Goal: Task Accomplishment & Management: Manage account settings

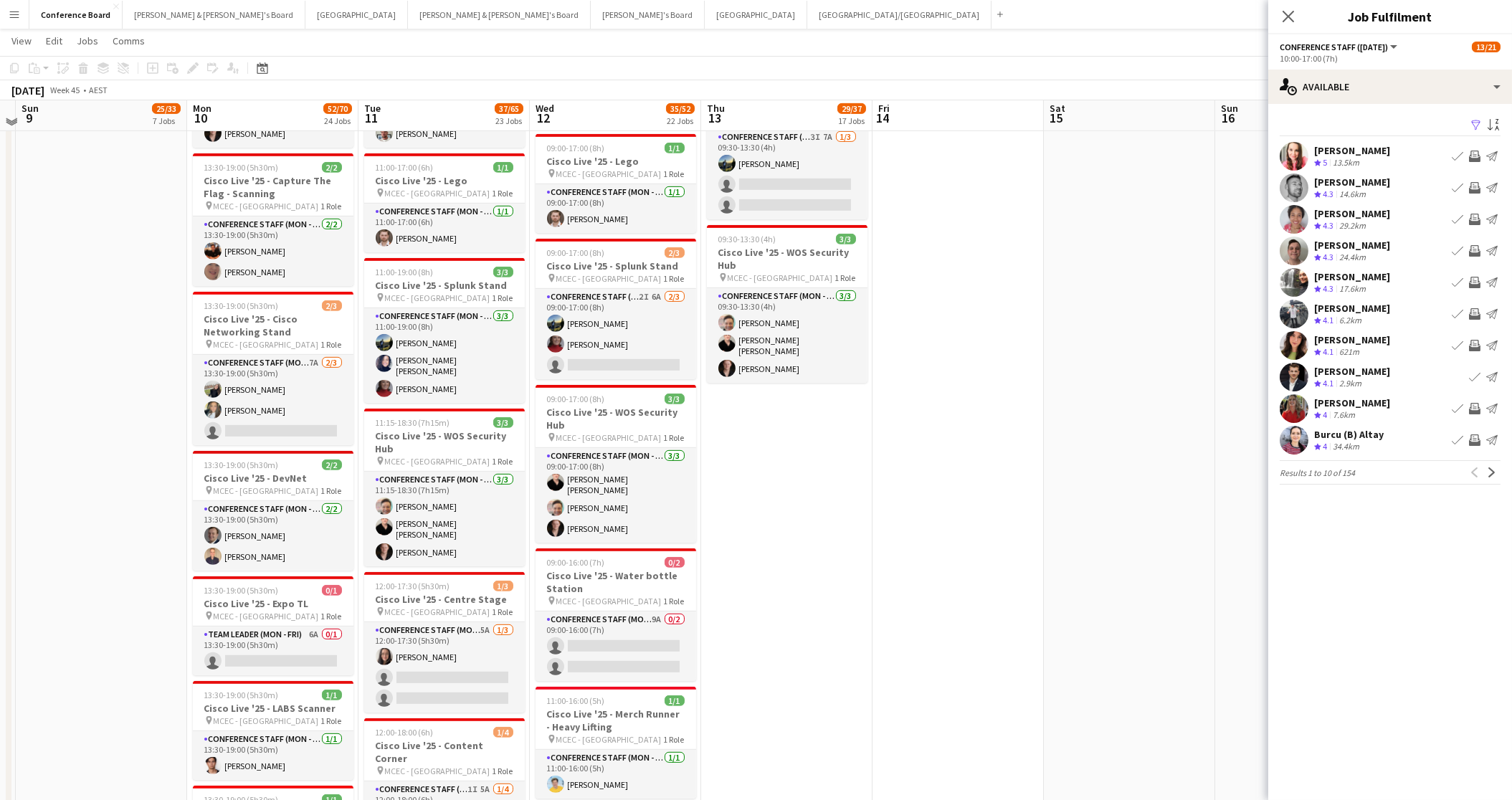
scroll to position [2184, 0]
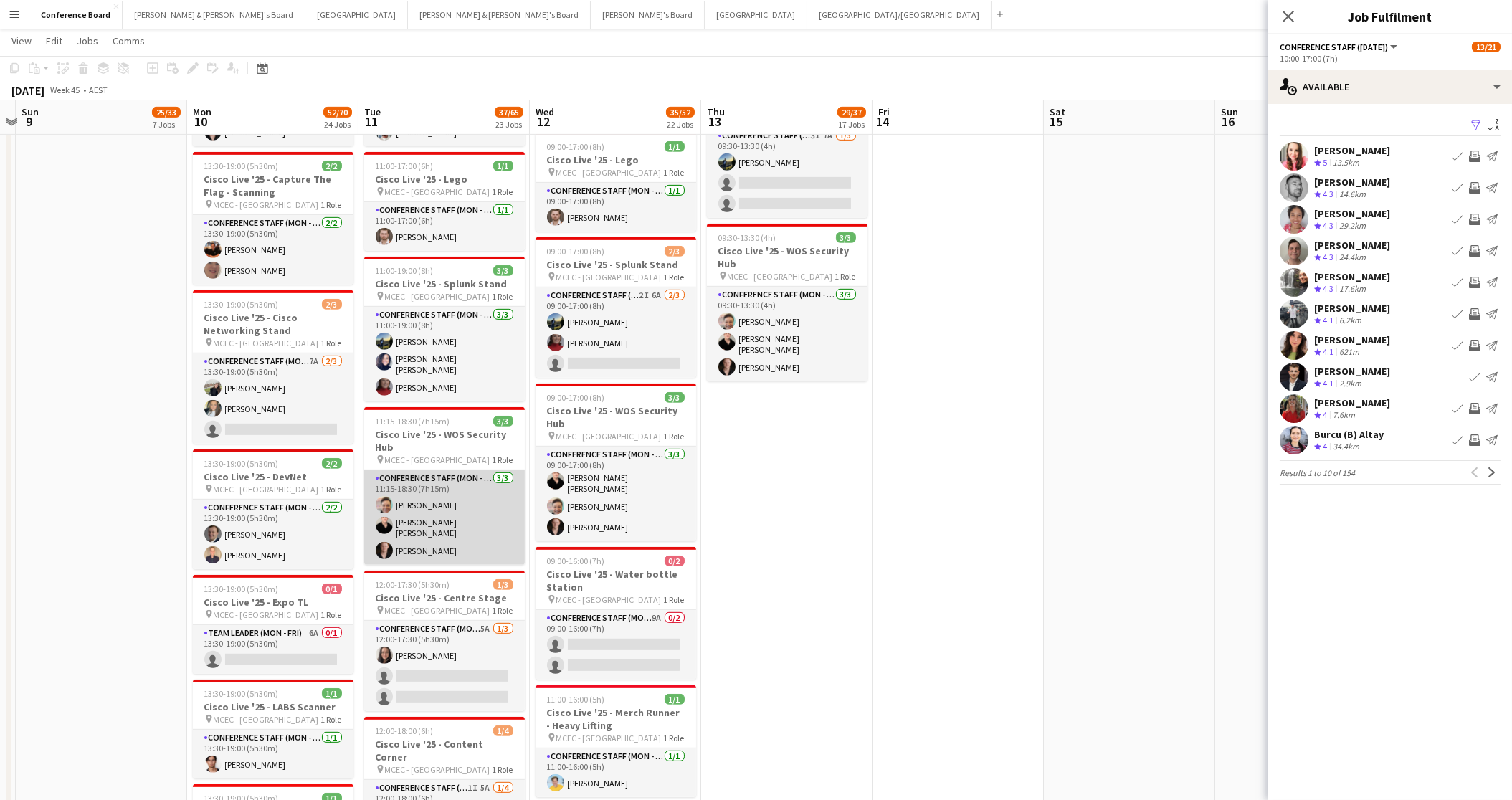
click at [413, 512] on app-card-role "Conference Staff (Mon - Fri) [DATE] 11:15-18:30 (7h15m) [PERSON_NAME] [PERSON_N…" at bounding box center [445, 517] width 161 height 94
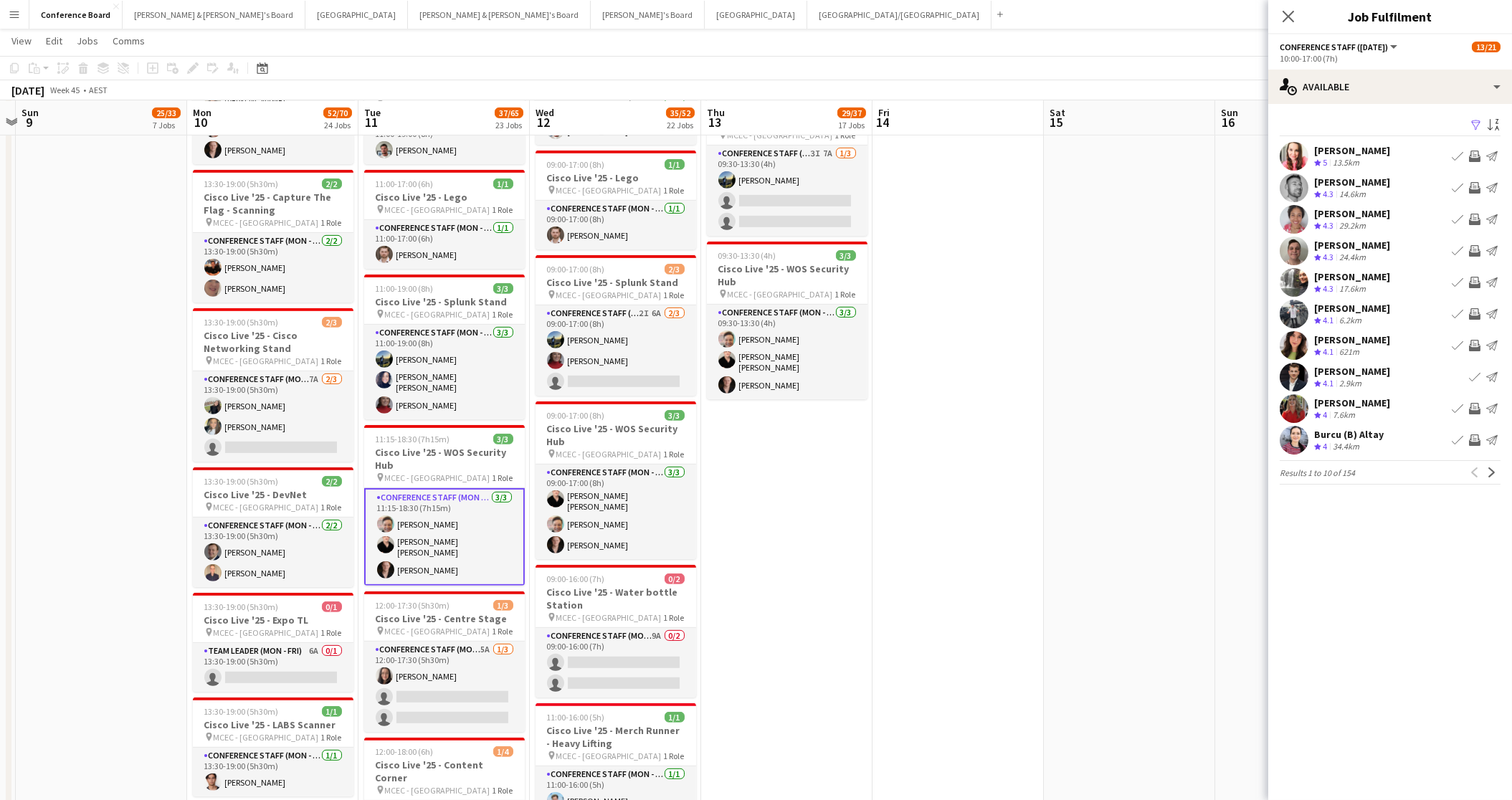
scroll to position [2168, 0]
click at [423, 516] on app-card-role "Conference Staff (Mon - Fri) [DATE] 11:15-18:30 (7h15m) [PERSON_NAME] [PERSON_N…" at bounding box center [445, 535] width 161 height 98
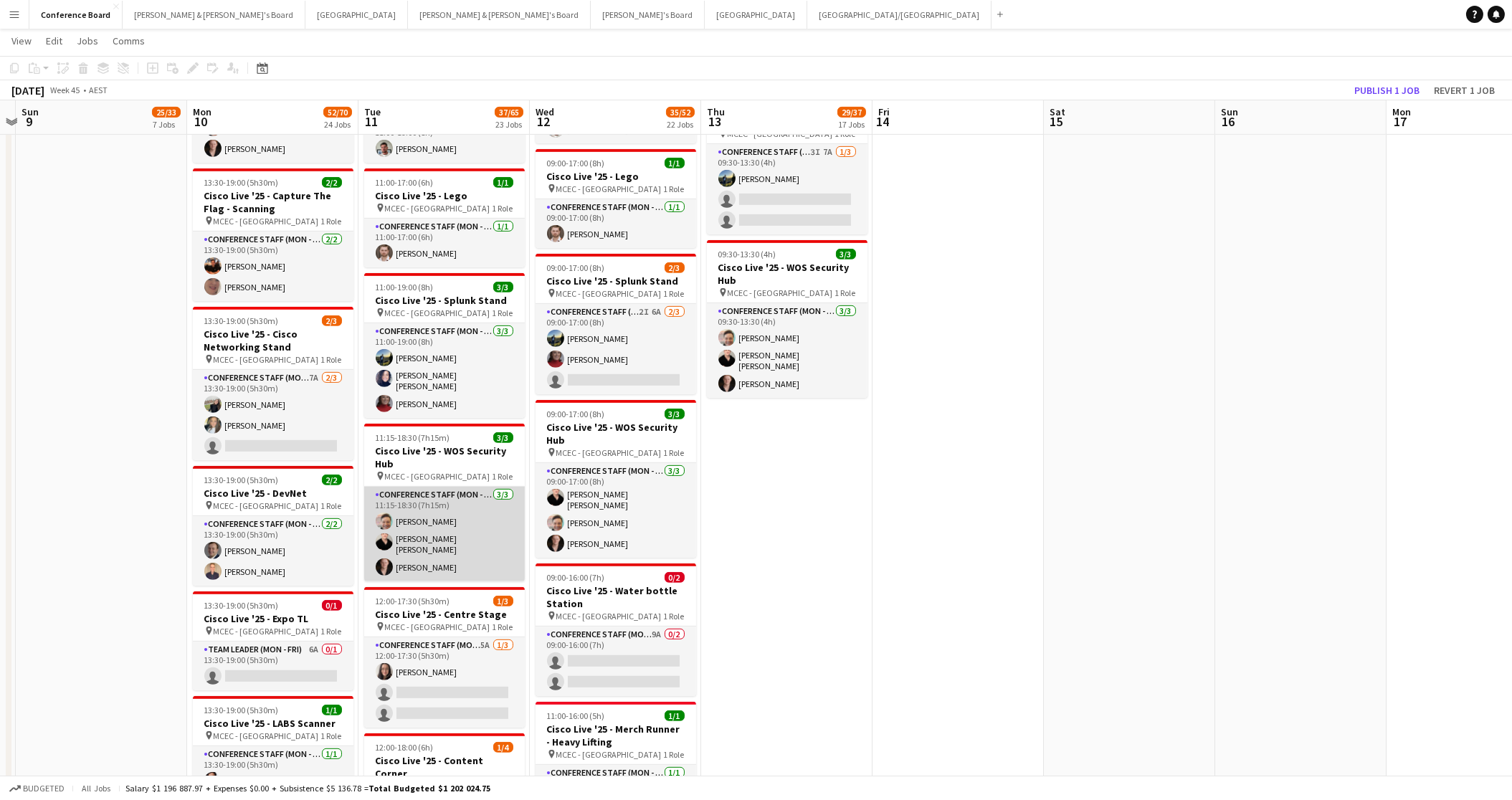
click at [418, 528] on app-card-role "Conference Staff (Mon - Fri) [DATE] 11:15-18:30 (7h15m) [PERSON_NAME] [PERSON_N…" at bounding box center [445, 533] width 161 height 94
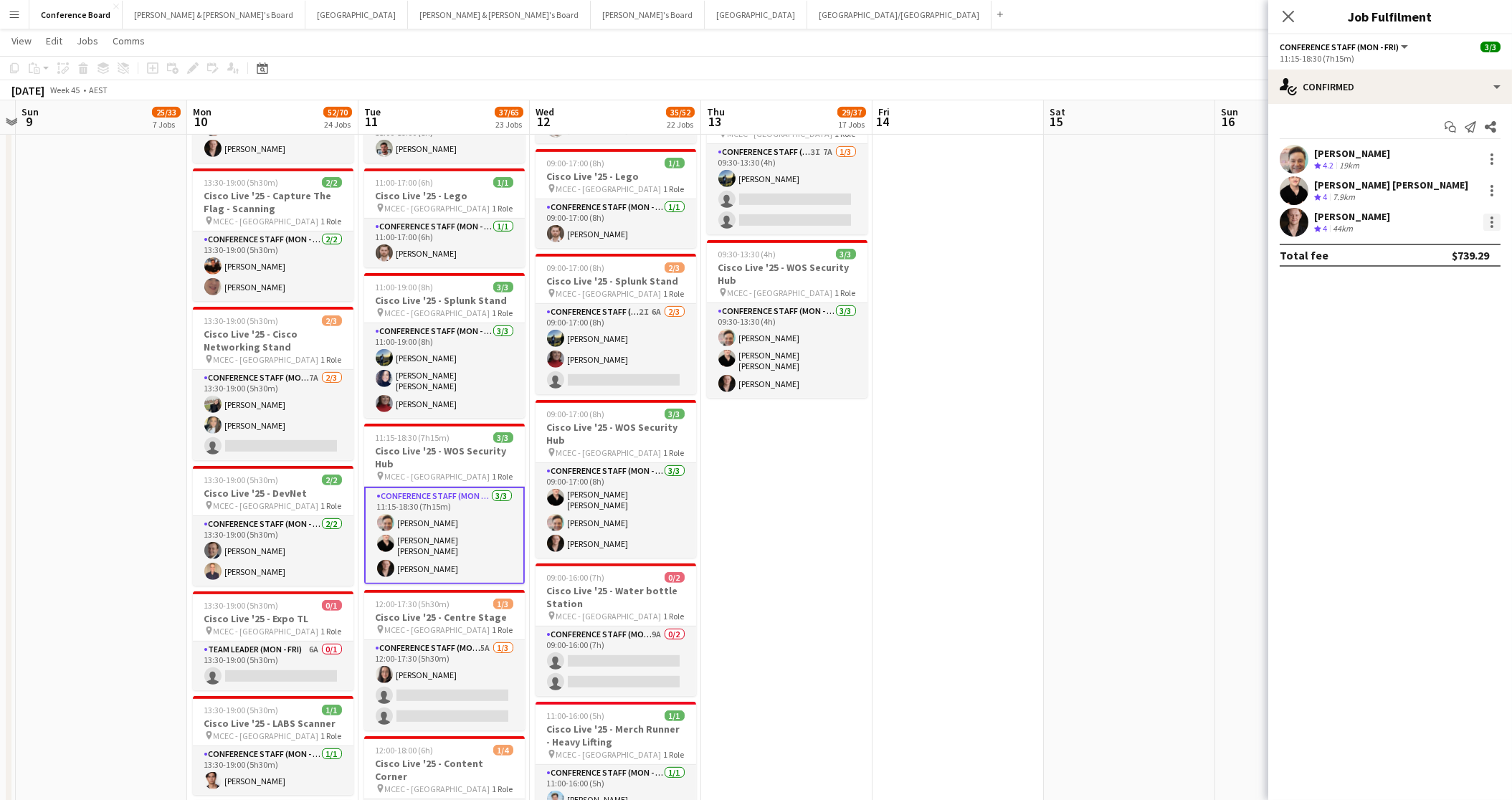
click at [1487, 220] on div at bounding box center [1492, 222] width 17 height 17
click at [1461, 286] on span "Switch crew" at bounding box center [1432, 283] width 61 height 12
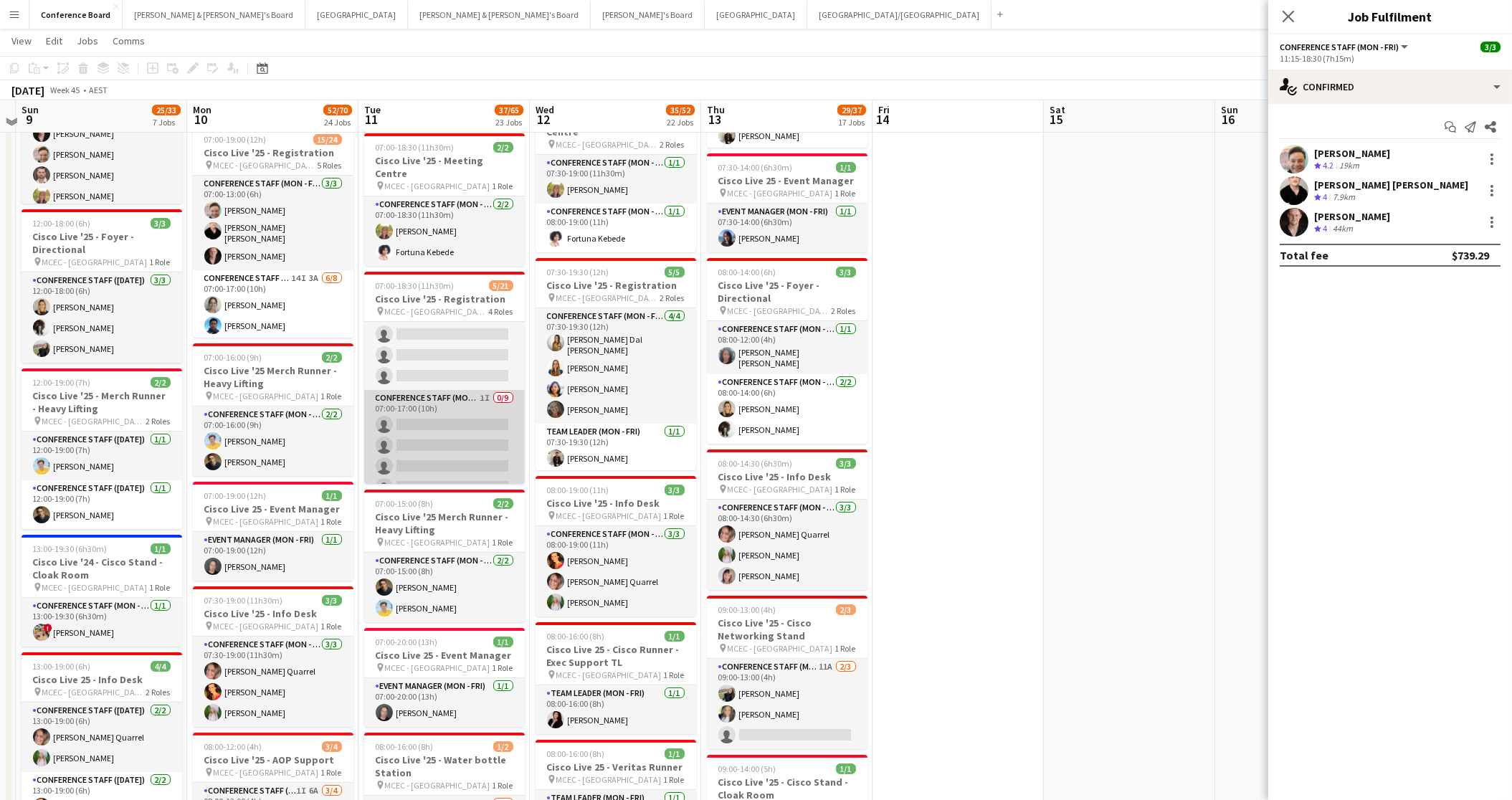
scroll to position [0, 0]
click at [452, 360] on app-card-role "Conference Staff (Mon - Fri) 1I [DATE] 07:00-15:00 (8h) [PERSON_NAME] single-ne…" at bounding box center [445, 419] width 161 height 194
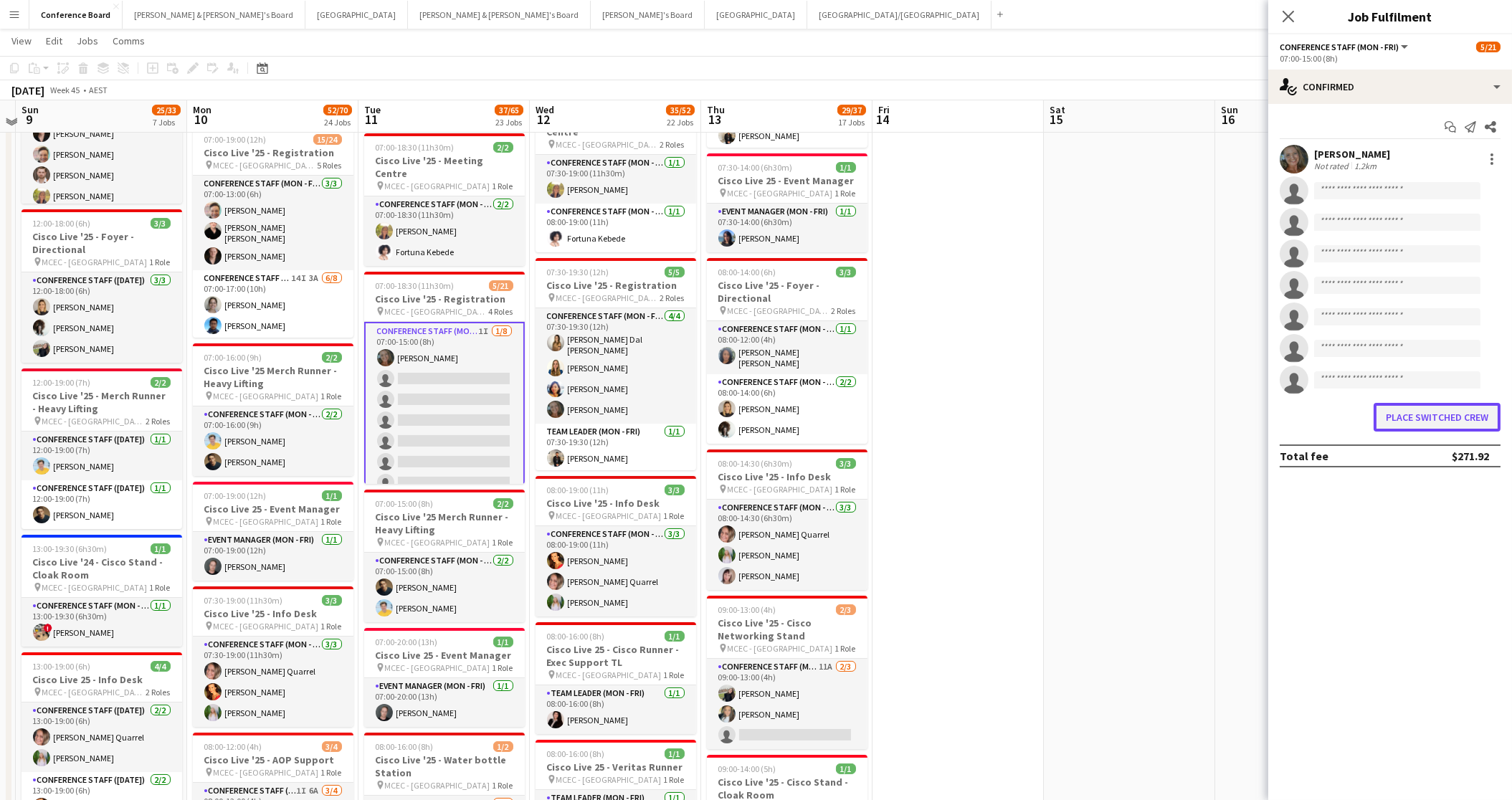
click at [1444, 416] on button "Place switched crew" at bounding box center [1437, 417] width 127 height 28
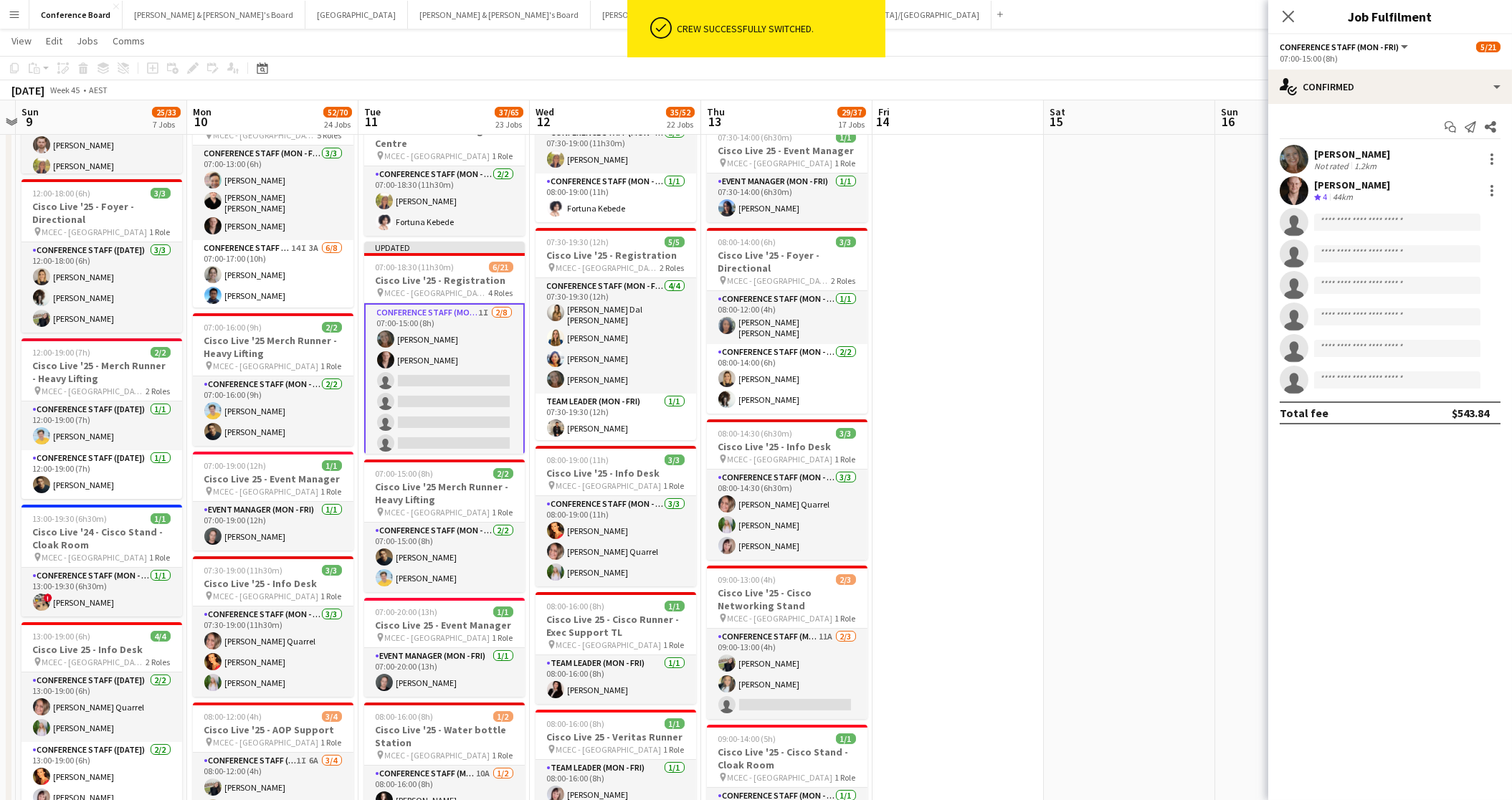
scroll to position [427, 0]
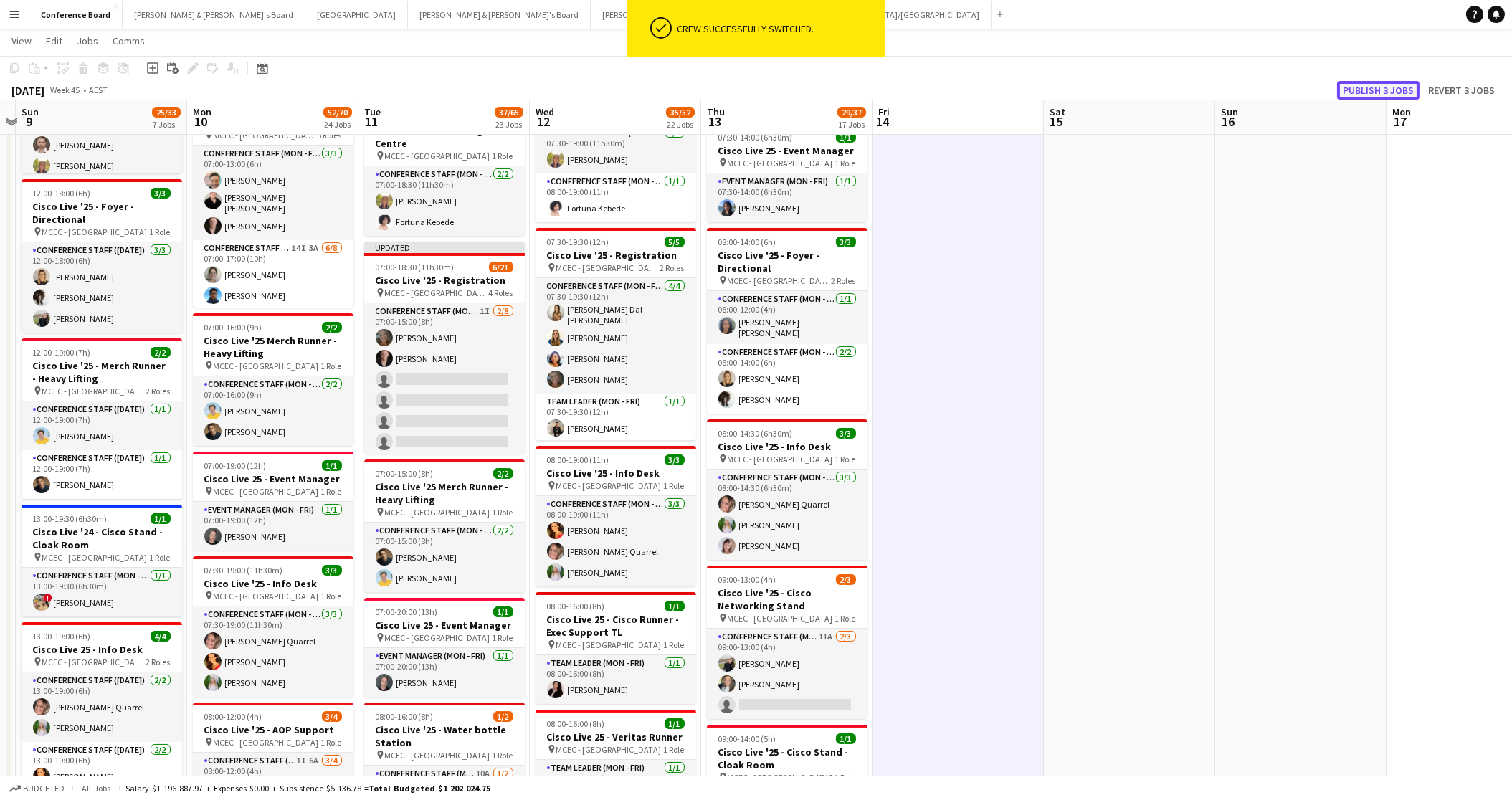
click at [1350, 88] on button "Publish 3 jobs" at bounding box center [1378, 91] width 82 height 18
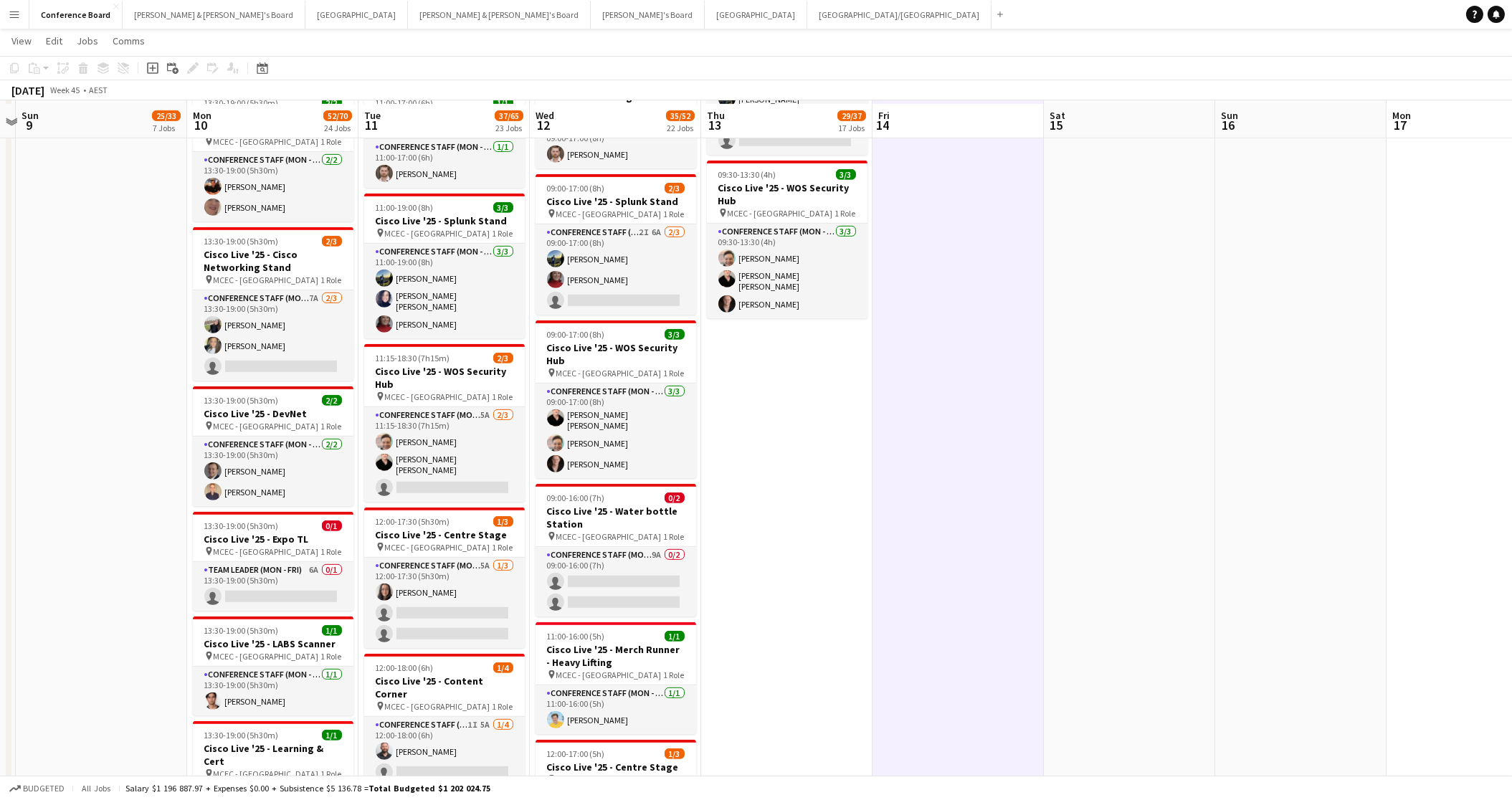
scroll to position [2252, 0]
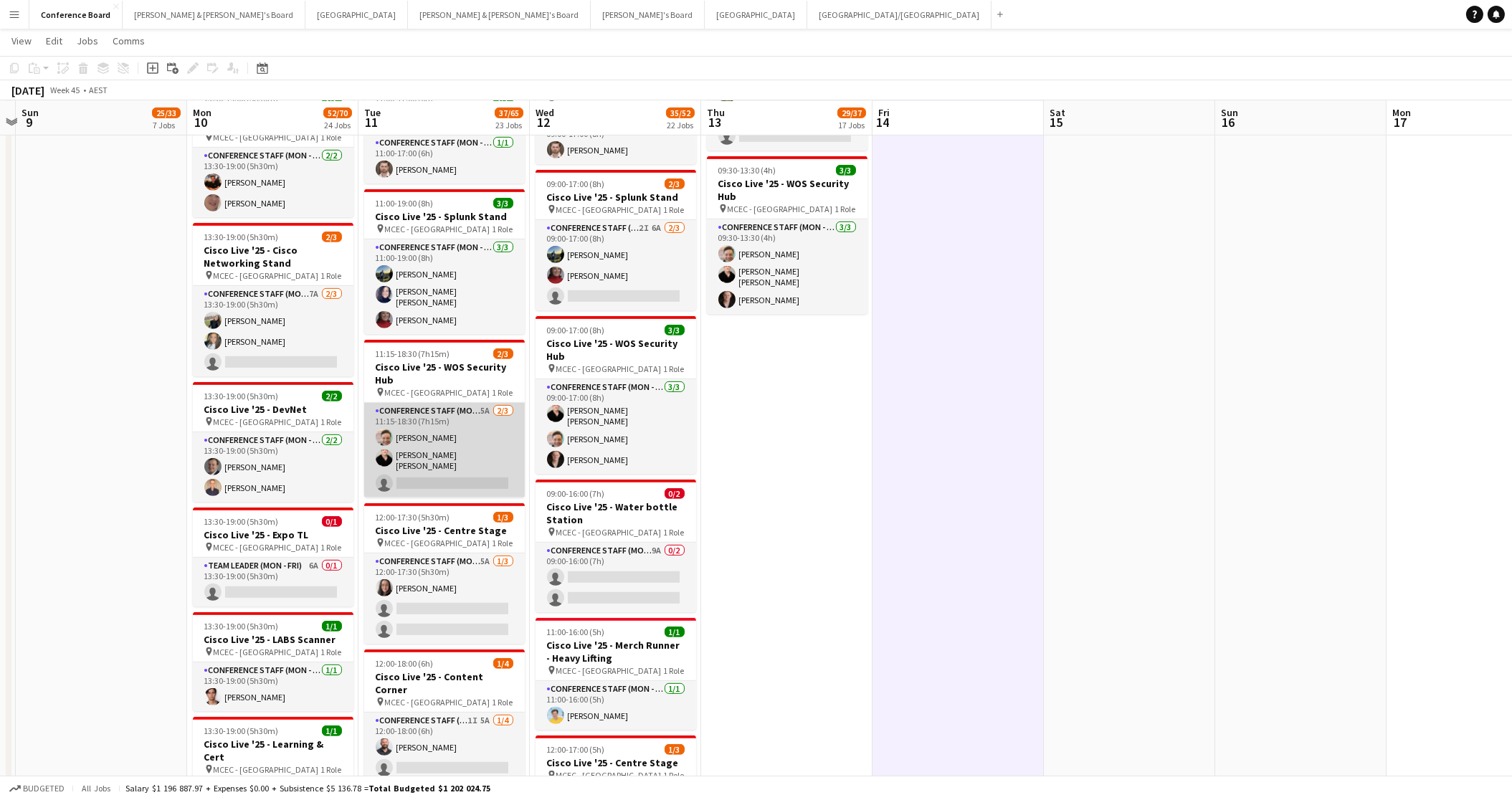
click at [432, 435] on app-card-role "Conference Staff (Mon - Fri) 5A [DATE] 11:15-18:30 (7h15m) [PERSON_NAME] [PERSO…" at bounding box center [445, 450] width 161 height 94
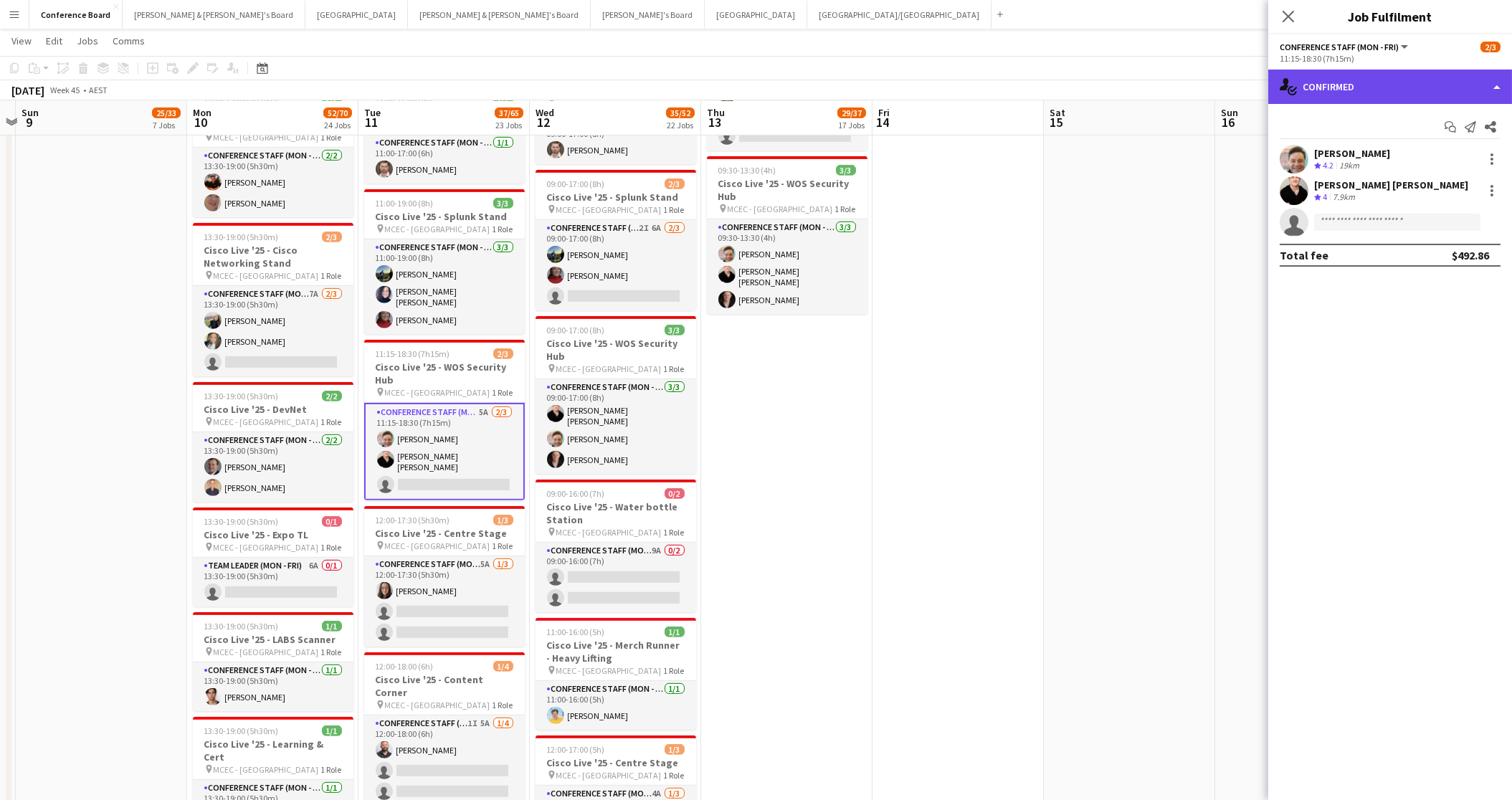
click at [1440, 90] on div "single-neutral-actions-check-2 Confirmed" at bounding box center [1390, 87] width 244 height 35
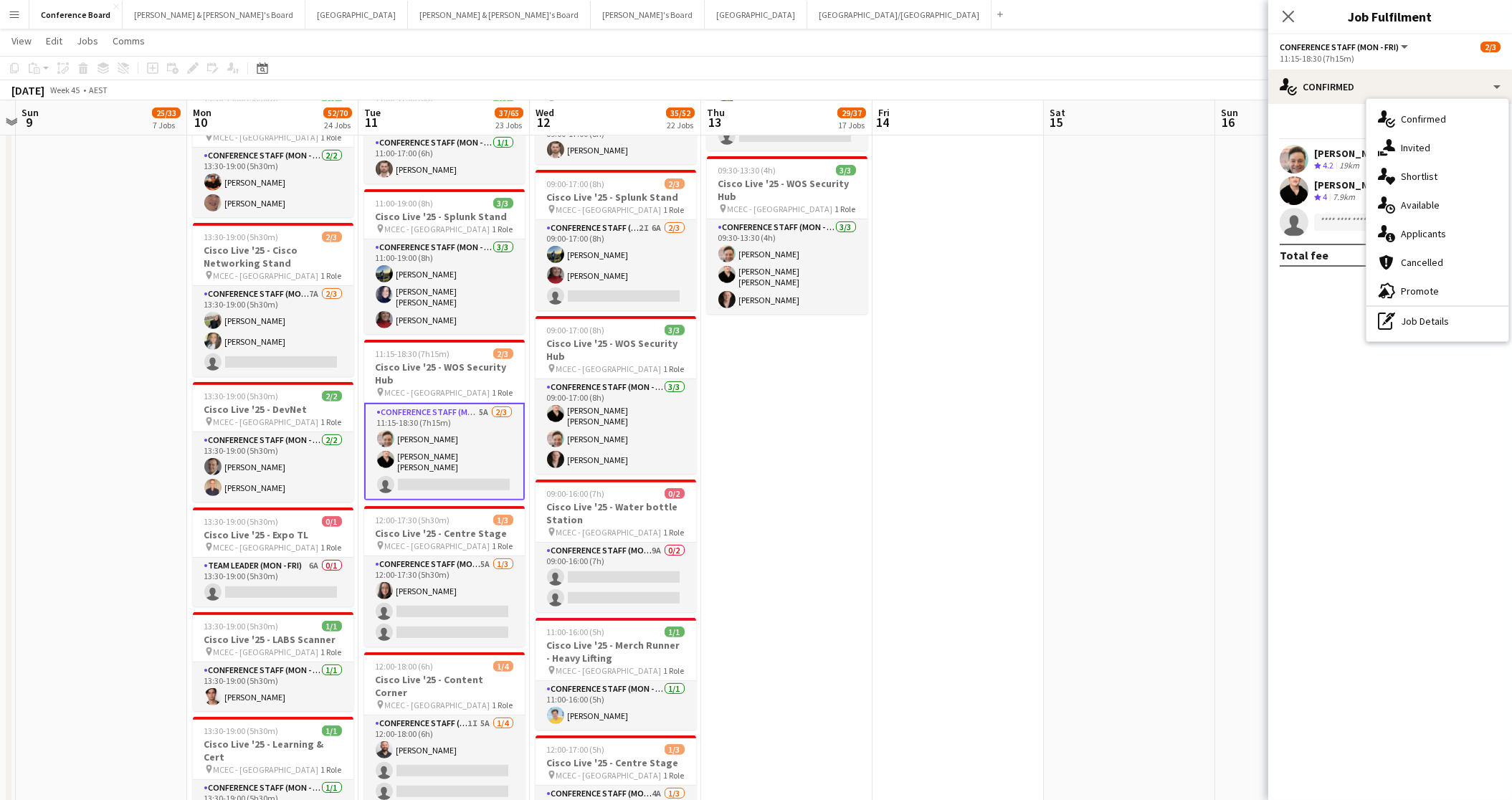
click at [1431, 232] on span "Applicants" at bounding box center [1423, 233] width 45 height 13
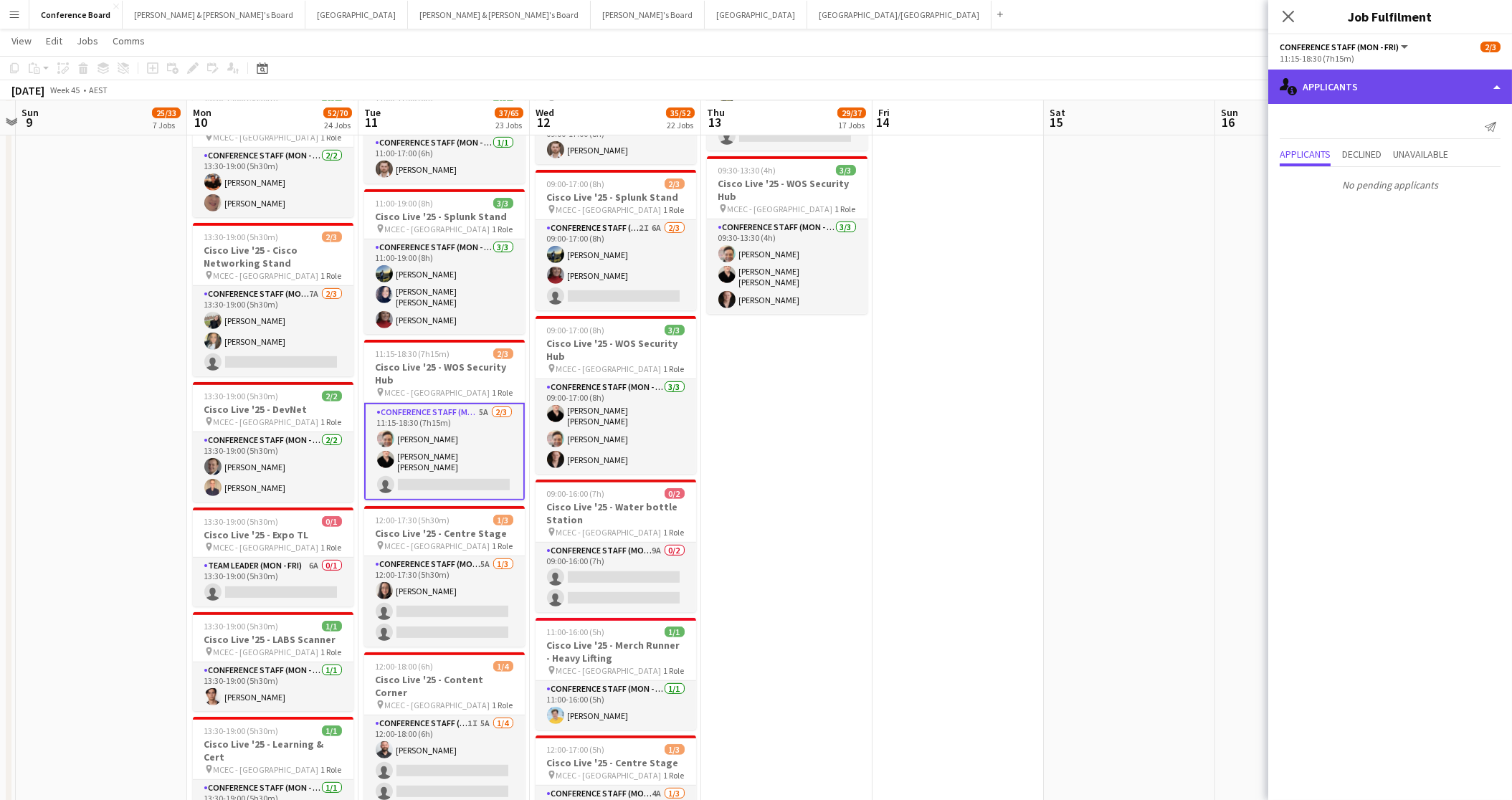
click at [1383, 97] on div "single-neutral-actions-information Applicants" at bounding box center [1390, 87] width 244 height 35
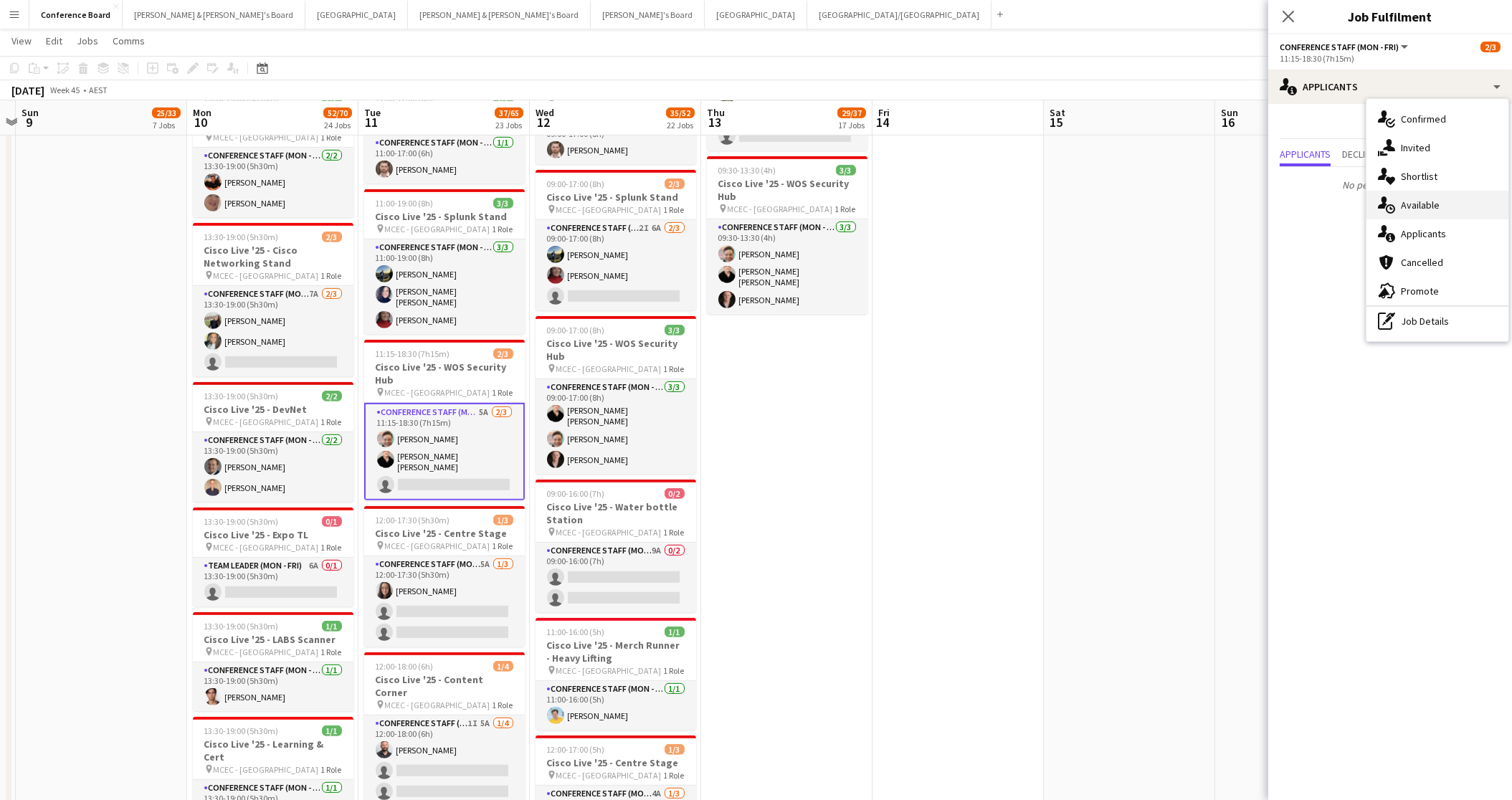
click at [1417, 206] on span "Available" at bounding box center [1421, 205] width 38 height 13
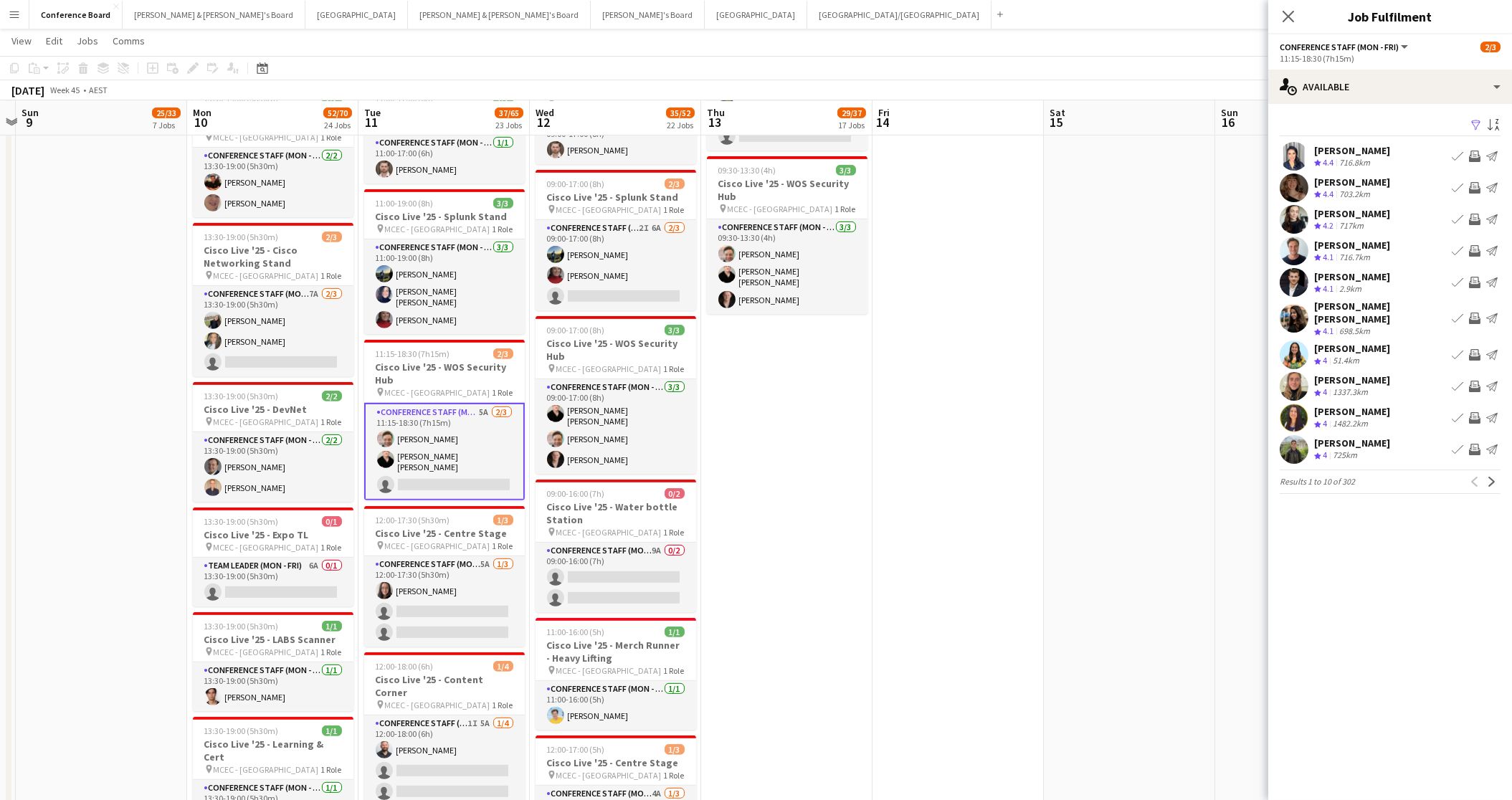
click at [1475, 124] on app-icon "Filter" at bounding box center [1476, 125] width 12 height 14
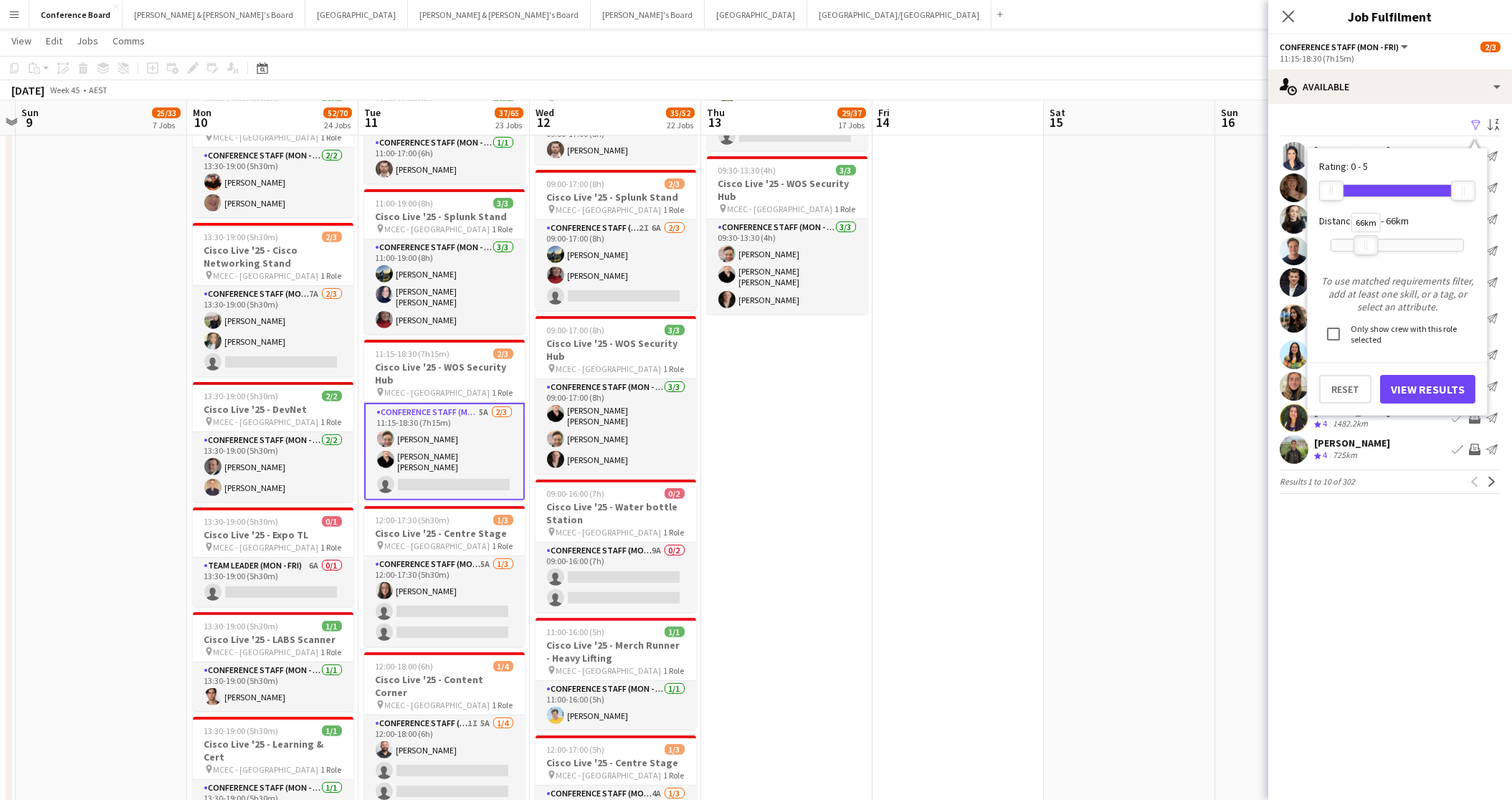
drag, startPoint x: 1464, startPoint y: 241, endPoint x: 1358, endPoint y: 254, distance: 106.8
click at [1367, 251] on div at bounding box center [1366, 245] width 23 height 18
drag, startPoint x: 1418, startPoint y: 391, endPoint x: 1359, endPoint y: 365, distance: 64.5
click at [1418, 391] on button "View Results" at bounding box center [1428, 389] width 95 height 28
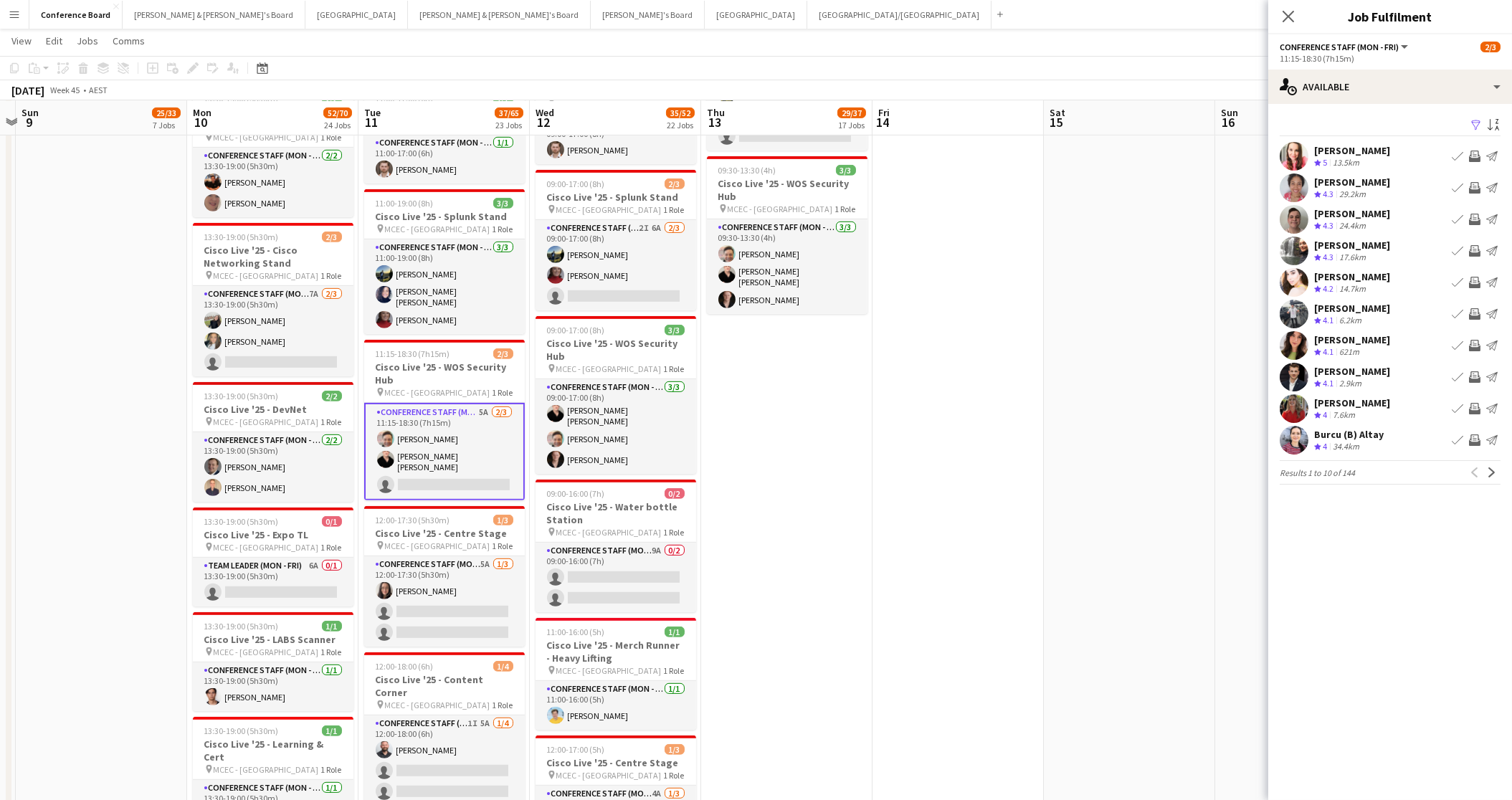
click at [1475, 183] on app-icon "Invite crew" at bounding box center [1474, 187] width 12 height 12
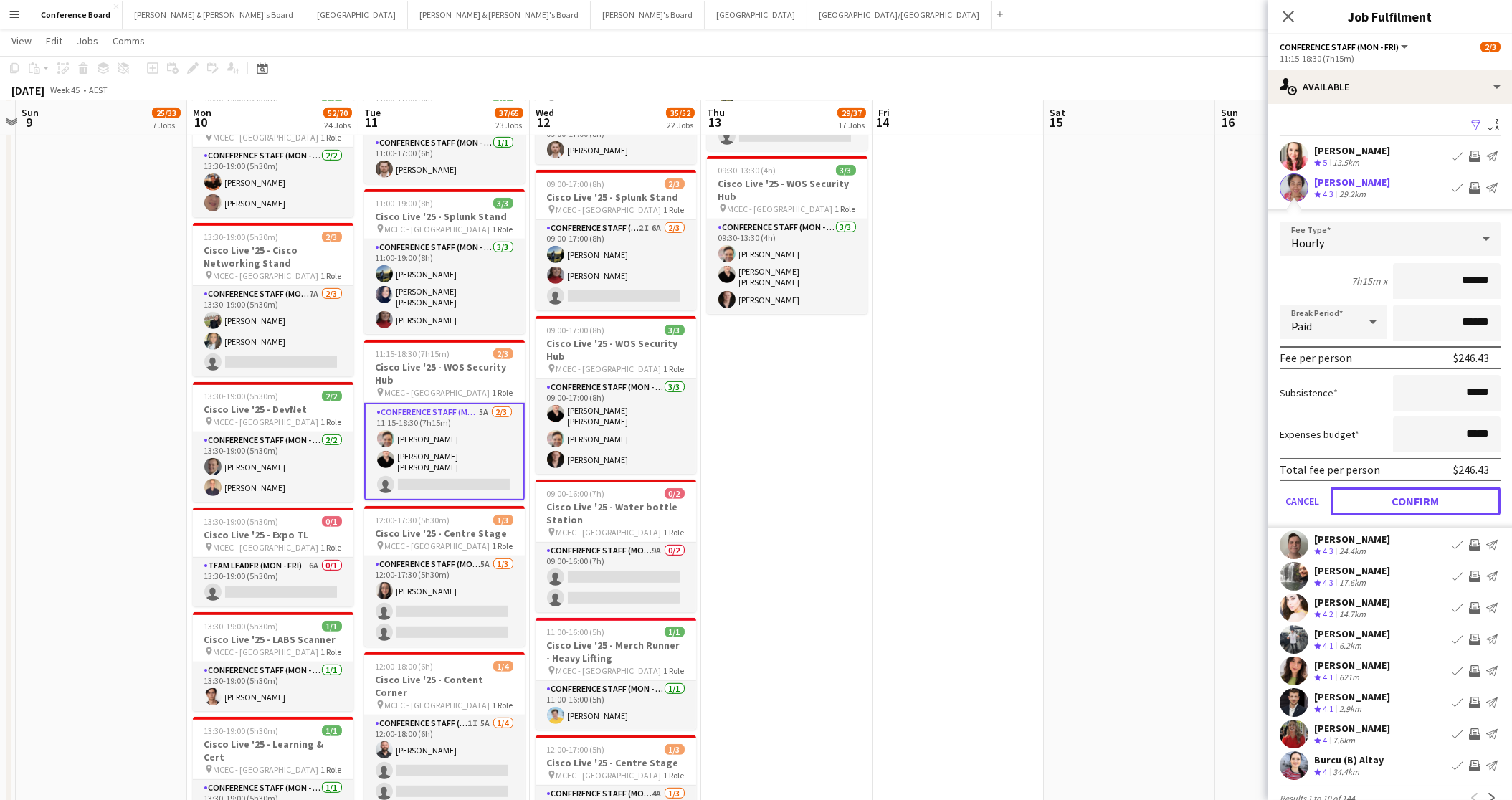
click at [1418, 490] on button "Confirm" at bounding box center [1416, 500] width 170 height 28
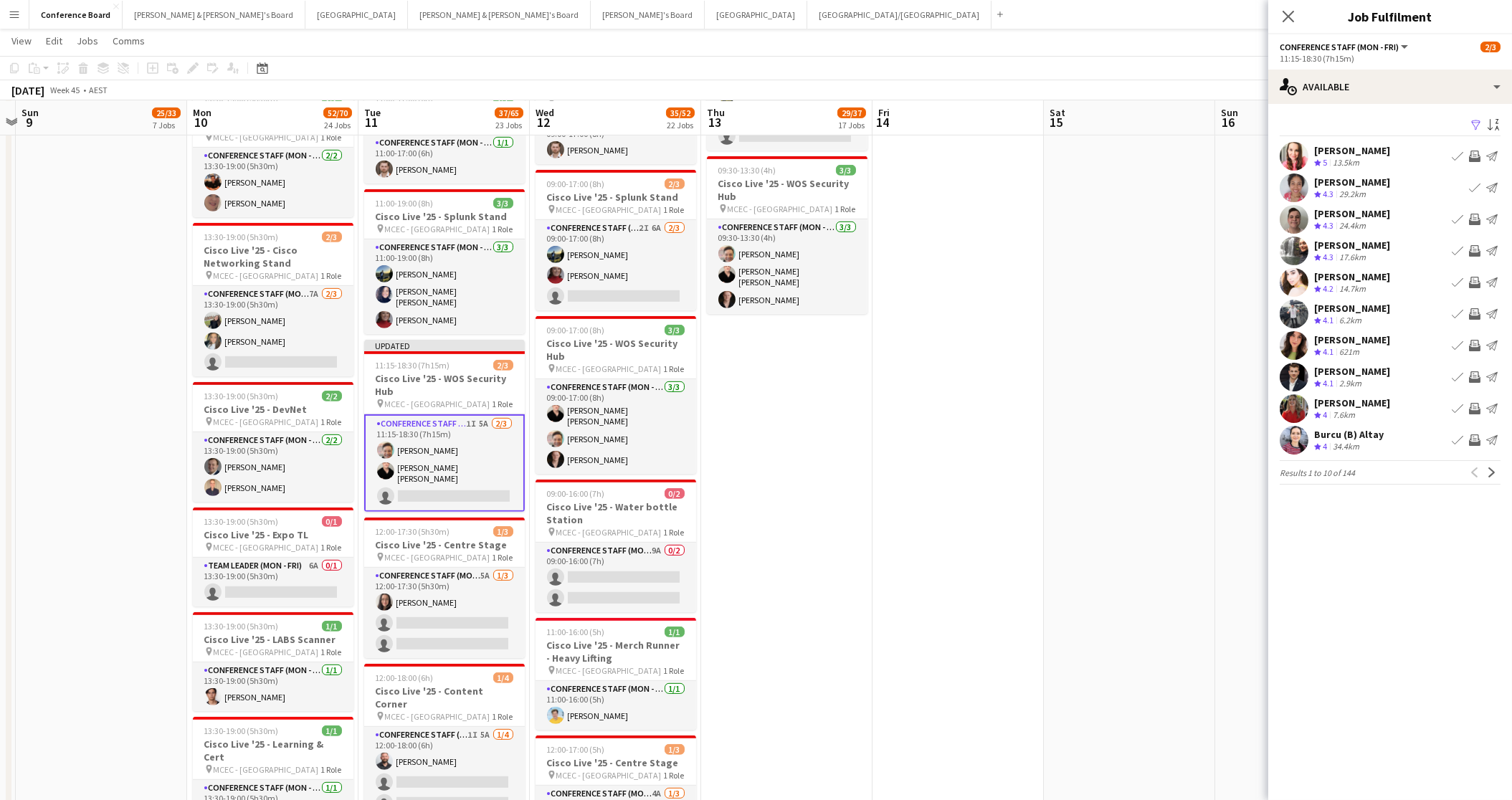
click at [1474, 247] on app-icon "Invite crew" at bounding box center [1474, 251] width 12 height 12
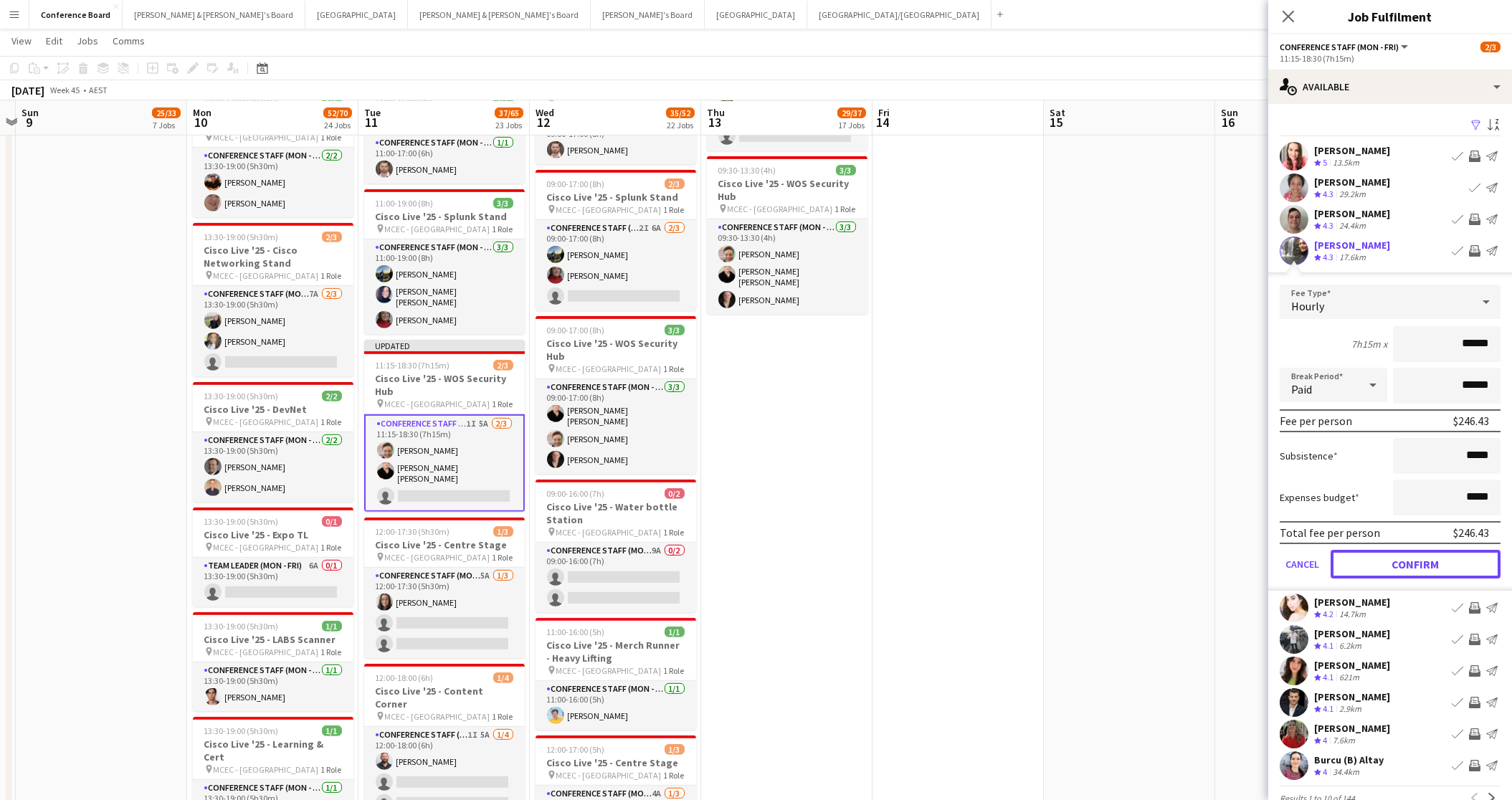
drag, startPoint x: 1418, startPoint y: 565, endPoint x: 1415, endPoint y: 549, distance: 16.3
click at [1418, 564] on button "Confirm" at bounding box center [1416, 563] width 170 height 28
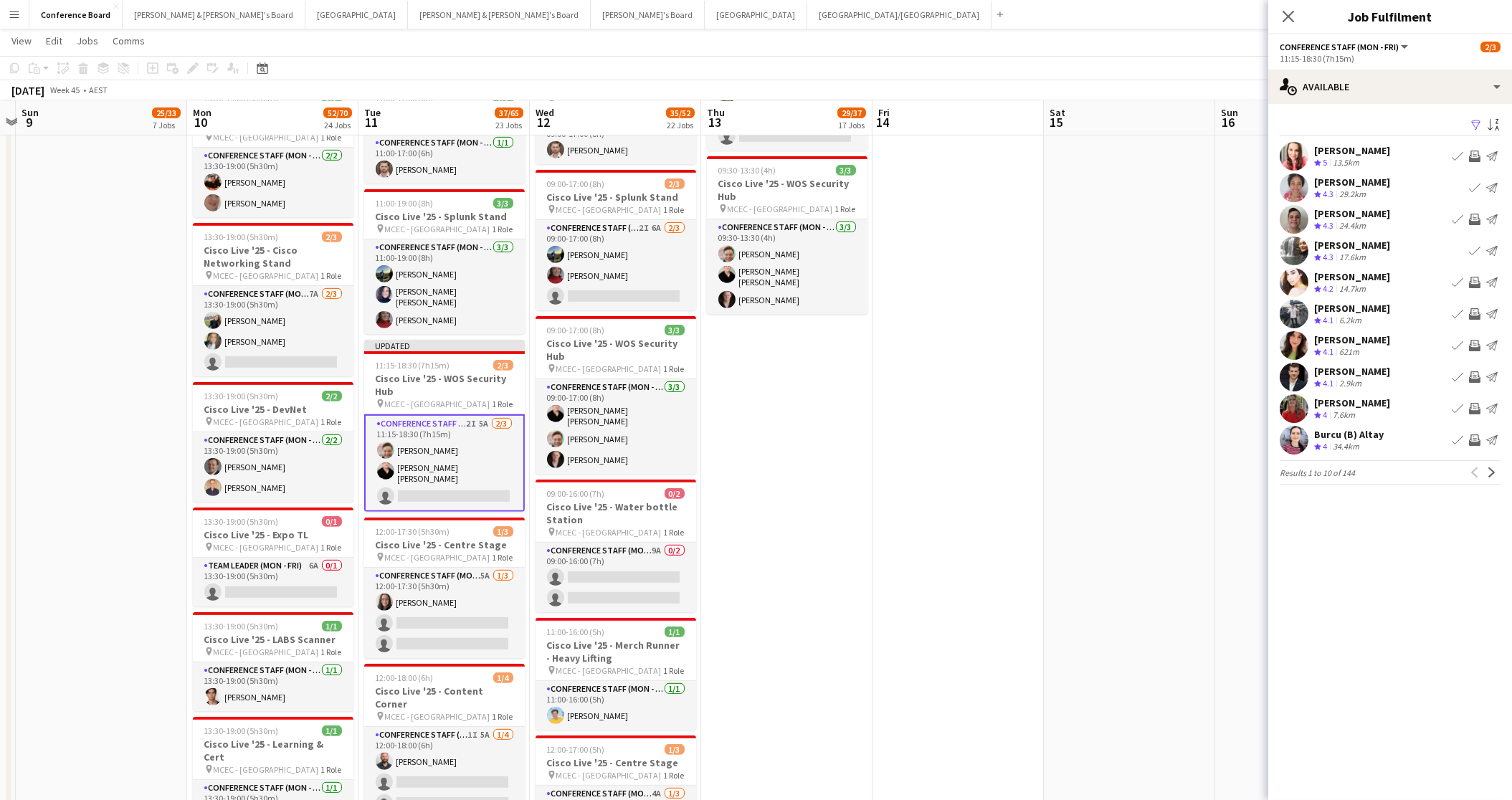
click at [1475, 277] on app-icon "Invite crew" at bounding box center [1474, 283] width 12 height 12
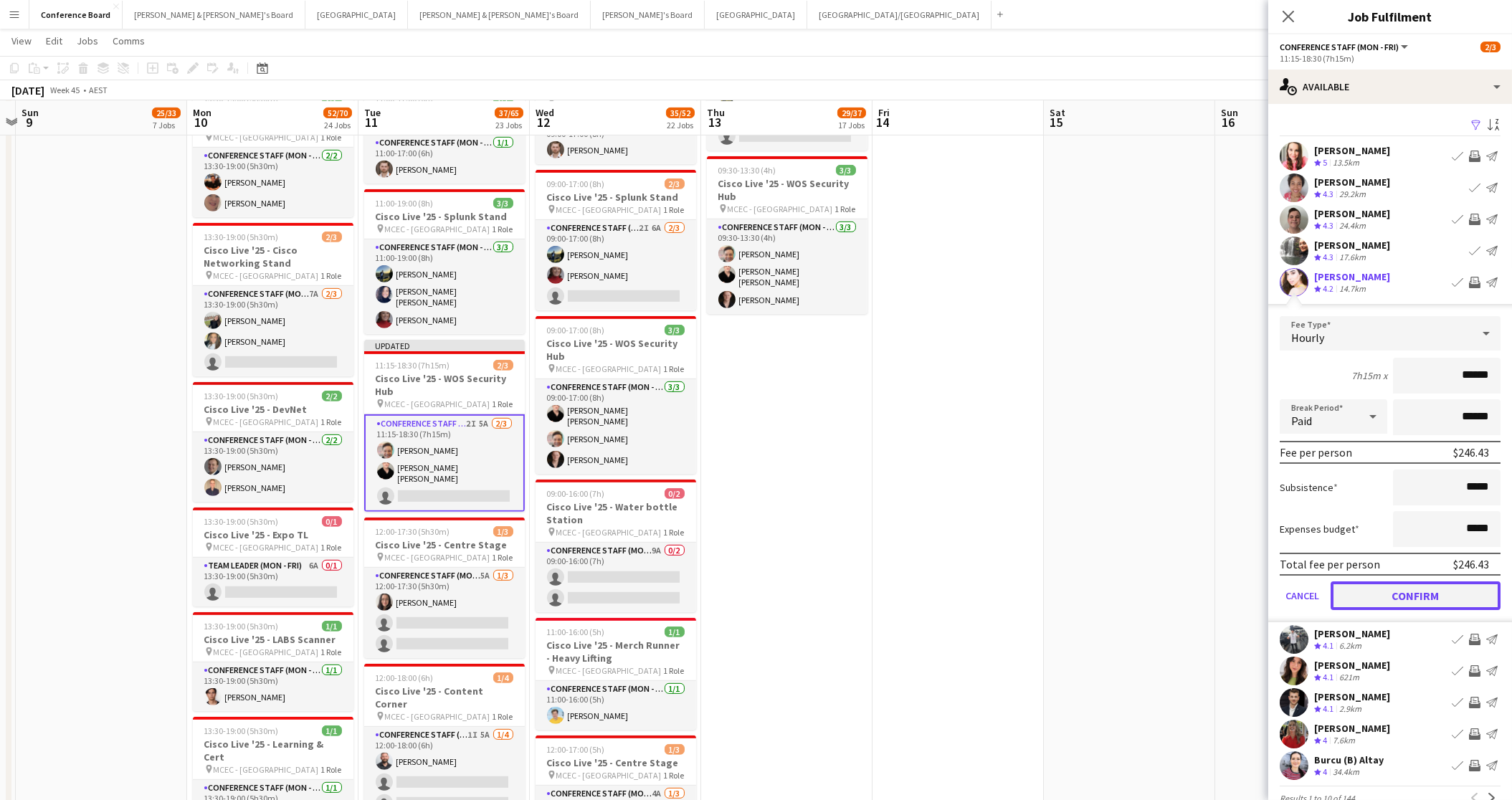
click at [1422, 595] on button "Confirm" at bounding box center [1416, 595] width 170 height 28
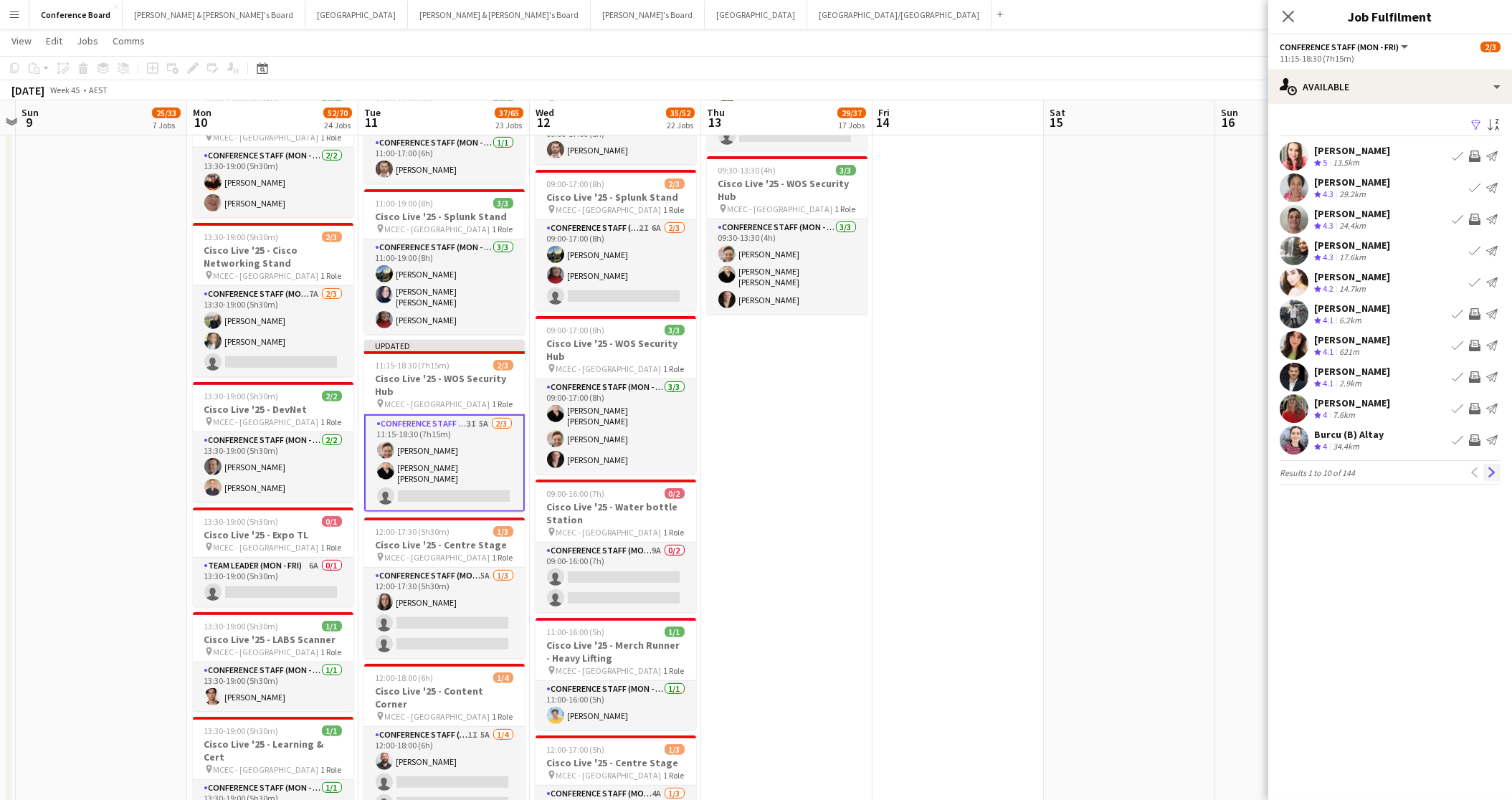
click at [1492, 472] on app-icon "Next" at bounding box center [1492, 472] width 10 height 10
click at [1474, 309] on app-icon "Invite crew" at bounding box center [1474, 314] width 12 height 12
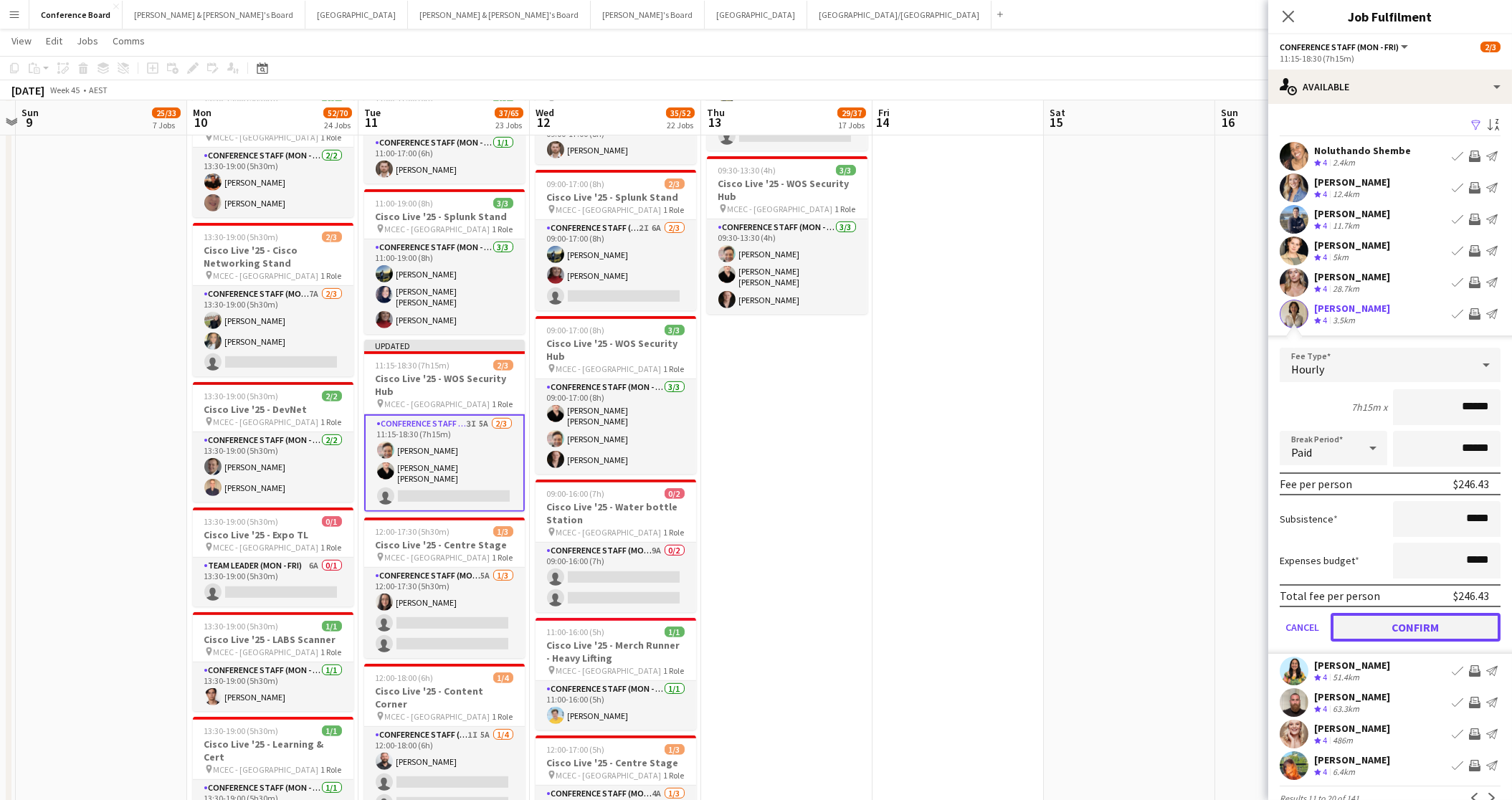
click at [1454, 620] on button "Confirm" at bounding box center [1416, 626] width 170 height 28
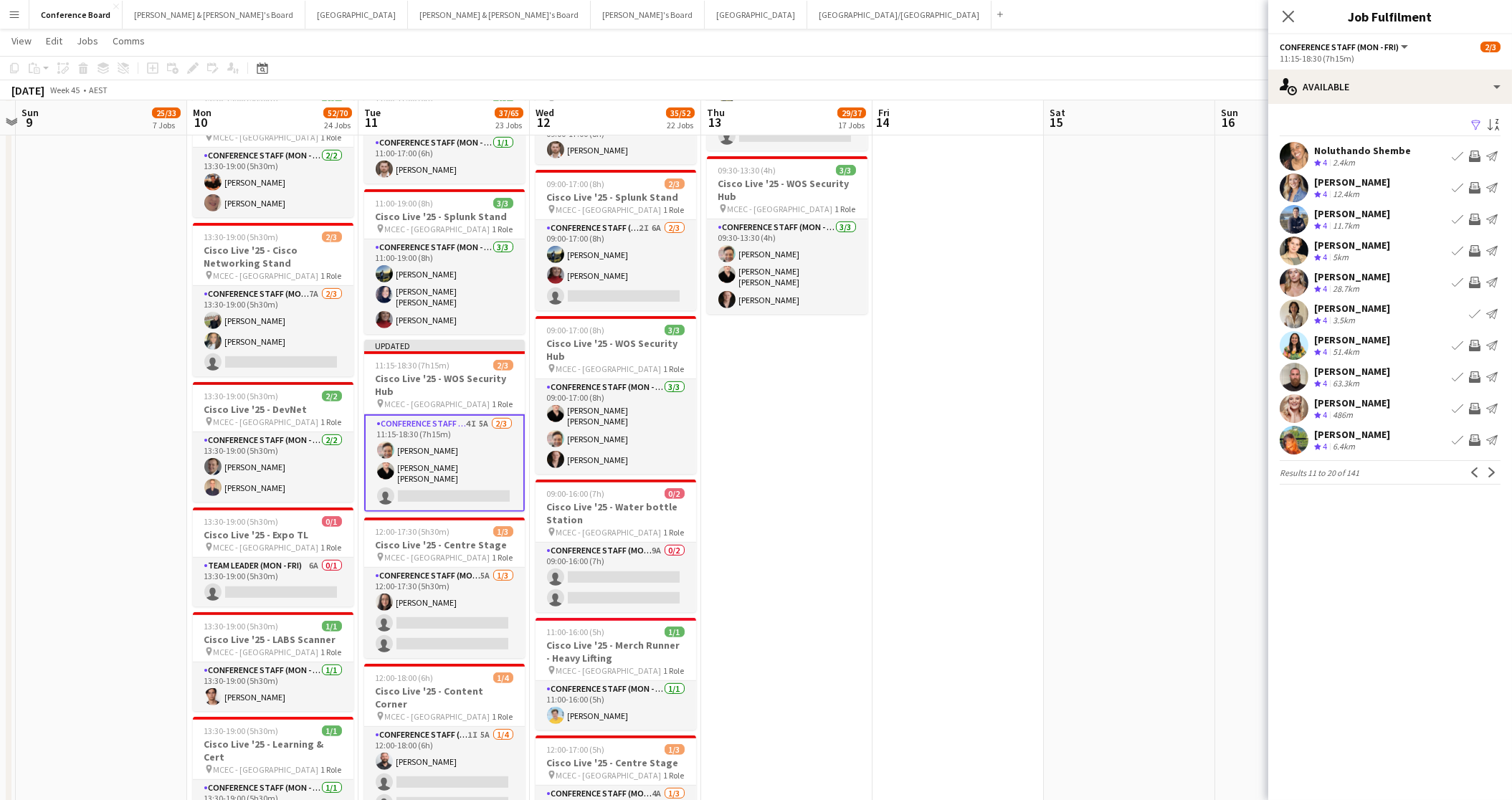
click at [1474, 347] on app-icon "Invite crew" at bounding box center [1474, 346] width 12 height 12
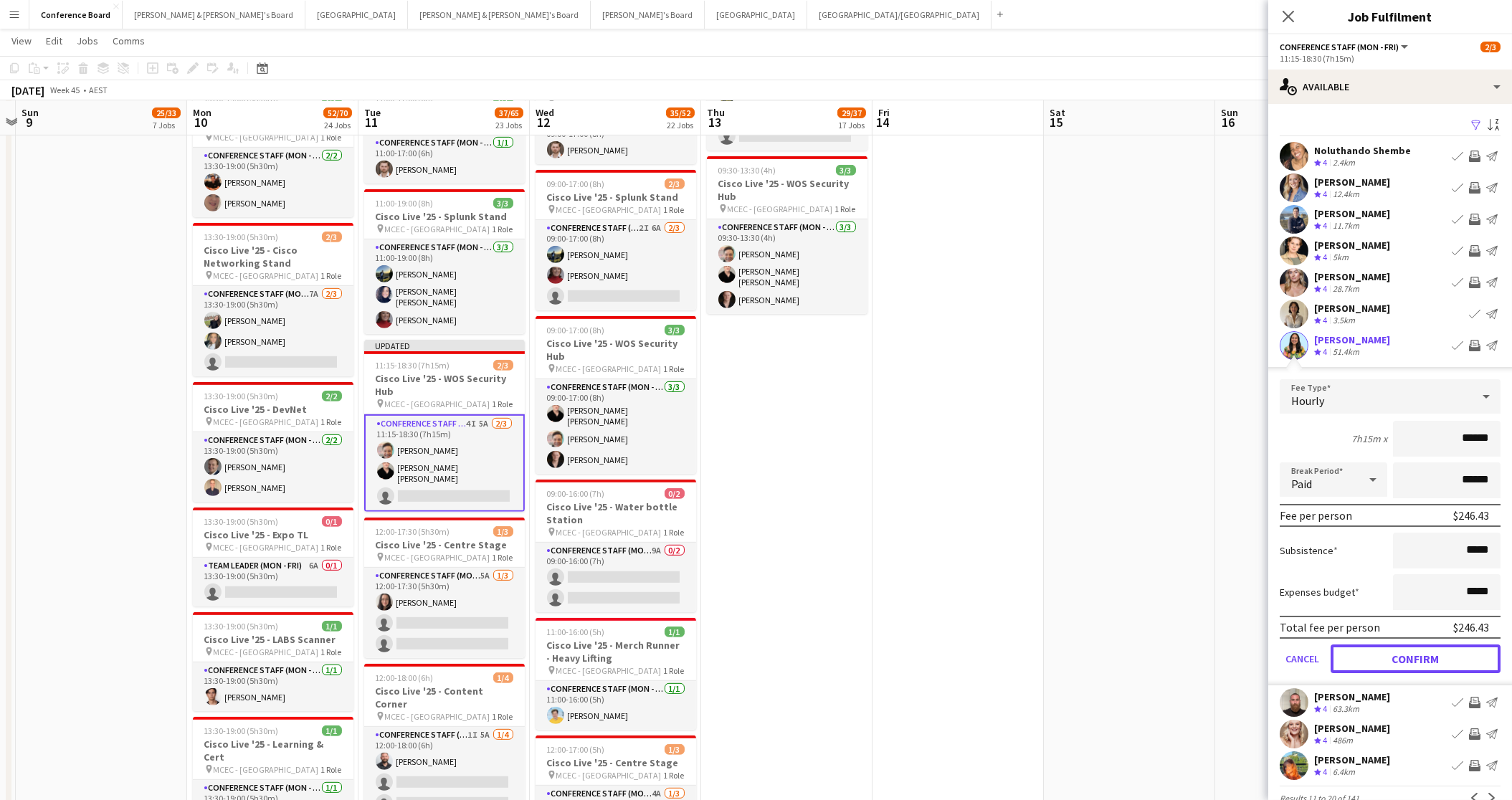
drag, startPoint x: 1423, startPoint y: 661, endPoint x: 1423, endPoint y: 652, distance: 9.0
click at [1423, 661] on button "Confirm" at bounding box center [1416, 658] width 170 height 28
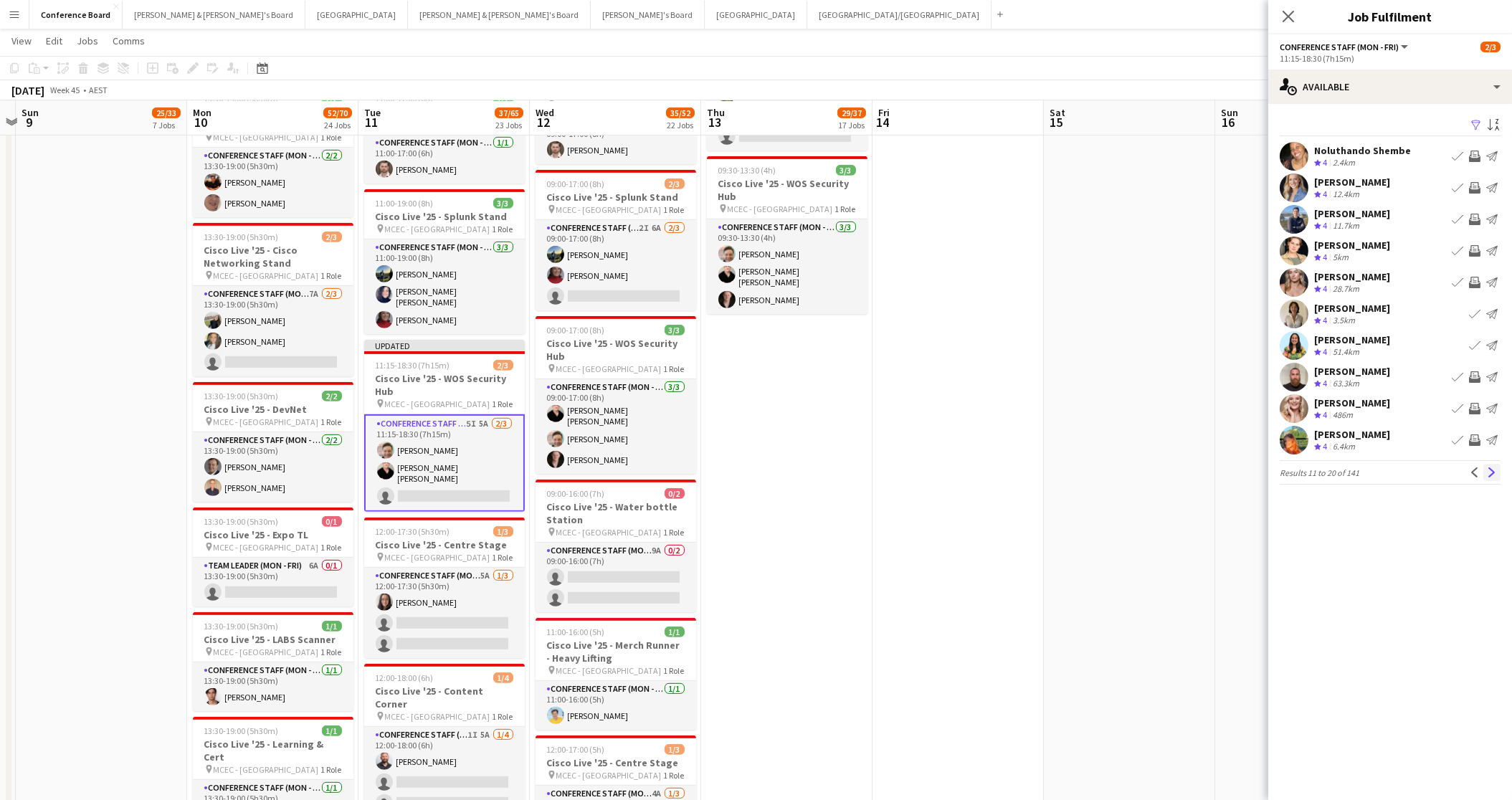
click at [1493, 467] on app-icon "Next" at bounding box center [1492, 472] width 10 height 10
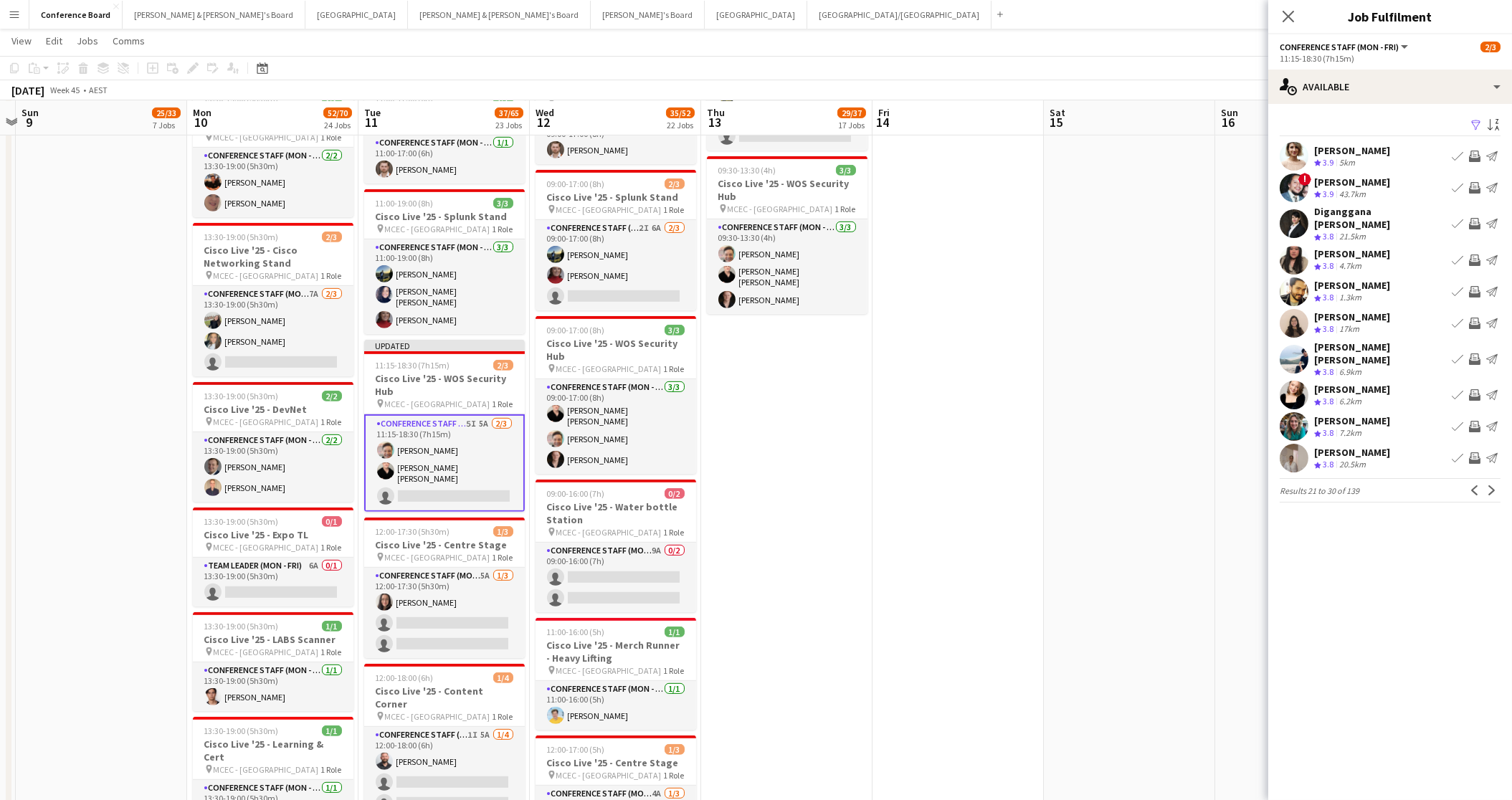
click at [1493, 478] on app-pager "Results 21 to 30 of 139 Previous Next" at bounding box center [1389, 490] width 220 height 25
click at [1492, 485] on app-icon "Next" at bounding box center [1492, 490] width 10 height 10
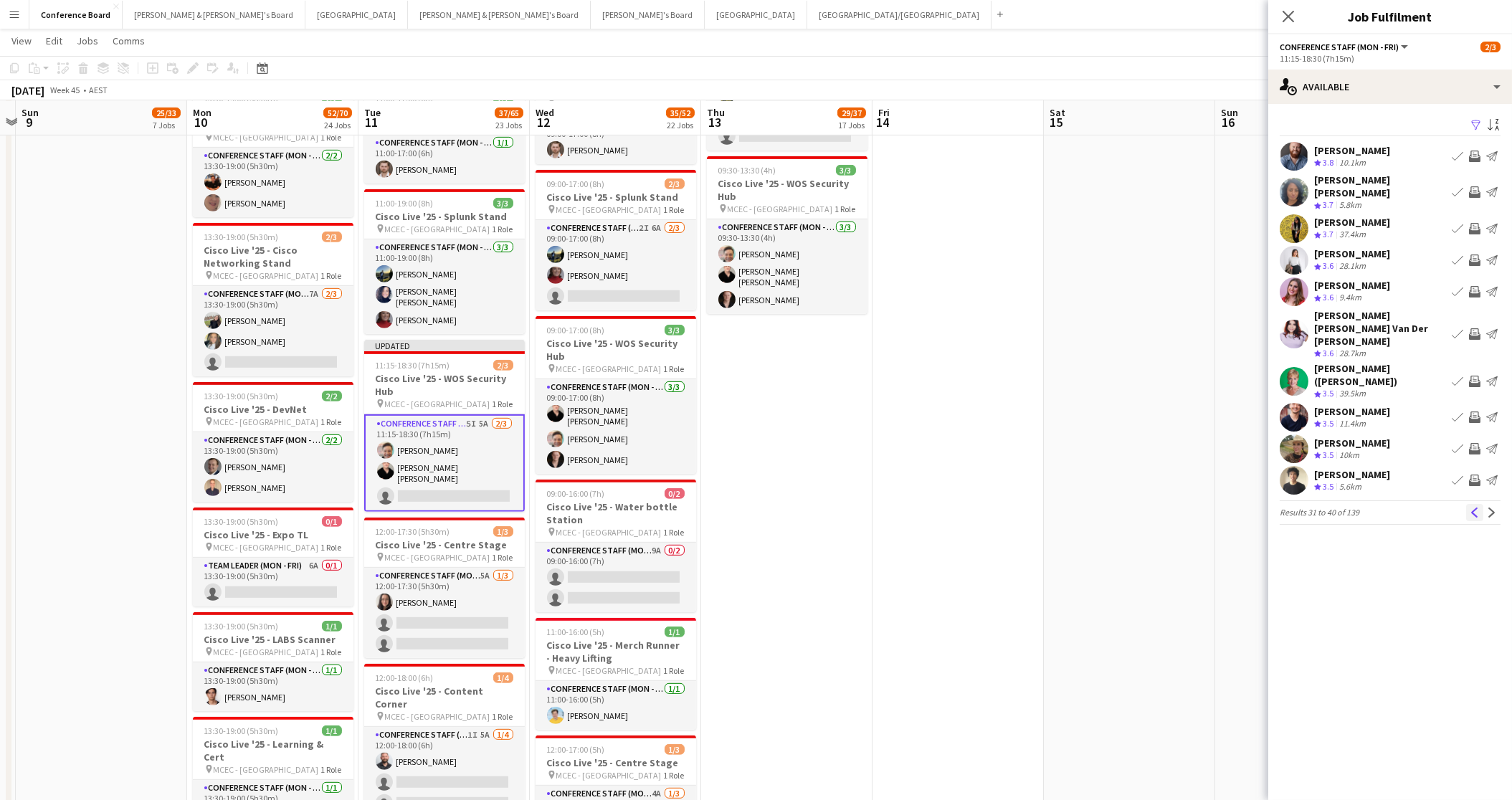
click at [1474, 507] on app-icon "Previous" at bounding box center [1474, 512] width 10 height 10
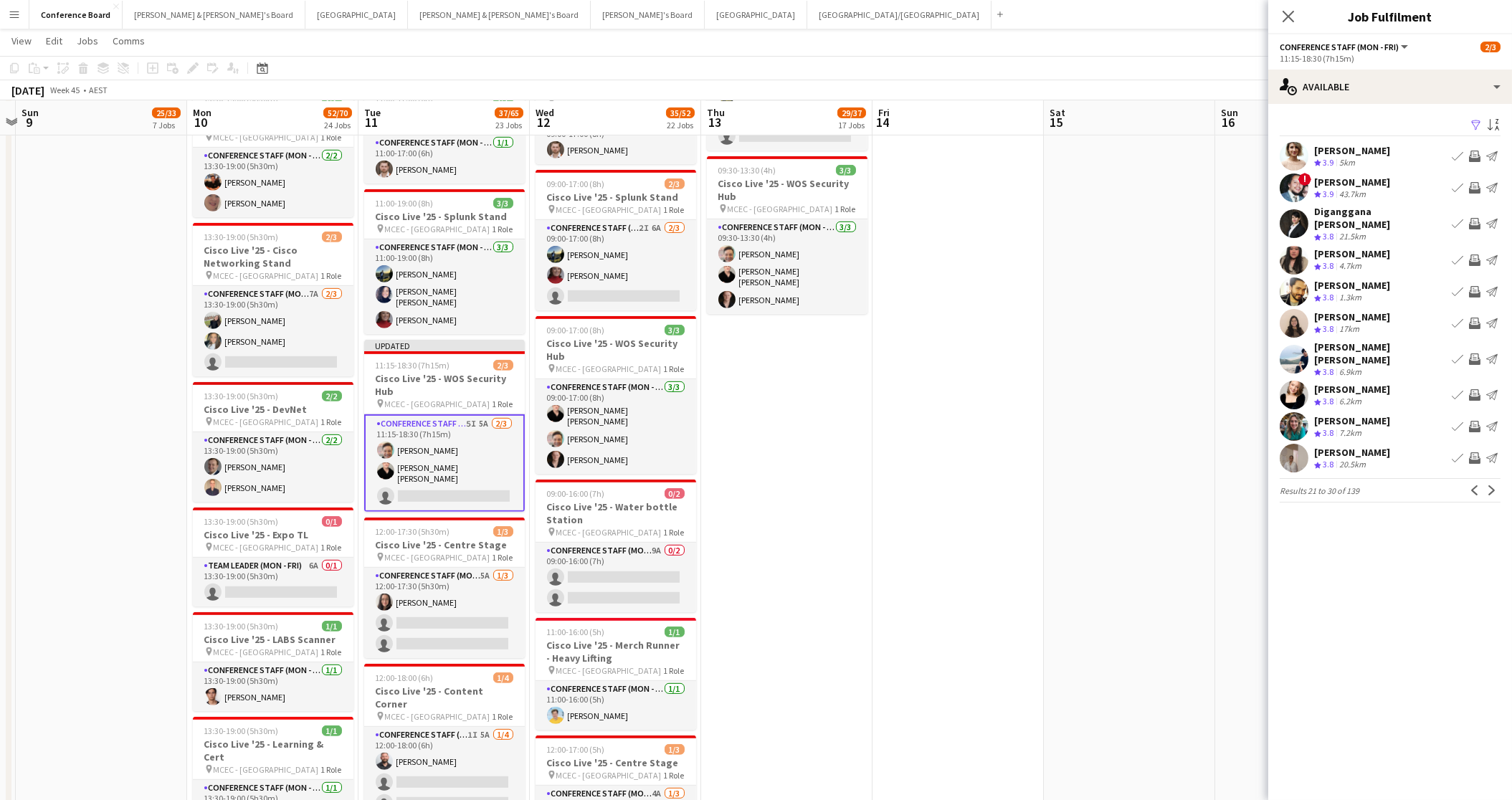
click at [1481, 155] on button "Invite crew" at bounding box center [1474, 155] width 17 height 17
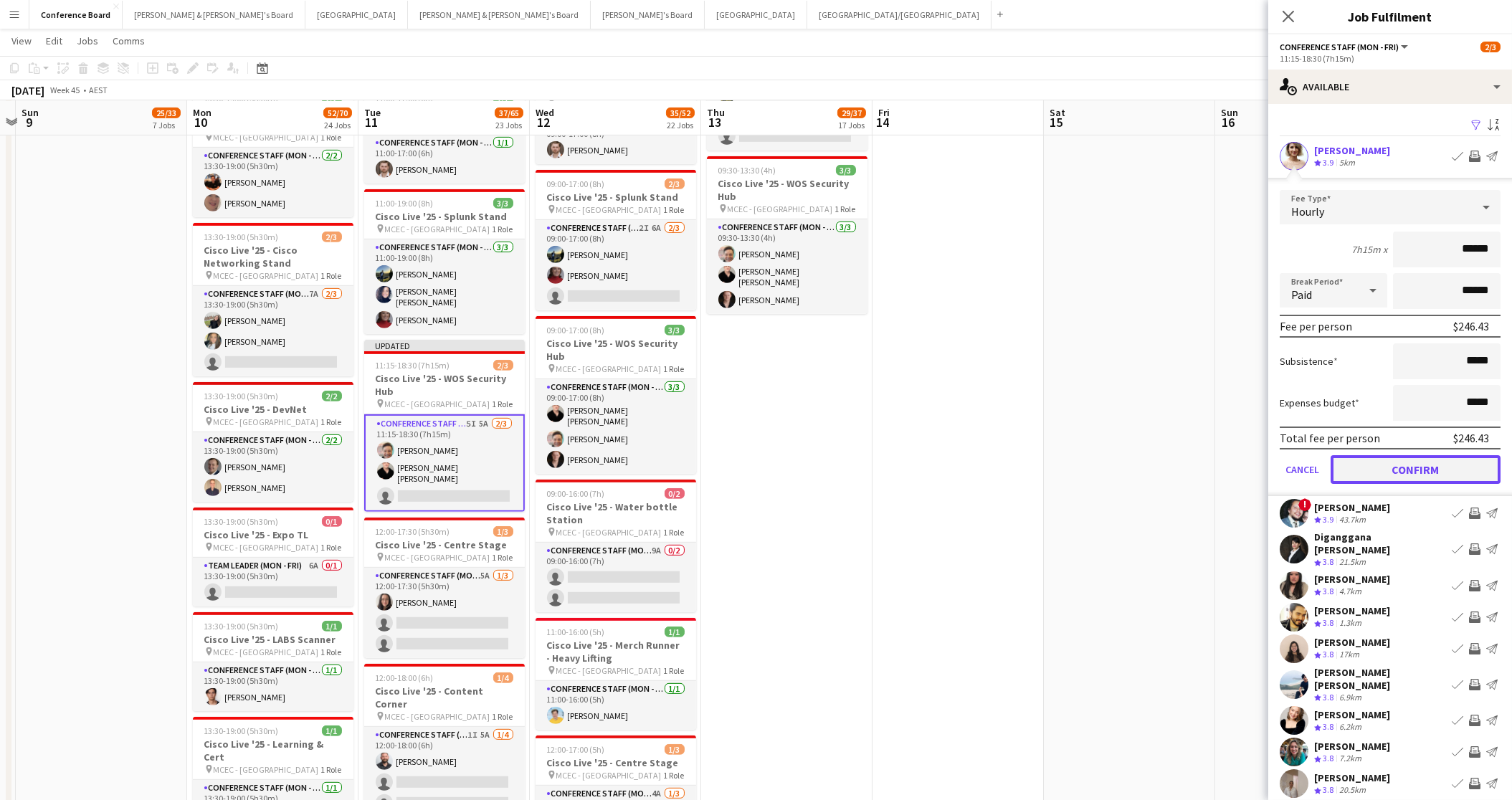
click at [1428, 468] on button "Confirm" at bounding box center [1416, 469] width 170 height 28
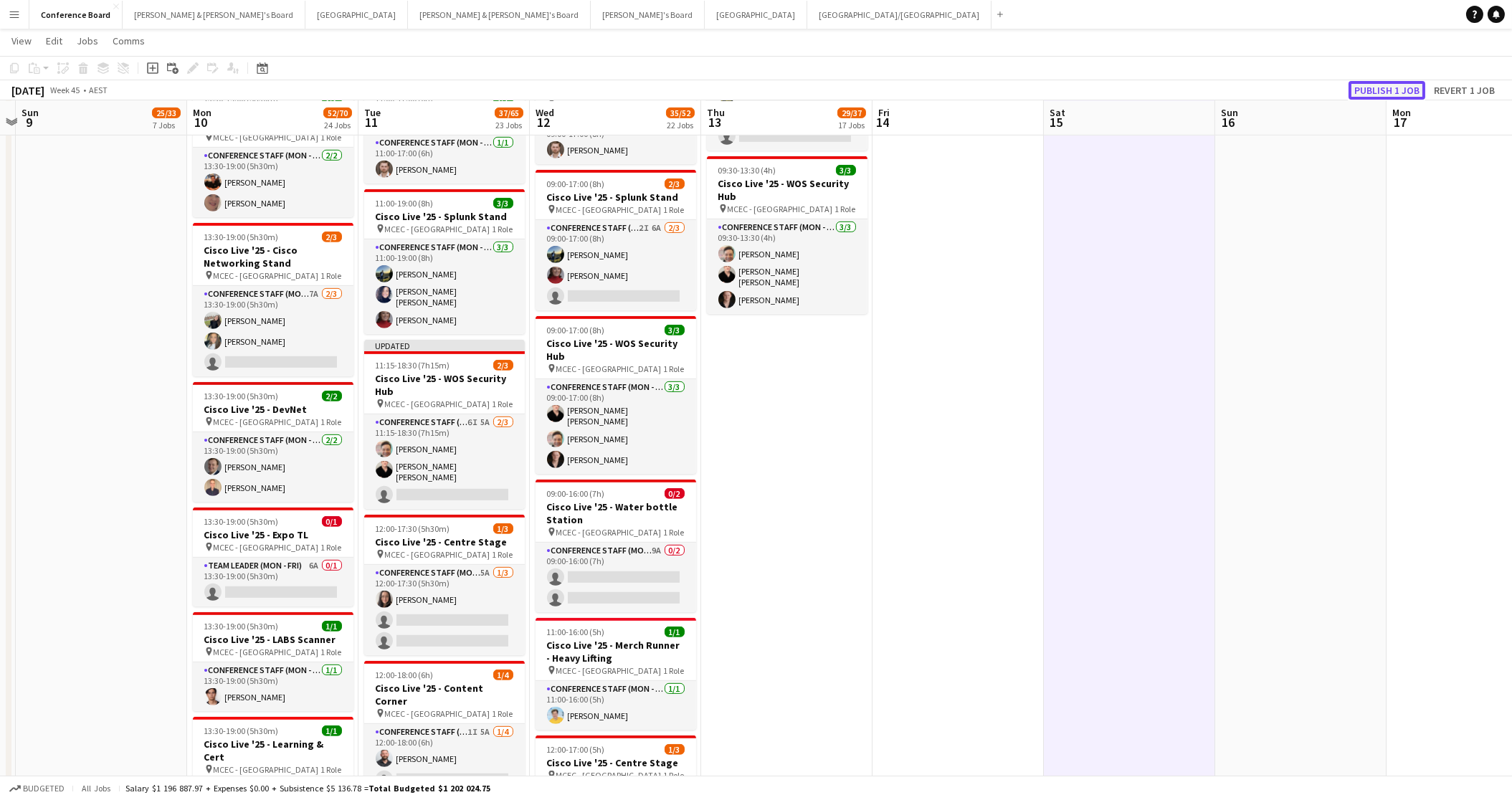
click at [1377, 92] on button "Publish 1 job" at bounding box center [1387, 91] width 77 height 18
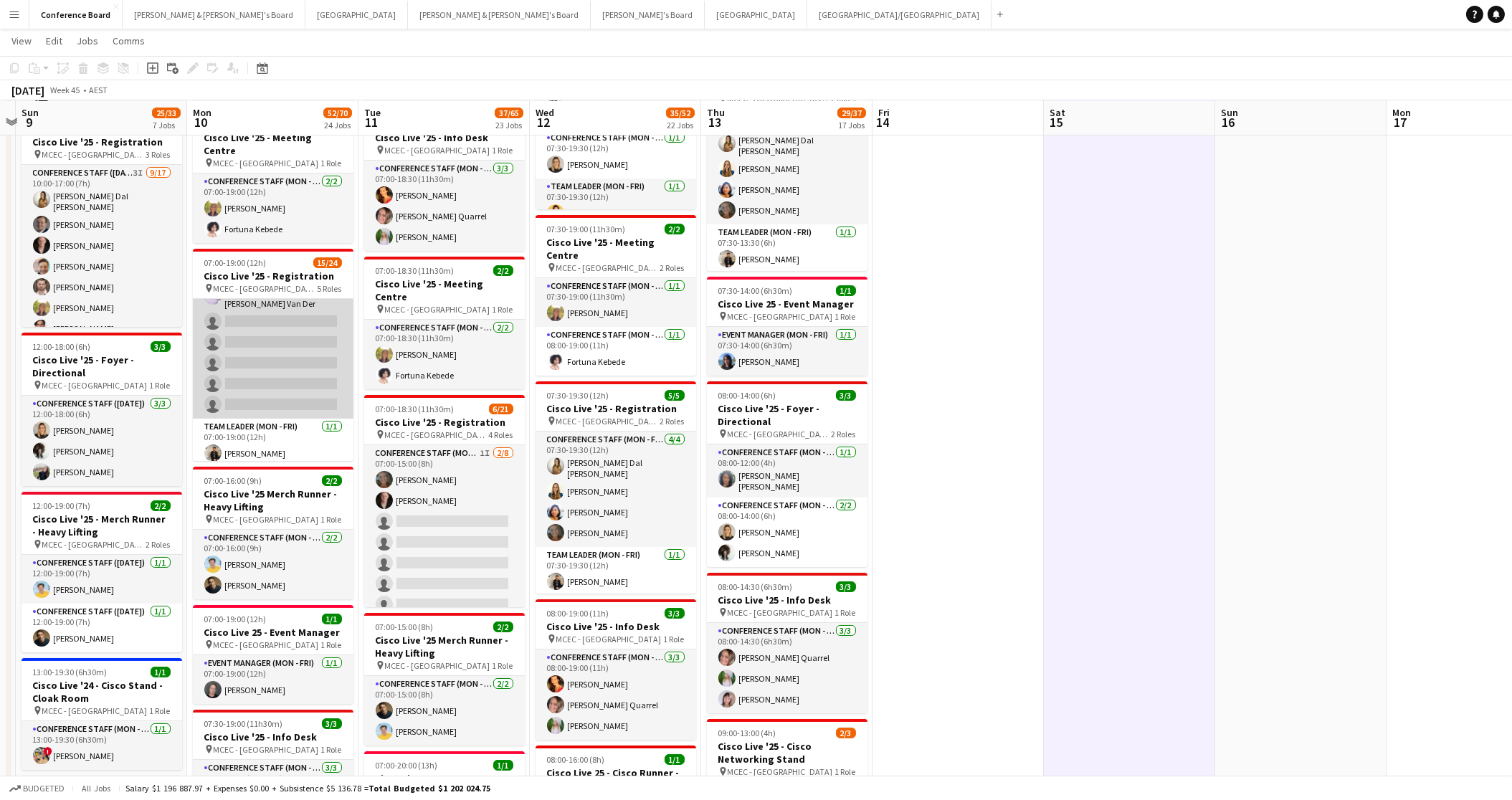
scroll to position [475, 0]
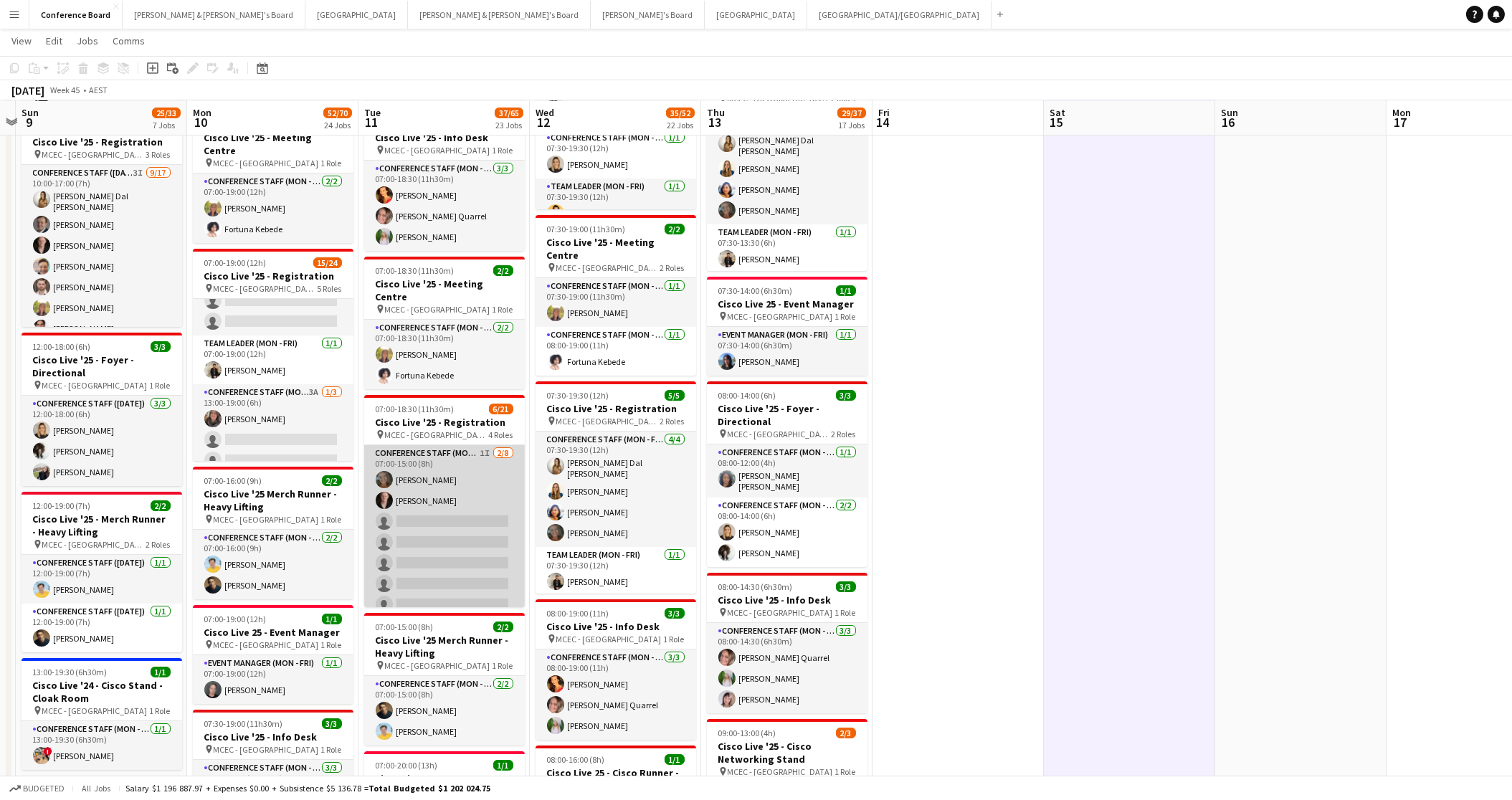
click at [431, 508] on app-card-role "Conference Staff (Mon - Fri) 1I [DATE] 07:00-15:00 (8h) [PERSON_NAME] [PERSON_N…" at bounding box center [445, 542] width 161 height 194
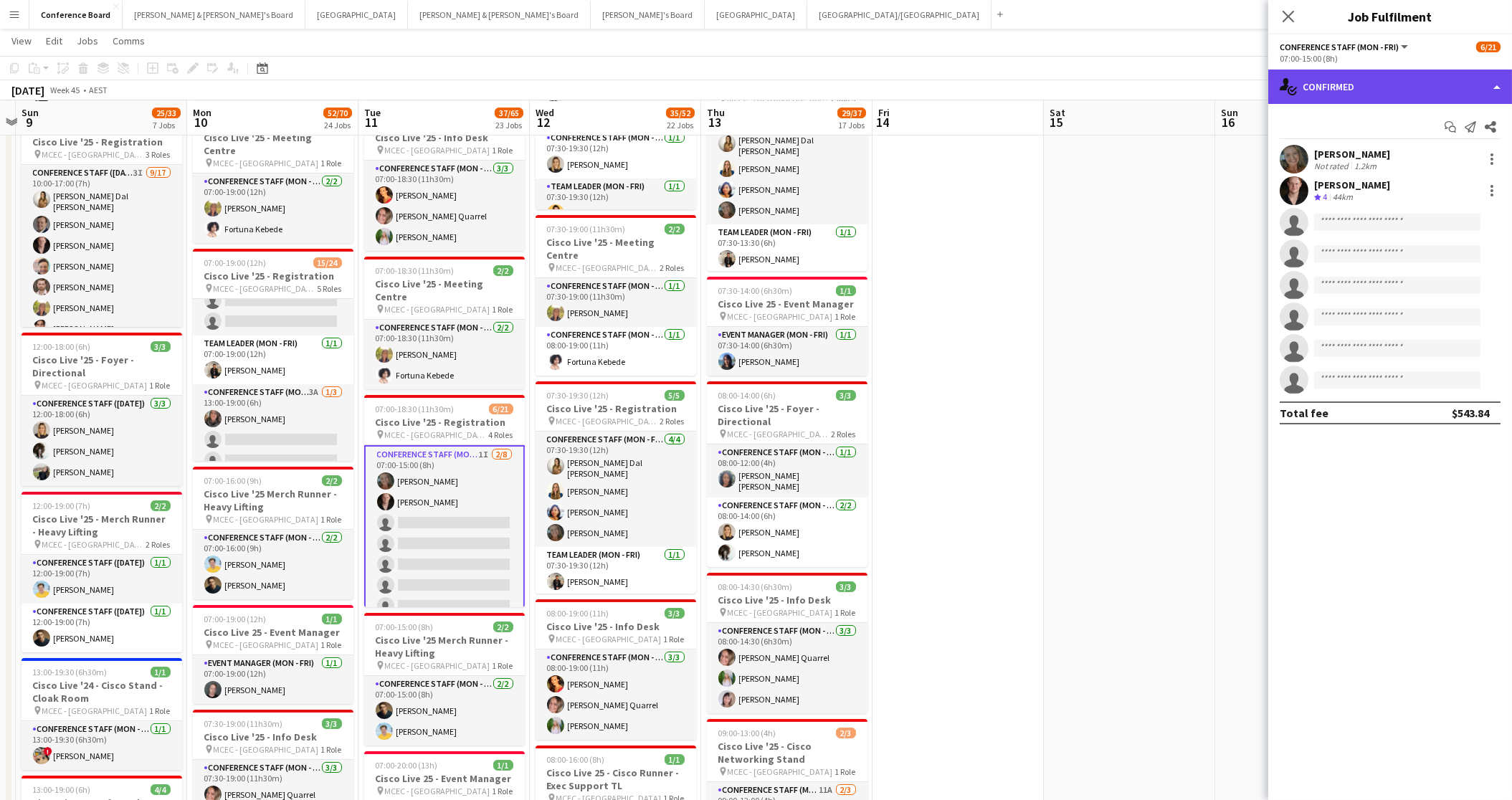
click at [1365, 86] on div "single-neutral-actions-check-2 Confirmed" at bounding box center [1390, 87] width 244 height 35
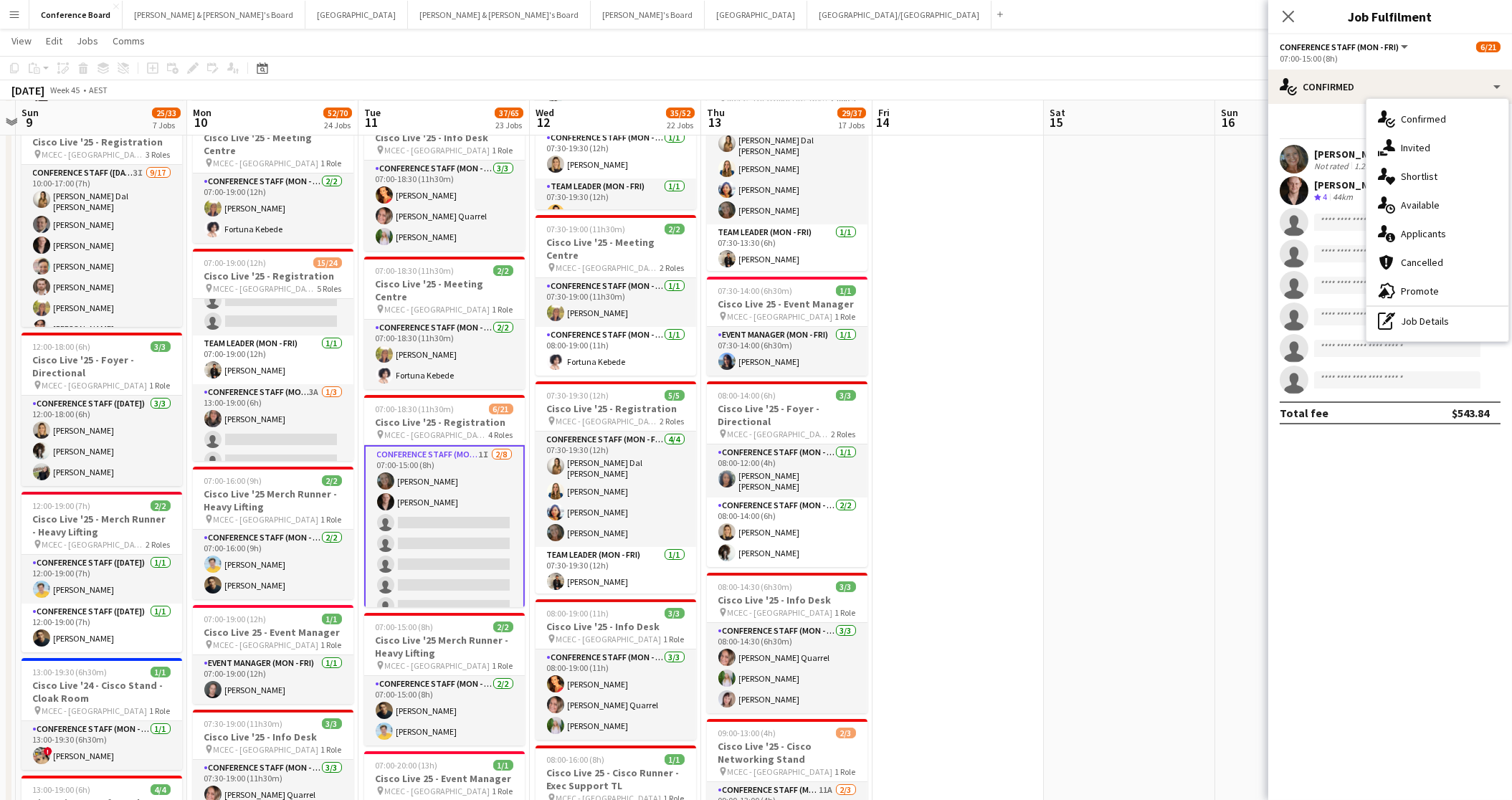
click at [1410, 146] on span "Invited" at bounding box center [1416, 147] width 29 height 13
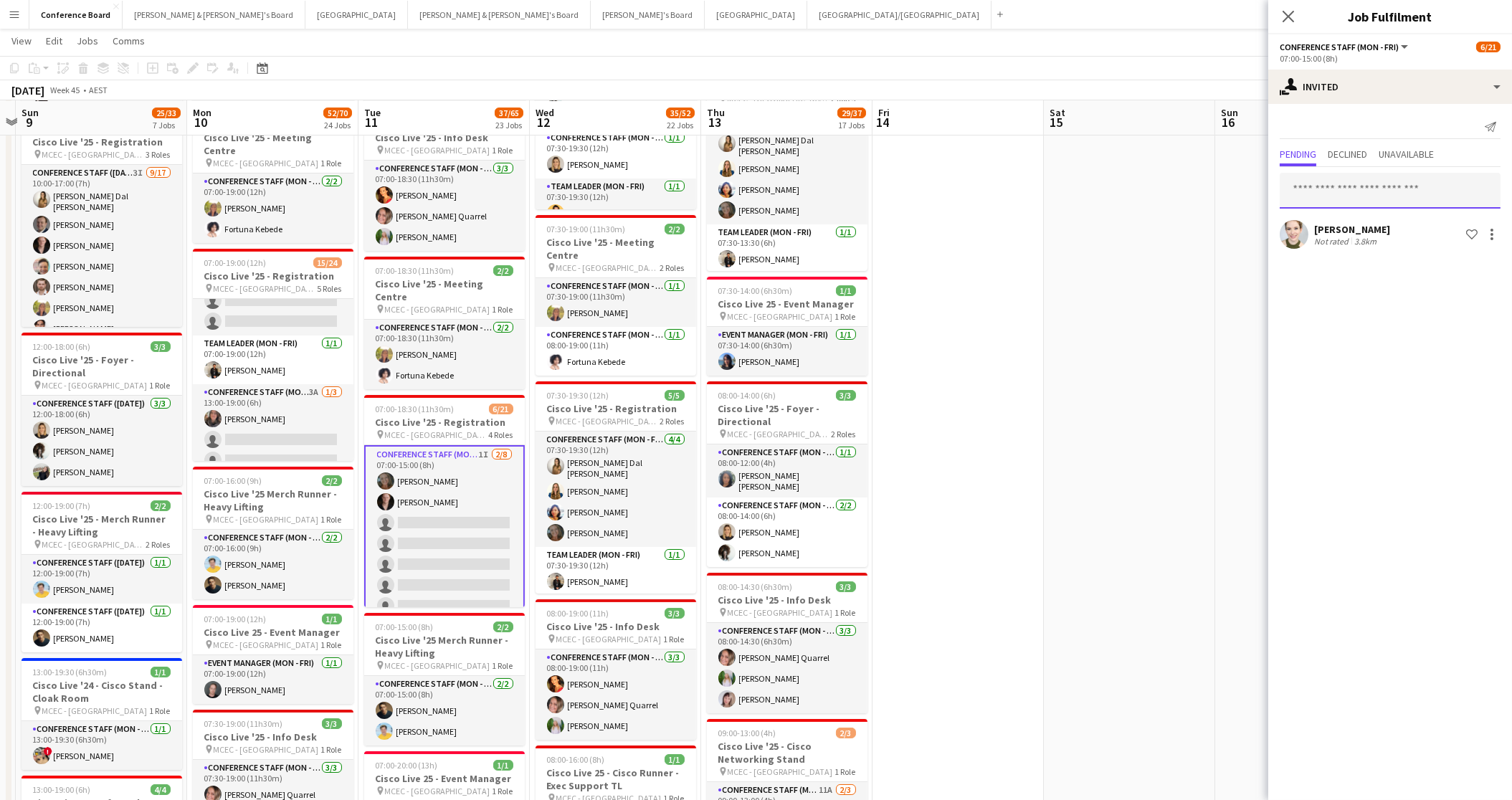
click at [1305, 194] on input "text" at bounding box center [1389, 190] width 220 height 36
type input "******"
click at [1312, 227] on span "[PERSON_NAME]" at bounding box center [1333, 225] width 82 height 12
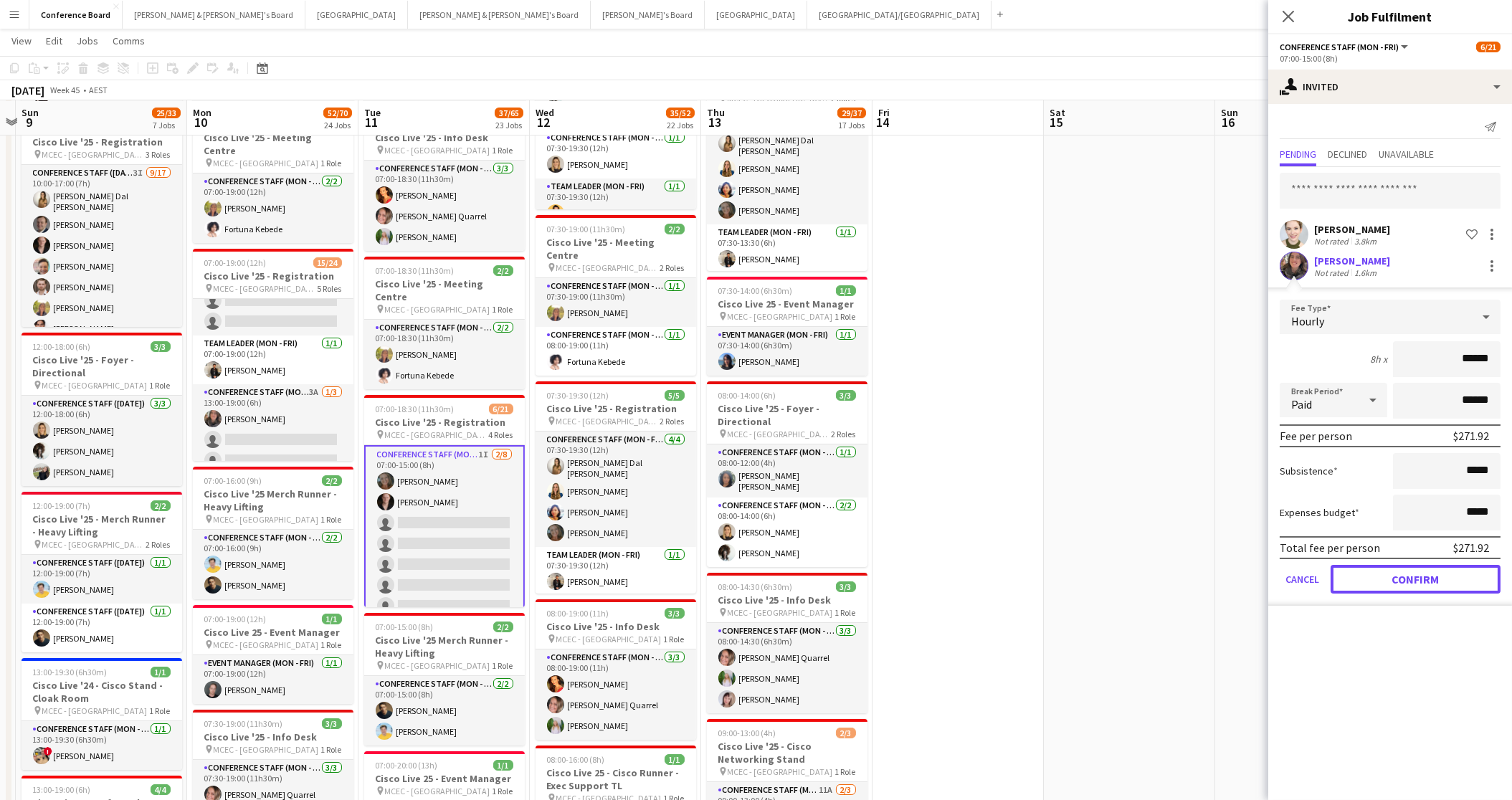
drag, startPoint x: 1395, startPoint y: 577, endPoint x: 1352, endPoint y: 557, distance: 47.4
click at [1389, 575] on button "Confirm" at bounding box center [1416, 579] width 170 height 28
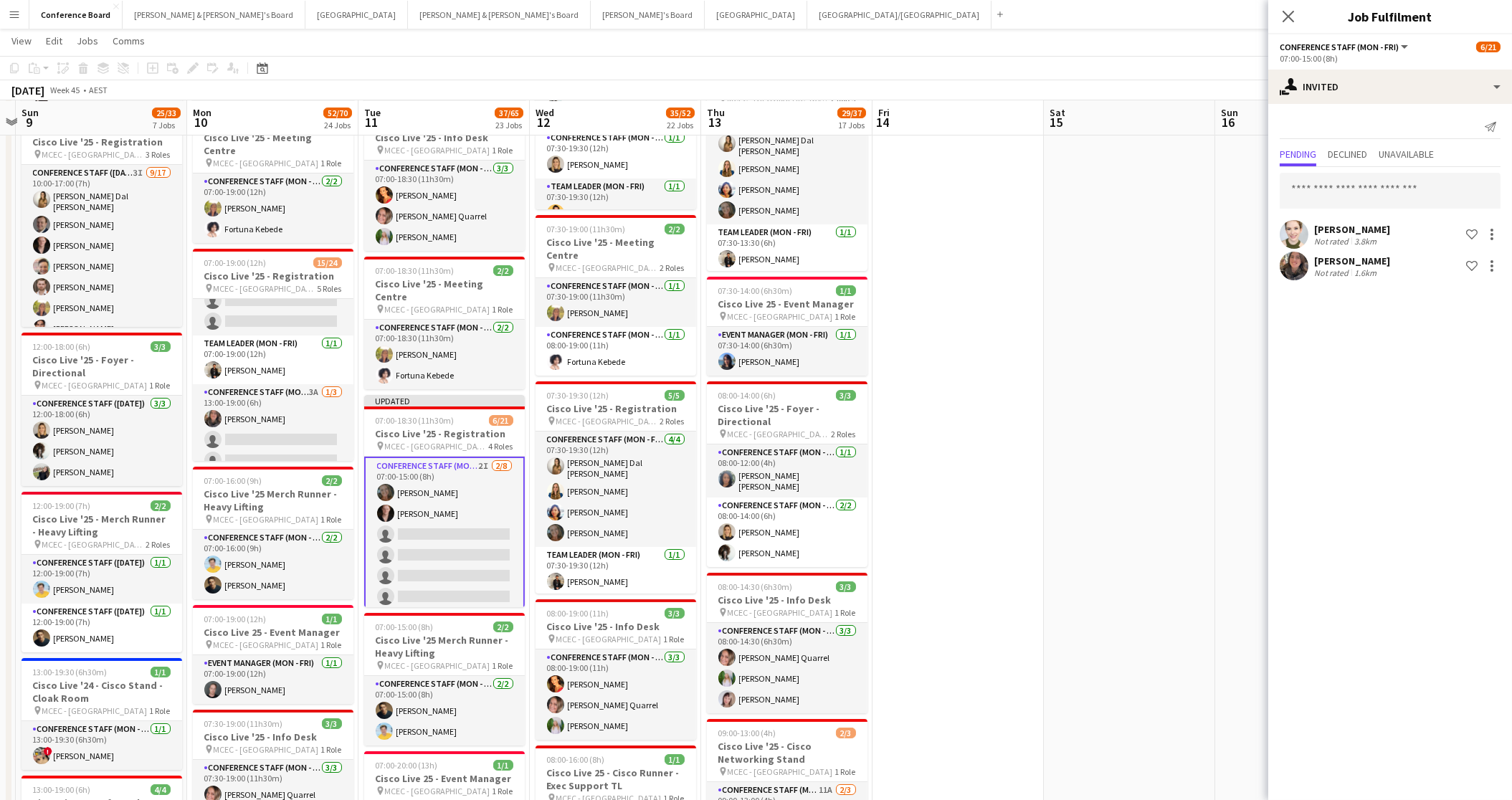
drag, startPoint x: 1156, startPoint y: 396, endPoint x: 1142, endPoint y: 356, distance: 42.4
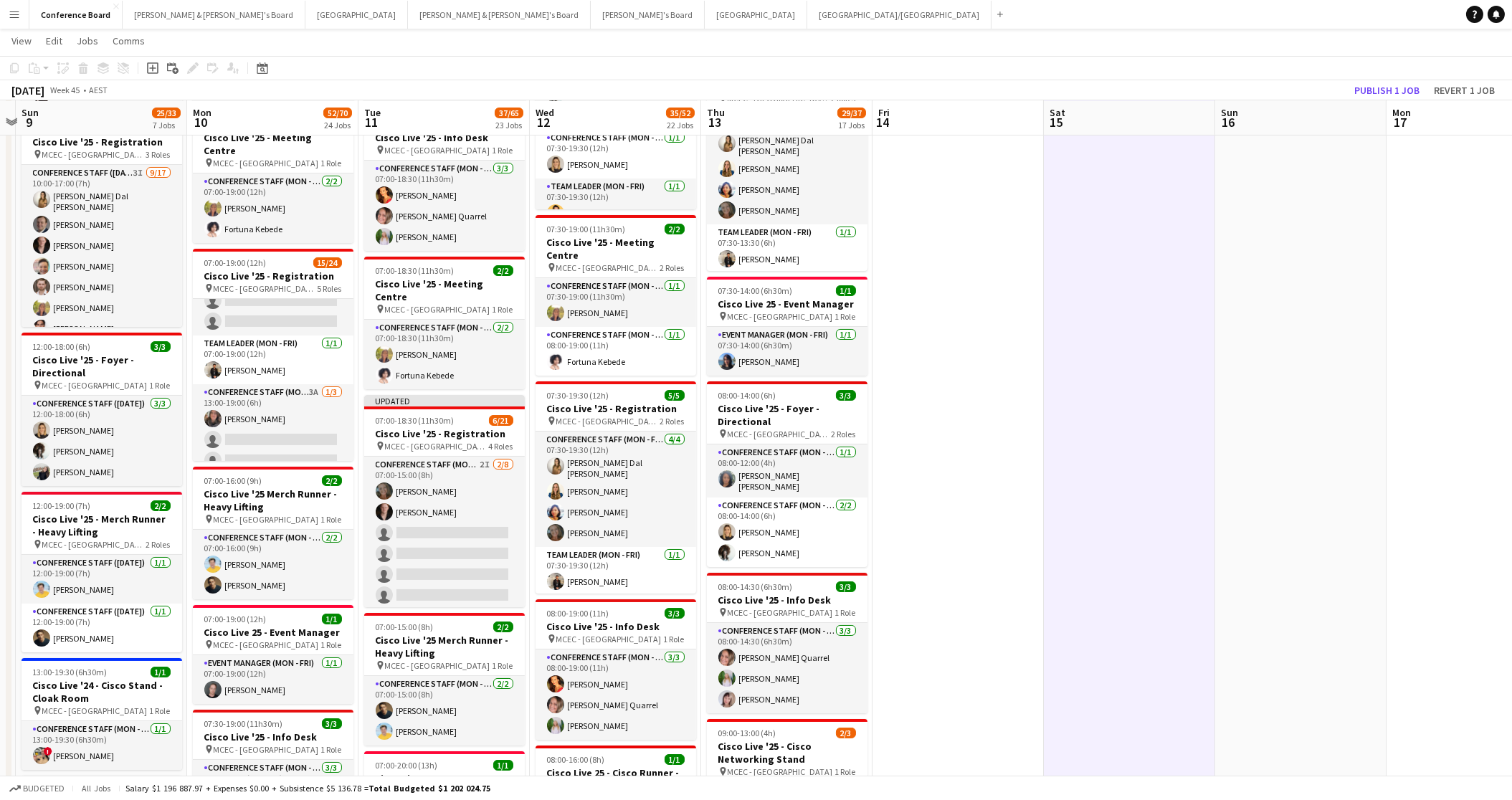
scroll to position [0, 499]
drag, startPoint x: 1387, startPoint y: 89, endPoint x: 1346, endPoint y: 92, distance: 41.1
click at [1386, 90] on button "Publish 1 job" at bounding box center [1387, 91] width 77 height 18
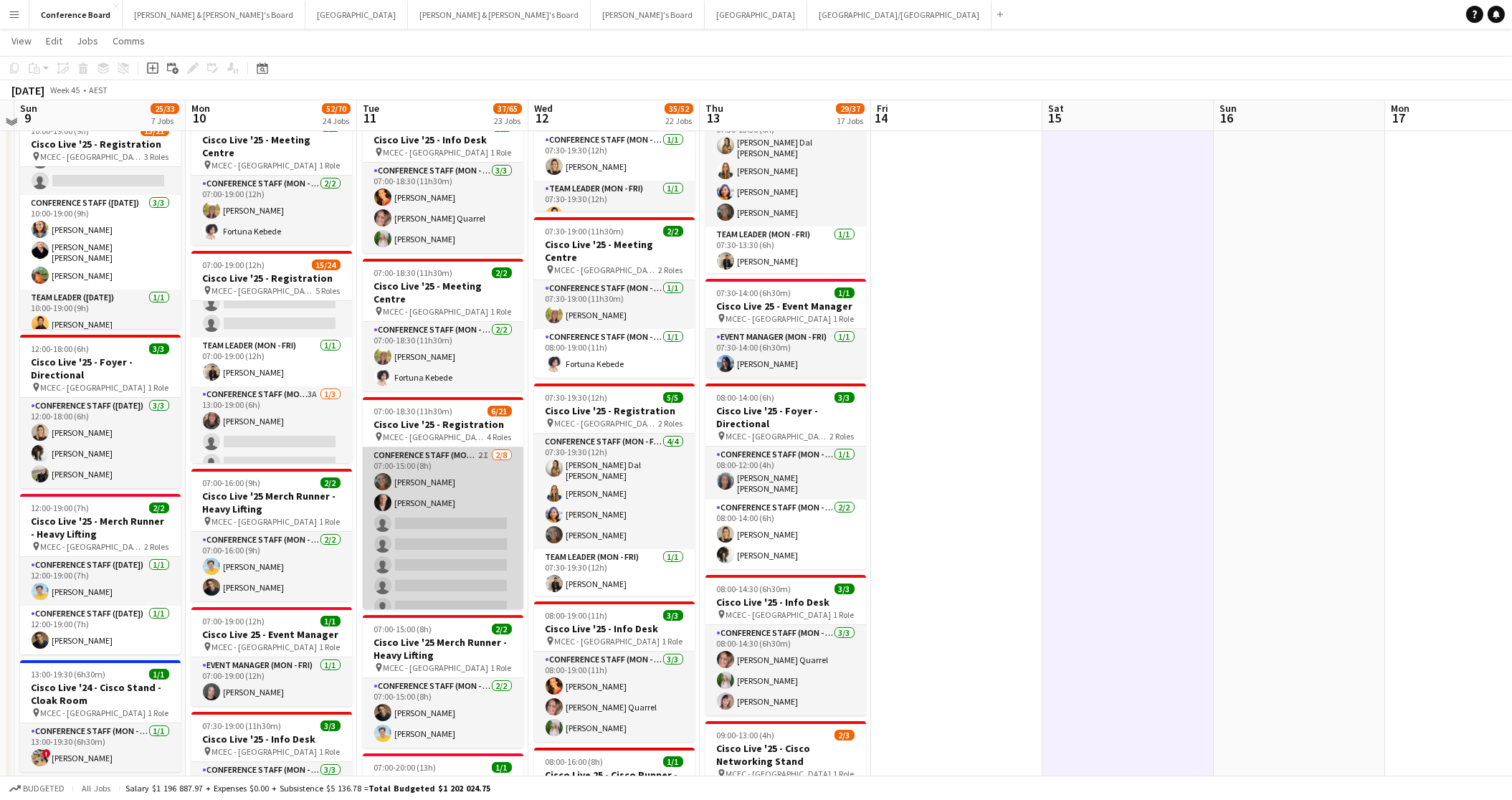
scroll to position [280, 0]
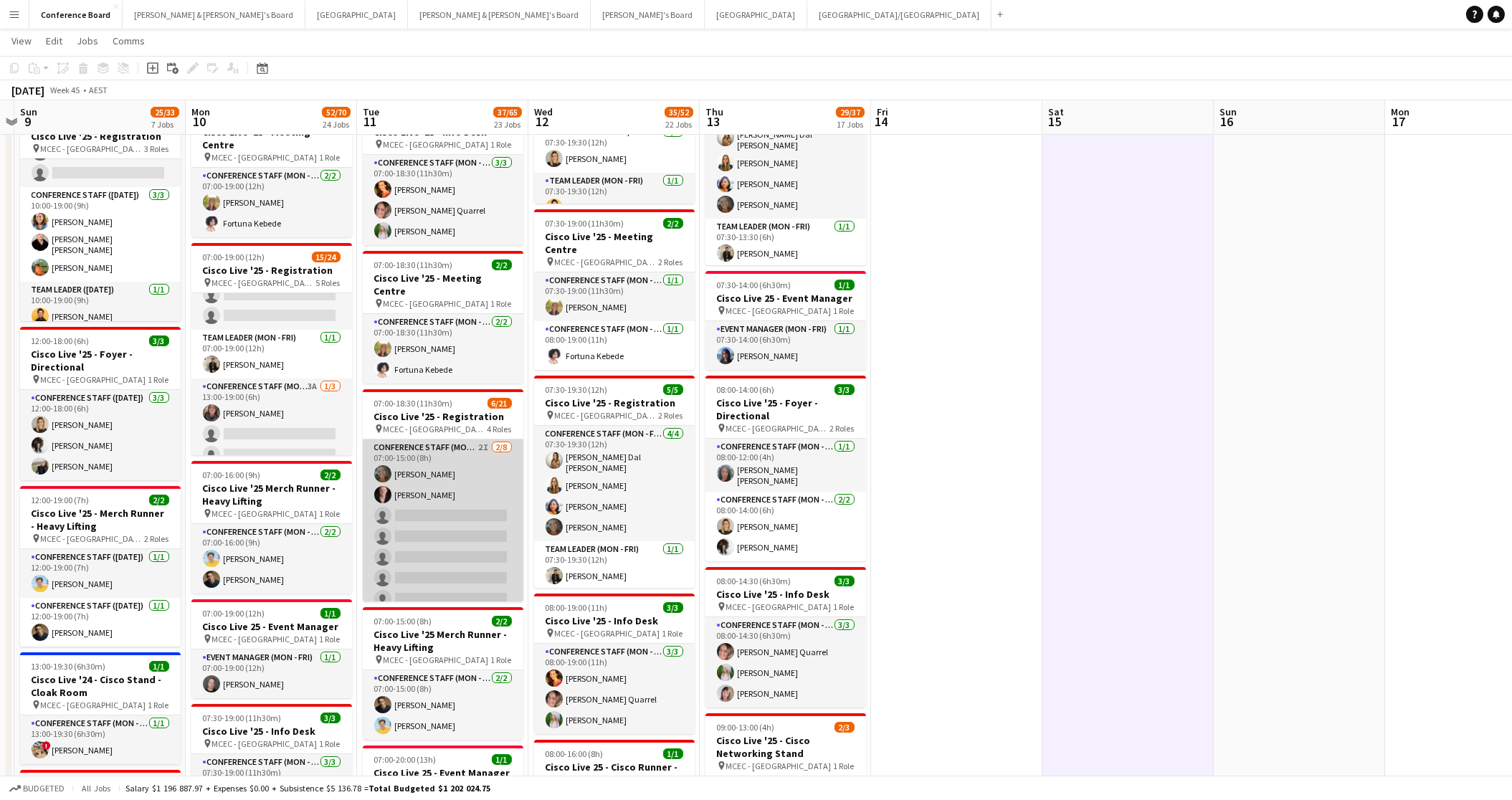
click at [429, 513] on app-card-role "Conference Staff (Mon - Fri) 2I [DATE] 07:00-15:00 (8h) [PERSON_NAME] [PERSON_N…" at bounding box center [444, 536] width 161 height 194
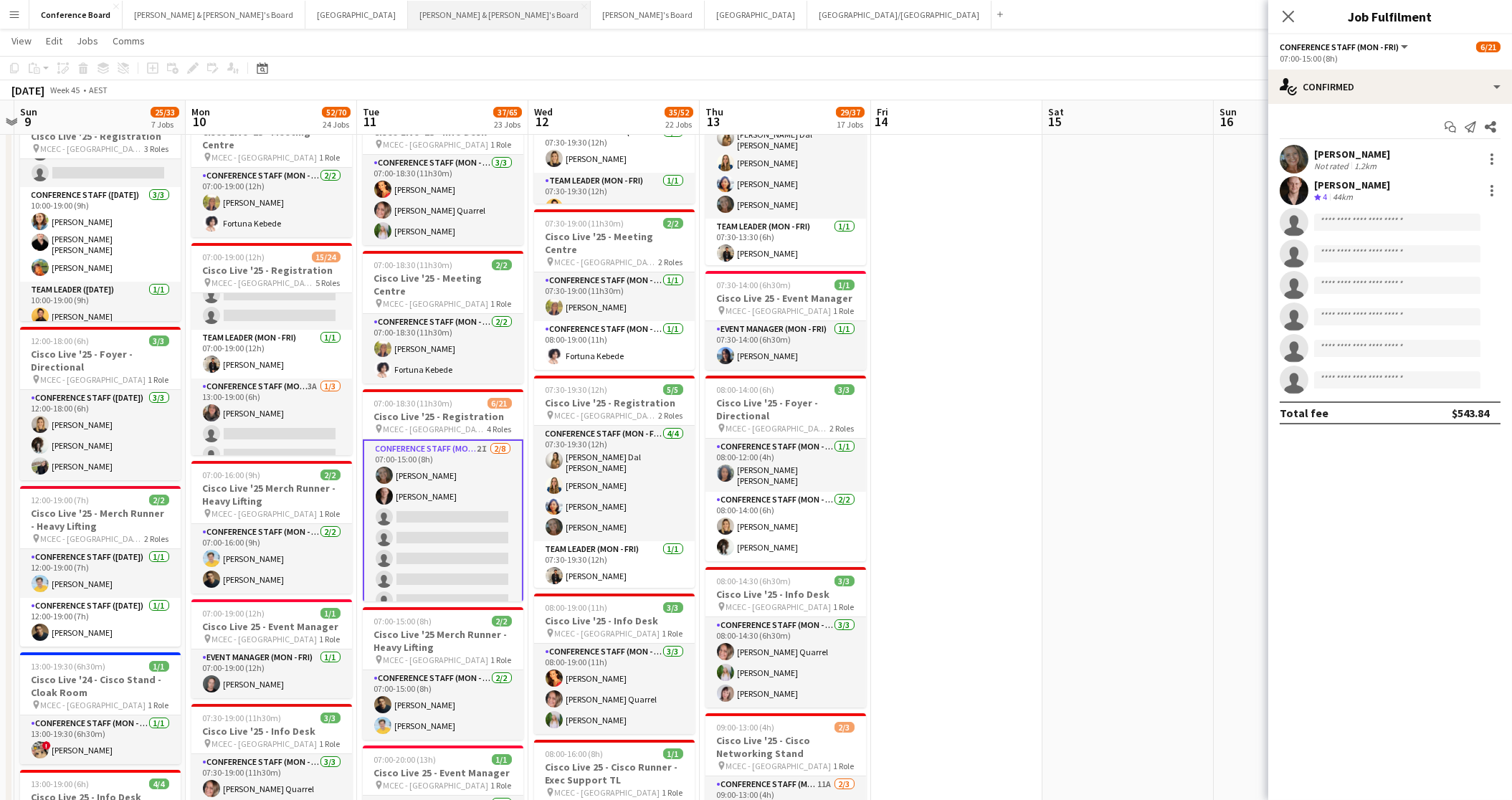
scroll to position [475, 0]
click at [997, 15] on app-icon "Add" at bounding box center [1000, 15] width 5 height 5
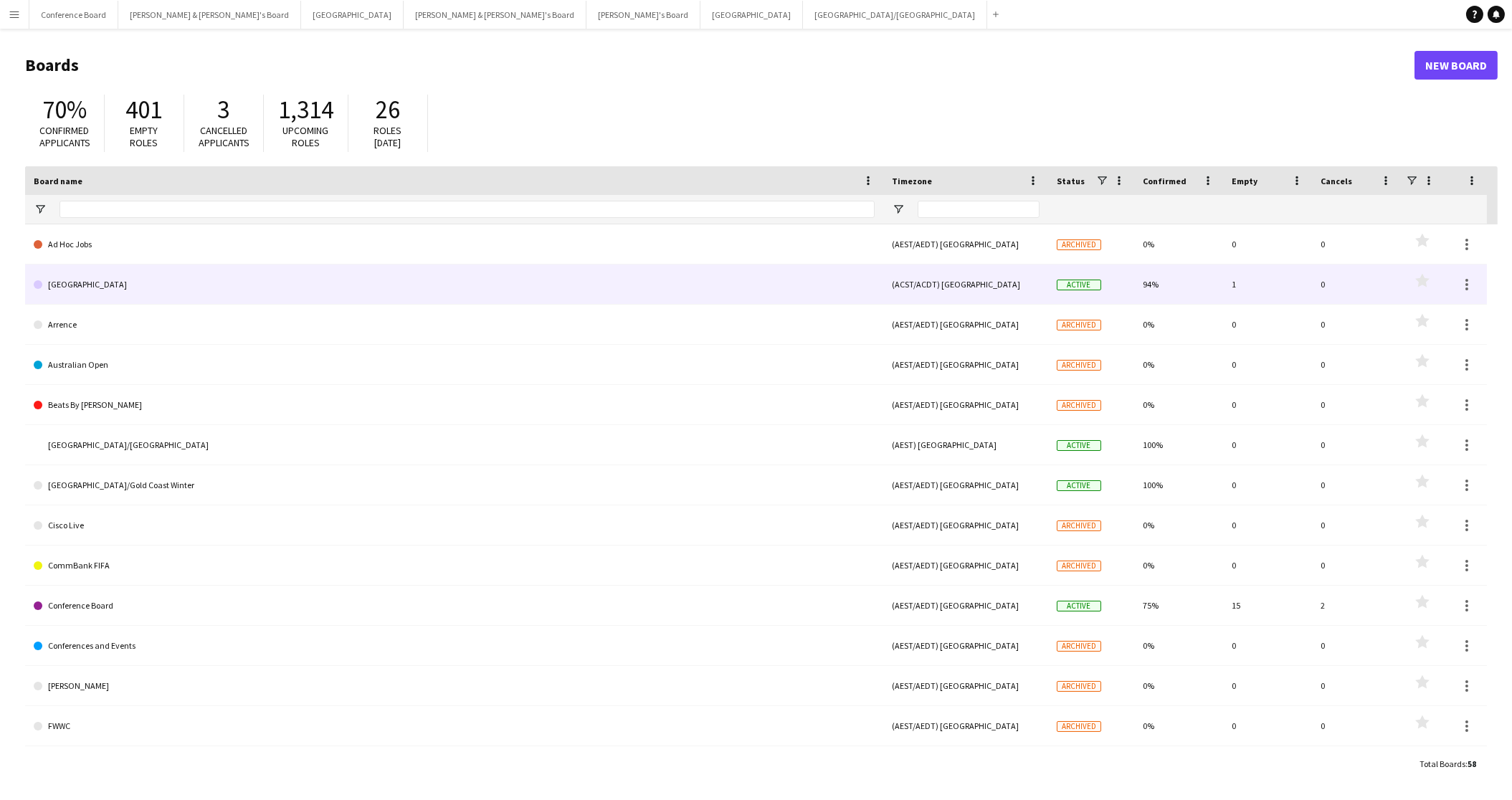
click at [126, 288] on link "[GEOGRAPHIC_DATA]" at bounding box center [454, 284] width 841 height 40
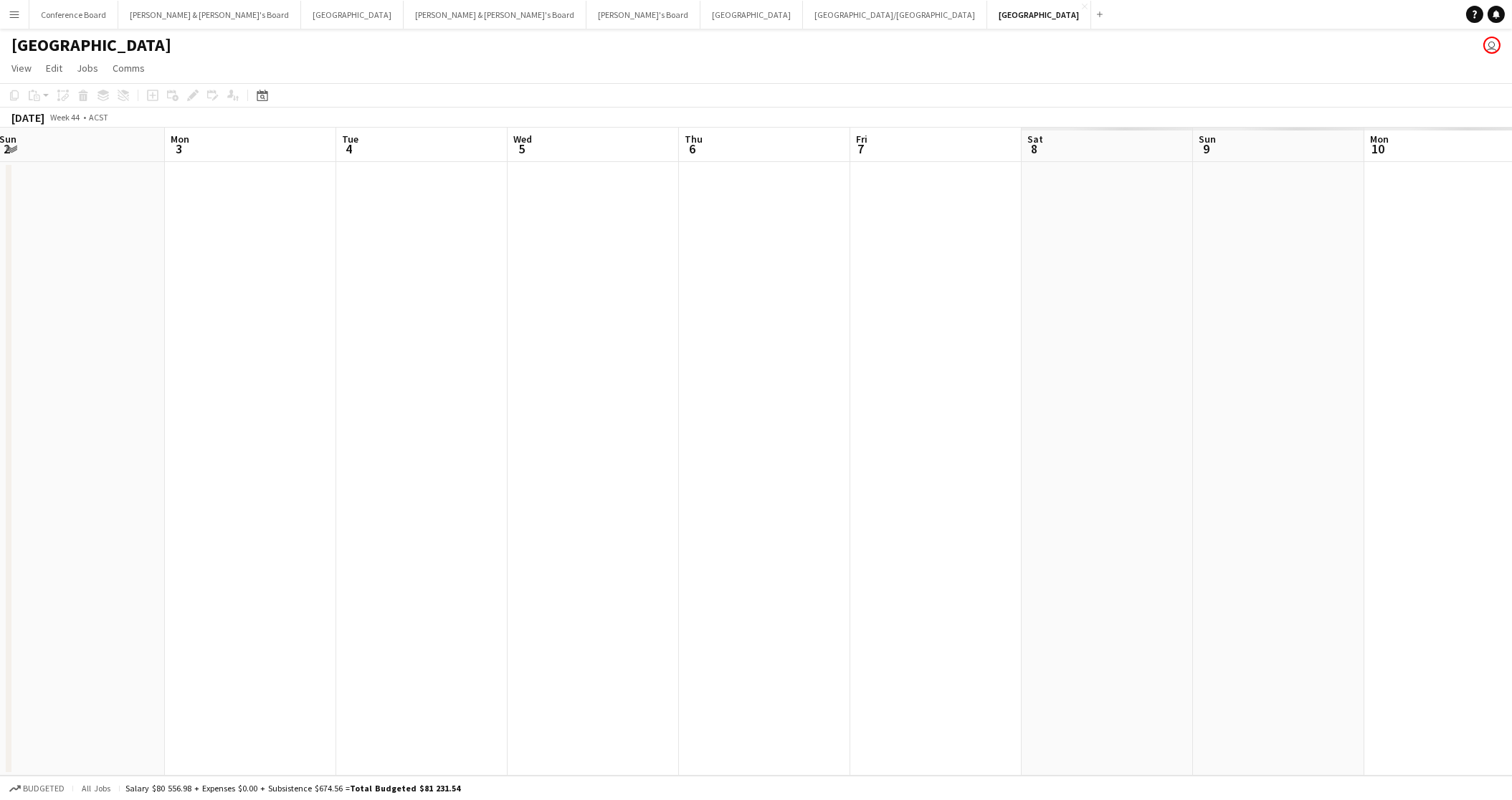
scroll to position [0, 585]
click at [702, 210] on app-date-cell at bounding box center [699, 468] width 171 height 613
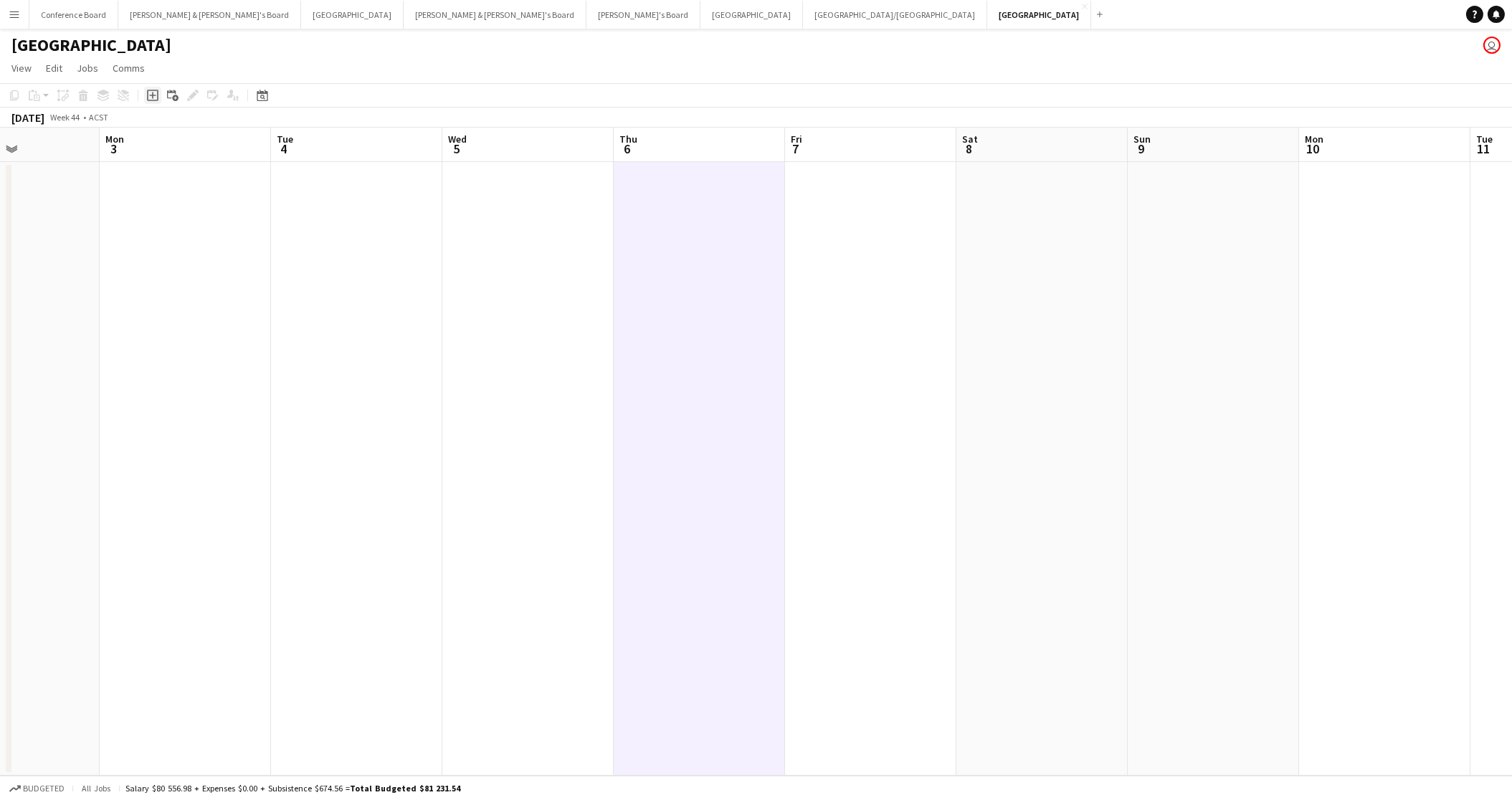
click at [154, 98] on icon "Add job" at bounding box center [153, 95] width 12 height 12
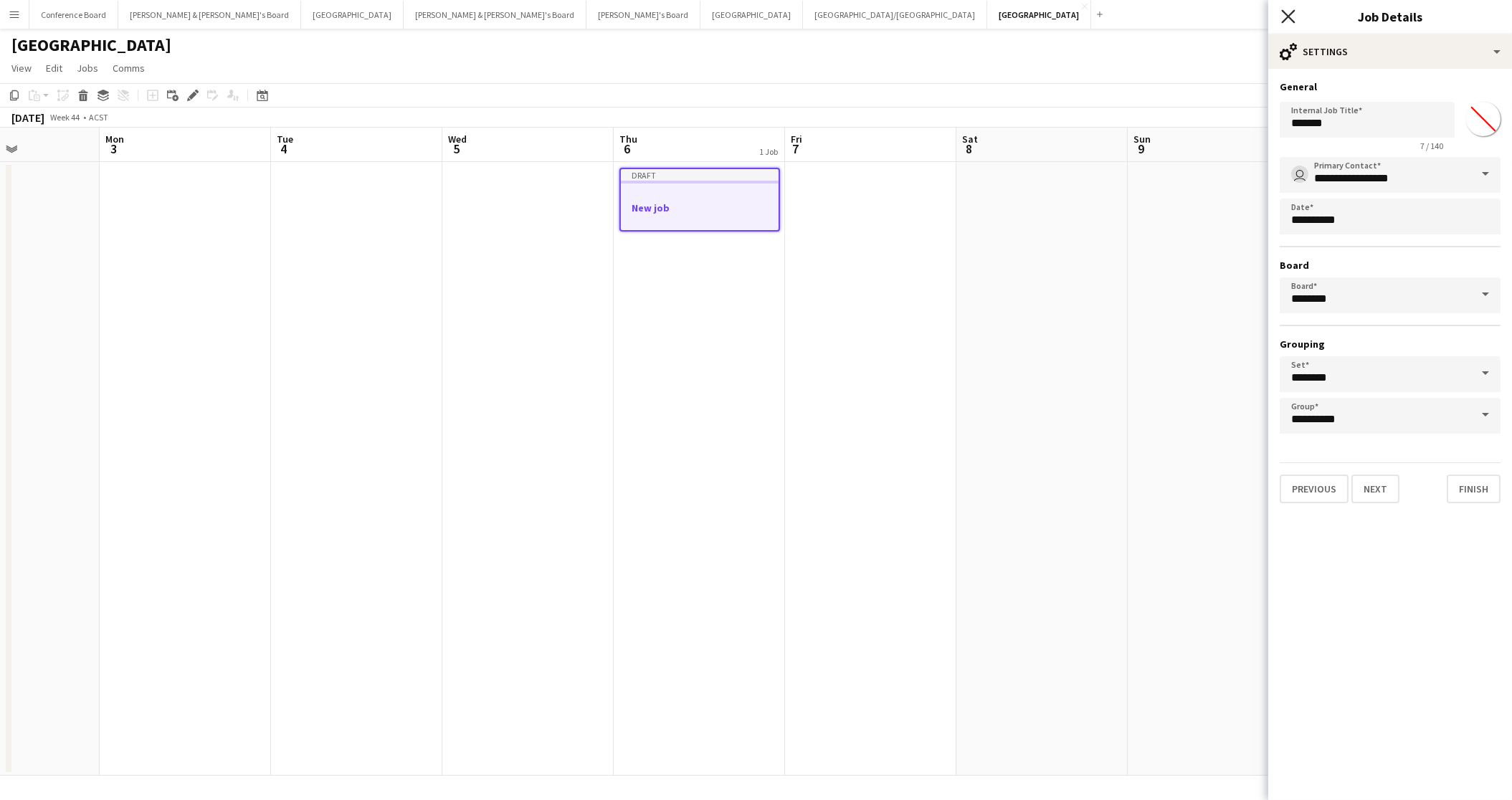
click at [1292, 18] on icon "Close pop-in" at bounding box center [1288, 16] width 14 height 14
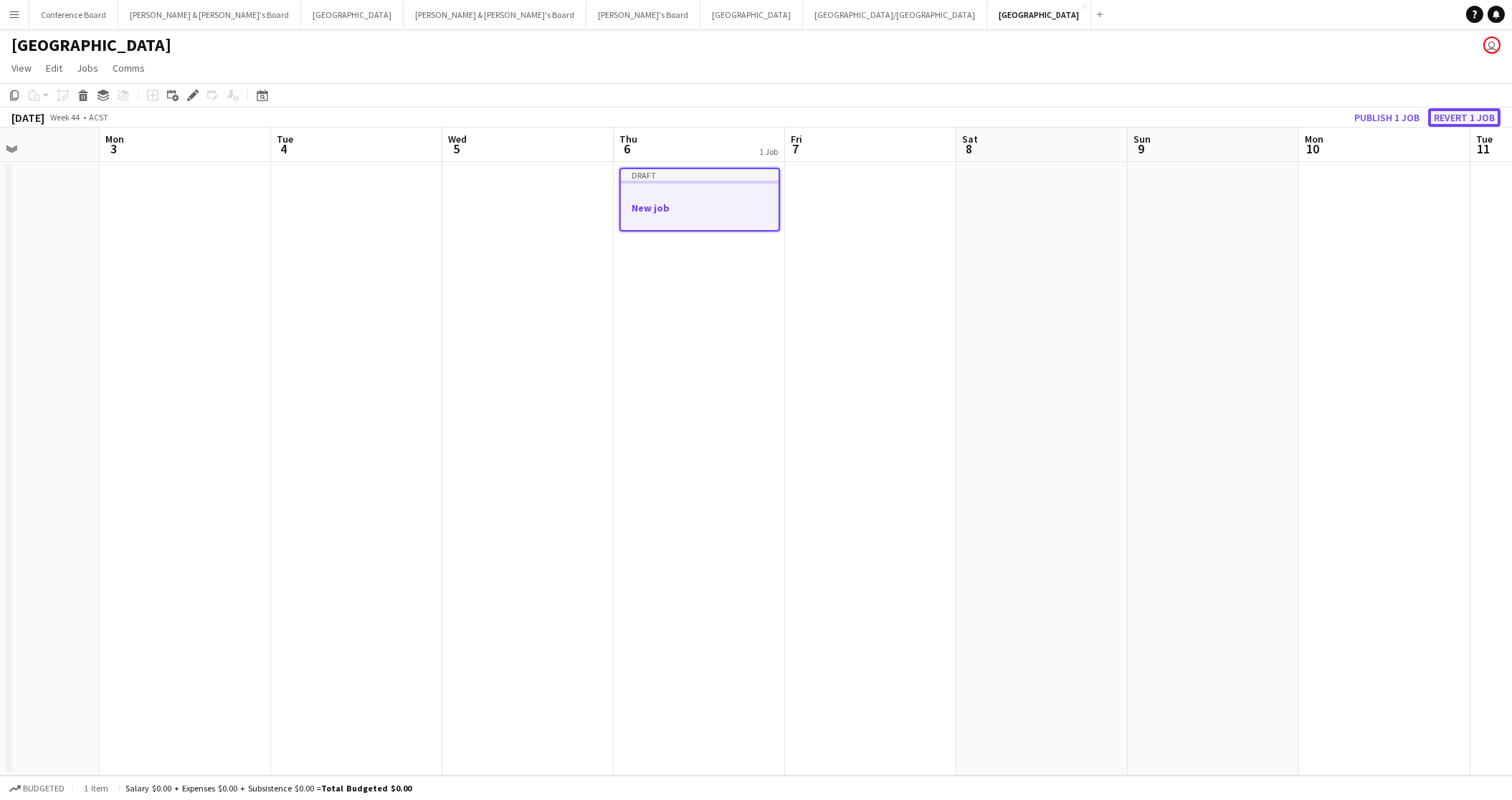
click at [1448, 113] on button "Revert 1 job" at bounding box center [1464, 117] width 72 height 18
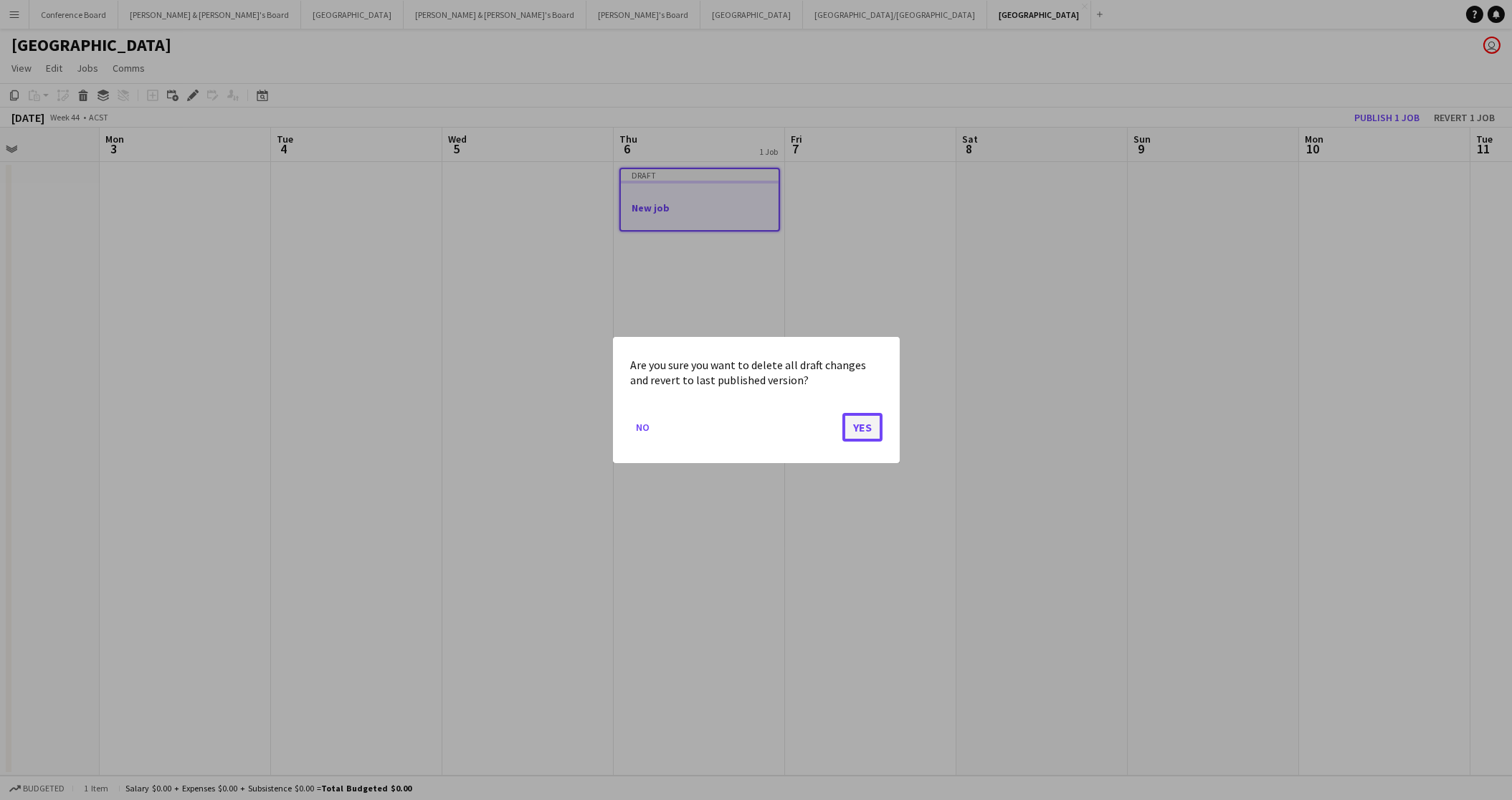
click at [869, 430] on button "Yes" at bounding box center [863, 426] width 40 height 28
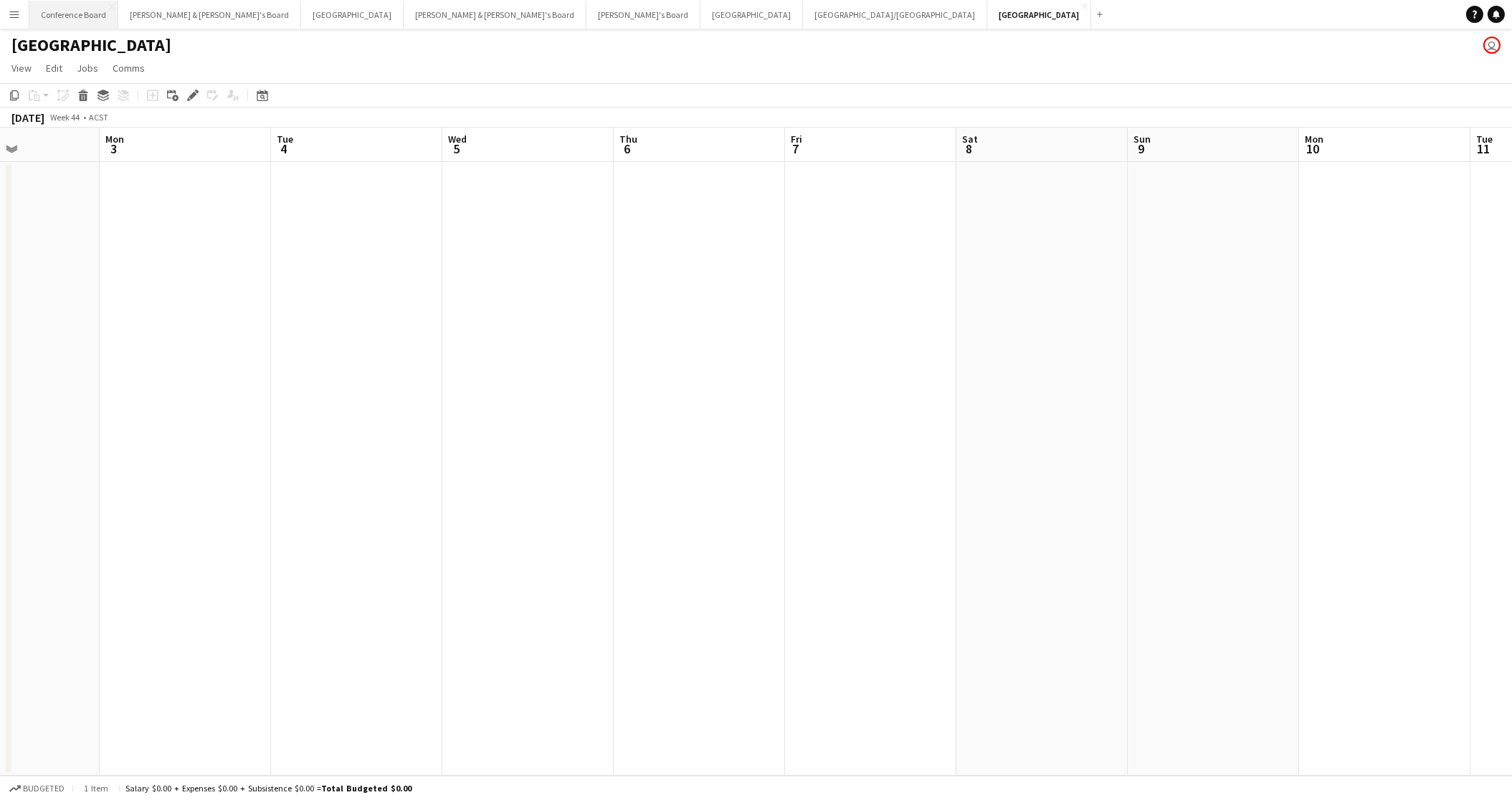
click at [71, 15] on button "Conference Board Close" at bounding box center [73, 15] width 89 height 28
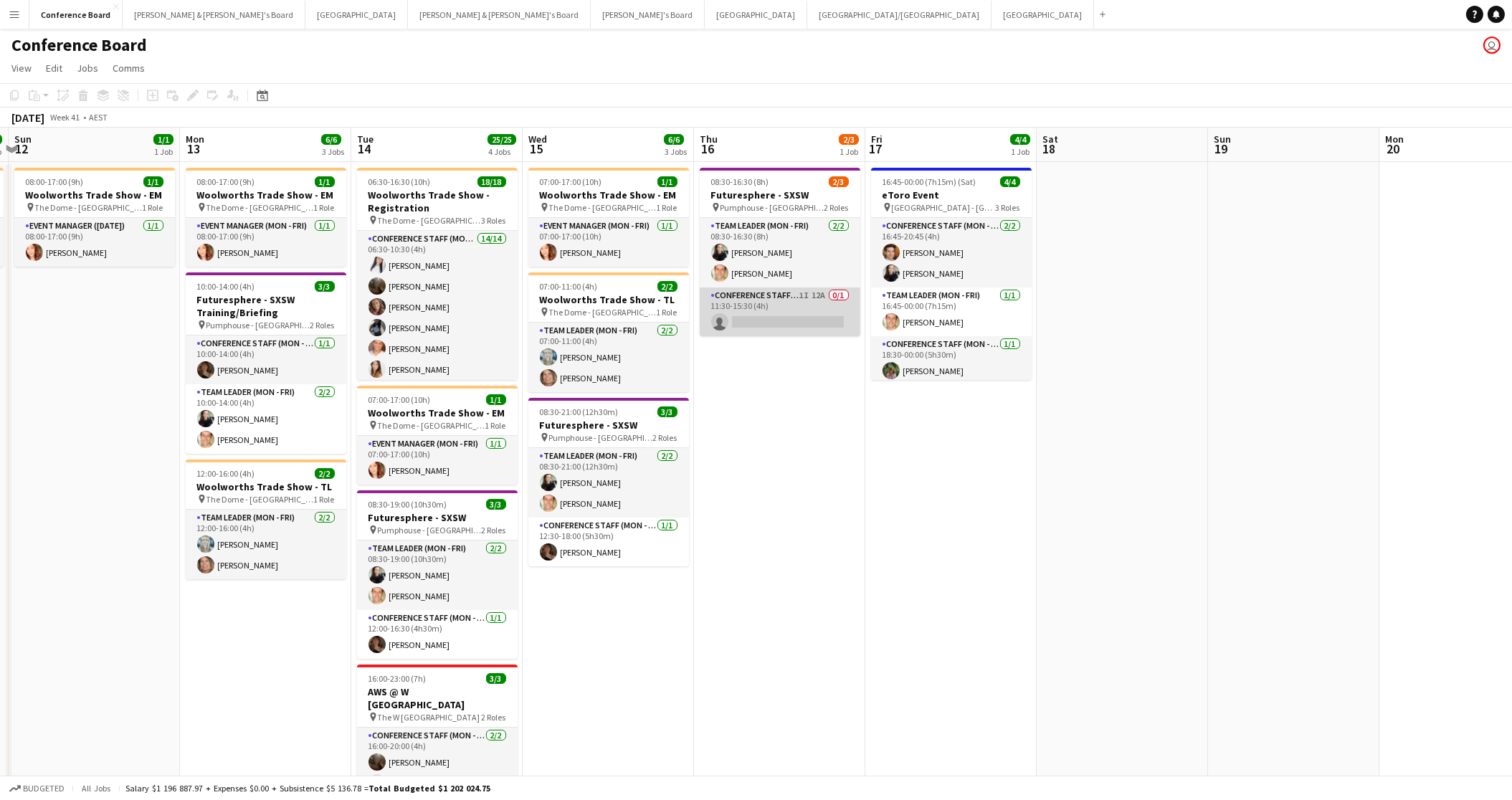
click at [788, 316] on app-card-role "Conference Staff (Mon - Fri) 1I 12A 0/1 11:30-15:30 (4h) single-neutral-actions" at bounding box center [780, 311] width 161 height 48
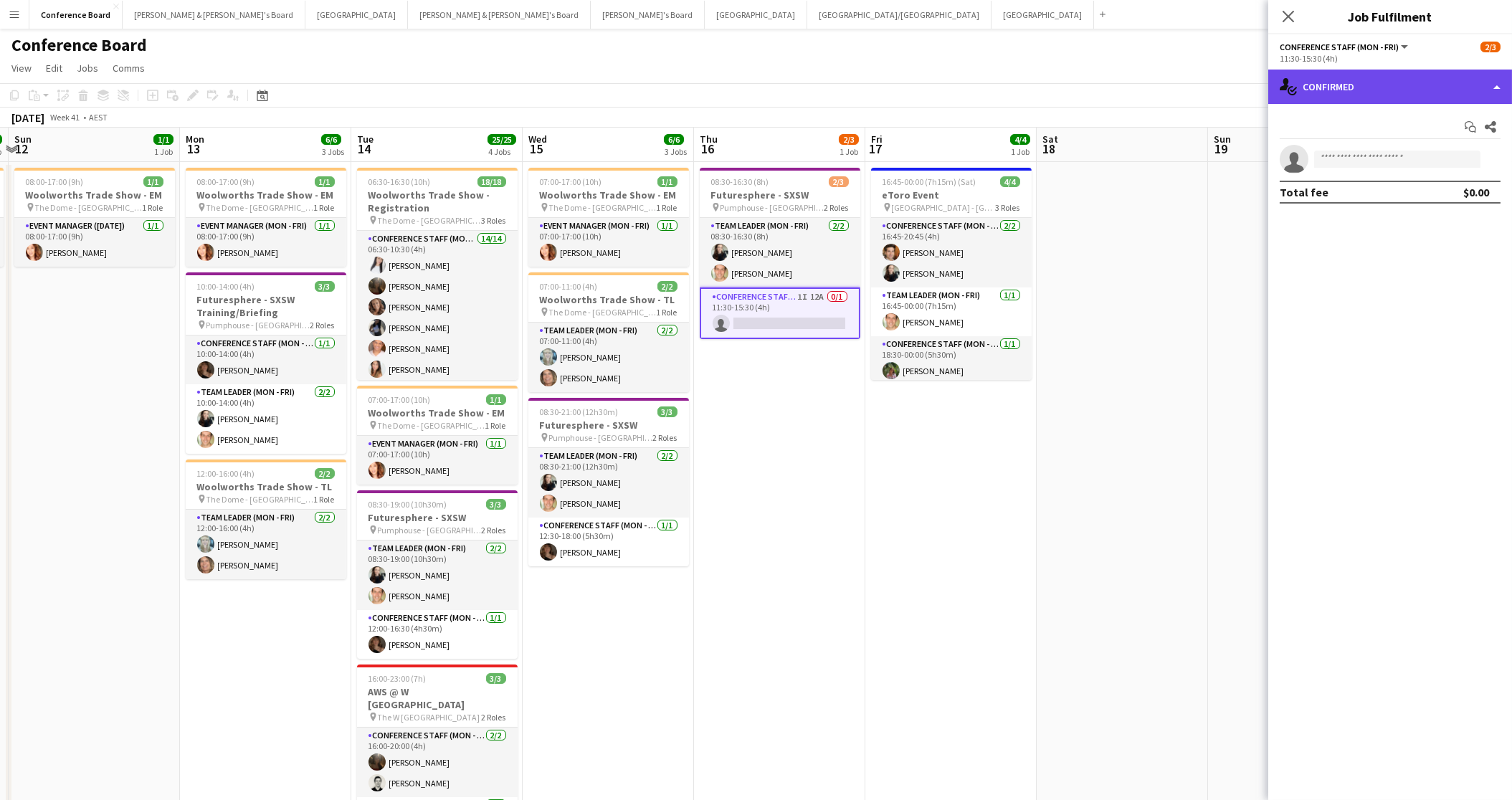
click at [1372, 91] on div "single-neutral-actions-check-2 Confirmed" at bounding box center [1390, 87] width 244 height 35
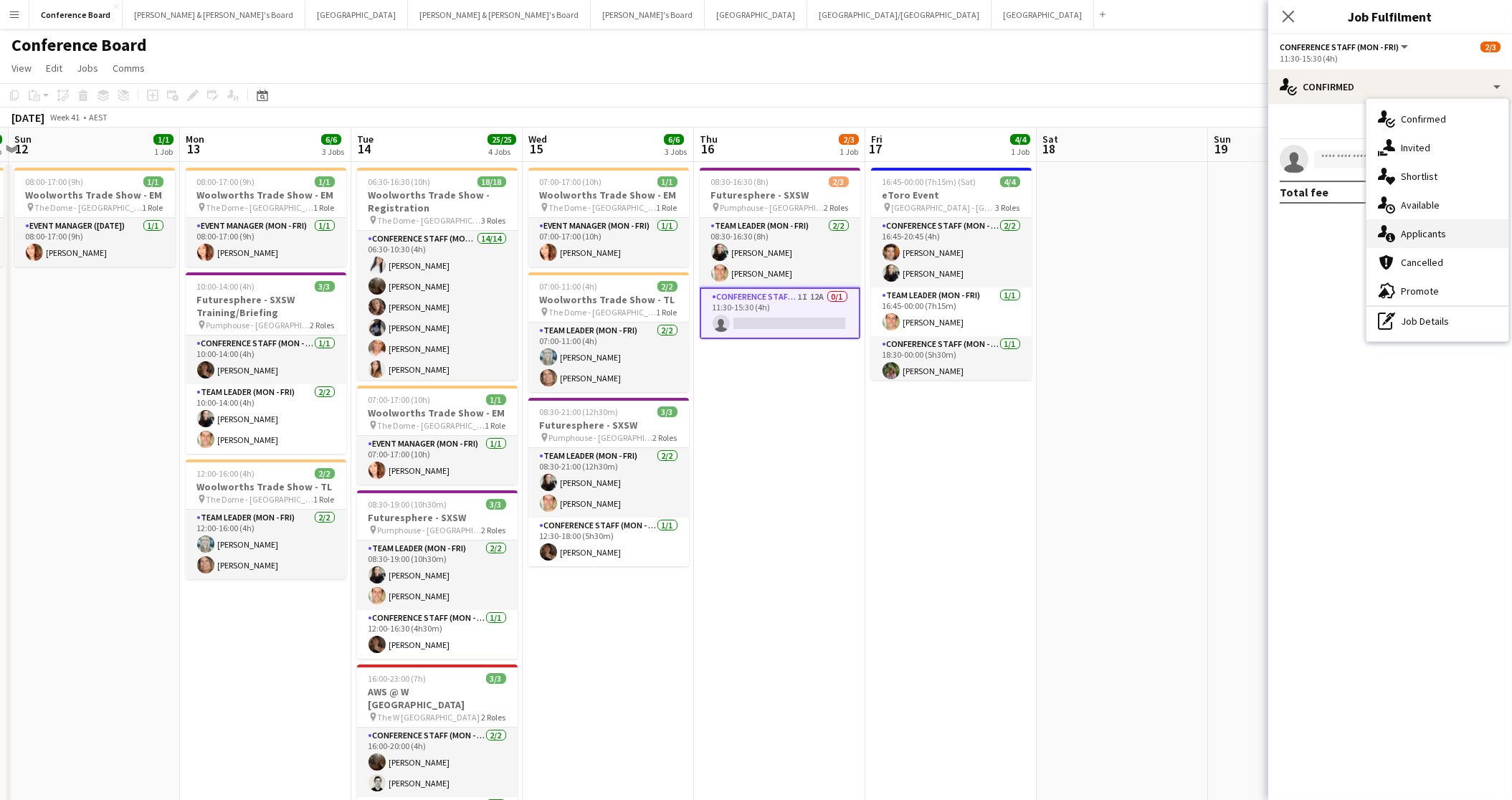
click at [1430, 231] on span "Applicants" at bounding box center [1423, 233] width 45 height 13
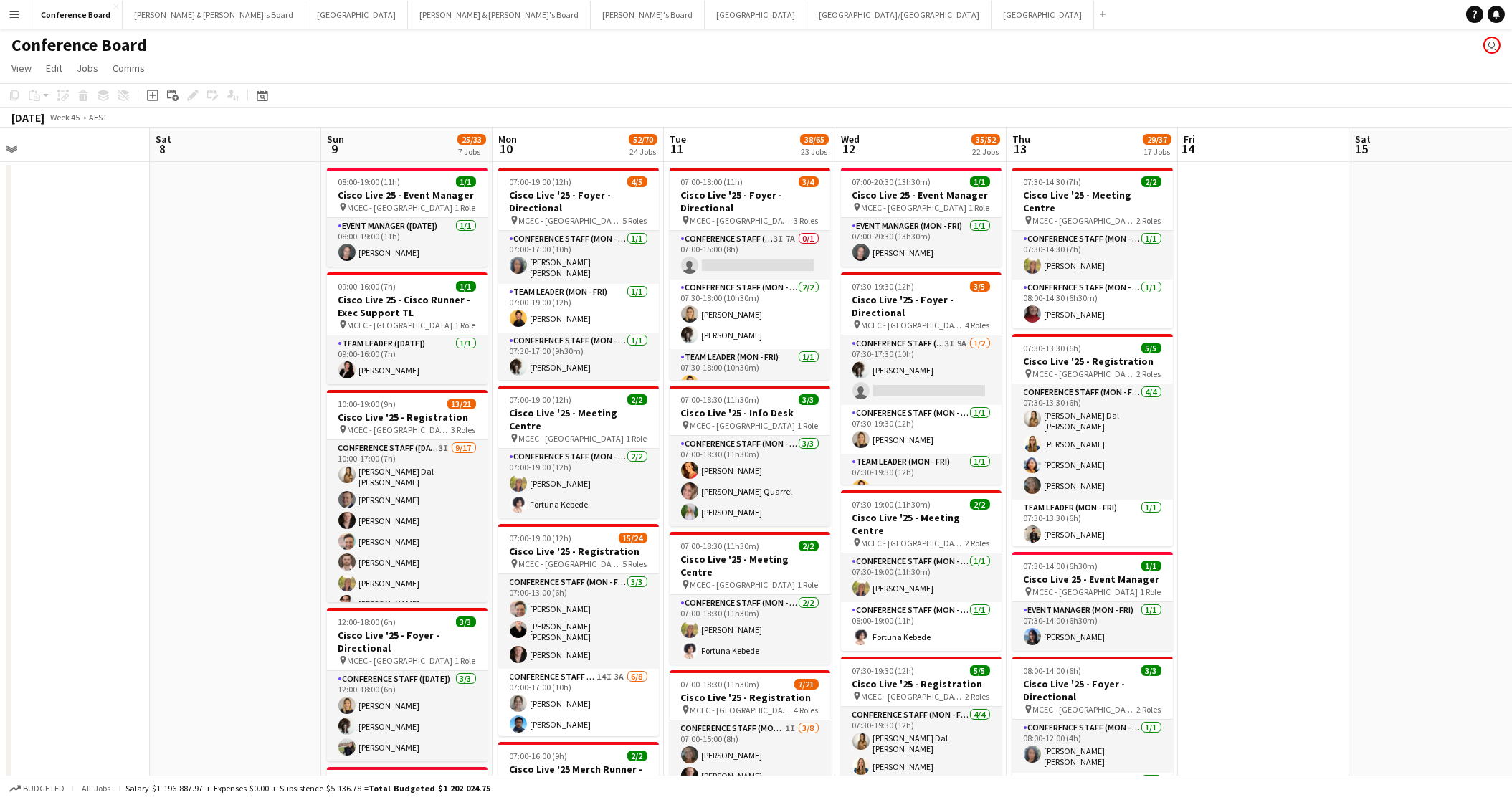
scroll to position [0, 546]
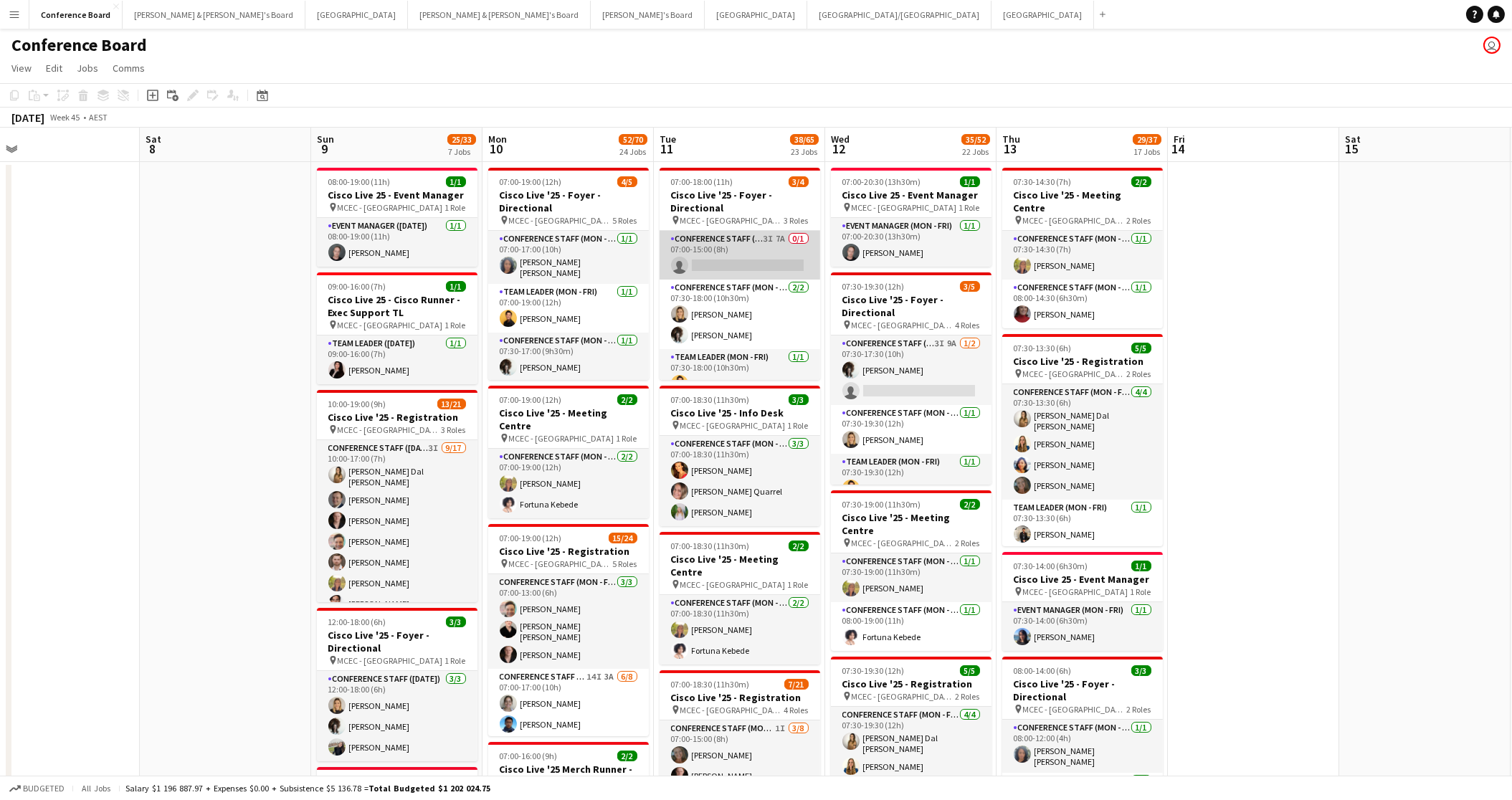
click at [721, 261] on app-card-role "Conference Staff (Mon - Fri) 3I 7A 0/1 07:00-15:00 (8h) single-neutral-actions" at bounding box center [740, 254] width 161 height 48
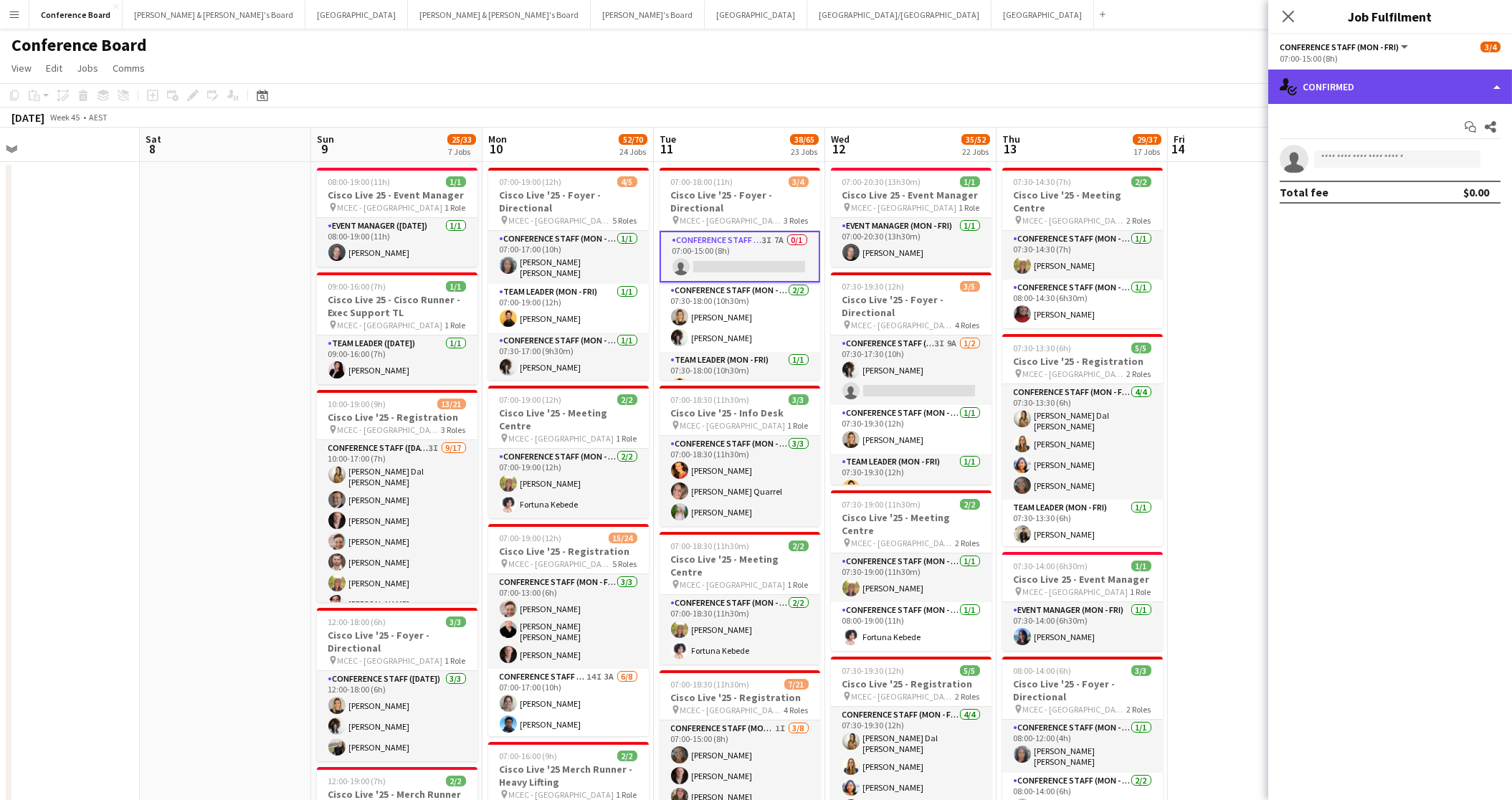
click at [1388, 92] on div "single-neutral-actions-check-2 Confirmed" at bounding box center [1390, 87] width 244 height 35
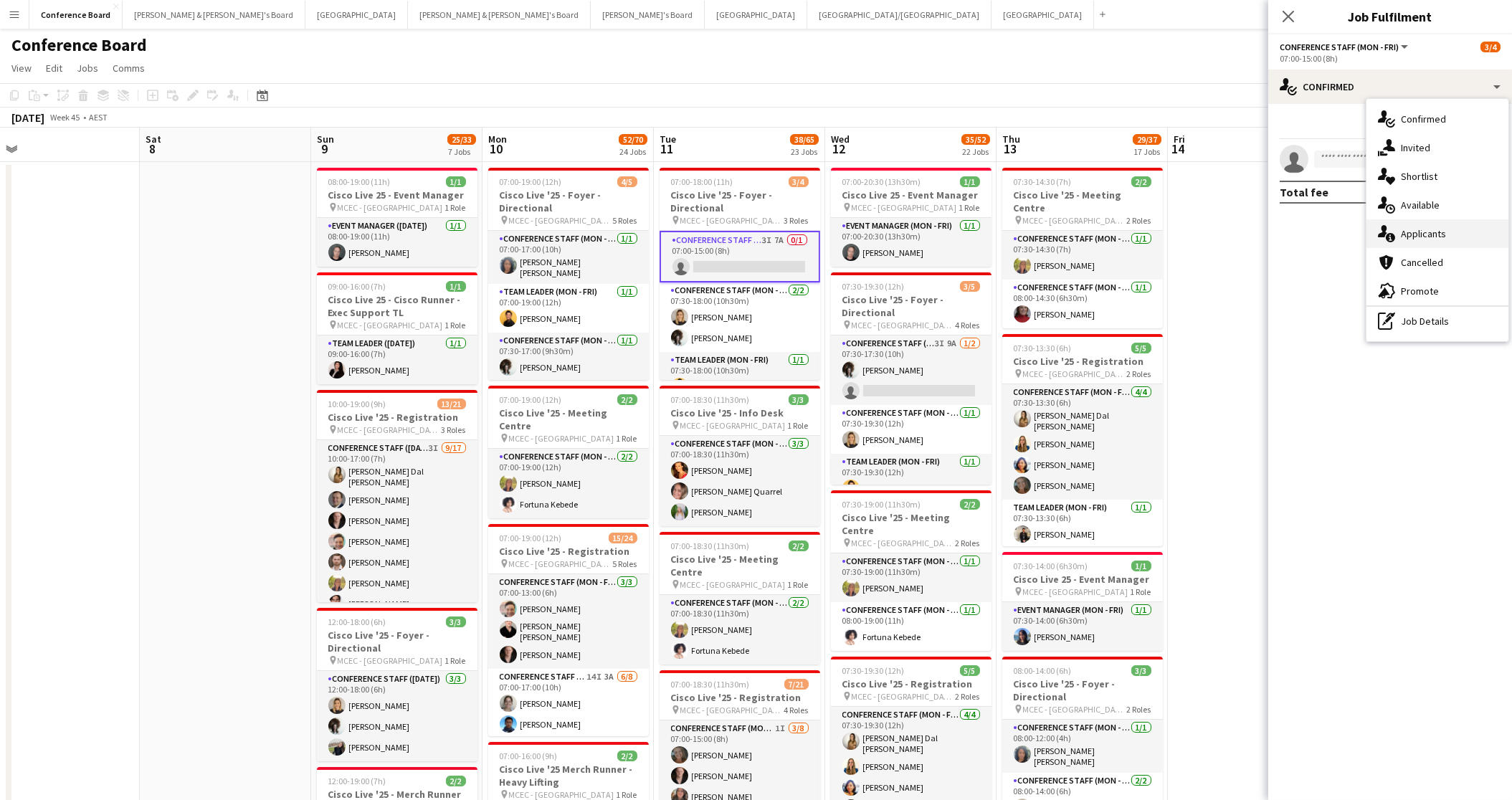
click at [1430, 230] on span "Applicants" at bounding box center [1423, 233] width 45 height 13
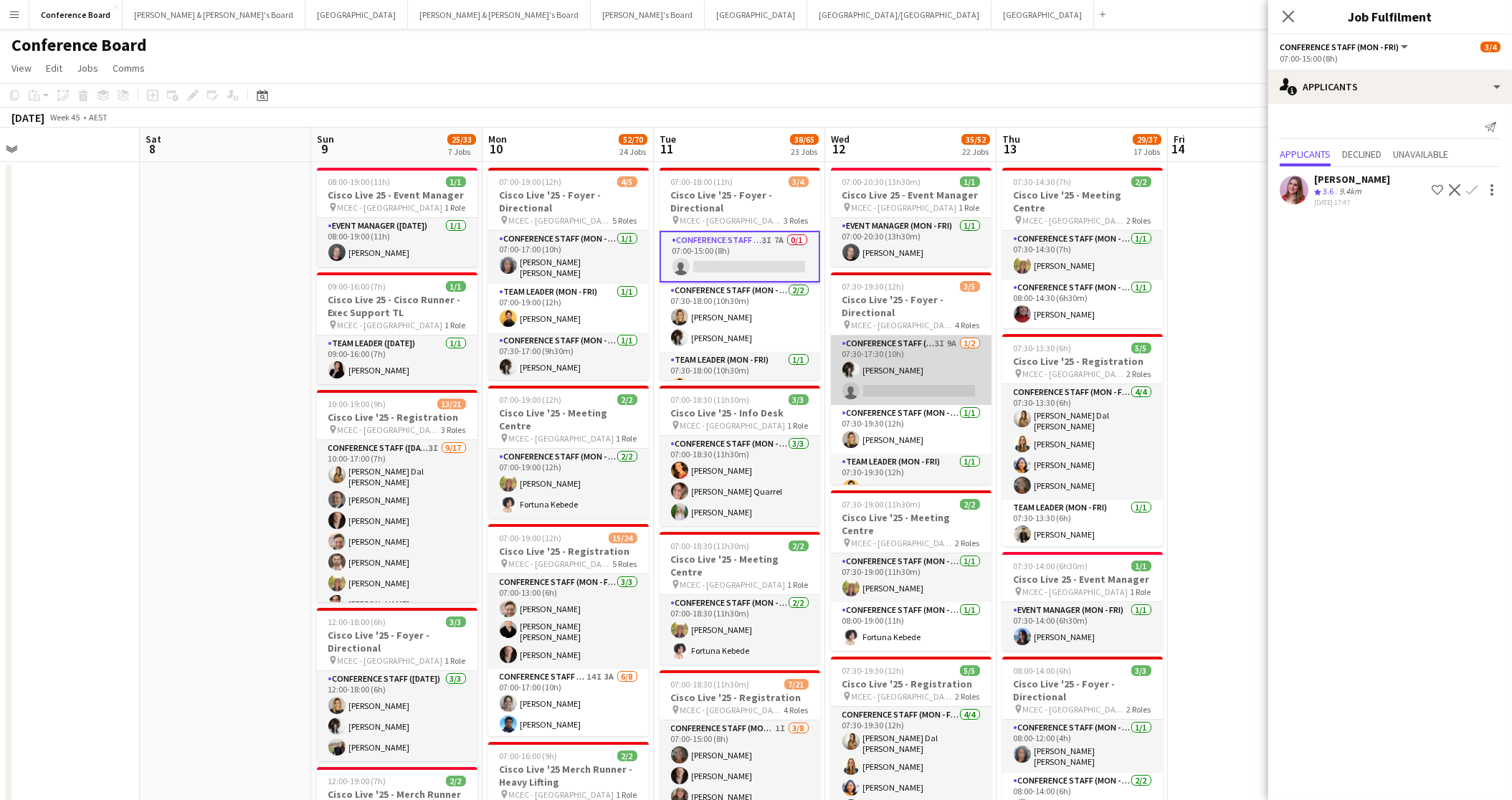
click at [896, 389] on app-card-role "Conference Staff (Mon - Fri) 3I 9A [DATE] 07:30-17:30 (10h) [PERSON_NAME] singl…" at bounding box center [911, 370] width 161 height 69
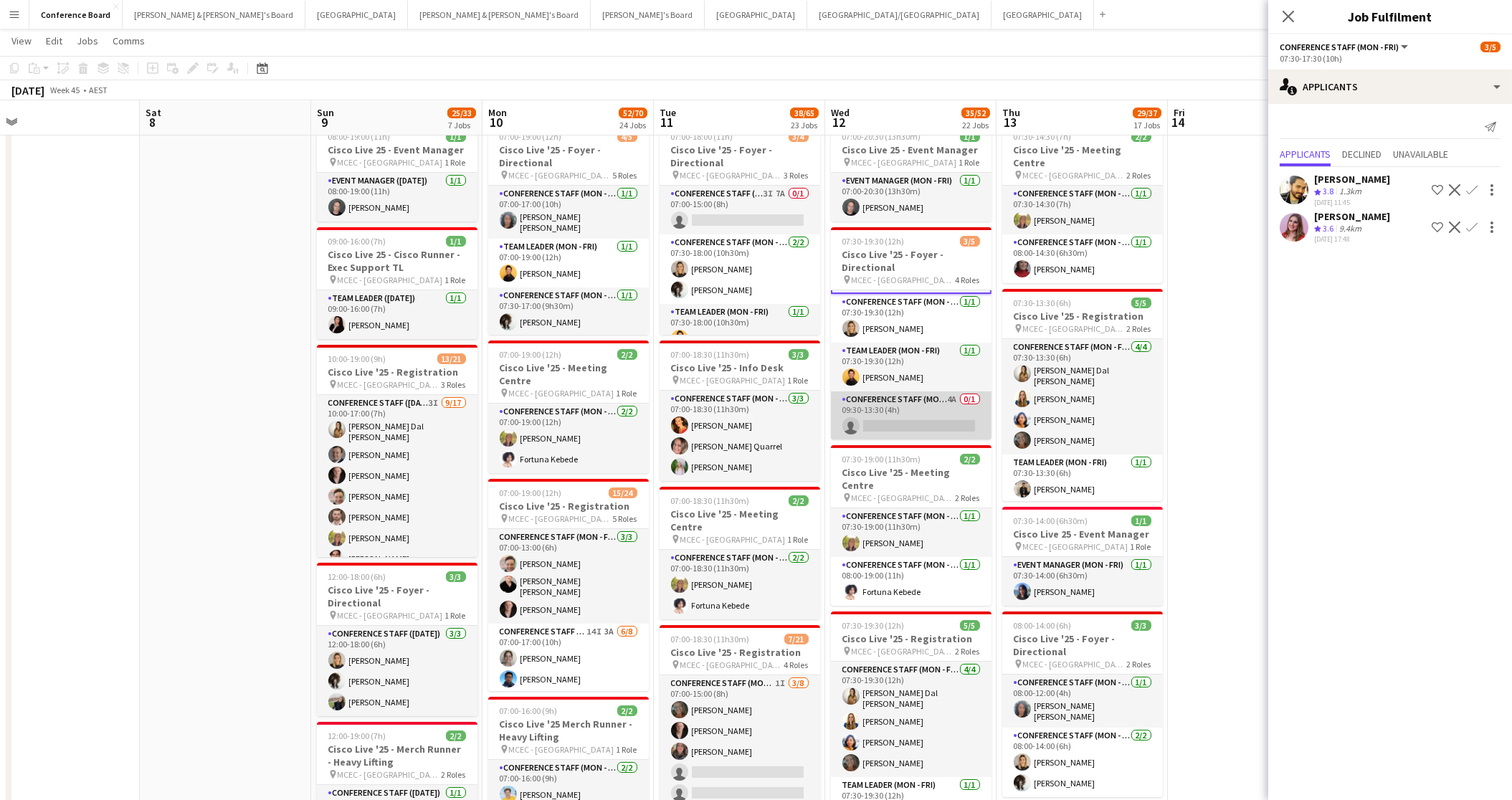
scroll to position [41, 0]
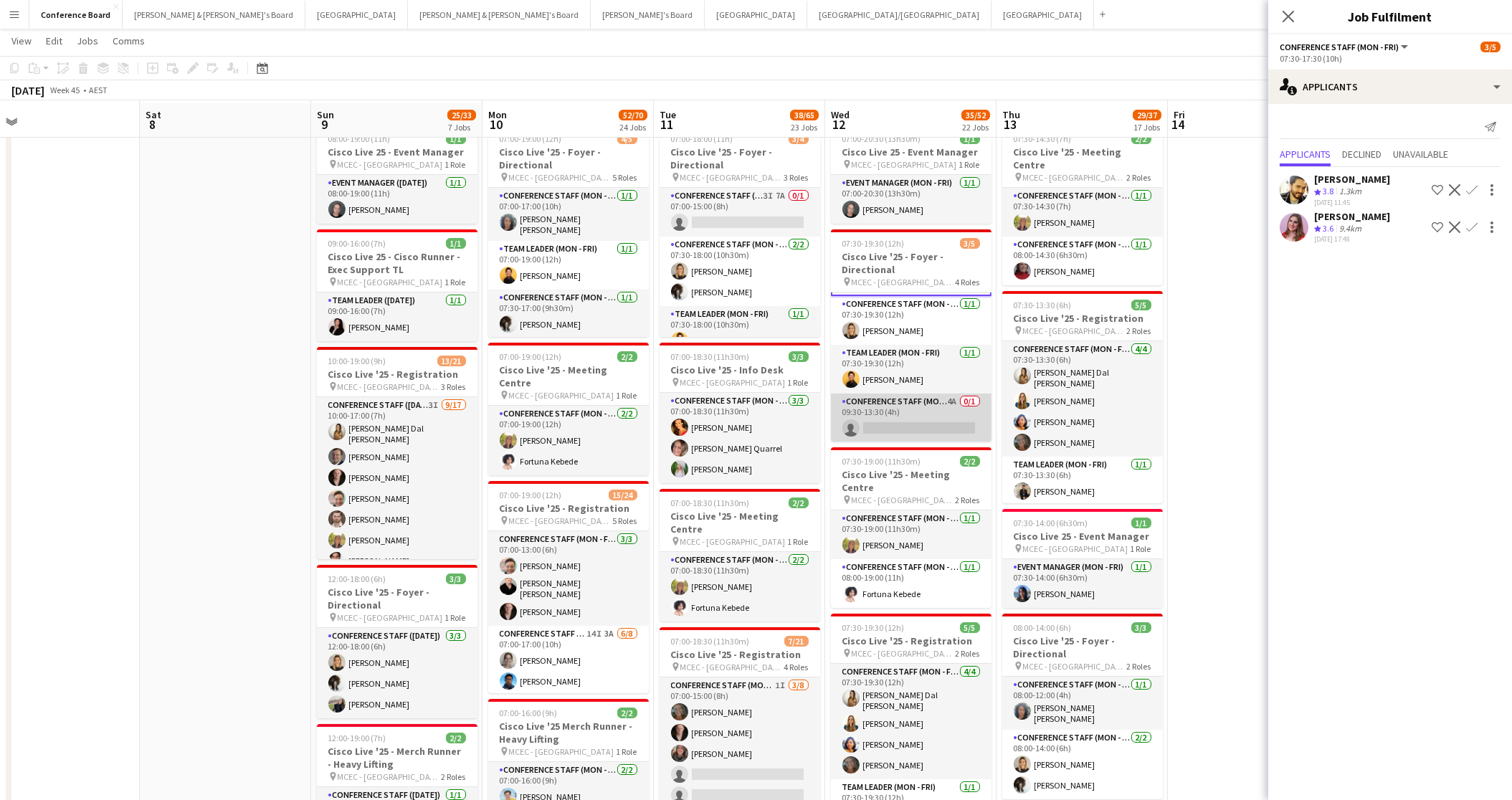
click at [914, 424] on app-card-role "Conference Staff (Mon - Fri) 4A 0/1 09:30-13:30 (4h) single-neutral-actions" at bounding box center [911, 417] width 161 height 48
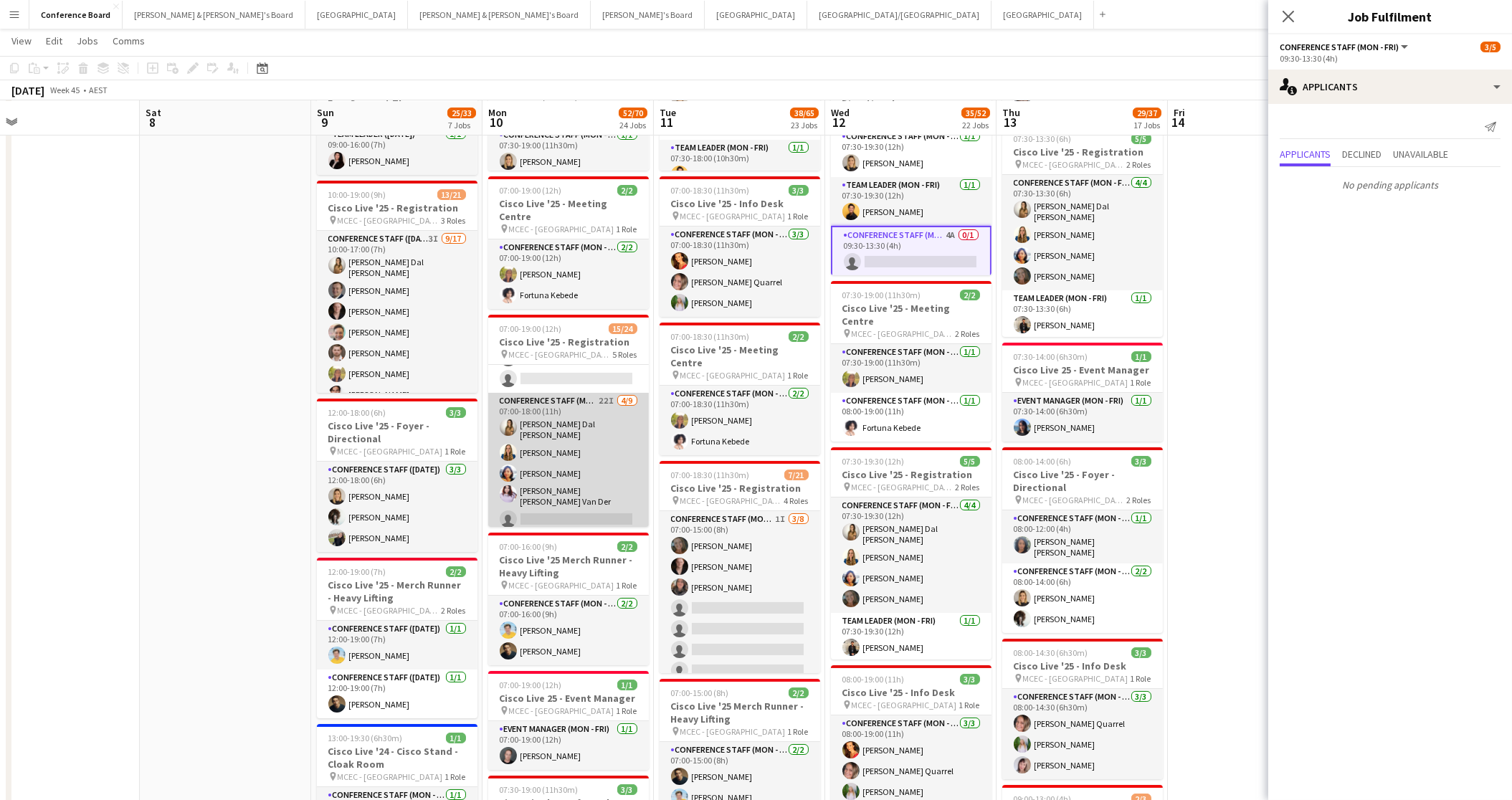
scroll to position [259, 0]
click at [590, 416] on app-card-role "Conference Staff (Mon - Fri) 22I [DATE] 07:00-18:00 (11h) [PERSON_NAME] Dal [PE…" at bounding box center [569, 507] width 161 height 224
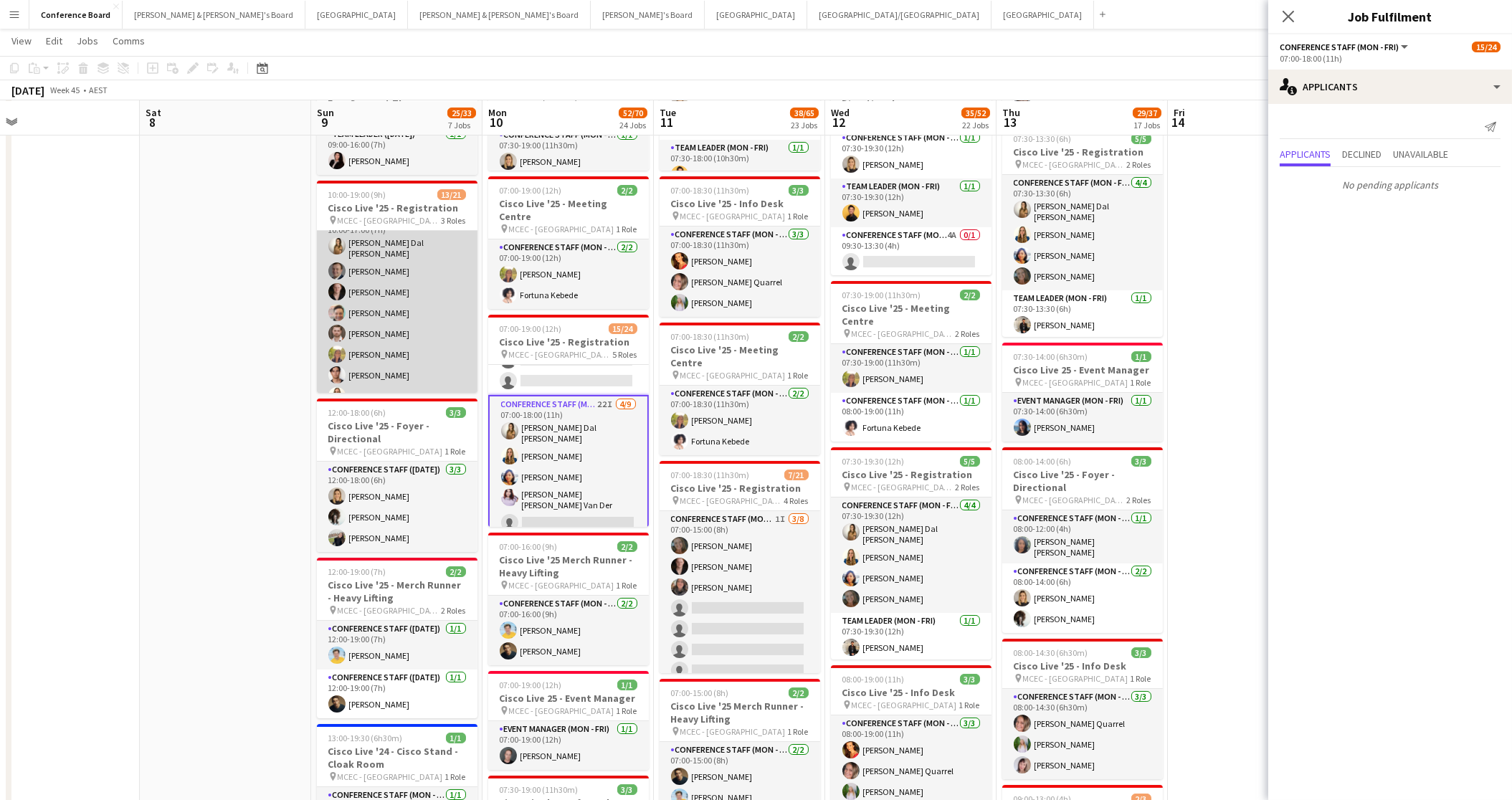
scroll to position [0, 0]
click at [388, 304] on app-card-role "Conference Staff ([DATE]) 3I [DATE] 10:00-17:00 (7h) [PERSON_NAME] Dal [PERSON_…" at bounding box center [397, 215] width 161 height 386
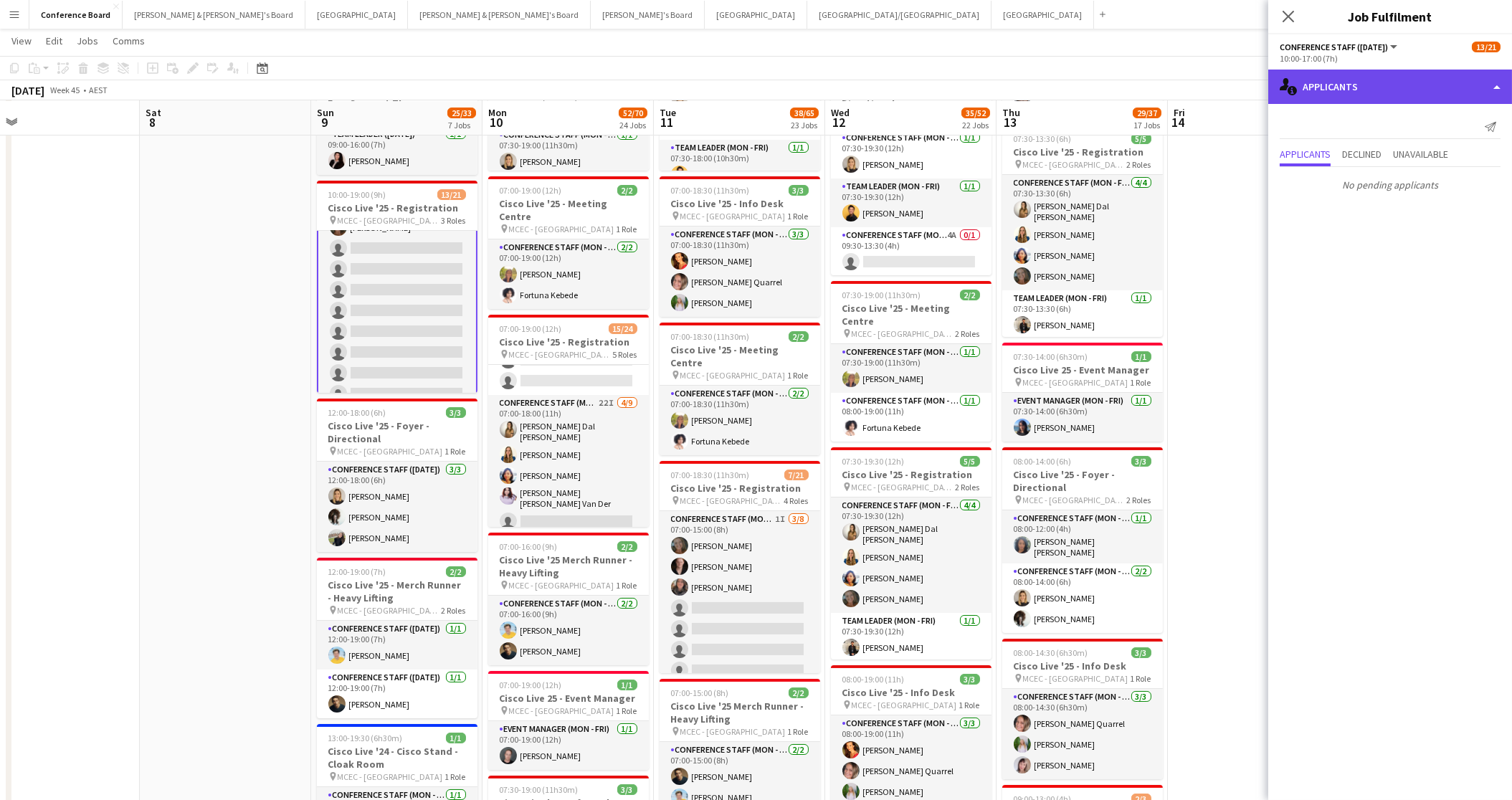
click at [1389, 88] on div "single-neutral-actions-information Applicants" at bounding box center [1390, 87] width 244 height 35
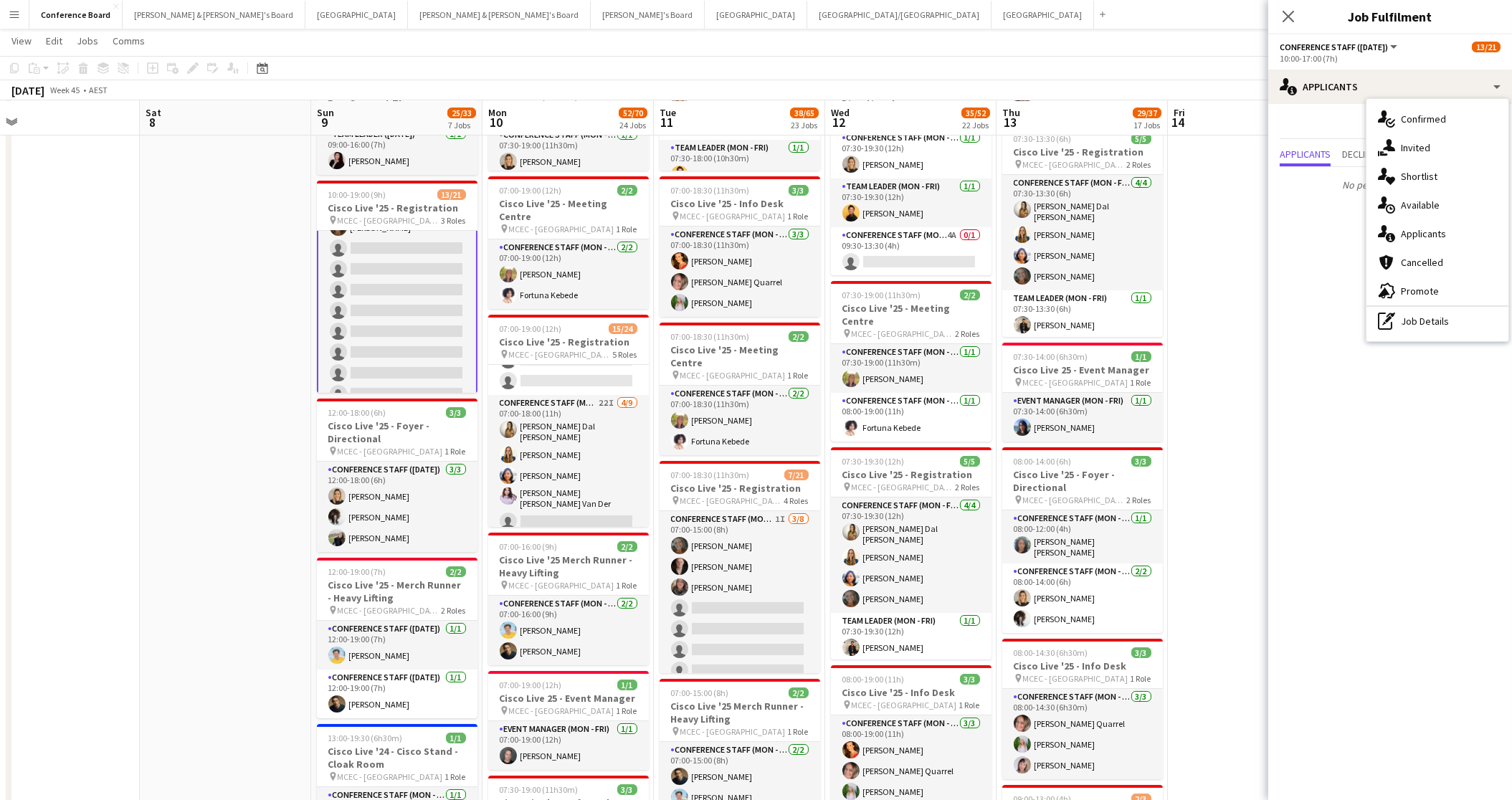
click at [1416, 148] on span "Invited" at bounding box center [1416, 147] width 29 height 13
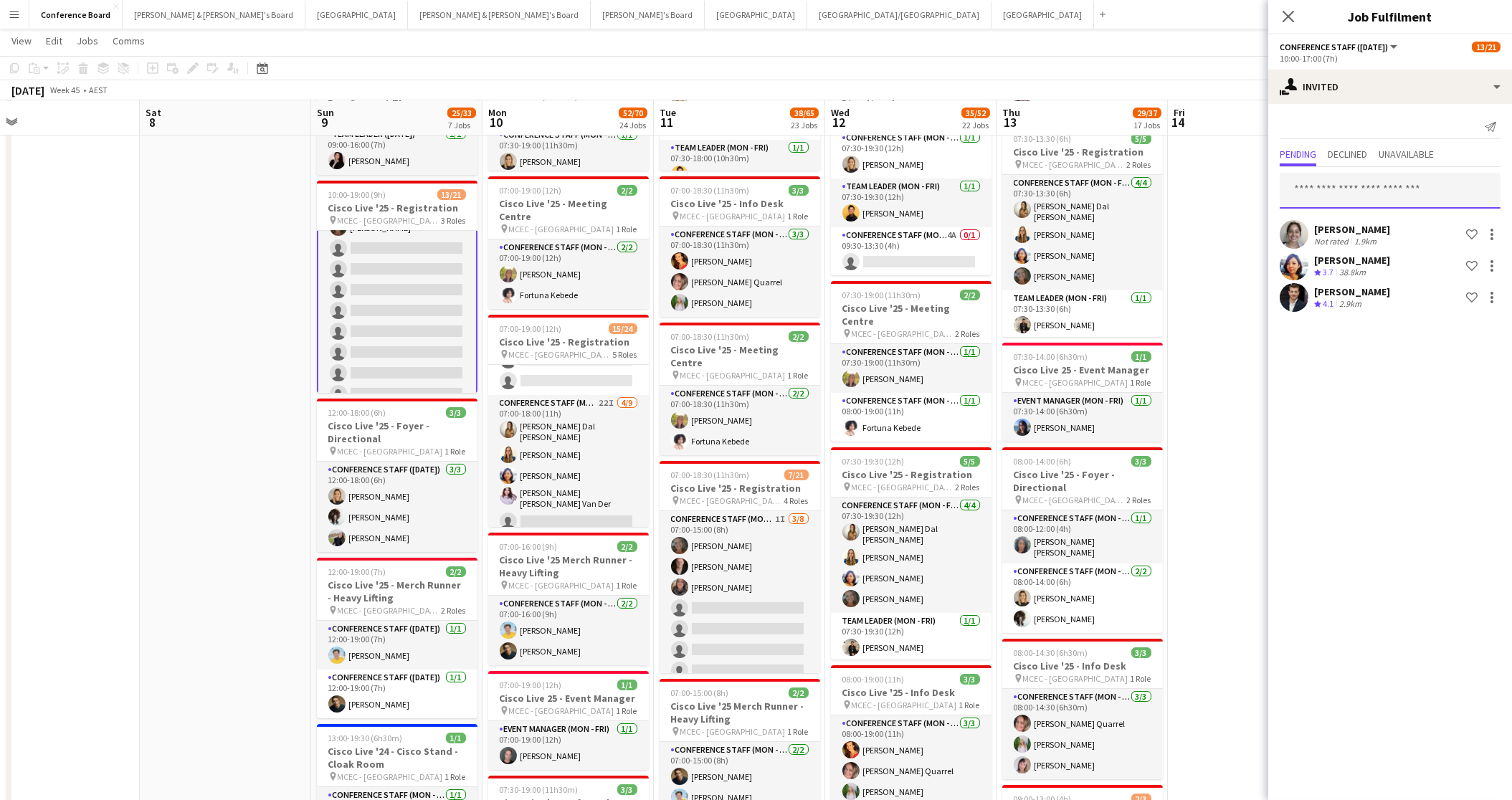
click at [1318, 197] on input "text" at bounding box center [1389, 190] width 220 height 36
type input "*******"
click at [1324, 234] on span "[EMAIL_ADDRESS][DOMAIN_NAME]" at bounding box center [1390, 237] width 198 height 12
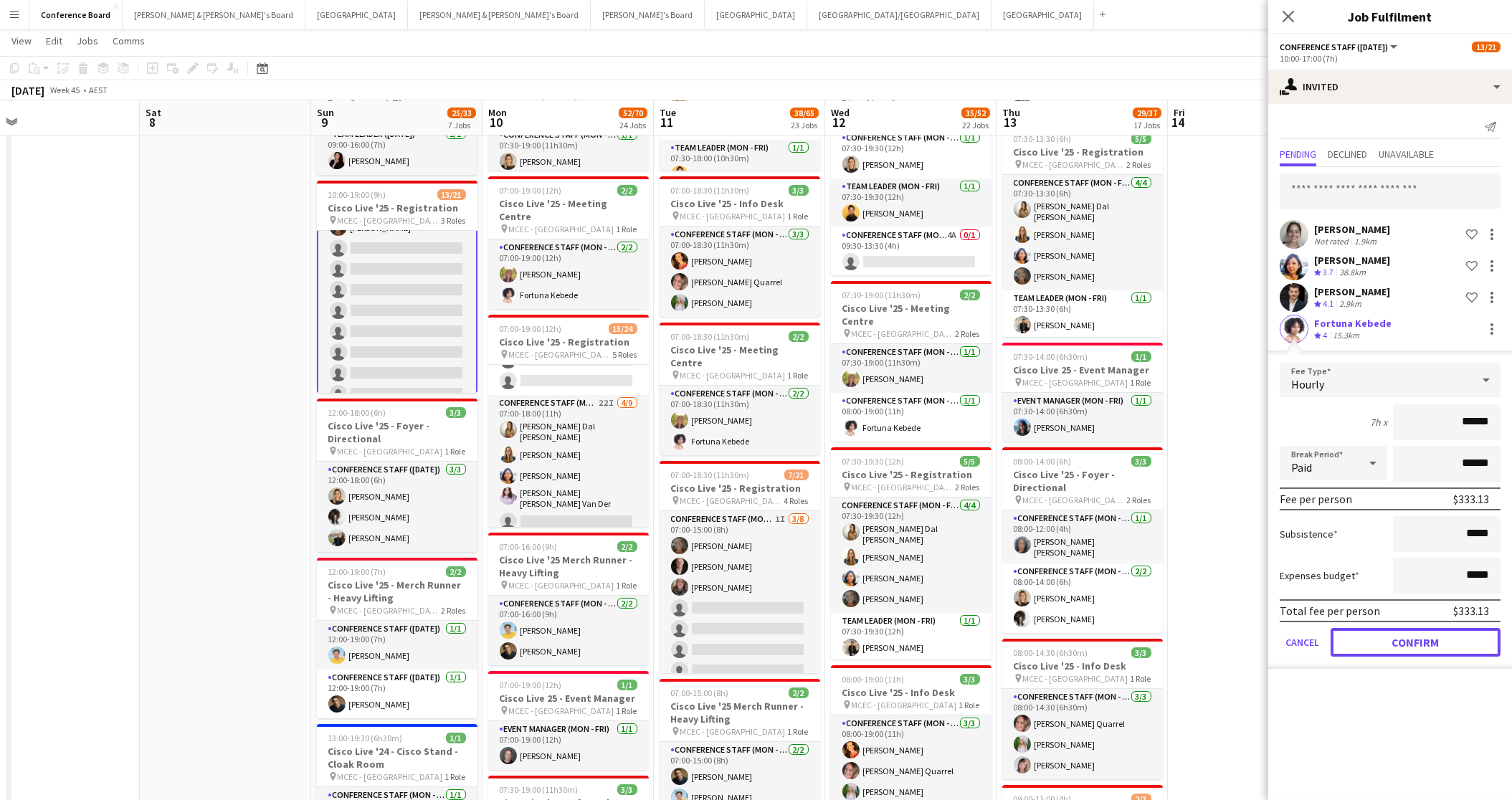
drag, startPoint x: 1448, startPoint y: 638, endPoint x: 1338, endPoint y: 593, distance: 118.8
click at [1448, 638] on button "Confirm" at bounding box center [1416, 642] width 170 height 28
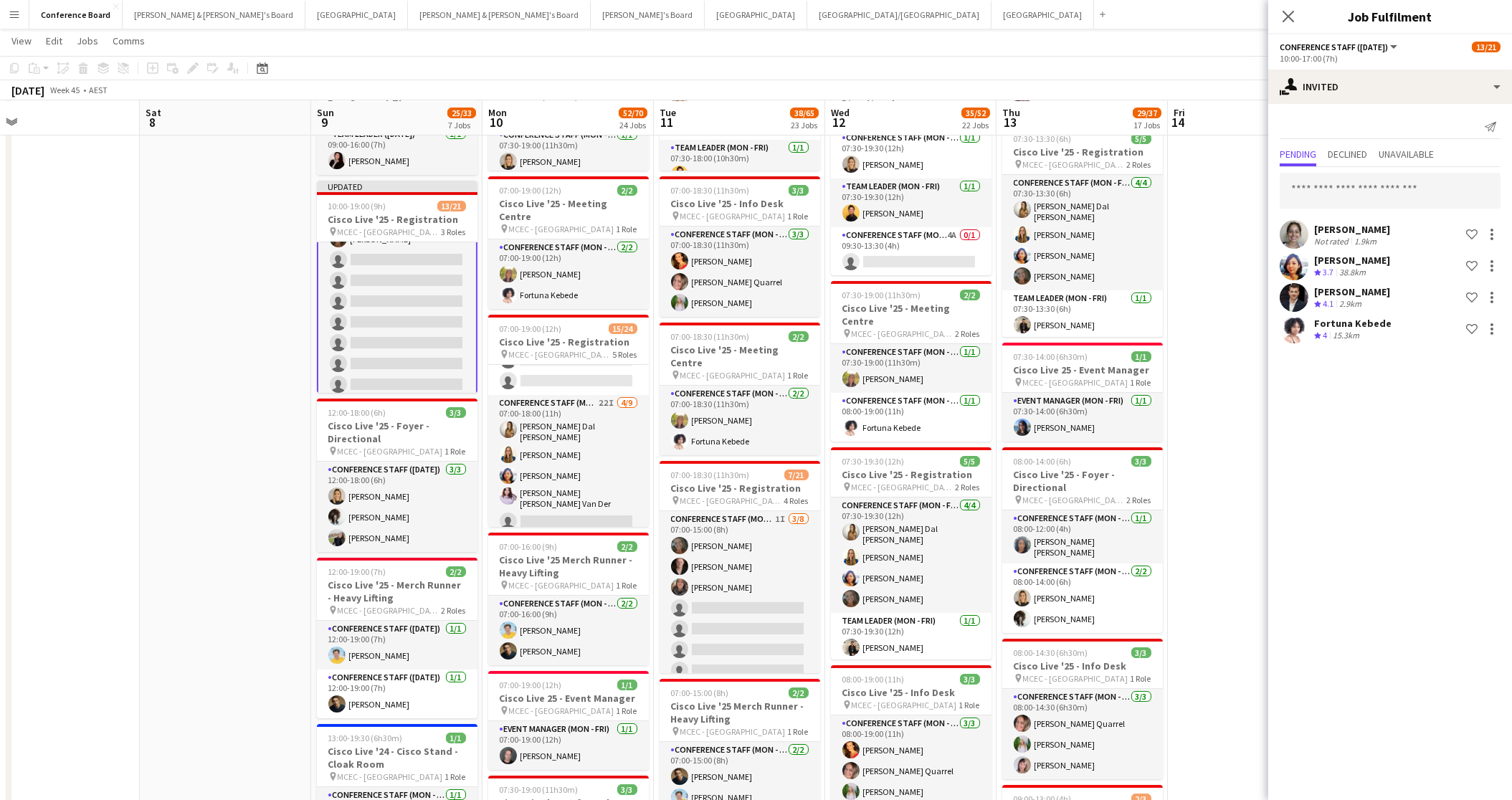
drag, startPoint x: 1198, startPoint y: 439, endPoint x: 1198, endPoint y: 416, distance: 23.0
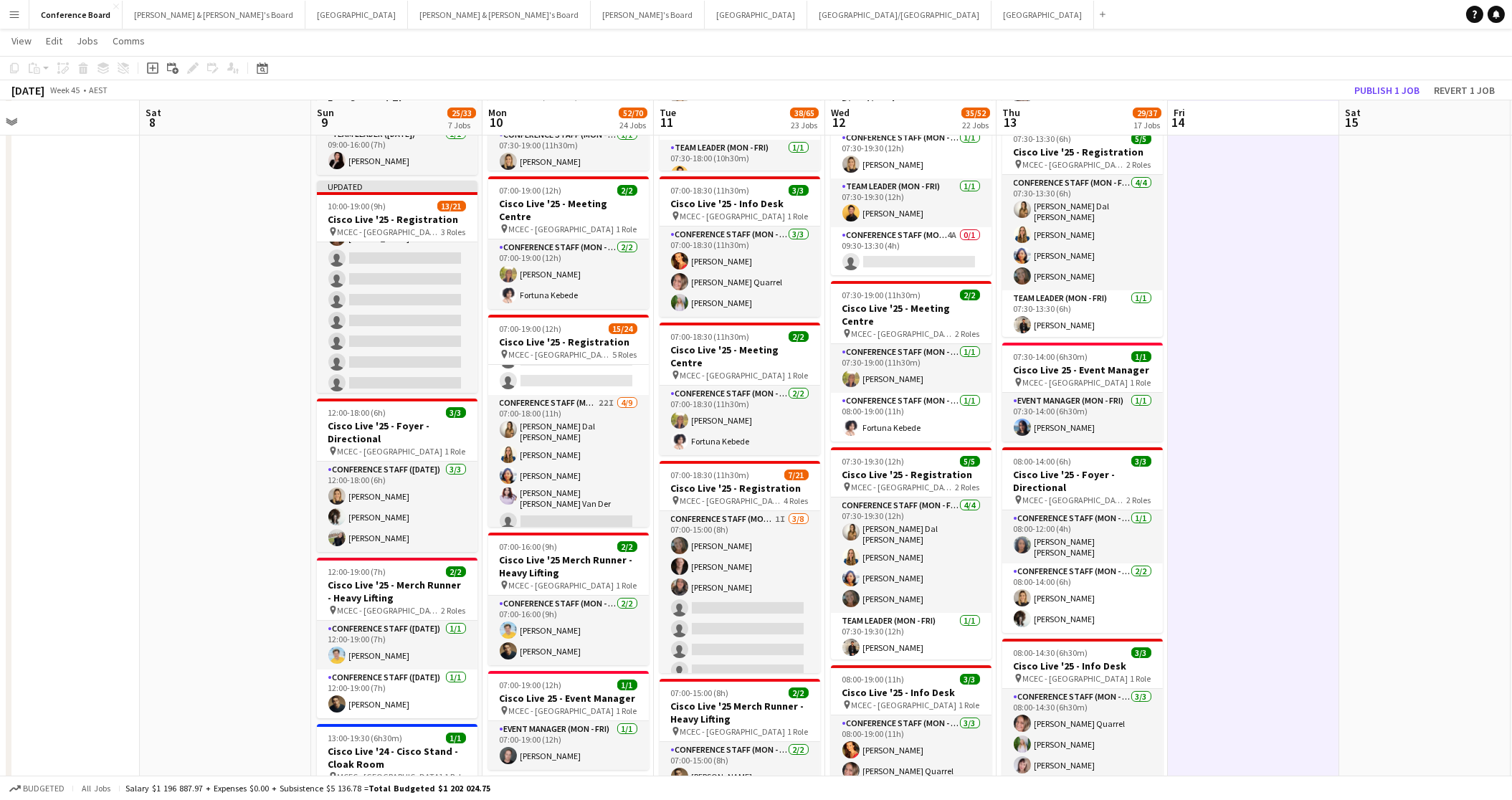
scroll to position [208, 0]
click at [1406, 81] on button "Publish 1 job" at bounding box center [1387, 91] width 77 height 18
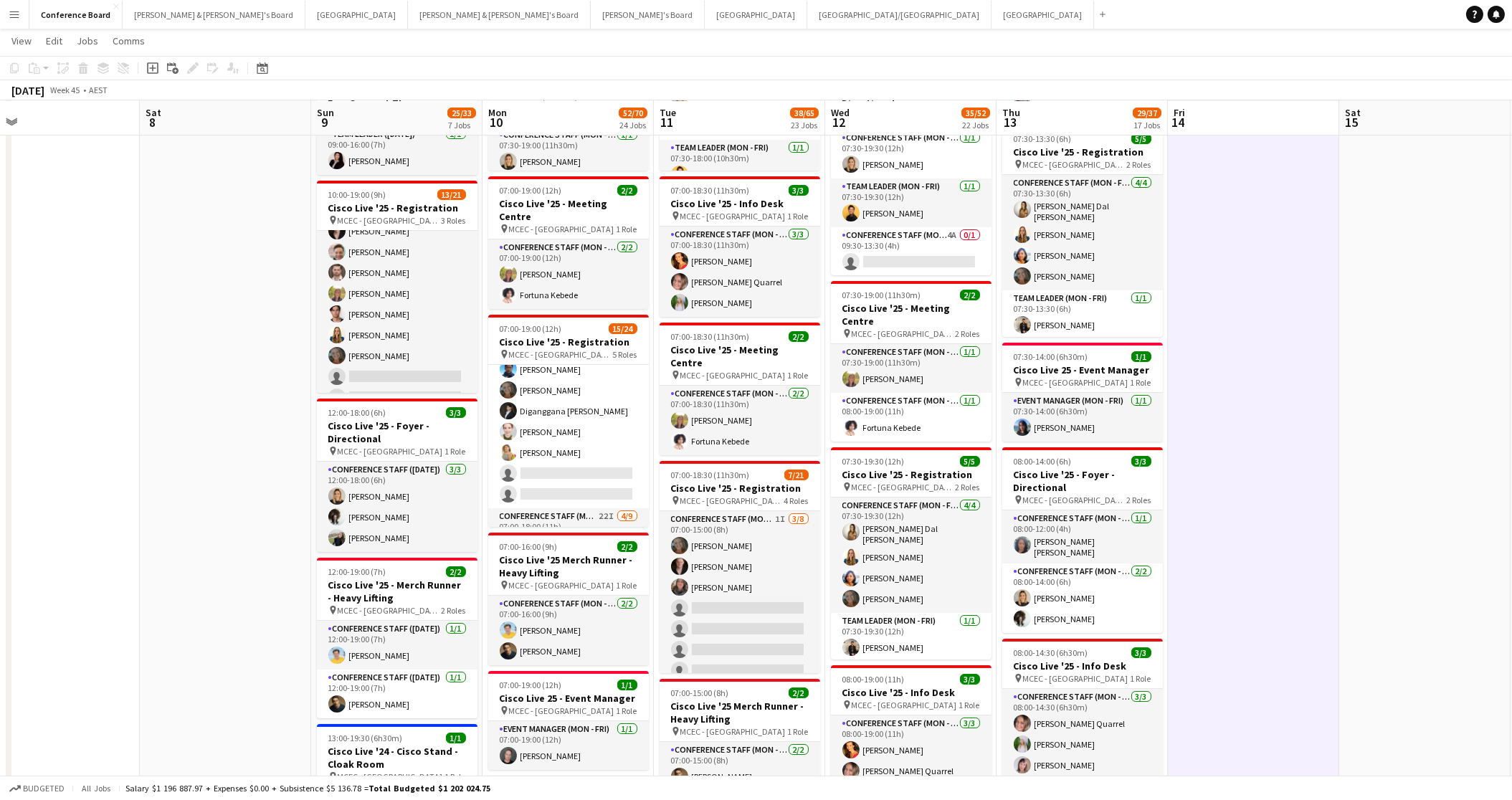
scroll to position [147, 0]
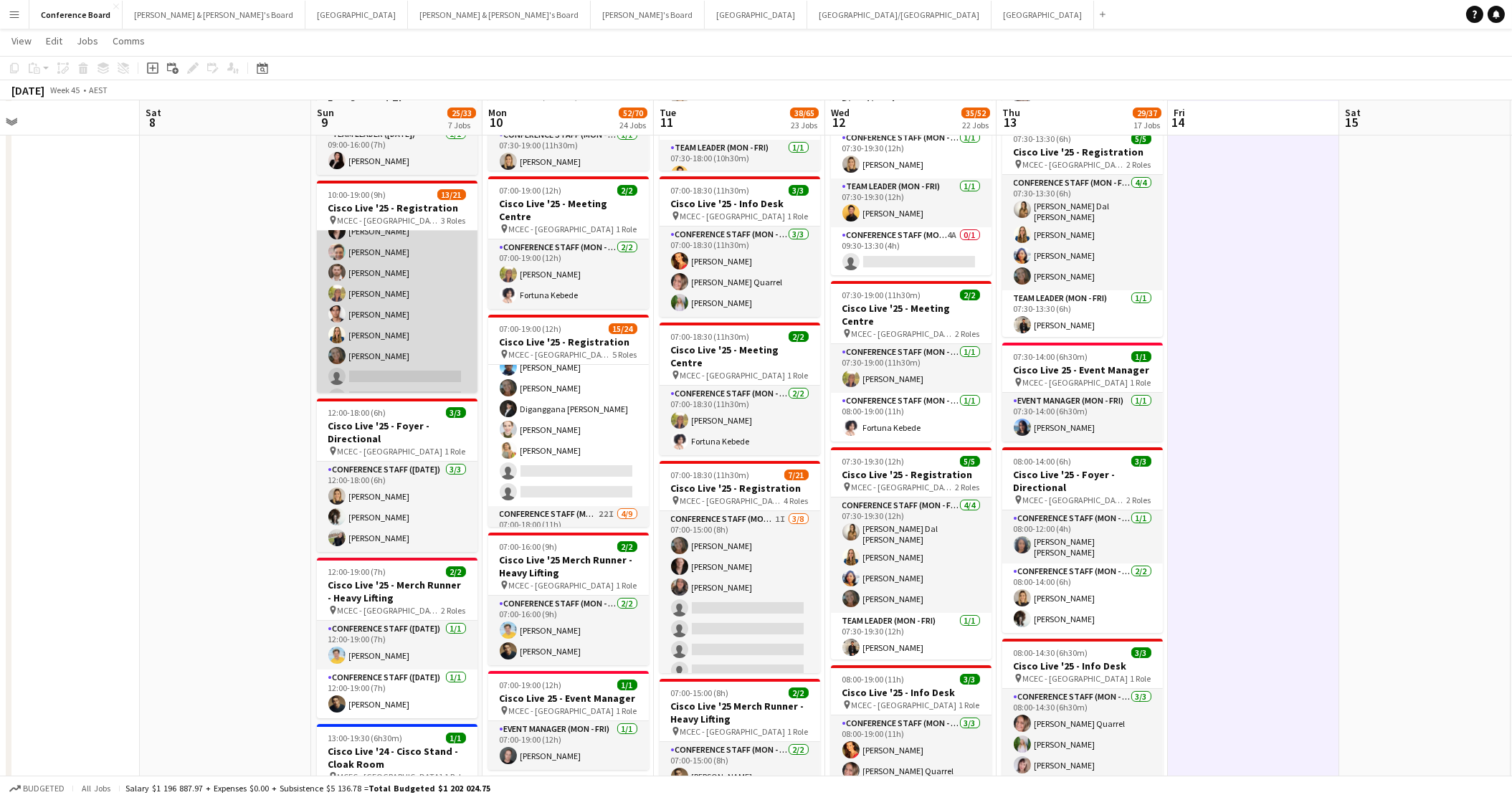
click at [370, 365] on app-card-role "Conference Staff ([DATE]) 4I [DATE] 10:00-17:00 (7h) [PERSON_NAME] Dal [PERSON_…" at bounding box center [397, 344] width 161 height 386
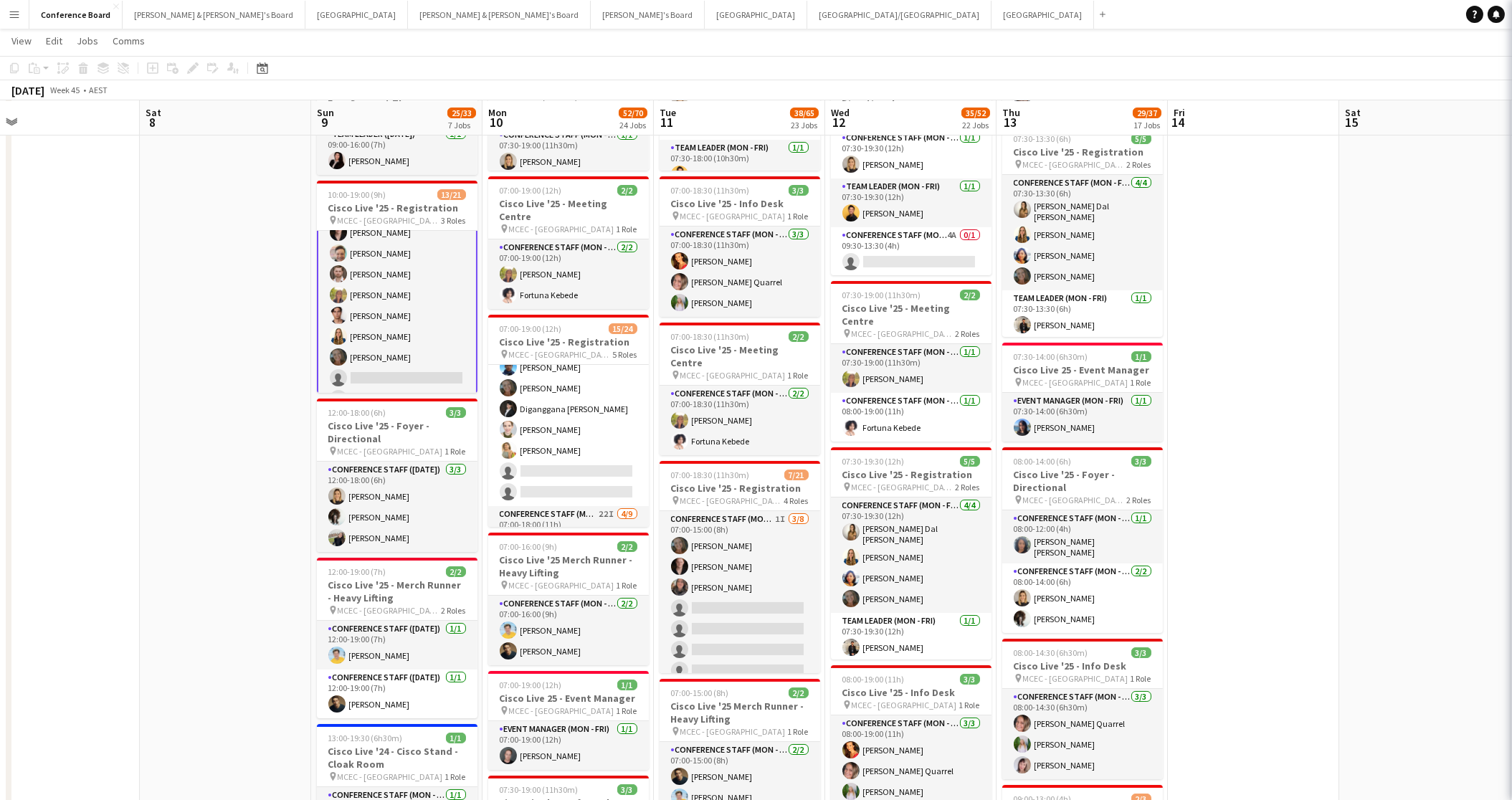
scroll to position [86, 0]
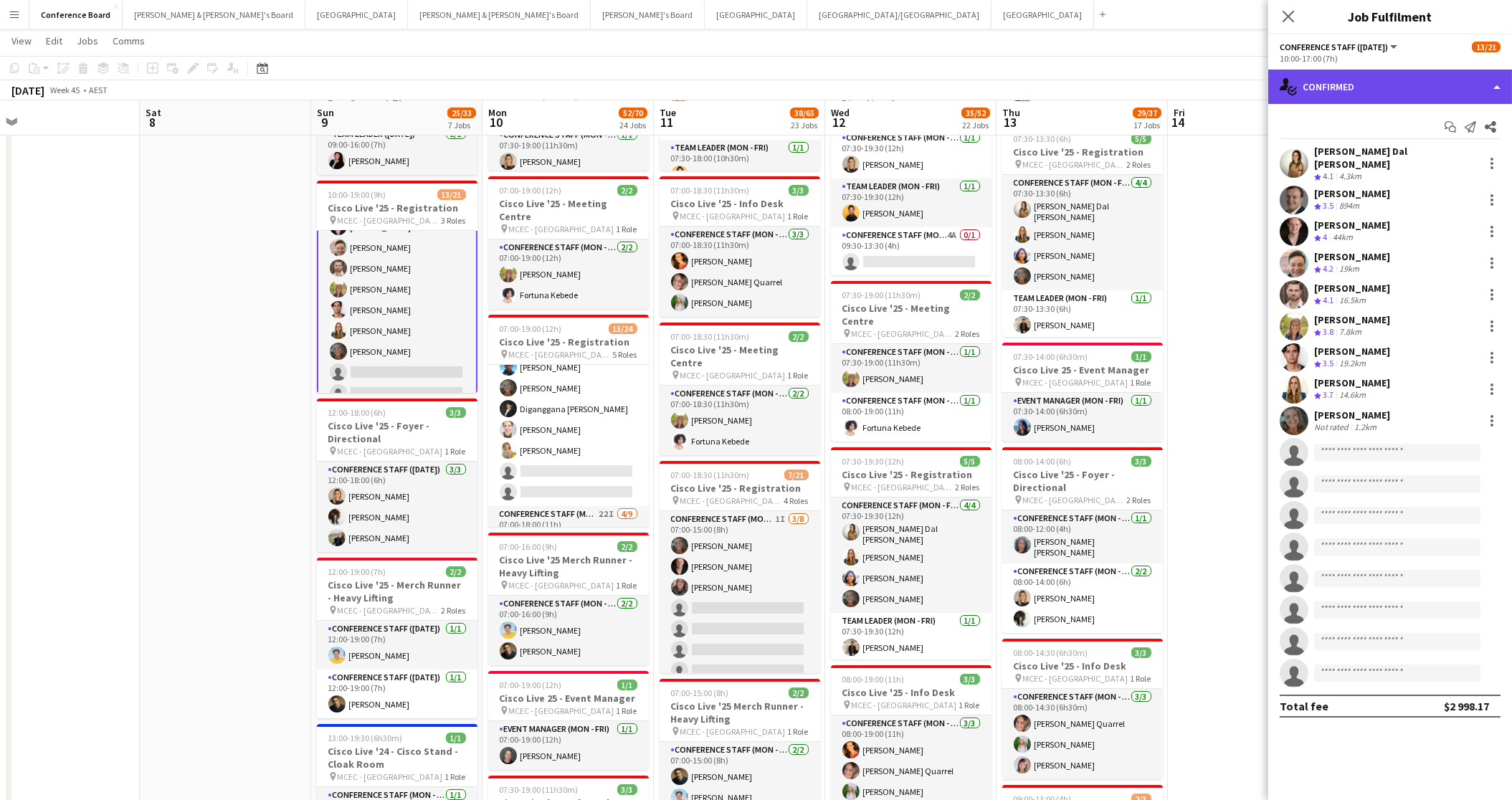
drag, startPoint x: 1456, startPoint y: 78, endPoint x: 1453, endPoint y: 91, distance: 13.3
click at [1456, 78] on div "single-neutral-actions-check-2 Confirmed" at bounding box center [1390, 87] width 244 height 35
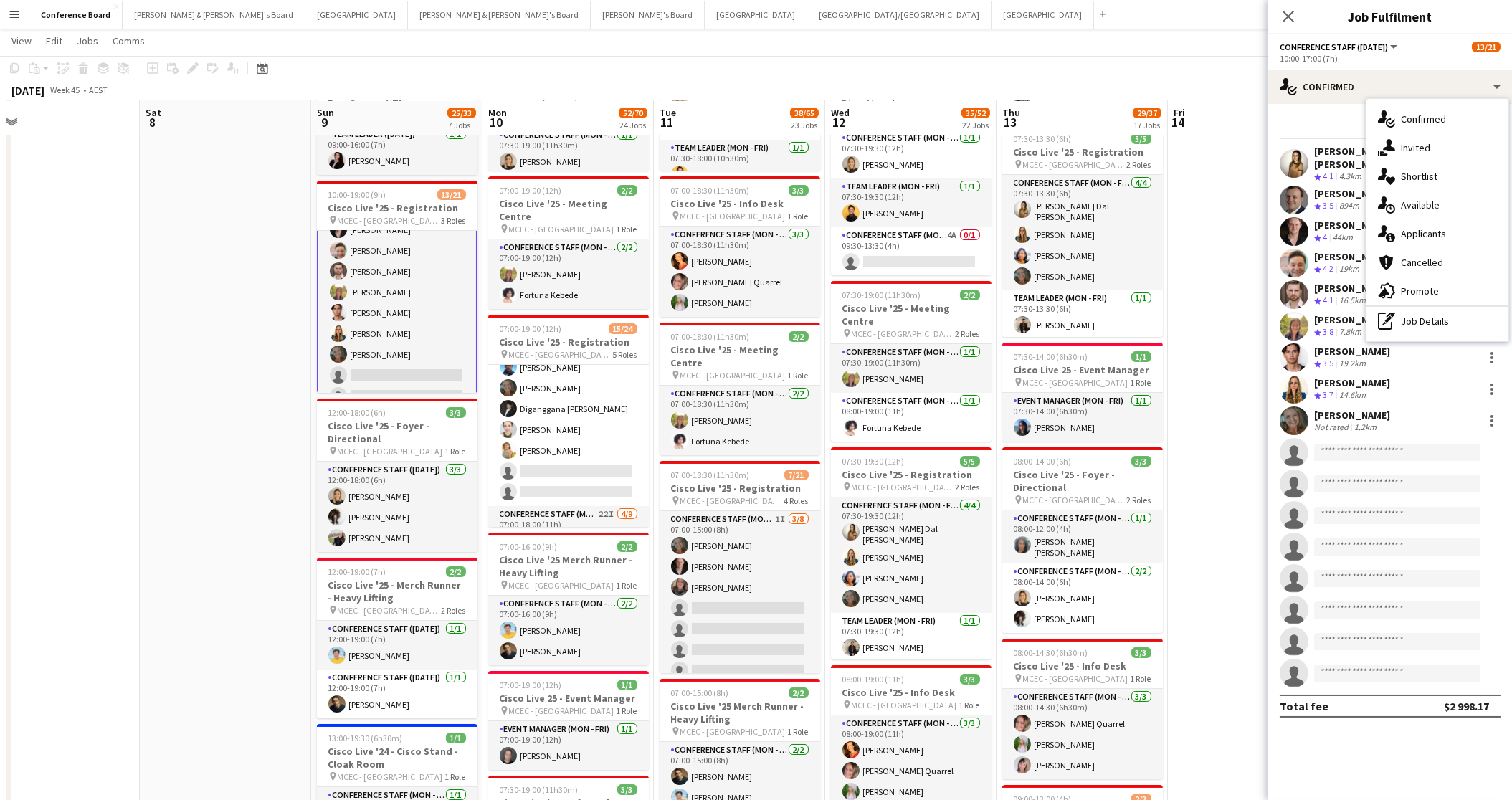
click at [1448, 144] on div "single-neutral-actions-share-1 Invited" at bounding box center [1437, 147] width 142 height 28
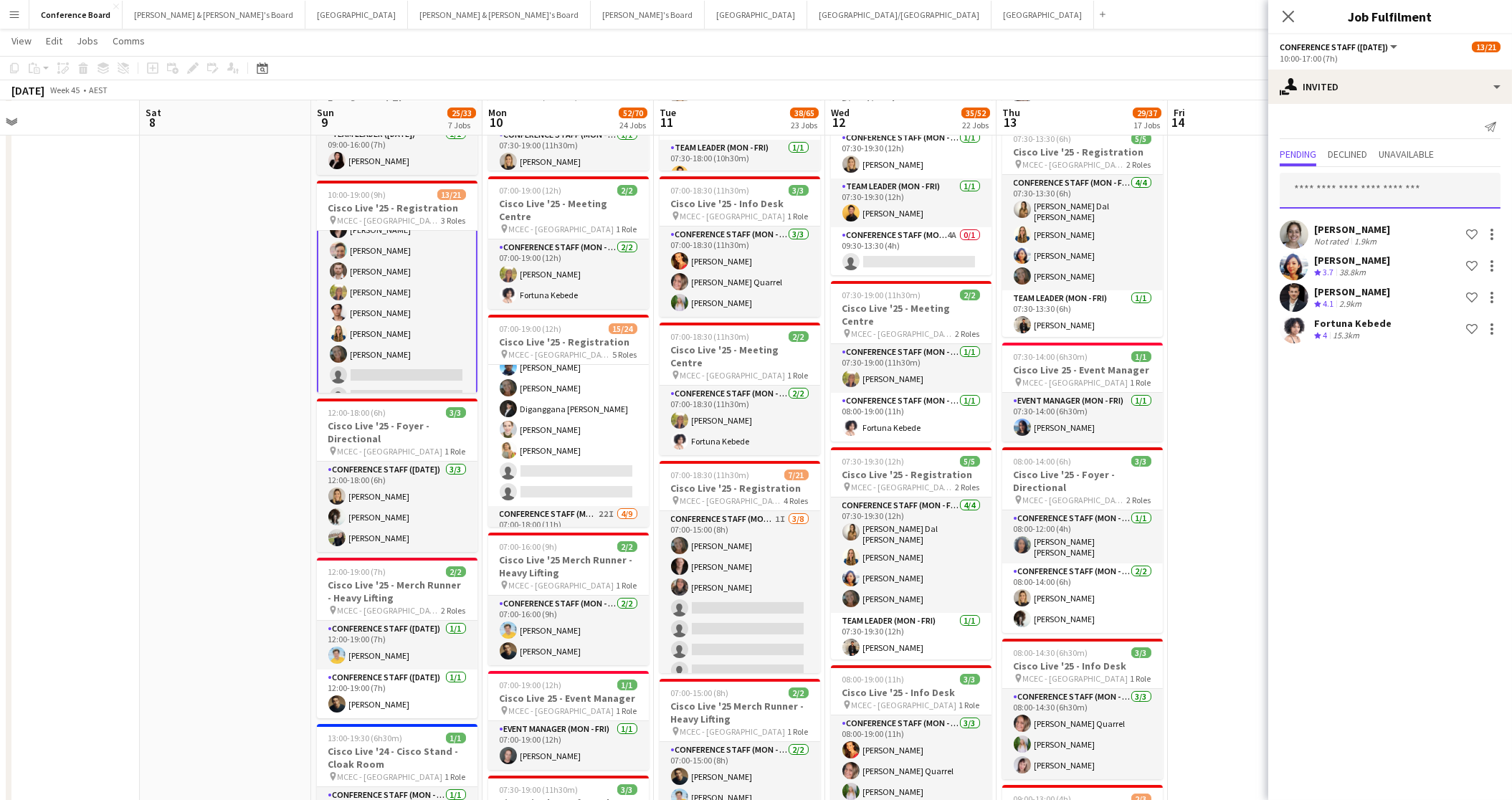
click at [1315, 191] on input "text" at bounding box center [1389, 190] width 220 height 36
type input "********"
click at [1343, 272] on span "[EMAIL_ADDRESS][DOMAIN_NAME]" at bounding box center [1390, 273] width 198 height 12
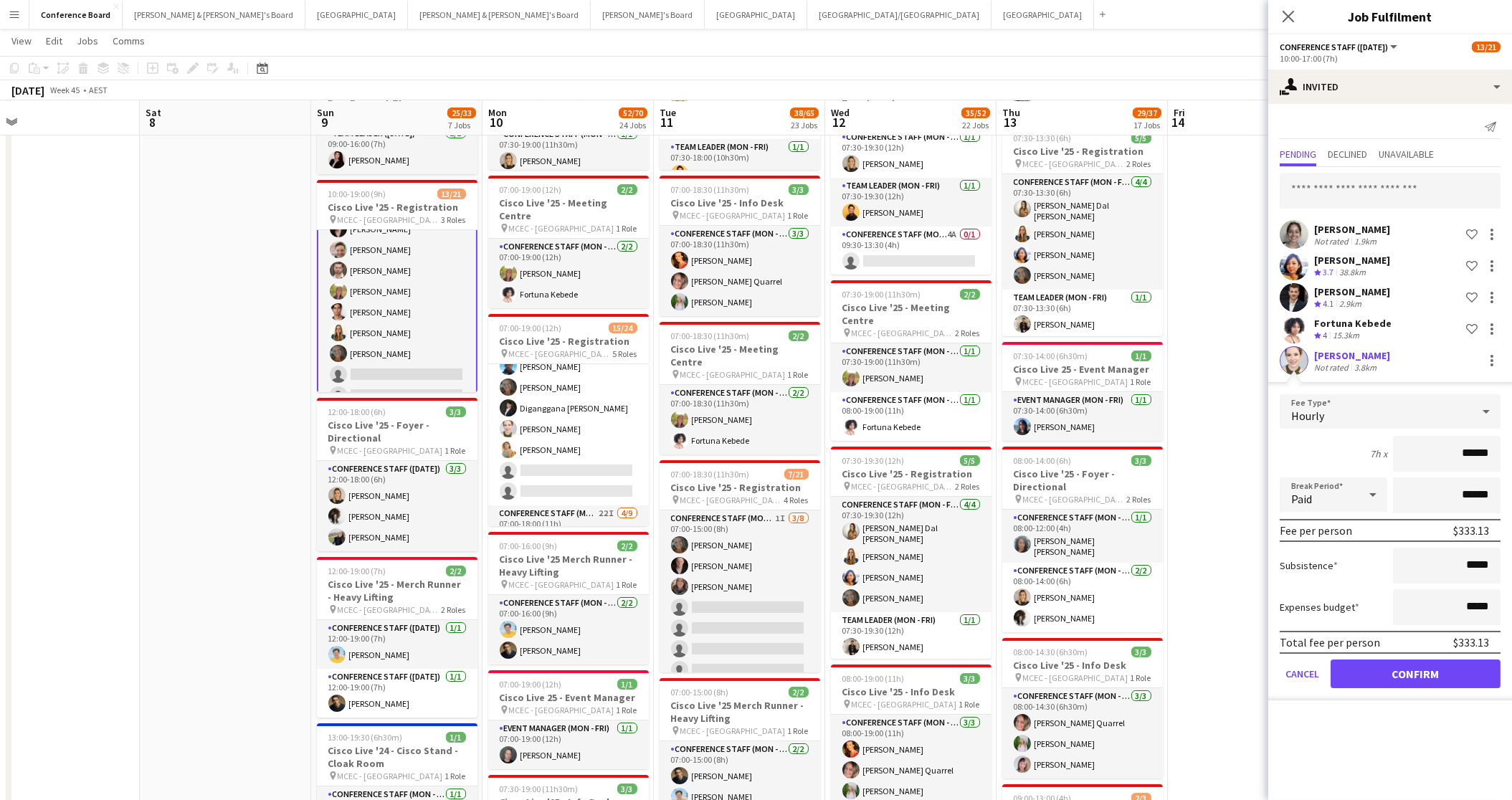
click at [1292, 347] on app-user-avatar at bounding box center [1293, 360] width 28 height 28
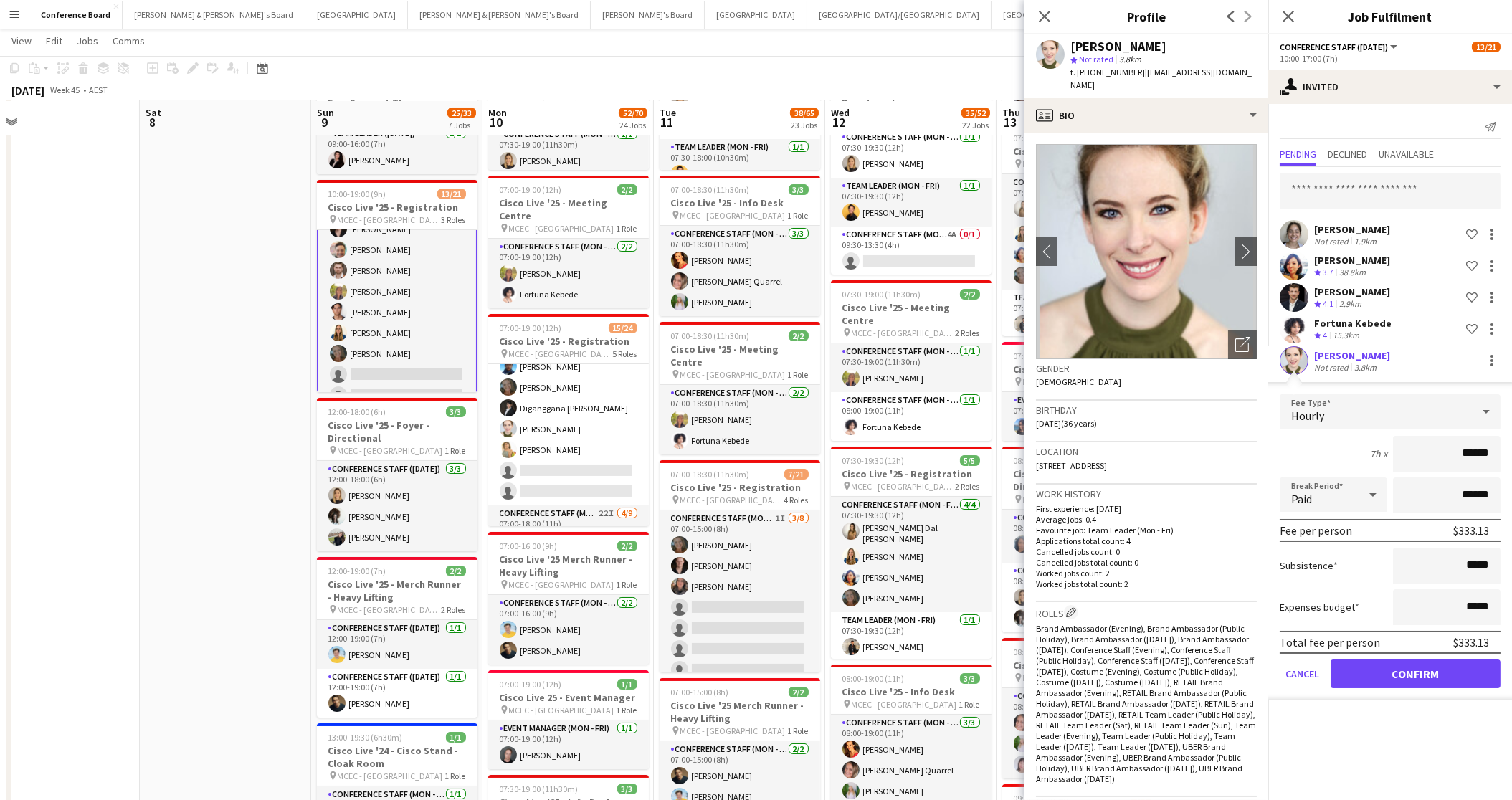
click at [1221, 133] on app-crew-profile-bio "chevron-left chevron-right Open photos pop-in Gender [DEMOGRAPHIC_DATA] Birthda…" at bounding box center [1146, 466] width 244 height 667
click at [1192, 106] on div "profile Bio" at bounding box center [1146, 115] width 244 height 35
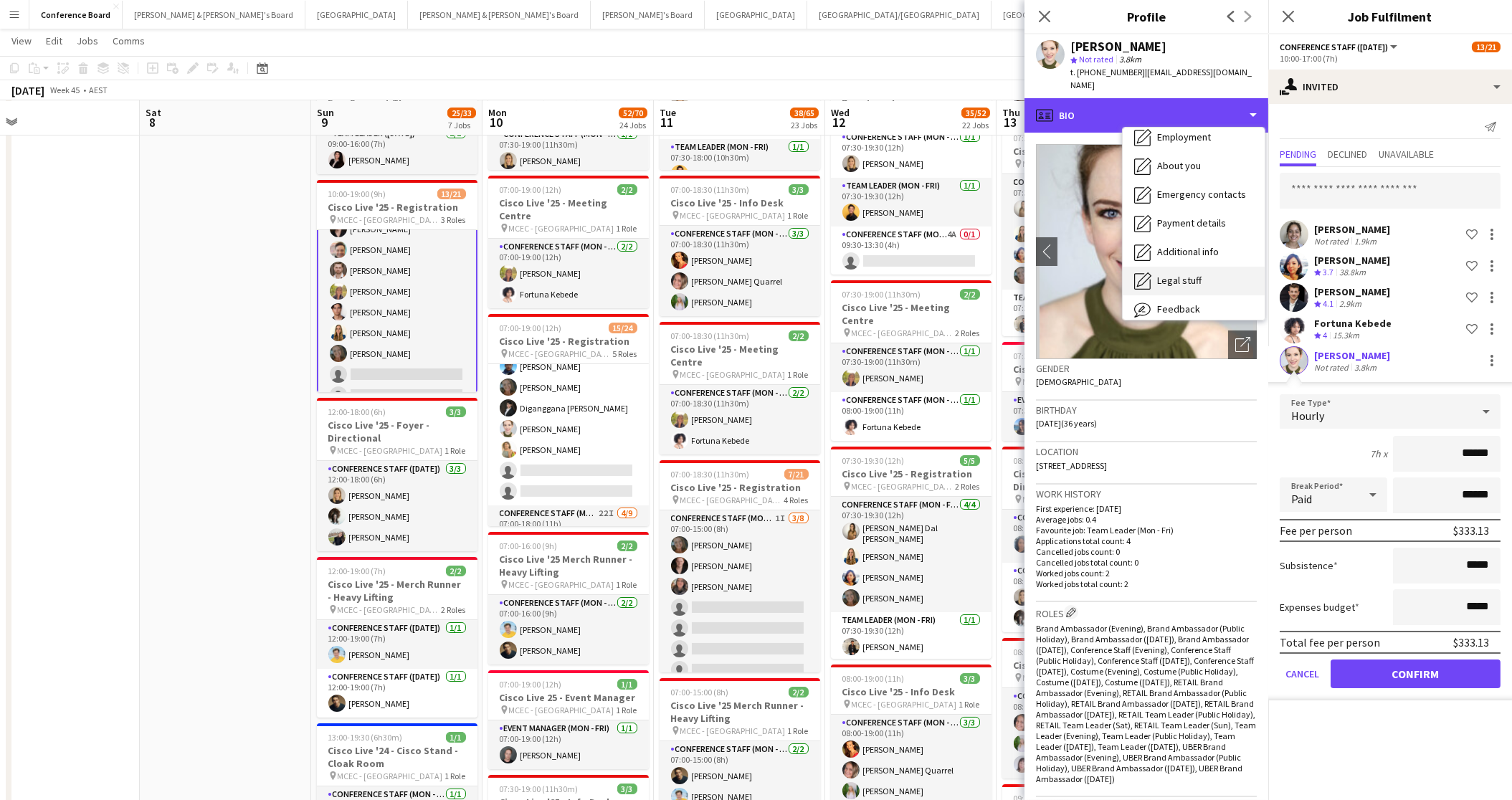
scroll to position [105, 0]
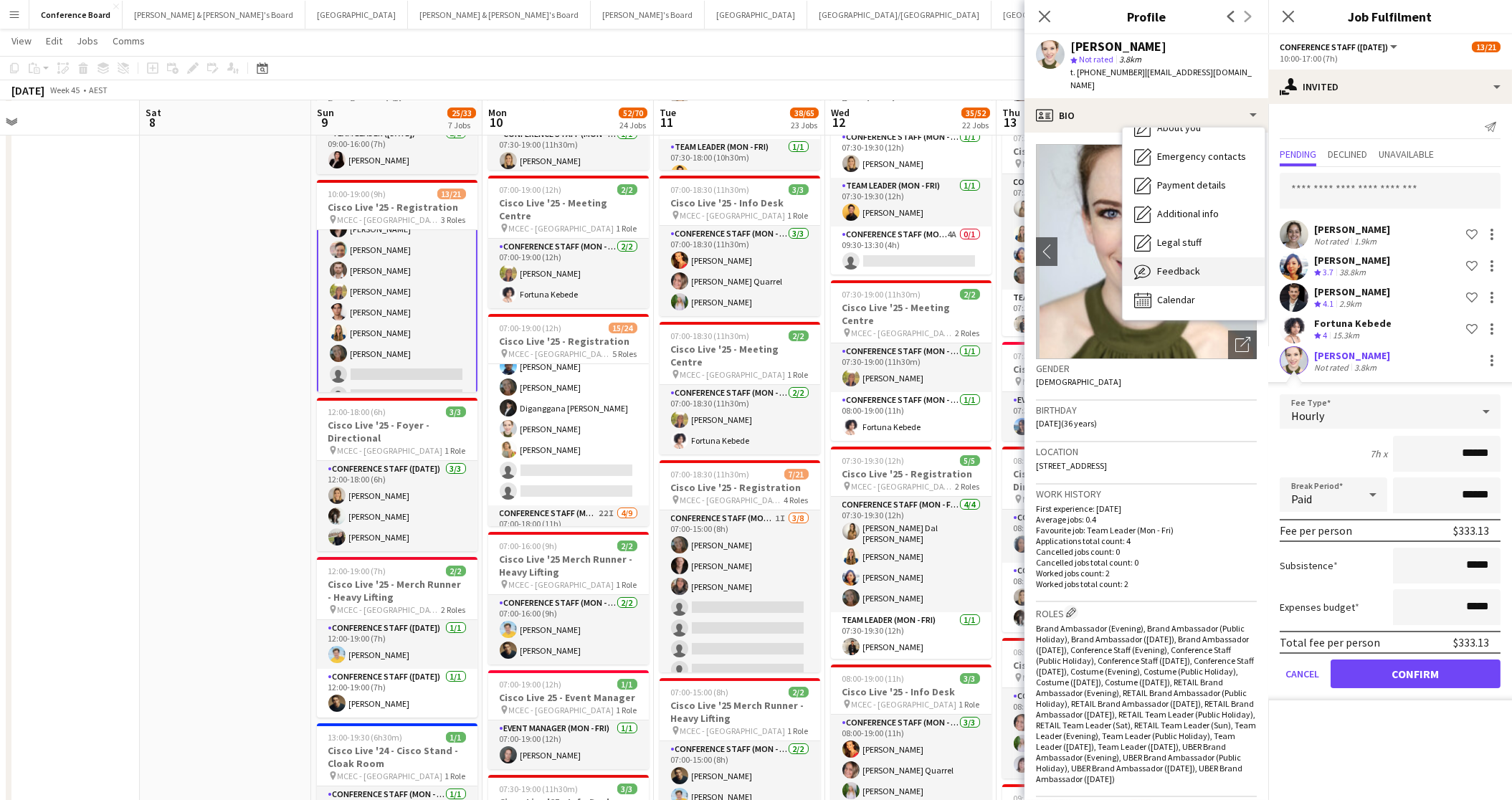
click at [1200, 257] on div "Feedback Feedback" at bounding box center [1194, 271] width 142 height 28
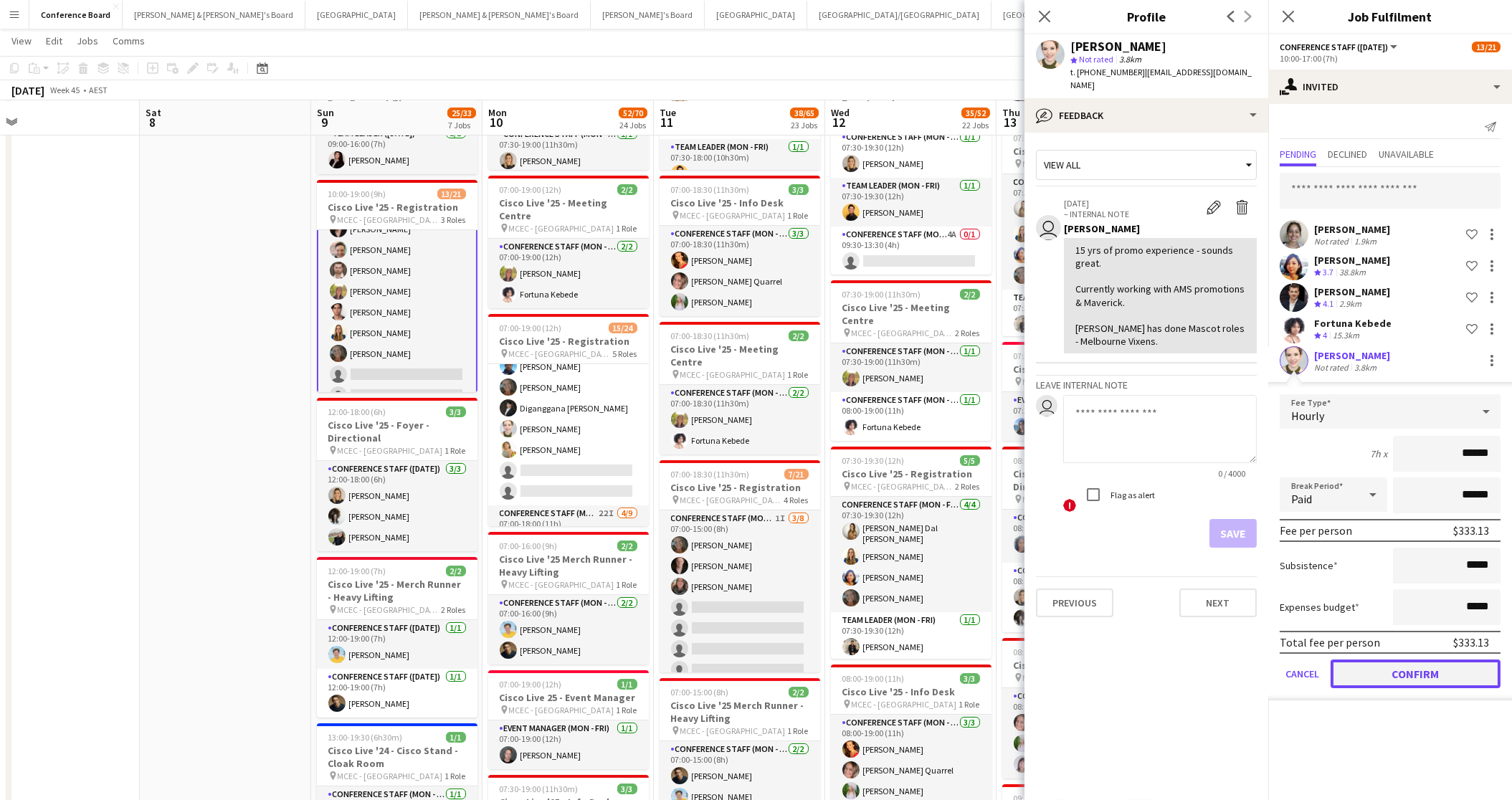
click at [1379, 668] on button "Confirm" at bounding box center [1416, 673] width 170 height 28
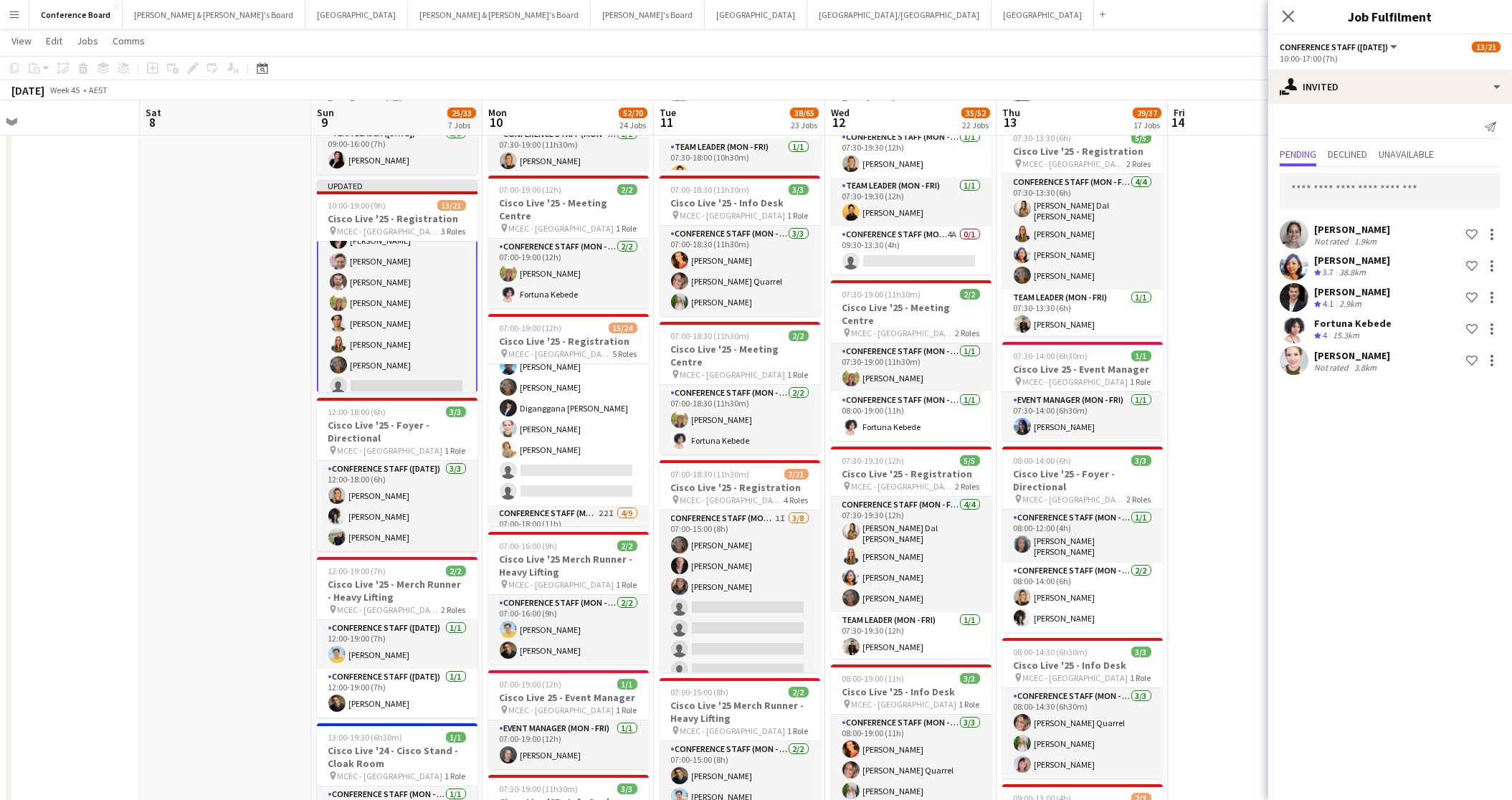
click at [1230, 75] on app-toolbar "Copy Paste Paste Command V Paste with crew Command Shift V Paste linked Job [GE…" at bounding box center [756, 68] width 1512 height 25
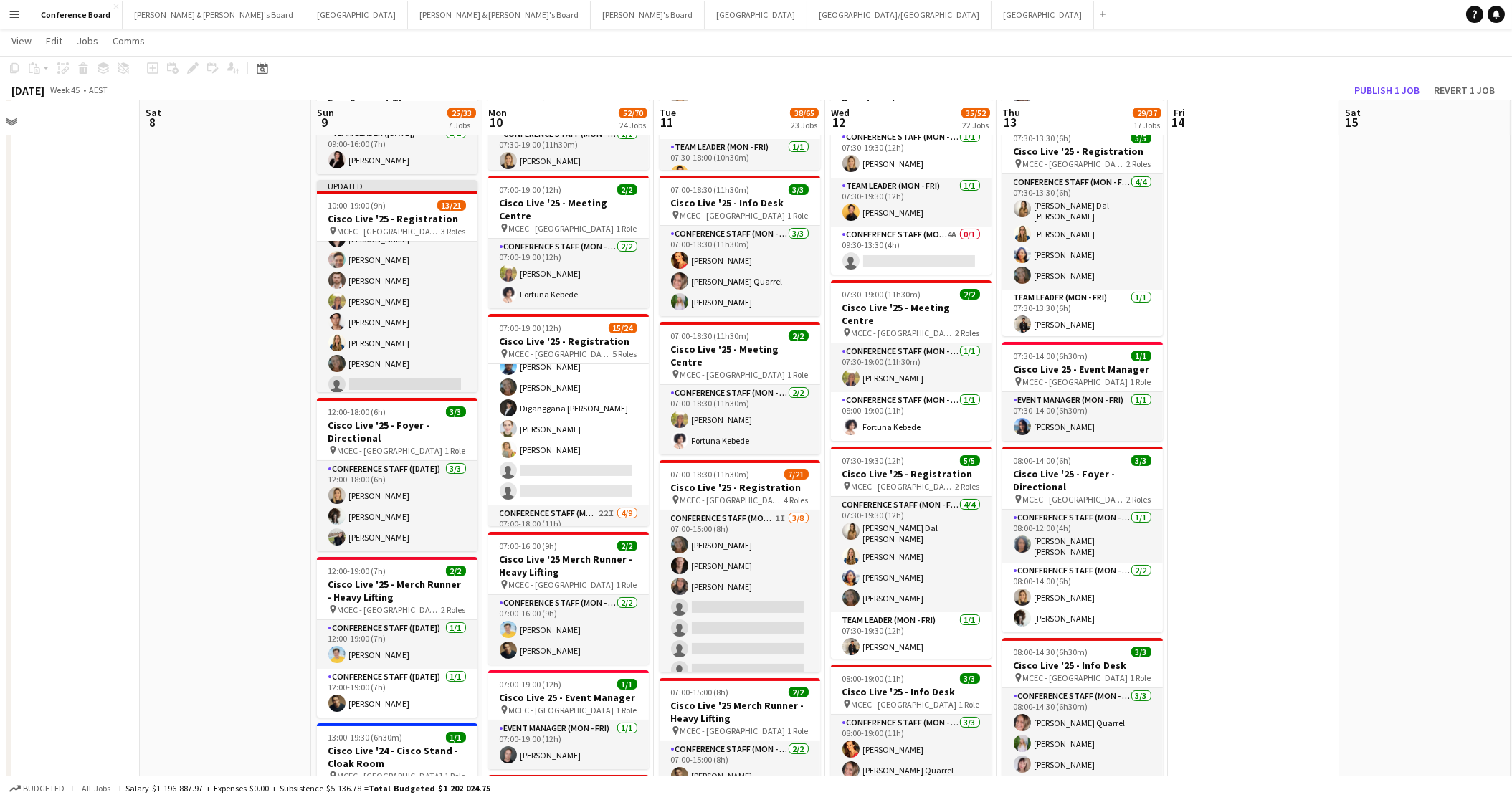
scroll to position [81, 0]
click at [1382, 85] on button "Publish 1 job" at bounding box center [1387, 91] width 77 height 18
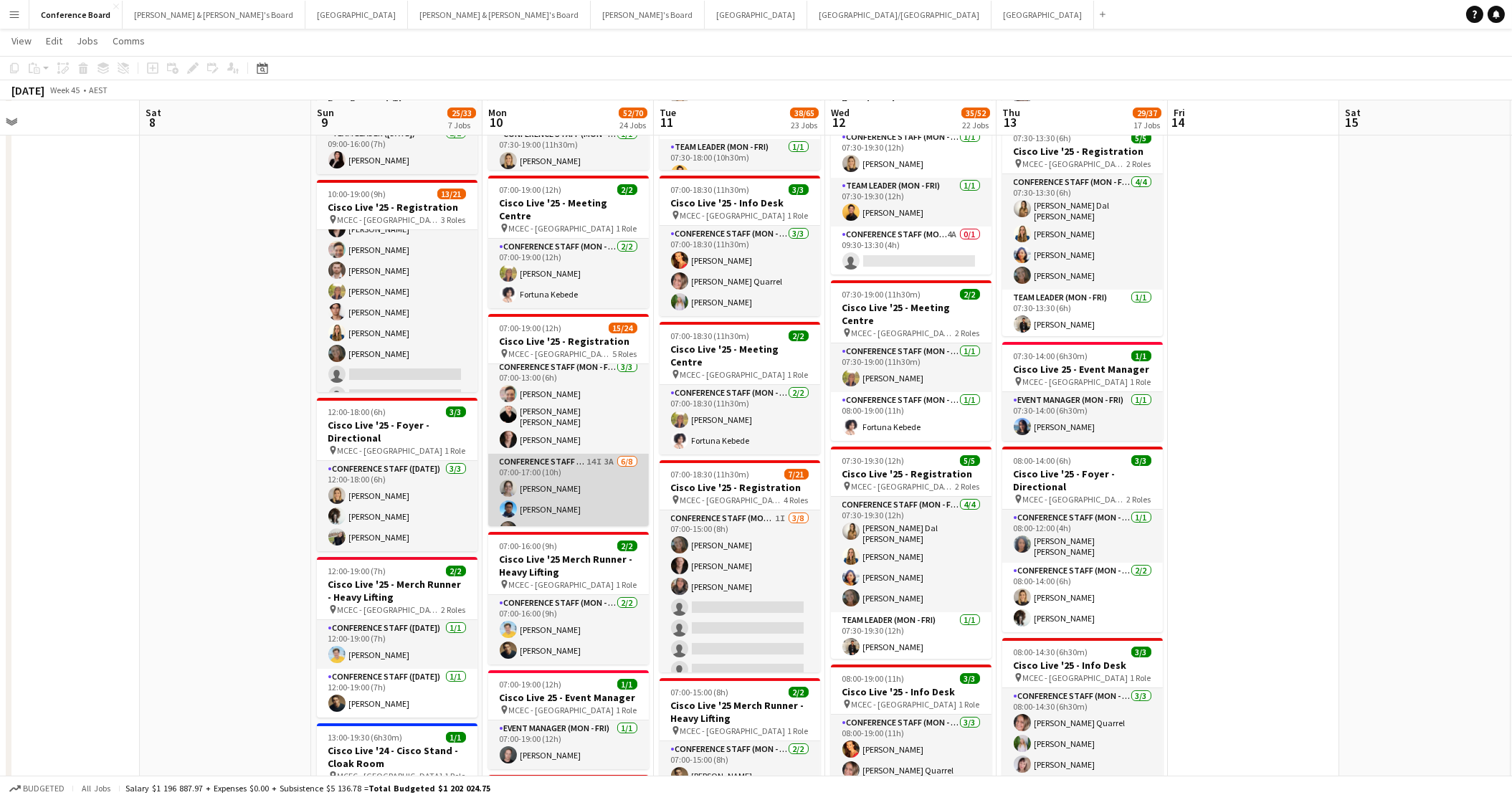
scroll to position [0, 0]
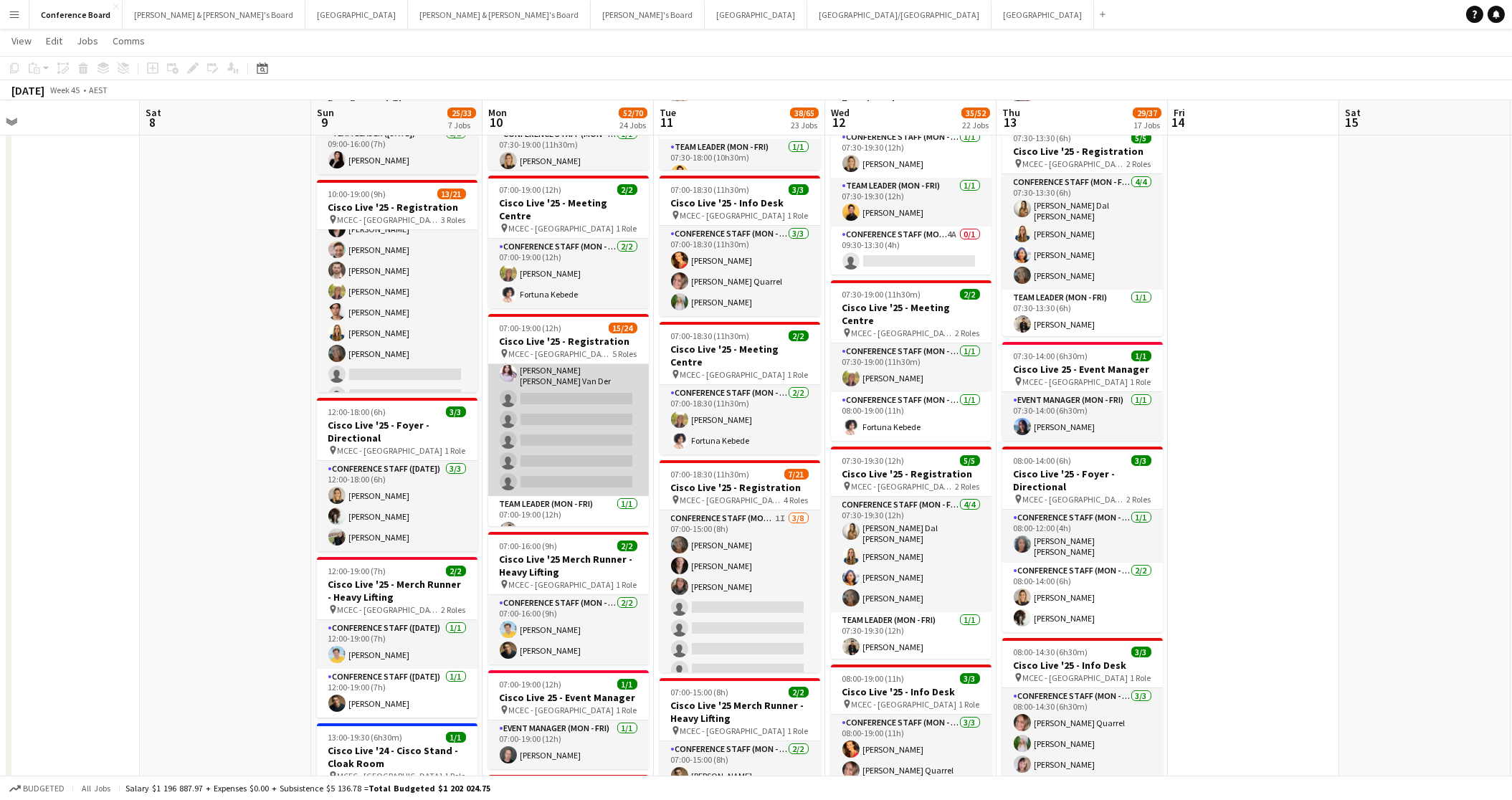
click at [579, 440] on app-card-role "Conference Staff (Mon - Fri) 22I [DATE] 07:00-18:00 (11h) [PERSON_NAME] Dal [PE…" at bounding box center [569, 384] width 161 height 224
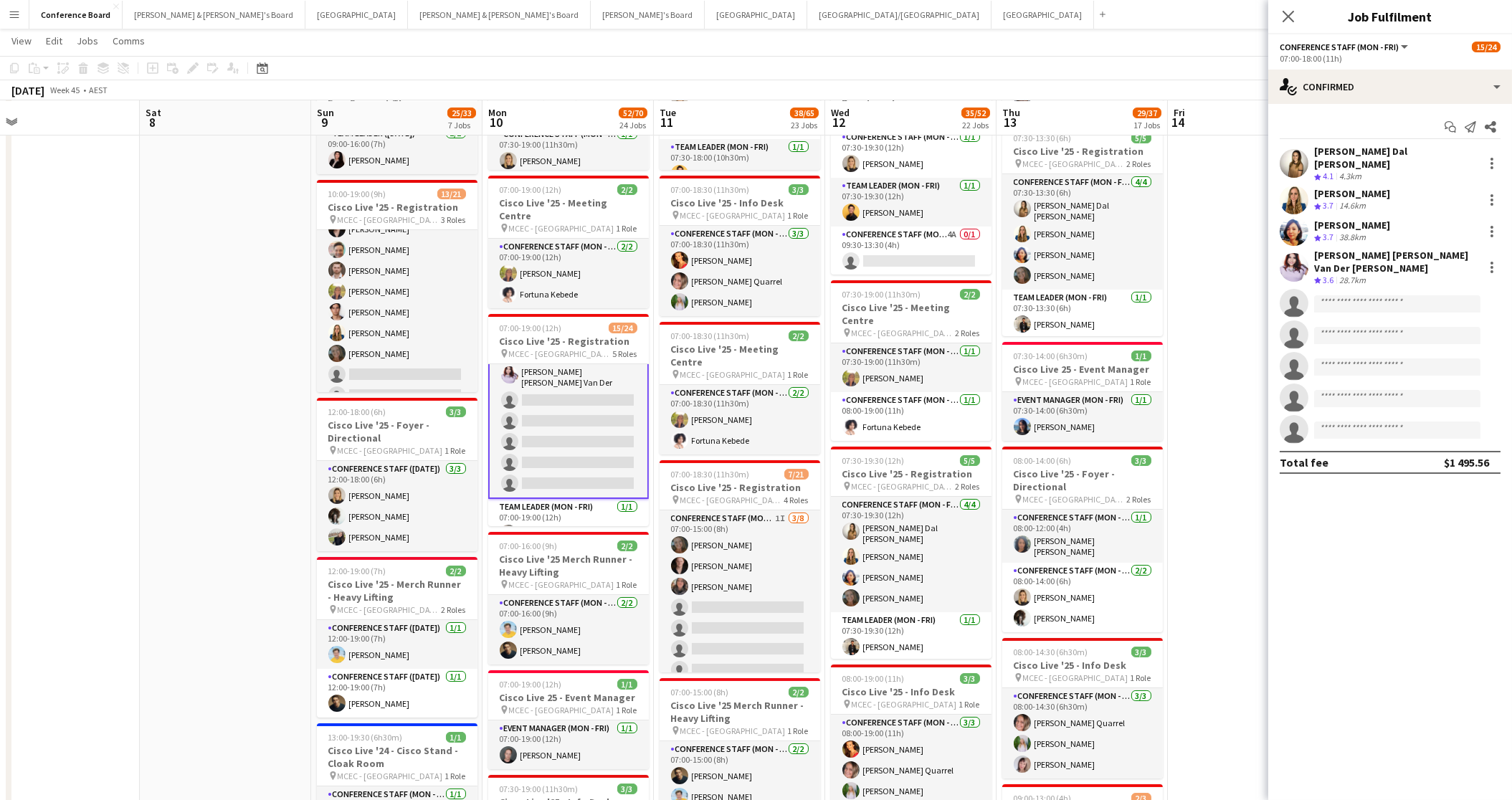
scroll to position [382, 0]
click at [1393, 81] on div "single-neutral-actions-check-2 Confirmed" at bounding box center [1390, 87] width 244 height 35
click at [1420, 208] on span "Available" at bounding box center [1421, 205] width 38 height 13
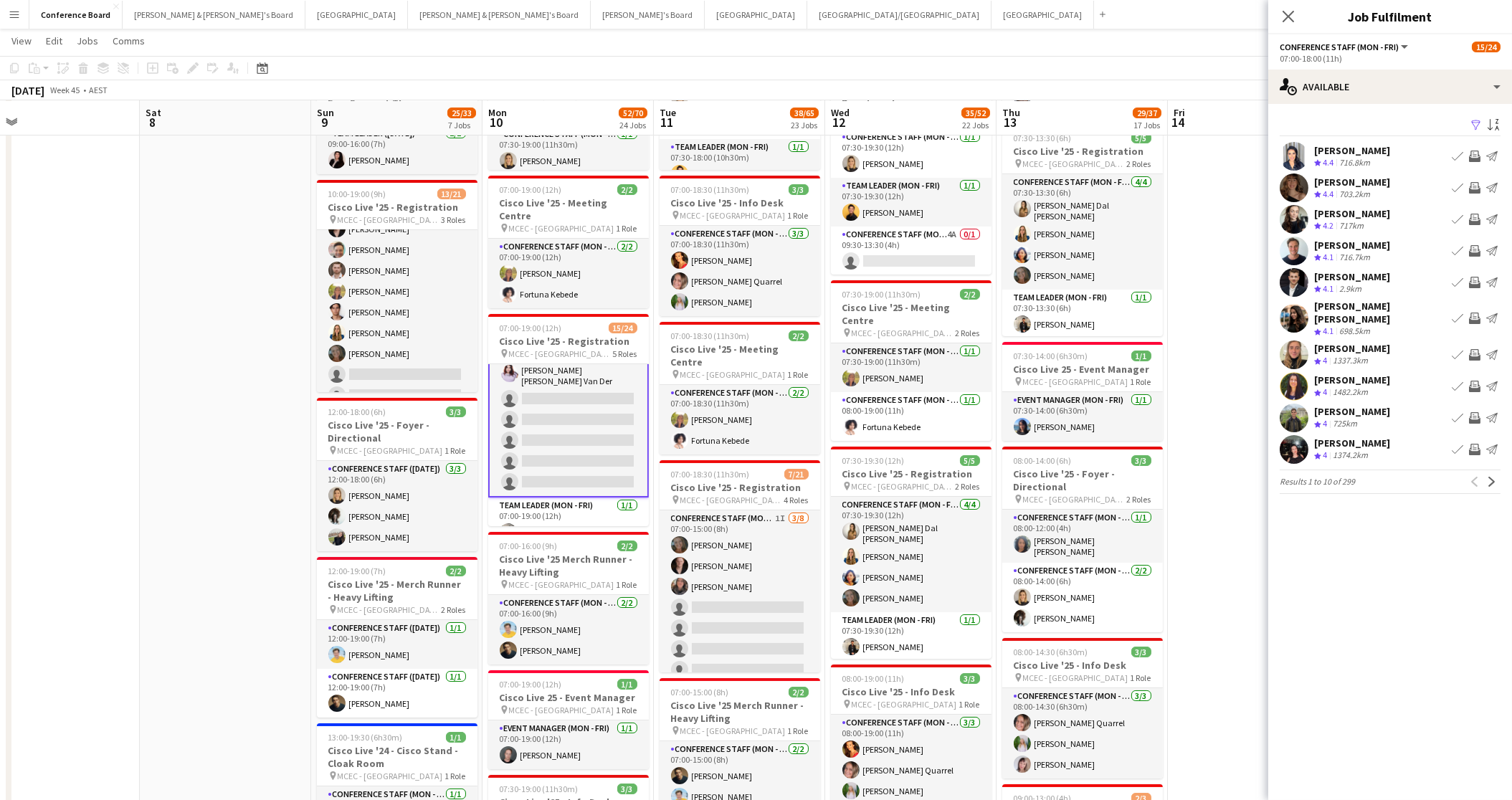
drag, startPoint x: 1476, startPoint y: 125, endPoint x: 1471, endPoint y: 131, distance: 7.8
click at [1476, 125] on app-icon "Filter" at bounding box center [1476, 125] width 12 height 14
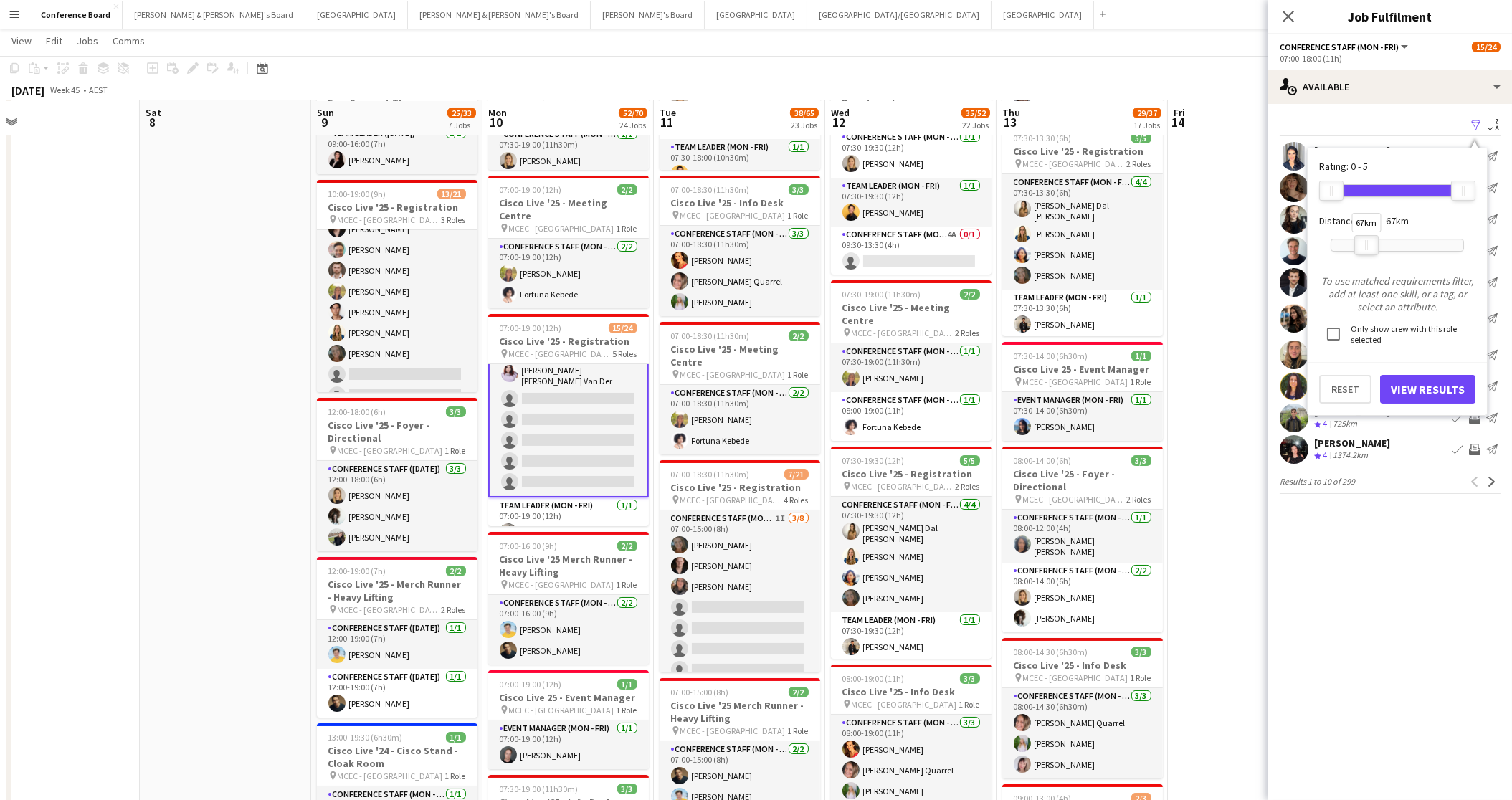
drag, startPoint x: 1472, startPoint y: 244, endPoint x: 1372, endPoint y: 251, distance: 100.2
click at [1375, 245] on div at bounding box center [1366, 245] width 23 height 18
click at [1417, 392] on button "View Results" at bounding box center [1428, 389] width 95 height 28
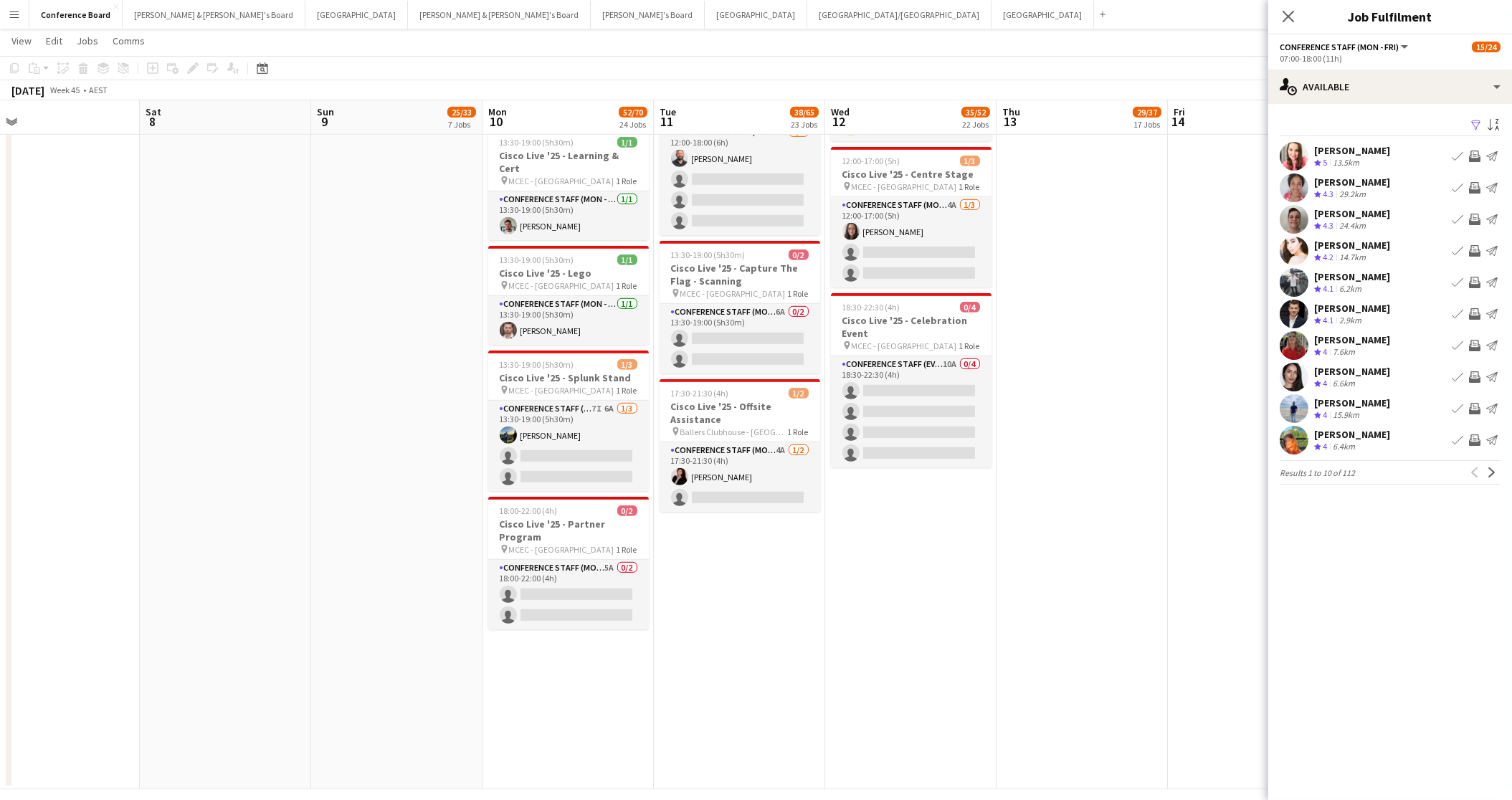
scroll to position [2842, 0]
click at [1290, 406] on app-user-avatar at bounding box center [1293, 408] width 28 height 28
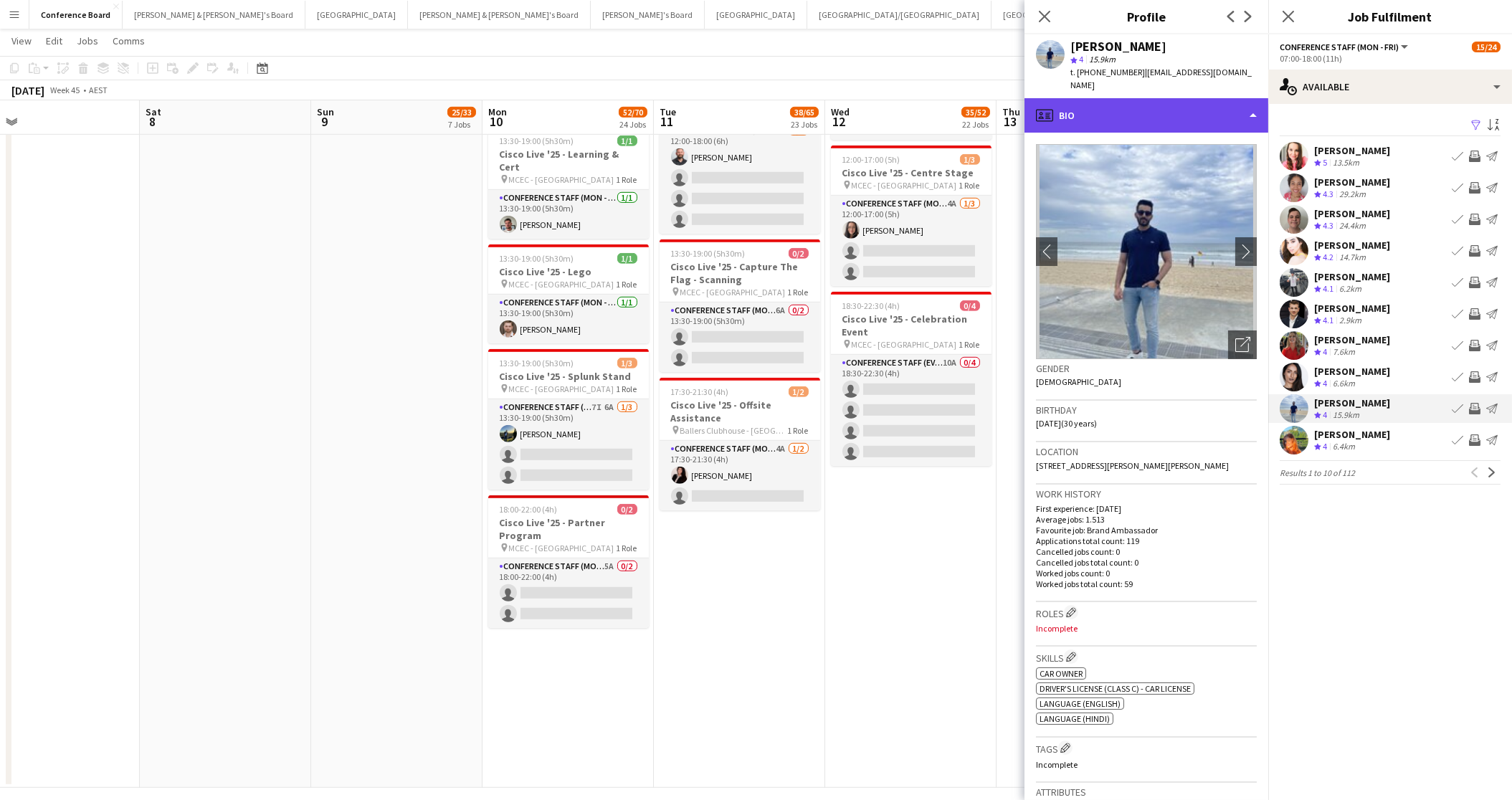
click at [1179, 98] on div "profile Bio" at bounding box center [1146, 115] width 244 height 35
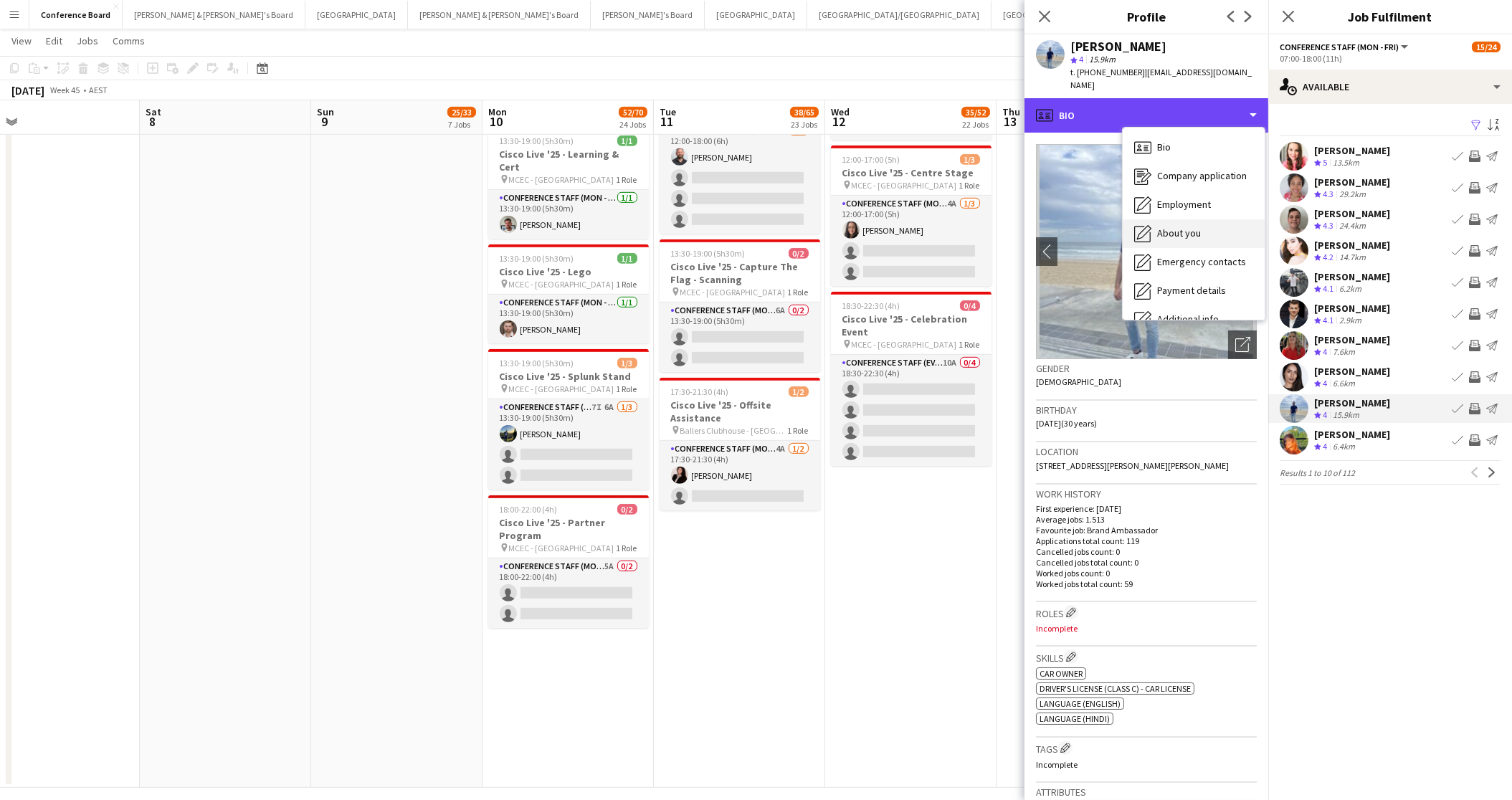
scroll to position [105, 0]
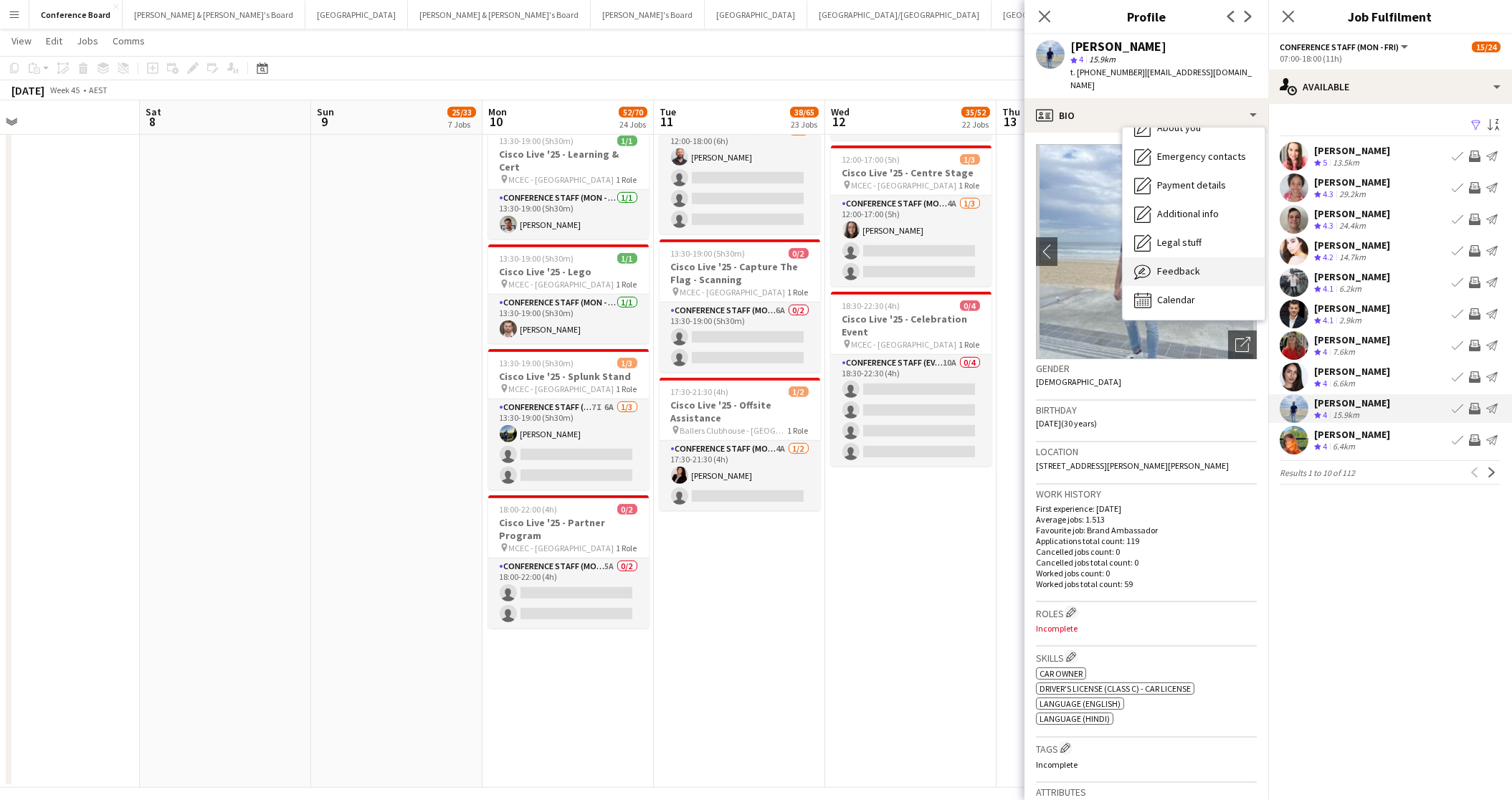
click at [1178, 264] on span "Feedback" at bounding box center [1178, 271] width 43 height 13
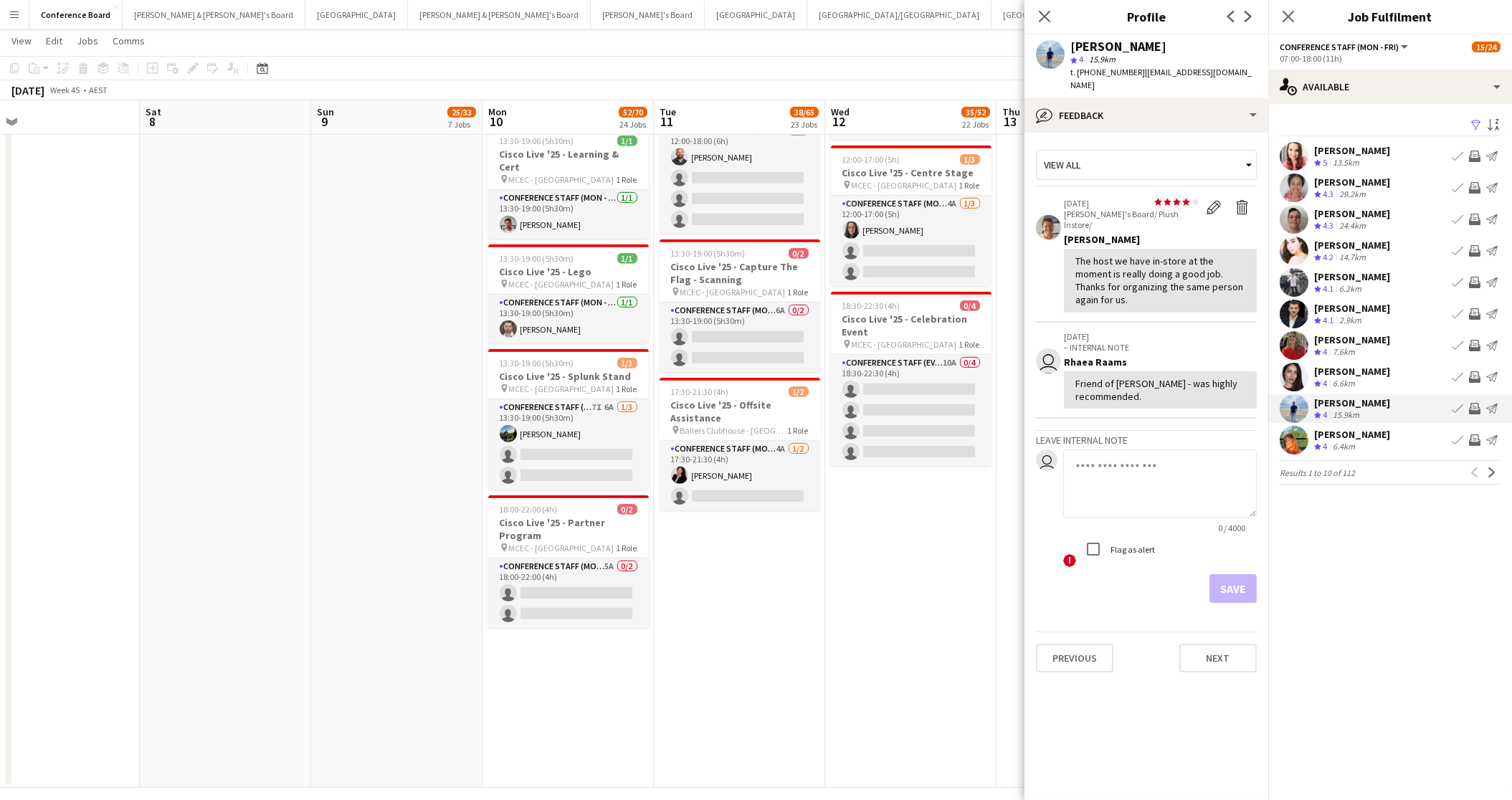
click at [1474, 406] on app-icon "Invite crew" at bounding box center [1474, 409] width 12 height 12
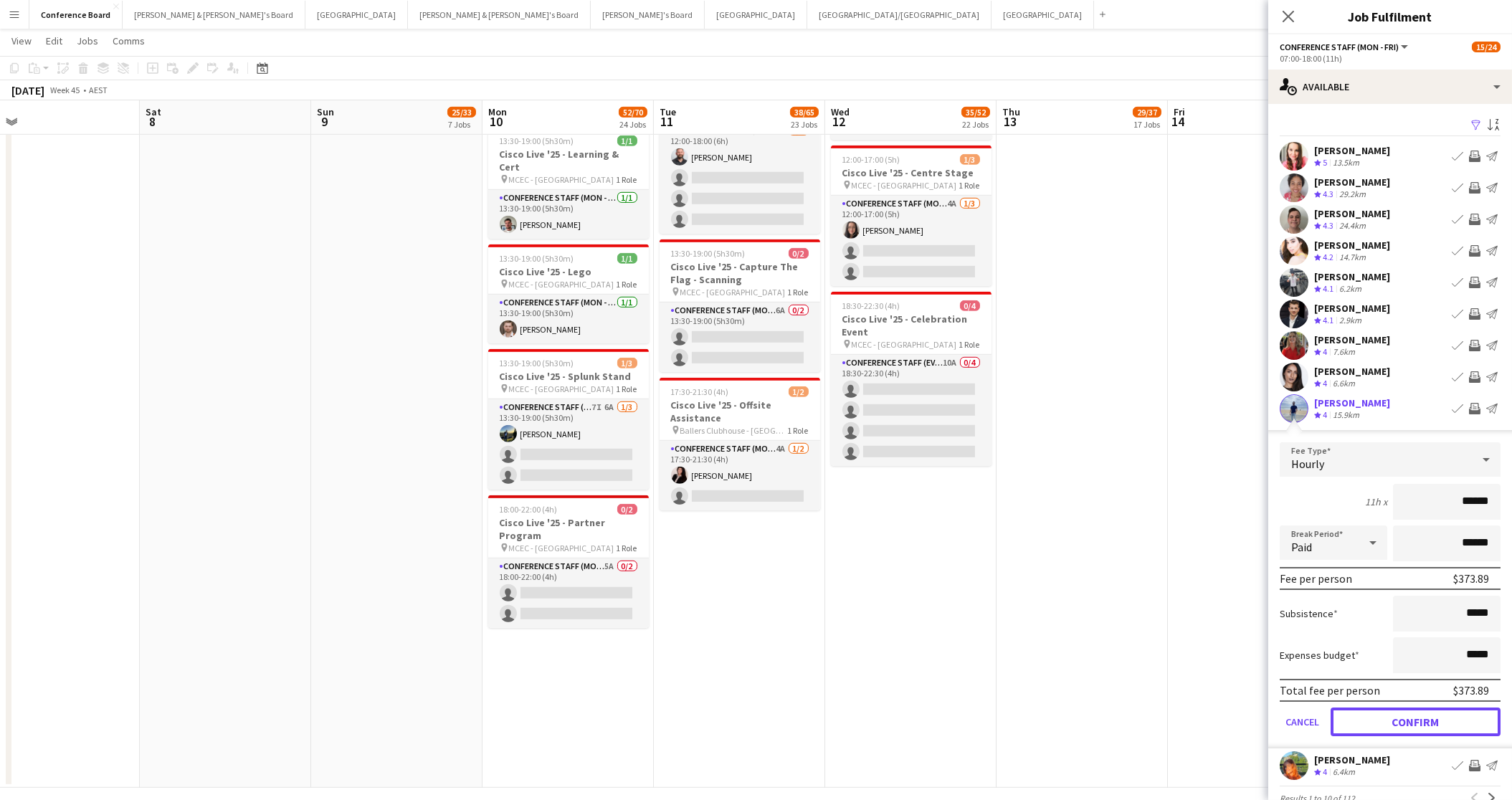
drag, startPoint x: 1448, startPoint y: 714, endPoint x: 1438, endPoint y: 694, distance: 22.4
click at [1448, 714] on button "Confirm" at bounding box center [1416, 721] width 170 height 28
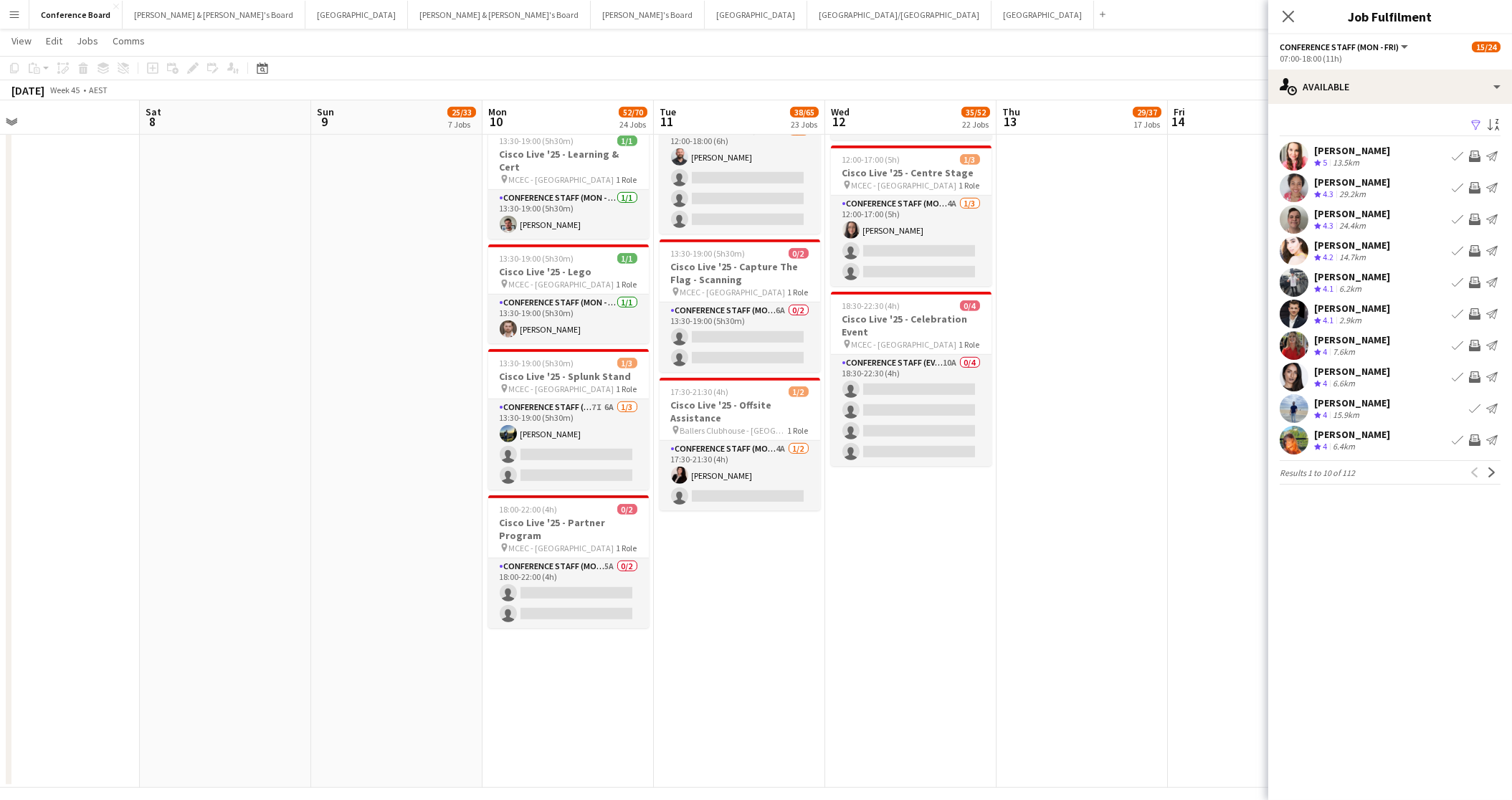
click at [1474, 374] on app-icon "Invite crew" at bounding box center [1474, 377] width 12 height 12
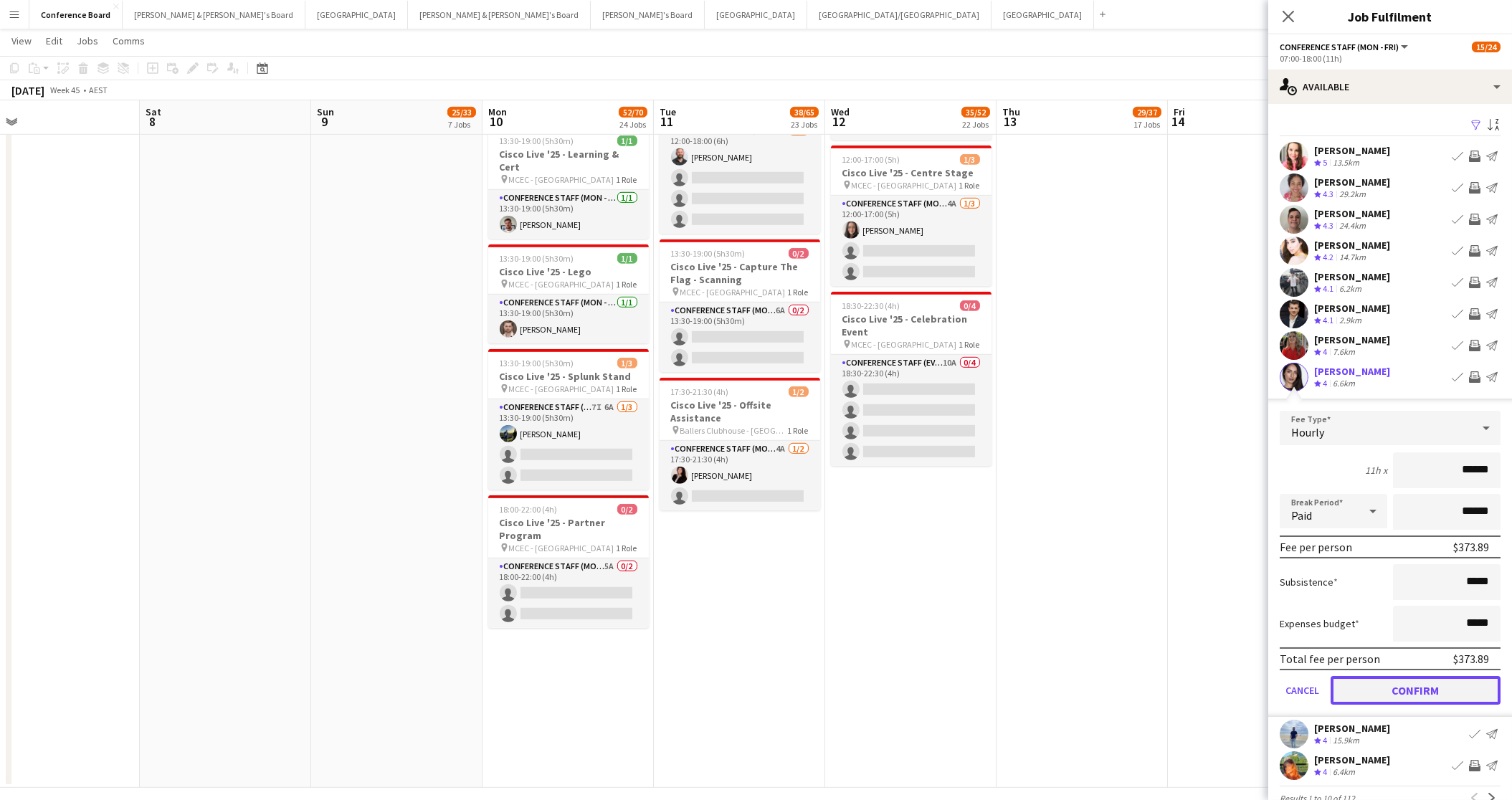
click at [1436, 685] on button "Confirm" at bounding box center [1416, 689] width 170 height 28
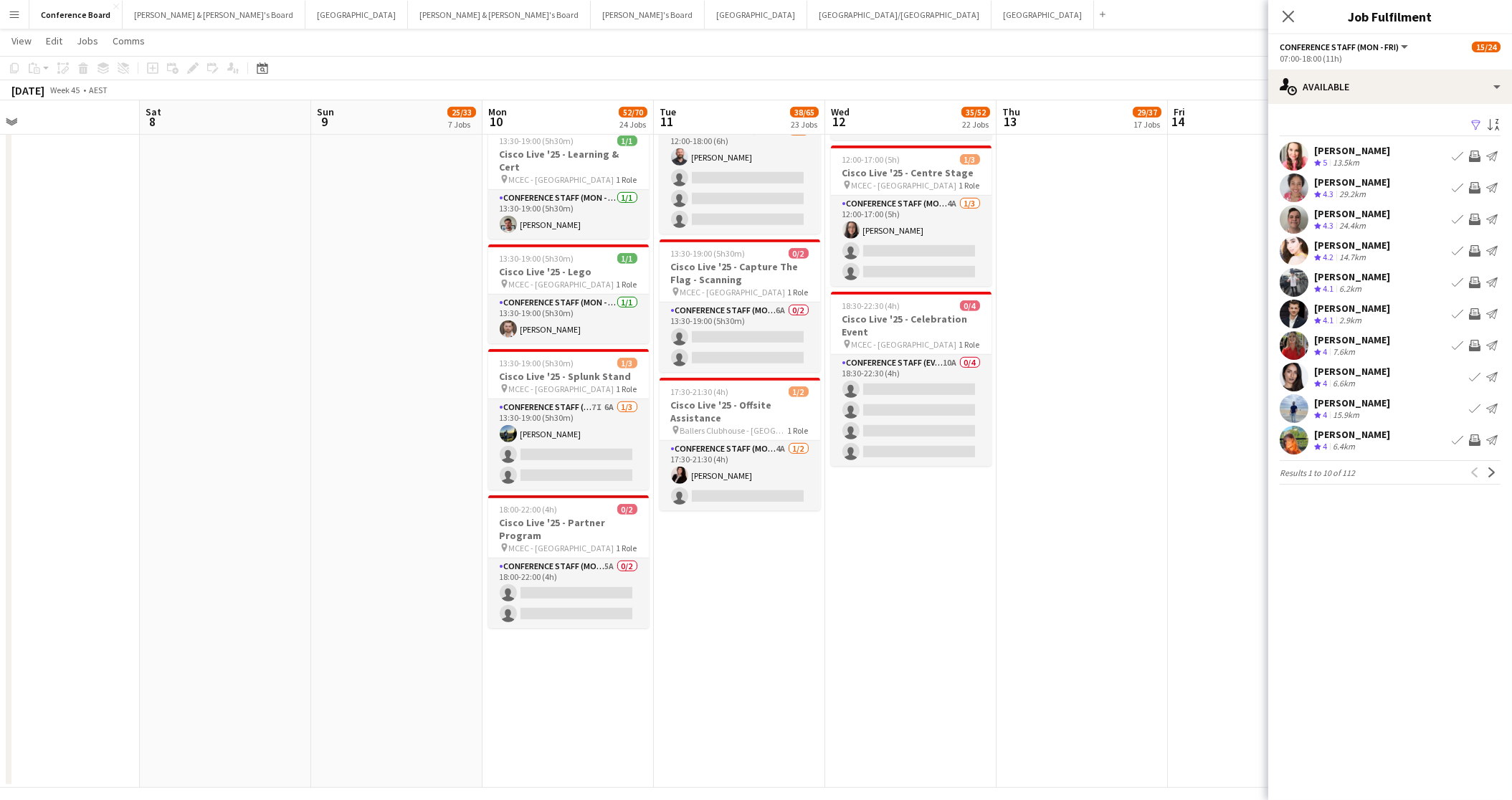
click at [1493, 469] on app-icon "Next" at bounding box center [1492, 472] width 10 height 10
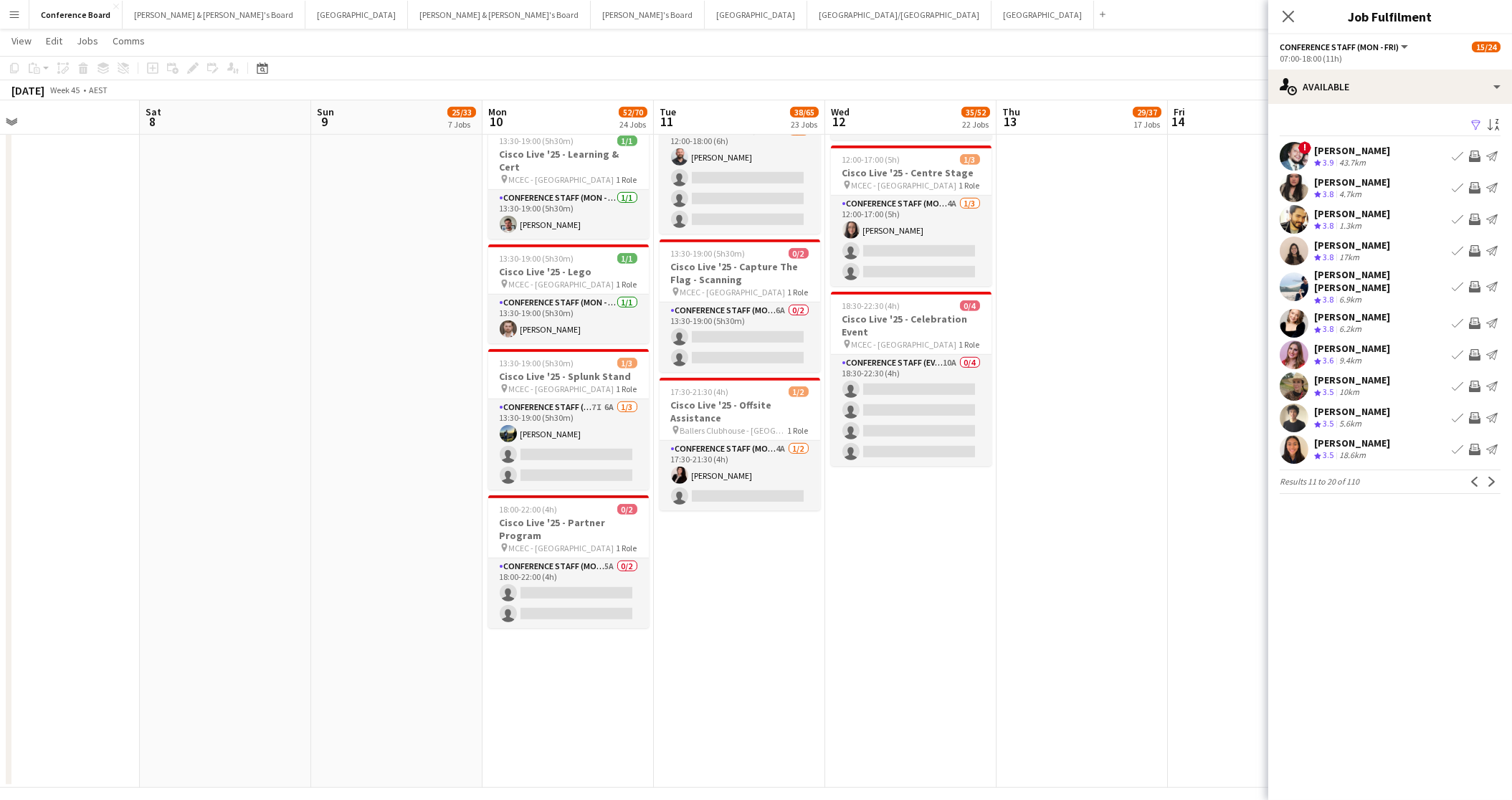
click at [1474, 183] on app-icon "Invite crew" at bounding box center [1474, 187] width 12 height 12
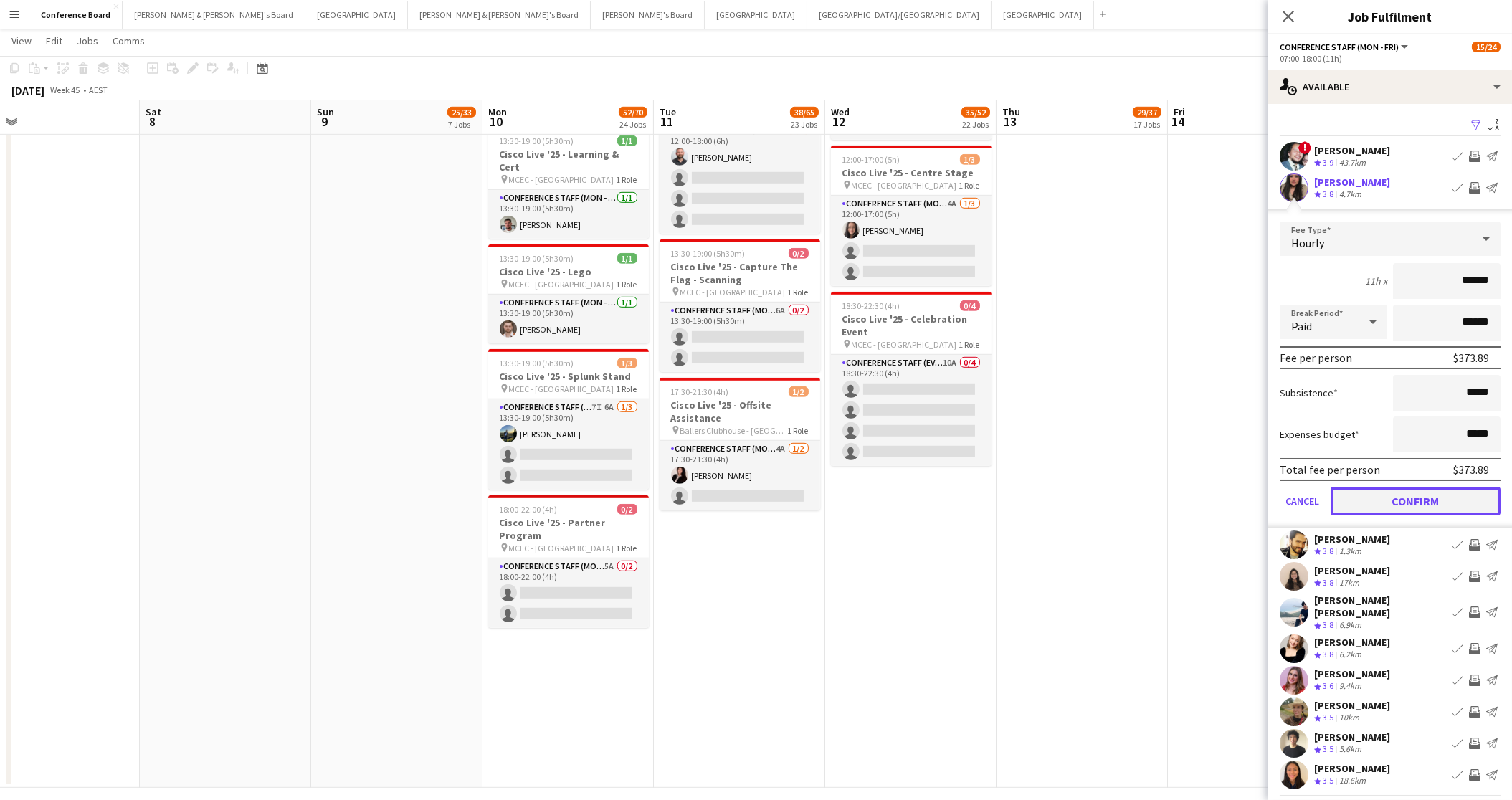
click at [1434, 494] on button "Confirm" at bounding box center [1416, 500] width 170 height 28
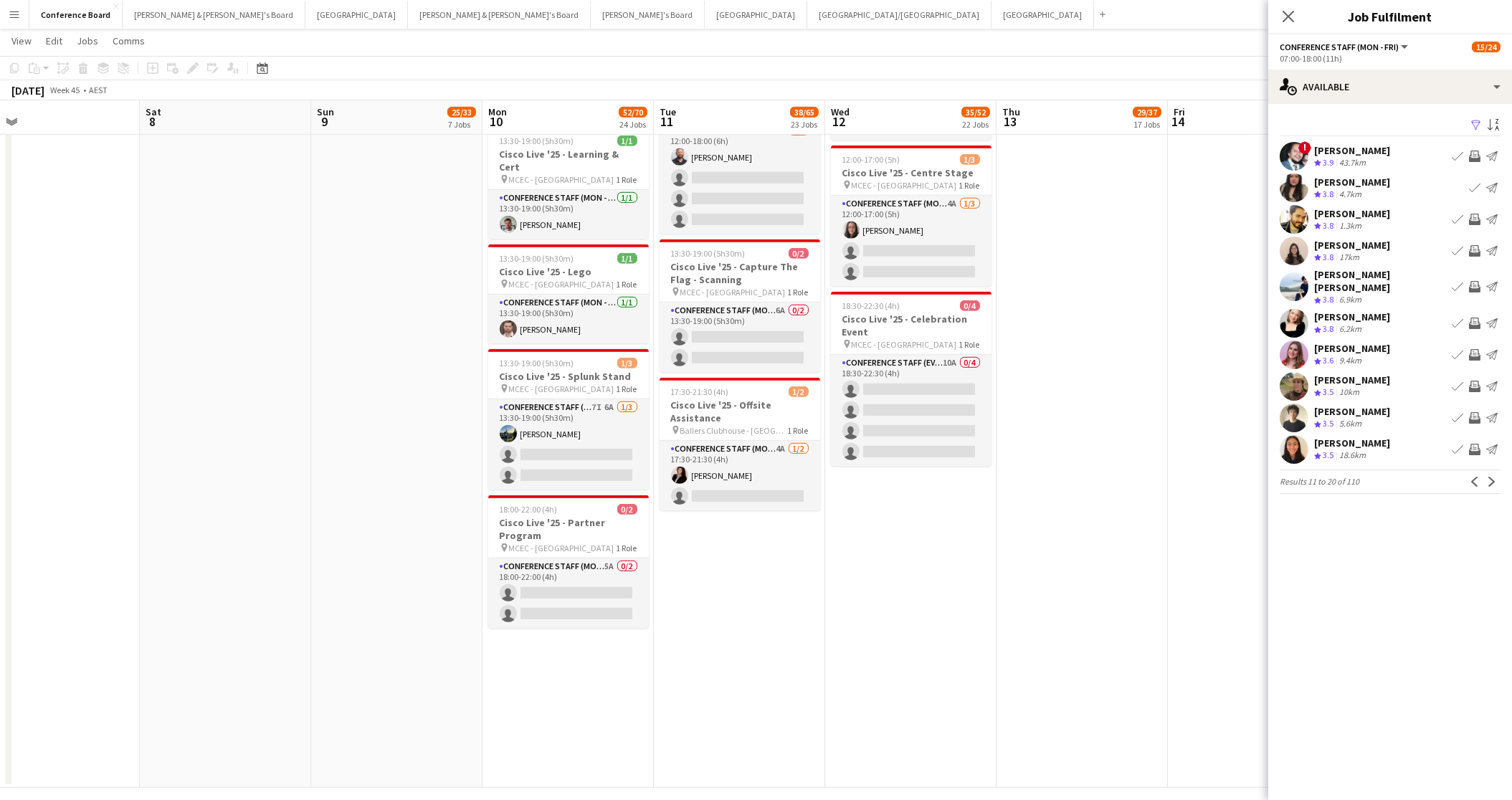
click at [1473, 380] on app-icon "Invite crew" at bounding box center [1474, 386] width 12 height 12
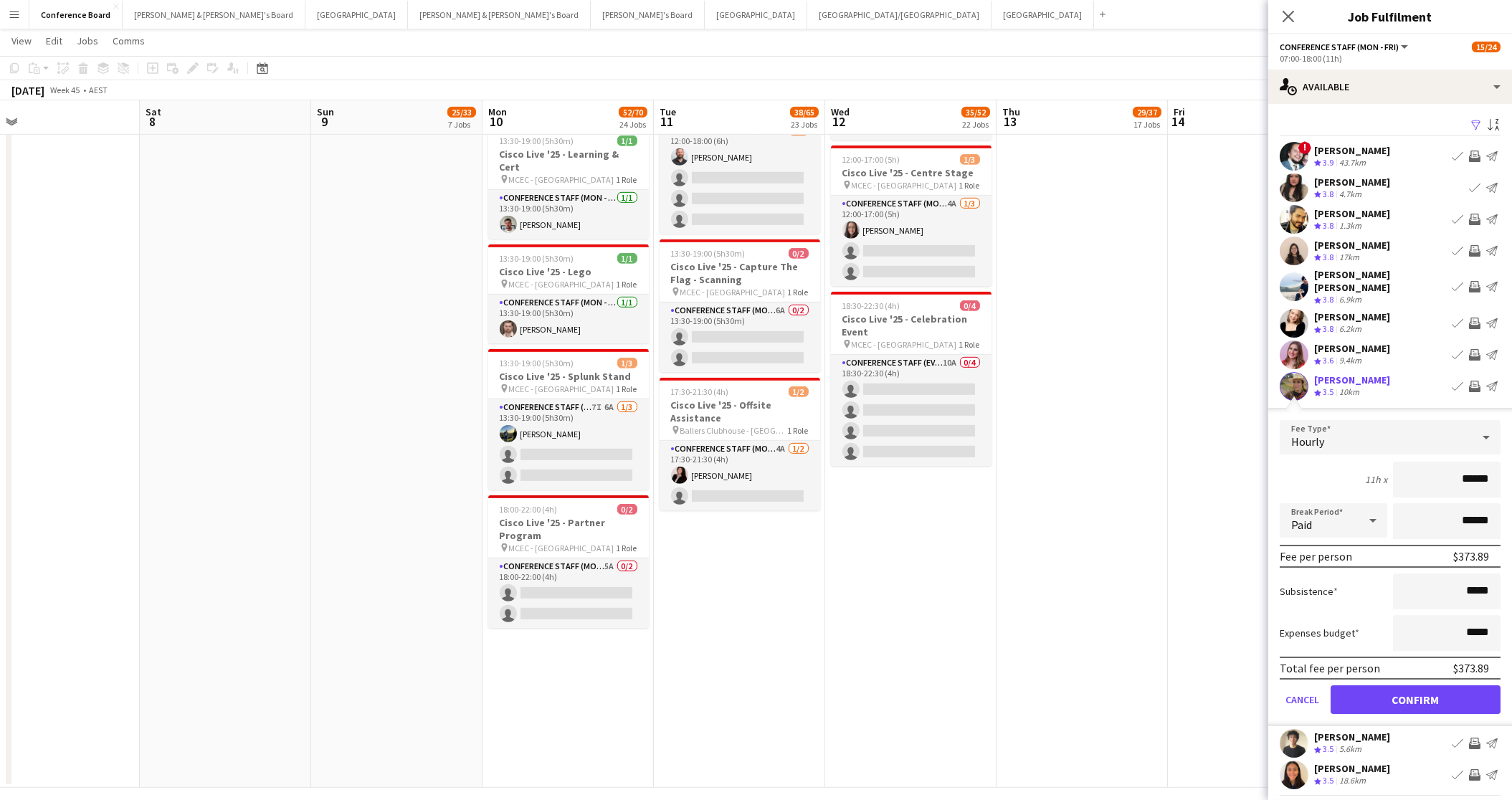
click at [1295, 385] on app-user-avatar at bounding box center [1293, 386] width 28 height 28
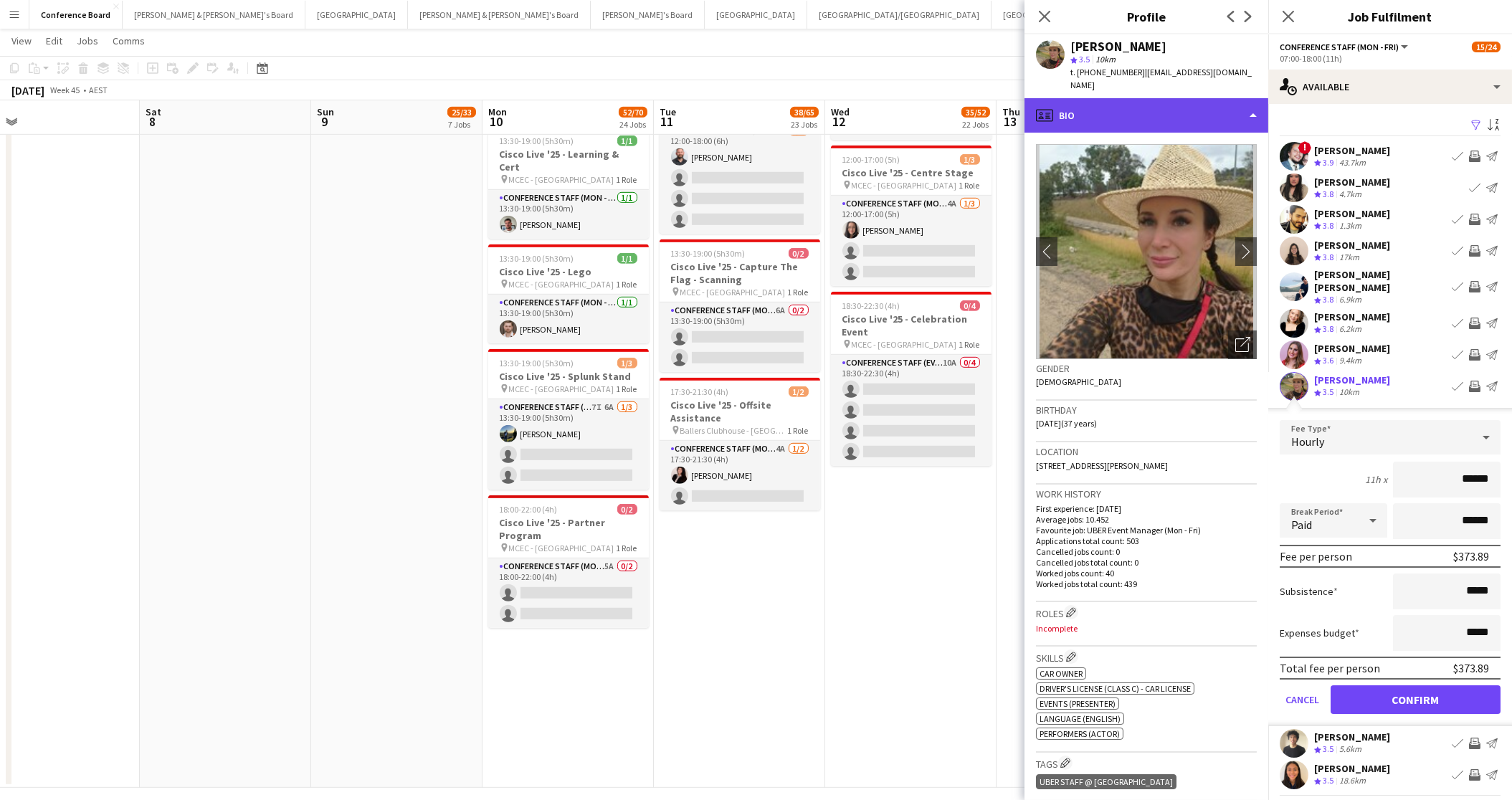
click at [1235, 114] on div "profile Bio" at bounding box center [1146, 115] width 244 height 35
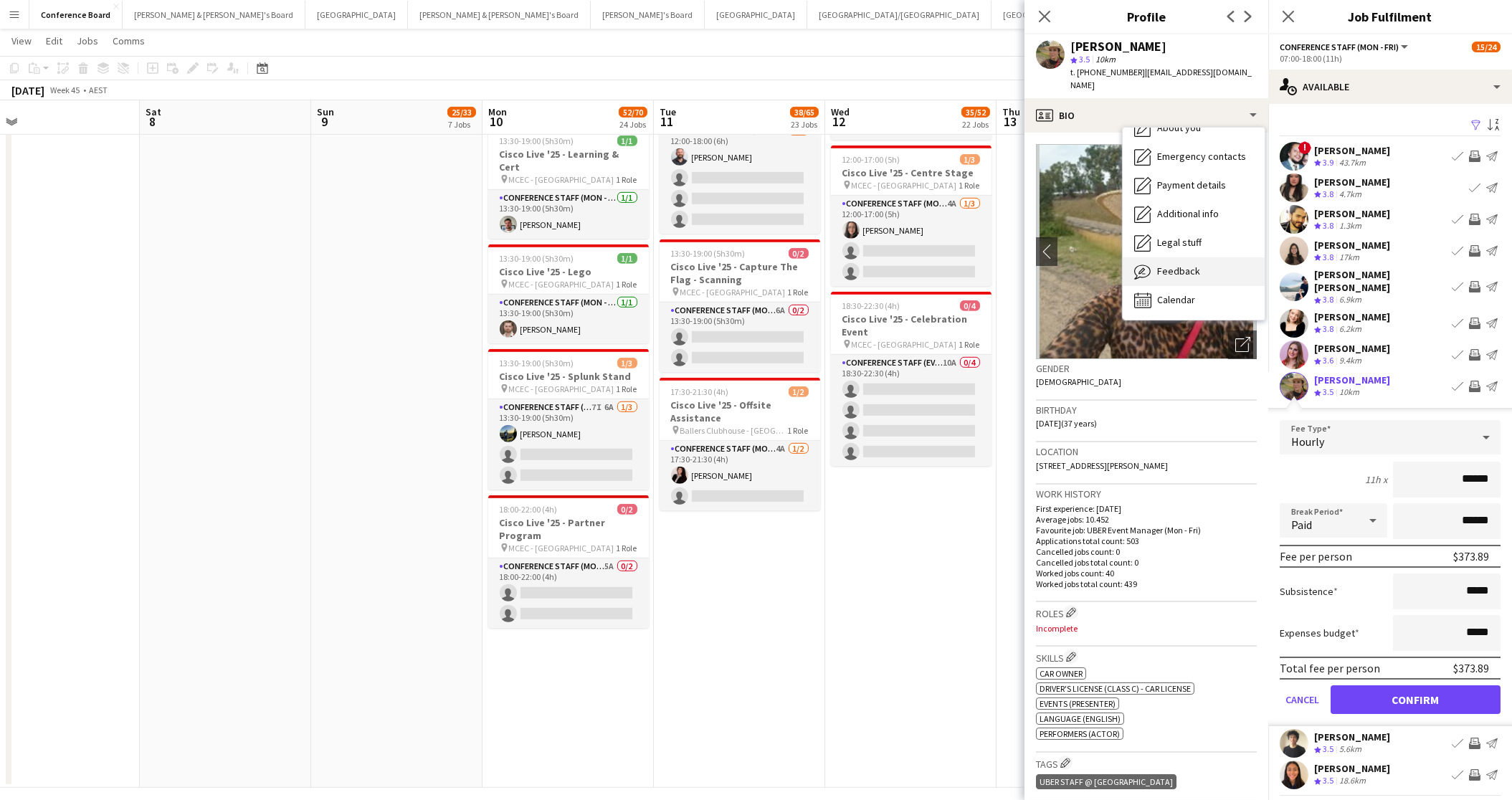
click at [1203, 272] on div "Feedback Feedback" at bounding box center [1194, 271] width 142 height 28
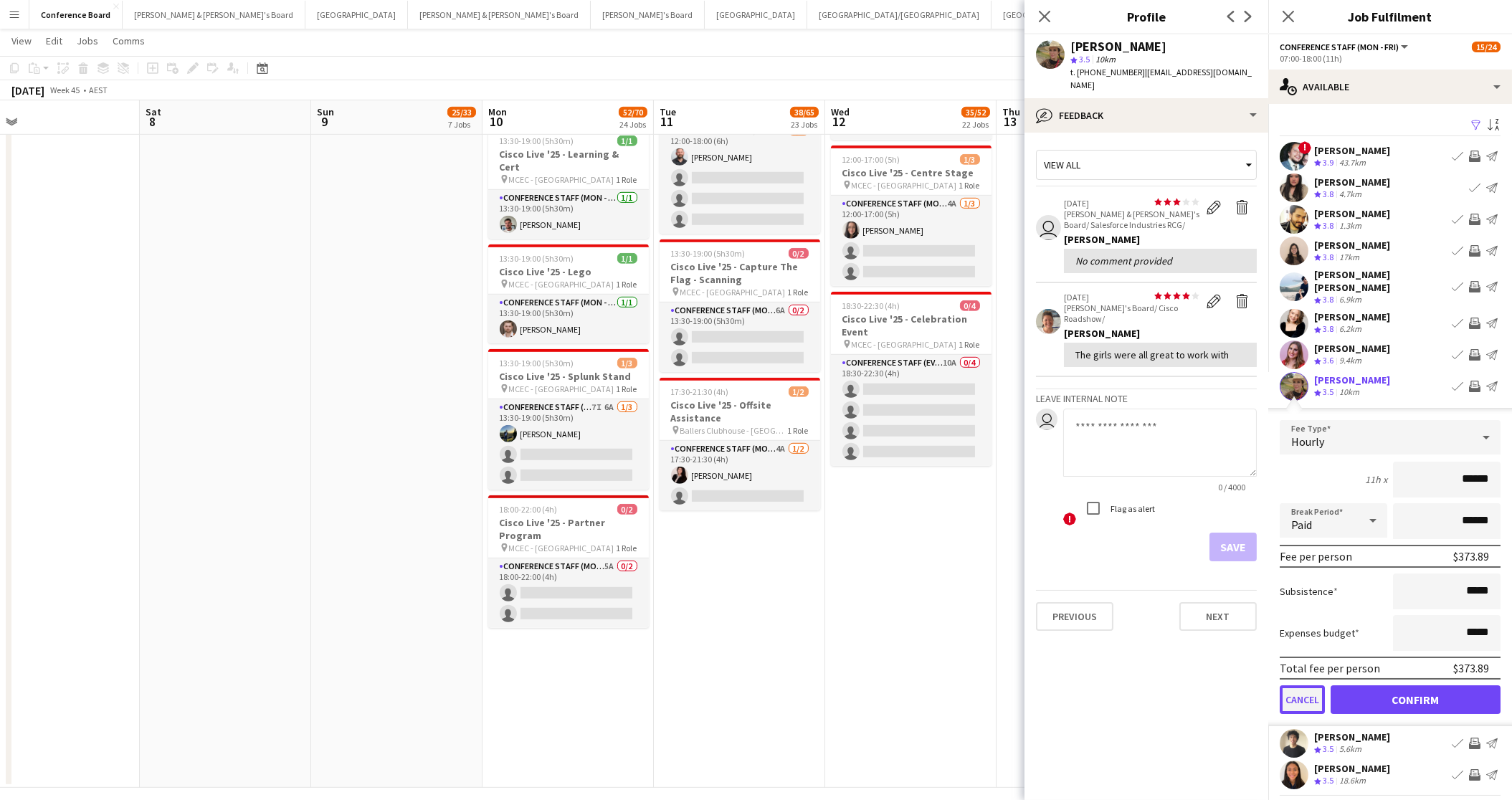
click at [1301, 692] on button "Cancel" at bounding box center [1302, 699] width 45 height 28
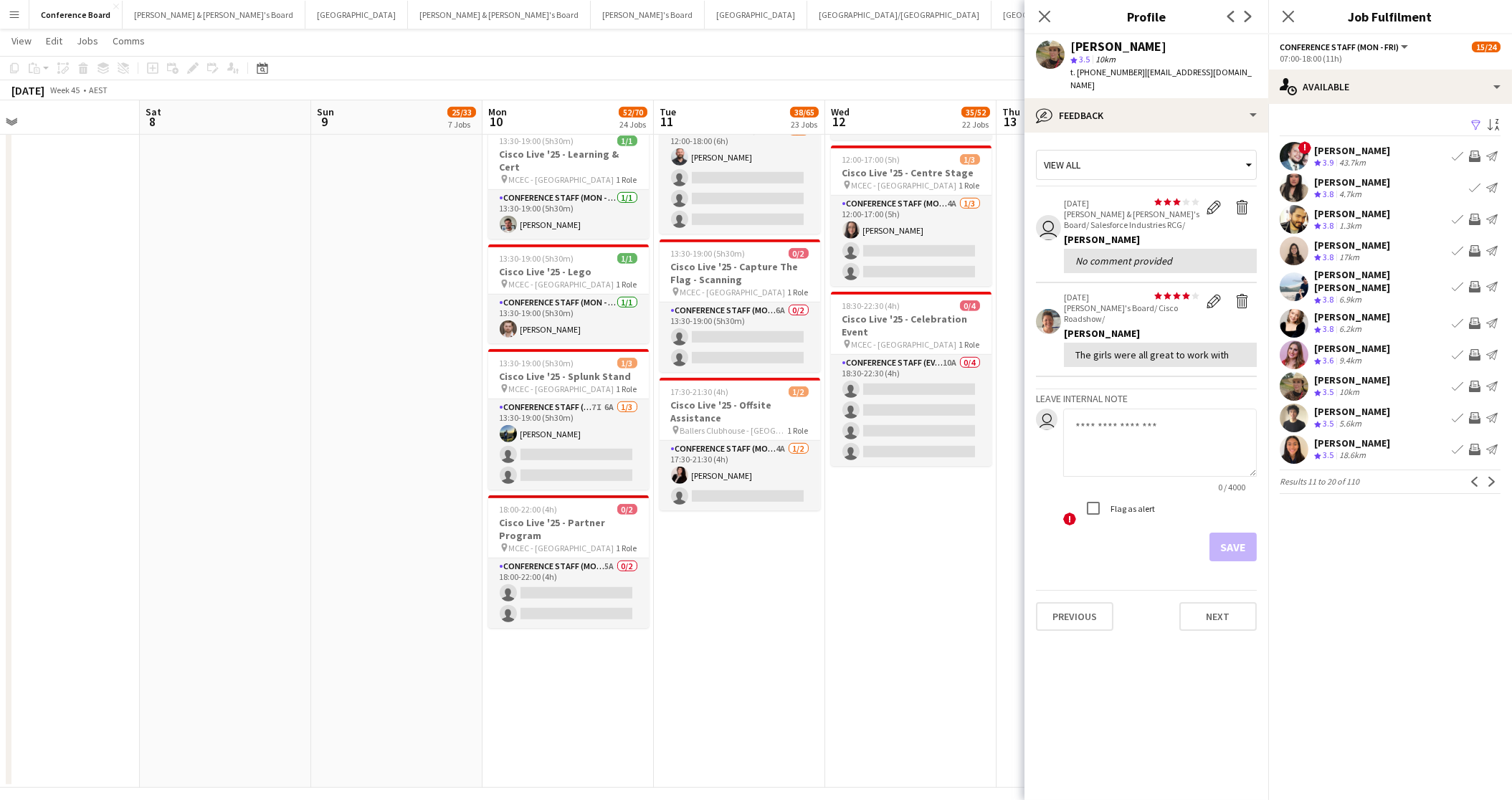
click at [1474, 443] on app-icon "Invite crew" at bounding box center [1474, 449] width 12 height 12
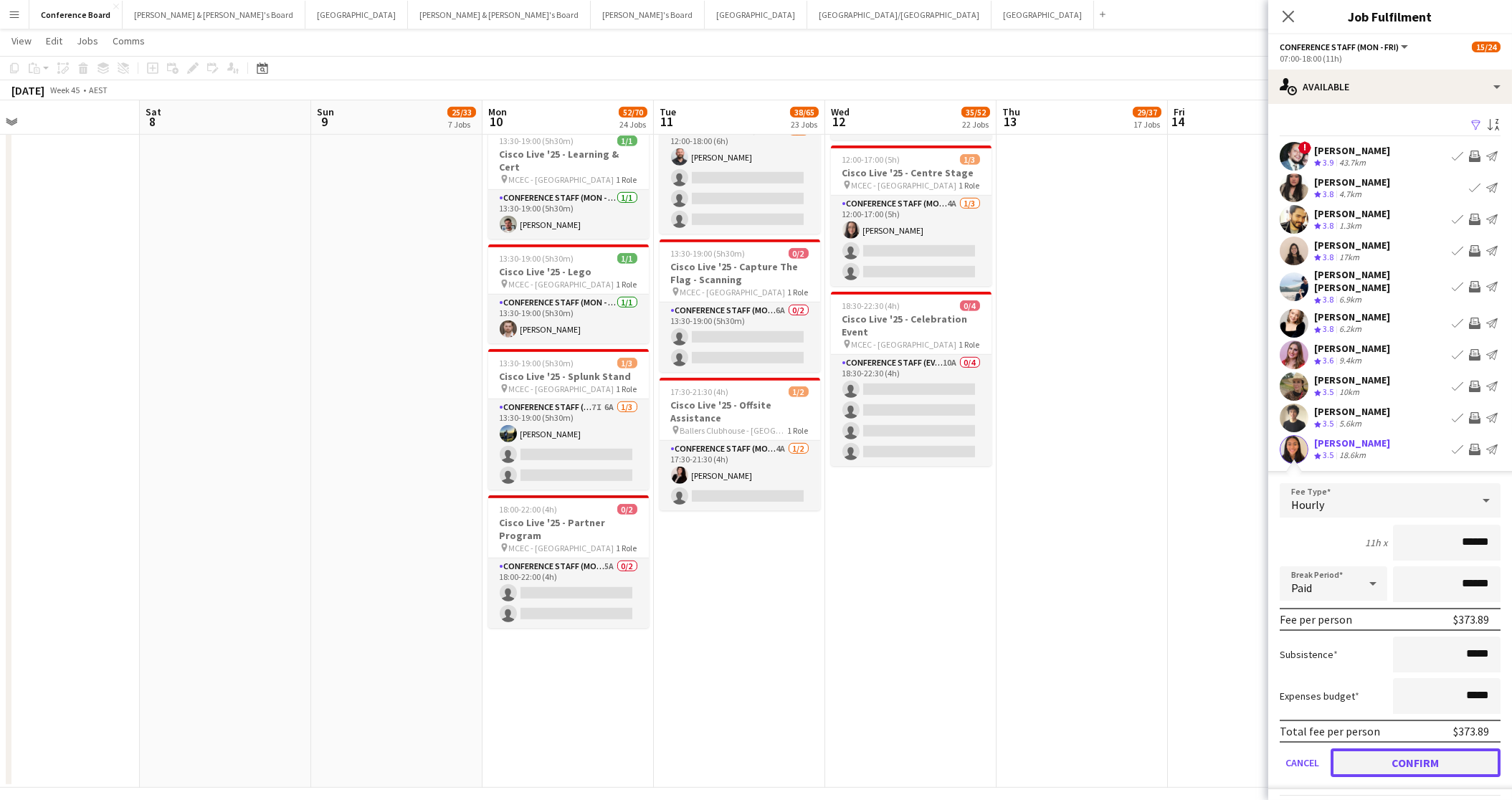
click at [1408, 751] on button "Confirm" at bounding box center [1416, 762] width 170 height 28
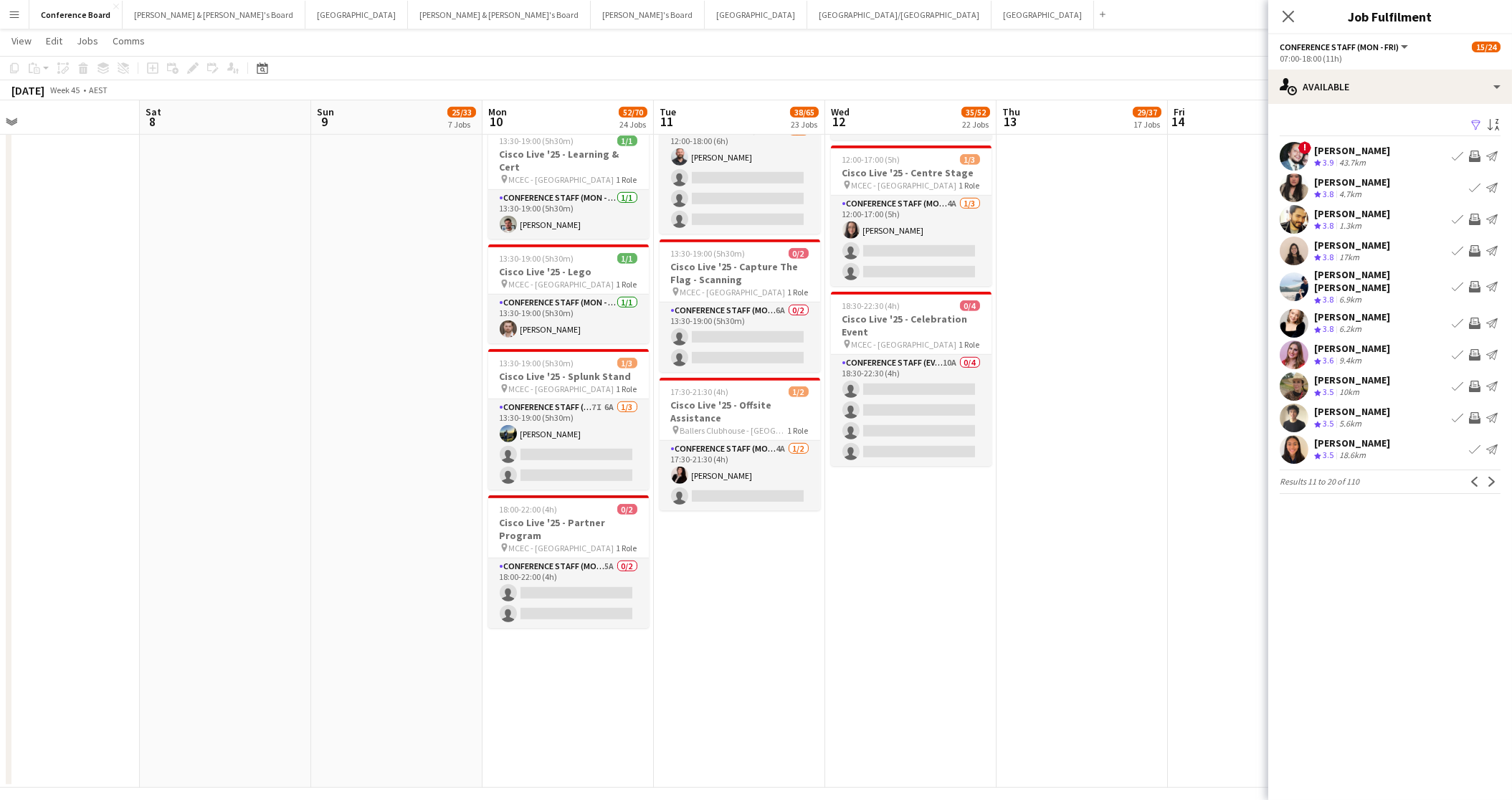
click at [1488, 477] on app-icon "Next" at bounding box center [1492, 481] width 10 height 10
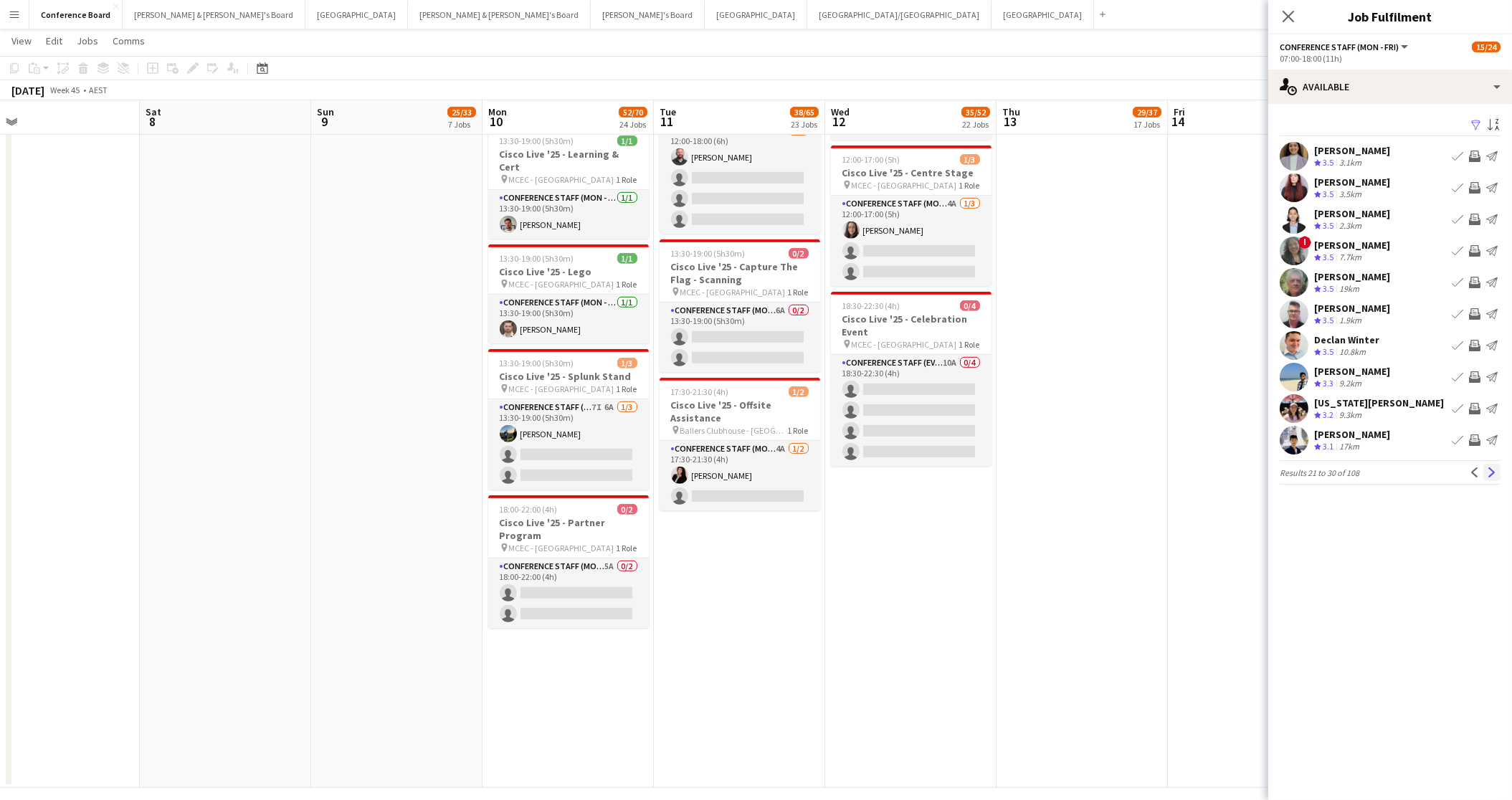
click at [1491, 468] on app-icon "Next" at bounding box center [1492, 472] width 10 height 10
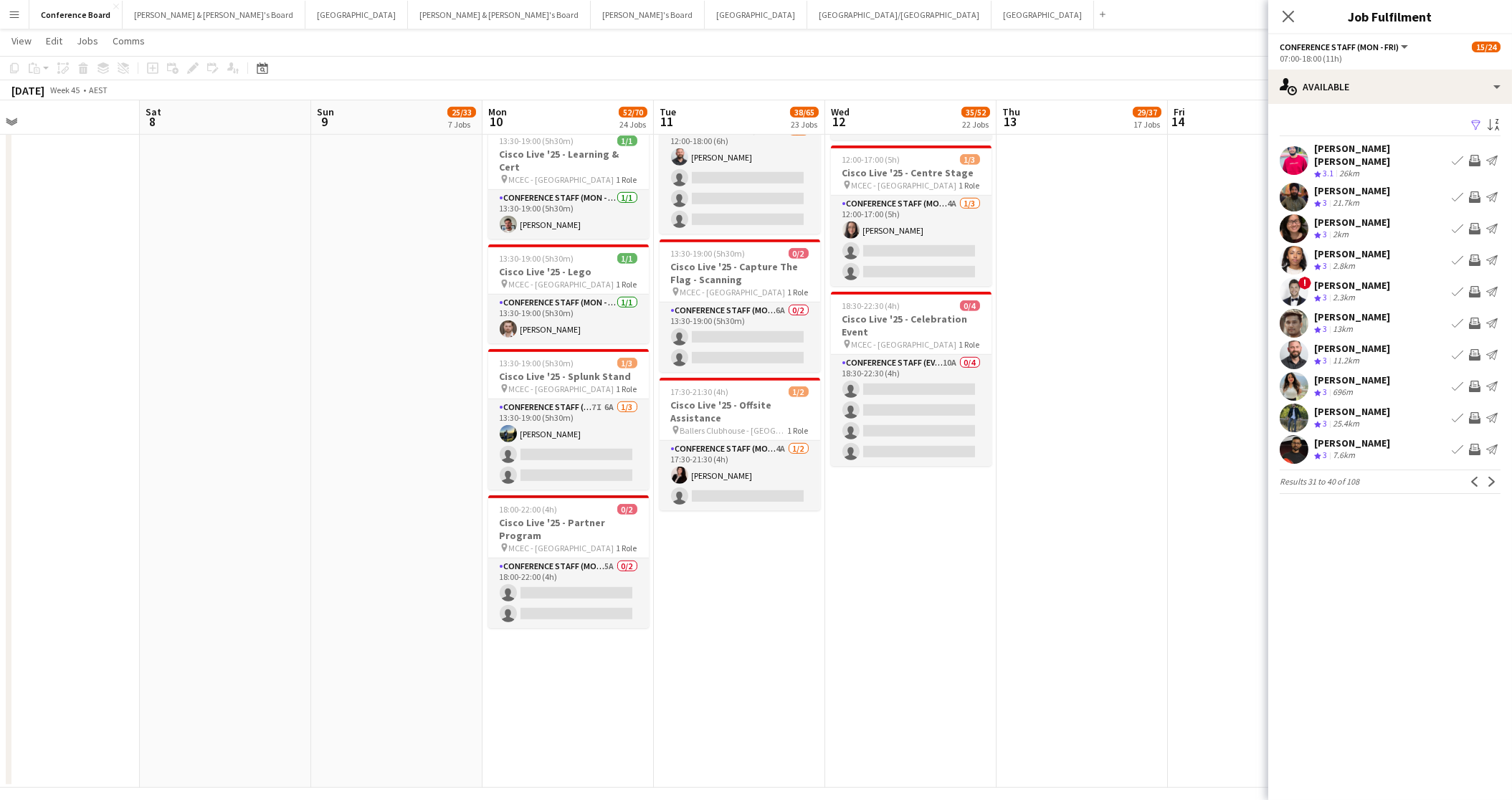
click at [1474, 223] on app-icon "Invite crew" at bounding box center [1474, 229] width 12 height 12
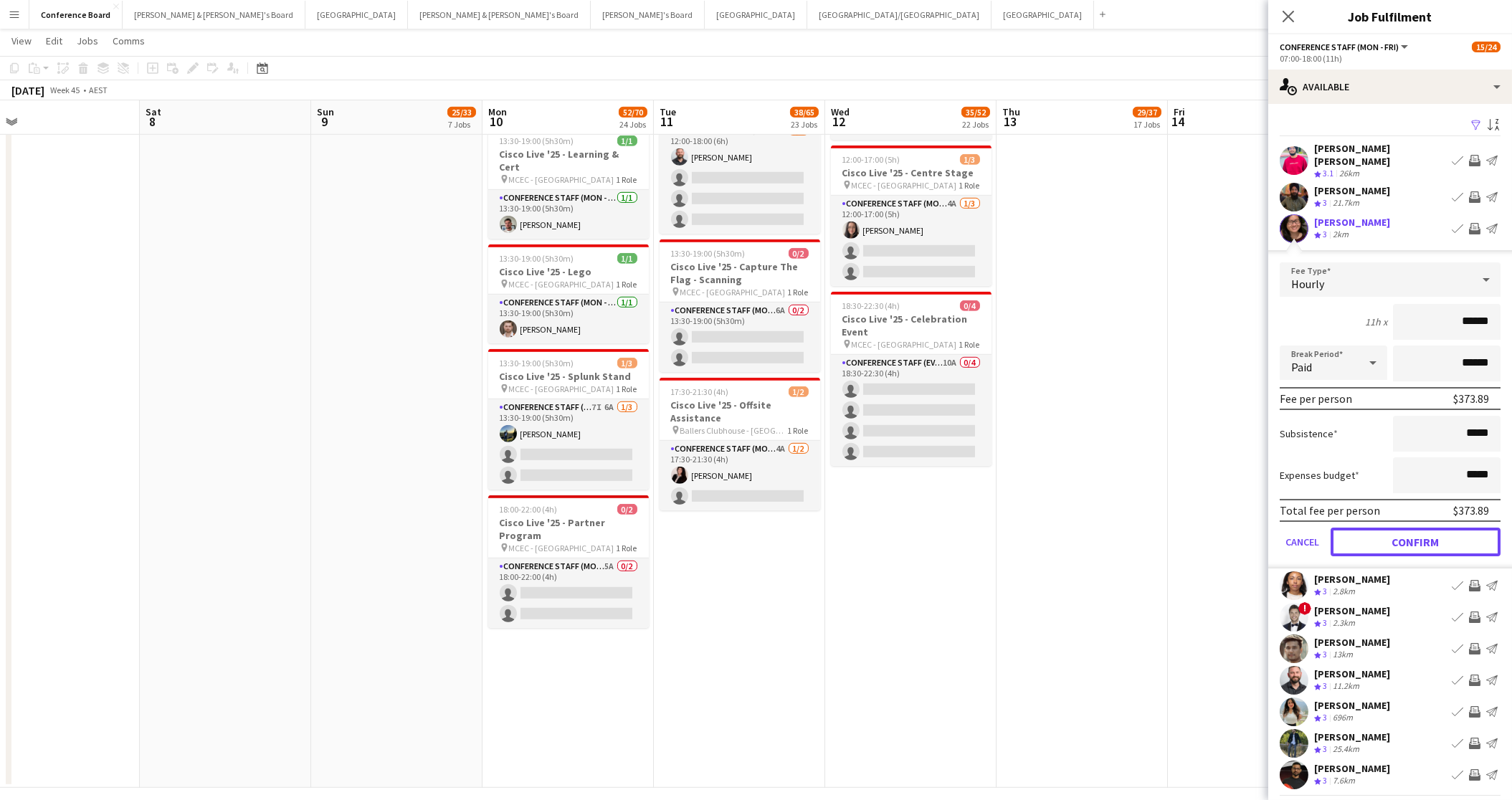
click at [1438, 528] on button "Confirm" at bounding box center [1416, 541] width 170 height 28
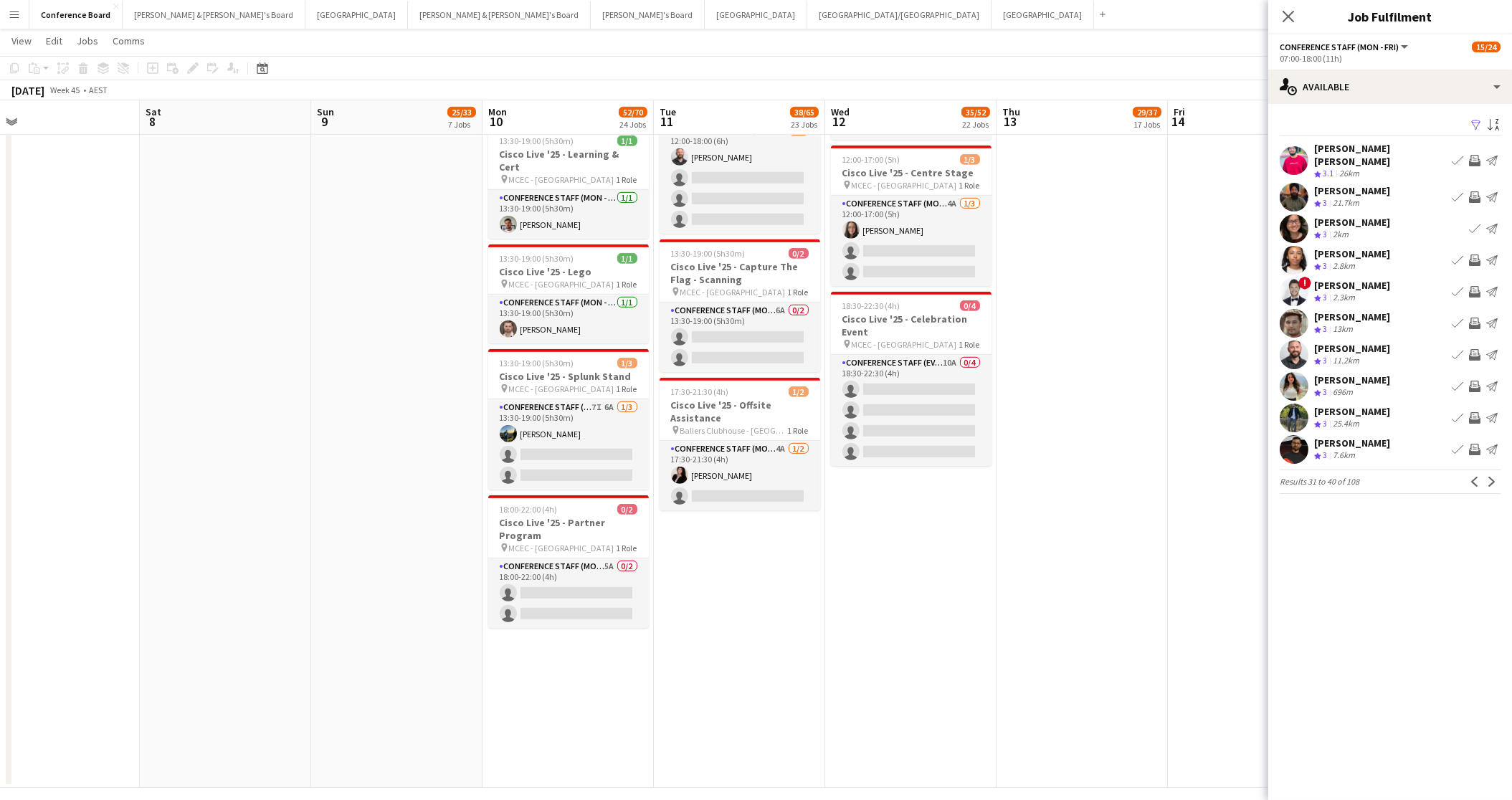
click at [1292, 437] on app-user-avatar at bounding box center [1293, 449] width 28 height 28
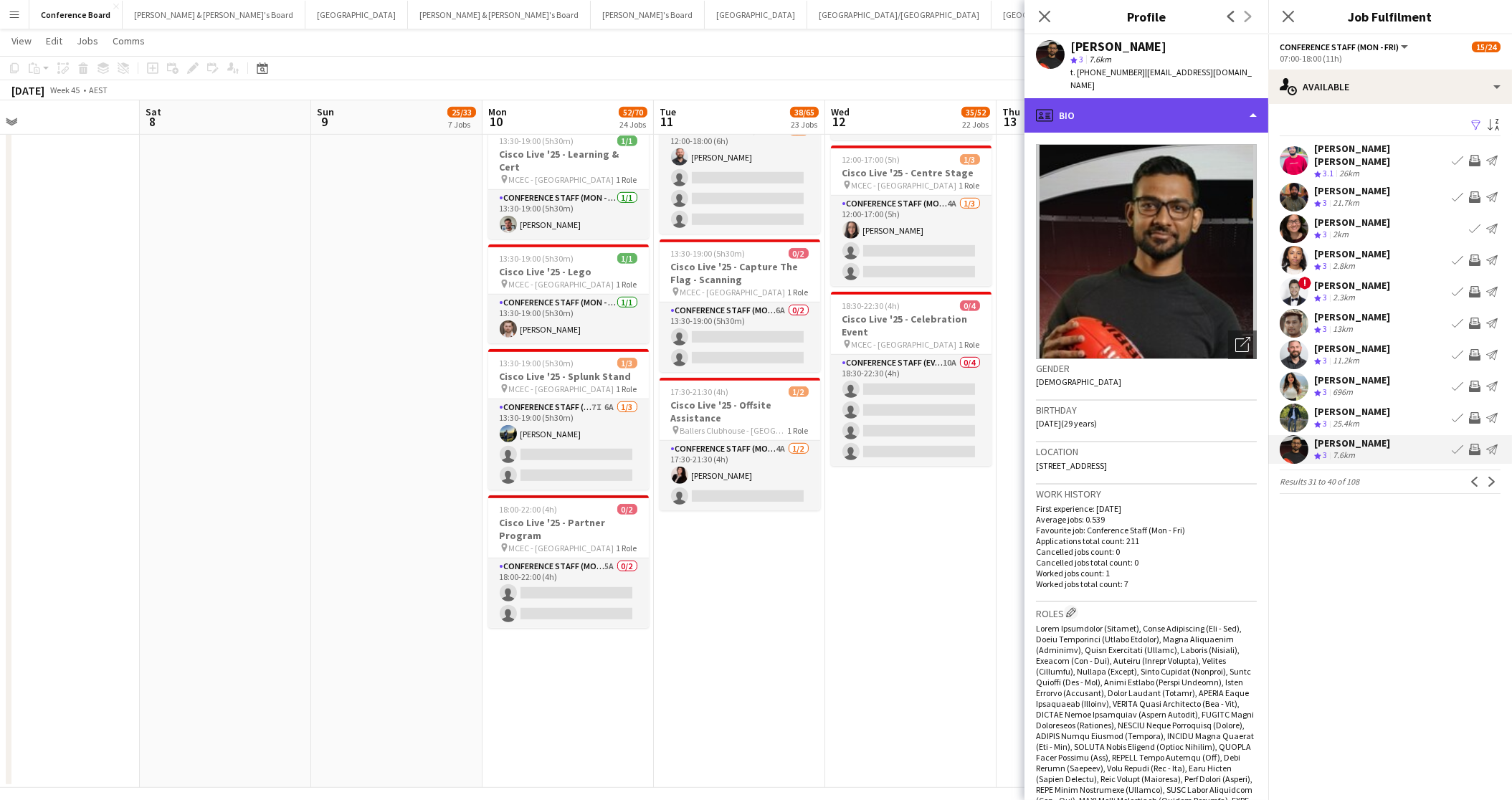
click at [1216, 108] on div "profile Bio" at bounding box center [1146, 115] width 244 height 35
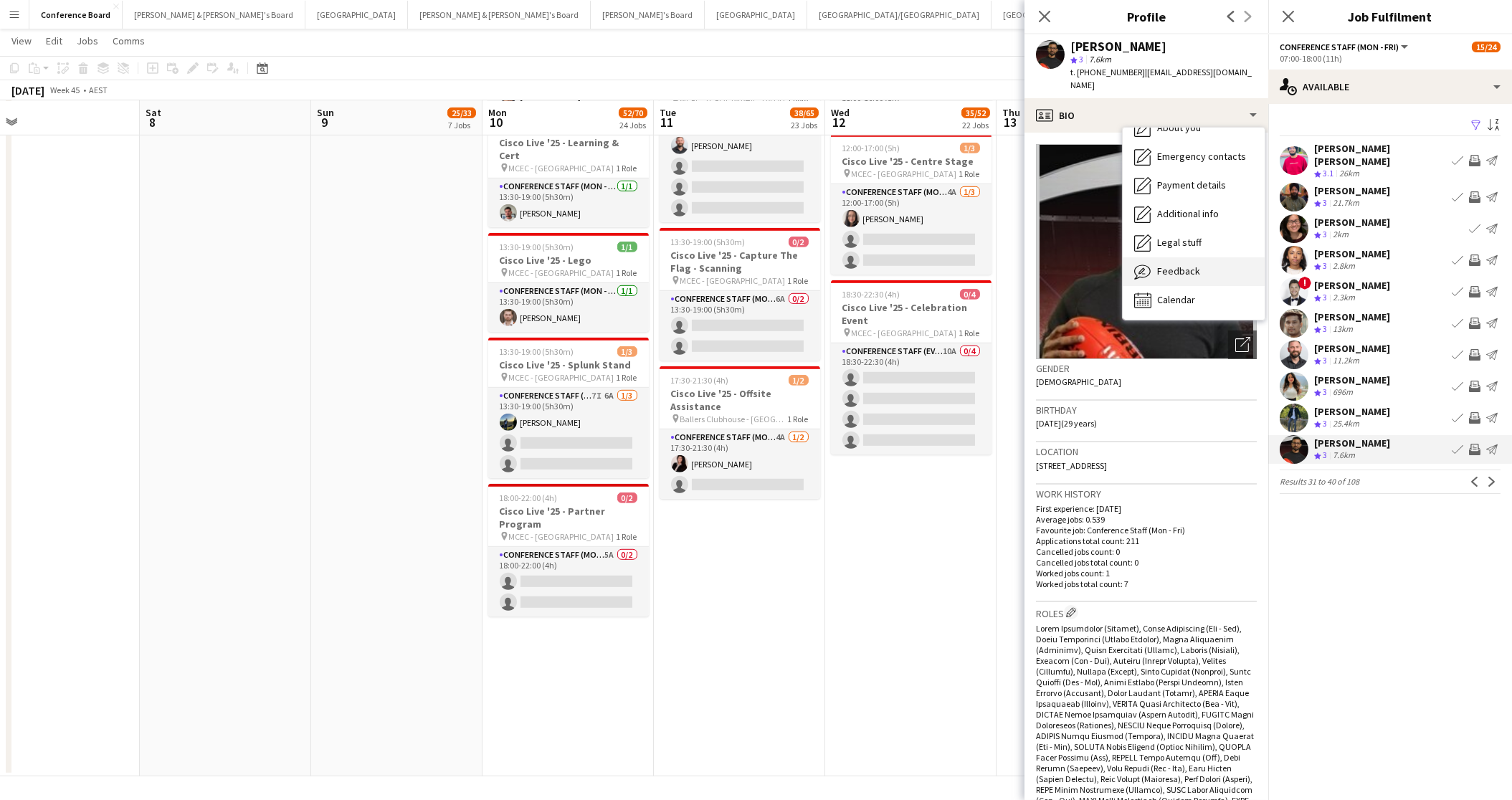
click at [1194, 264] on span "Feedback" at bounding box center [1178, 271] width 43 height 13
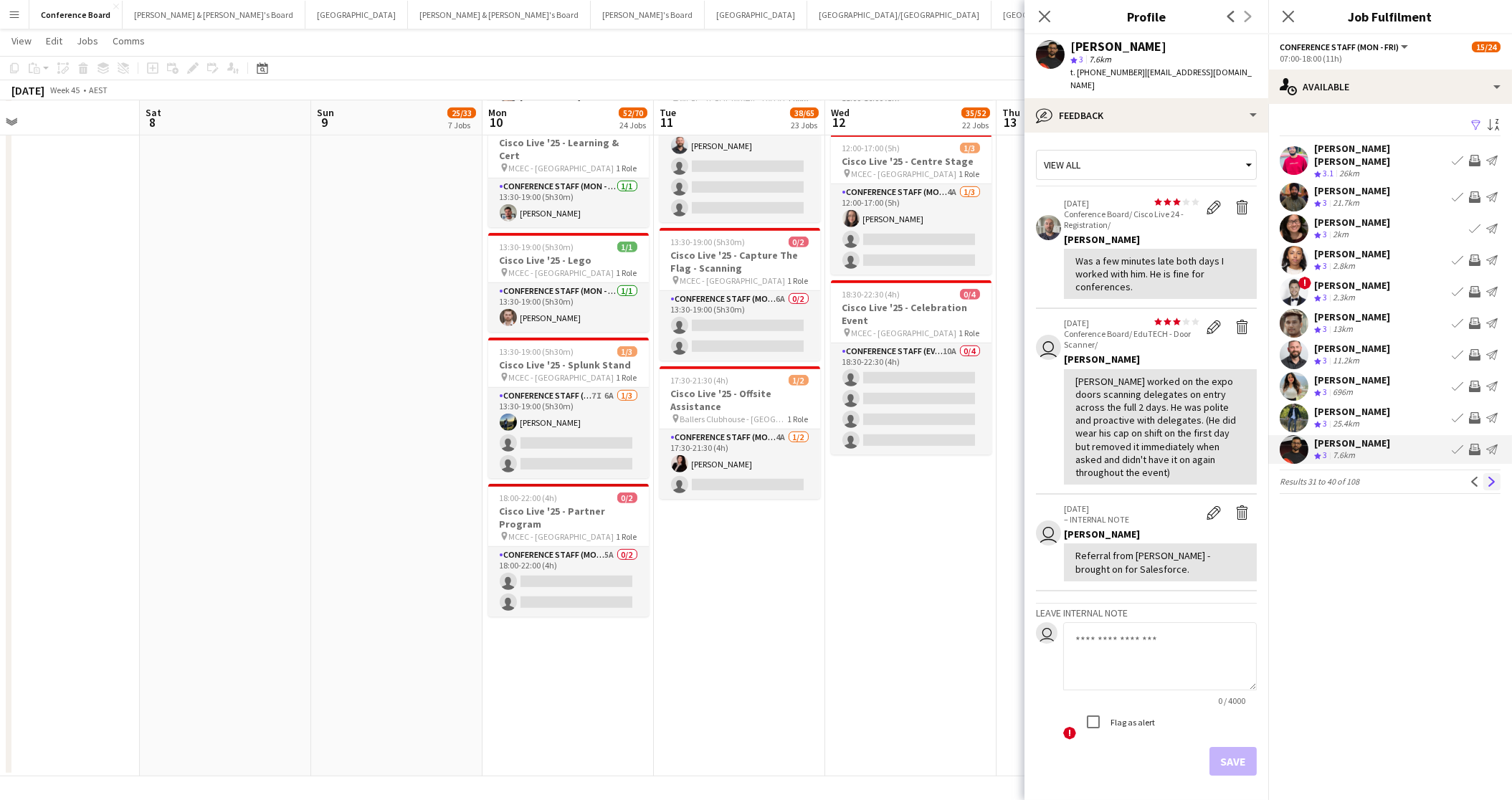
click at [1489, 476] on app-icon "Next" at bounding box center [1492, 481] width 10 height 10
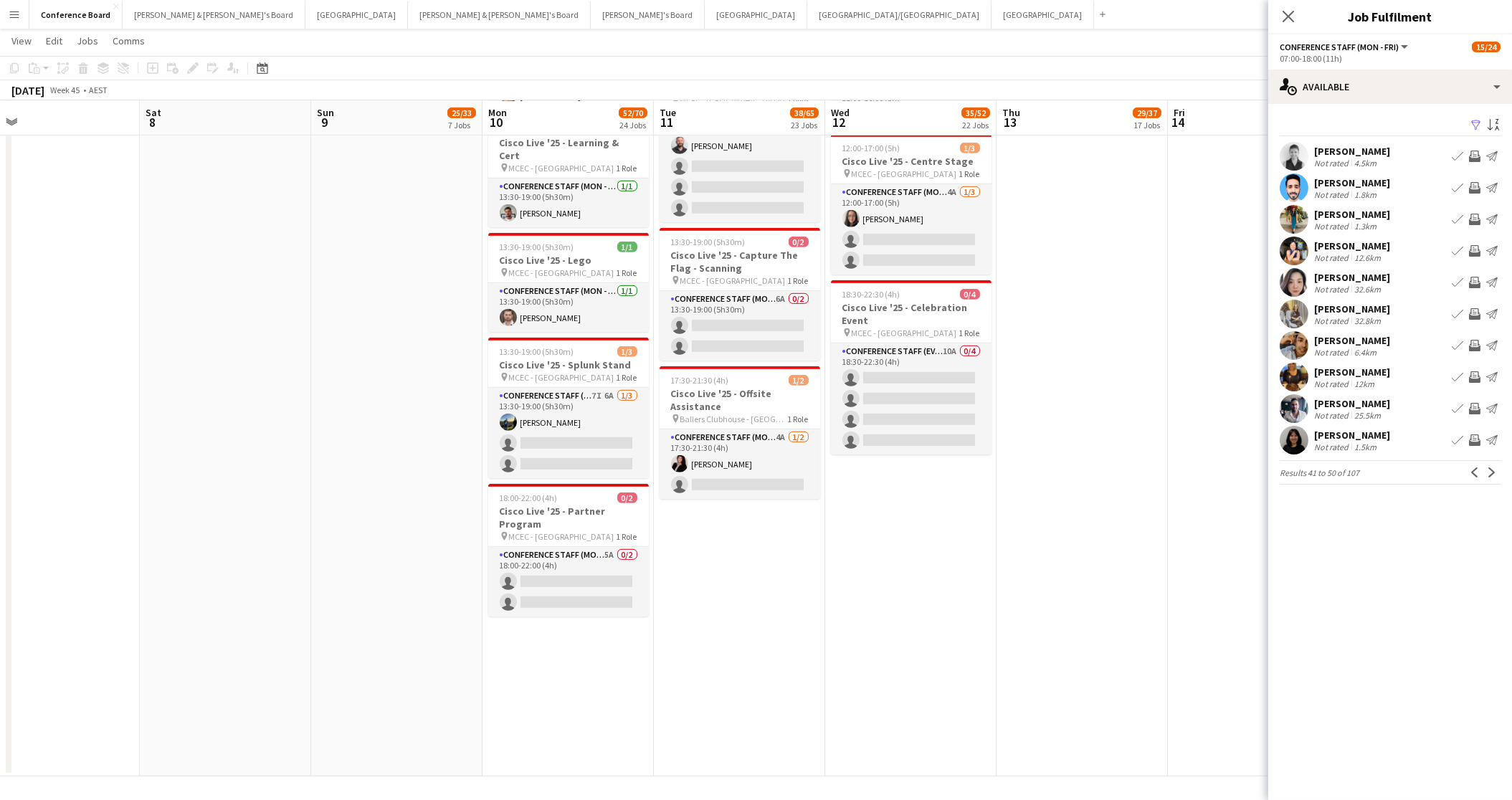
click at [1282, 151] on app-user-avatar at bounding box center [1293, 155] width 28 height 28
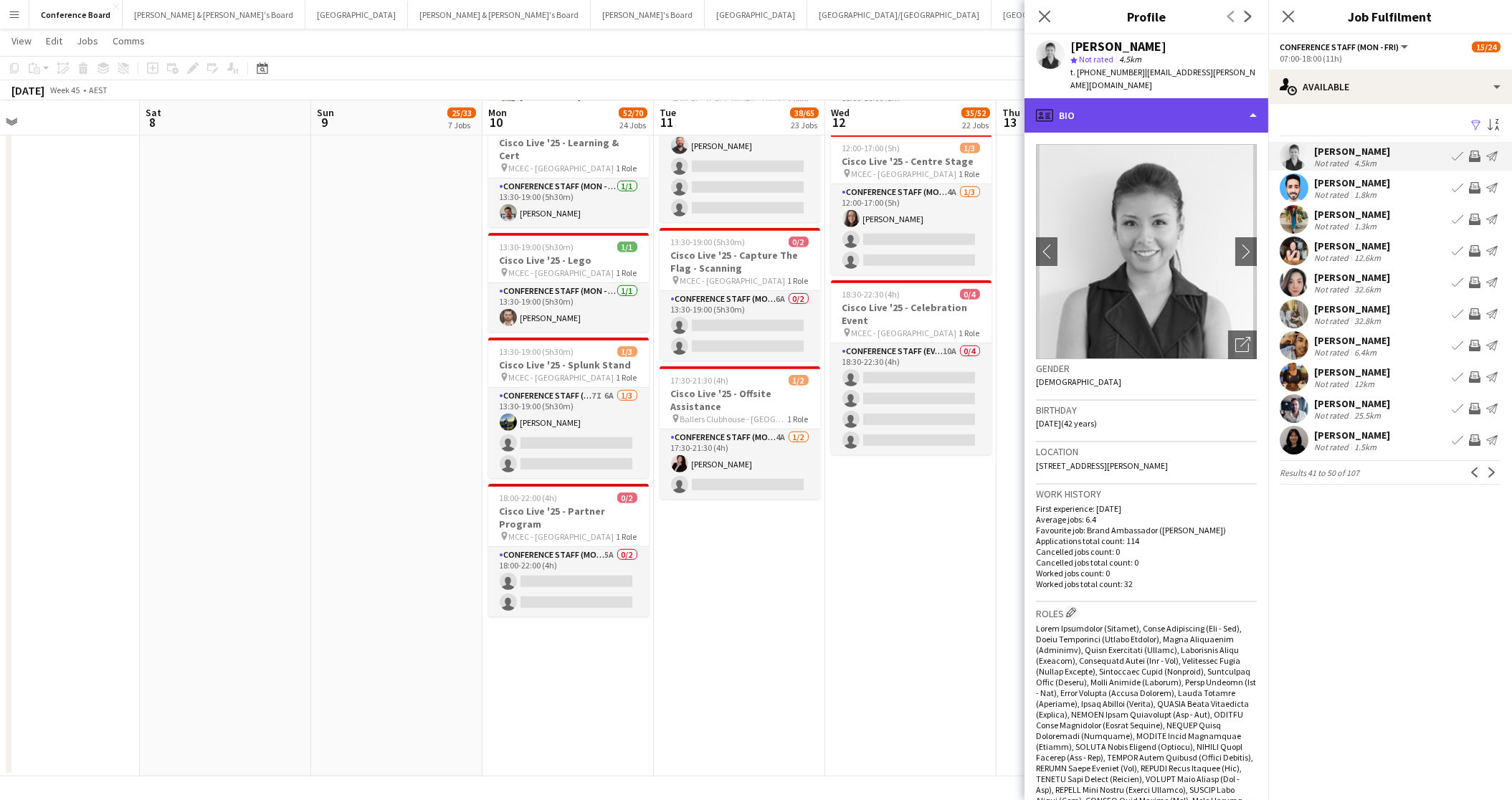
click at [1185, 101] on div "profile Bio" at bounding box center [1146, 115] width 244 height 35
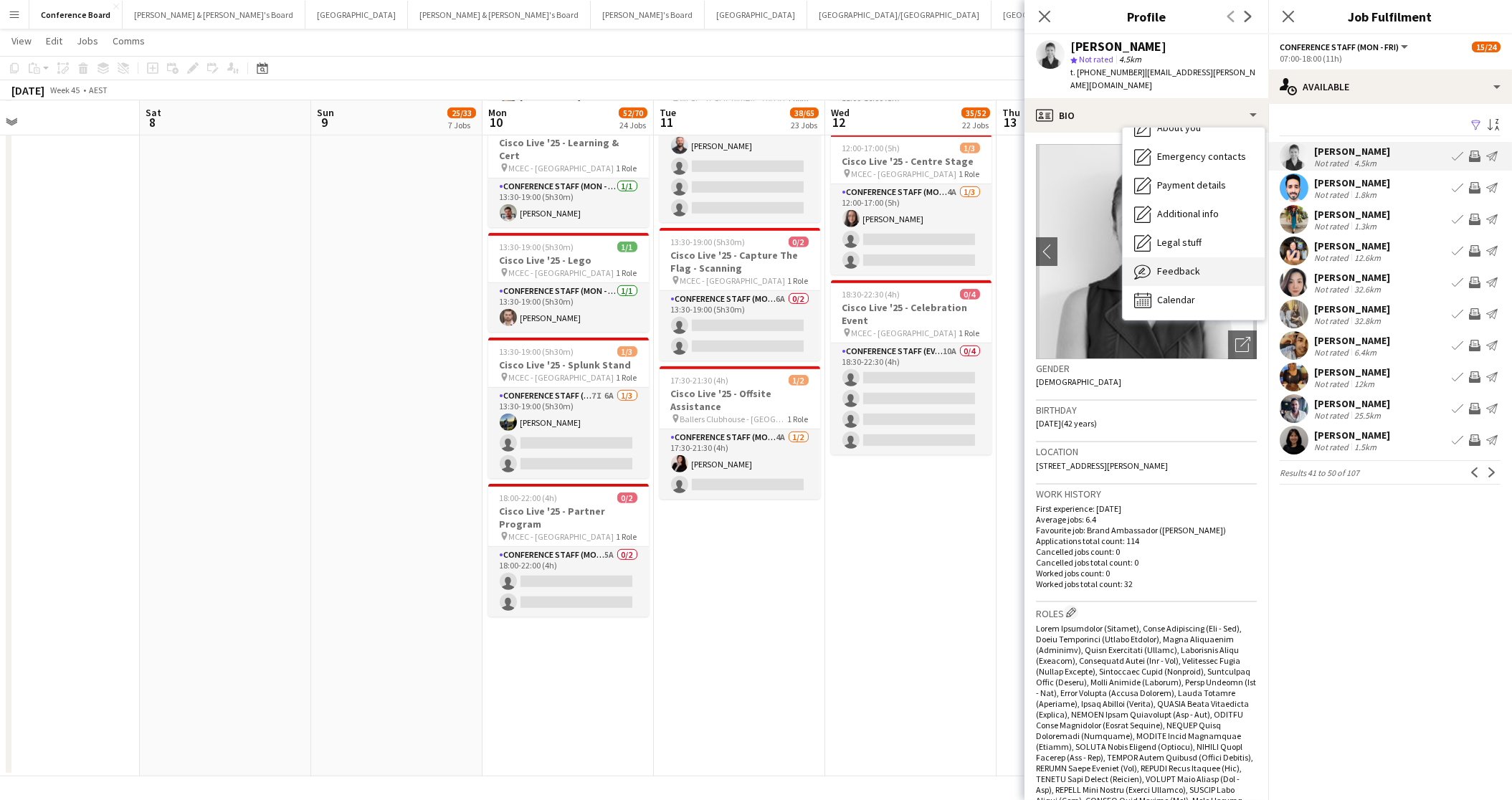
click at [1187, 264] on span "Feedback" at bounding box center [1178, 271] width 43 height 13
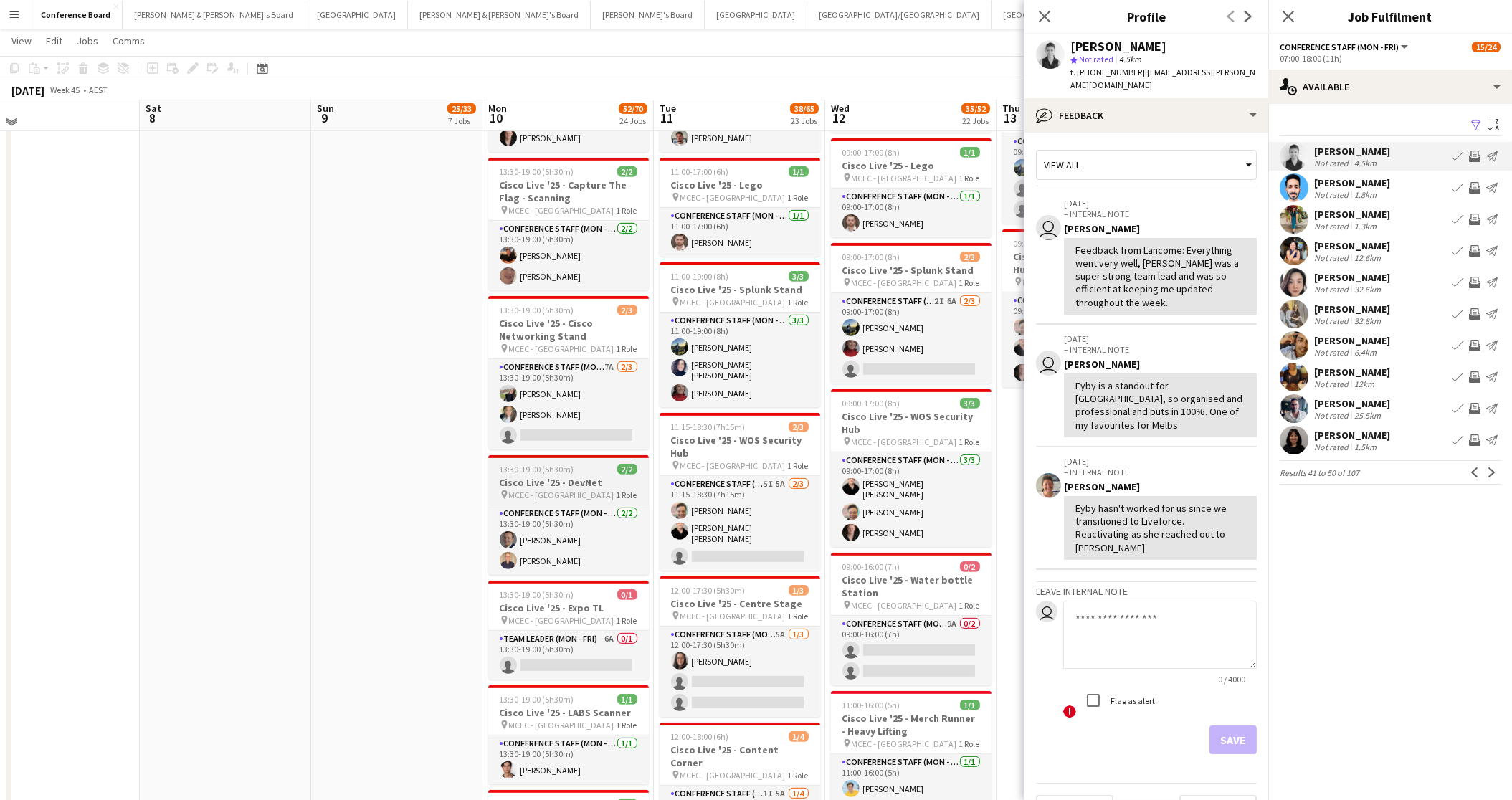
scroll to position [2174, 0]
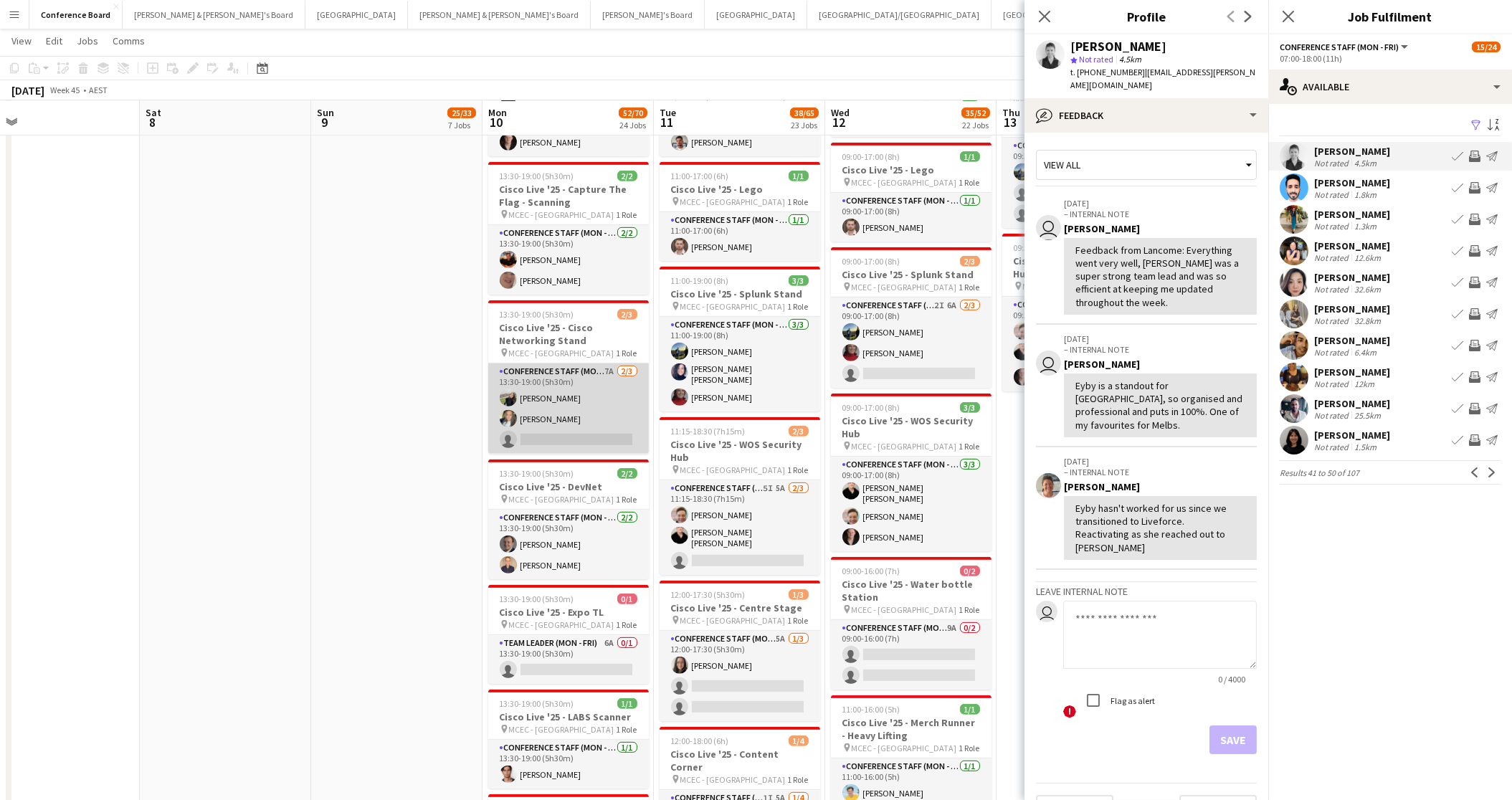
click at [599, 406] on app-card-role "Conference Staff (Mon - Fri) 7A [DATE] 13:30-19:00 (5h30m) [PERSON_NAME] [PERSO…" at bounding box center [569, 408] width 161 height 91
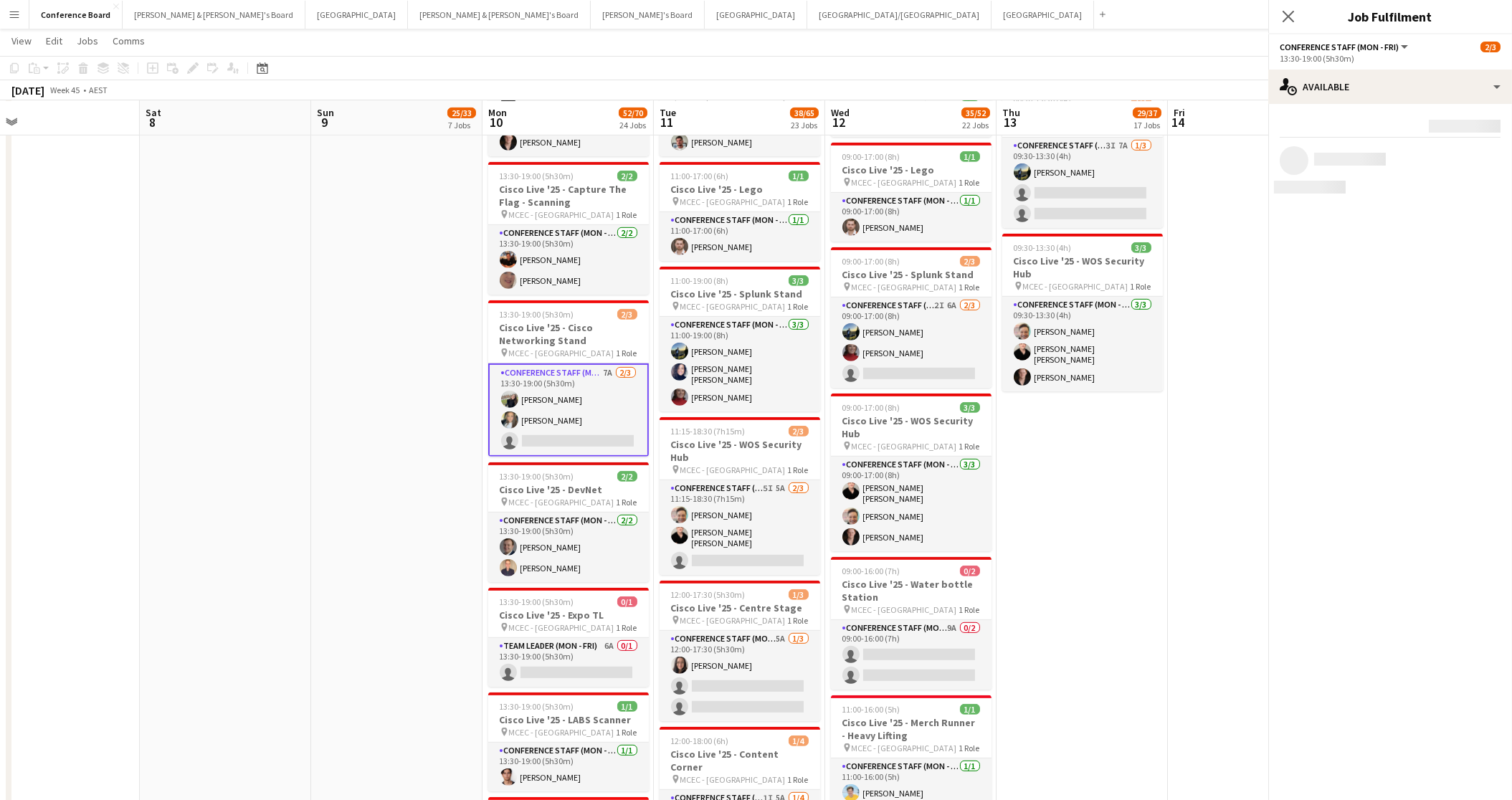
scroll to position [477, 0]
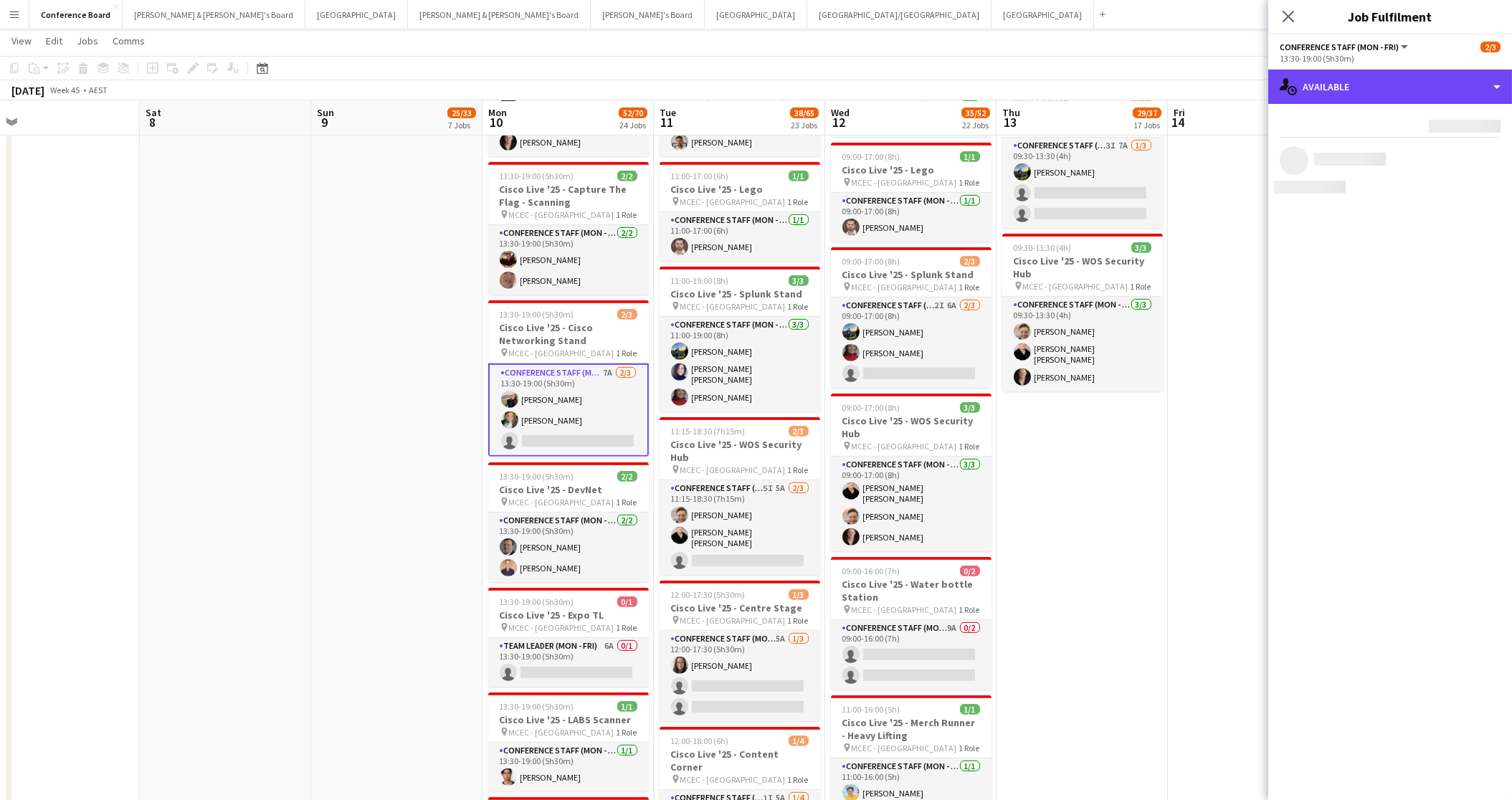
drag, startPoint x: 1427, startPoint y: 94, endPoint x: 1427, endPoint y: 114, distance: 20.0
click at [1427, 95] on div "single-neutral-actions-upload Available" at bounding box center [1390, 87] width 244 height 35
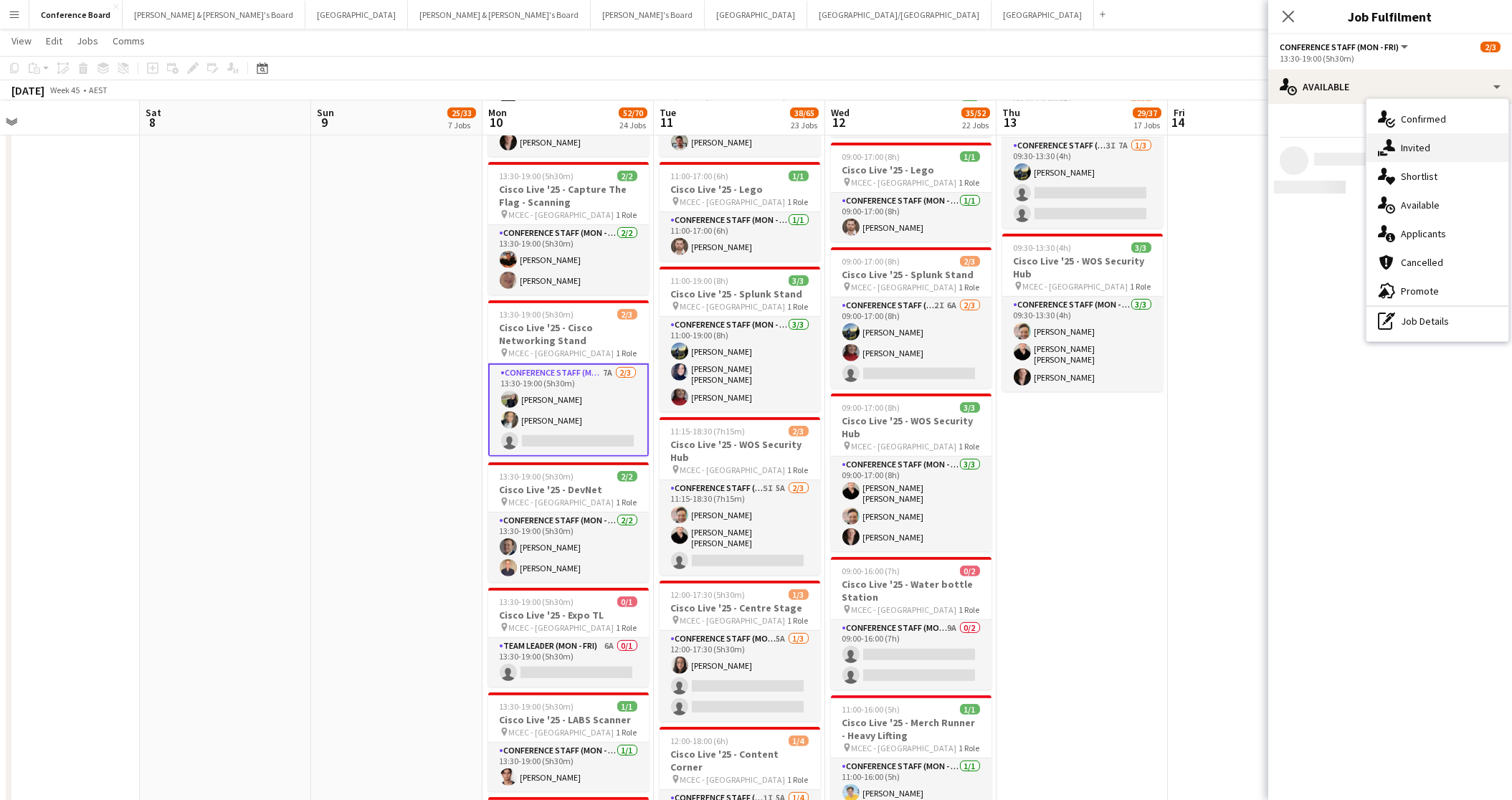
click at [1421, 150] on span "Invited" at bounding box center [1416, 147] width 29 height 13
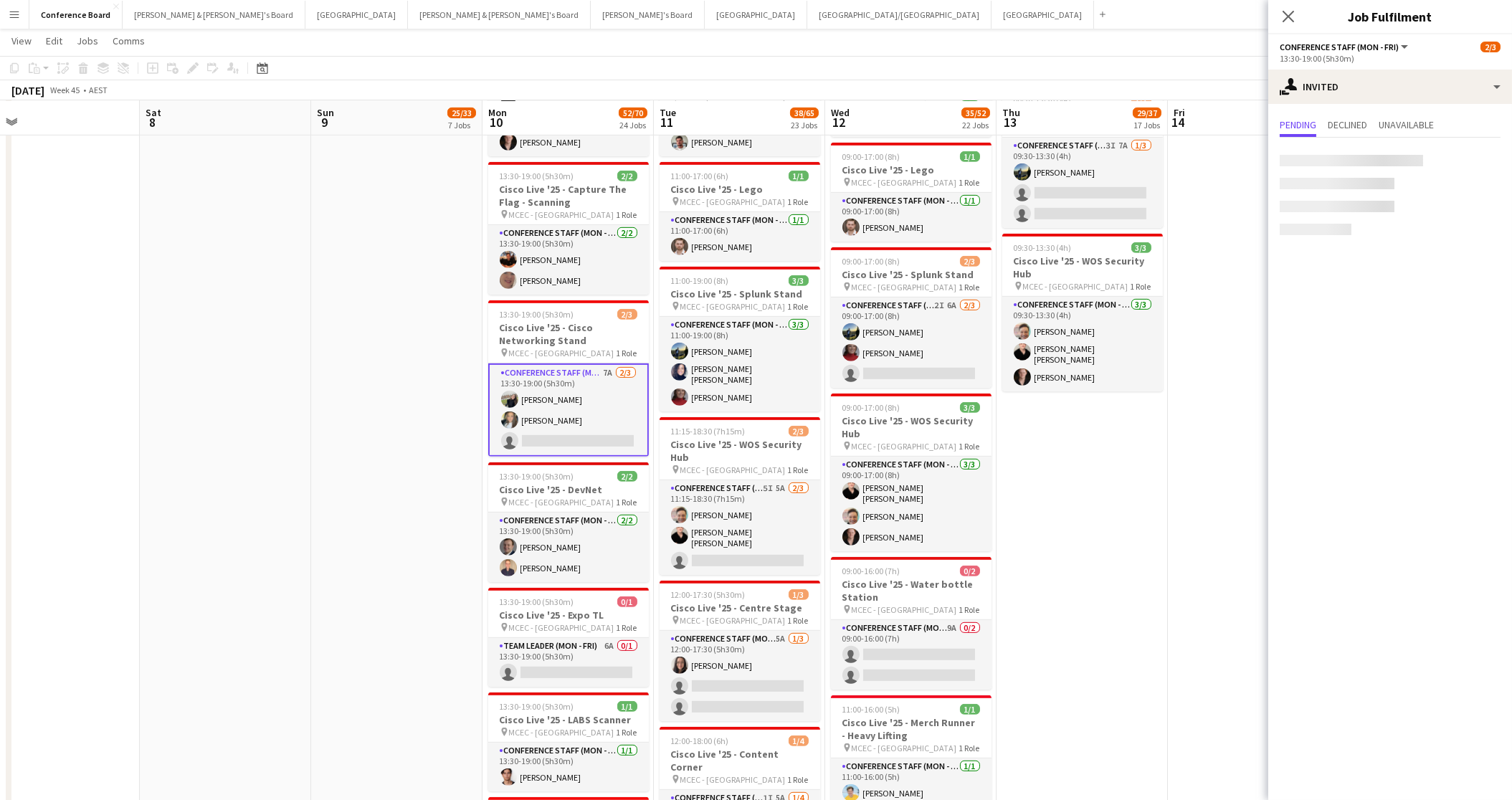
click at [1289, 25] on div "Close pop-in" at bounding box center [1289, 16] width 40 height 33
click at [1288, 12] on icon "Close pop-in" at bounding box center [1288, 16] width 14 height 14
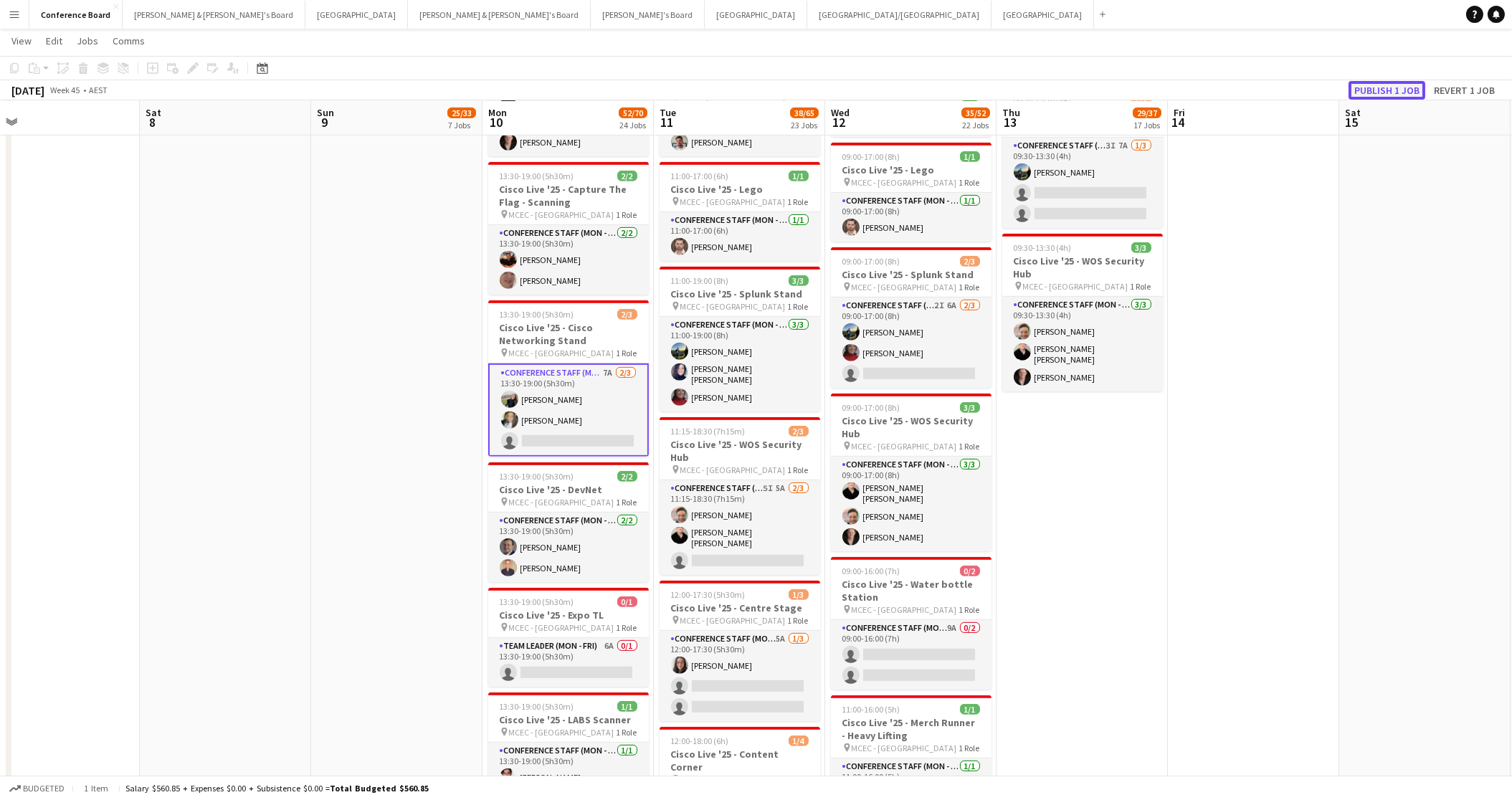
click at [1395, 88] on button "Publish 1 job" at bounding box center [1387, 91] width 77 height 18
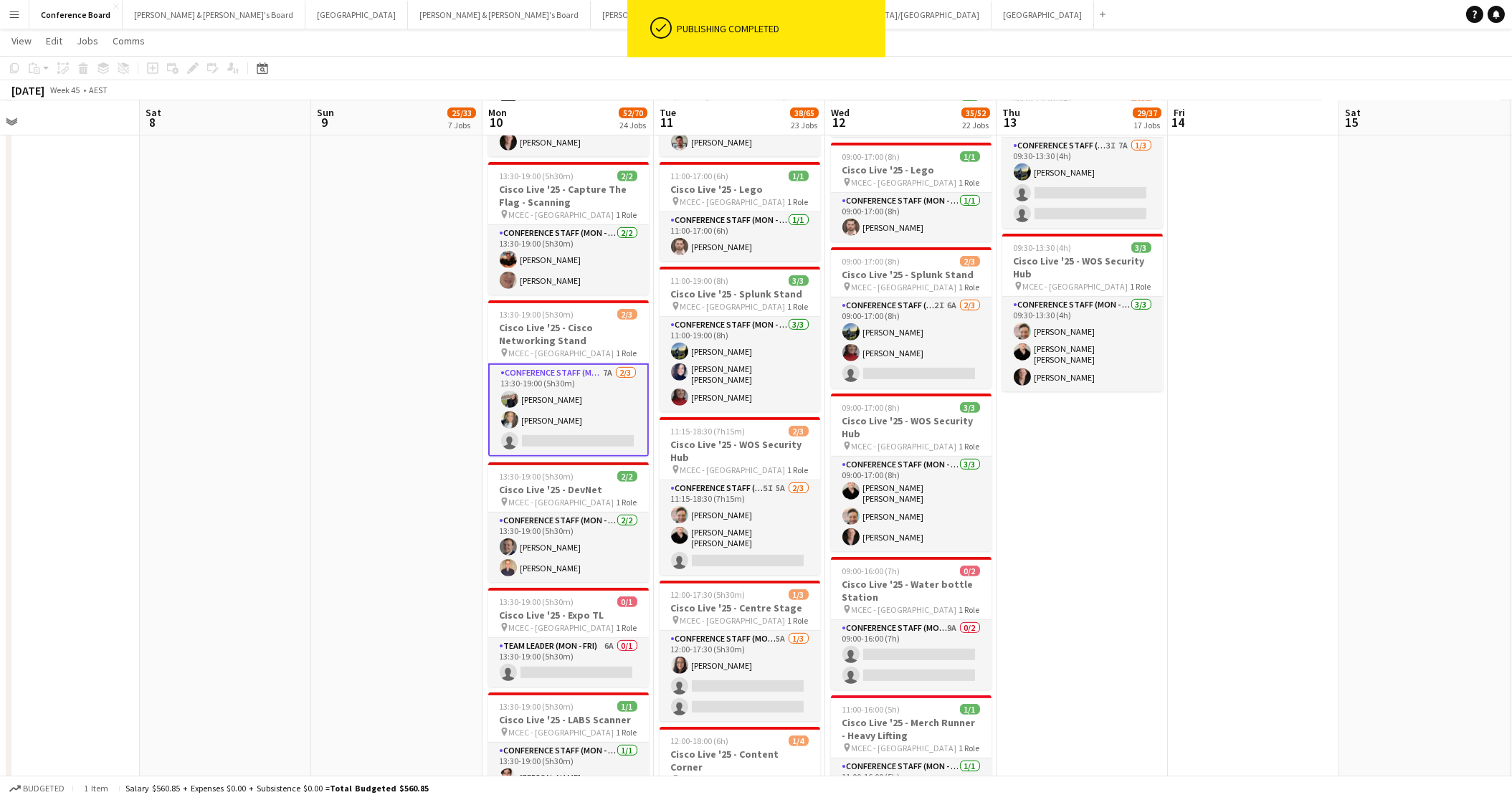
click at [561, 412] on app-card-role "Conference Staff (Mon - Fri) 7A [DATE] 13:30-19:00 (5h30m) [PERSON_NAME] [PERSO…" at bounding box center [569, 410] width 161 height 93
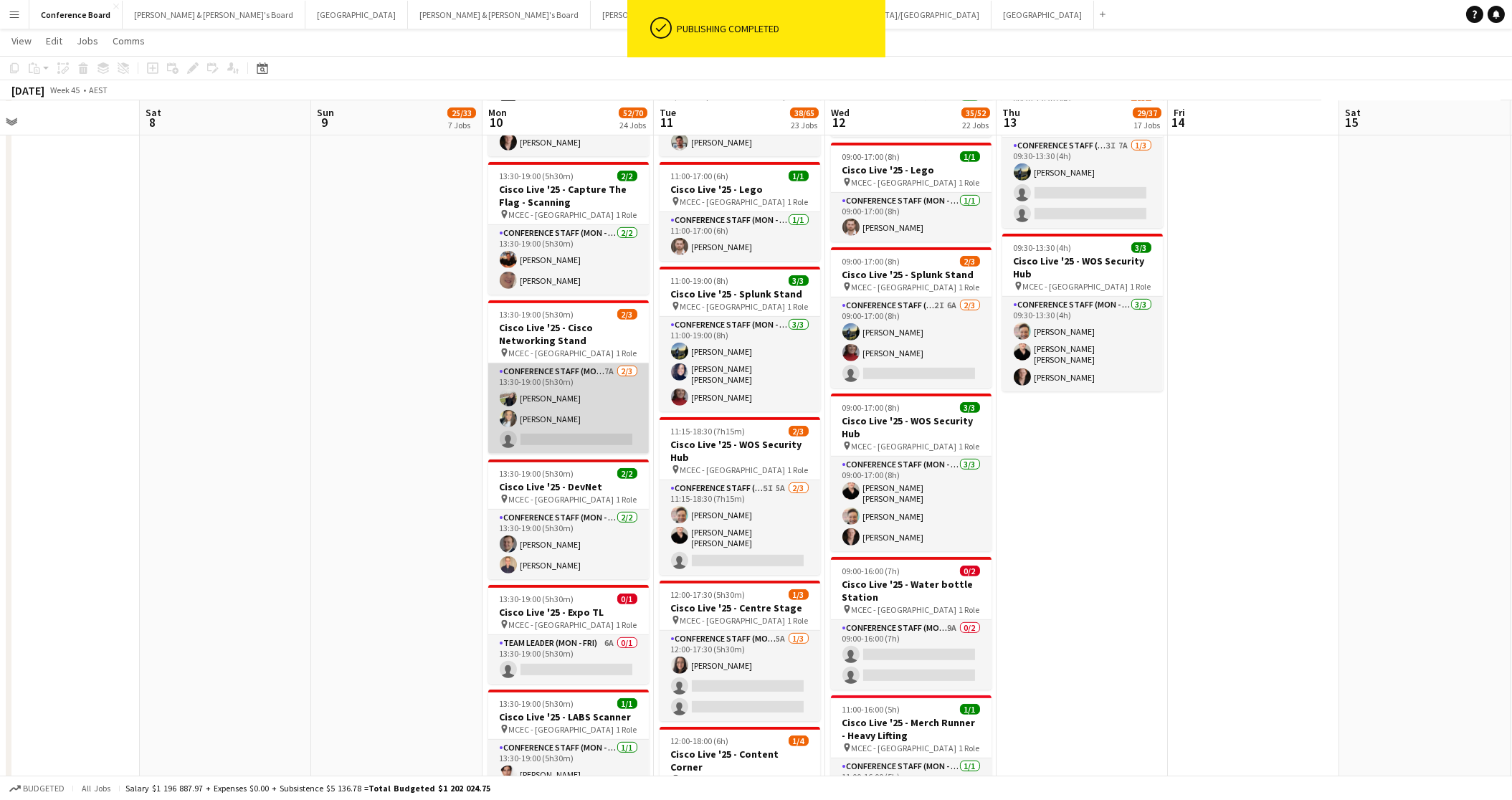
click at [565, 402] on app-card-role "Conference Staff (Mon - Fri) 7A [DATE] 13:30-19:00 (5h30m) [PERSON_NAME] [PERSO…" at bounding box center [569, 408] width 161 height 91
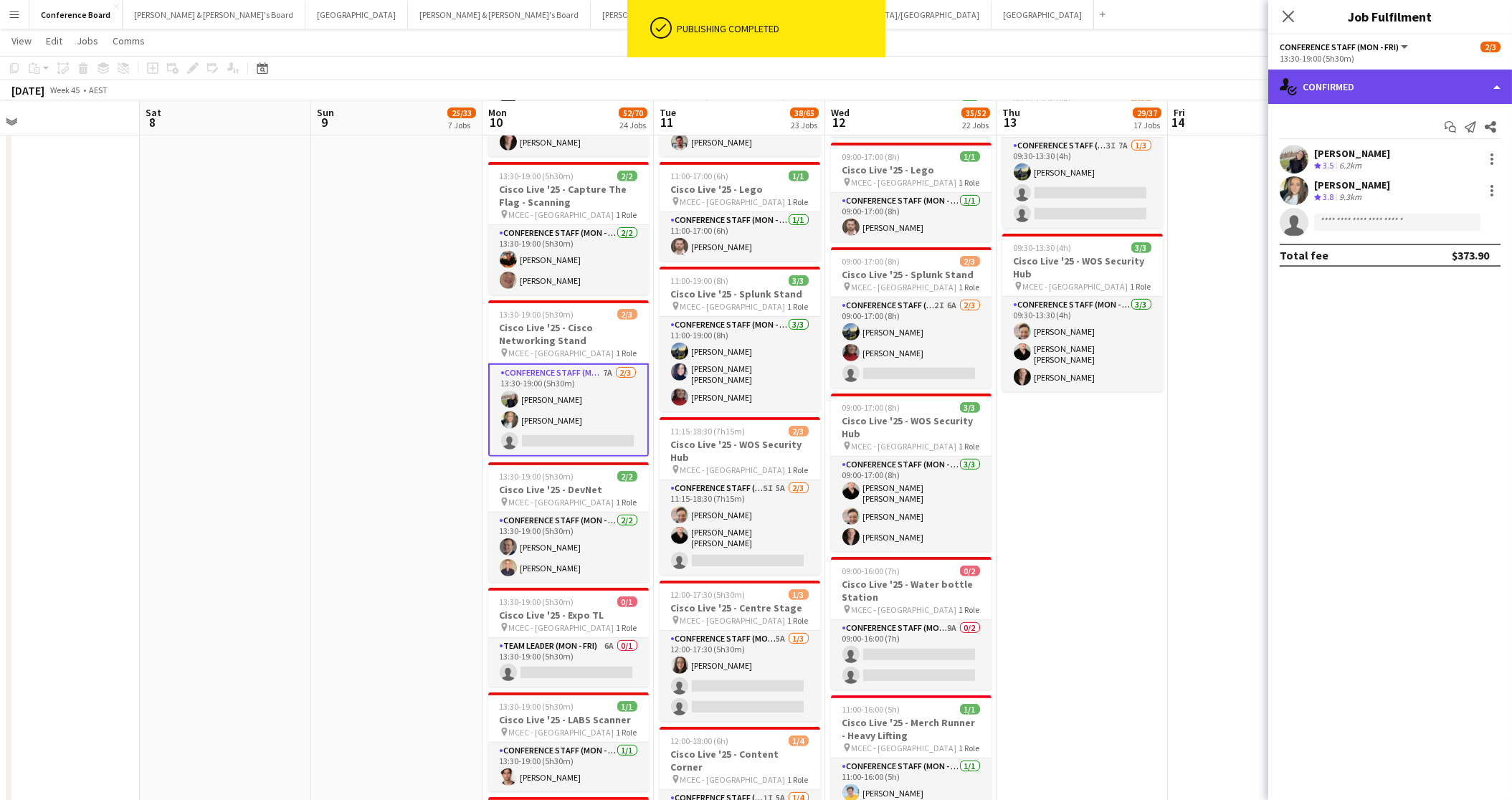
click at [1352, 95] on div "single-neutral-actions-check-2 Confirmed" at bounding box center [1390, 87] width 244 height 35
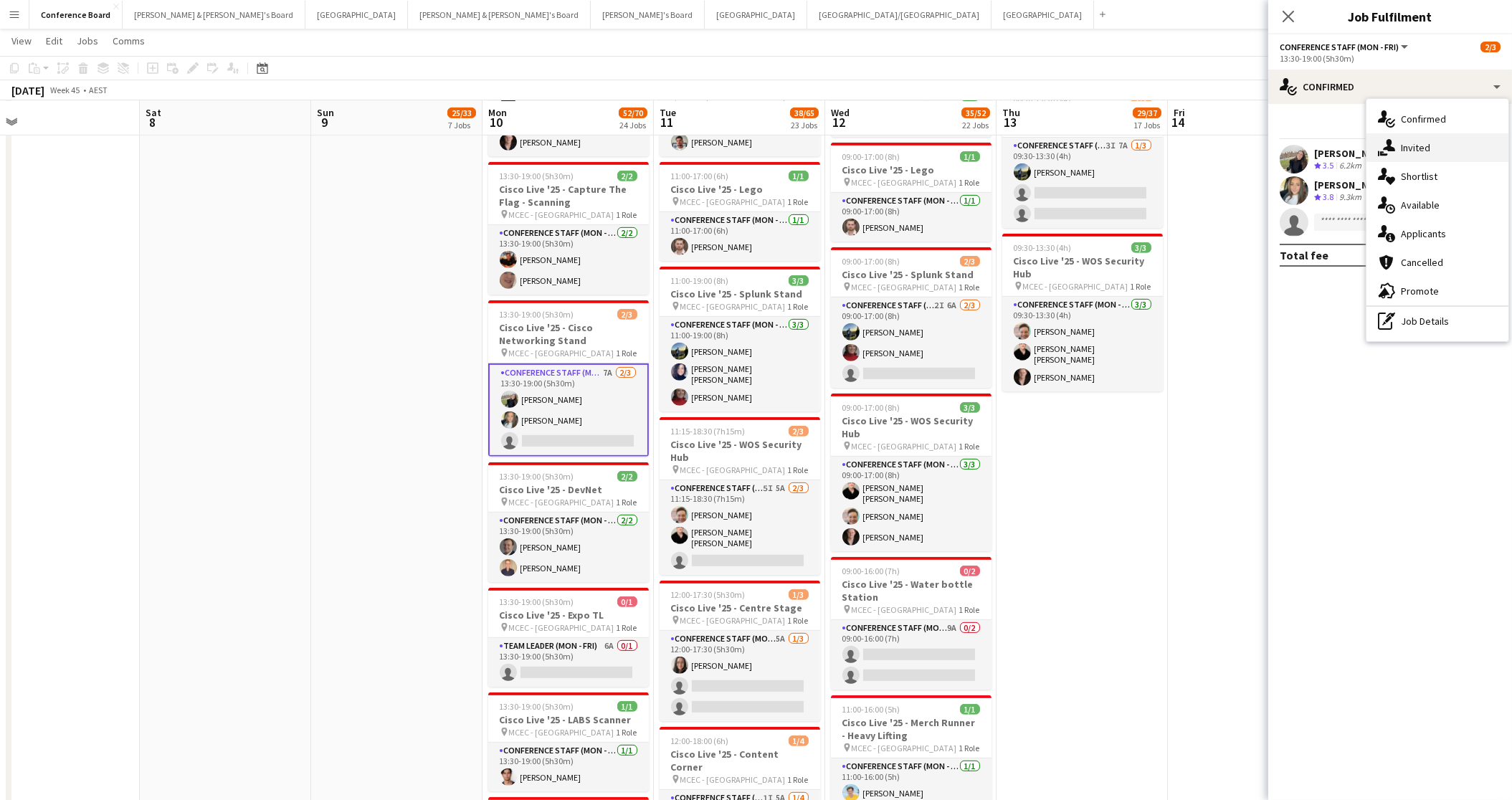
click at [1410, 147] on span "Invited" at bounding box center [1416, 147] width 29 height 13
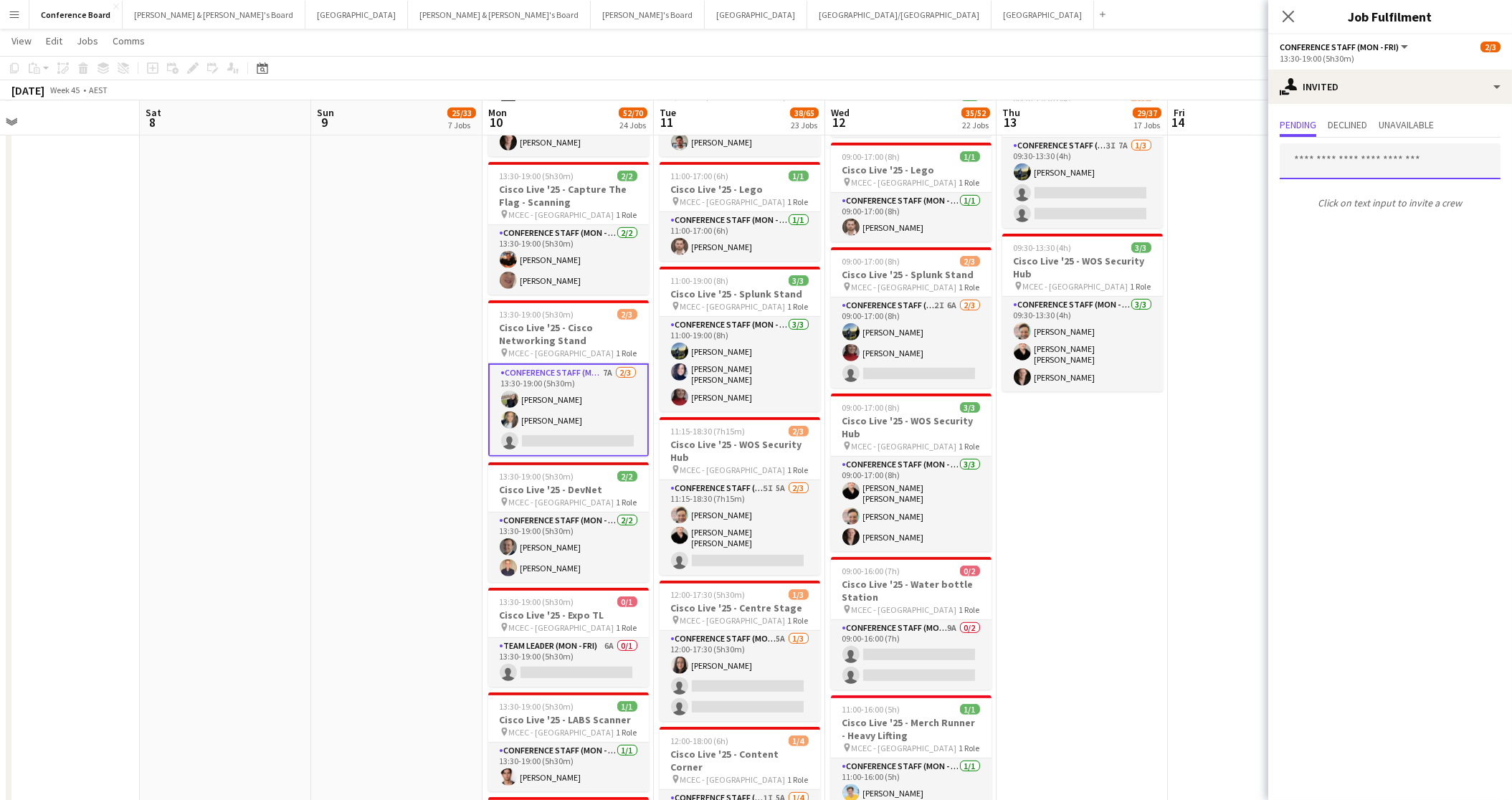
click at [1299, 161] on input "text" at bounding box center [1389, 161] width 220 height 36
type input "****"
click at [1309, 207] on span "[EMAIL_ADDRESS][PERSON_NAME][DOMAIN_NAME]" at bounding box center [1390, 208] width 198 height 12
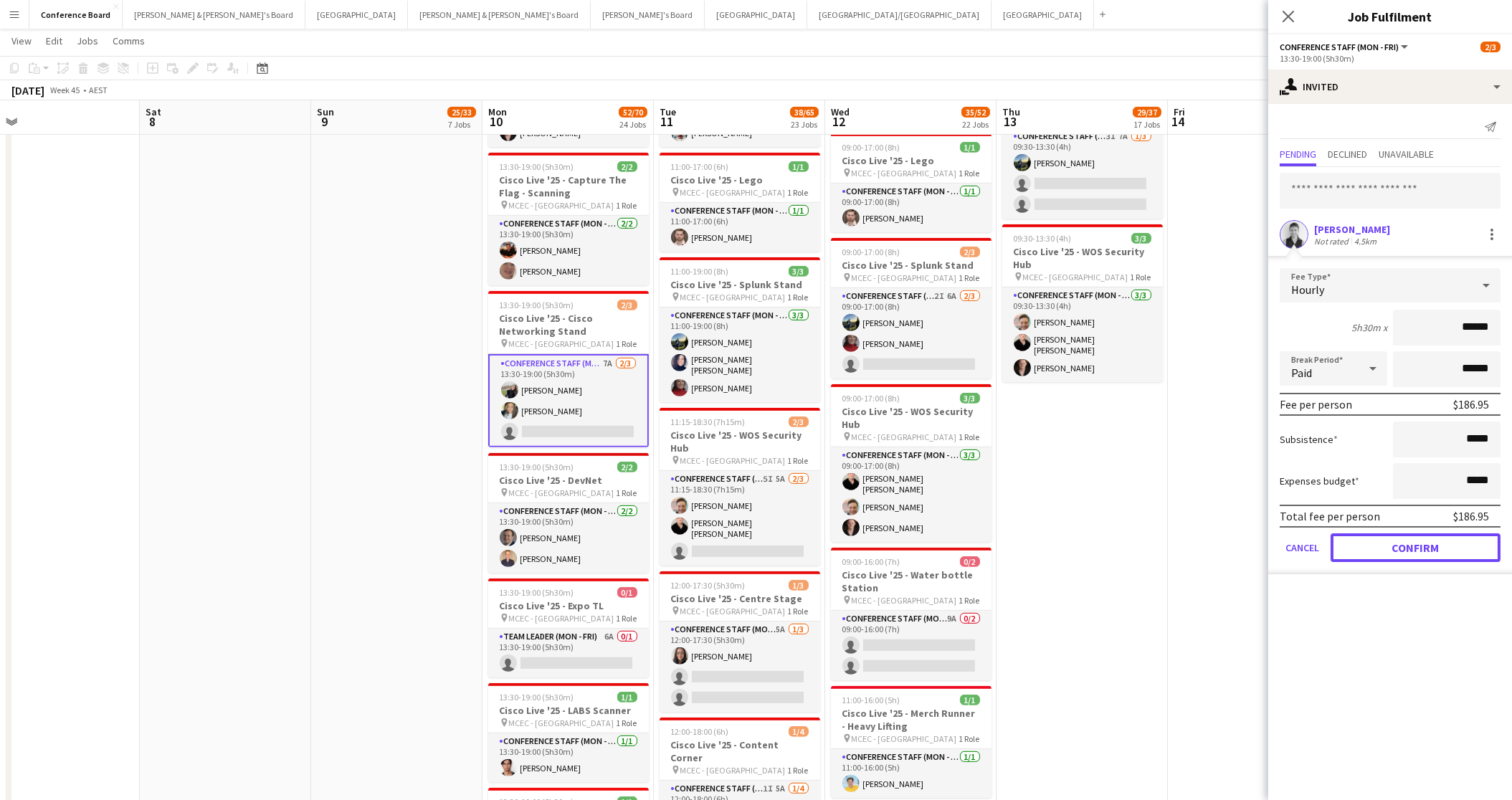
click at [1395, 545] on button "Confirm" at bounding box center [1416, 547] width 170 height 28
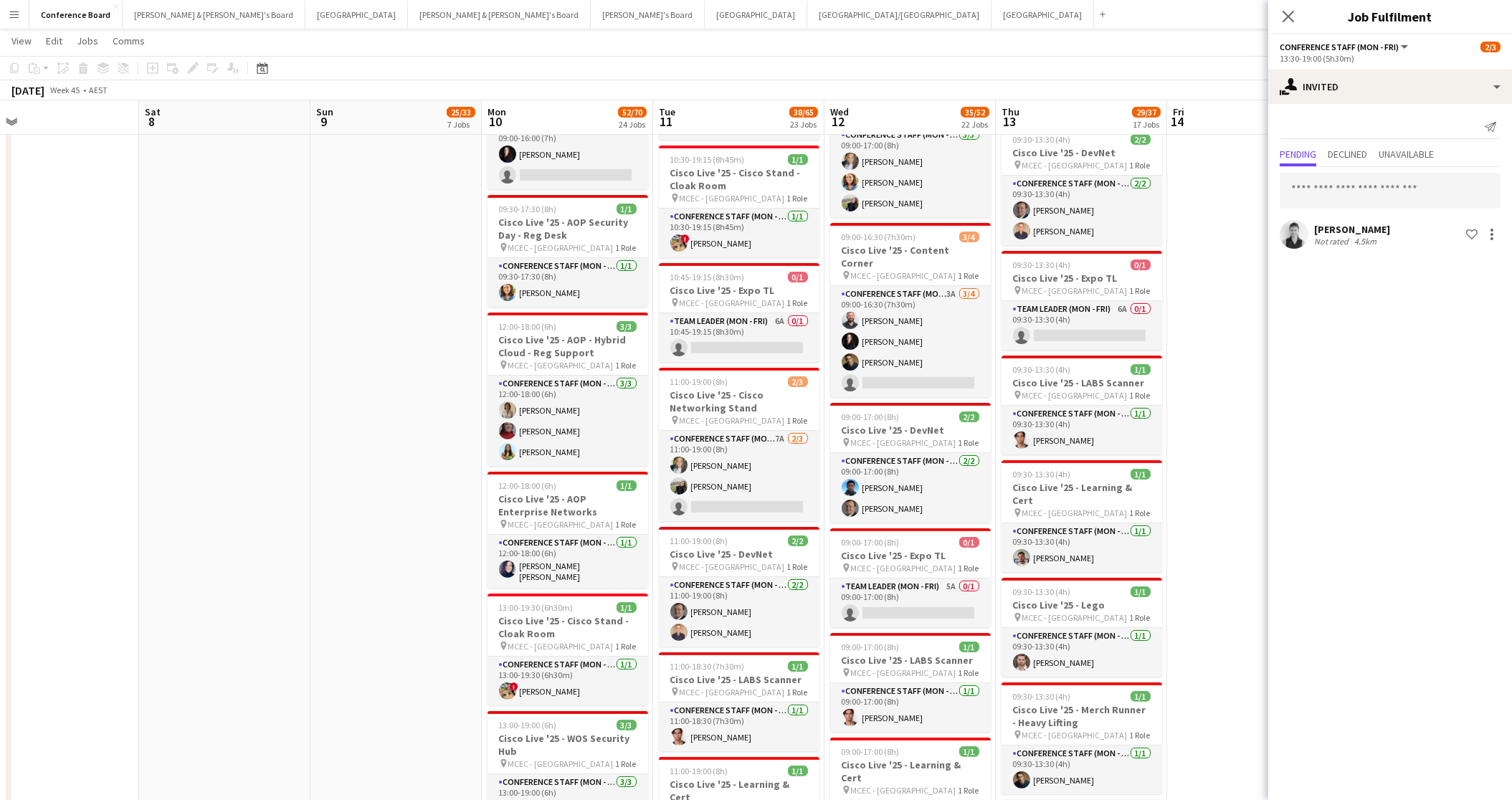
scroll to position [1461, 0]
click at [749, 485] on app-card-role "Conference Staff (Mon - Fri) 7A [DATE] 11:00-19:00 (8h) [PERSON_NAME] [PERSON_N…" at bounding box center [739, 476] width 161 height 91
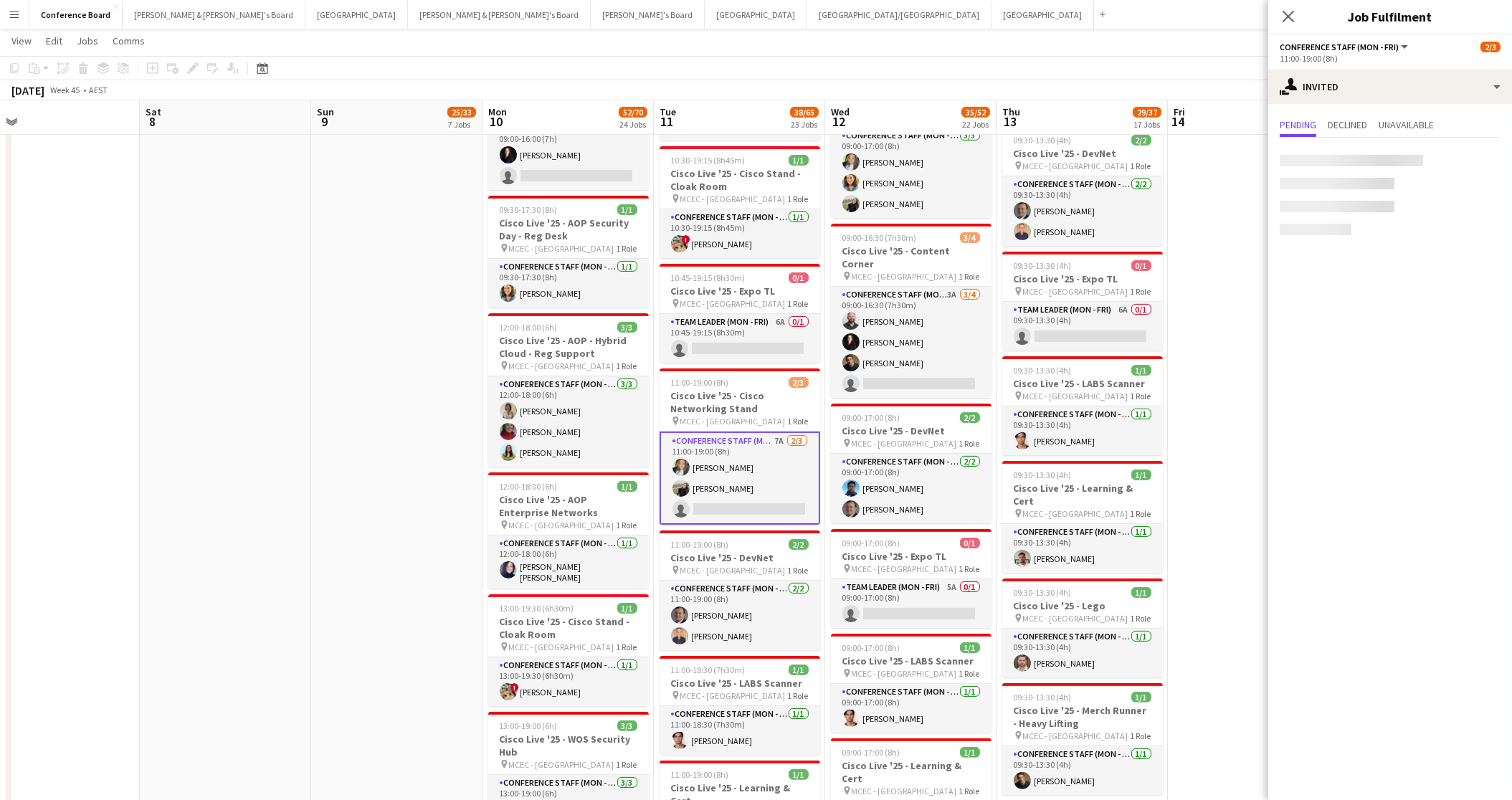
scroll to position [0, 543]
click at [1315, 163] on input "text" at bounding box center [1389, 161] width 220 height 36
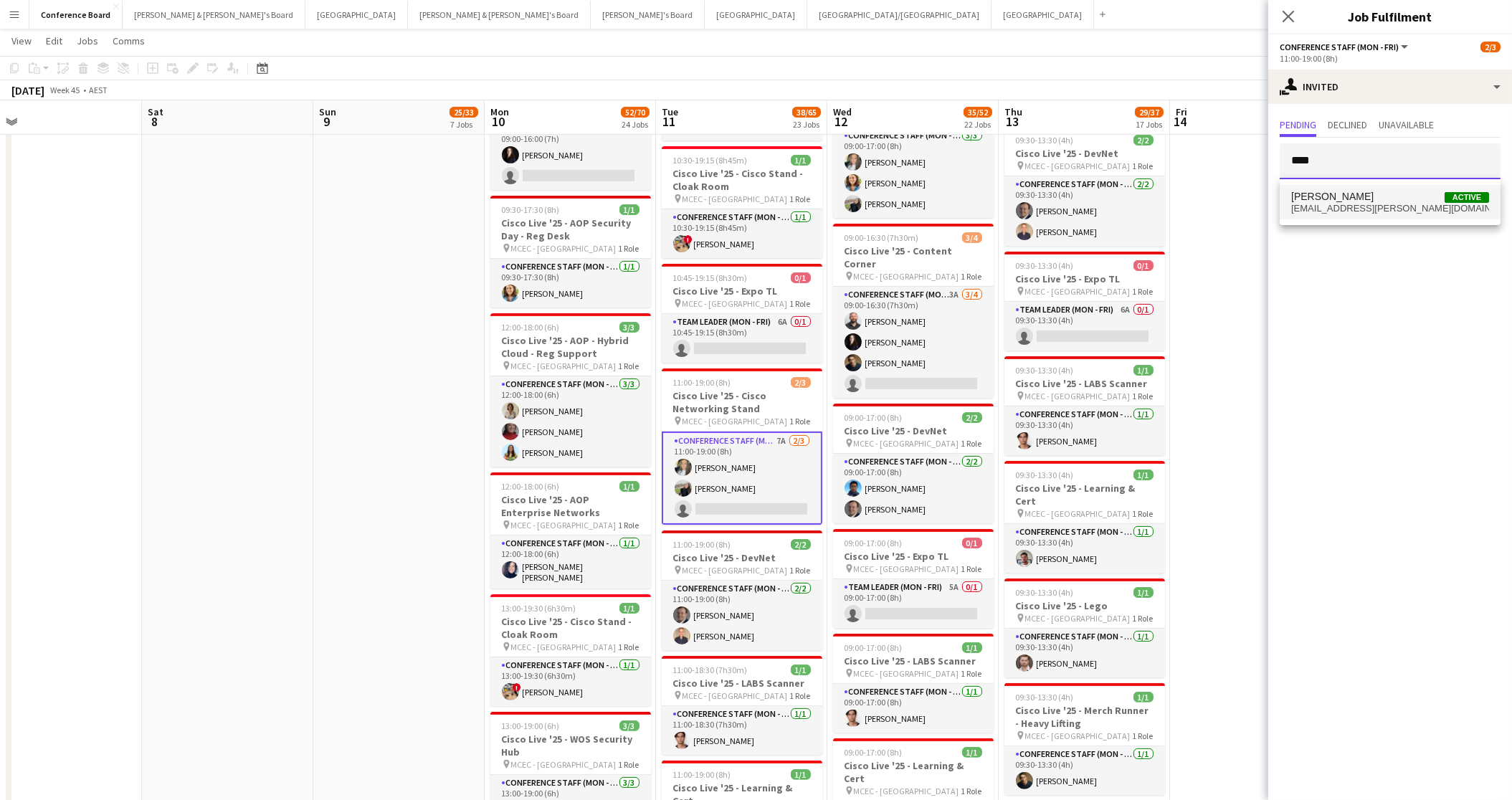
type input "****"
click at [1338, 207] on span "[EMAIL_ADDRESS][PERSON_NAME][DOMAIN_NAME]" at bounding box center [1390, 208] width 198 height 12
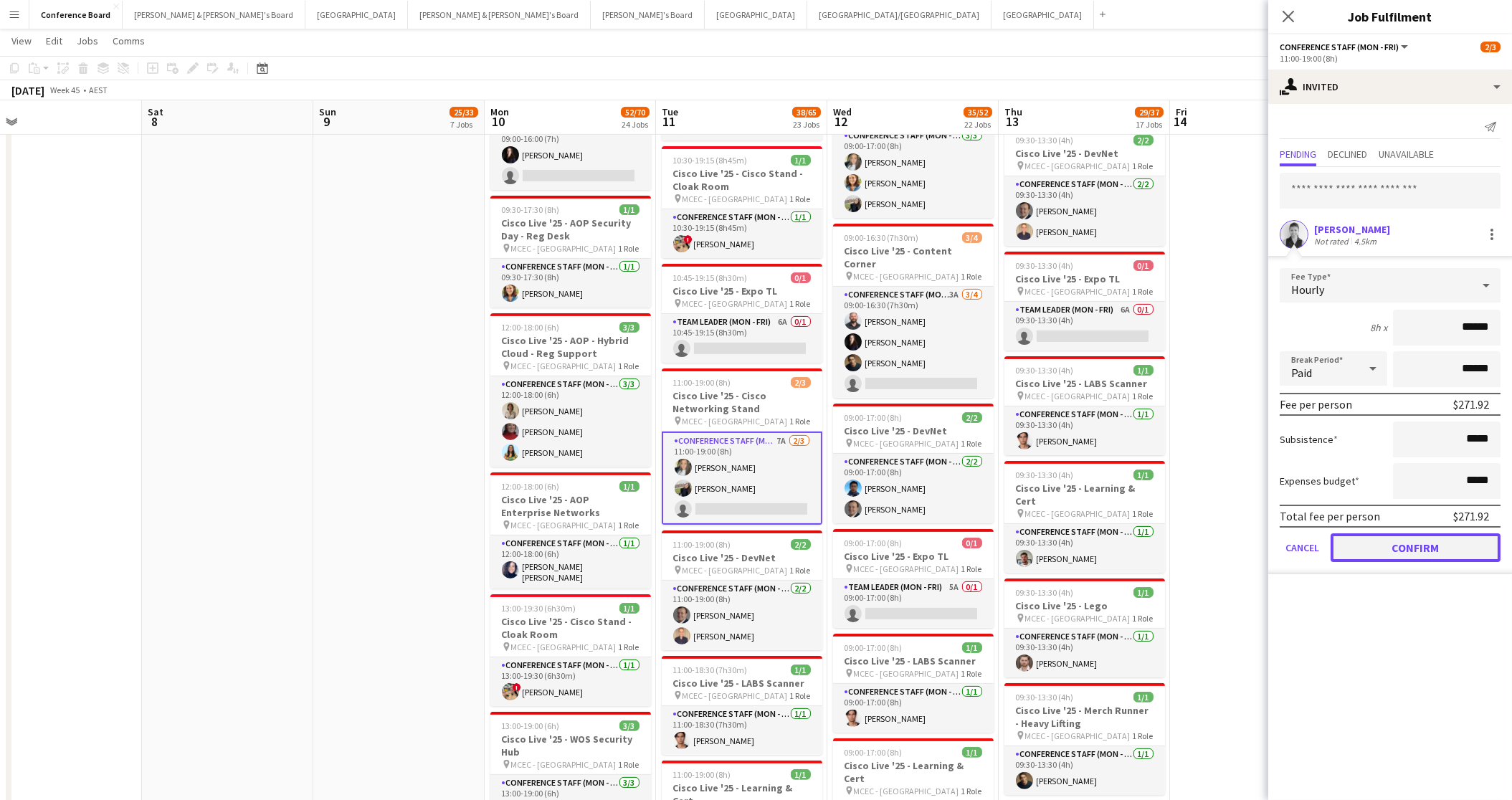
click at [1395, 545] on button "Confirm" at bounding box center [1416, 547] width 170 height 28
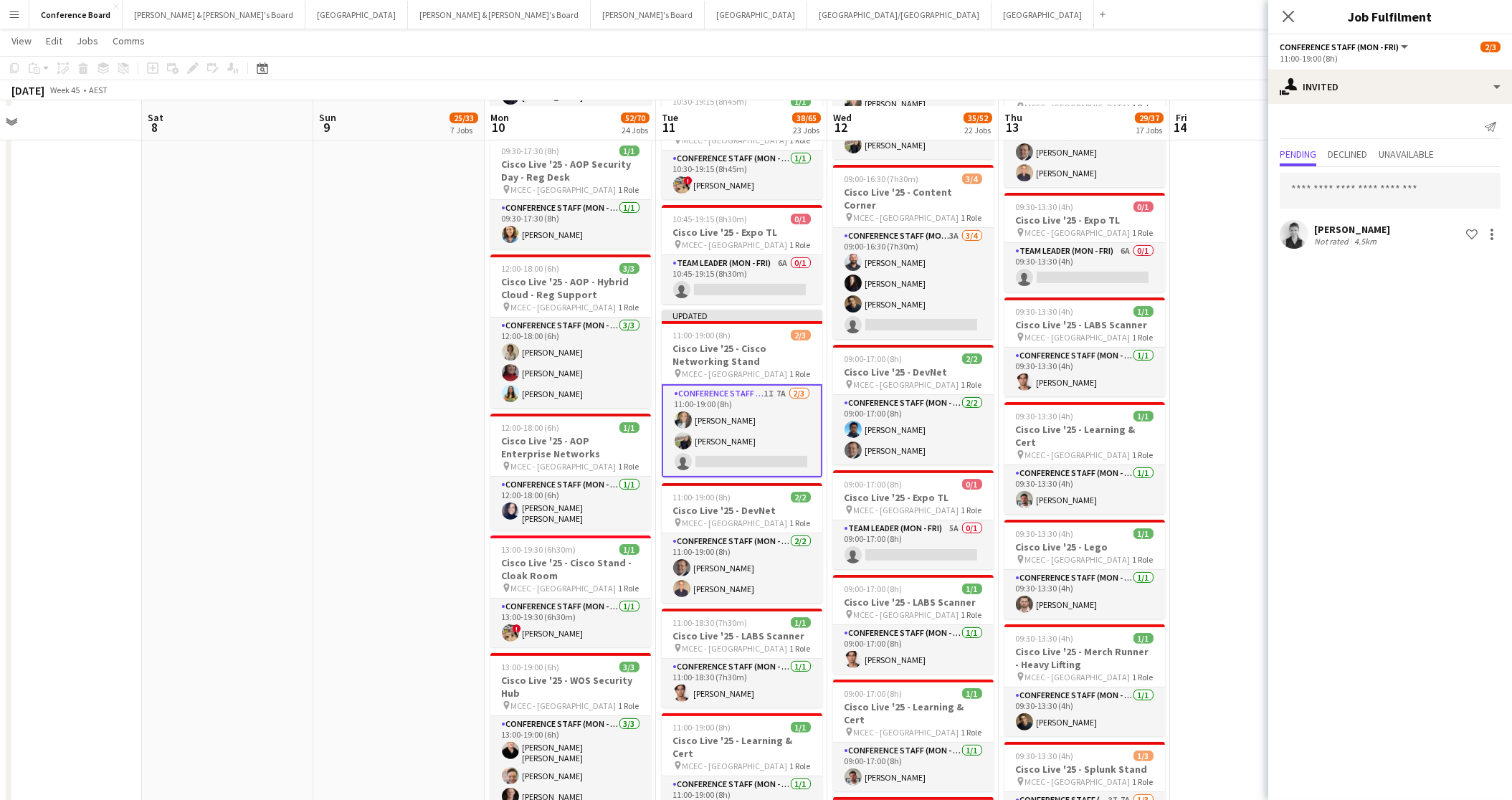
scroll to position [1531, 0]
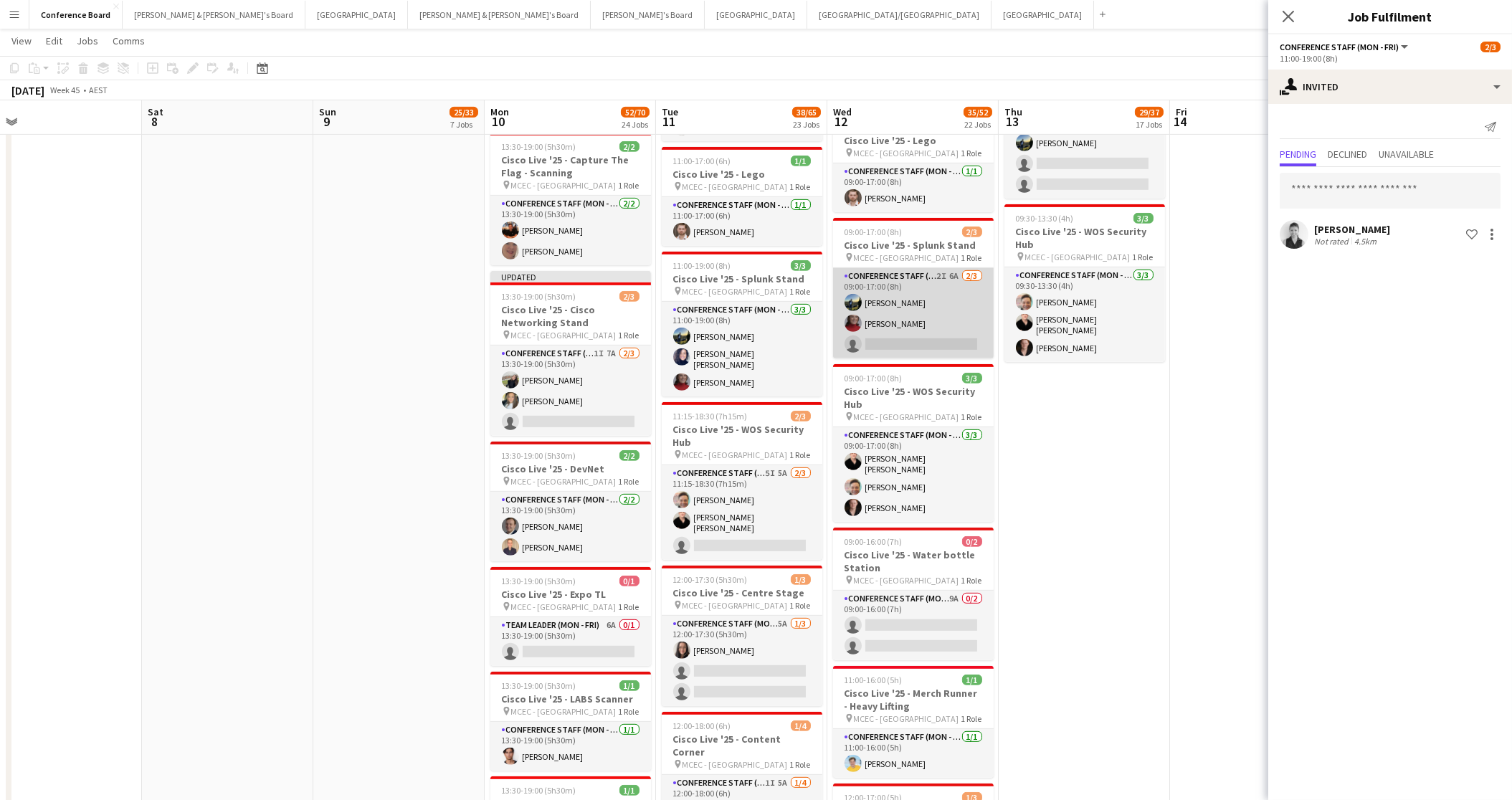
click at [917, 302] on app-card-role "Conference Staff (Mon - Fri) 2I 6A [DATE] 09:00-17:00 (8h) [PERSON_NAME] [PERSO…" at bounding box center [914, 313] width 161 height 91
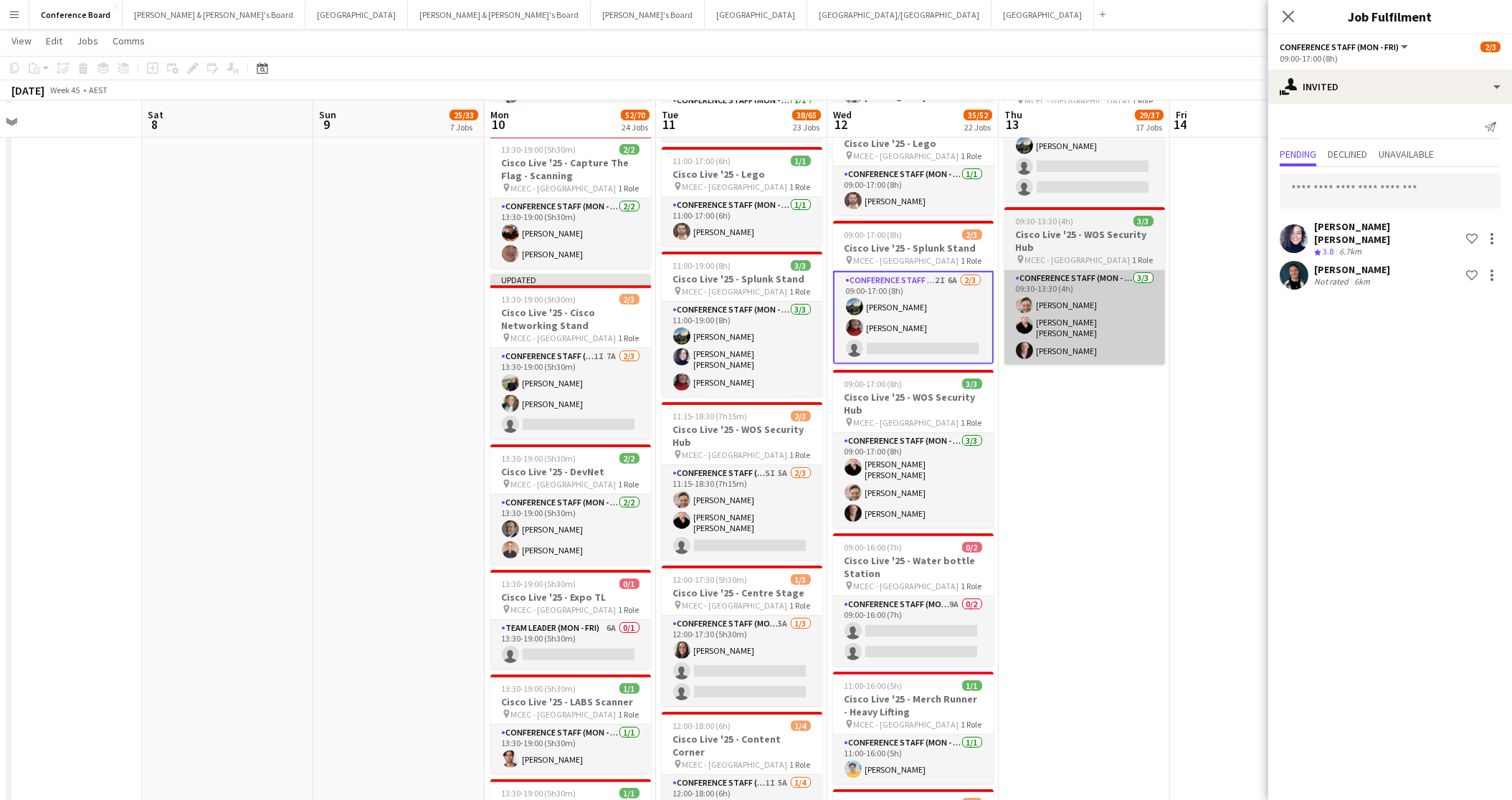
scroll to position [2203, 0]
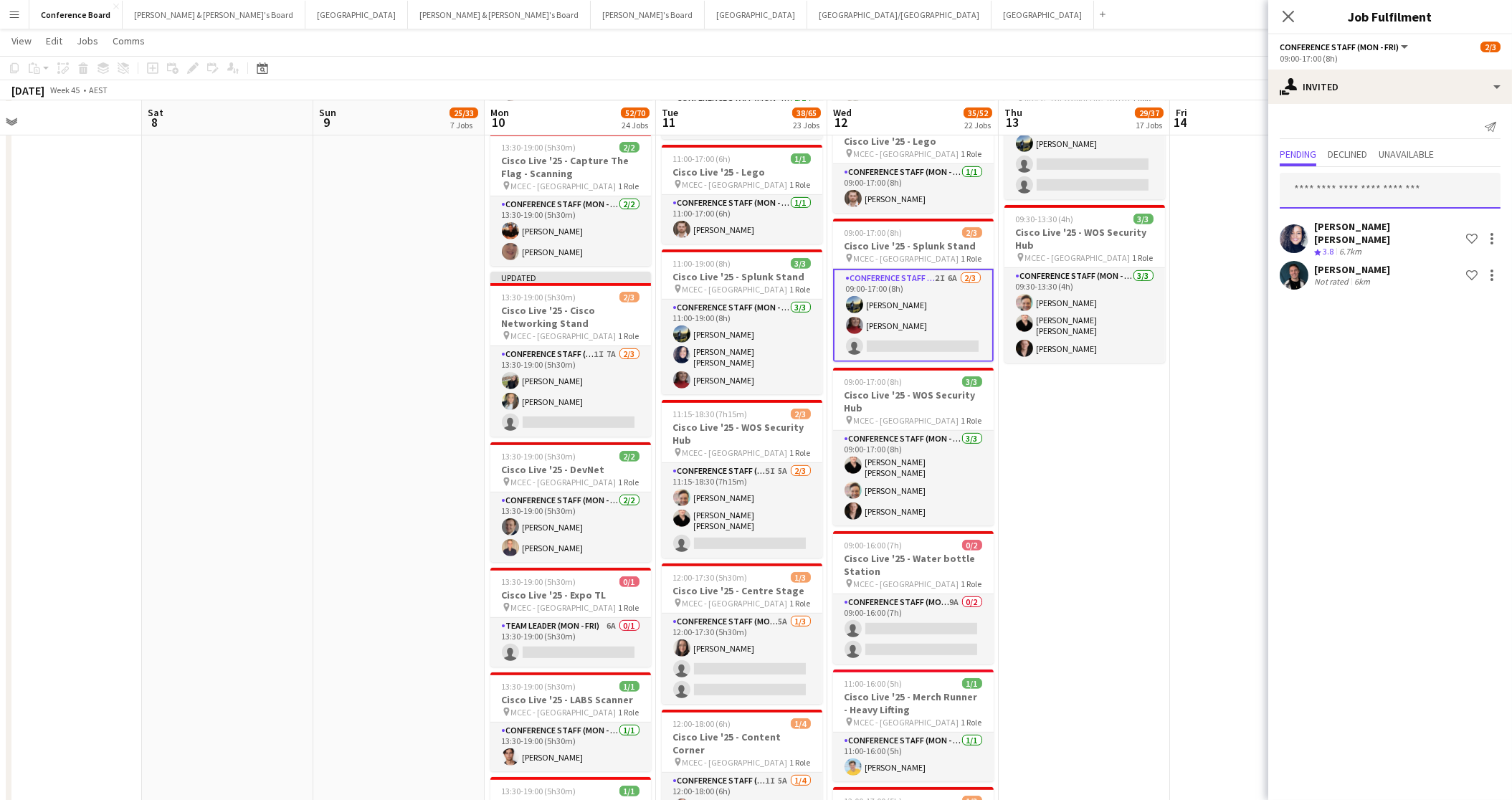
click at [1314, 191] on input "text" at bounding box center [1389, 190] width 220 height 36
type input "****"
click at [1333, 237] on span "[EMAIL_ADDRESS][PERSON_NAME][DOMAIN_NAME]" at bounding box center [1390, 237] width 198 height 12
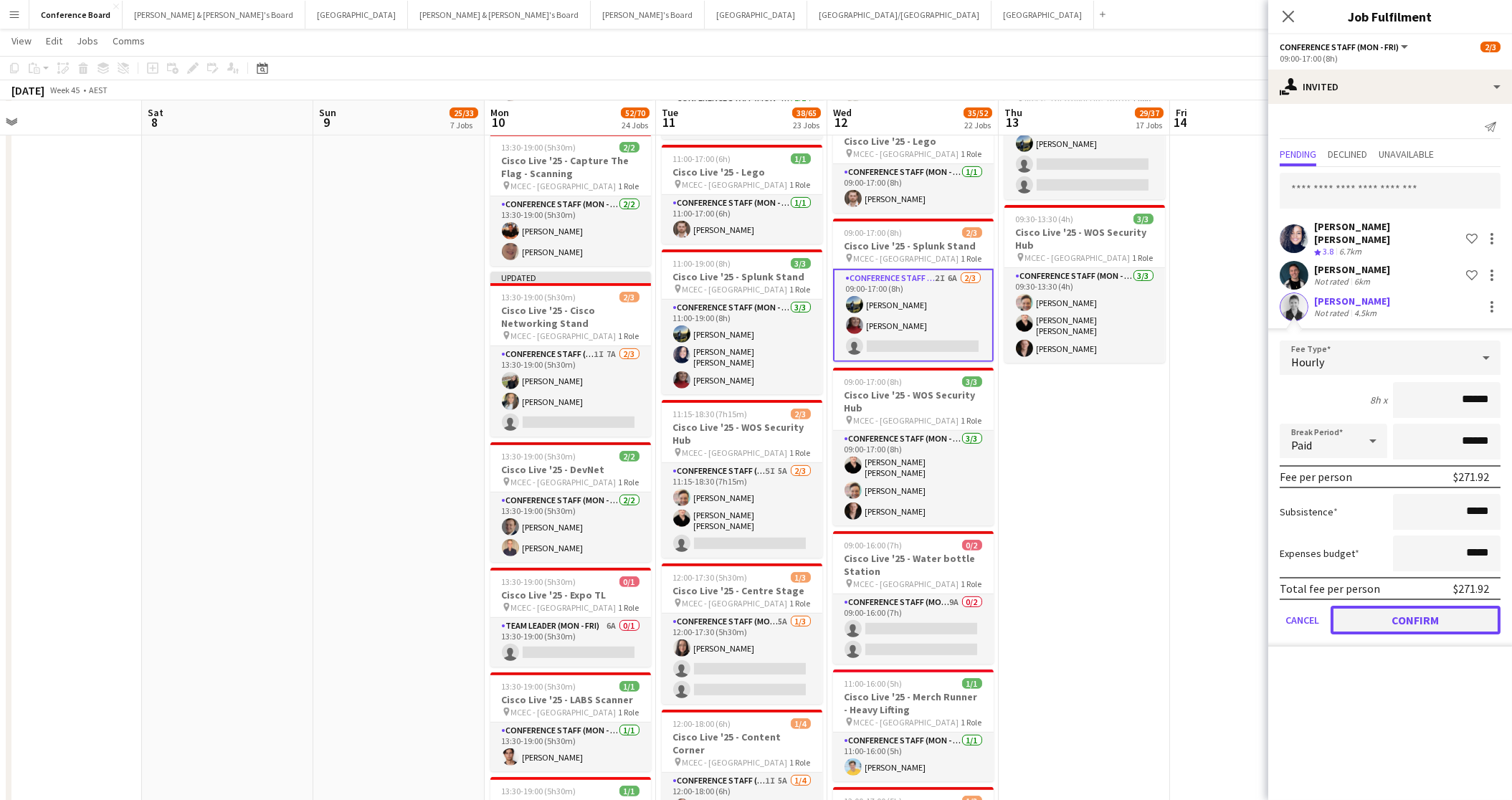
click at [1414, 605] on button "Confirm" at bounding box center [1416, 619] width 170 height 28
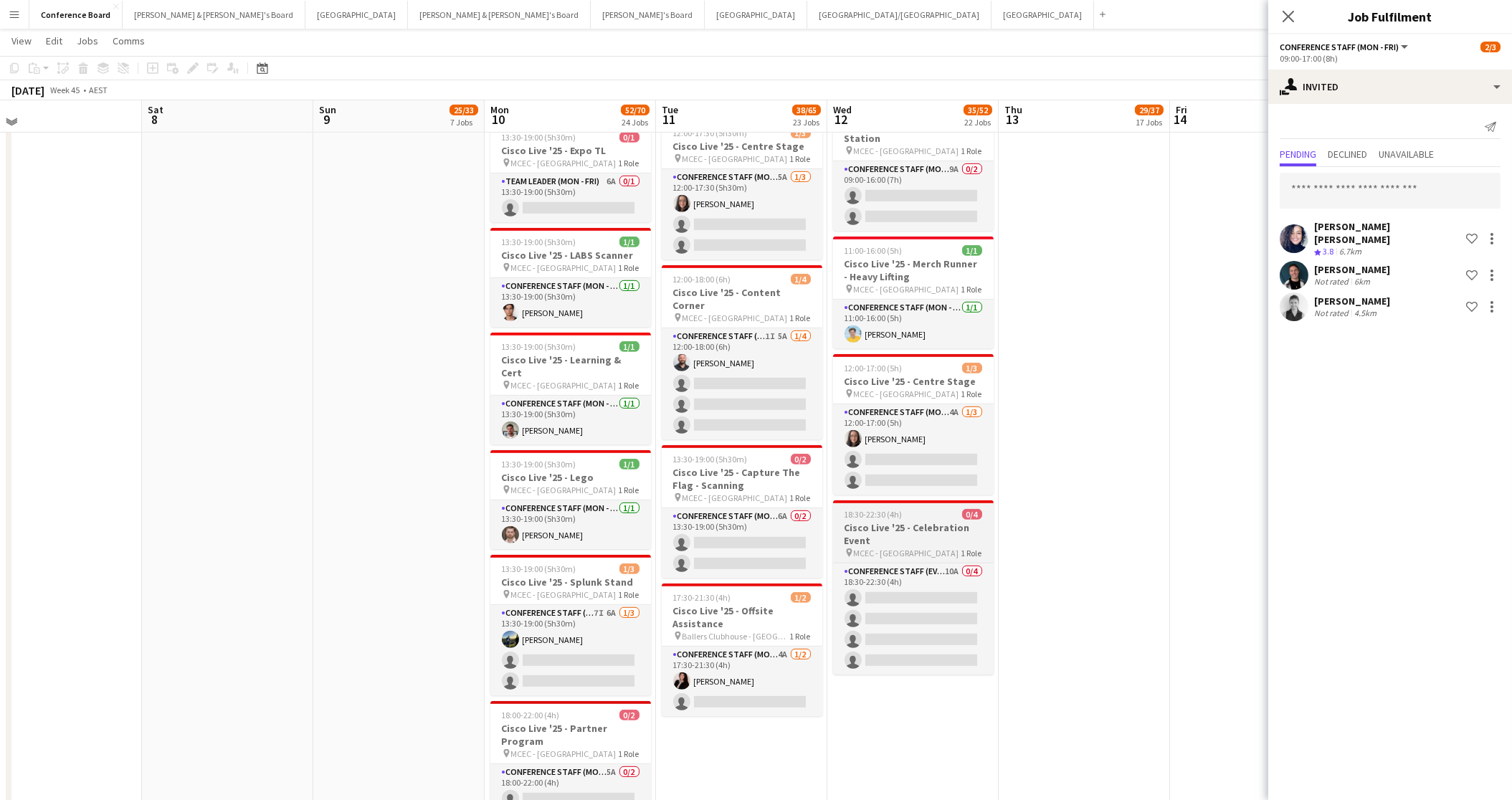
scroll to position [2651, 0]
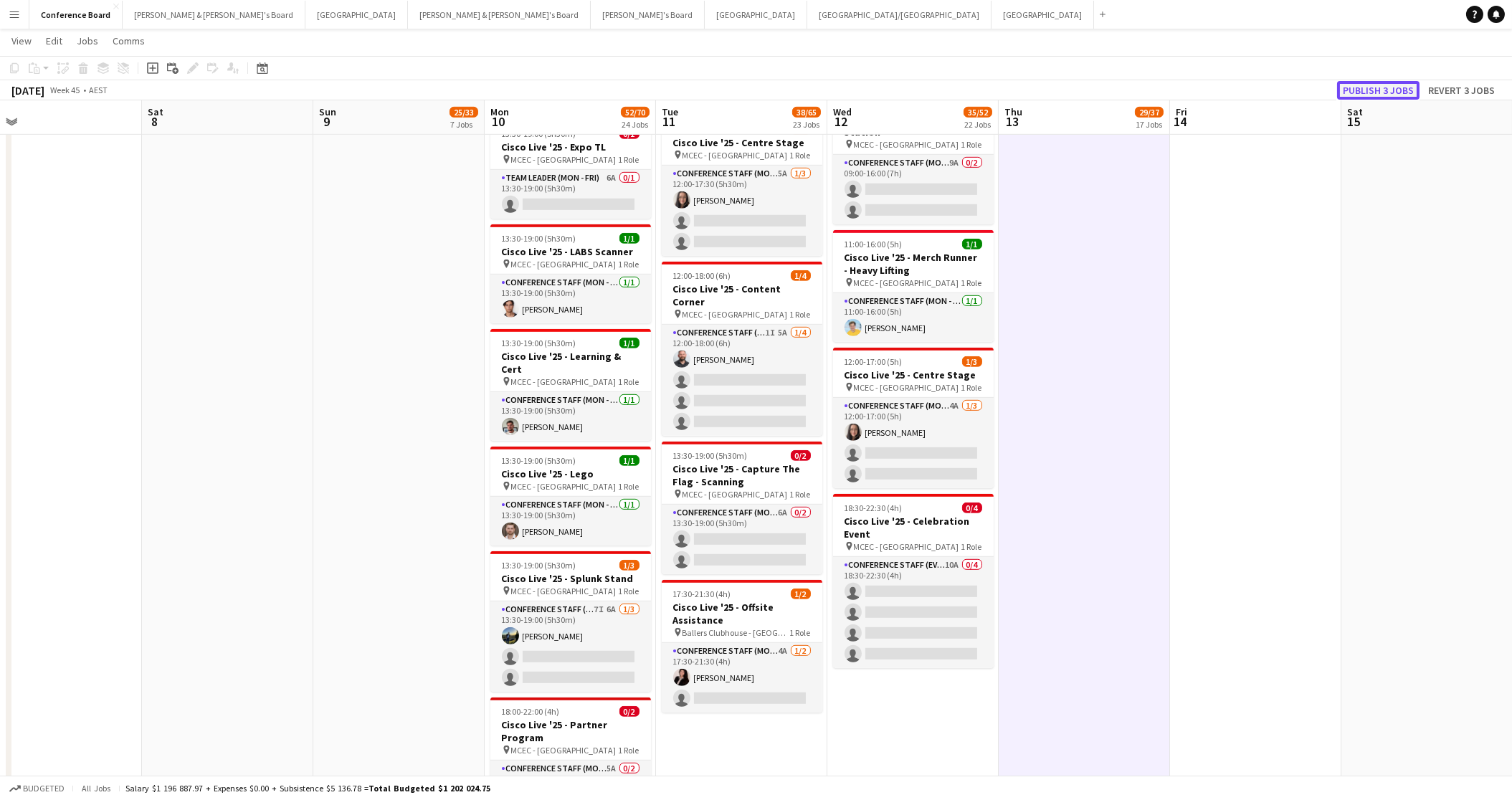
click at [1399, 87] on button "Publish 3 jobs" at bounding box center [1378, 91] width 82 height 18
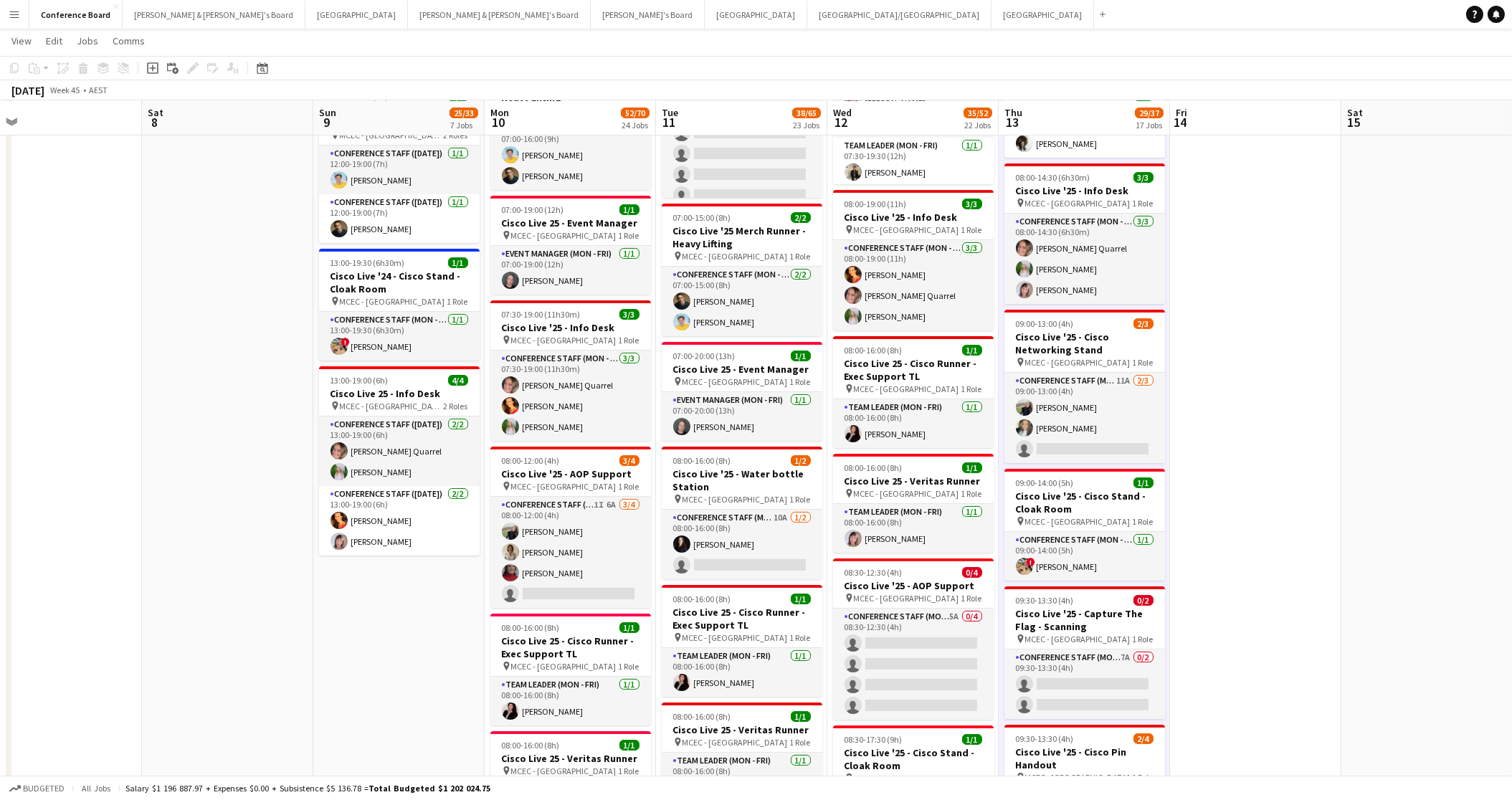
scroll to position [682, 0]
drag, startPoint x: 1053, startPoint y: 405, endPoint x: 1053, endPoint y: 386, distance: 19.0
click at [1053, 404] on app-card-role "Conference Staff (Mon - Fri) 11A [DATE] 09:00-13:00 (4h) [PERSON_NAME] [PERSON_…" at bounding box center [1085, 418] width 161 height 91
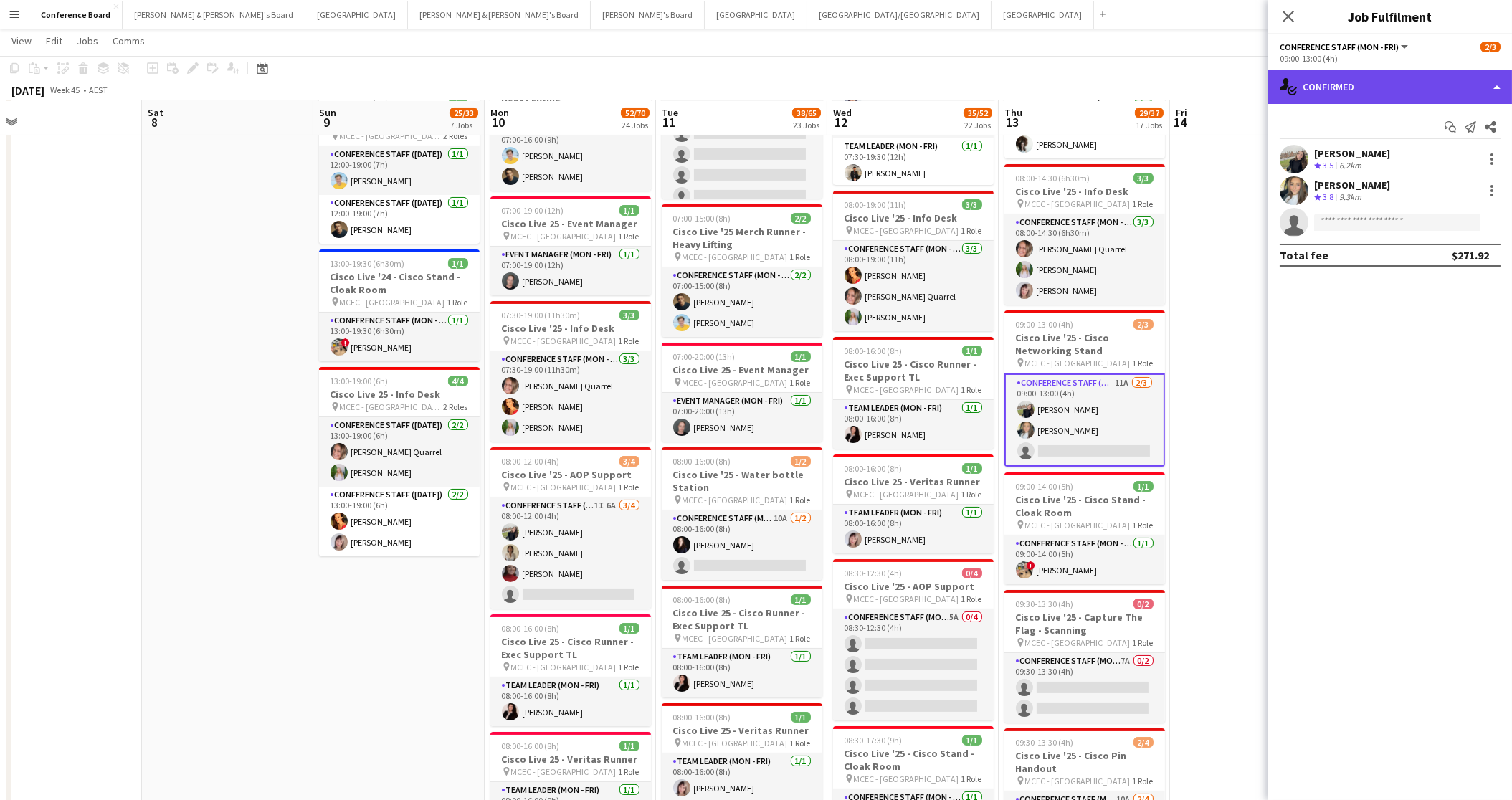
click at [1397, 88] on div "single-neutral-actions-check-2 Confirmed" at bounding box center [1390, 87] width 244 height 35
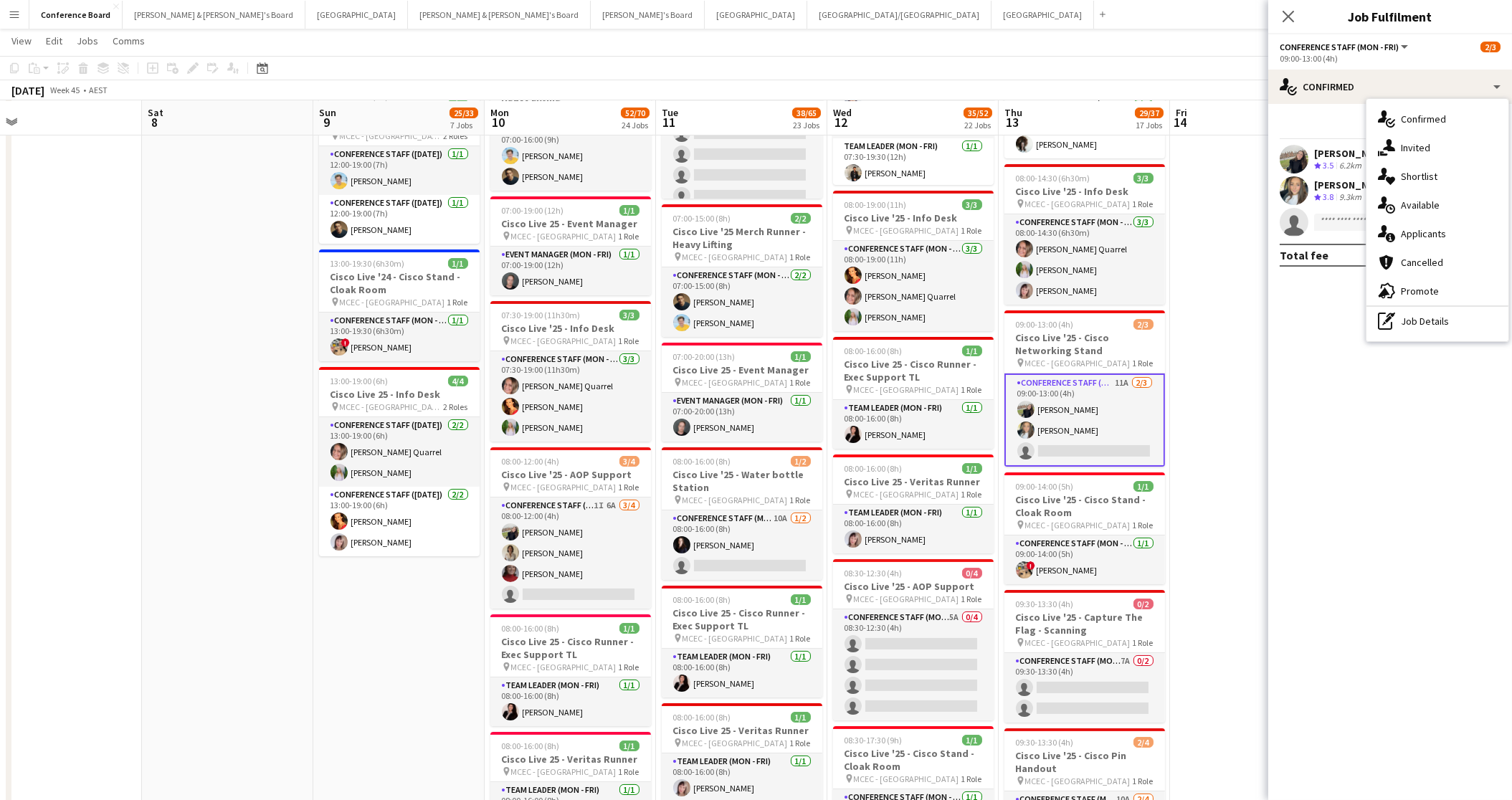
drag, startPoint x: 1428, startPoint y: 144, endPoint x: 1411, endPoint y: 163, distance: 25.5
click at [1428, 144] on span "Invited" at bounding box center [1416, 147] width 29 height 13
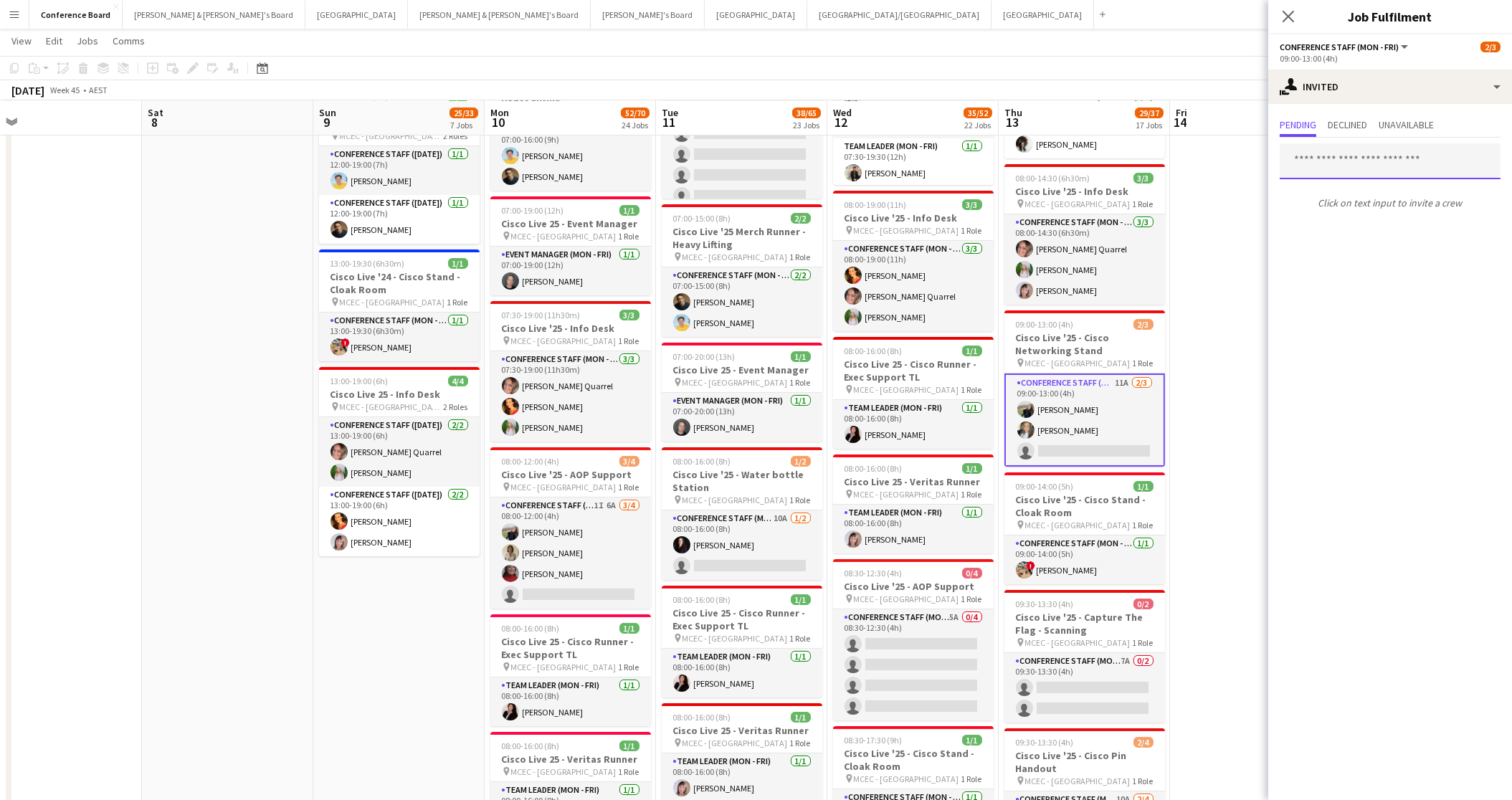
click at [1305, 156] on input "text" at bounding box center [1389, 161] width 220 height 36
type input "****"
click at [1324, 198] on span "[PERSON_NAME]" at bounding box center [1333, 197] width 82 height 12
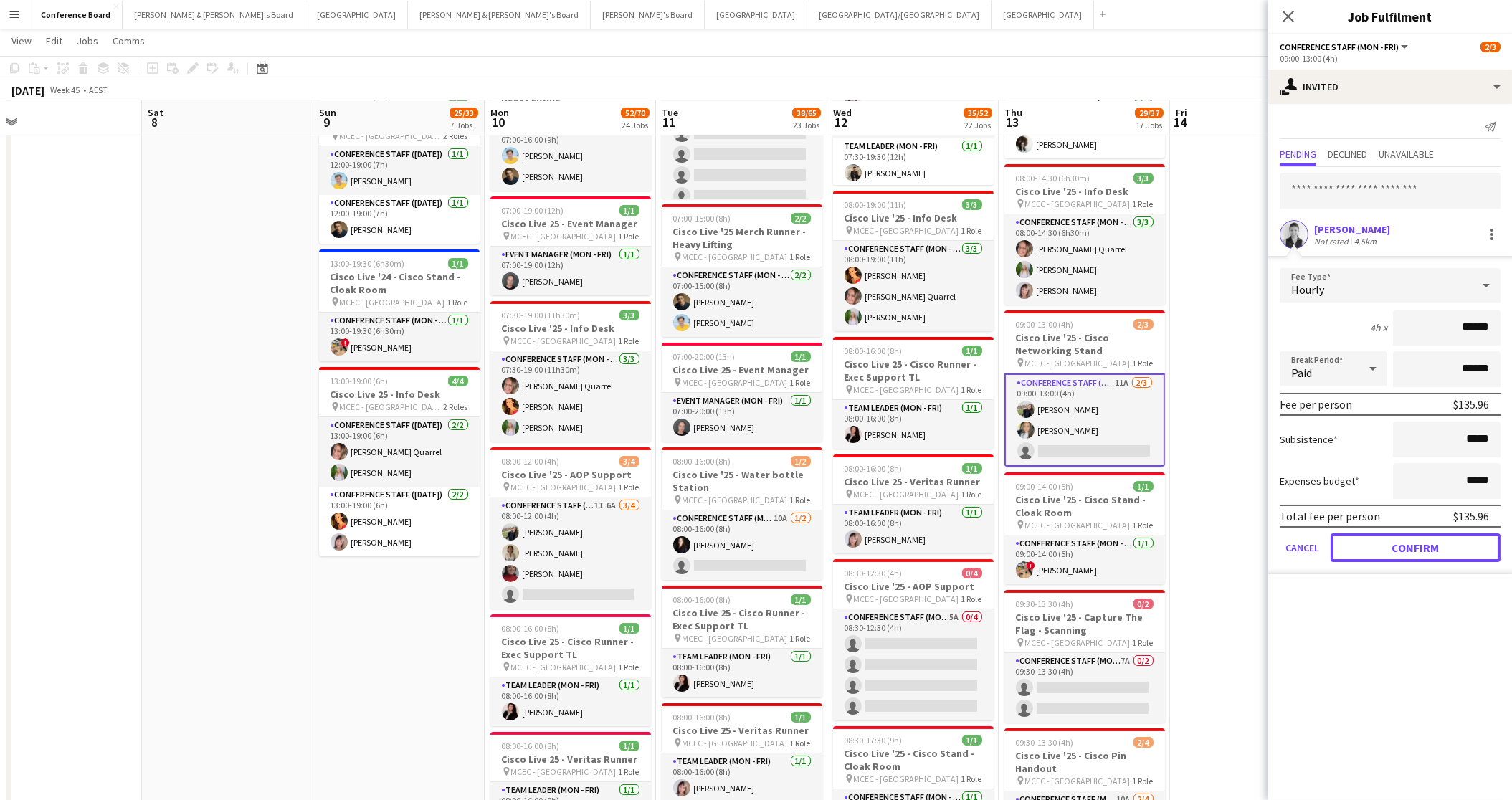
drag, startPoint x: 1396, startPoint y: 545, endPoint x: 1312, endPoint y: 499, distance: 95.8
click at [1395, 544] on button "Confirm" at bounding box center [1416, 547] width 170 height 28
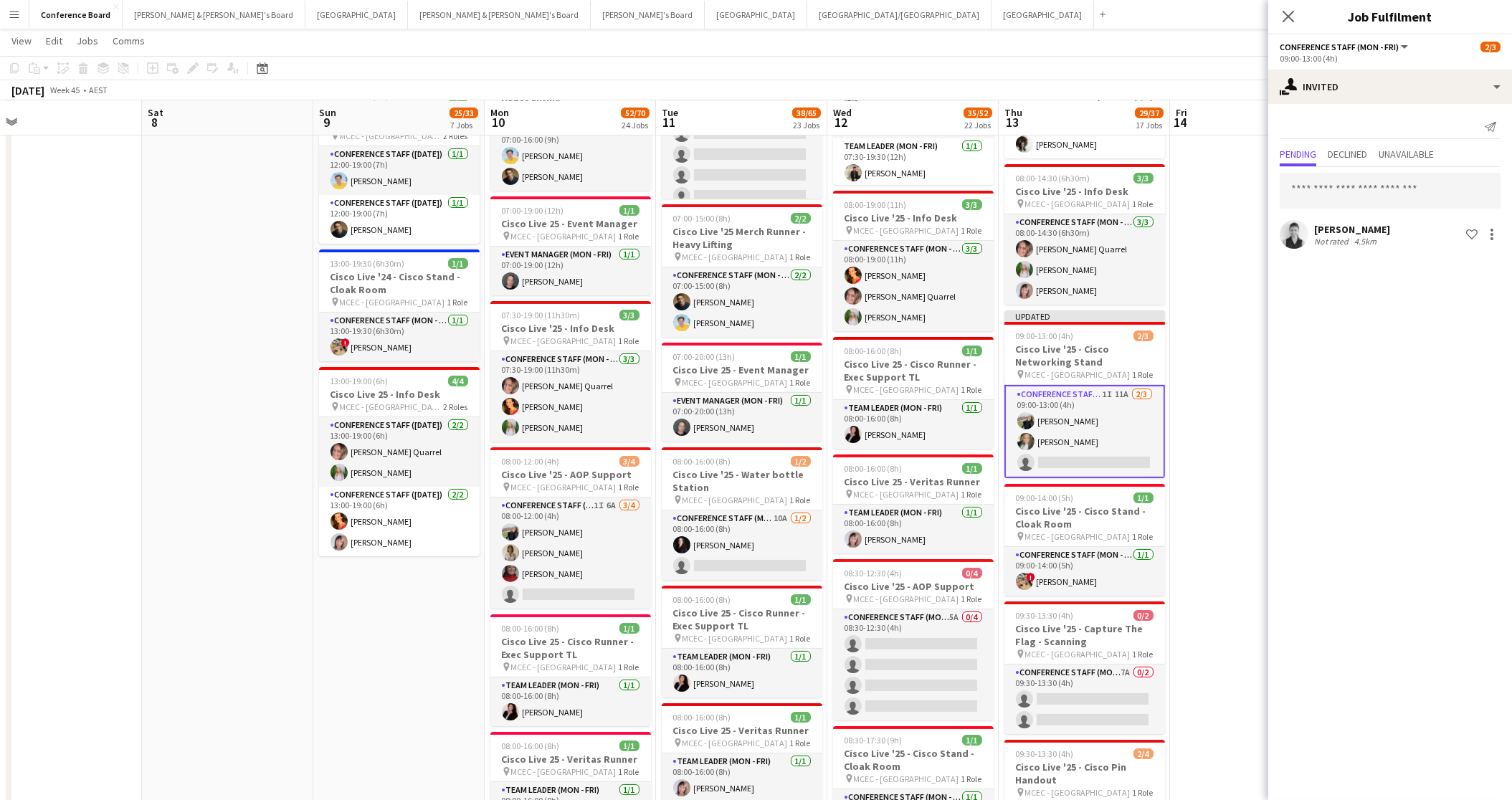
drag, startPoint x: 1238, startPoint y: 384, endPoint x: 1229, endPoint y: 317, distance: 67.6
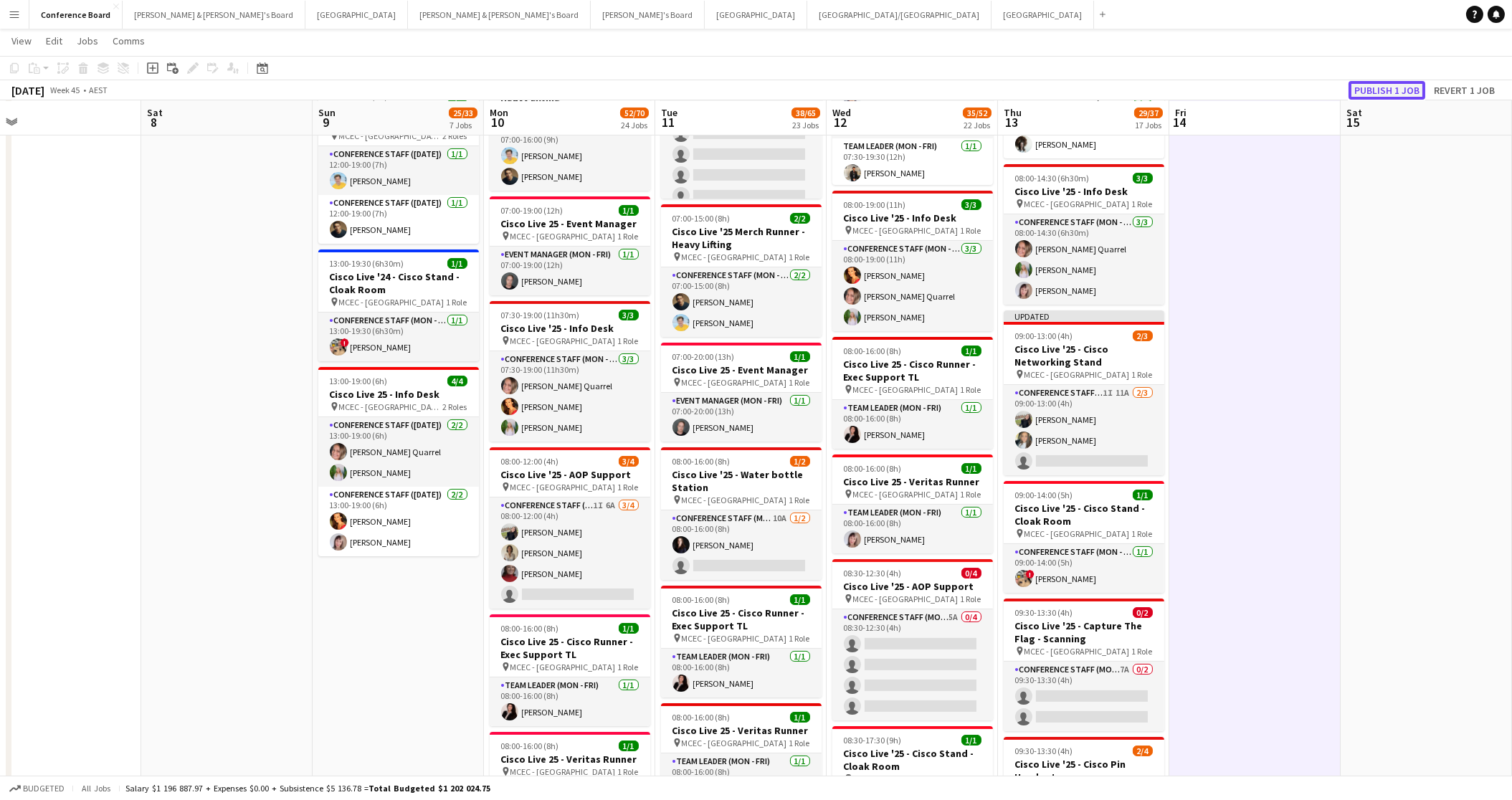
click at [1389, 88] on button "Publish 1 job" at bounding box center [1387, 91] width 77 height 18
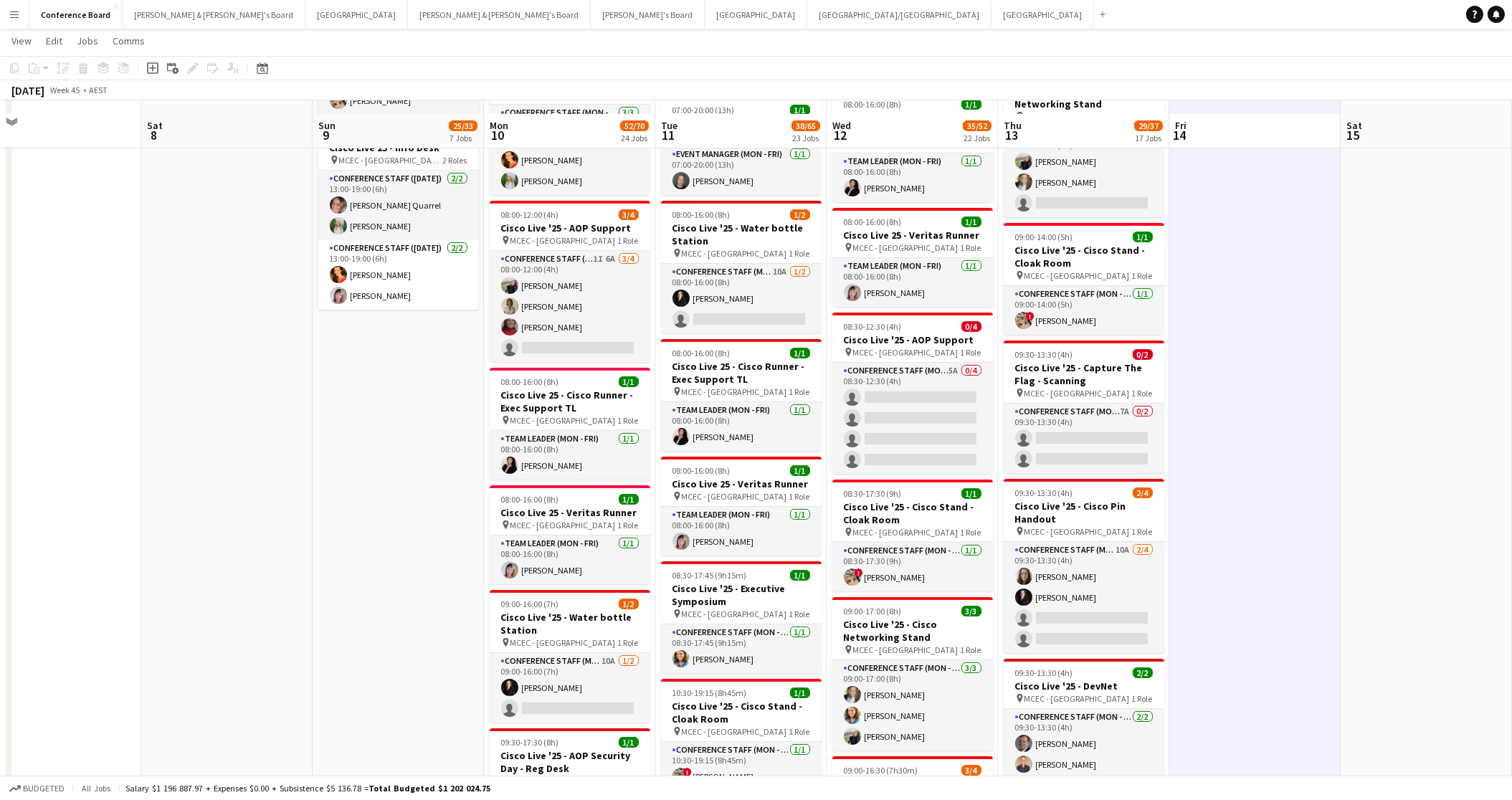
scroll to position [918, 0]
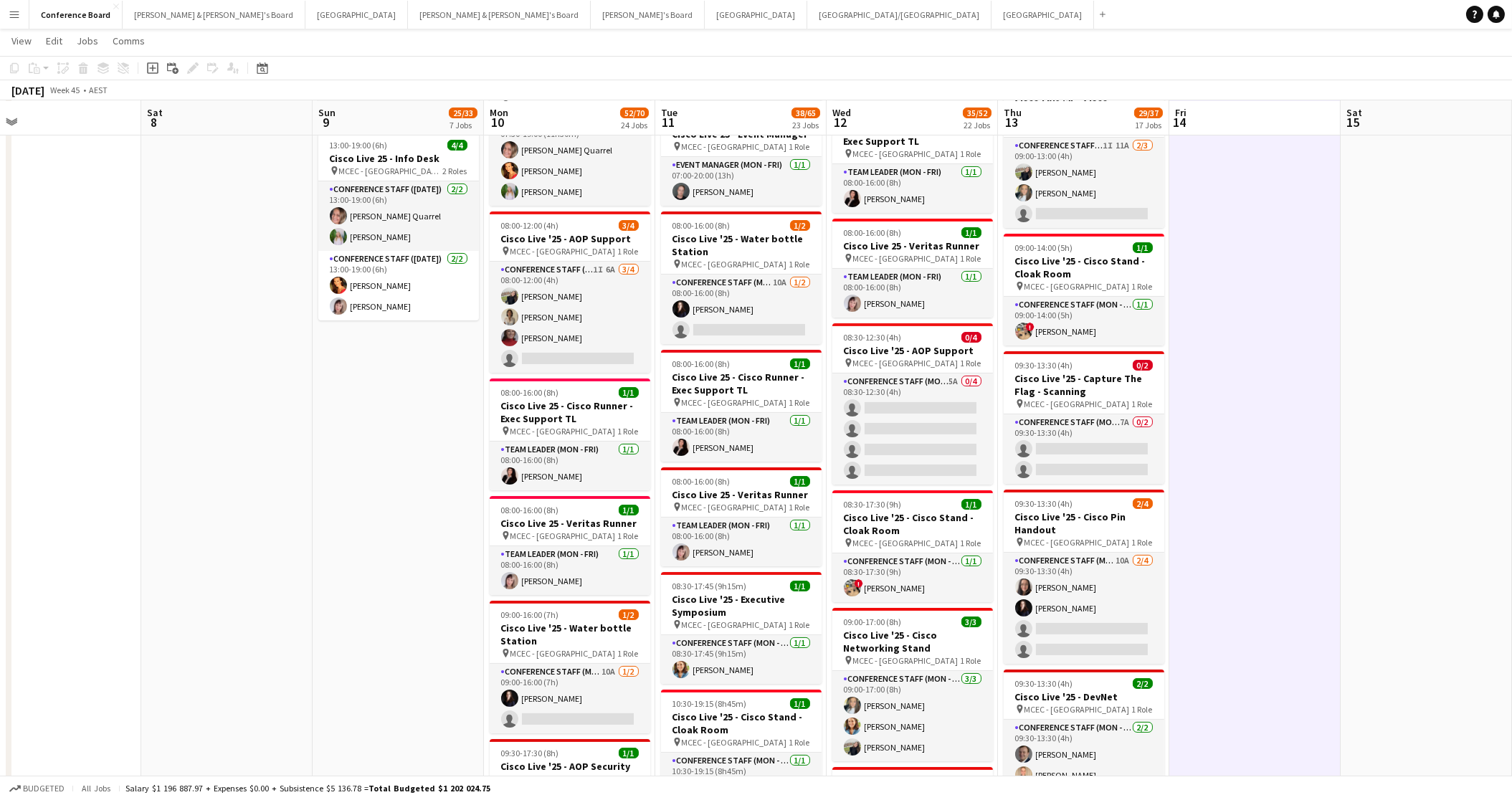
click at [587, 325] on app-card-role "Conference Staff (Mon - Fri) 1I 6A [DATE] 08:00-12:00 (4h) [PERSON_NAME] Kwa [P…" at bounding box center [570, 316] width 161 height 111
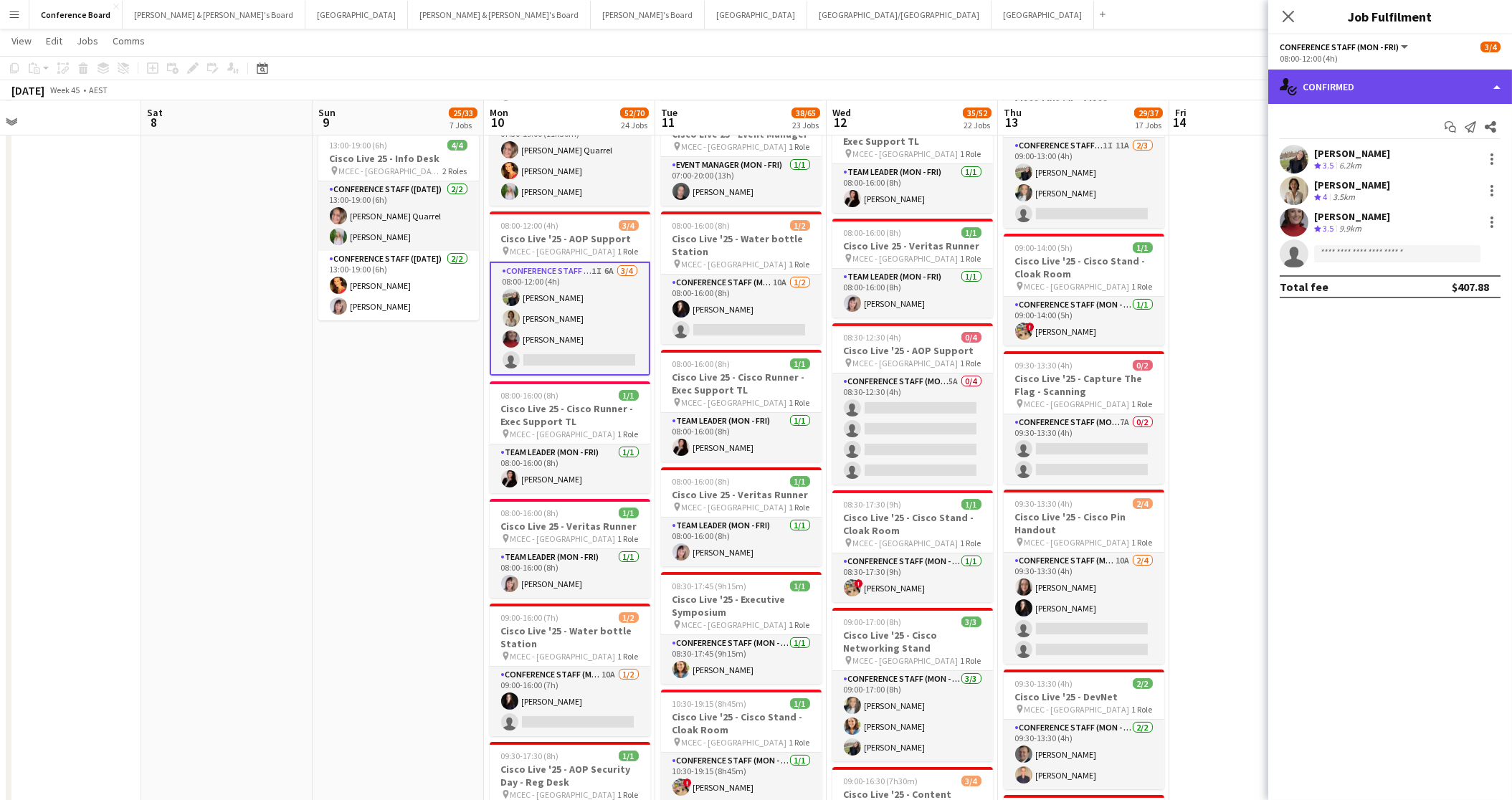
click at [1460, 101] on div "single-neutral-actions-check-2 Confirmed" at bounding box center [1390, 87] width 244 height 35
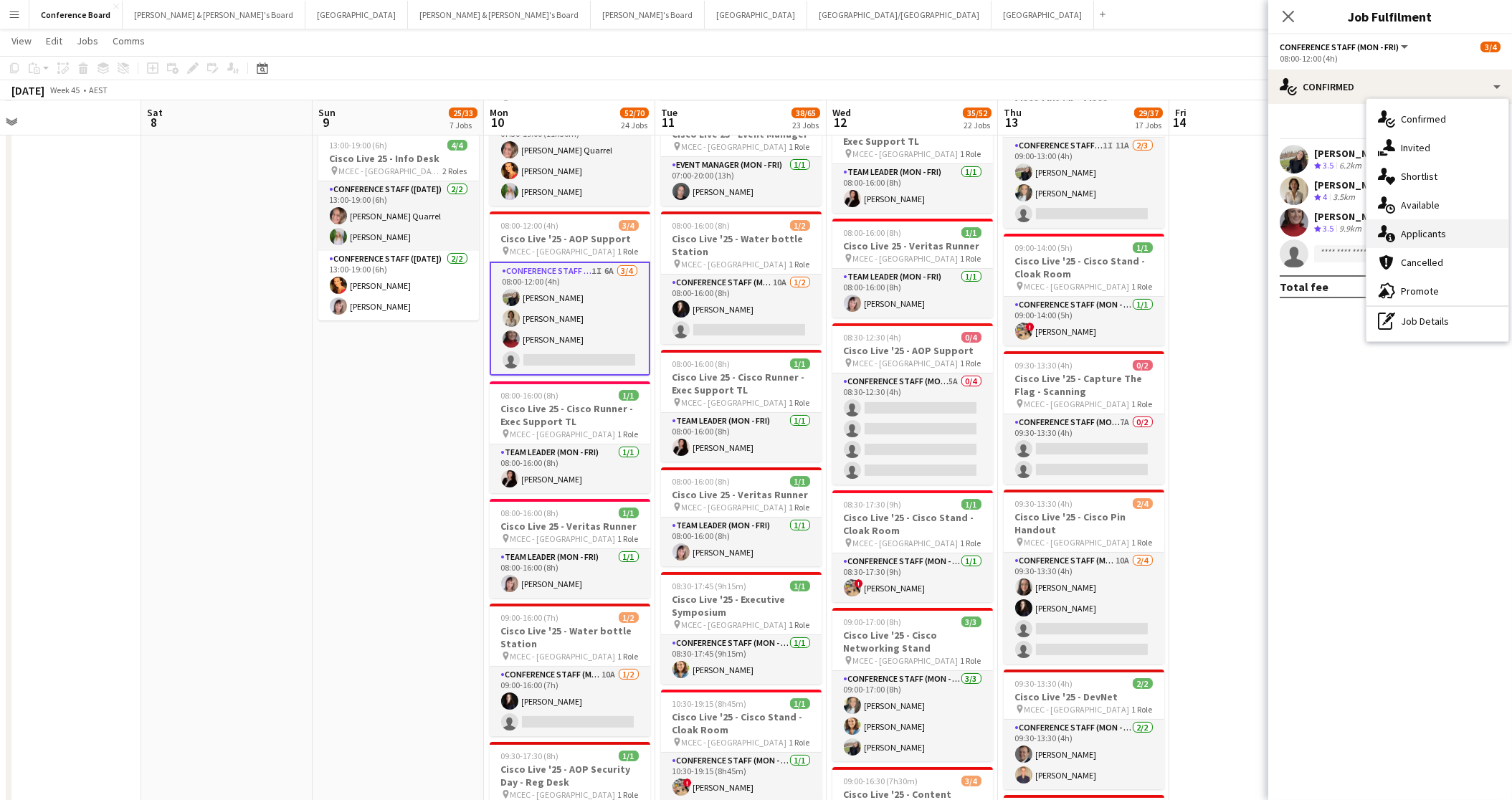
click at [1424, 229] on span "Applicants" at bounding box center [1423, 233] width 45 height 13
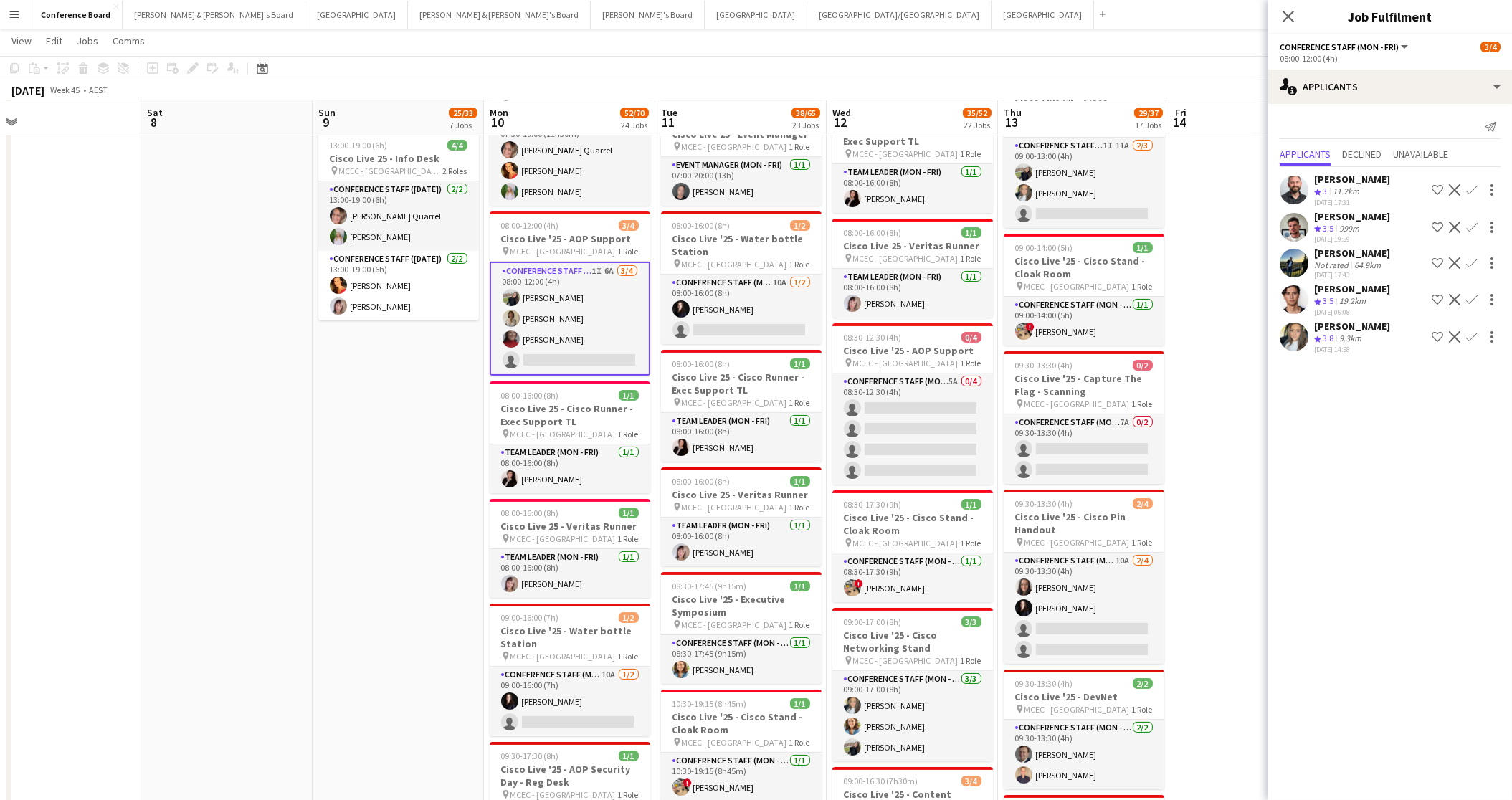
click at [1307, 331] on app-user-avatar at bounding box center [1293, 336] width 28 height 28
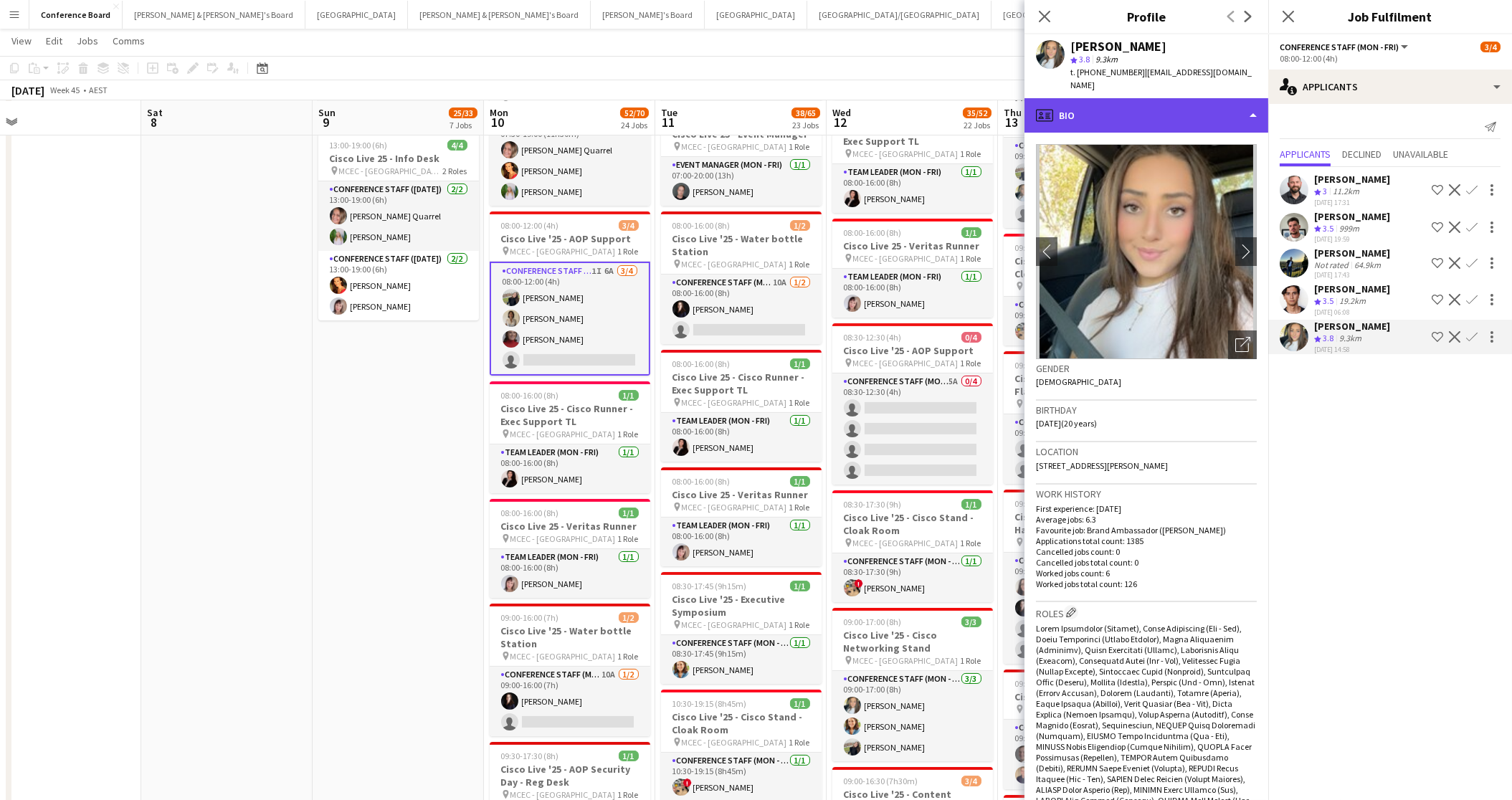
click at [1239, 108] on div "profile Bio" at bounding box center [1146, 115] width 244 height 35
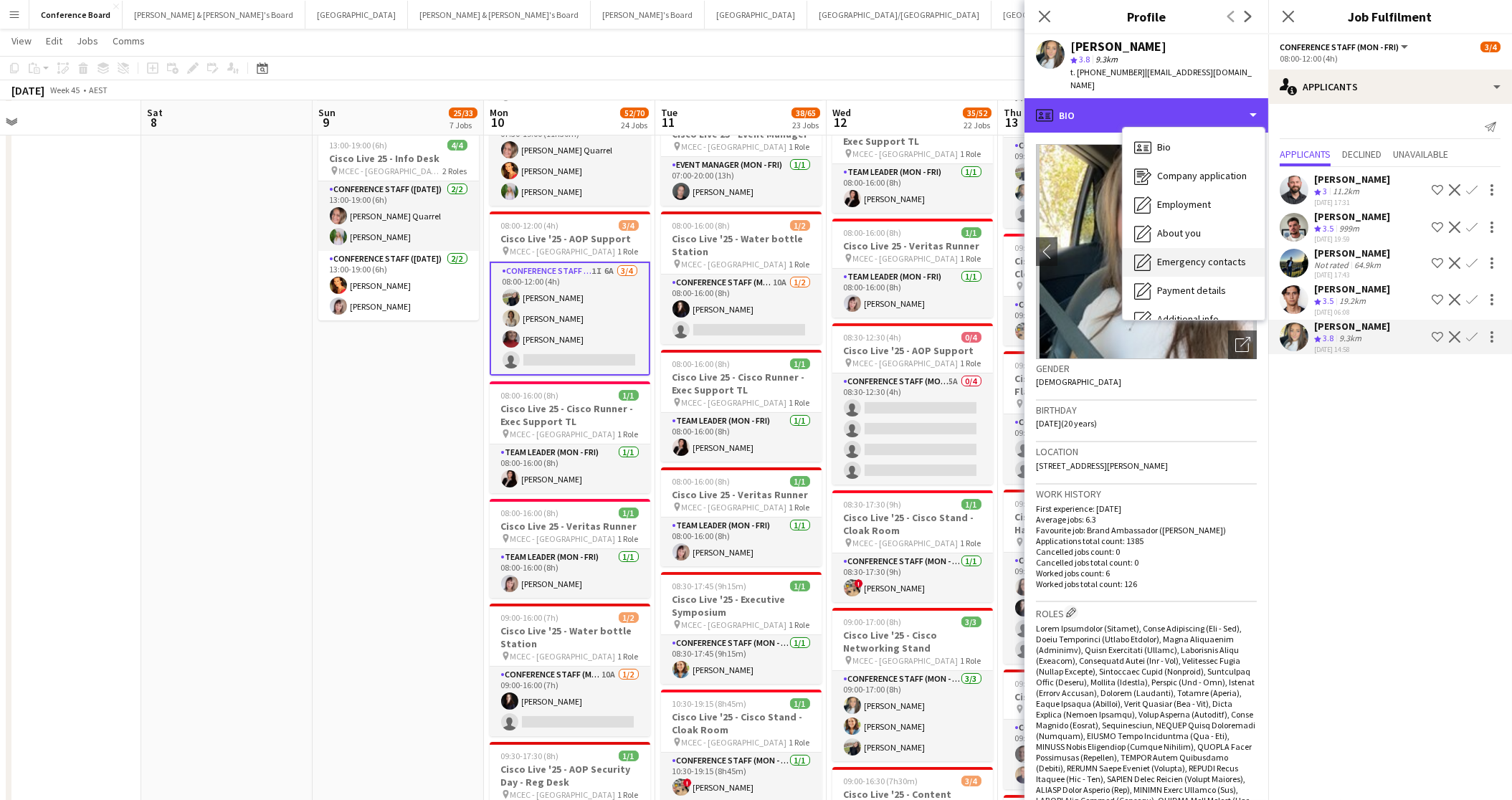
scroll to position [105, 0]
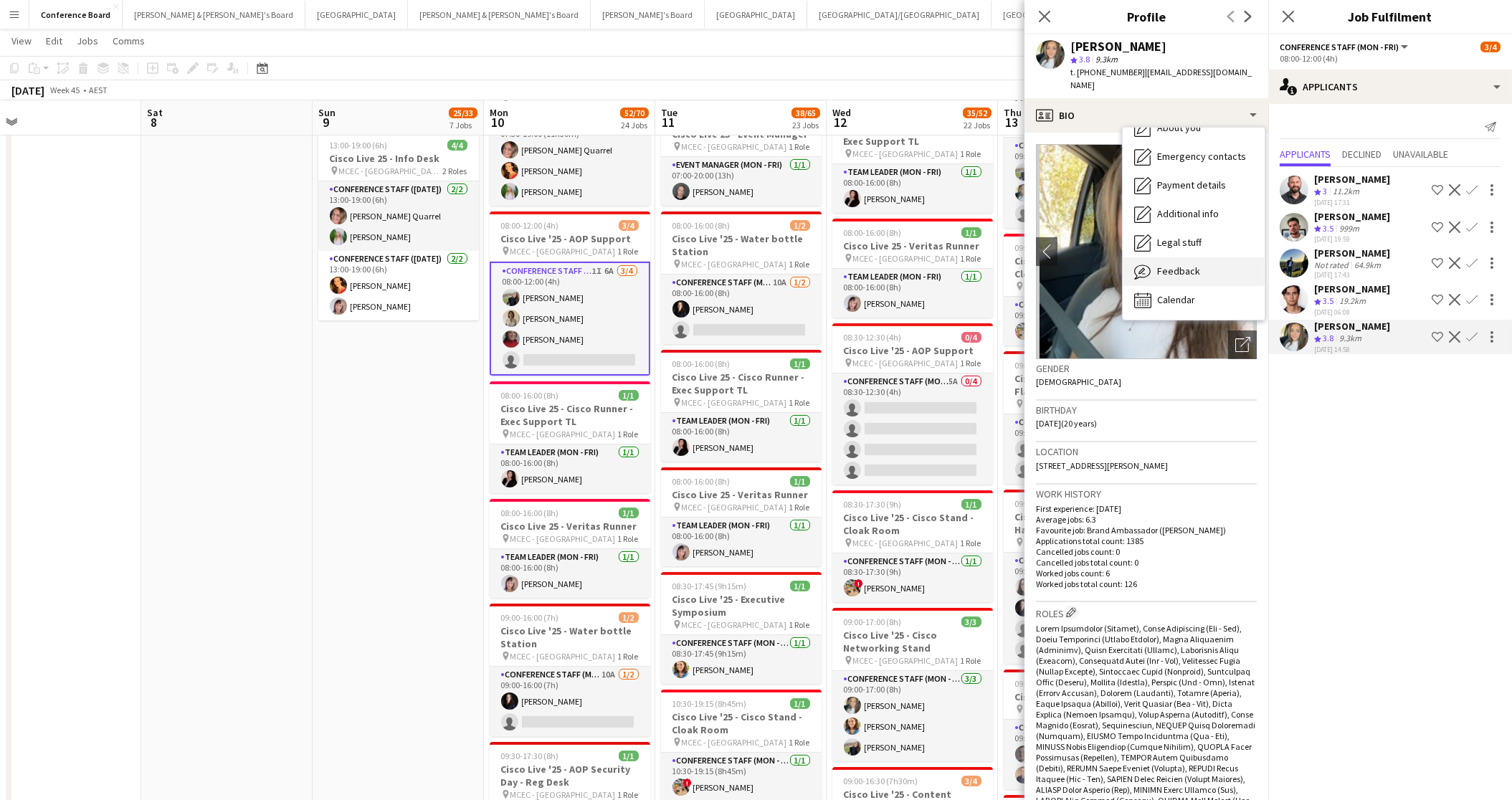
click at [1203, 257] on div "Feedback Feedback" at bounding box center [1194, 271] width 142 height 28
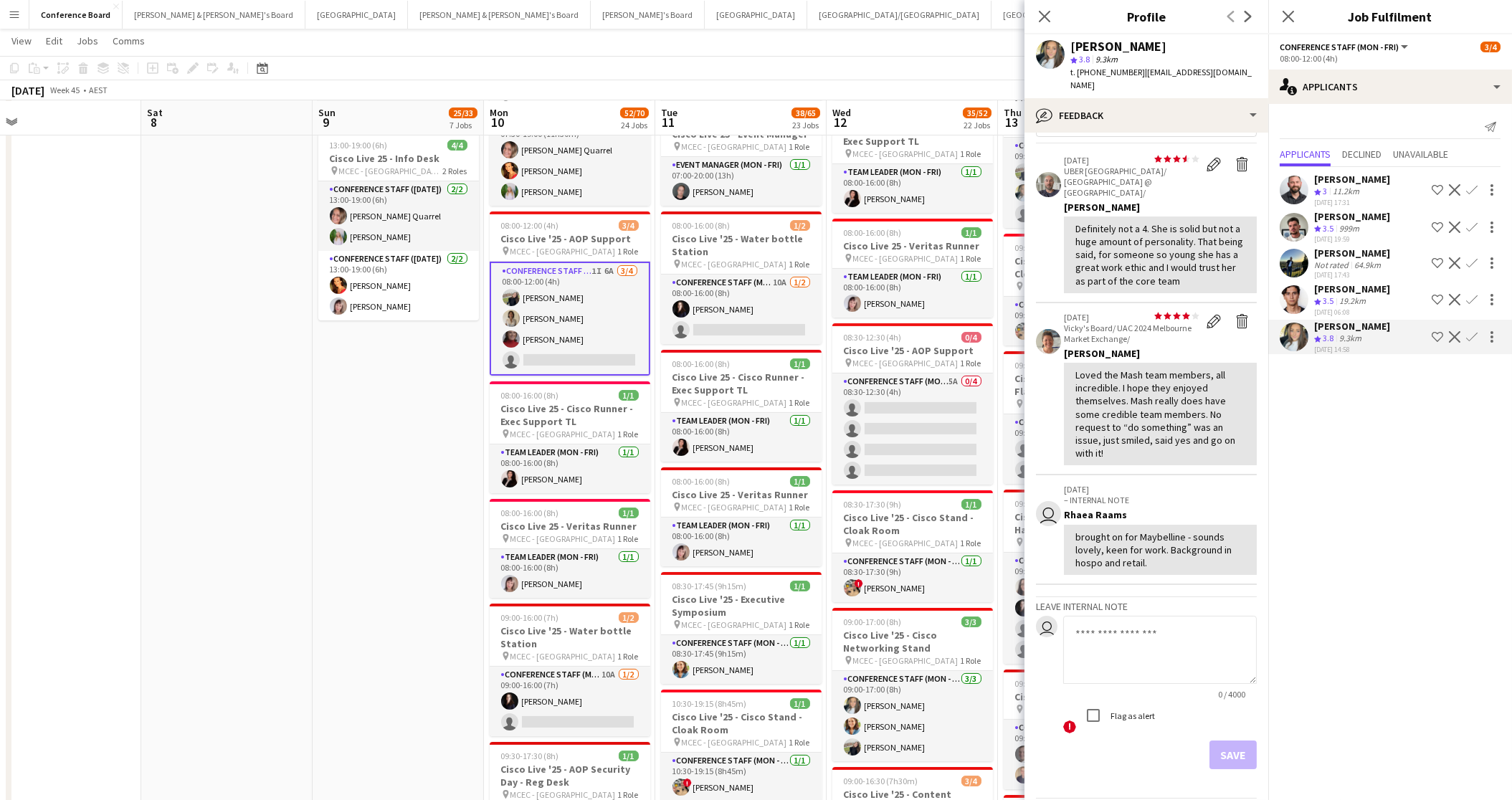
scroll to position [55, 0]
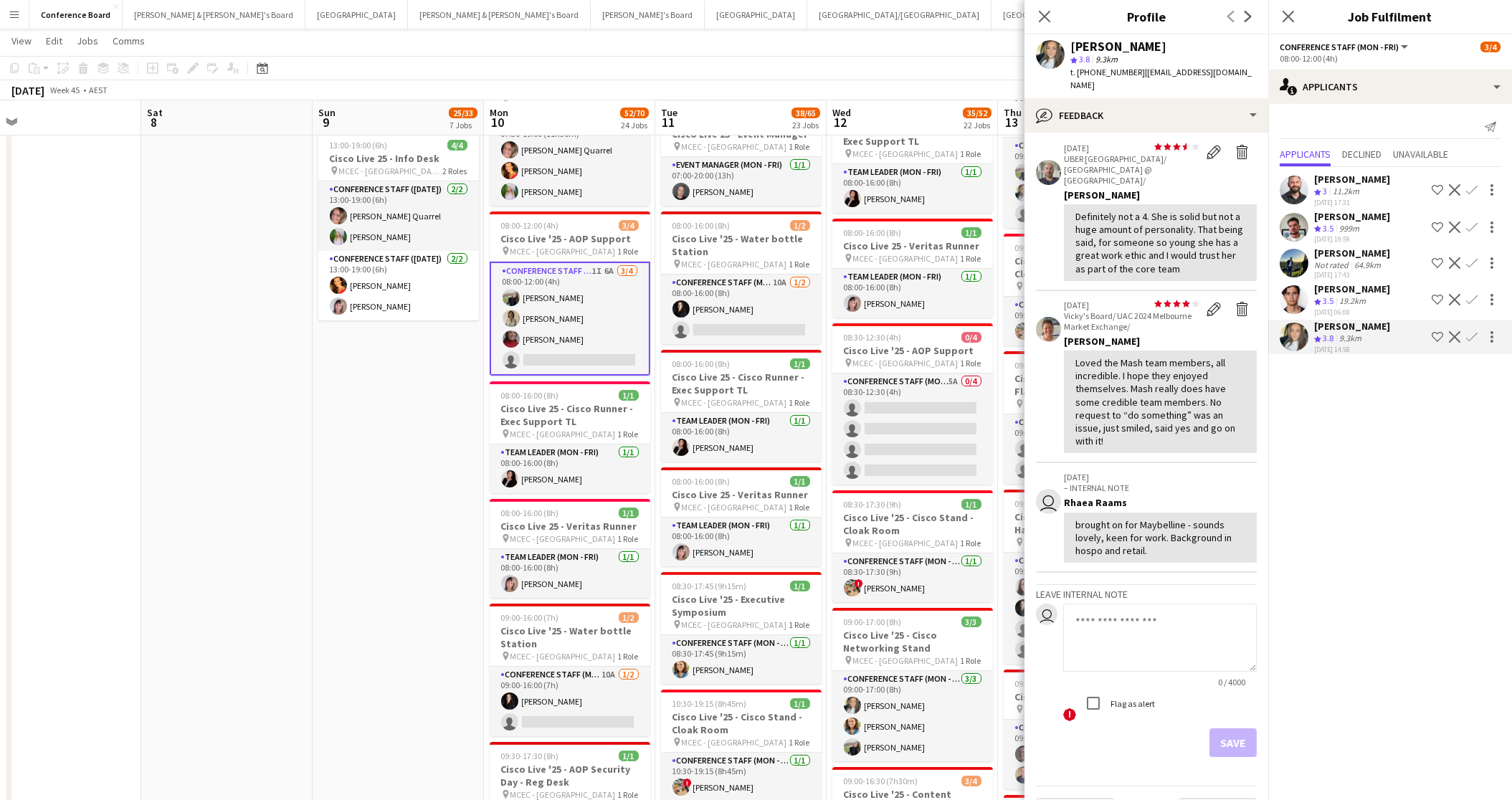
click at [1294, 290] on app-user-avatar at bounding box center [1293, 299] width 28 height 28
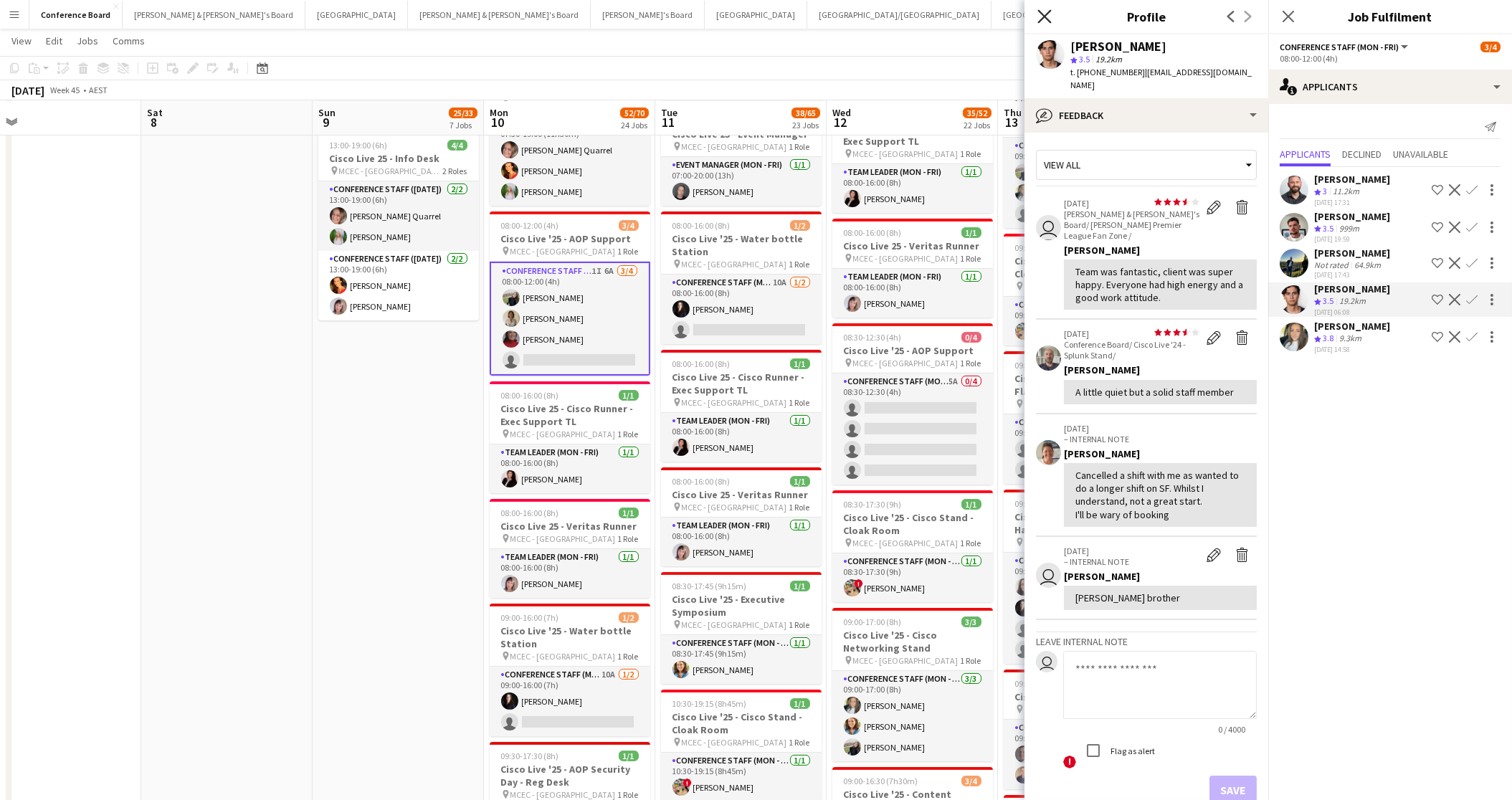
click at [1037, 16] on icon "Close pop-in" at bounding box center [1044, 16] width 14 height 14
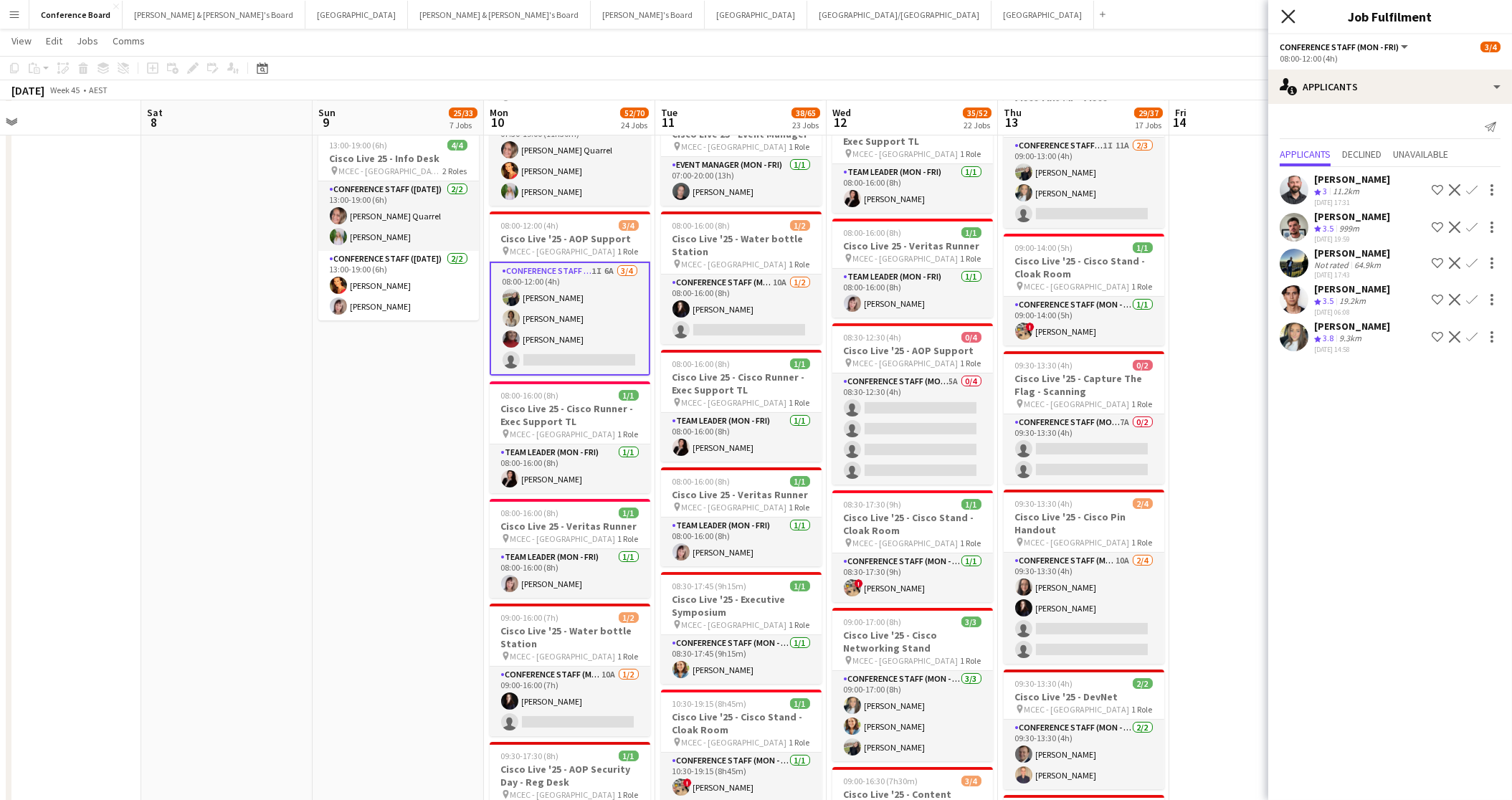
click at [1285, 15] on icon at bounding box center [1288, 16] width 14 height 14
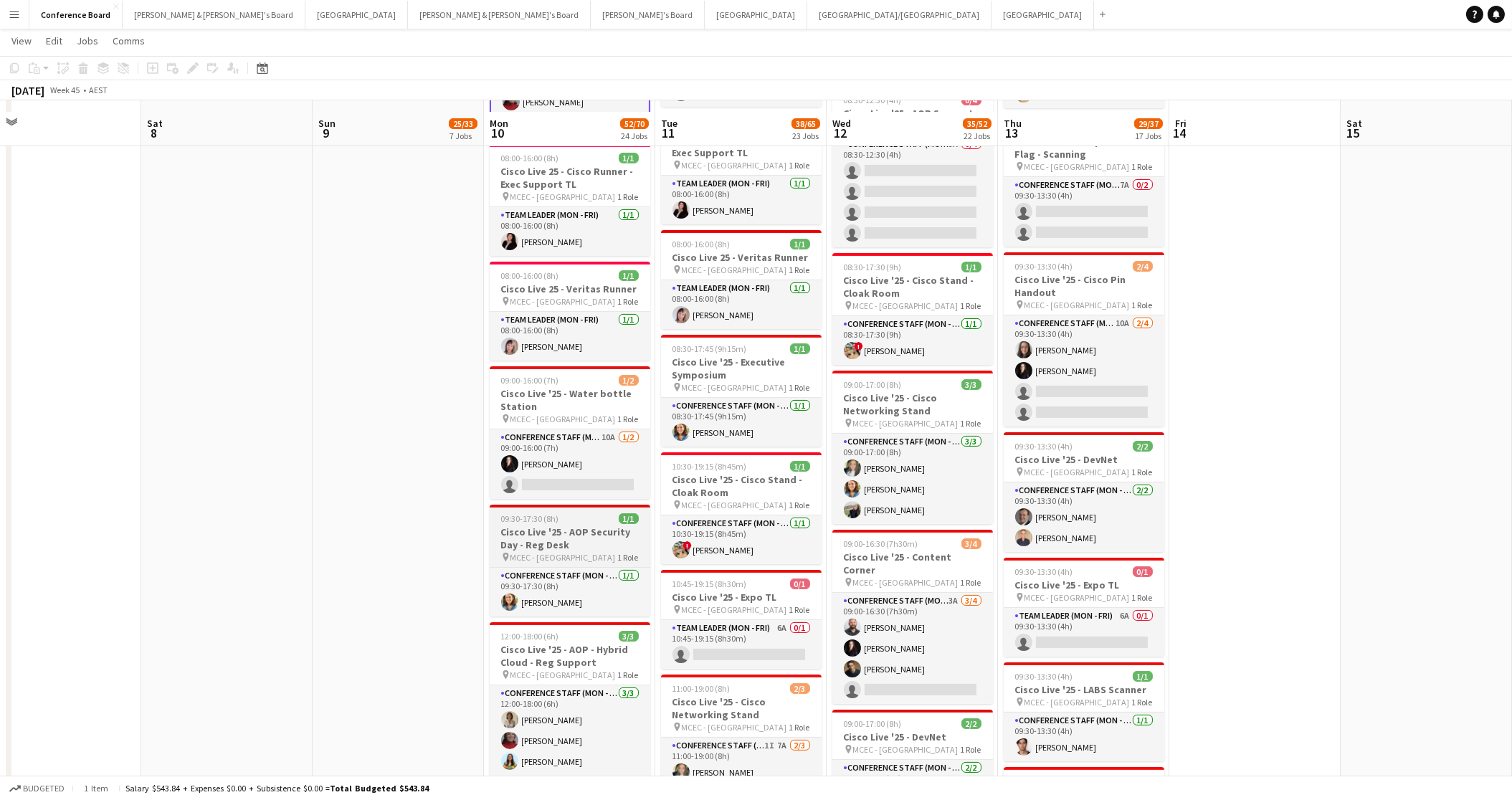
scroll to position [1167, 0]
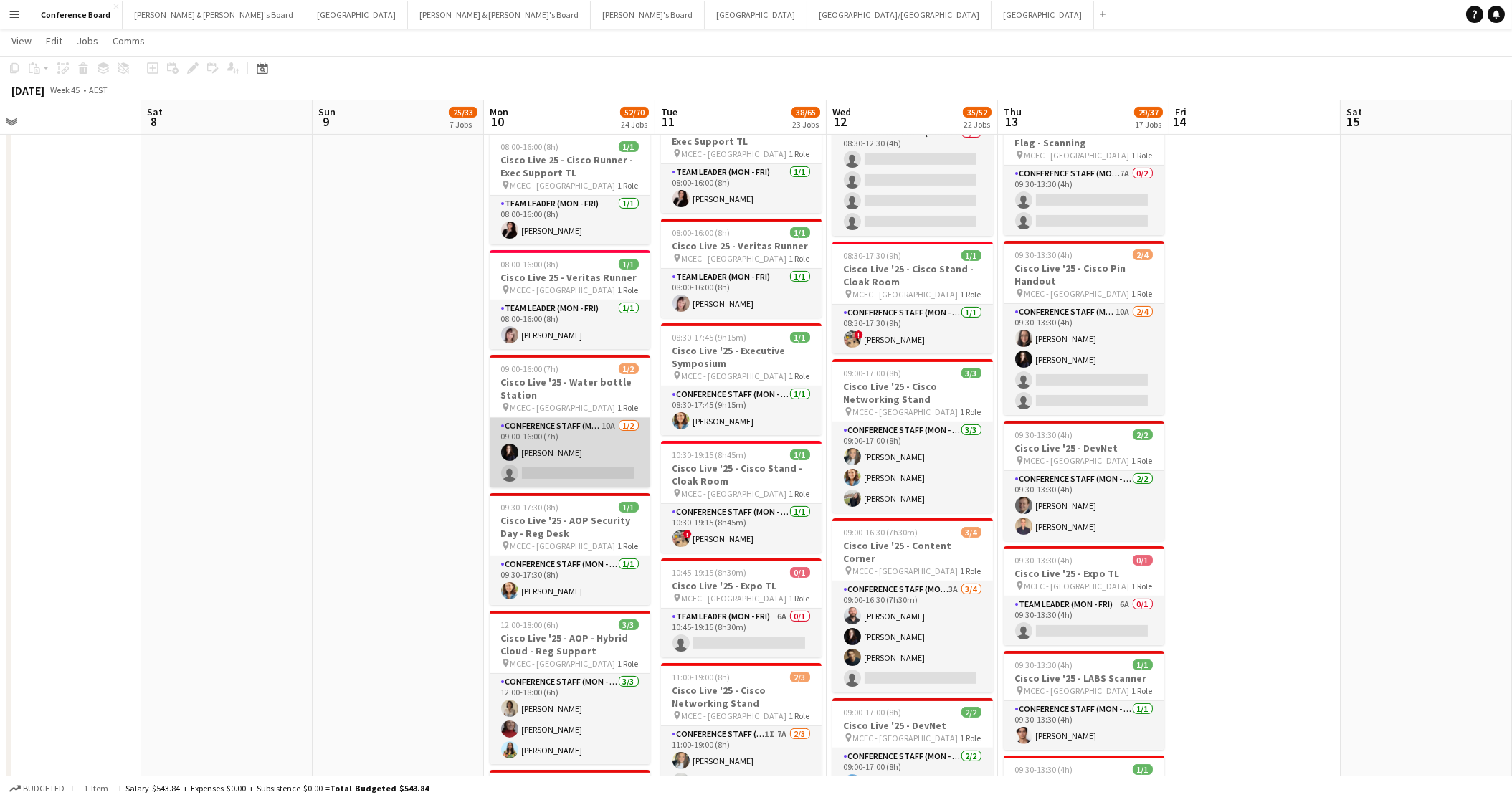
click at [618, 439] on app-card-role "Conference Staff (Mon - Fri) 10A [DATE] 09:00-16:00 (7h) [PERSON_NAME] single-n…" at bounding box center [570, 453] width 161 height 69
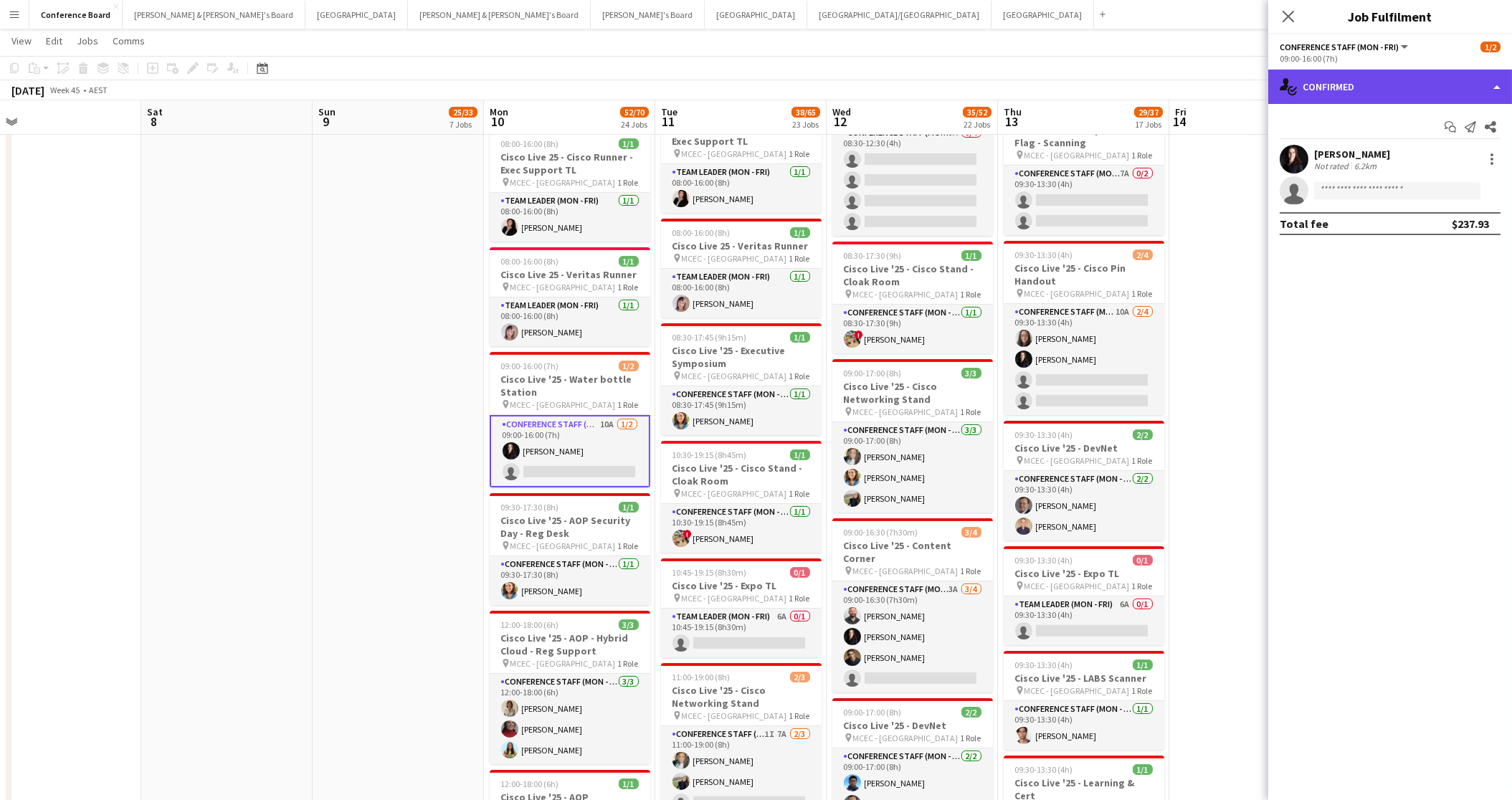
click at [1399, 91] on div "single-neutral-actions-check-2 Confirmed" at bounding box center [1390, 87] width 244 height 35
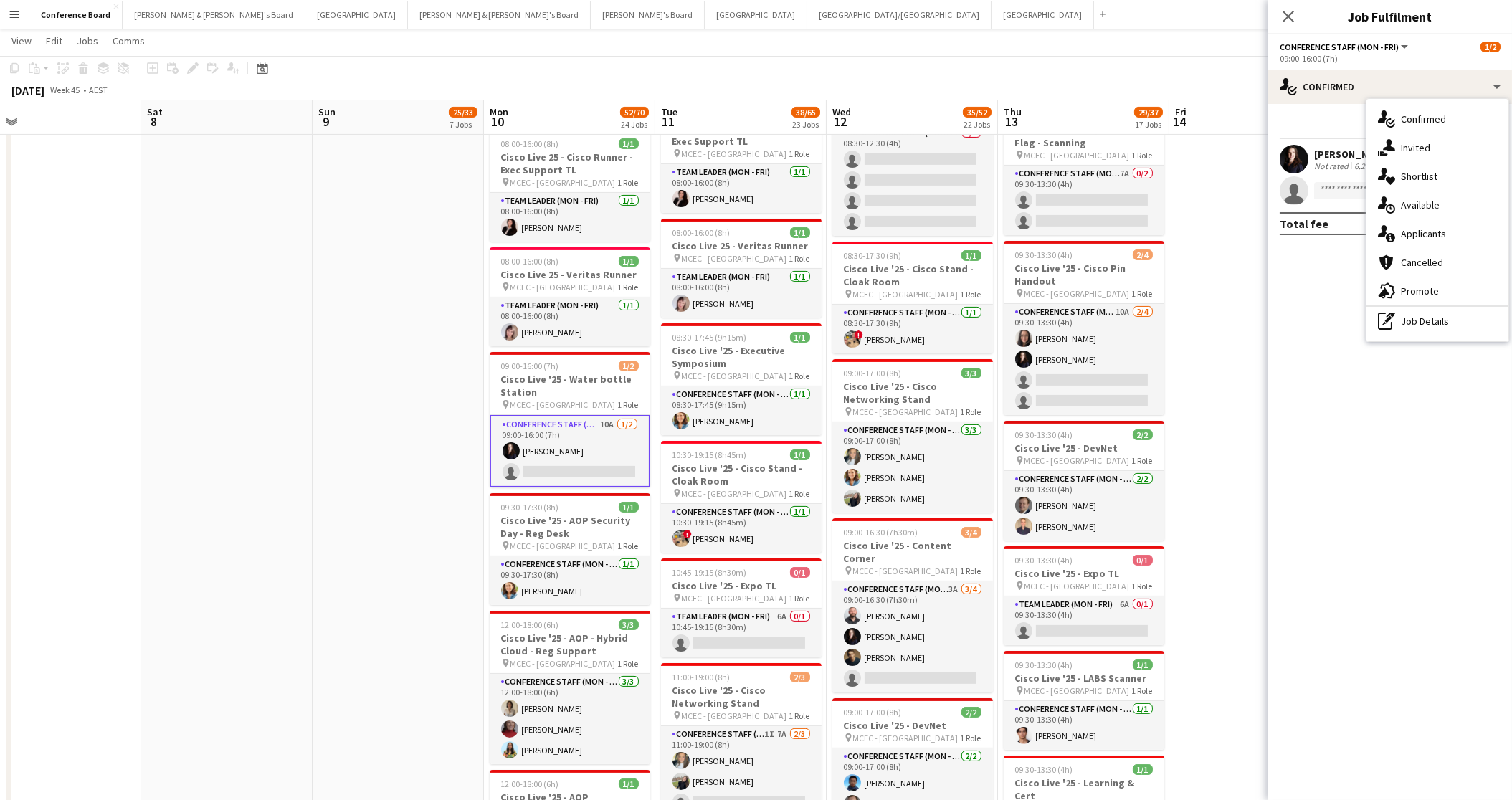
click at [1432, 236] on span "Applicants" at bounding box center [1423, 233] width 45 height 13
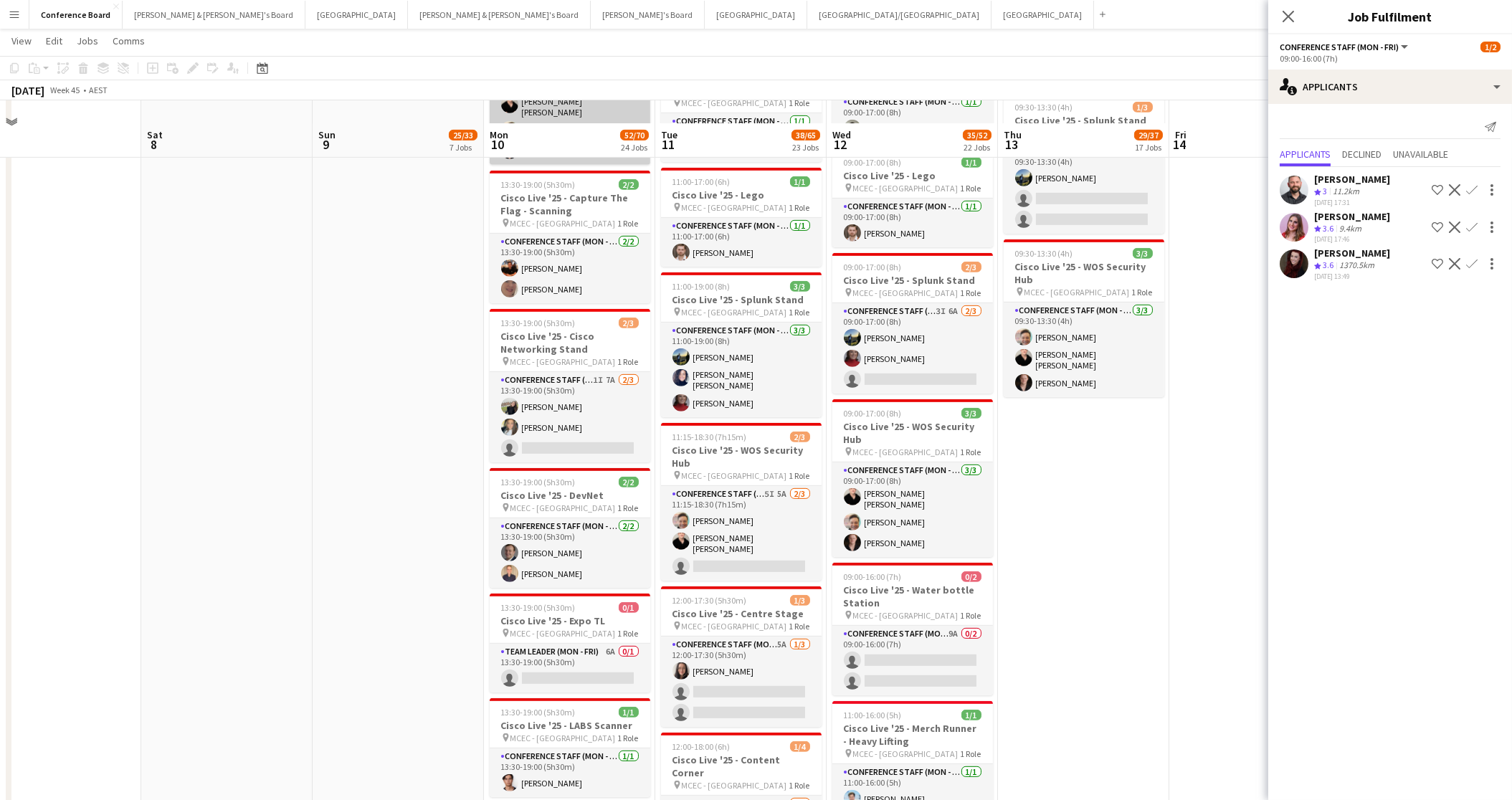
scroll to position [2195, 0]
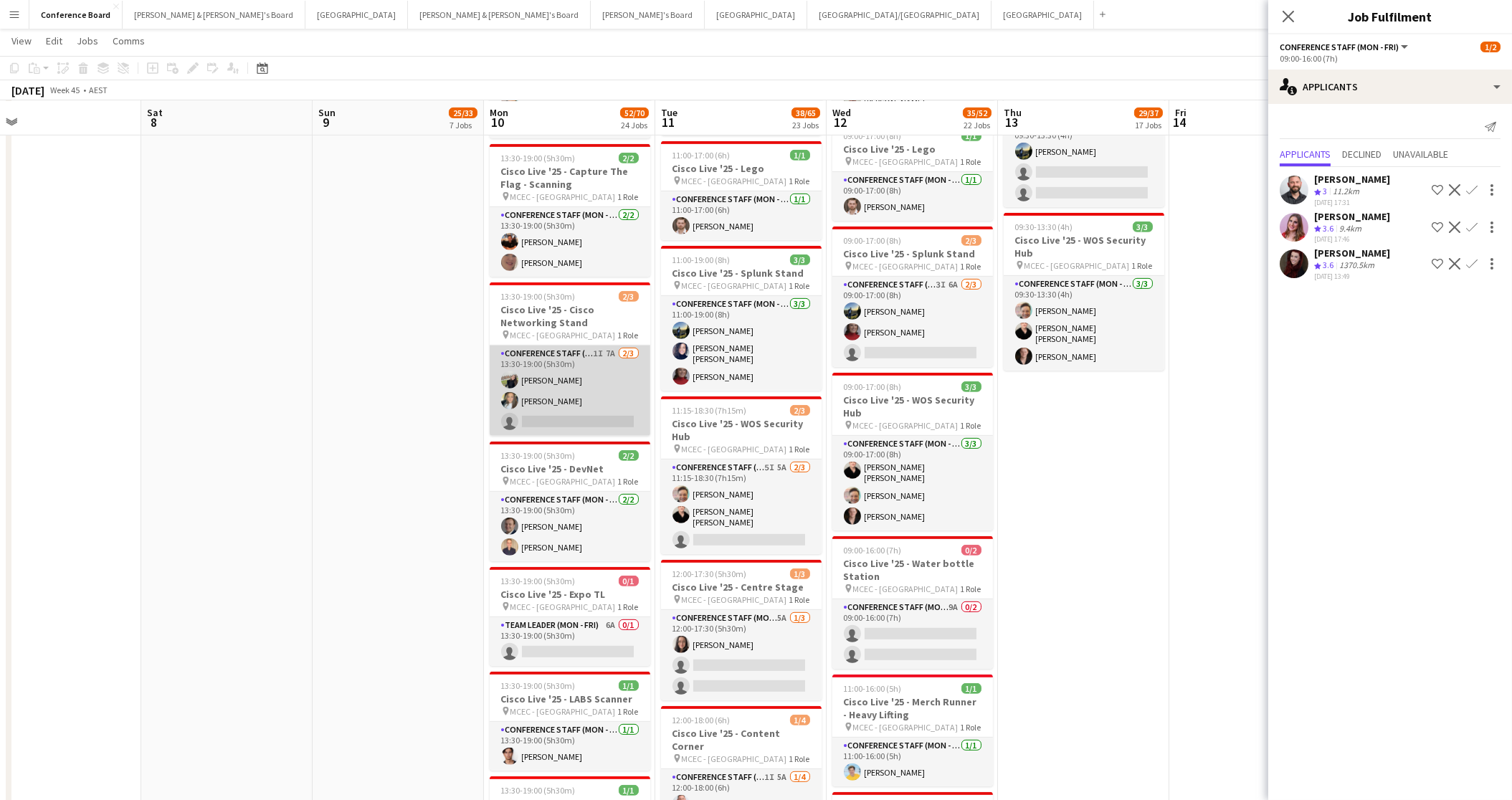
click at [595, 382] on app-card-role "Conference Staff (Mon - Fri) 1I 7A [DATE] 13:30-19:00 (5h30m) [PERSON_NAME] [PE…" at bounding box center [570, 390] width 161 height 91
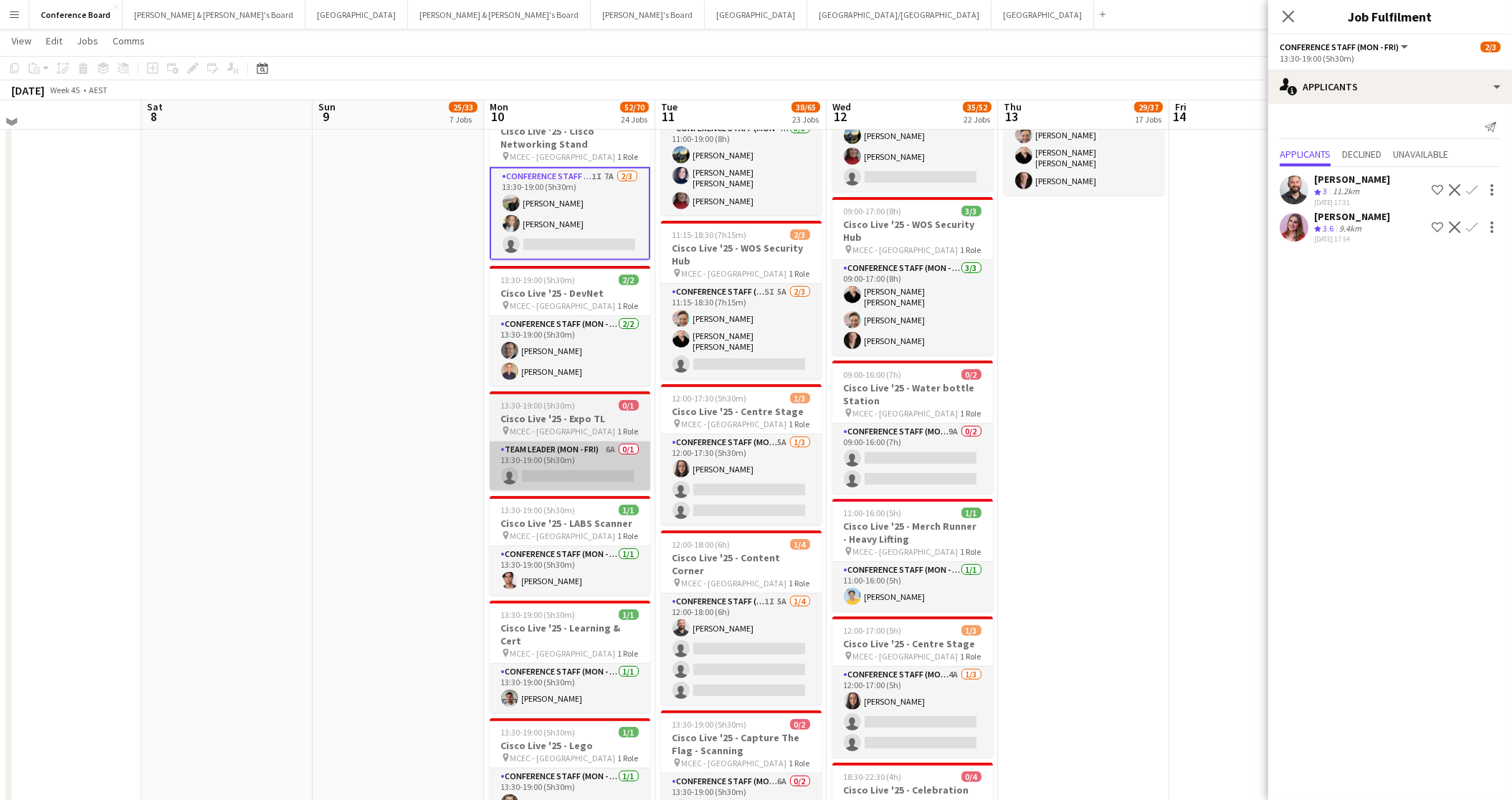
scroll to position [2373, 0]
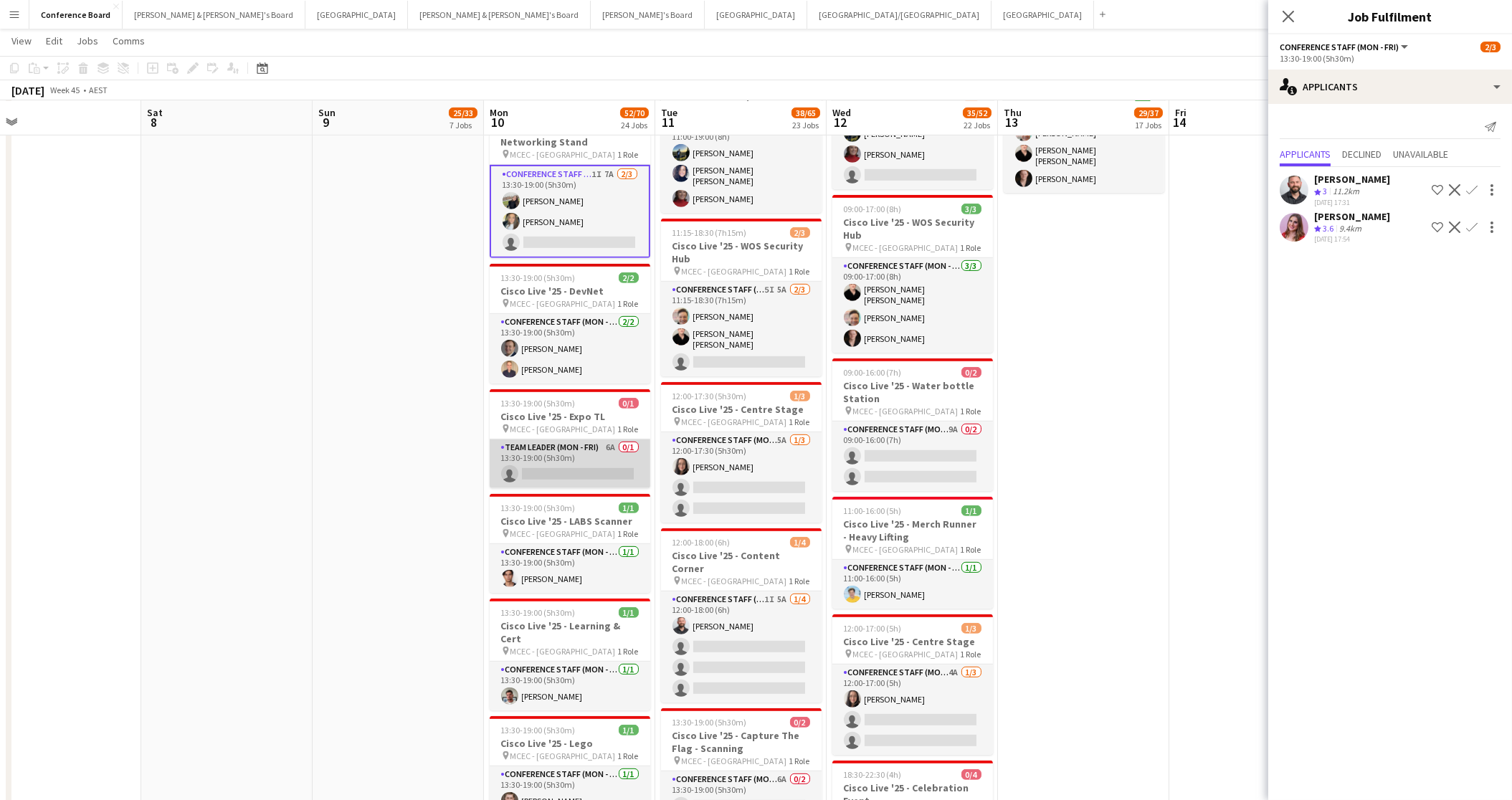
click at [572, 439] on app-card-role "Team Leader (Mon - Fri) 6A 0/1 13:30-19:00 (5h30m) single-neutral-actions" at bounding box center [570, 463] width 161 height 48
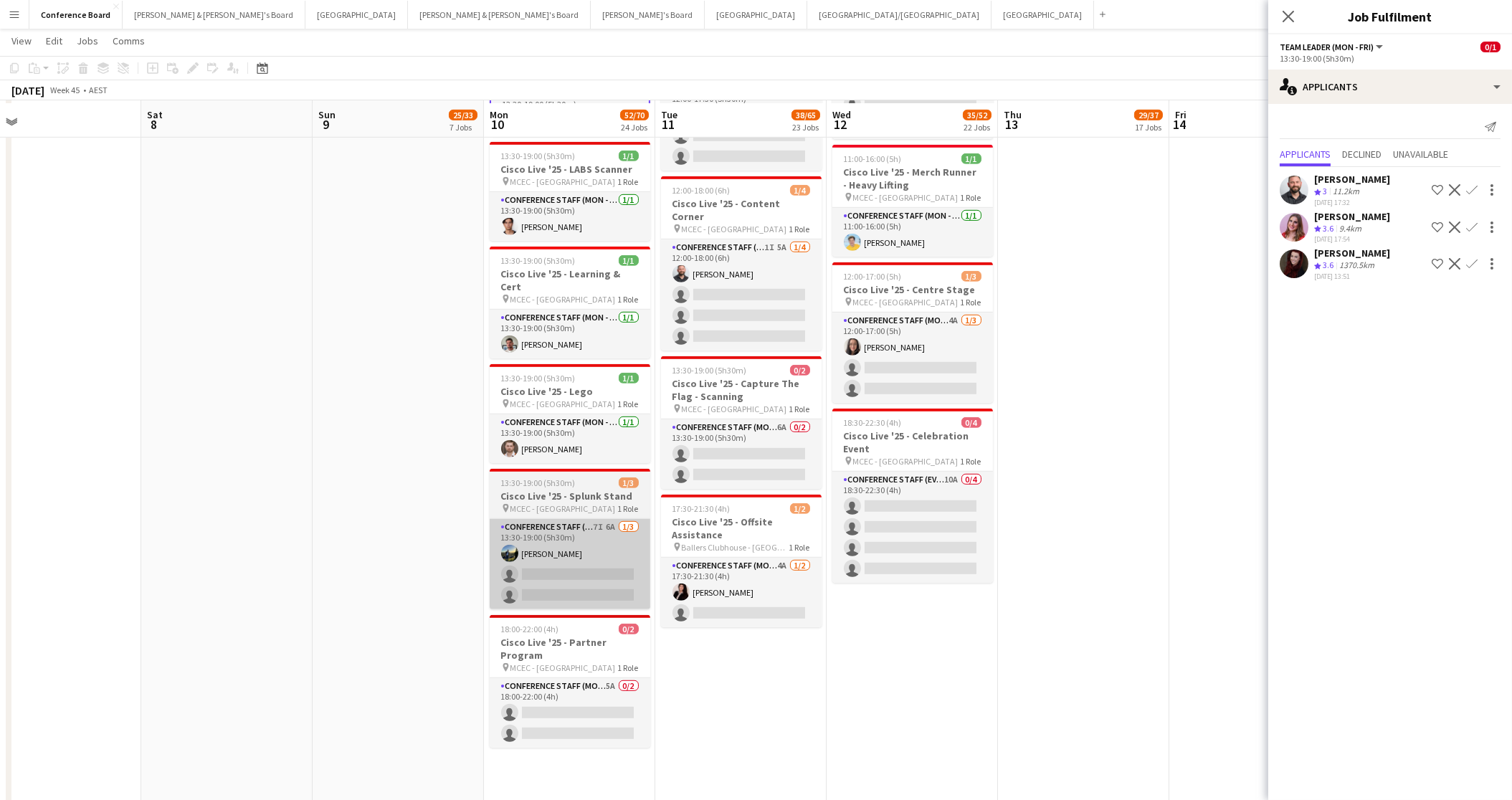
scroll to position [2727, 0]
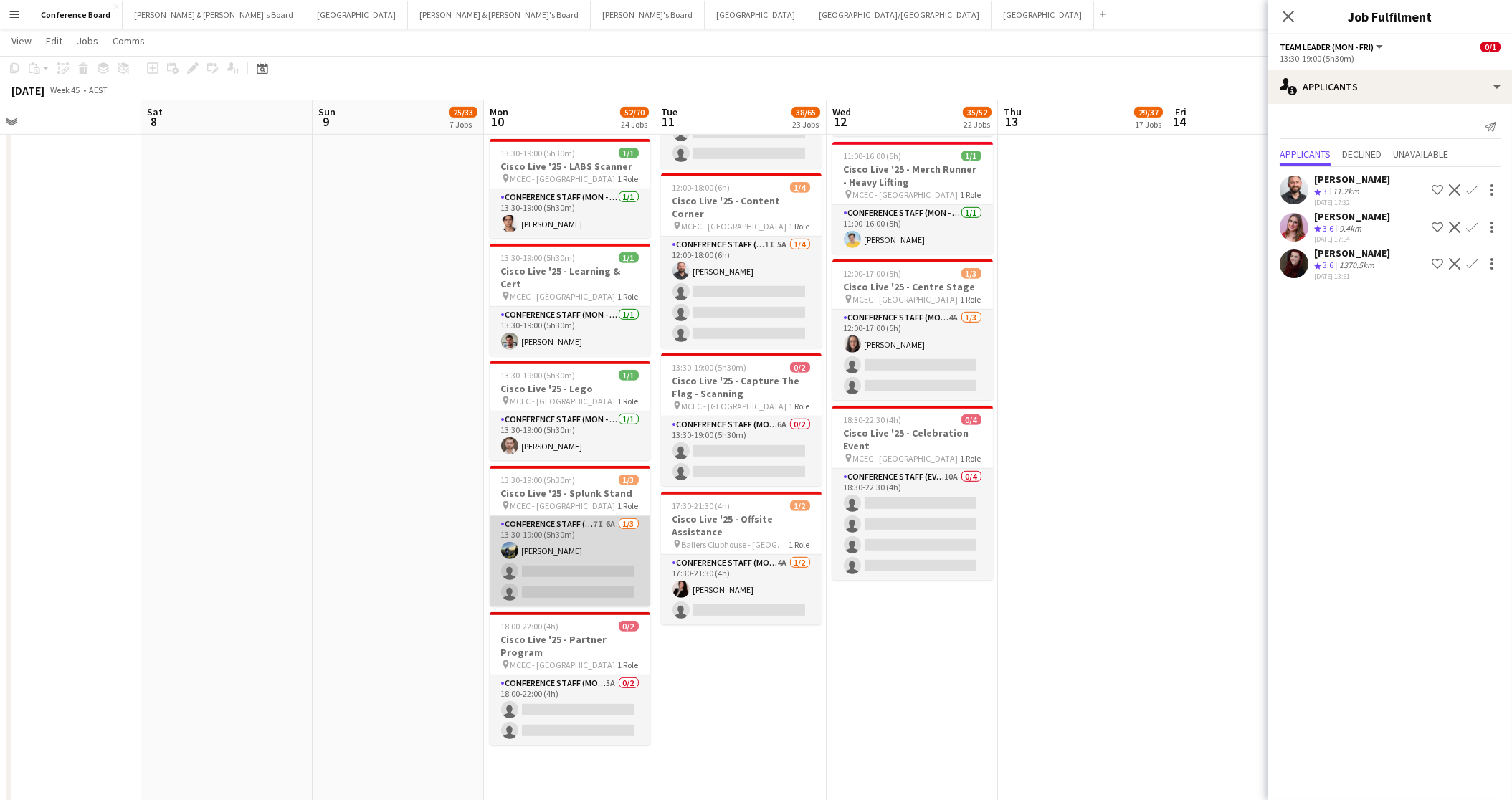
click at [565, 516] on app-card-role "Conference Staff (Mon - Fri) 7I 6A [DATE] 13:30-19:00 (5h30m) [PERSON_NAME] sin…" at bounding box center [570, 560] width 161 height 91
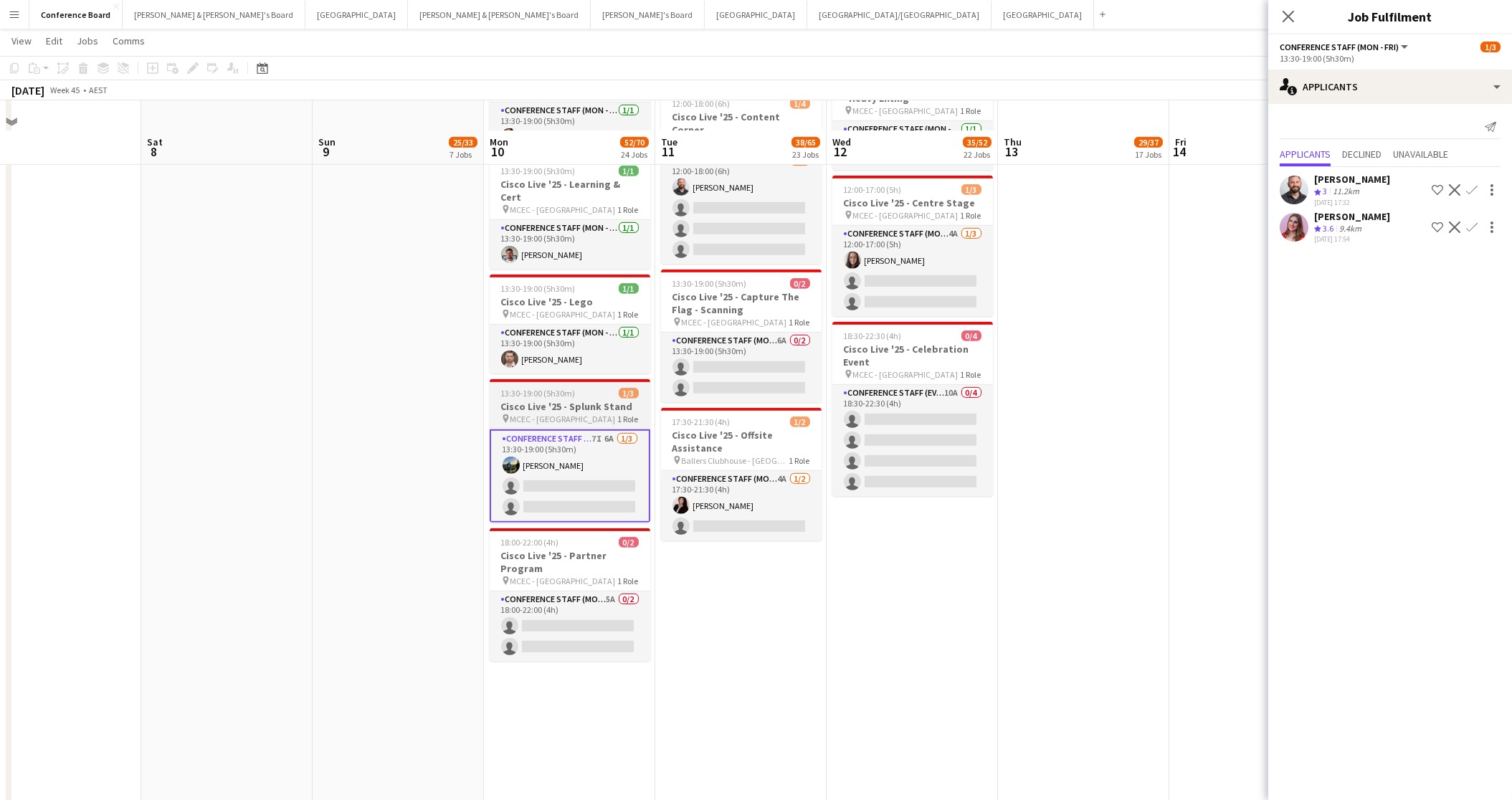
scroll to position [2853, 0]
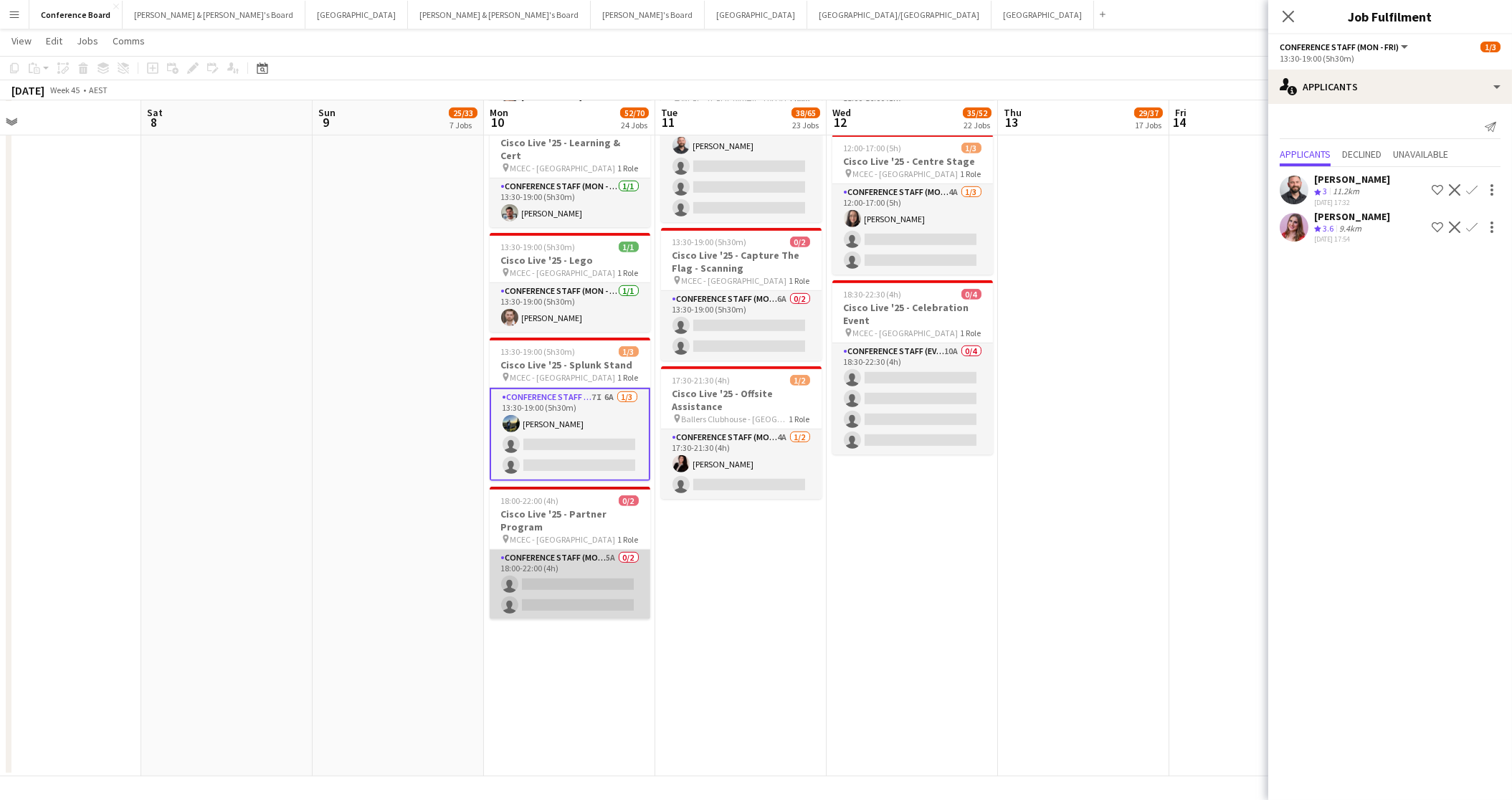
click at [557, 549] on app-card-role "Conference Staff (Mon - Fri) 5A 0/2 18:00-22:00 (4h) single-neutral-actions sin…" at bounding box center [570, 584] width 161 height 69
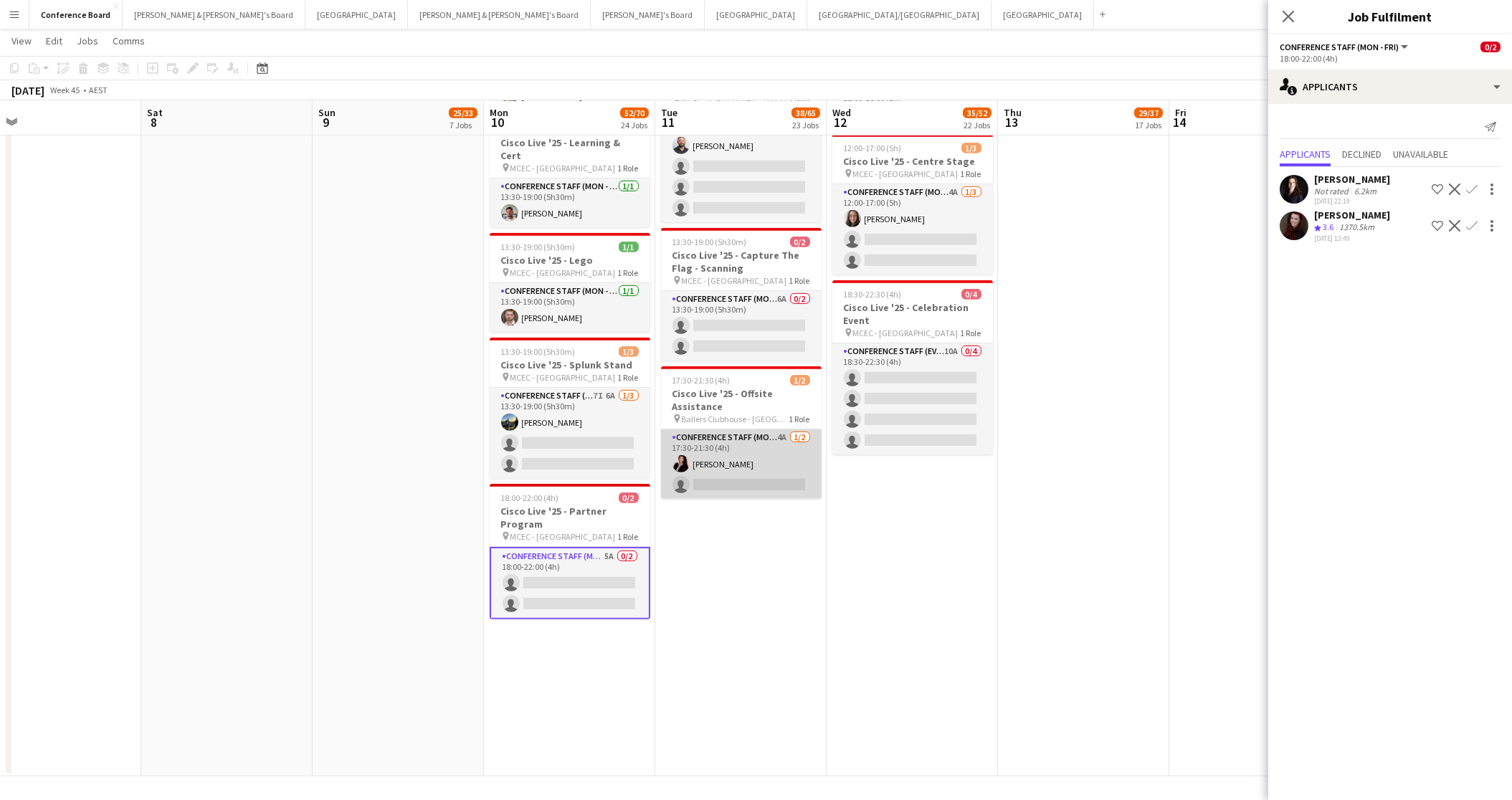
click at [803, 430] on app-card-role "Conference Staff (Mon - Fri) 4A [DATE] 17:30-21:30 (4h) [PERSON_NAME] single-ne…" at bounding box center [742, 464] width 161 height 69
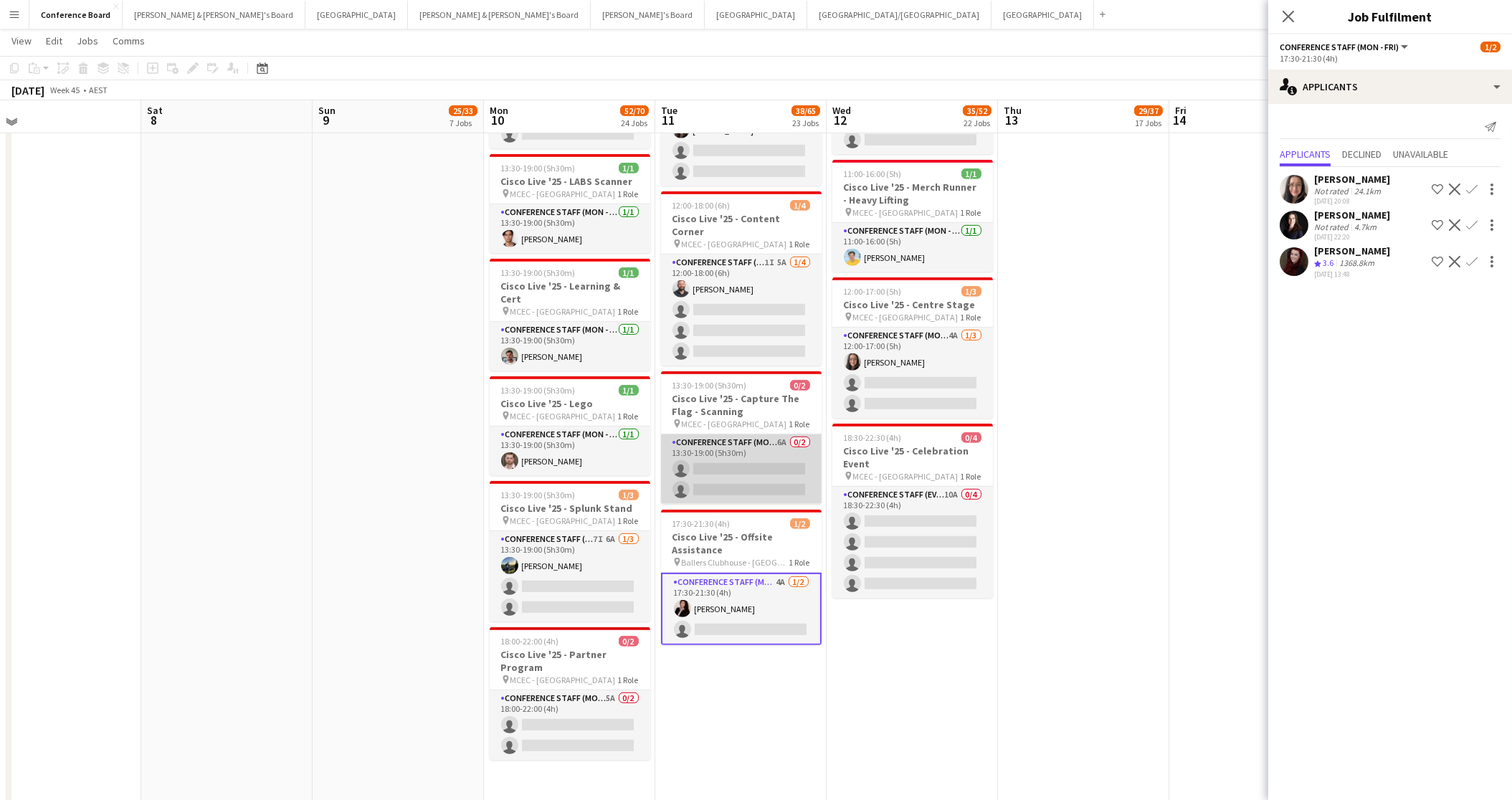
scroll to position [2707, 0]
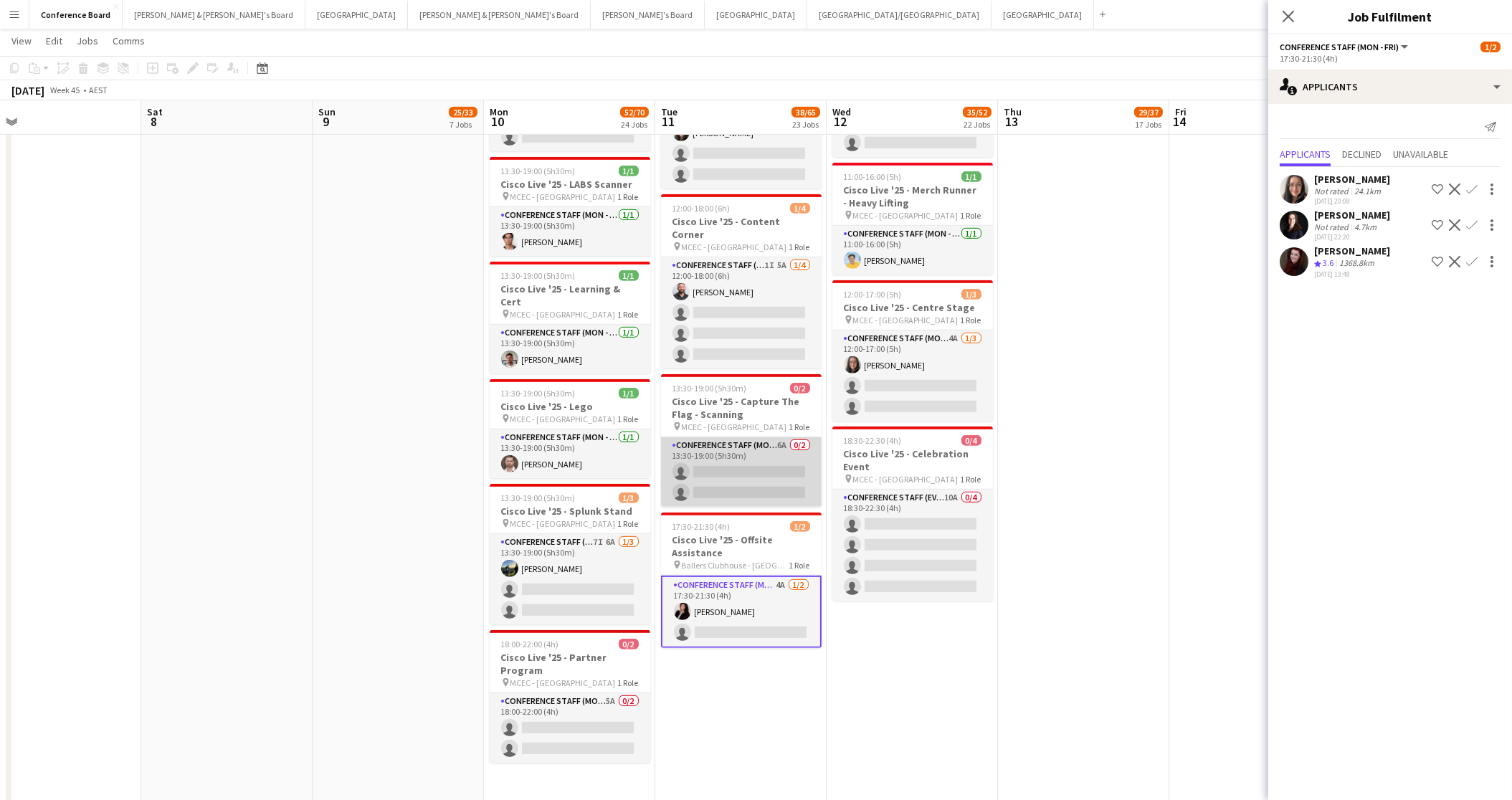
click at [768, 437] on app-card-role "Conference Staff (Mon - Fri) 6A 0/2 13:30-19:00 (5h30m) single-neutral-actions …" at bounding box center [742, 472] width 161 height 69
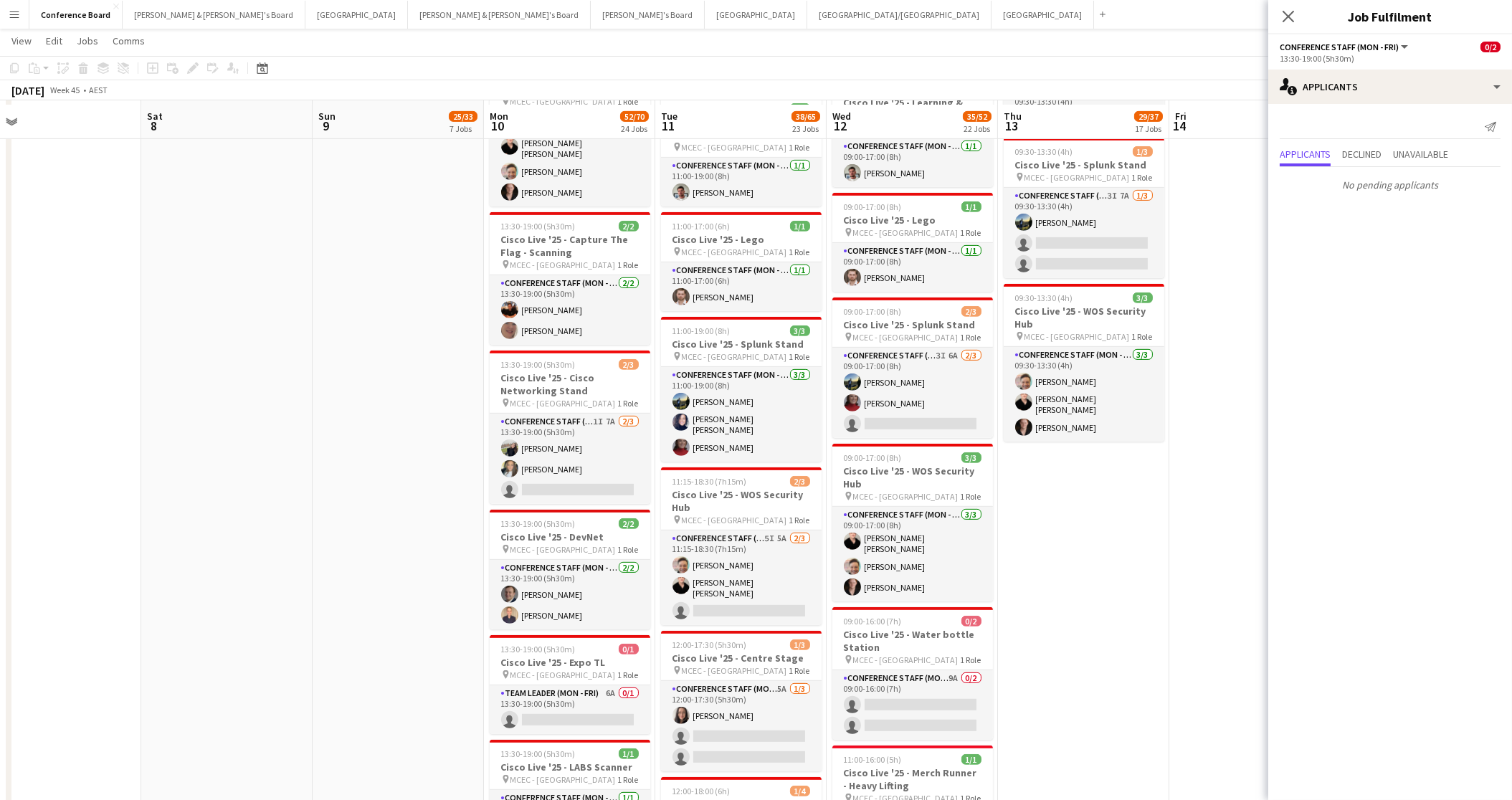
scroll to position [2124, 0]
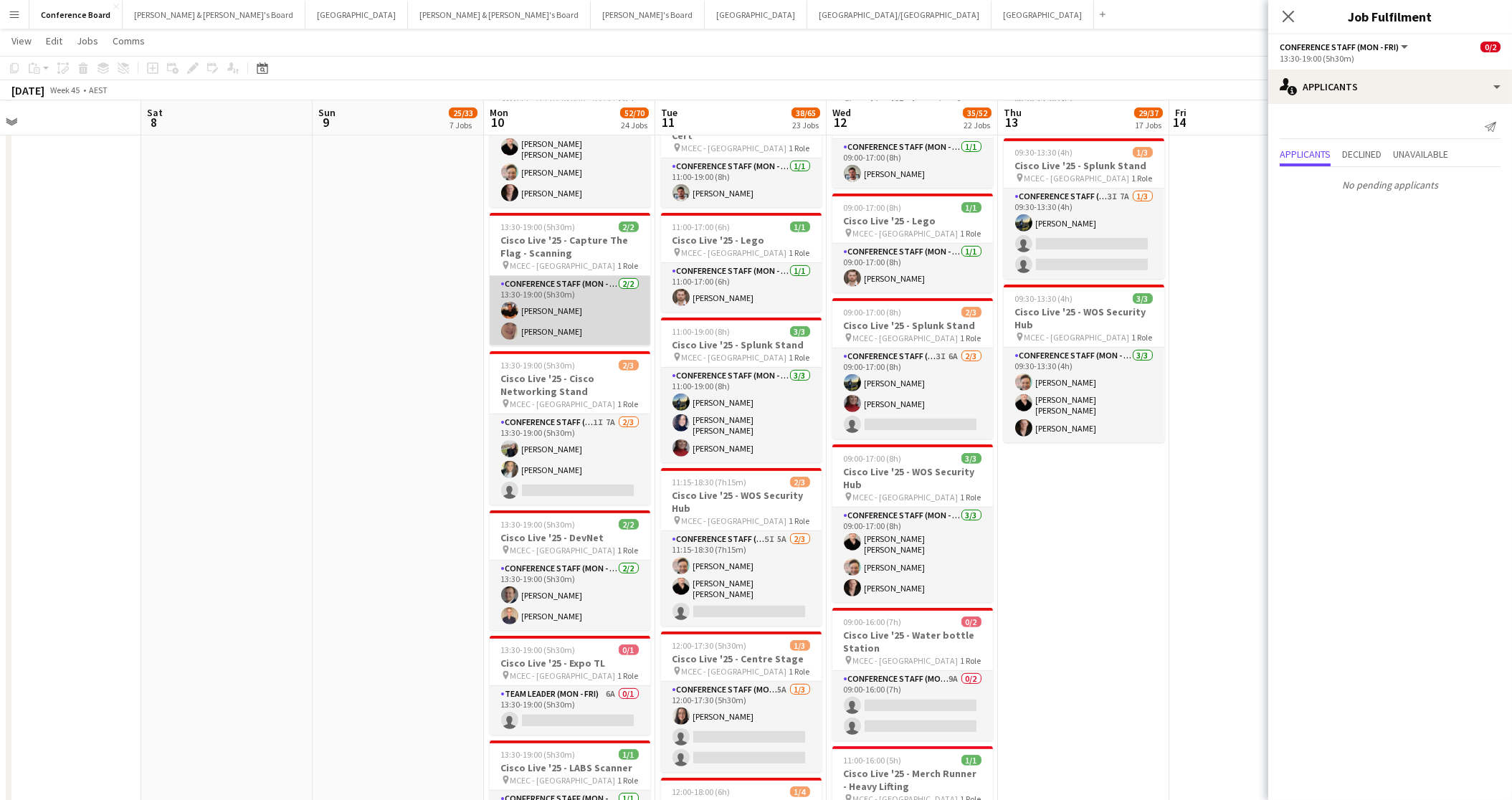
click at [509, 302] on app-user-avatar at bounding box center [509, 310] width 17 height 17
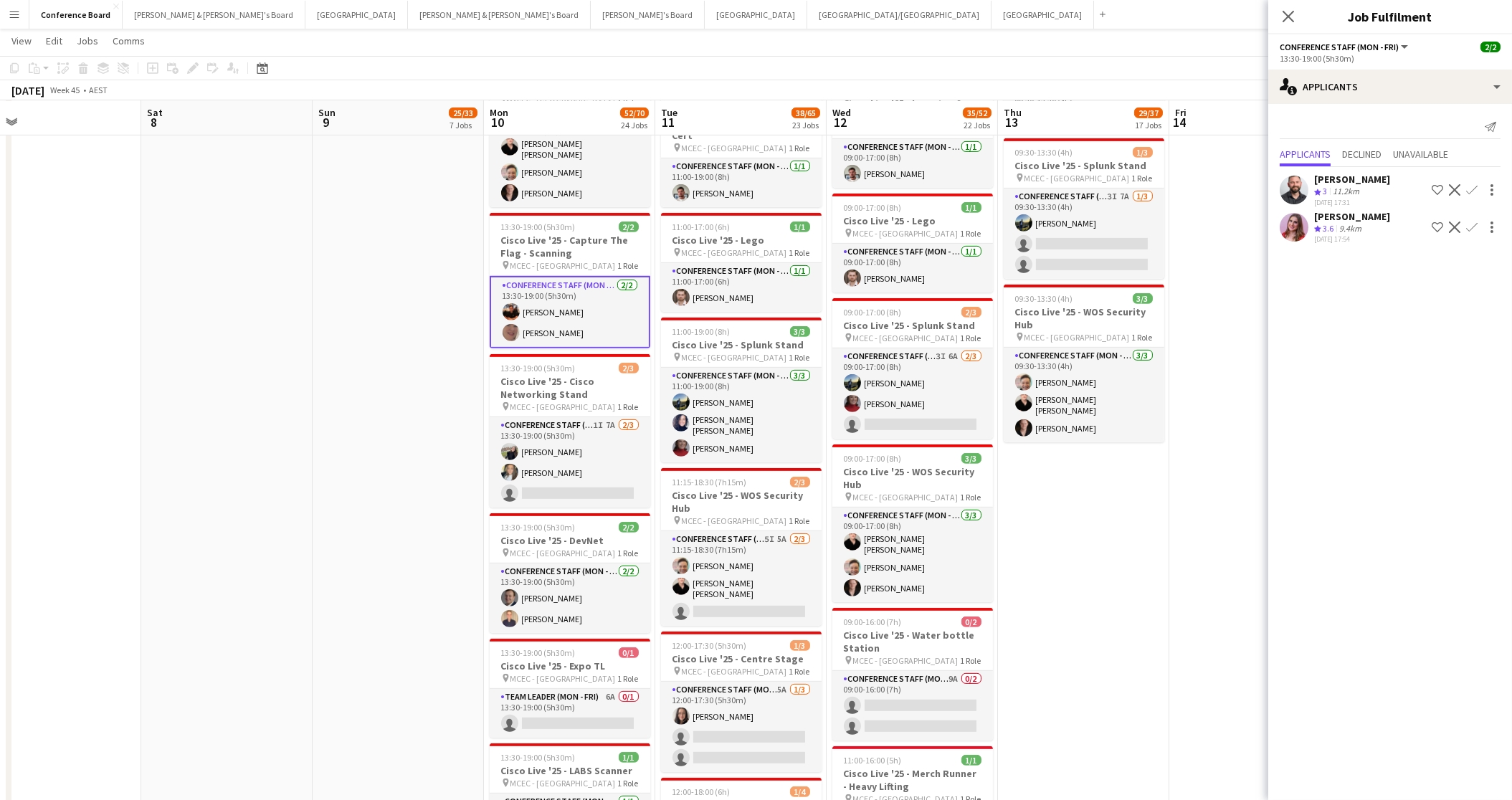
click at [536, 280] on app-card-role "Conference Staff (Mon - Fri) [DATE] 13:30-19:00 (5h30m) [PERSON_NAME] [PERSON_N…" at bounding box center [570, 312] width 161 height 72
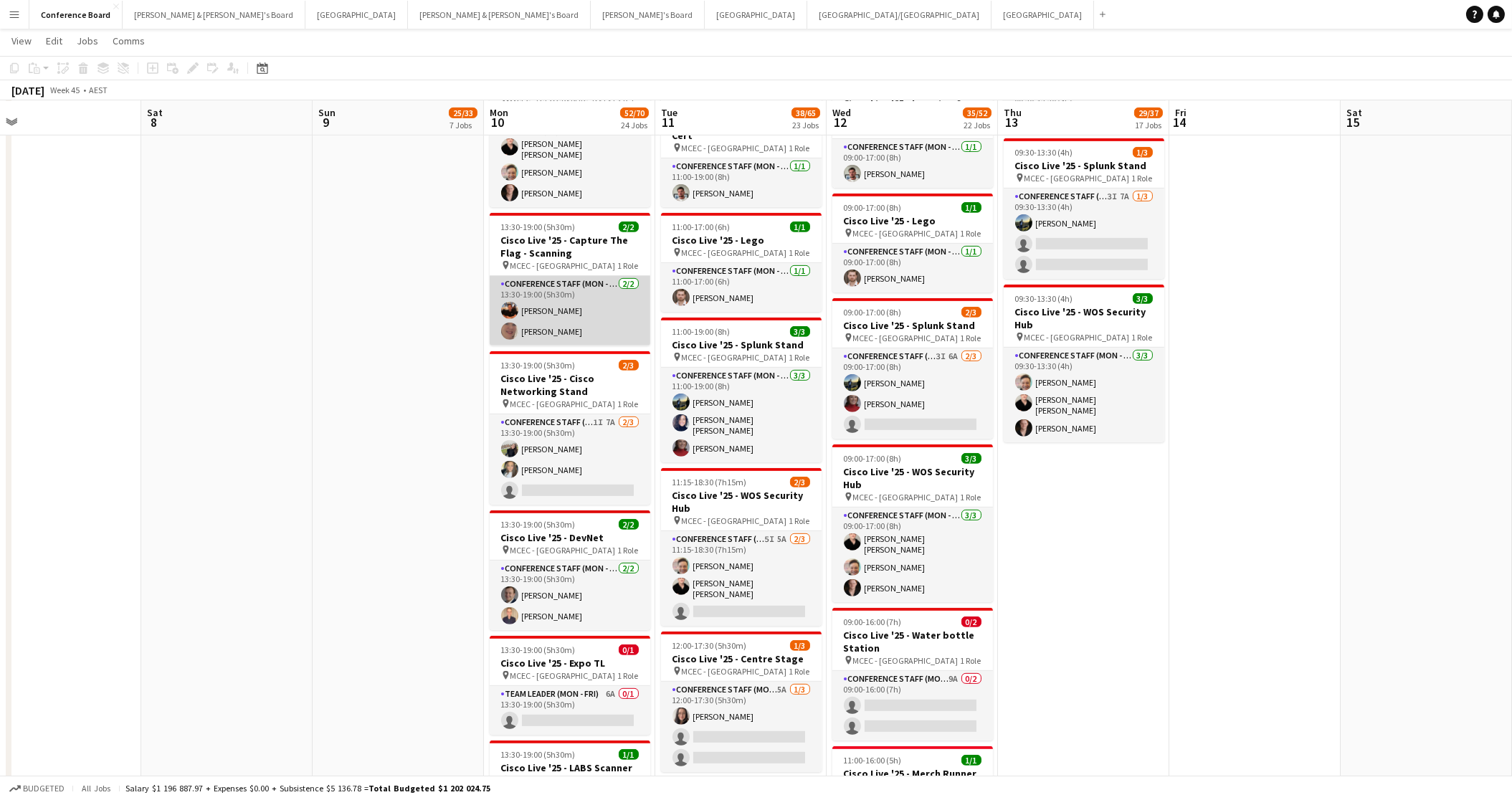
click at [512, 302] on app-user-avatar at bounding box center [509, 310] width 17 height 17
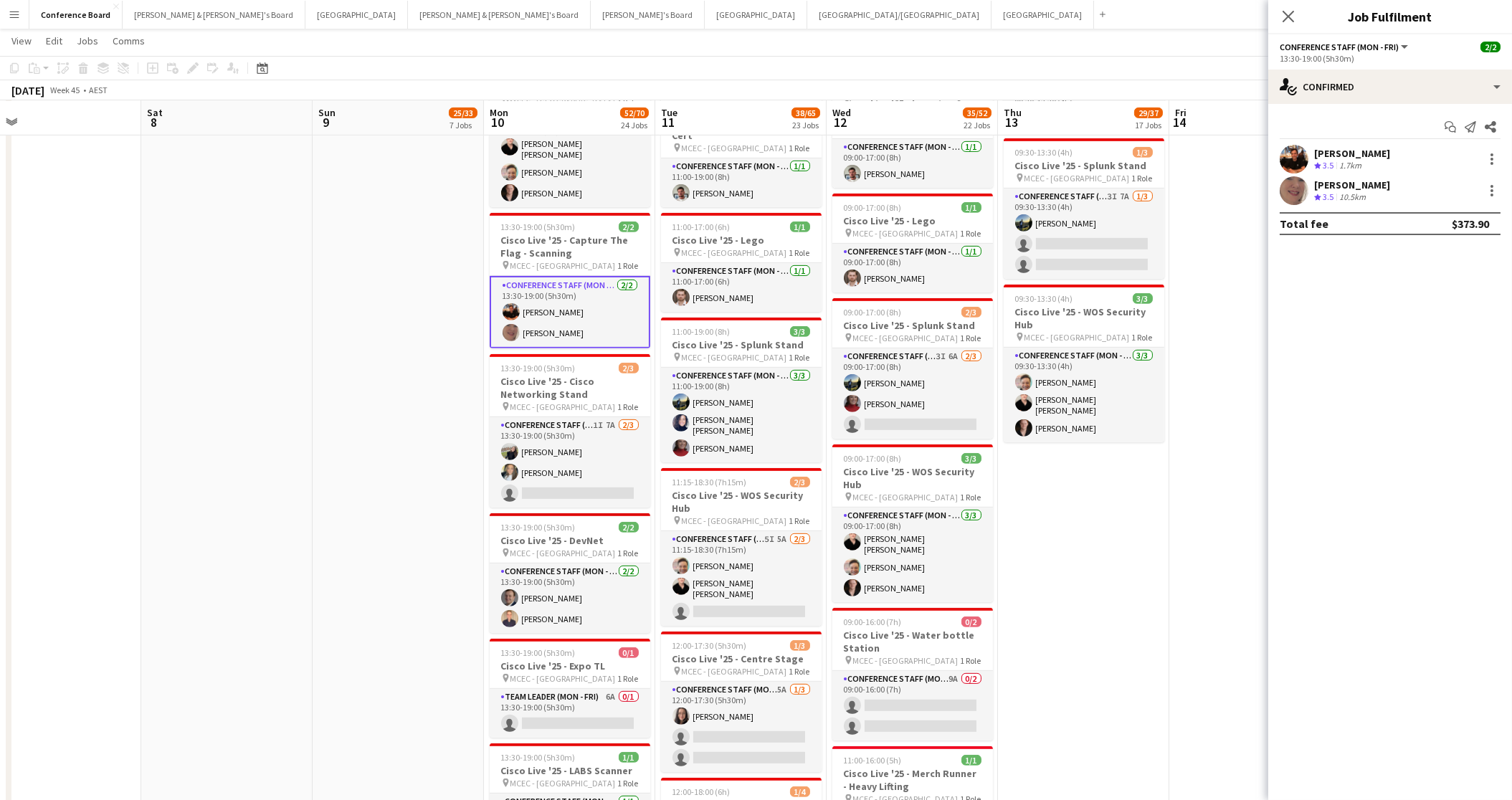
click at [1289, 155] on app-user-avatar at bounding box center [1293, 158] width 28 height 28
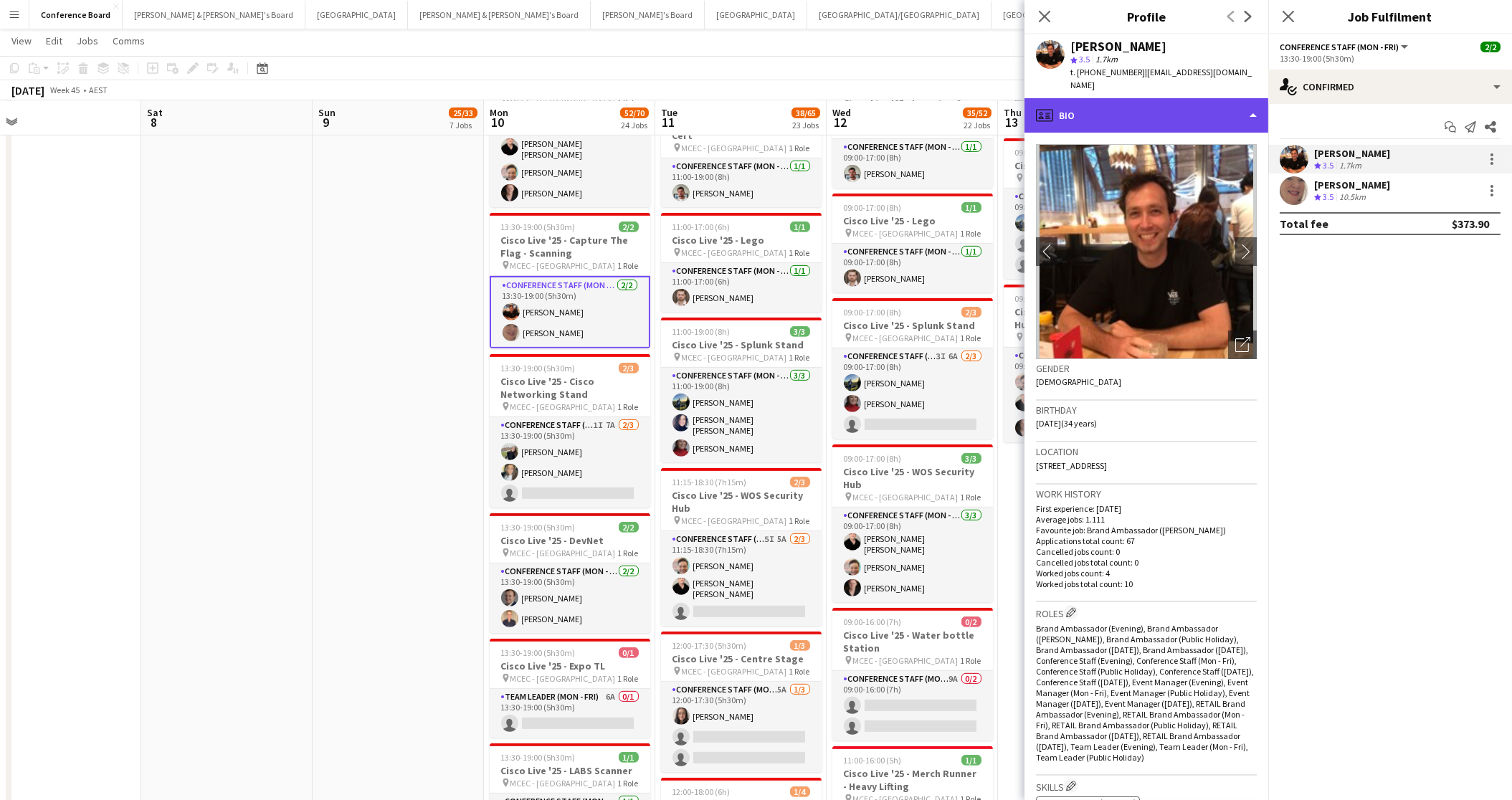
click at [1217, 100] on div "profile Bio" at bounding box center [1146, 115] width 244 height 35
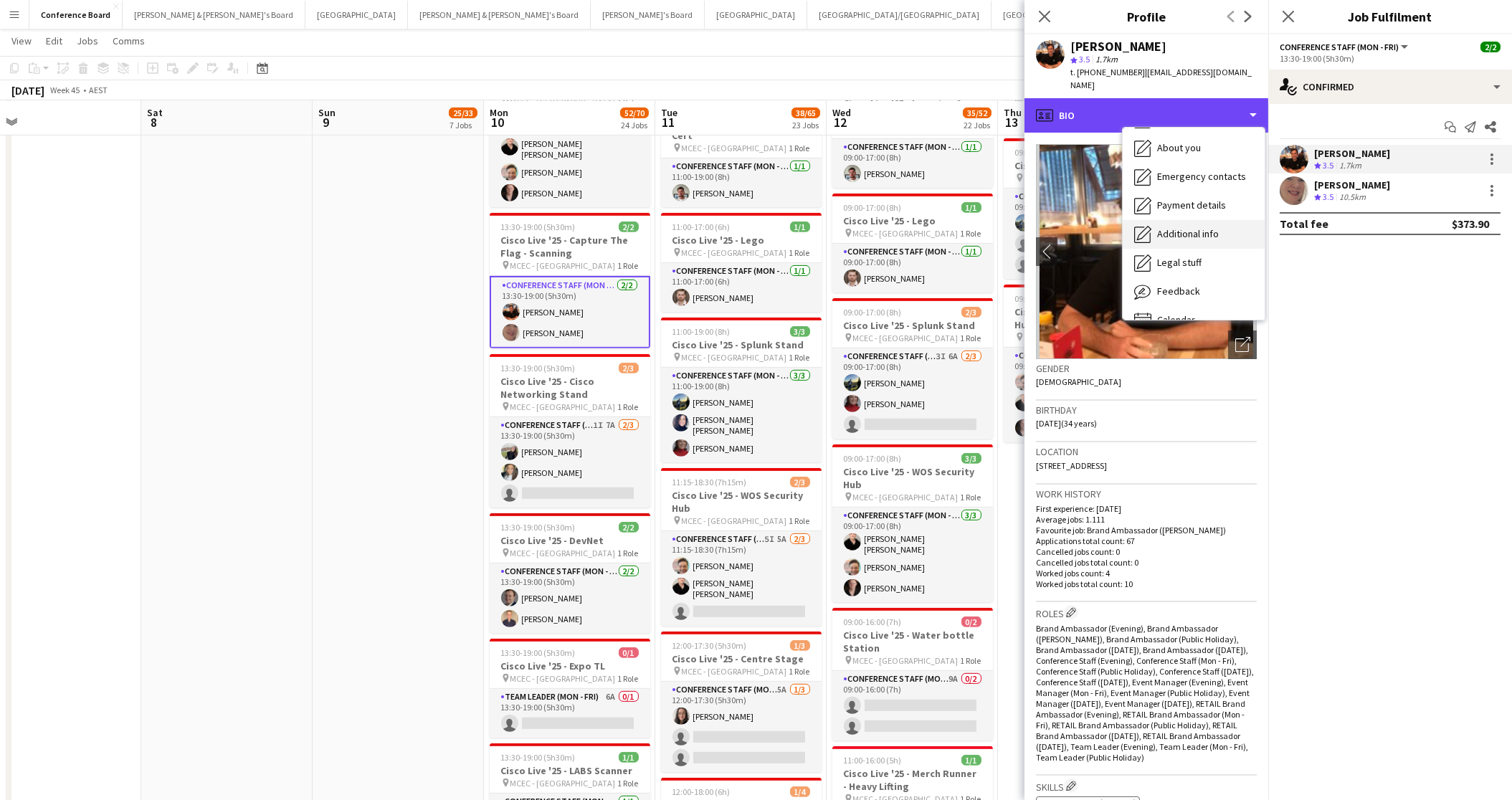
scroll to position [105, 0]
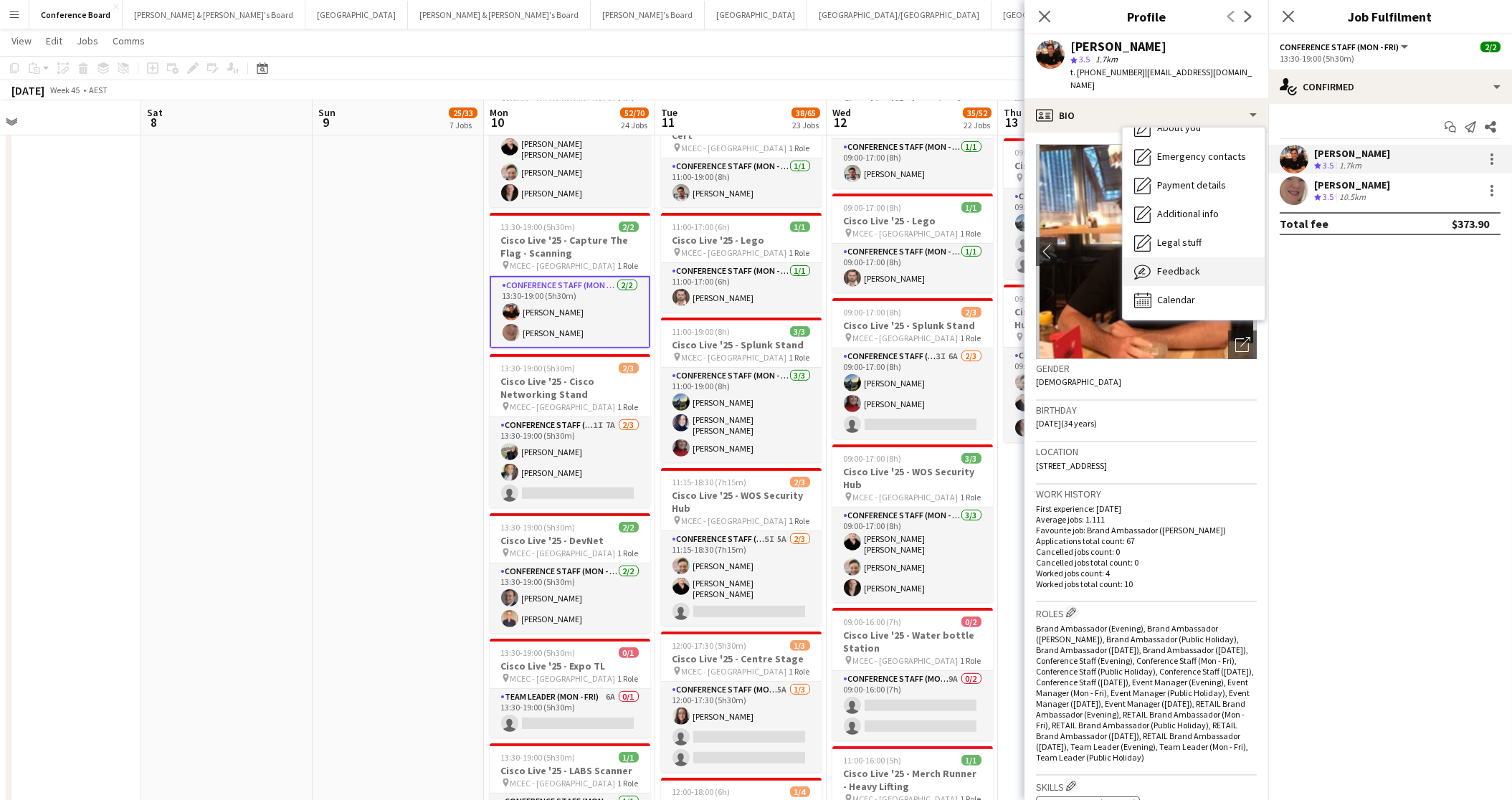
click at [1184, 264] on span "Feedback" at bounding box center [1178, 271] width 43 height 13
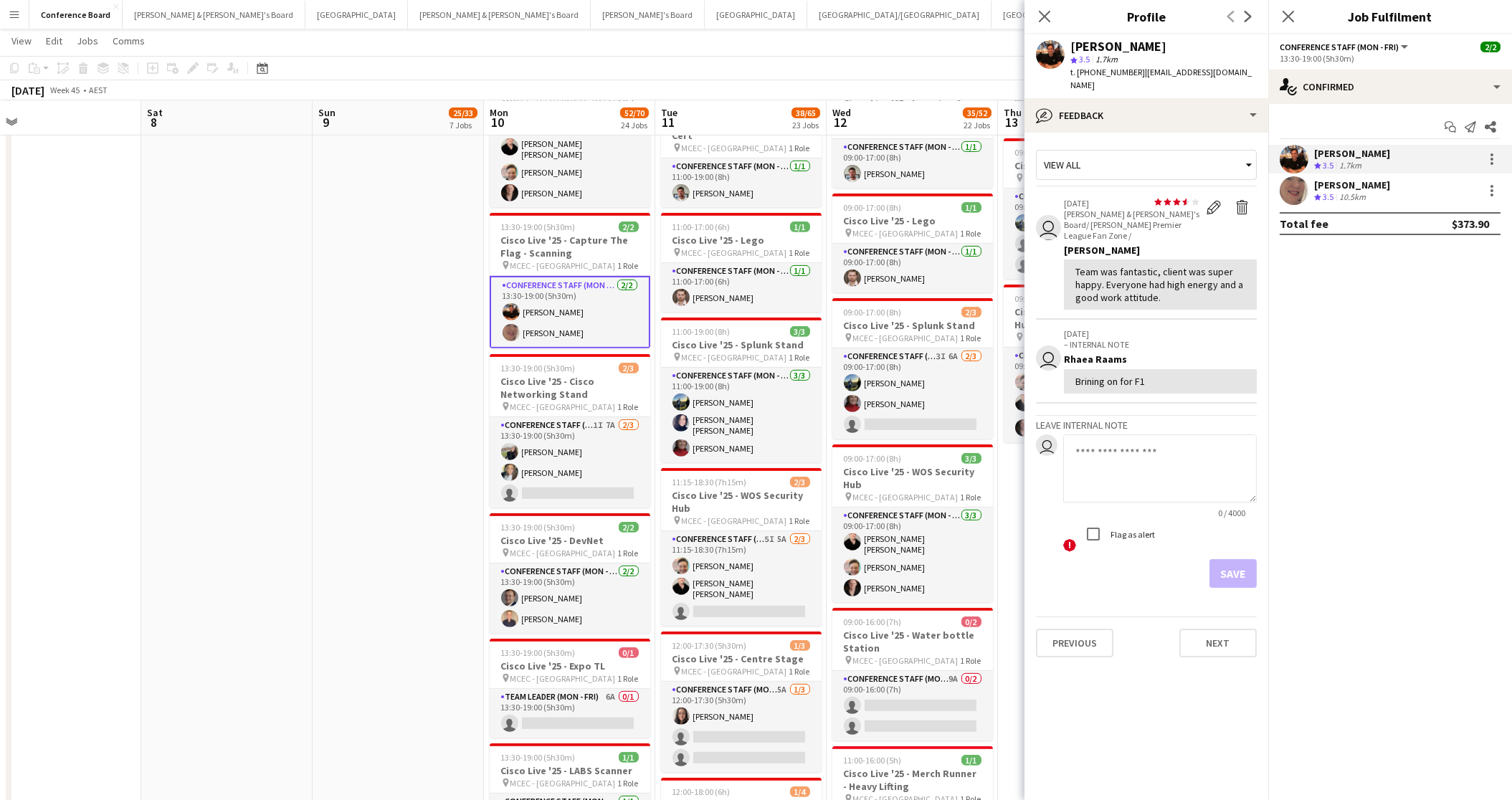
click at [1295, 187] on app-user-avatar at bounding box center [1293, 190] width 28 height 28
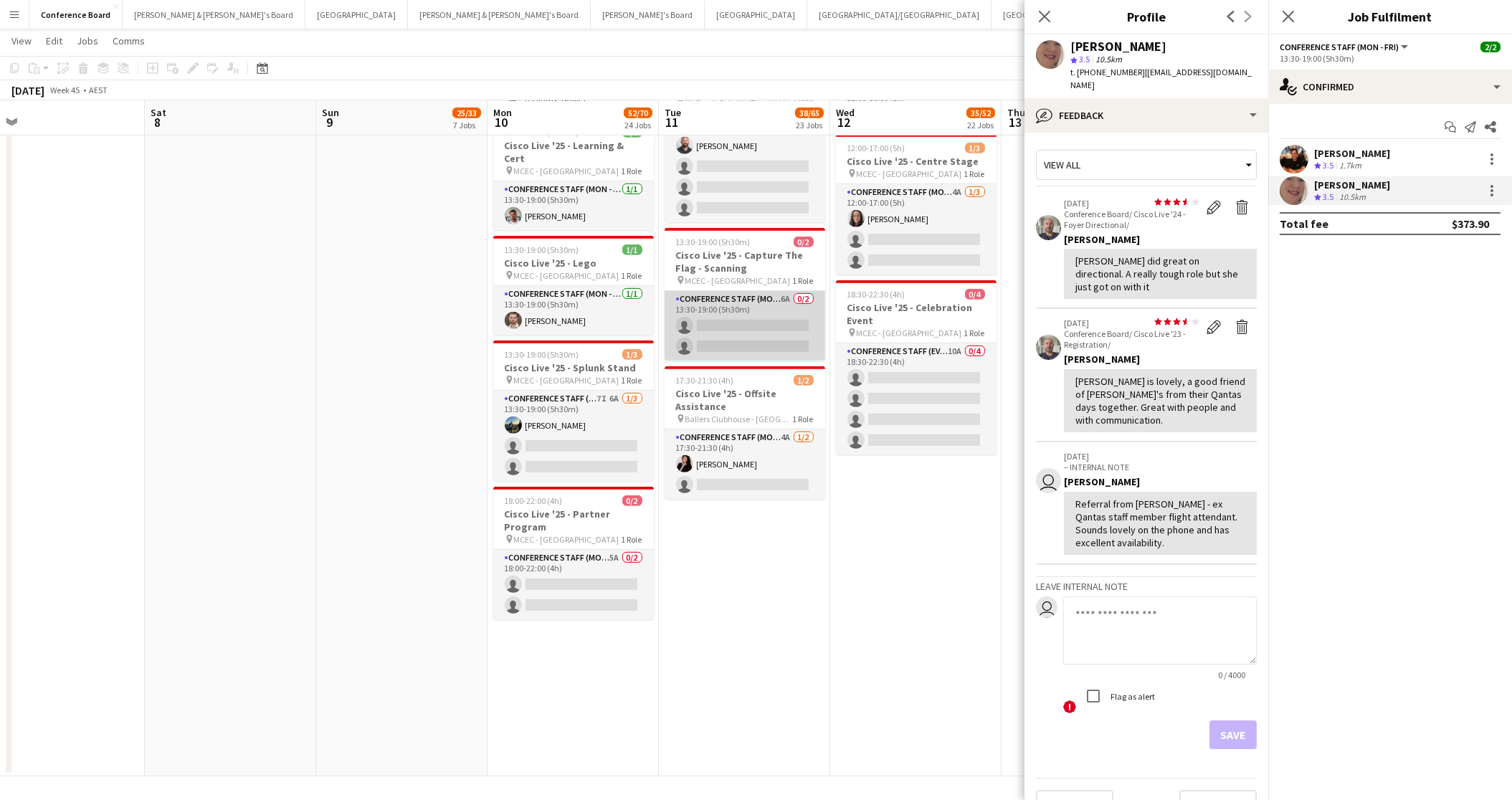
scroll to position [0, 542]
click at [749, 291] on app-card-role "Conference Staff (Mon - Fri) 6A 0/2 13:30-19:00 (5h30m) single-neutral-actions …" at bounding box center [744, 325] width 161 height 69
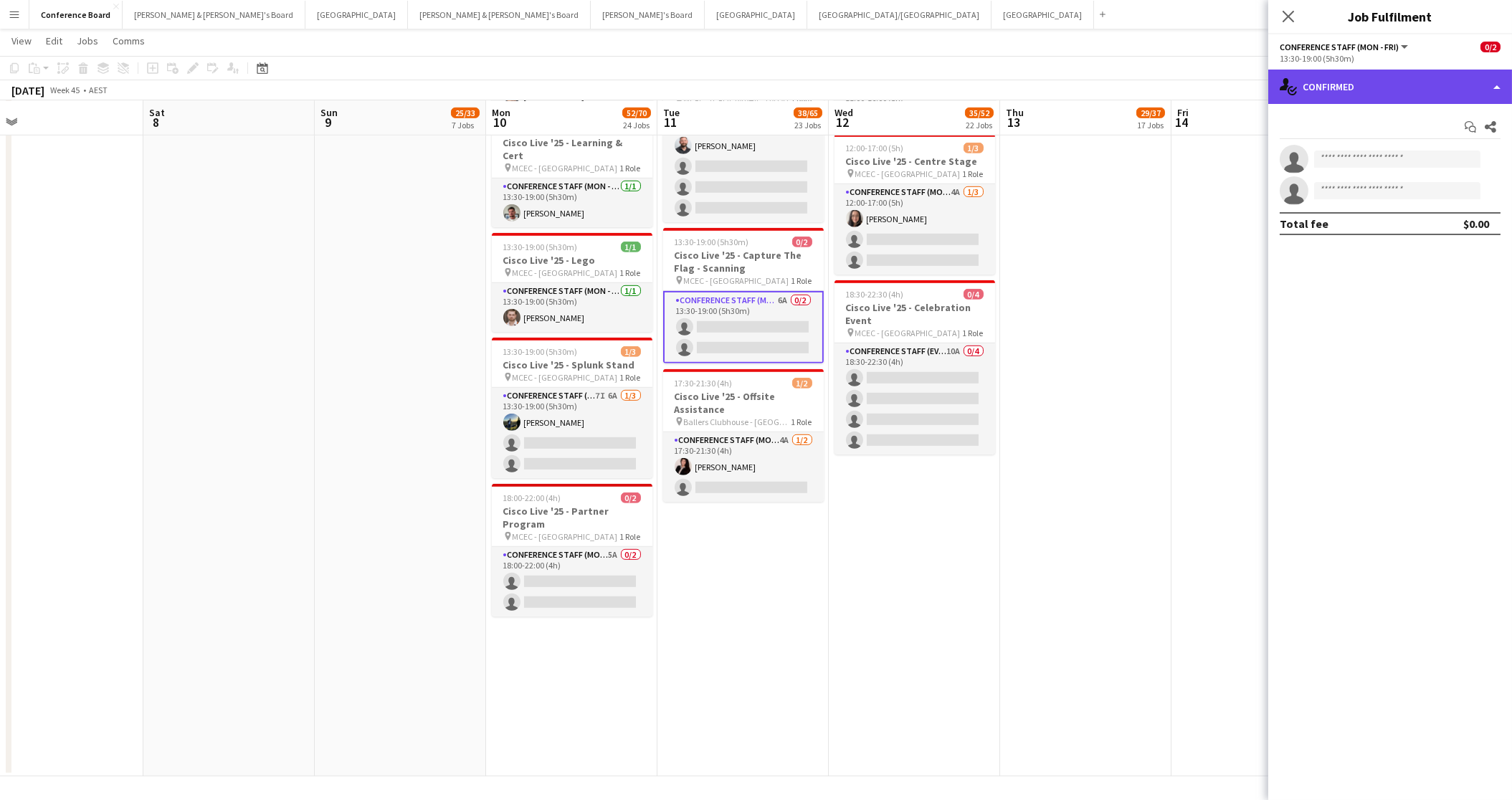
click at [1415, 86] on div "single-neutral-actions-check-2 Confirmed" at bounding box center [1390, 87] width 244 height 35
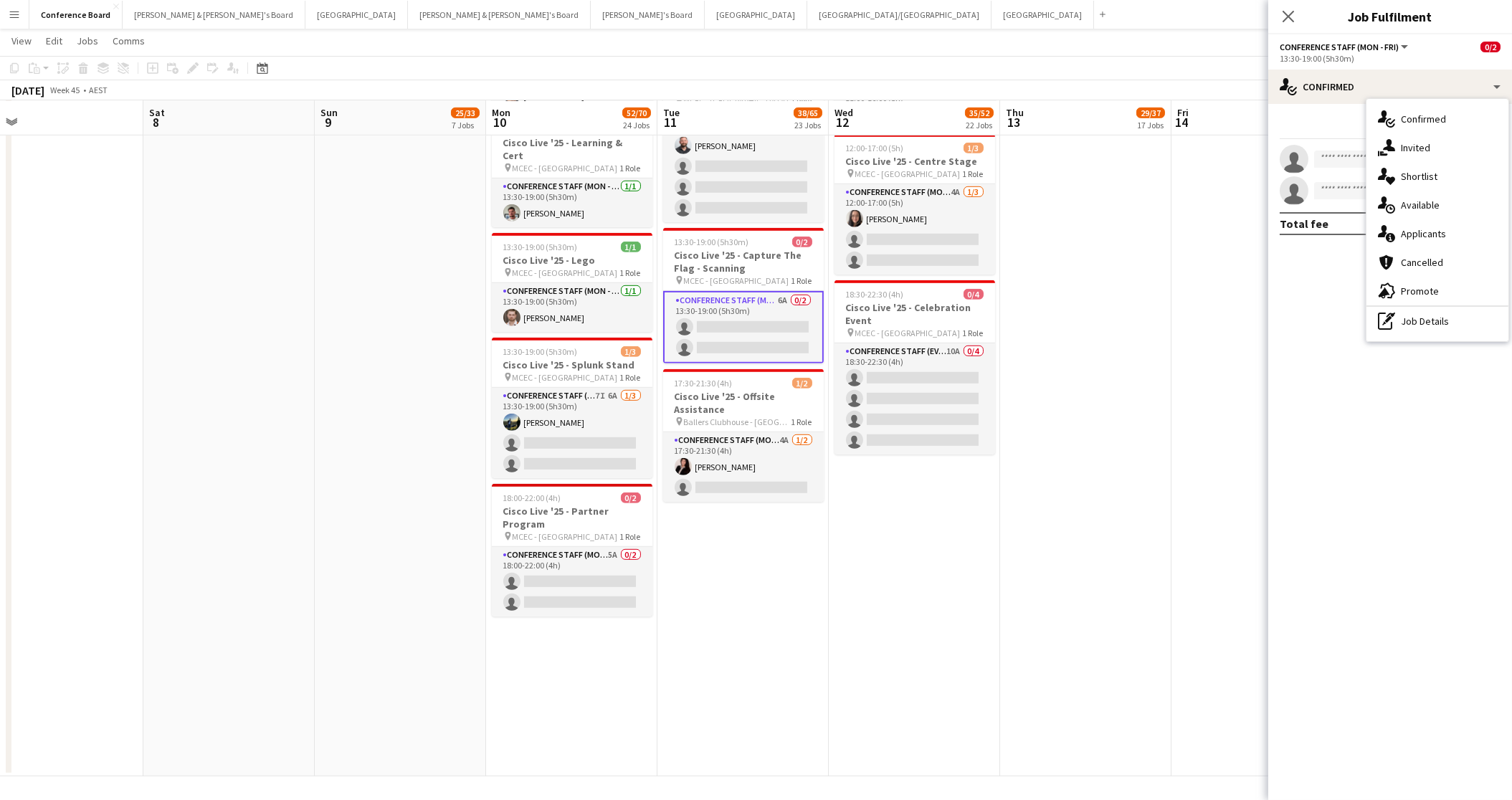
click at [1418, 148] on span "Invited" at bounding box center [1416, 147] width 29 height 13
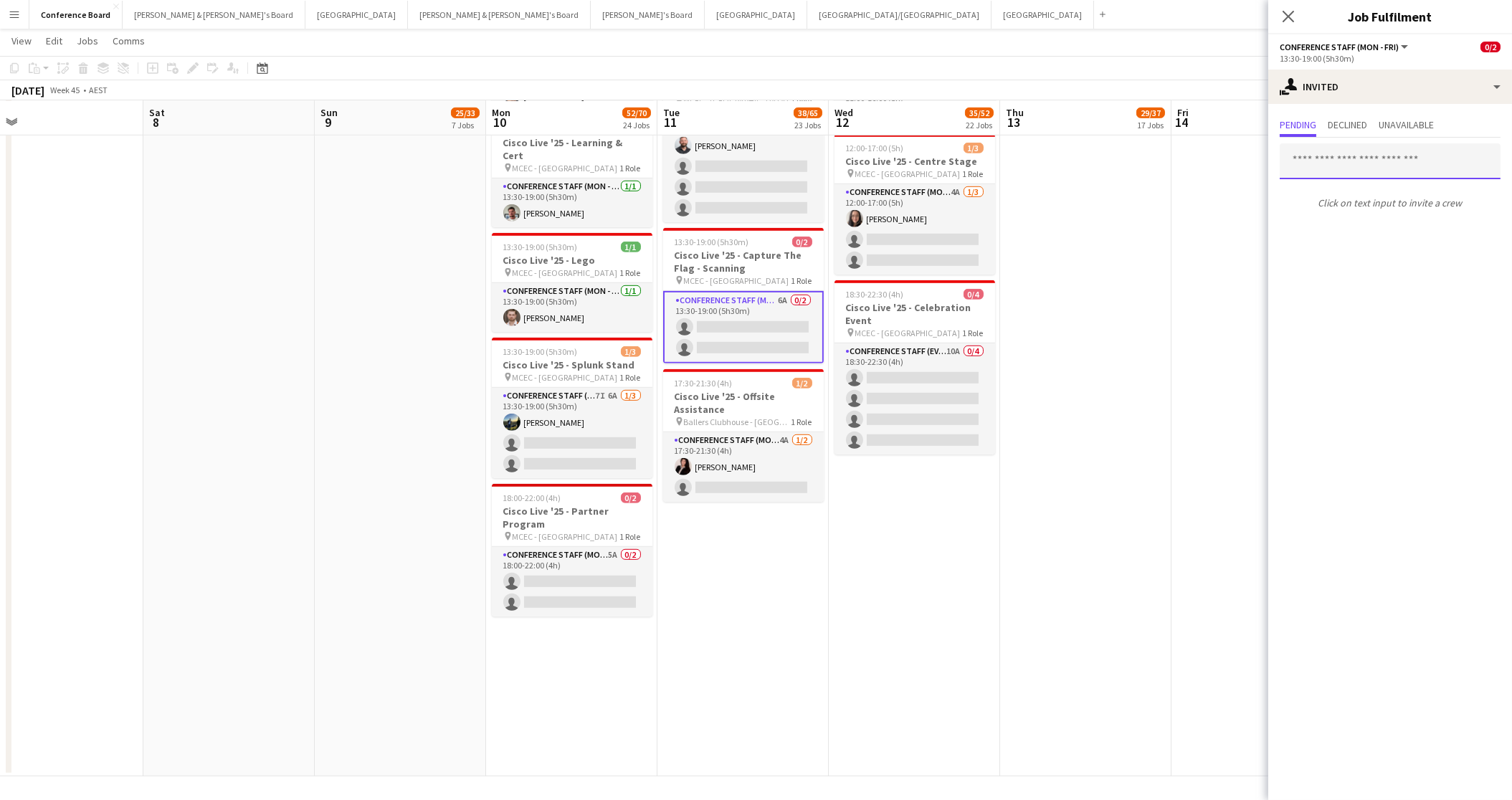
click at [1308, 163] on input "text" at bounding box center [1389, 161] width 220 height 36
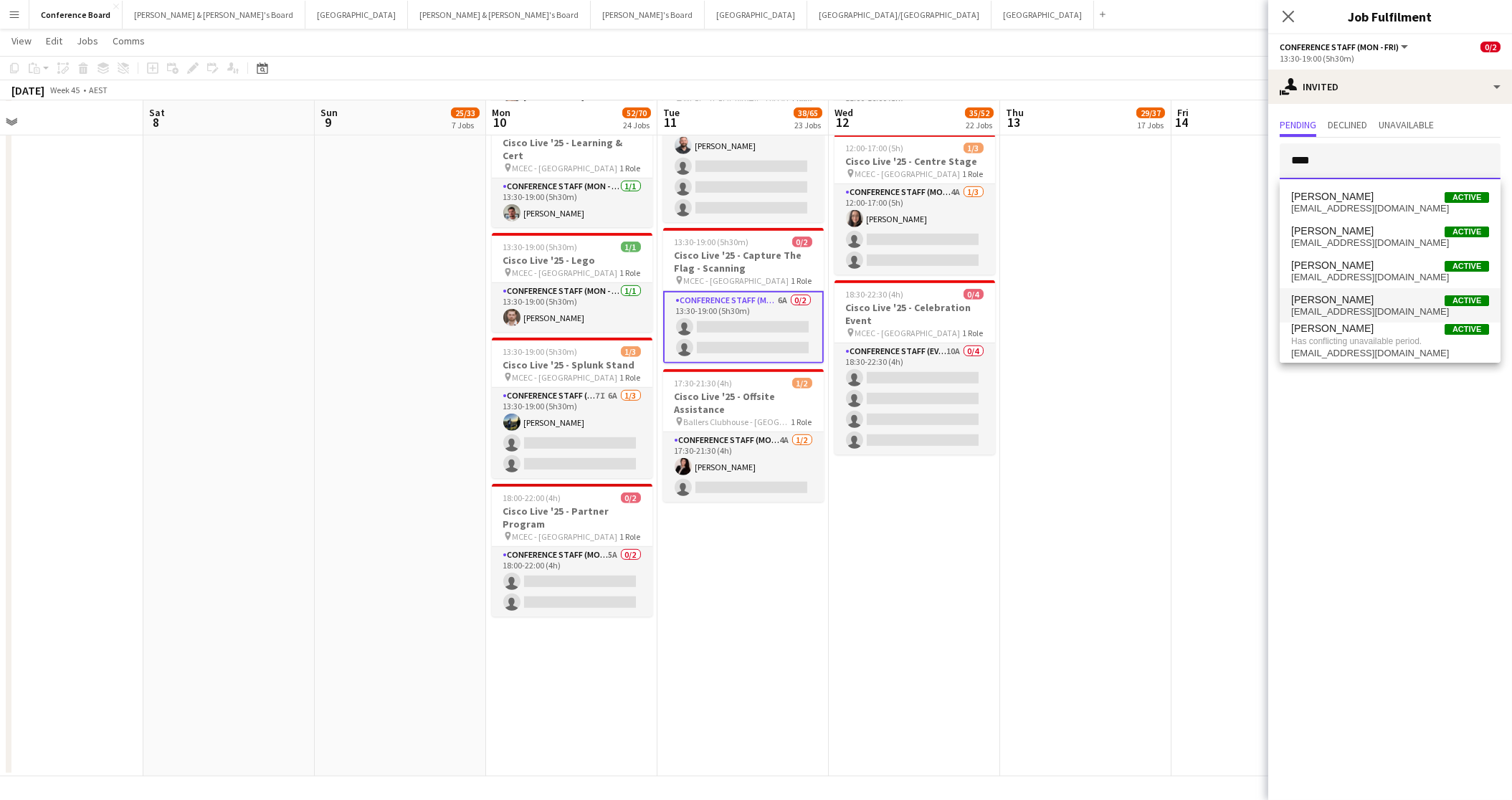
type input "****"
click at [1319, 302] on span "[PERSON_NAME]" at bounding box center [1333, 299] width 82 height 12
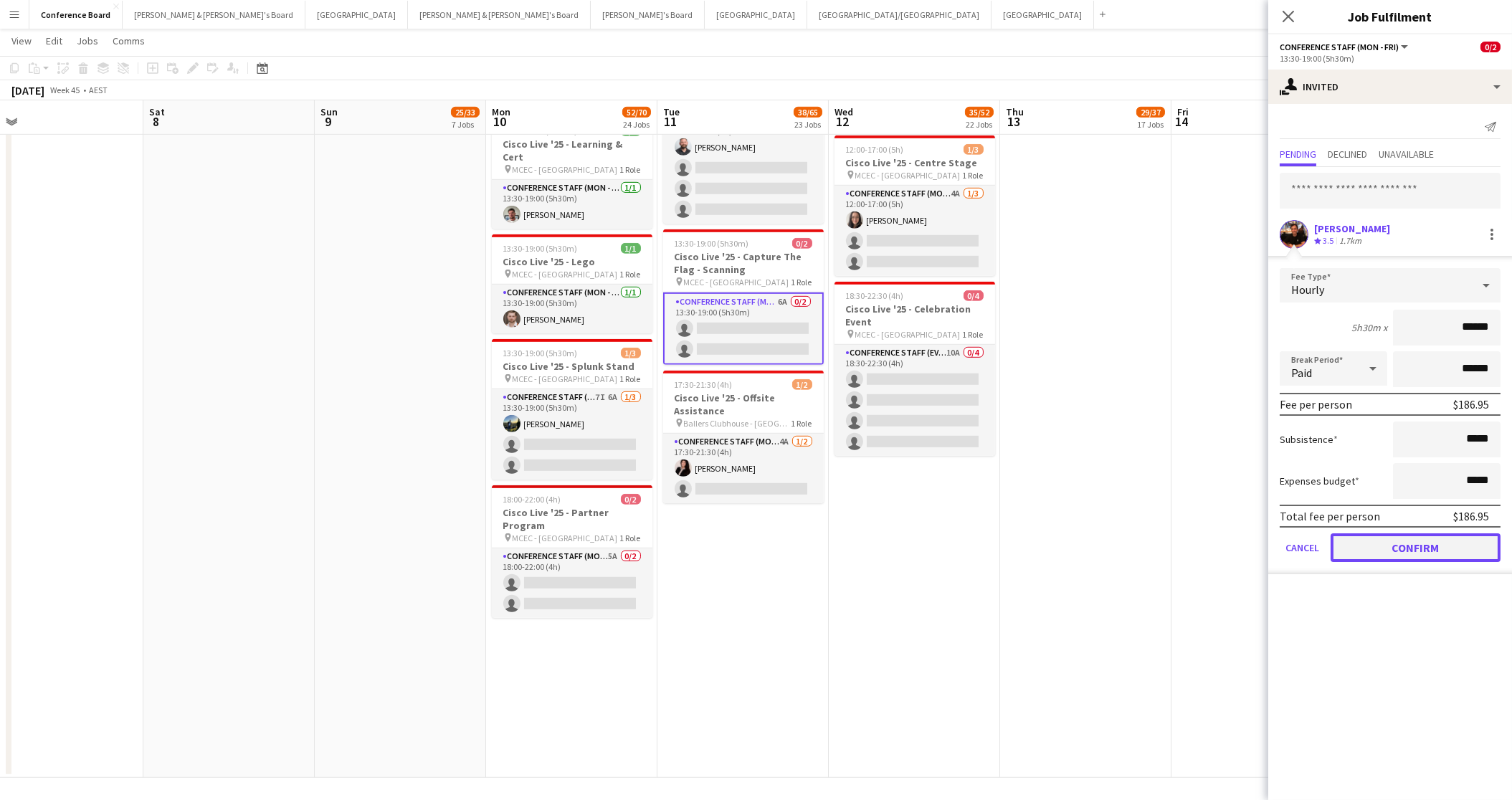
click at [1382, 537] on button "Confirm" at bounding box center [1416, 547] width 170 height 28
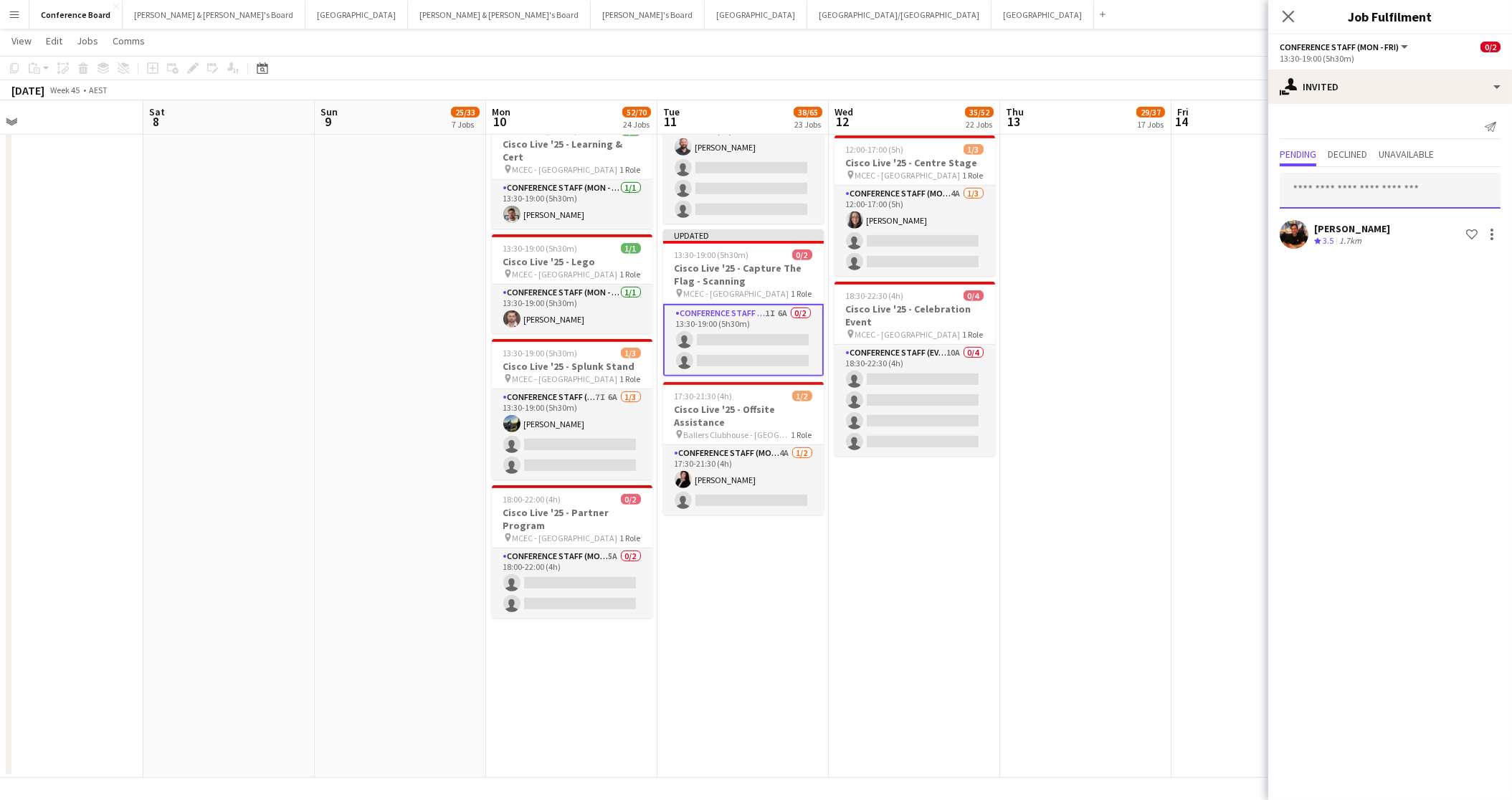
click at [1312, 194] on input "text" at bounding box center [1389, 190] width 220 height 36
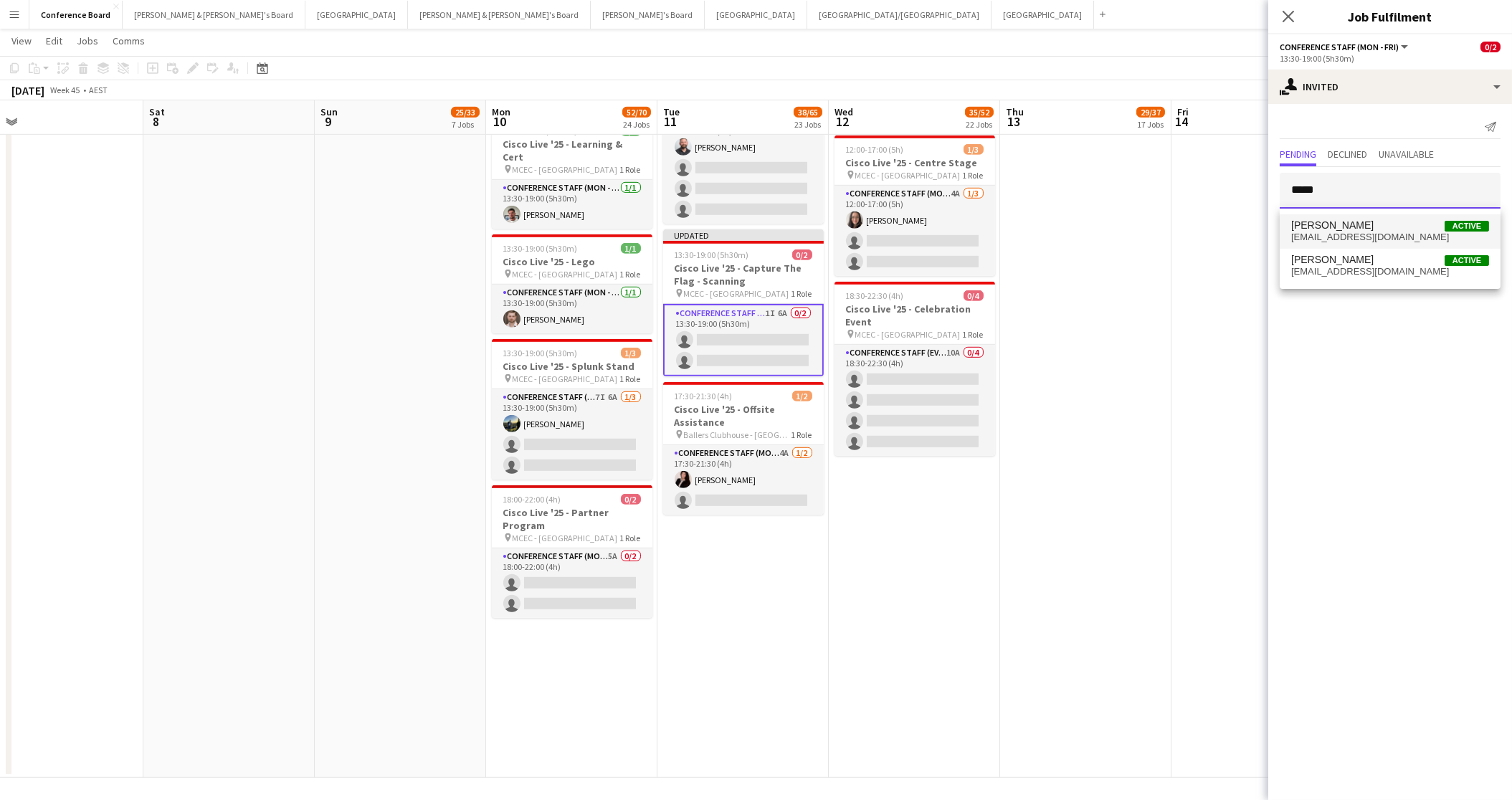
type input "*****"
click at [1355, 237] on span "[EMAIL_ADDRESS][DOMAIN_NAME]" at bounding box center [1390, 237] width 198 height 12
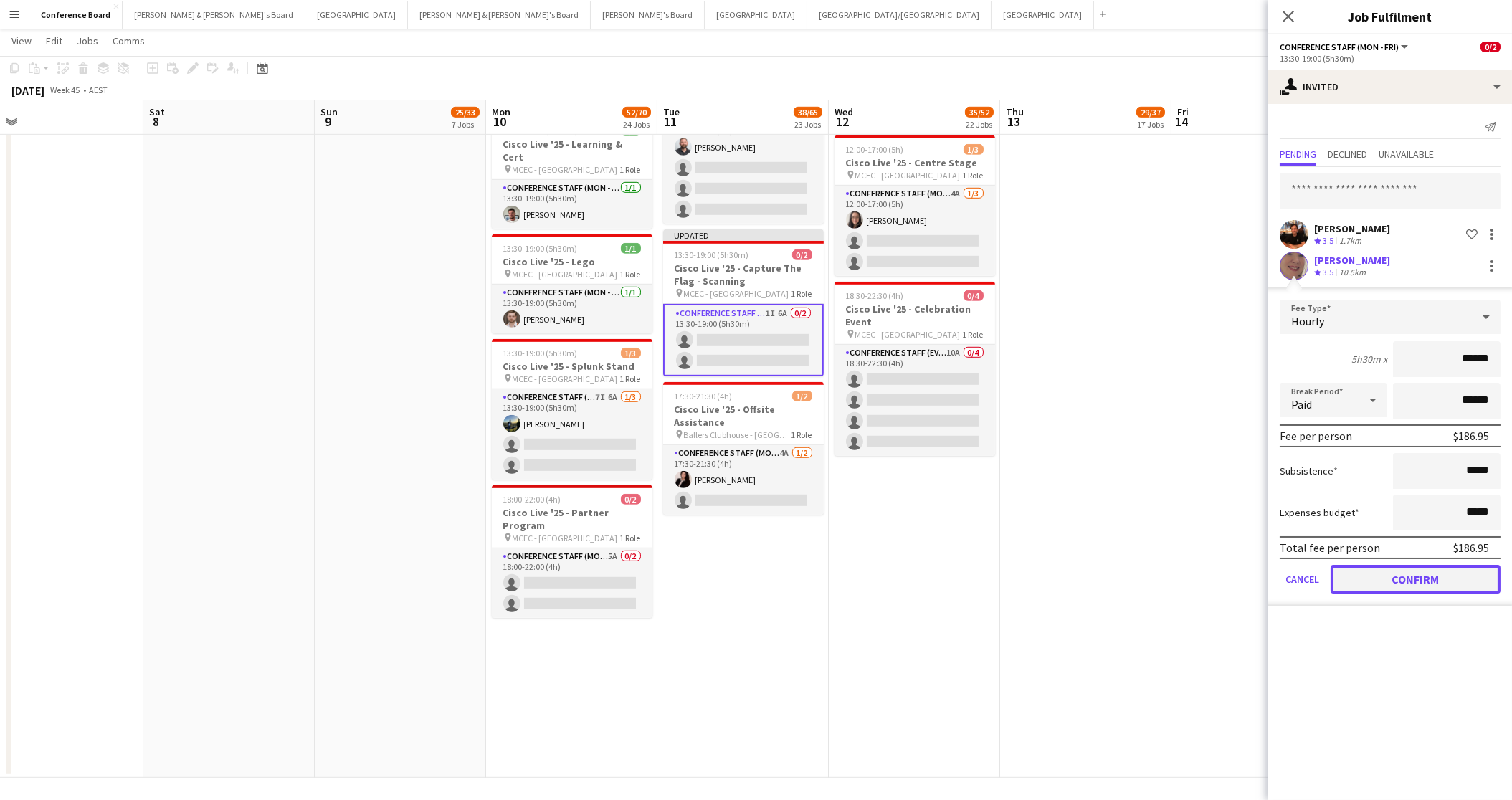
click at [1391, 572] on button "Confirm" at bounding box center [1416, 579] width 170 height 28
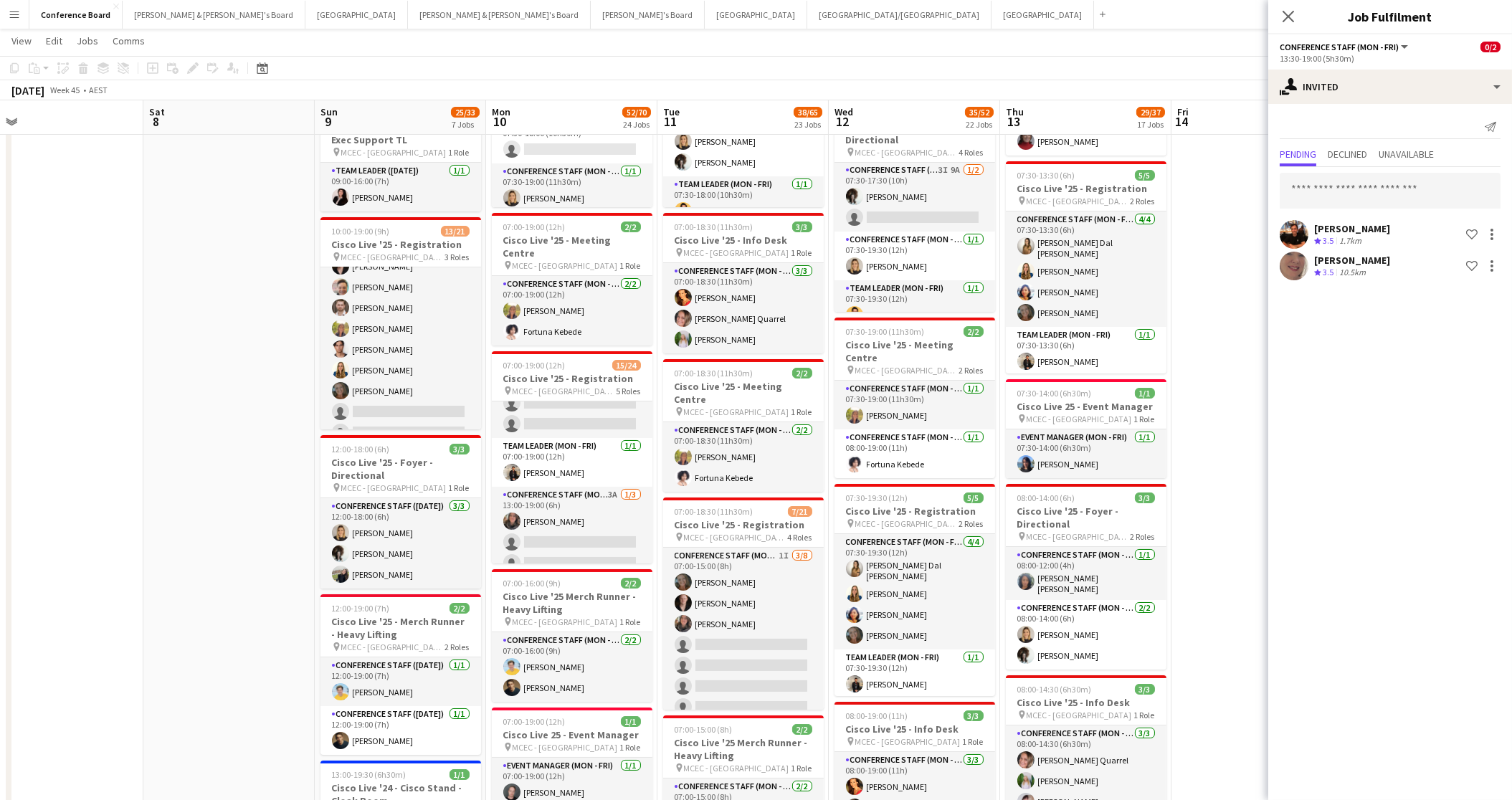
scroll to position [0, 0]
click at [961, 218] on app-card-role "Conference Staff (Mon - Fri) 3I 9A [DATE] 07:30-17:30 (10h) [PERSON_NAME] singl…" at bounding box center [915, 197] width 161 height 69
click at [1289, 15] on icon at bounding box center [1288, 16] width 14 height 14
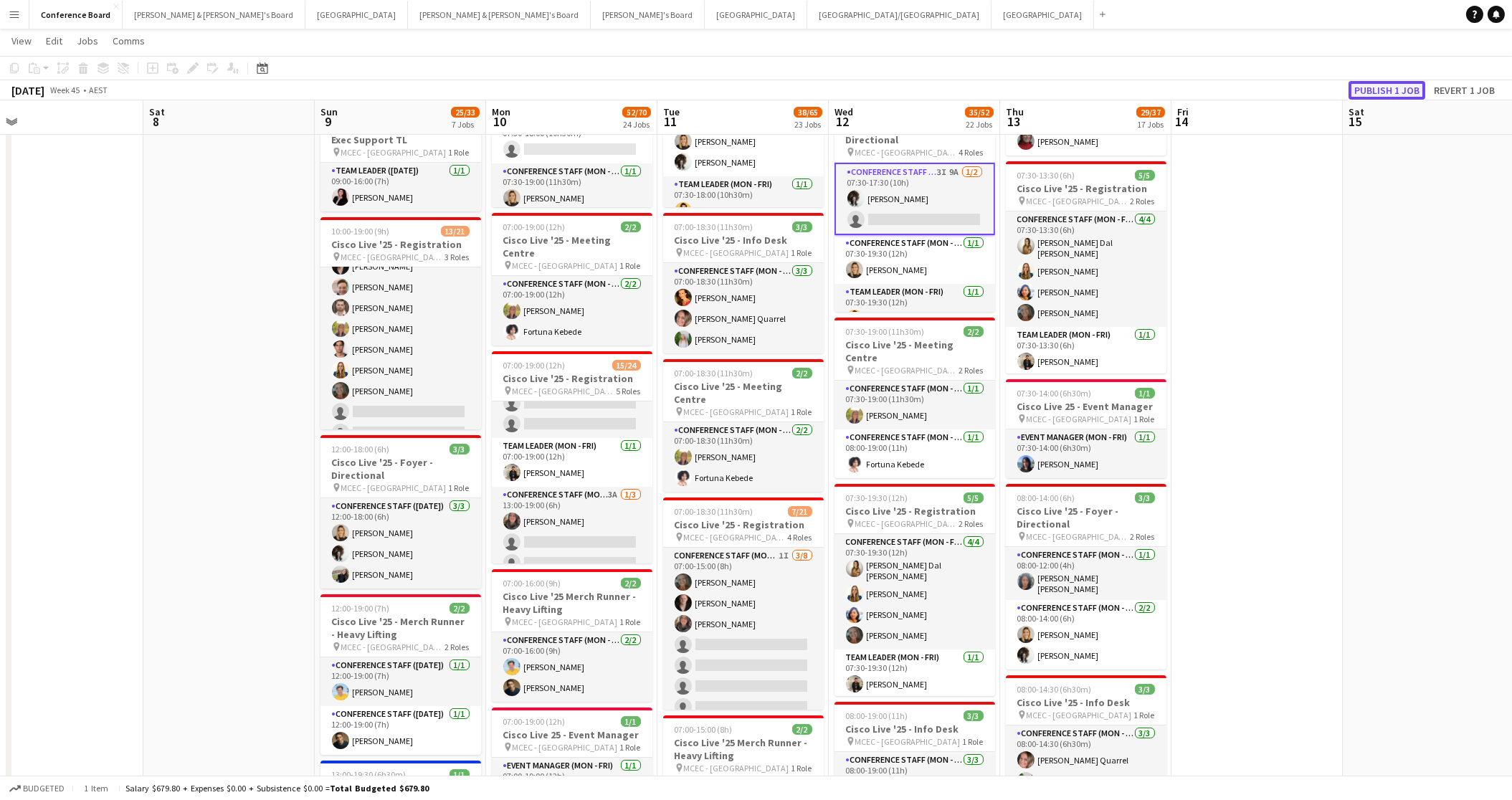
click at [1401, 92] on button "Publish 1 job" at bounding box center [1387, 91] width 77 height 18
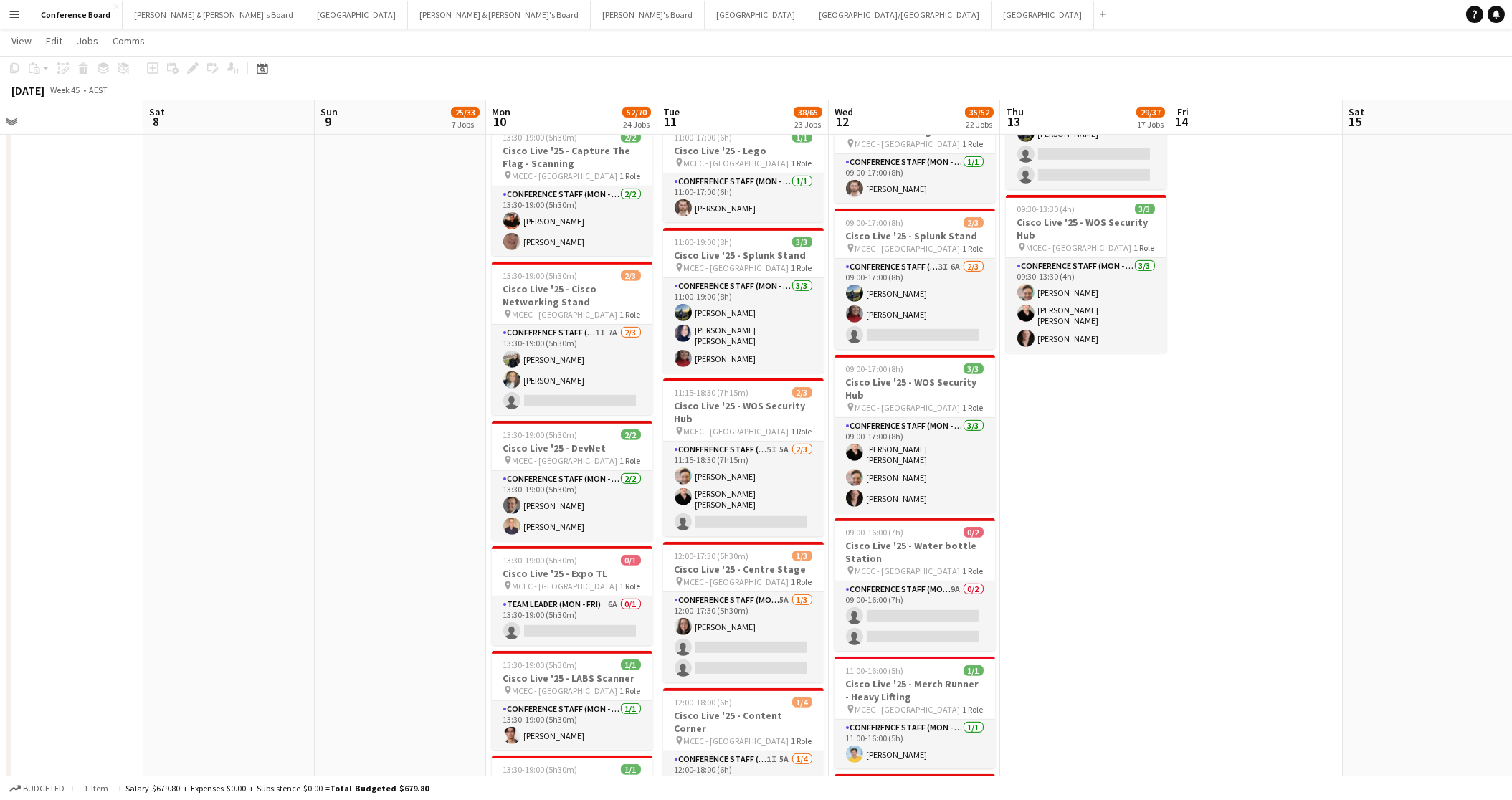
scroll to position [2210, 0]
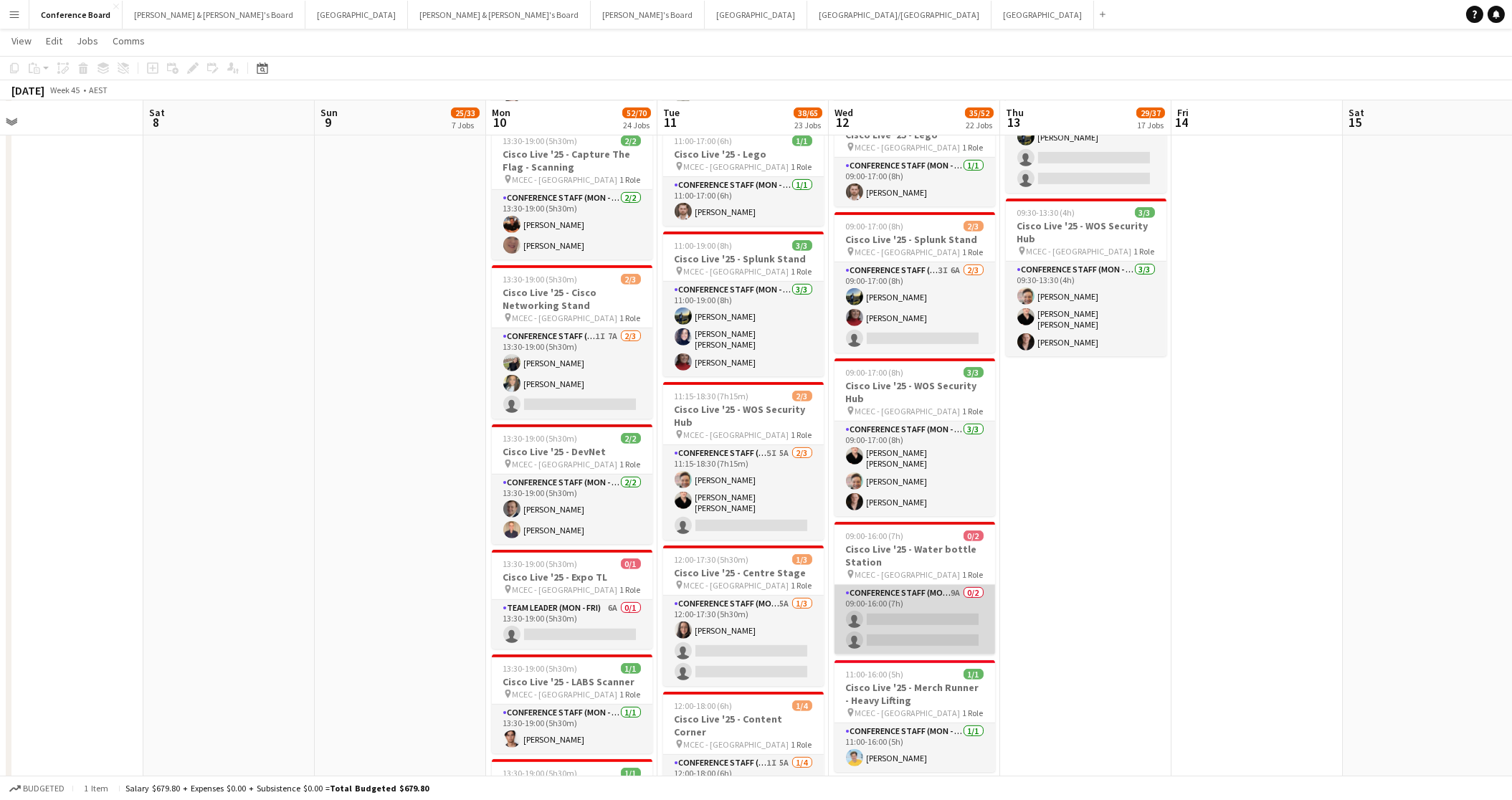
click at [924, 585] on app-card-role "Conference Staff (Mon - Fri) 9A 0/2 09:00-16:00 (7h) single-neutral-actions sin…" at bounding box center [915, 620] width 161 height 69
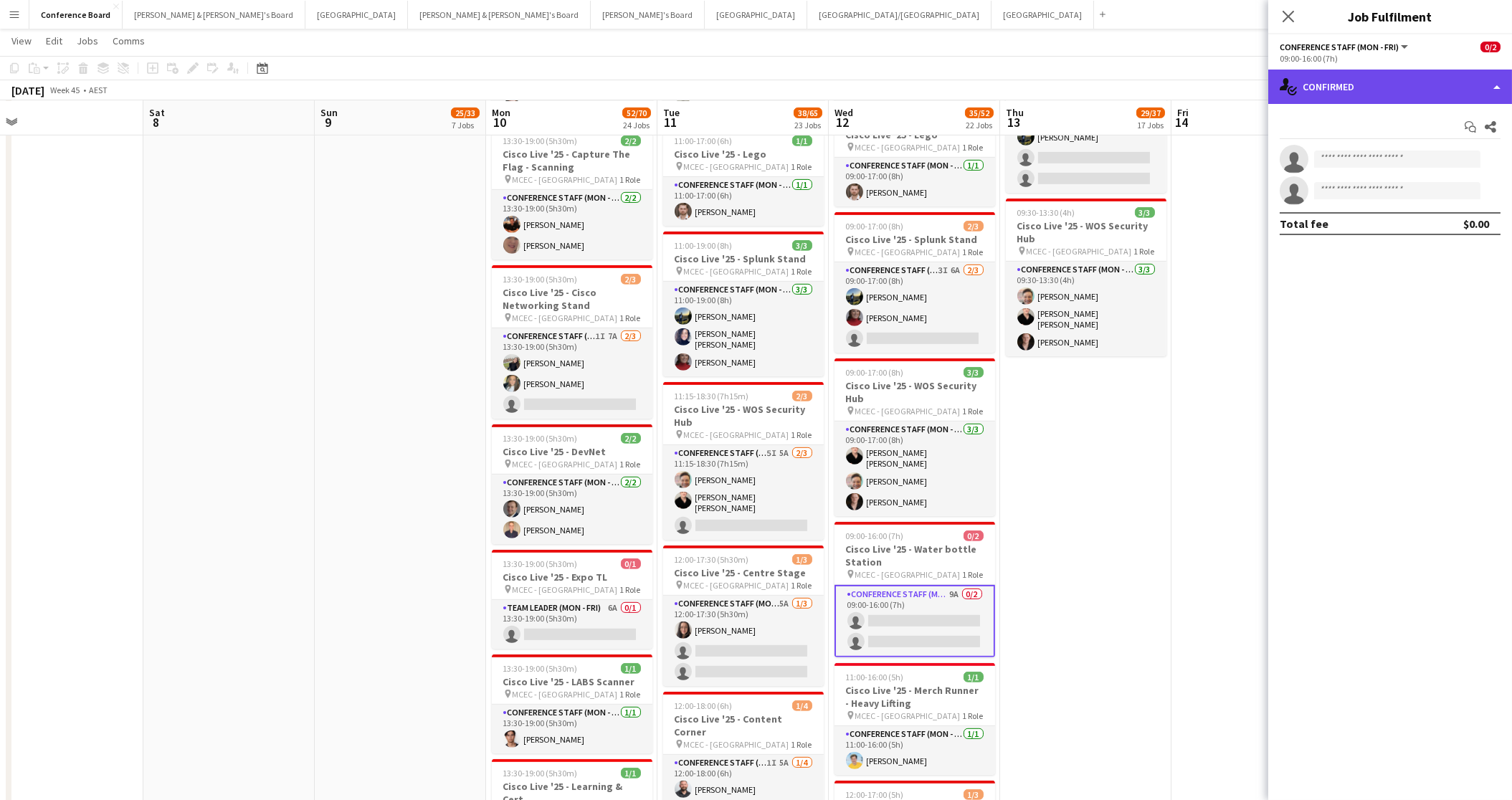
click at [1488, 83] on div "single-neutral-actions-check-2 Confirmed" at bounding box center [1390, 87] width 244 height 35
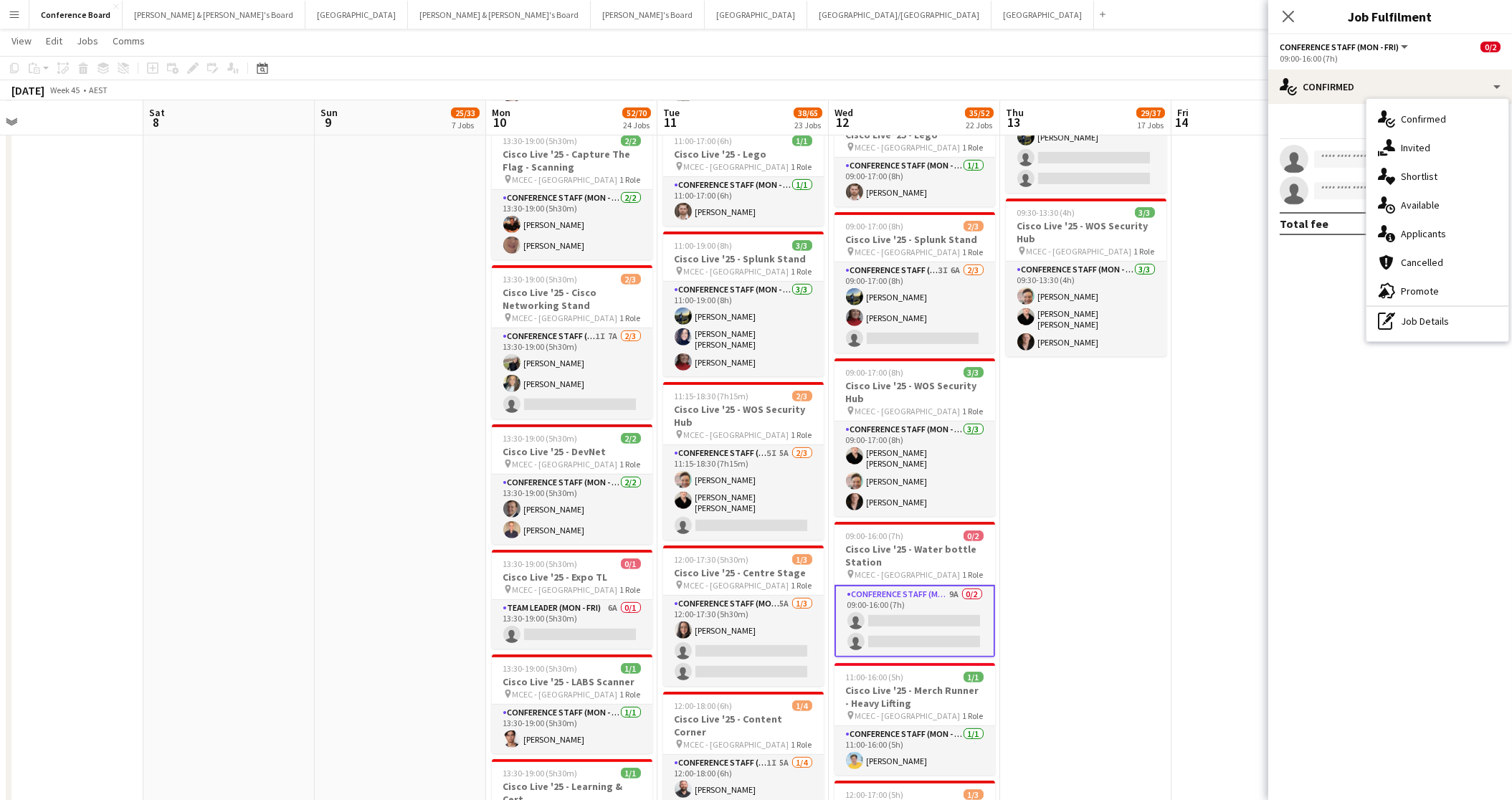
click at [1444, 230] on span "Applicants" at bounding box center [1423, 233] width 45 height 13
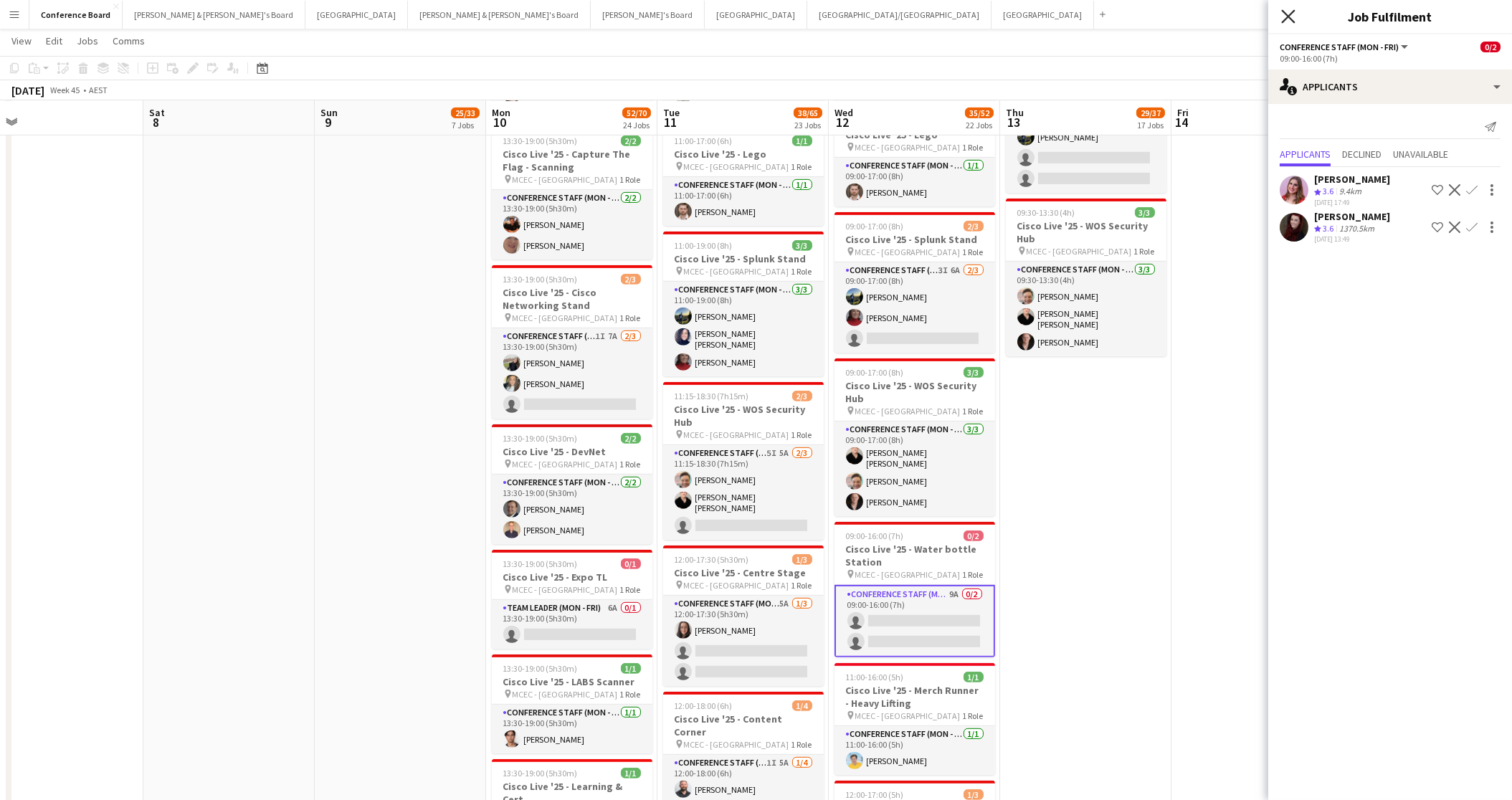
click at [1285, 16] on icon "Close pop-in" at bounding box center [1288, 16] width 14 height 14
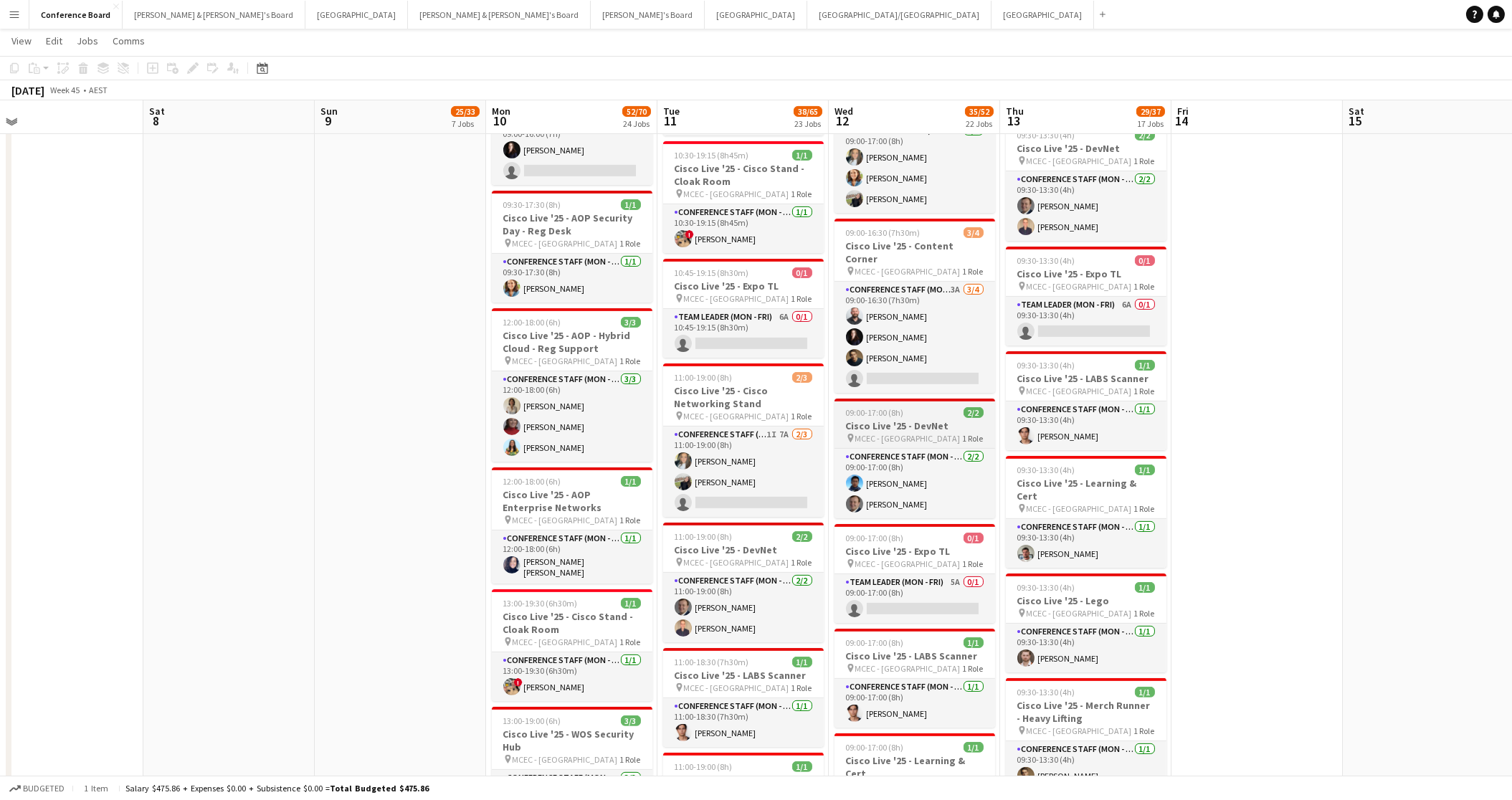
scroll to position [1465, 0]
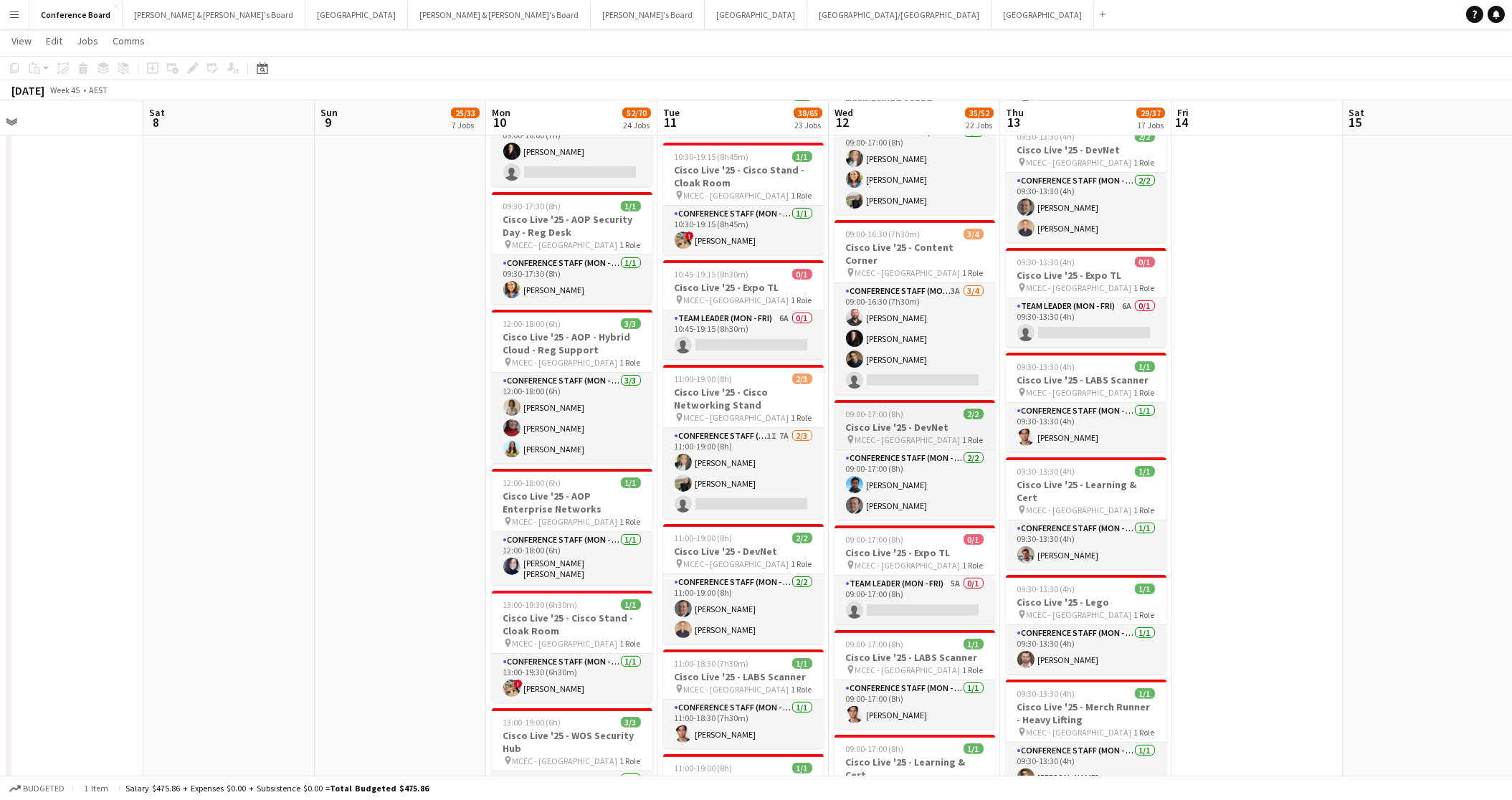
click at [894, 348] on app-card-role "Conference Staff (Mon - Fri) 3A [DATE] 09:00-16:30 (7h30m) [PERSON_NAME] [PERSO…" at bounding box center [915, 338] width 161 height 111
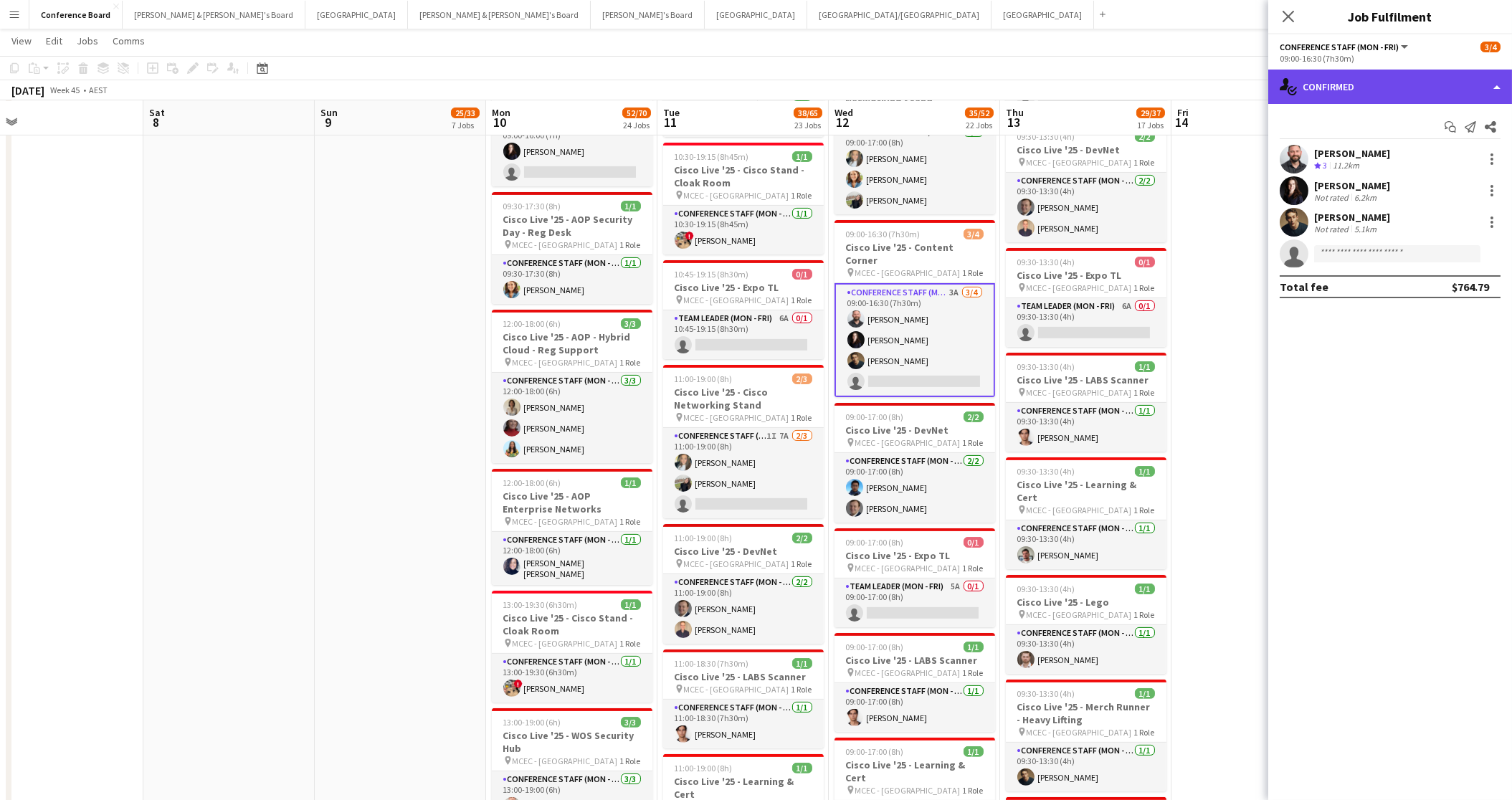
click at [1381, 95] on div "single-neutral-actions-check-2 Confirmed" at bounding box center [1390, 87] width 244 height 35
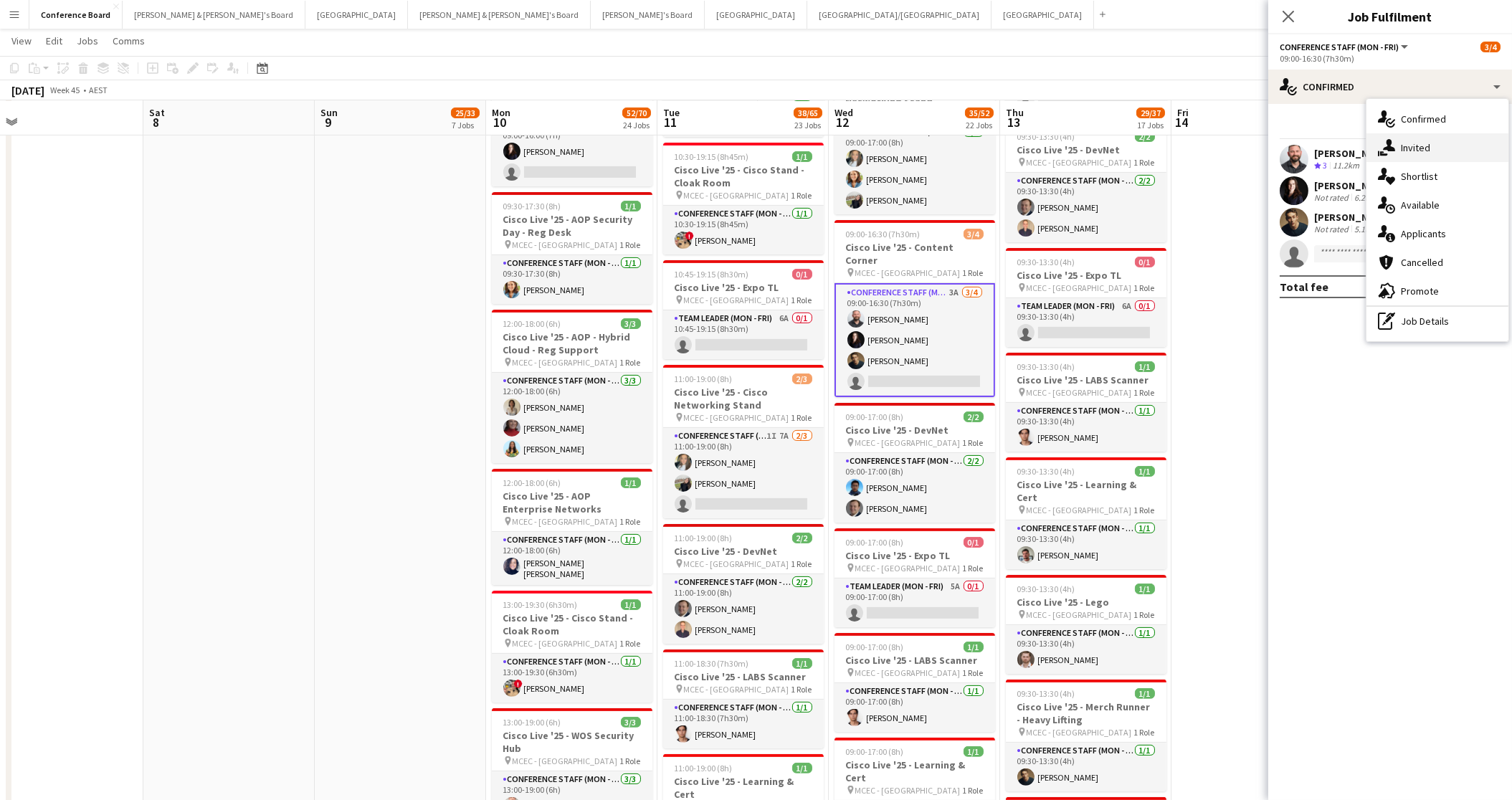
click at [1408, 150] on span "Invited" at bounding box center [1416, 147] width 29 height 13
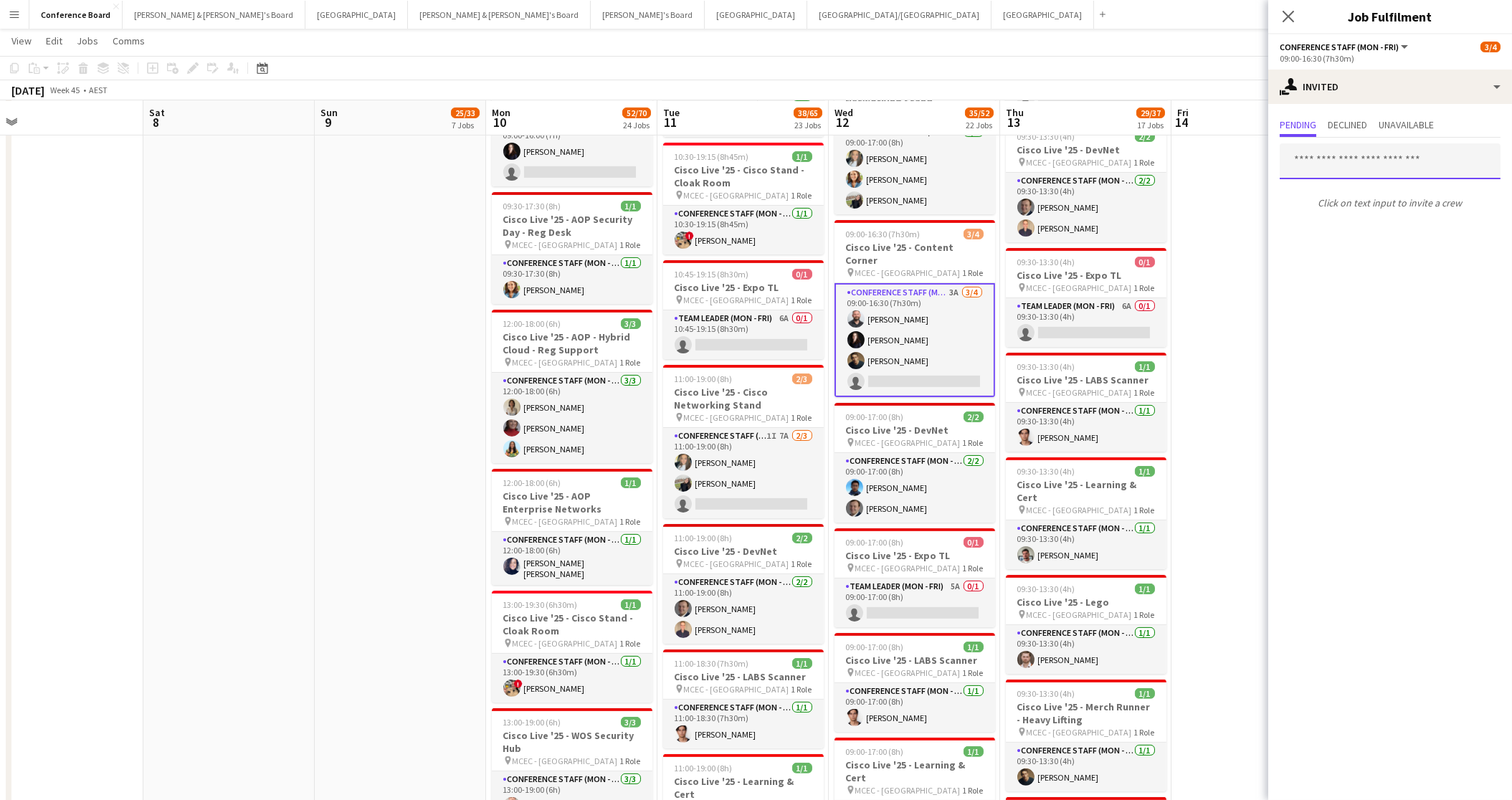
click at [1304, 159] on input "text" at bounding box center [1389, 161] width 220 height 36
type input "*"
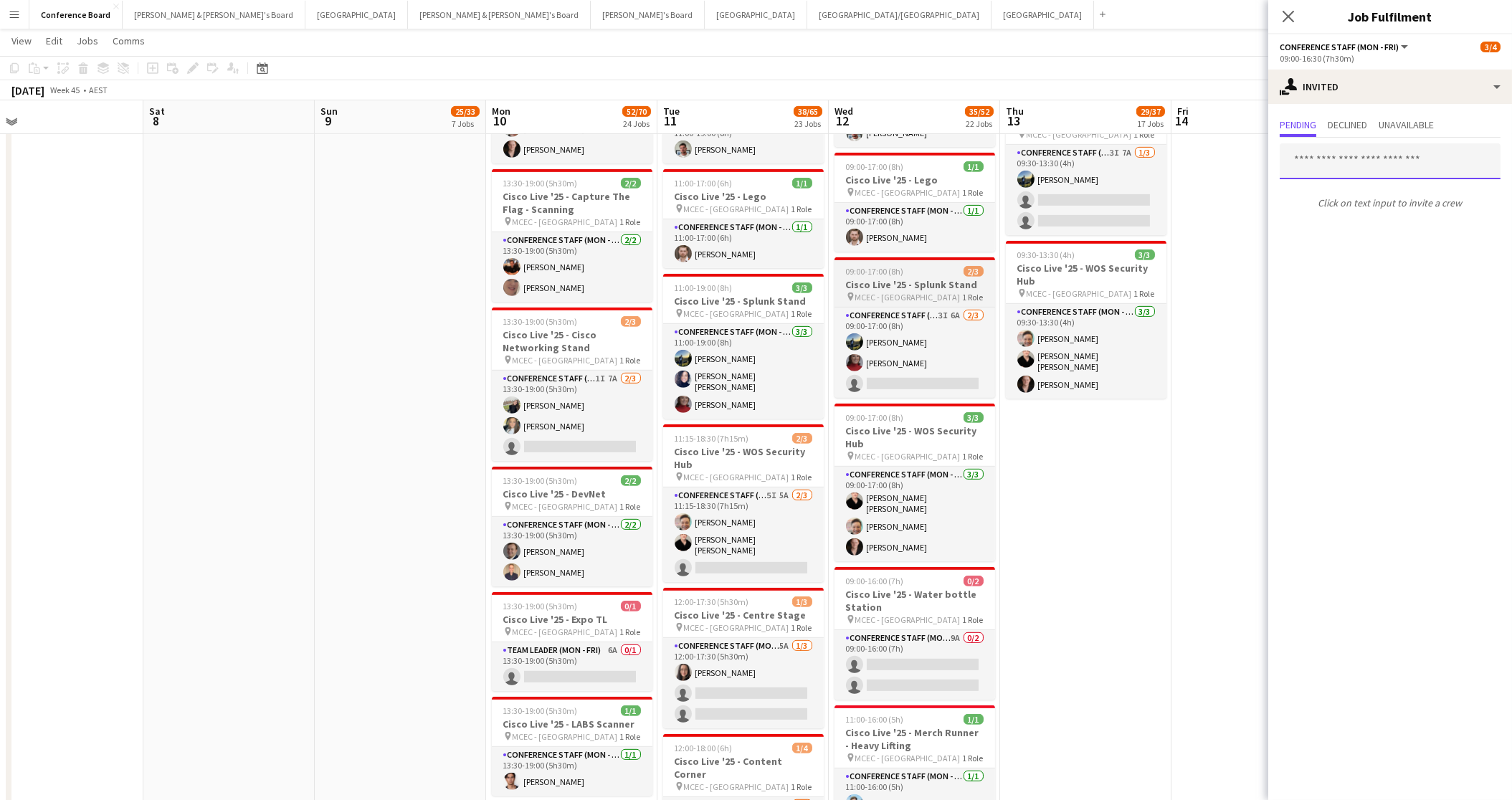
scroll to position [2170, 0]
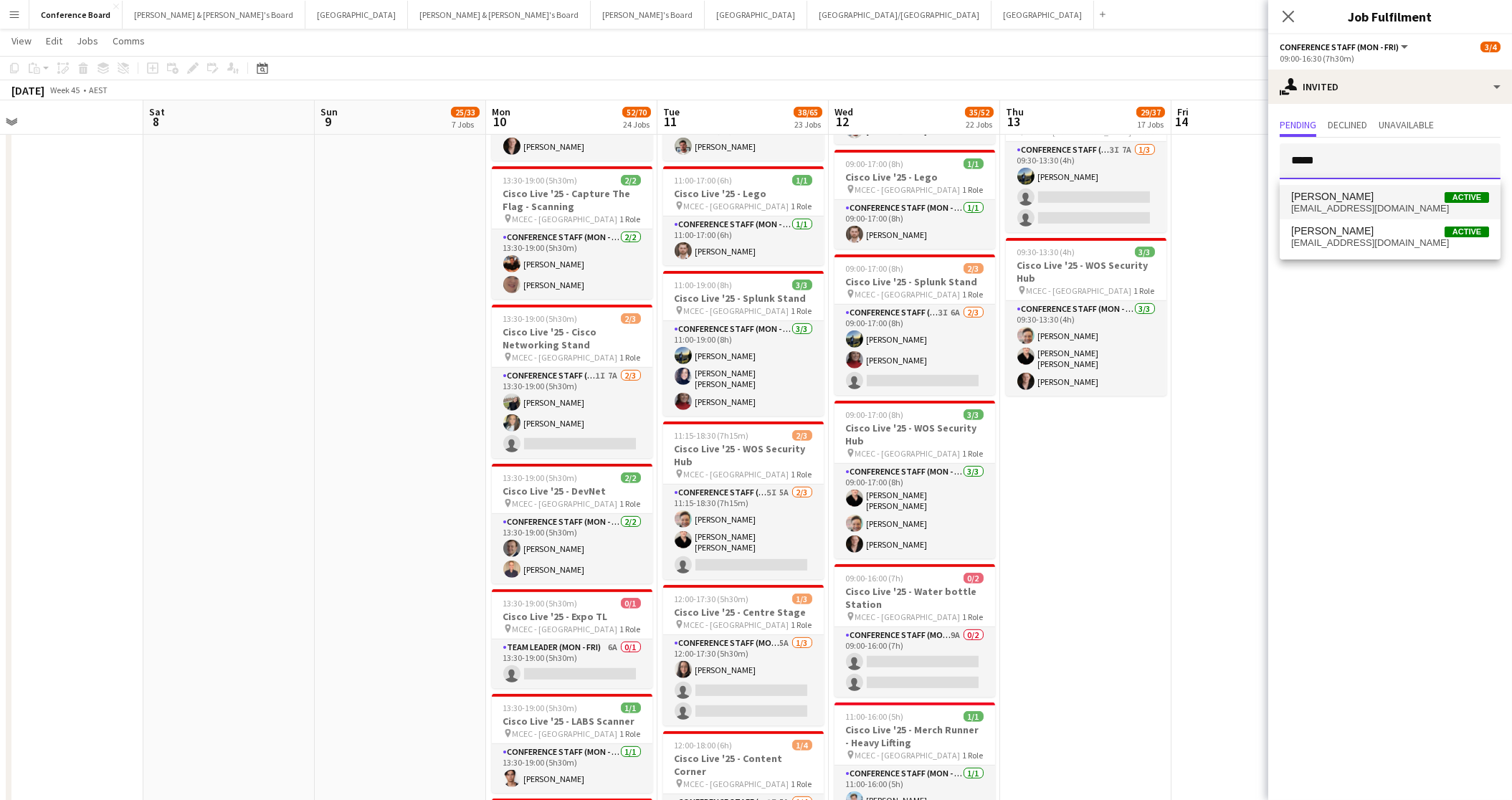
type input "*****"
click at [1324, 204] on span "[EMAIL_ADDRESS][DOMAIN_NAME]" at bounding box center [1390, 208] width 198 height 12
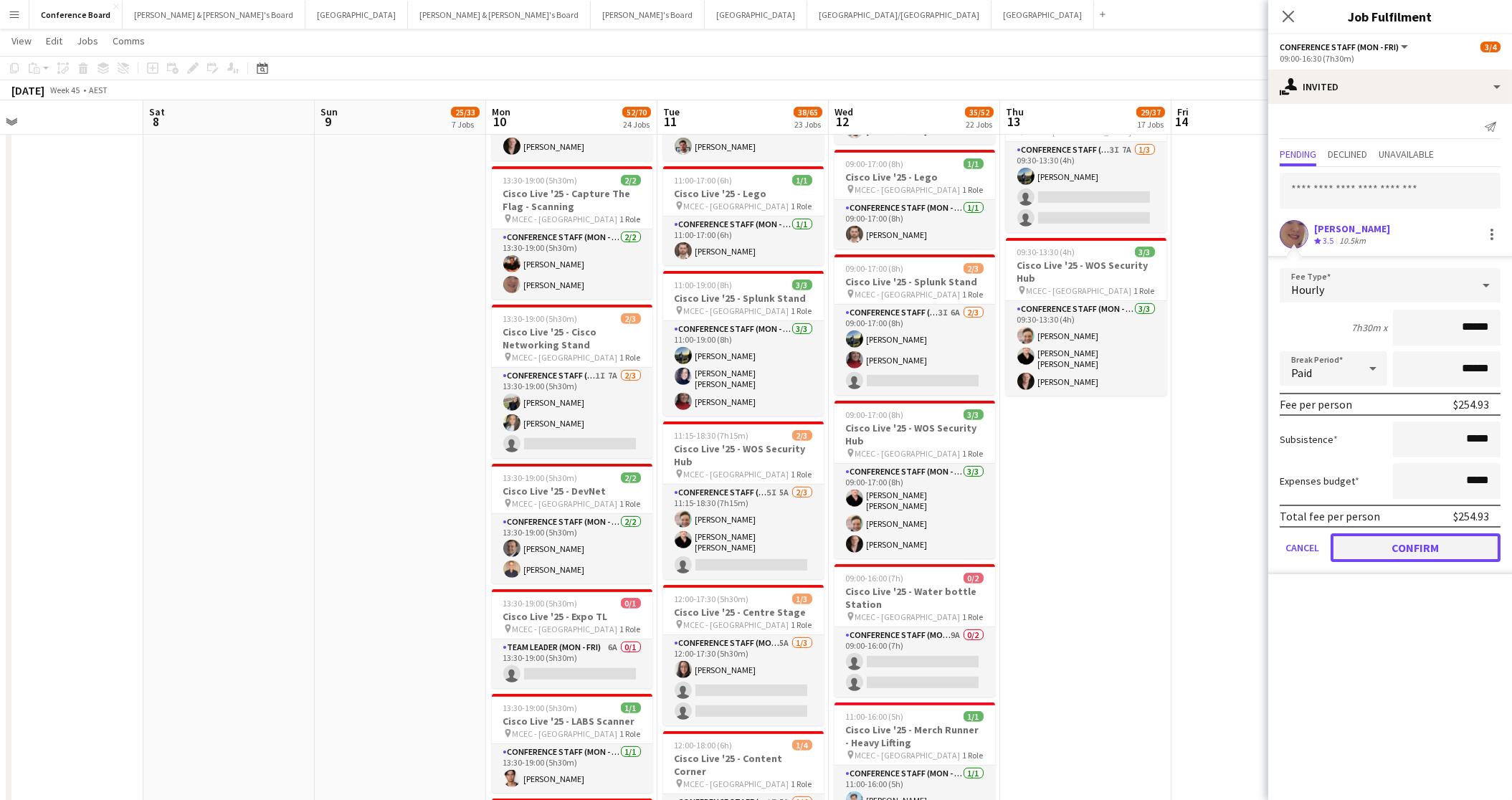
click at [1399, 541] on button "Confirm" at bounding box center [1416, 547] width 170 height 28
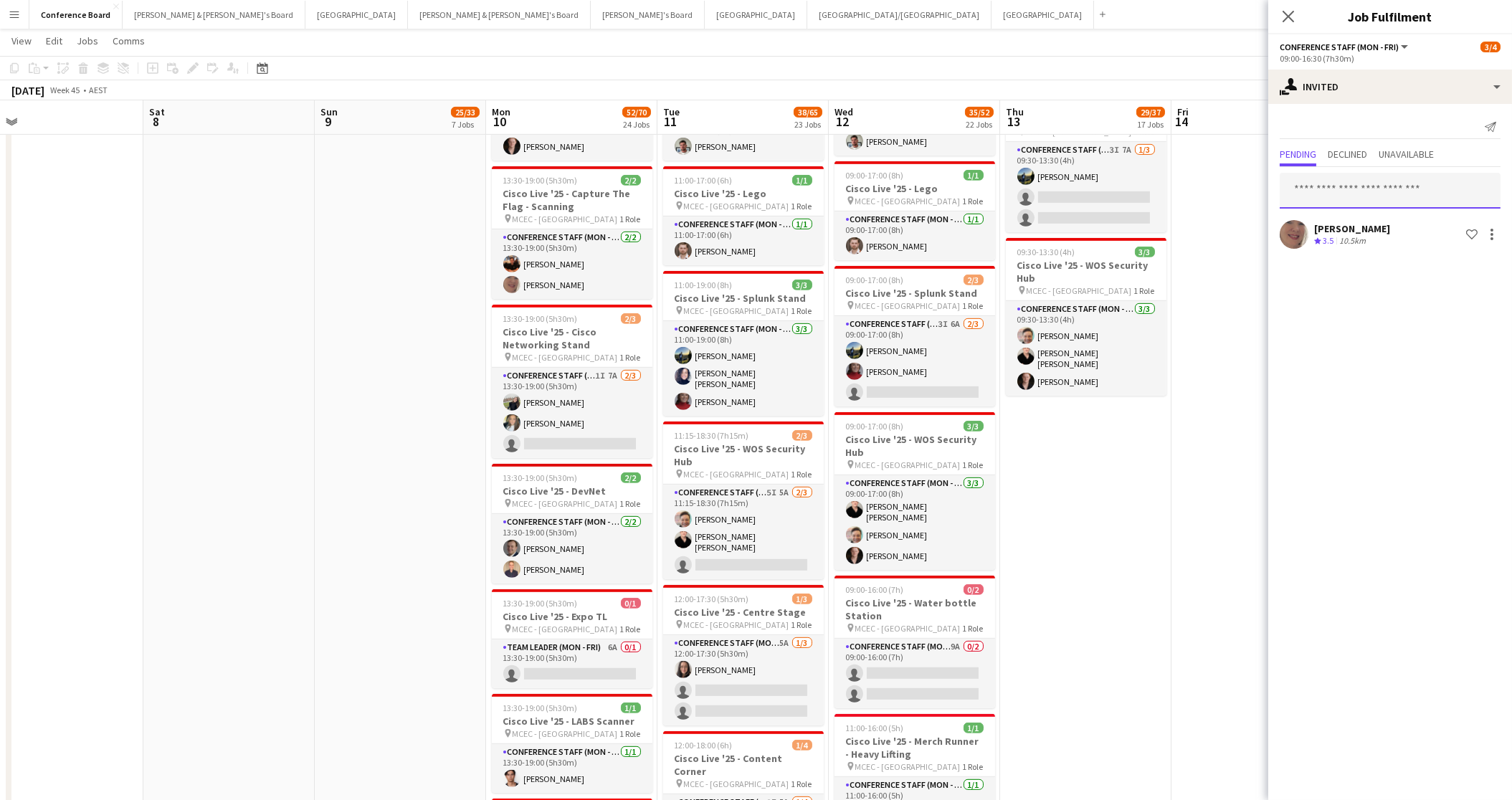
click at [1308, 179] on input "text" at bounding box center [1389, 190] width 220 height 36
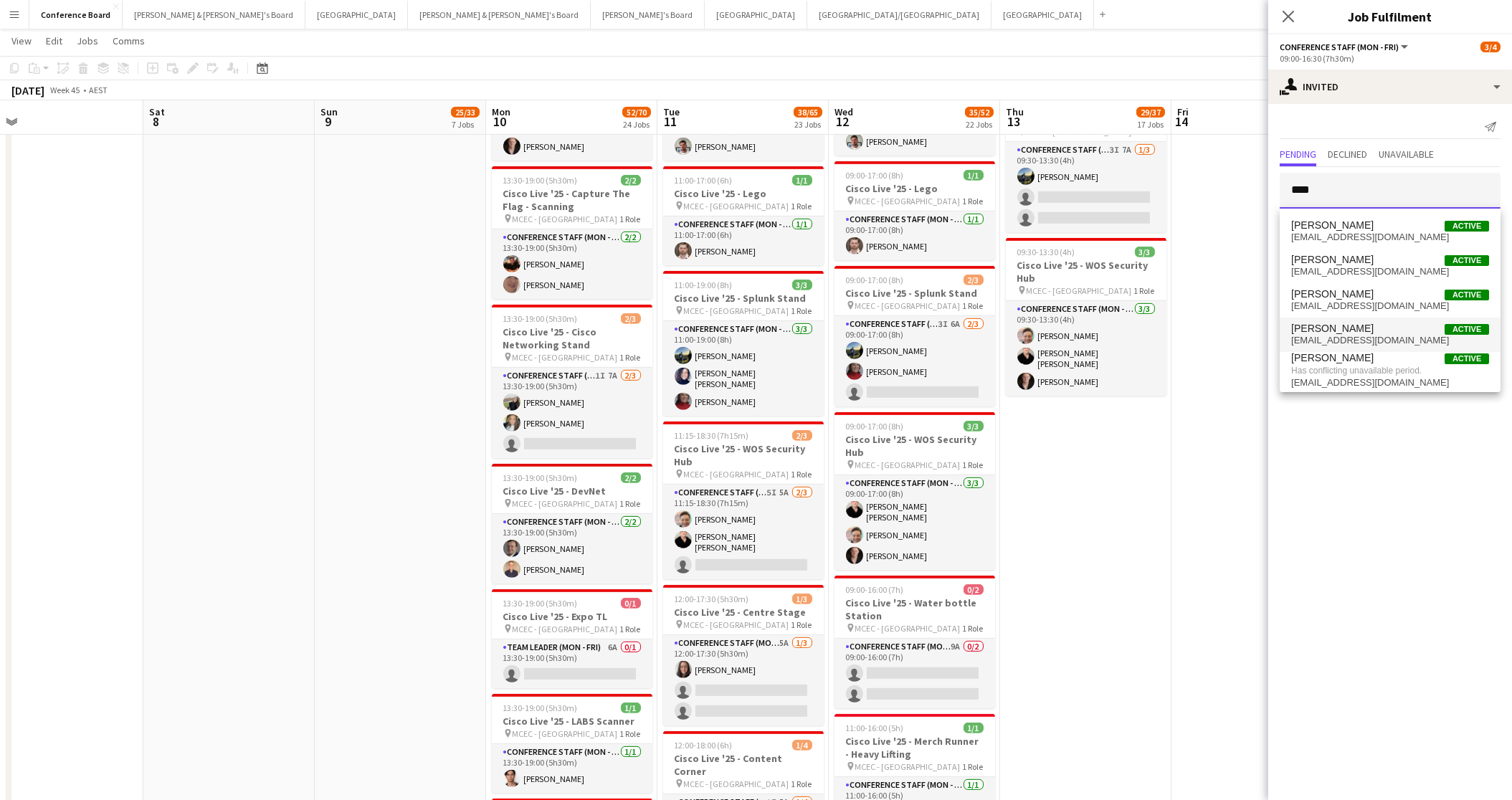
type input "****"
click at [1332, 337] on span "[EMAIL_ADDRESS][DOMAIN_NAME]" at bounding box center [1390, 340] width 198 height 12
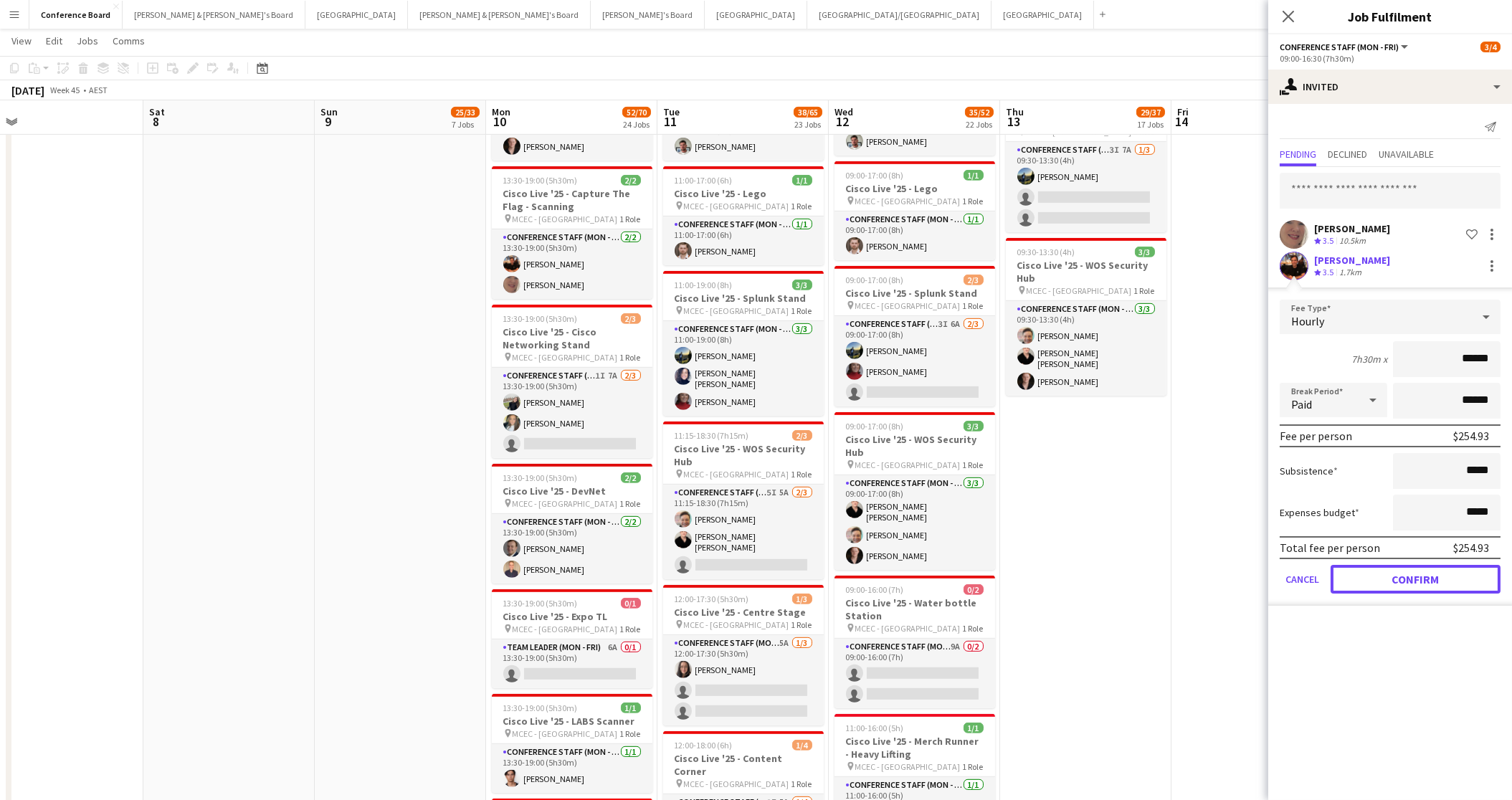
drag, startPoint x: 1415, startPoint y: 571, endPoint x: 1375, endPoint y: 546, distance: 47.2
click at [1415, 571] on button "Confirm" at bounding box center [1416, 579] width 170 height 28
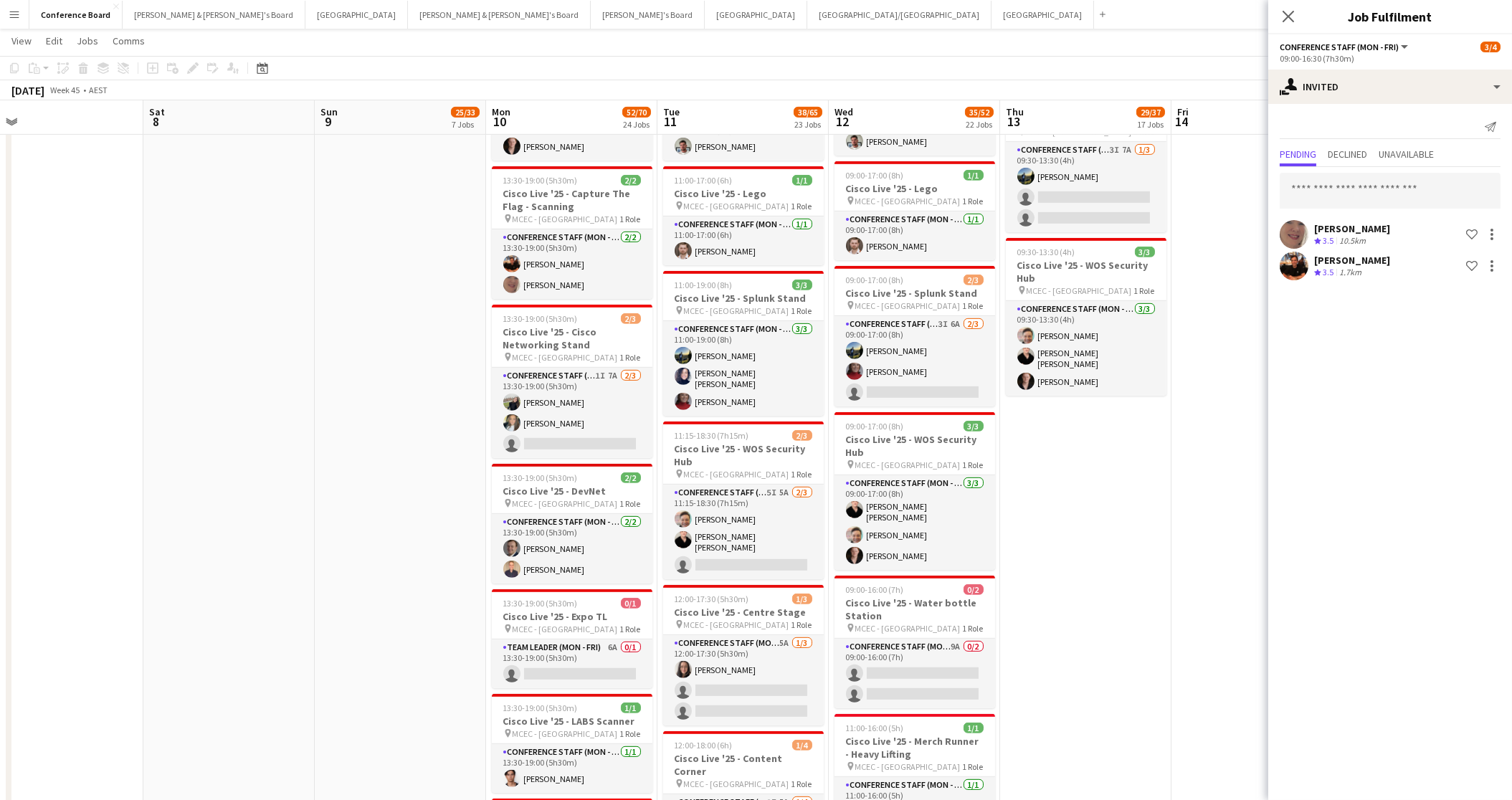
drag, startPoint x: 1143, startPoint y: 490, endPoint x: 1137, endPoint y: 479, distance: 12.5
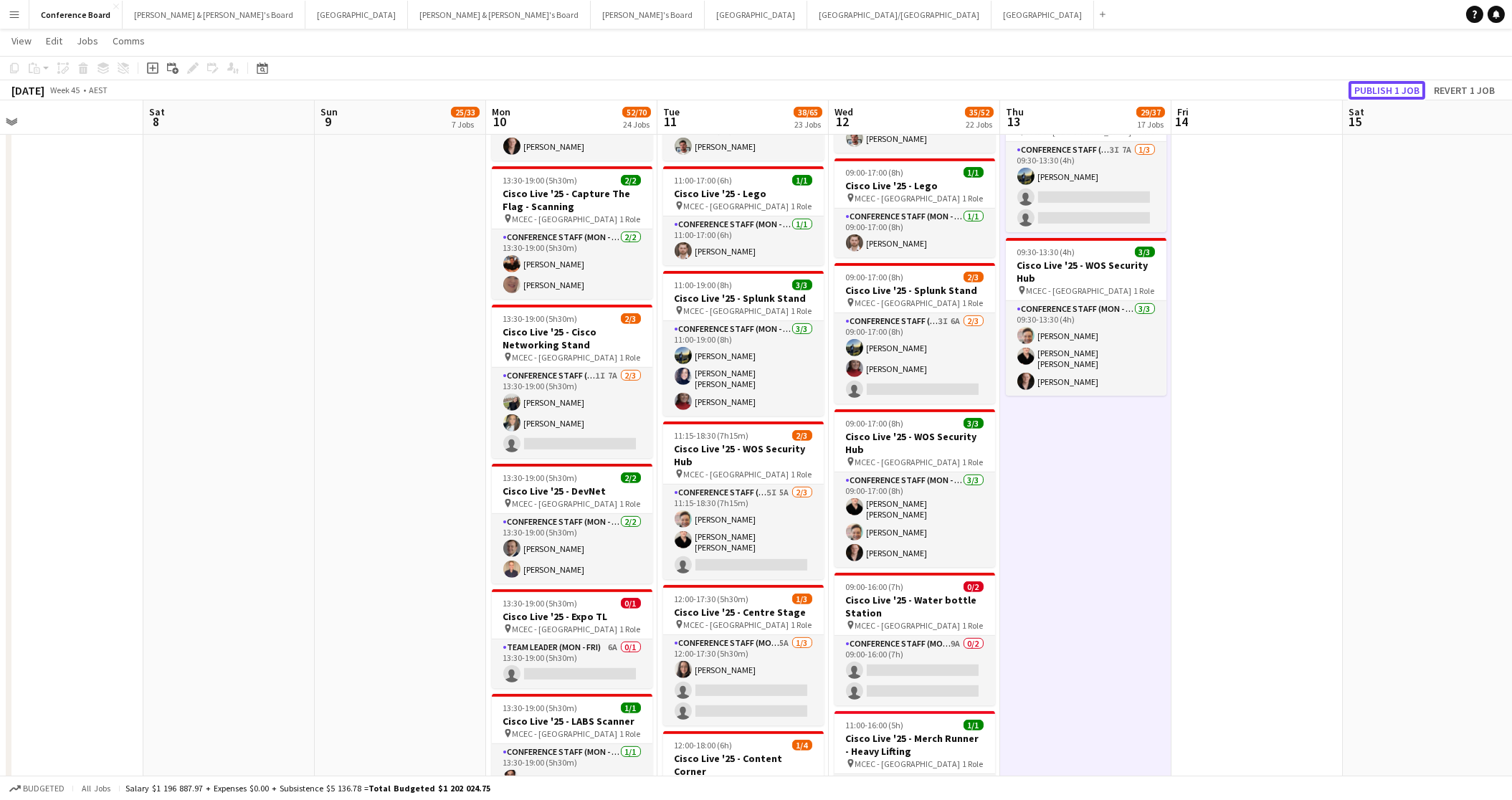
click at [1373, 87] on button "Publish 1 job" at bounding box center [1387, 91] width 77 height 18
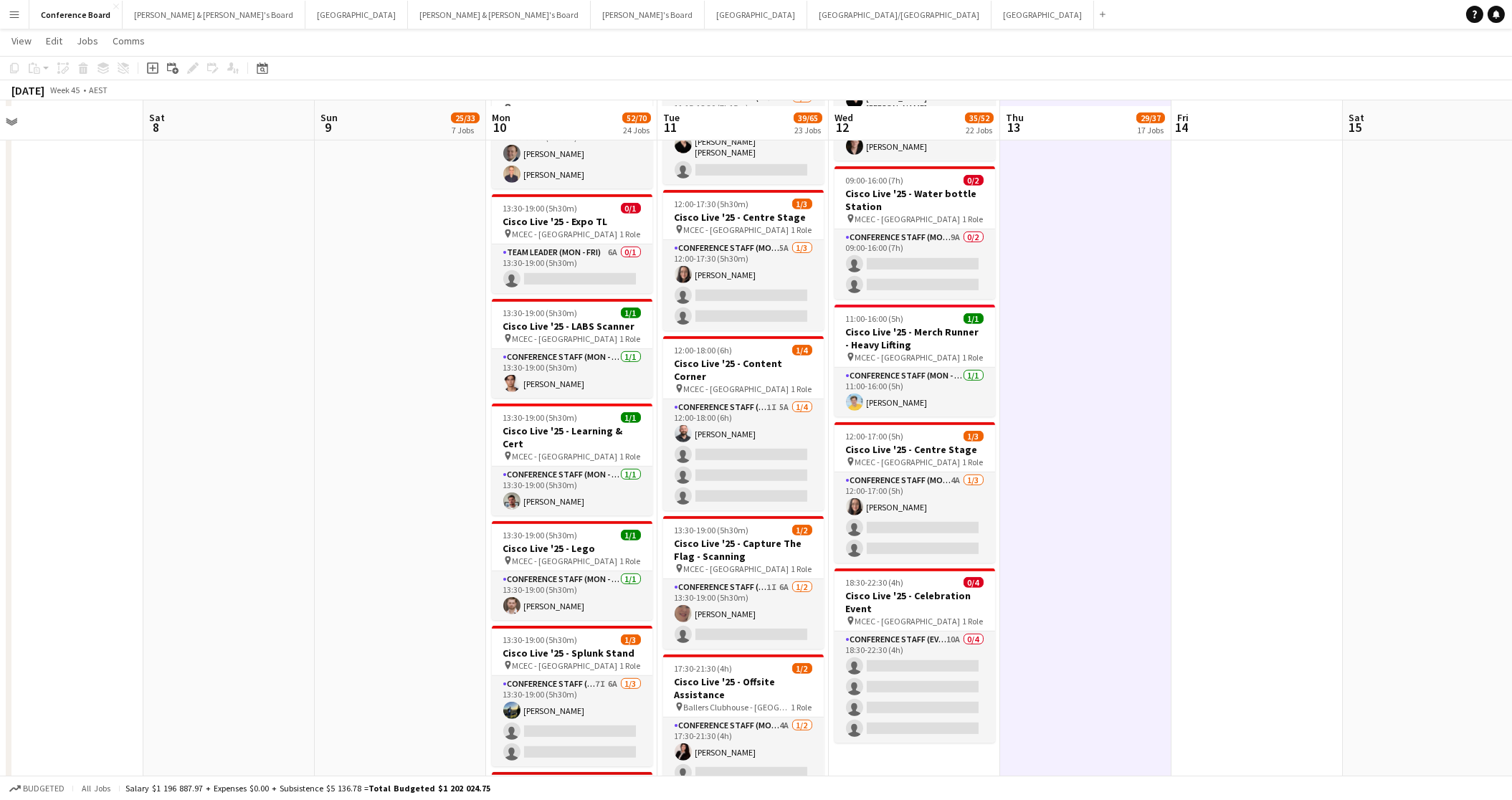
scroll to position [2575, 0]
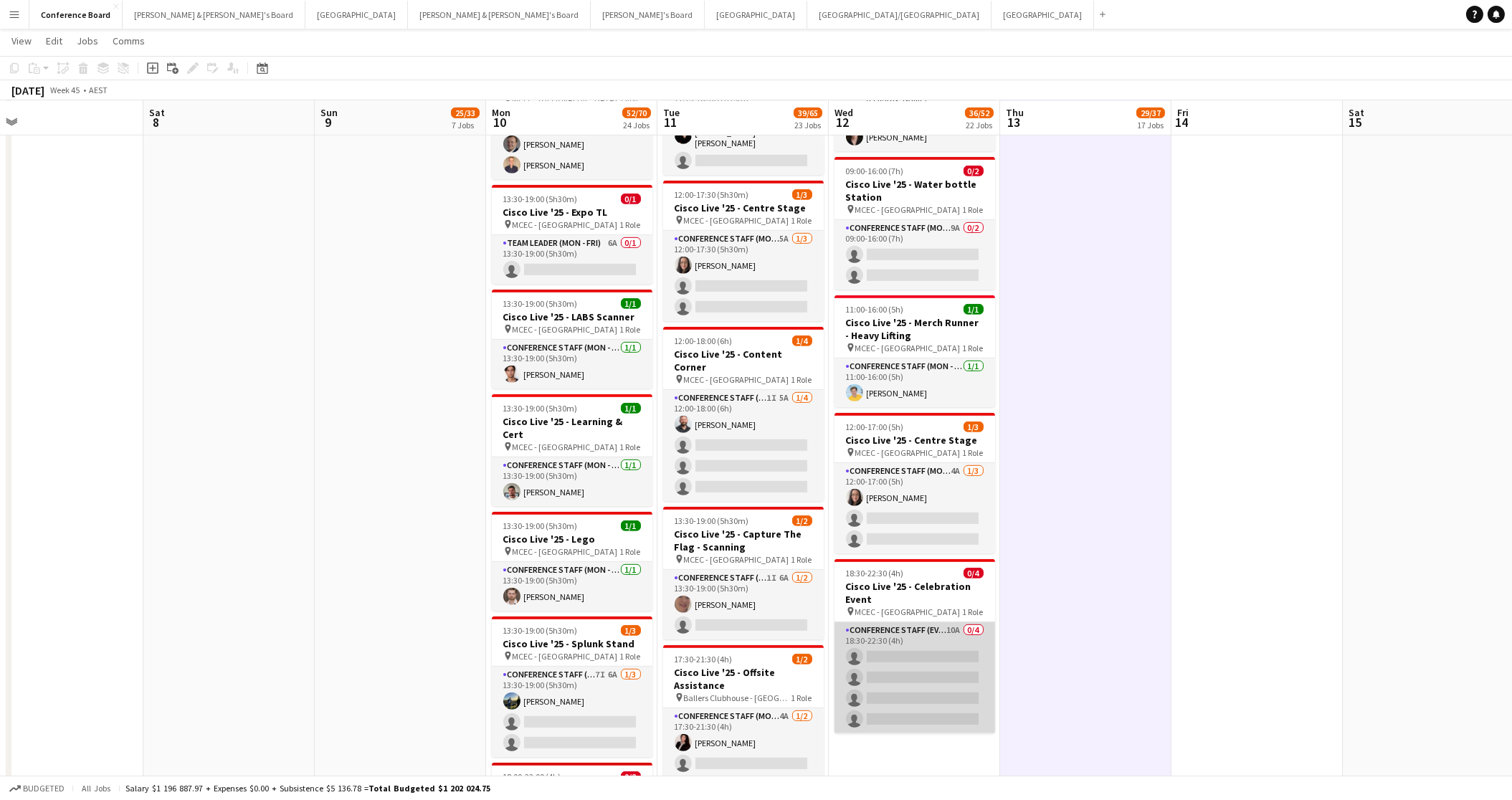
click at [936, 622] on app-card-role "Conference Staff (Evening) 10A 0/4 18:30-22:30 (4h) single-neutral-actions sing…" at bounding box center [915, 677] width 161 height 111
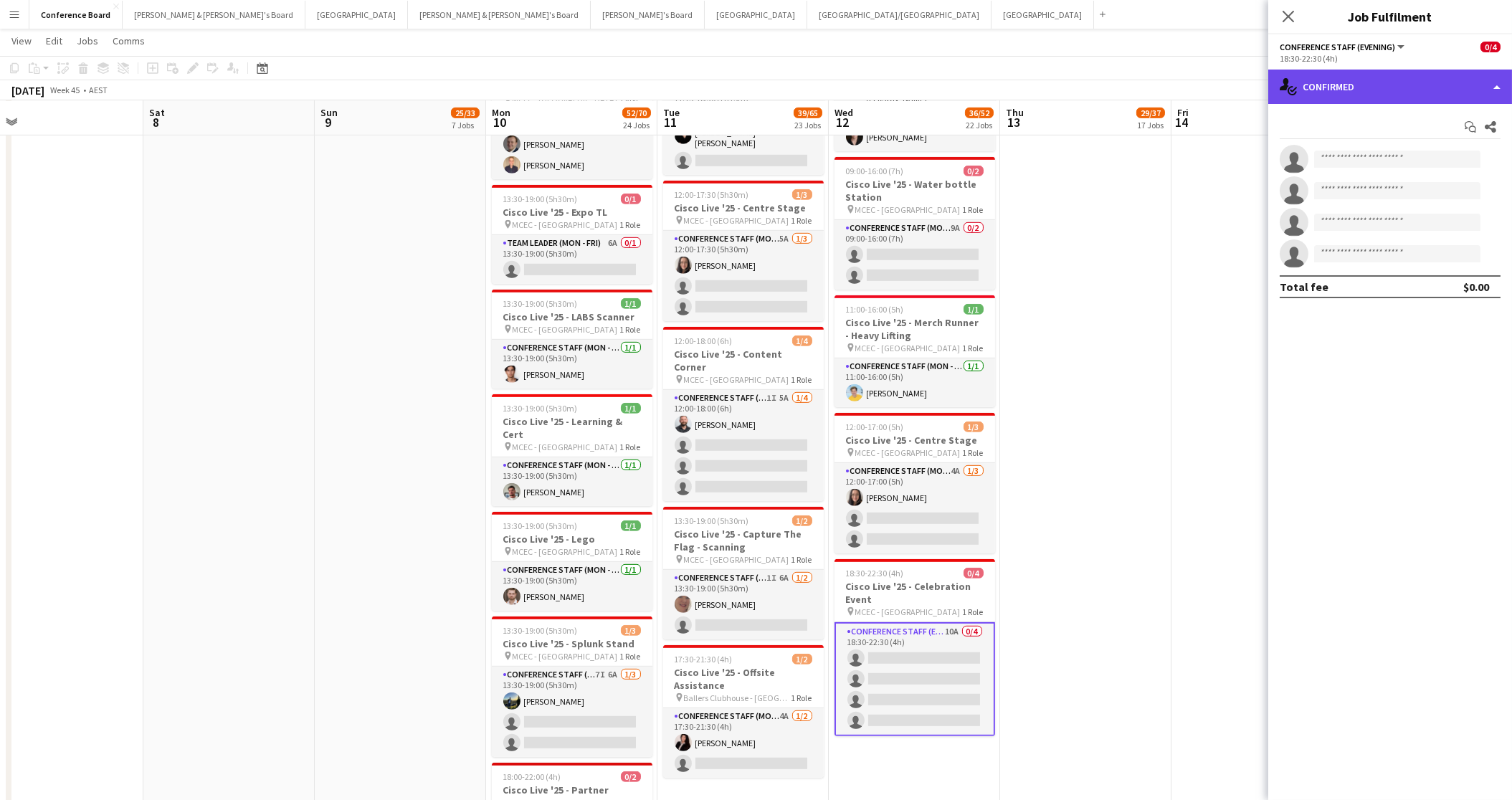
click at [1408, 83] on div "single-neutral-actions-check-2 Confirmed" at bounding box center [1390, 87] width 244 height 35
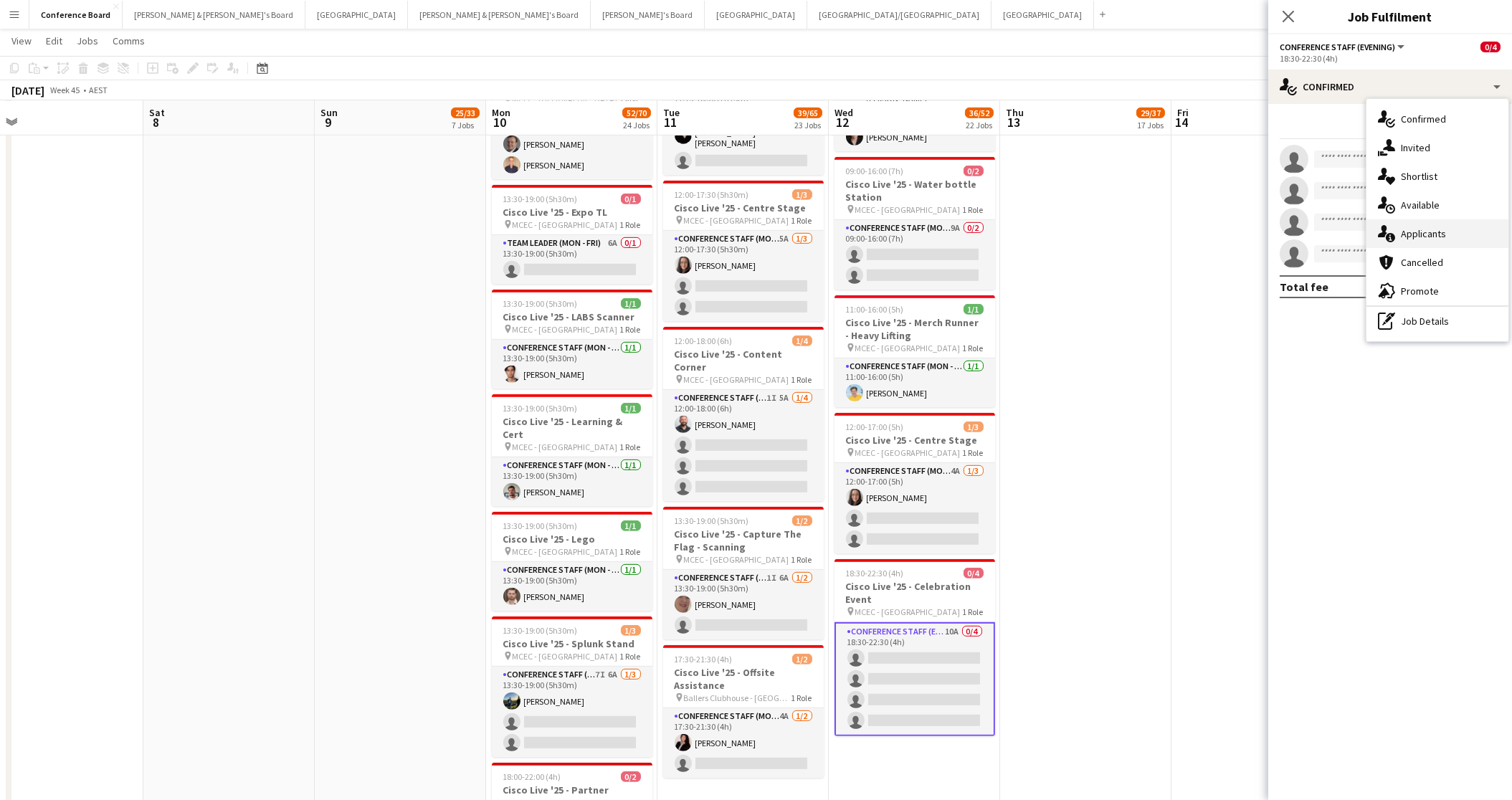
click at [1449, 232] on div "single-neutral-actions-information Applicants" at bounding box center [1437, 233] width 142 height 28
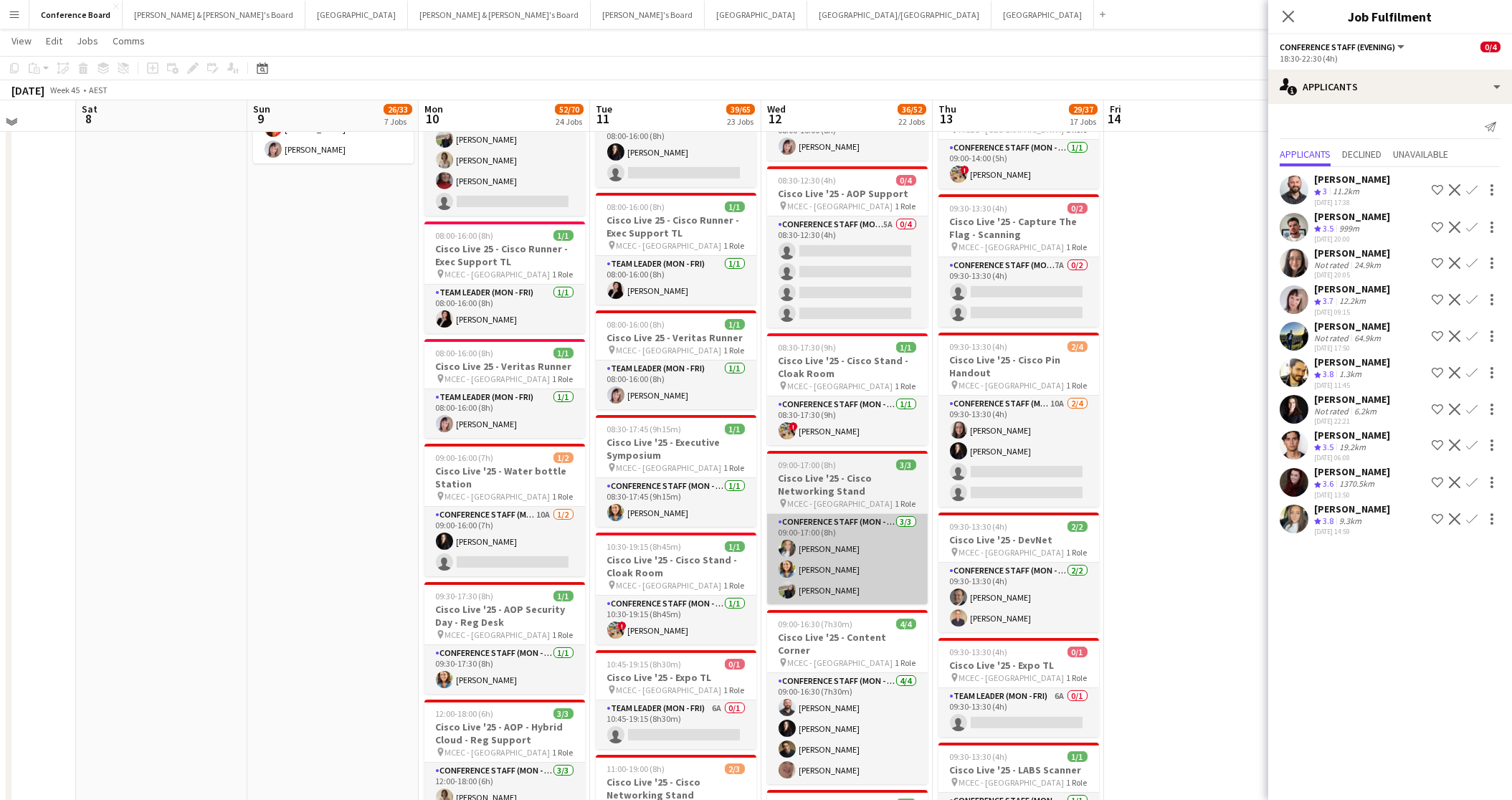
scroll to position [1076, 0]
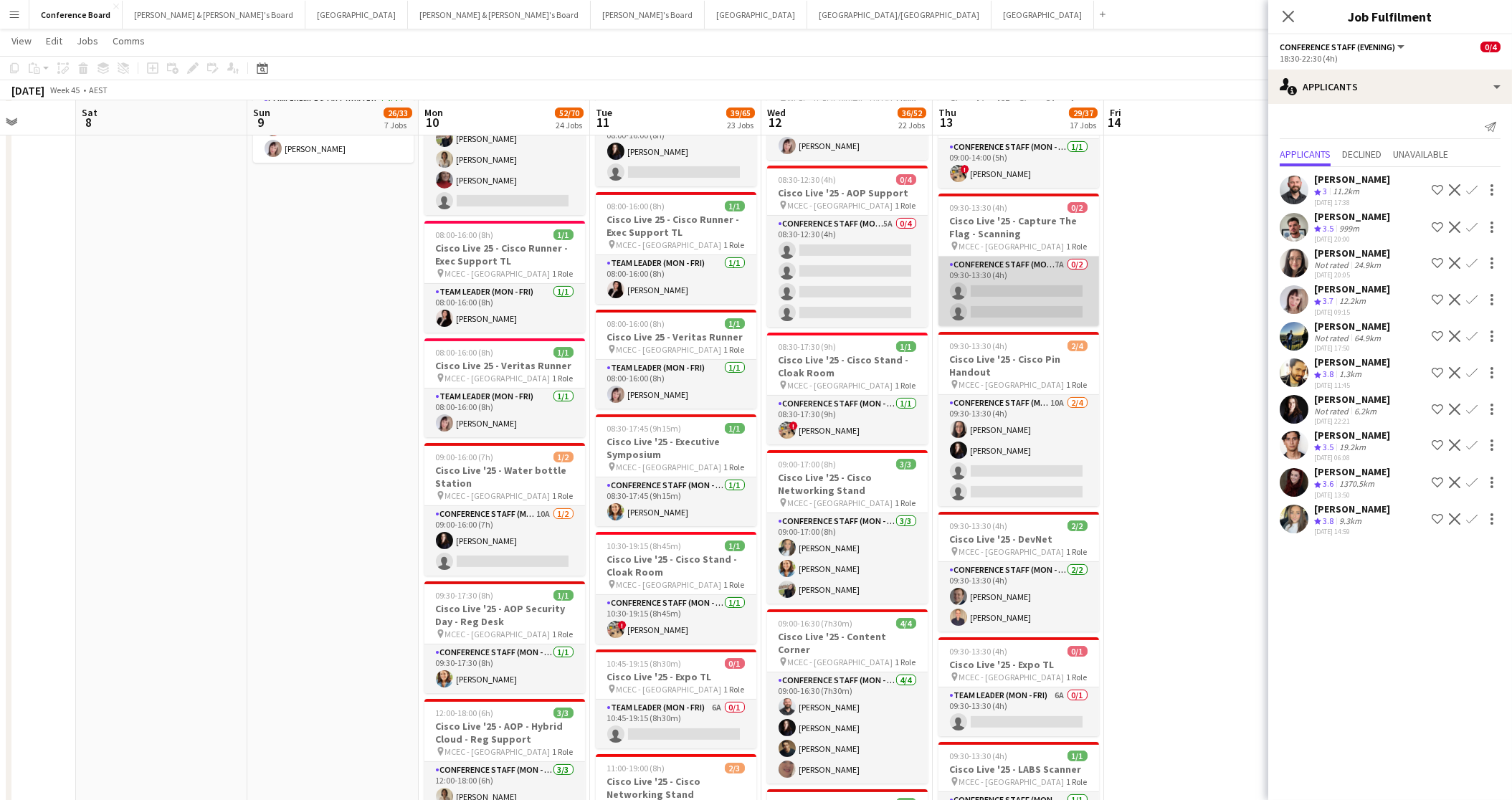
click at [1003, 290] on app-card-role "Conference Staff (Mon - Fri) 7A 0/2 09:30-13:30 (4h) single-neutral-actions sin…" at bounding box center [1019, 292] width 161 height 69
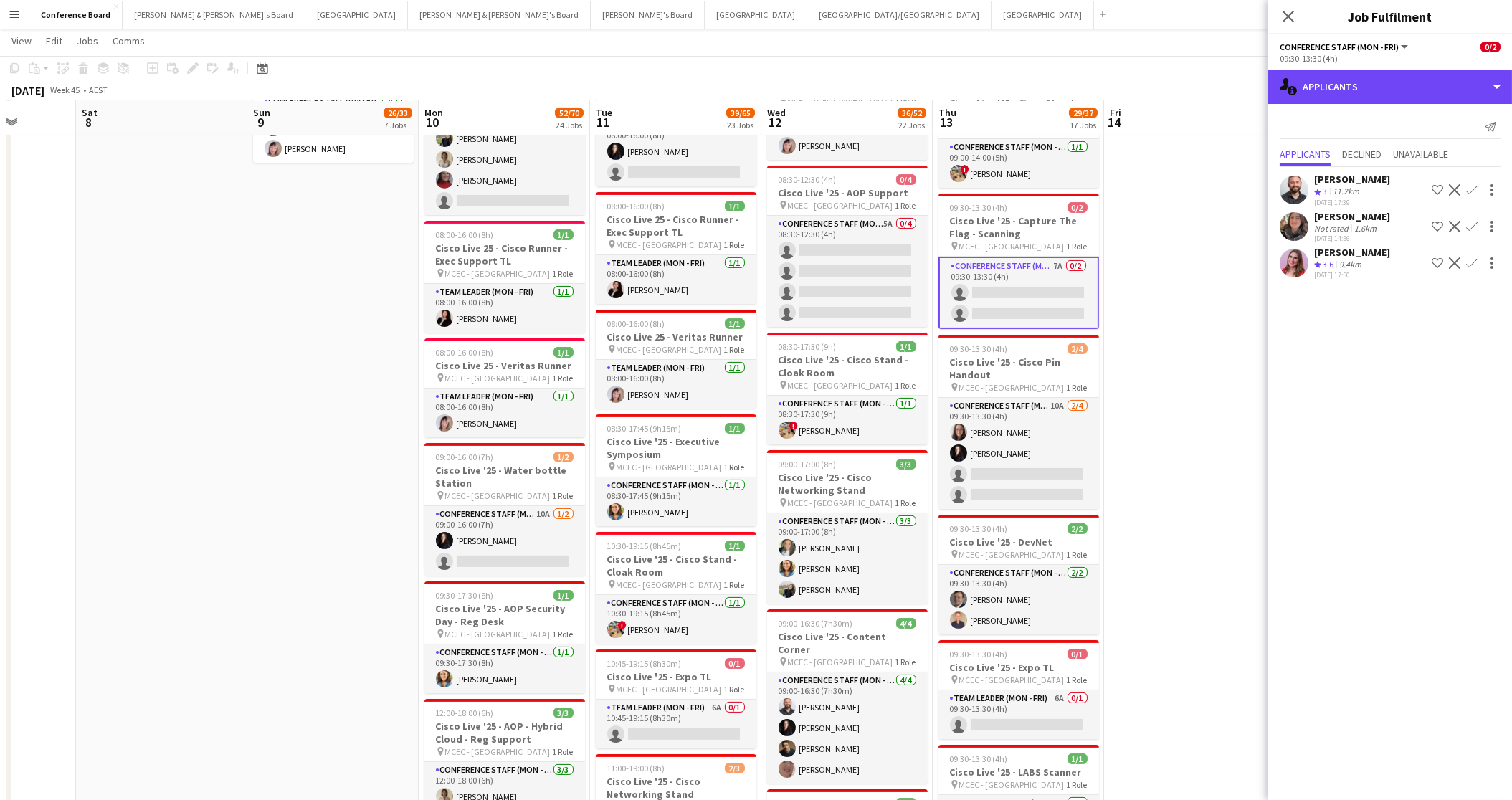
drag, startPoint x: 1374, startPoint y: 93, endPoint x: 1372, endPoint y: 101, distance: 8.2
click at [1374, 94] on div "single-neutral-actions-information Applicants" at bounding box center [1390, 87] width 244 height 35
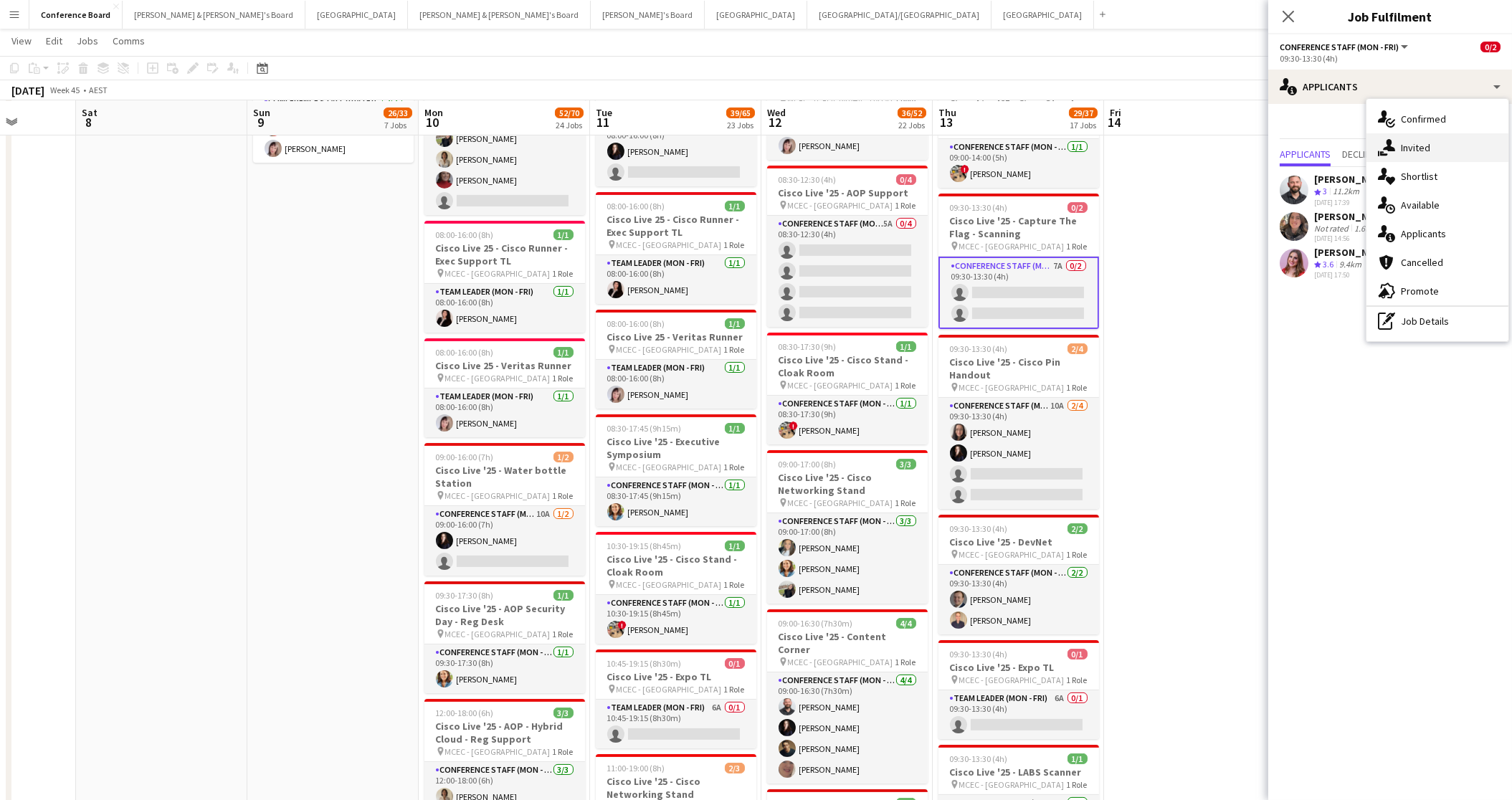
click at [1411, 146] on span "Invited" at bounding box center [1416, 147] width 29 height 13
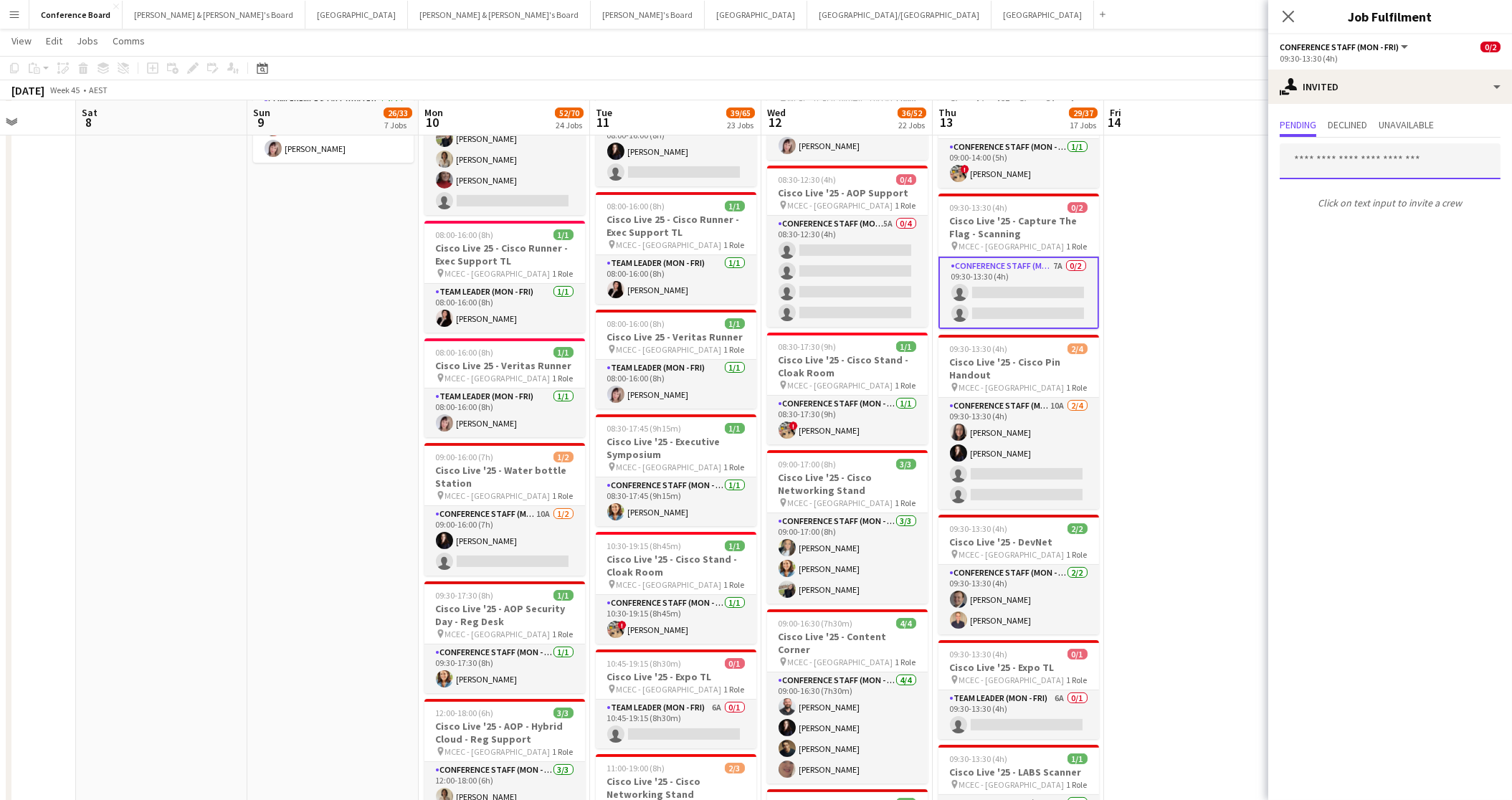
click at [1311, 161] on input "text" at bounding box center [1389, 161] width 220 height 36
type input "*"
type input "*****"
click at [1334, 214] on mat-option "[PERSON_NAME] porto Active [EMAIL_ADDRESS][DOMAIN_NAME]" at bounding box center [1389, 202] width 220 height 35
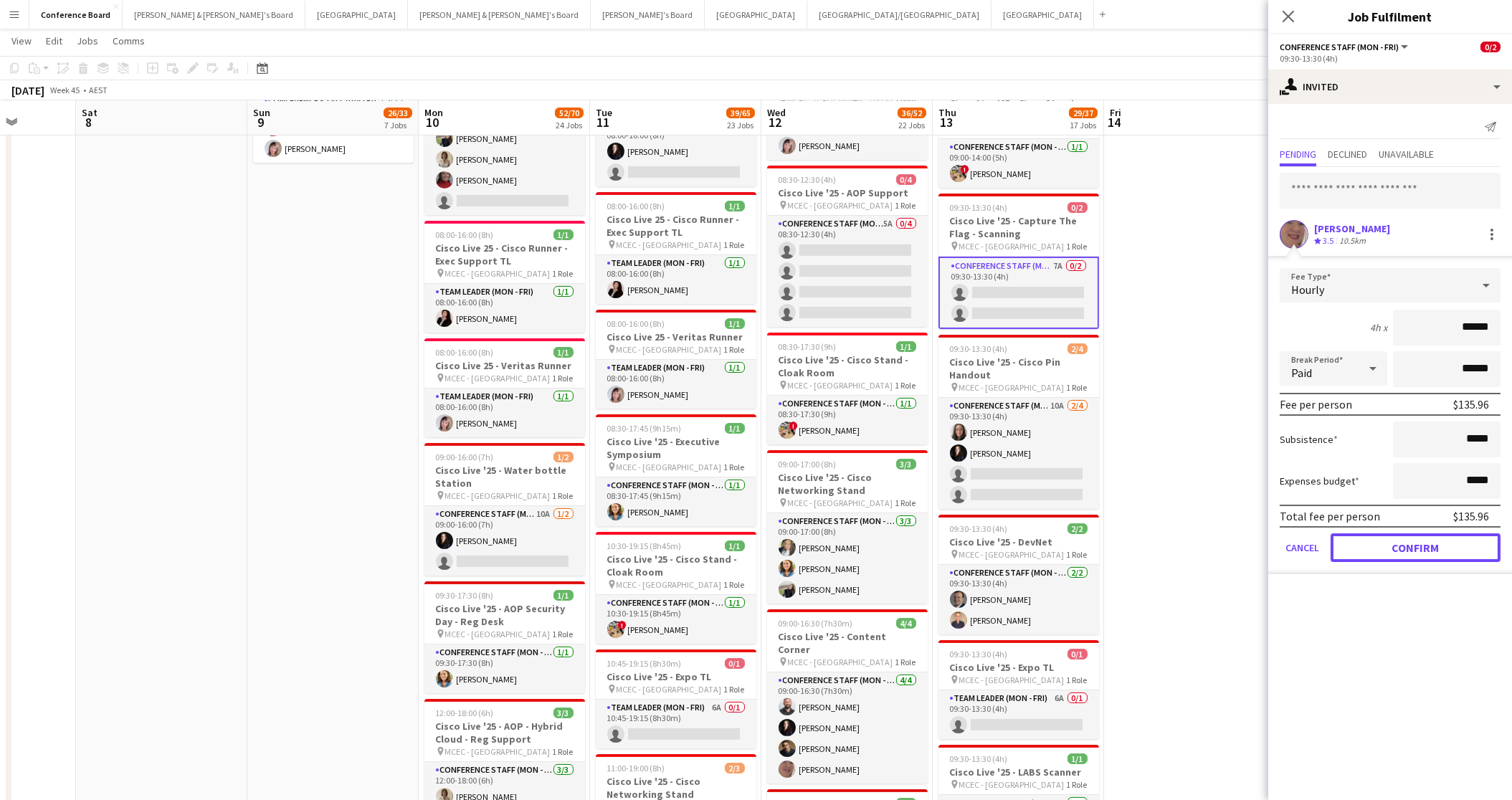
drag, startPoint x: 1406, startPoint y: 545, endPoint x: 1341, endPoint y: 520, distance: 69.6
click at [1406, 545] on button "Confirm" at bounding box center [1416, 547] width 170 height 28
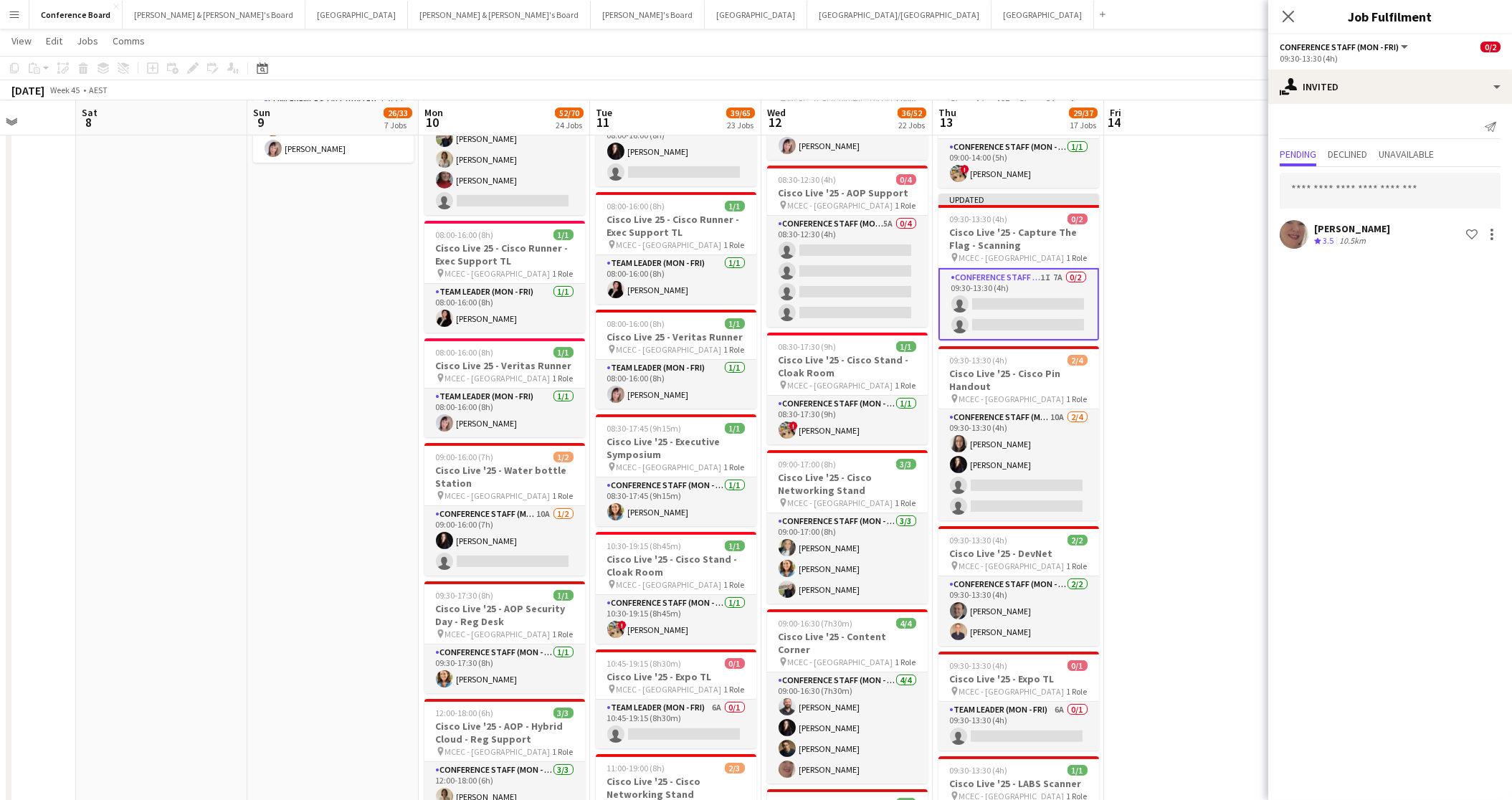
drag, startPoint x: 1156, startPoint y: 411, endPoint x: 1154, endPoint y: 331, distance: 80.0
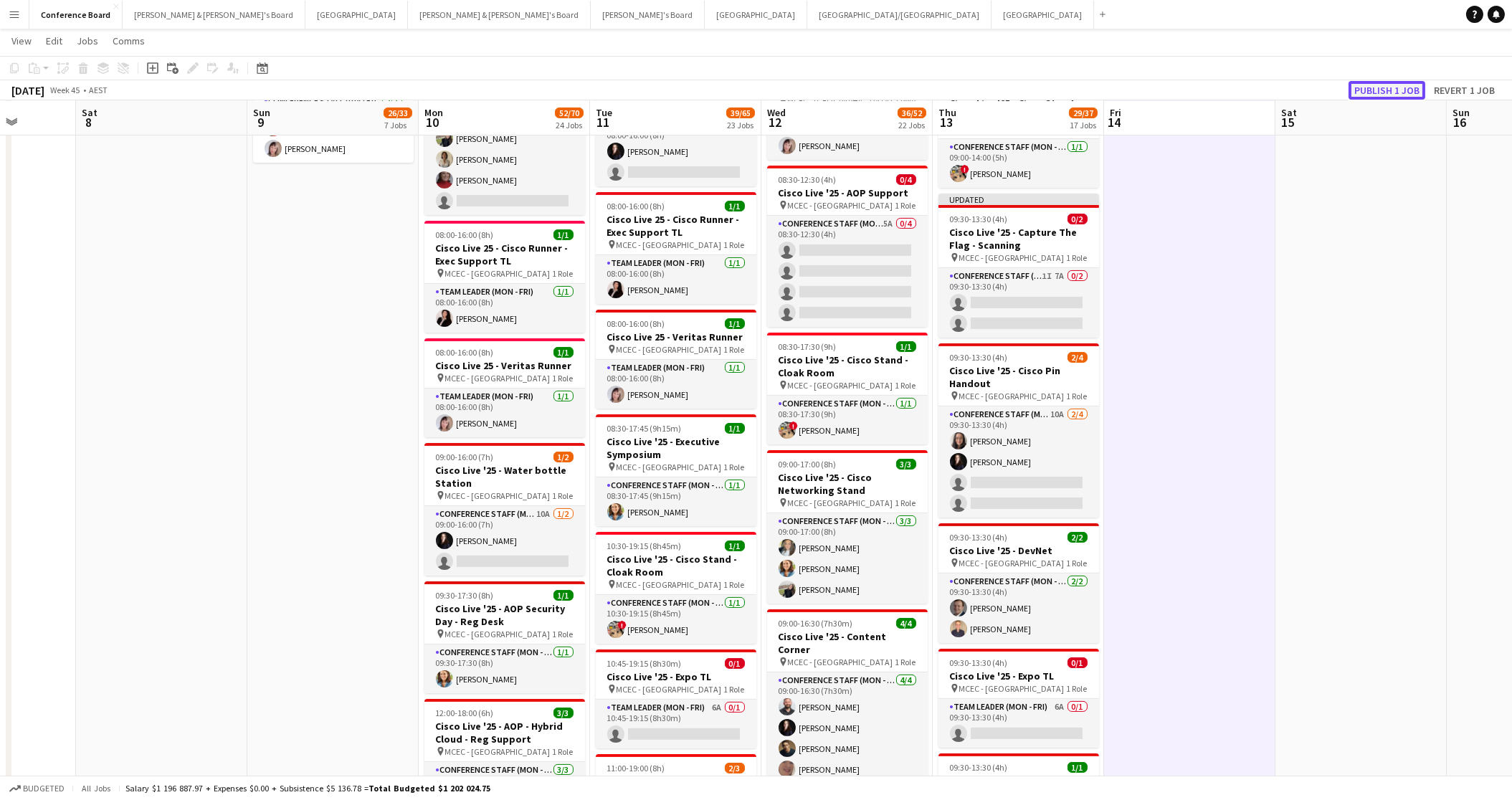
click at [1378, 91] on button "Publish 1 job" at bounding box center [1387, 91] width 77 height 18
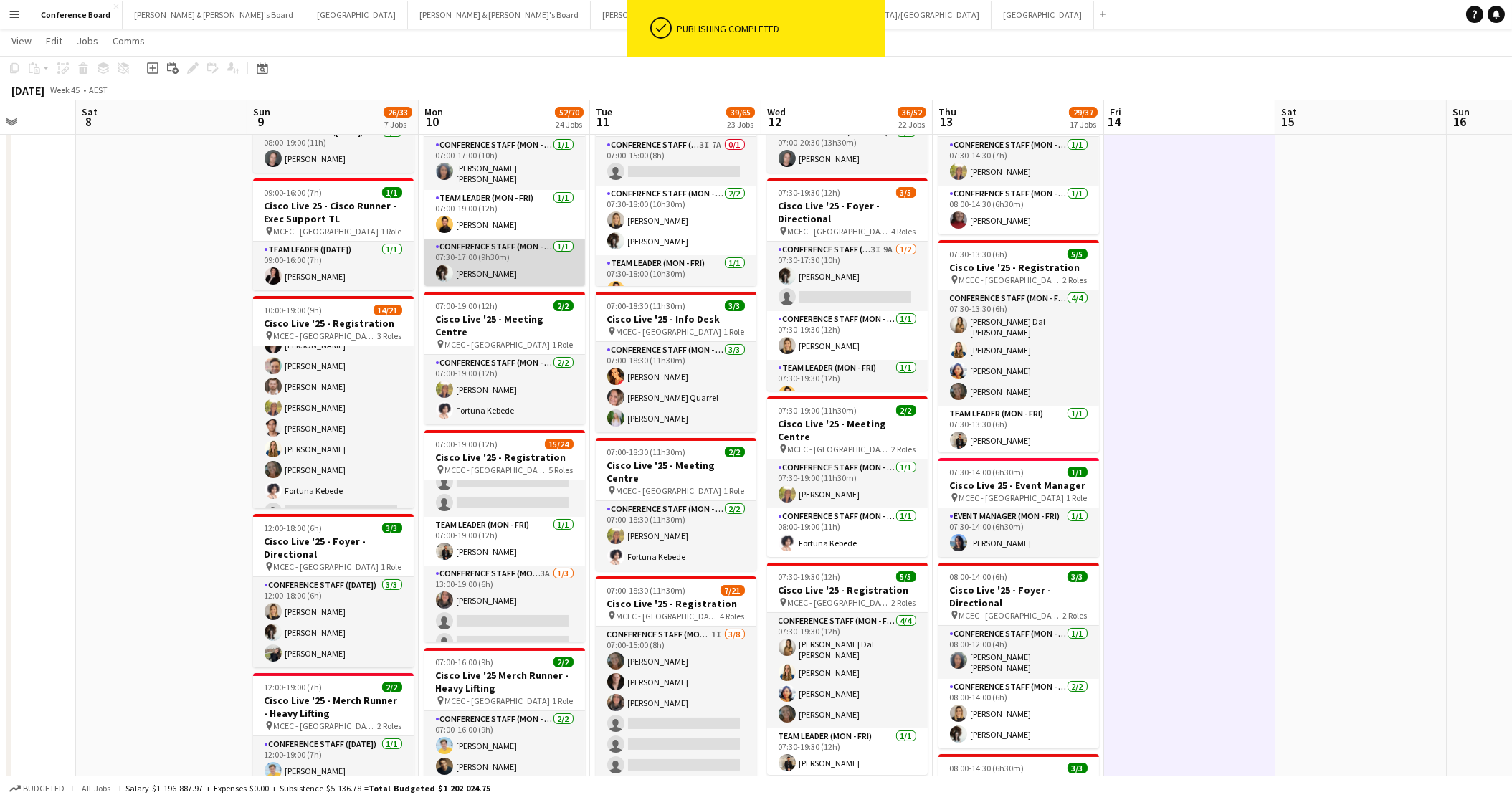
scroll to position [0, 0]
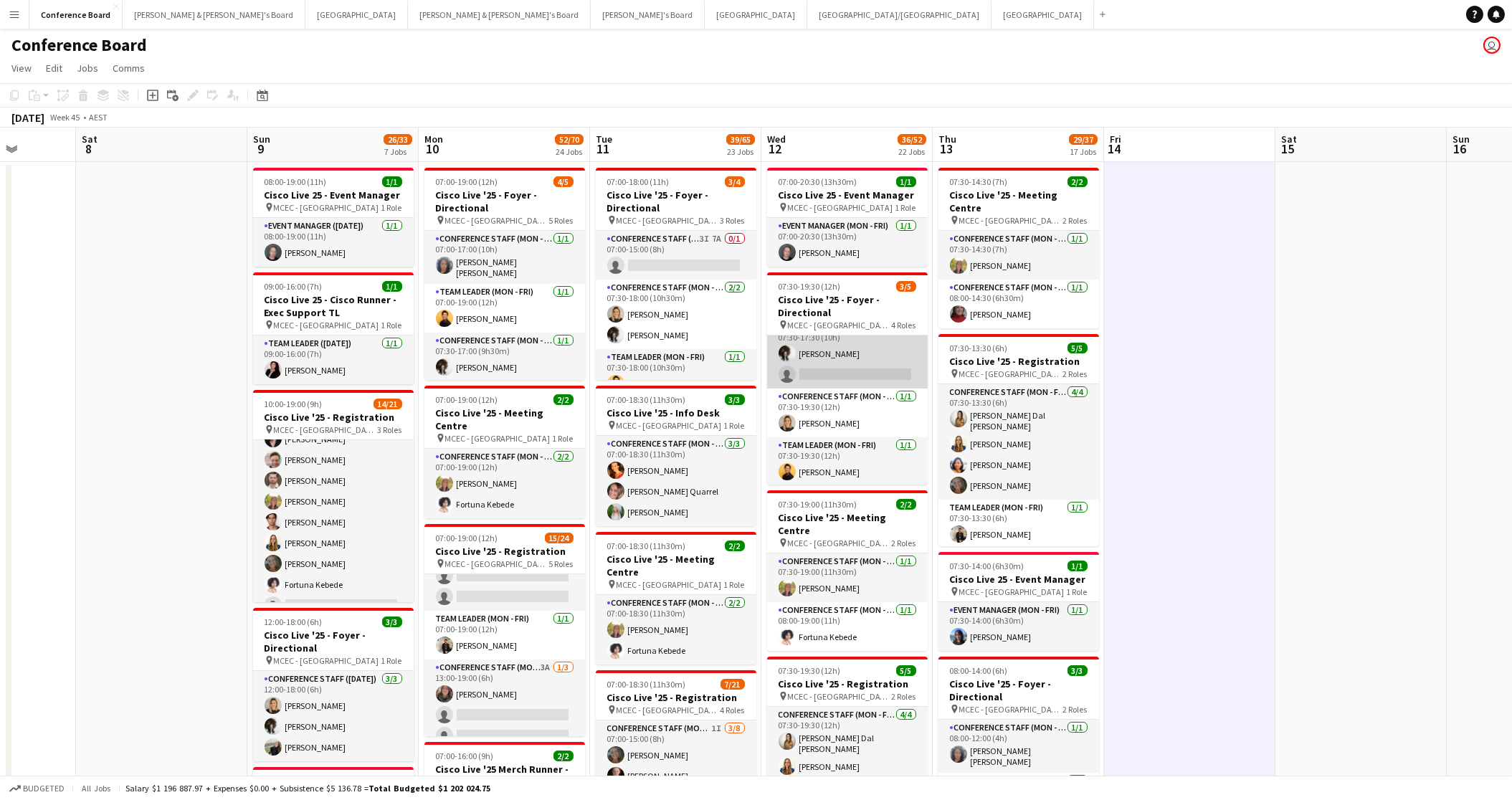
click at [830, 359] on app-card-role "Conference Staff (Mon - Fri) 3I 9A [DATE] 07:30-17:30 (10h) [PERSON_NAME] singl…" at bounding box center [848, 354] width 161 height 69
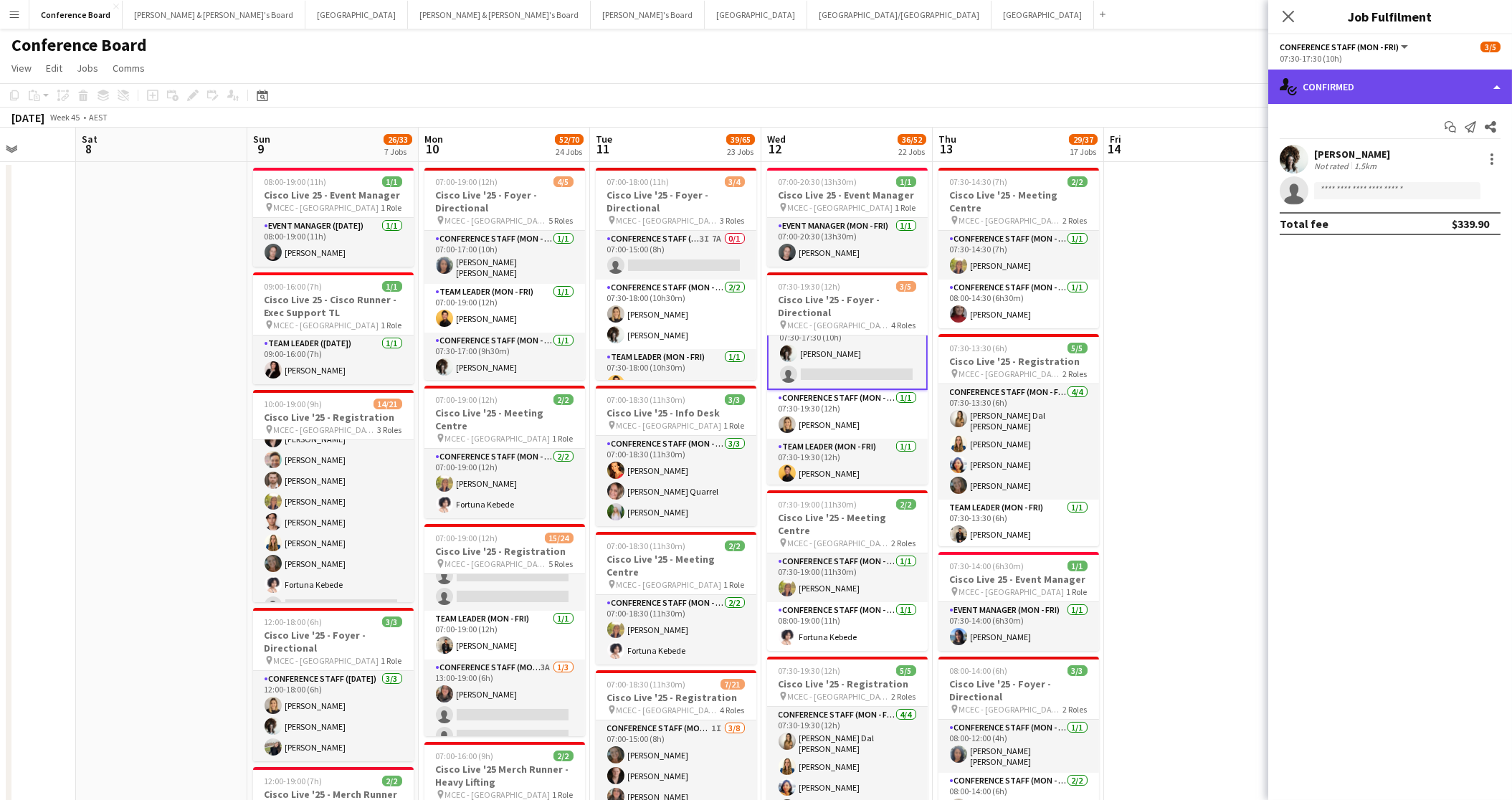
click at [1356, 93] on div "single-neutral-actions-check-2 Confirmed" at bounding box center [1390, 87] width 244 height 35
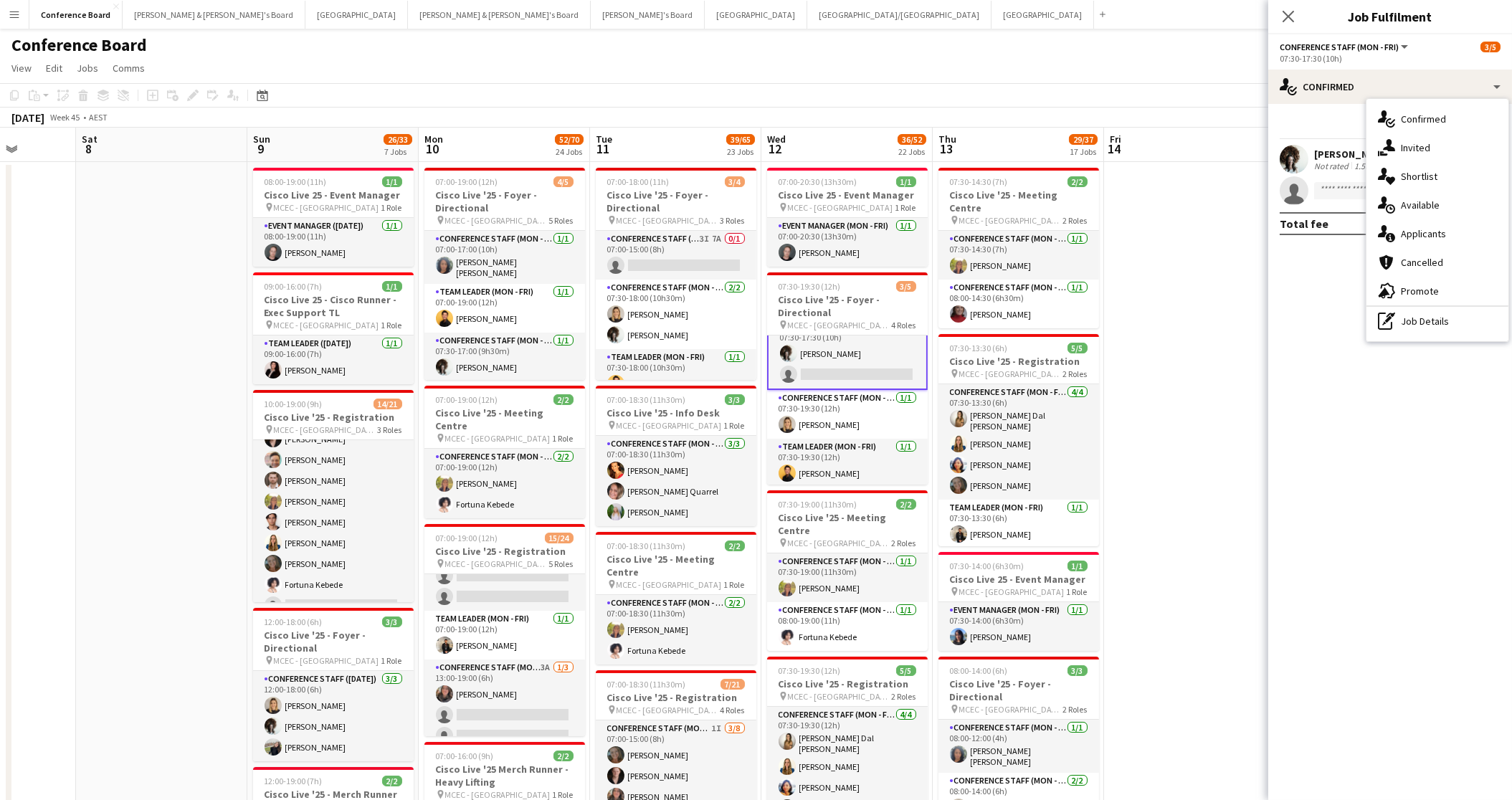
drag, startPoint x: 1429, startPoint y: 230, endPoint x: 1421, endPoint y: 231, distance: 8.1
click at [1429, 230] on span "Applicants" at bounding box center [1423, 233] width 45 height 13
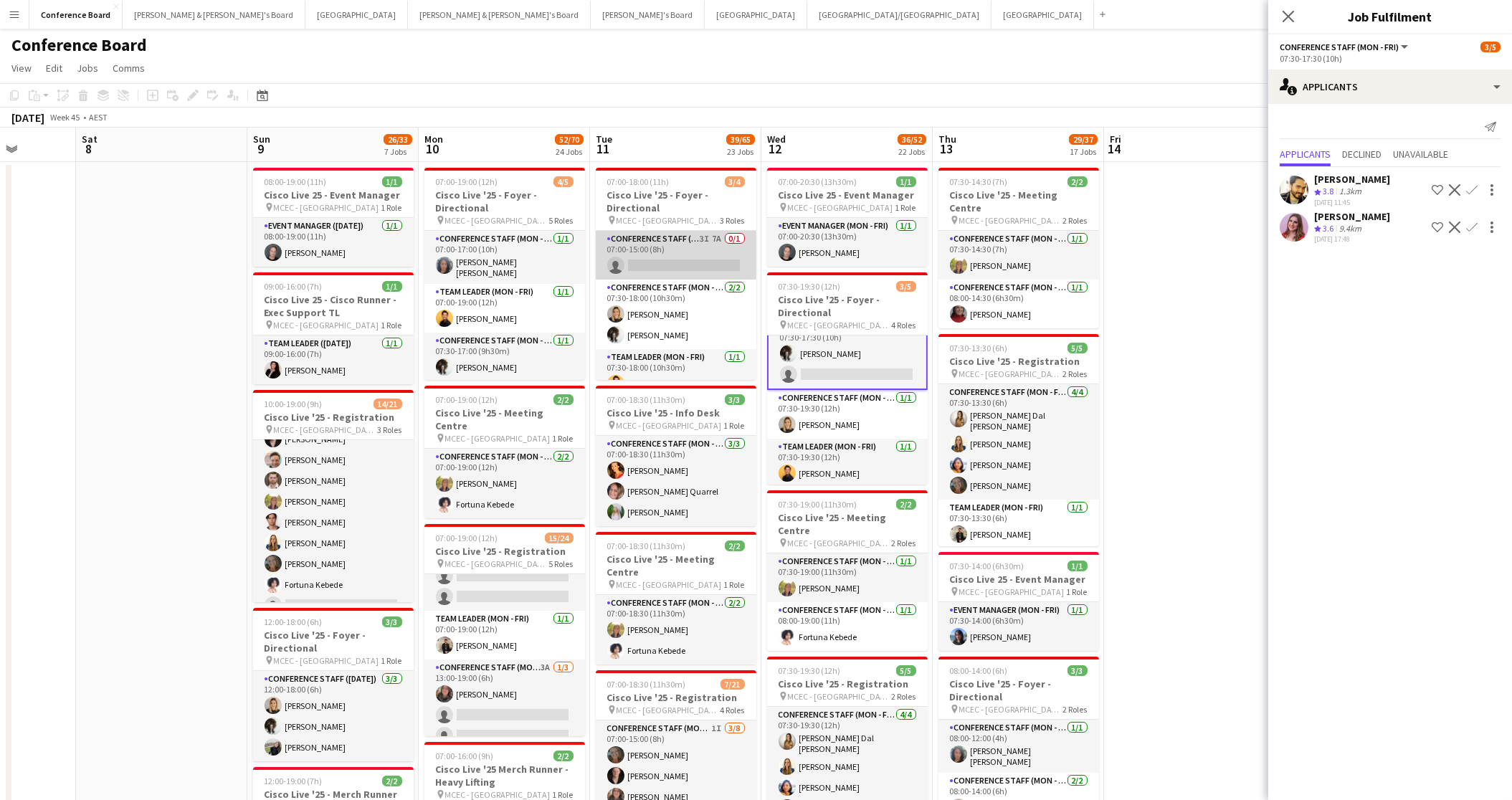
click at [681, 256] on app-card-role "Conference Staff (Mon - Fri) 3I 7A 0/1 07:00-15:00 (8h) single-neutral-actions" at bounding box center [676, 254] width 161 height 48
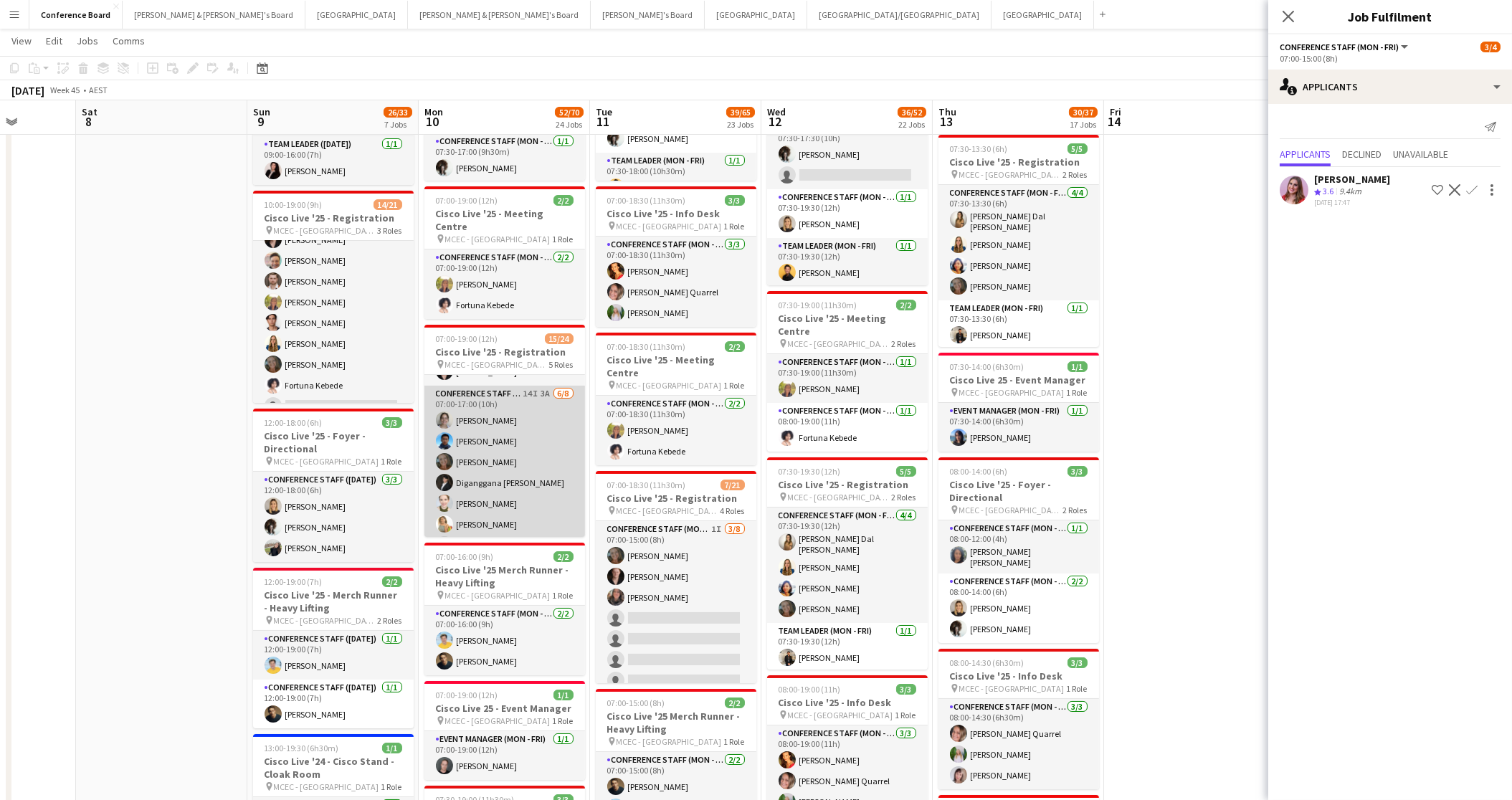
scroll to position [78, 0]
click at [499, 484] on app-card-role "Conference Staff (Mon - Fri) 14I 3A [DATE] 07:00-17:00 (10h) [PERSON_NAME] [PER…" at bounding box center [505, 489] width 161 height 194
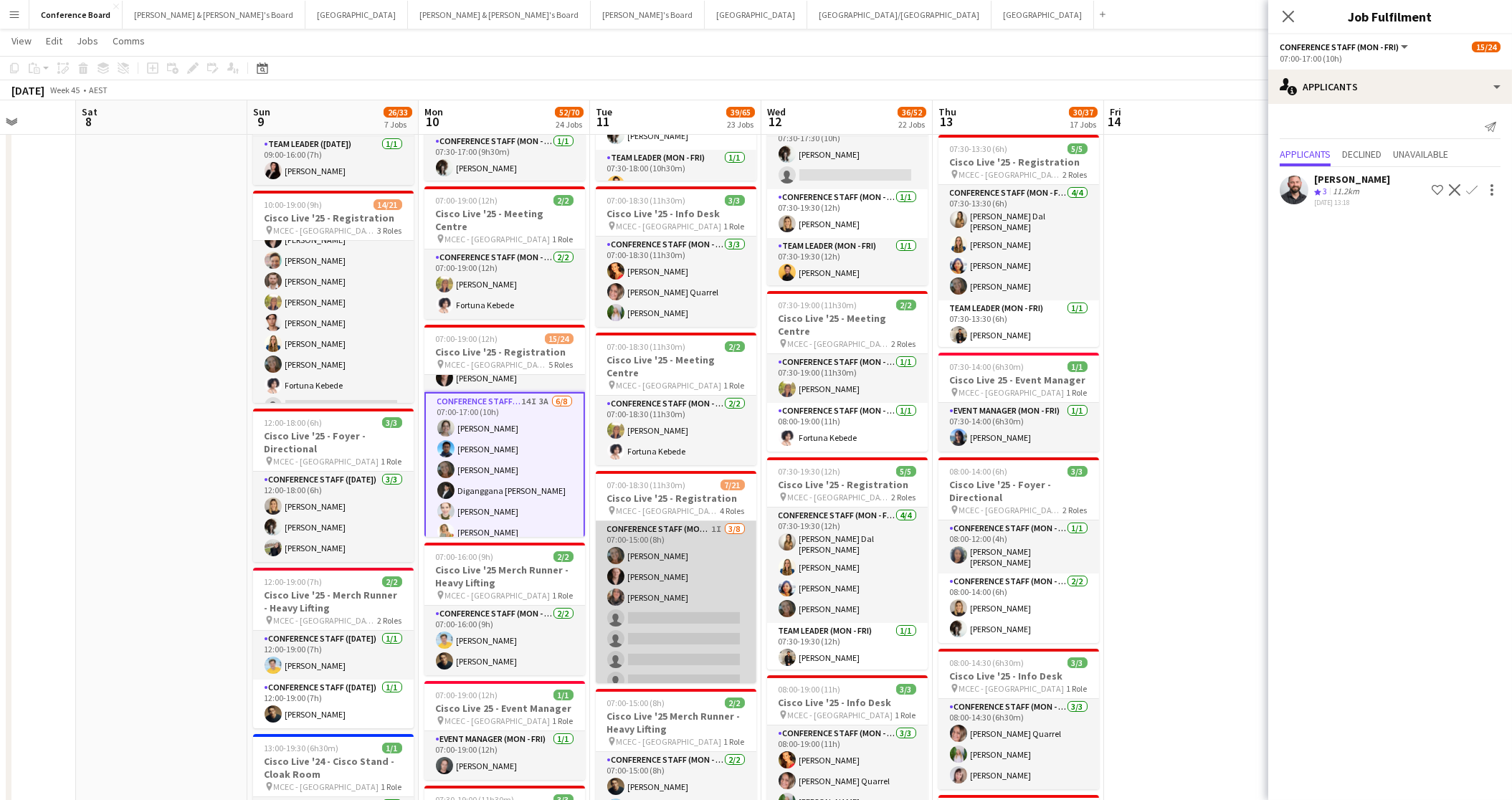
click at [672, 612] on app-card-role "Conference Staff (Mon - Fri) 1I [DATE] 07:00-15:00 (8h) [PERSON_NAME] [PERSON_N…" at bounding box center [676, 618] width 161 height 194
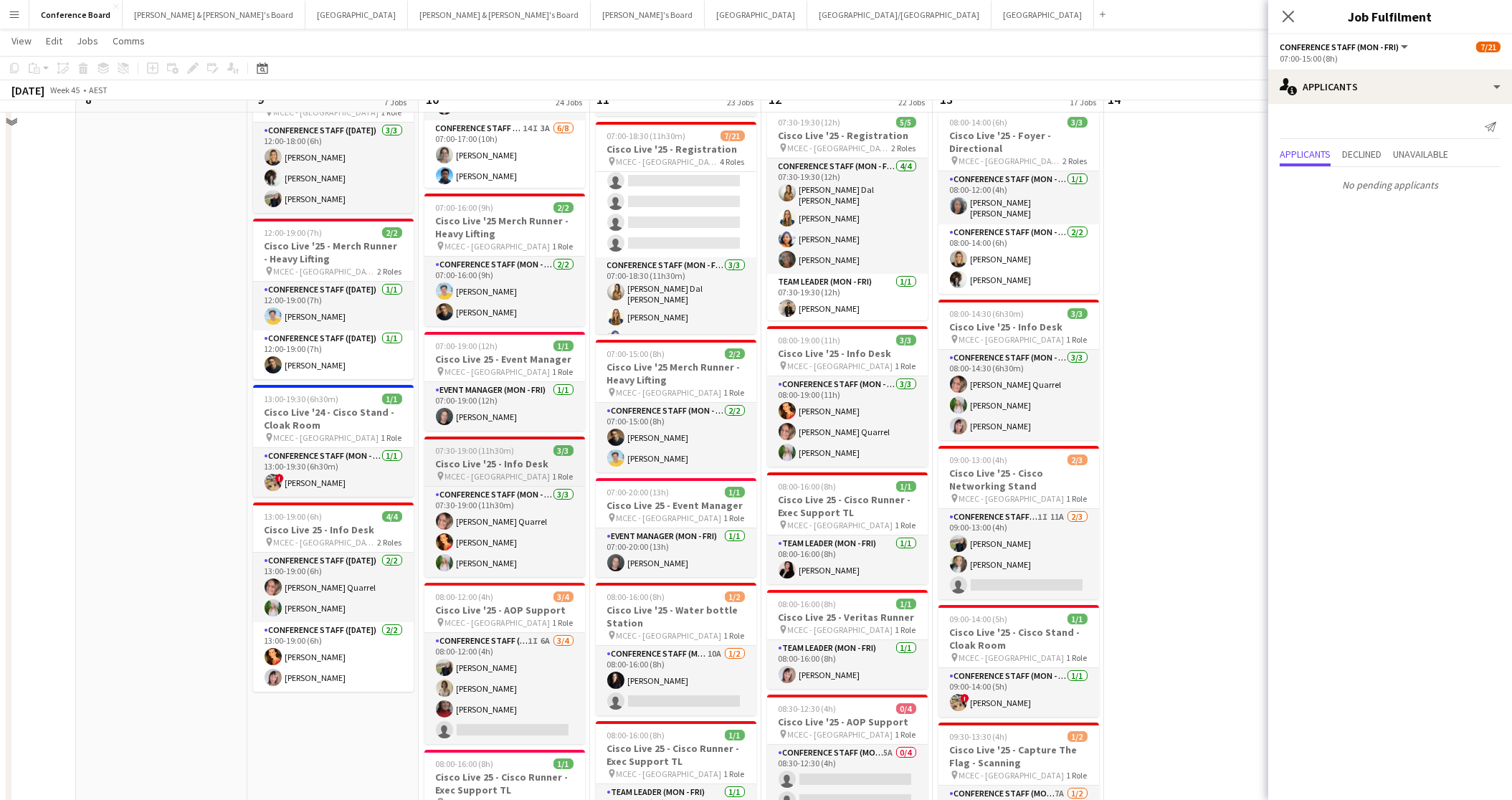
scroll to position [575, 0]
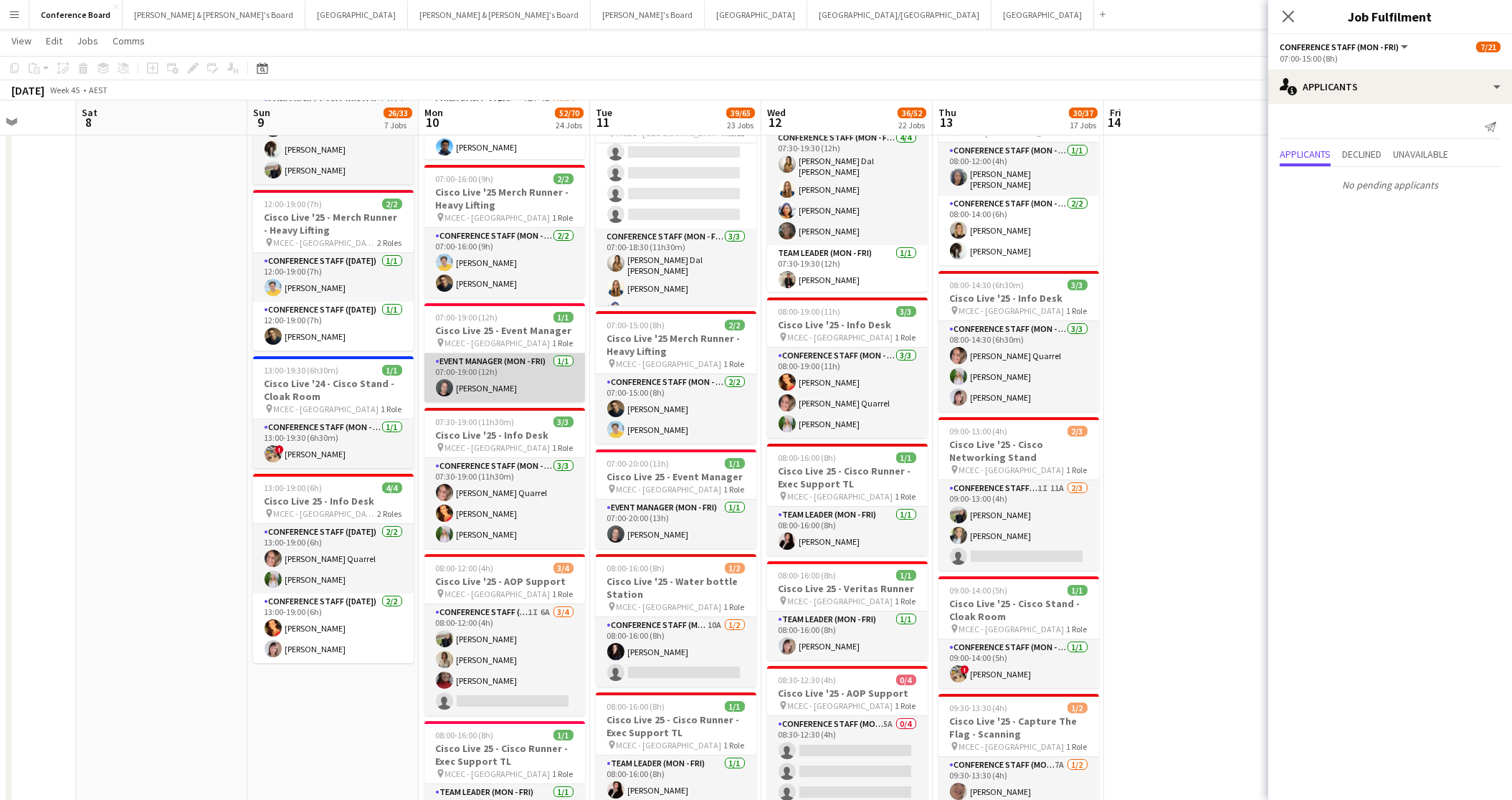
click at [472, 364] on app-card-role "Event Manager (Mon - Fri) [DATE] 07:00-19:00 (12h) [PERSON_NAME]" at bounding box center [505, 377] width 161 height 48
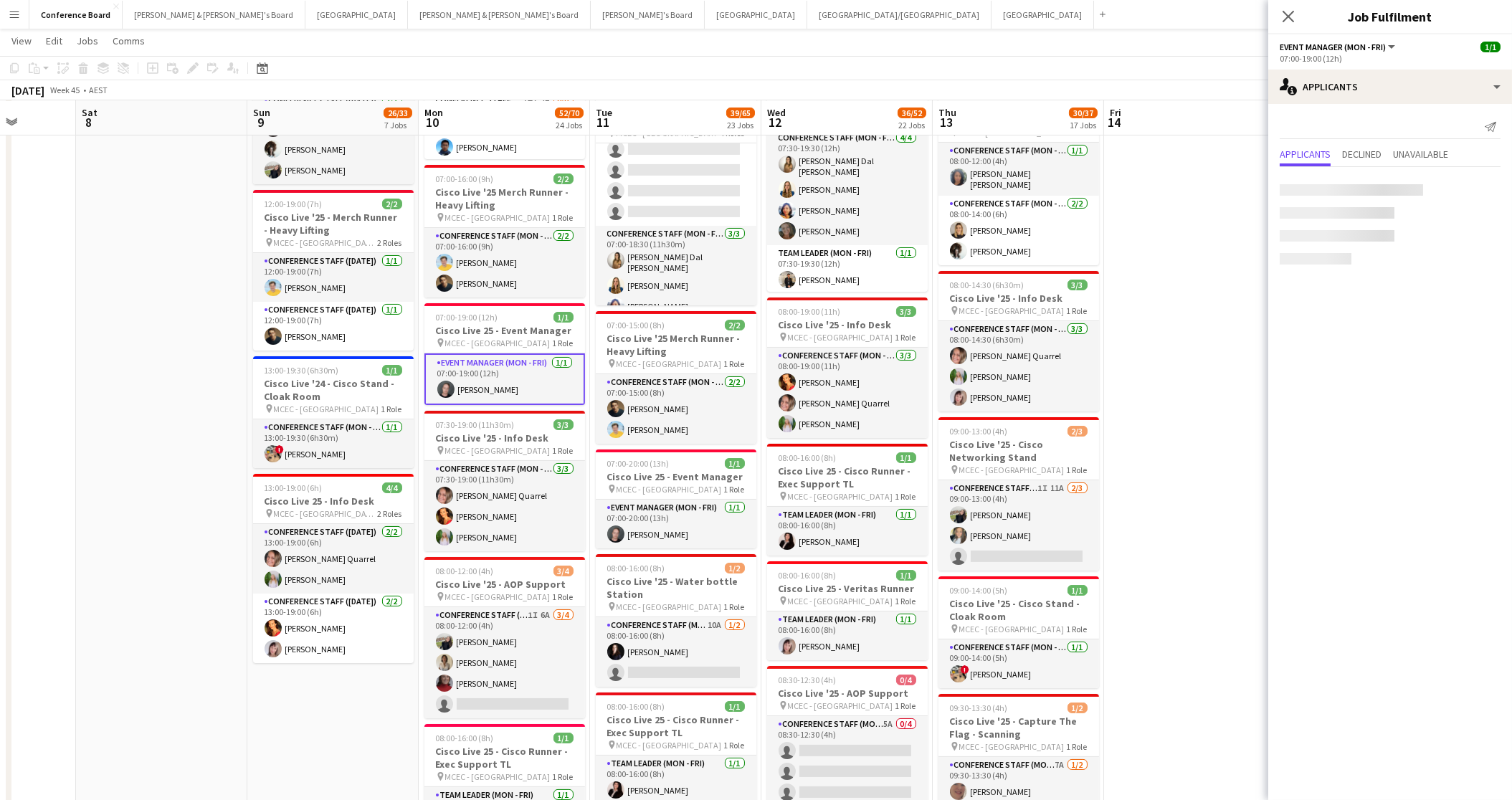
scroll to position [324, 0]
click at [491, 337] on span "MCEC - [GEOGRAPHIC_DATA]" at bounding box center [498, 343] width 105 height 11
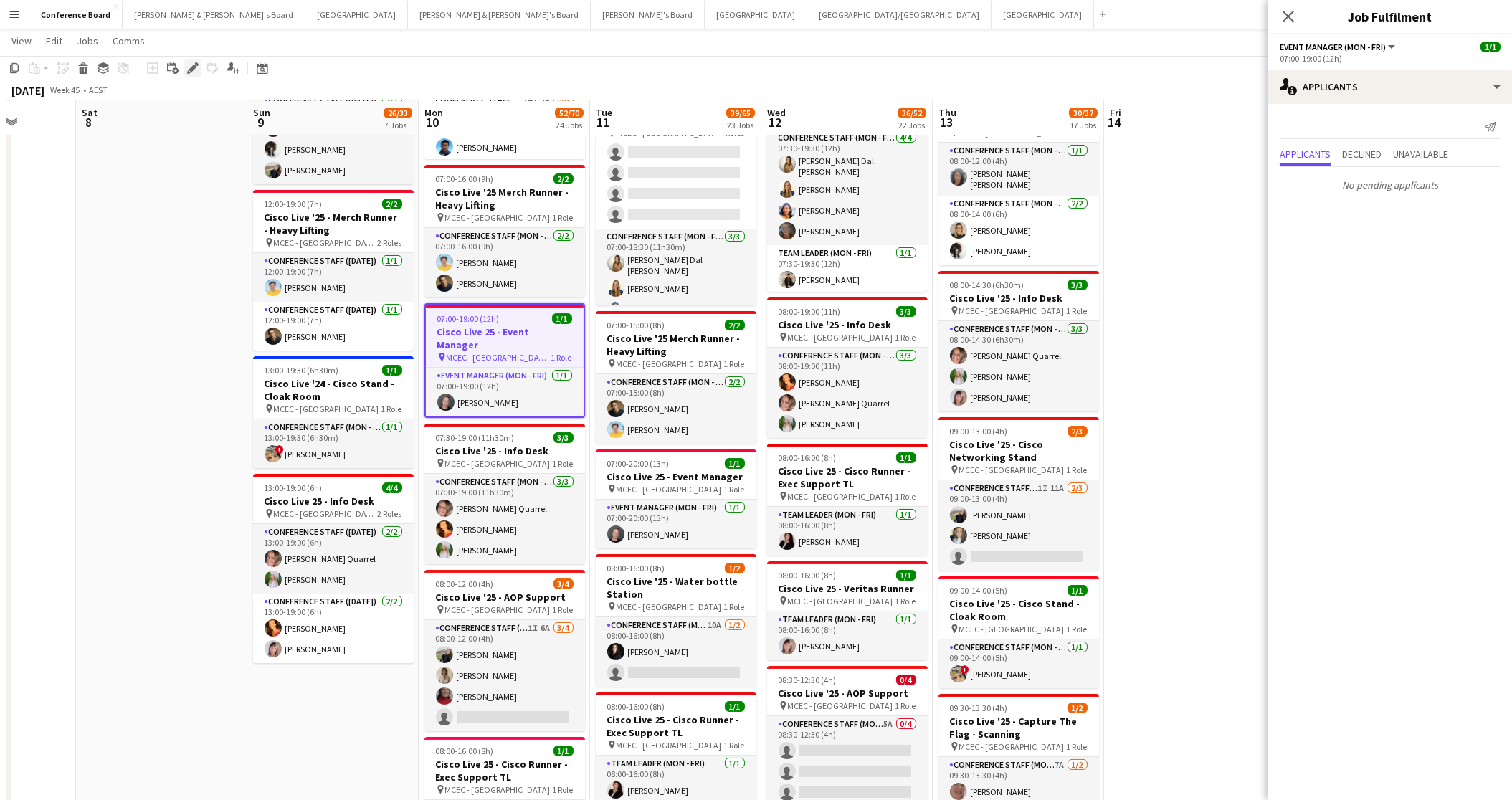
click at [190, 68] on icon at bounding box center [192, 69] width 8 height 8
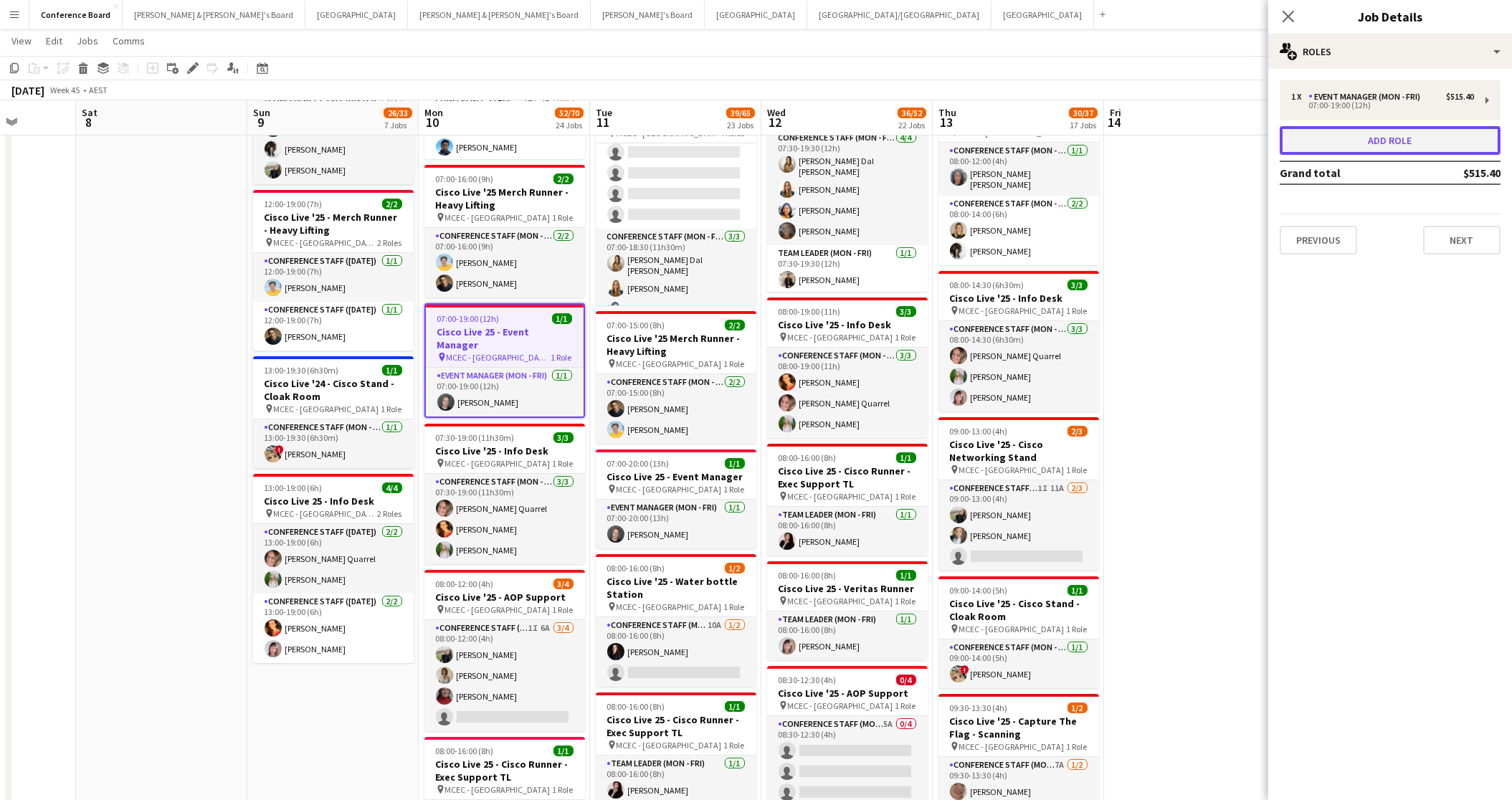
click at [1383, 141] on button "Add role" at bounding box center [1389, 140] width 220 height 28
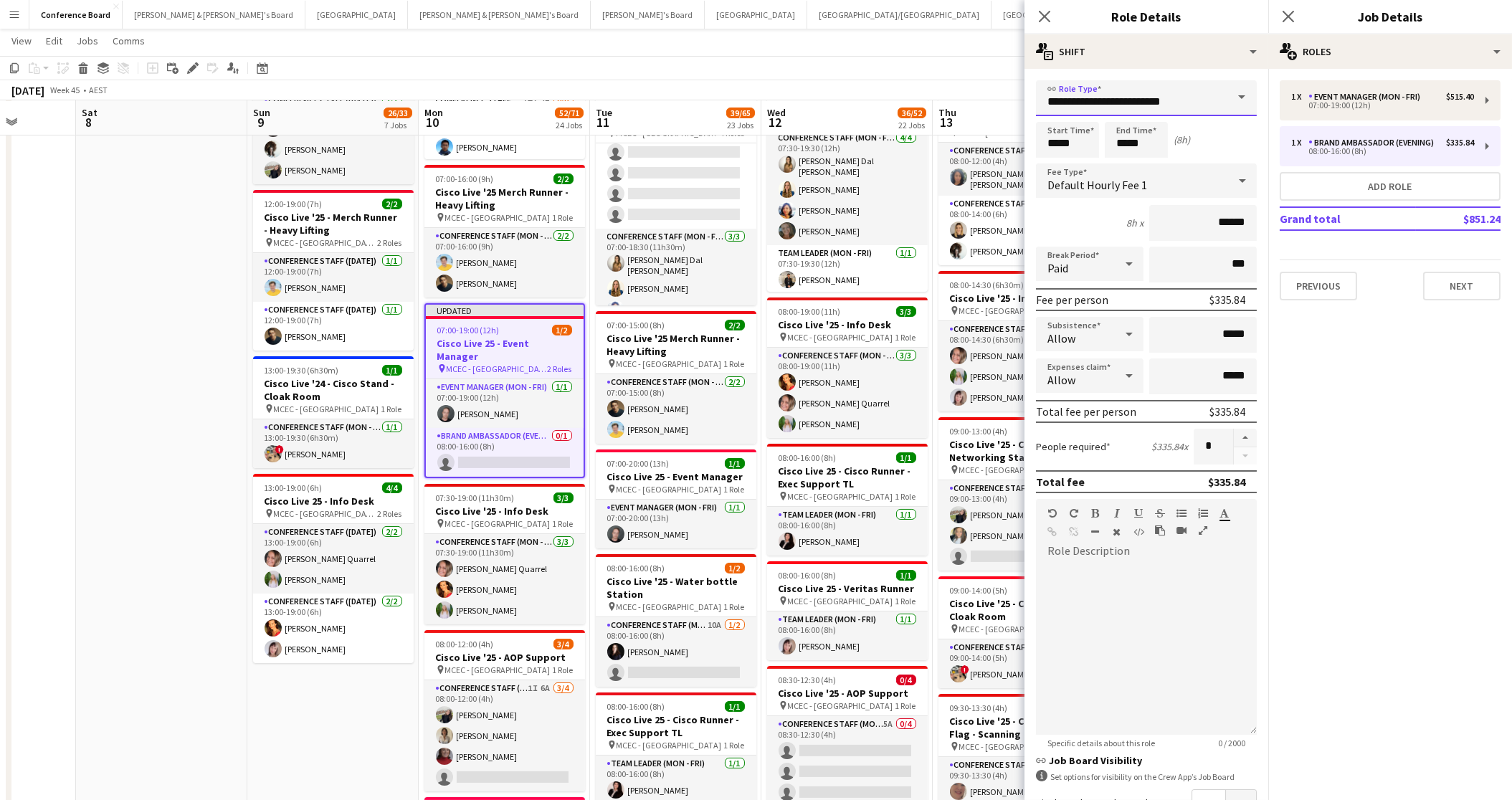
click at [1209, 108] on input "**********" at bounding box center [1146, 98] width 220 height 36
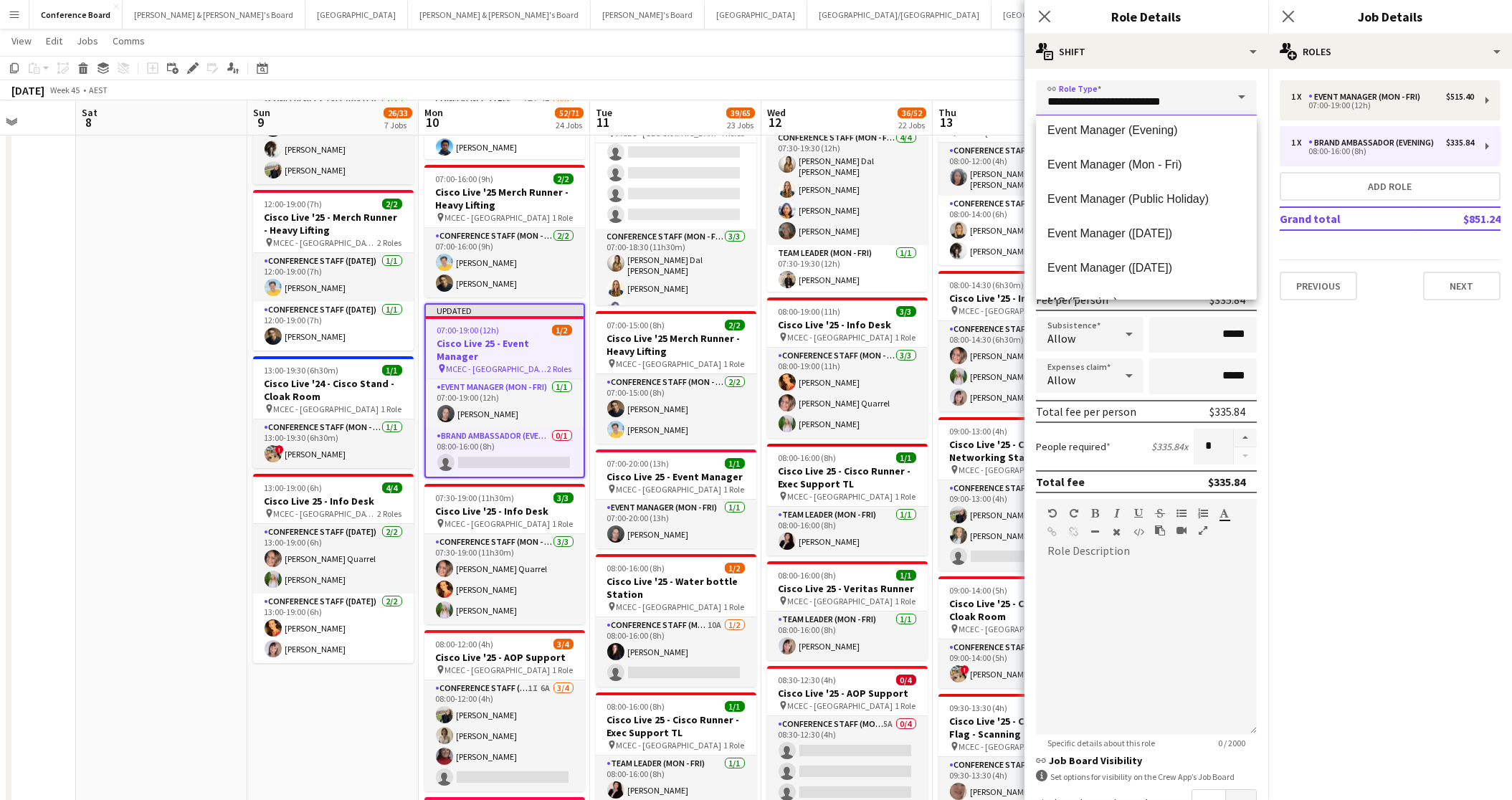
scroll to position [522, 0]
click at [1196, 169] on span "Event Manager (Mon - Fri)" at bounding box center [1146, 167] width 198 height 14
type input "**********"
type input "******"
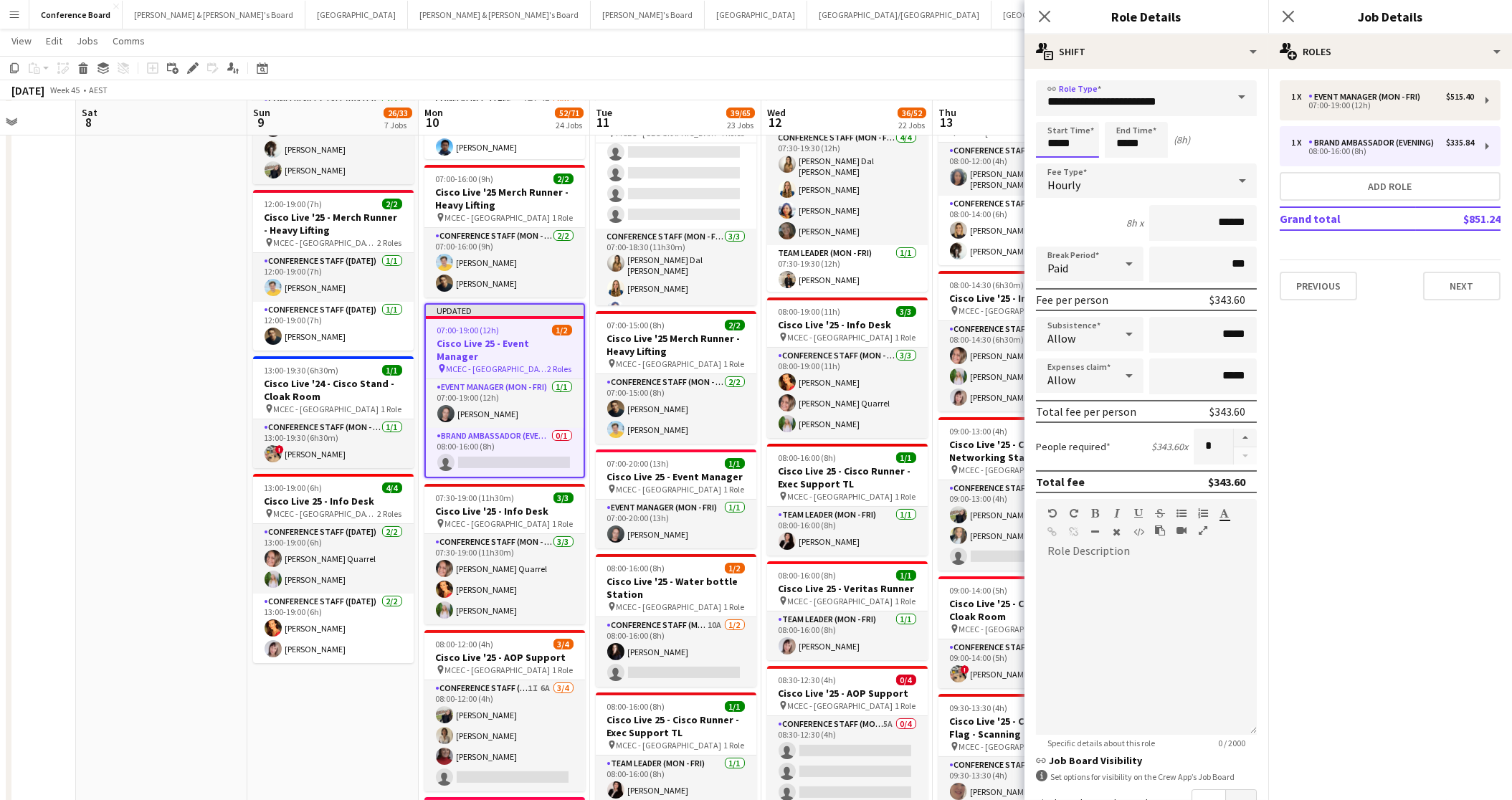
drag, startPoint x: 1073, startPoint y: 144, endPoint x: 1066, endPoint y: 147, distance: 7.6
click at [1073, 144] on input "*****" at bounding box center [1067, 139] width 63 height 36
type input "*****"
drag, startPoint x: 1053, startPoint y: 161, endPoint x: 1062, endPoint y: 158, distance: 9.5
click at [1053, 161] on div at bounding box center [1053, 165] width 28 height 15
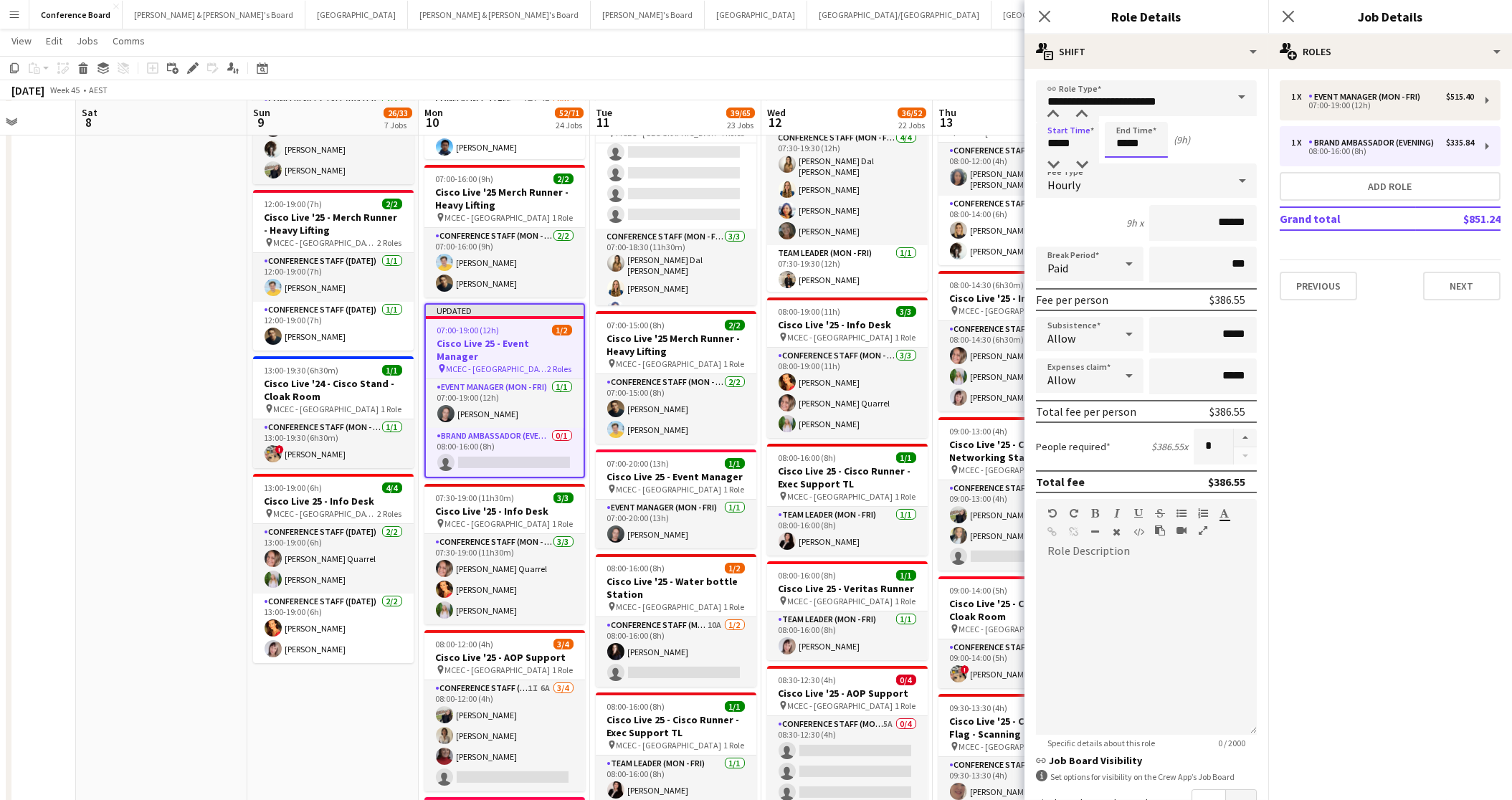
click at [1134, 144] on input "*****" at bounding box center [1136, 139] width 63 height 36
click at [1126, 161] on div at bounding box center [1121, 165] width 28 height 15
click at [1153, 115] on div at bounding box center [1150, 115] width 28 height 15
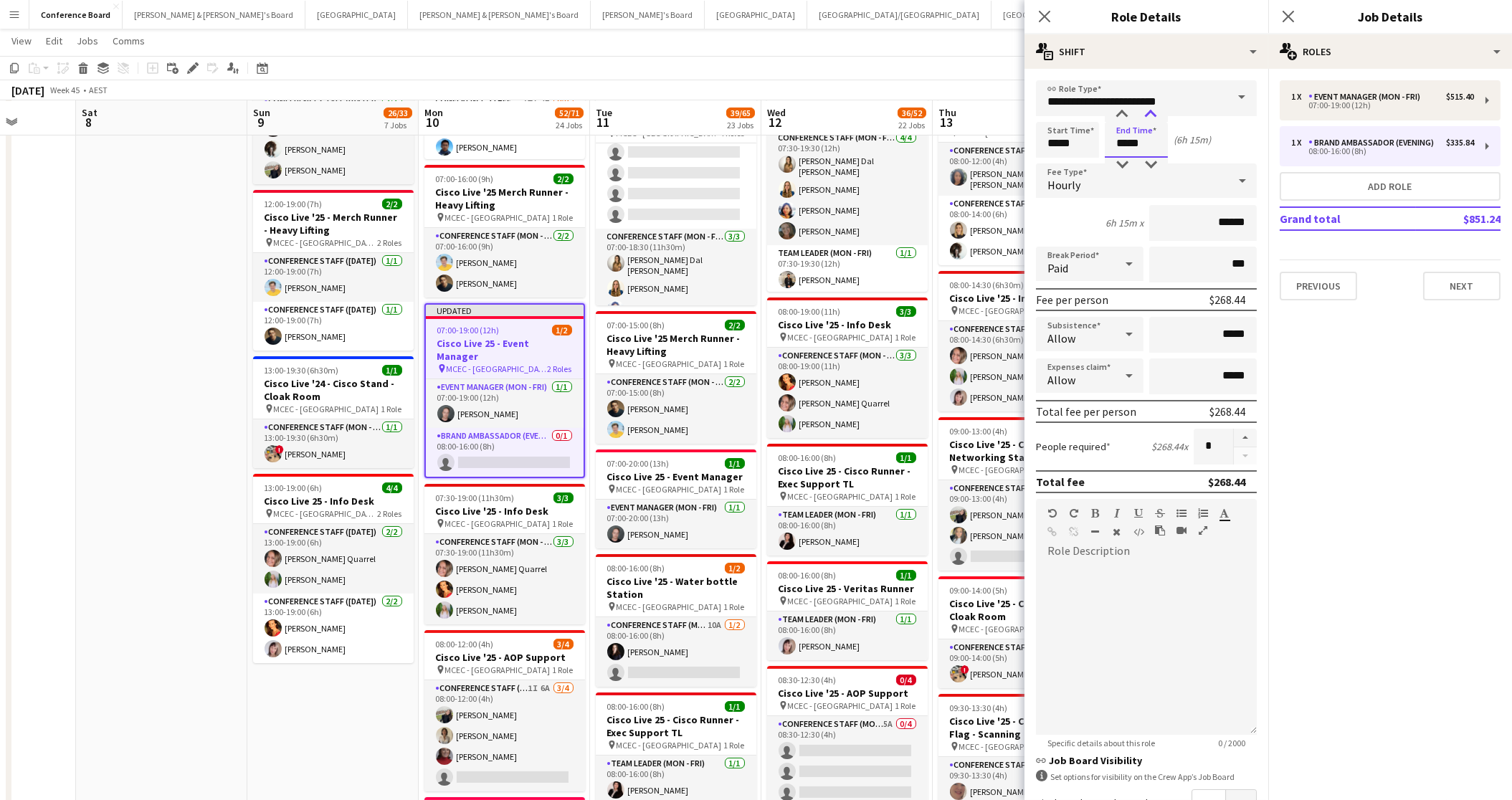
type input "*****"
click at [1153, 115] on div at bounding box center [1150, 115] width 28 height 15
click at [998, 76] on app-toolbar "Copy Paste Paste Command V Paste with crew Command Shift V Paste linked Job [GE…" at bounding box center [756, 68] width 1512 height 25
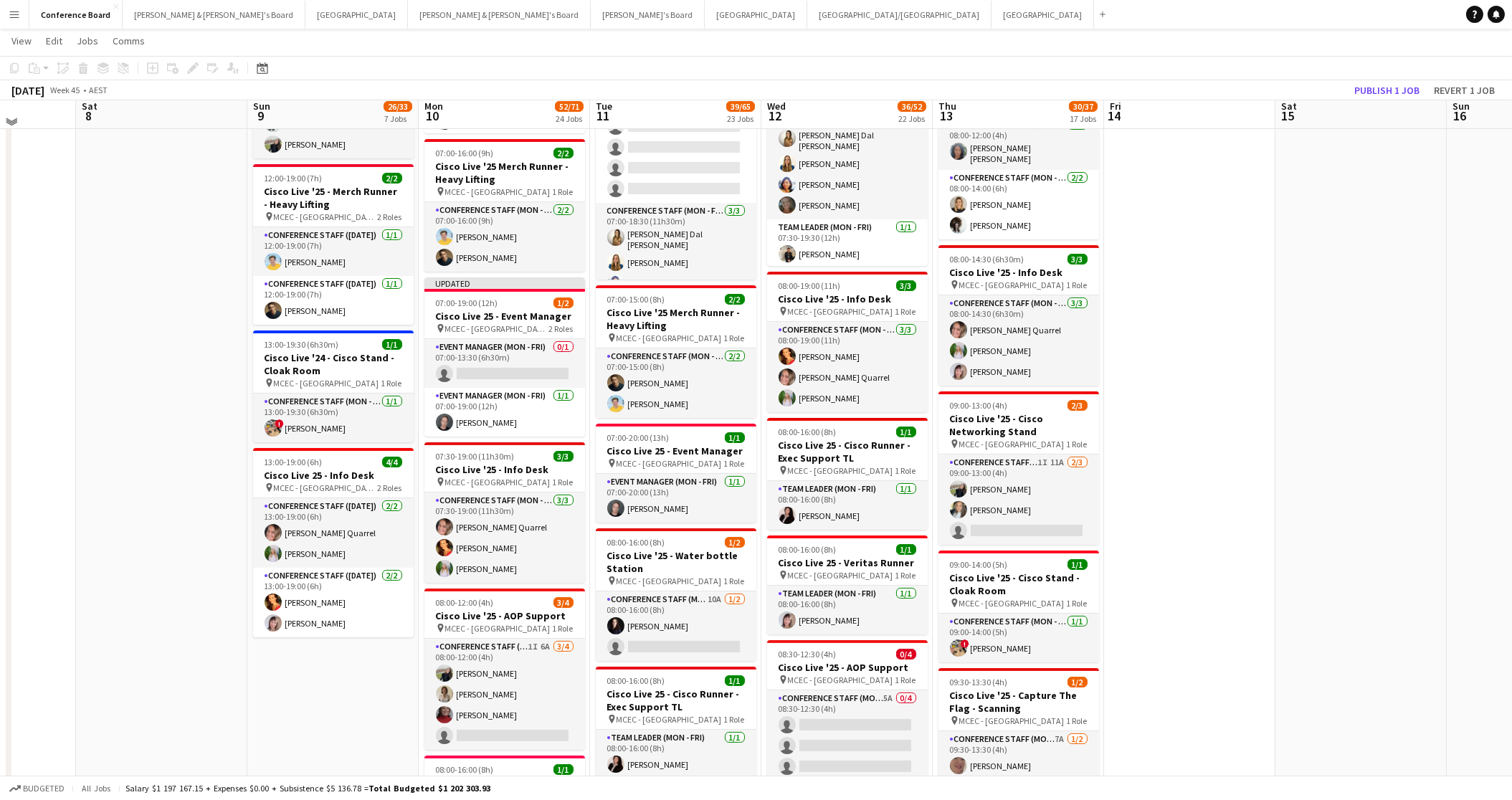
scroll to position [602, 0]
click at [1378, 93] on button "Publish 1 job" at bounding box center [1387, 91] width 77 height 18
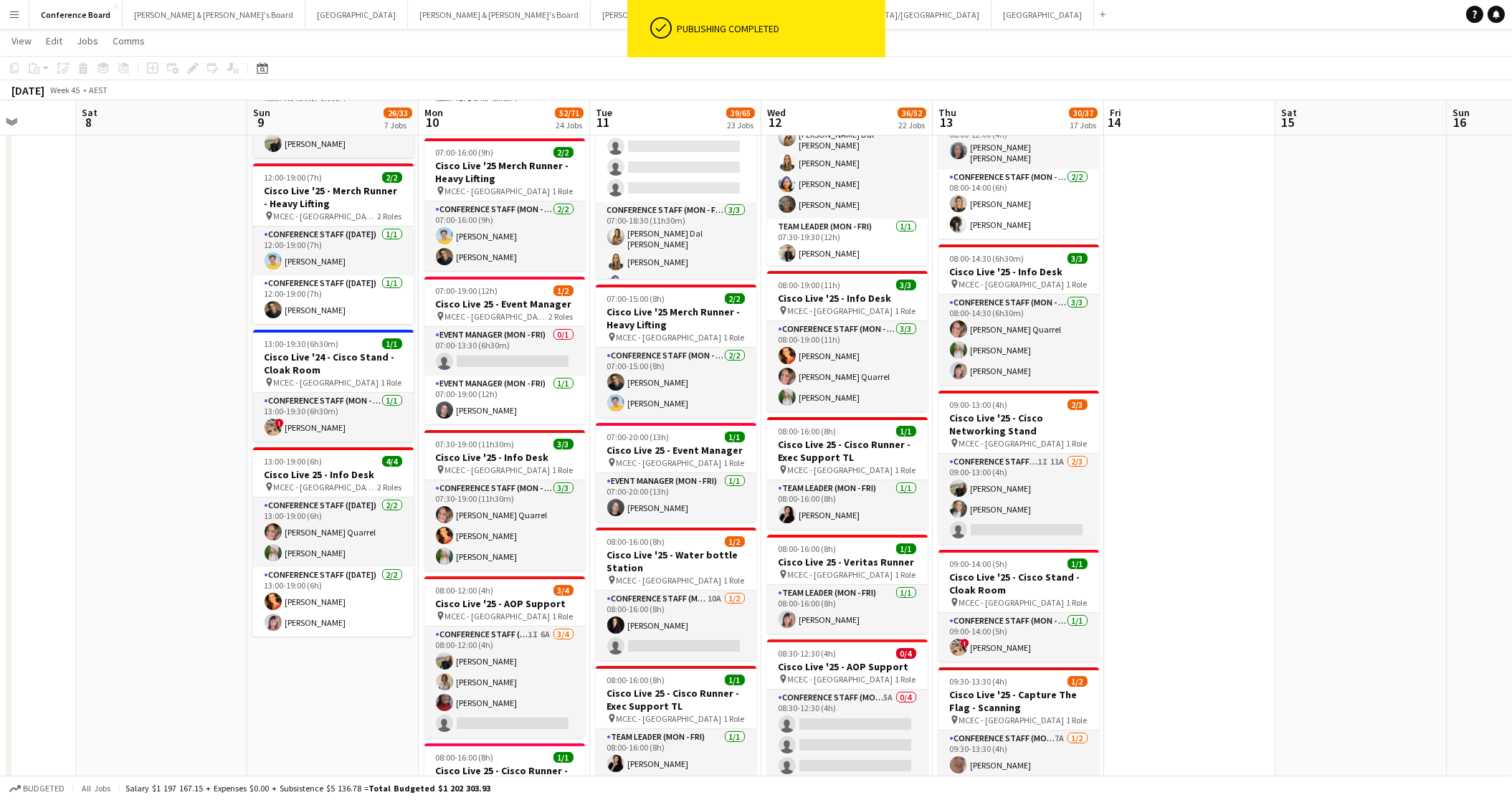
click at [589, 59] on app-toolbar "Copy Paste Paste Command V Paste with crew Command Shift V Paste linked Job [GE…" at bounding box center [756, 68] width 1512 height 25
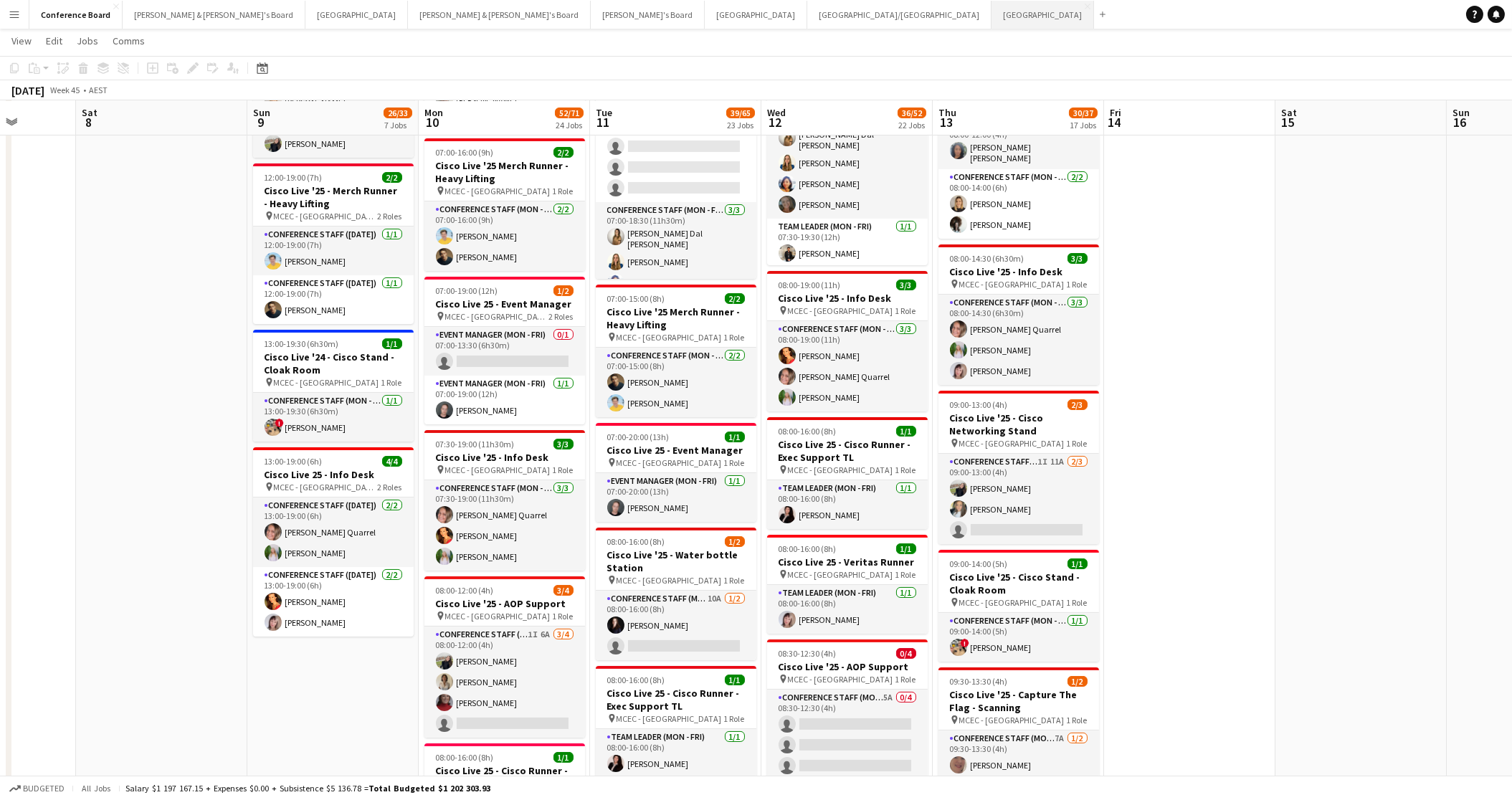
click at [992, 6] on button "Adelaide Close" at bounding box center [1043, 15] width 102 height 28
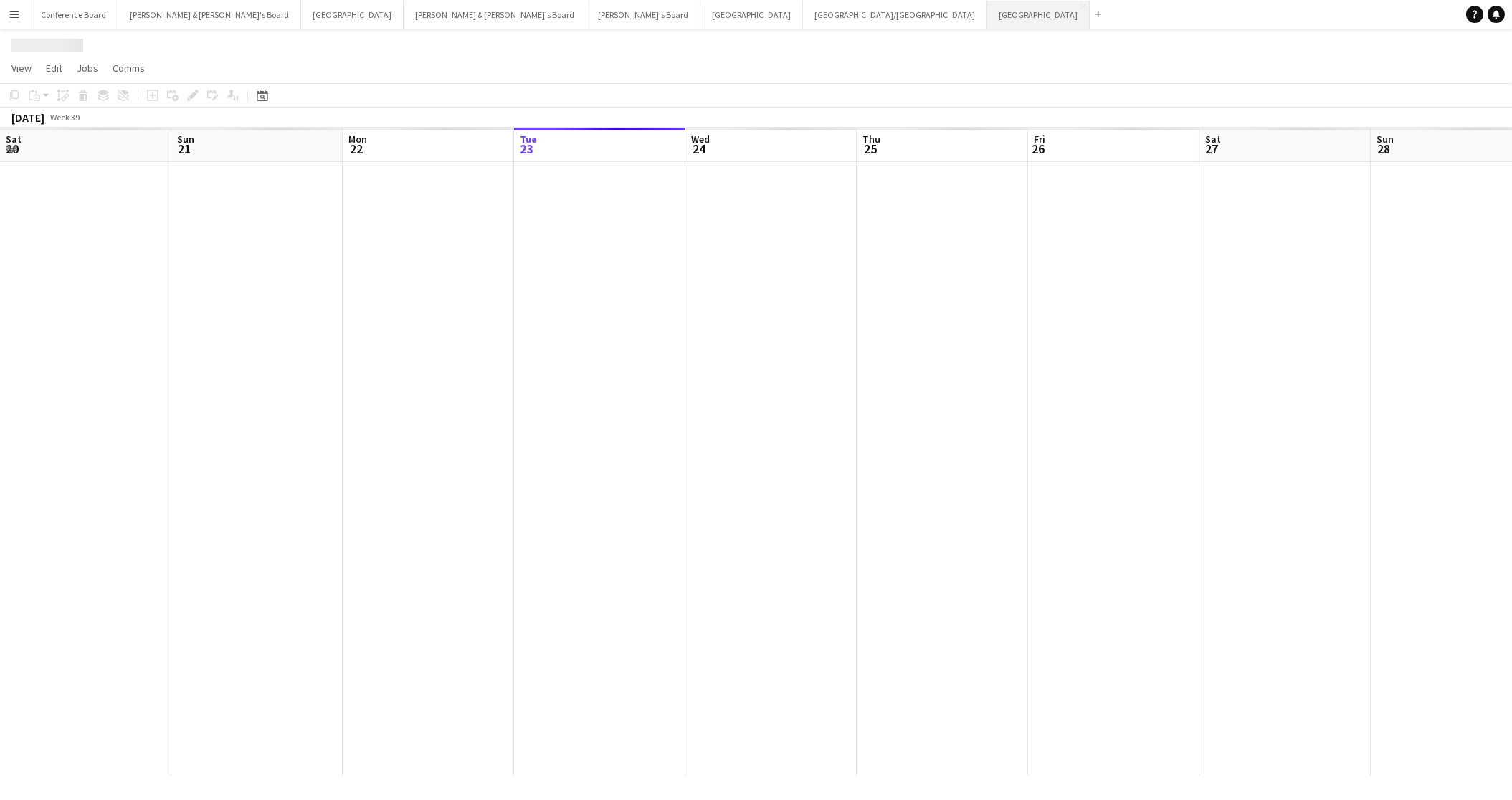
scroll to position [0, 343]
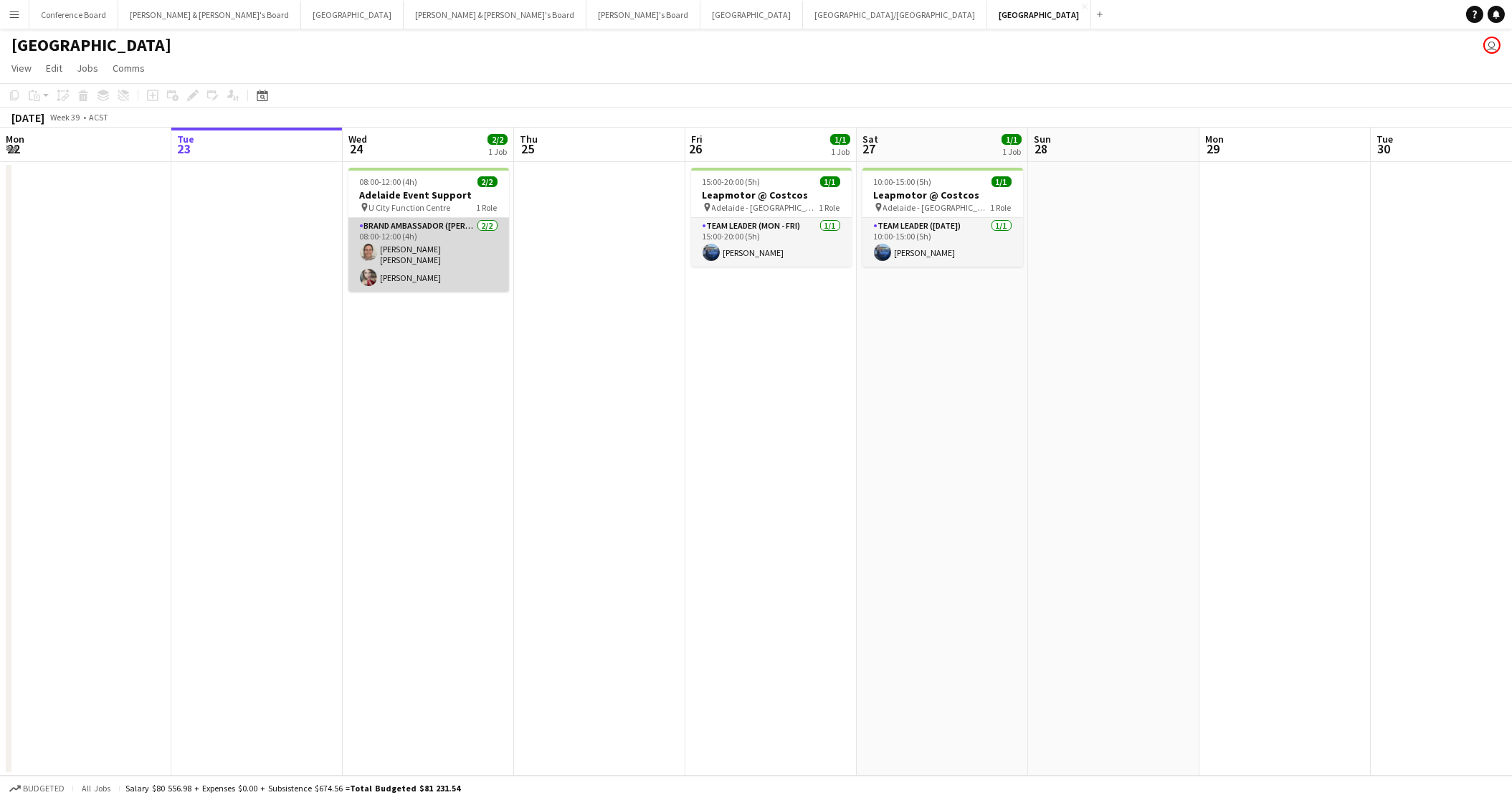
click at [380, 267] on app-card-role "Brand Ambassador (Mon - Fri) [DATE] 08:00-12:00 (4h) [PERSON_NAME] [PERSON_NAME…" at bounding box center [429, 254] width 161 height 74
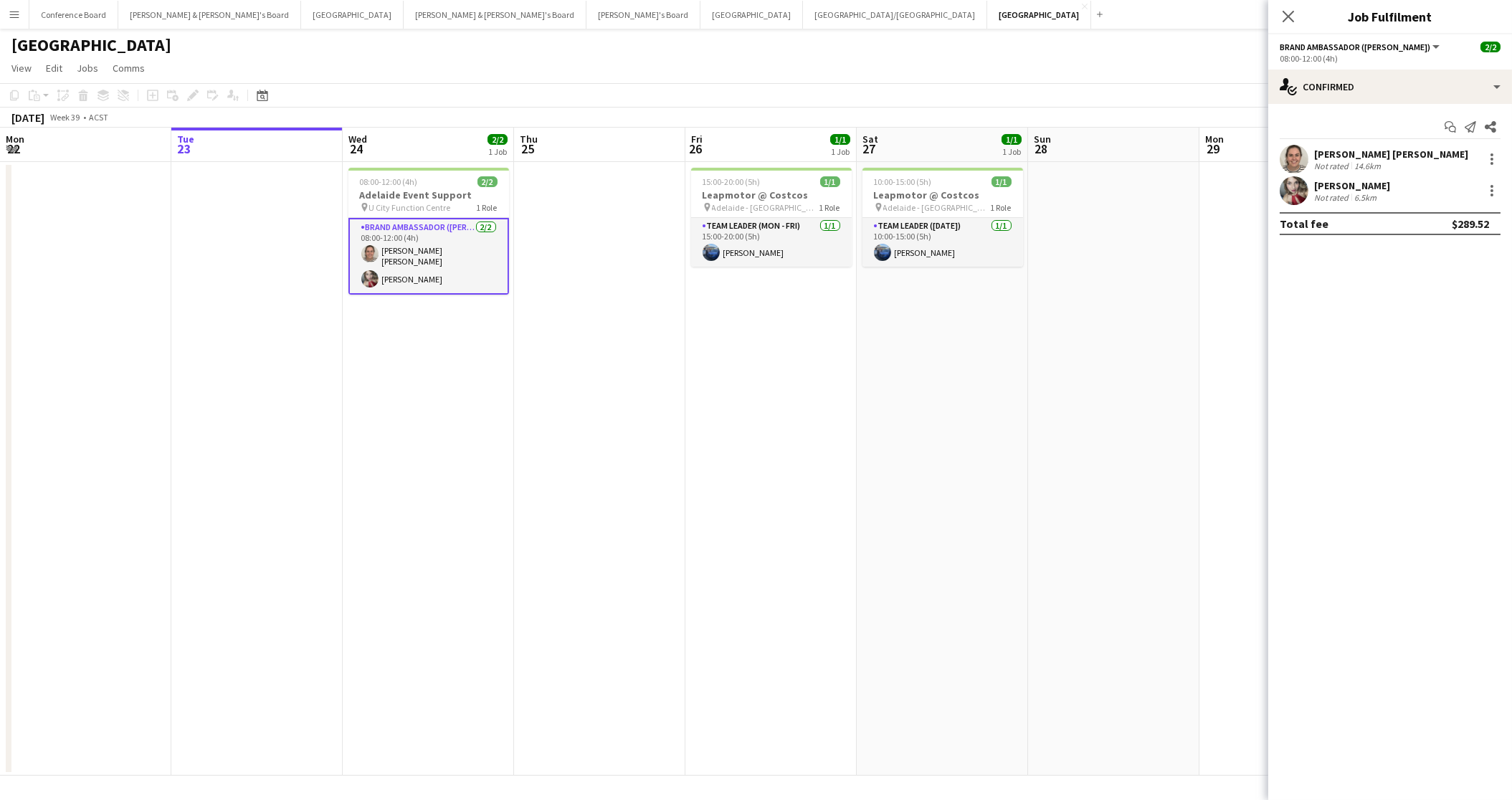
click at [1295, 187] on app-user-avatar at bounding box center [1293, 190] width 28 height 28
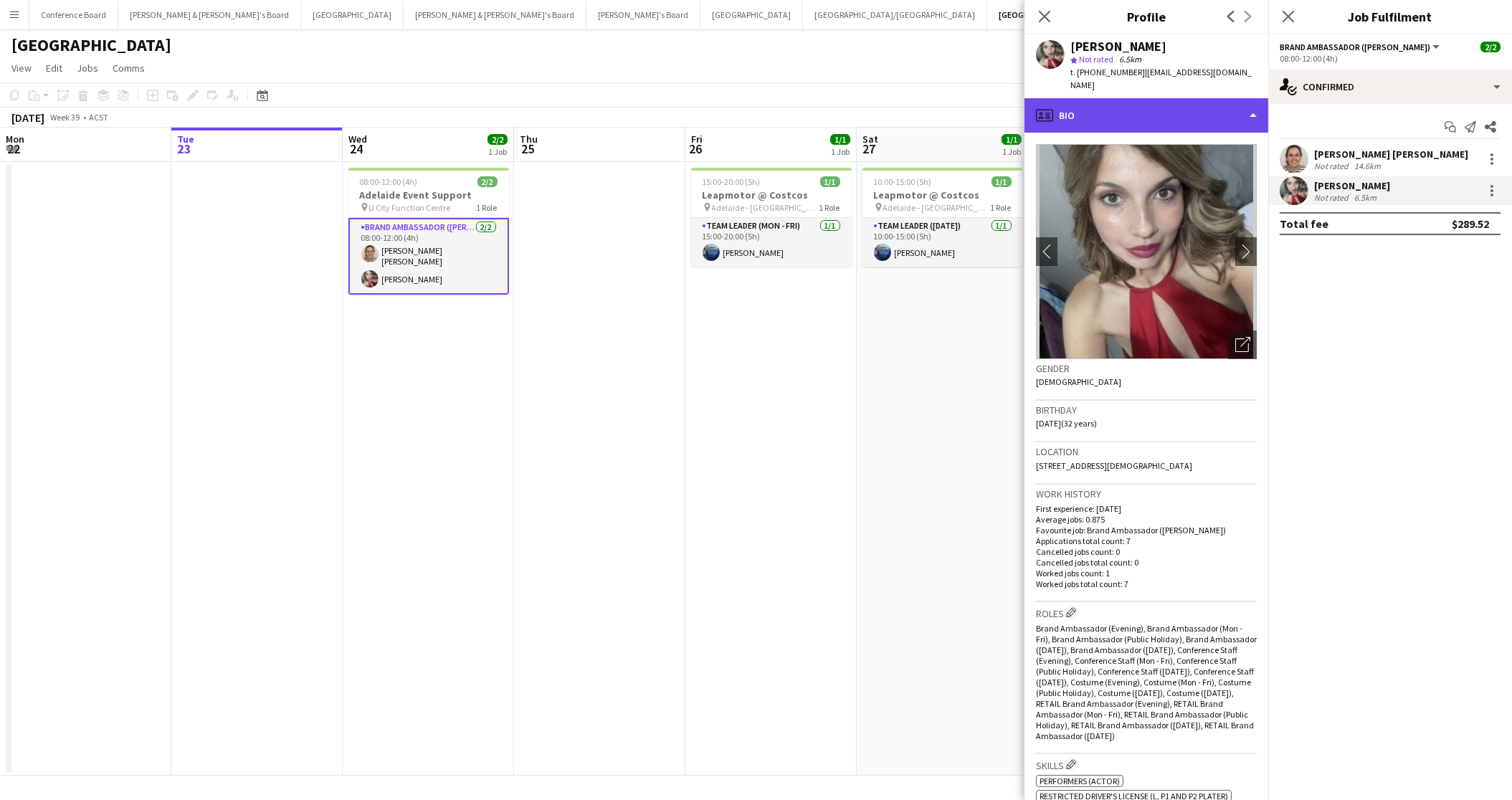
click at [1203, 101] on div "profile Bio" at bounding box center [1146, 115] width 244 height 35
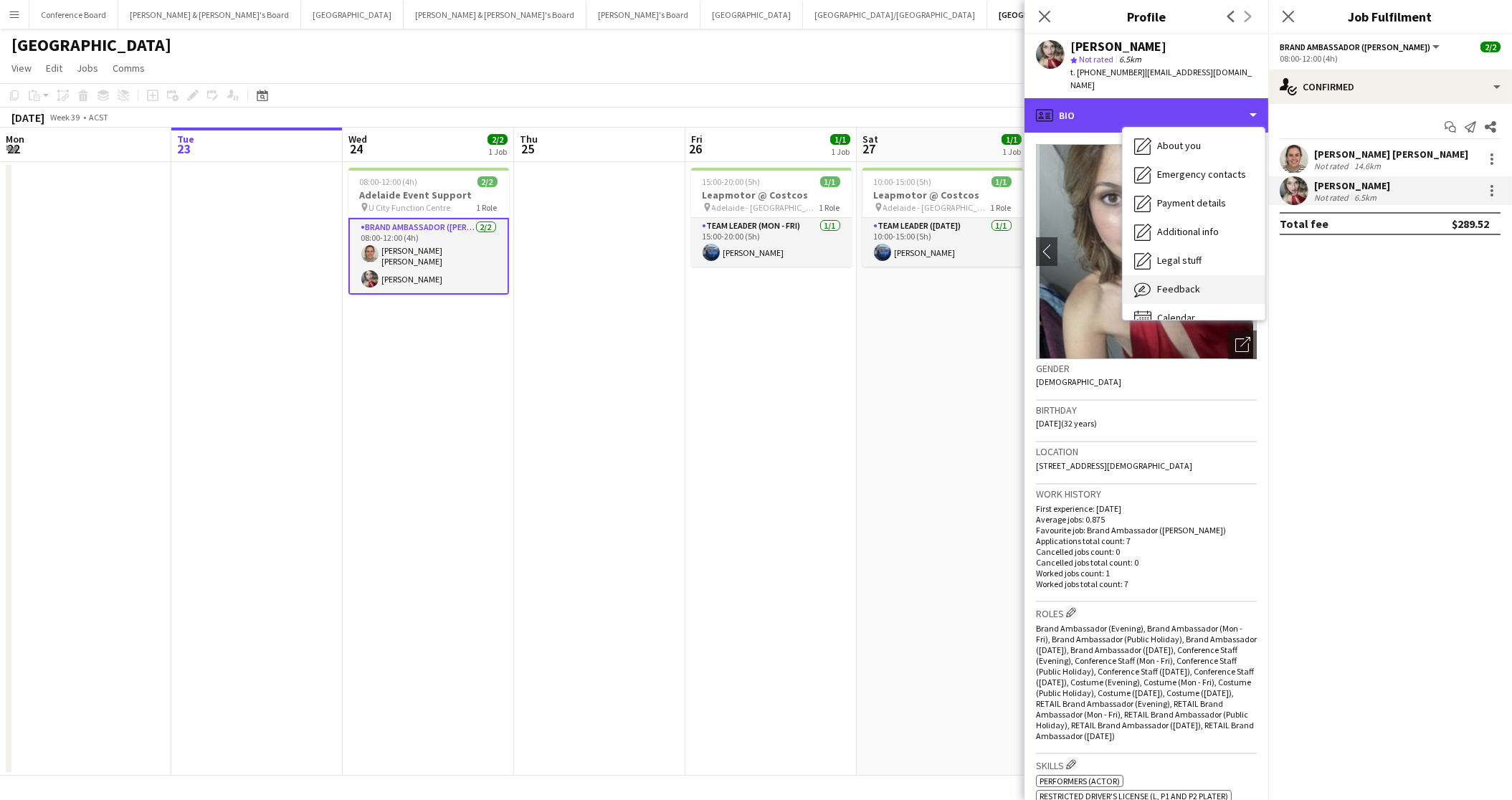
scroll to position [105, 0]
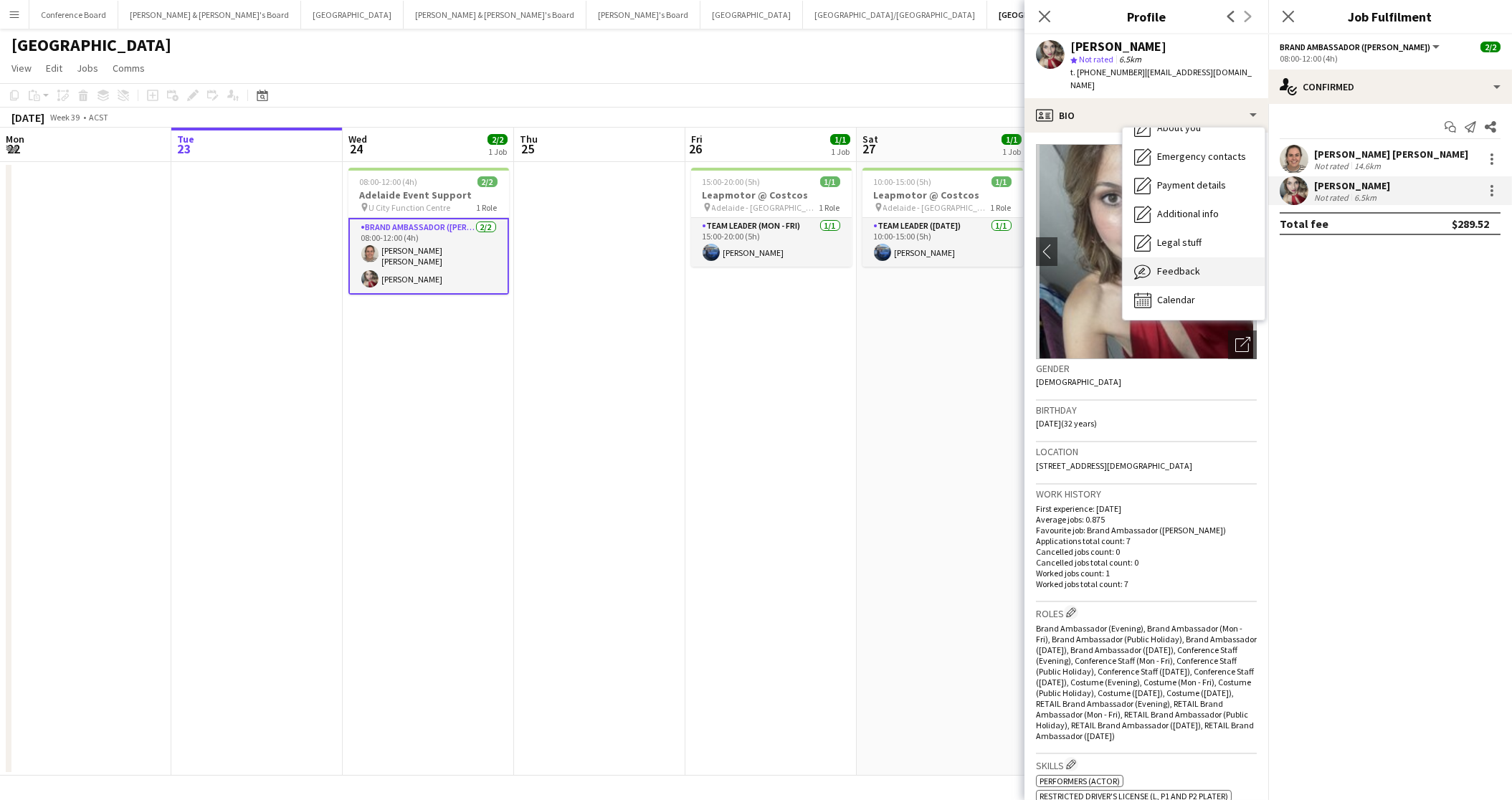
click at [1177, 264] on span "Feedback" at bounding box center [1178, 271] width 43 height 13
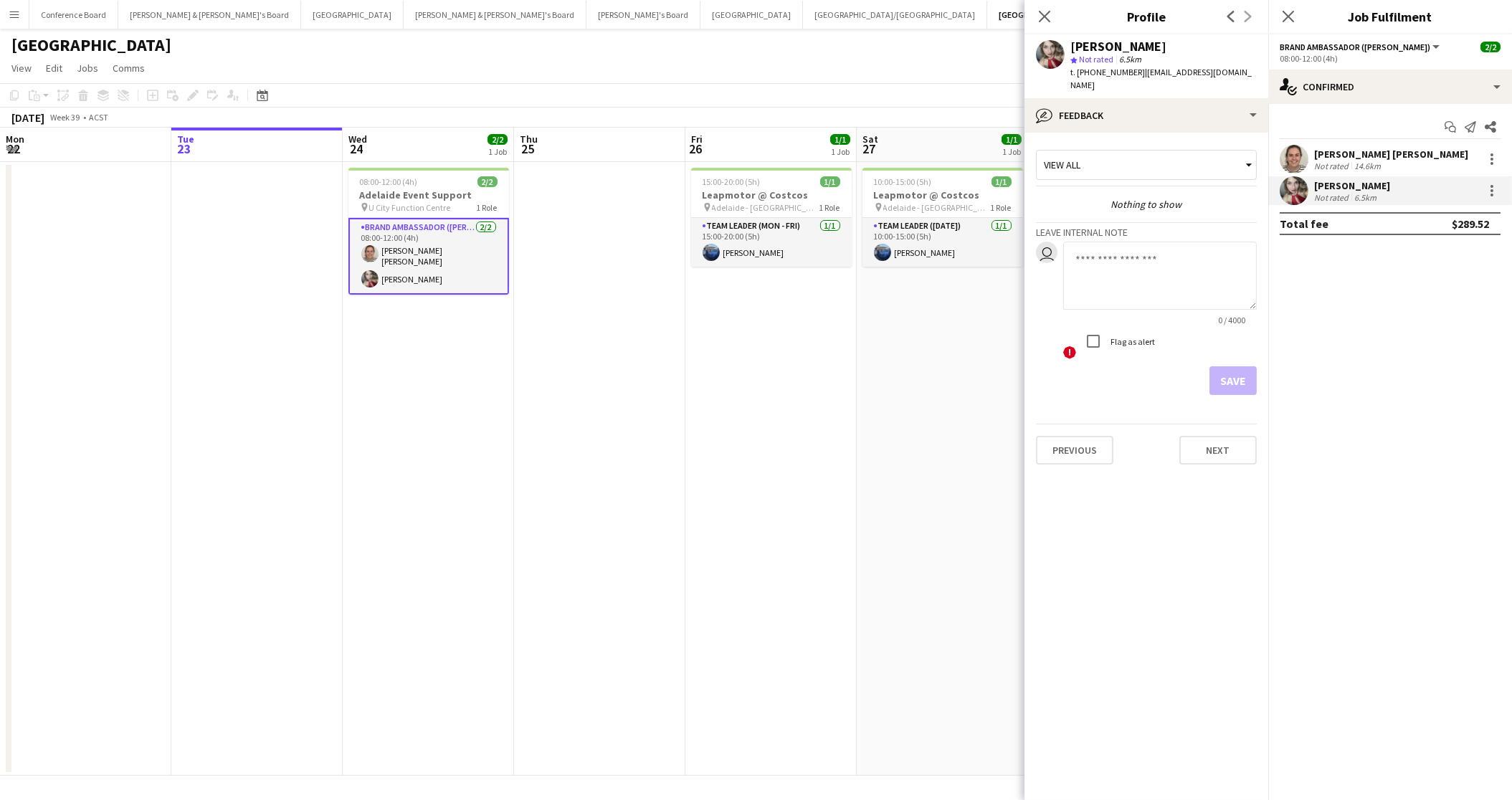
click at [1296, 155] on app-user-avatar at bounding box center [1293, 158] width 28 height 28
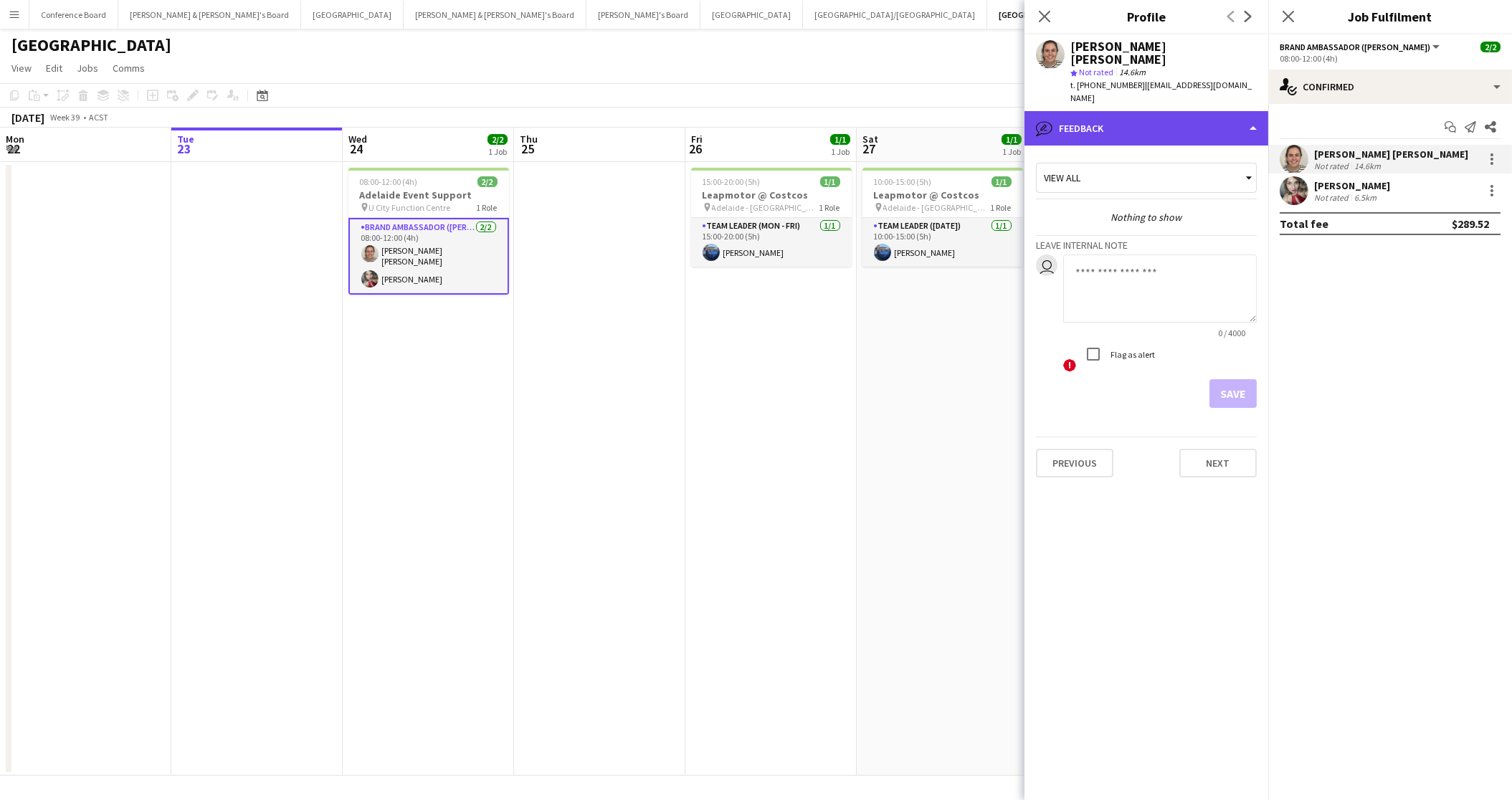
click at [1206, 111] on div "bubble-pencil Feedback" at bounding box center [1146, 128] width 244 height 35
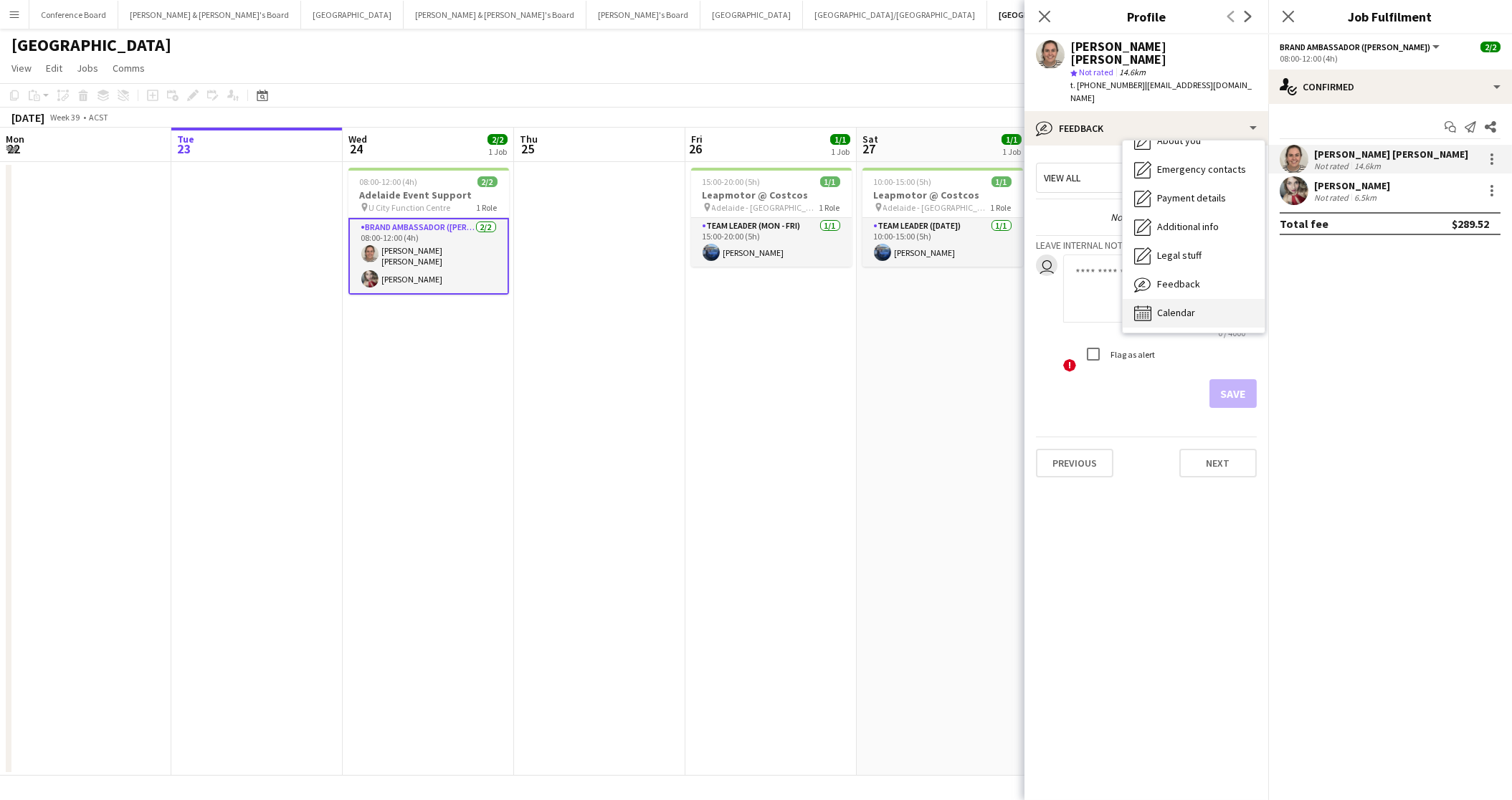
click at [1199, 299] on div "Calendar Calendar" at bounding box center [1194, 313] width 142 height 28
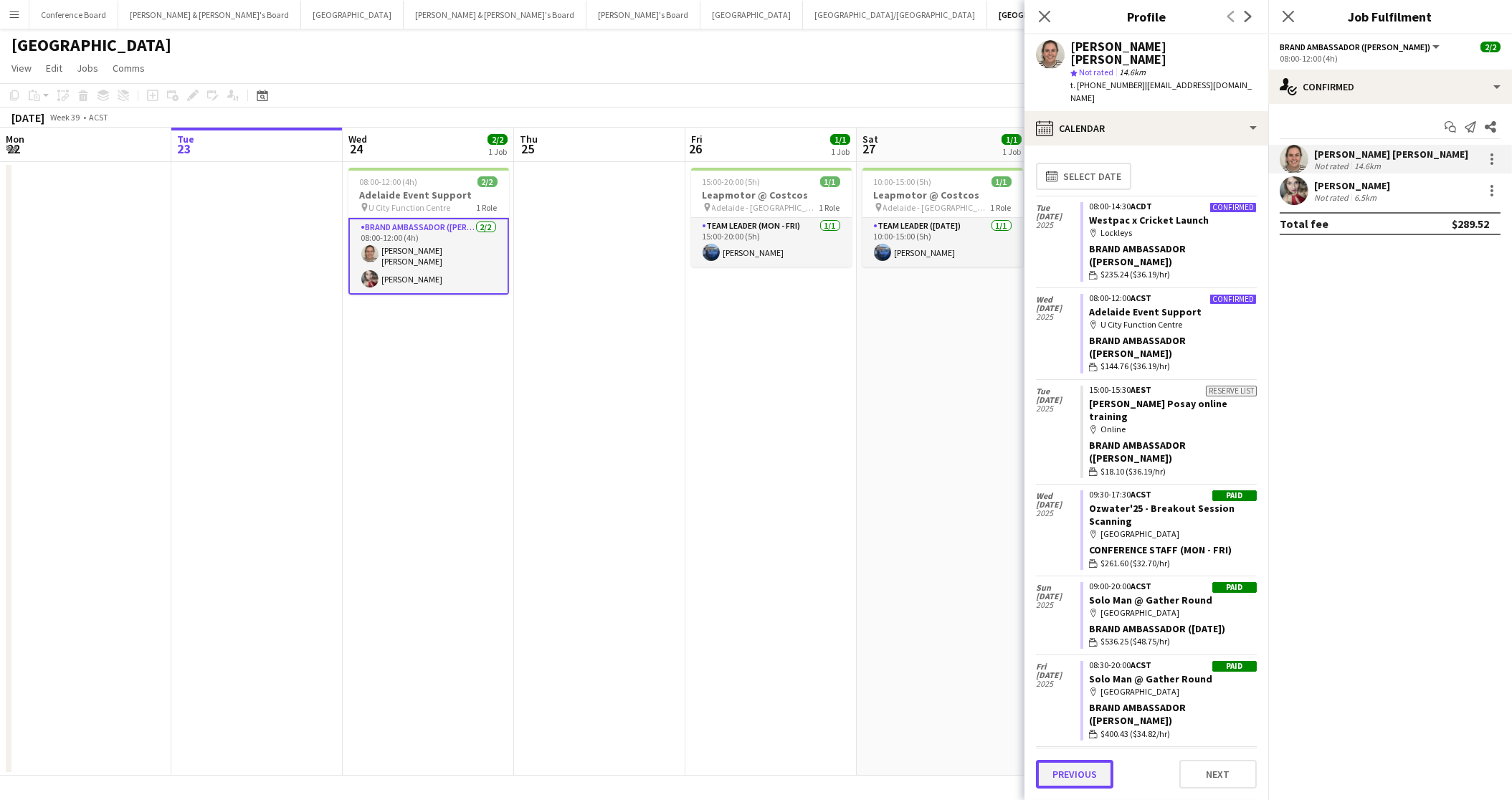
click at [1087, 766] on button "Previous" at bounding box center [1075, 773] width 78 height 28
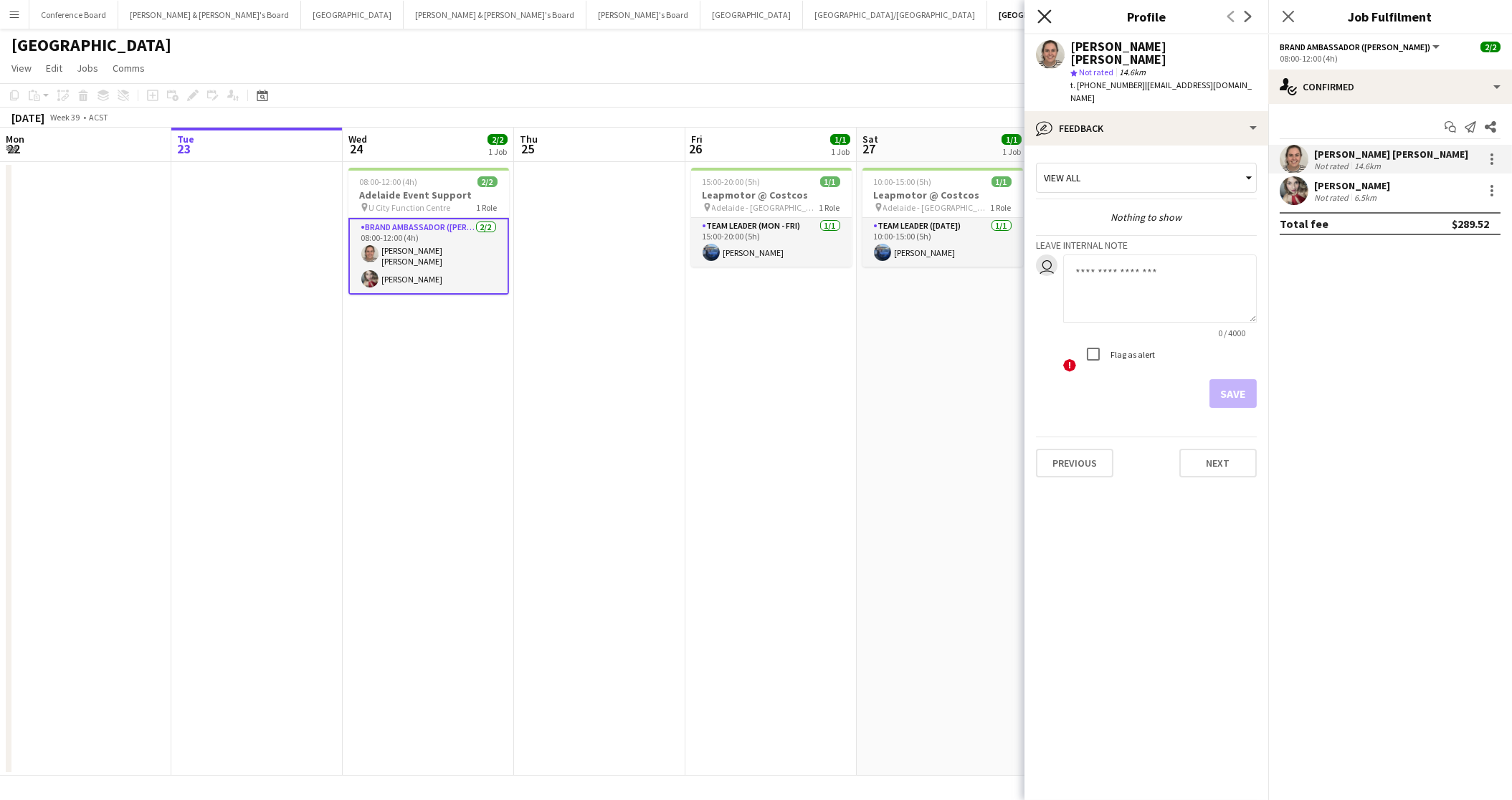
click at [1043, 16] on icon "Close pop-in" at bounding box center [1044, 16] width 14 height 14
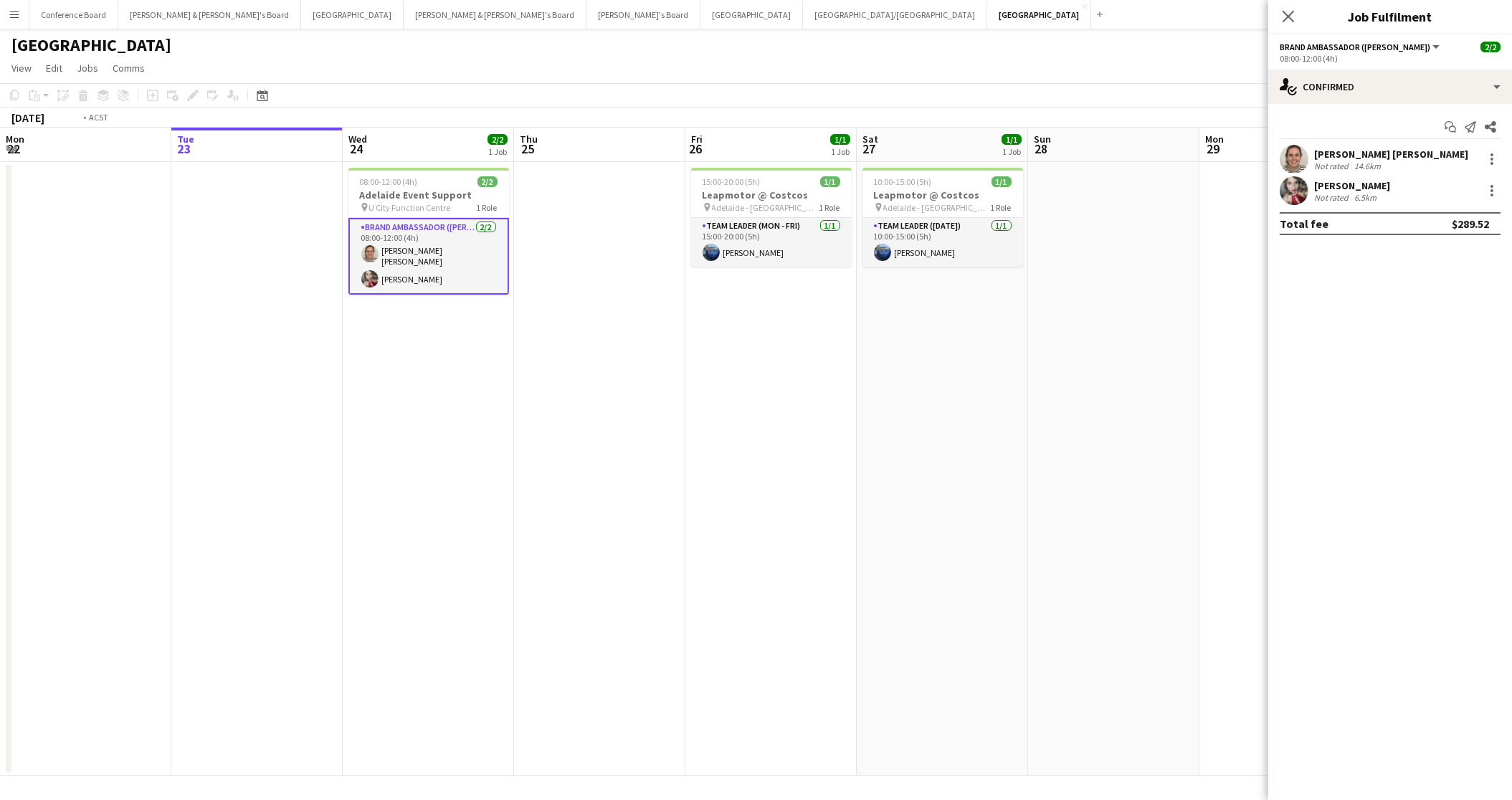
scroll to position [0, 342]
click at [644, 507] on app-date-cell at bounding box center [600, 468] width 171 height 613
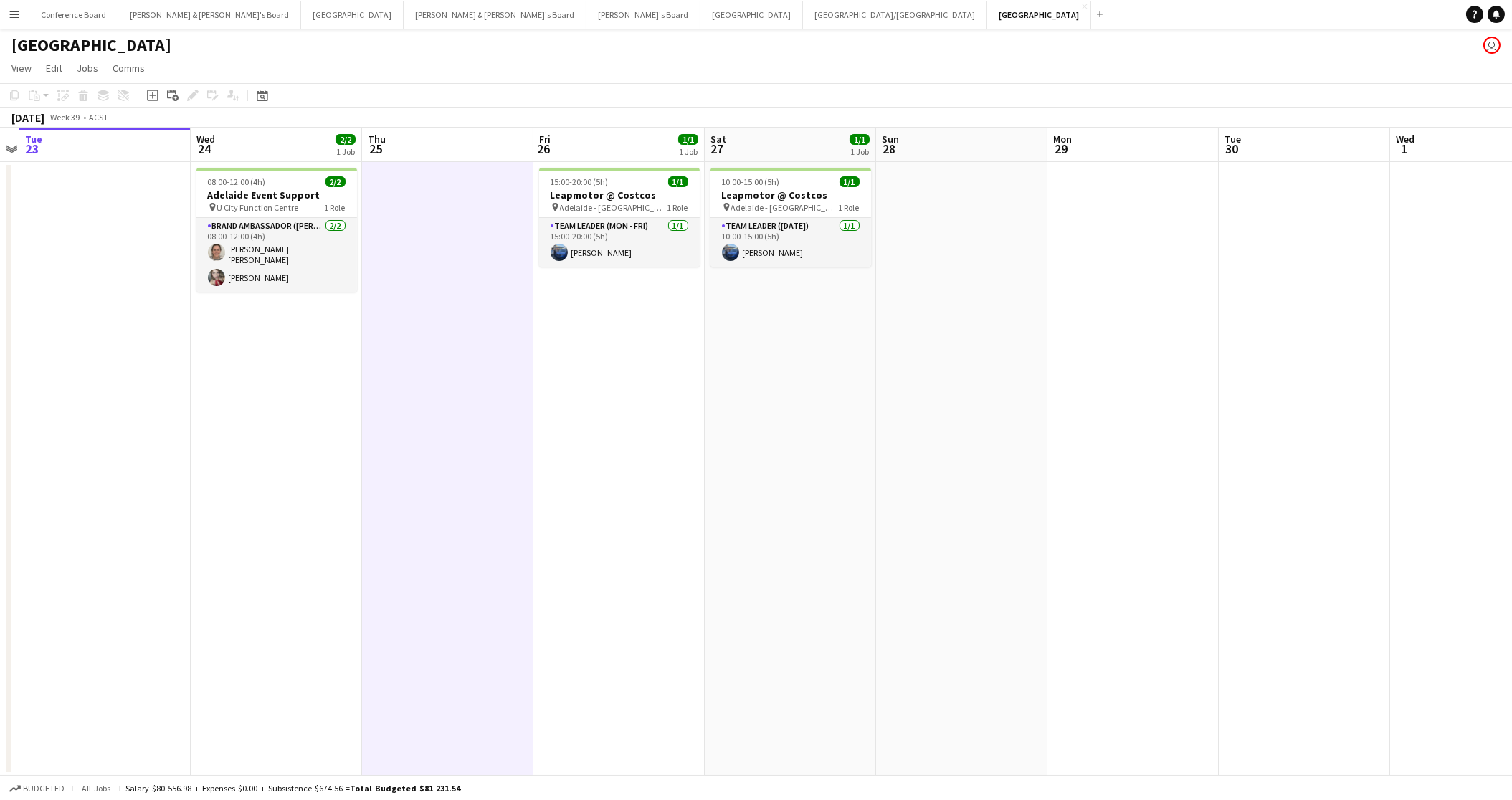
scroll to position [0, 454]
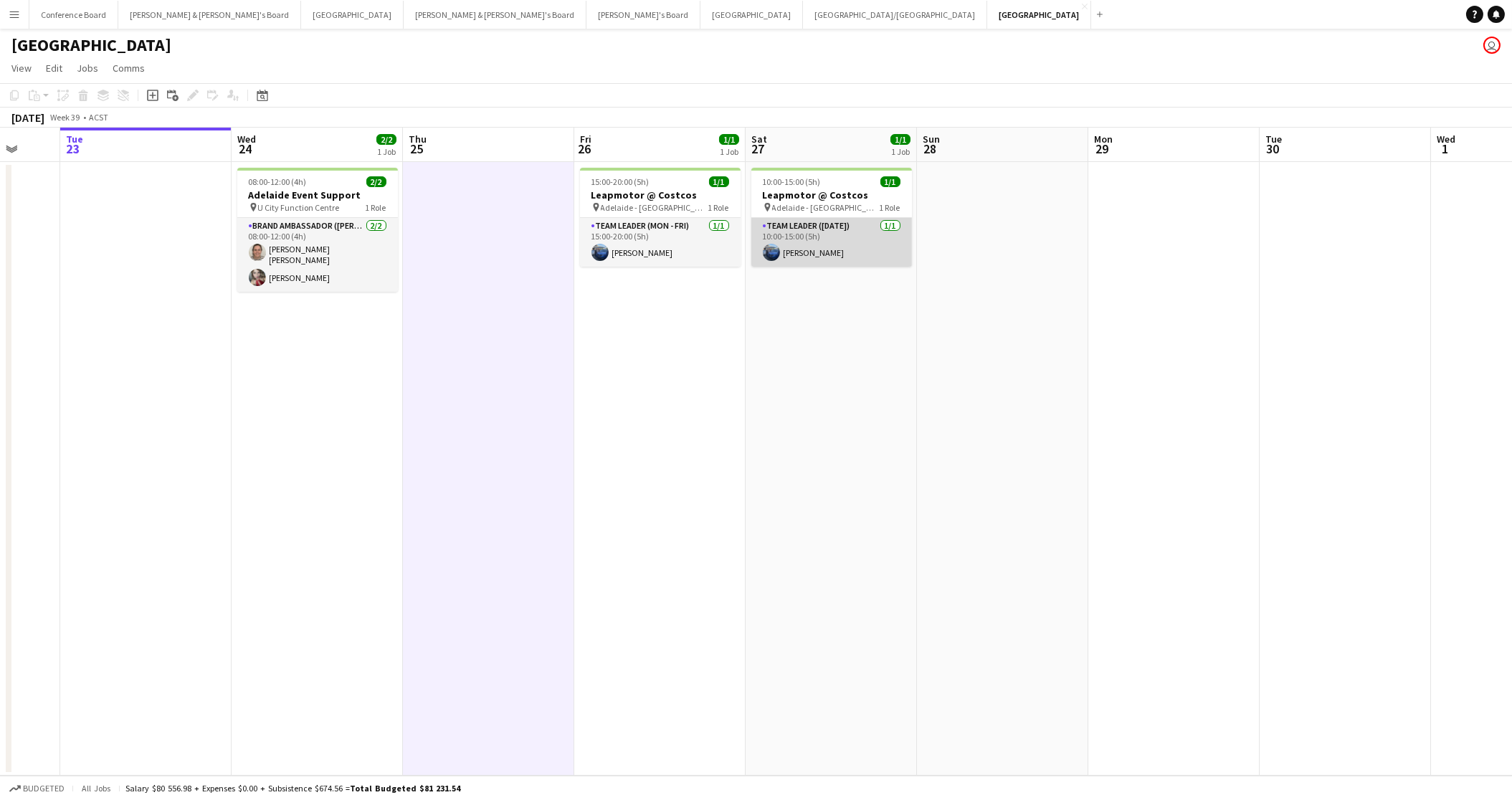
click at [800, 252] on app-card-role "Team Leader ([DATE]) [DATE] 10:00-15:00 (5h) [PERSON_NAME]" at bounding box center [831, 241] width 161 height 48
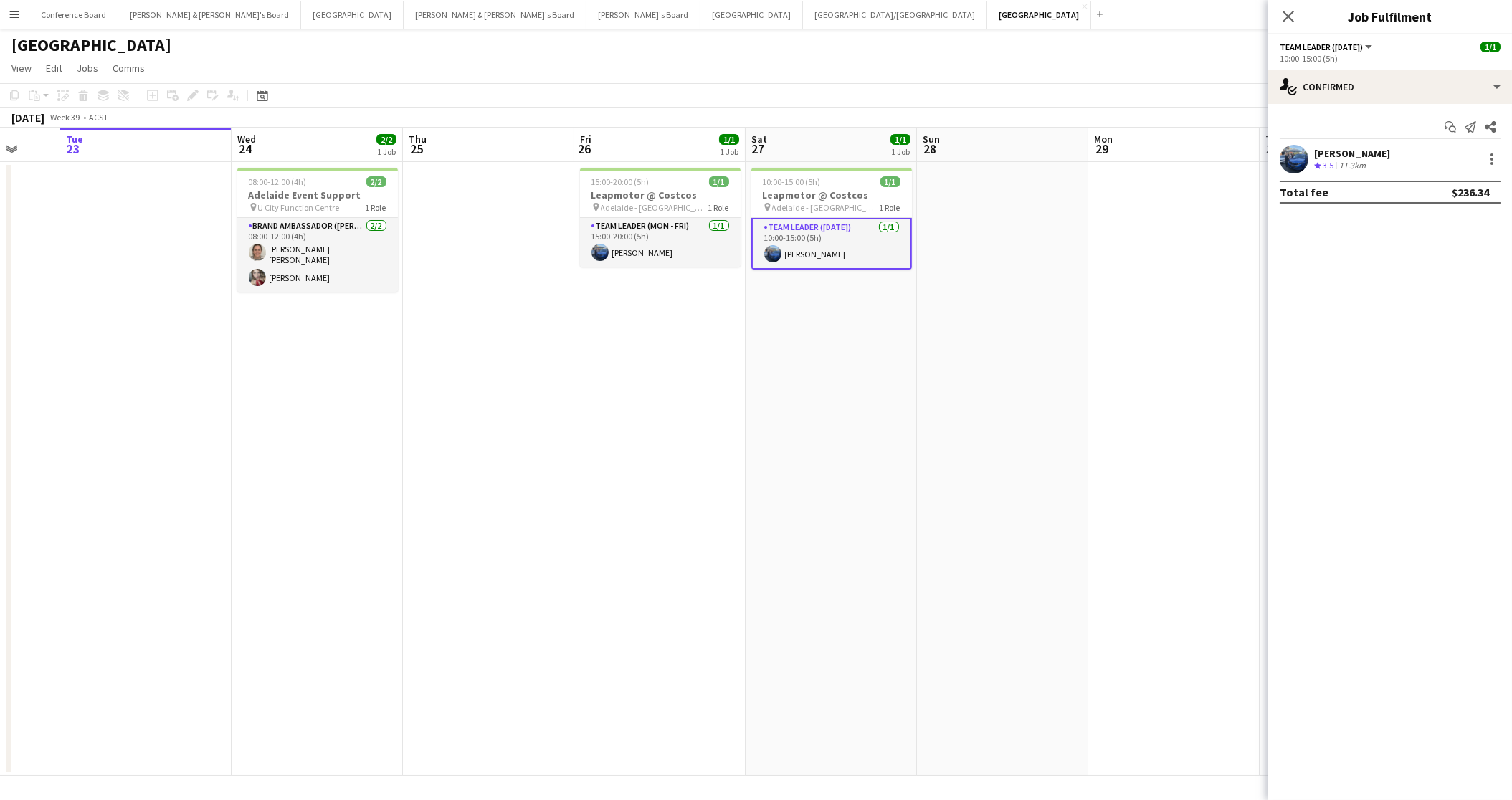
click at [1297, 157] on app-user-avatar at bounding box center [1293, 158] width 28 height 28
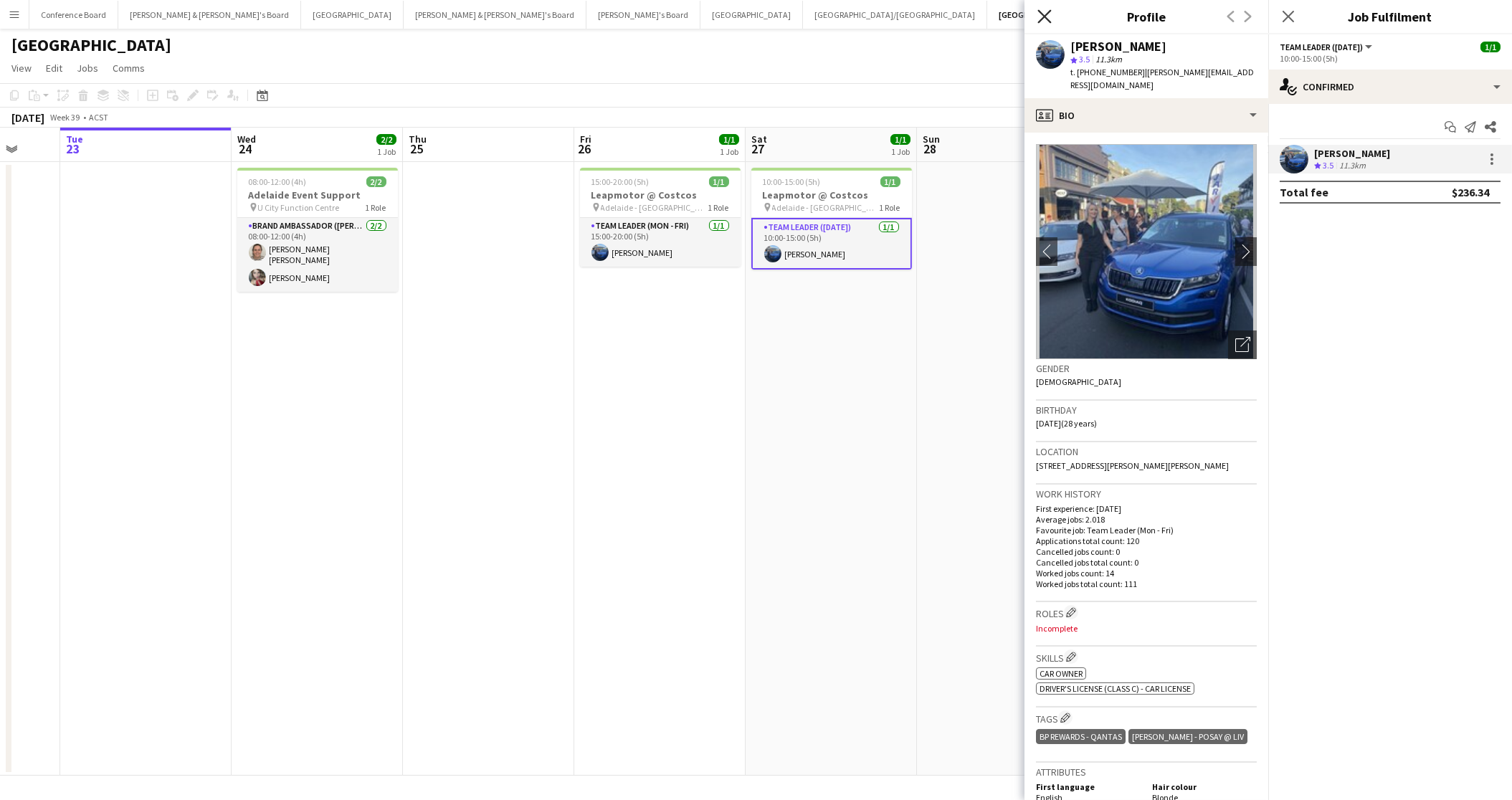
click at [1046, 22] on icon "Close pop-in" at bounding box center [1044, 16] width 14 height 14
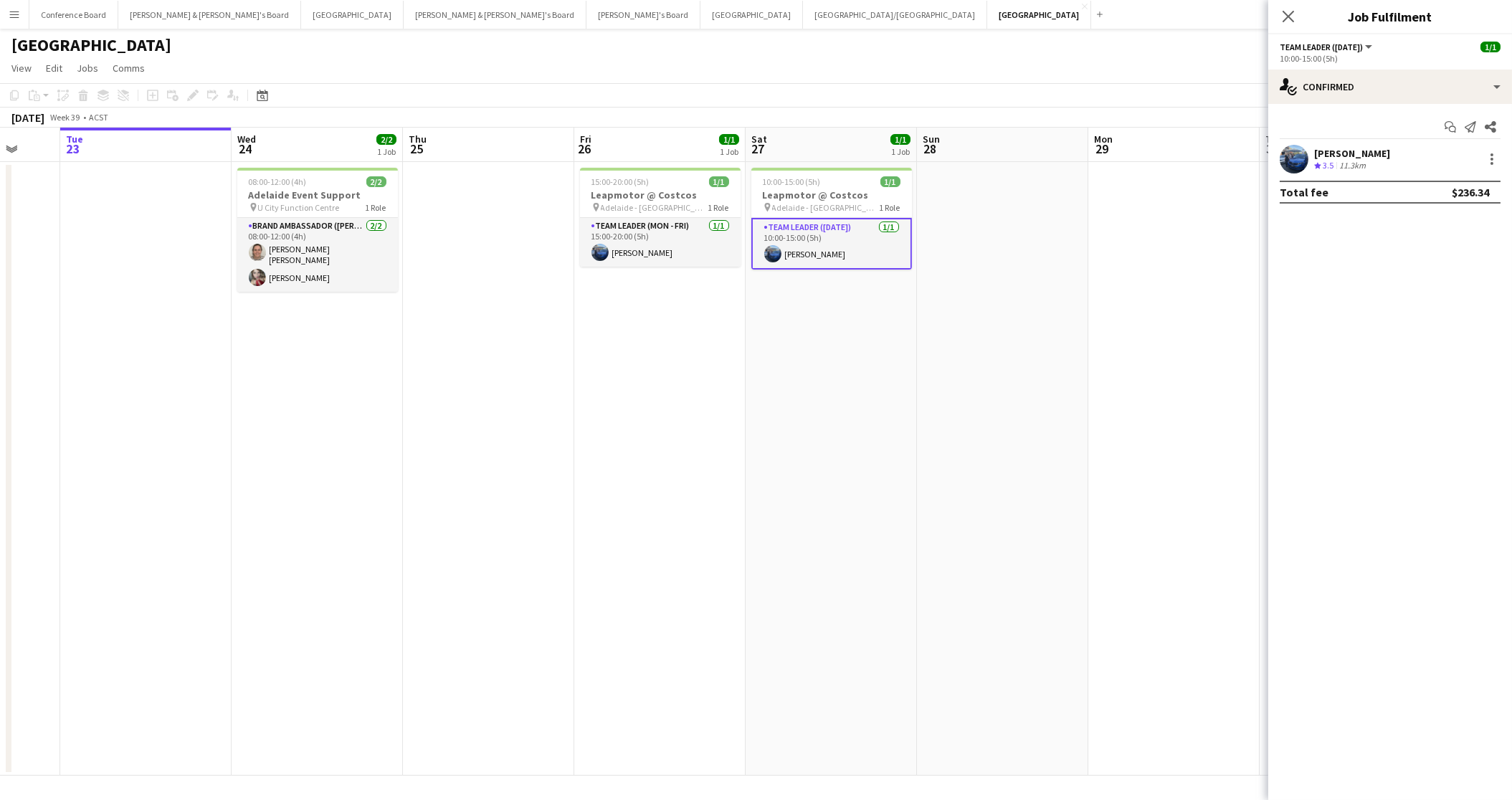
click at [1025, 327] on app-date-cell at bounding box center [1003, 468] width 171 height 613
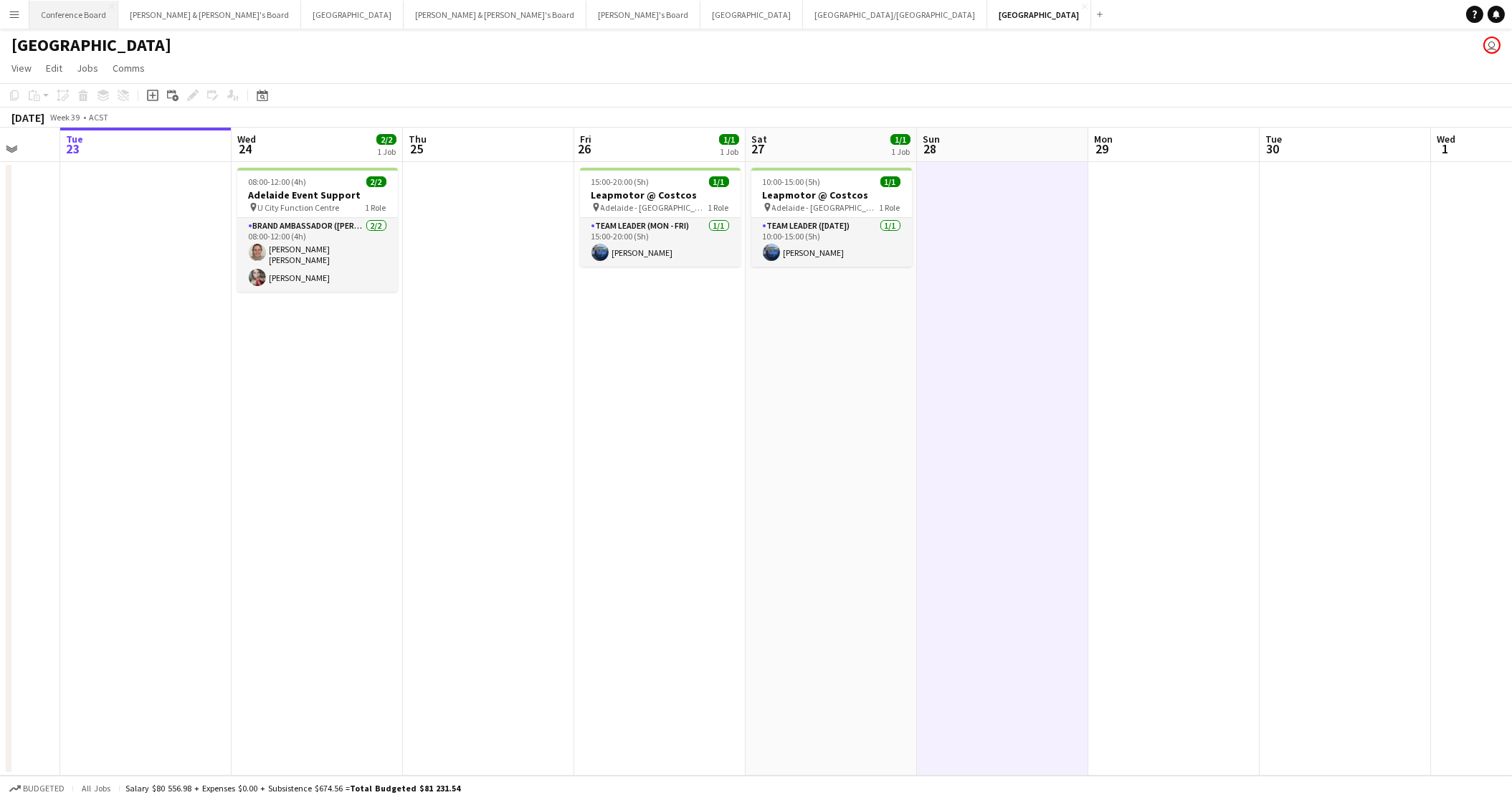
click at [84, 18] on button "Conference Board Close" at bounding box center [73, 15] width 89 height 28
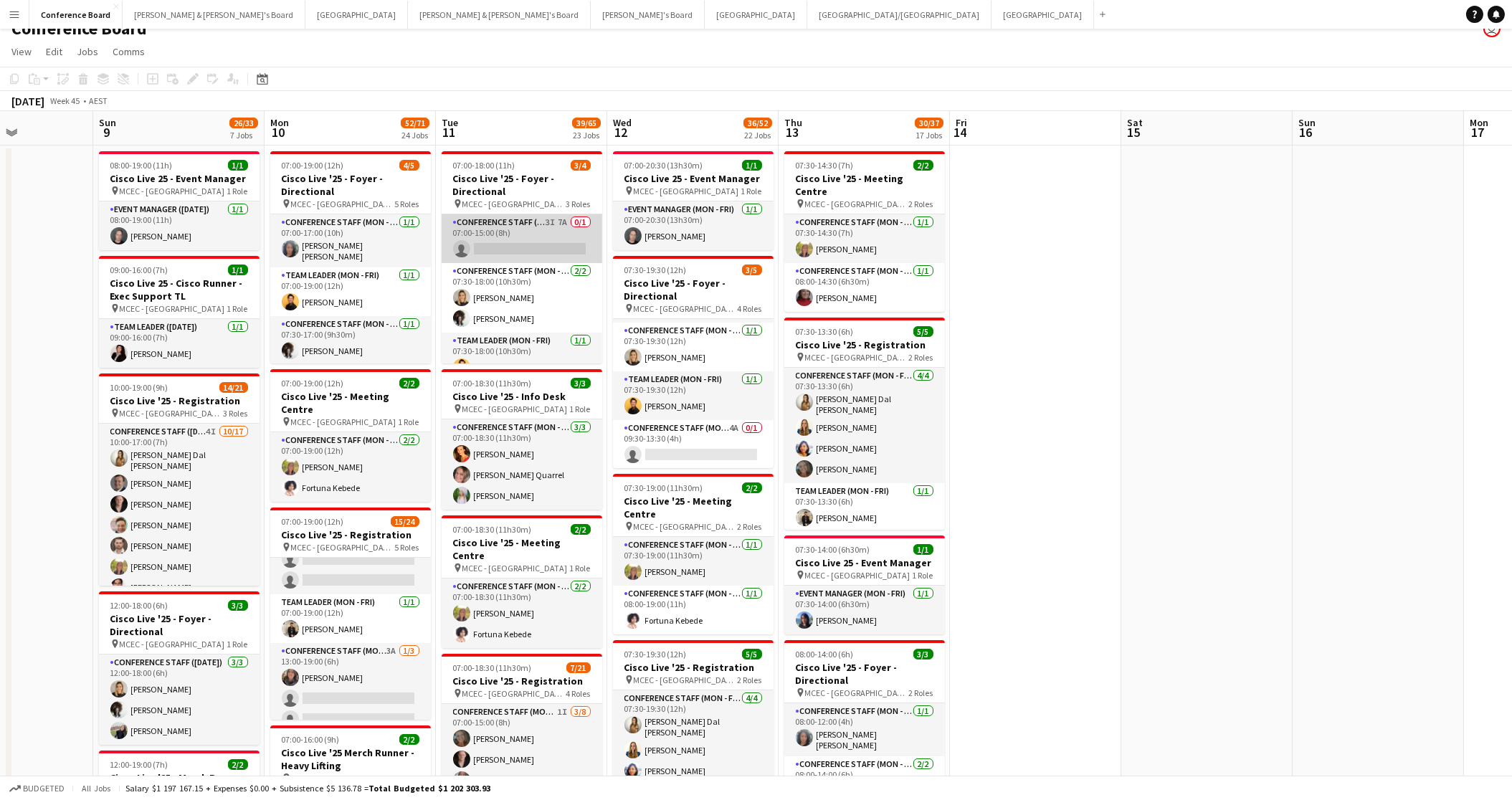
click at [521, 239] on app-card-role "Conference Staff (Mon - Fri) 3I 7A 0/1 07:00-15:00 (8h) single-neutral-actions" at bounding box center [522, 238] width 161 height 48
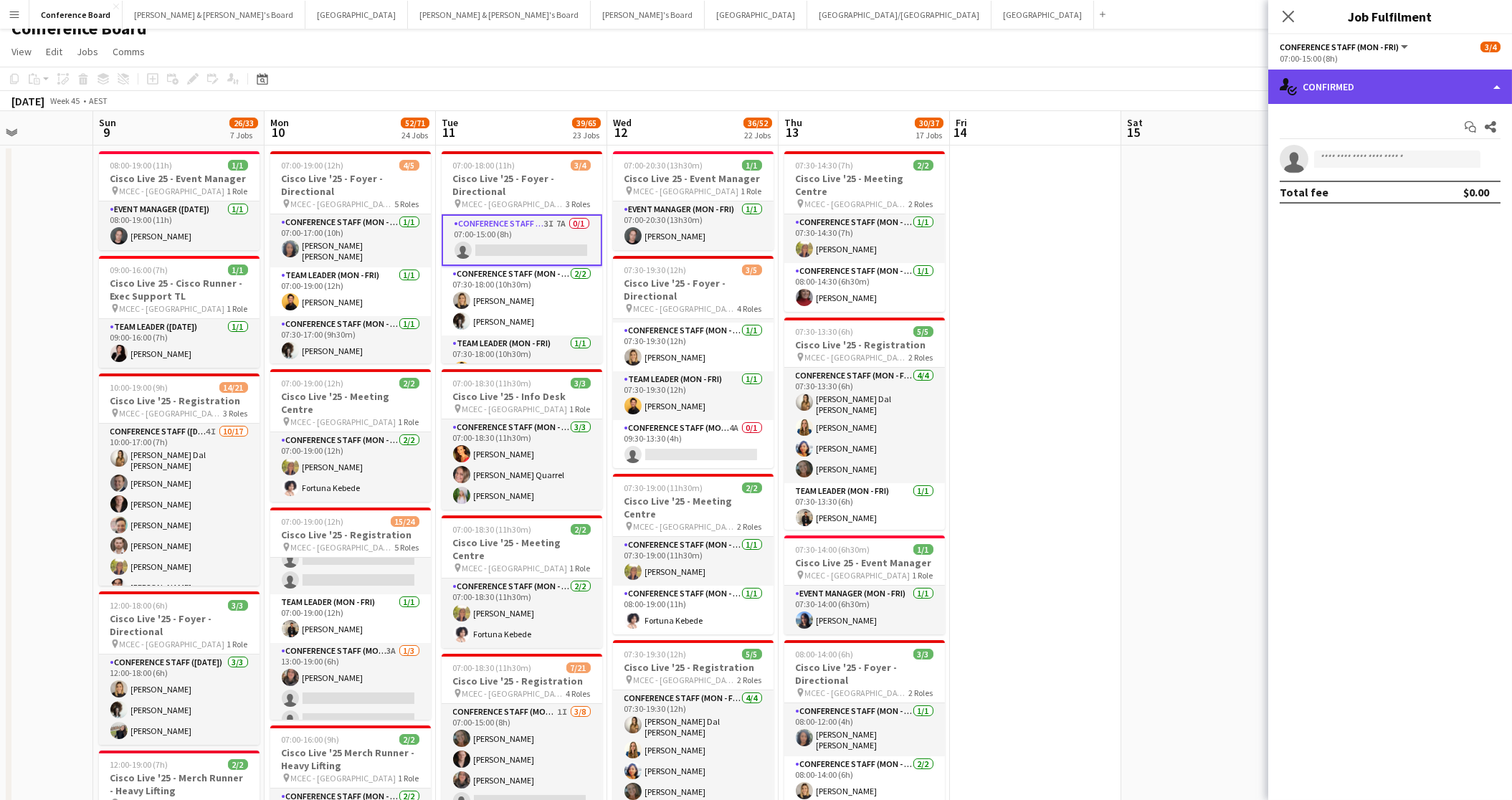
click at [1407, 97] on div "single-neutral-actions-check-2 Confirmed" at bounding box center [1390, 87] width 244 height 35
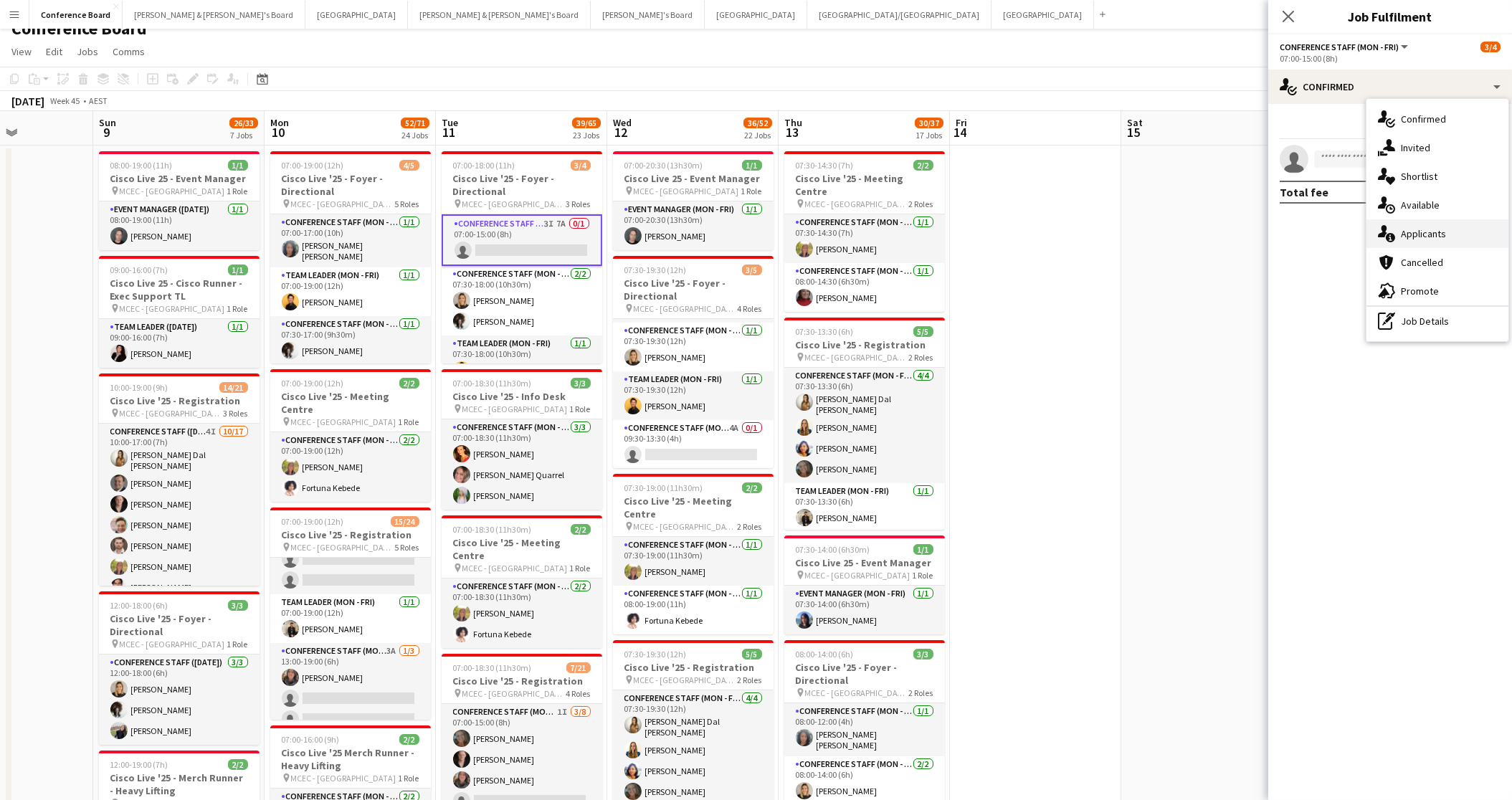
click at [1427, 227] on span "Applicants" at bounding box center [1423, 233] width 45 height 13
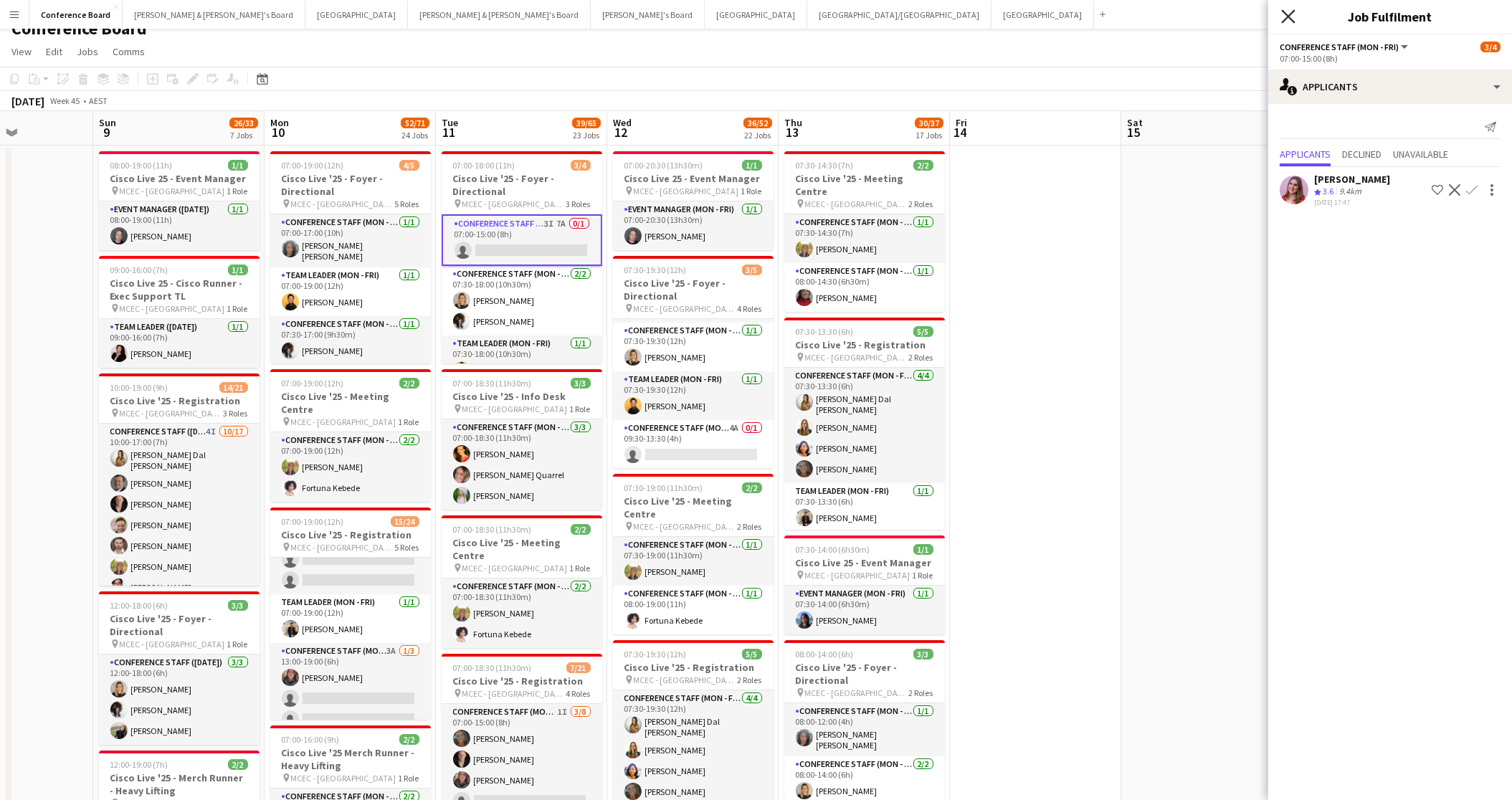
click at [1285, 16] on icon "Close pop-in" at bounding box center [1288, 16] width 14 height 14
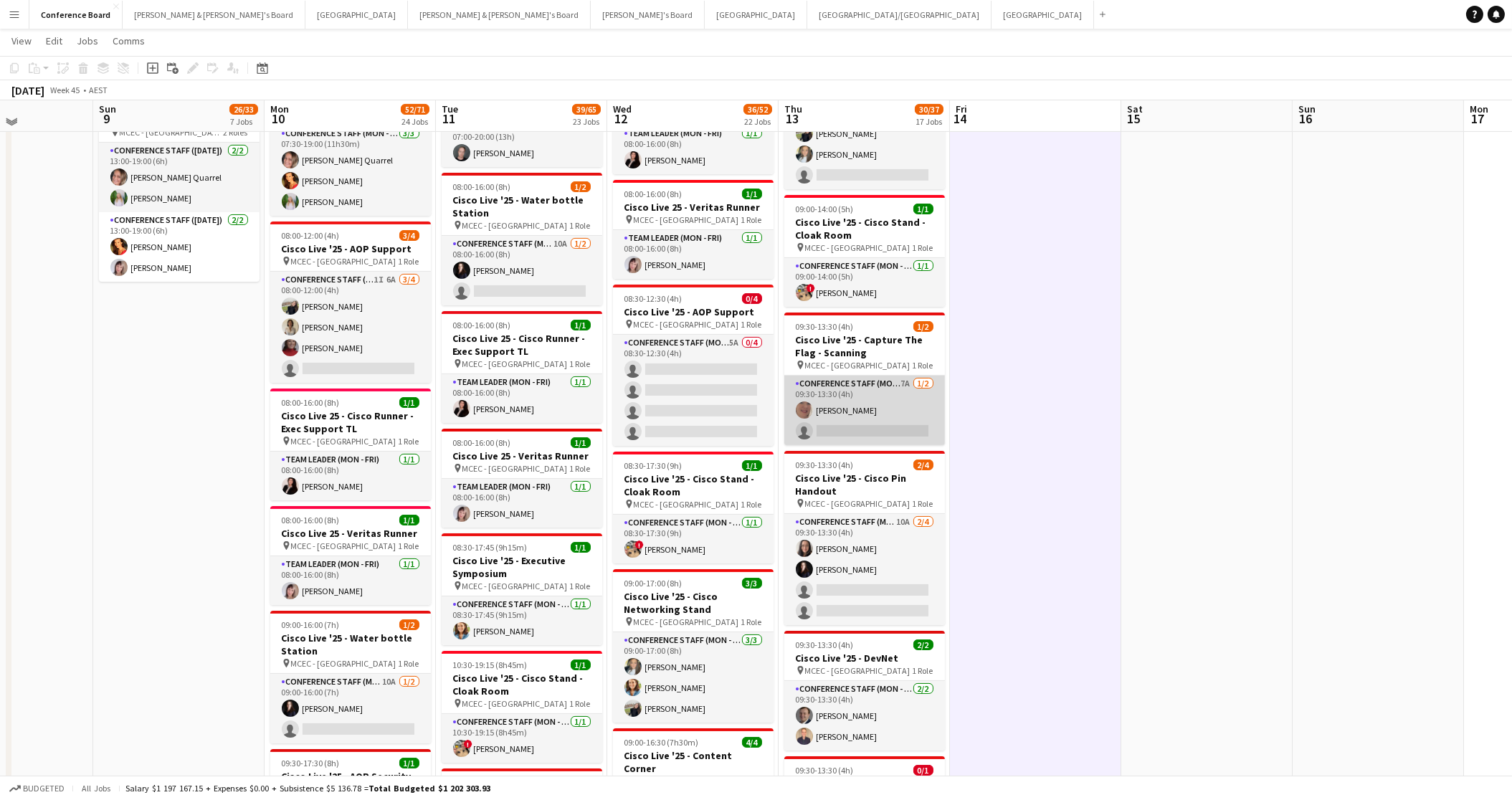
scroll to position [954, 0]
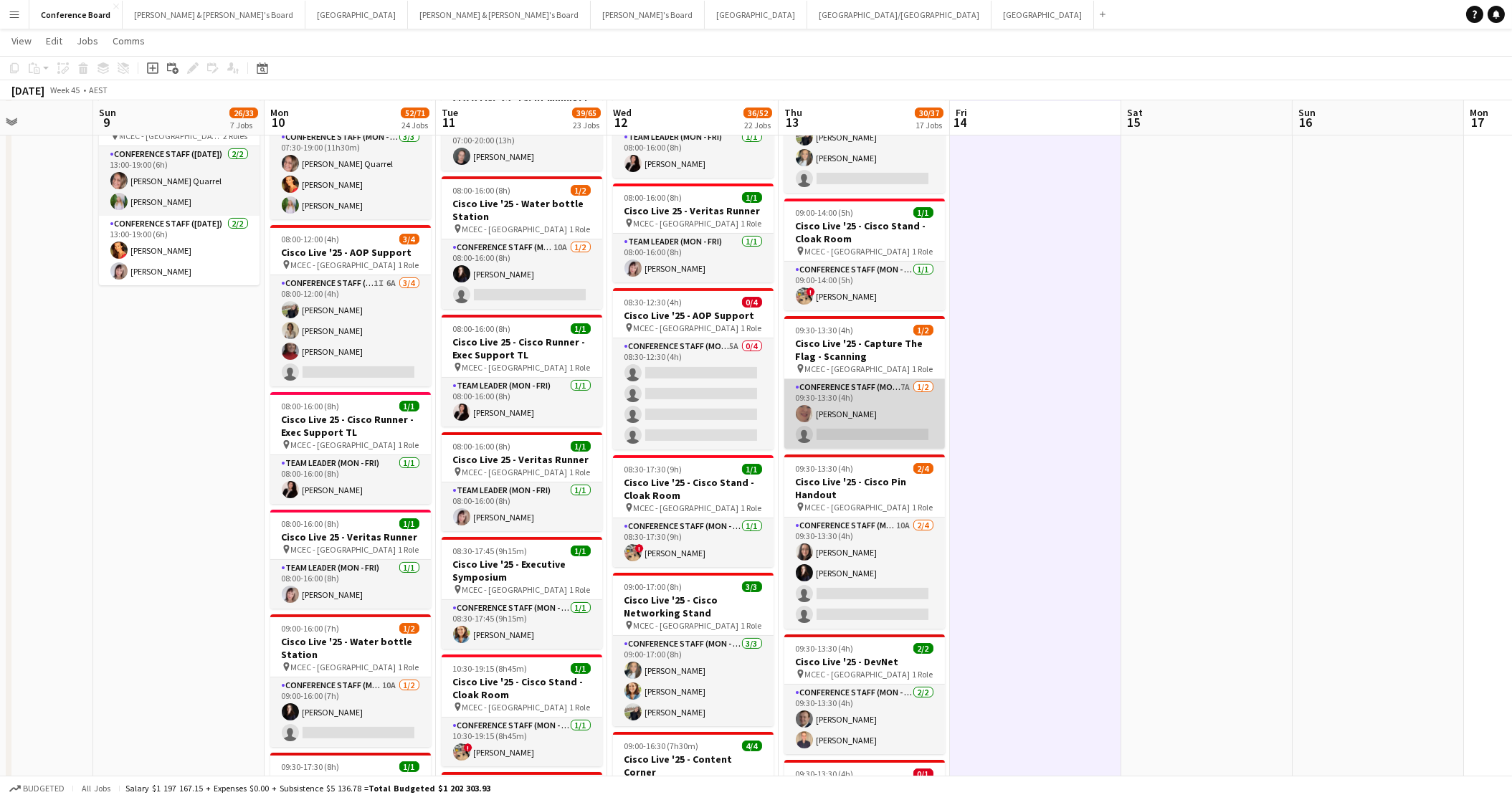
click at [847, 412] on app-card-role "Conference Staff (Mon - Fri) 7A [DATE] 09:30-13:30 (4h) [PERSON_NAME] single-ne…" at bounding box center [865, 414] width 161 height 69
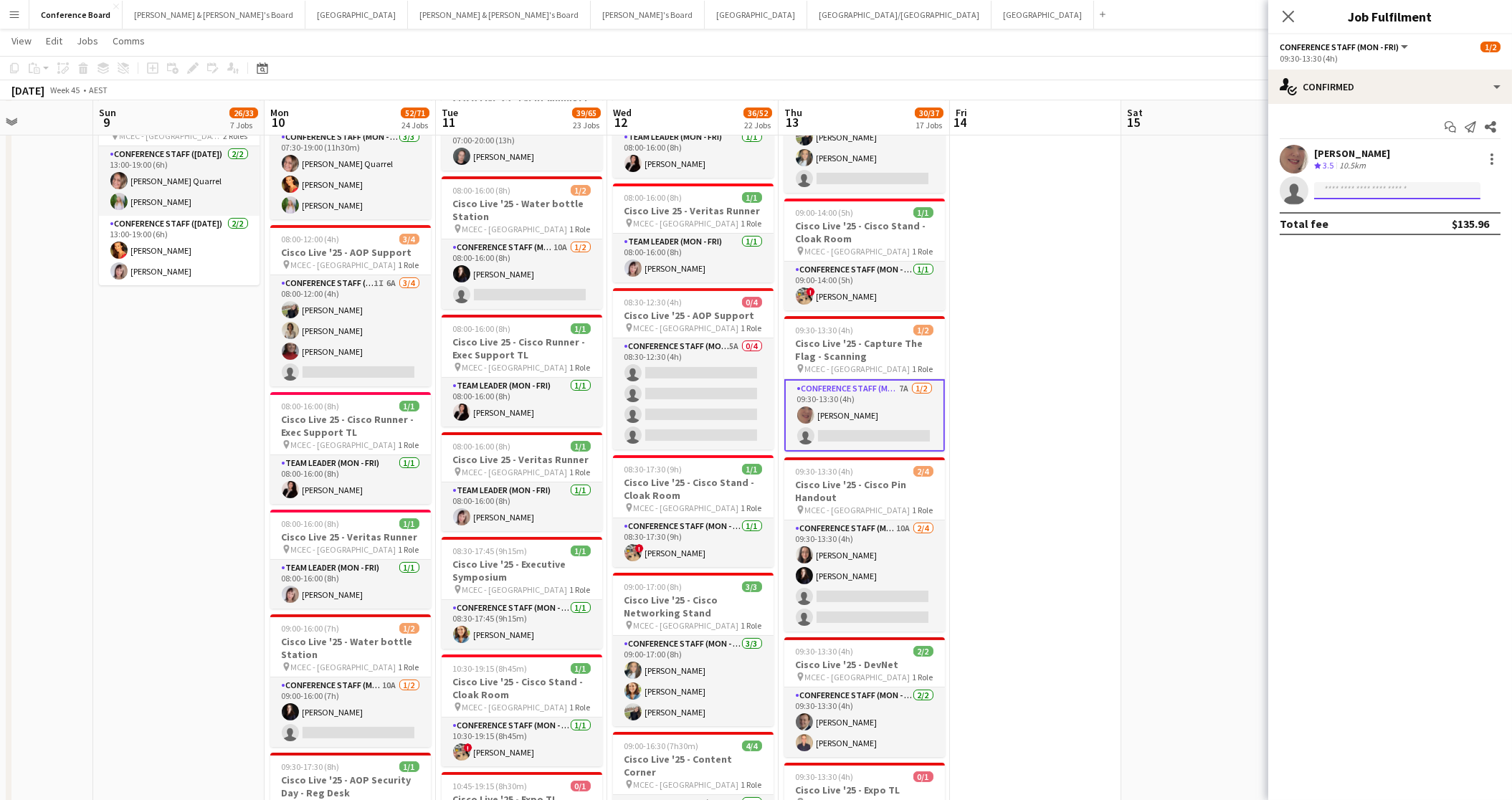
click at [1343, 185] on input at bounding box center [1398, 190] width 166 height 17
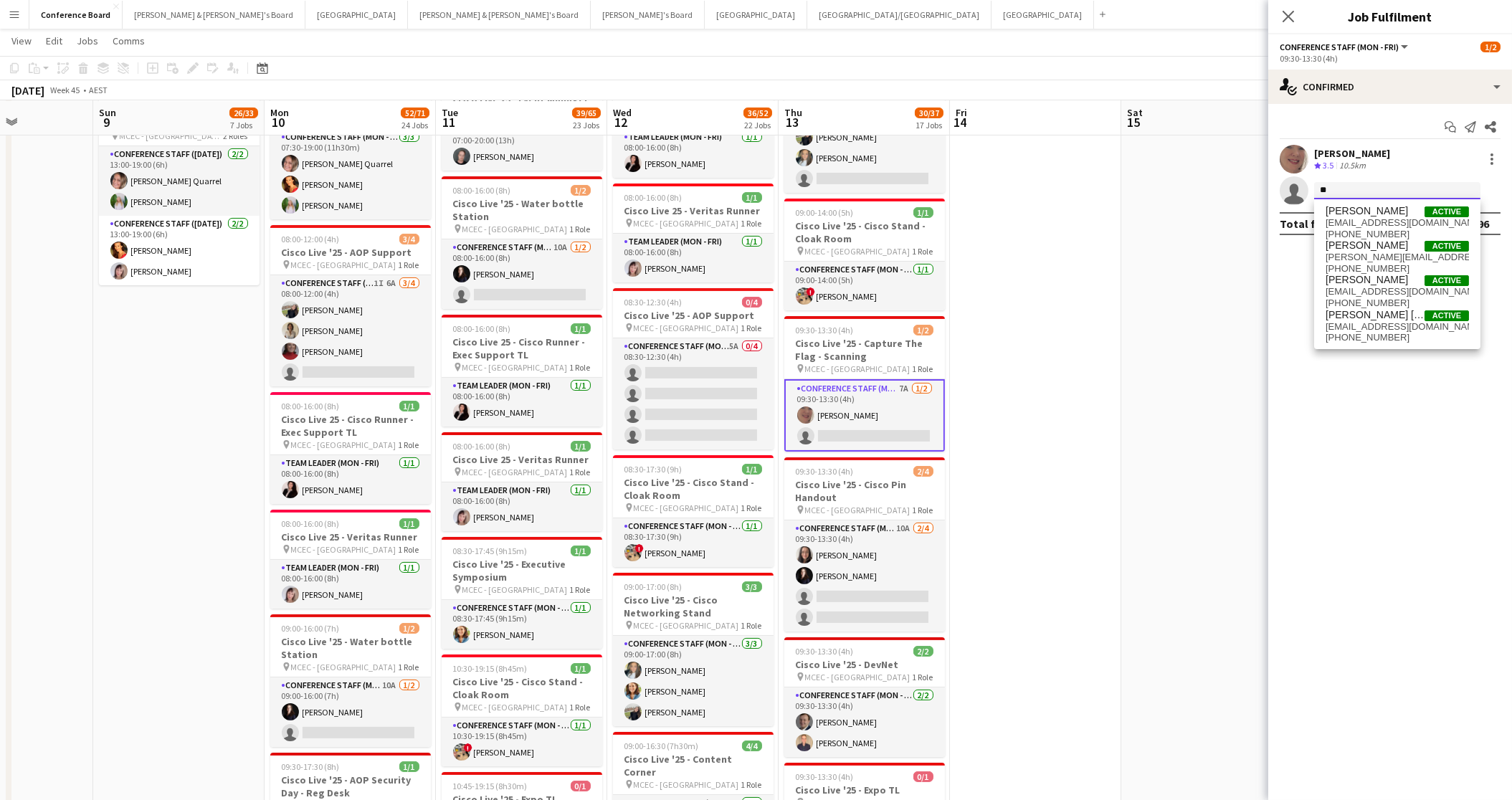
type input "*"
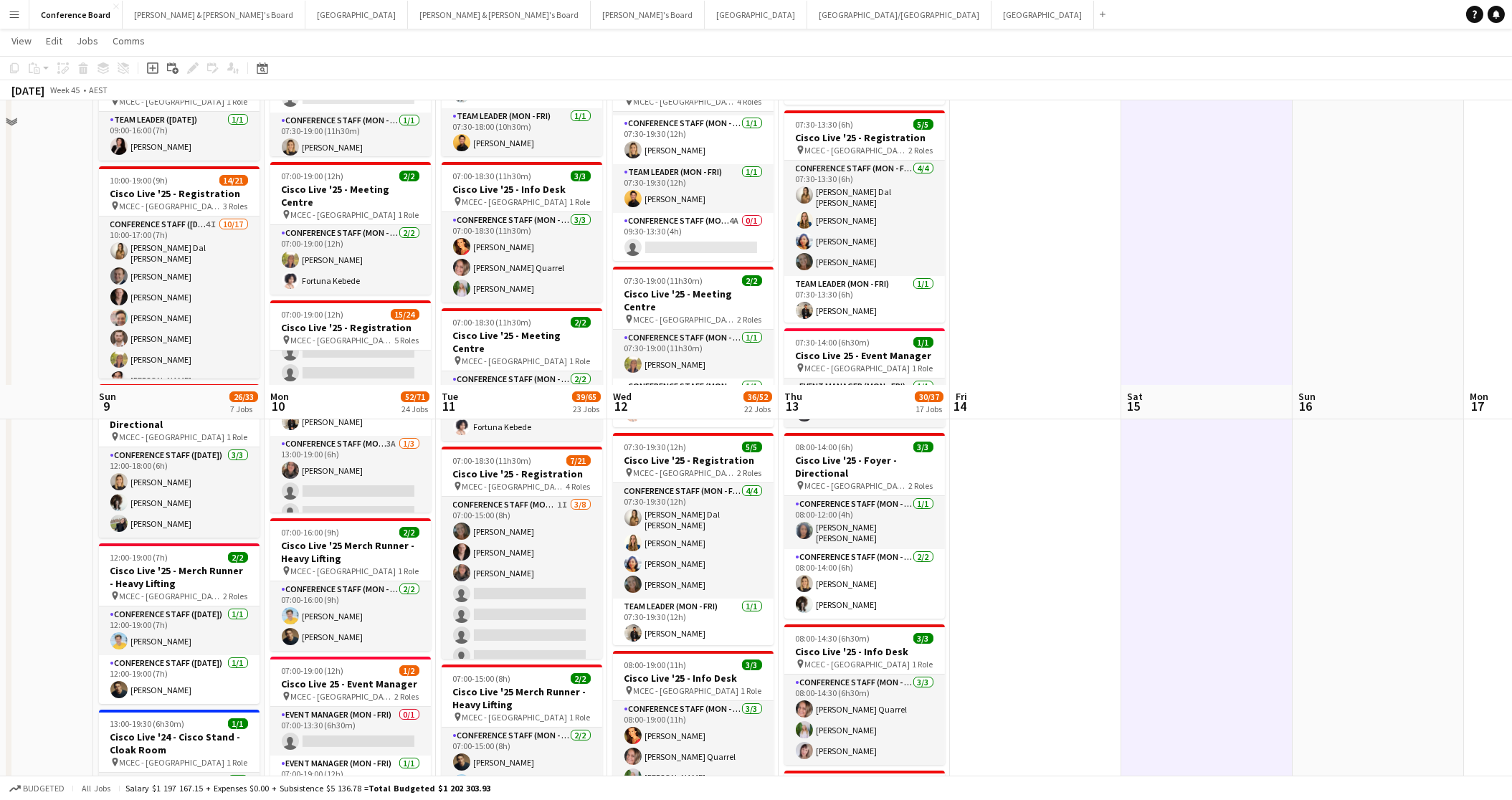
scroll to position [0, 0]
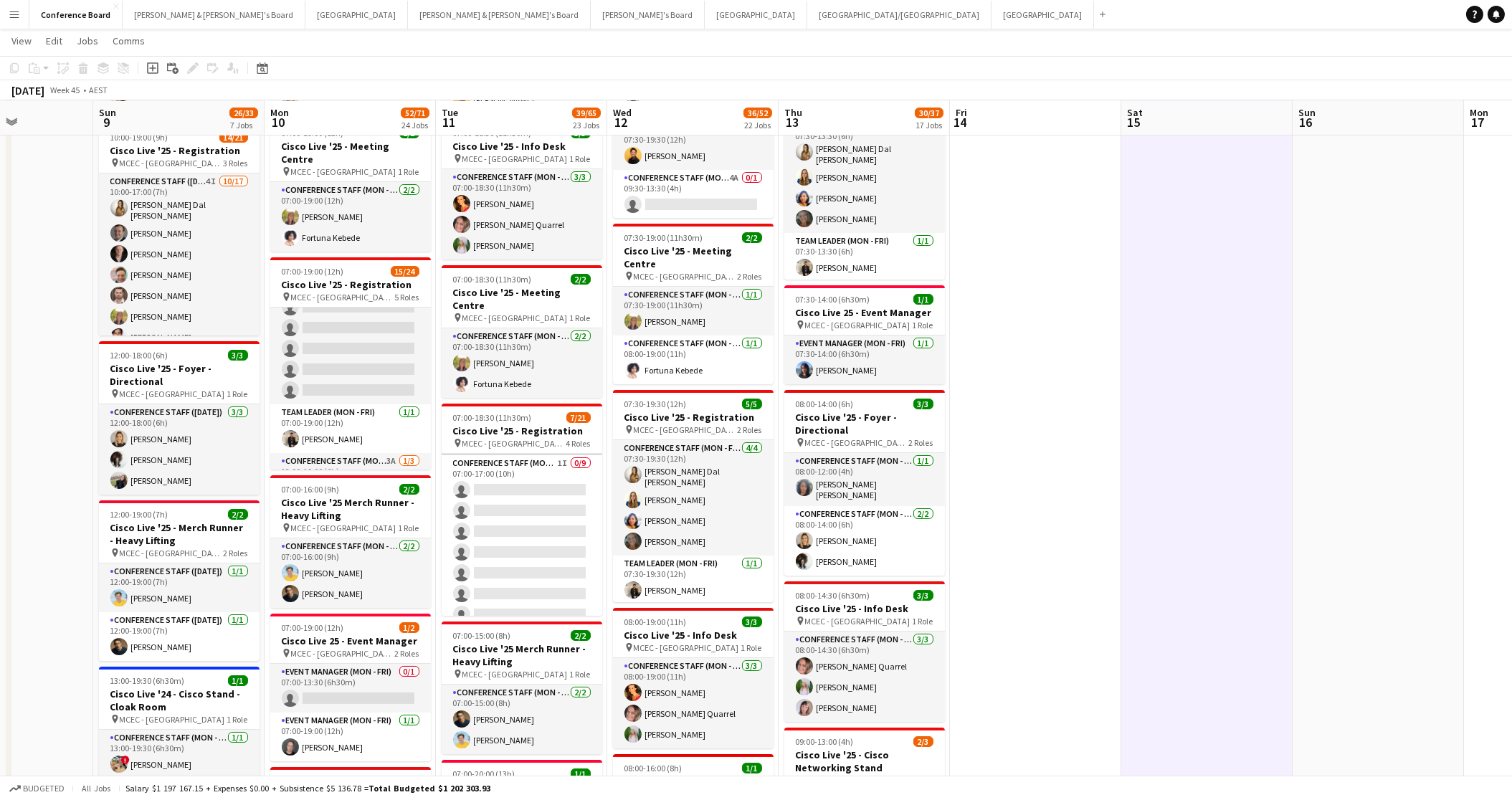
scroll to position [196, 0]
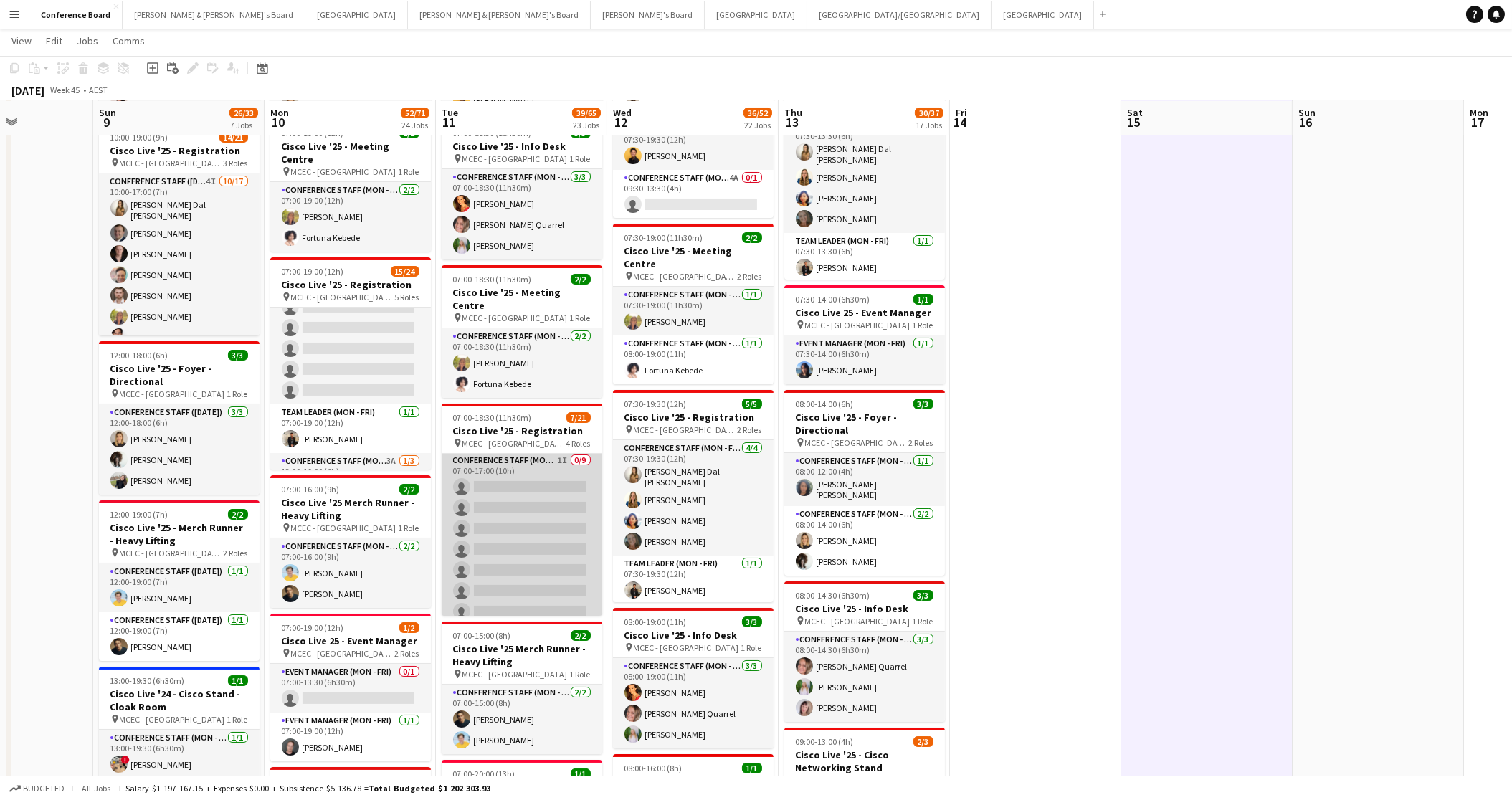
click at [531, 490] on app-card-role "Conference Staff (Mon - Fri) 1I 0/9 07:00-17:00 (10h) single-neutral-actions si…" at bounding box center [522, 560] width 161 height 215
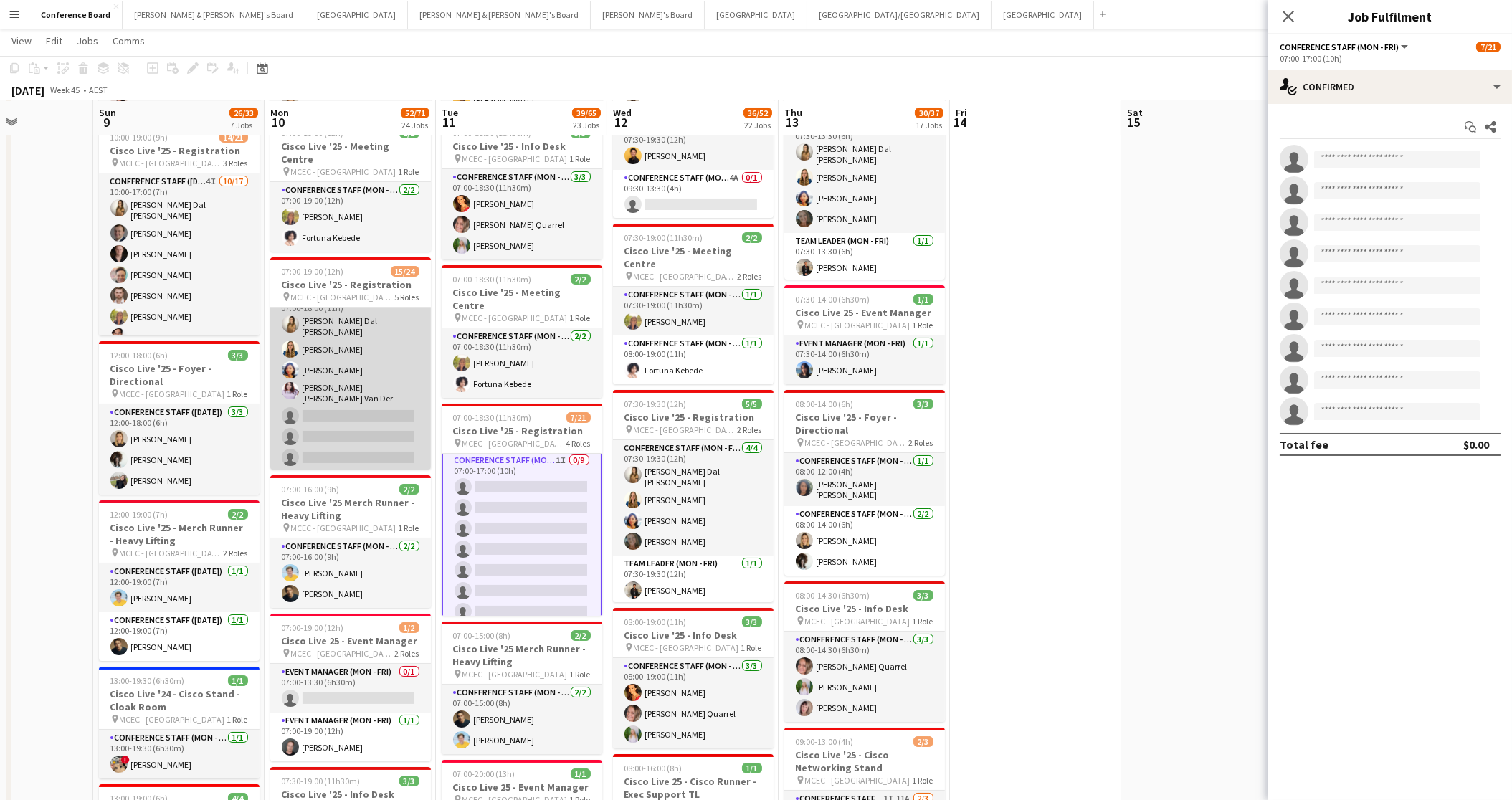
scroll to position [311, 0]
click at [341, 405] on app-card-role "Conference Staff (Mon - Fri) 27I 4/9 07:00-18:00 (11h) Madeleine Dal Ben Agnes …" at bounding box center [351, 397] width 161 height 224
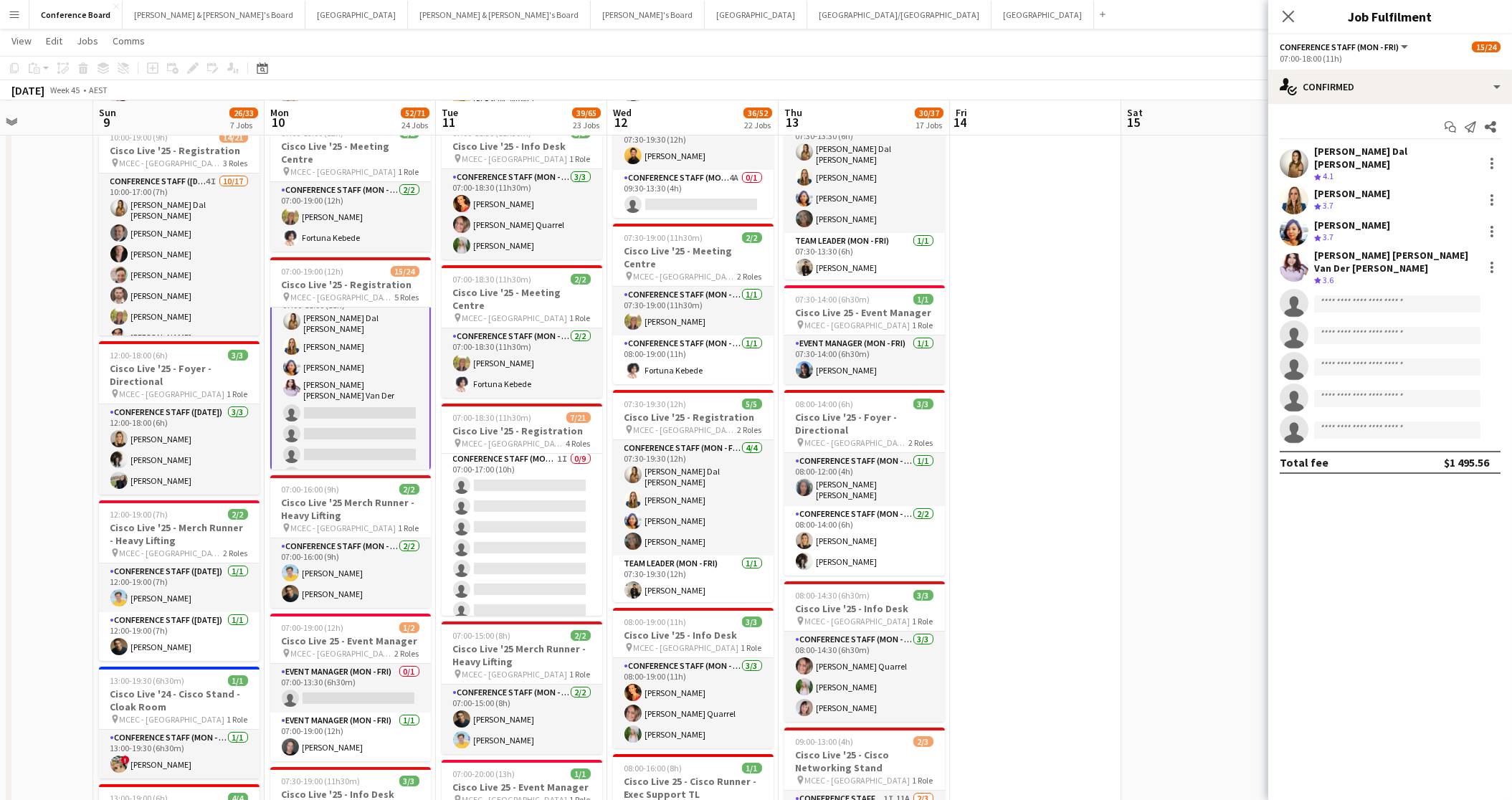
scroll to position [196, 0]
click at [1410, 93] on div "single-neutral-actions-check-2 Confirmed" at bounding box center [1390, 87] width 244 height 35
click at [1424, 146] on span "Invited" at bounding box center [1416, 147] width 29 height 13
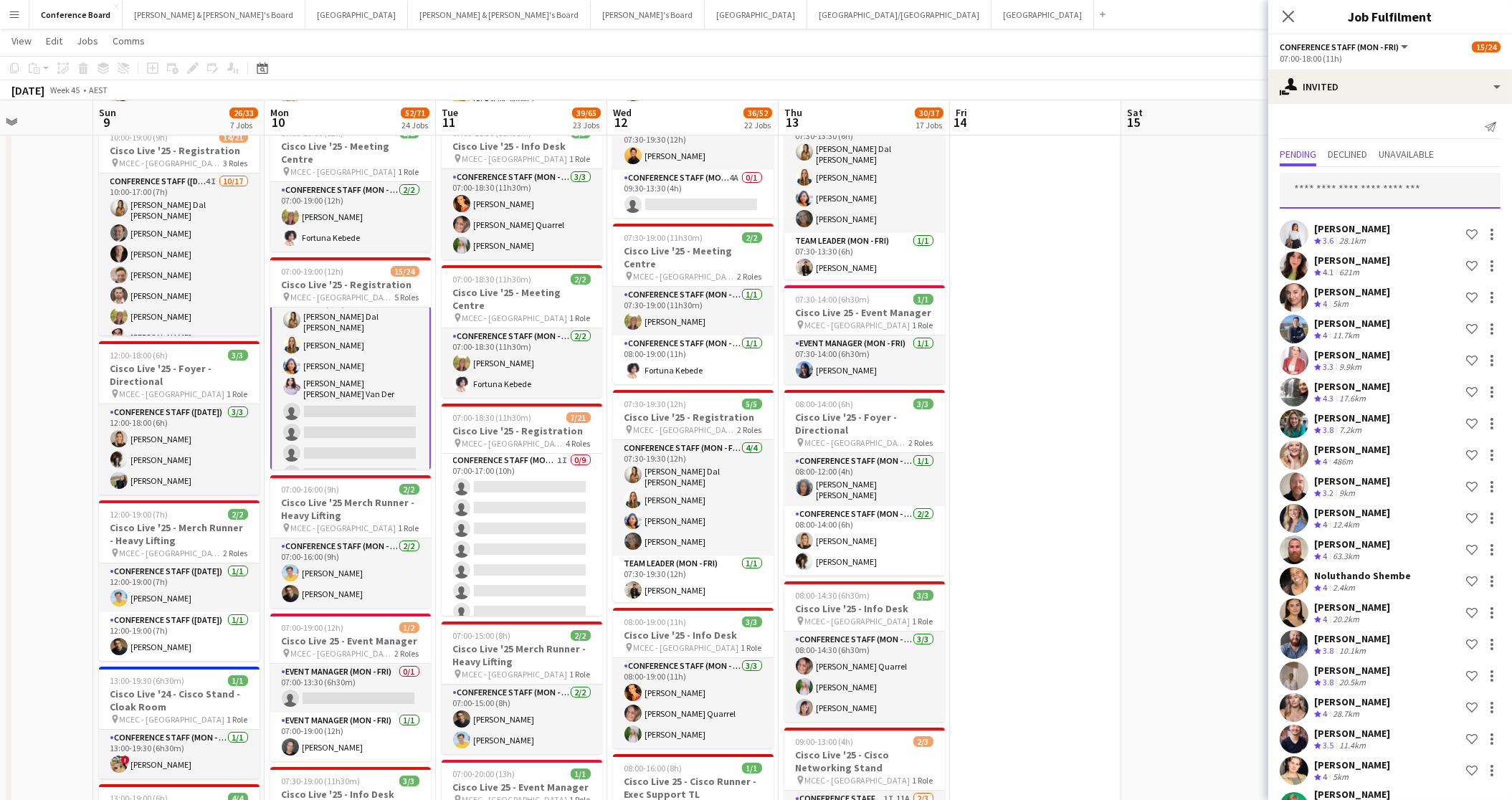
click at [1306, 195] on input "text" at bounding box center [1389, 190] width 220 height 36
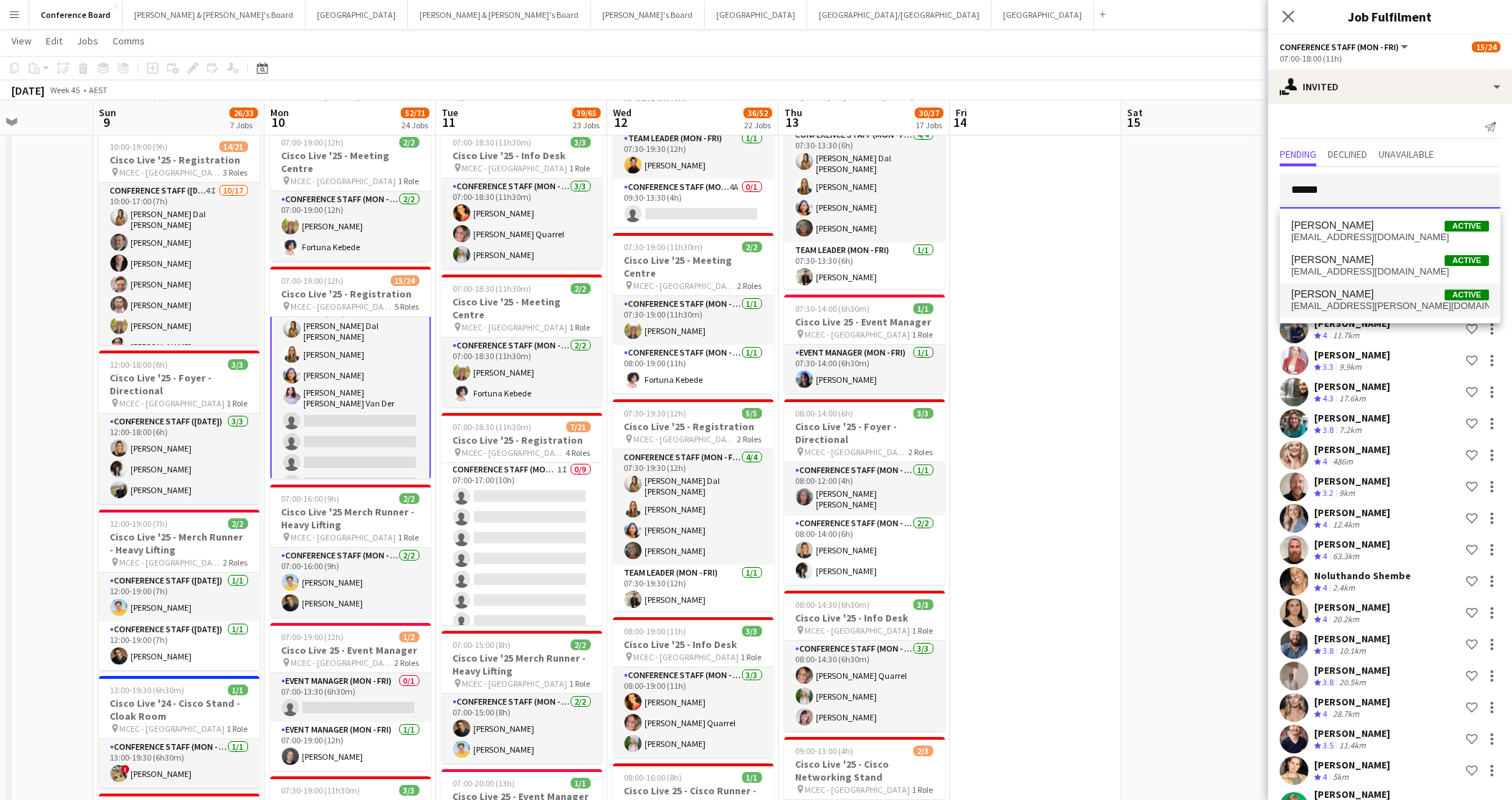
type input "******"
click at [1346, 300] on span "Lauren Lourdes Active lauren.n.lourdes@gmail.com" at bounding box center [1390, 300] width 198 height 24
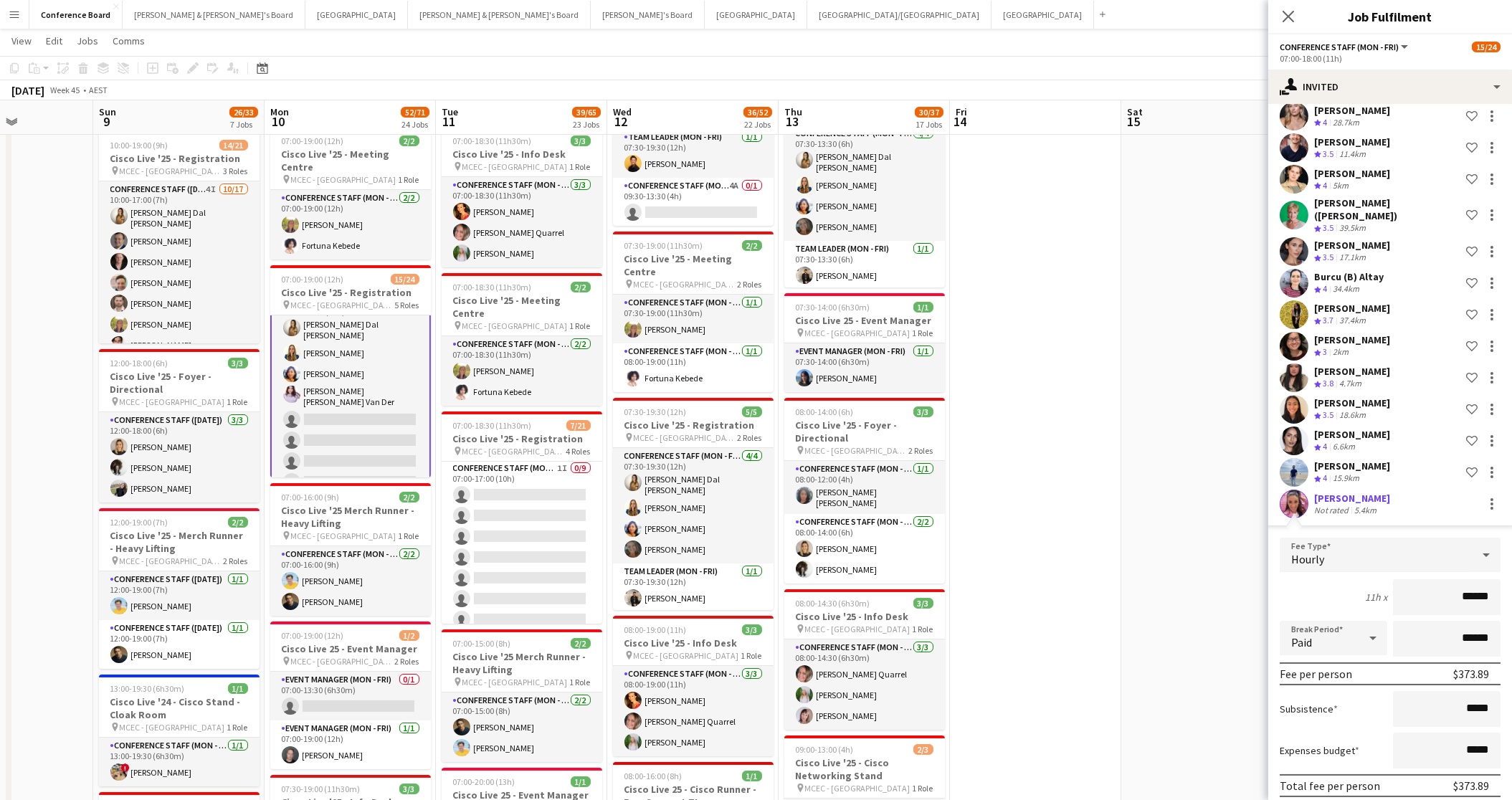
scroll to position [638, 0]
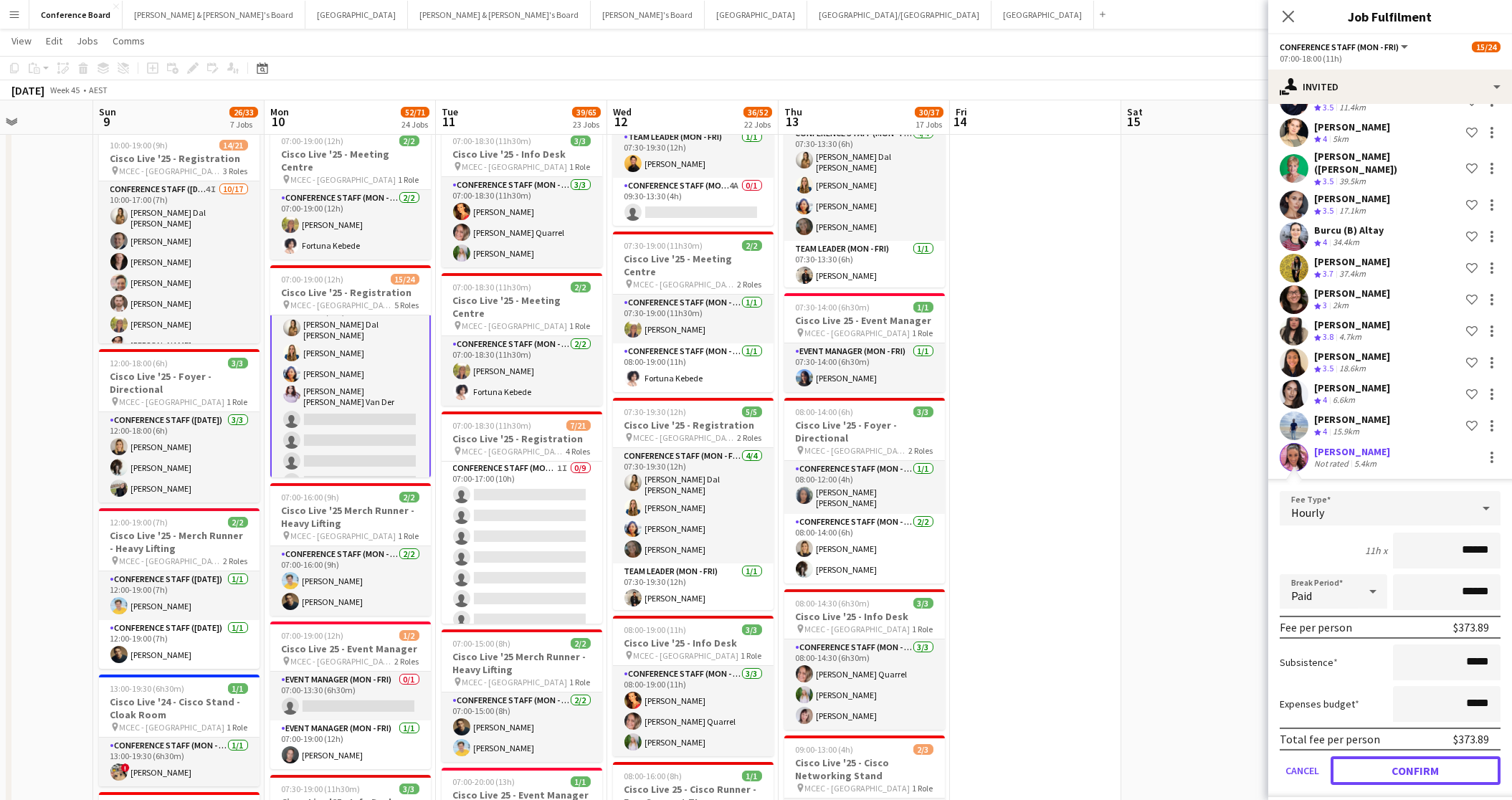
click at [1428, 756] on button "Confirm" at bounding box center [1416, 770] width 170 height 28
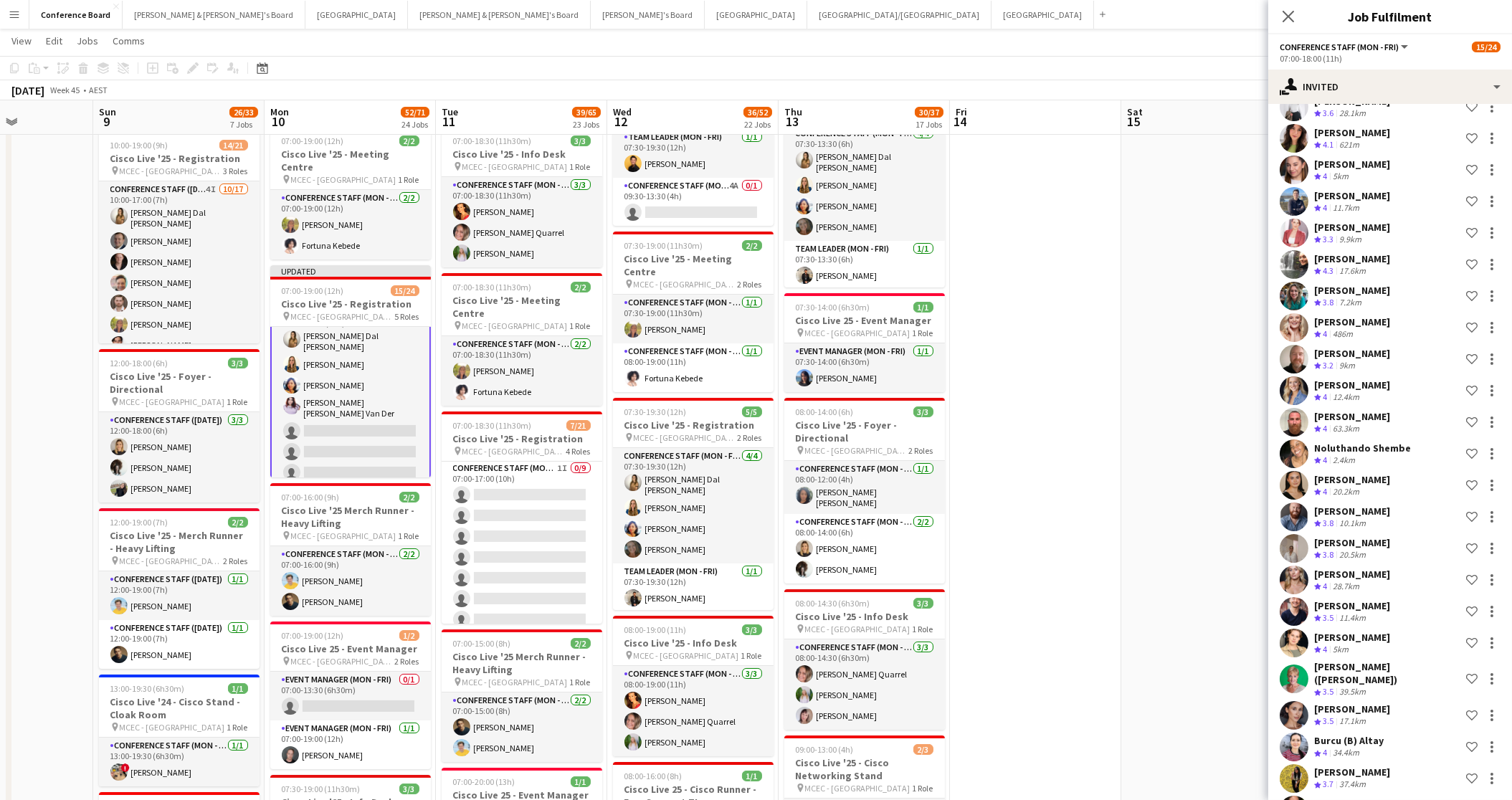
scroll to position [0, 0]
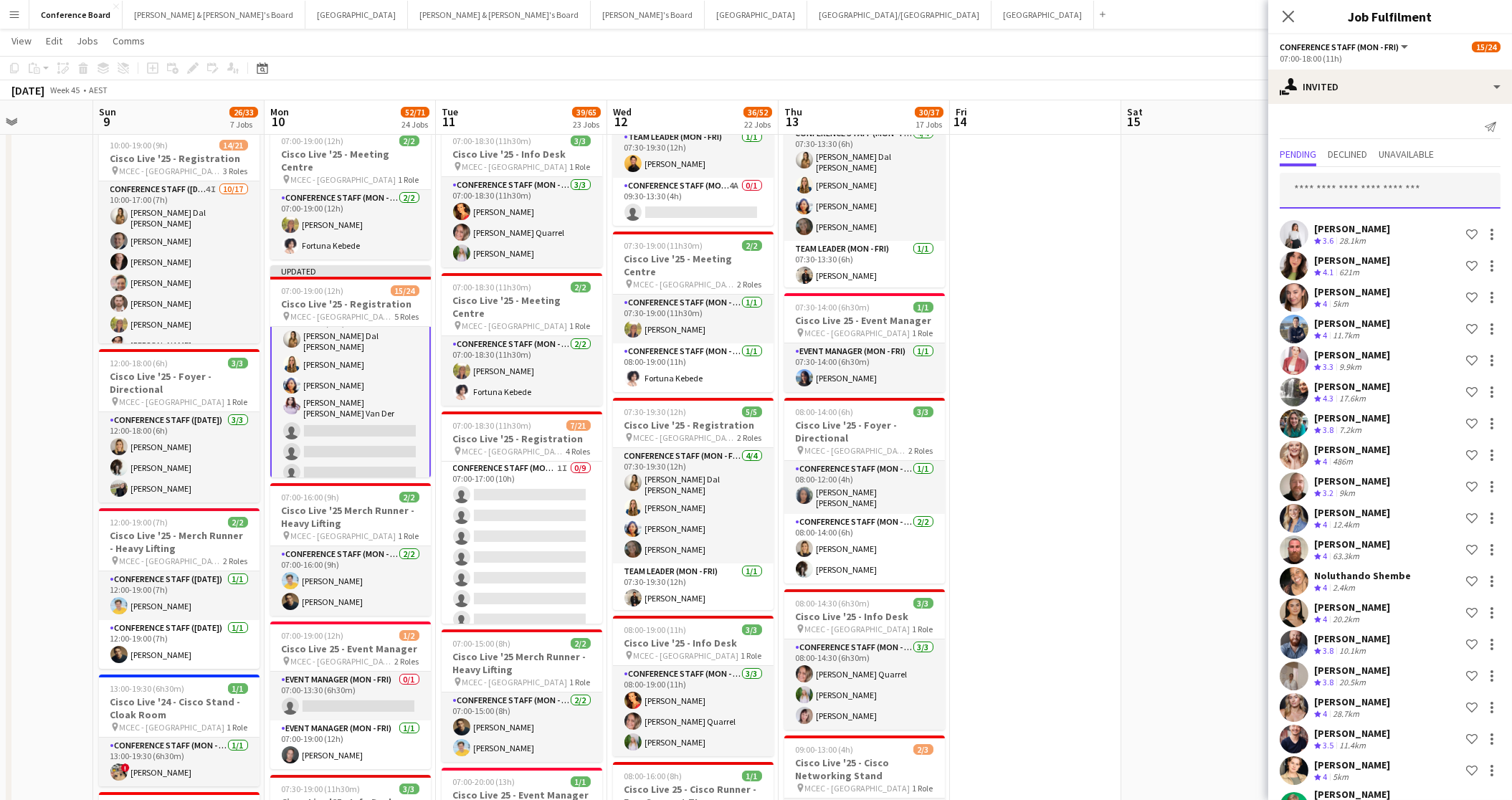
click at [1307, 196] on input "text" at bounding box center [1389, 190] width 220 height 36
type input "*"
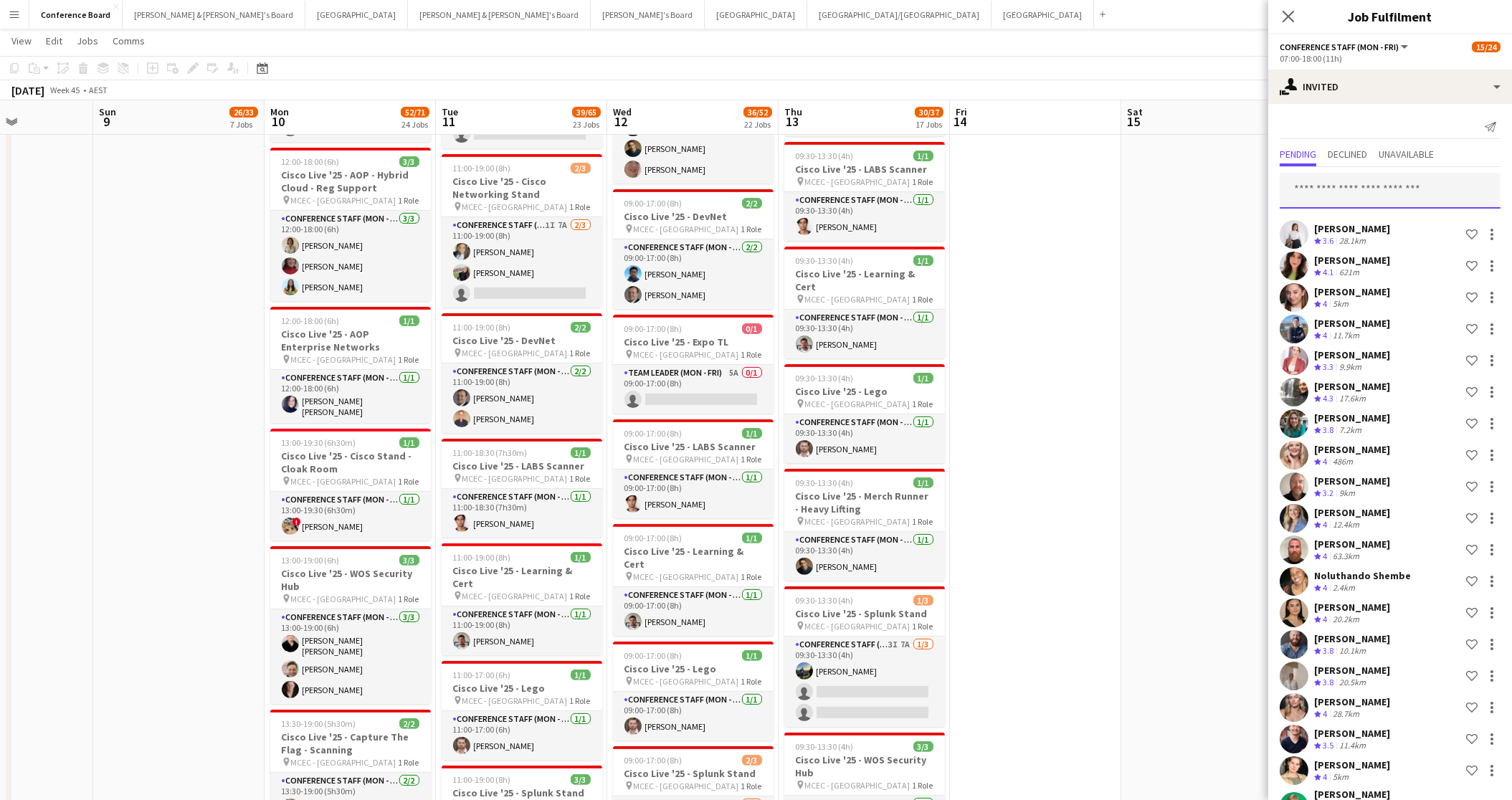
click at [1300, 190] on input "text" at bounding box center [1389, 190] width 220 height 36
type input "*"
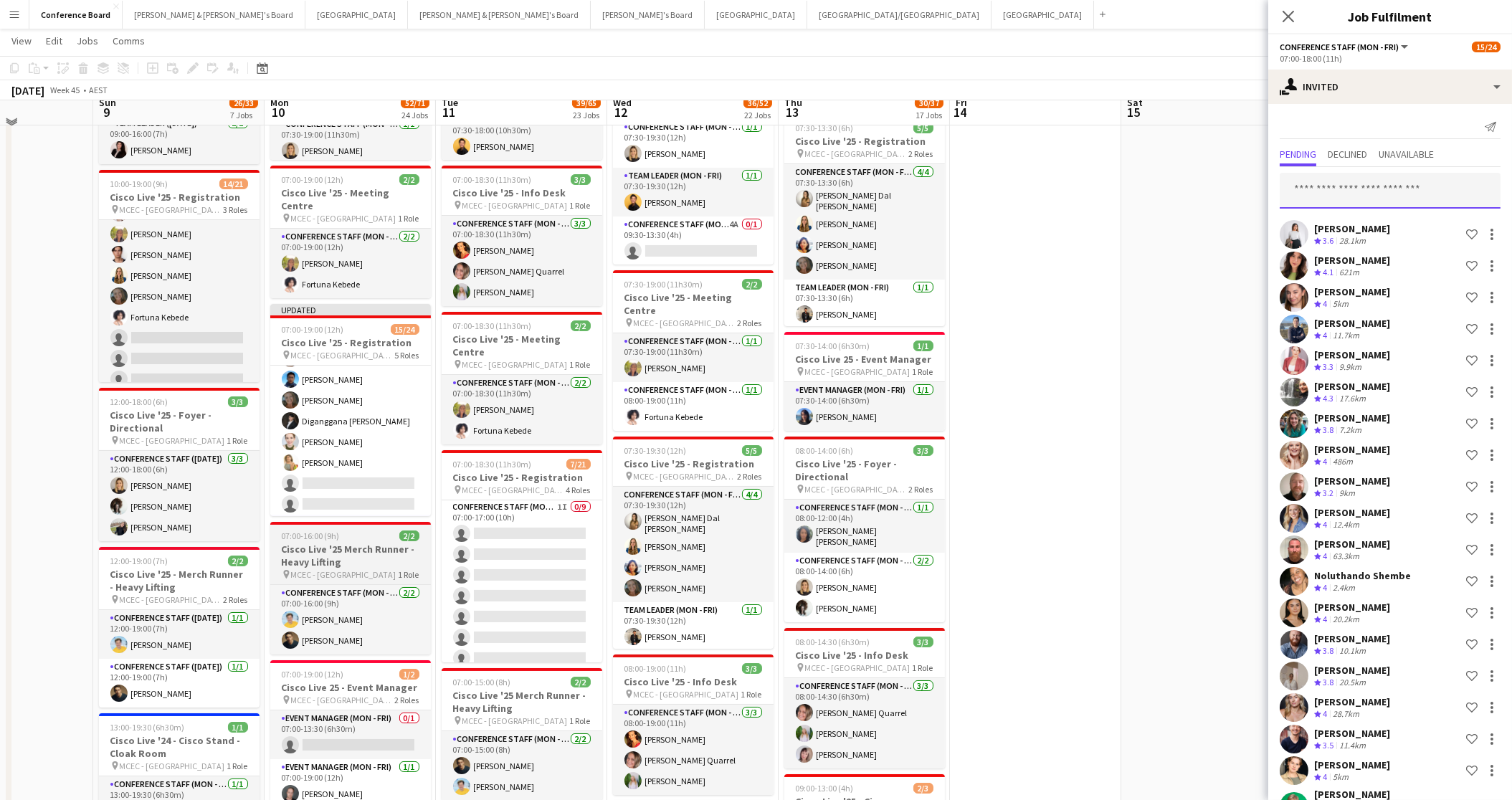
scroll to position [204, 0]
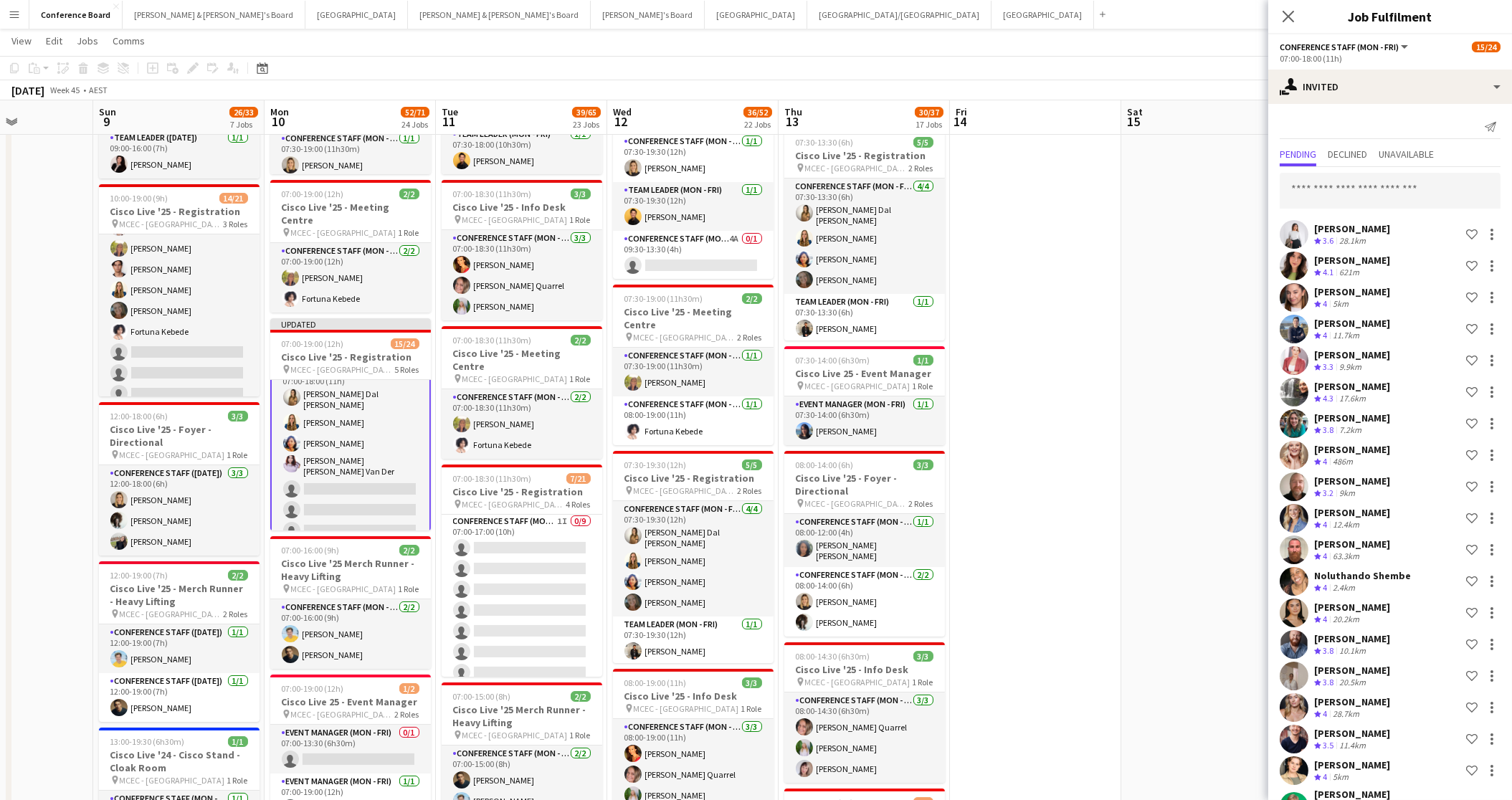
click at [340, 489] on app-card-role "Conference Staff (Mon - Fri) 28I 4/9 07:00-18:00 (11h) Madeleine Dal Ben Agnes …" at bounding box center [351, 475] width 161 height 227
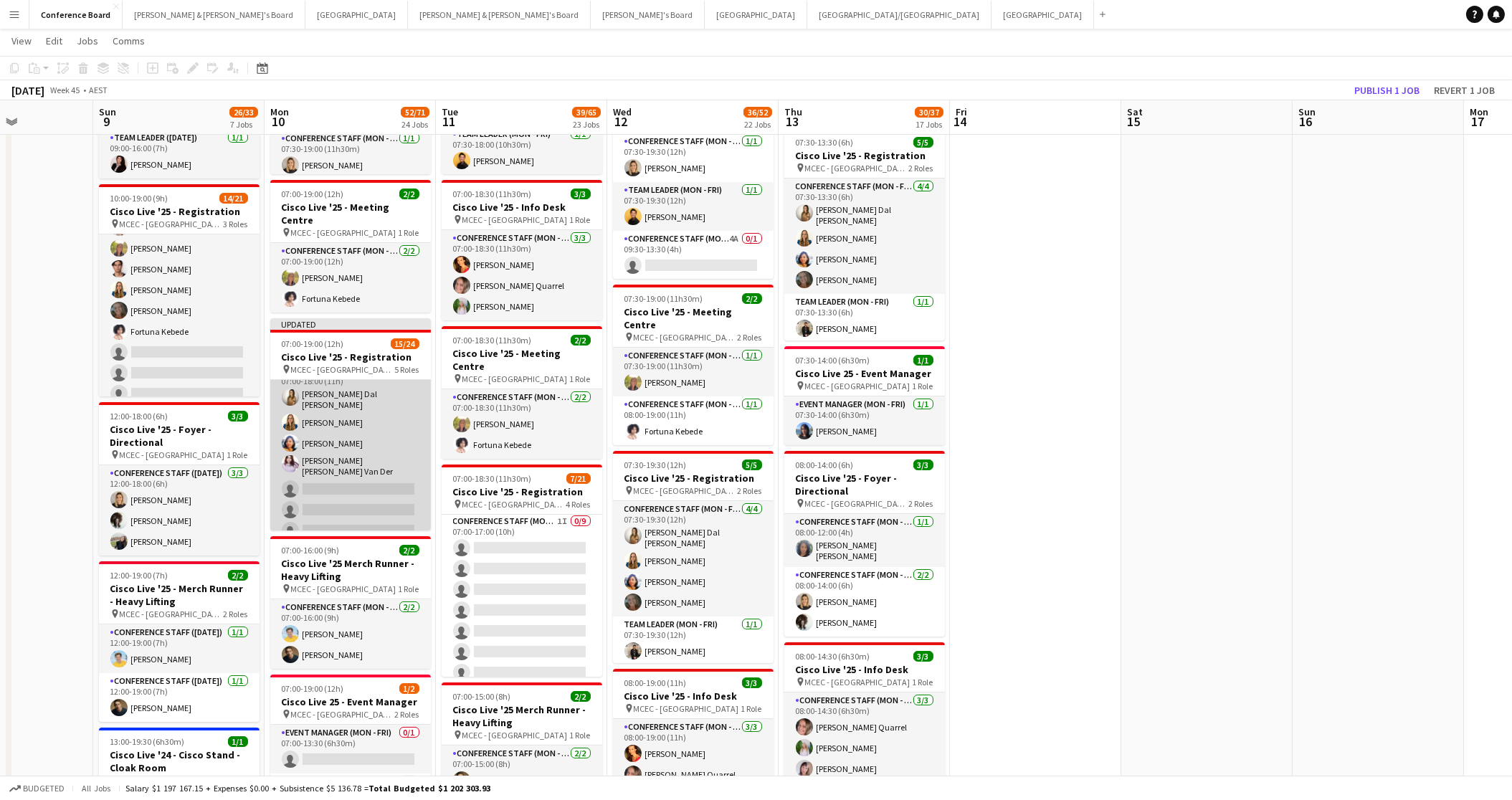
click at [340, 489] on app-card-role "Conference Staff (Mon - Fri) 28I 4/9 07:00-18:00 (11h) Madeleine Dal Ben Agnes …" at bounding box center [351, 475] width 161 height 224
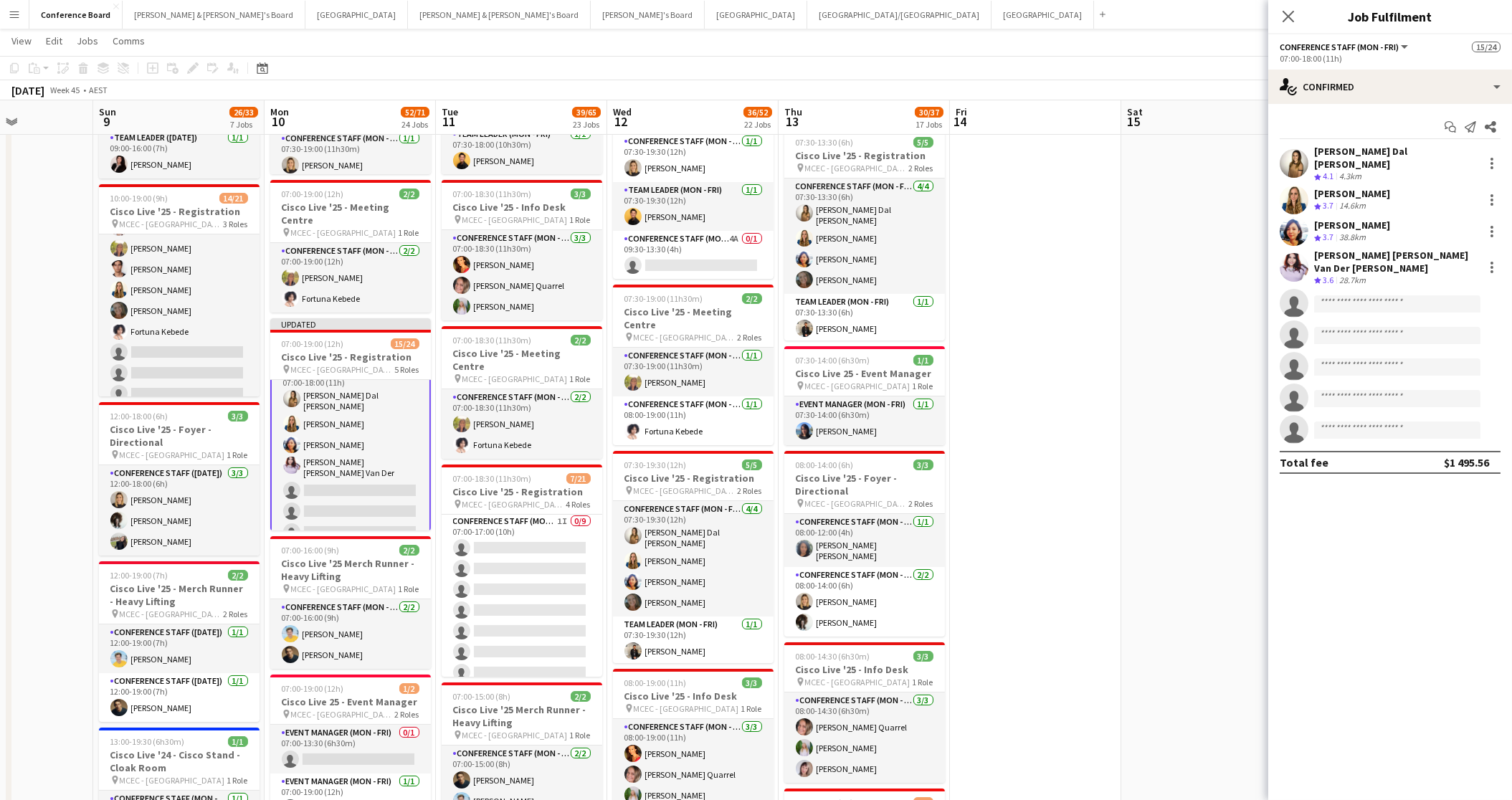
scroll to position [307, 0]
click at [1444, 95] on div "single-neutral-actions-check-2 Confirmed" at bounding box center [1390, 87] width 244 height 35
click at [1411, 152] on span "Invited" at bounding box center [1416, 147] width 29 height 13
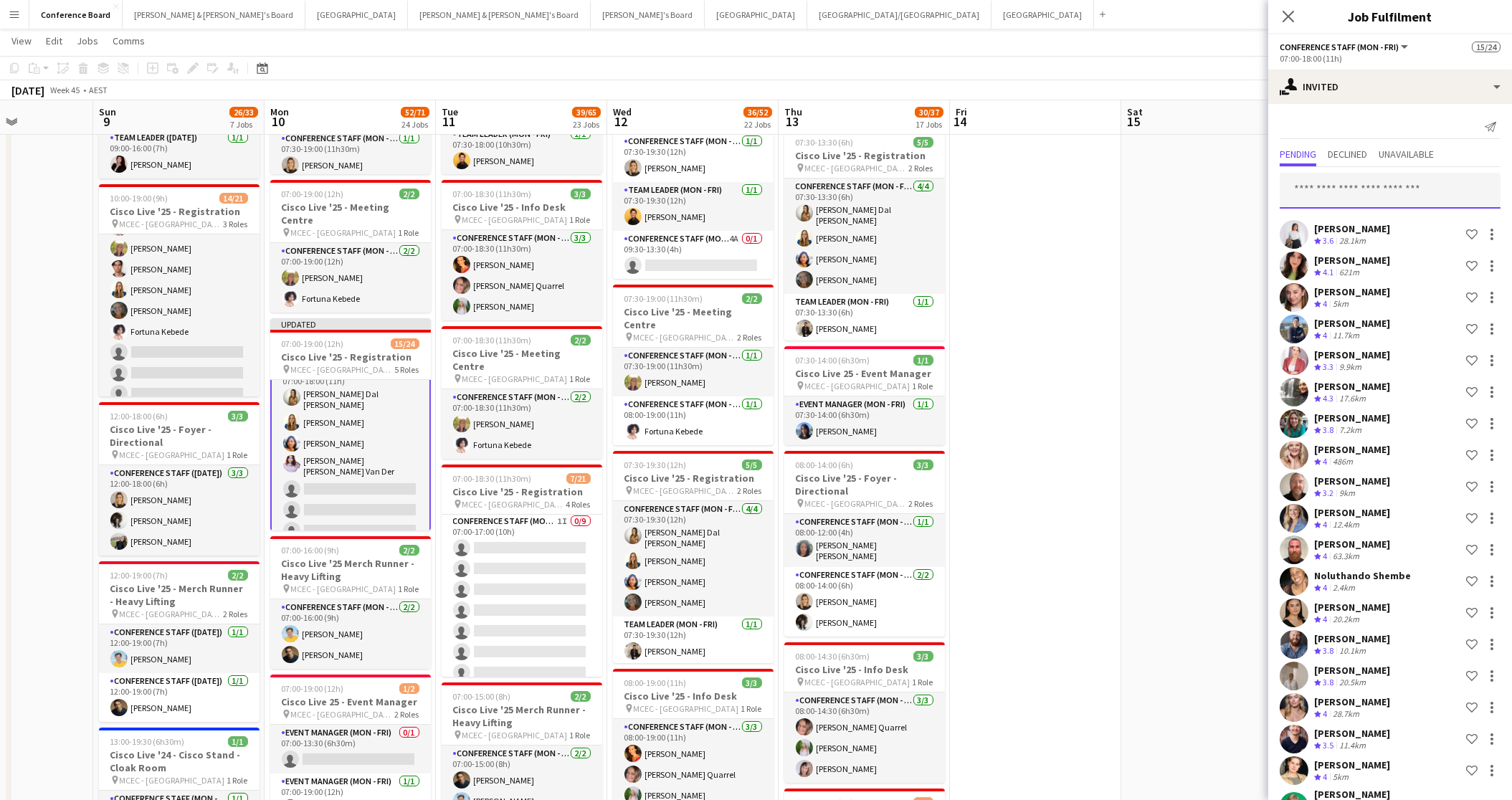
click at [1312, 190] on input "text" at bounding box center [1389, 190] width 220 height 36
type input "*"
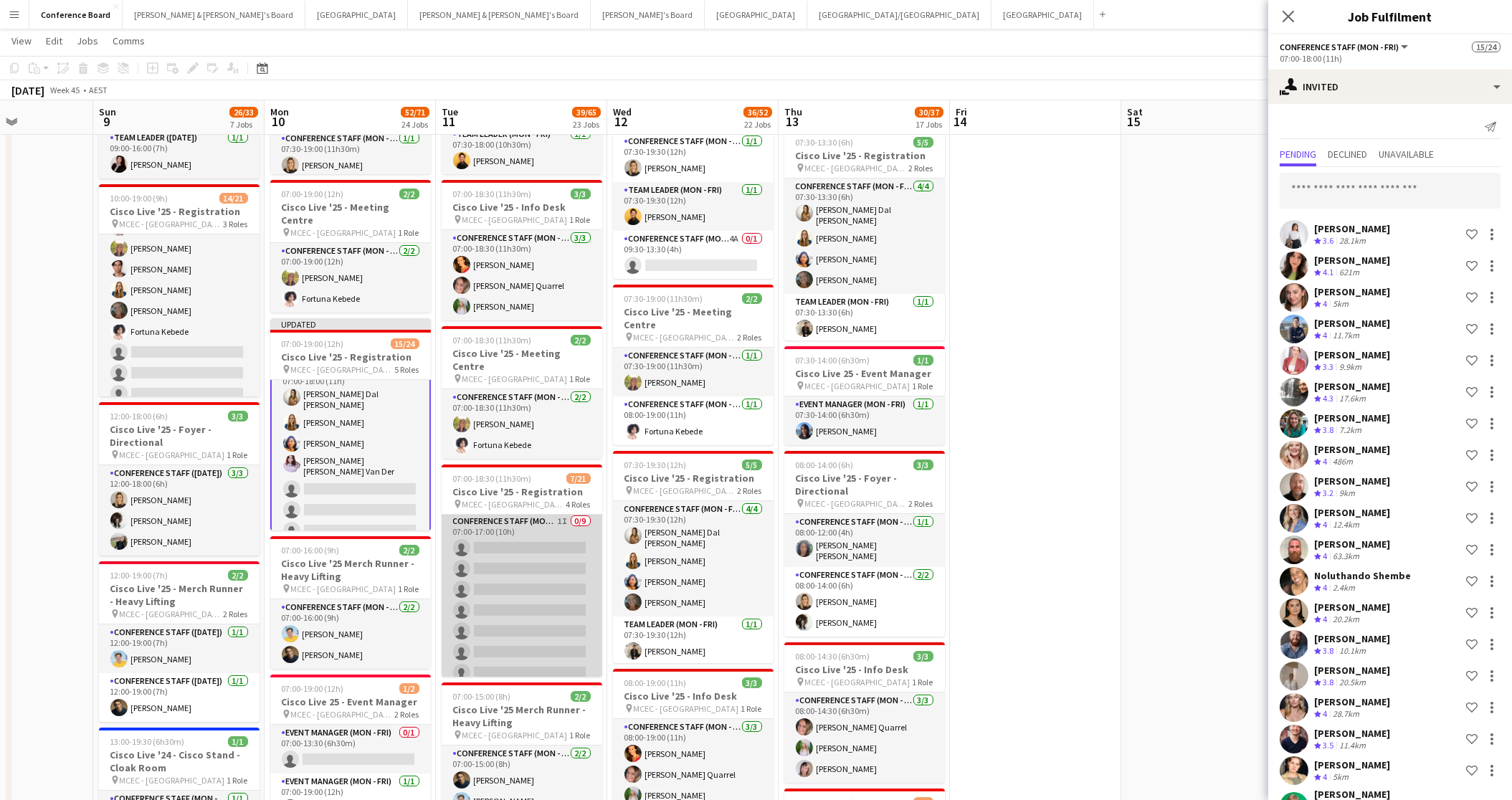
click at [505, 573] on app-card-role "Conference Staff (Mon - Fri) 1I 0/9 07:00-17:00 (10h) single-neutral-actions si…" at bounding box center [522, 620] width 161 height 215
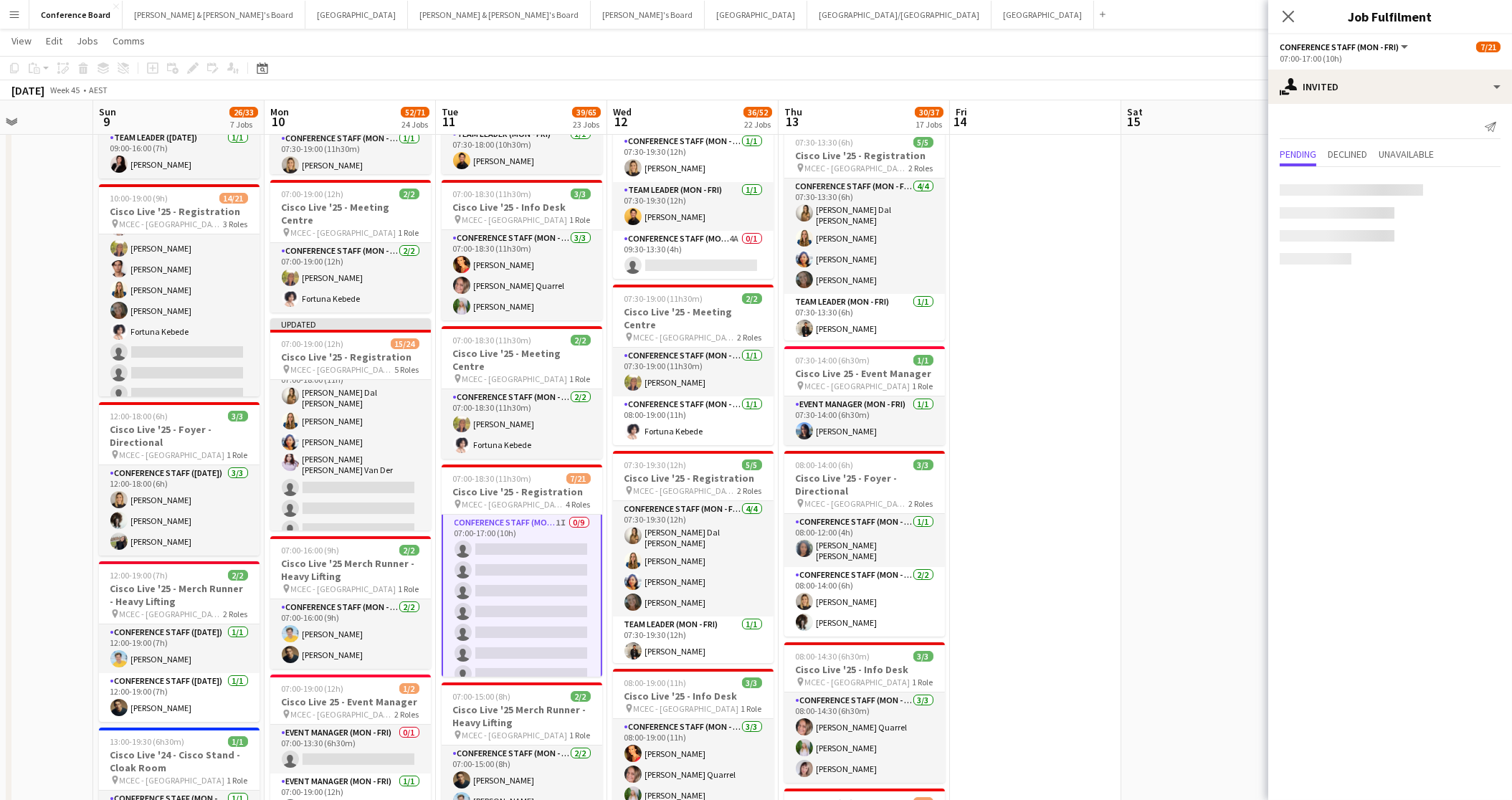
scroll to position [197, 0]
click at [1303, 191] on input "text" at bounding box center [1389, 190] width 220 height 36
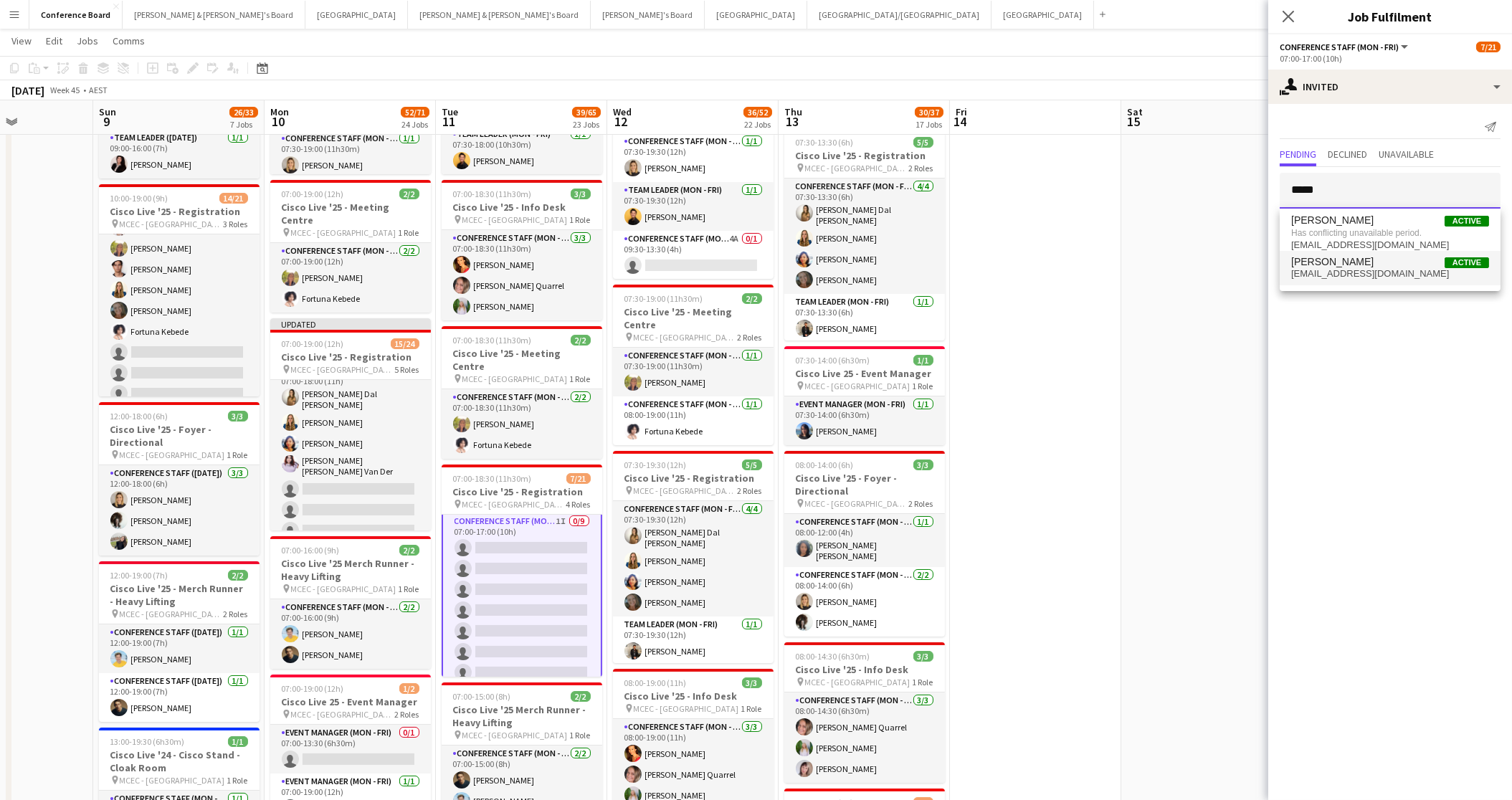
type input "*****"
click at [1306, 273] on span "sashasimic2@gmail.com" at bounding box center [1390, 273] width 198 height 12
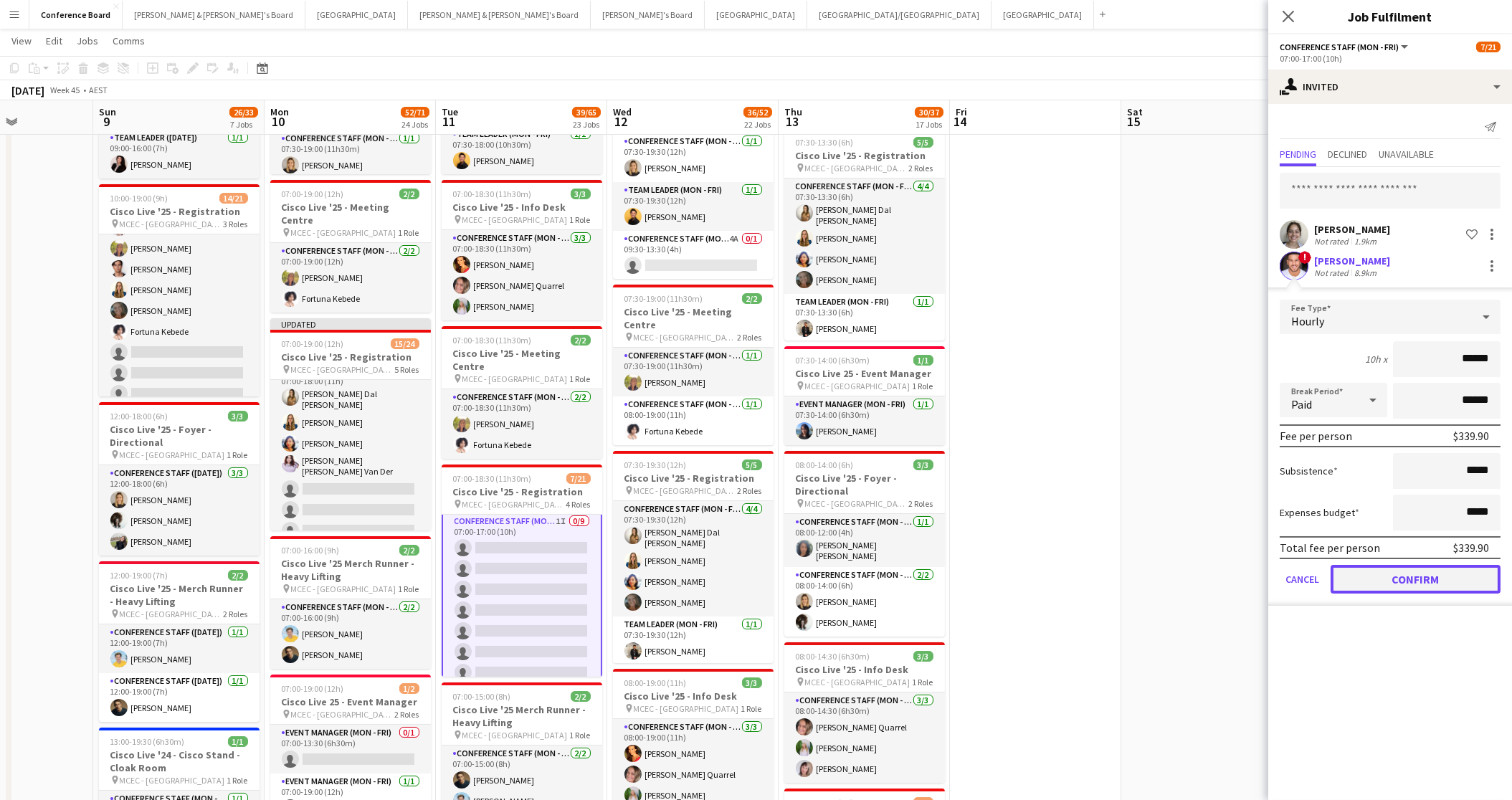
click at [1372, 574] on button "Confirm" at bounding box center [1416, 579] width 170 height 28
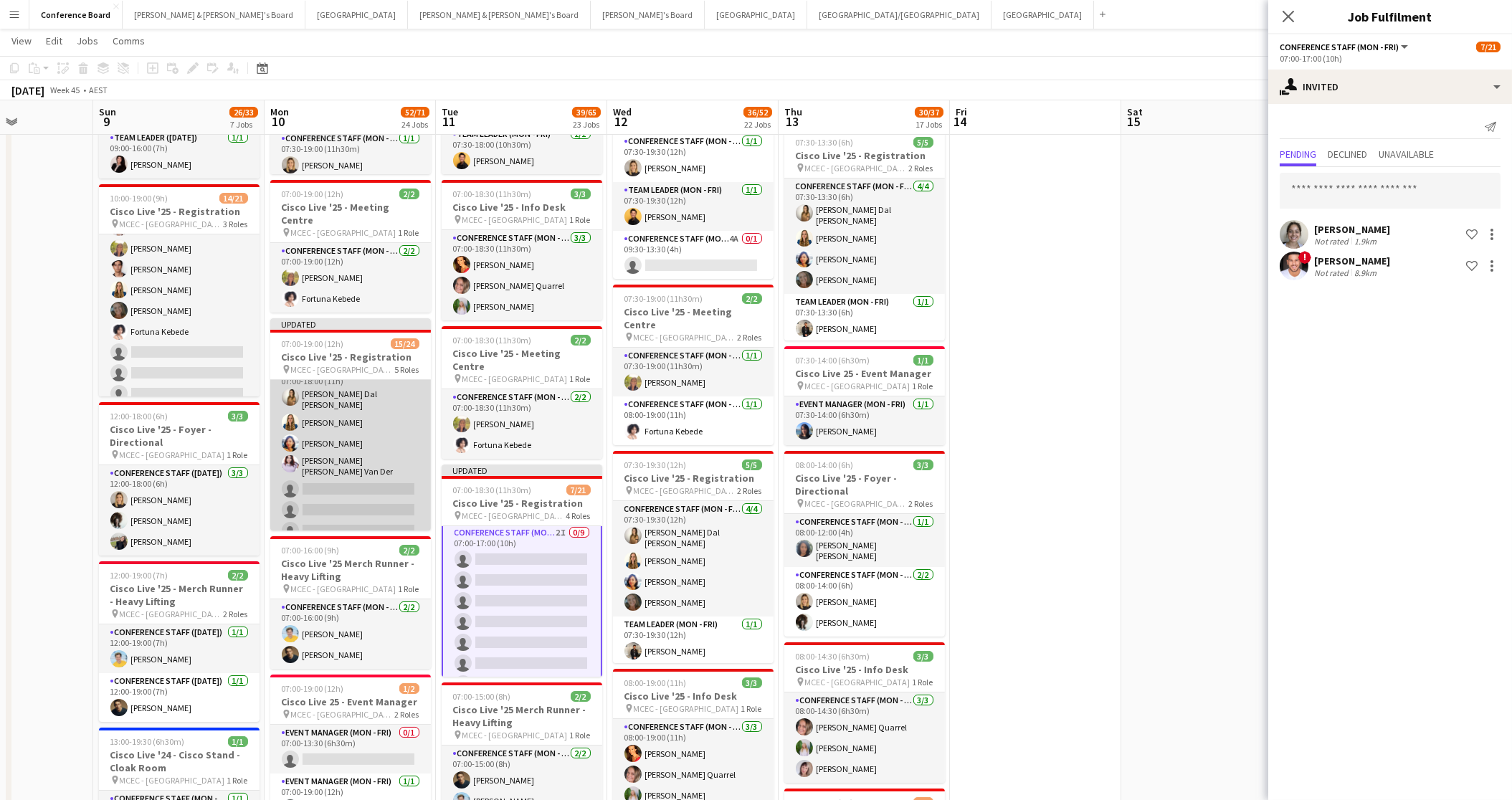
click at [349, 479] on app-card-role "Conference Staff (Mon - Fri) 28I 4/9 07:00-18:00 (11h) Madeleine Dal Ben Agnes …" at bounding box center [351, 475] width 161 height 224
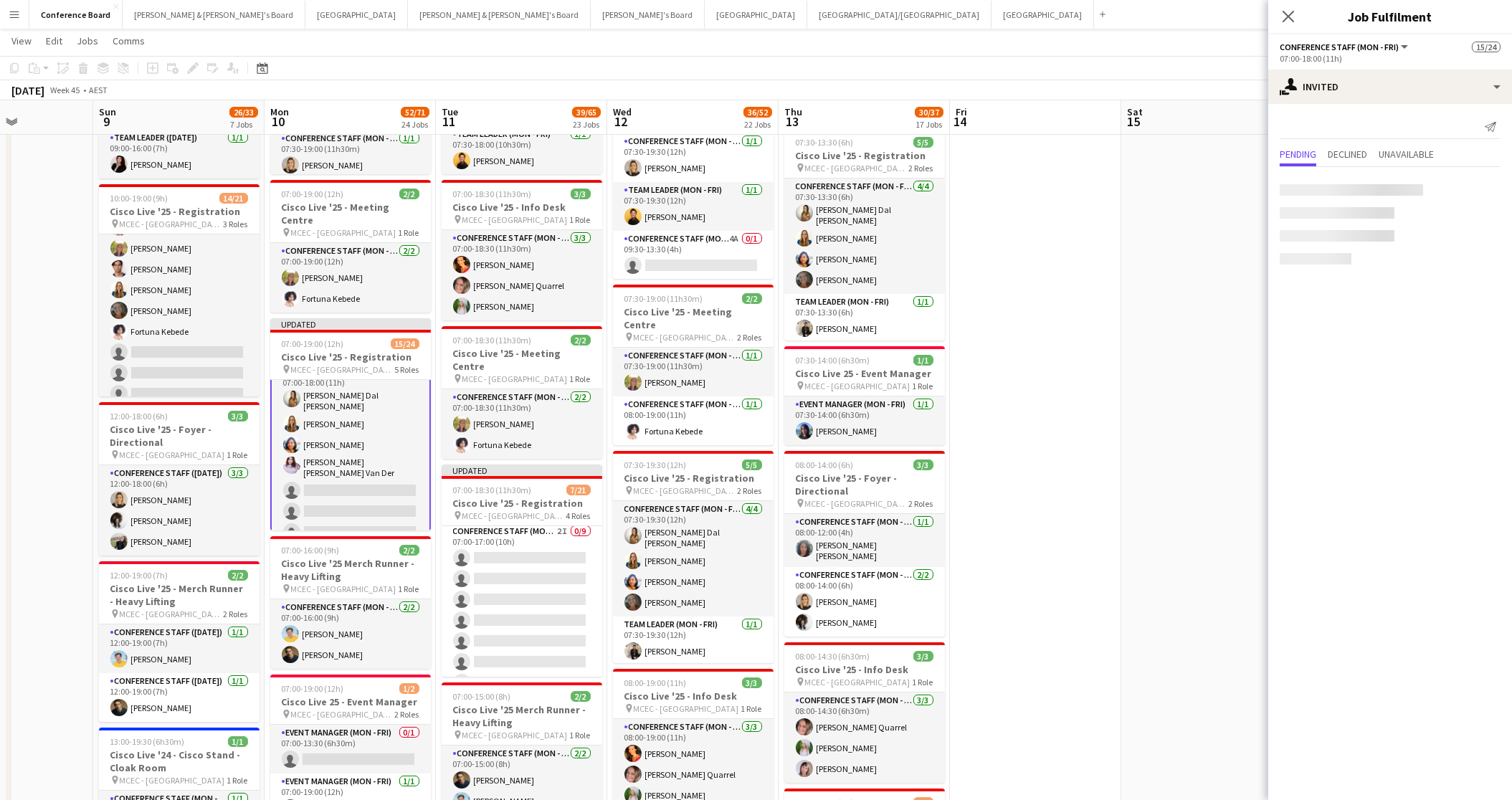
scroll to position [196, 0]
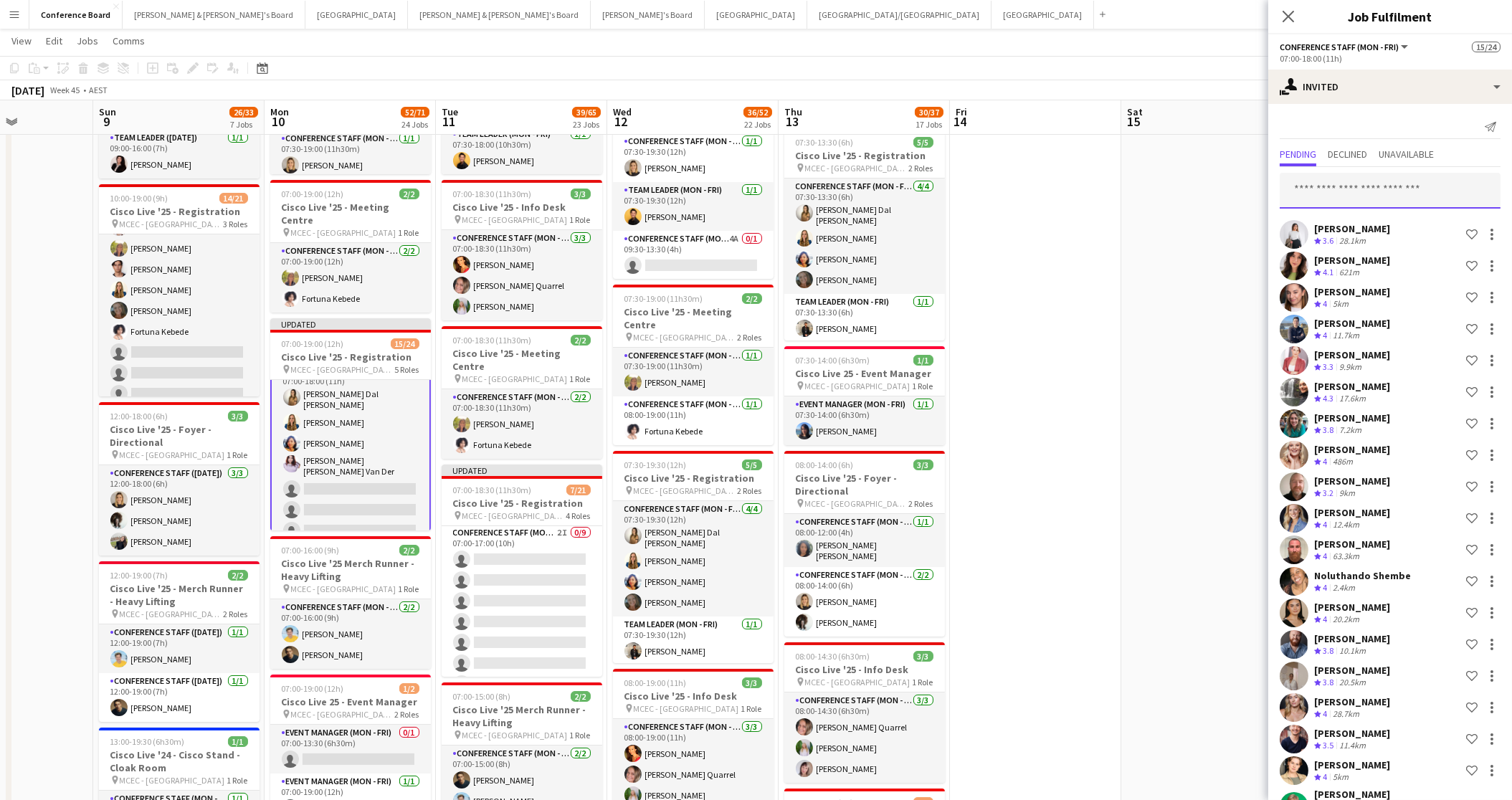
click at [1318, 187] on input "text" at bounding box center [1389, 190] width 220 height 36
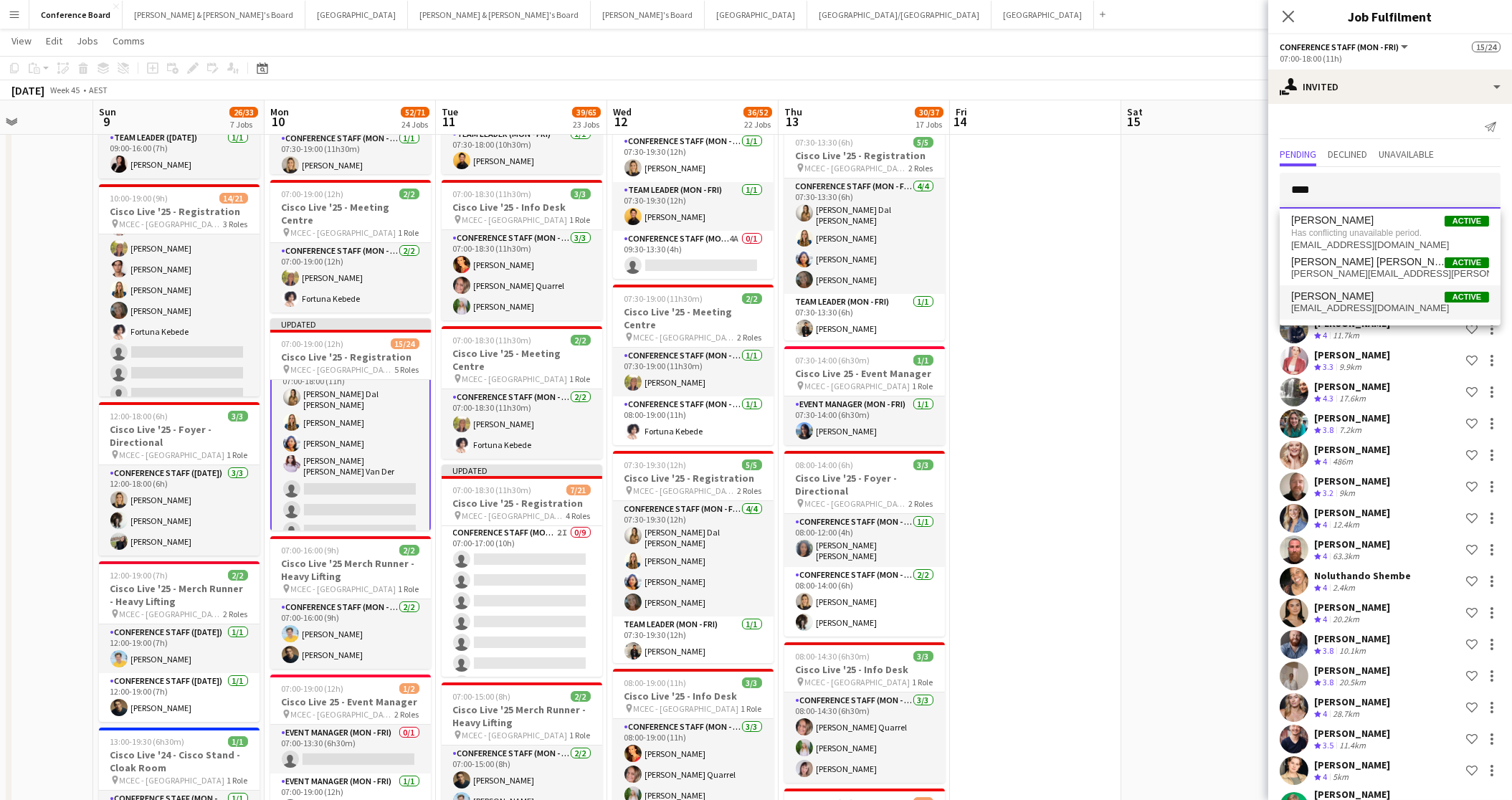
type input "****"
click at [1327, 306] on span "sashasimic2@gmail.com" at bounding box center [1390, 308] width 198 height 12
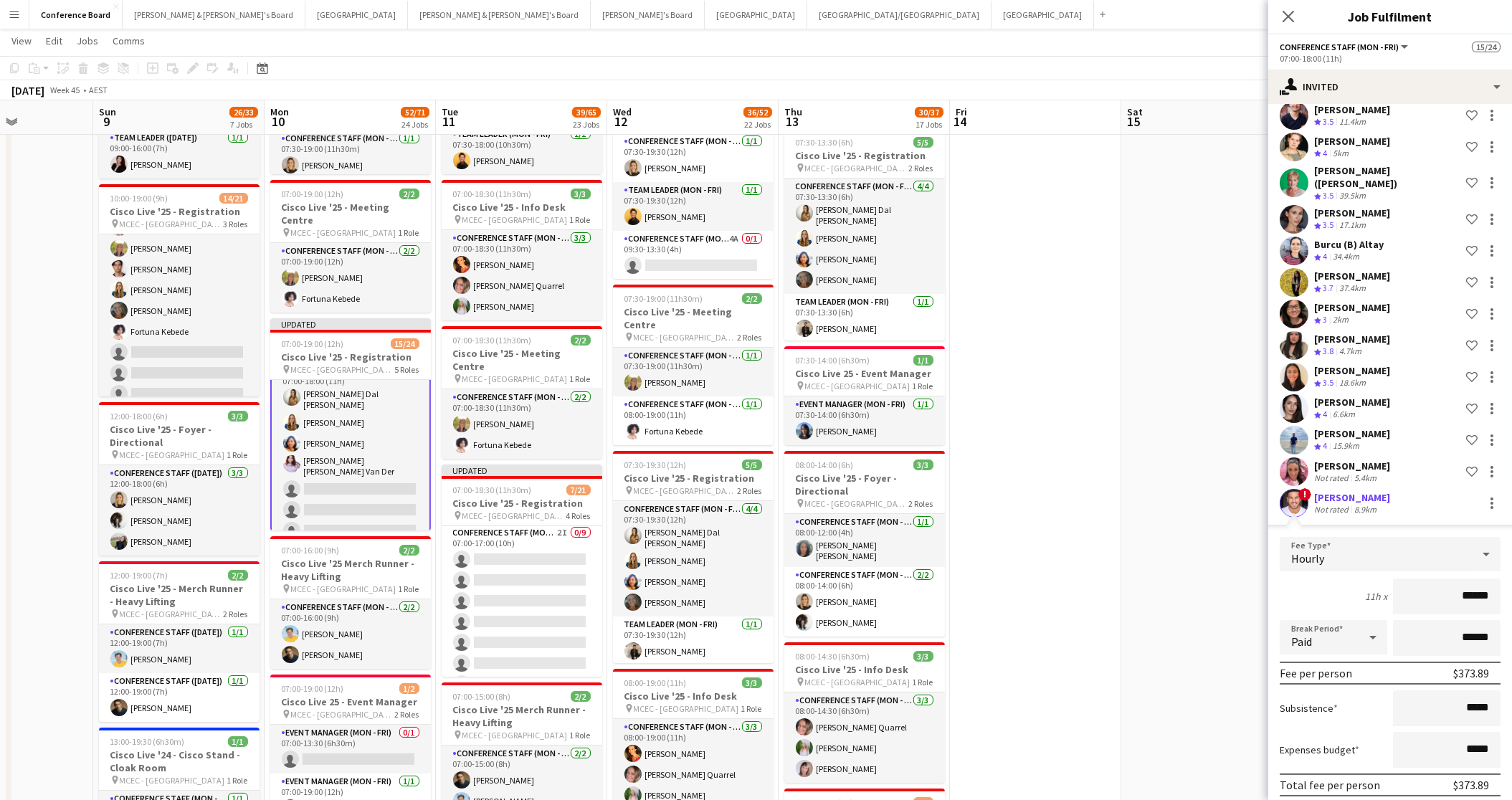
scroll to position [669, 0]
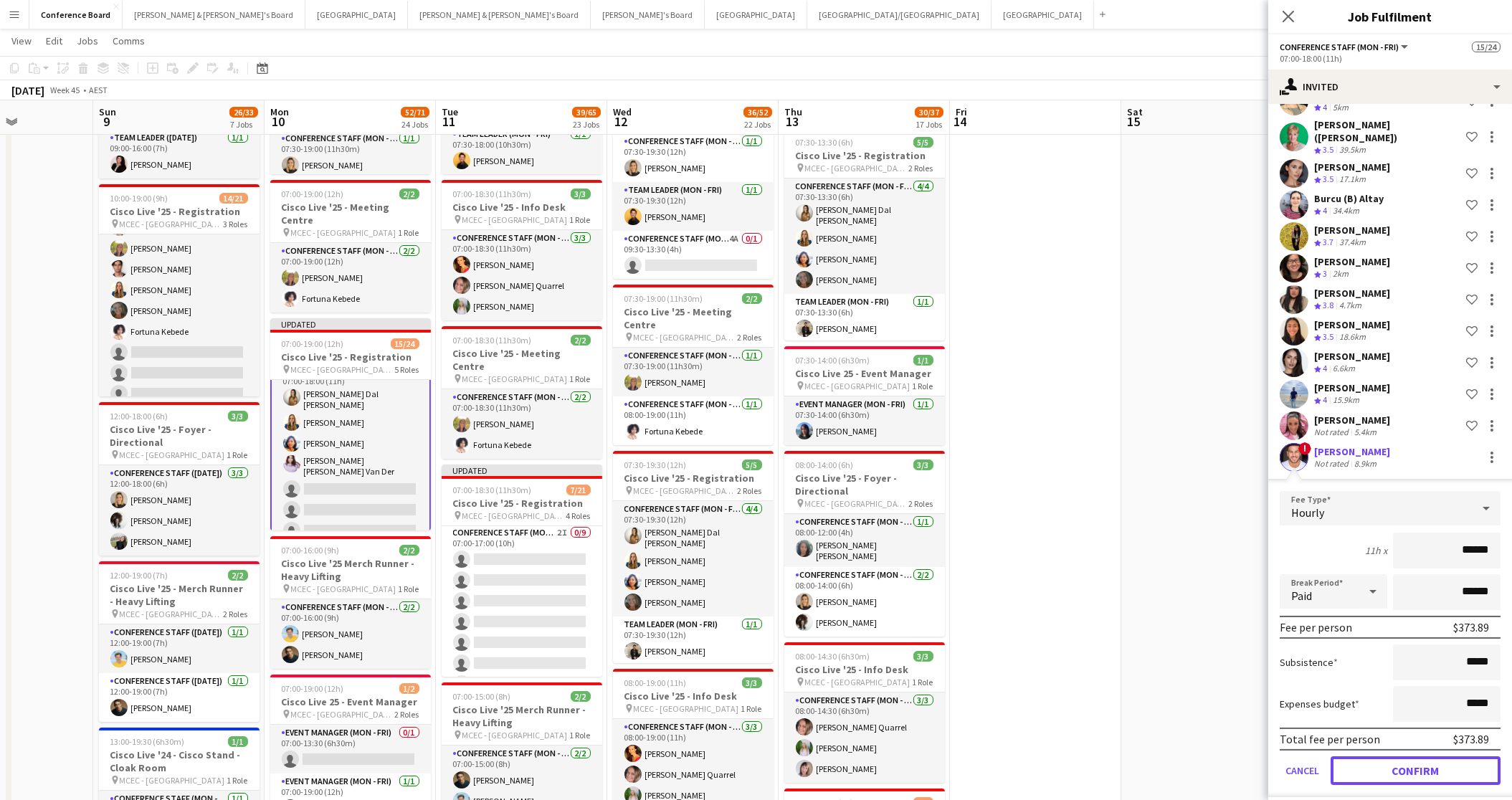
drag, startPoint x: 1375, startPoint y: 758, endPoint x: 1381, endPoint y: 744, distance: 15.2
click at [1375, 758] on button "Confirm" at bounding box center [1416, 770] width 170 height 28
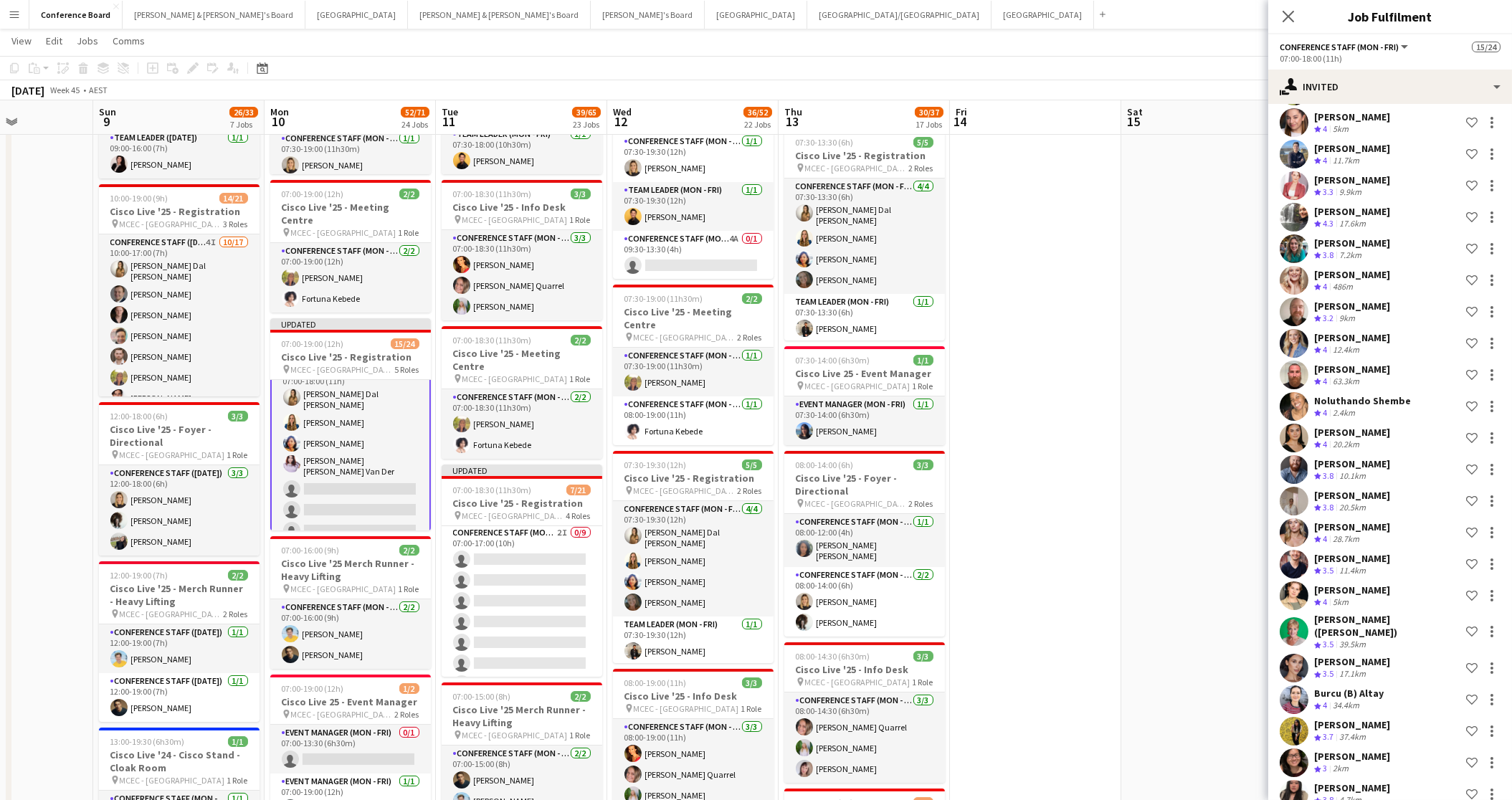
scroll to position [0, 0]
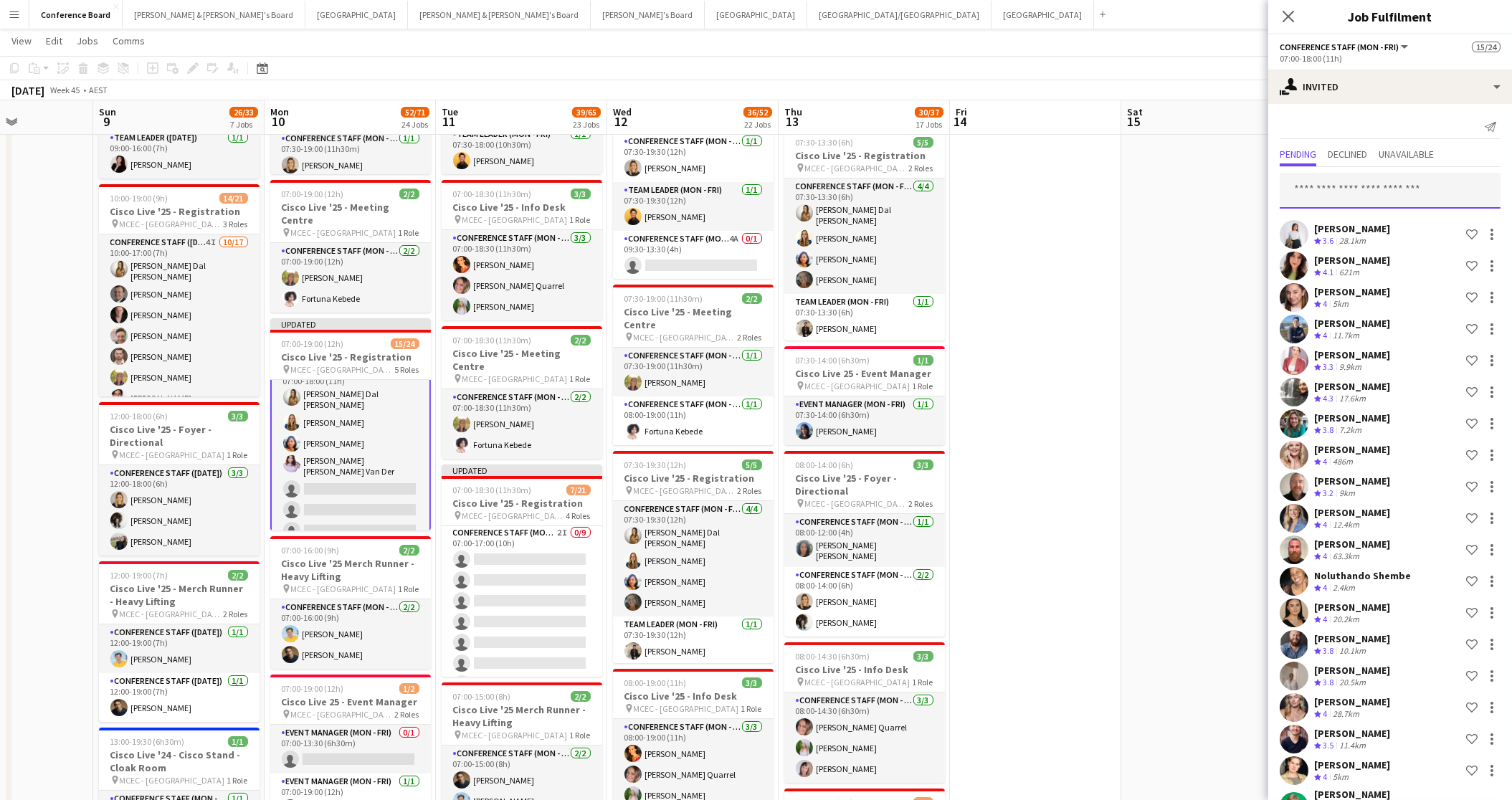
click at [1309, 190] on input "text" at bounding box center [1389, 190] width 220 height 36
type input "*"
drag, startPoint x: 1149, startPoint y: 333, endPoint x: 1140, endPoint y: 334, distance: 9.1
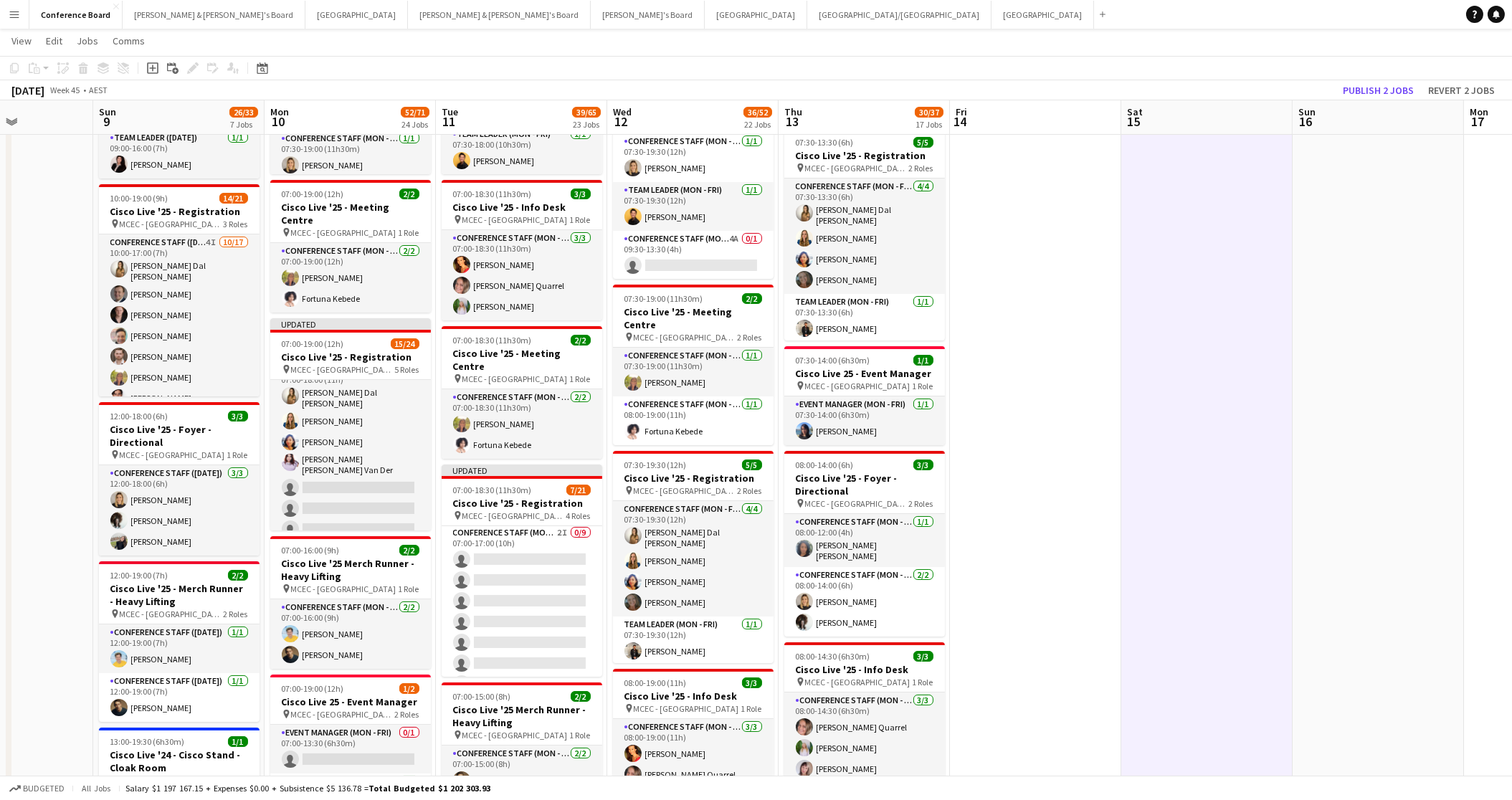
scroll to position [306, 0]
click at [1375, 91] on button "Publish 2 jobs" at bounding box center [1378, 91] width 82 height 18
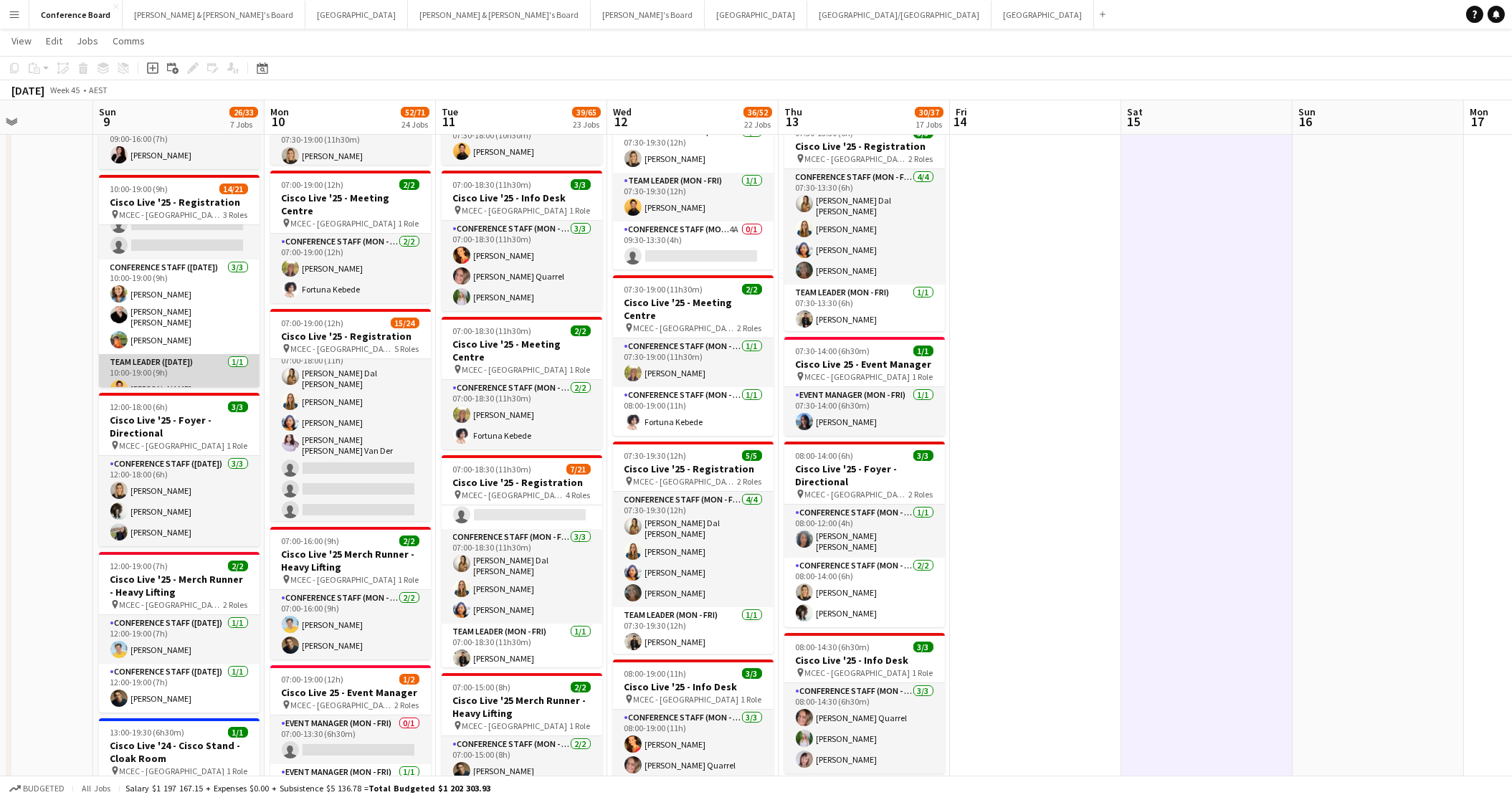
scroll to position [357, 0]
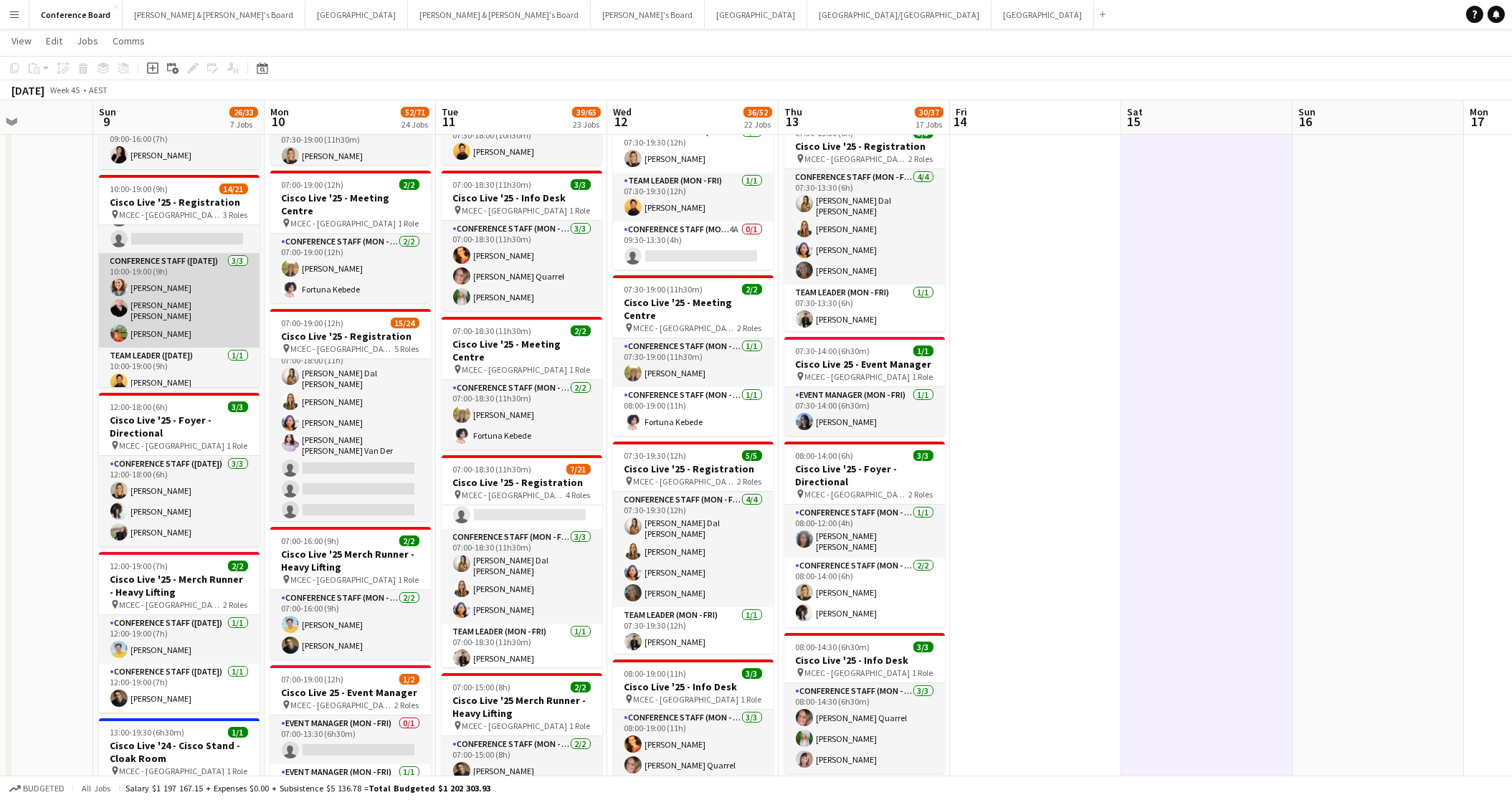
click at [111, 325] on app-user-avatar at bounding box center [119, 333] width 17 height 17
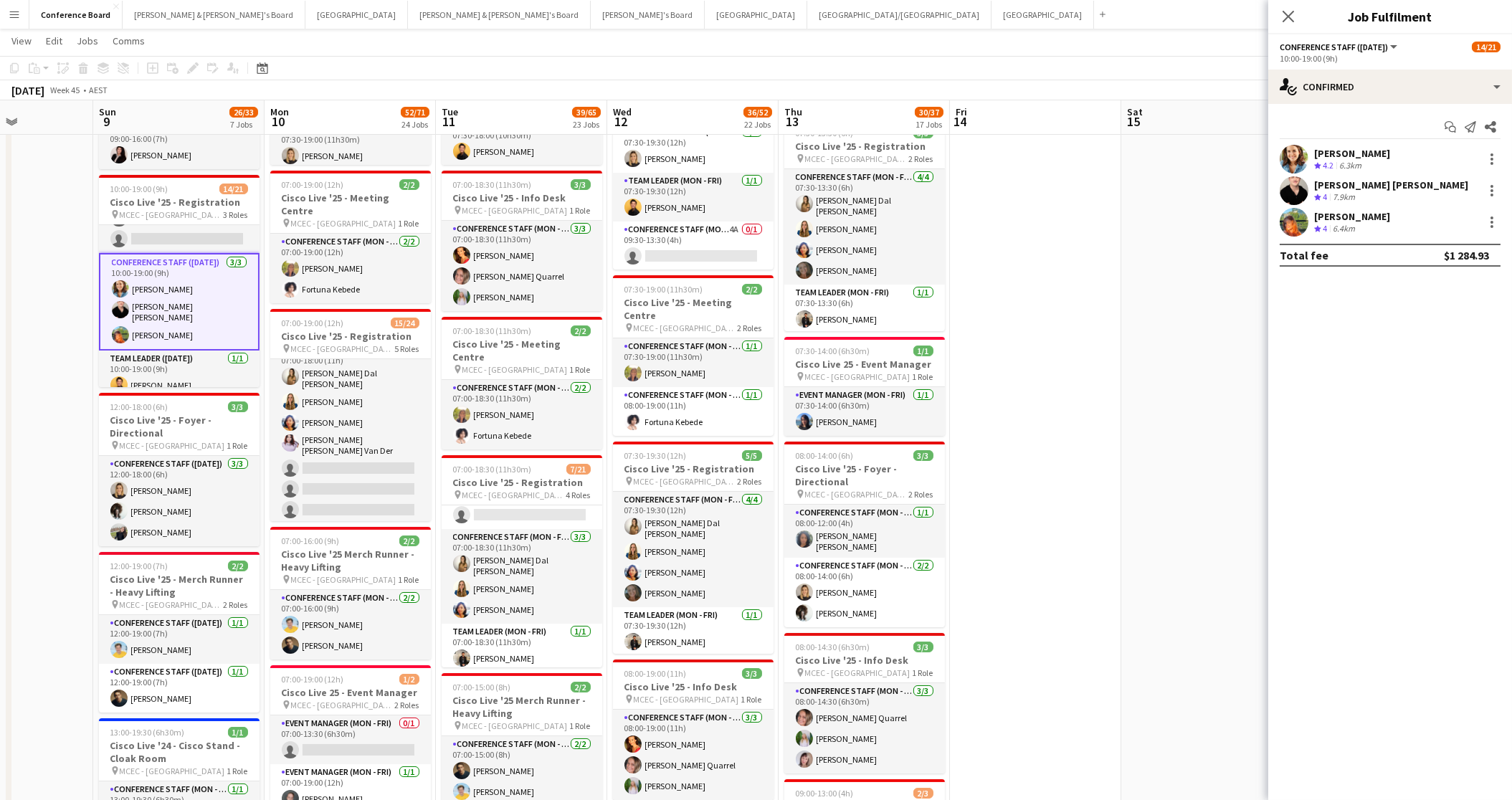
click at [1294, 220] on app-user-avatar at bounding box center [1293, 221] width 28 height 28
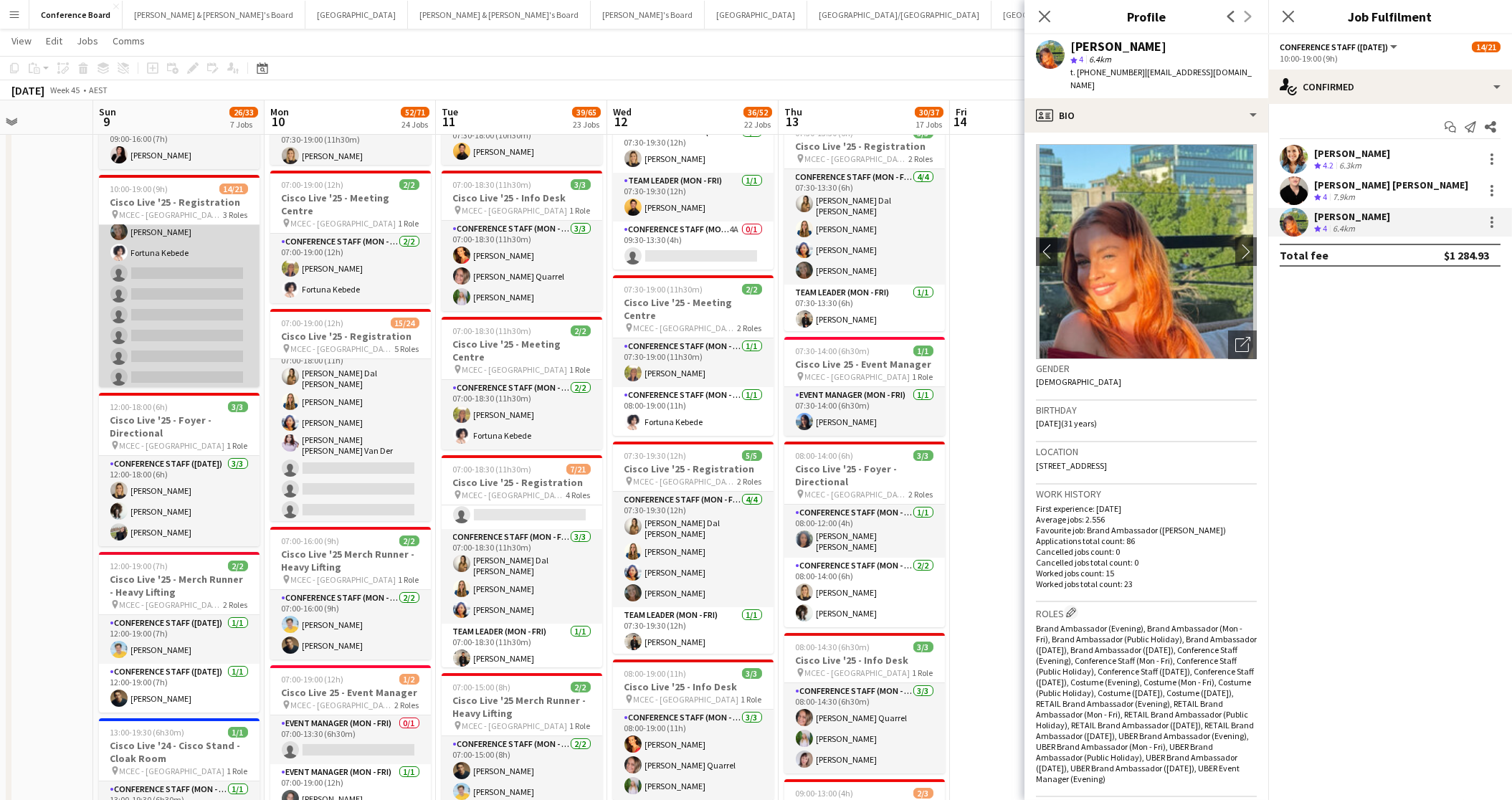
scroll to position [200, 0]
click at [209, 325] on app-card-role "Conference Staff (Sunday) 4I 10/17 10:00-17:00 (7h) Madeleine Dal Ben Richard E…" at bounding box center [179, 218] width 161 height 386
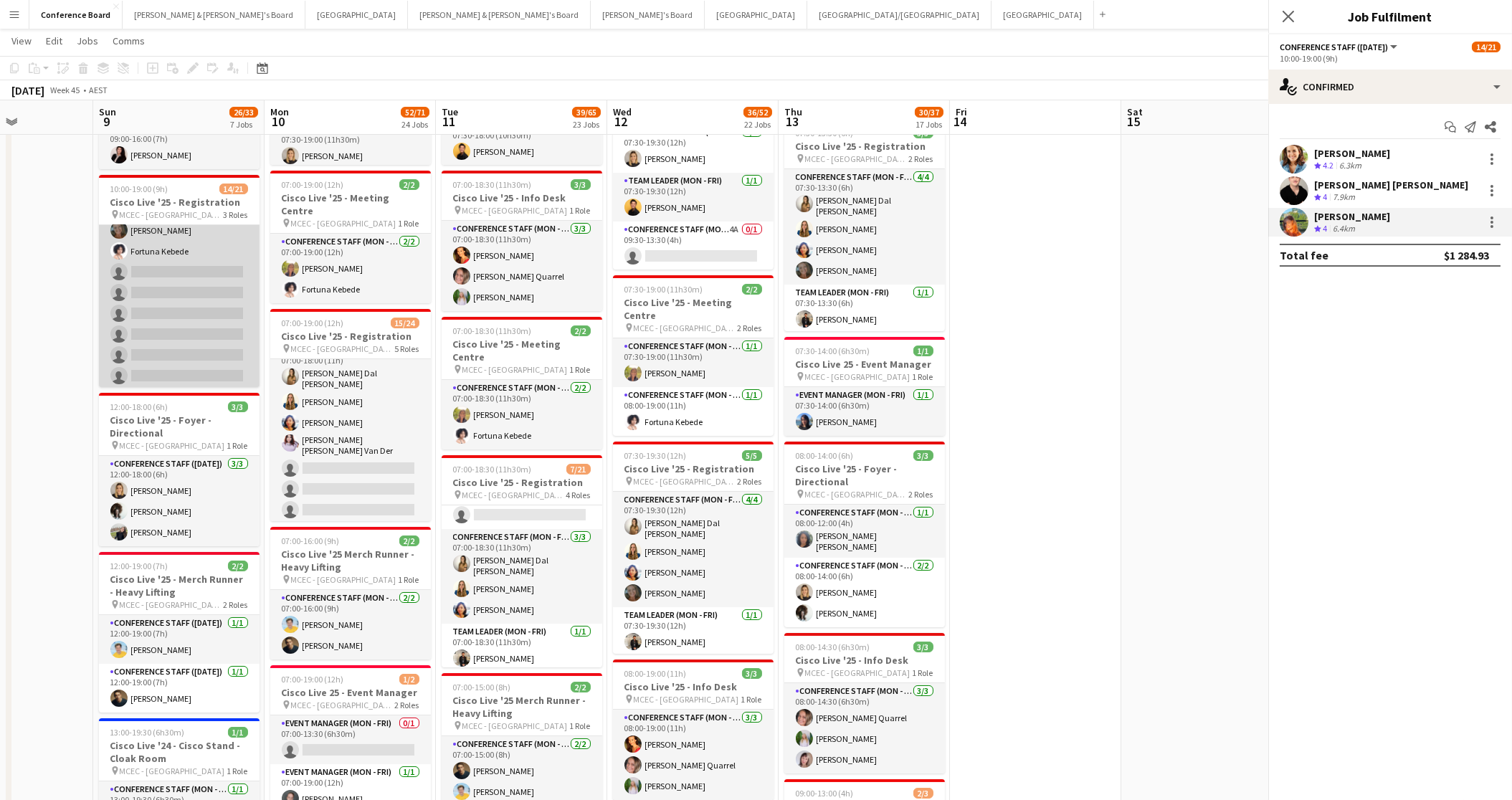
scroll to position [200, 0]
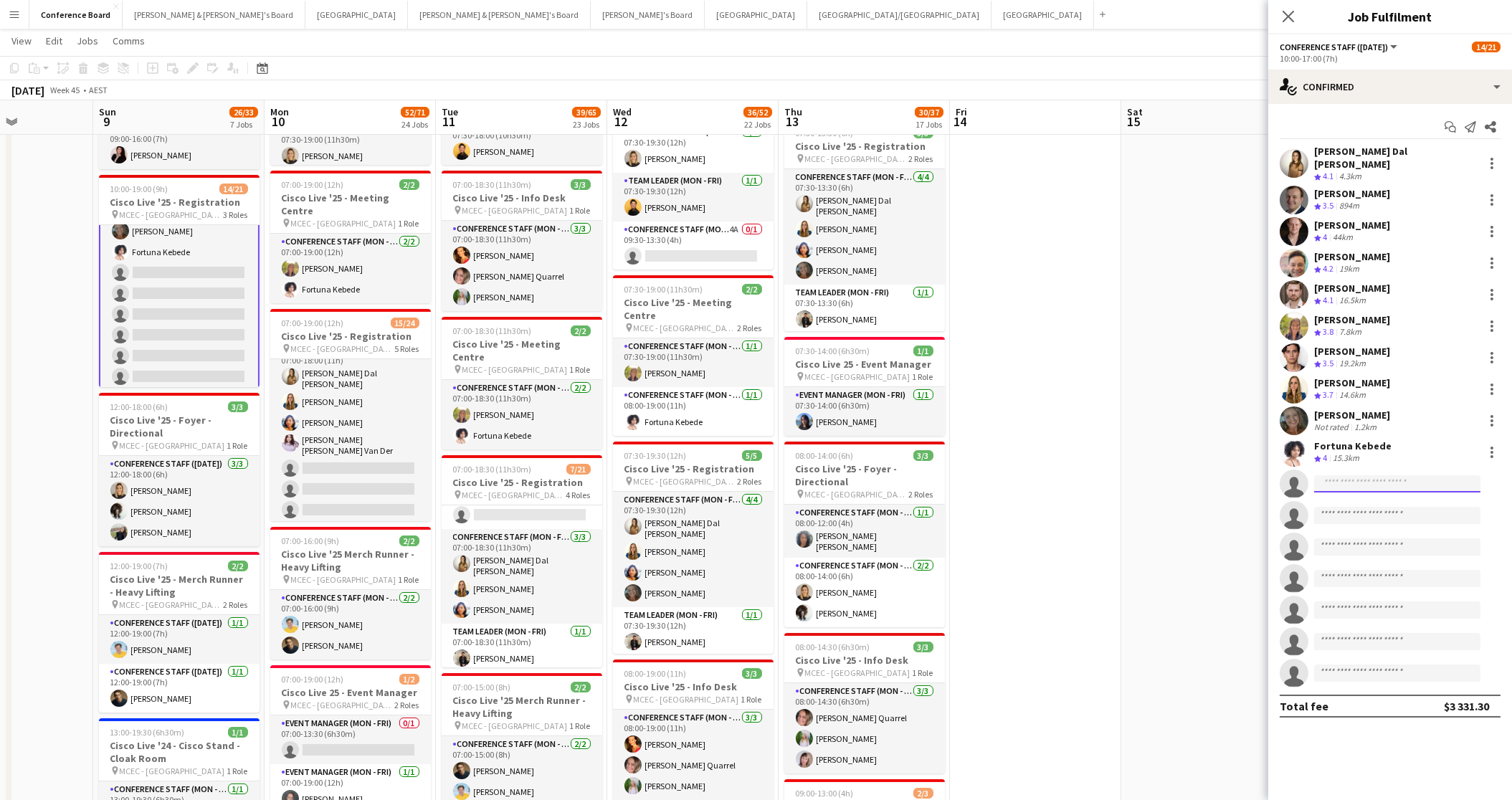
click at [1359, 475] on input at bounding box center [1398, 484] width 166 height 17
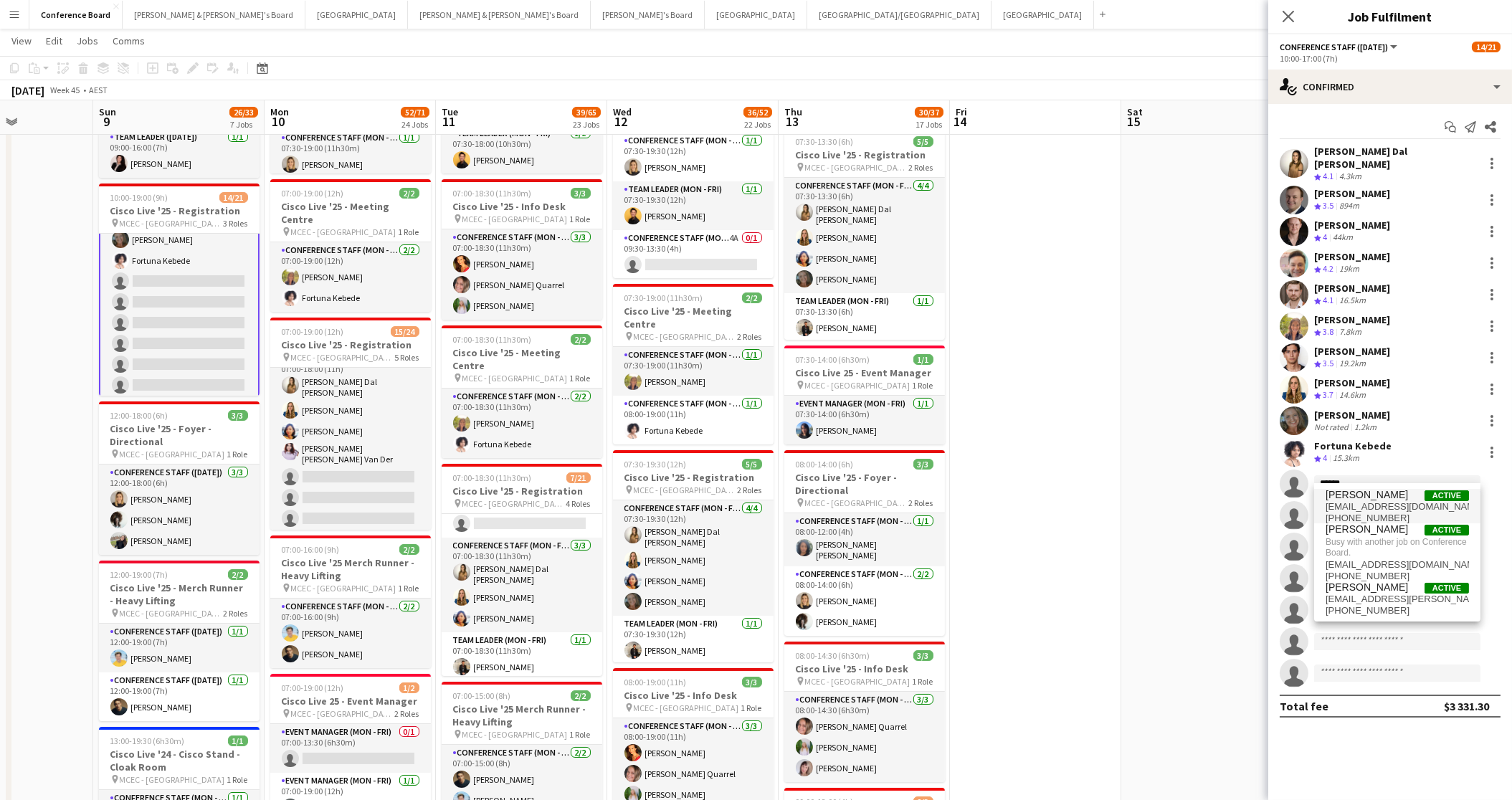
type input "******"
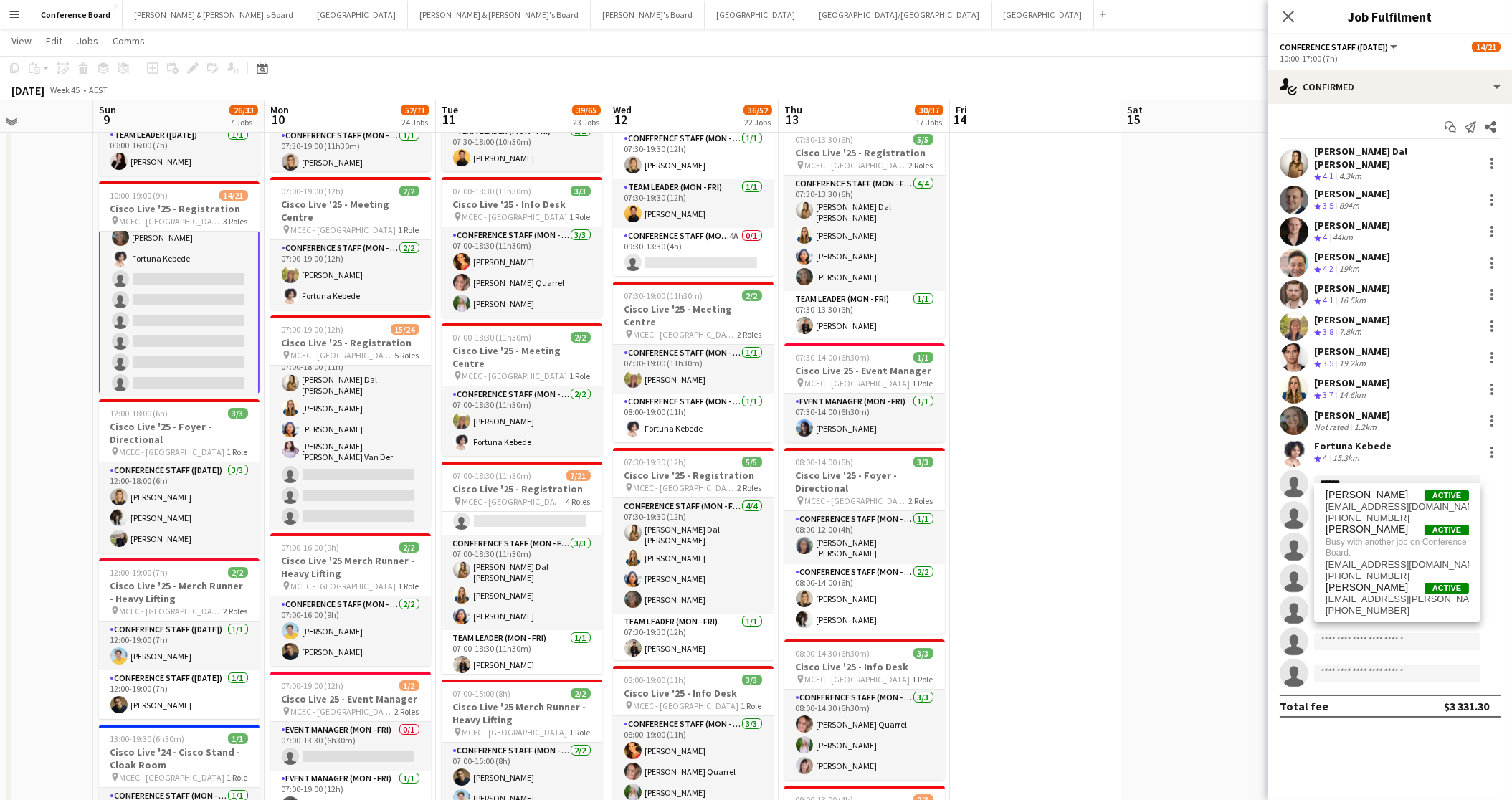
click at [1380, 508] on span "laurenkatebrooker@live.com.au" at bounding box center [1397, 507] width 144 height 12
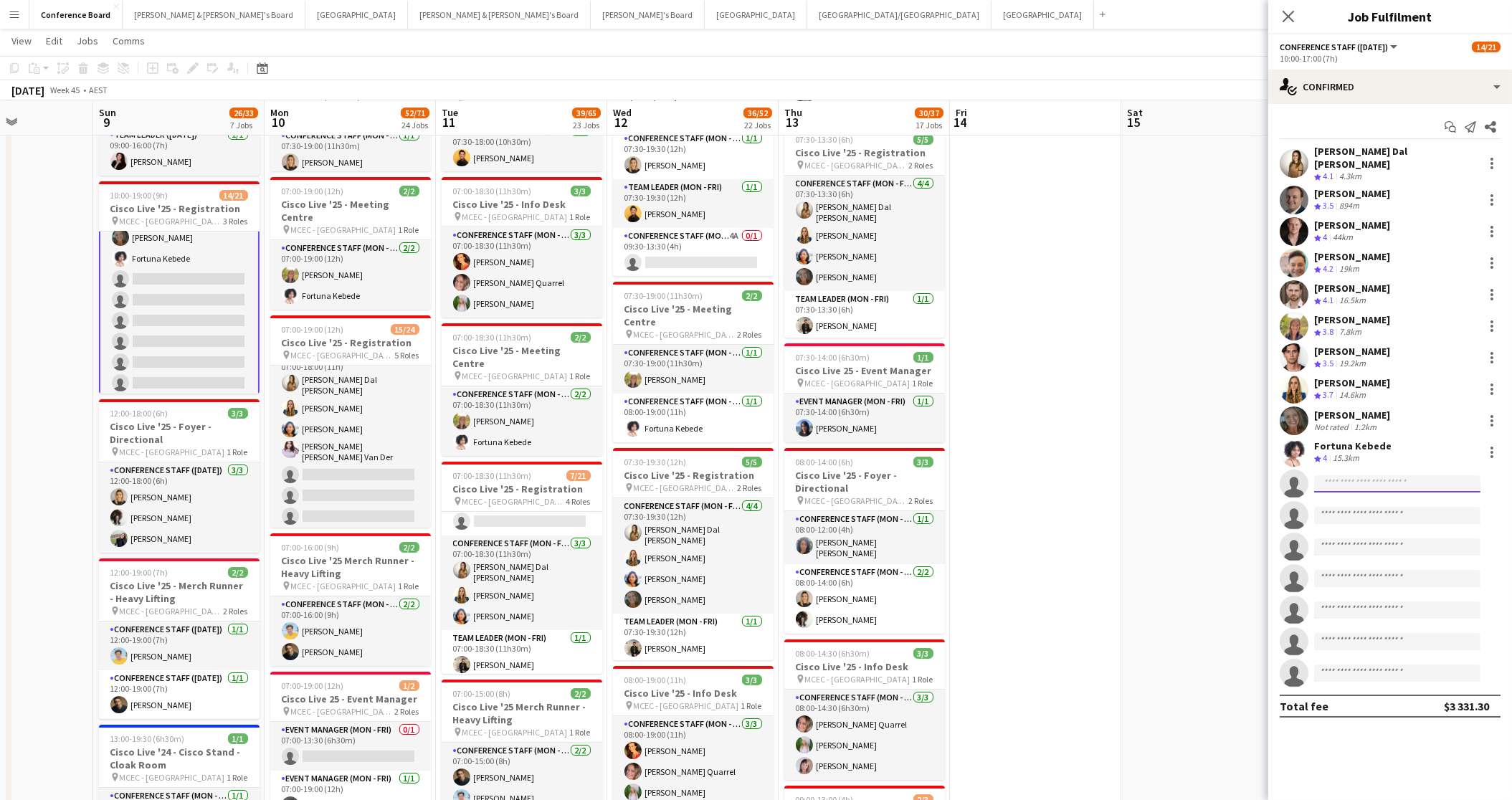
scroll to position [207, 0]
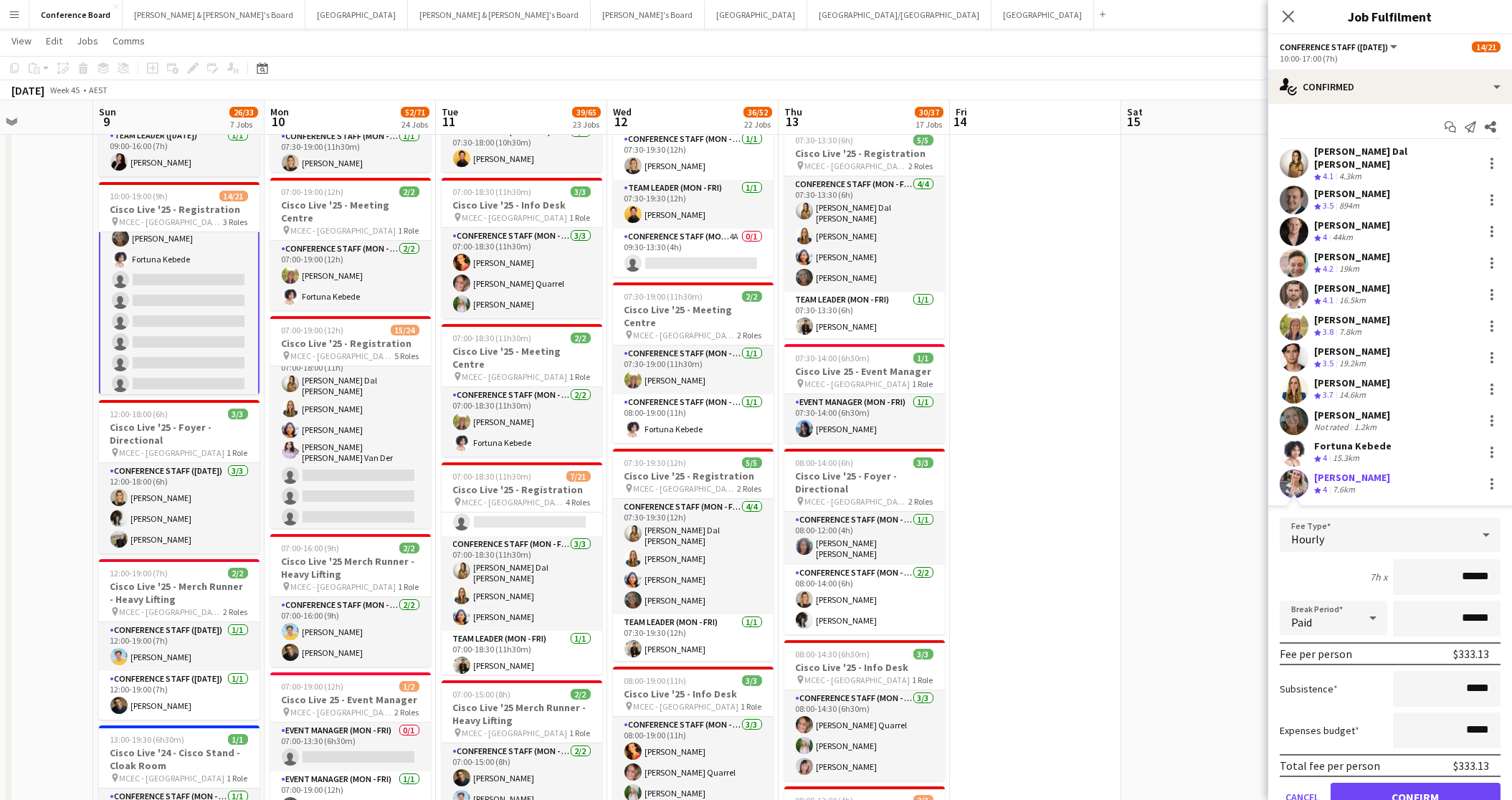
click at [1293, 475] on app-user-avatar at bounding box center [1293, 483] width 28 height 28
click at [1292, 474] on app-user-avatar at bounding box center [1293, 483] width 28 height 28
click at [1303, 783] on button "Cancel" at bounding box center [1302, 796] width 45 height 28
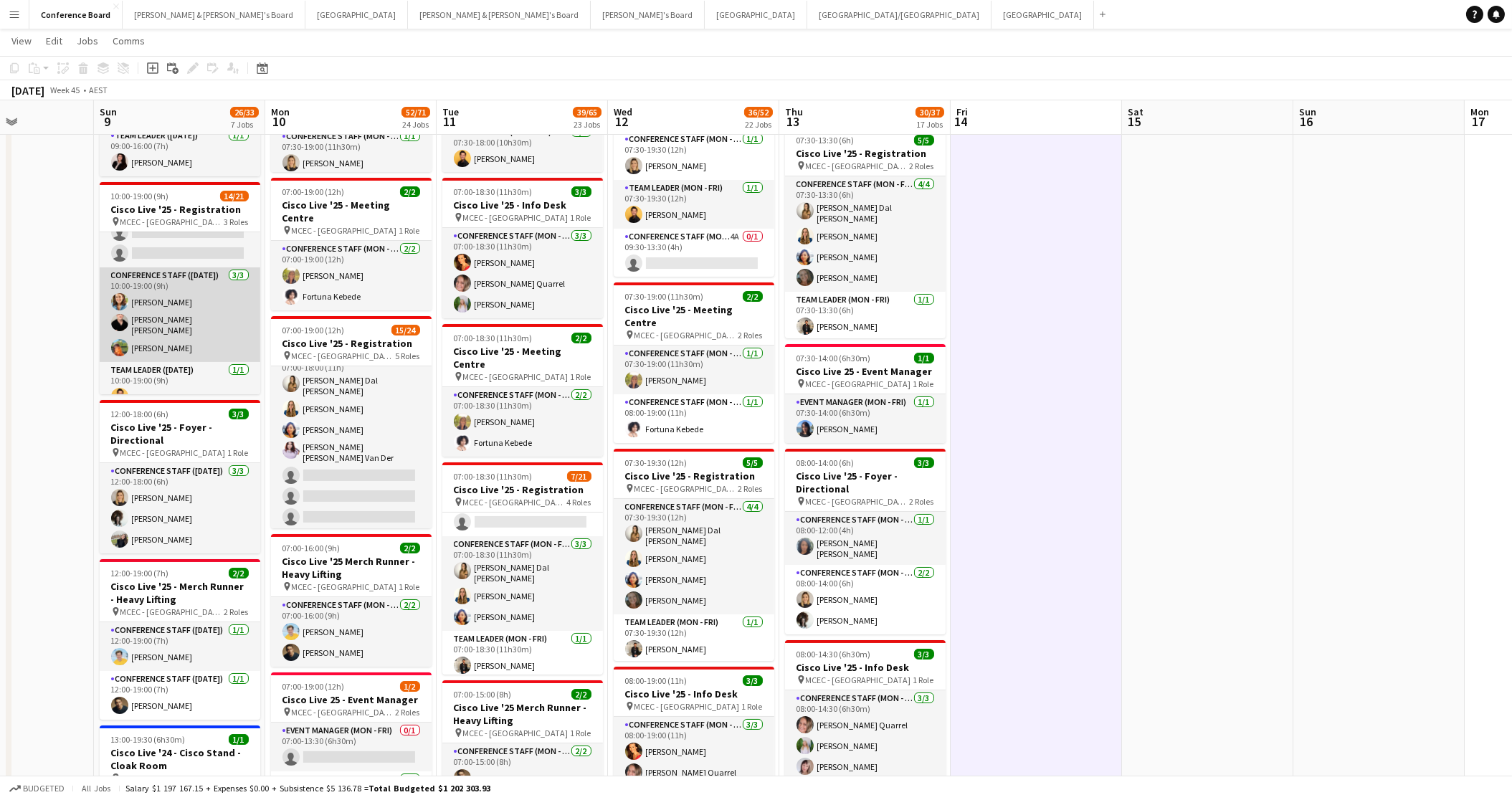
scroll to position [357, 0]
click at [122, 332] on app-user-avatar at bounding box center [119, 340] width 17 height 17
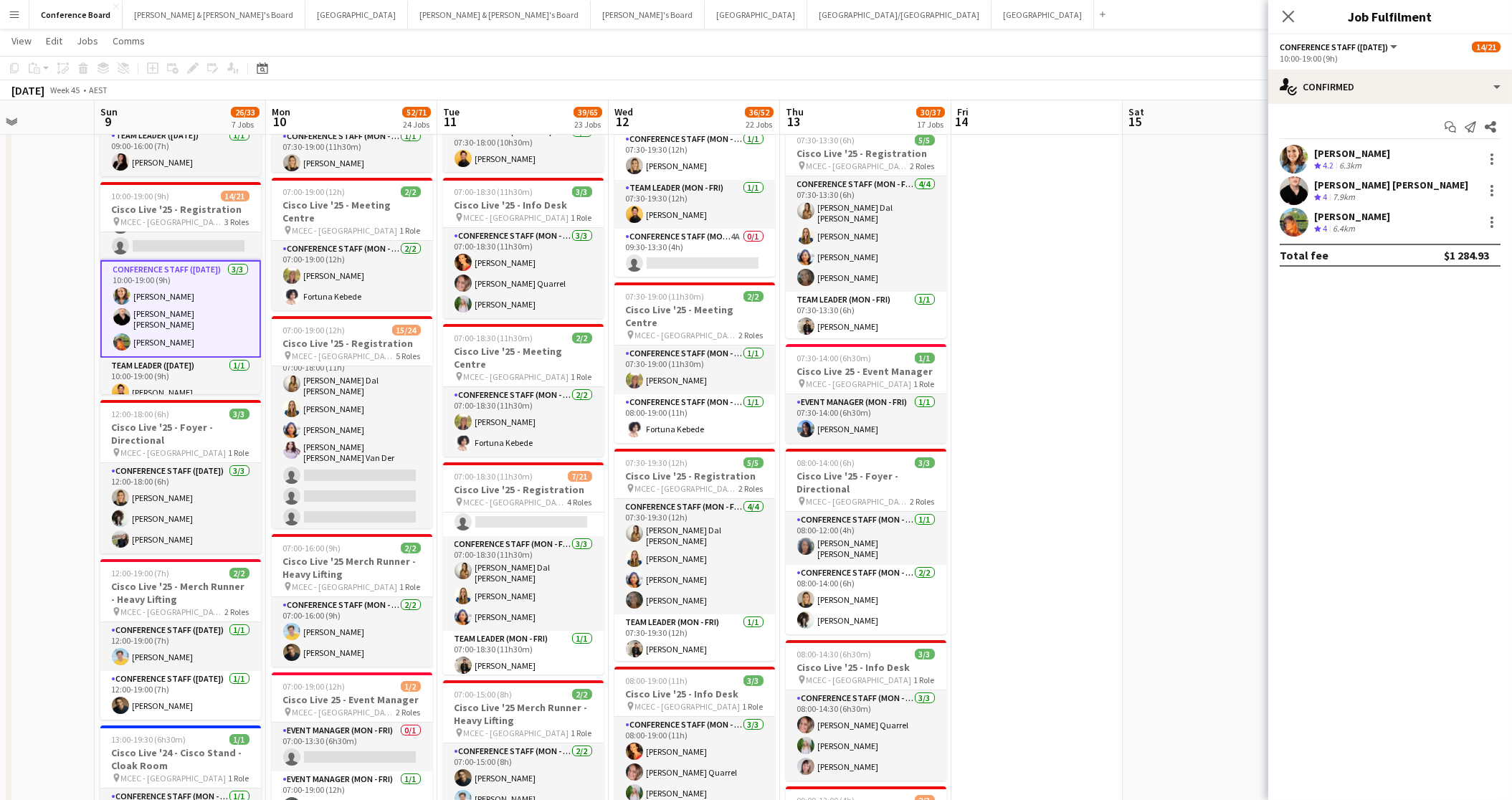
click at [1292, 223] on app-user-avatar at bounding box center [1293, 221] width 28 height 28
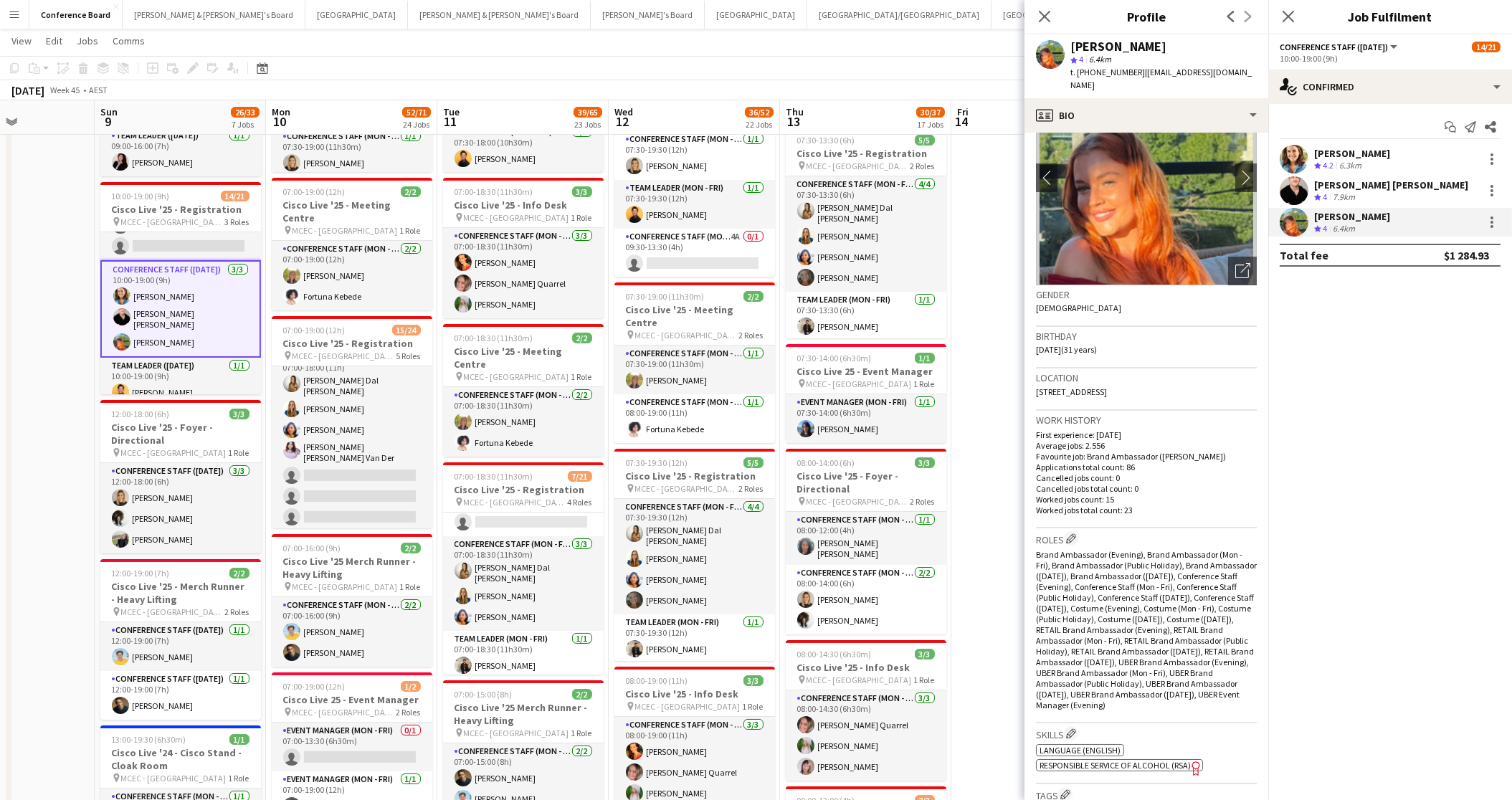
scroll to position [0, 0]
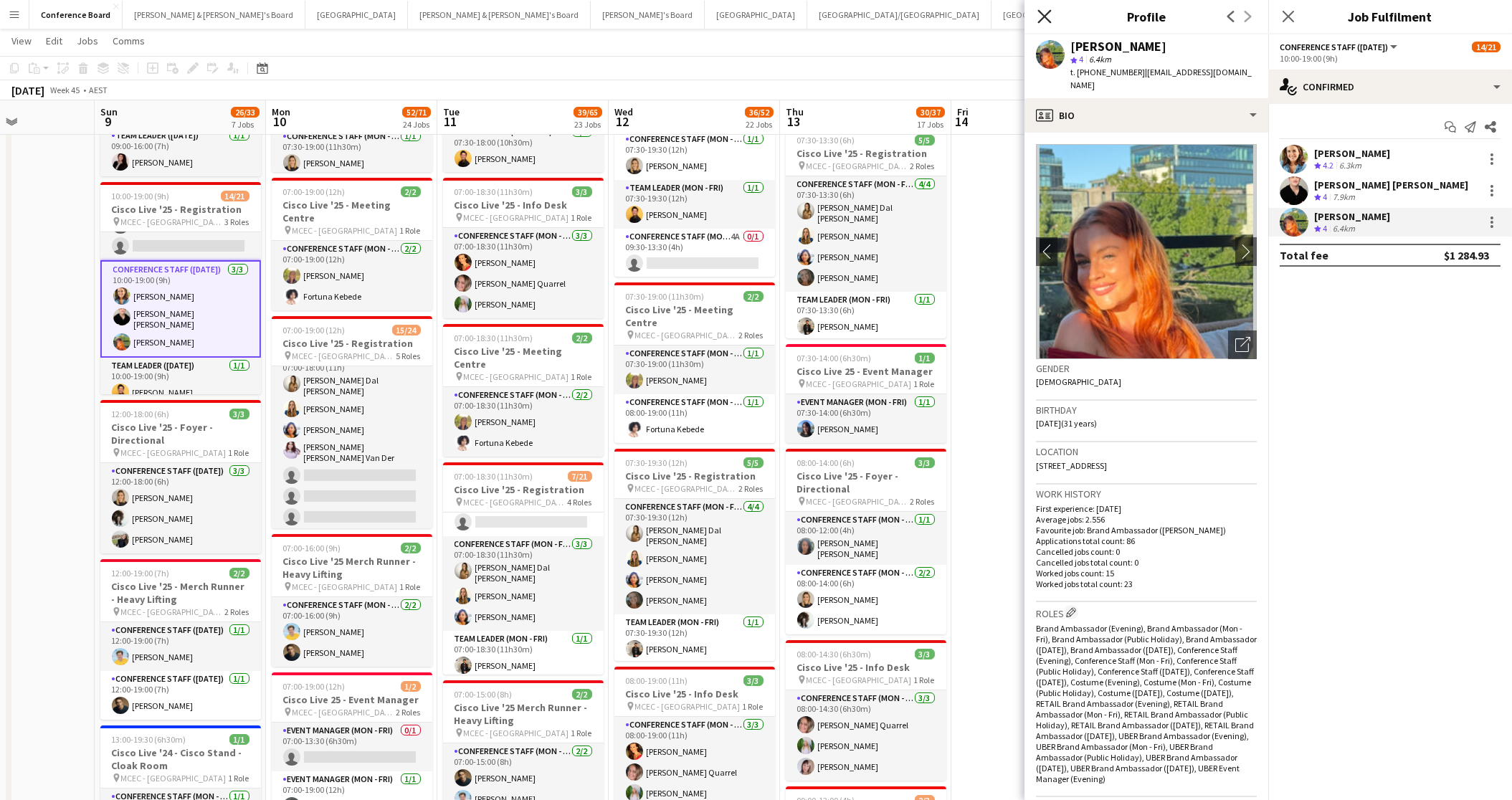
click at [1048, 17] on icon "Close pop-in" at bounding box center [1044, 16] width 14 height 14
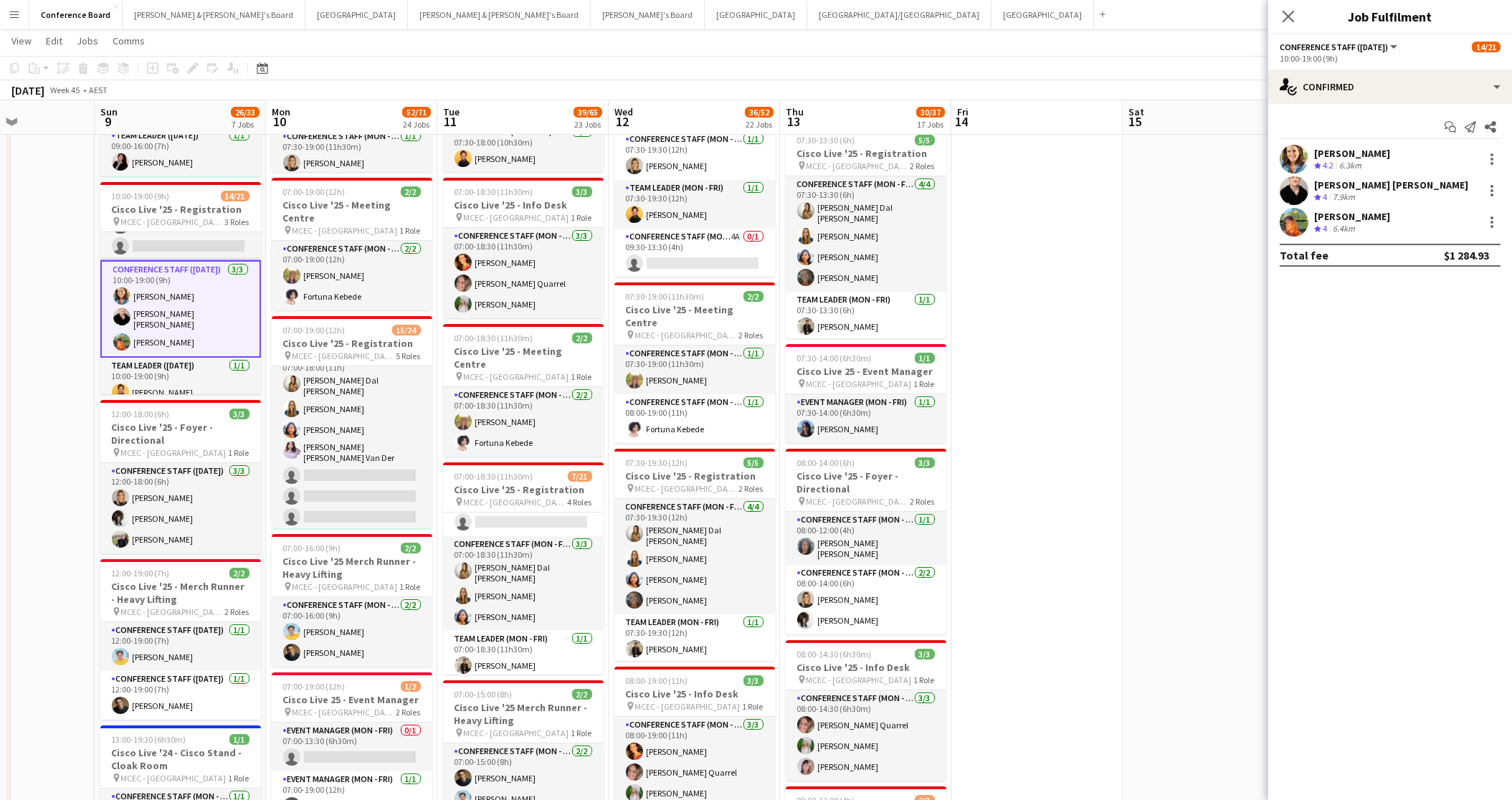
scroll to position [0, 592]
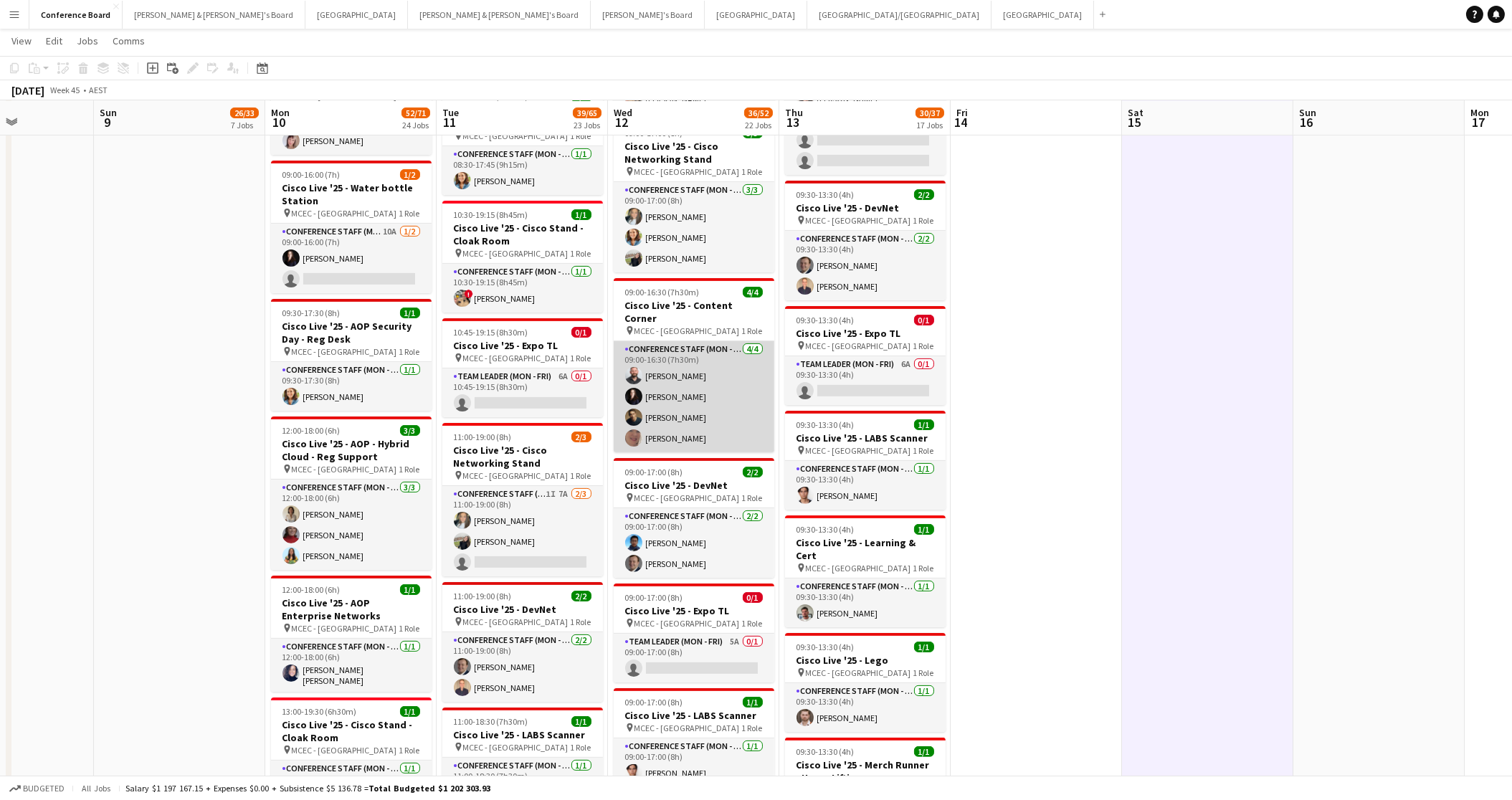
scroll to position [1407, 0]
drag, startPoint x: 681, startPoint y: 363, endPoint x: 675, endPoint y: 367, distance: 7.2
click at [681, 363] on app-card-role "Conference Staff (Mon - Fri) 4/4 09:00-16:30 (7h30m) John Lopes Mairead Tully C…" at bounding box center [694, 395] width 161 height 111
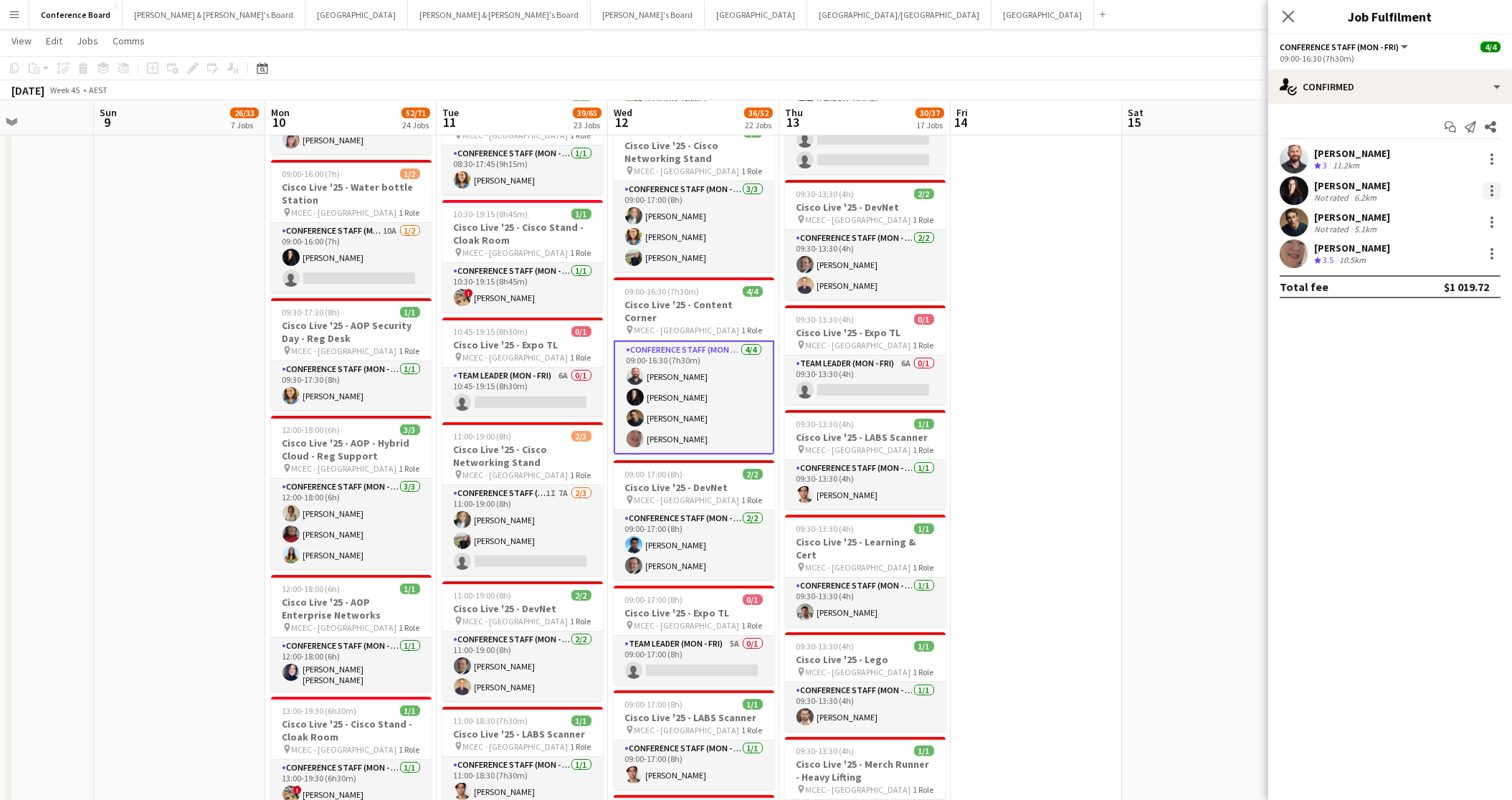
click at [1493, 188] on div at bounding box center [1492, 190] width 17 height 17
click at [1468, 248] on span "Switch crew" at bounding box center [1445, 251] width 89 height 13
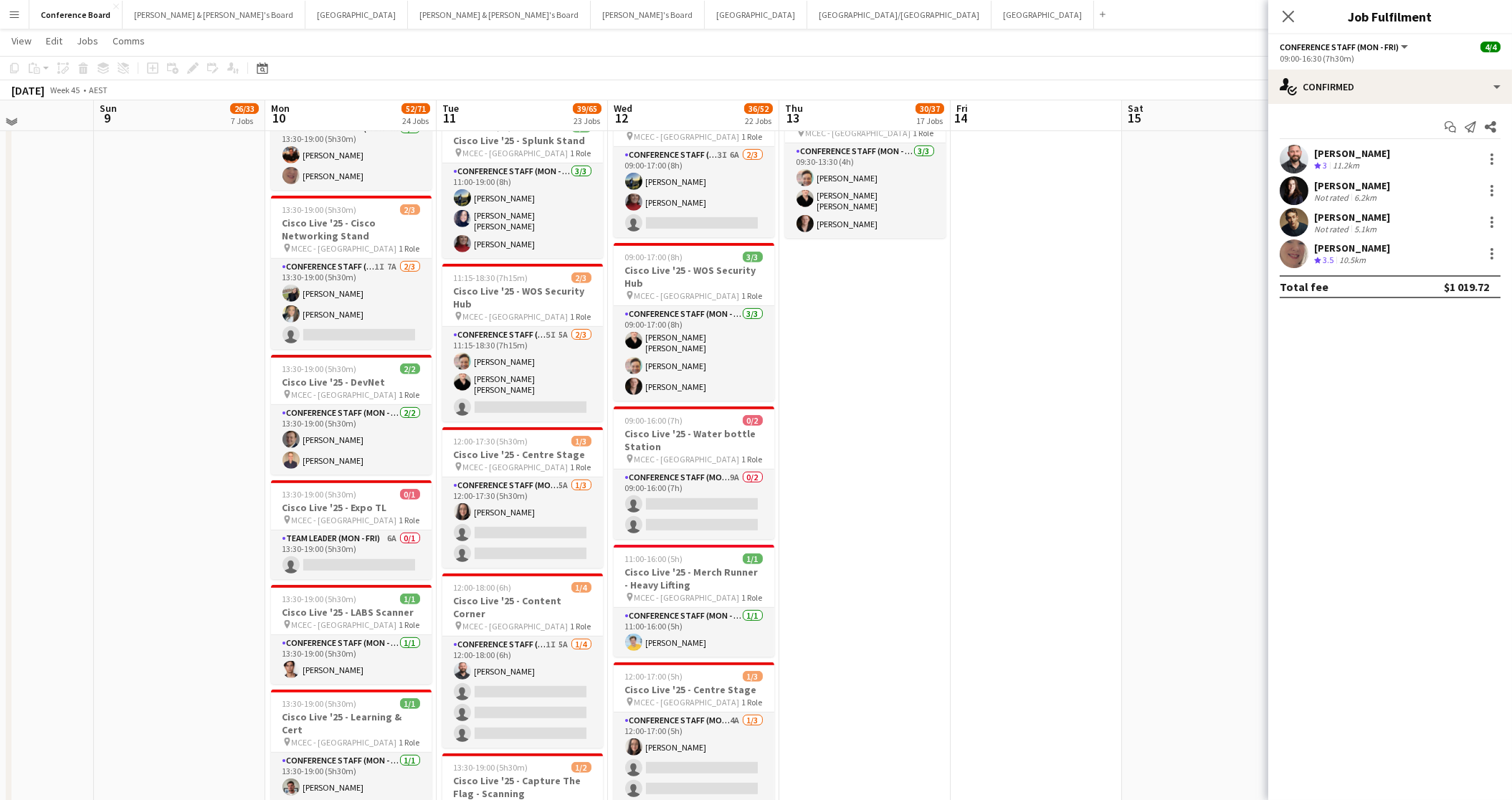
scroll to position [2359, 0]
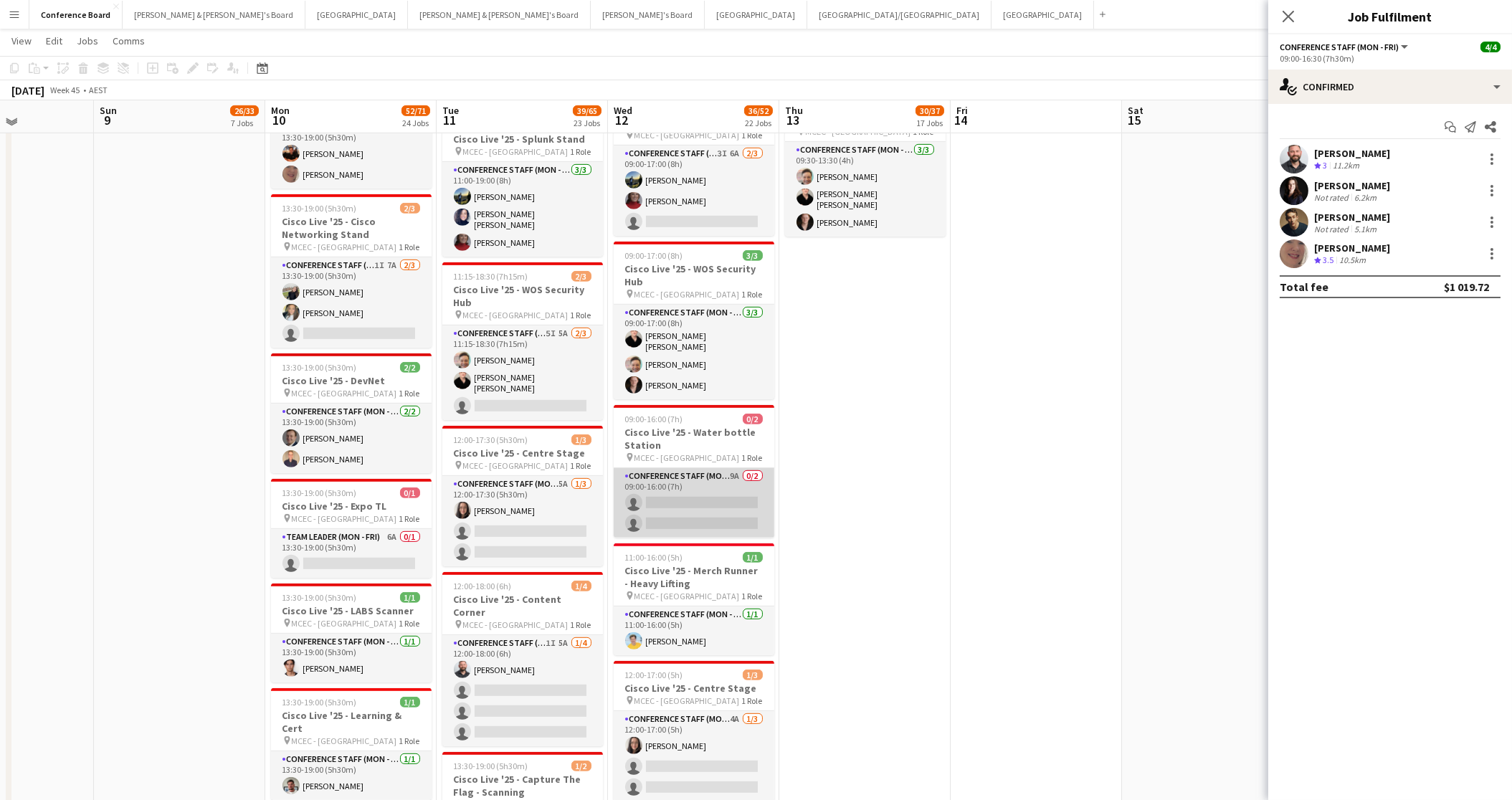
click at [710, 468] on app-card-role "Conference Staff (Mon - Fri) 9A 0/2 09:00-16:00 (7h) single-neutral-actions sin…" at bounding box center [694, 503] width 161 height 69
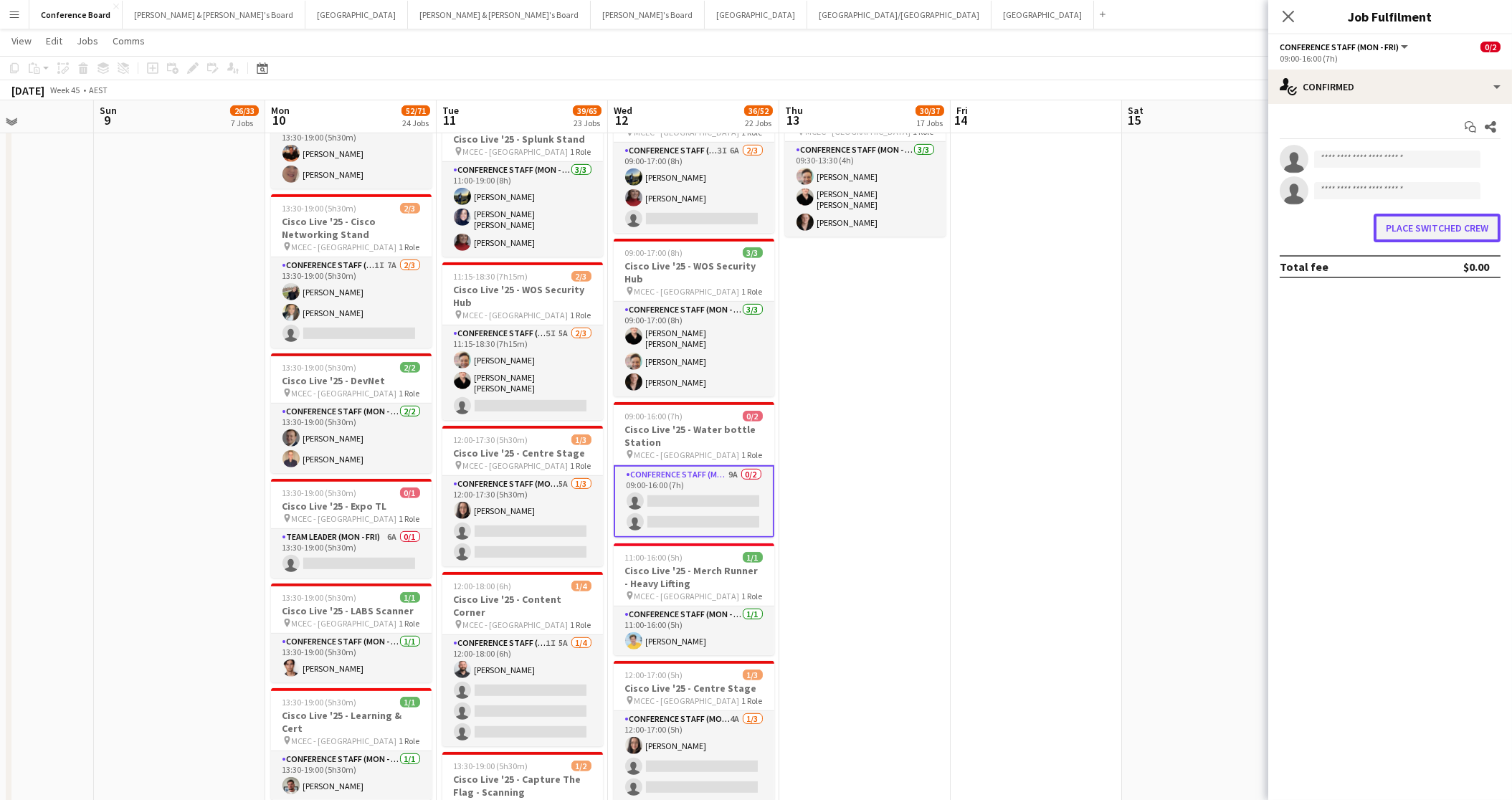
click at [1423, 223] on button "Place switched crew" at bounding box center [1437, 228] width 127 height 28
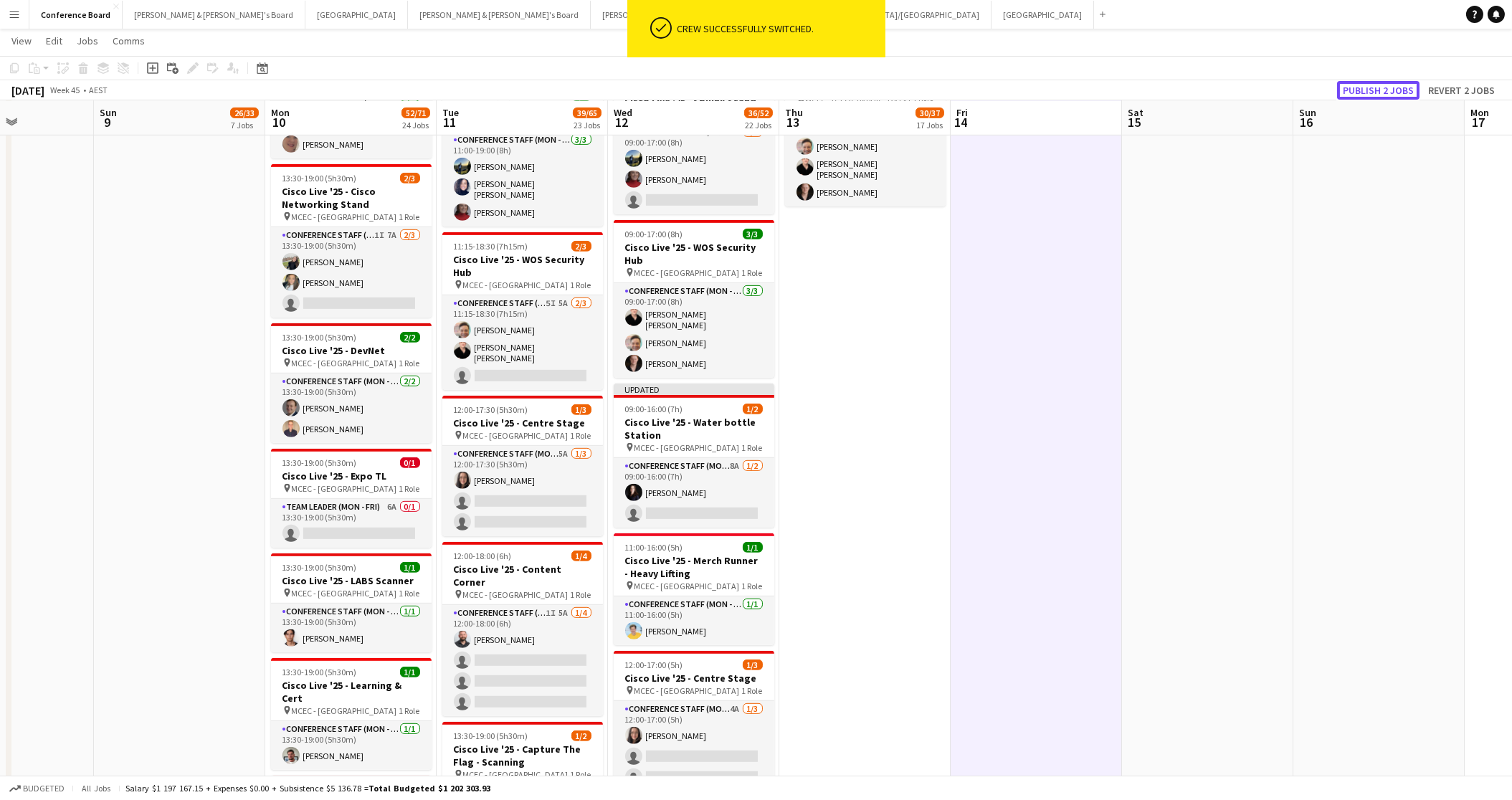
drag, startPoint x: 1395, startPoint y: 90, endPoint x: 1377, endPoint y: 100, distance: 20.6
click at [1395, 90] on button "Publish 2 jobs" at bounding box center [1378, 91] width 82 height 18
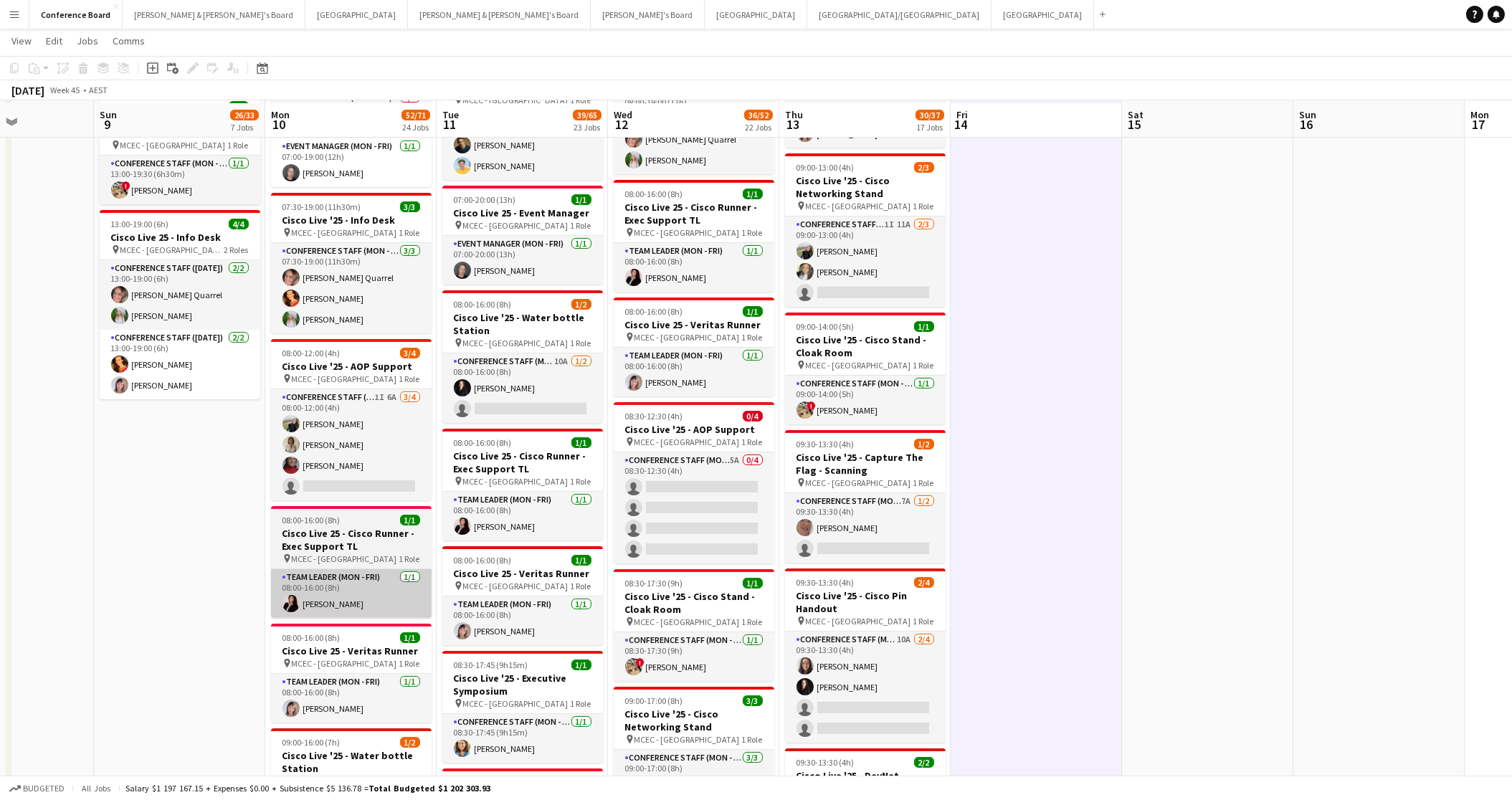
scroll to position [838, 0]
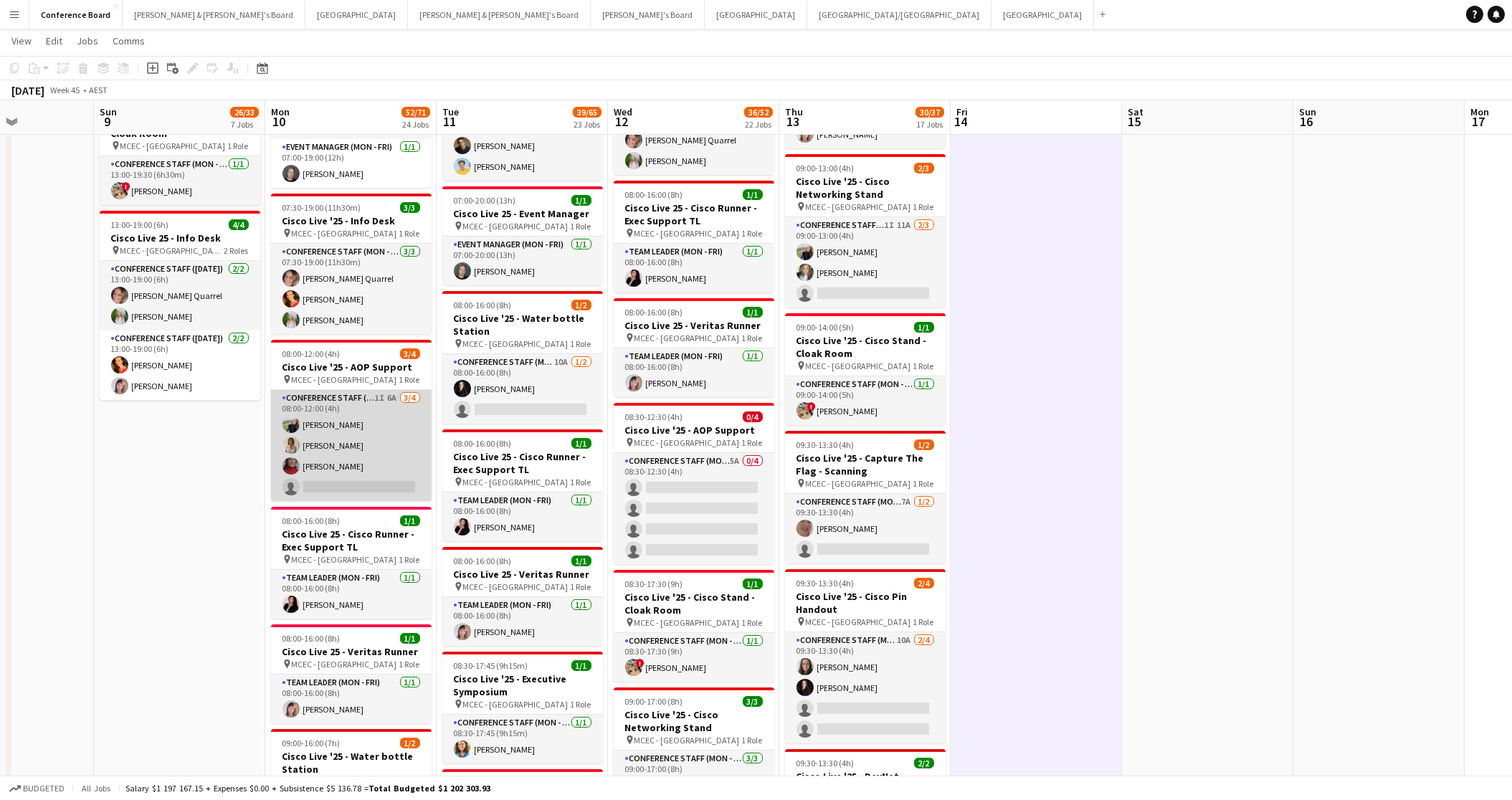
click at [382, 459] on app-card-role "Conference Staff (Mon - Fri) 1I 6A [DATE] 08:00-12:00 (4h) [PERSON_NAME] Kwa [P…" at bounding box center [351, 444] width 161 height 111
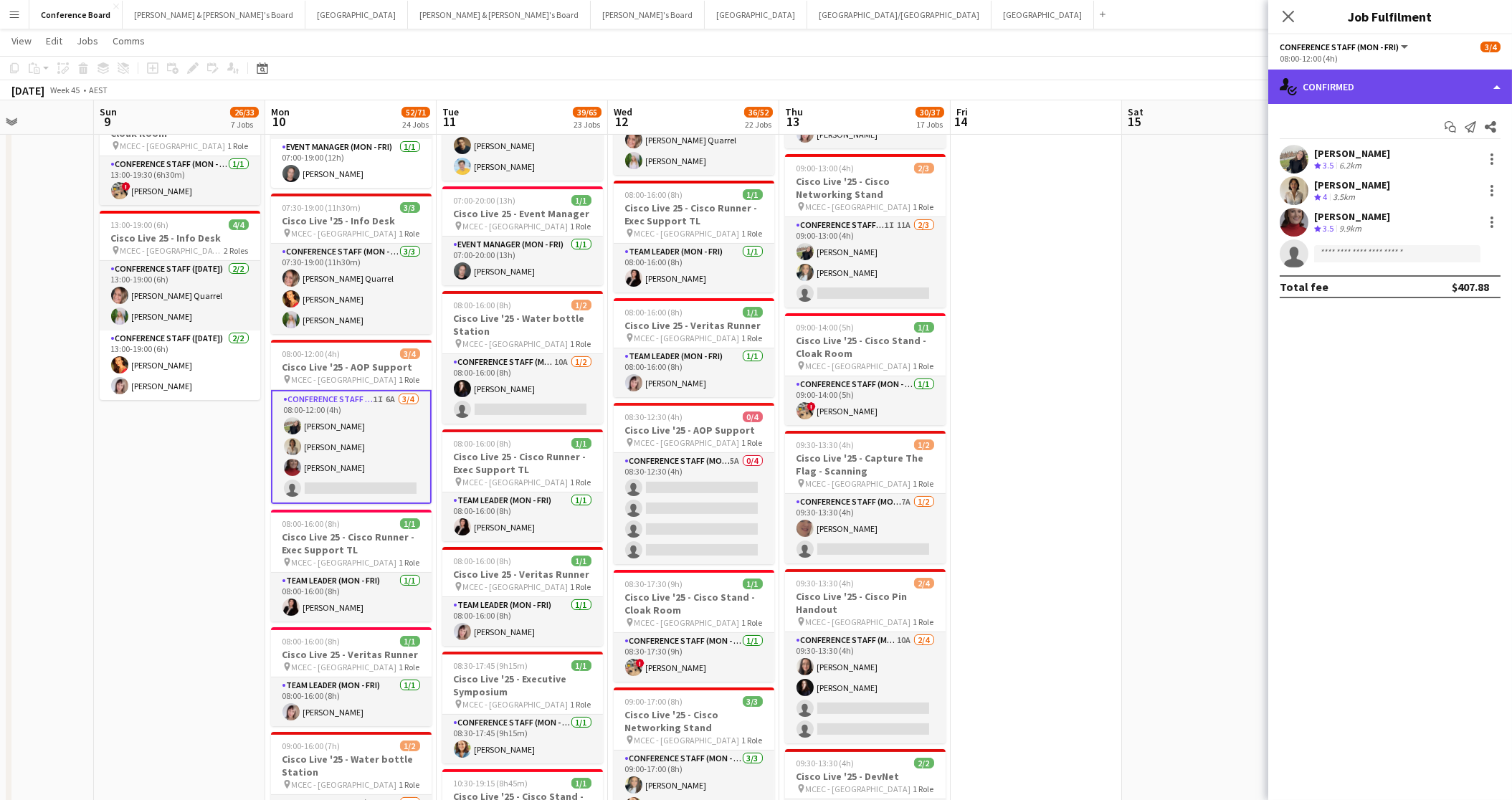
click at [1397, 83] on div "single-neutral-actions-check-2 Confirmed" at bounding box center [1390, 87] width 244 height 35
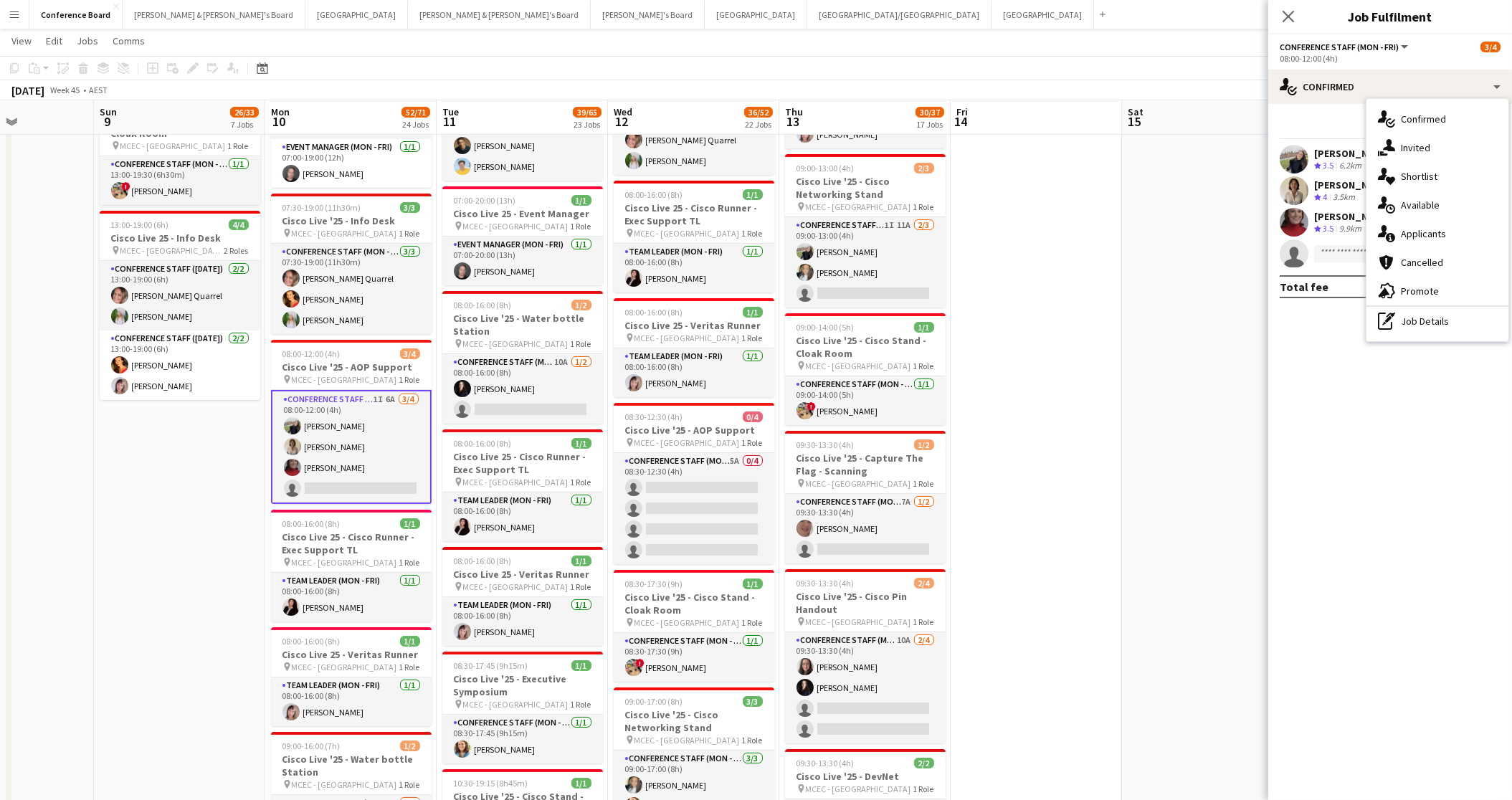
click at [1419, 149] on span "Invited" at bounding box center [1416, 147] width 29 height 13
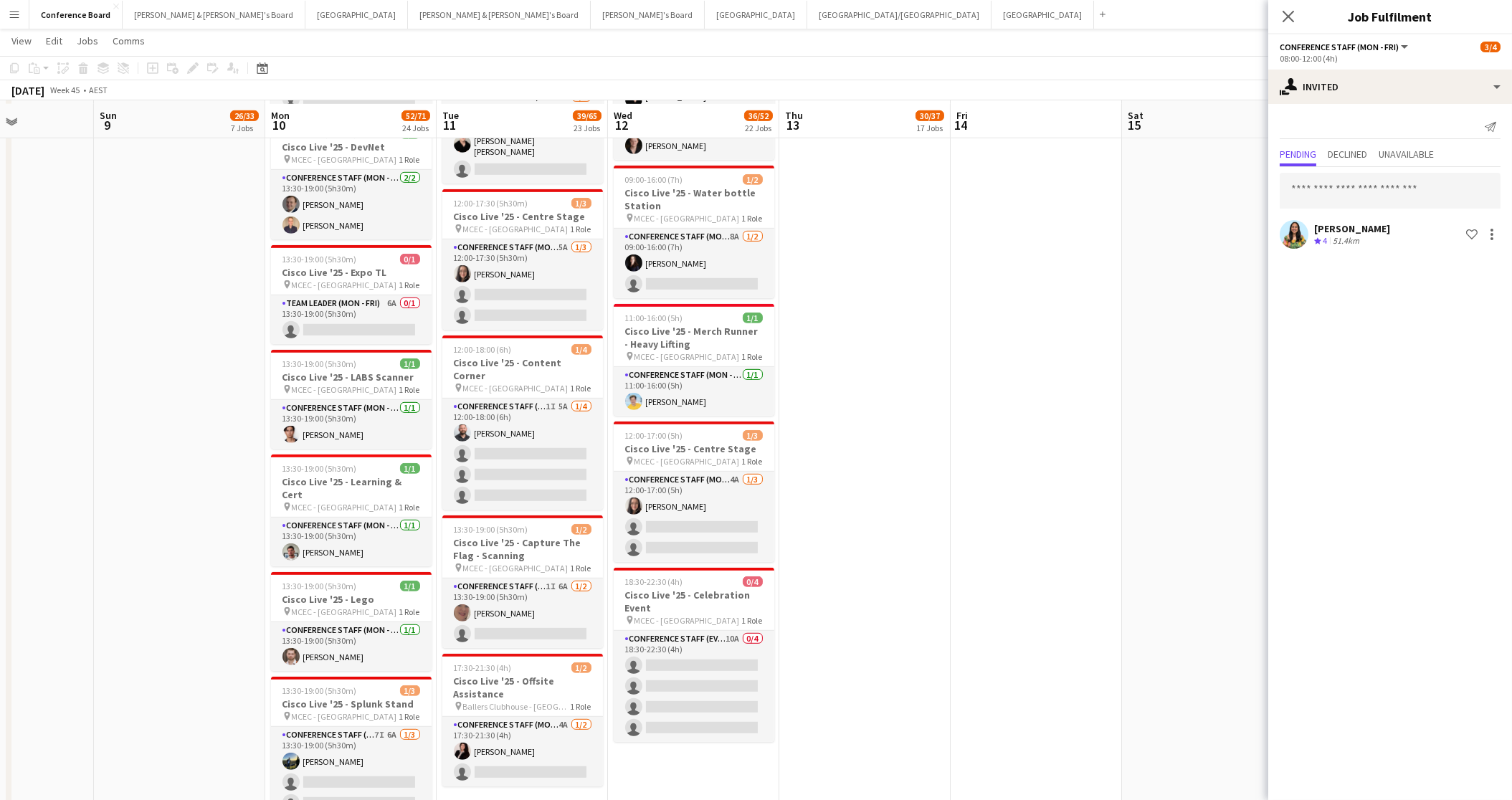
scroll to position [2571, 0]
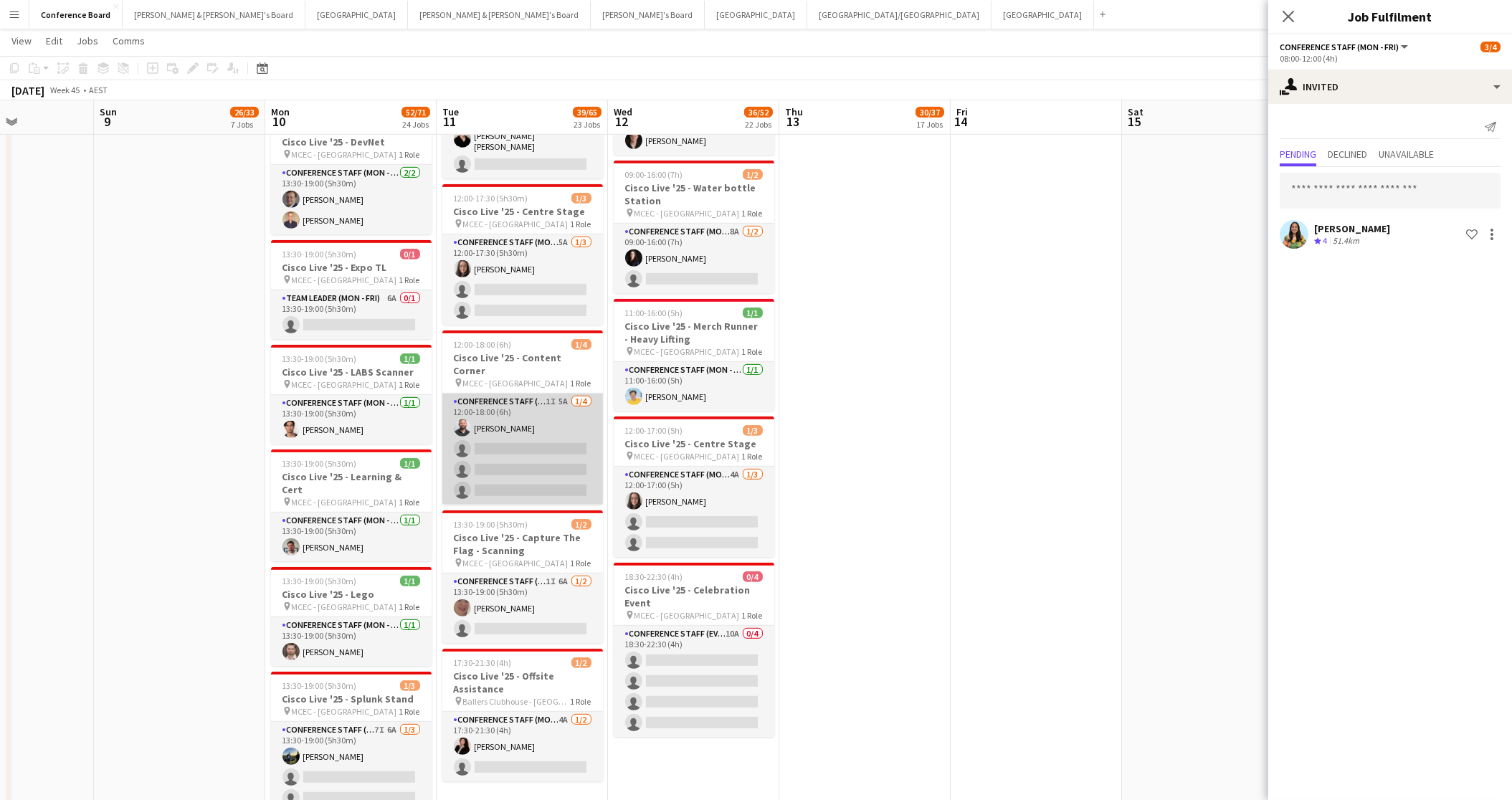
click at [551, 396] on app-card-role "Conference Staff (Mon - Fri) 1I 5A 1/4 12:00-18:00 (6h) John Lopes single-neutr…" at bounding box center [523, 448] width 161 height 111
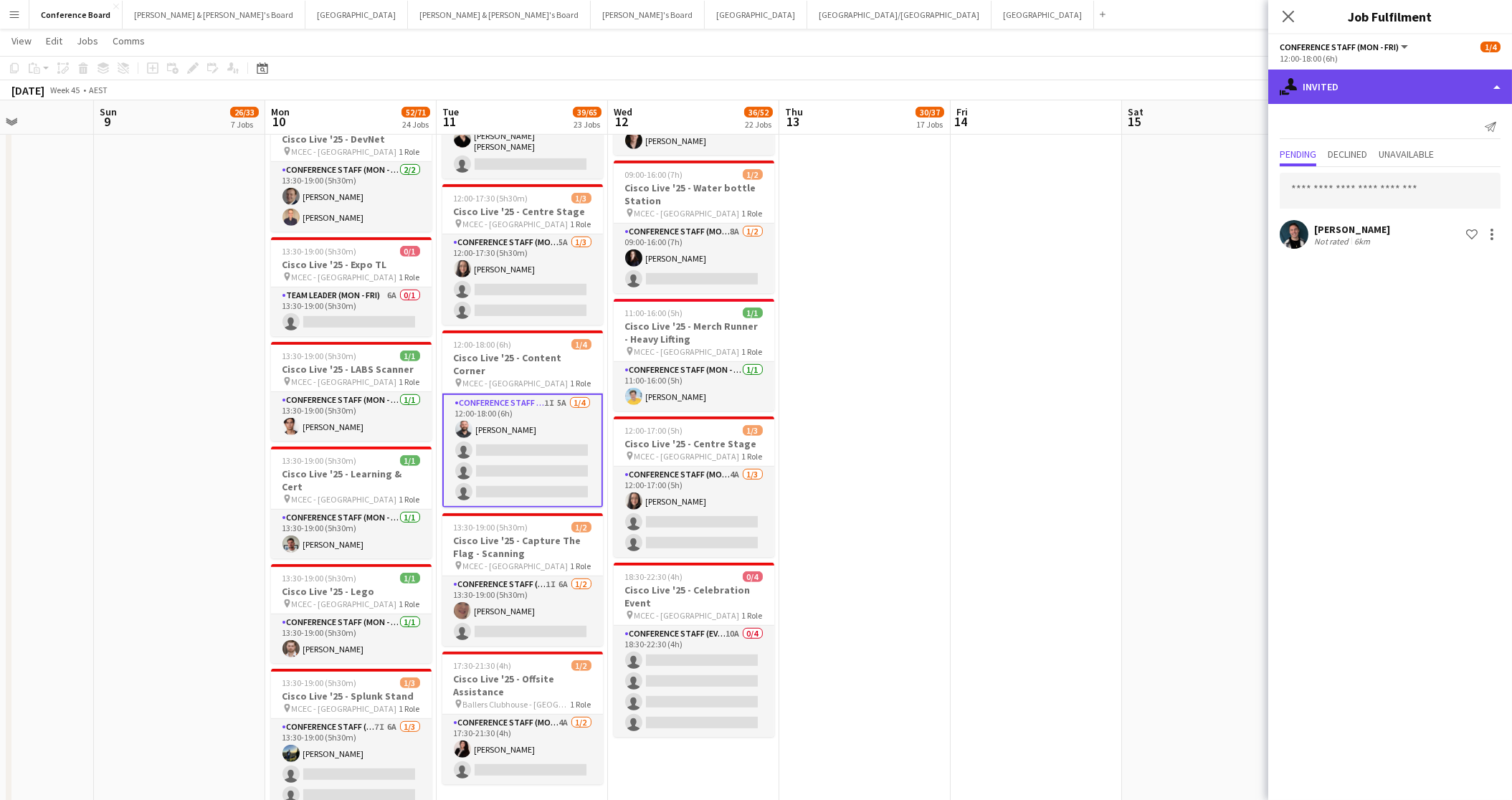
click at [1451, 94] on div "single-neutral-actions-share-1 Invited" at bounding box center [1390, 87] width 244 height 35
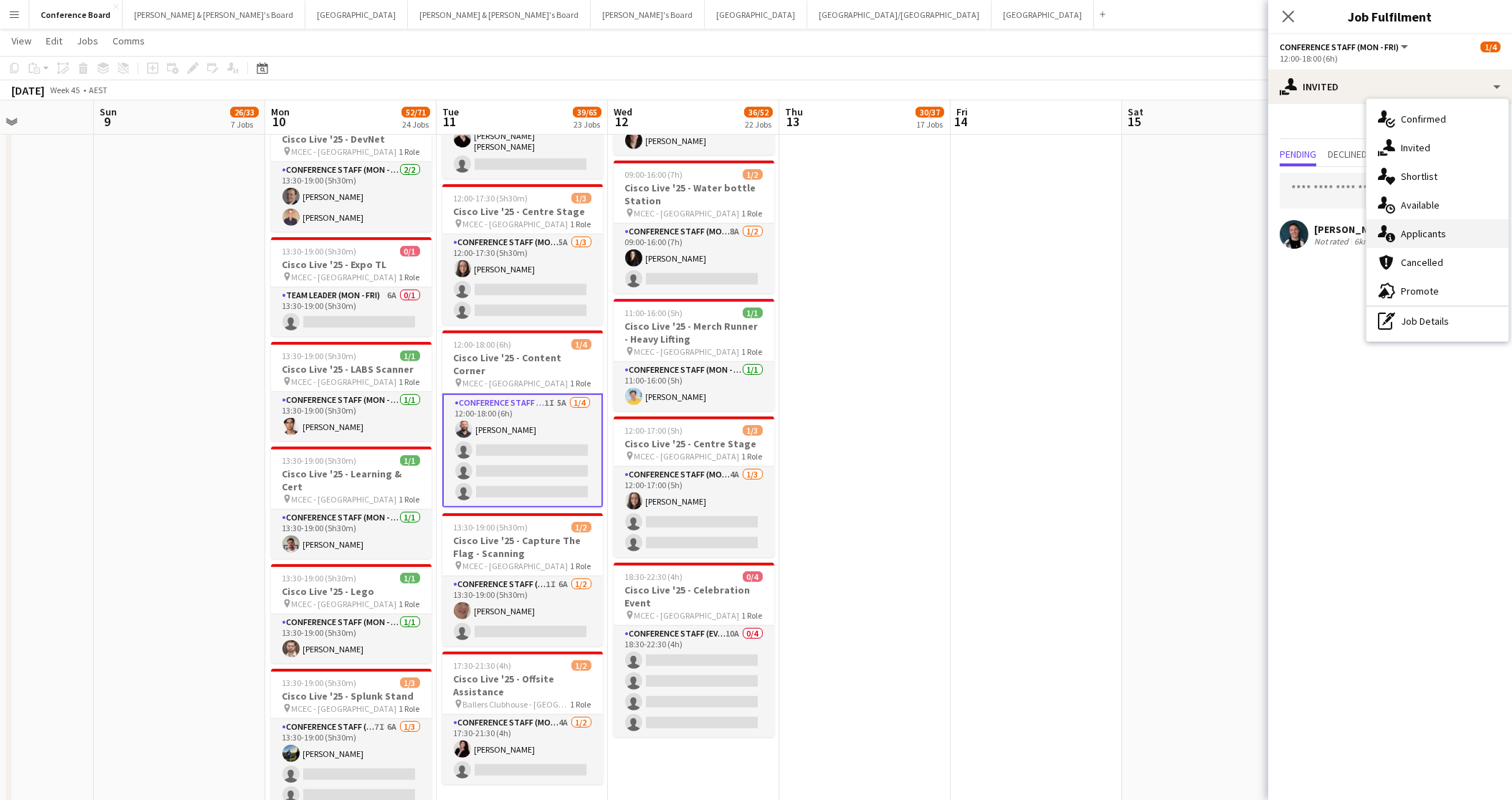
click at [1451, 233] on div "single-neutral-actions-information Applicants" at bounding box center [1437, 233] width 142 height 28
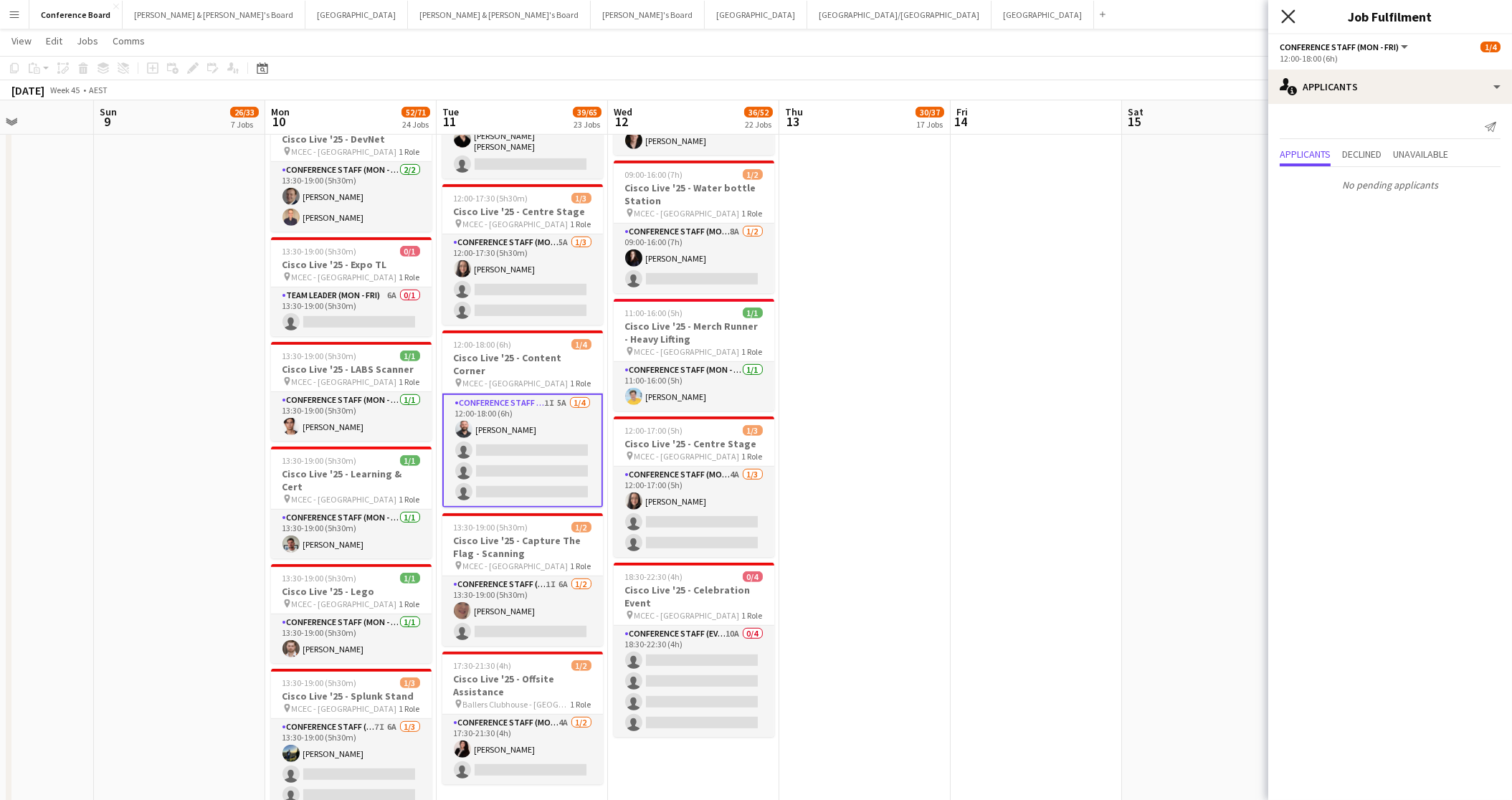
click at [1288, 18] on icon "Close pop-in" at bounding box center [1288, 16] width 14 height 14
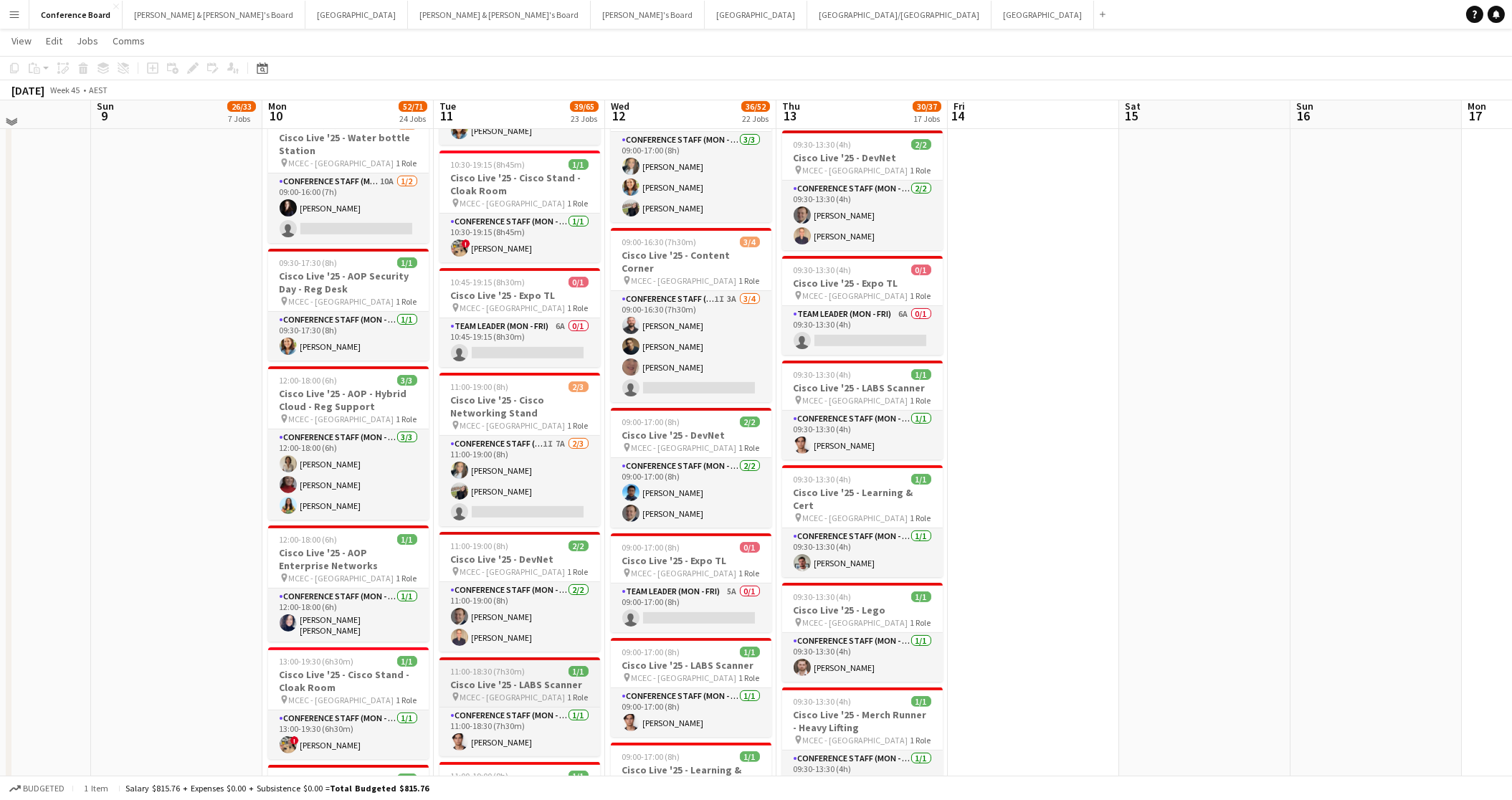
scroll to position [1460, 0]
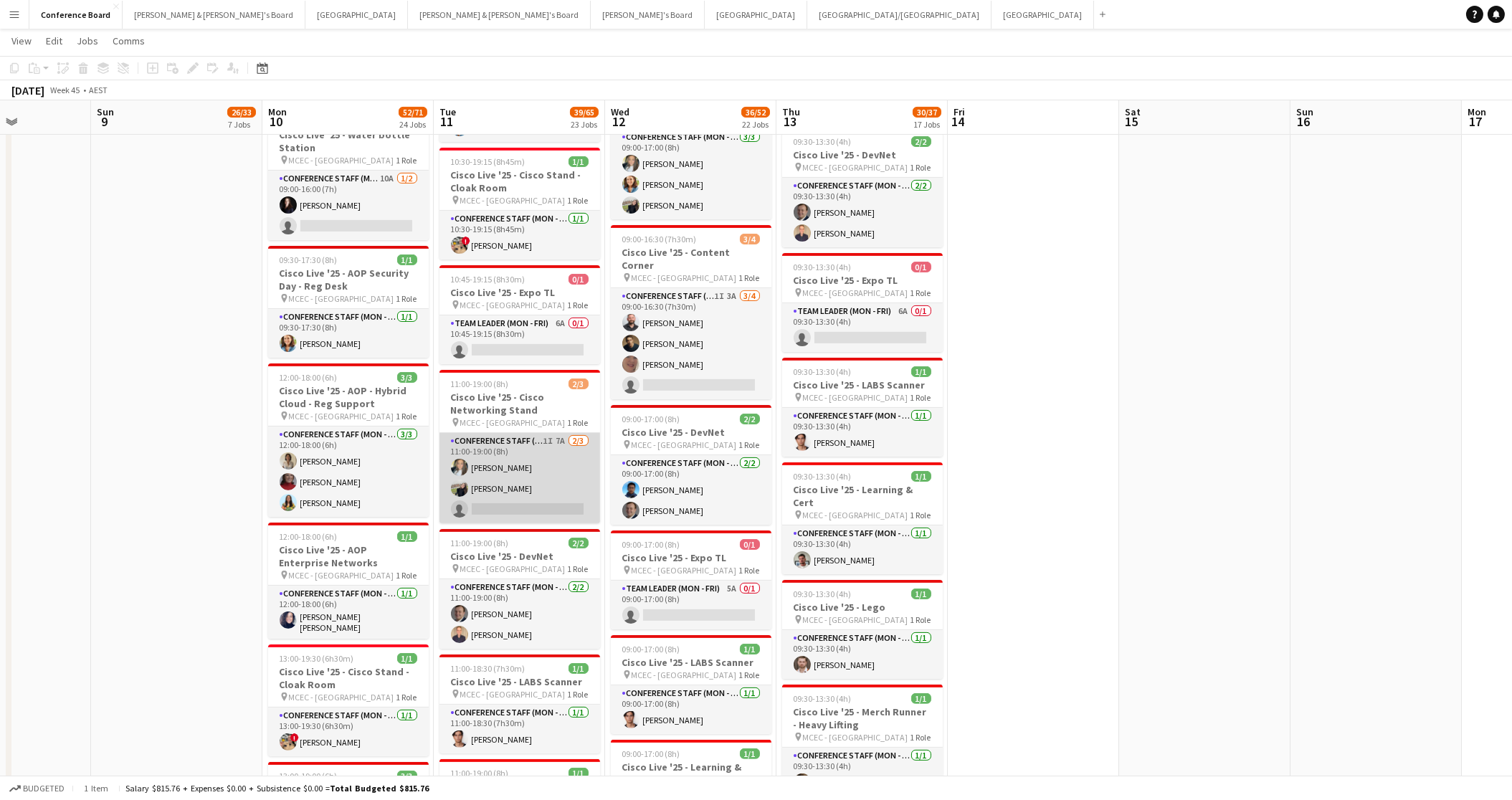
click at [548, 490] on app-card-role "Conference Staff (Mon - Fri) 1I 7A 2/3 11:00-19:00 (8h) alanna ibrahim Aoife Tu…" at bounding box center [520, 477] width 161 height 91
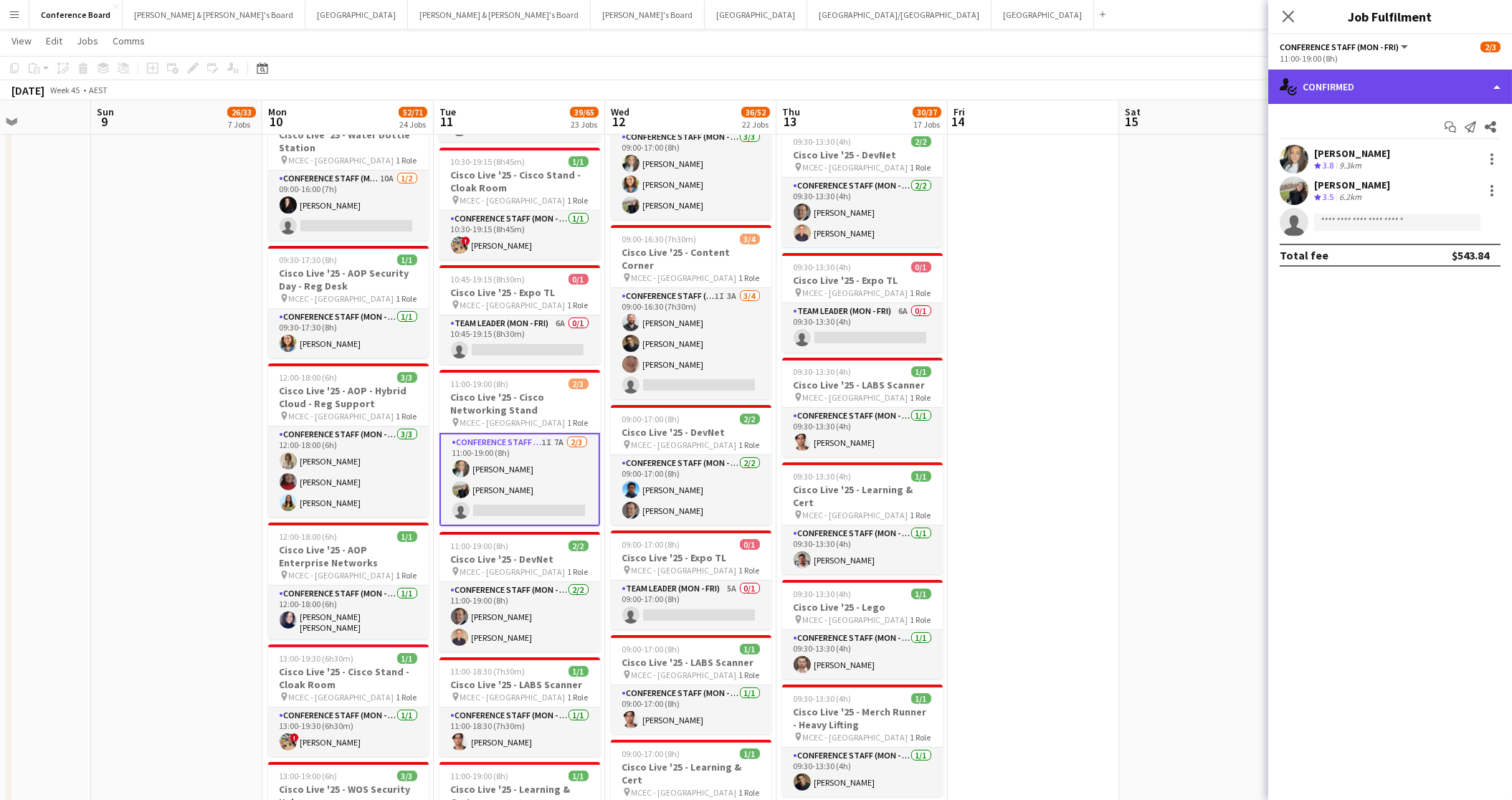
click at [1286, 79] on icon at bounding box center [1284, 83] width 9 height 12
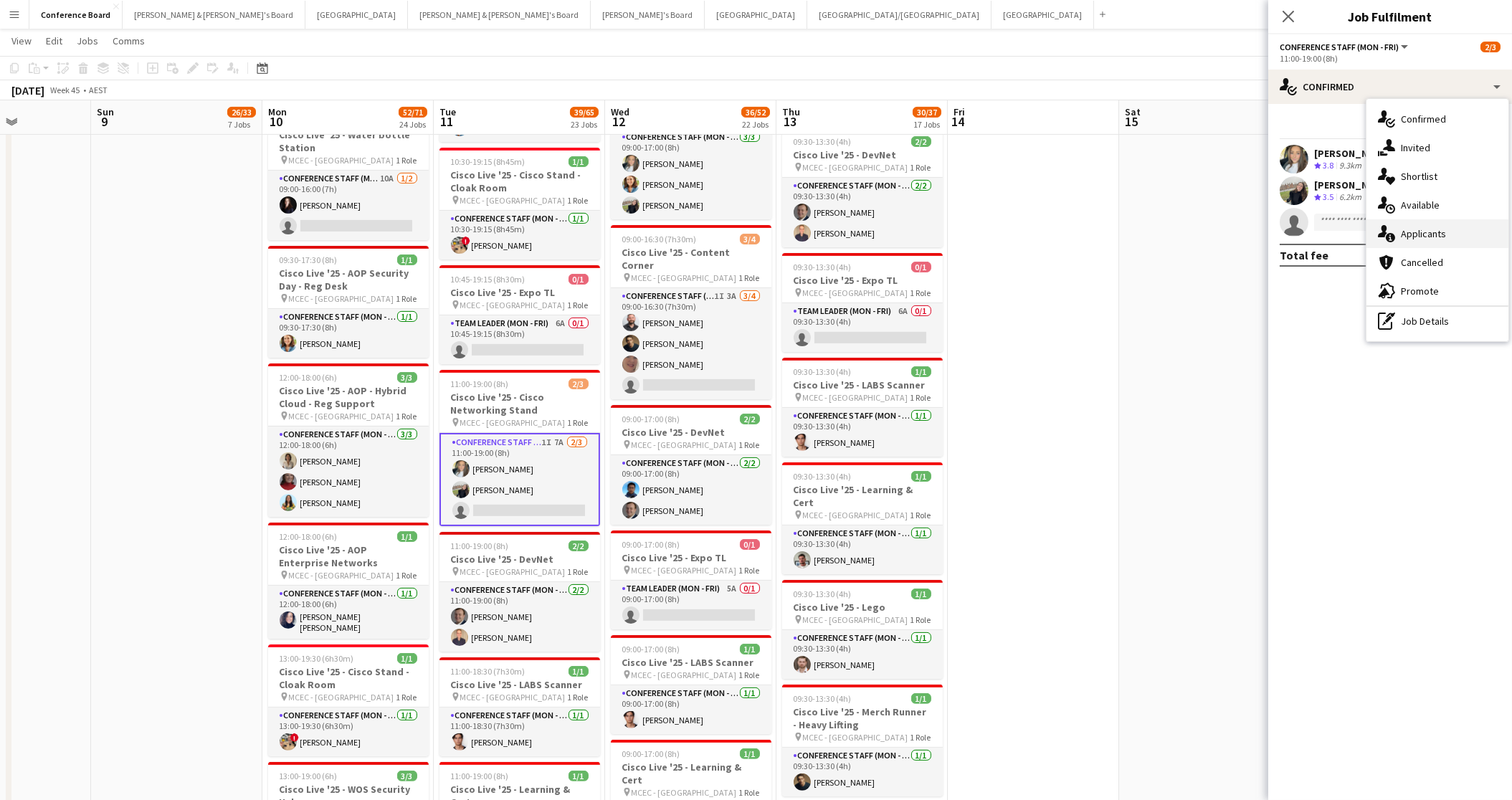
click at [1450, 229] on div "single-neutral-actions-information Applicants" at bounding box center [1437, 233] width 142 height 28
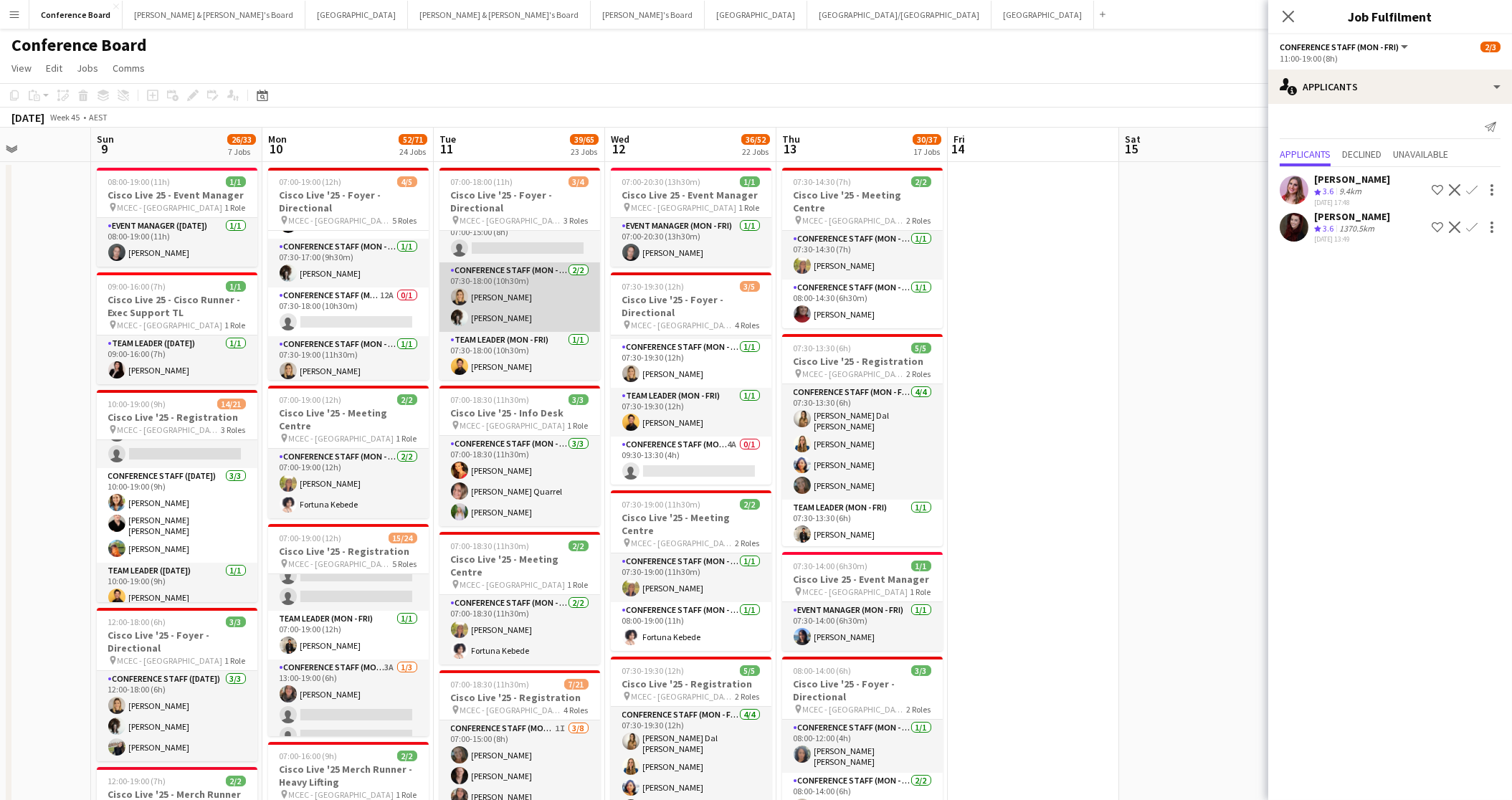
scroll to position [0, 0]
click at [1284, 18] on icon "Close pop-in" at bounding box center [1288, 16] width 14 height 14
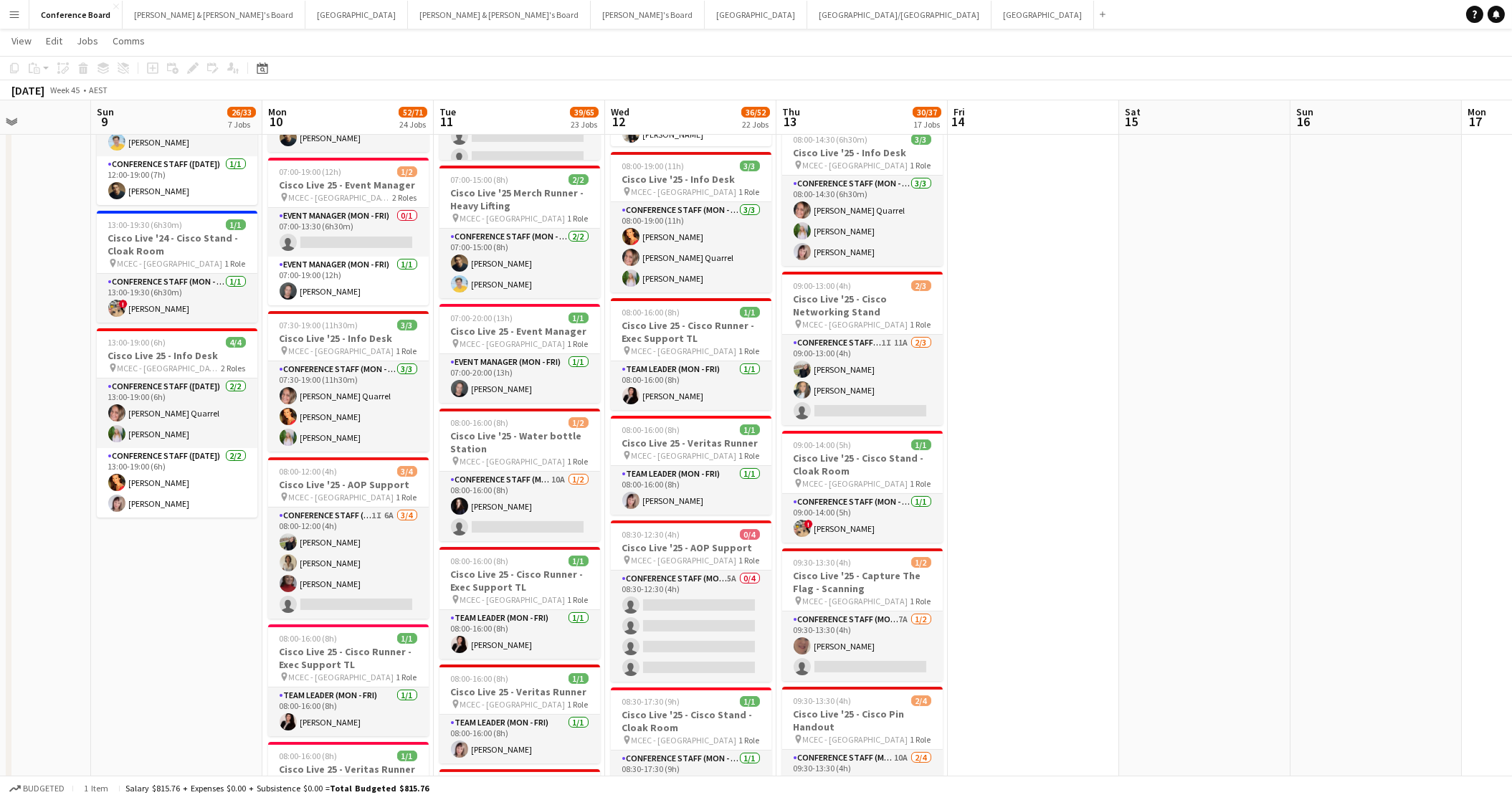
scroll to position [721, 0]
click at [355, 226] on app-card-role "Event Manager (Mon - Fri) 0/1 07:00-13:30 (6h30m) single-neutral-actions" at bounding box center [349, 231] width 161 height 48
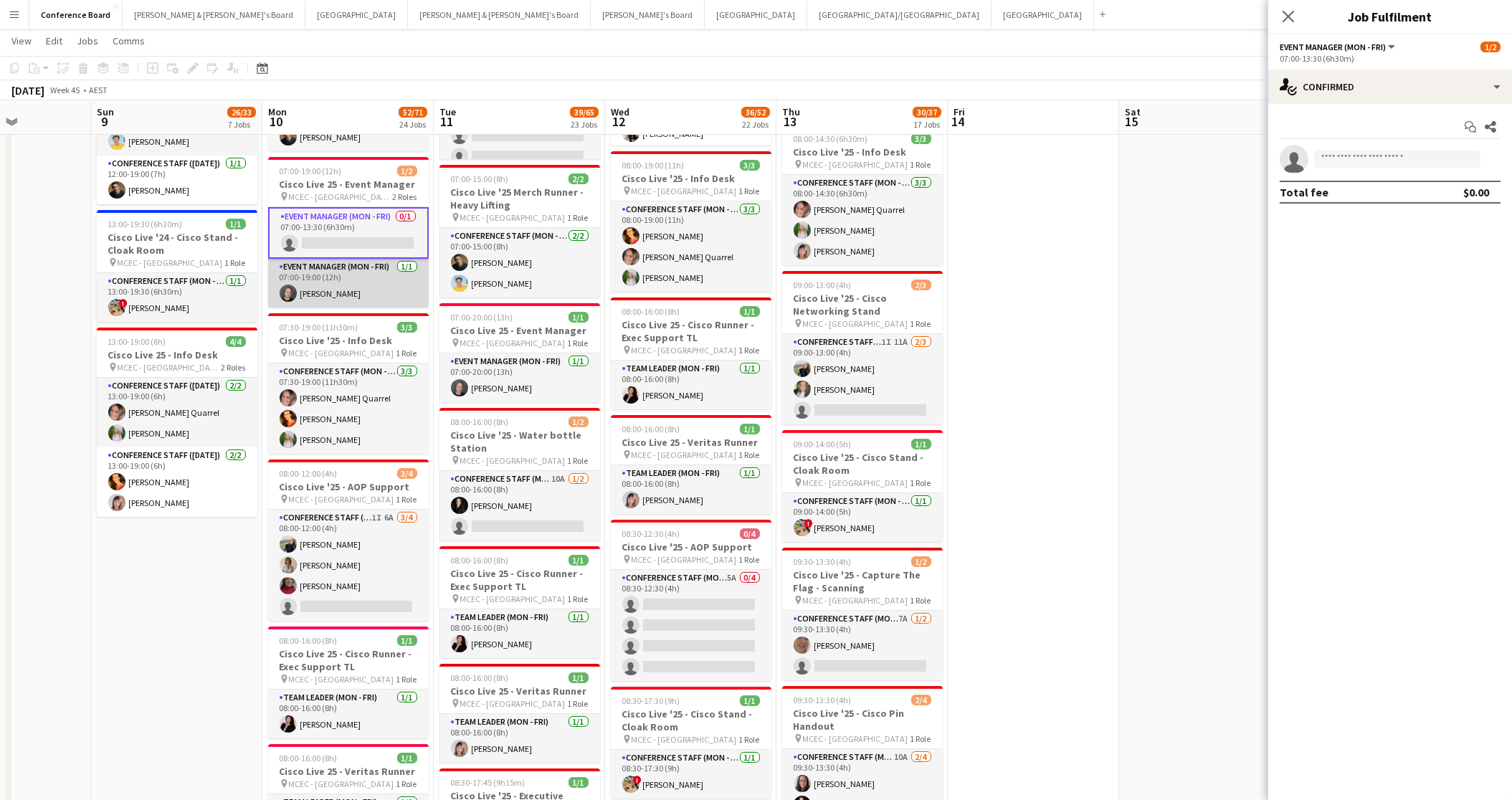
click at [330, 277] on app-card-role "Event Manager (Mon - Fri) [DATE] 07:00-19:00 (12h) [PERSON_NAME]" at bounding box center [349, 283] width 161 height 48
click at [1487, 161] on div at bounding box center [1492, 159] width 17 height 17
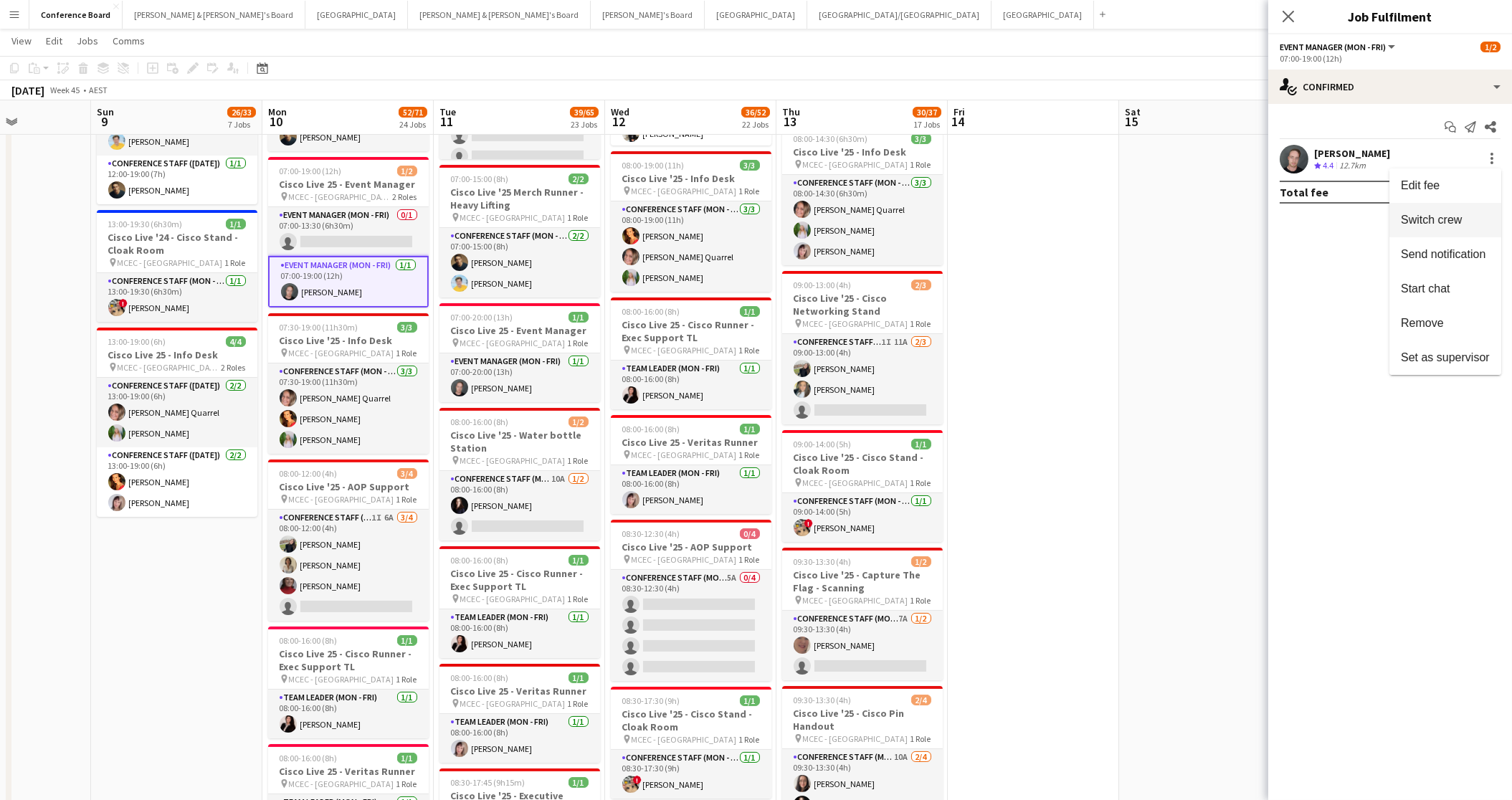
click at [1458, 226] on span "Switch crew" at bounding box center [1432, 219] width 61 height 12
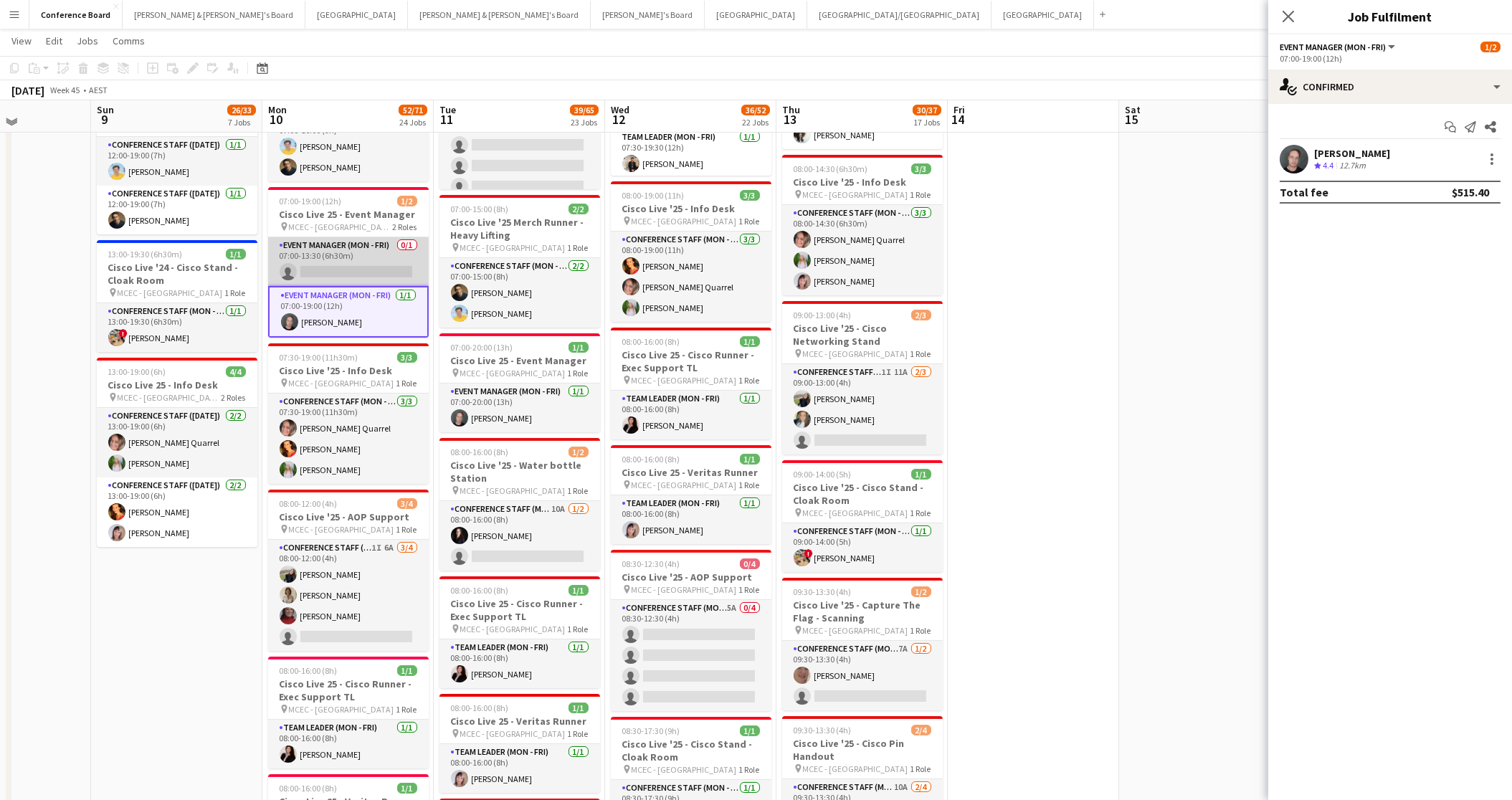
click at [344, 247] on app-card-role "Event Manager (Mon - Fri) 0/1 07:00-13:30 (6h30m) single-neutral-actions" at bounding box center [349, 261] width 161 height 48
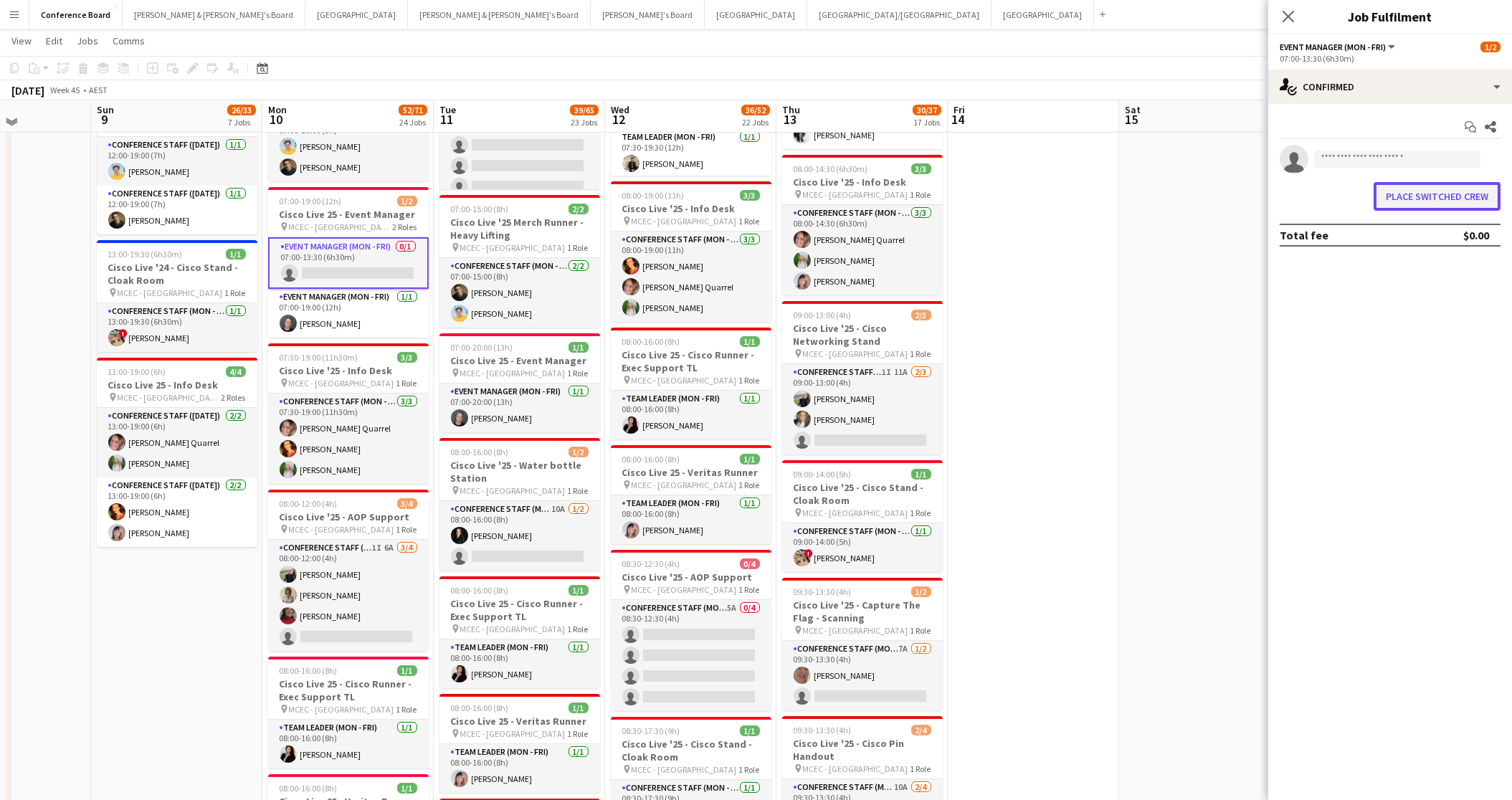
click at [1432, 203] on button "Place switched crew" at bounding box center [1437, 196] width 127 height 28
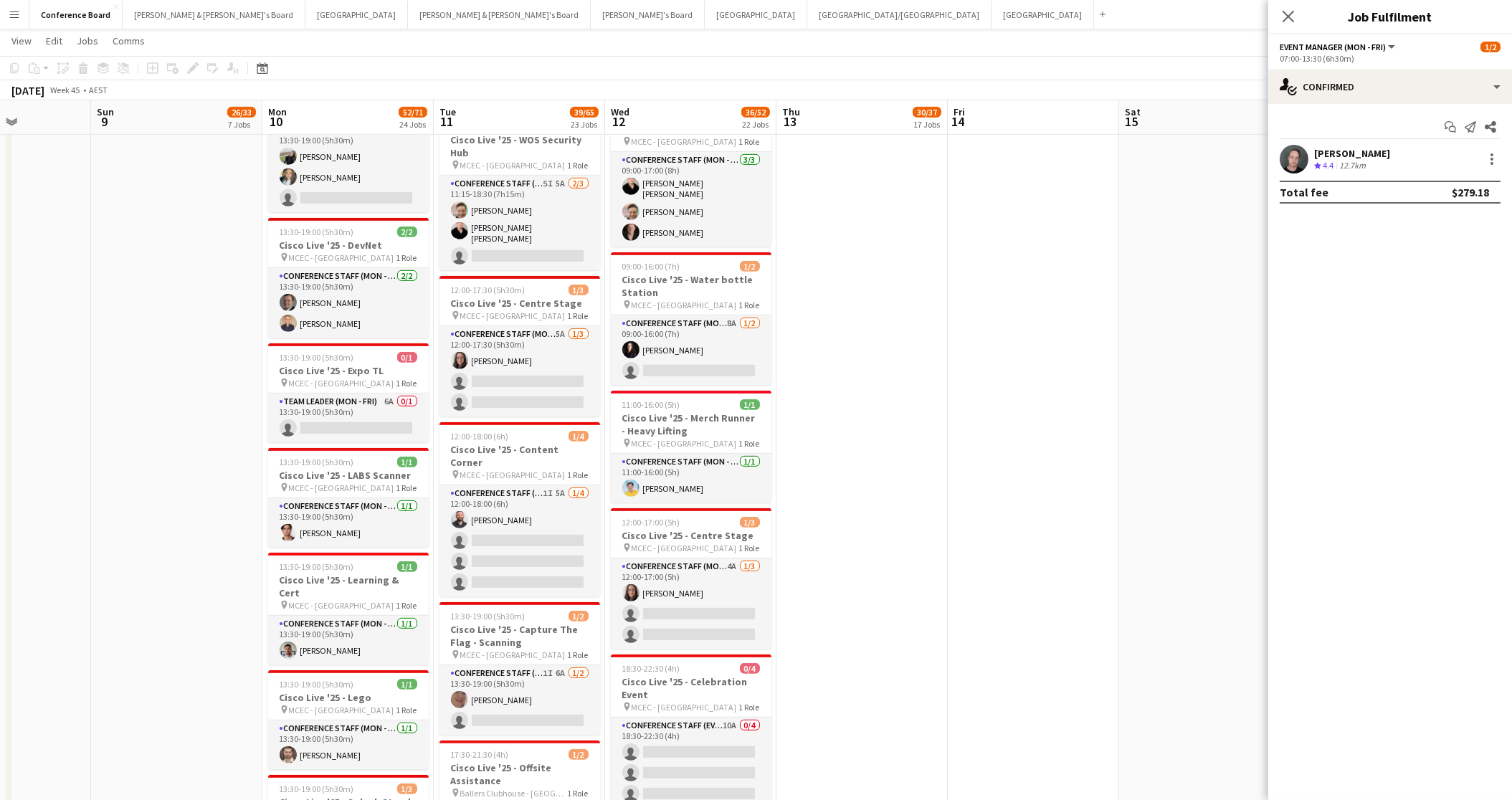
scroll to position [2485, 0]
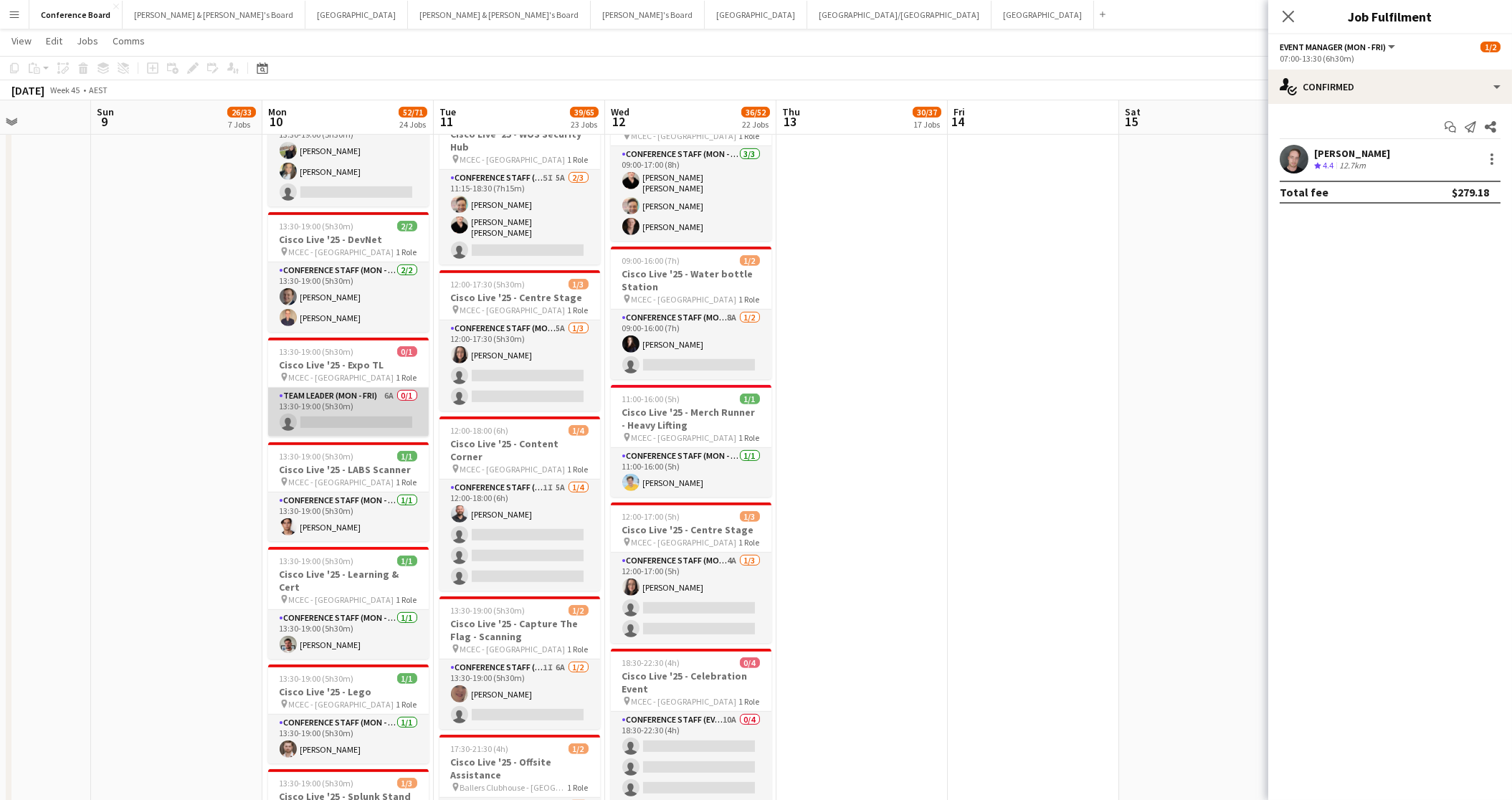
click at [350, 389] on app-card-role "Team Leader (Mon - Fri) 6A 0/1 13:30-19:00 (5h30m) single-neutral-actions" at bounding box center [349, 411] width 161 height 48
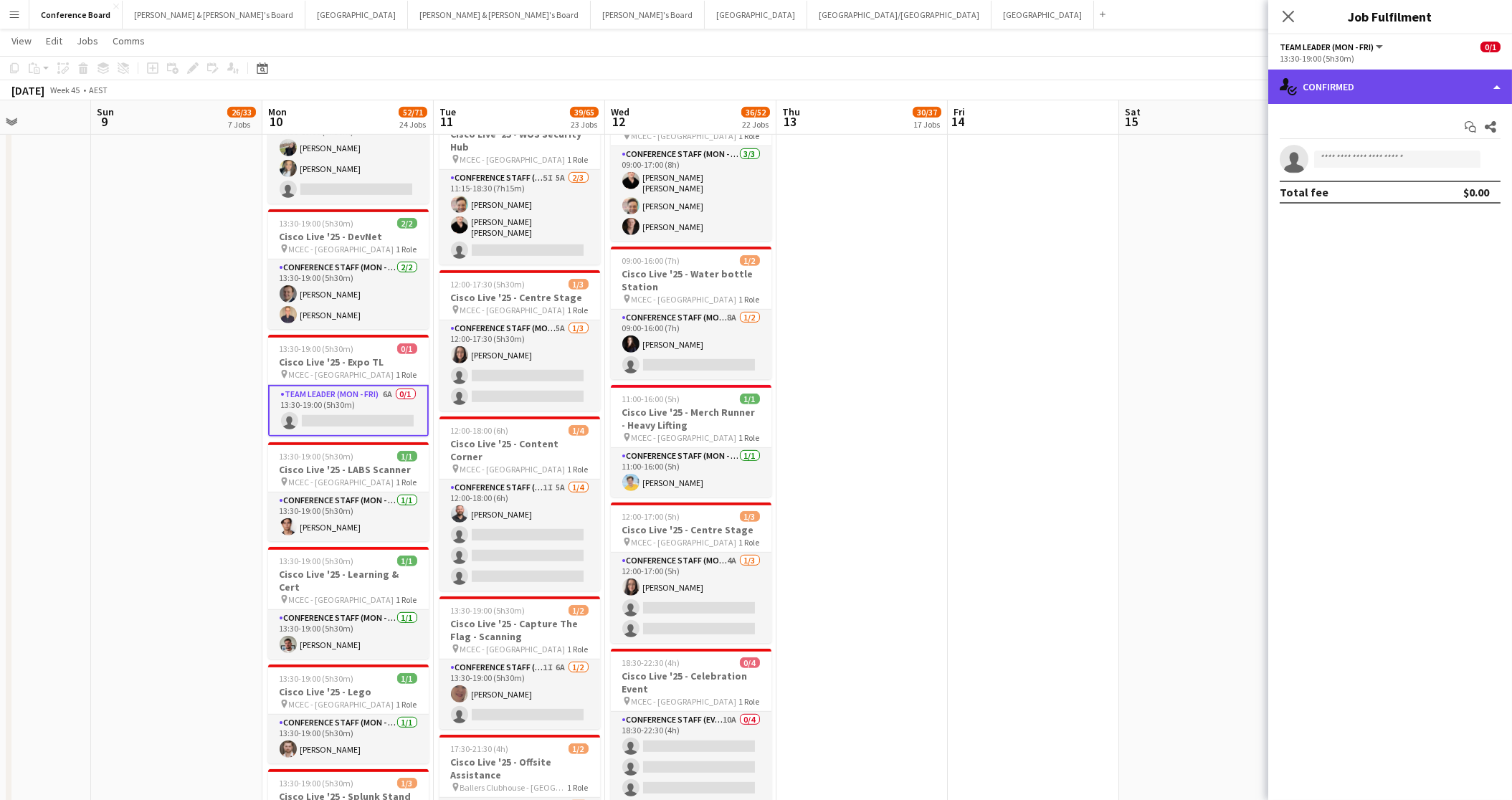
click at [1482, 91] on div "single-neutral-actions-check-2 Confirmed" at bounding box center [1390, 87] width 244 height 35
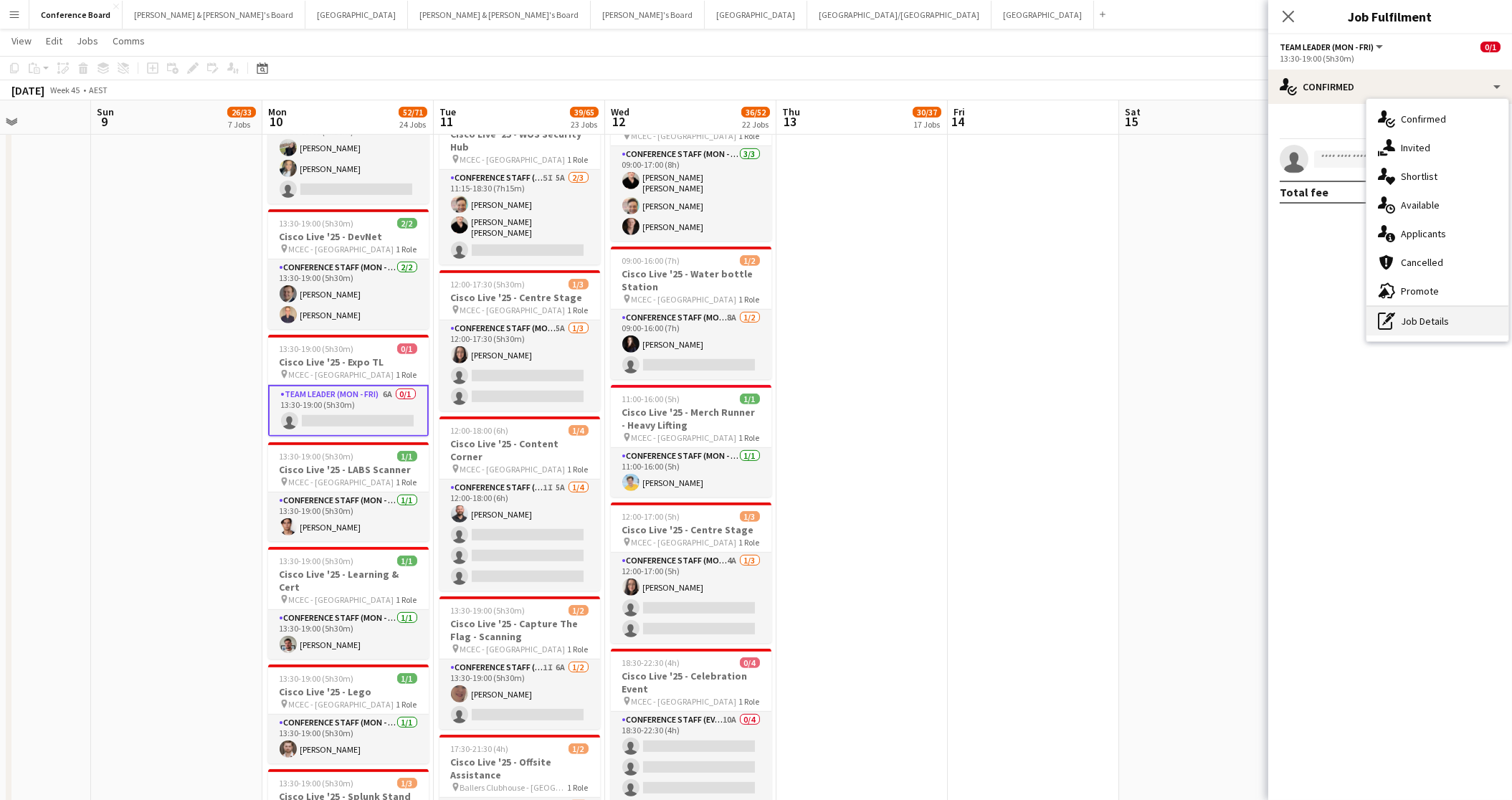
click at [1444, 326] on div "pen-write Job Details" at bounding box center [1437, 320] width 142 height 28
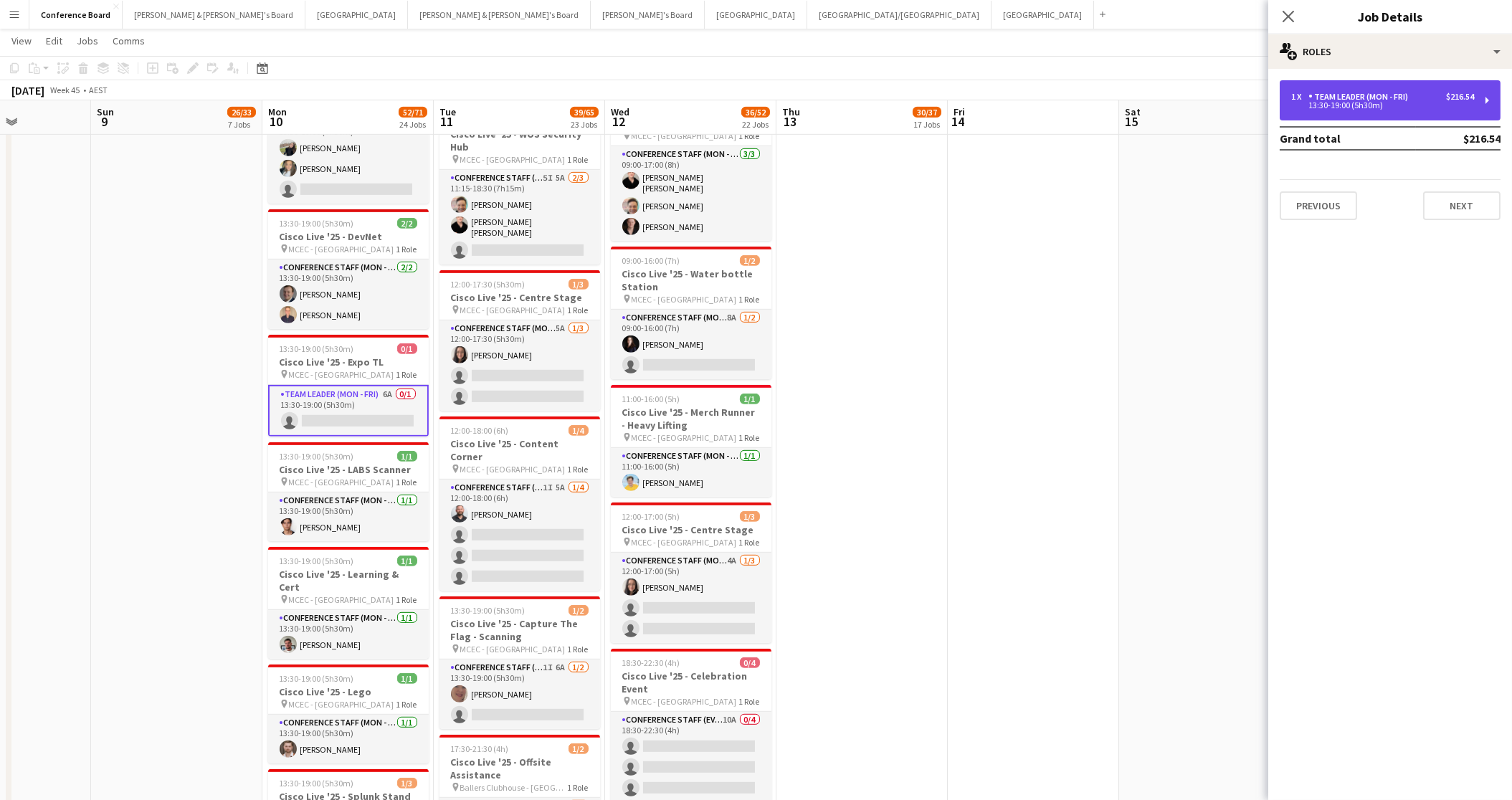
click at [1422, 109] on div "1 x Team Leader (Mon - Fri) $216.54 13:30-19:00 (5h30m)" at bounding box center [1389, 101] width 220 height 40
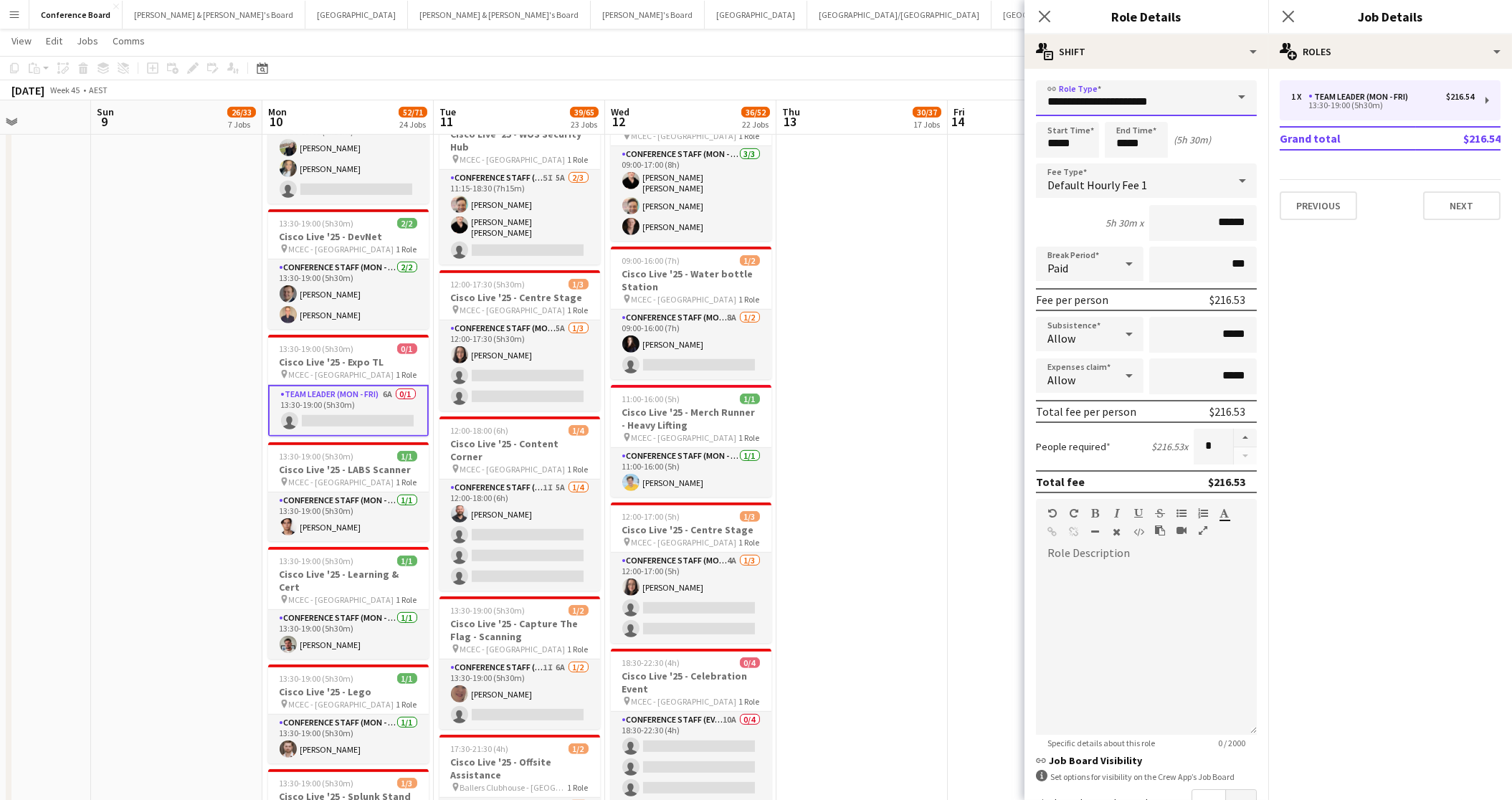
click at [1207, 101] on input "**********" at bounding box center [1146, 98] width 220 height 36
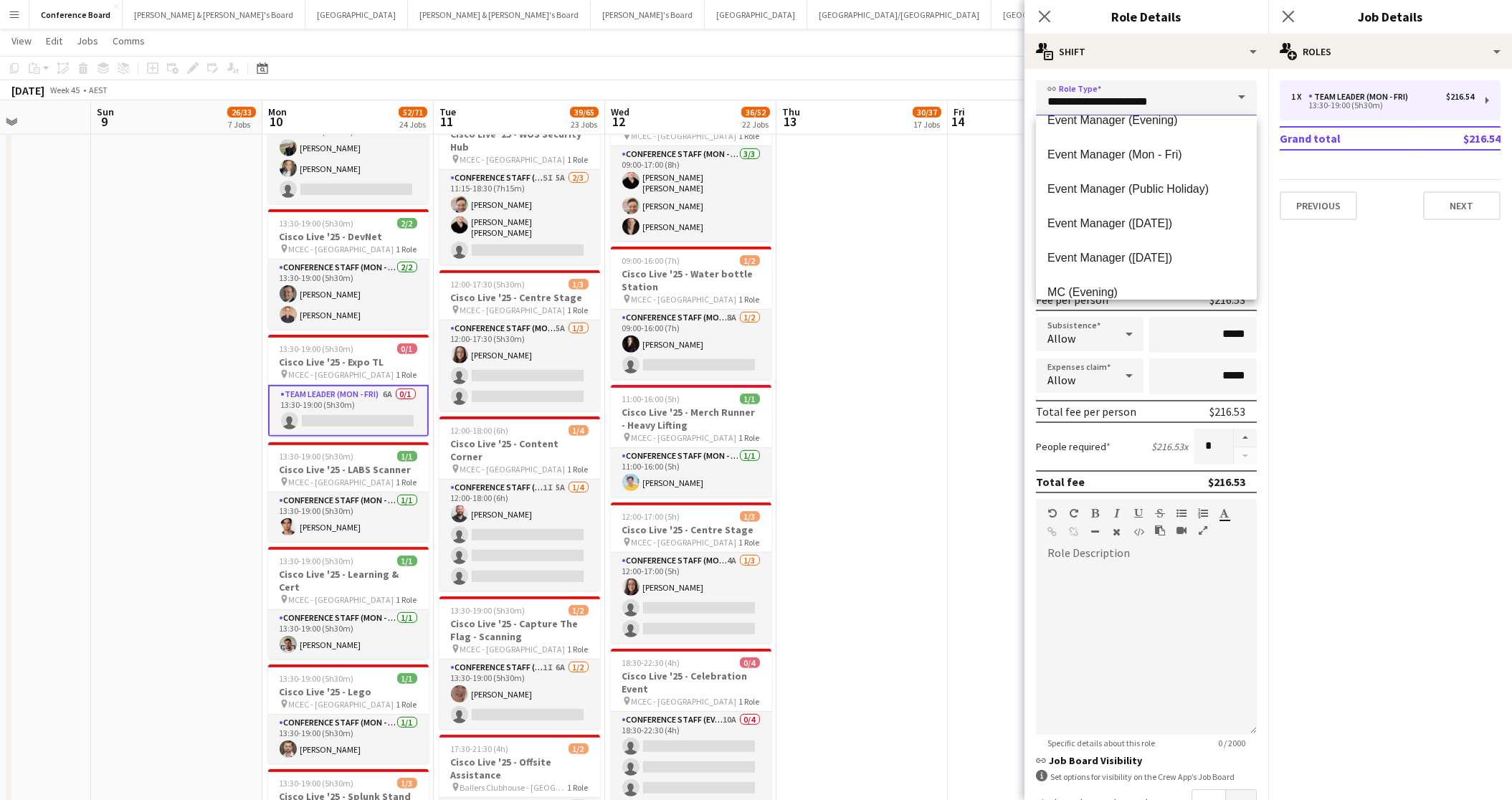
scroll to position [533, 0]
click at [1149, 160] on span "Event Manager (Mon - Fri)" at bounding box center [1146, 155] width 198 height 14
type input "**********"
type input "******"
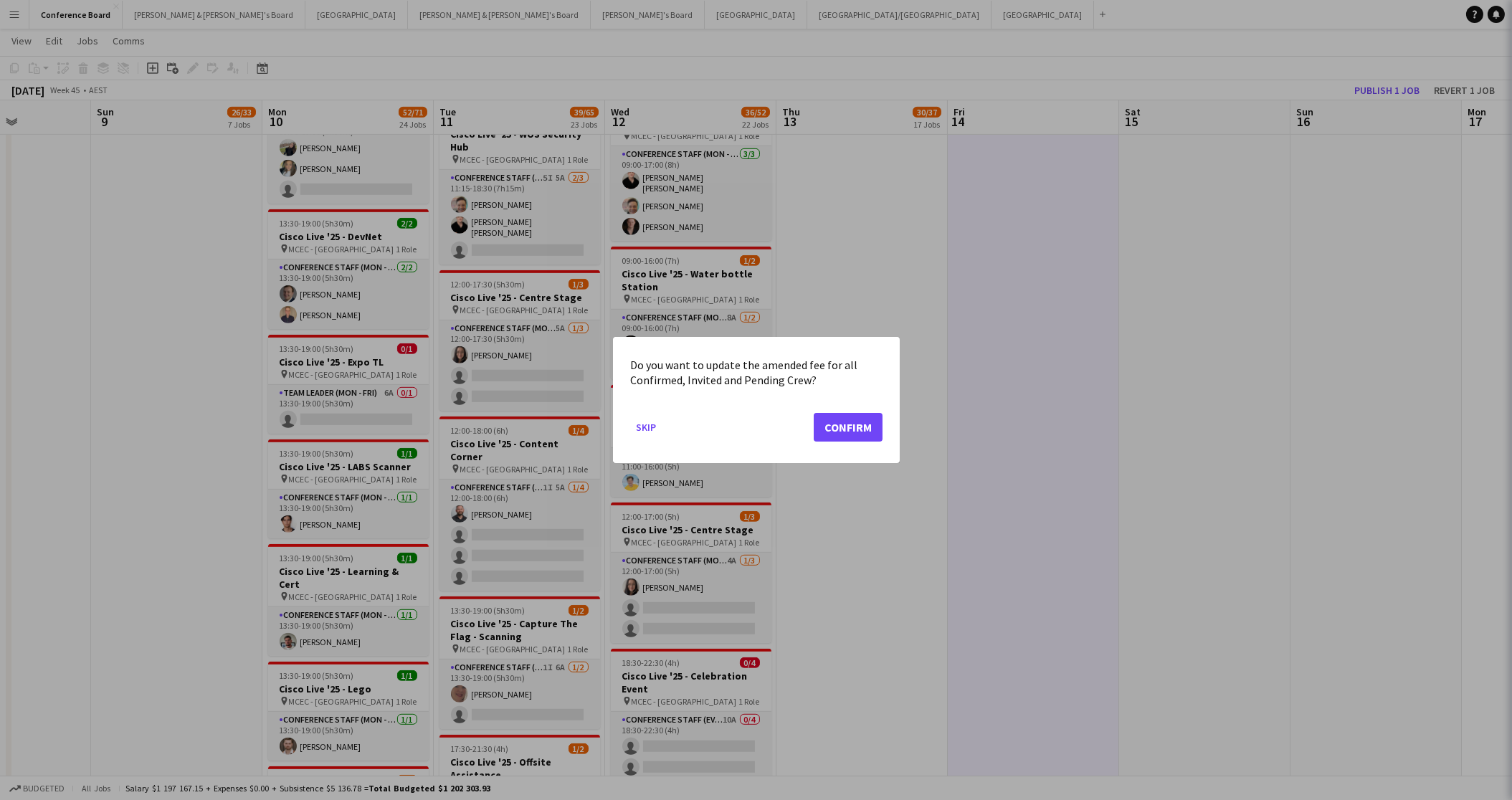
scroll to position [0, 0]
click at [865, 427] on button "Confirm" at bounding box center [848, 426] width 69 height 28
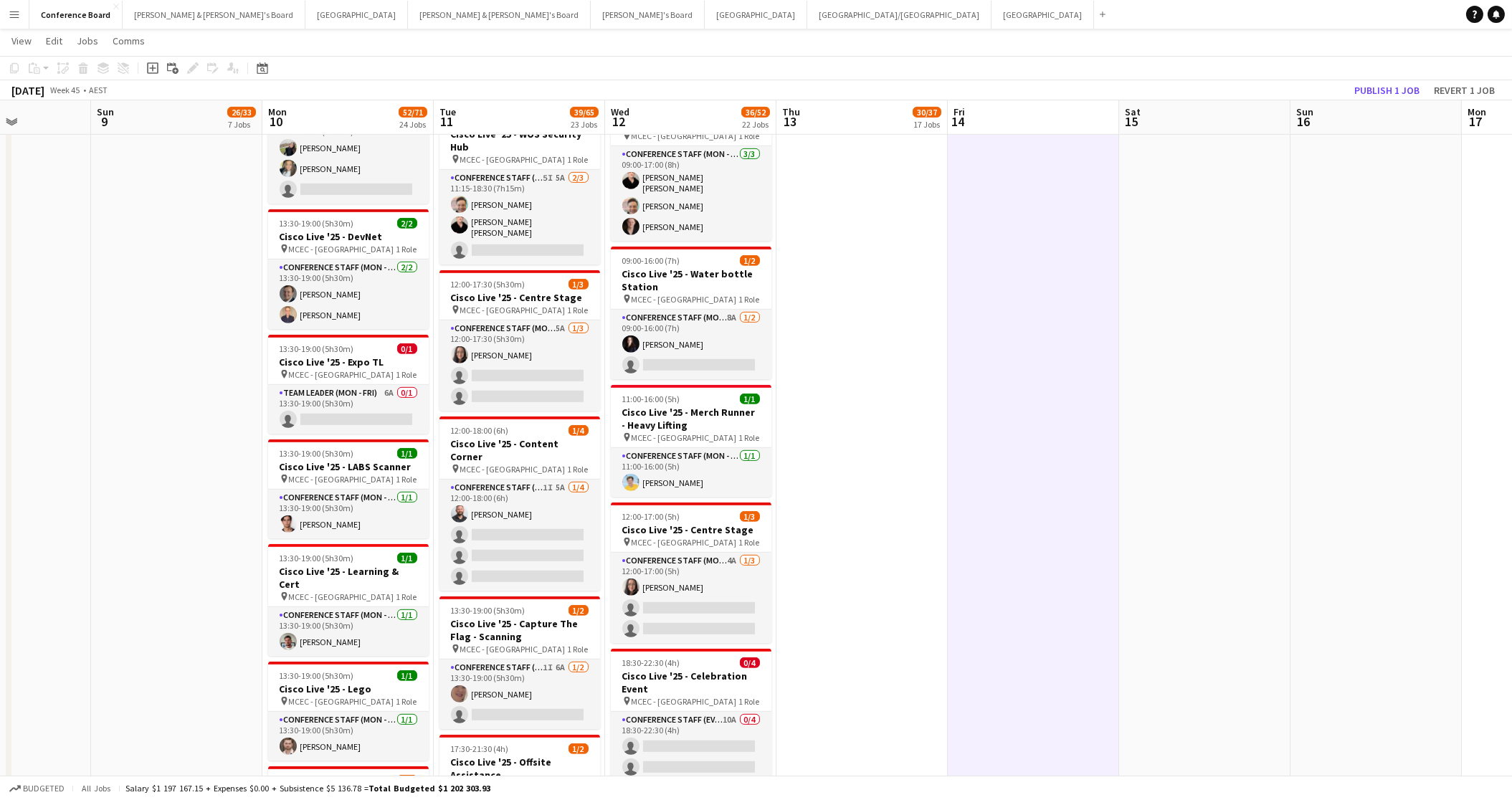
scroll to position [2485, 0]
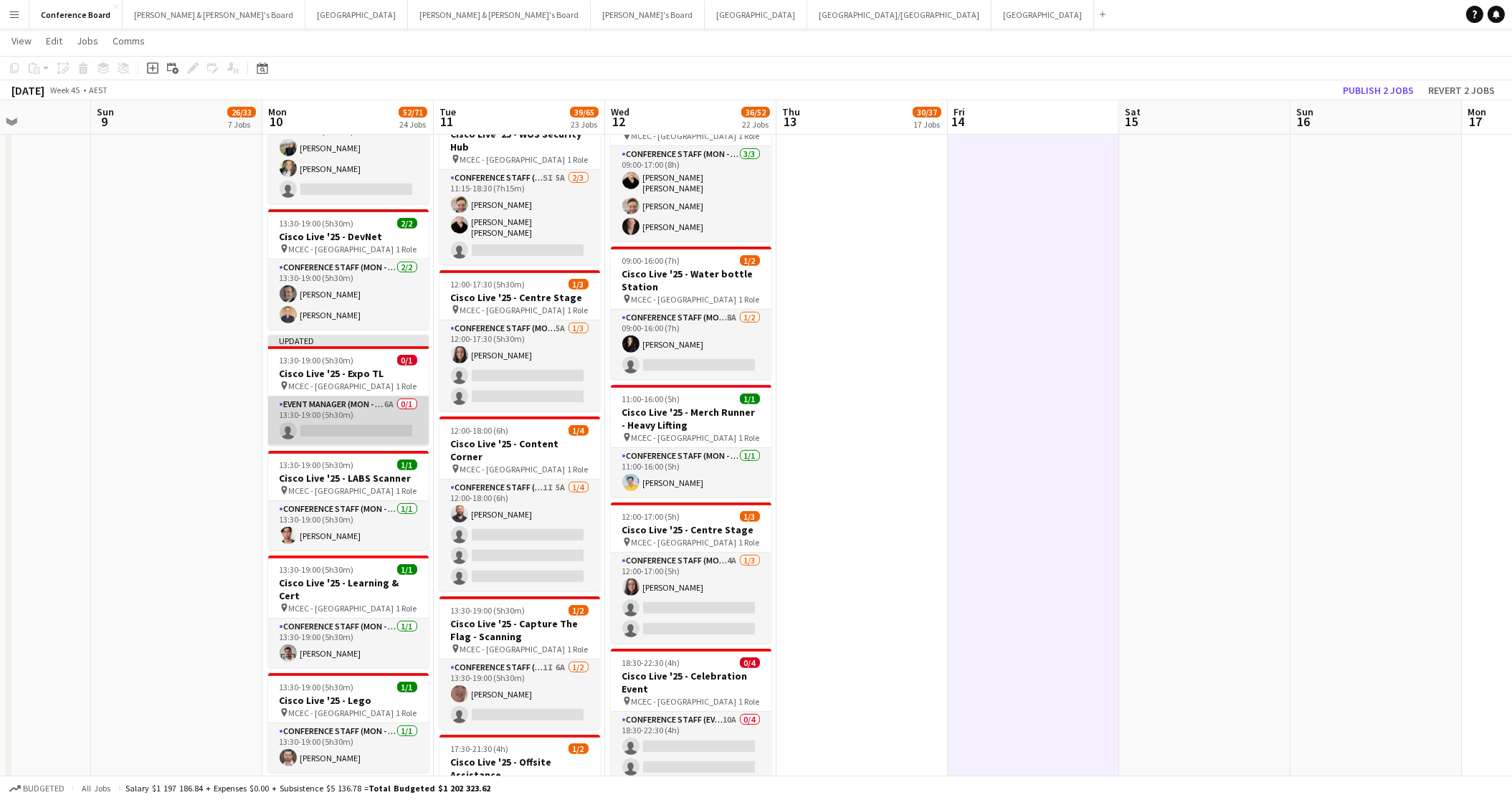
click at [370, 398] on app-card-role "Event Manager (Mon - Fri) 6A 0/1 13:30-19:00 (5h30m) single-neutral-actions" at bounding box center [349, 420] width 161 height 48
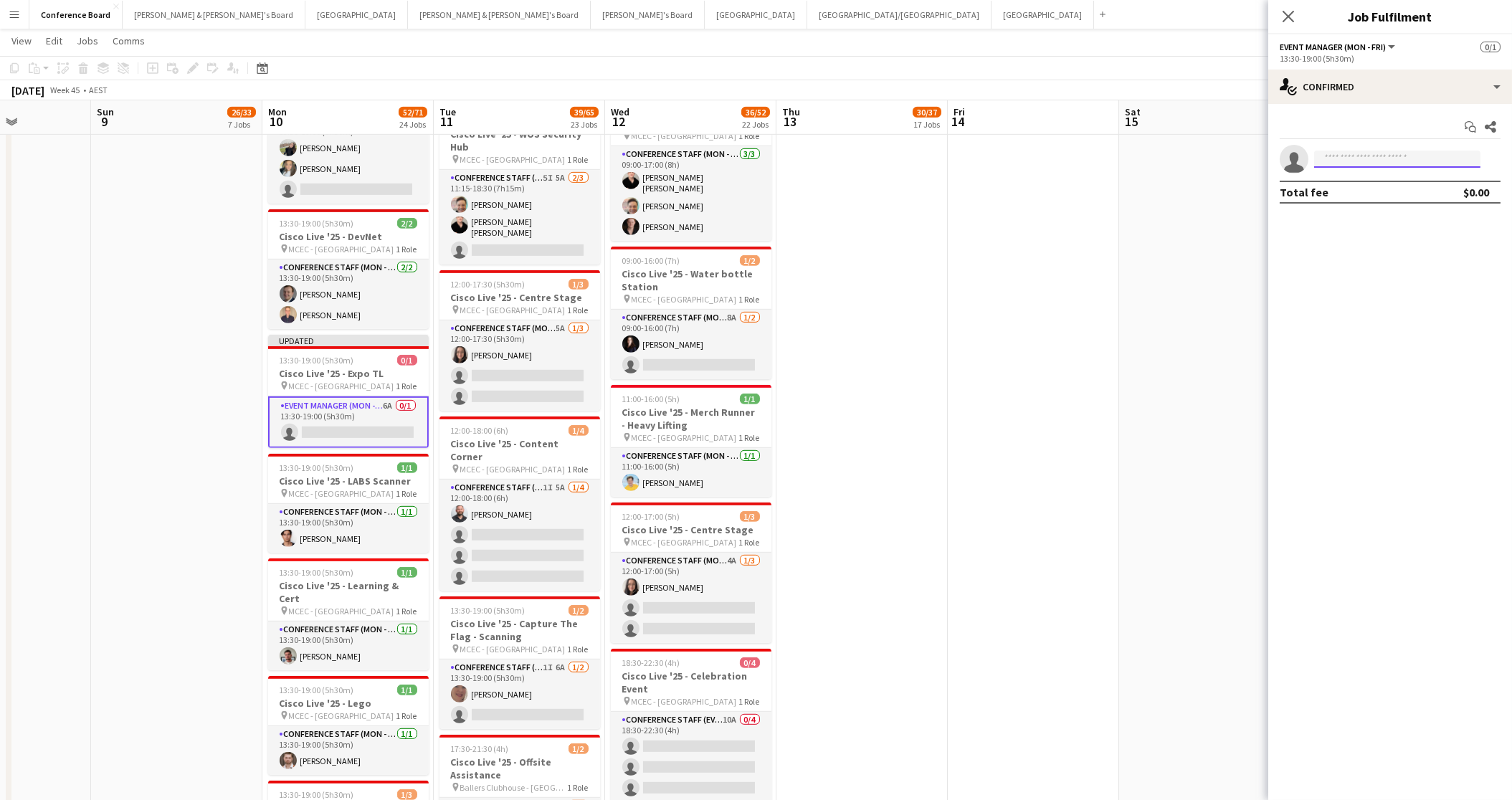
click at [1354, 163] on input at bounding box center [1398, 159] width 166 height 17
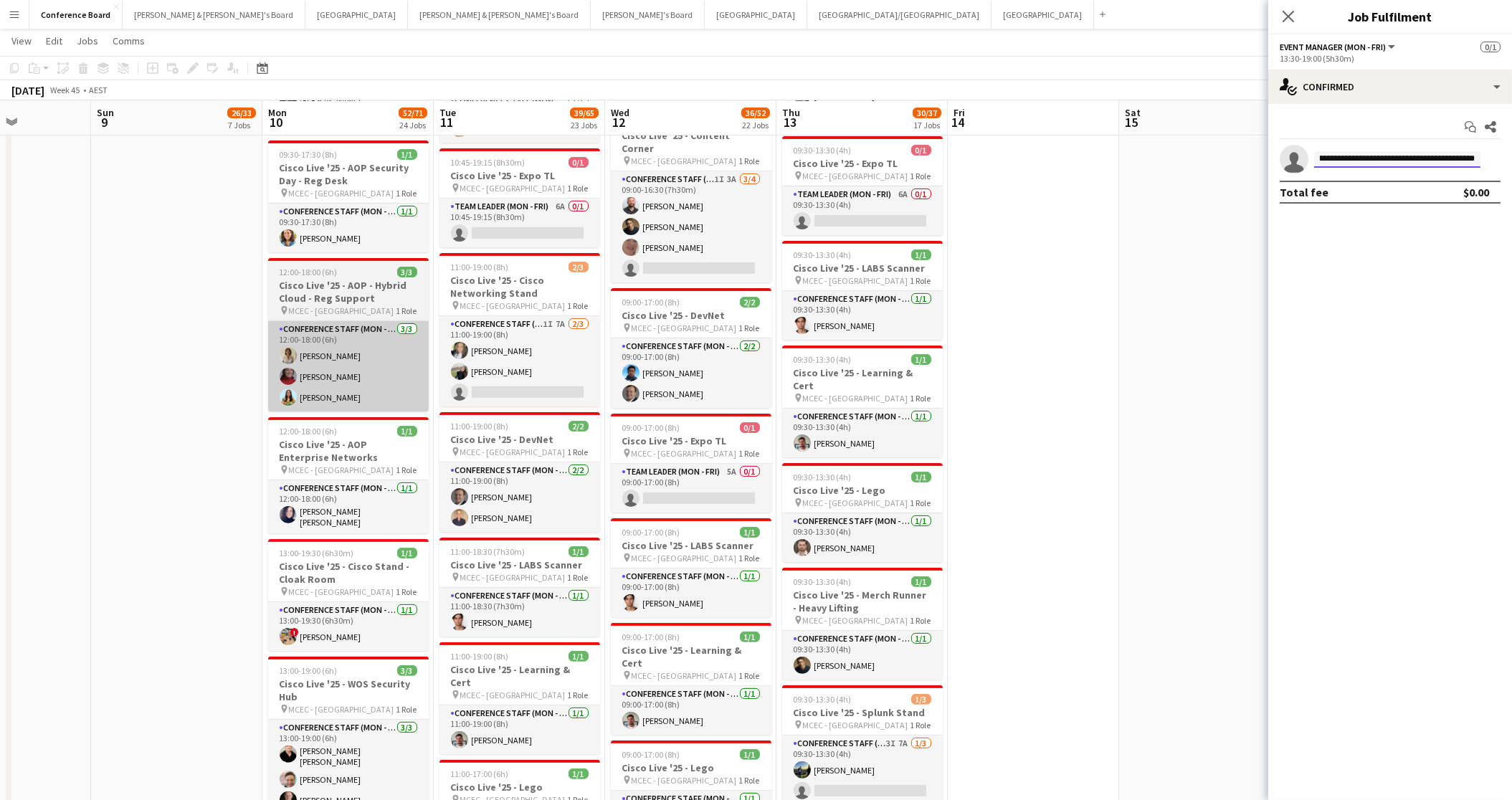
scroll to position [0, 1625]
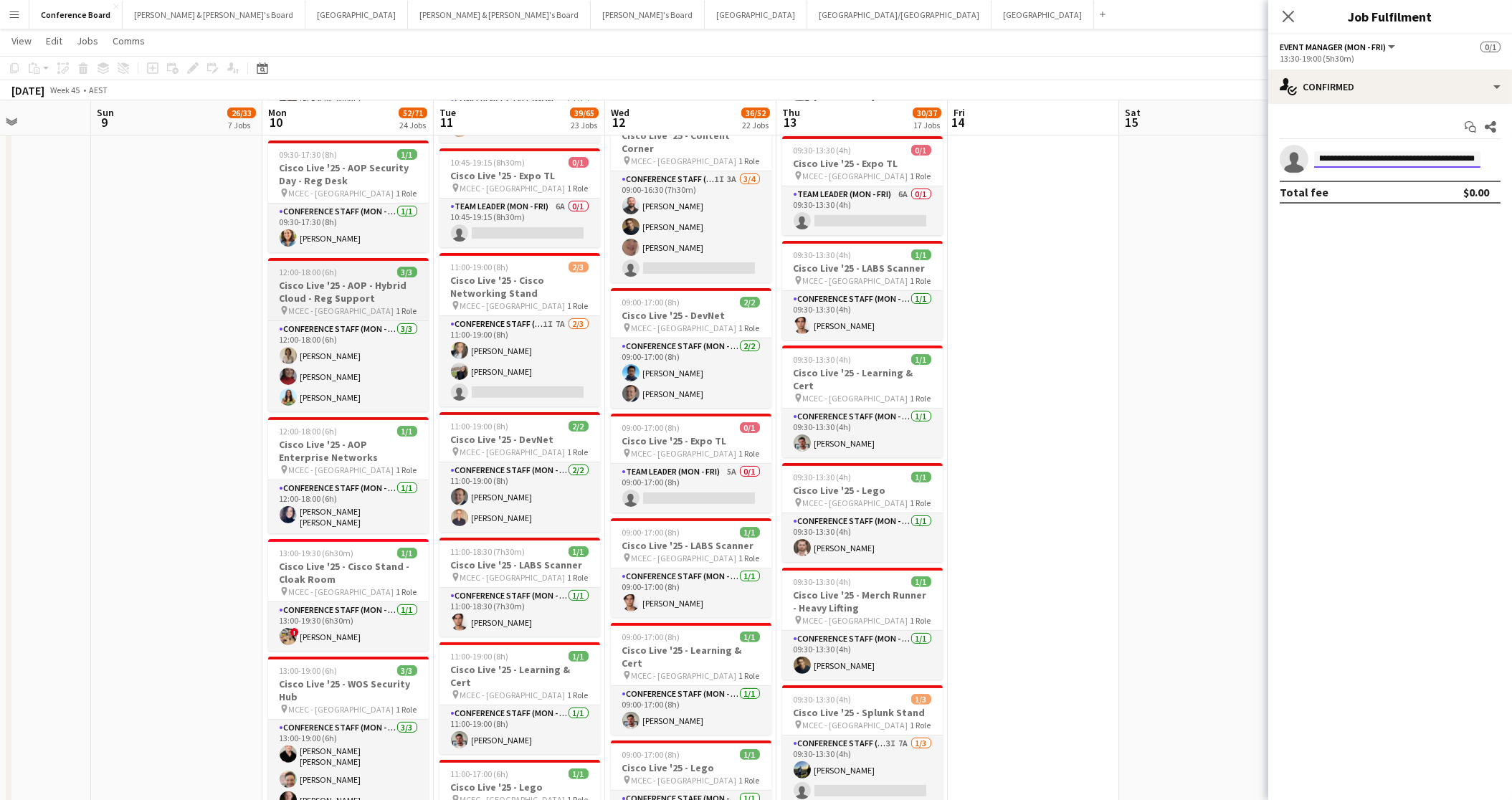
type input "**********"
drag, startPoint x: 327, startPoint y: 258, endPoint x: 454, endPoint y: 277, distance: 128.4
click at [327, 267] on span "12:00-18:00 (6h)" at bounding box center [308, 272] width 58 height 11
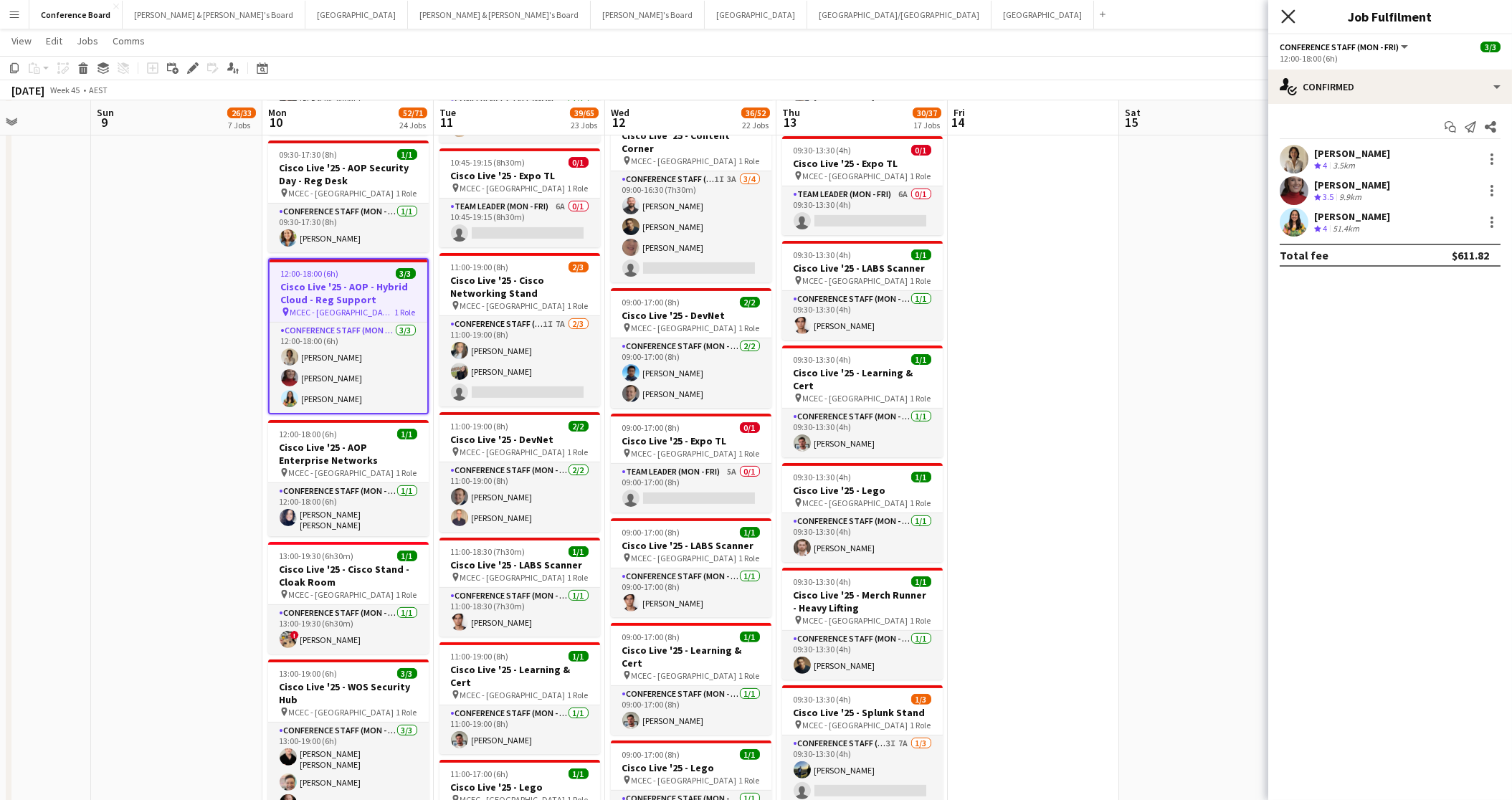
click at [1286, 15] on icon at bounding box center [1288, 16] width 14 height 14
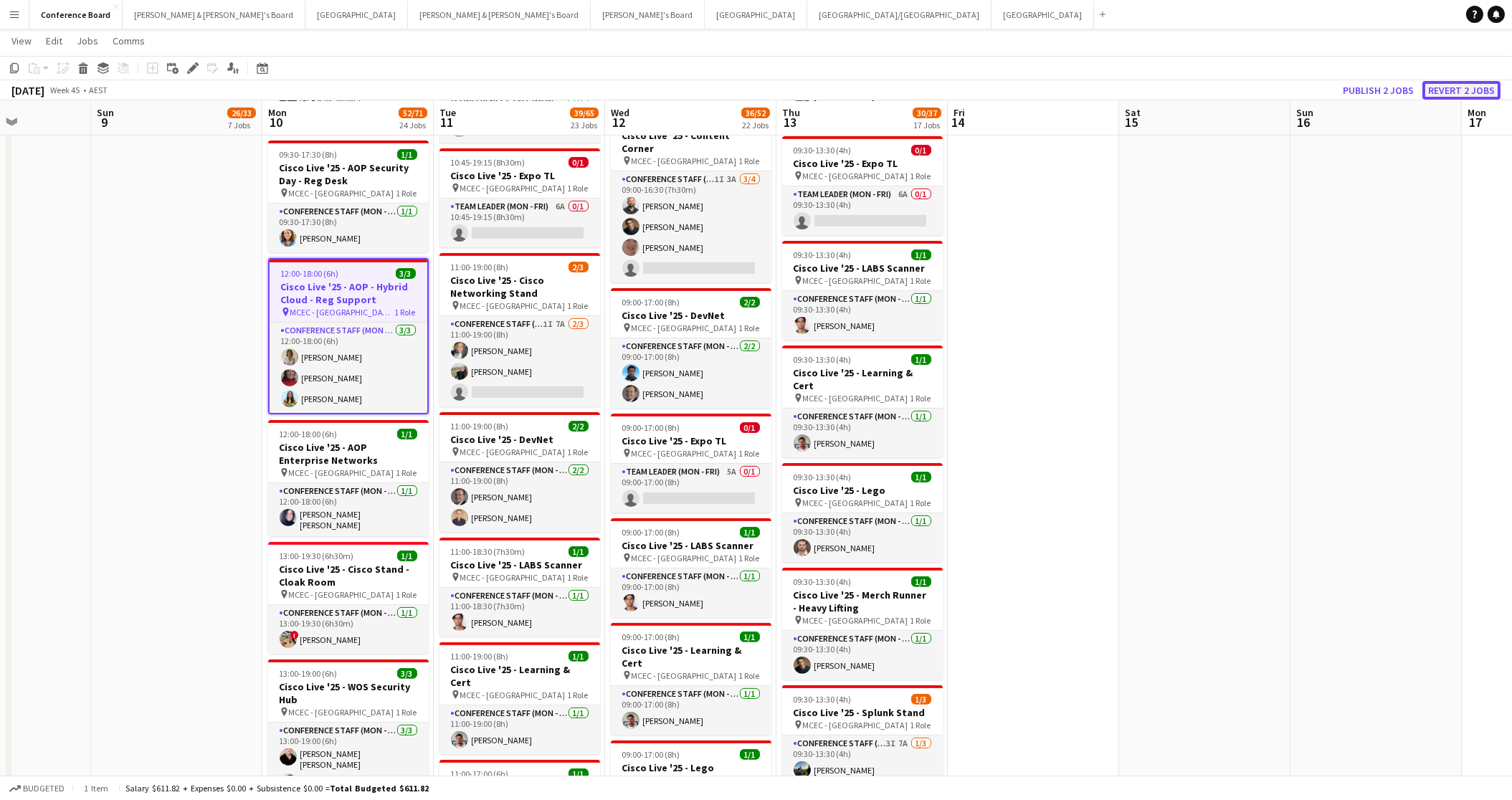
click at [1451, 90] on button "Revert 2 jobs" at bounding box center [1461, 91] width 78 height 18
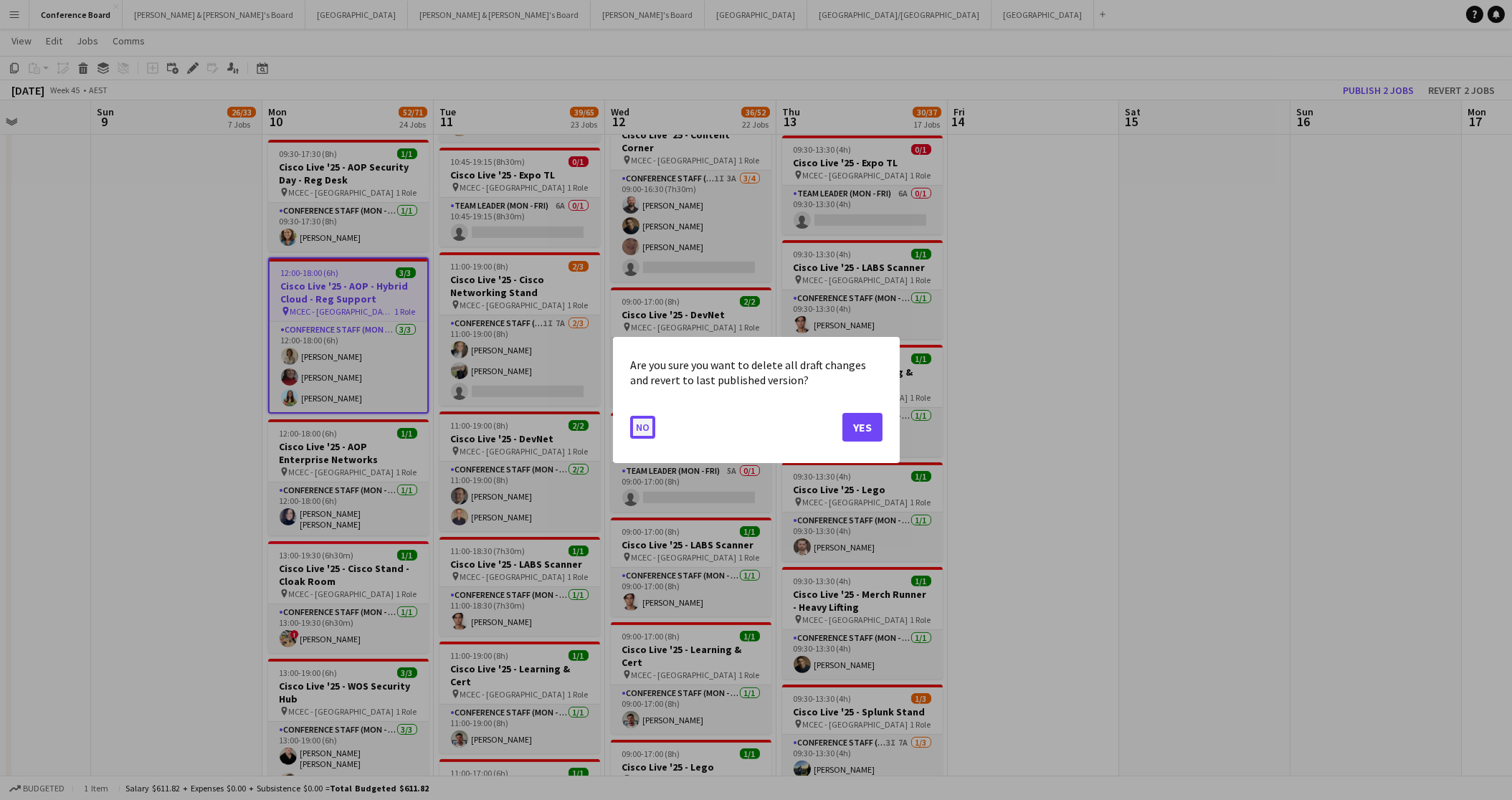
click at [645, 424] on button "No" at bounding box center [642, 427] width 25 height 23
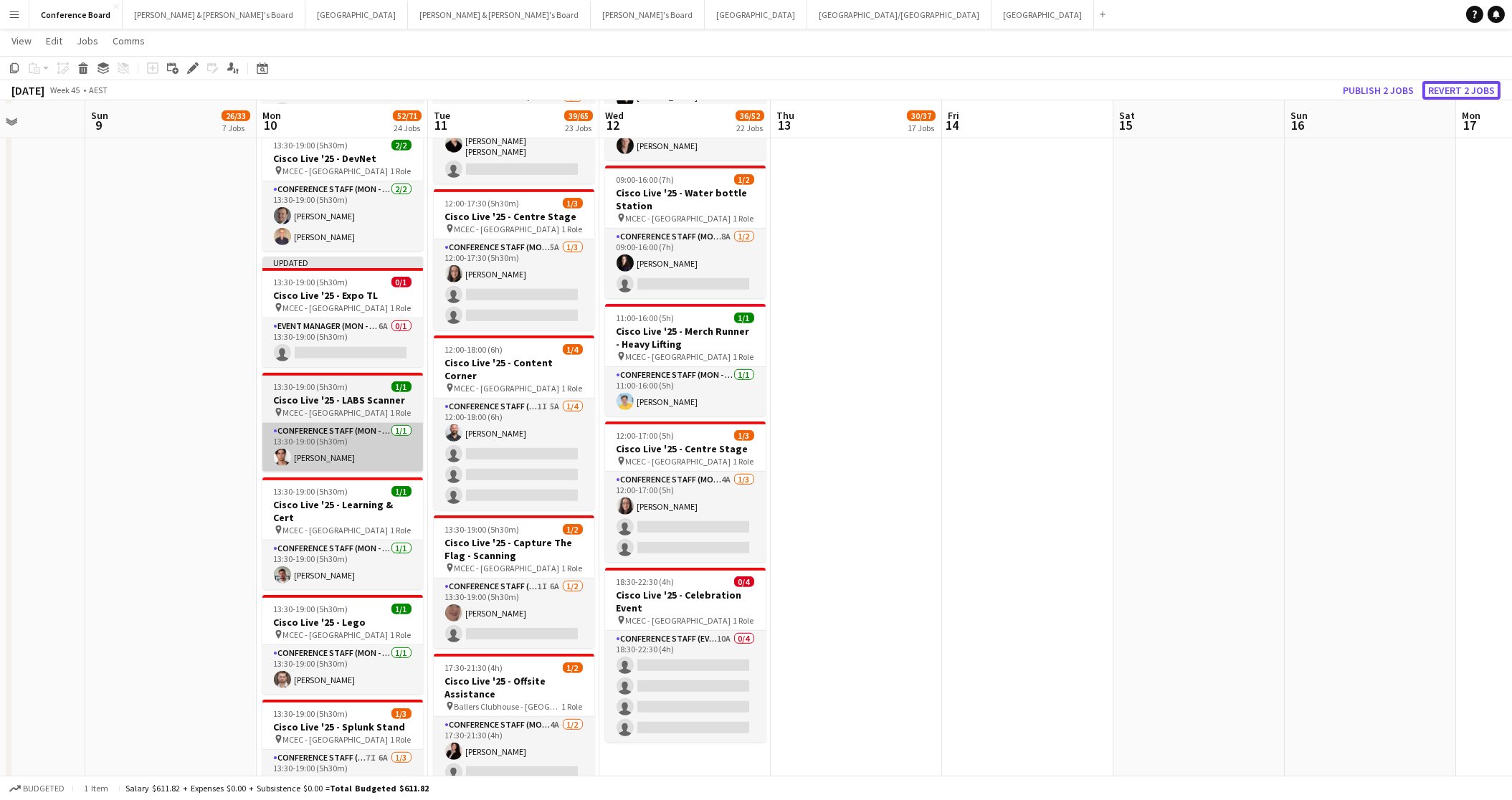
scroll to position [2570, 0]
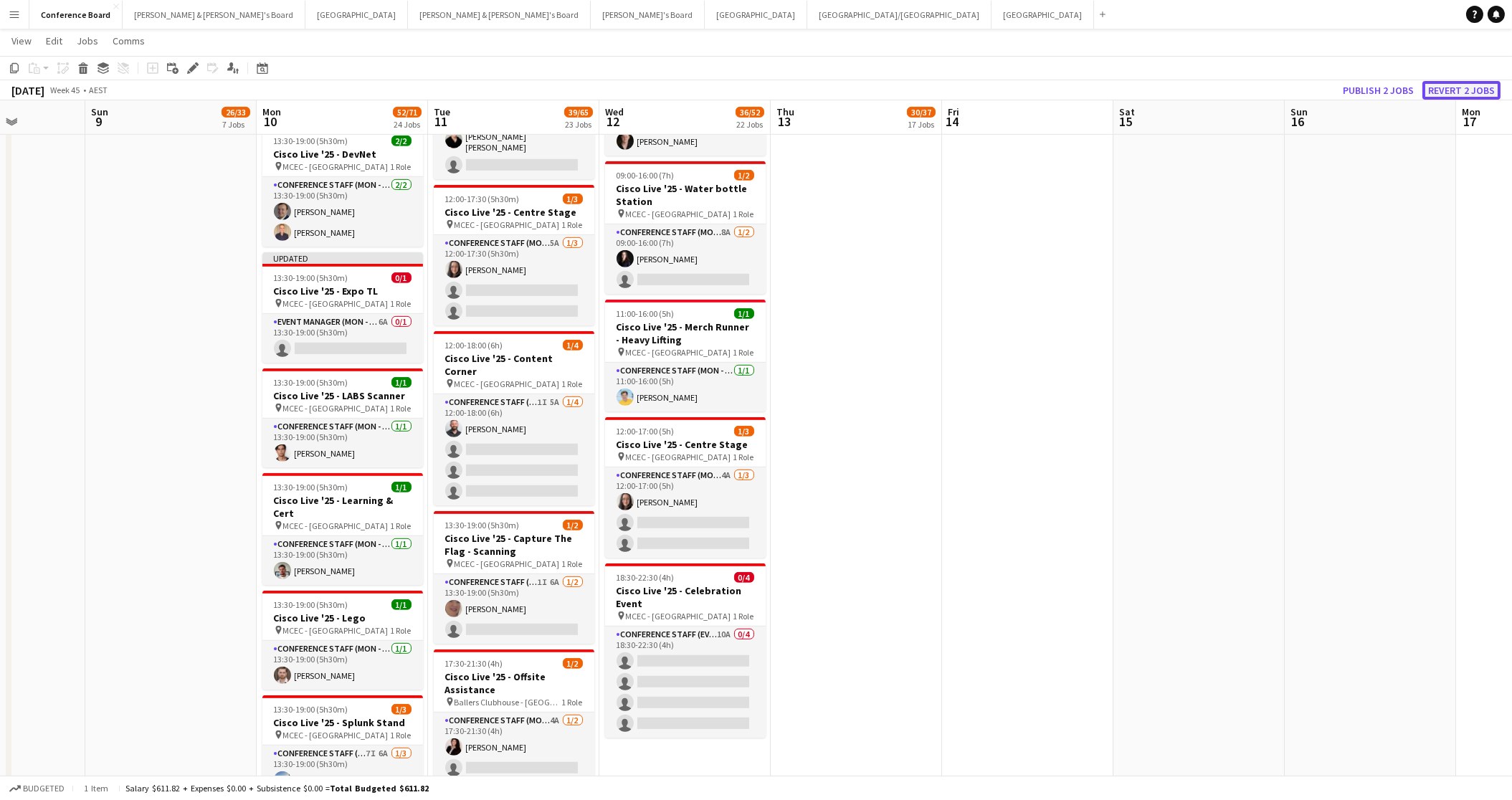
click at [1451, 87] on button "Revert 2 jobs" at bounding box center [1461, 91] width 78 height 18
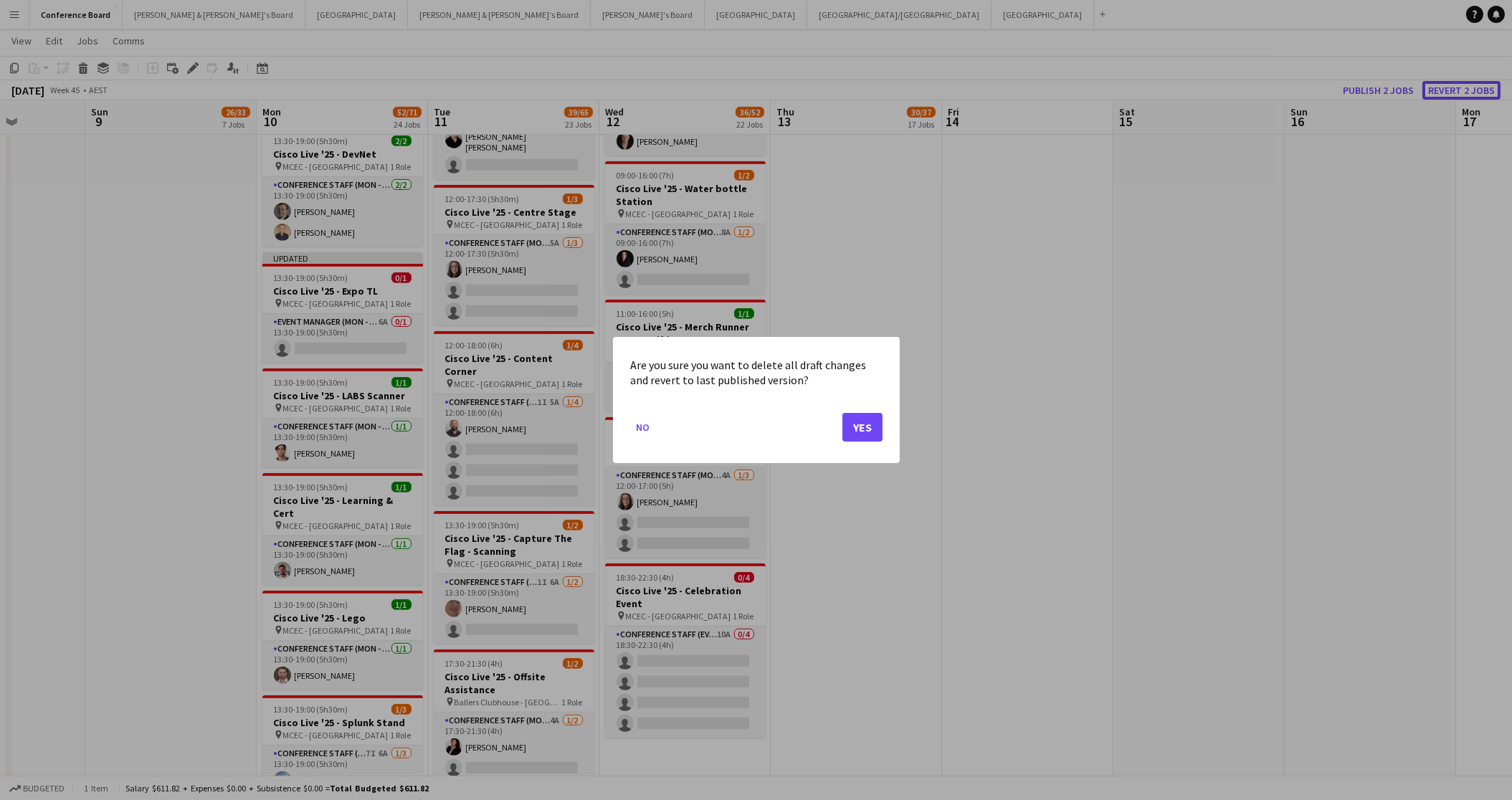
scroll to position [0, 0]
click at [858, 426] on button "Yes" at bounding box center [863, 426] width 40 height 28
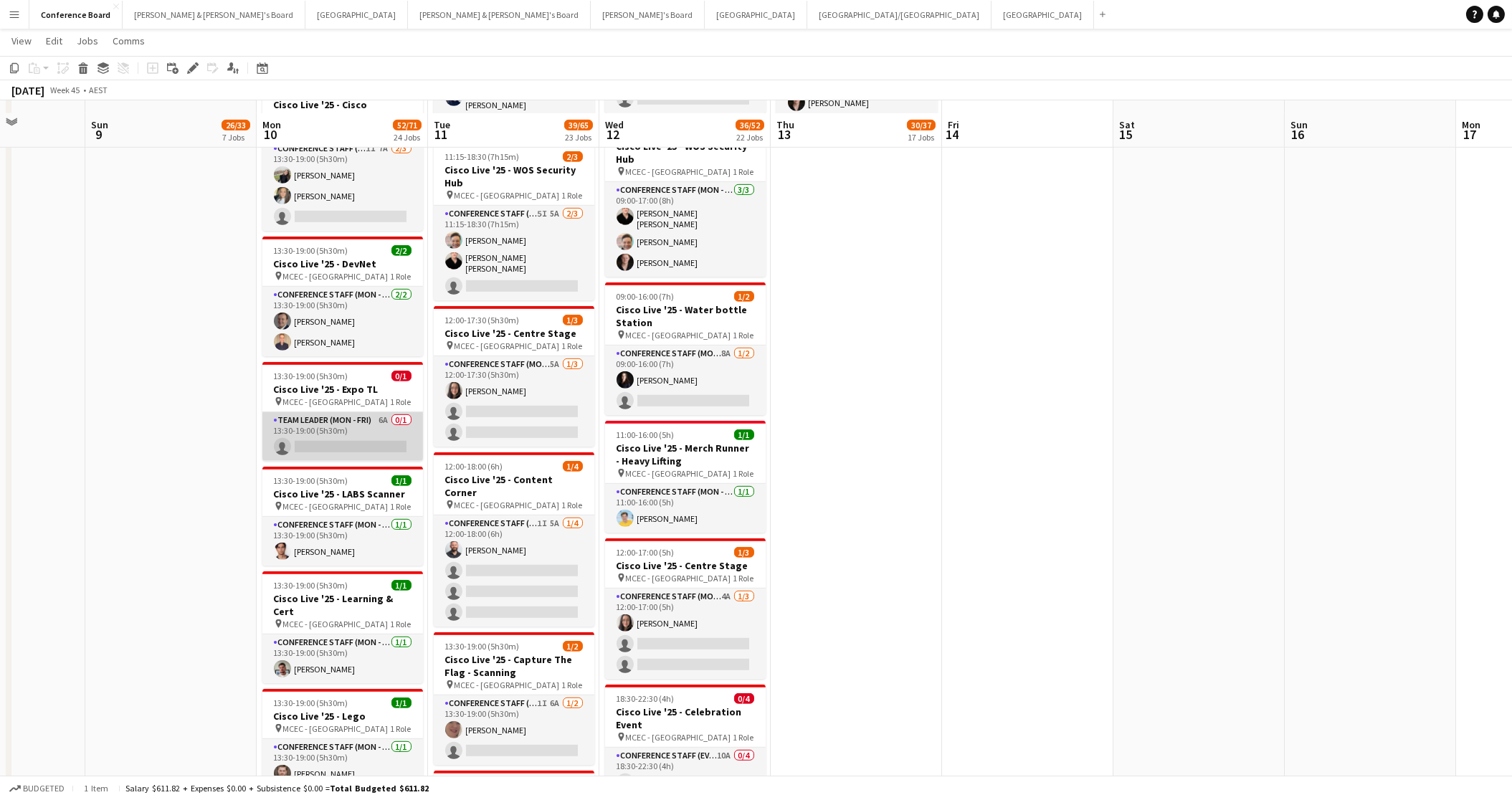
scroll to position [2434, 0]
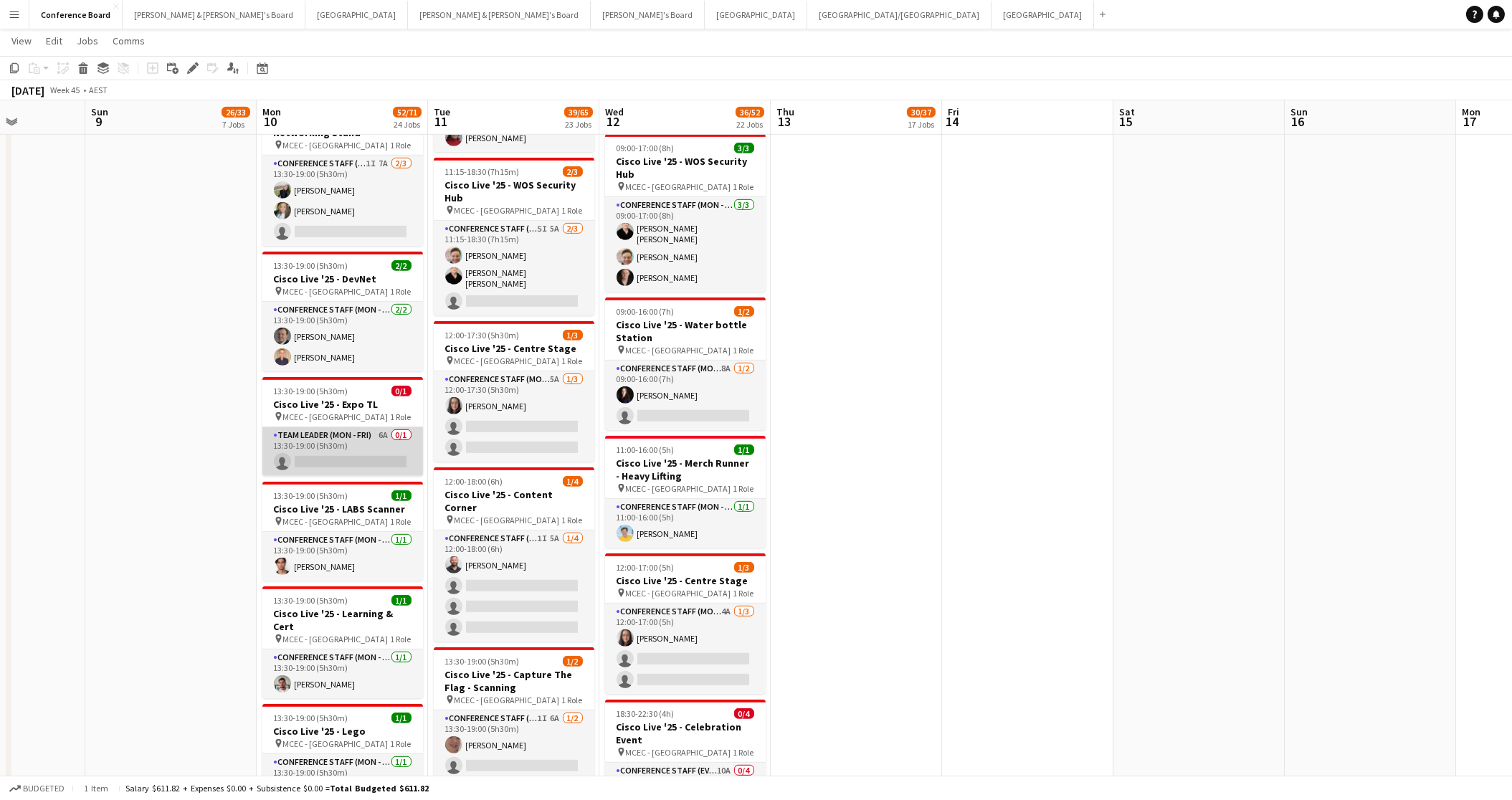
click at [352, 437] on app-card-role "Team Leader (Mon - Fri) 6A 0/1 13:30-19:00 (5h30m) single-neutral-actions" at bounding box center [343, 451] width 161 height 48
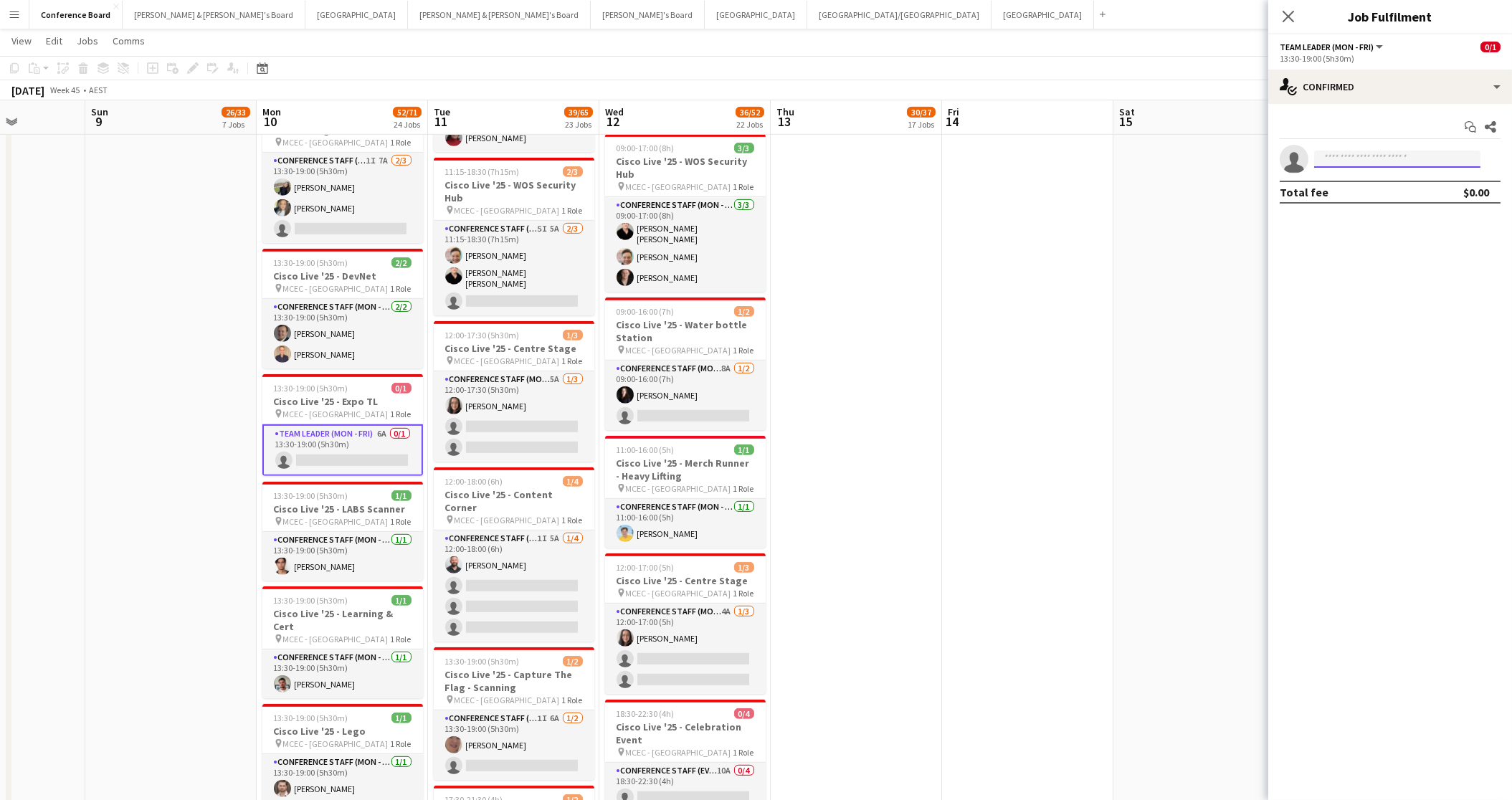
click at [1350, 155] on input at bounding box center [1398, 159] width 166 height 17
type input "*"
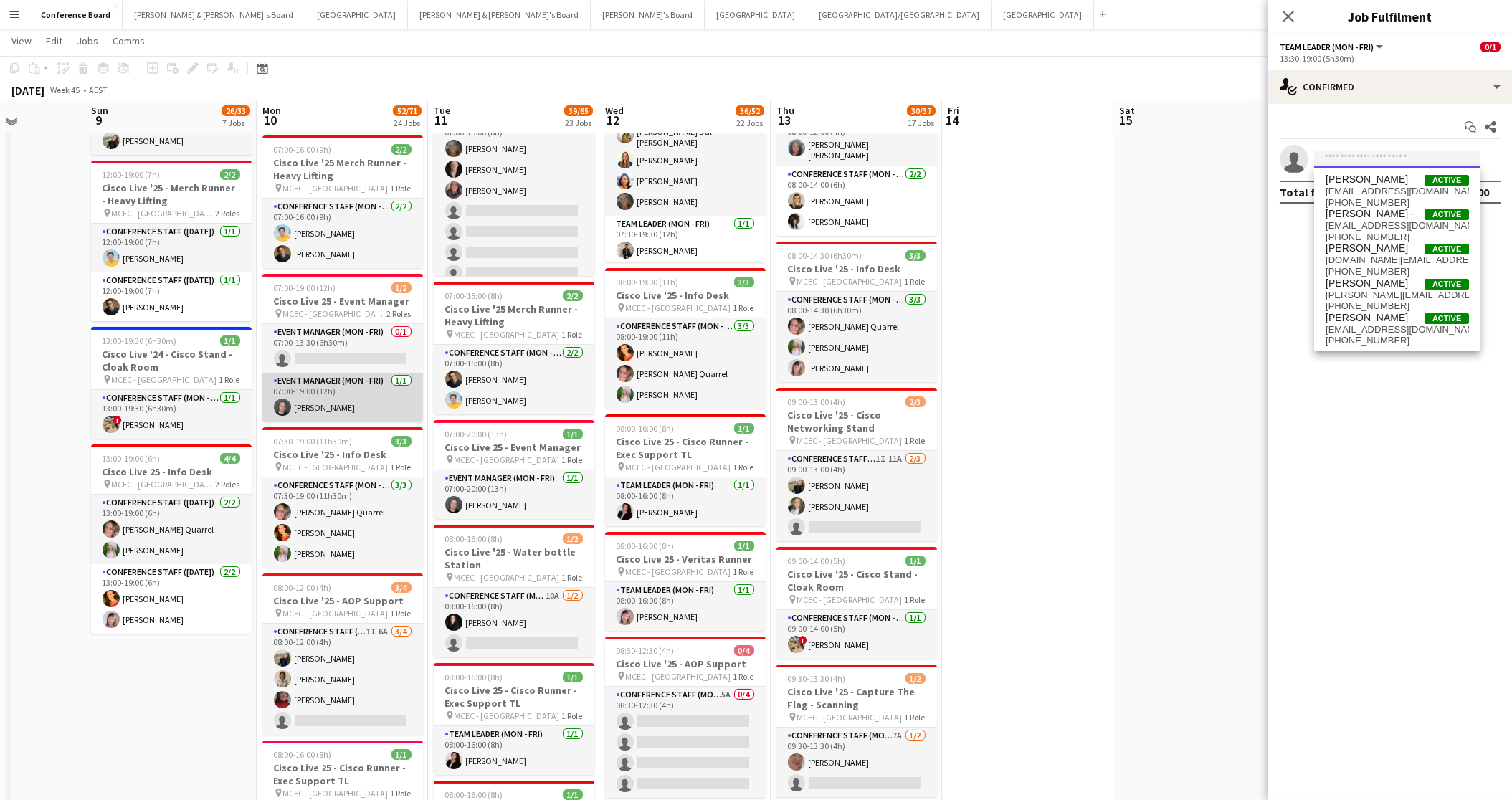
scroll to position [610, 0]
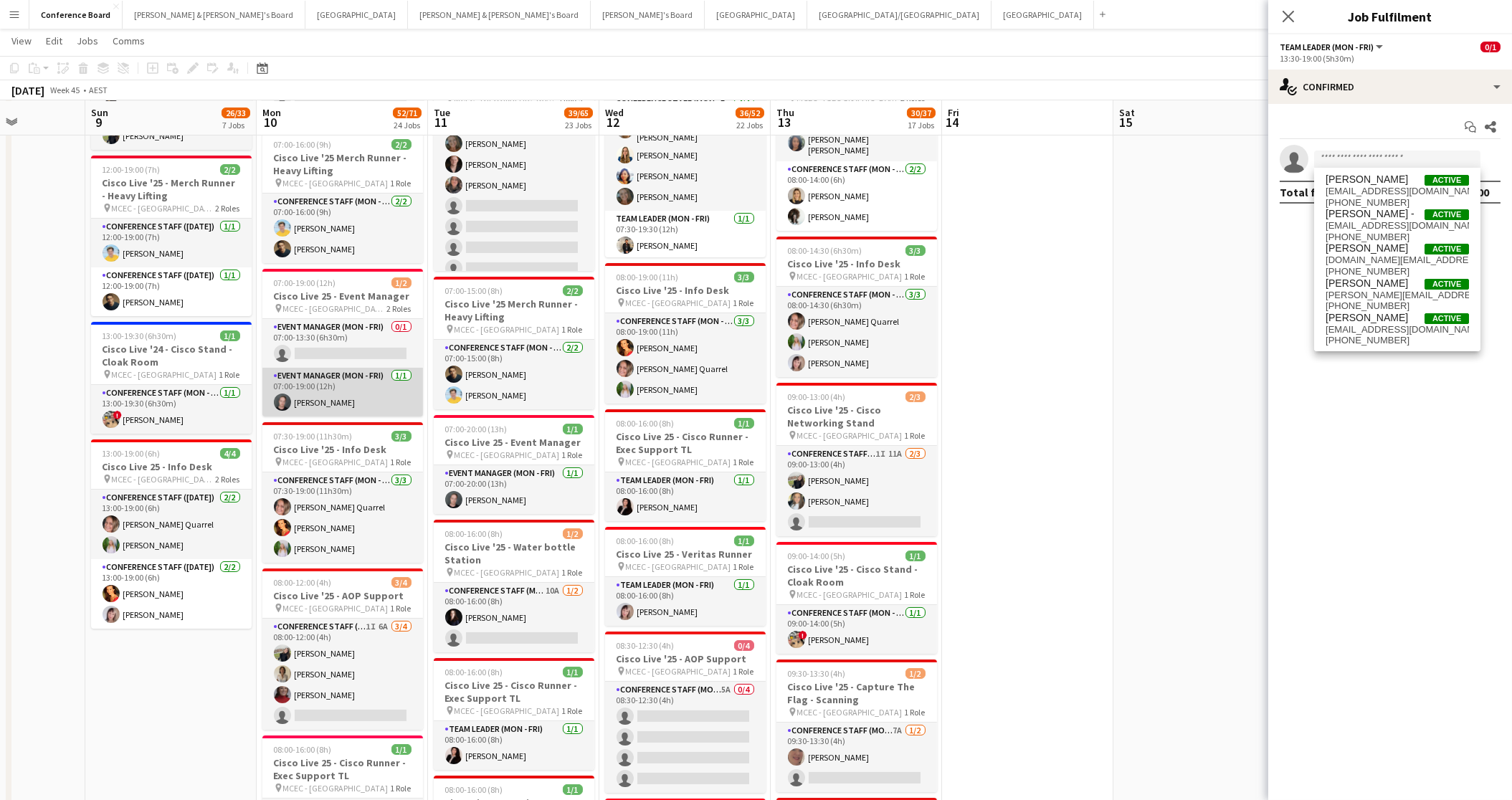
click at [327, 379] on app-card-role "Event Manager (Mon - Fri) [DATE] 07:00-19:00 (12h) [PERSON_NAME]" at bounding box center [343, 391] width 161 height 48
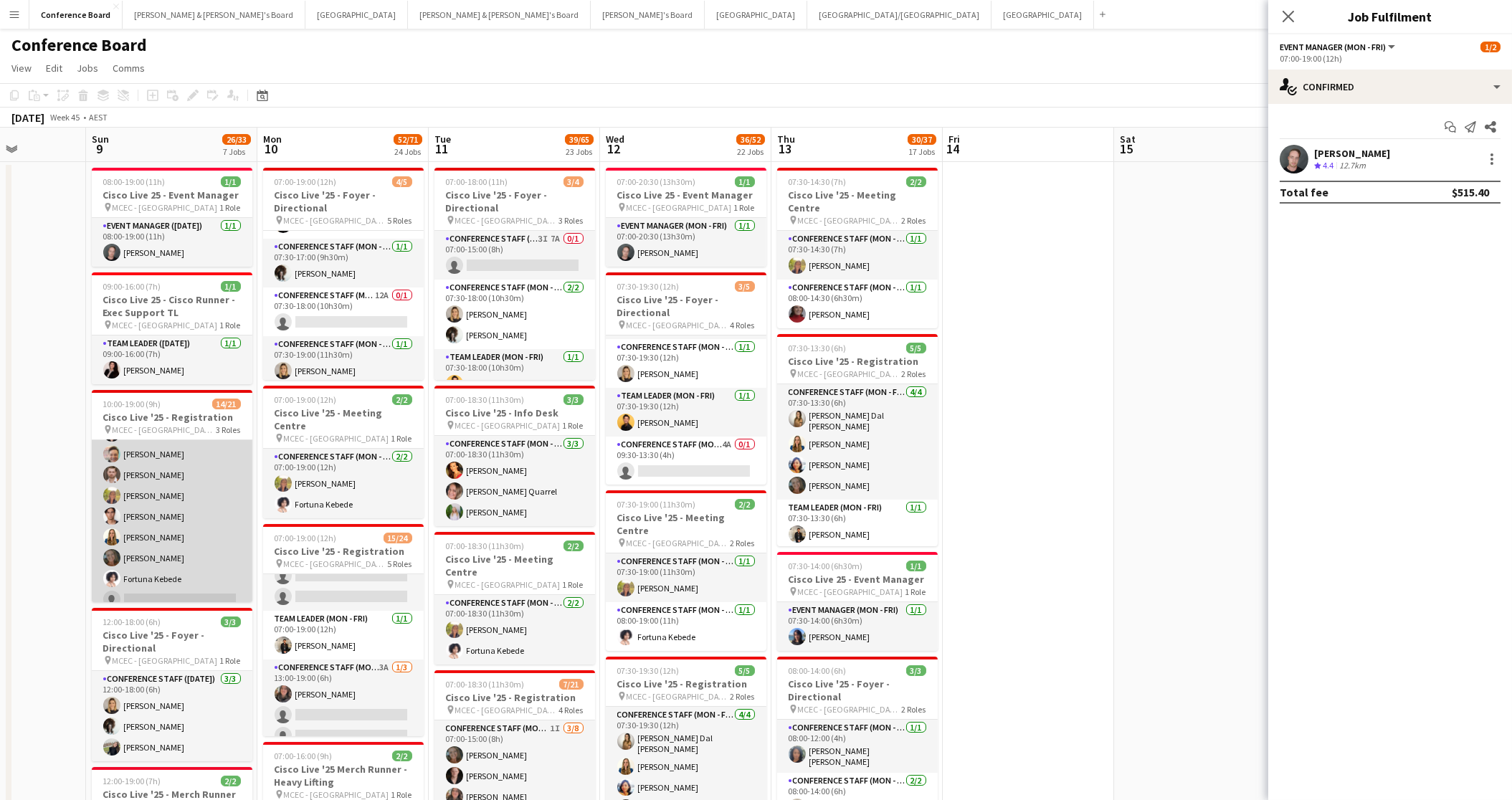
scroll to position [0, 0]
click at [171, 523] on app-card-role "Conference Staff (Sunday) 4I 10/17 10:00-17:00 (7h) Madeleine Dal Ben Richard E…" at bounding box center [172, 439] width 161 height 386
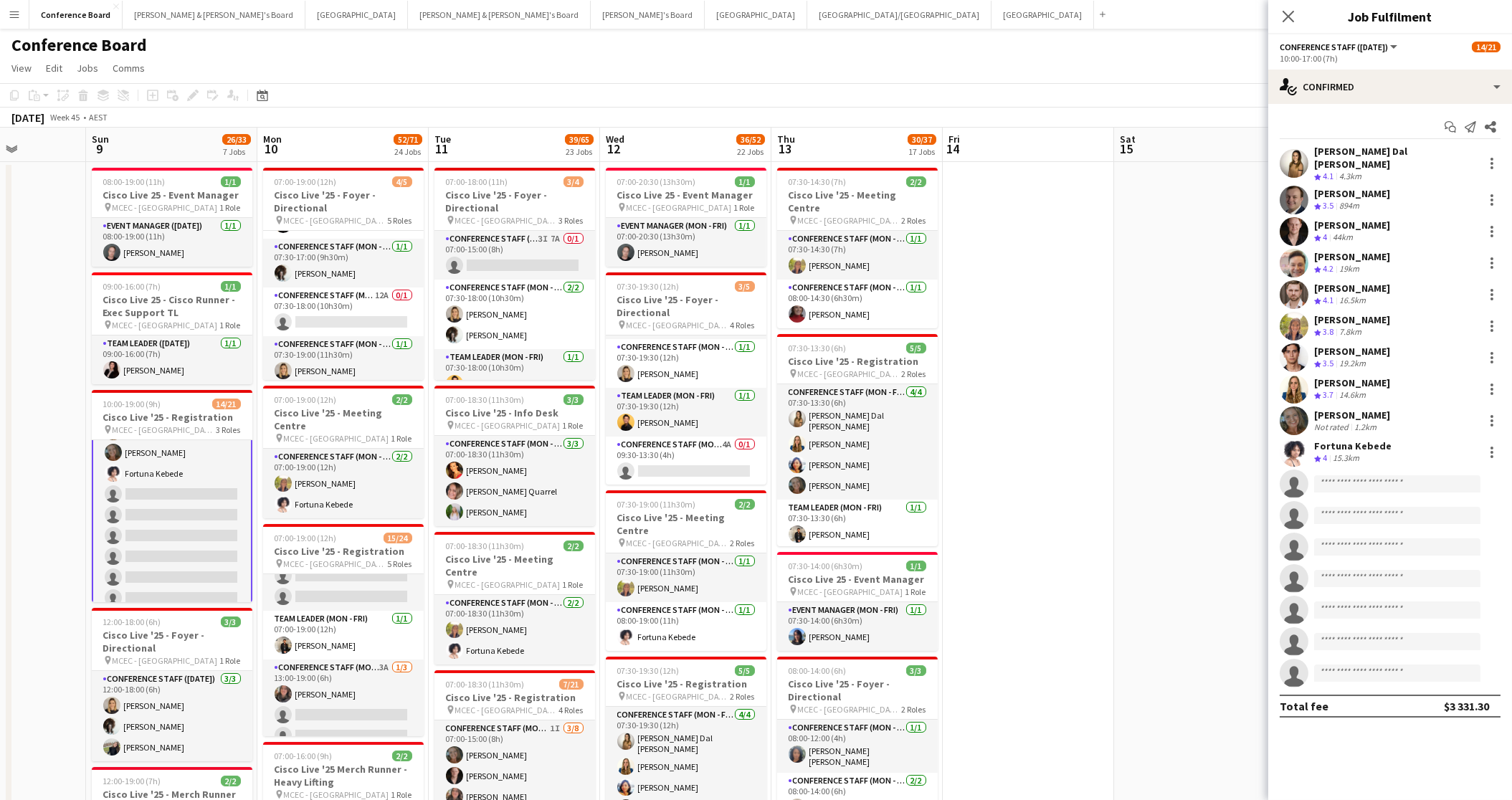
scroll to position [196, 0]
click at [1400, 101] on div "single-neutral-actions-check-2 Confirmed" at bounding box center [1390, 87] width 244 height 35
click at [1412, 144] on span "Invited" at bounding box center [1416, 147] width 29 height 13
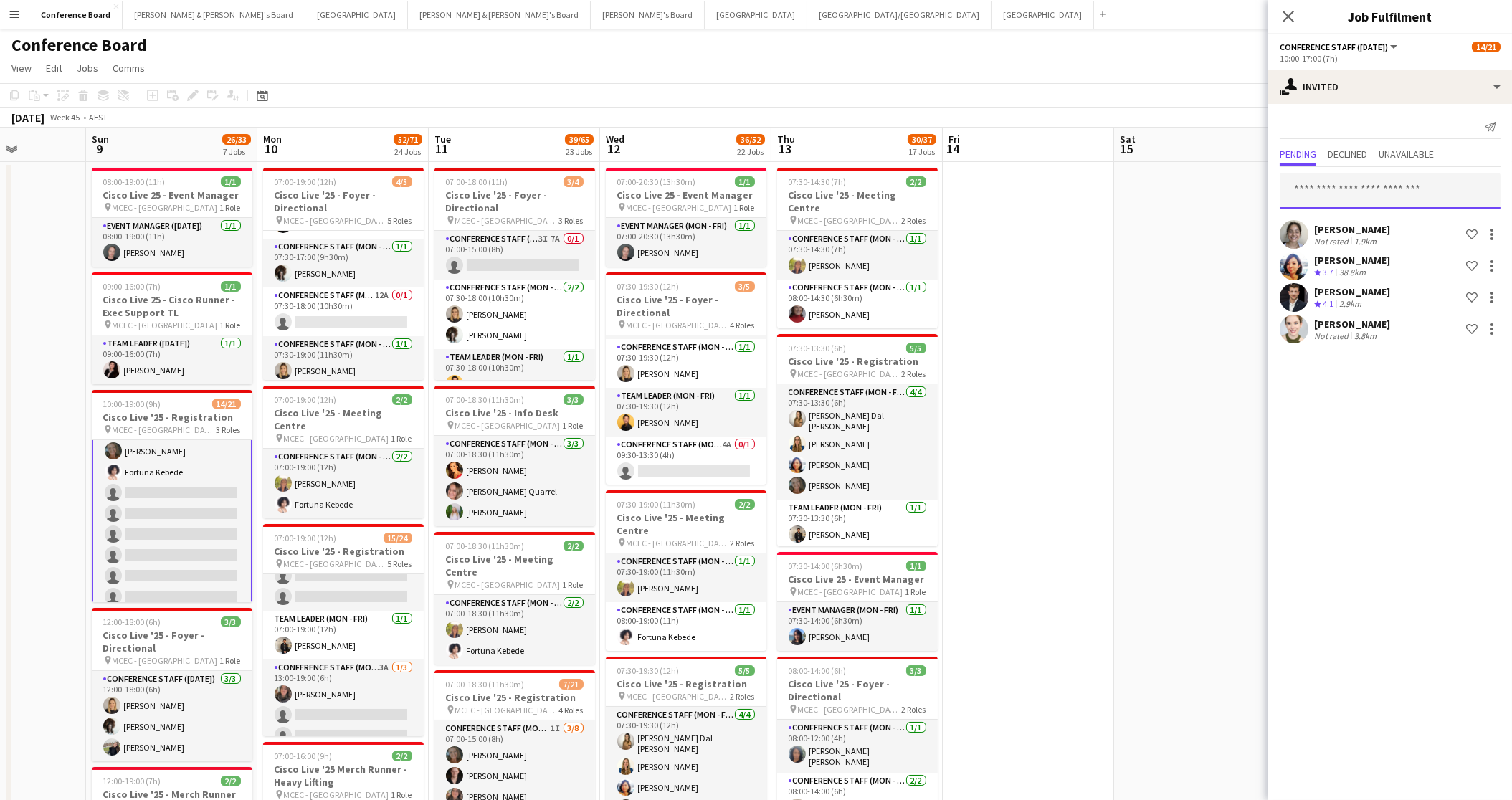
click at [1314, 195] on input "text" at bounding box center [1389, 190] width 220 height 36
type input "***"
click at [1346, 238] on span "miajabara14@gmail.com" at bounding box center [1390, 237] width 198 height 12
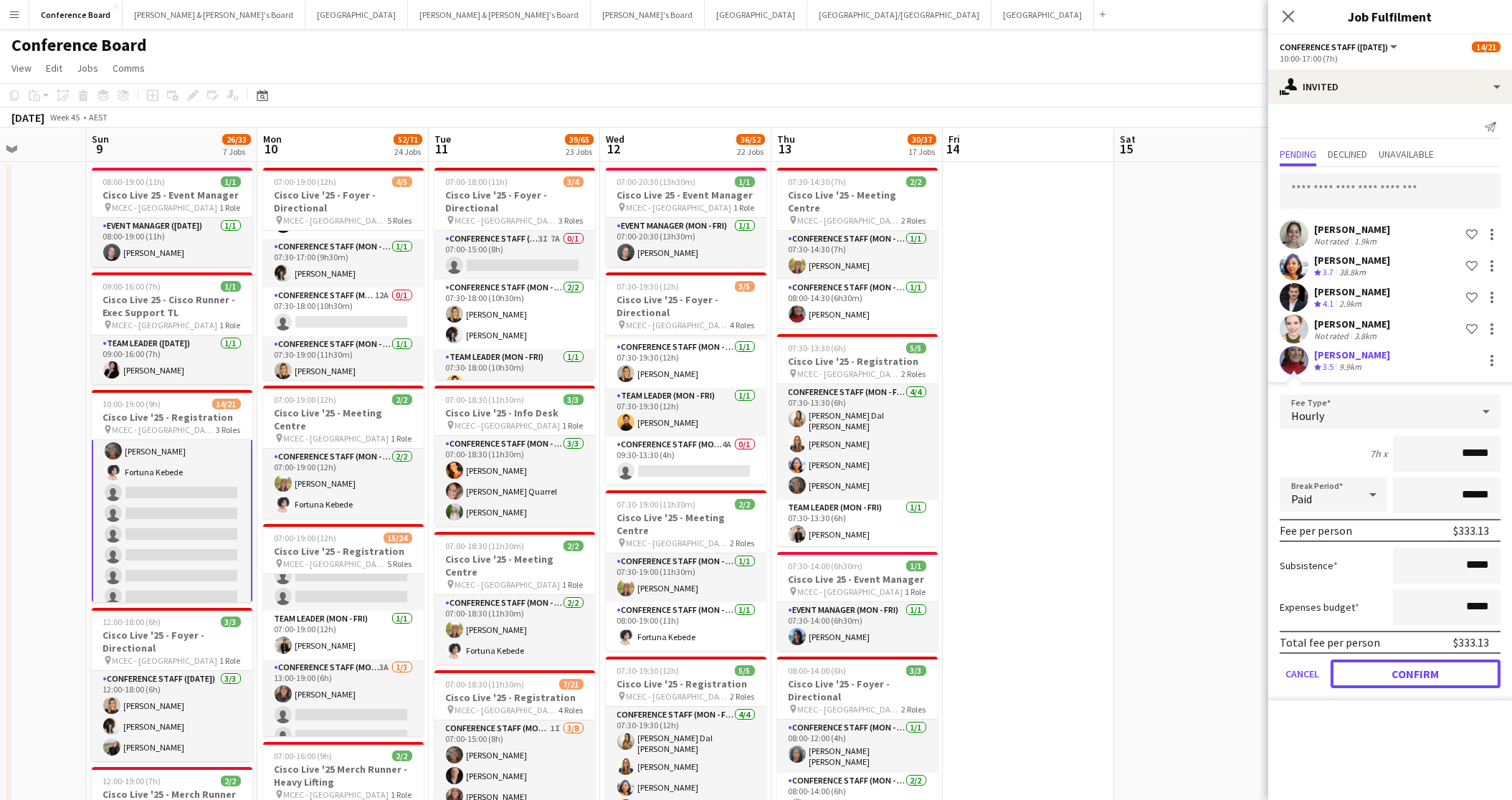
drag, startPoint x: 1407, startPoint y: 673, endPoint x: 1361, endPoint y: 654, distance: 49.8
click at [1406, 673] on button "Confirm" at bounding box center [1416, 673] width 170 height 28
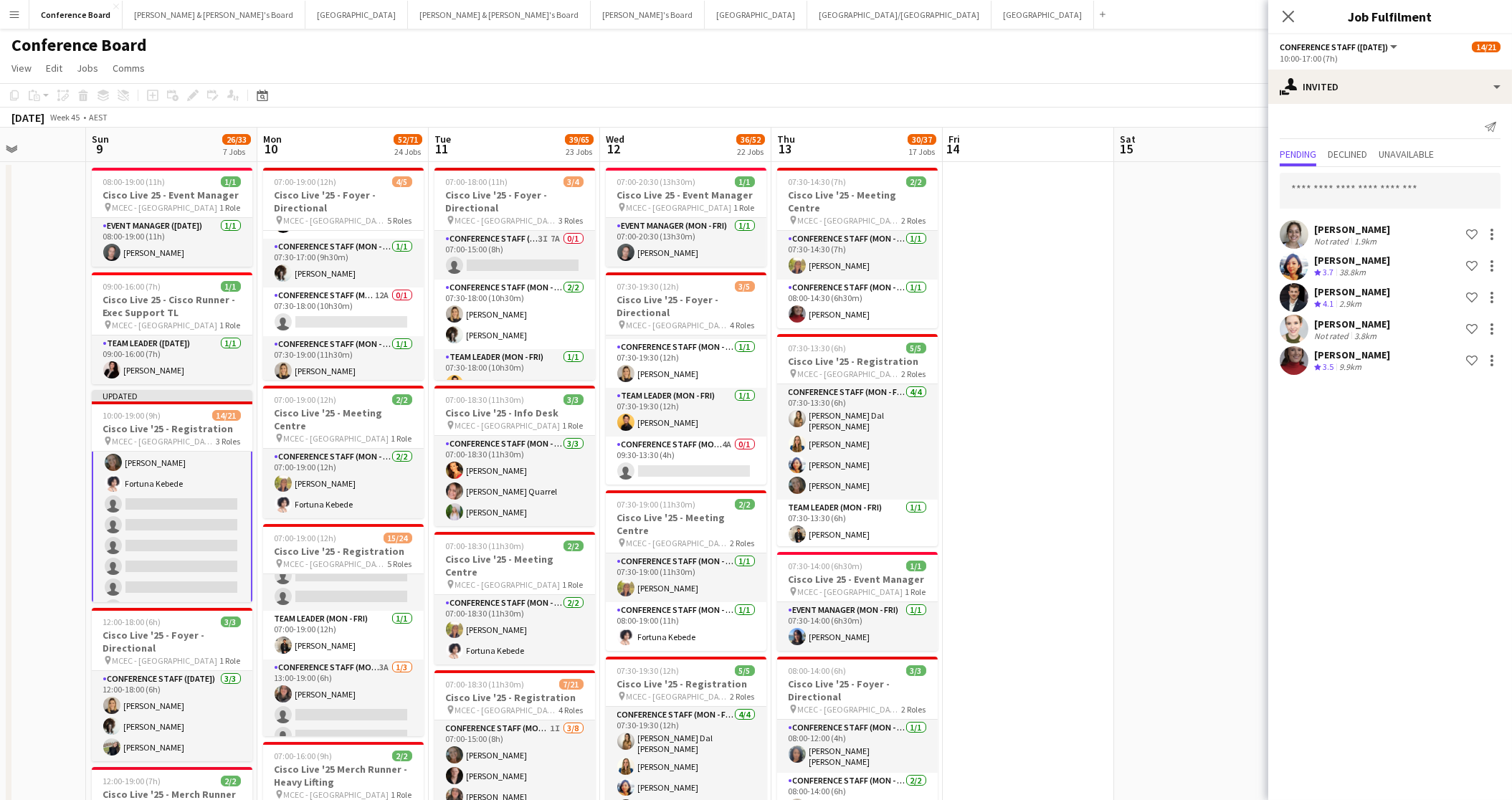
drag, startPoint x: 1160, startPoint y: 491, endPoint x: 1153, endPoint y: 440, distance: 51.5
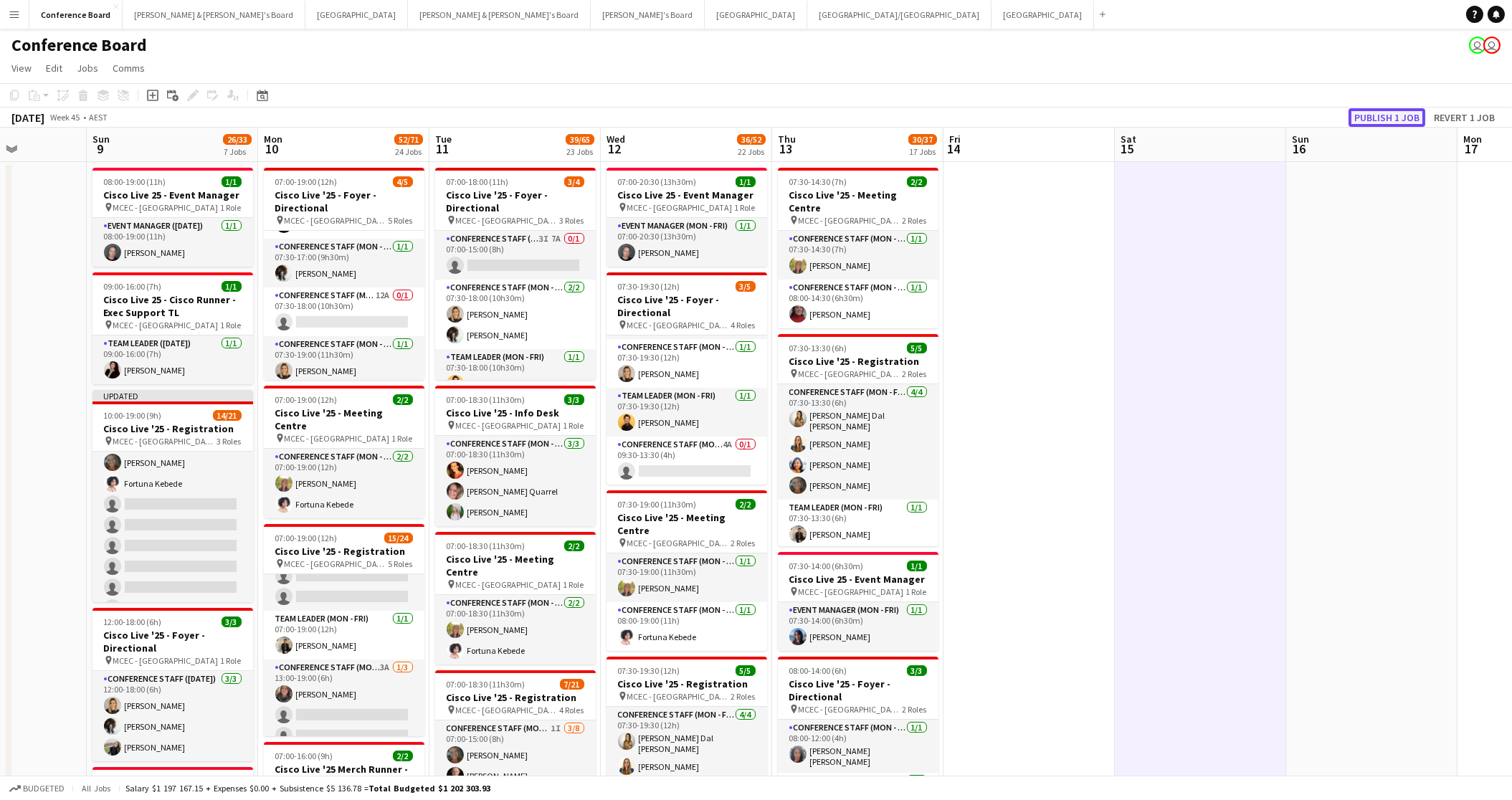
click at [1388, 114] on button "Publish 1 job" at bounding box center [1387, 117] width 77 height 18
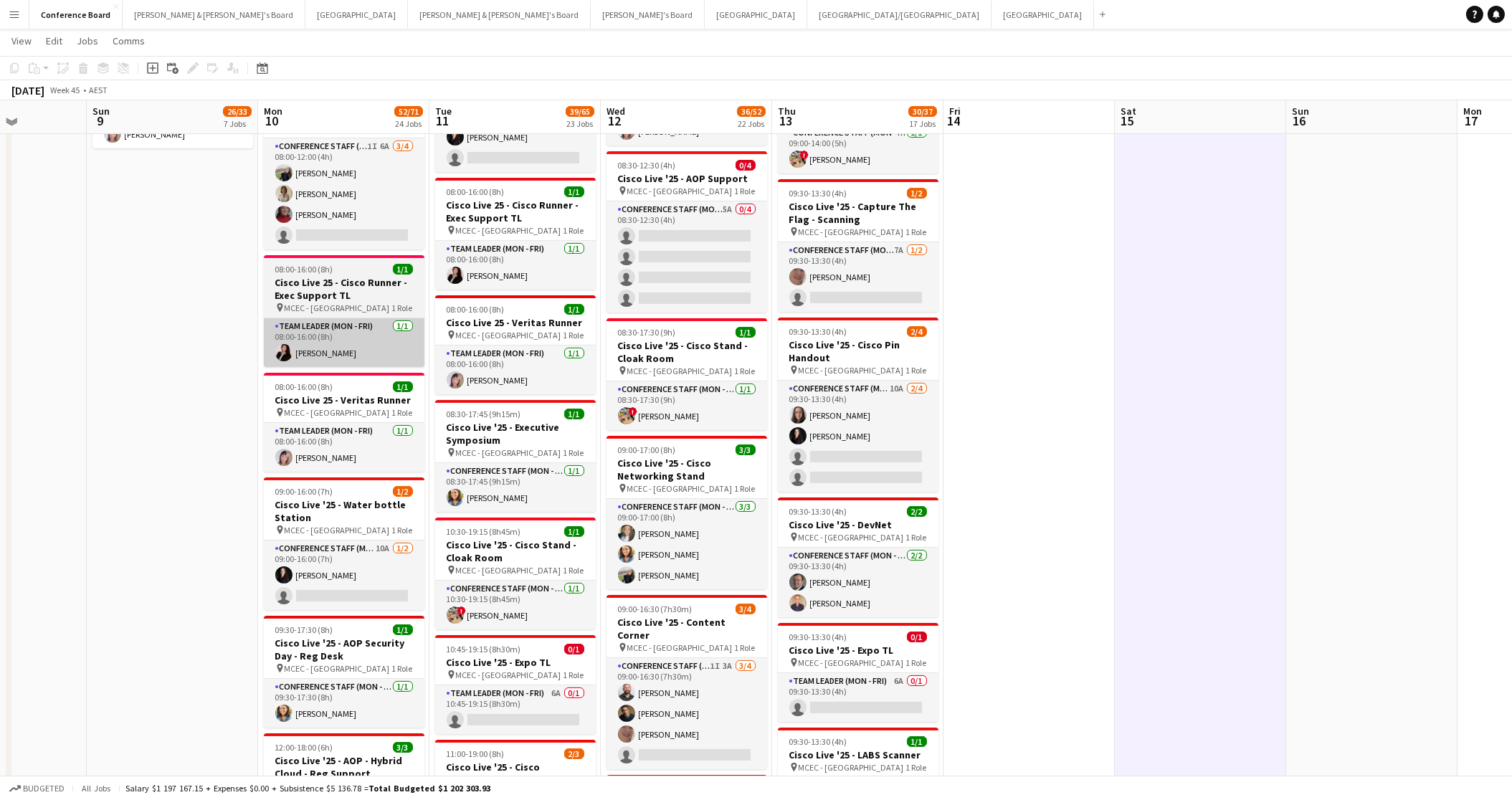
scroll to position [1093, 0]
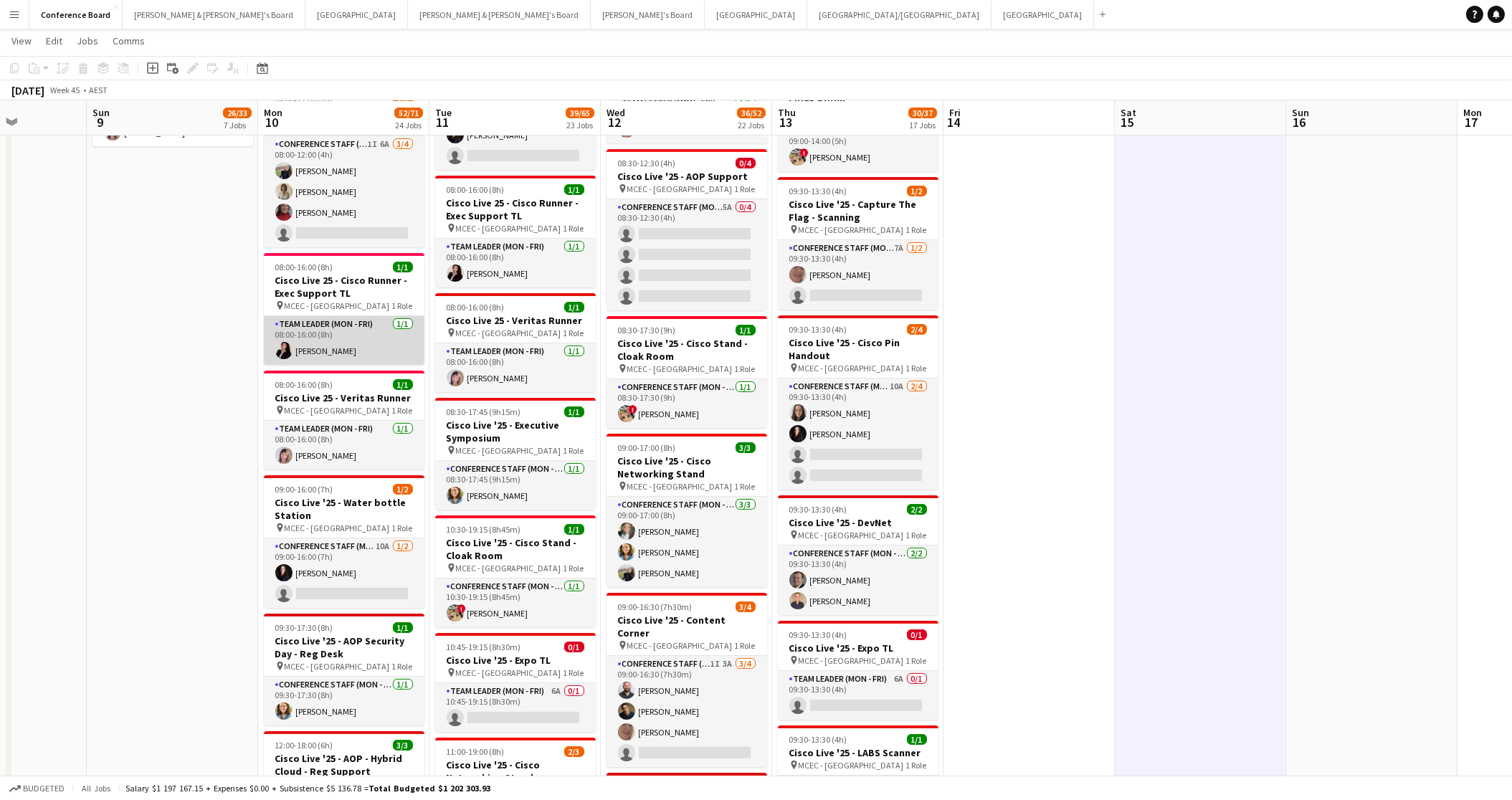
click at [314, 334] on app-card-role "Team Leader (Mon - Fri) 1/1 08:00-16:00 (8h) Angie Osorio" at bounding box center [344, 340] width 161 height 48
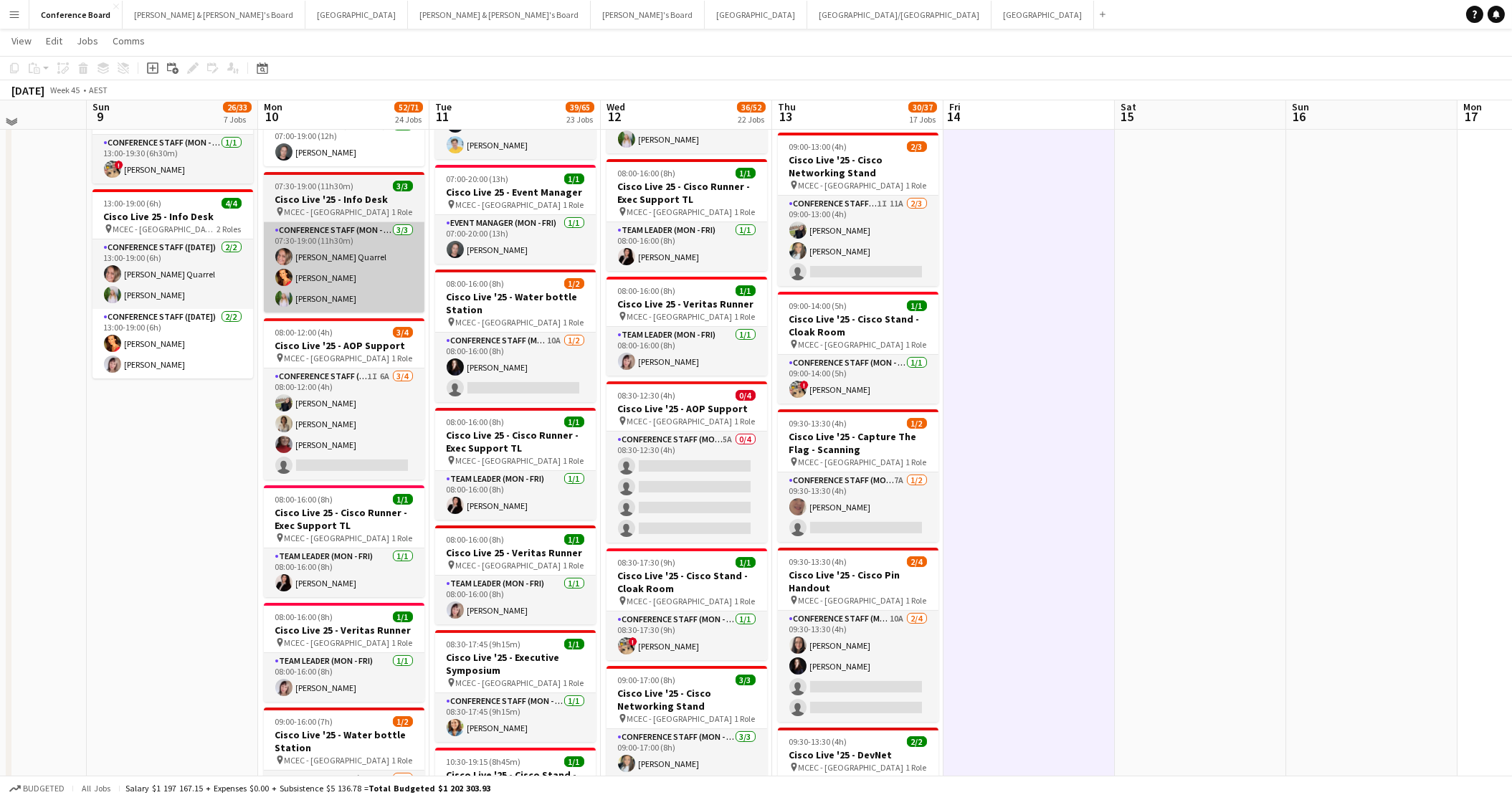
scroll to position [877, 0]
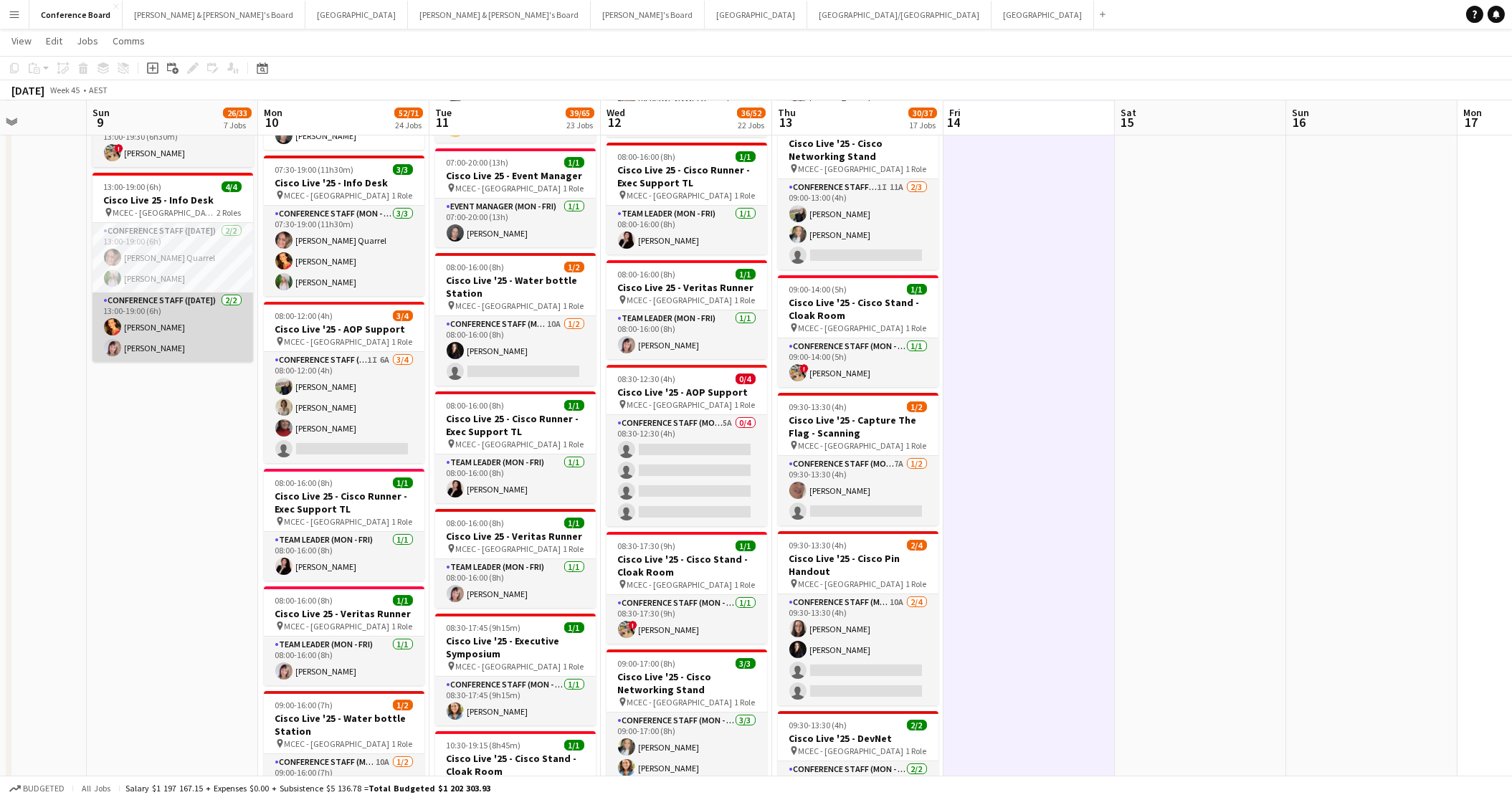
click at [111, 347] on app-user-avatar at bounding box center [113, 347] width 17 height 17
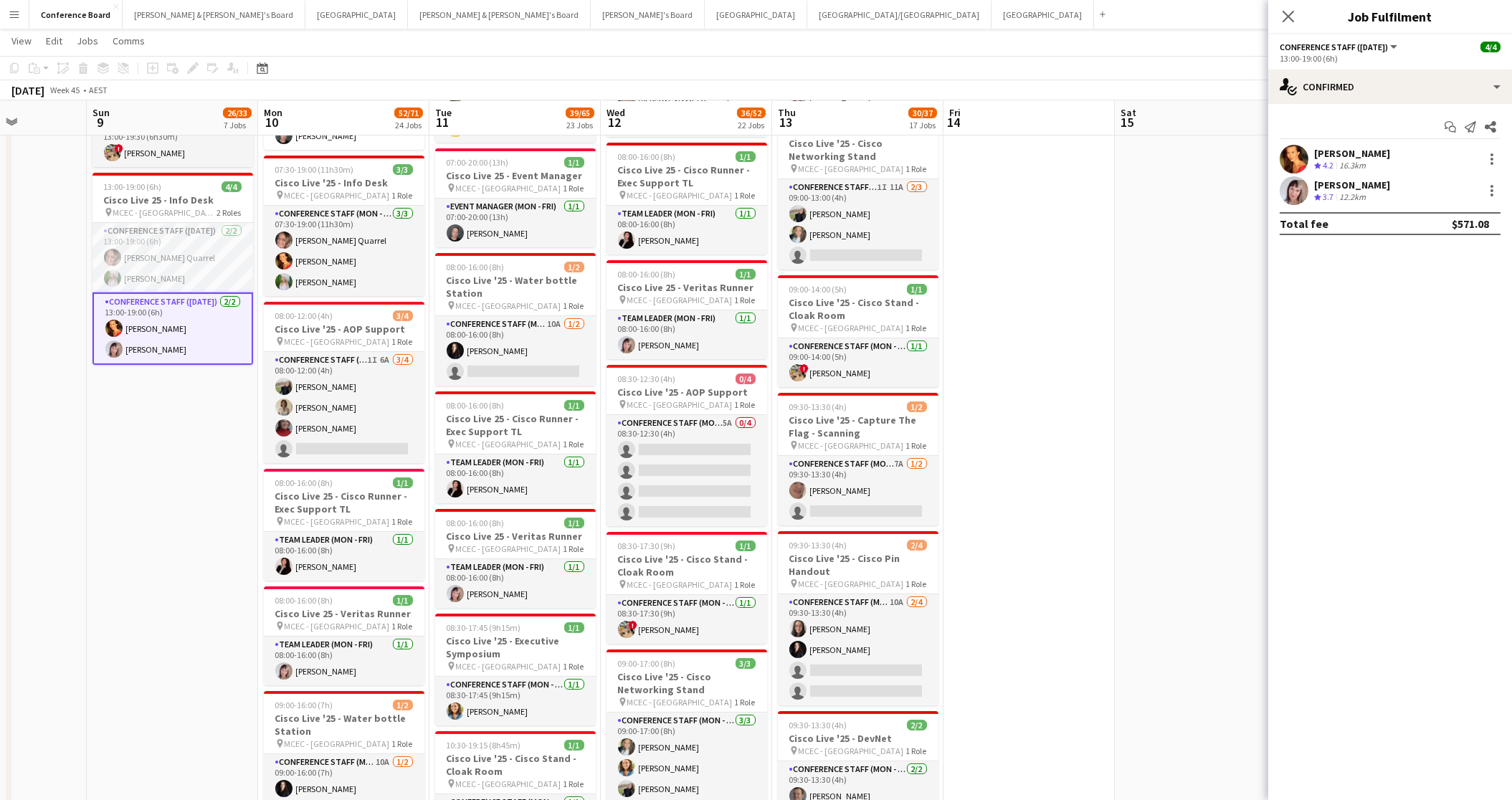
click at [1300, 187] on app-user-avatar at bounding box center [1293, 190] width 28 height 28
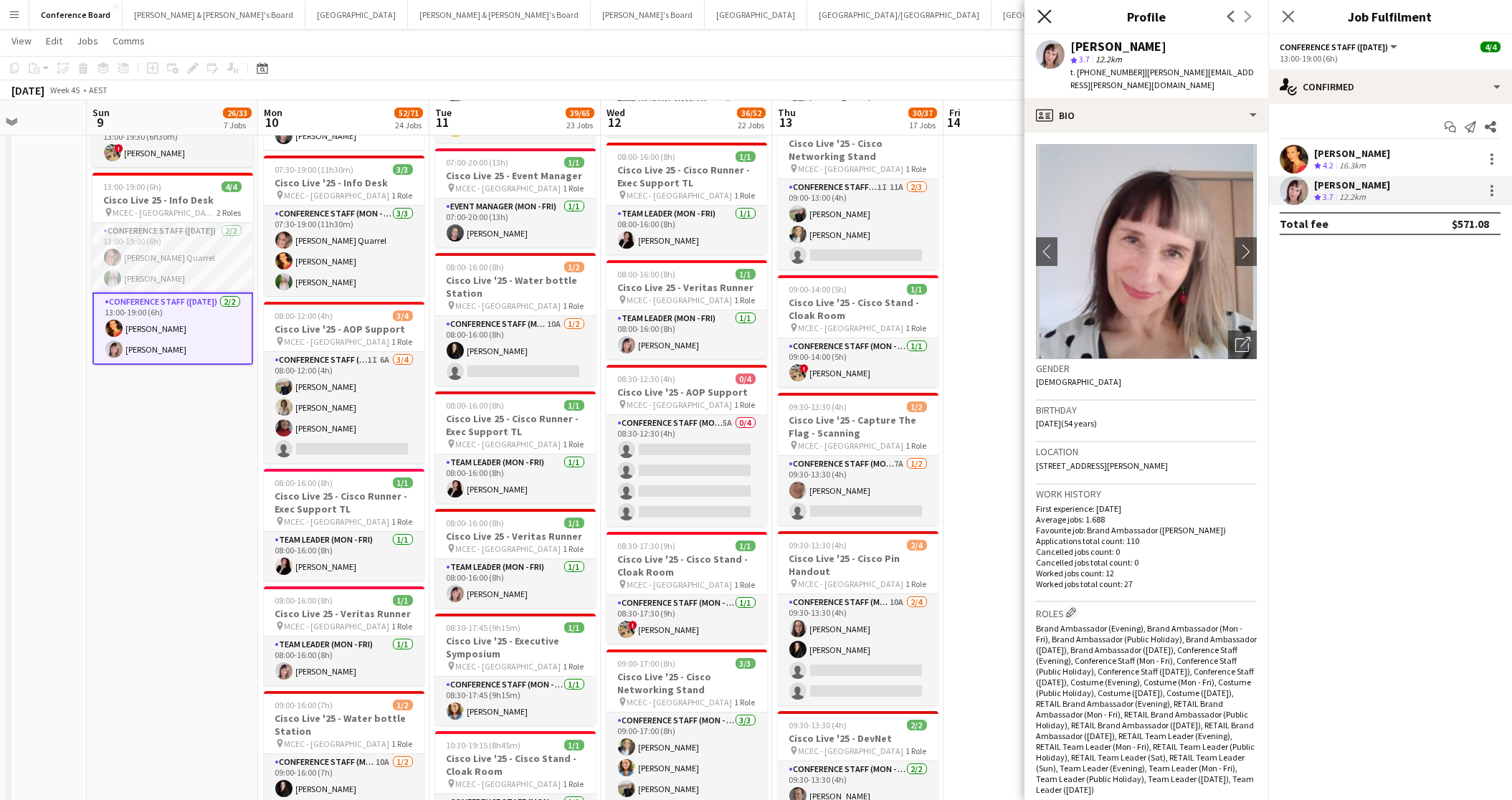
click at [1045, 15] on icon "Close pop-in" at bounding box center [1044, 16] width 14 height 14
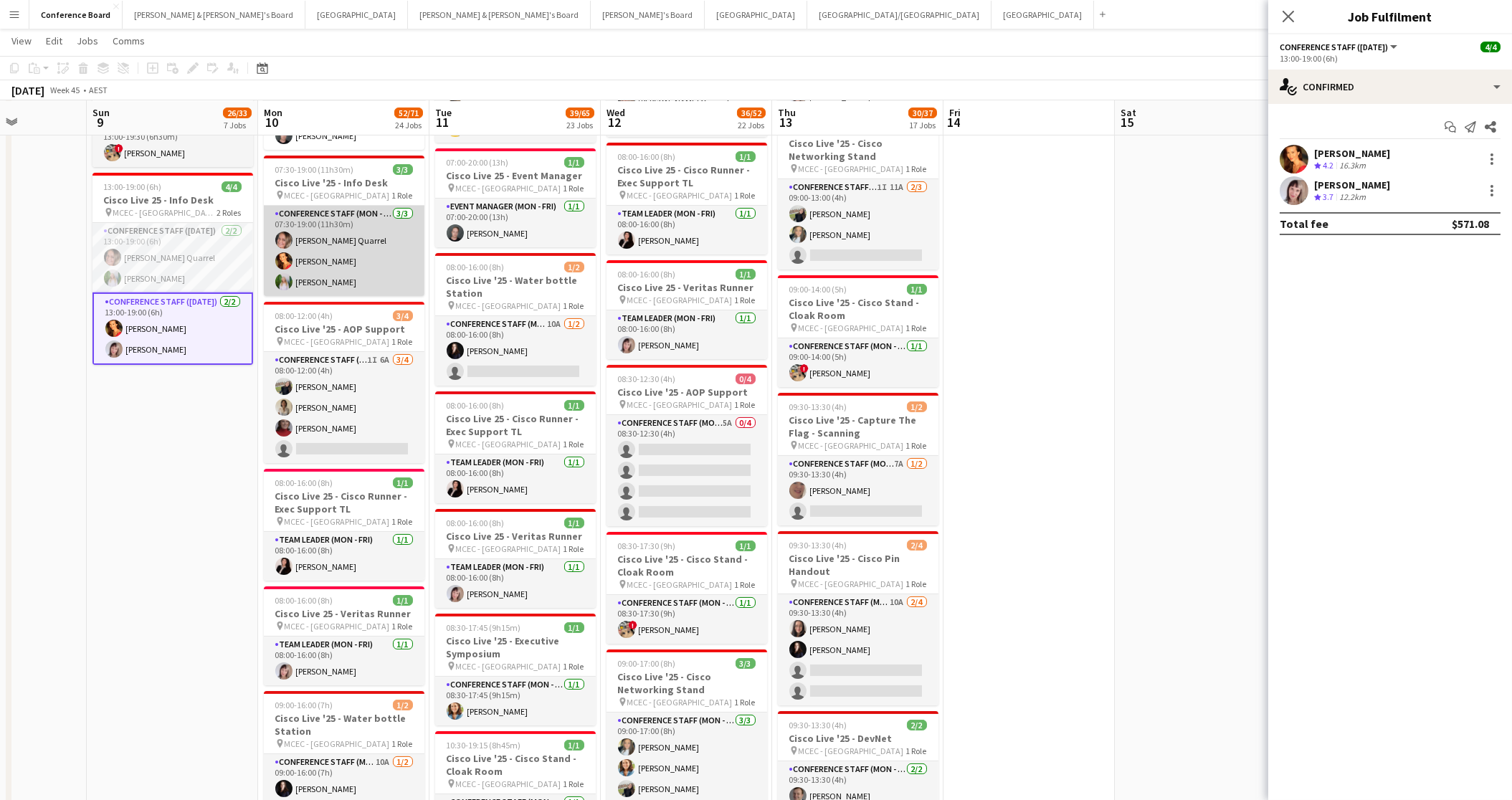
click at [287, 273] on app-user-avatar at bounding box center [284, 282] width 17 height 17
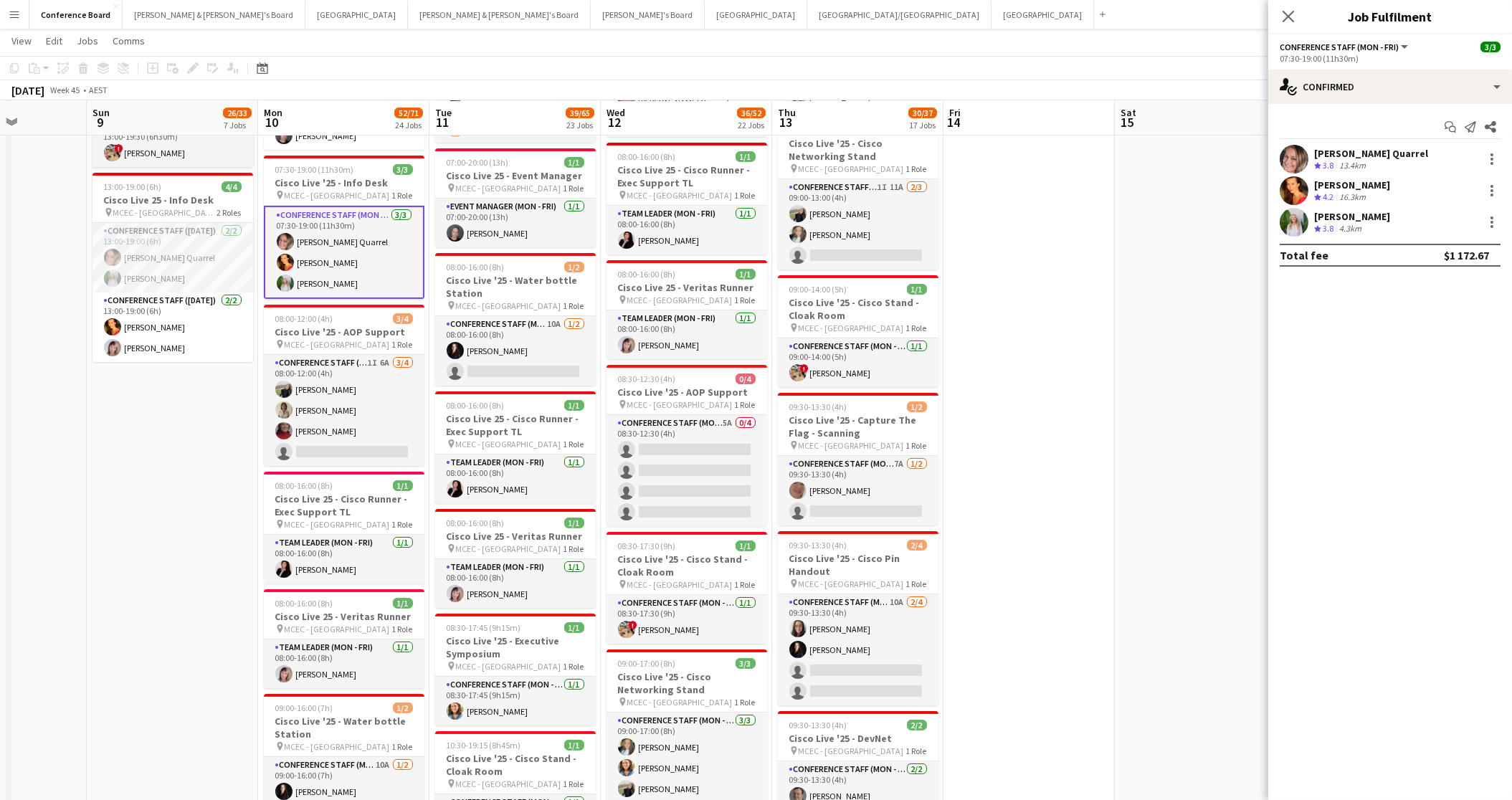
click at [1295, 229] on app-user-avatar at bounding box center [1293, 221] width 28 height 28
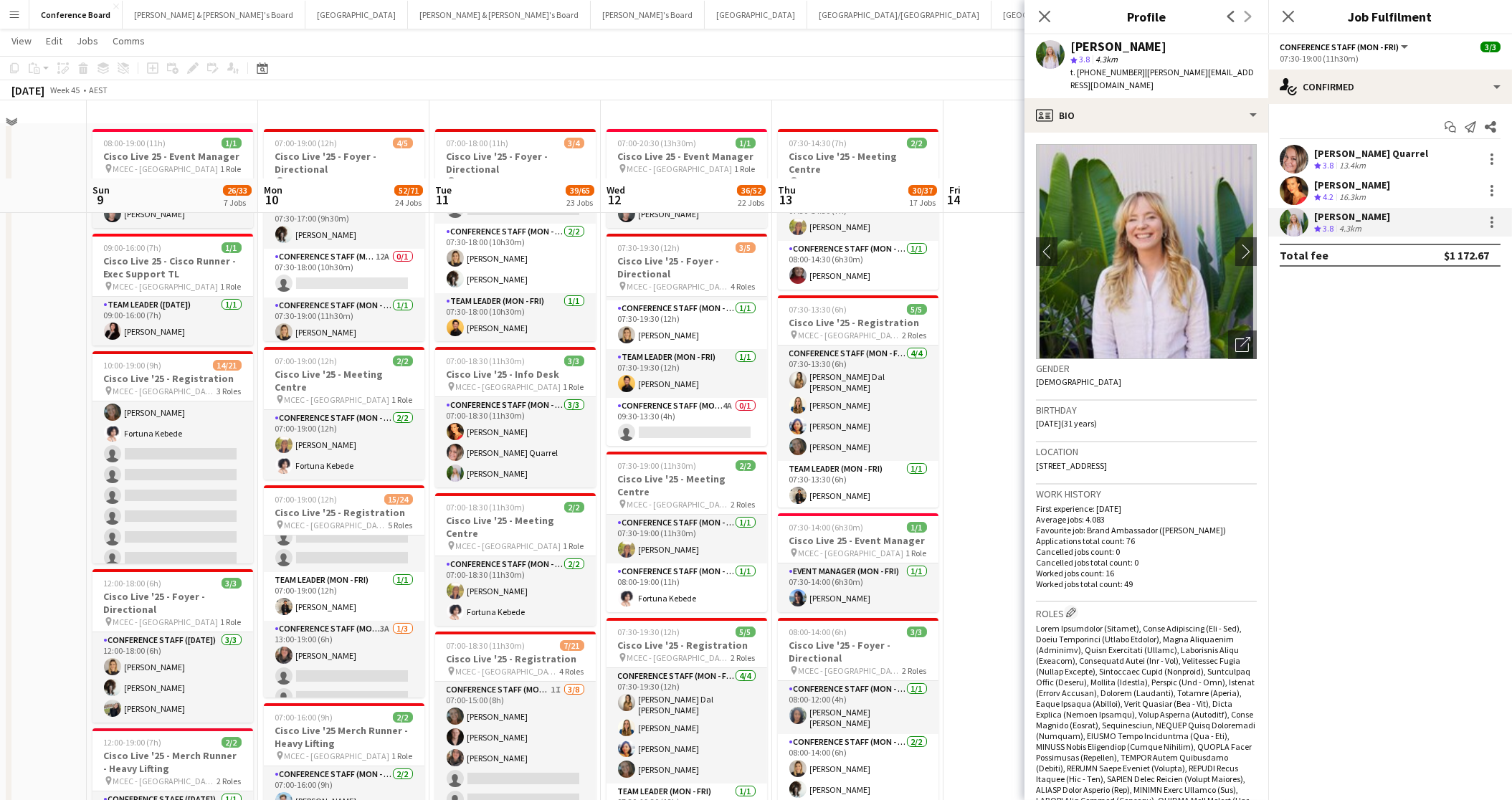
scroll to position [0, 0]
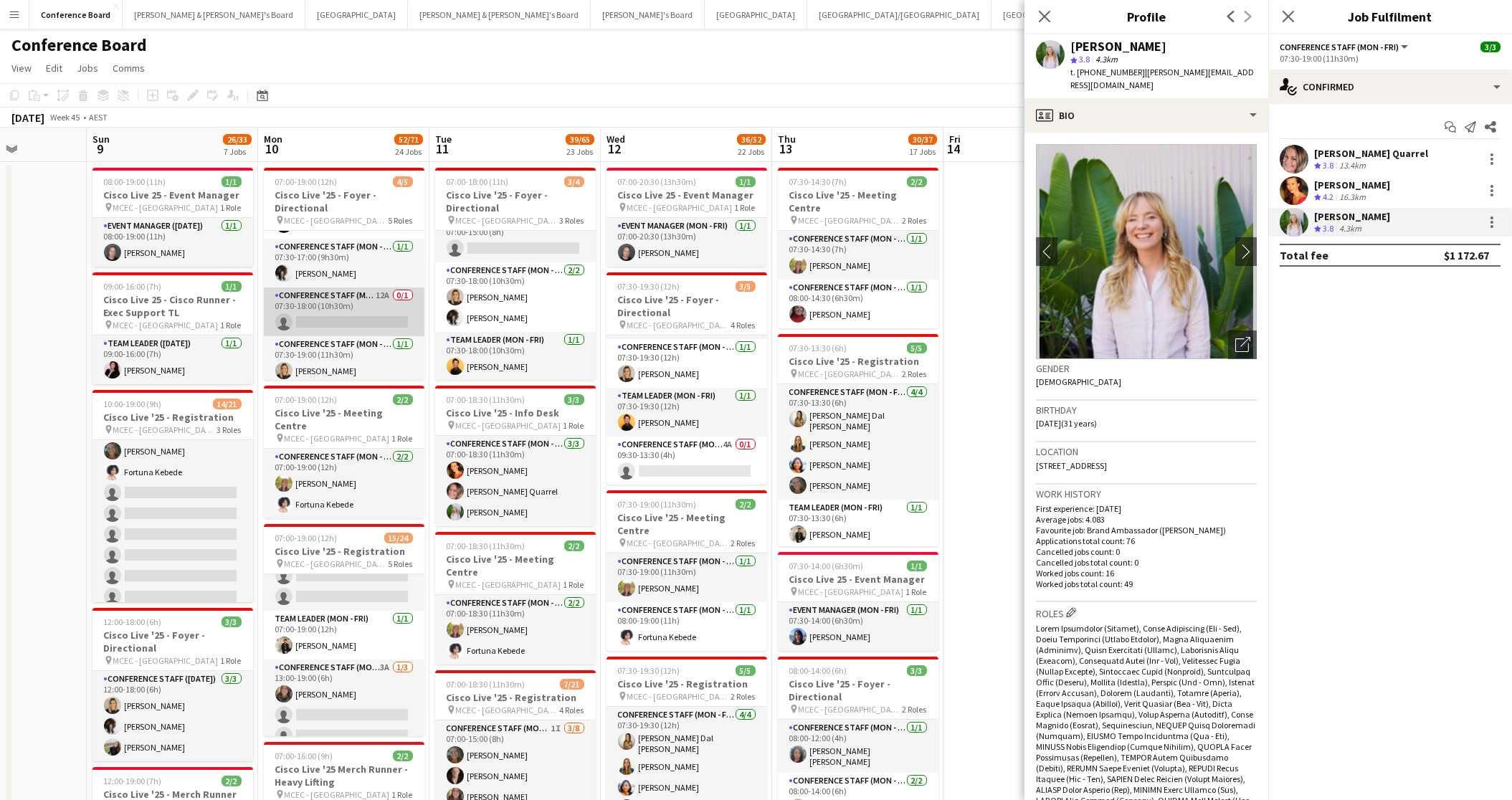
click at [362, 303] on app-card-role "Conference Staff (Mon - Fri) 12A 0/1 07:30-18:00 (10h30m) single-neutral-actions" at bounding box center [344, 311] width 161 height 48
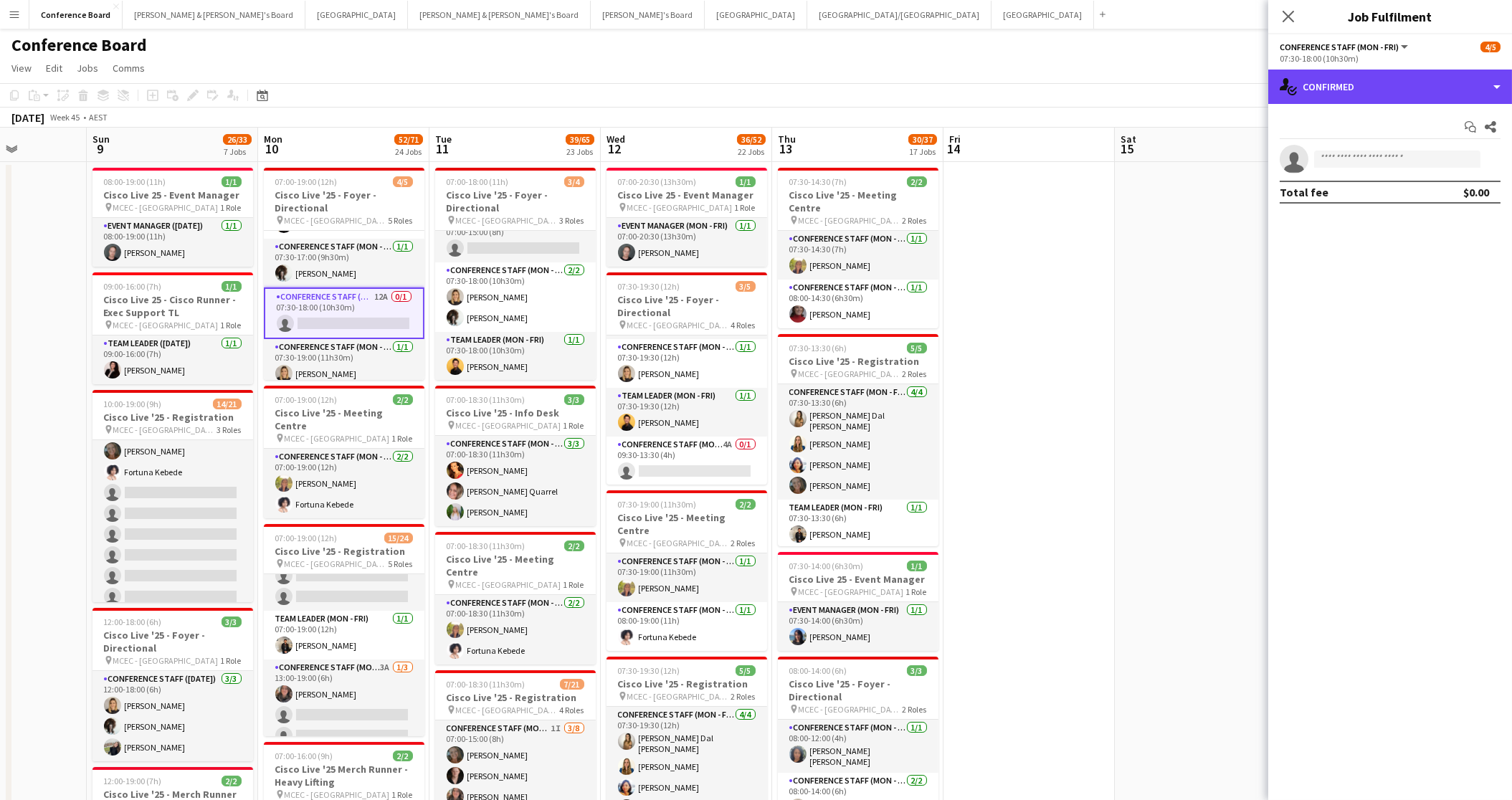
drag, startPoint x: 1453, startPoint y: 100, endPoint x: 1444, endPoint y: 124, distance: 25.6
click at [1453, 100] on div "single-neutral-actions-check-2 Confirmed" at bounding box center [1390, 87] width 244 height 35
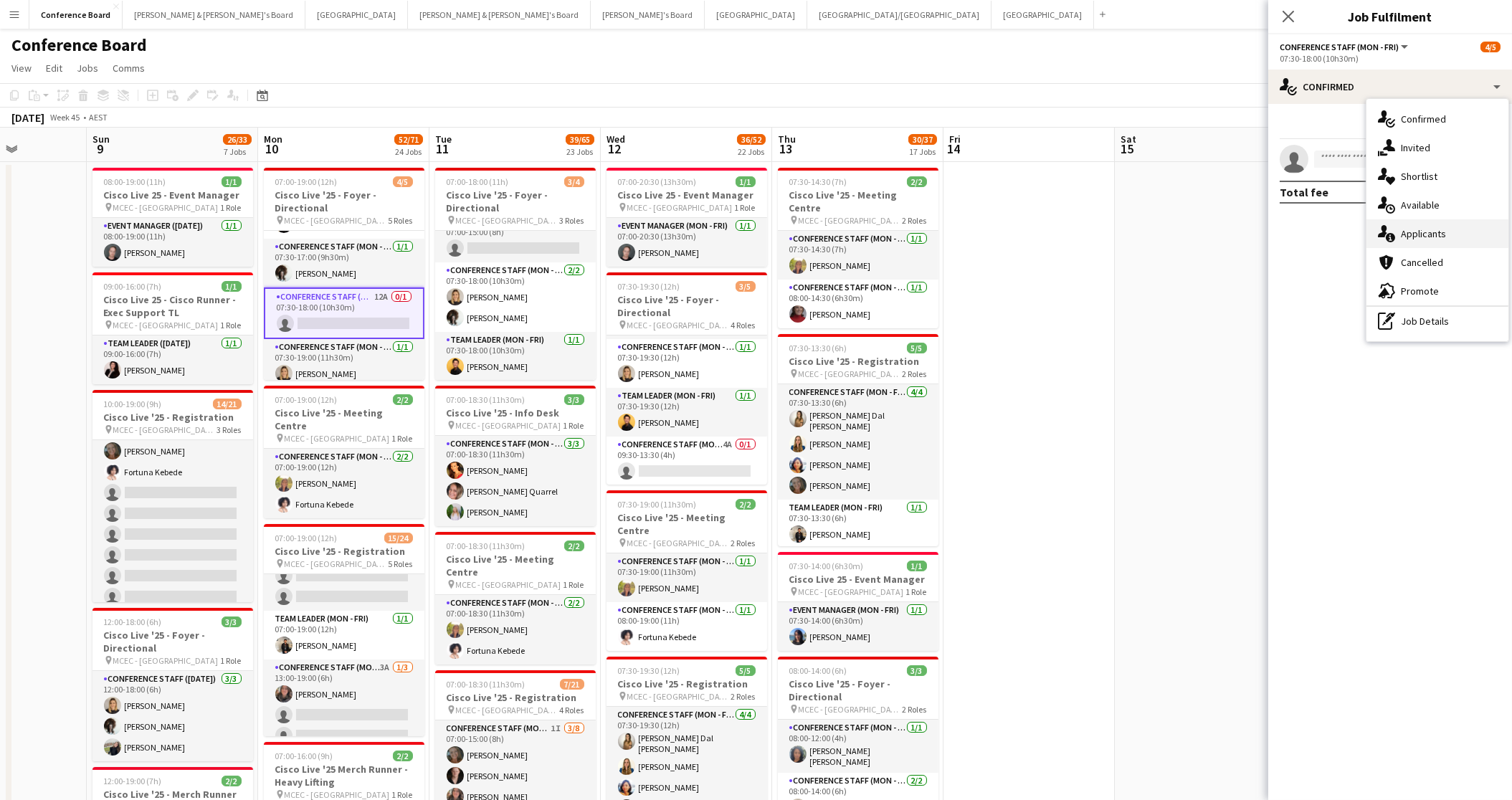
click at [1418, 227] on span "Applicants" at bounding box center [1423, 233] width 45 height 13
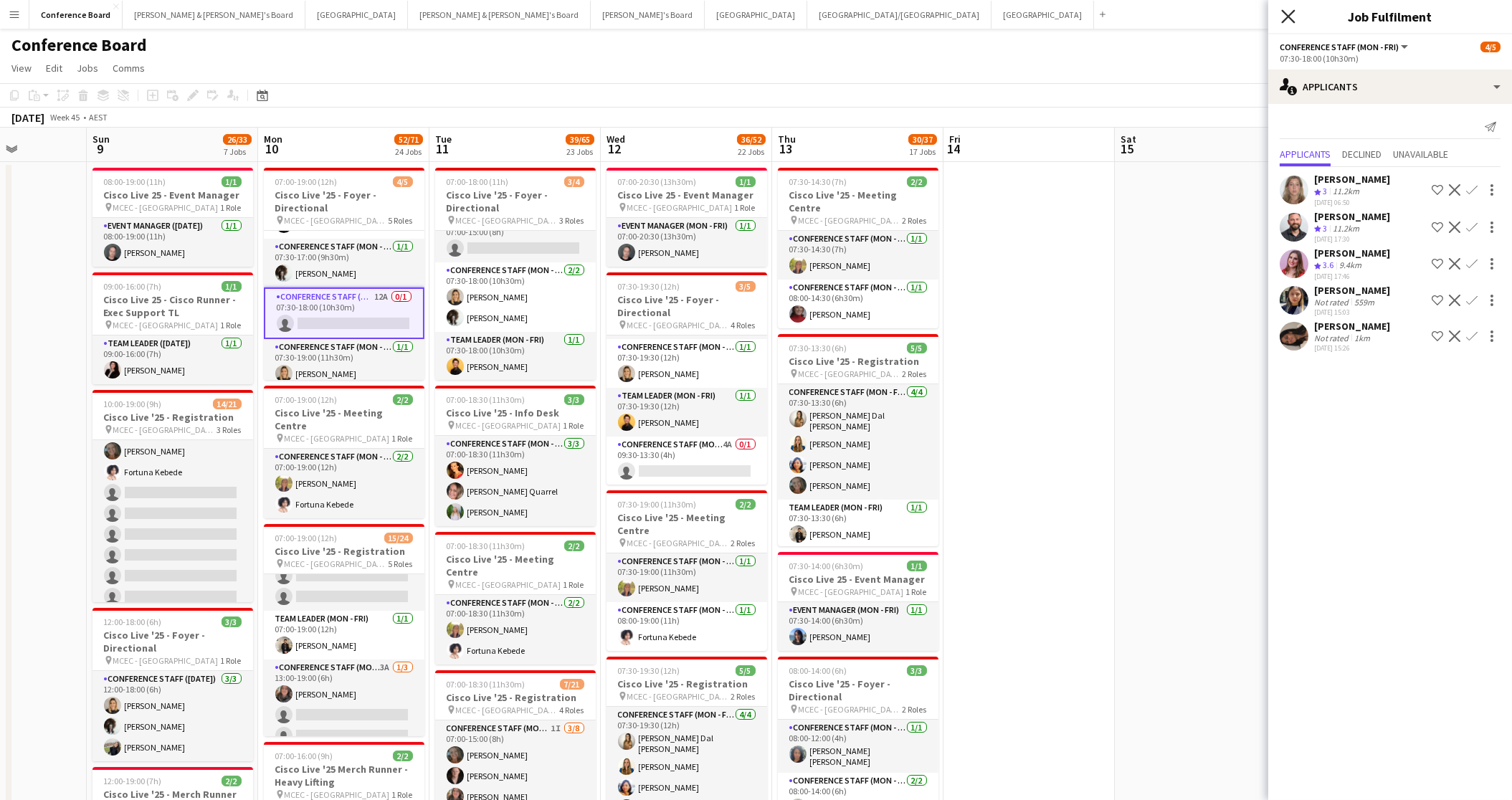
click at [1288, 15] on icon at bounding box center [1288, 16] width 14 height 14
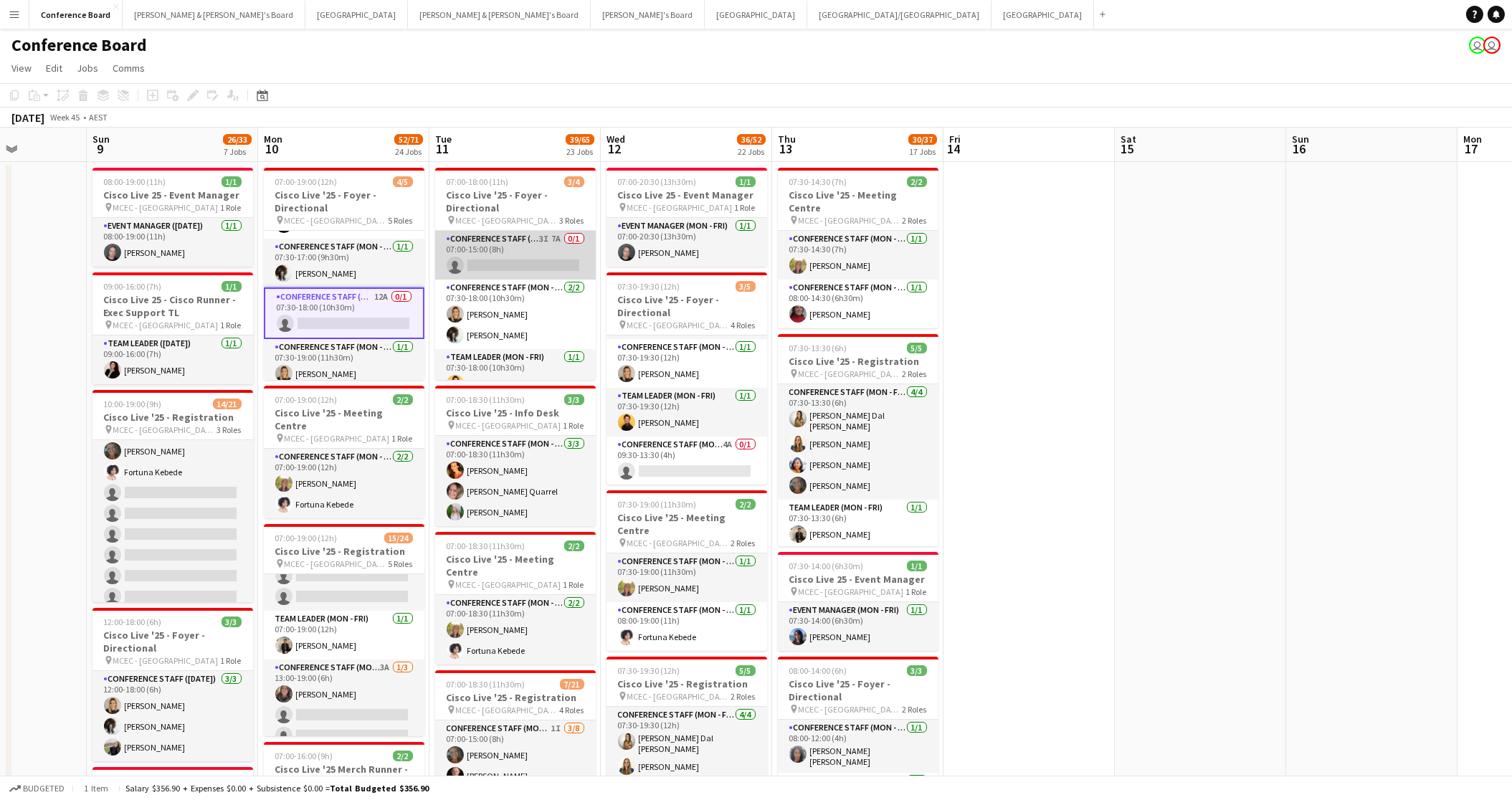
click at [556, 265] on app-card-role "Conference Staff (Mon - Fri) 3I 7A 0/1 07:00-15:00 (8h) single-neutral-actions" at bounding box center [516, 254] width 161 height 48
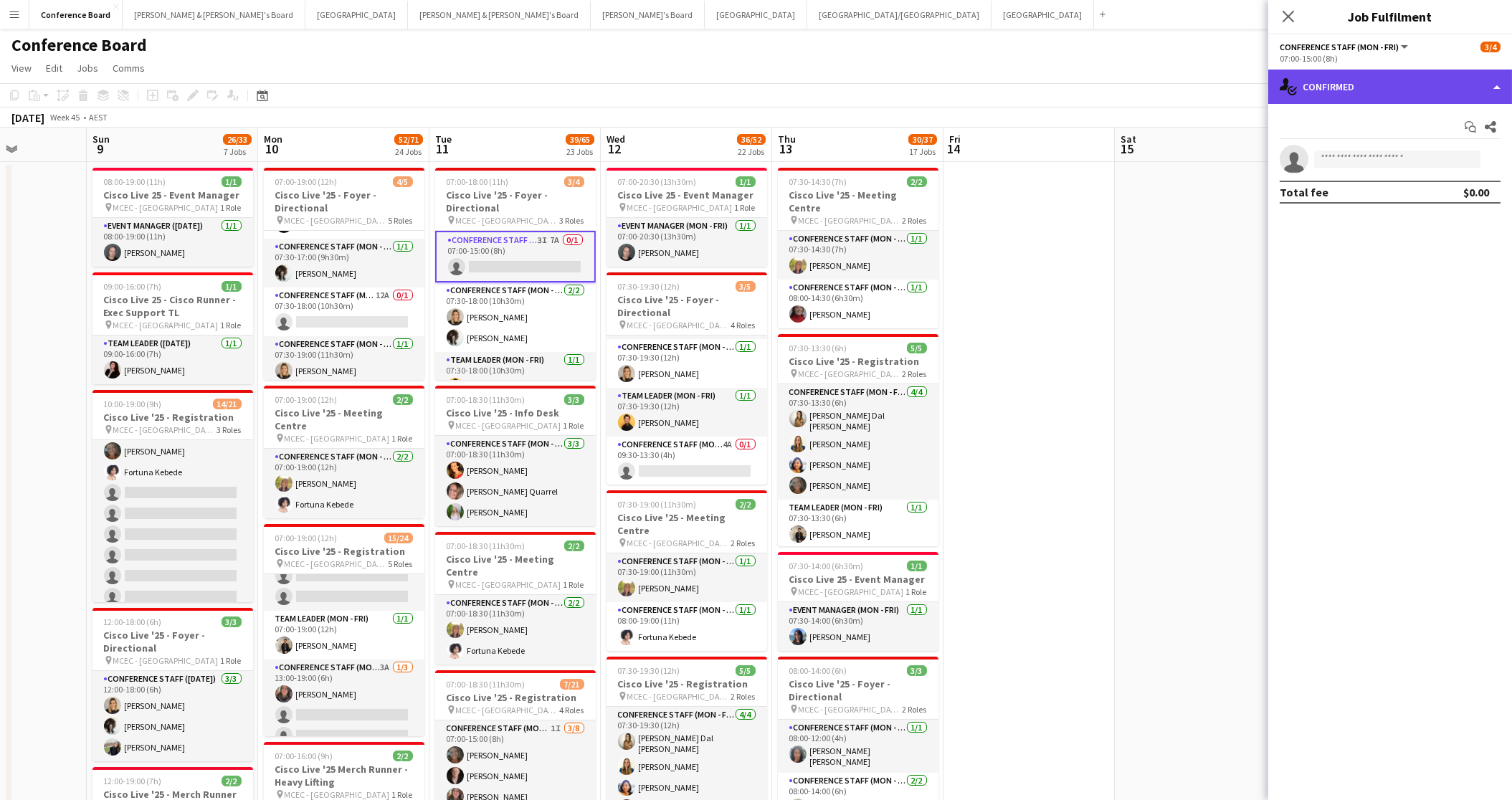
click at [1384, 90] on div "single-neutral-actions-check-2 Confirmed" at bounding box center [1390, 87] width 244 height 35
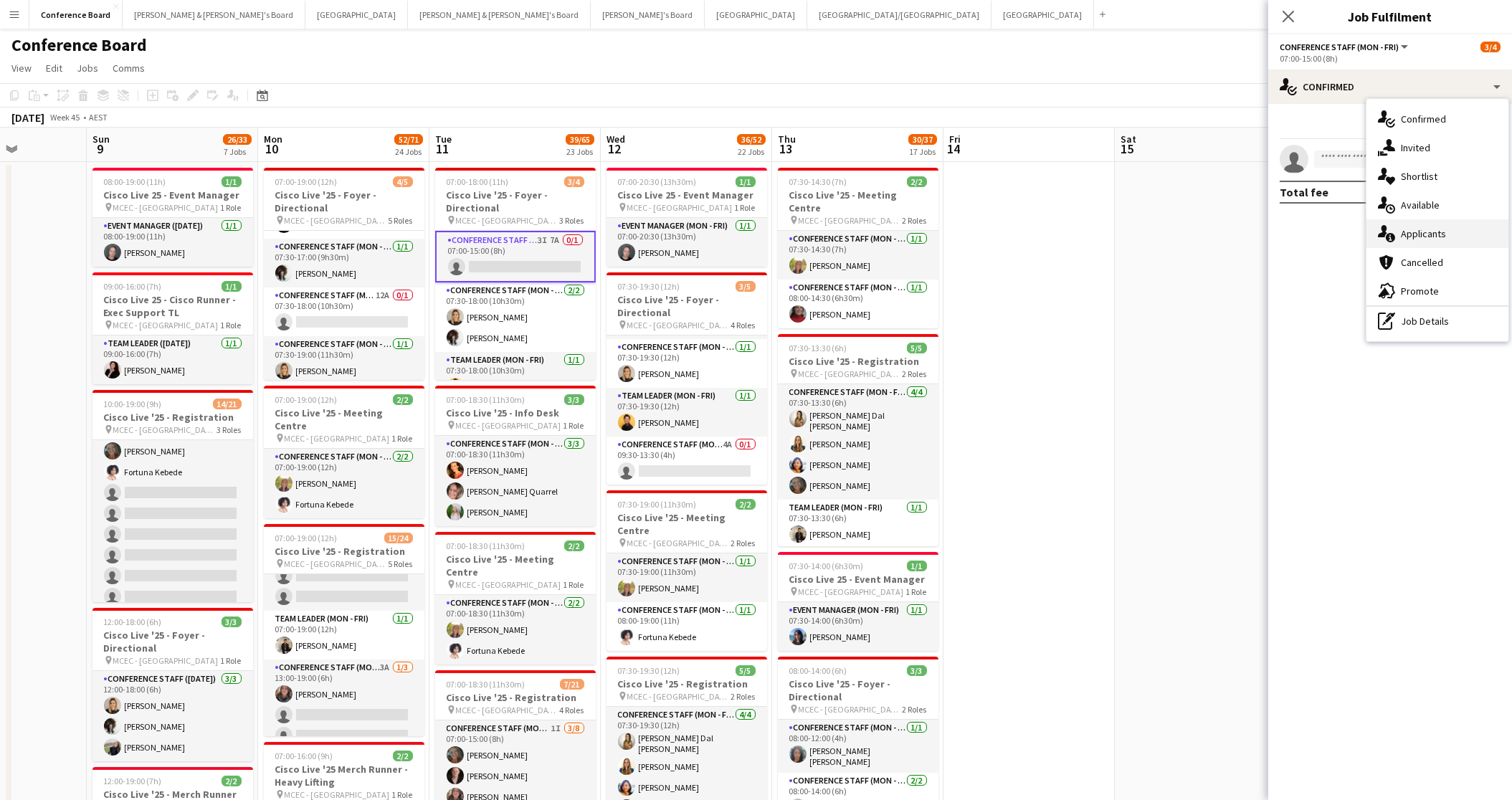
click at [1411, 230] on span "Applicants" at bounding box center [1423, 233] width 45 height 13
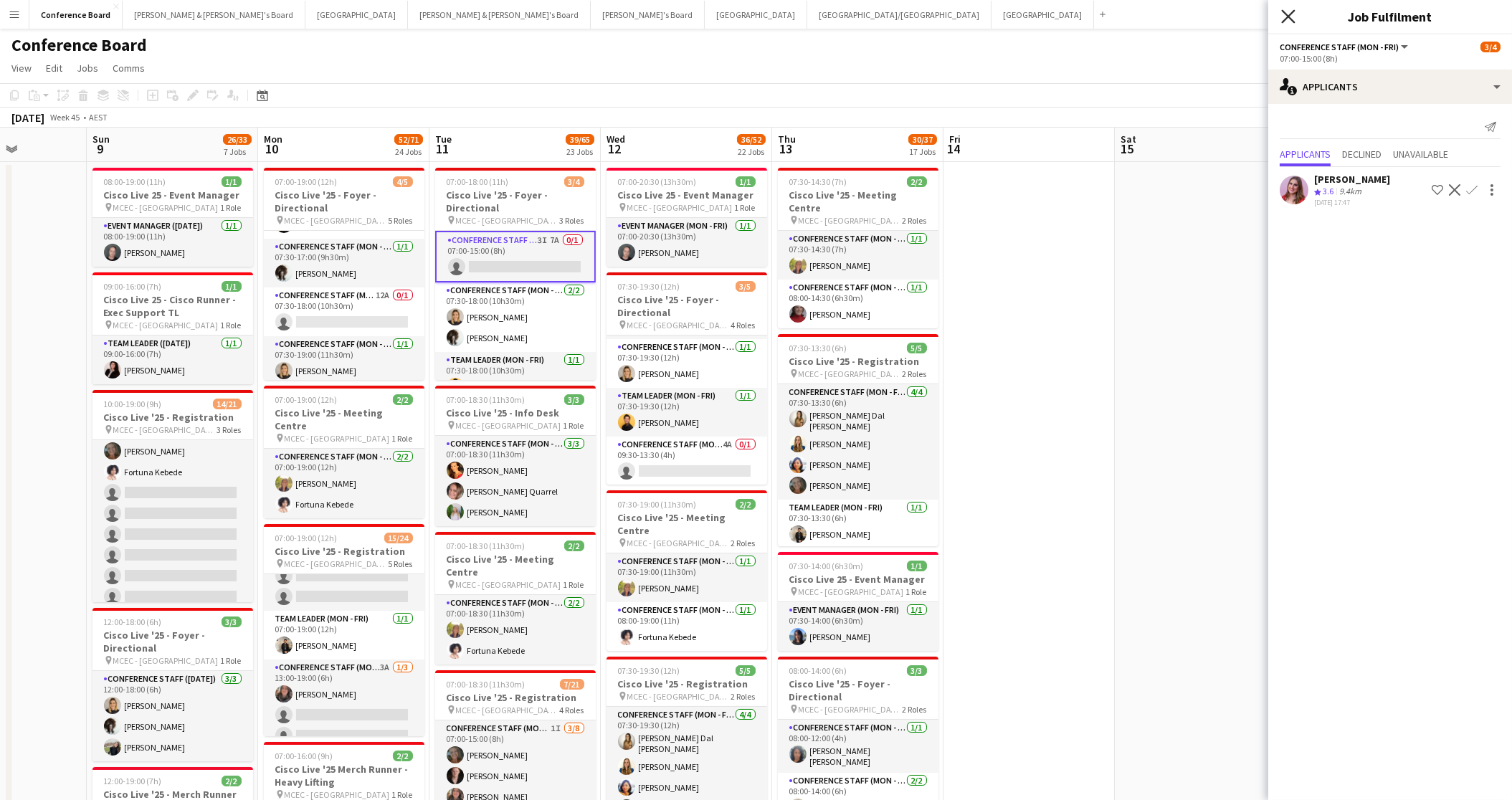
click at [1289, 16] on icon at bounding box center [1288, 16] width 14 height 14
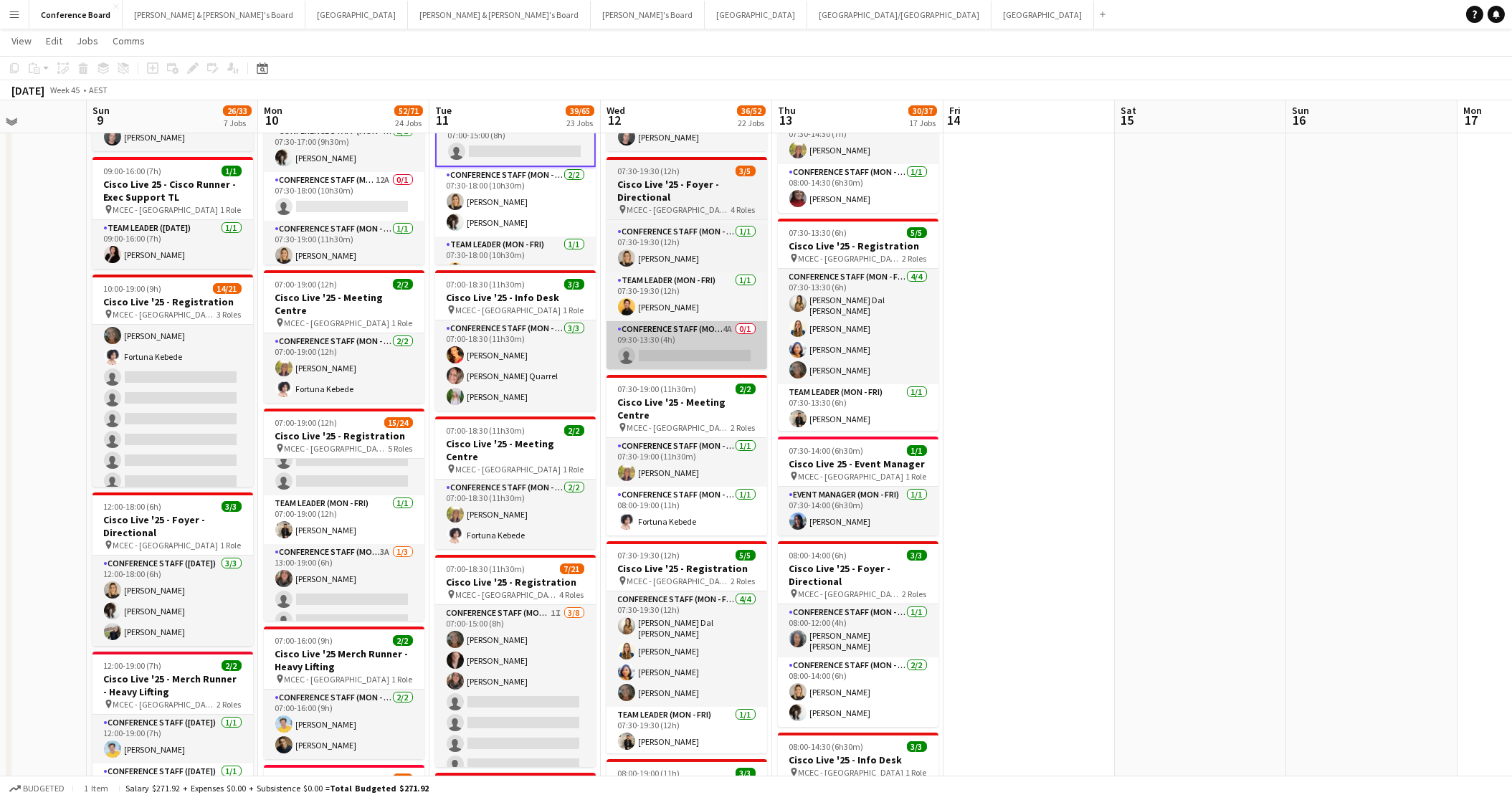
scroll to position [114, 0]
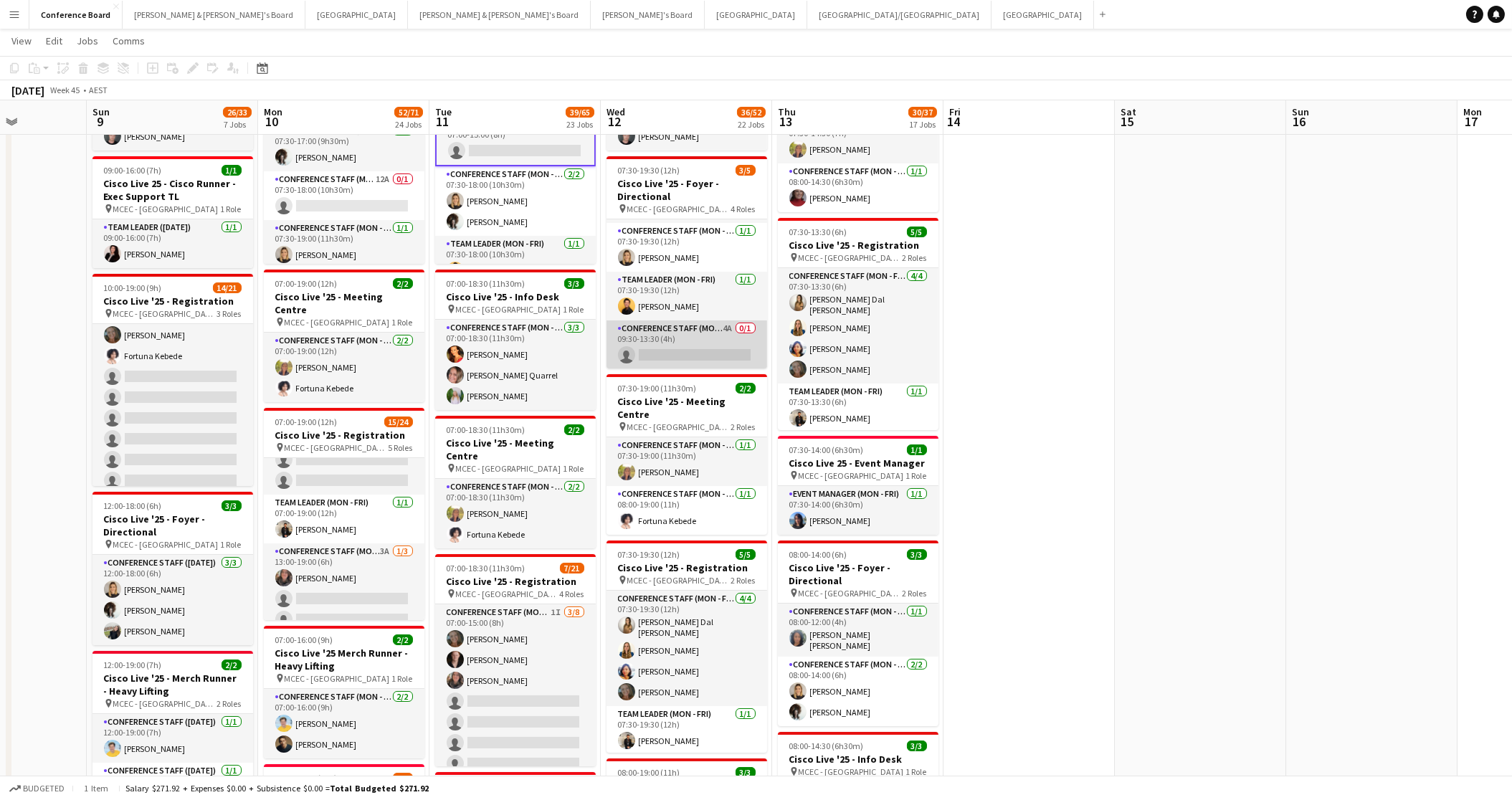
click at [679, 332] on app-card-role "Conference Staff (Mon - Fri) 4A 0/1 09:30-13:30 (4h) single-neutral-actions" at bounding box center [687, 344] width 161 height 48
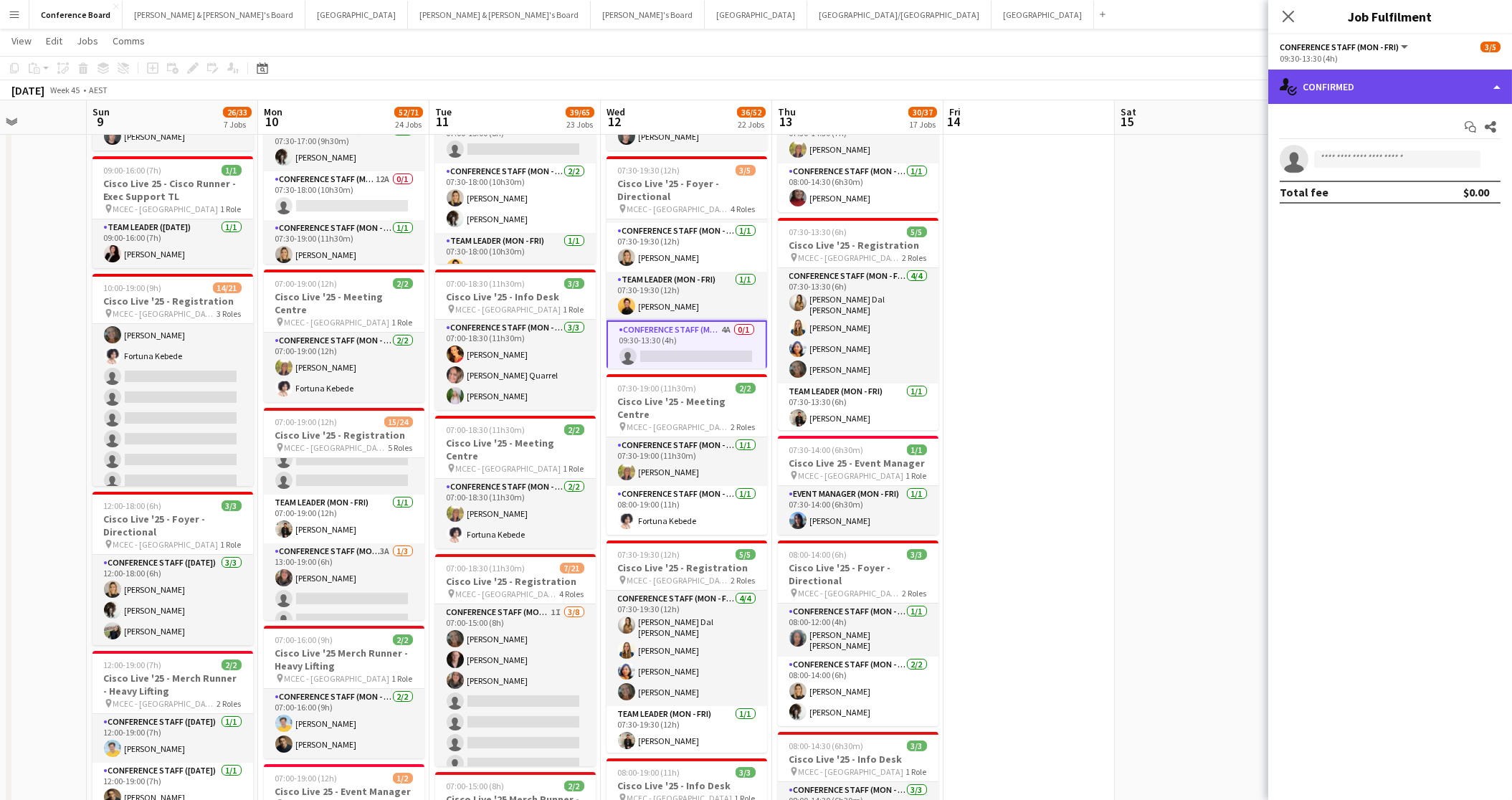
click at [1434, 97] on div "single-neutral-actions-check-2 Confirmed" at bounding box center [1390, 87] width 244 height 35
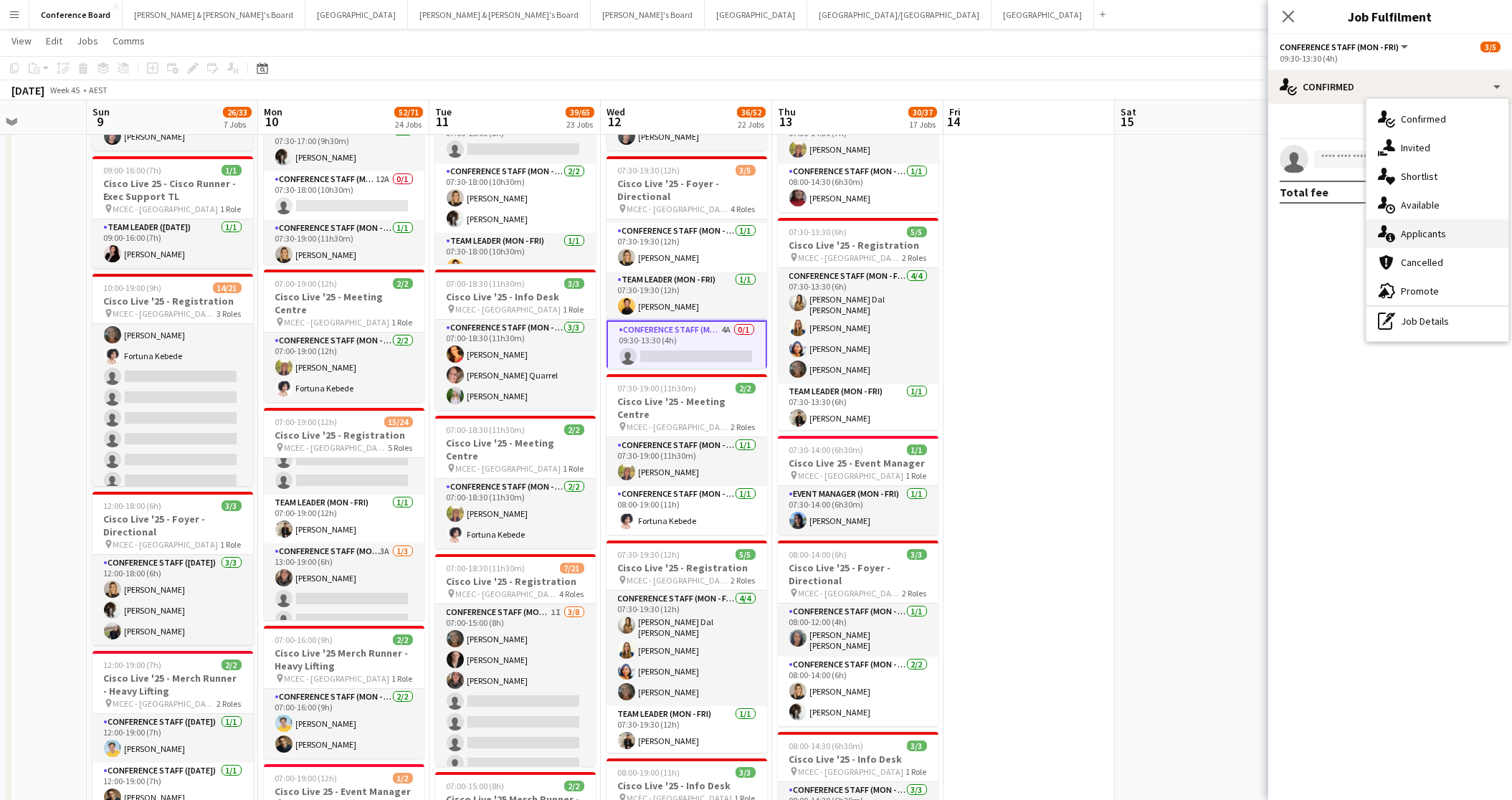
click at [1443, 235] on span "Applicants" at bounding box center [1423, 233] width 45 height 13
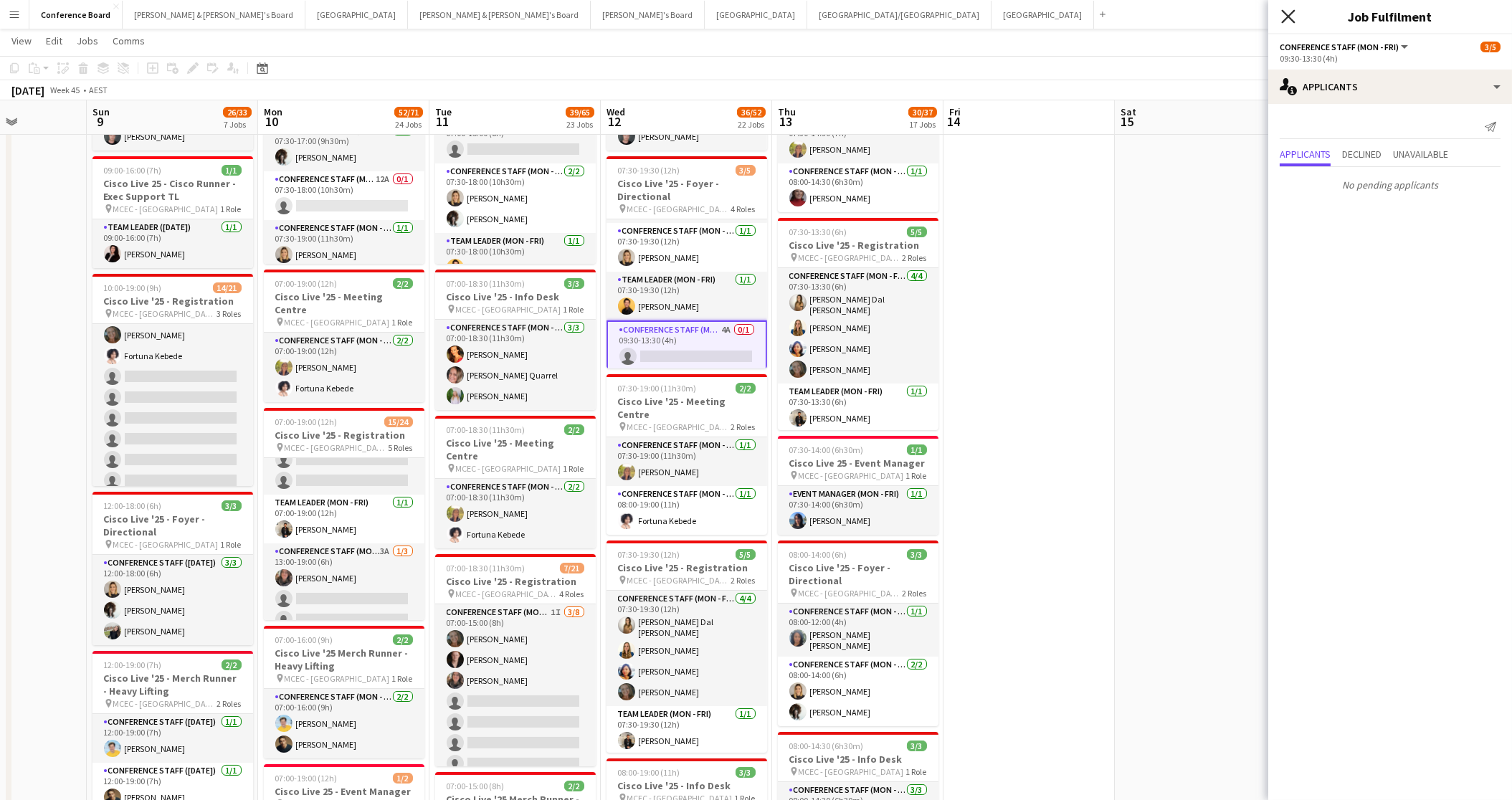
click at [1285, 13] on icon at bounding box center [1288, 16] width 14 height 14
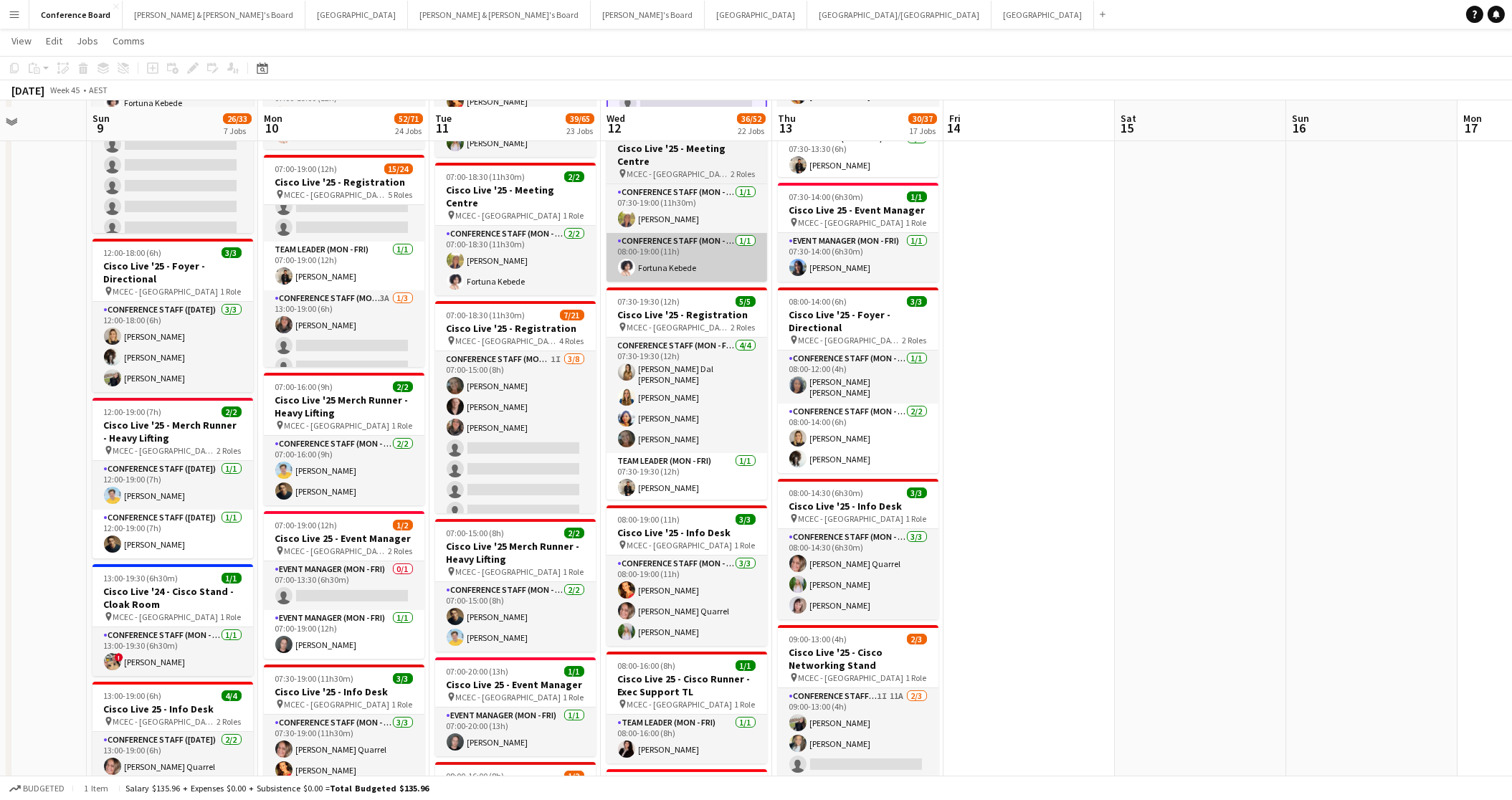
scroll to position [378, 0]
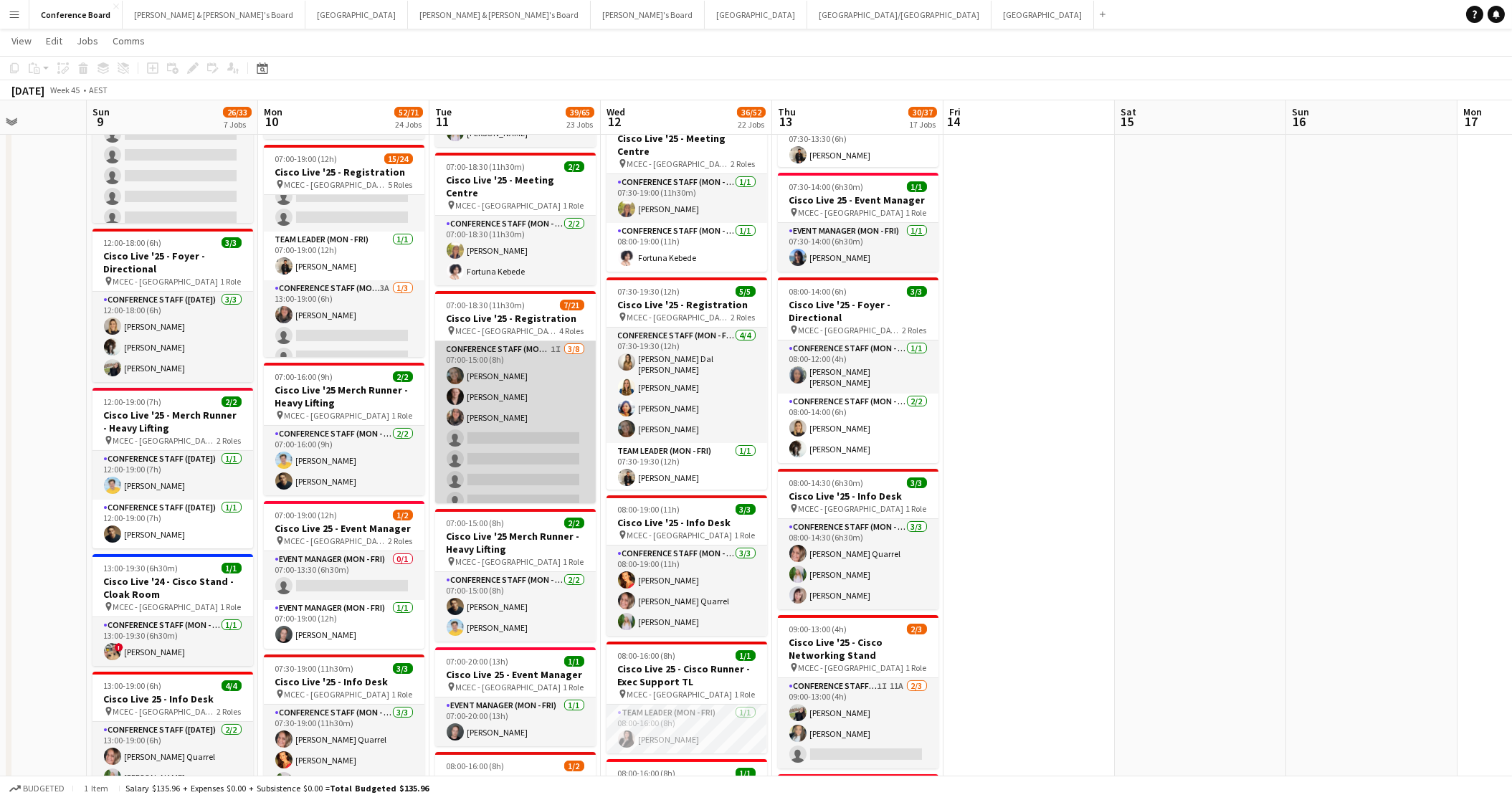
click at [498, 453] on app-card-role "Conference Staff (Mon - Fri) 1I [DATE] 07:00-15:00 (8h) [PERSON_NAME] [PERSON_N…" at bounding box center [516, 438] width 161 height 194
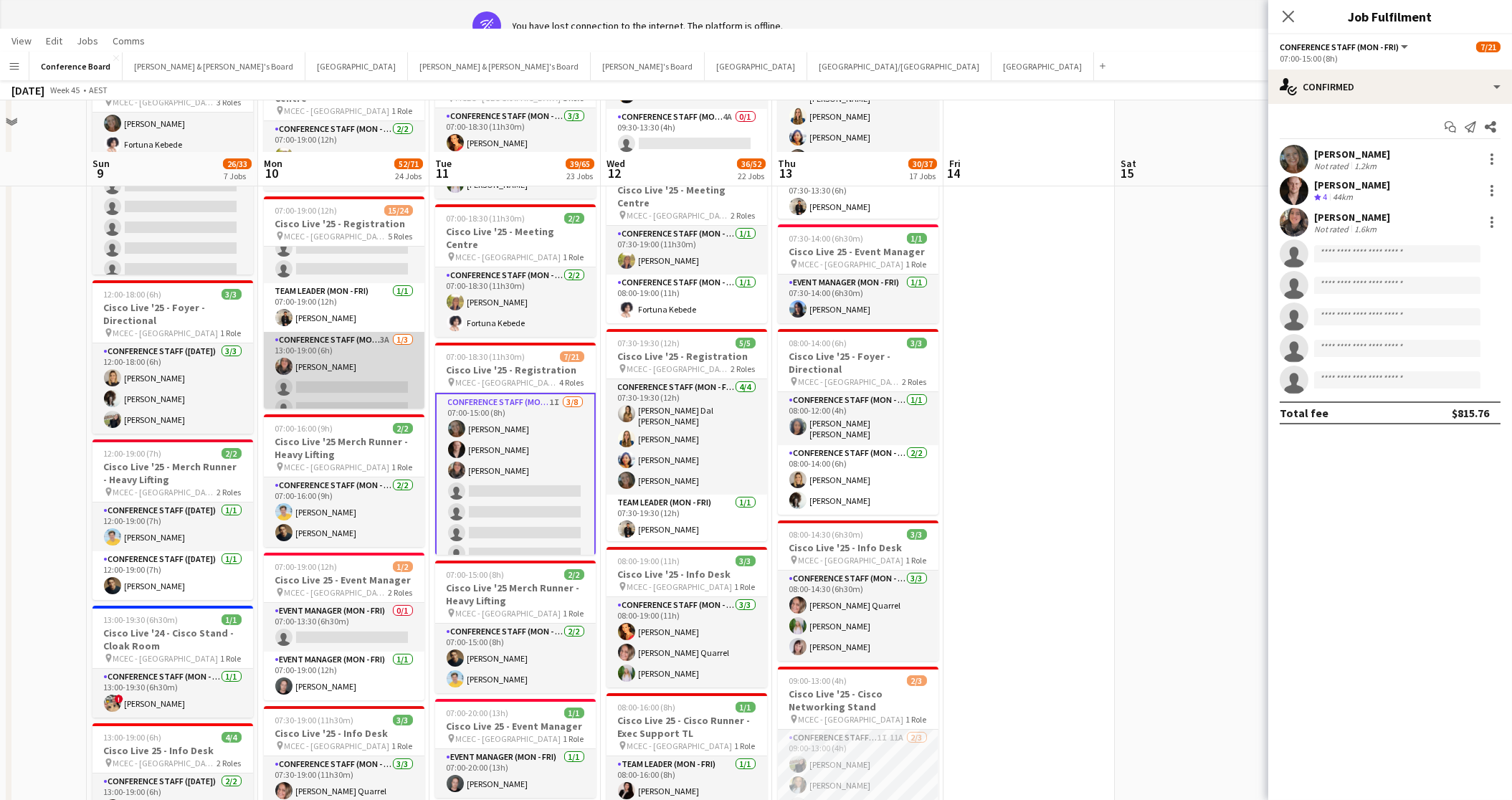
click at [357, 354] on app-card-role "Conference Staff (Mon - Fri) 3A 1/3 13:00-19:00 (6h) Amelie Campbell-Reid singl…" at bounding box center [344, 377] width 161 height 91
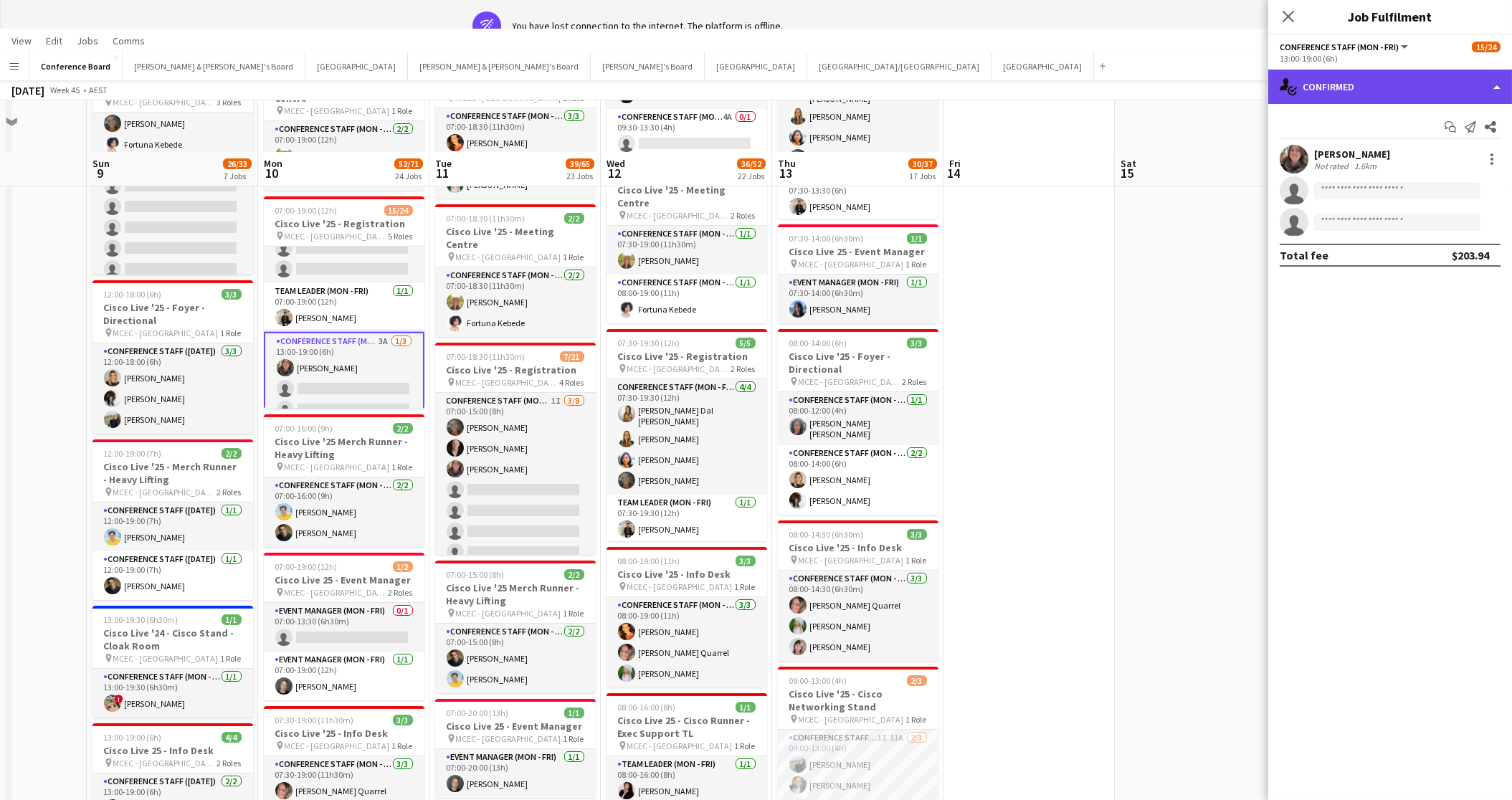
click at [1358, 91] on div "single-neutral-actions-check-2 Confirmed" at bounding box center [1390, 87] width 244 height 35
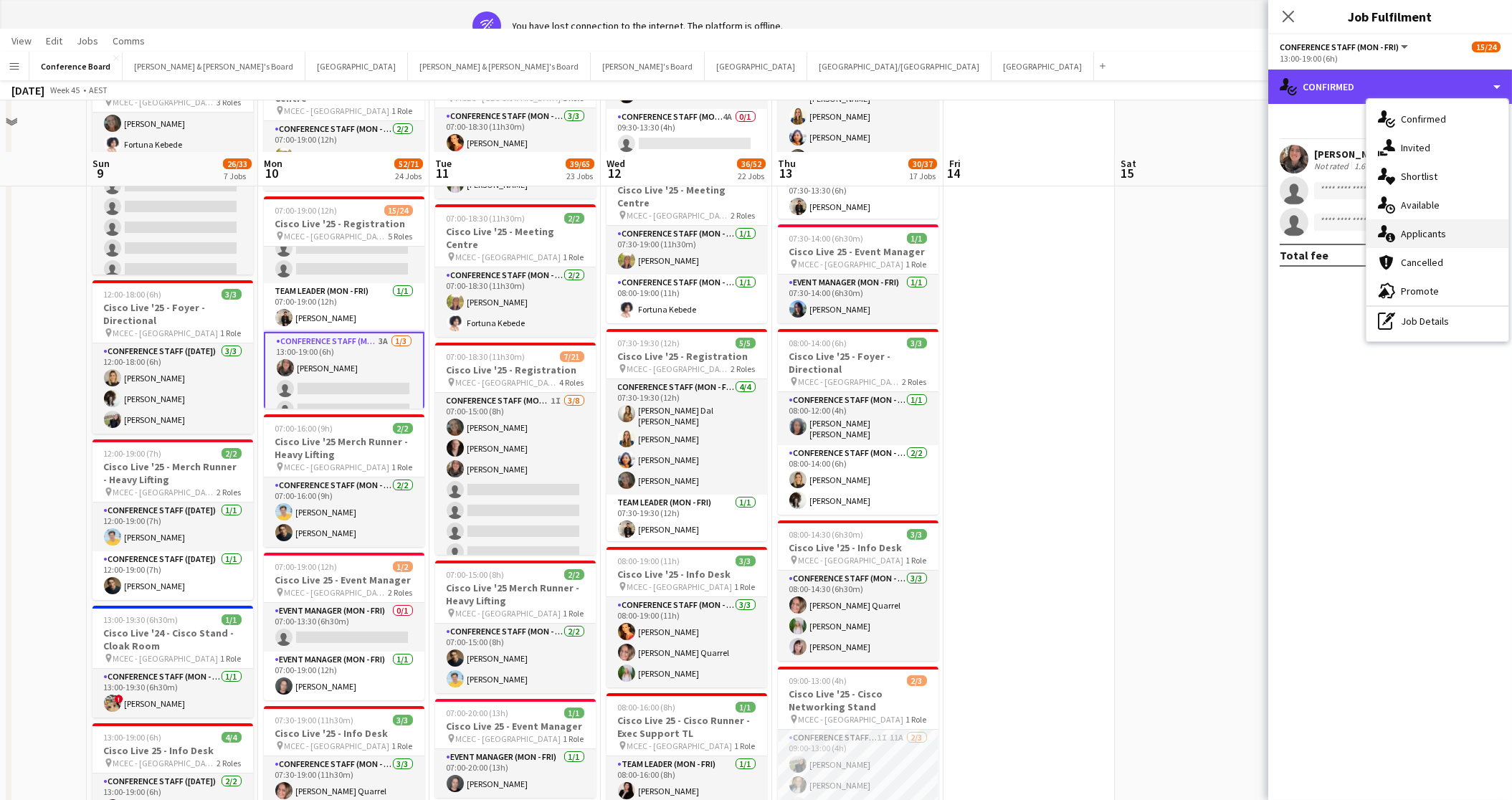
scroll to position [0, 0]
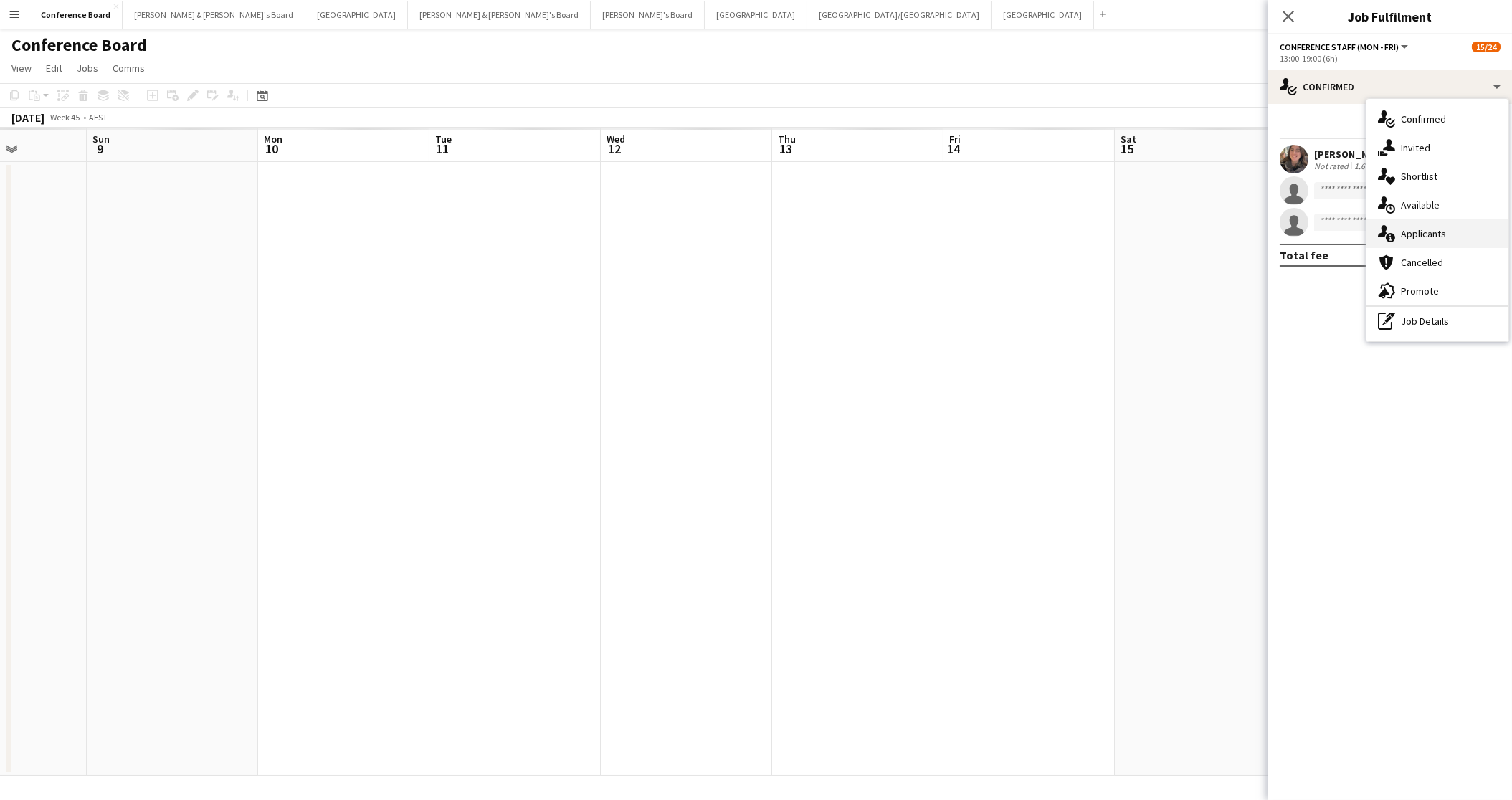
click at [1404, 241] on div "single-neutral-actions-information Applicants" at bounding box center [1437, 233] width 142 height 28
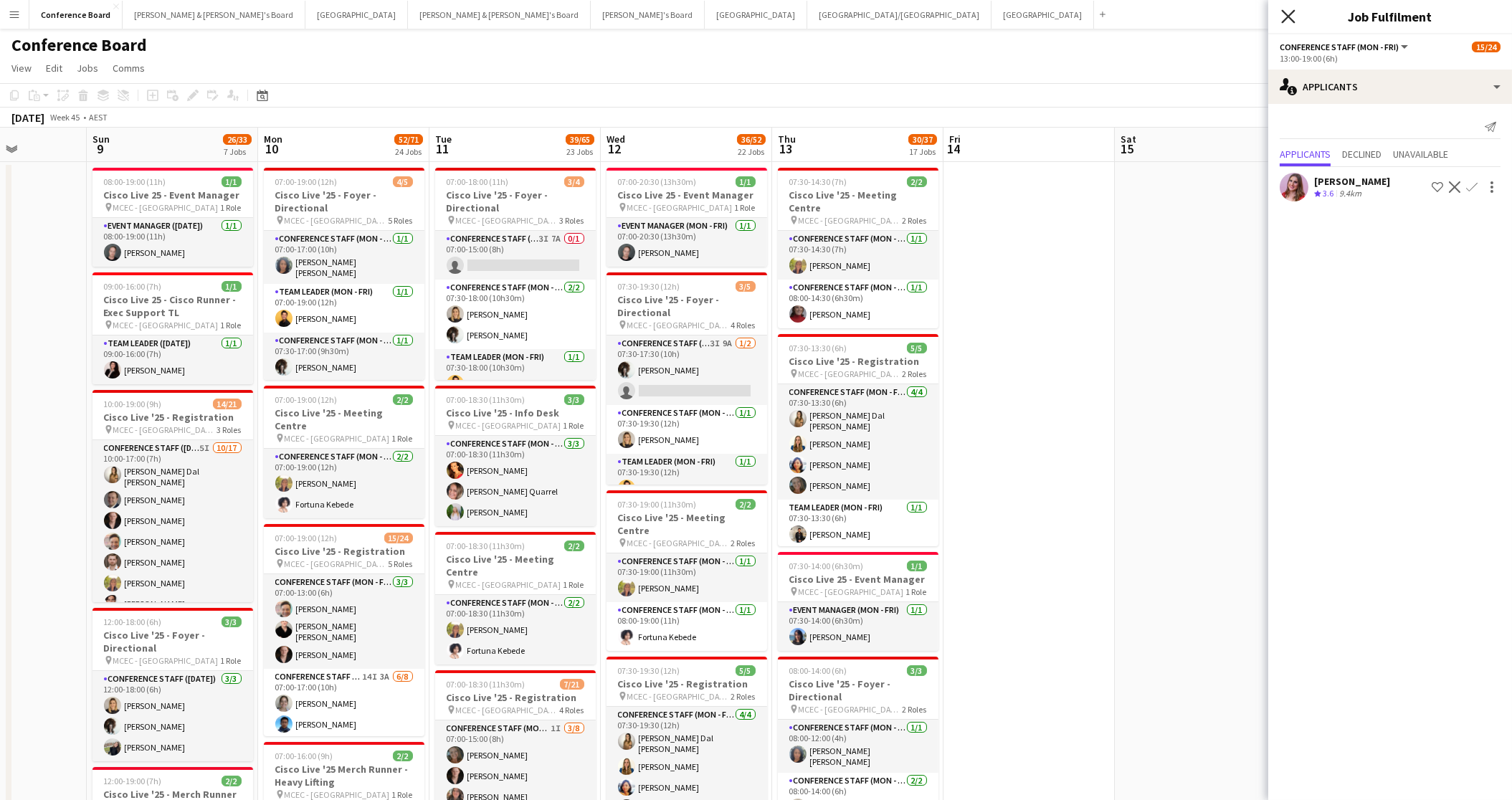
click at [1291, 21] on icon "Close pop-in" at bounding box center [1288, 16] width 14 height 14
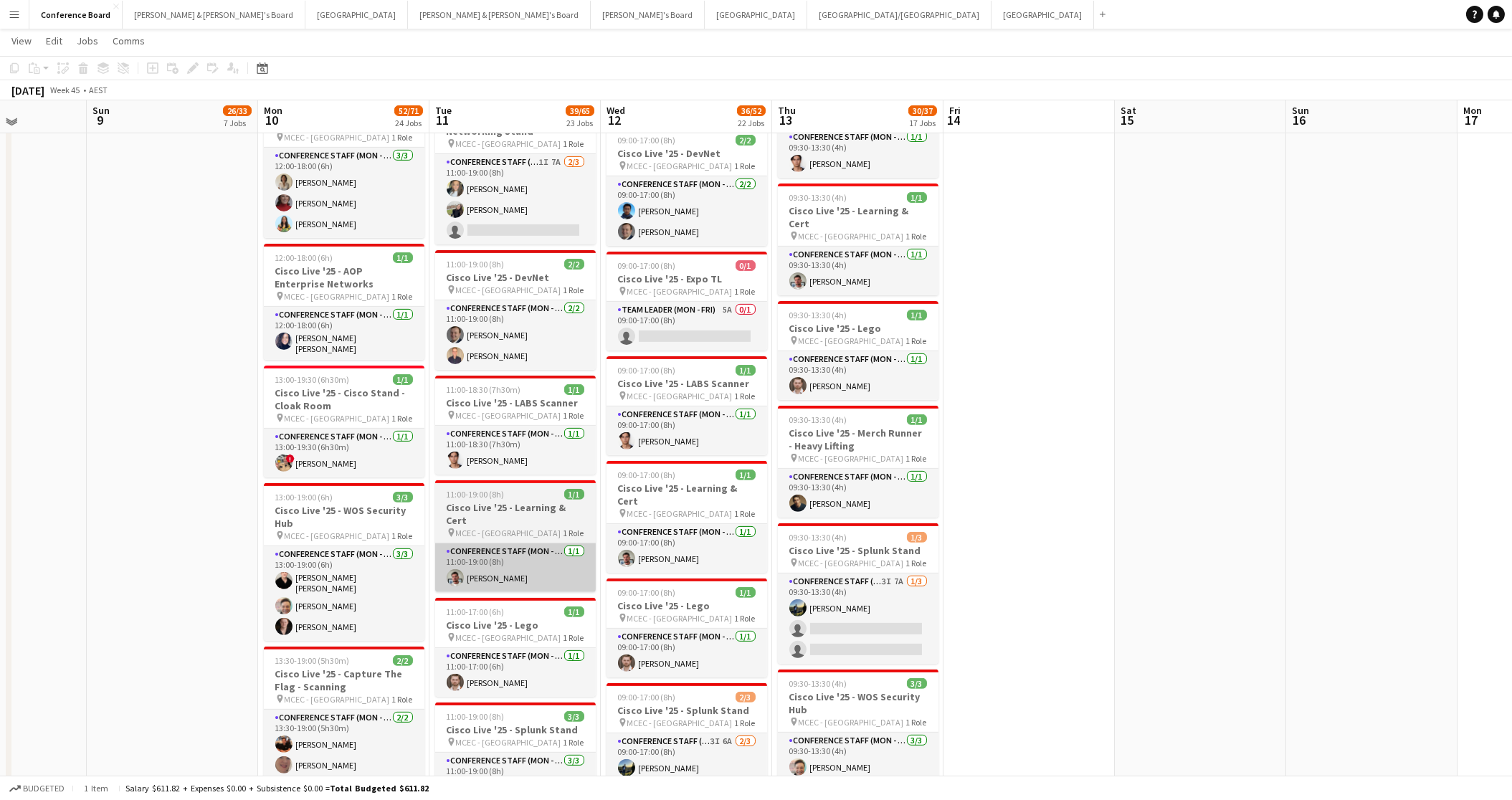
scroll to position [1743, 0]
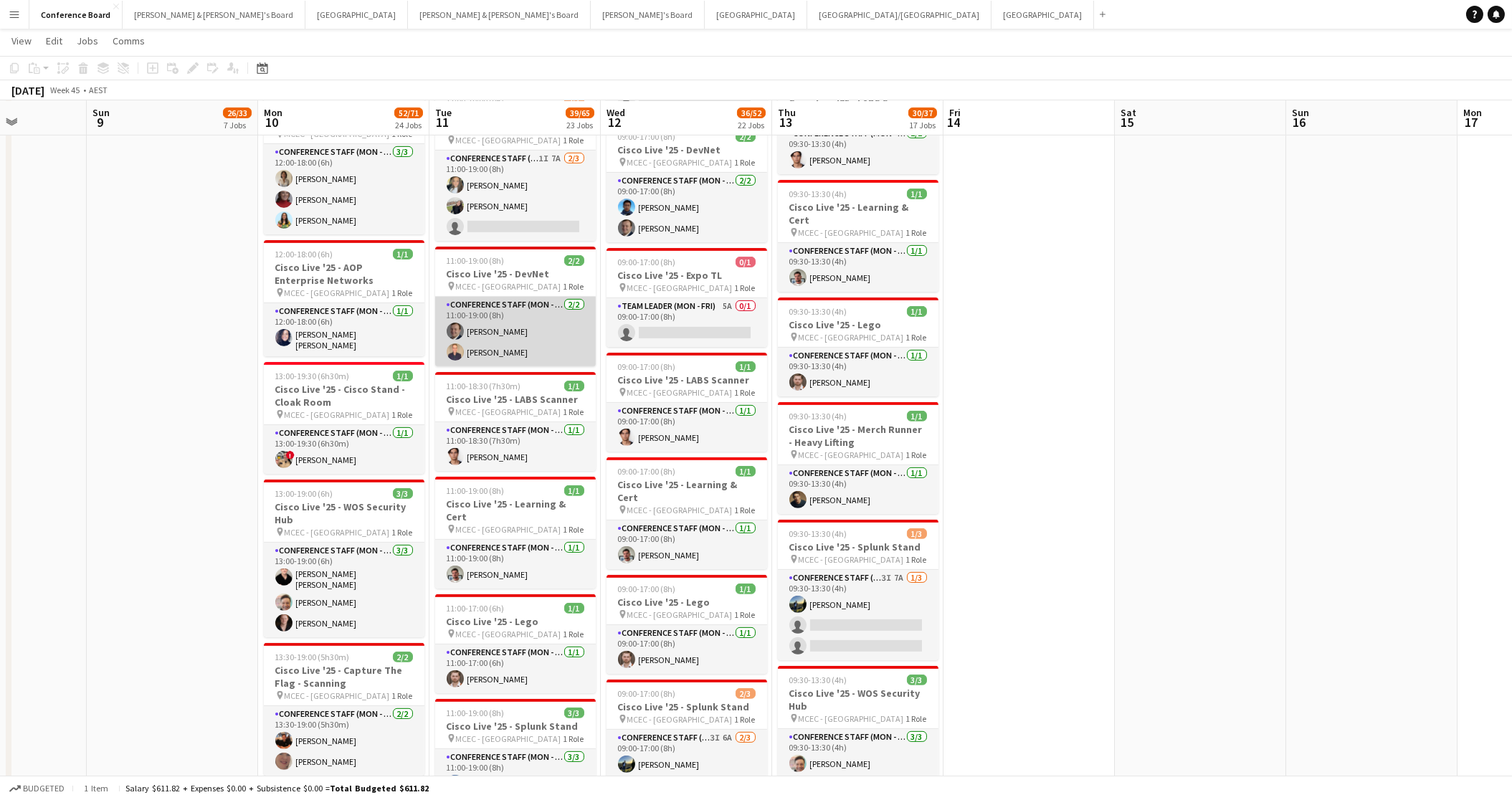
click at [453, 323] on app-user-avatar at bounding box center [455, 331] width 17 height 17
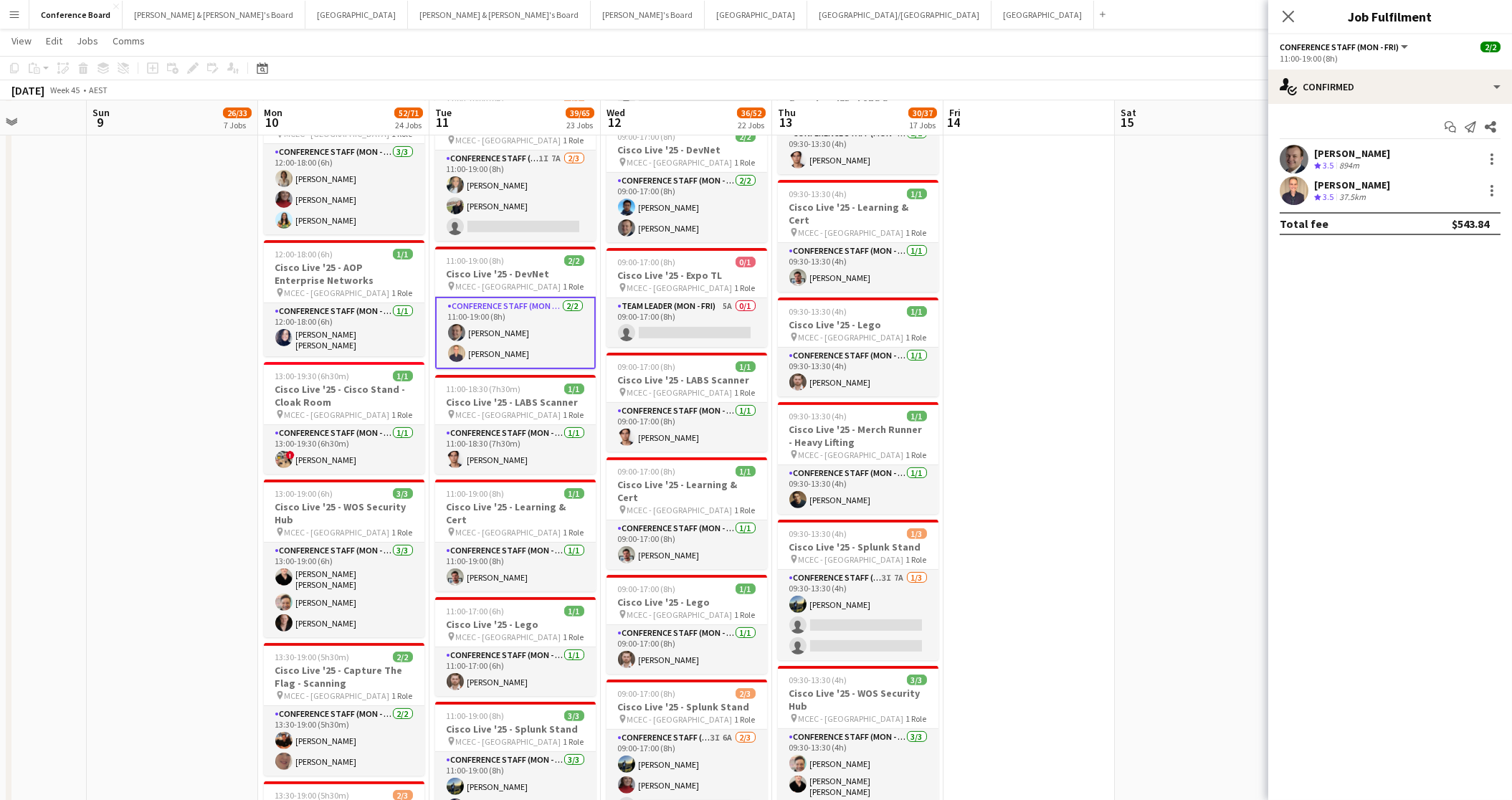
click at [1288, 159] on app-user-avatar at bounding box center [1293, 158] width 28 height 28
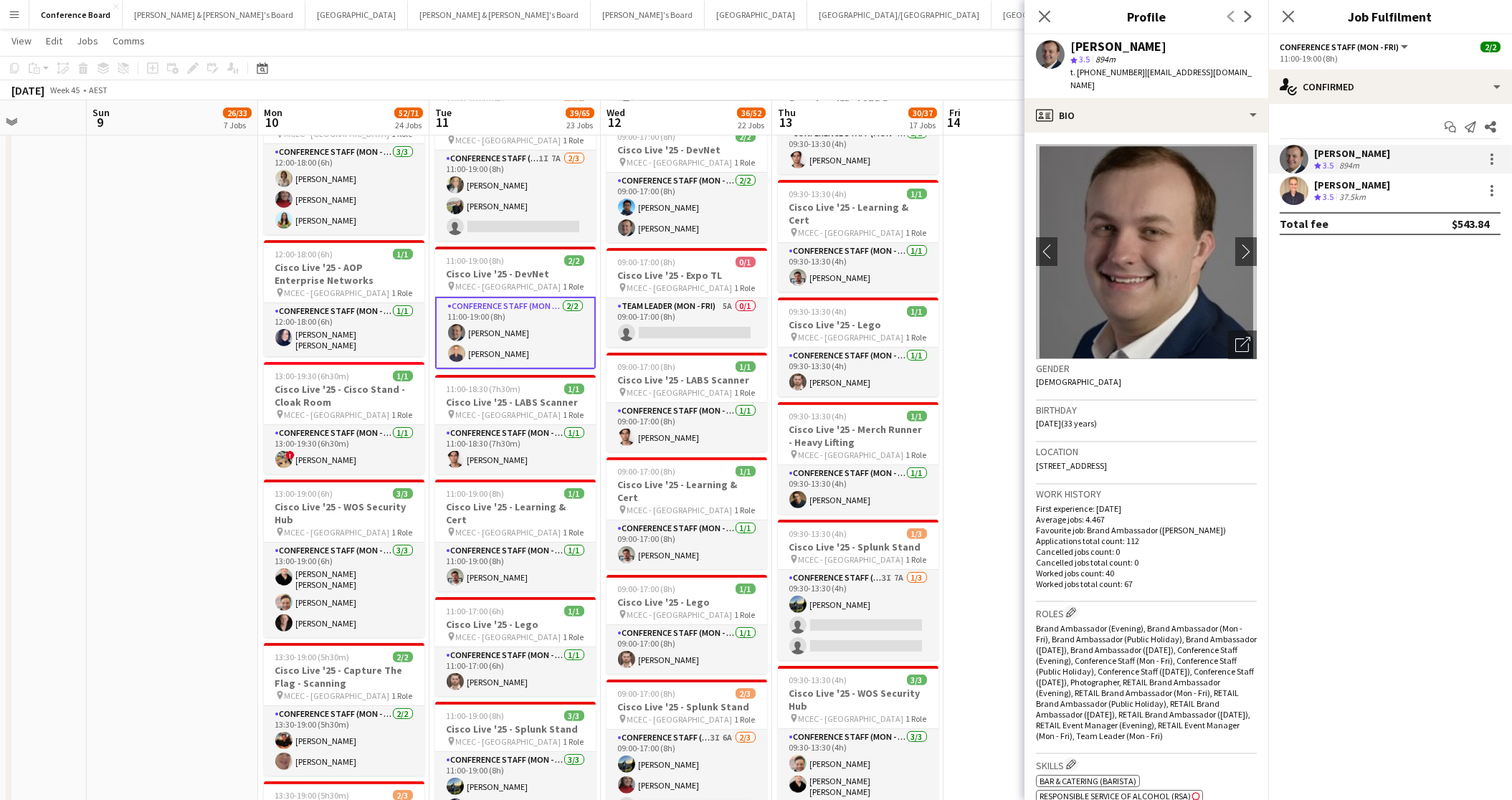
click at [1286, 194] on app-user-avatar at bounding box center [1293, 190] width 28 height 28
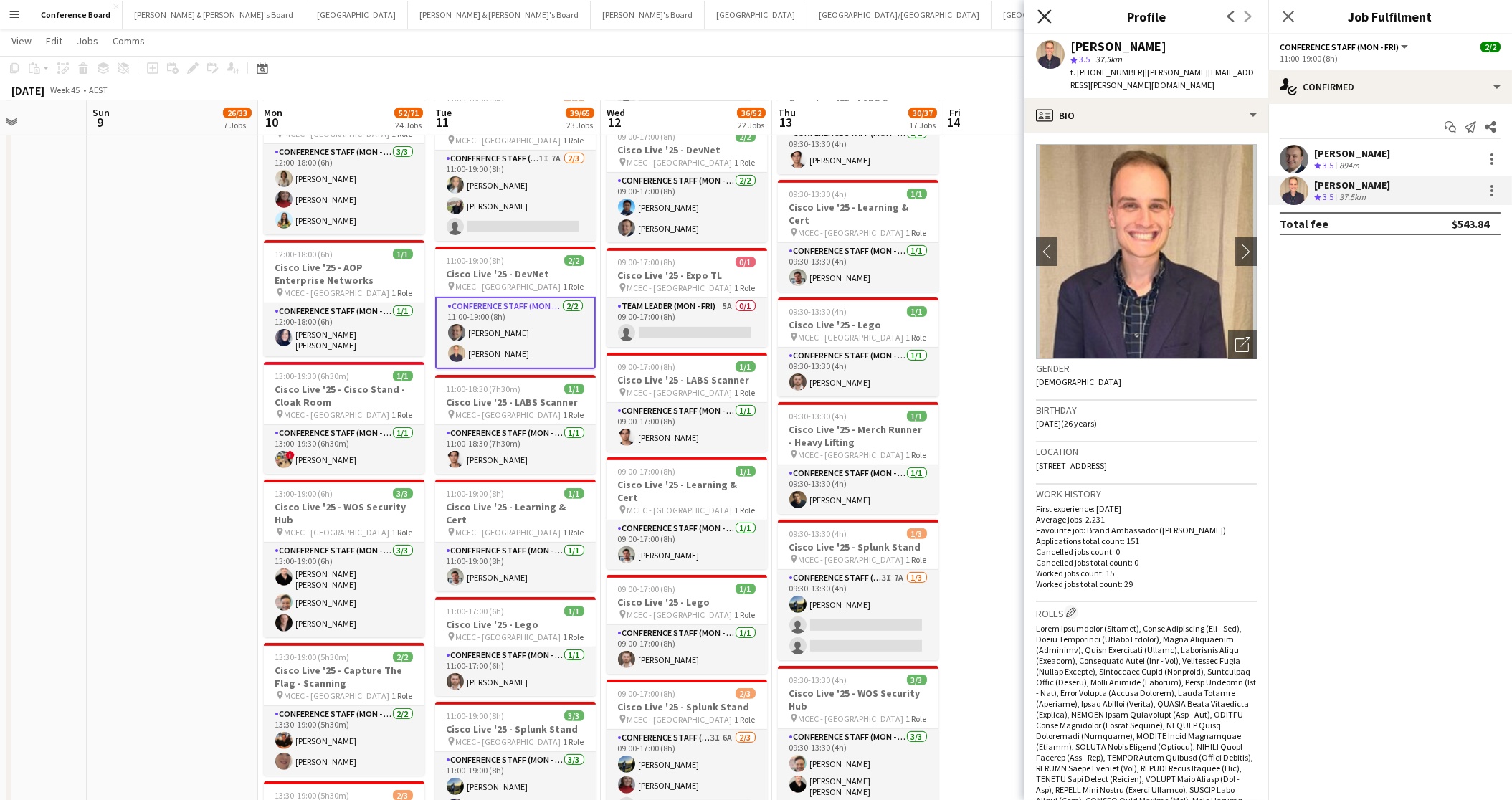
click at [1043, 16] on icon "Close pop-in" at bounding box center [1044, 16] width 14 height 14
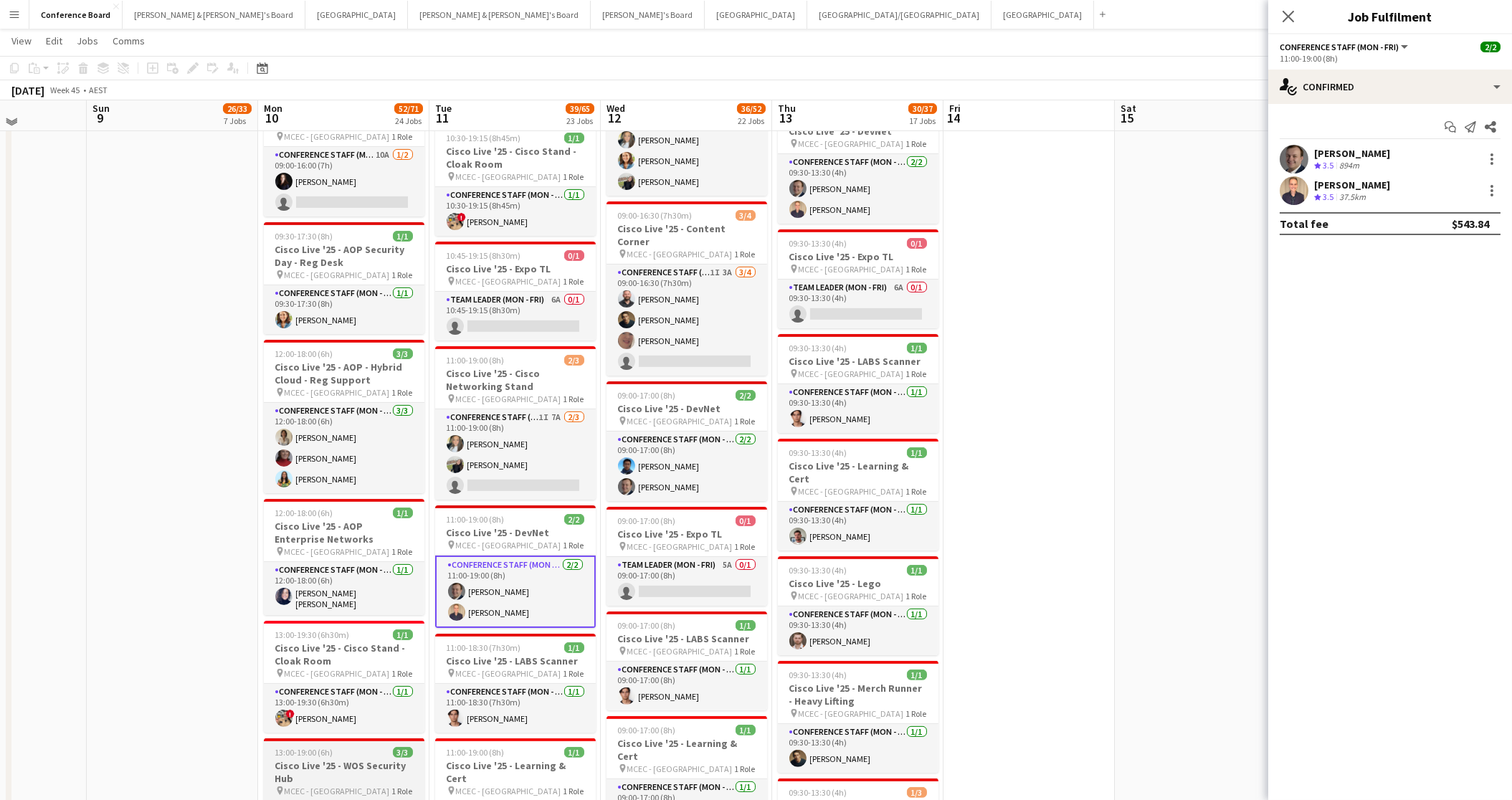
scroll to position [1477, 0]
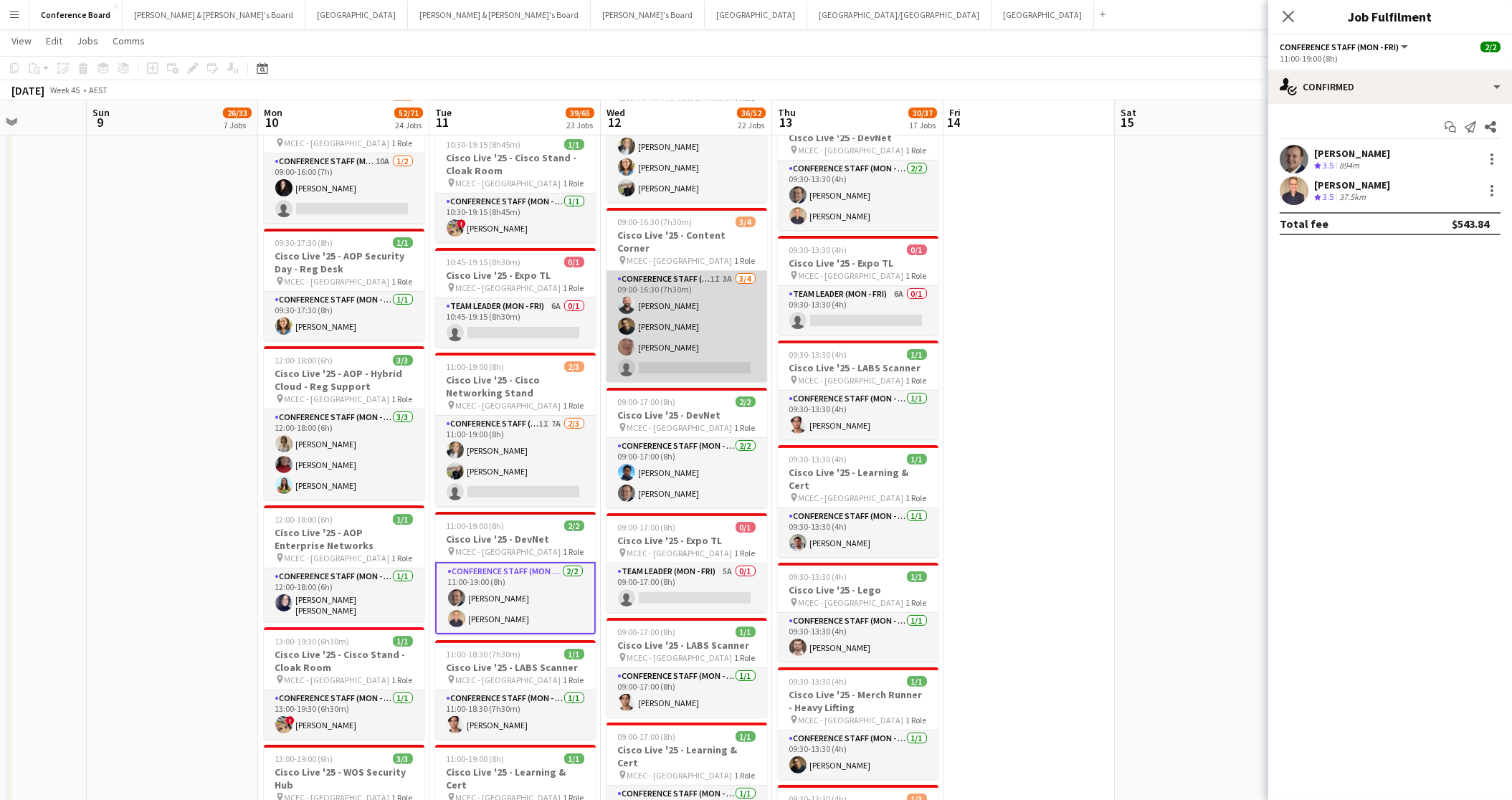
click at [624, 297] on app-user-avatar at bounding box center [627, 305] width 17 height 17
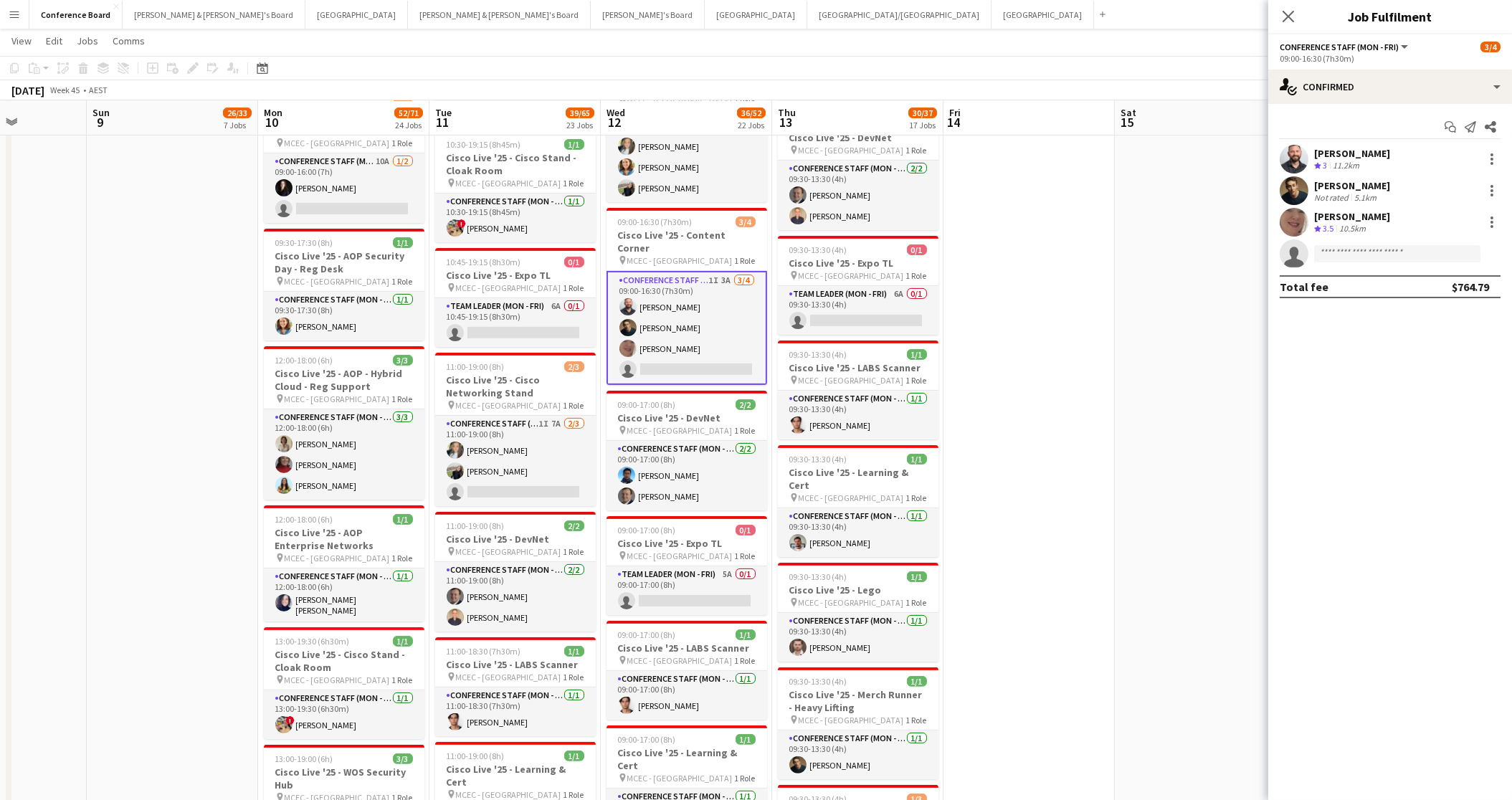
click at [1299, 161] on app-user-avatar at bounding box center [1293, 158] width 28 height 28
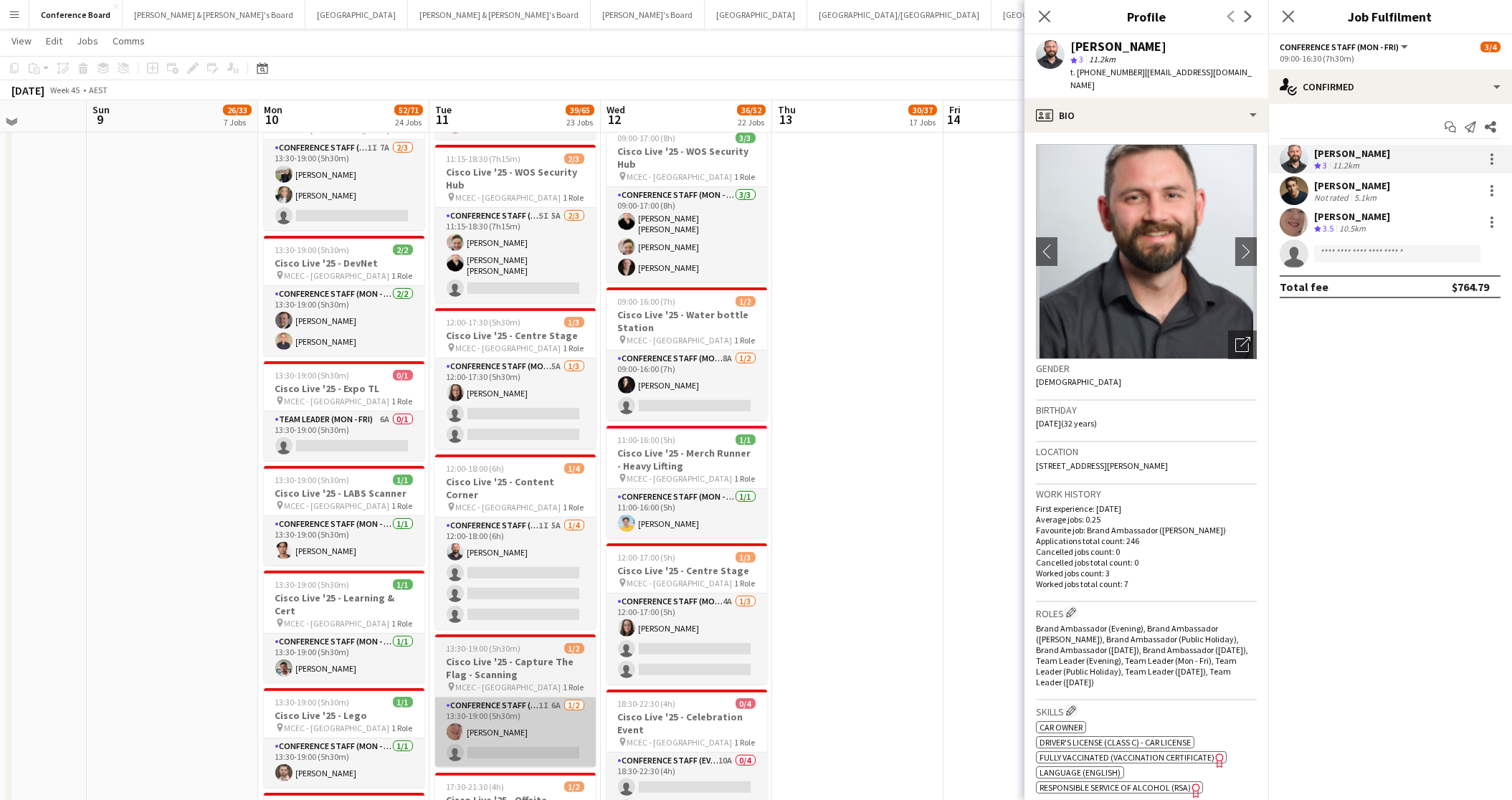
scroll to position [2443, 0]
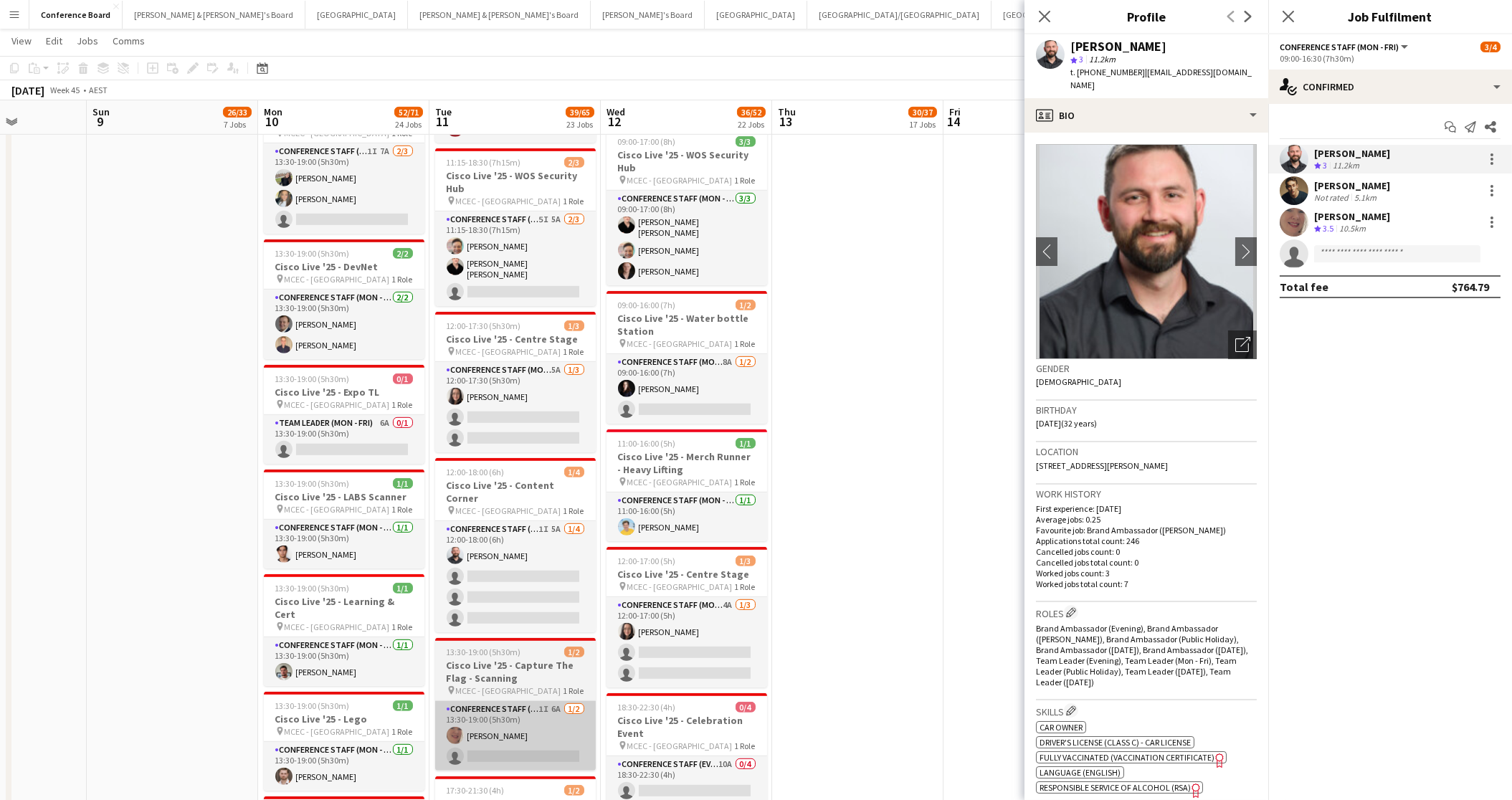
click at [522, 521] on app-card-role "Conference Staff (Mon - Fri) 1I 5A 1/4 12:00-18:00 (6h) John Lopes single-neutr…" at bounding box center [516, 576] width 161 height 111
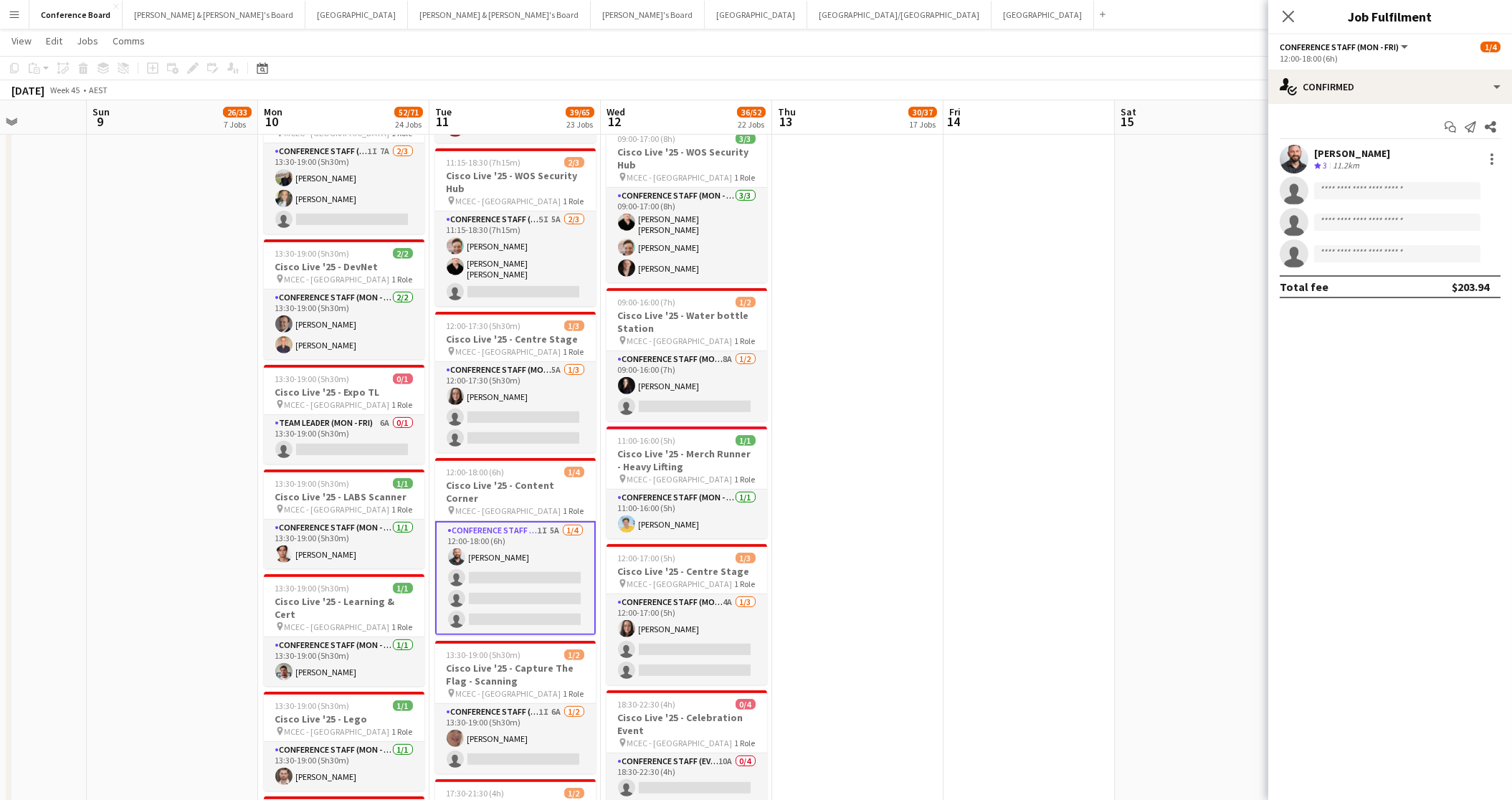
click at [1287, 15] on icon at bounding box center [1288, 16] width 12 height 12
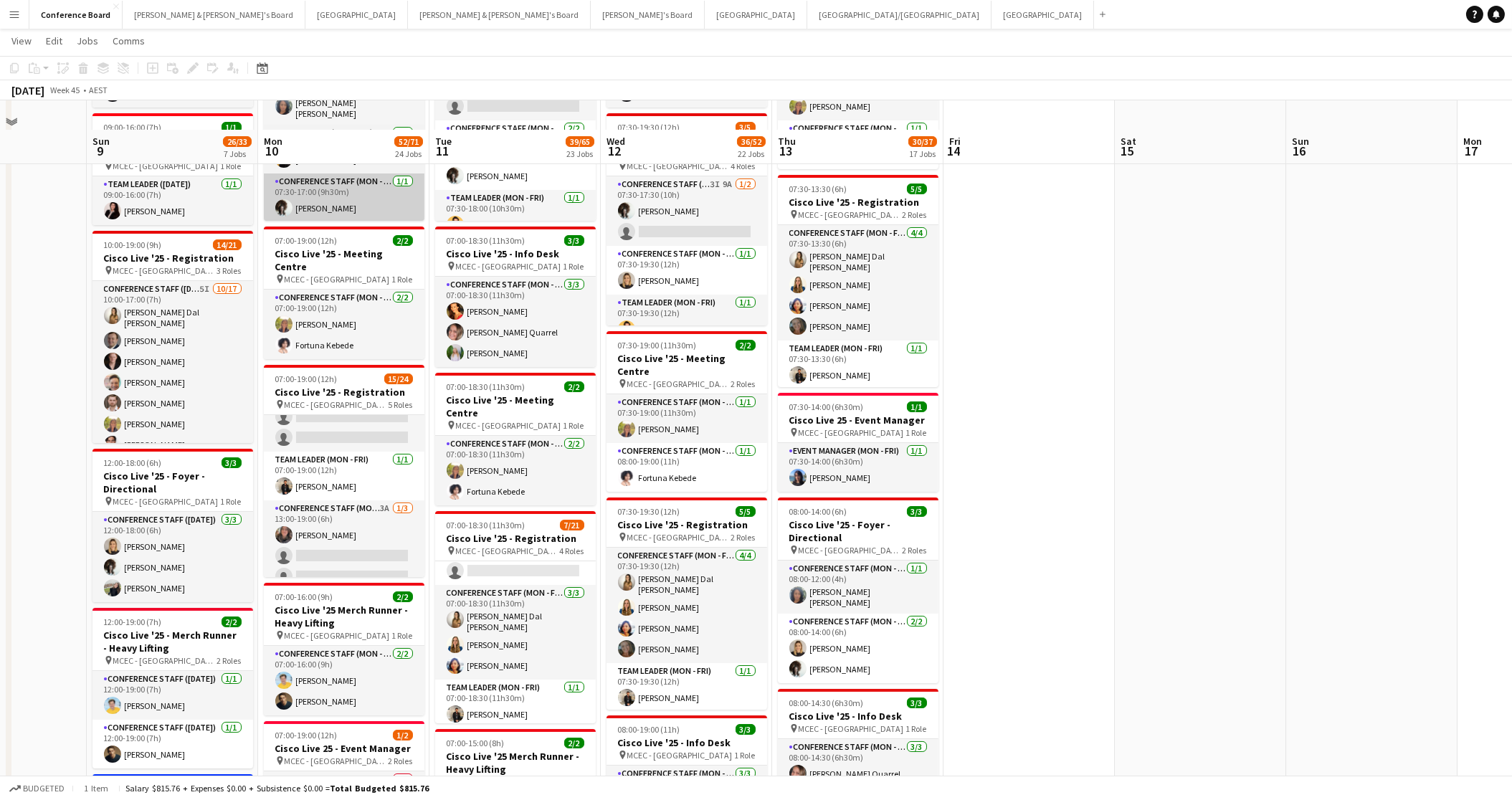
scroll to position [0, 0]
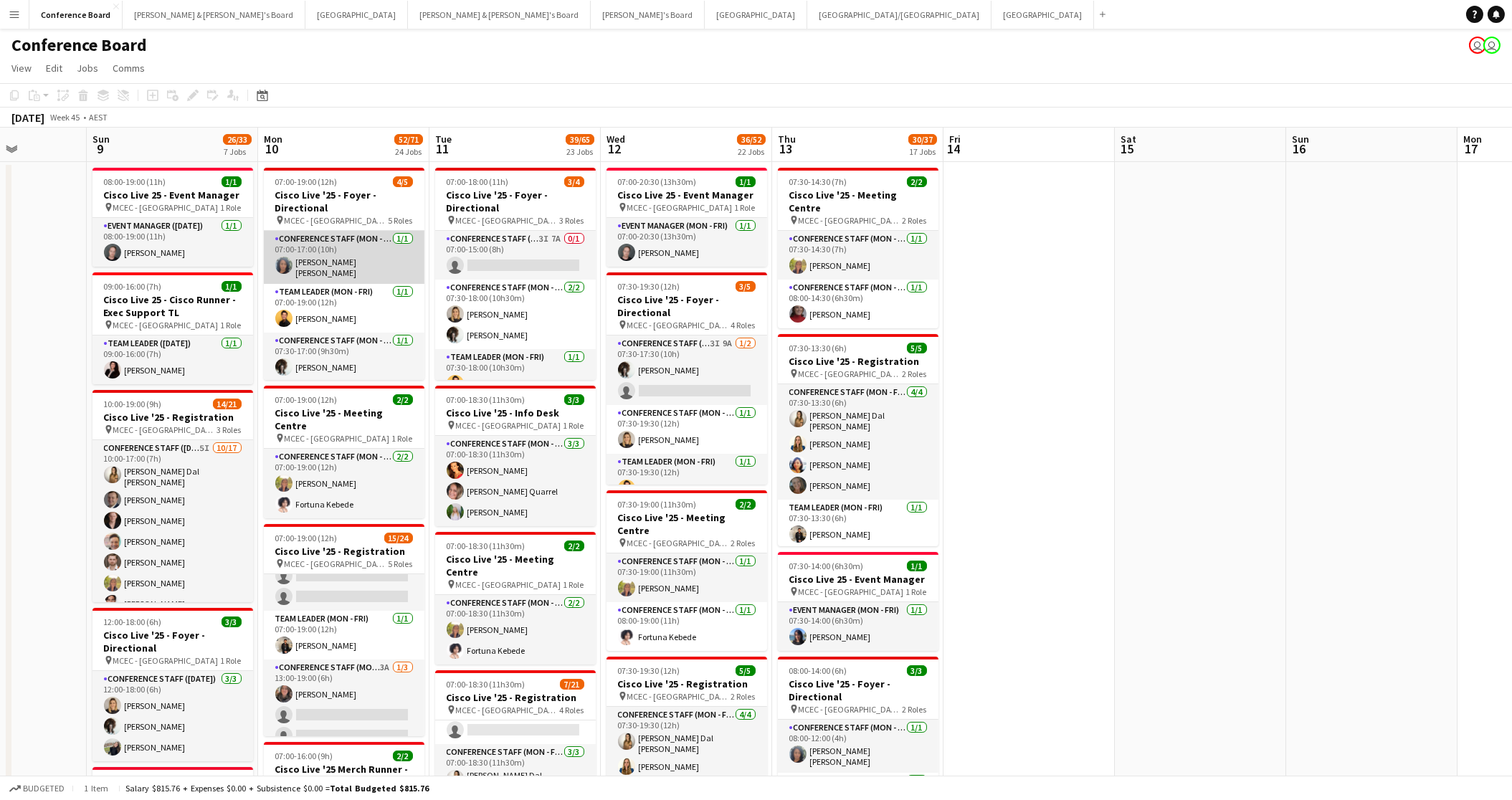
click at [351, 268] on app-card-role "Conference Staff (Mon - Fri) 1/1 07:00-17:00 (10h) cindy maree horsfall" at bounding box center [344, 257] width 161 height 53
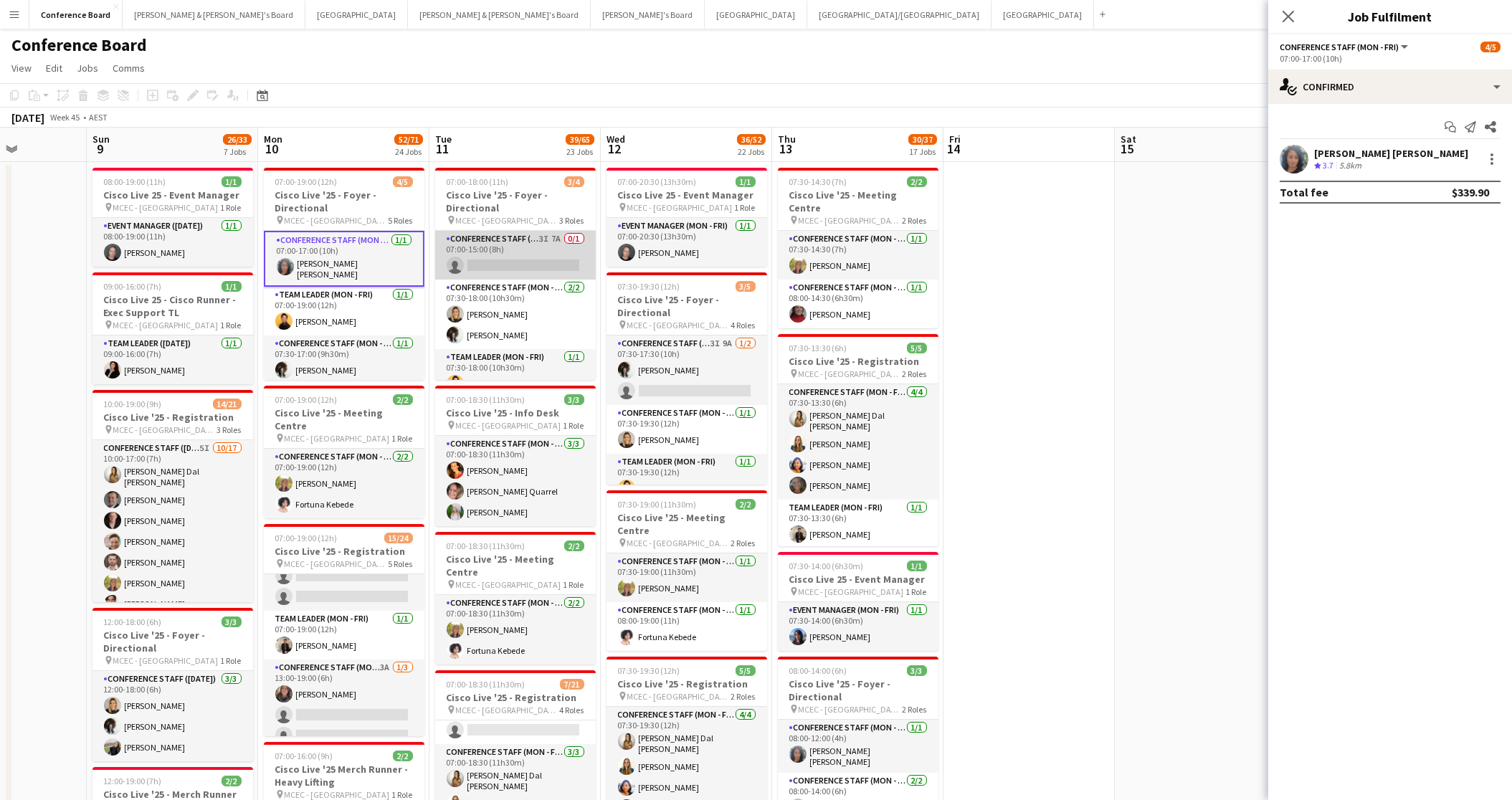
click at [531, 268] on app-card-role "Conference Staff (Mon - Fri) 3I 7A 0/1 07:00-15:00 (8h) single-neutral-actions" at bounding box center [516, 254] width 161 height 48
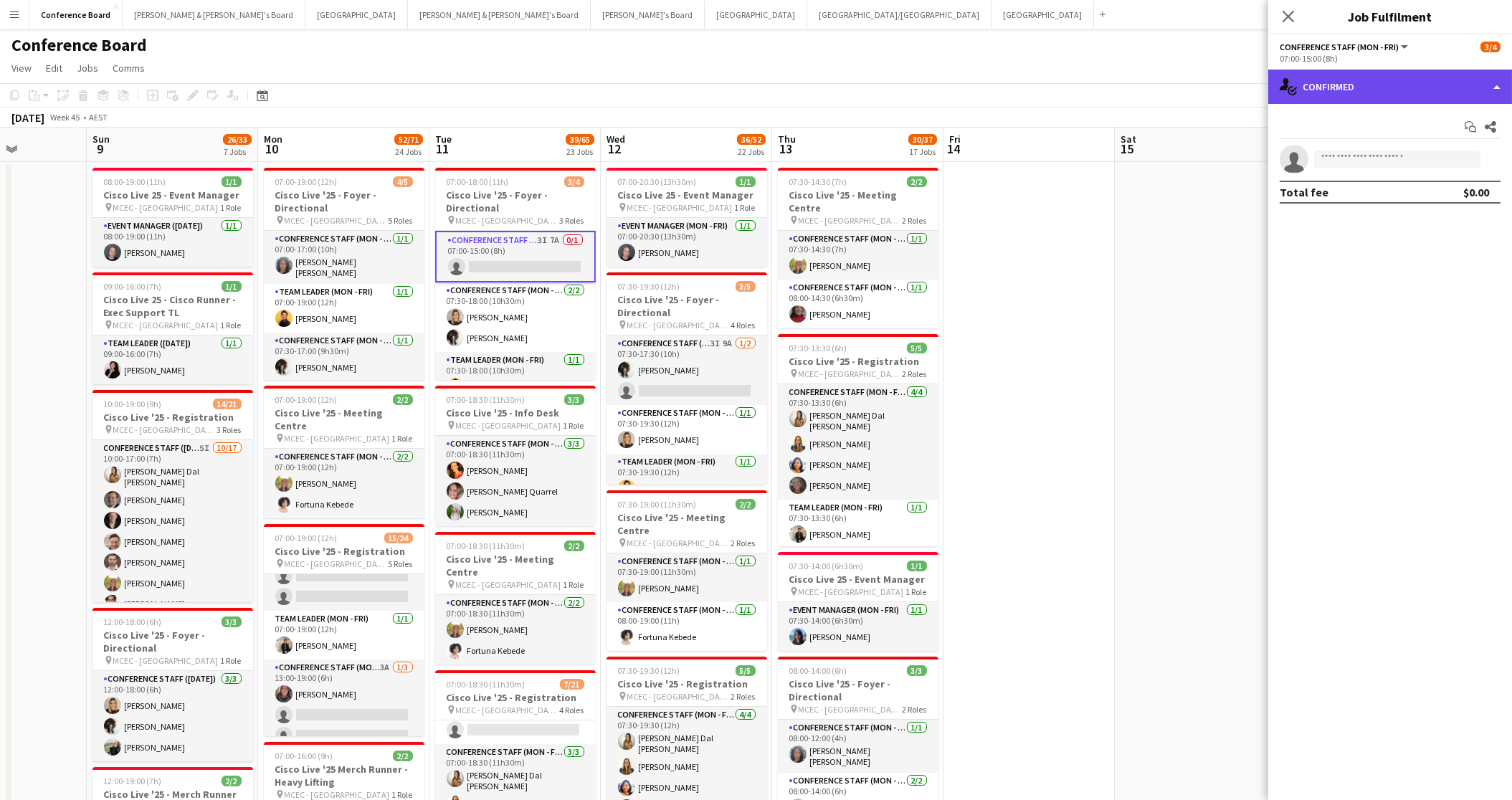
click at [1338, 84] on div "single-neutral-actions-check-2 Confirmed" at bounding box center [1390, 87] width 244 height 35
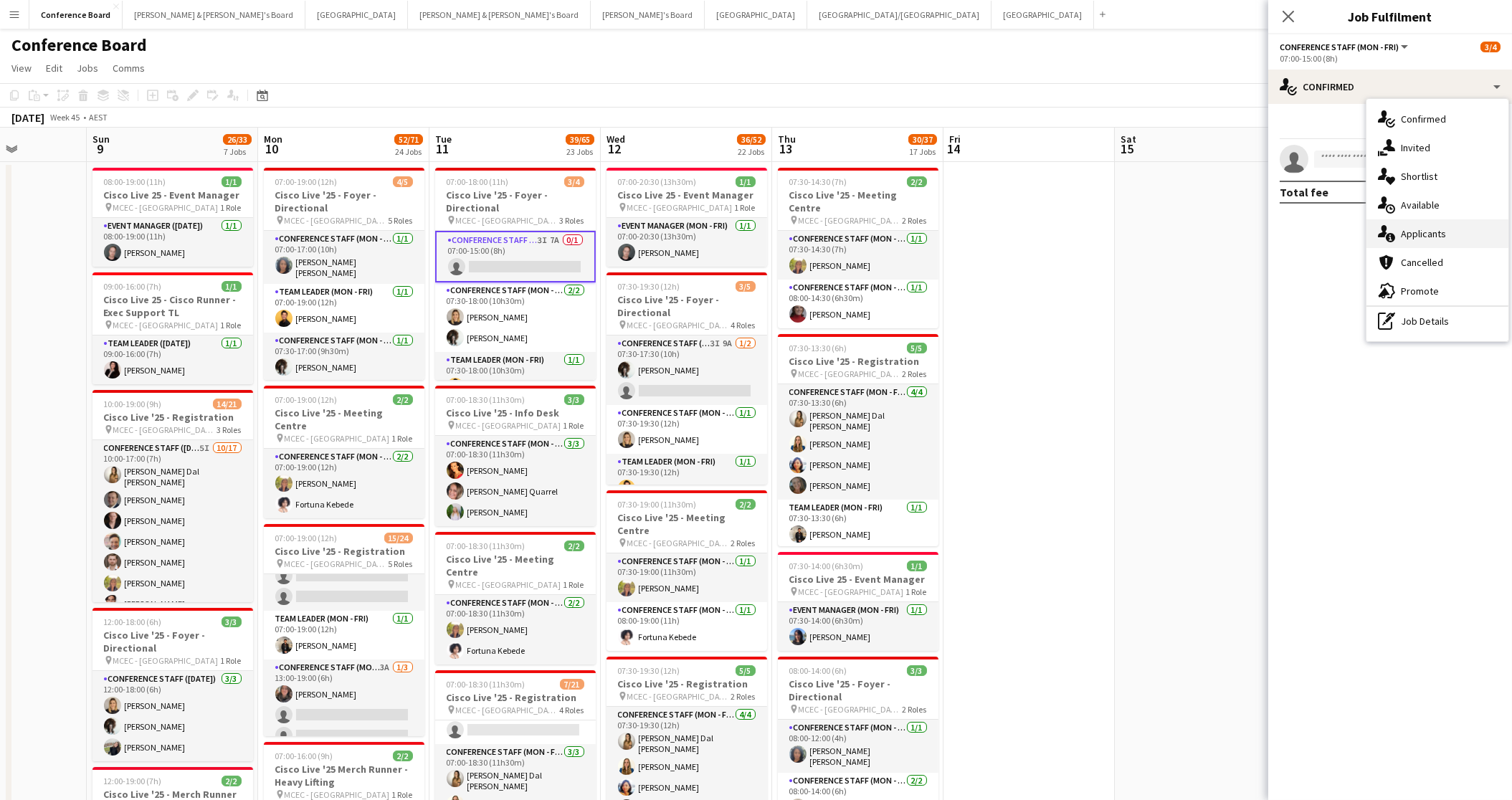
click at [1442, 236] on span "Applicants" at bounding box center [1423, 233] width 45 height 13
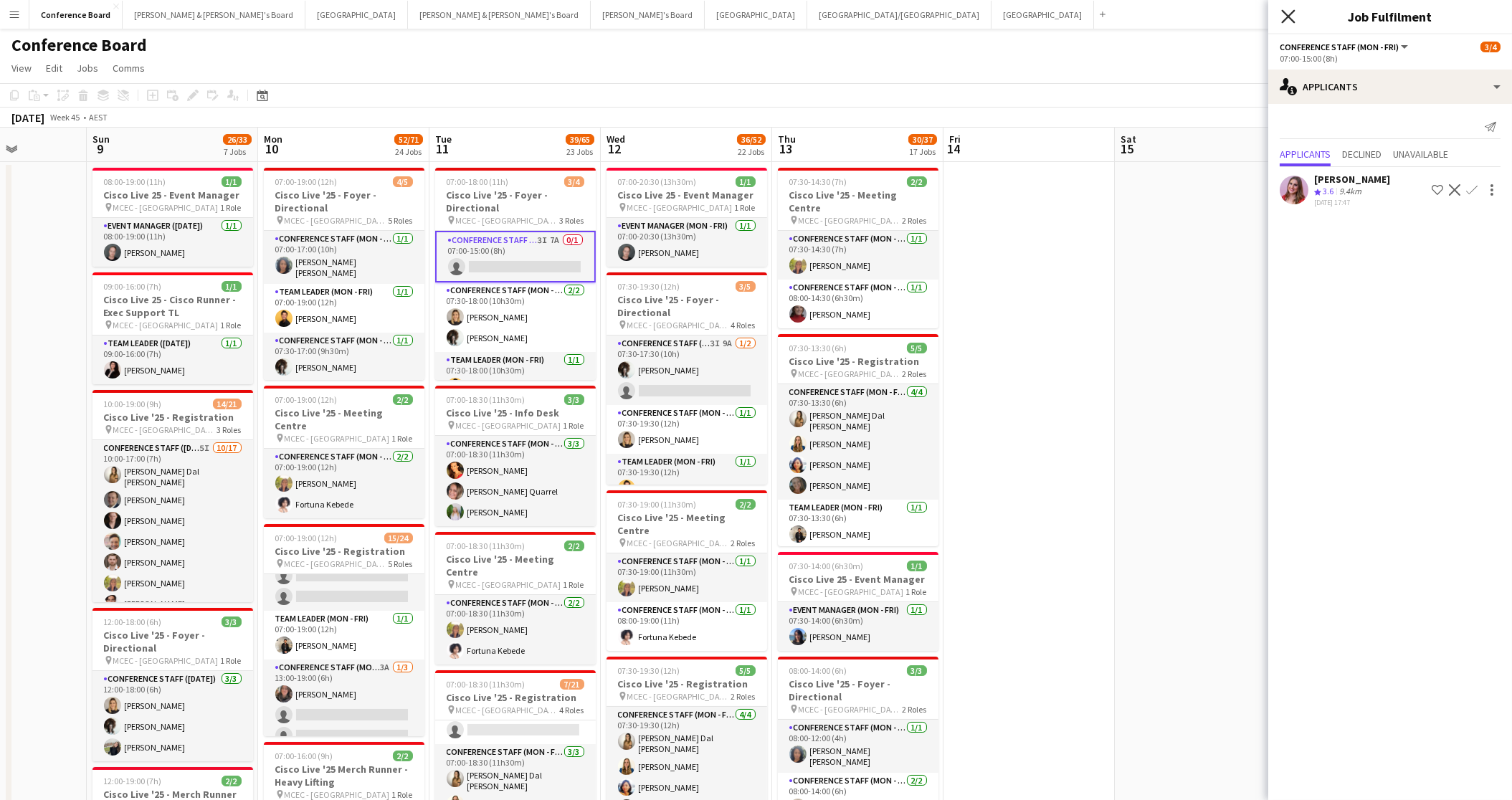
click at [1290, 16] on icon at bounding box center [1288, 16] width 14 height 14
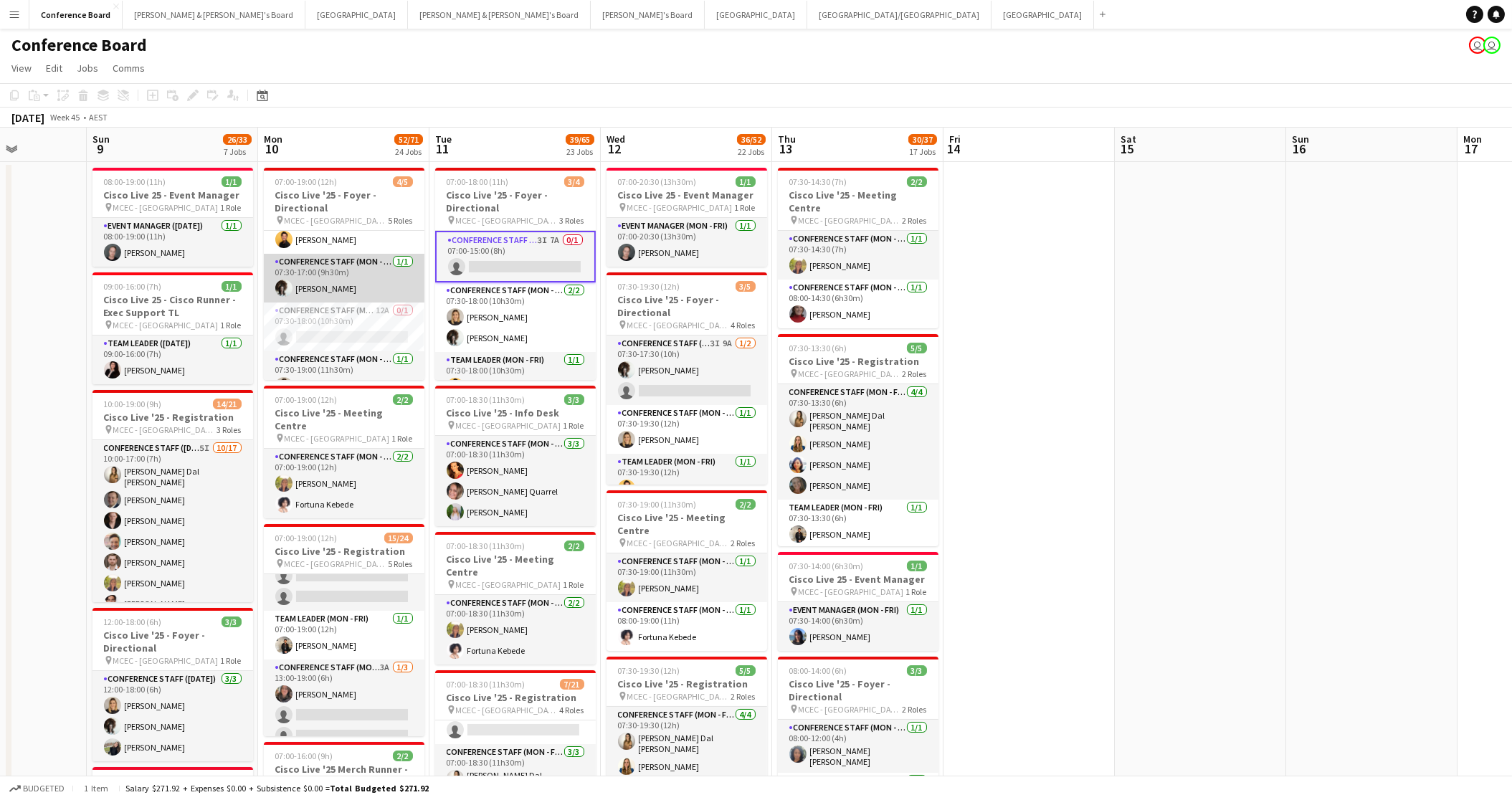
scroll to position [94, 0]
click at [380, 310] on app-card-role "Conference Staff (Mon - Fri) 12A 0/1 07:30-18:00 (10h30m) single-neutral-actions" at bounding box center [344, 311] width 161 height 48
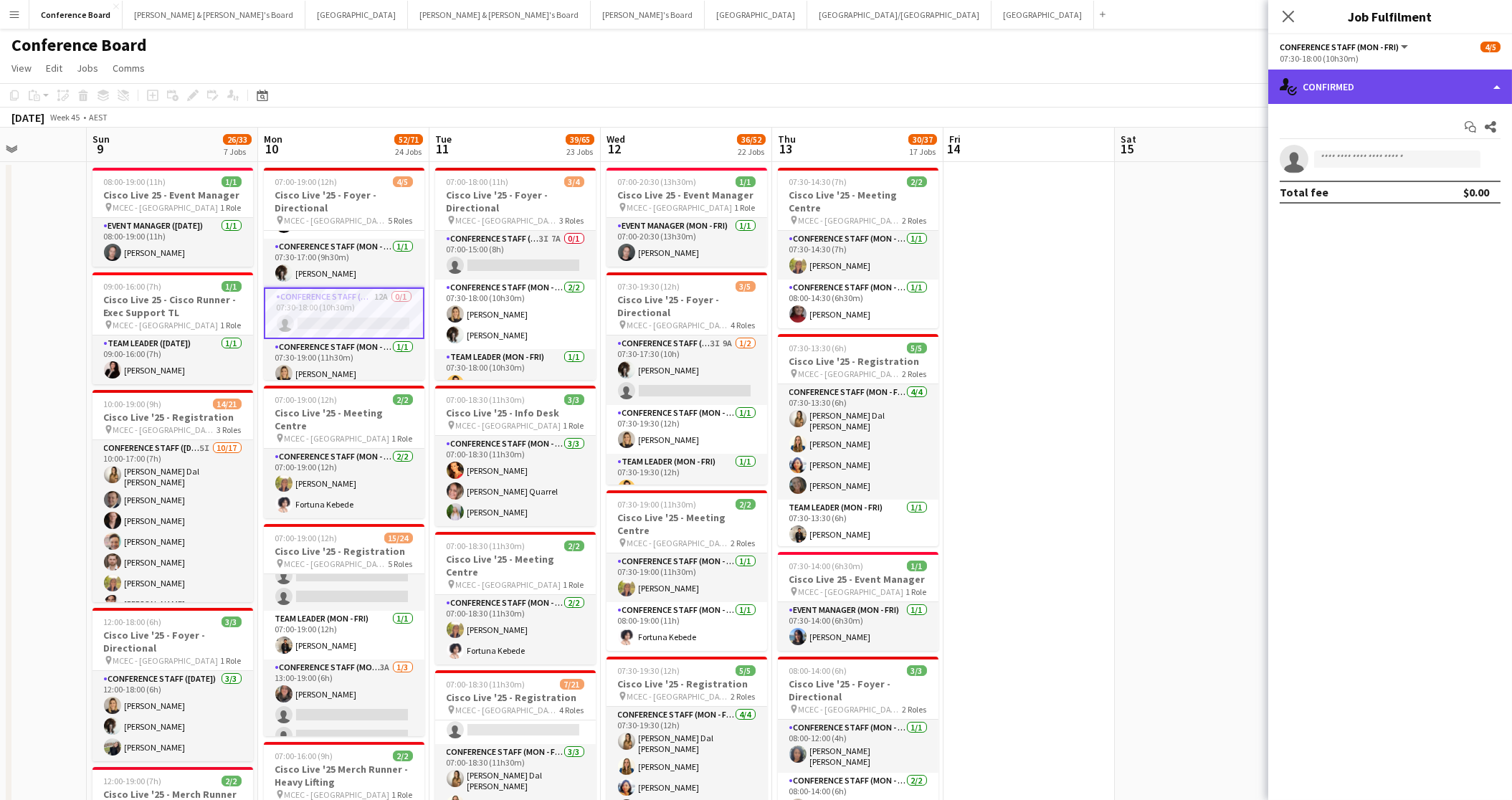
click at [1463, 97] on div "single-neutral-actions-check-2 Confirmed" at bounding box center [1390, 87] width 244 height 35
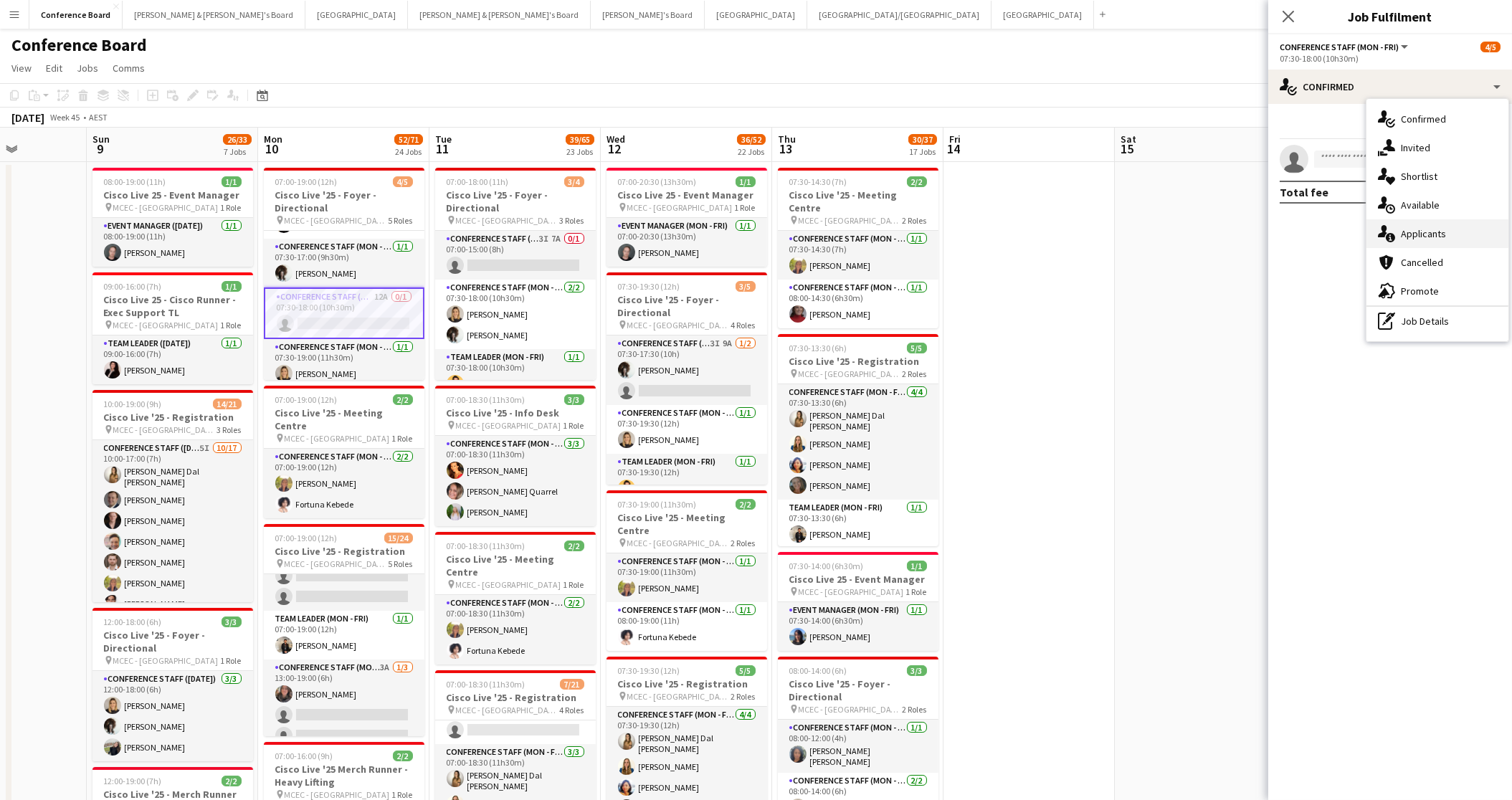
click at [1450, 239] on div "single-neutral-actions-information Applicants" at bounding box center [1437, 233] width 142 height 28
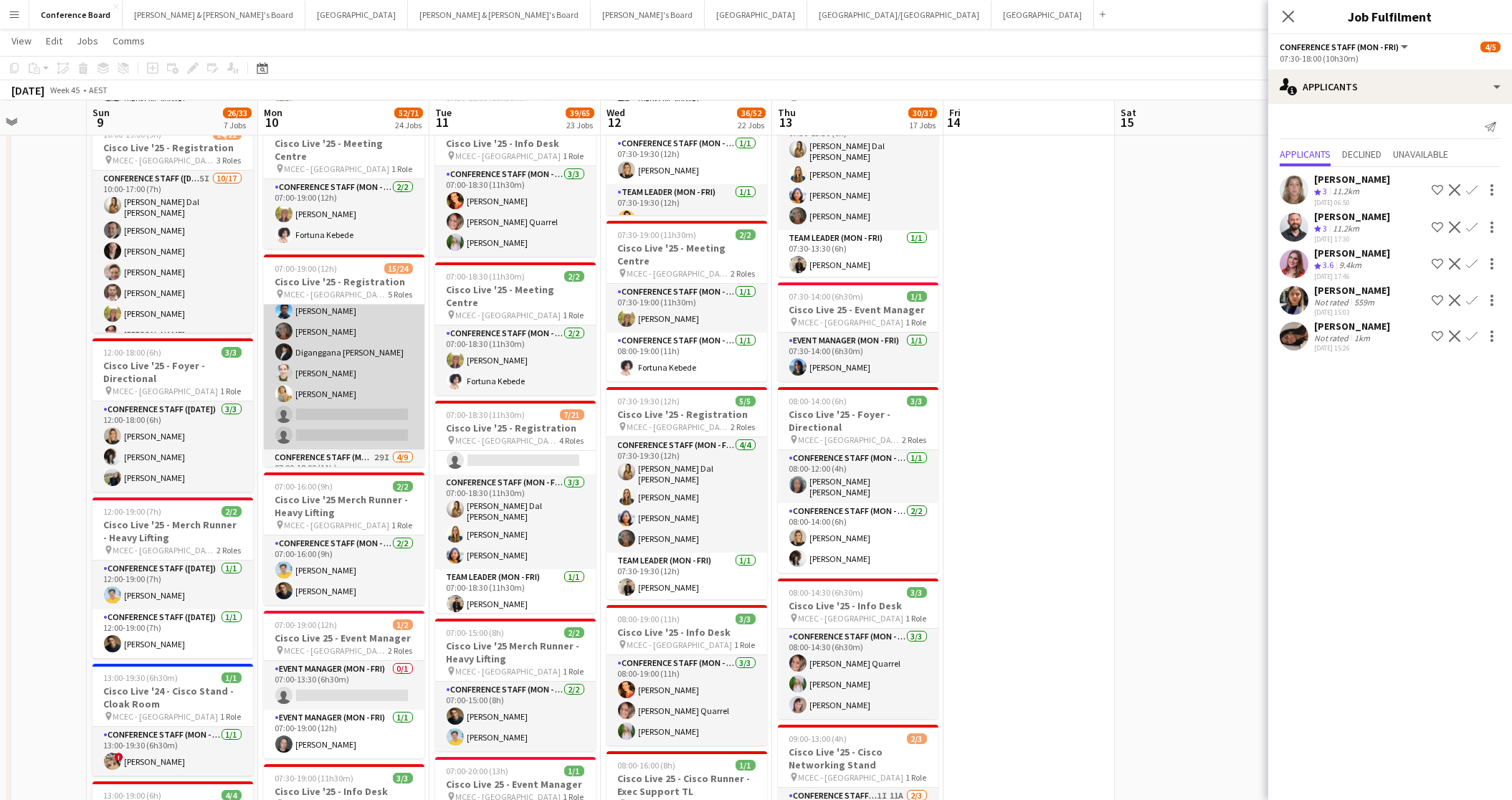
scroll to position [145, 0]
click at [359, 404] on app-card-role "Conference Staff (Mon - Fri) 14I 3A [DATE] 07:00-17:00 (10h) [PERSON_NAME] [PER…" at bounding box center [344, 350] width 161 height 194
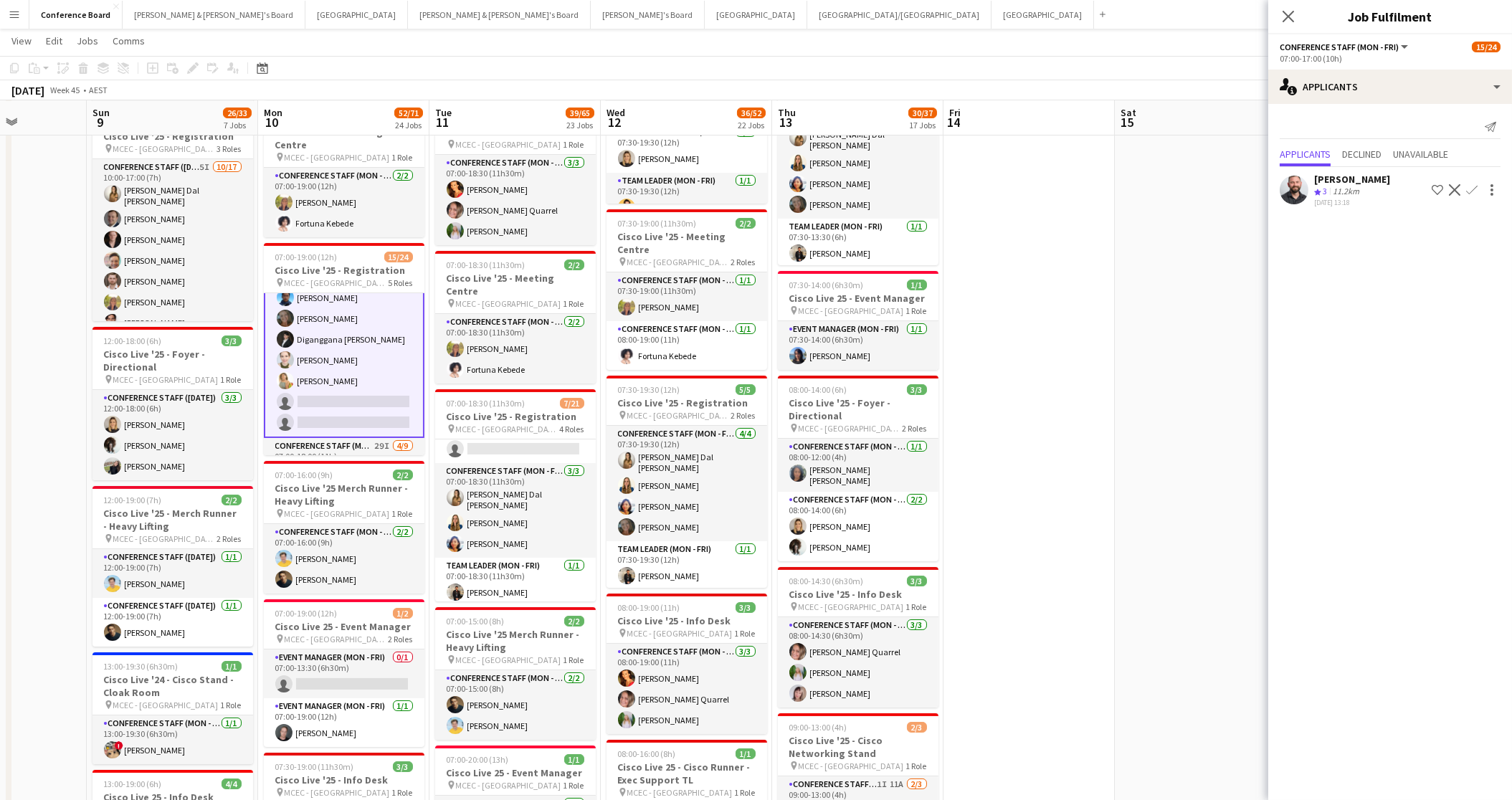
drag, startPoint x: 1292, startPoint y: 22, endPoint x: 1284, endPoint y: 21, distance: 8.1
click at [1292, 22] on icon at bounding box center [1288, 16] width 12 height 12
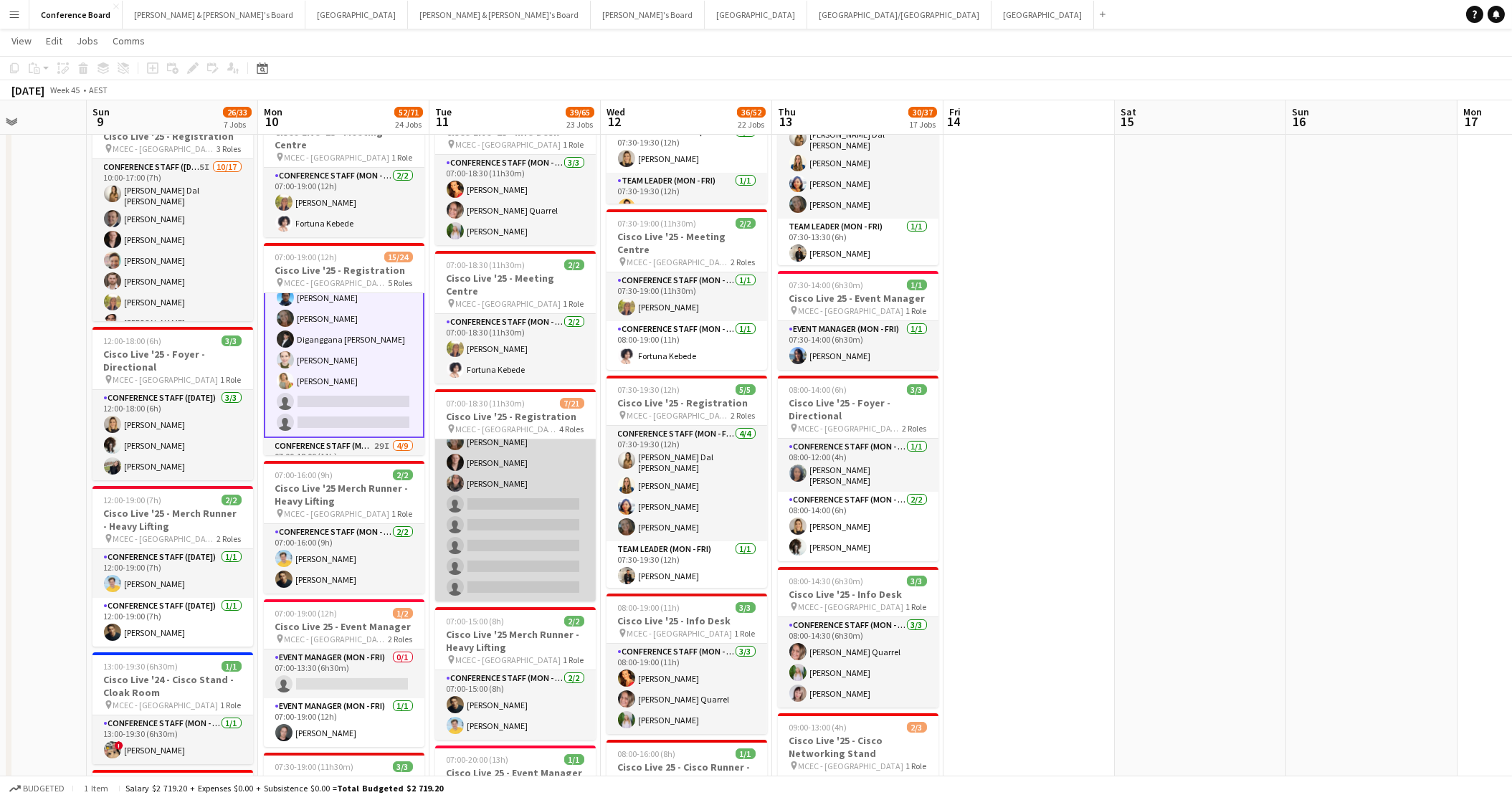
scroll to position [0, 0]
click at [535, 537] on app-card-role "Conference Staff (Mon - Fri) 1I [DATE] 07:00-15:00 (8h) [PERSON_NAME] [PERSON_N…" at bounding box center [516, 536] width 161 height 194
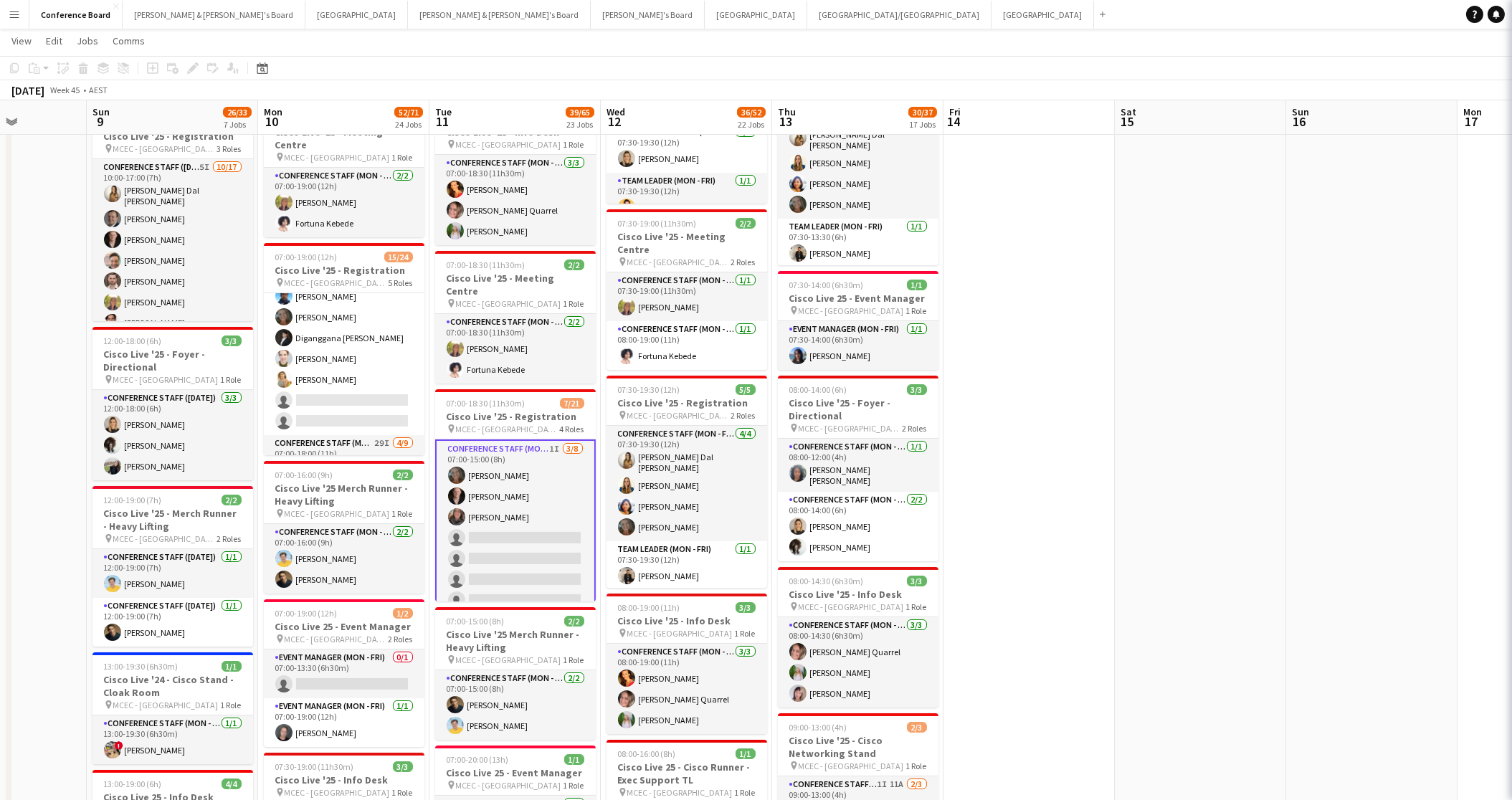
scroll to position [145, 0]
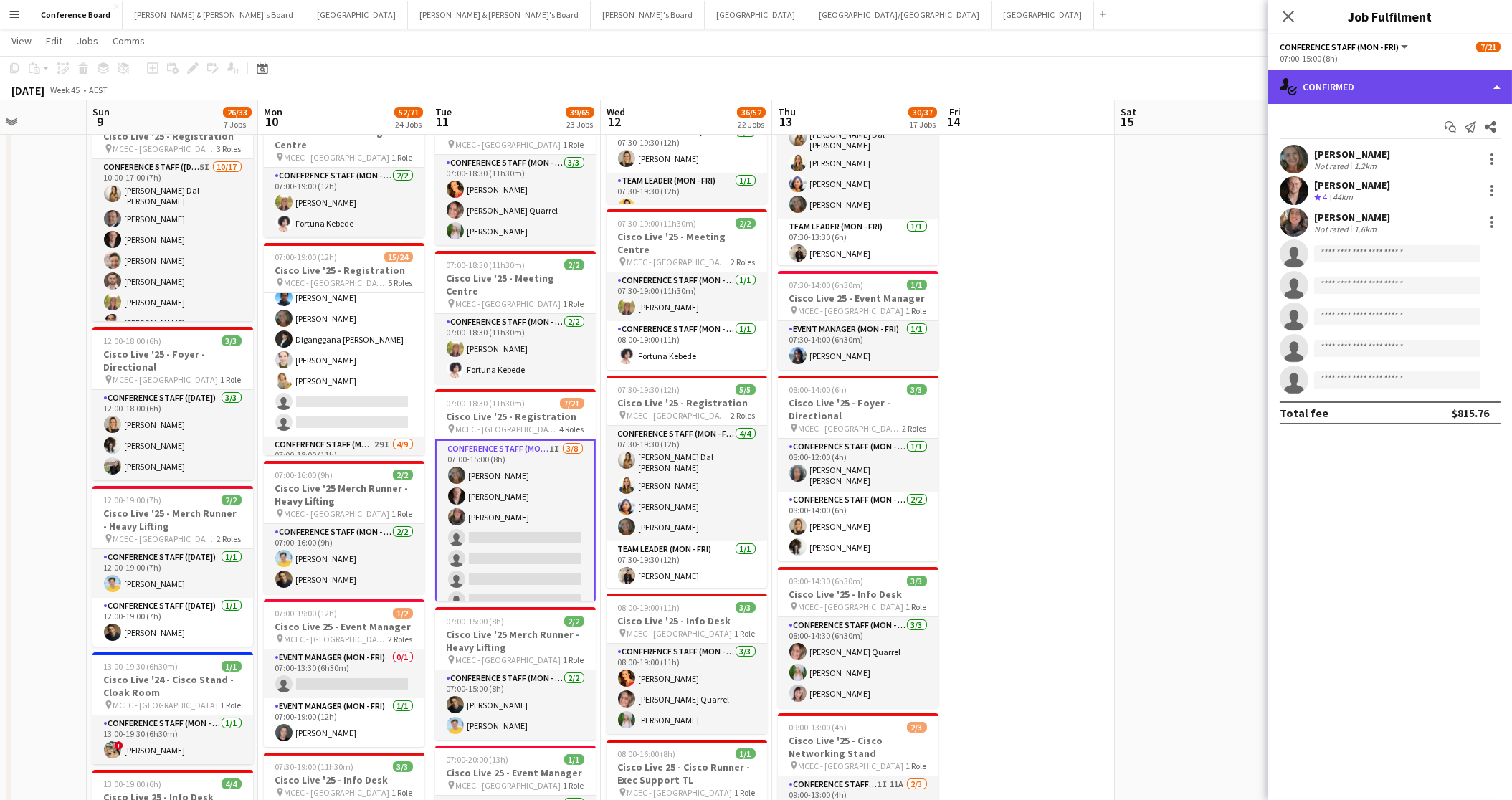
drag, startPoint x: 1421, startPoint y: 81, endPoint x: 1421, endPoint y: 96, distance: 15.0
click at [1421, 82] on div "single-neutral-actions-check-2 Confirmed" at bounding box center [1390, 87] width 244 height 35
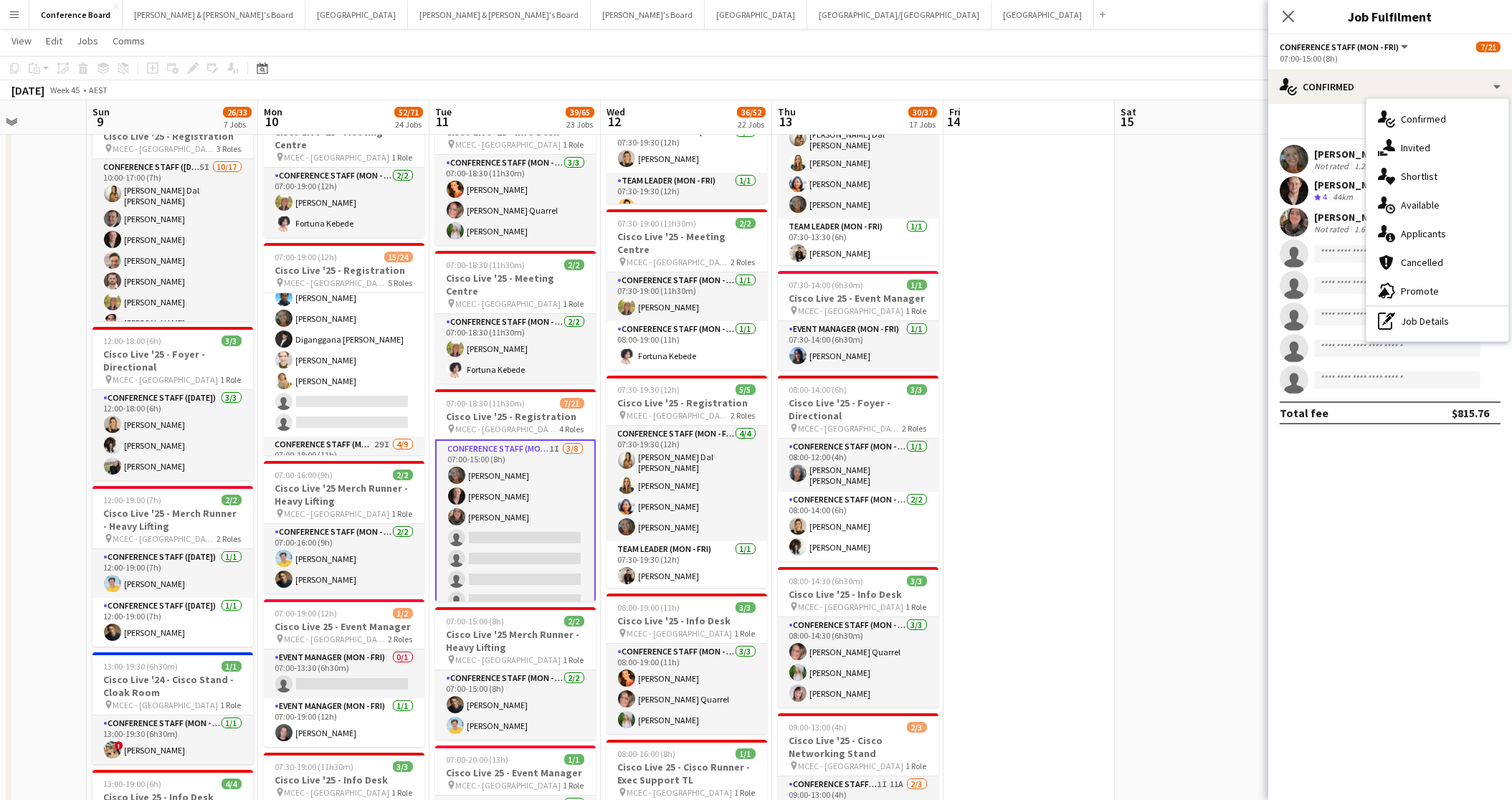
drag, startPoint x: 1406, startPoint y: 142, endPoint x: 1404, endPoint y: 150, distance: 8.2
click at [1406, 143] on span "Invited" at bounding box center [1416, 147] width 29 height 13
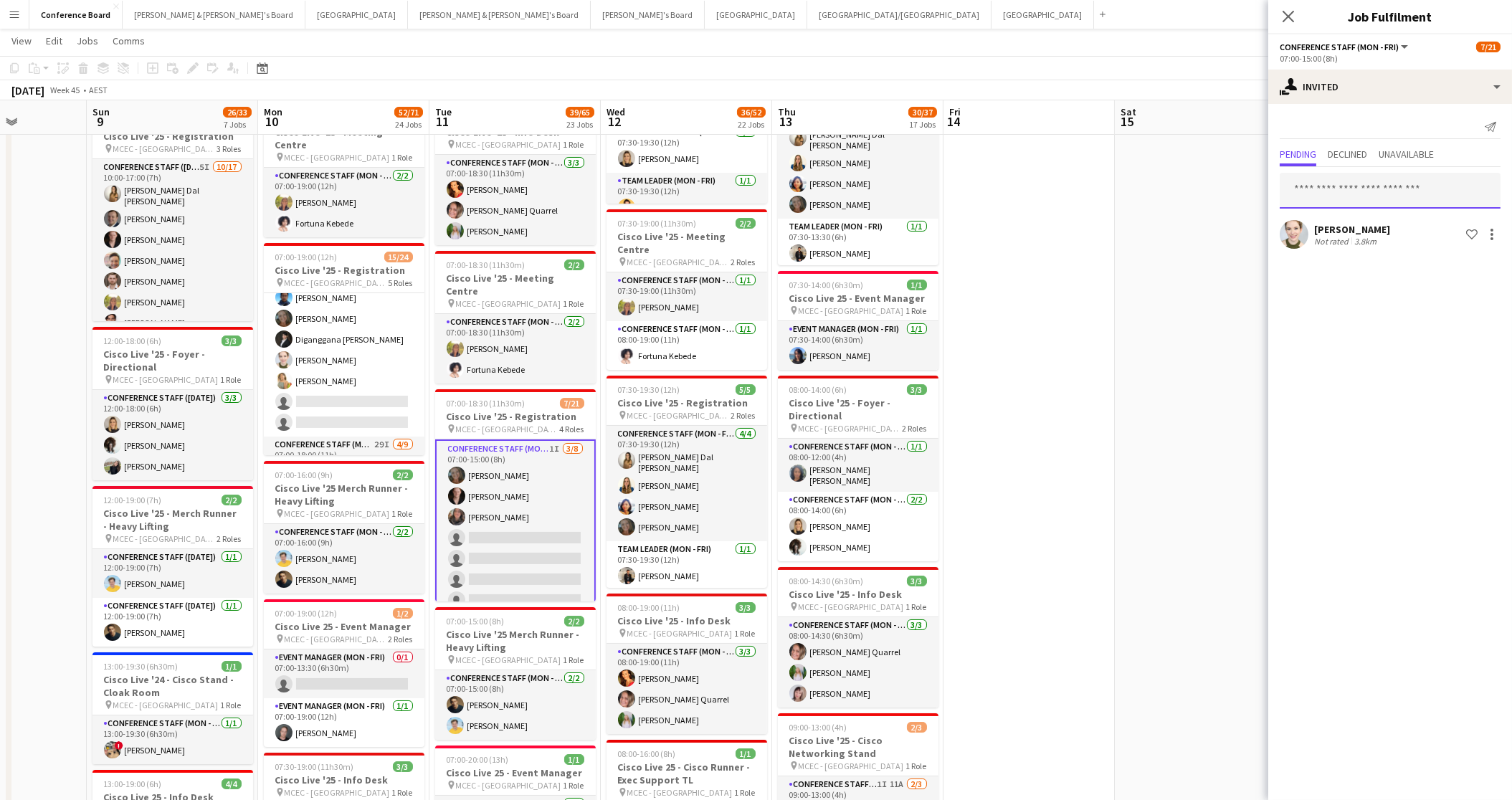
click at [1311, 181] on input "text" at bounding box center [1389, 190] width 220 height 36
type input "***"
click at [1341, 231] on span "mehogan123@gmail.com" at bounding box center [1390, 237] width 198 height 12
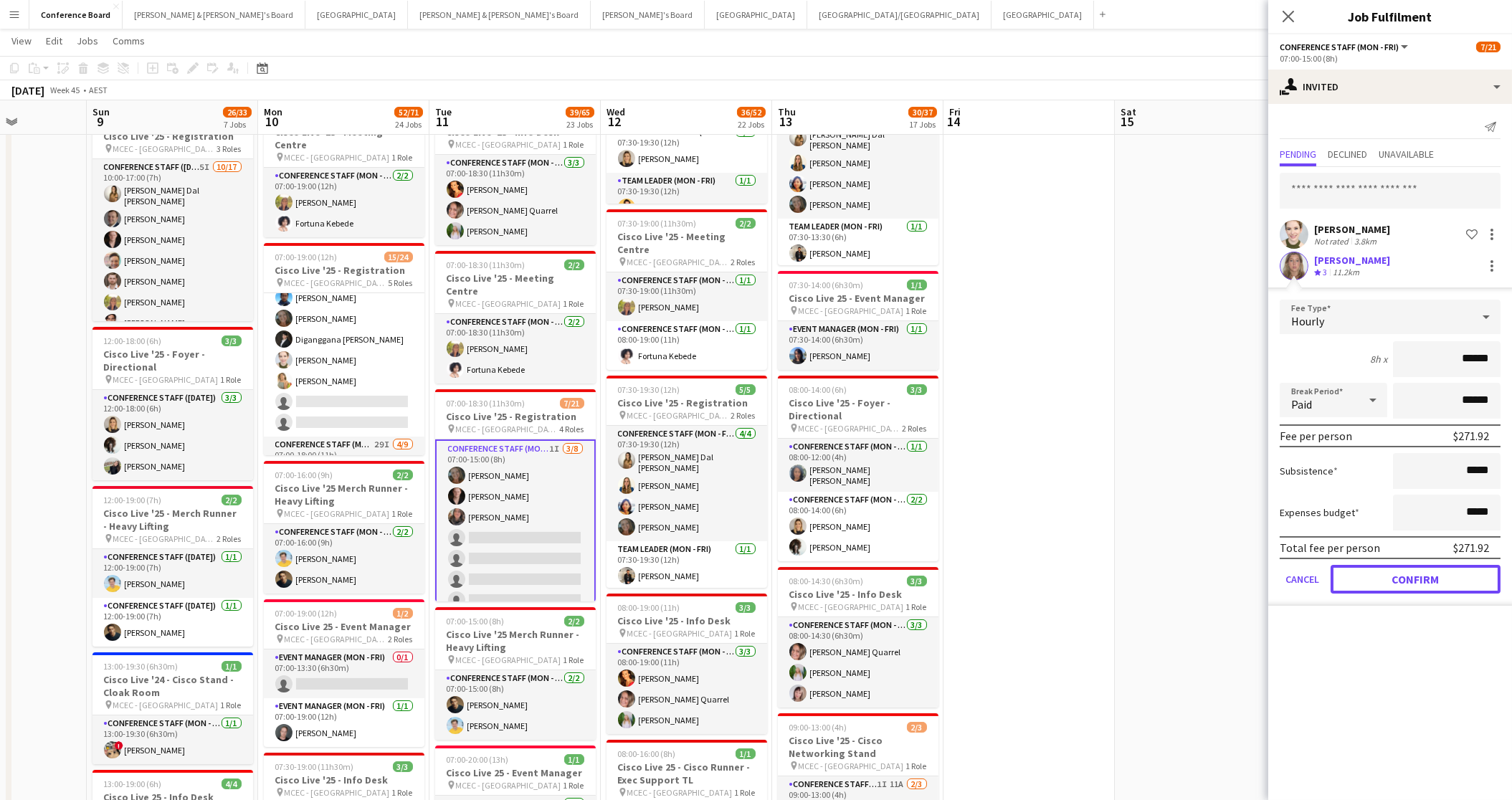
drag, startPoint x: 1399, startPoint y: 581, endPoint x: 1395, endPoint y: 572, distance: 9.8
click at [1399, 581] on button "Confirm" at bounding box center [1416, 579] width 170 height 28
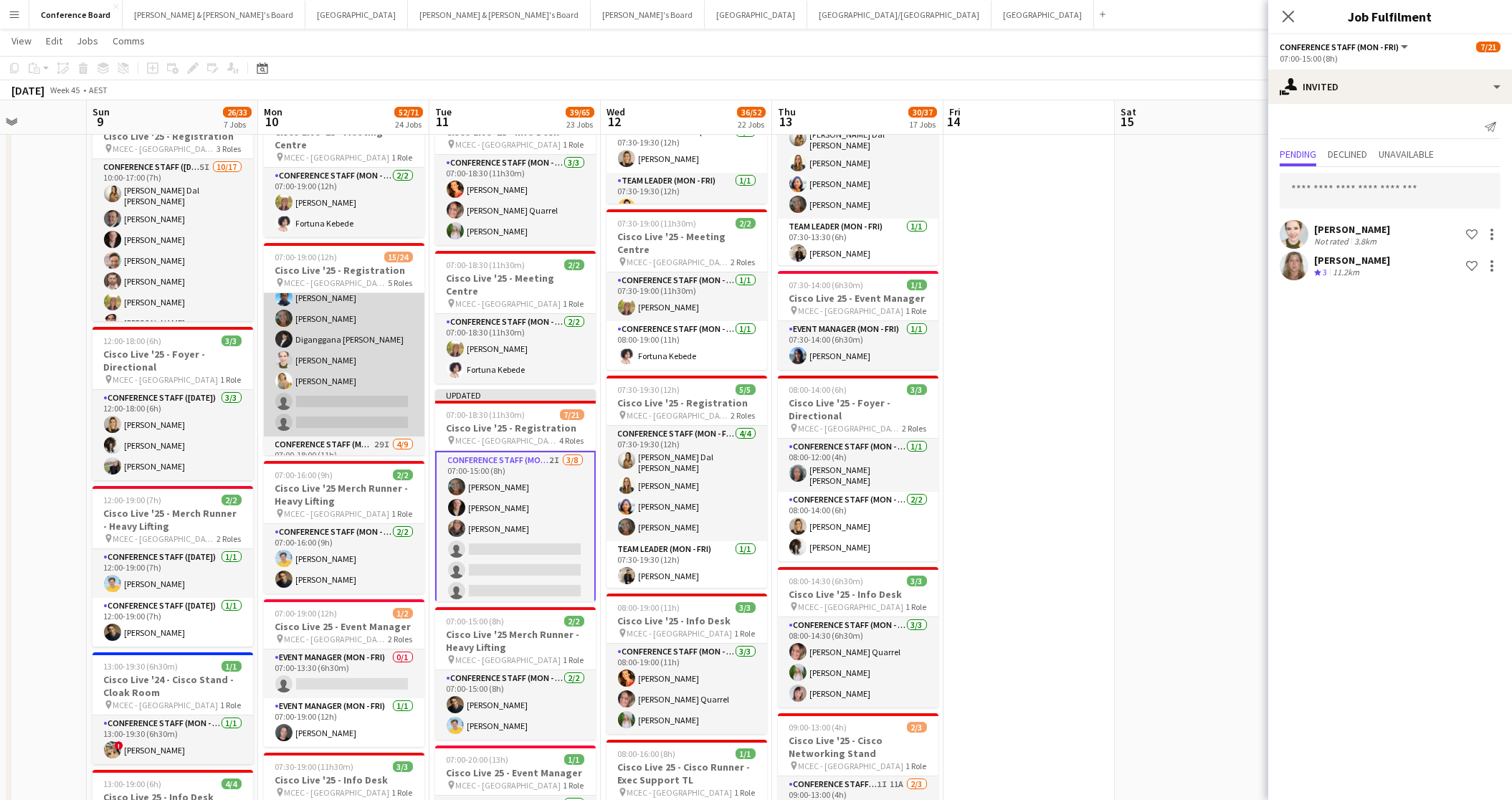
click at [359, 386] on app-card-role "Conference Staff (Mon - Fri) 14I 3A [DATE] 07:00-17:00 (10h) [PERSON_NAME] [PER…" at bounding box center [344, 339] width 161 height 194
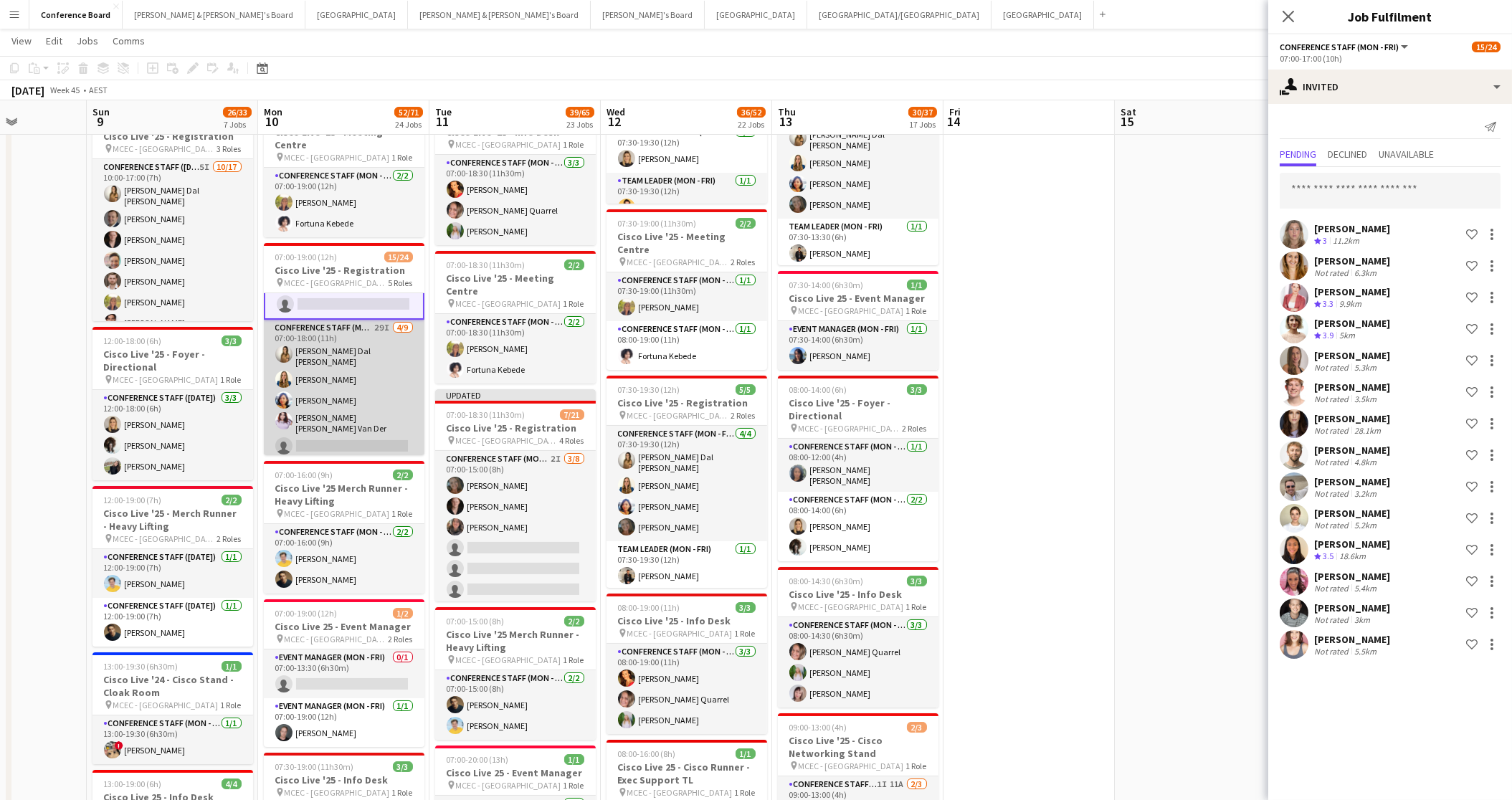
scroll to position [268, 0]
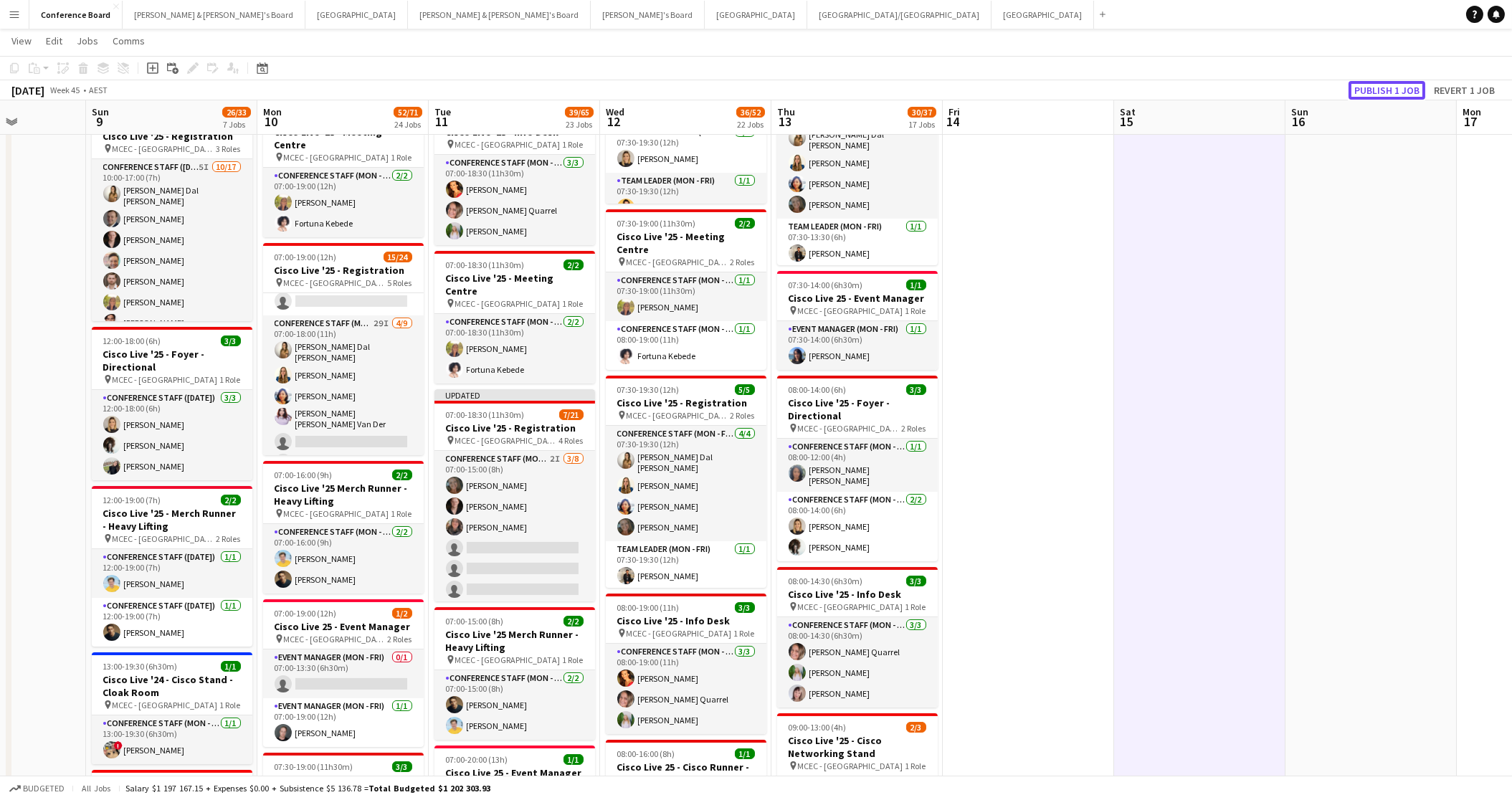
click at [1401, 90] on button "Publish 1 job" at bounding box center [1387, 91] width 77 height 18
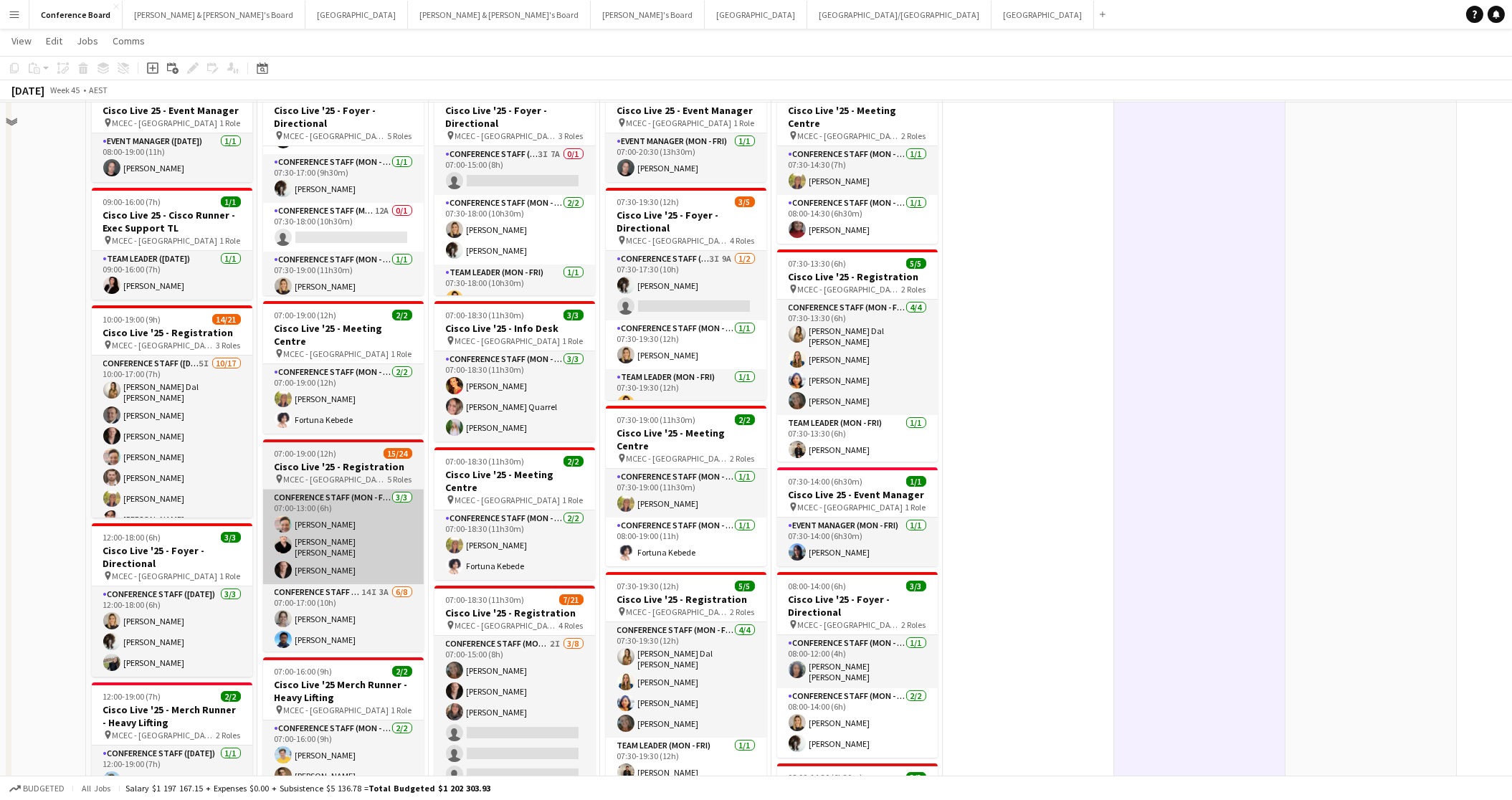
scroll to position [0, 0]
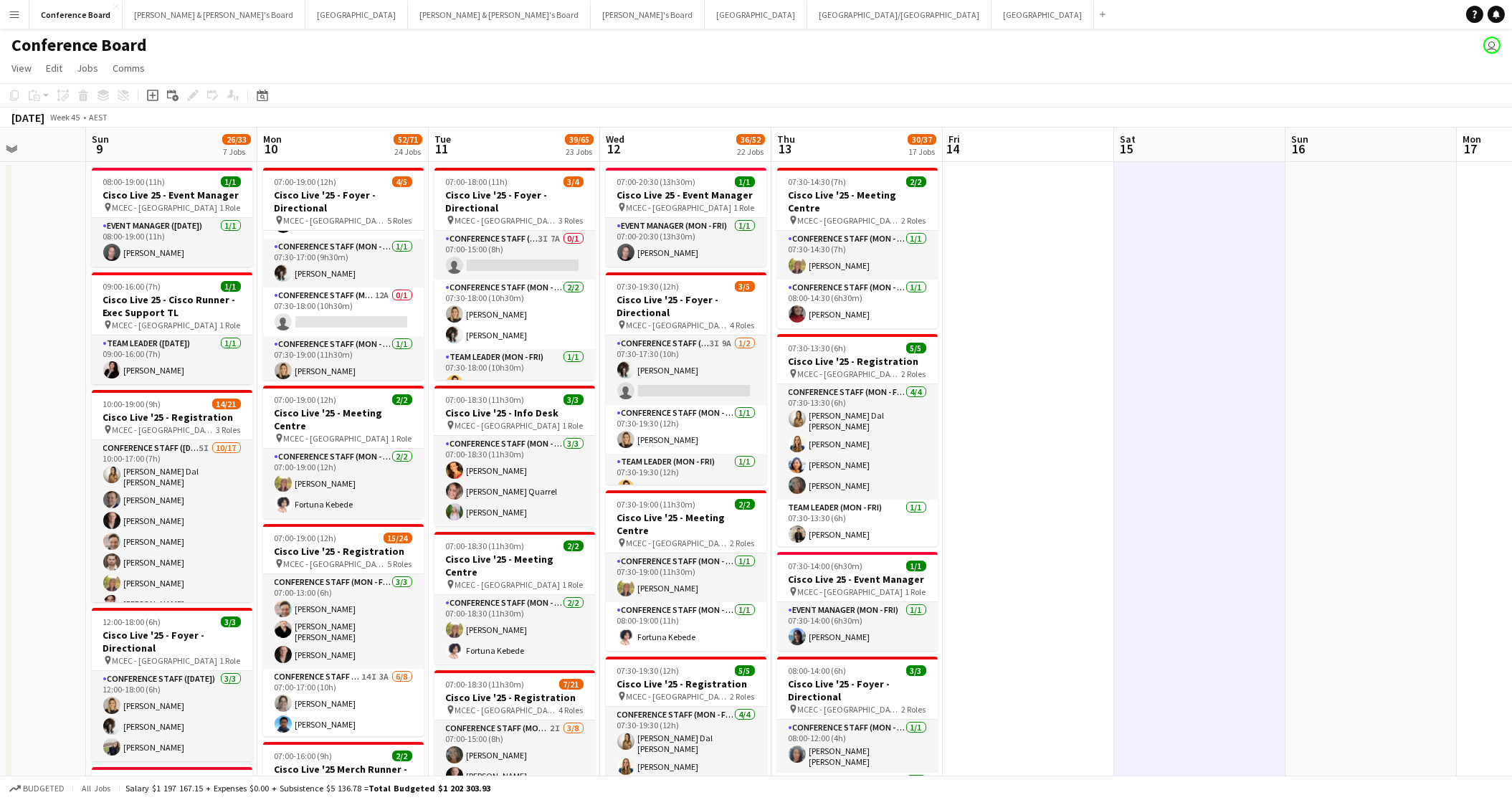
click at [12, 12] on app-icon "Menu" at bounding box center [14, 14] width 12 height 12
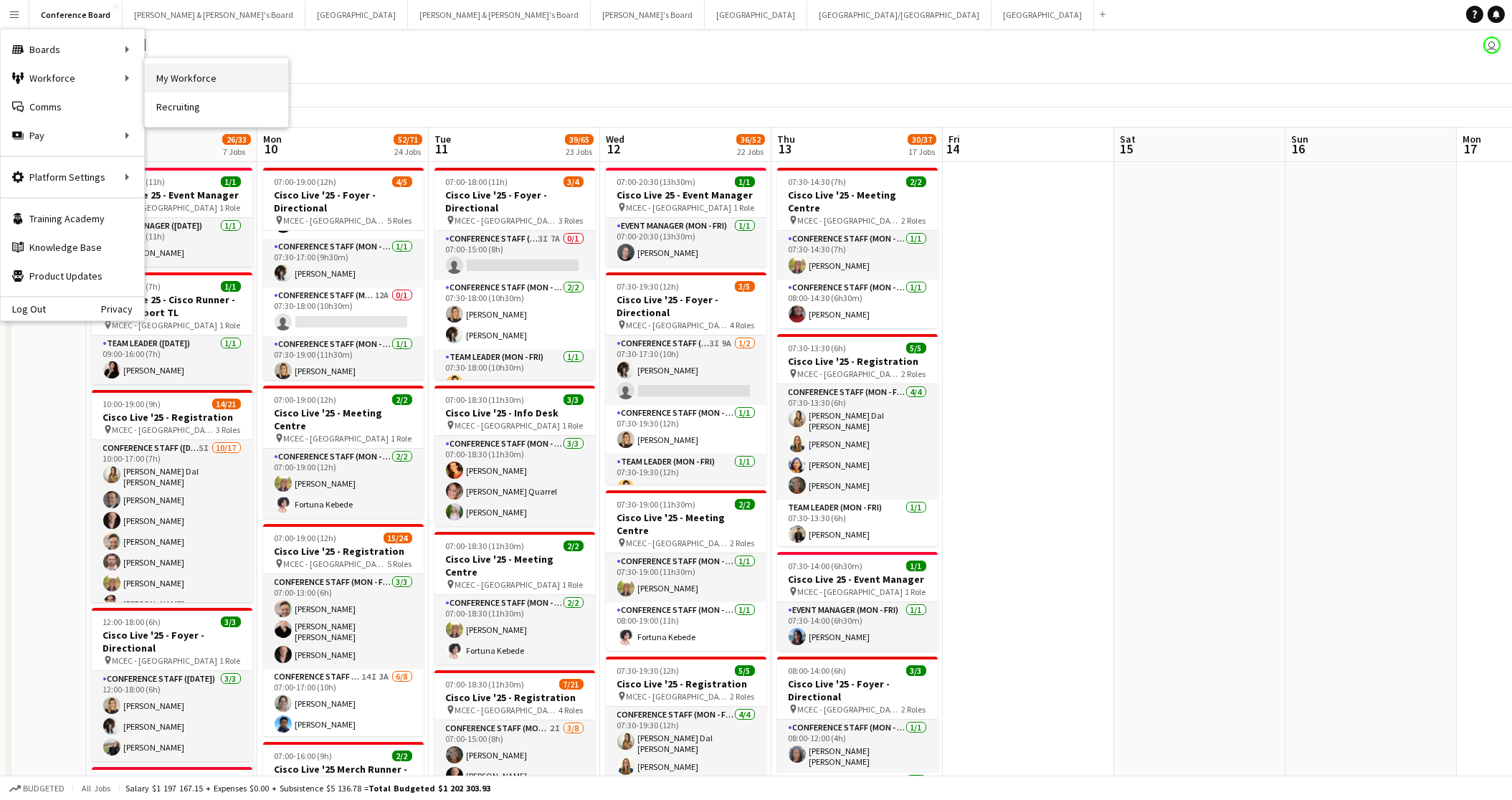
click at [189, 75] on link "My Workforce" at bounding box center [216, 78] width 144 height 28
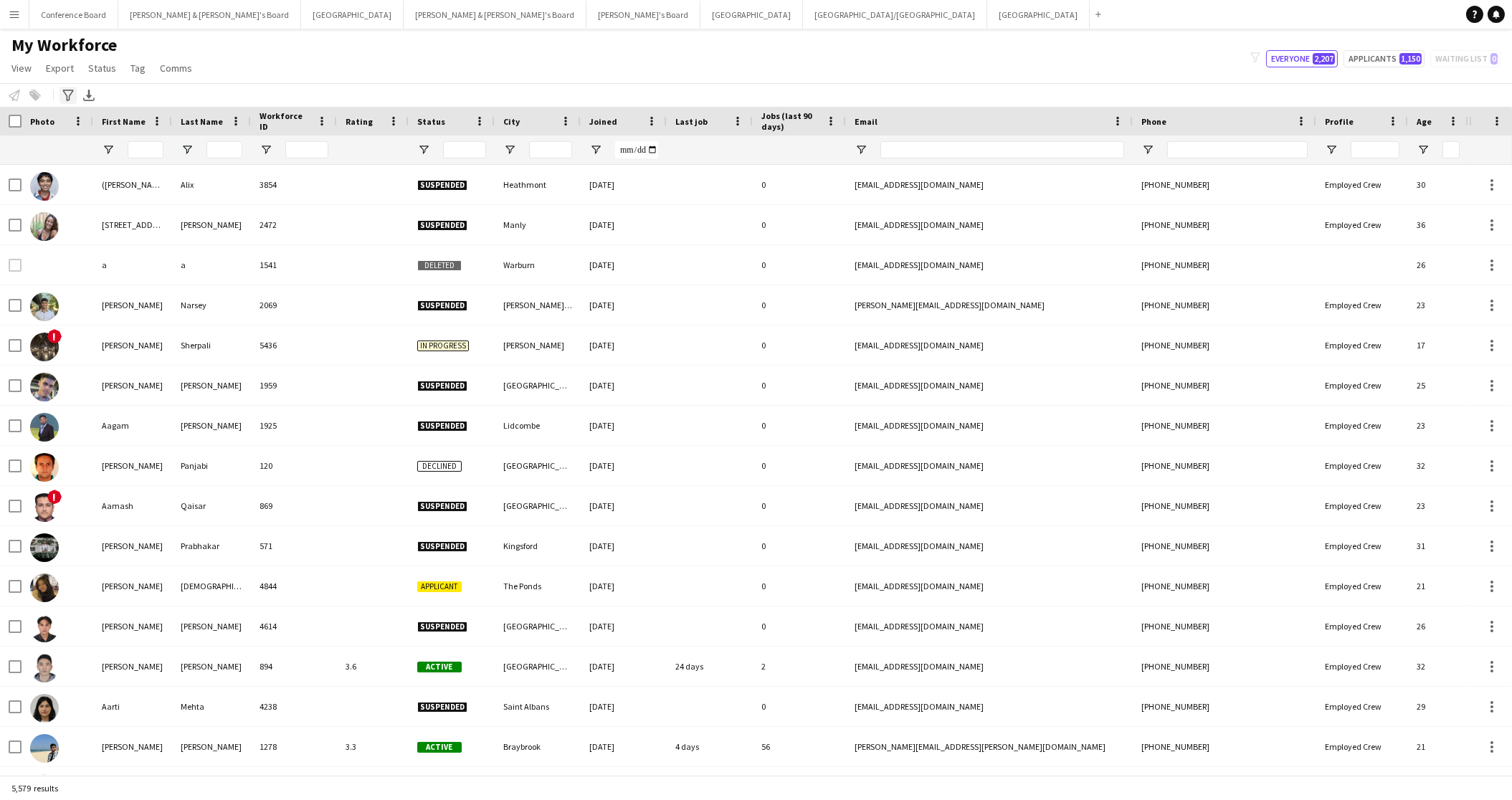
click at [68, 98] on icon "Advanced filters" at bounding box center [68, 95] width 12 height 12
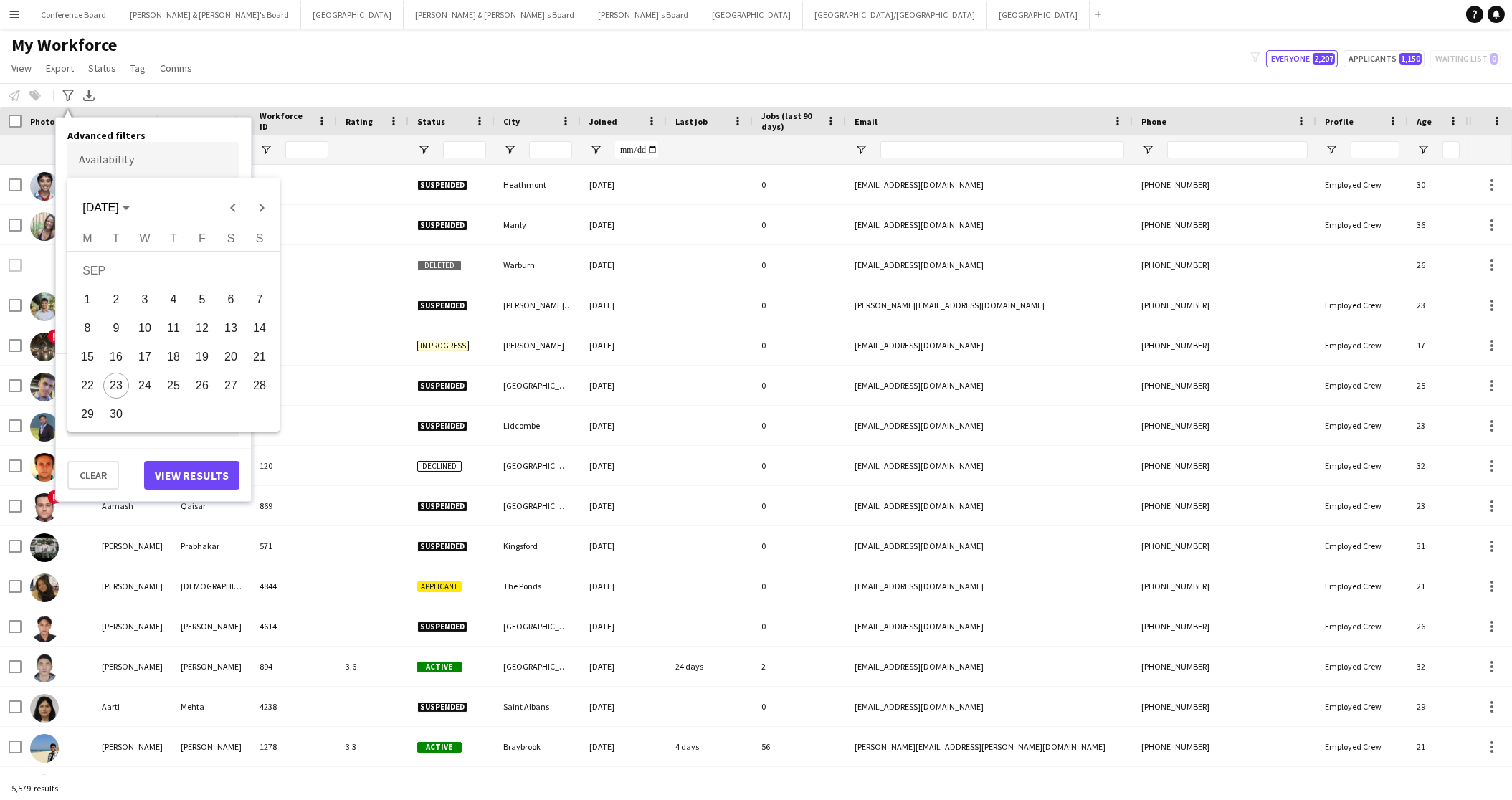
click at [101, 160] on body "Menu Boards Boards Boards All jobs Status Workforce Workforce My Workforce Recr…" at bounding box center [756, 400] width 1512 height 800
click at [267, 206] on span "Next month" at bounding box center [261, 208] width 28 height 28
click at [266, 206] on span "Next month" at bounding box center [261, 208] width 28 height 28
click at [84, 333] on span "10" at bounding box center [88, 332] width 26 height 26
type input "**********"
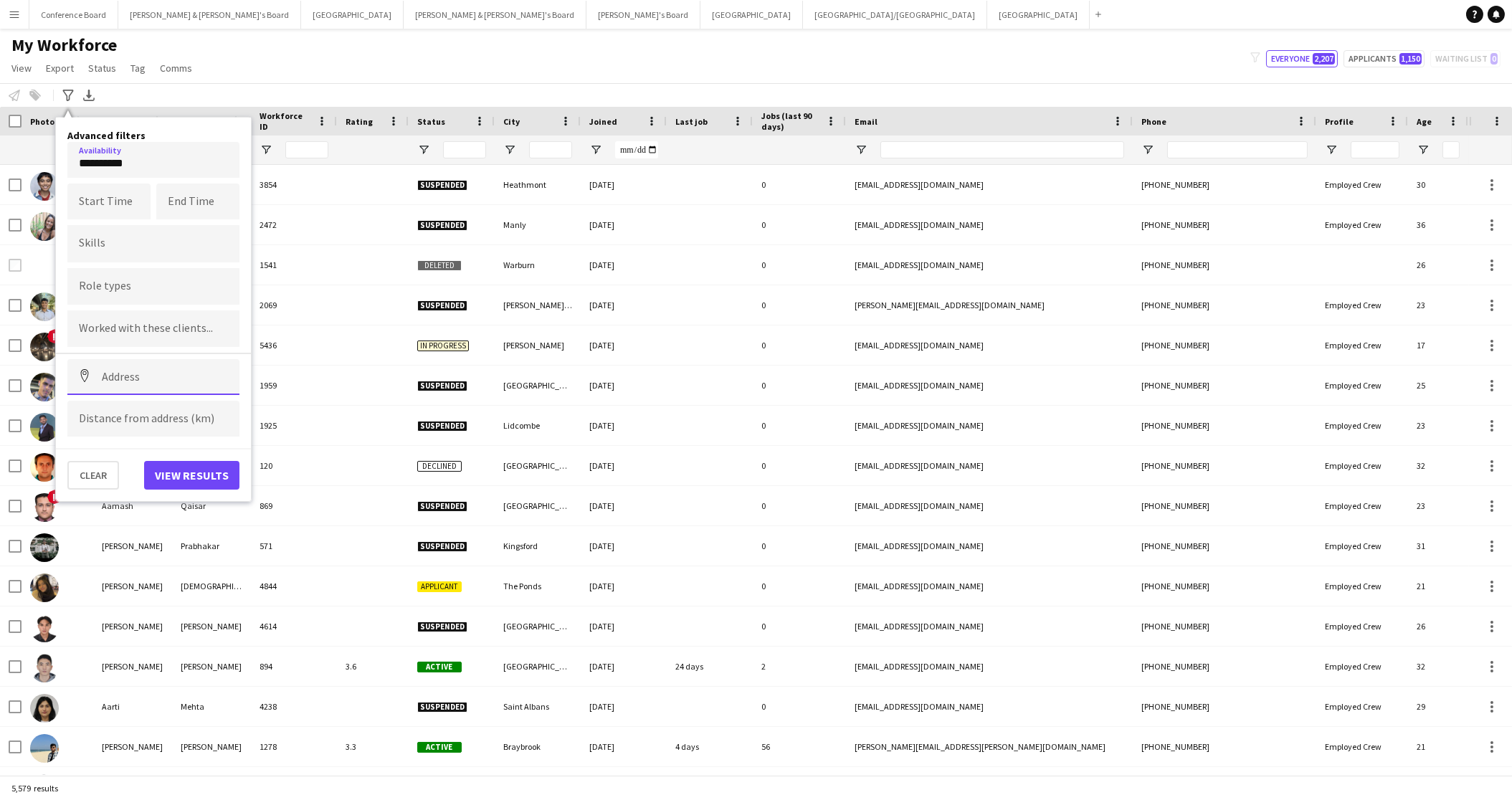
click at [128, 380] on input at bounding box center [154, 377] width 172 height 36
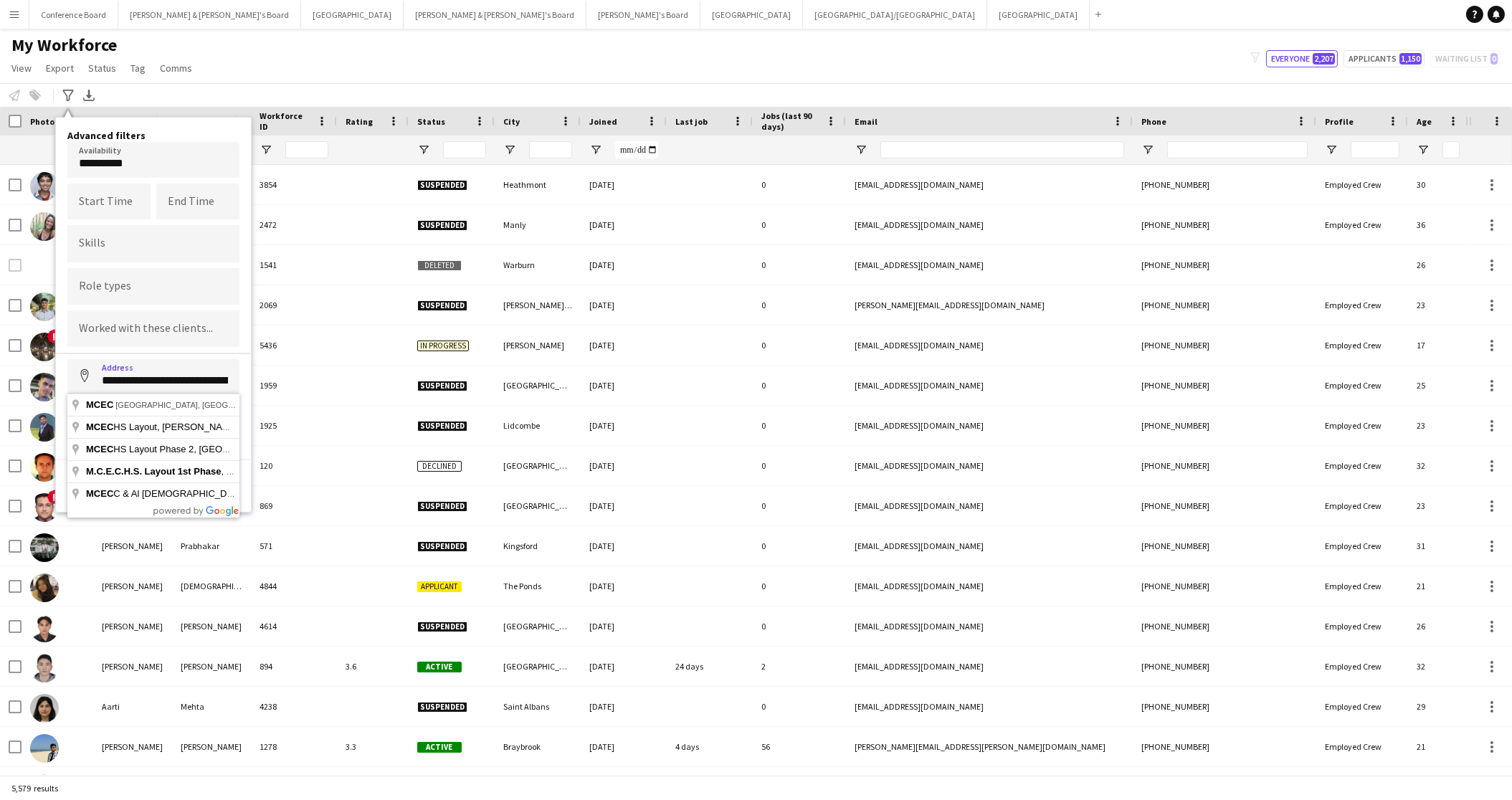
type input "**********"
click at [128, 421] on input at bounding box center [154, 418] width 172 height 36
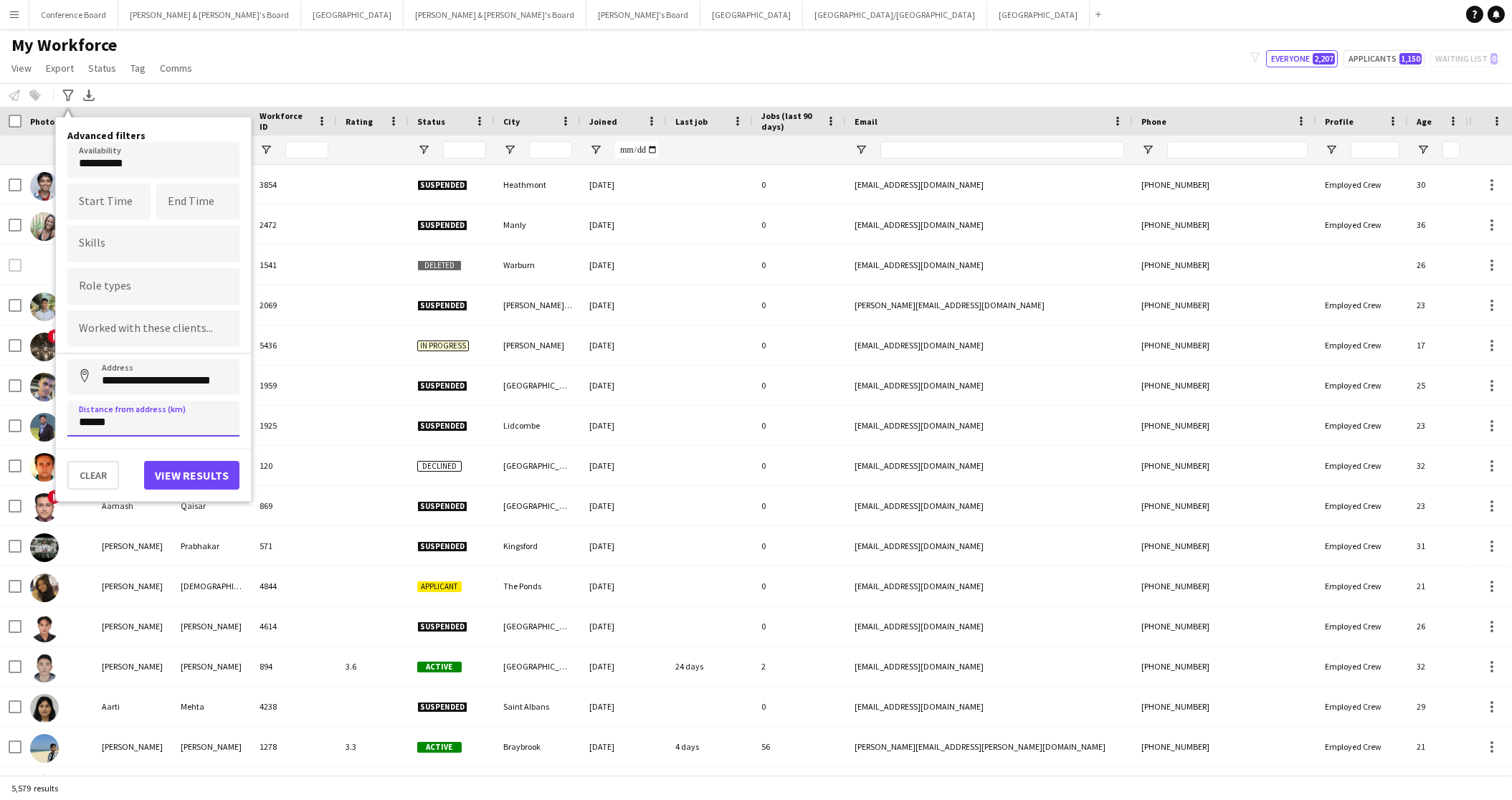
type input "******"
click at [169, 473] on button "View results" at bounding box center [192, 475] width 95 height 28
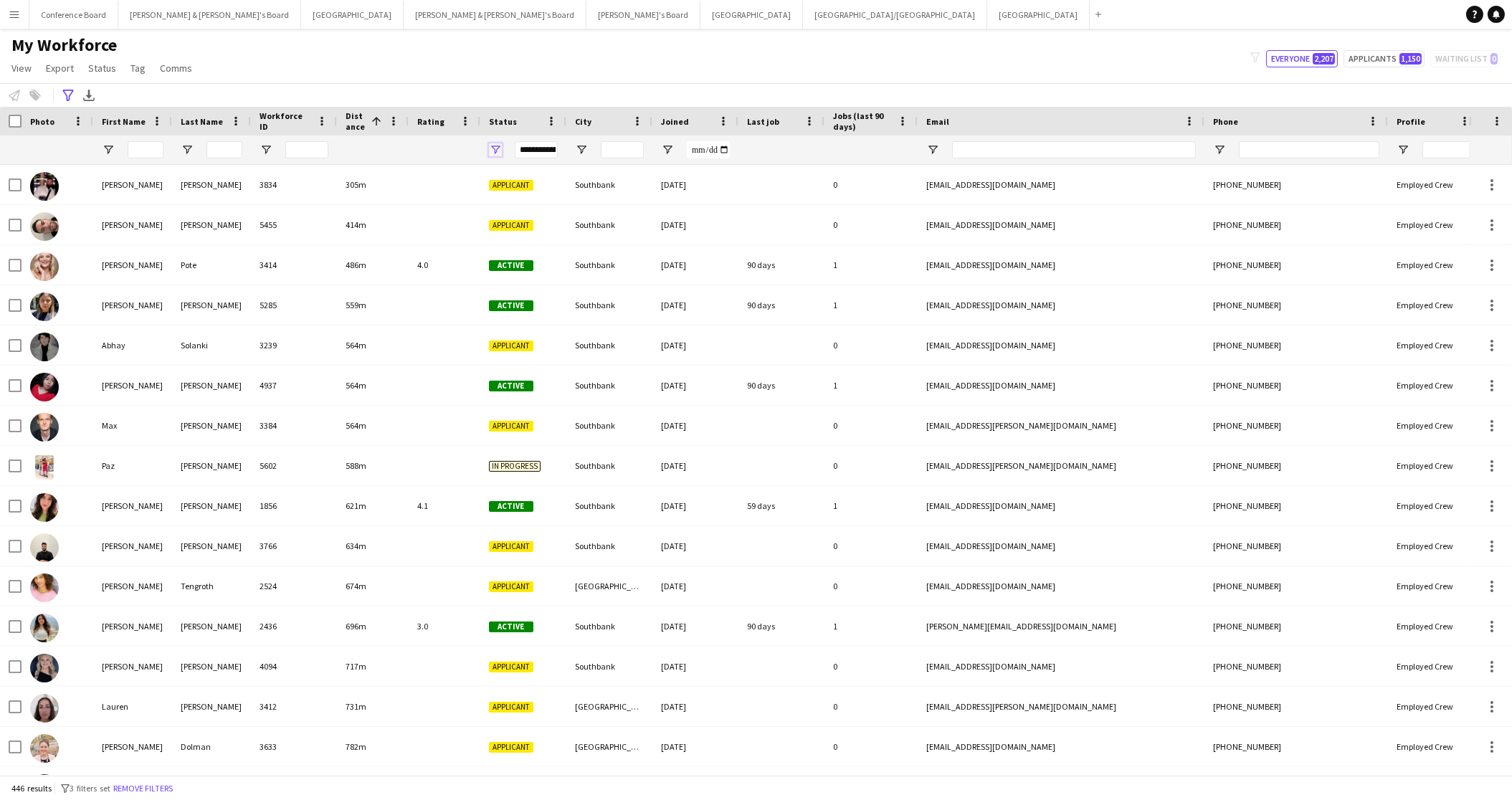
click at [496, 150] on span "Open Filter Menu" at bounding box center [496, 150] width 13 height 13
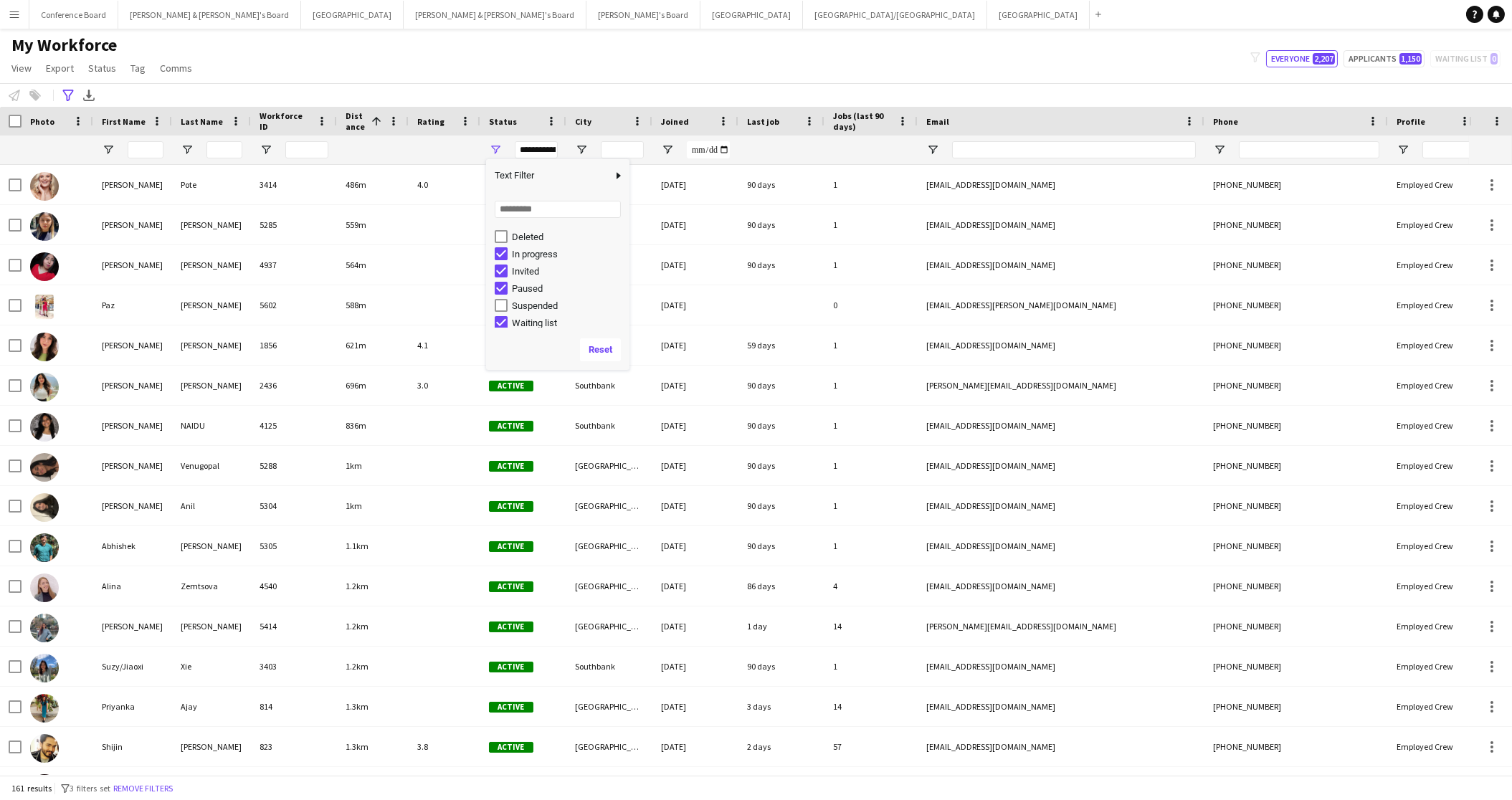
scroll to position [90, 0]
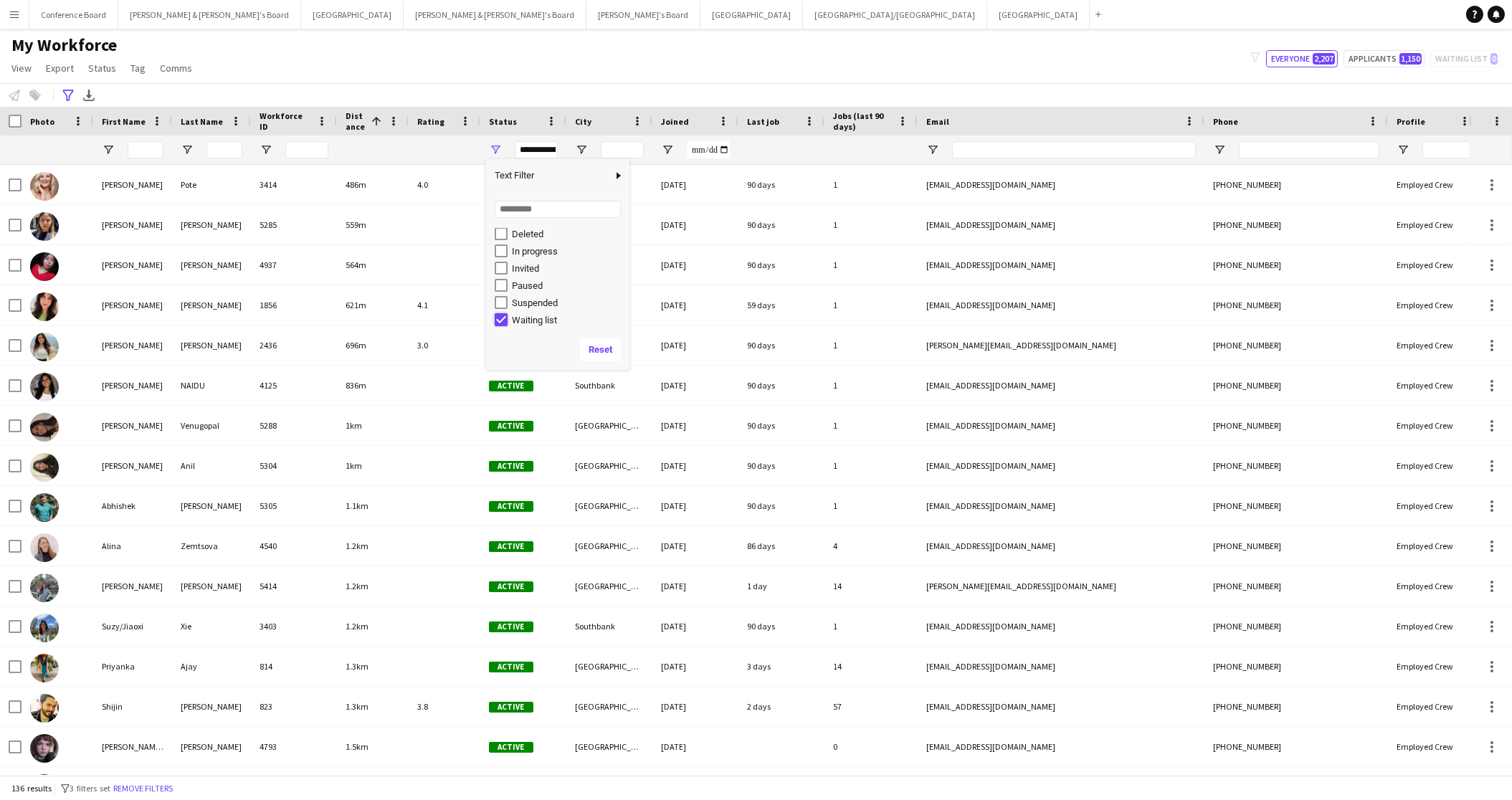
type input "**********"
click at [531, 77] on div "My Workforce View Views Default view New view Update view Delete view Edit name…" at bounding box center [756, 59] width 1512 height 48
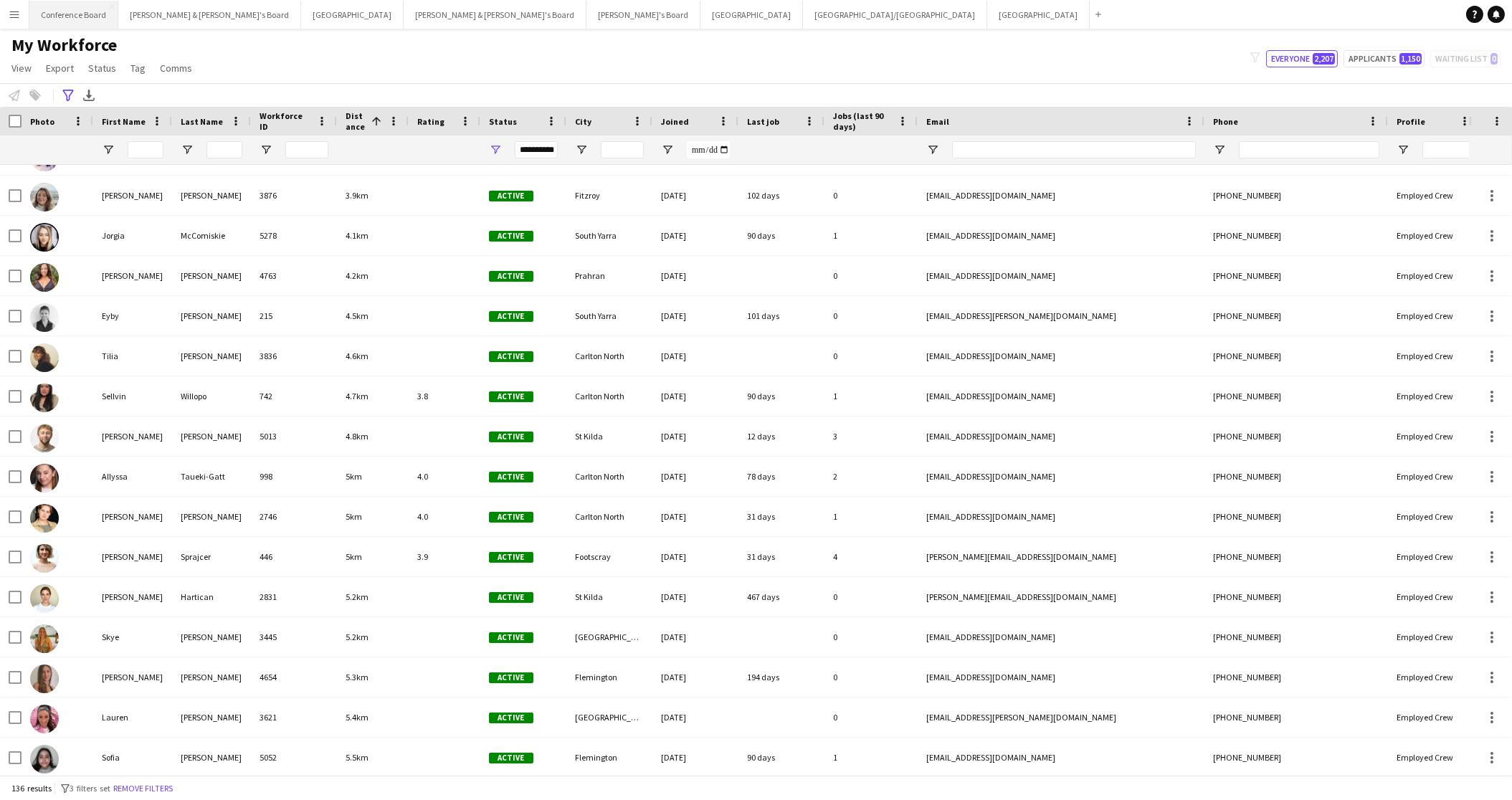
click at [75, 12] on button "Conference Board Close" at bounding box center [73, 15] width 89 height 28
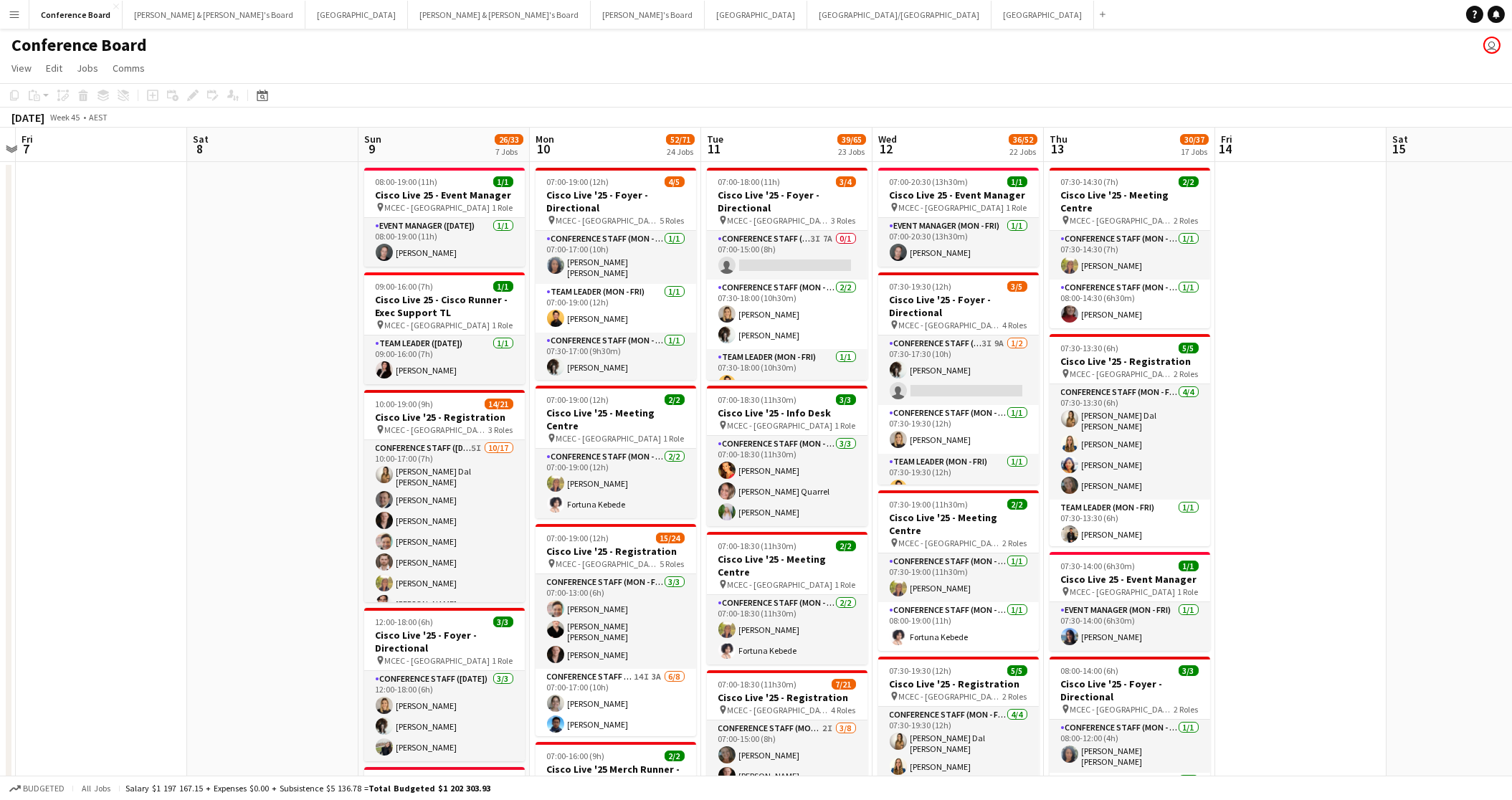
scroll to position [0, 321]
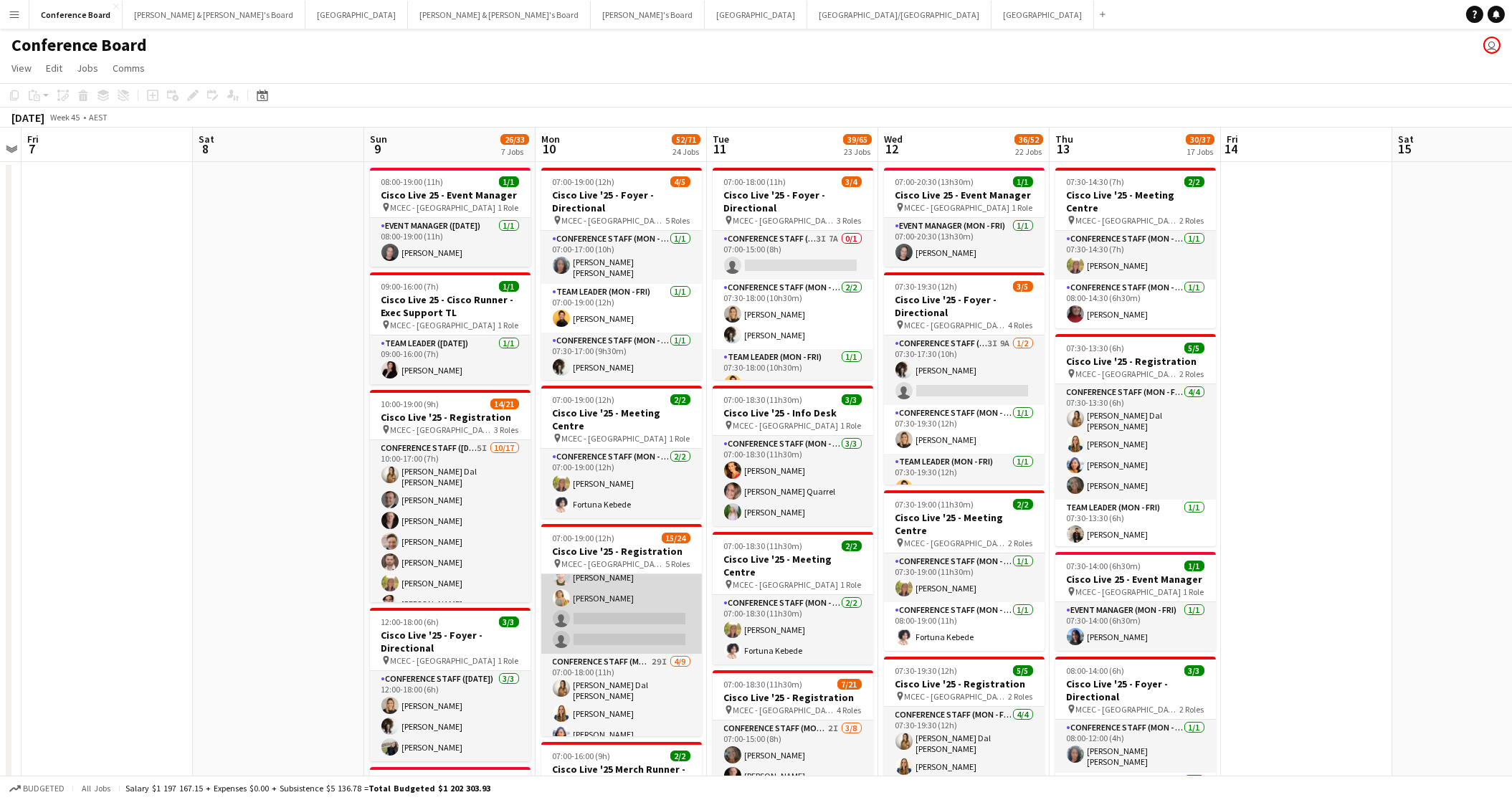
click at [639, 608] on app-card-role "Conference Staff (Mon - Fri) 14I 3A [DATE] 07:00-17:00 (10h) [PERSON_NAME] [PER…" at bounding box center [622, 556] width 161 height 194
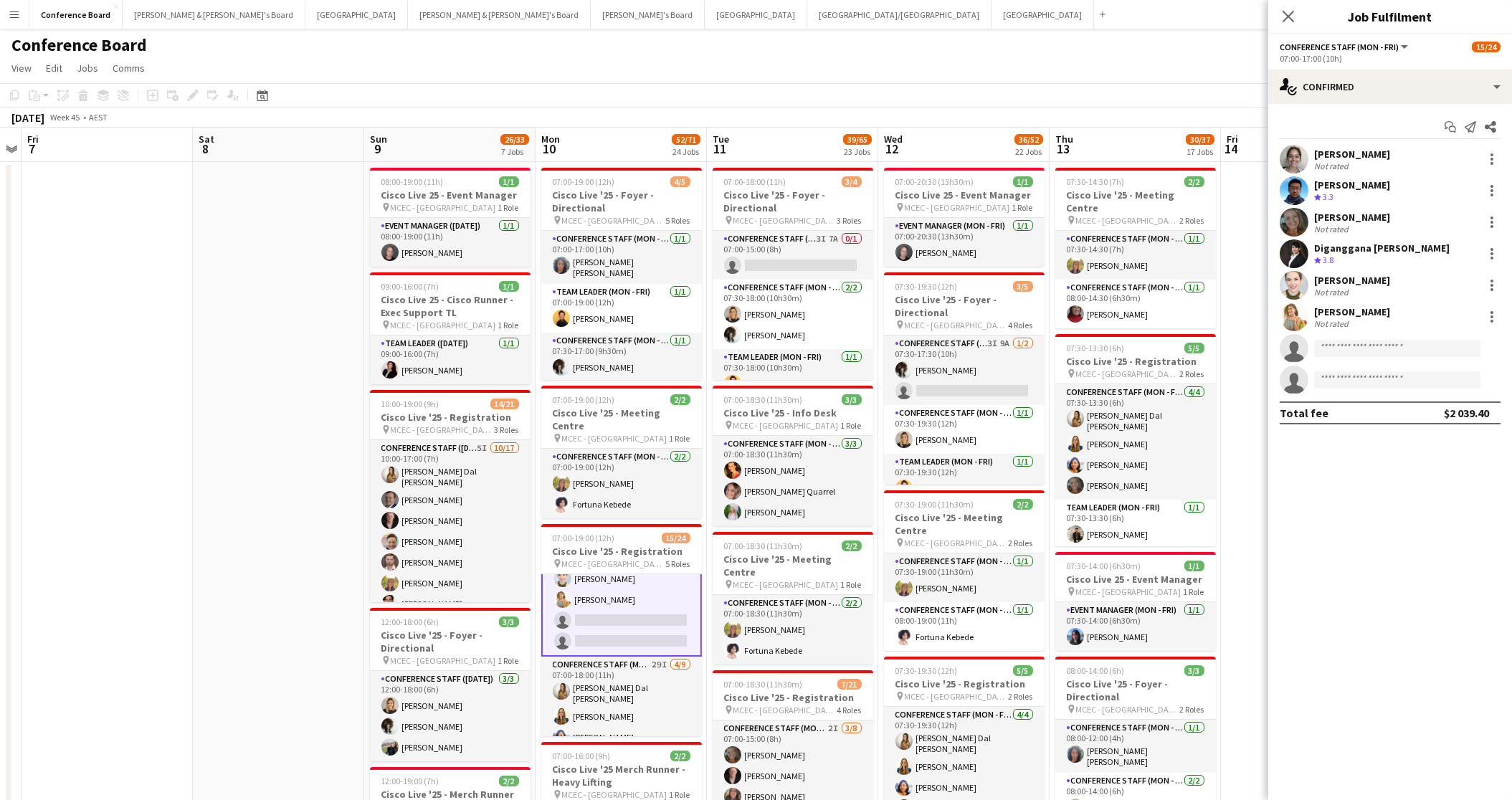
scroll to position [210, 0]
click at [1437, 91] on div "single-neutral-actions-check-2 Confirmed" at bounding box center [1390, 87] width 244 height 35
click at [1435, 204] on span "Available" at bounding box center [1421, 205] width 38 height 13
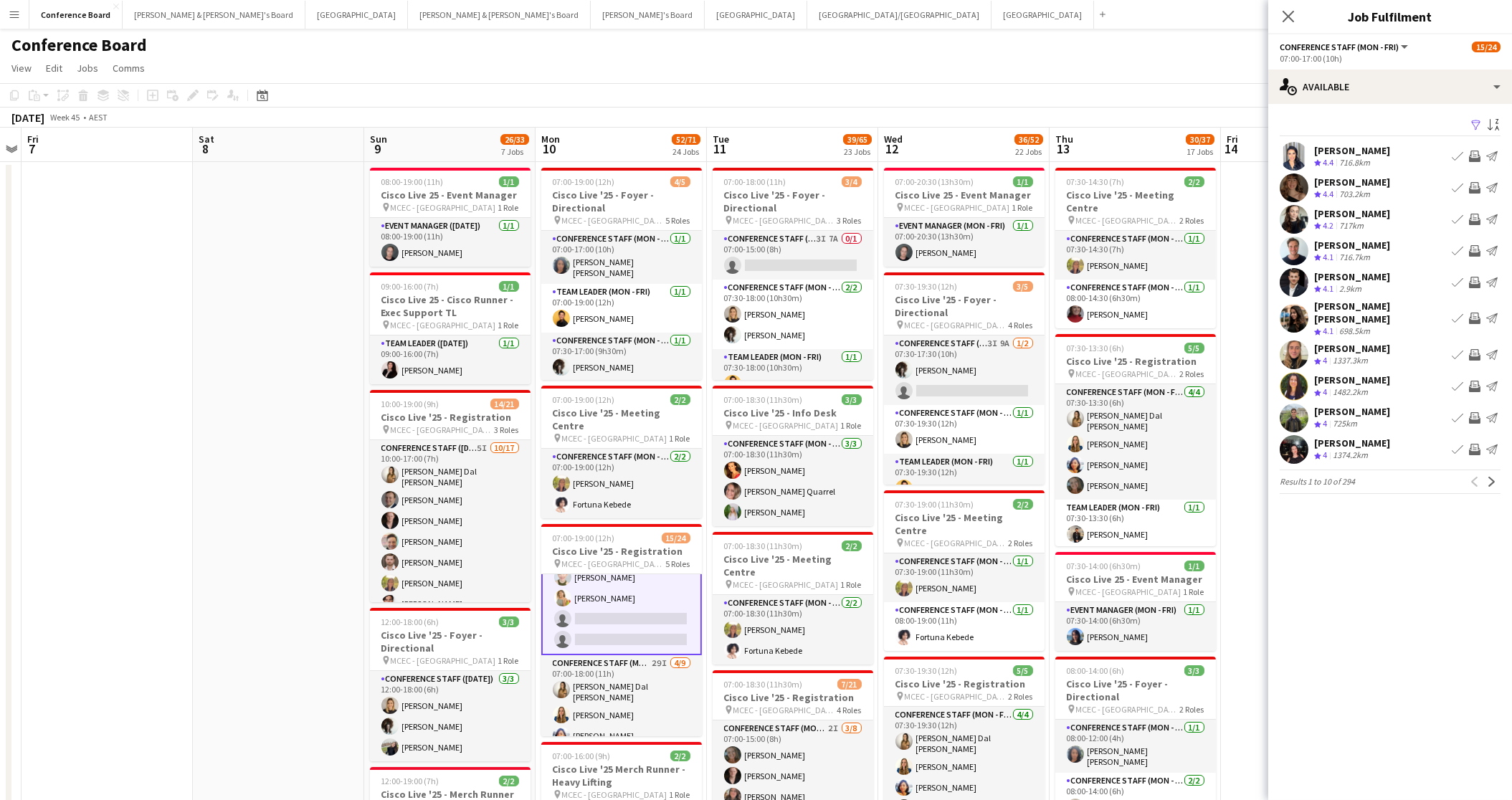
click at [1476, 126] on app-icon "Filter" at bounding box center [1476, 125] width 12 height 14
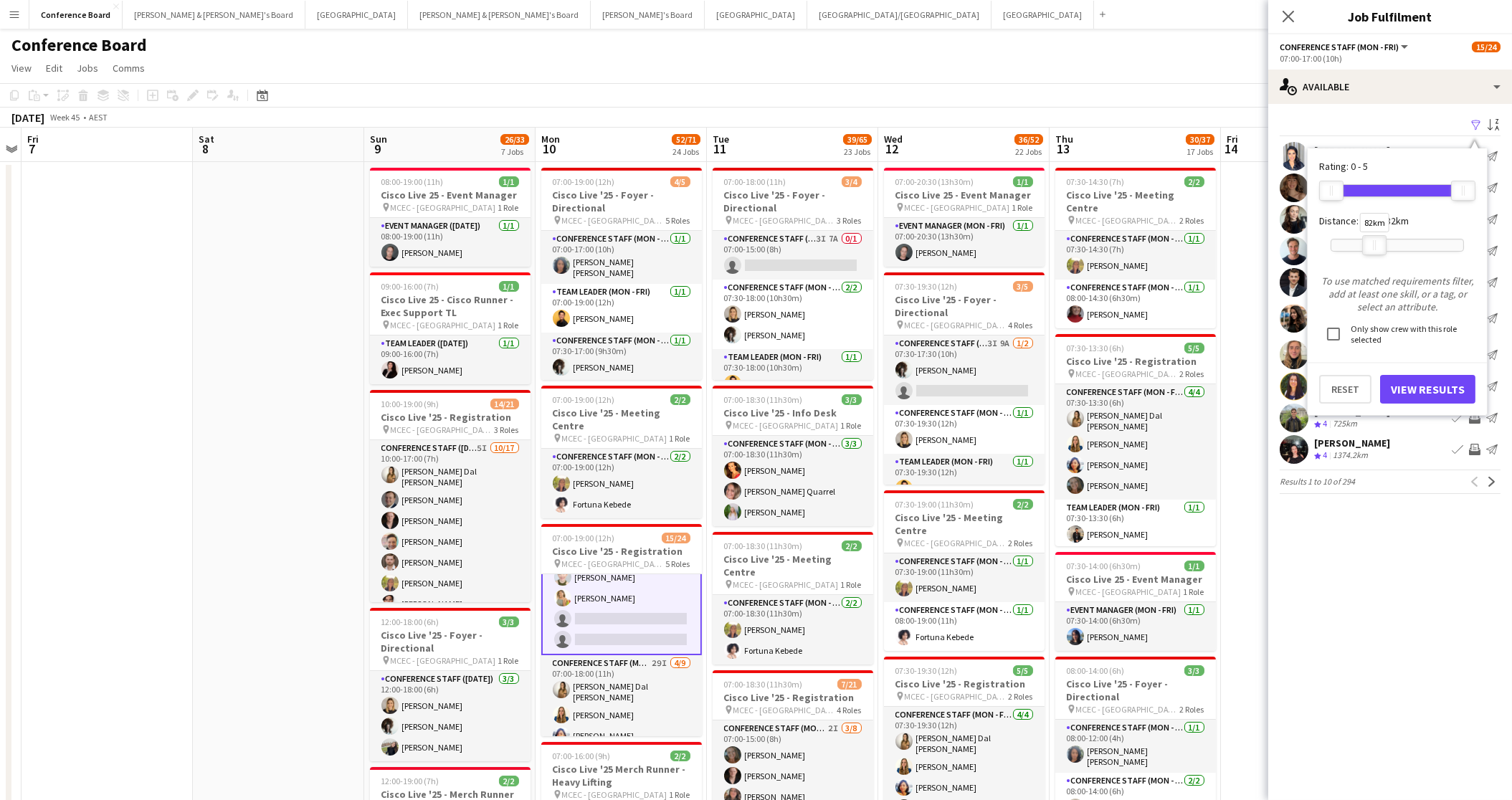
drag, startPoint x: 1463, startPoint y: 247, endPoint x: 1374, endPoint y: 245, distance: 89.0
click at [1374, 245] on div at bounding box center [1374, 245] width 23 height 18
click at [1437, 391] on button "View Results" at bounding box center [1428, 389] width 95 height 28
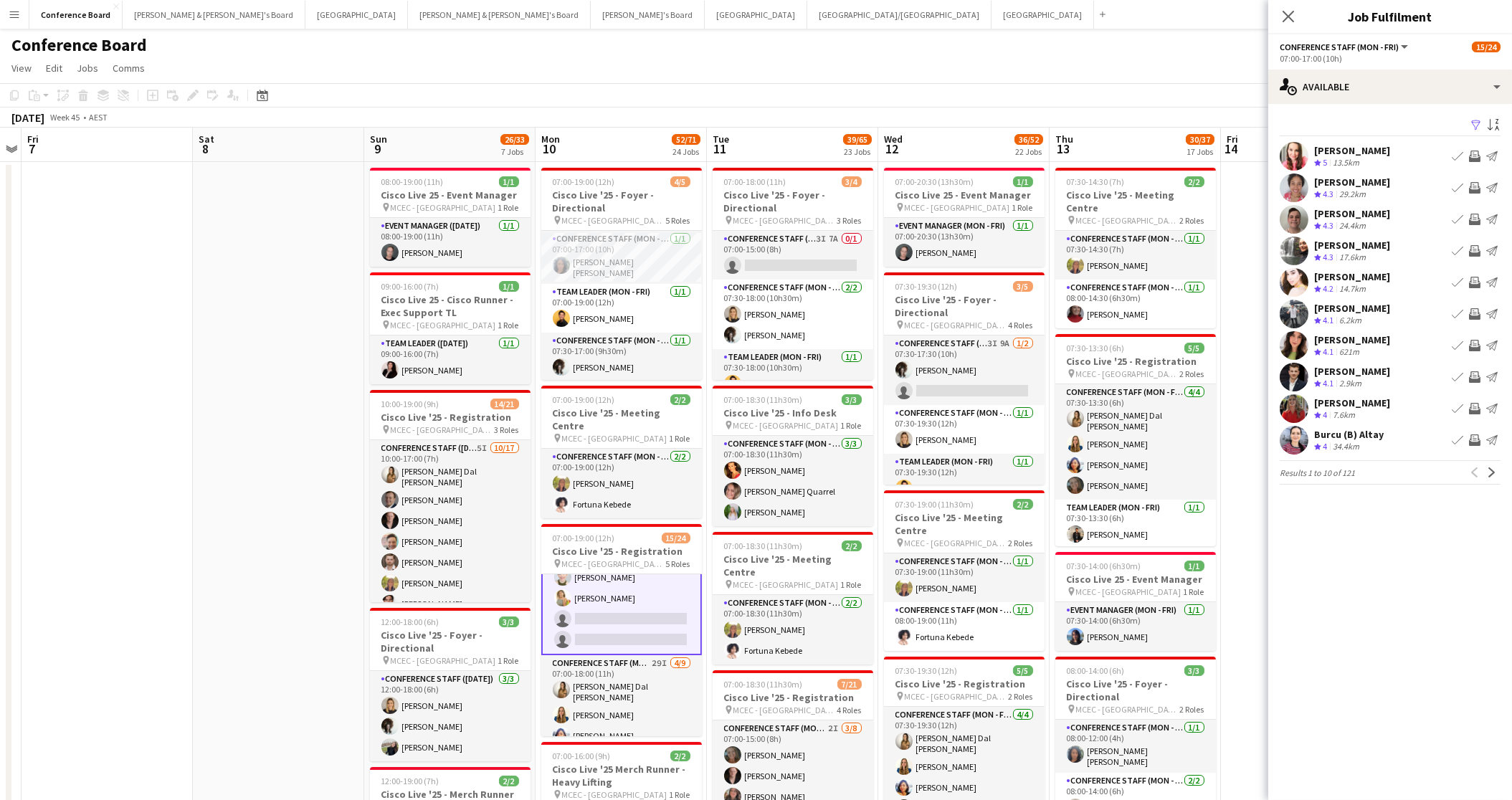
scroll to position [5, 0]
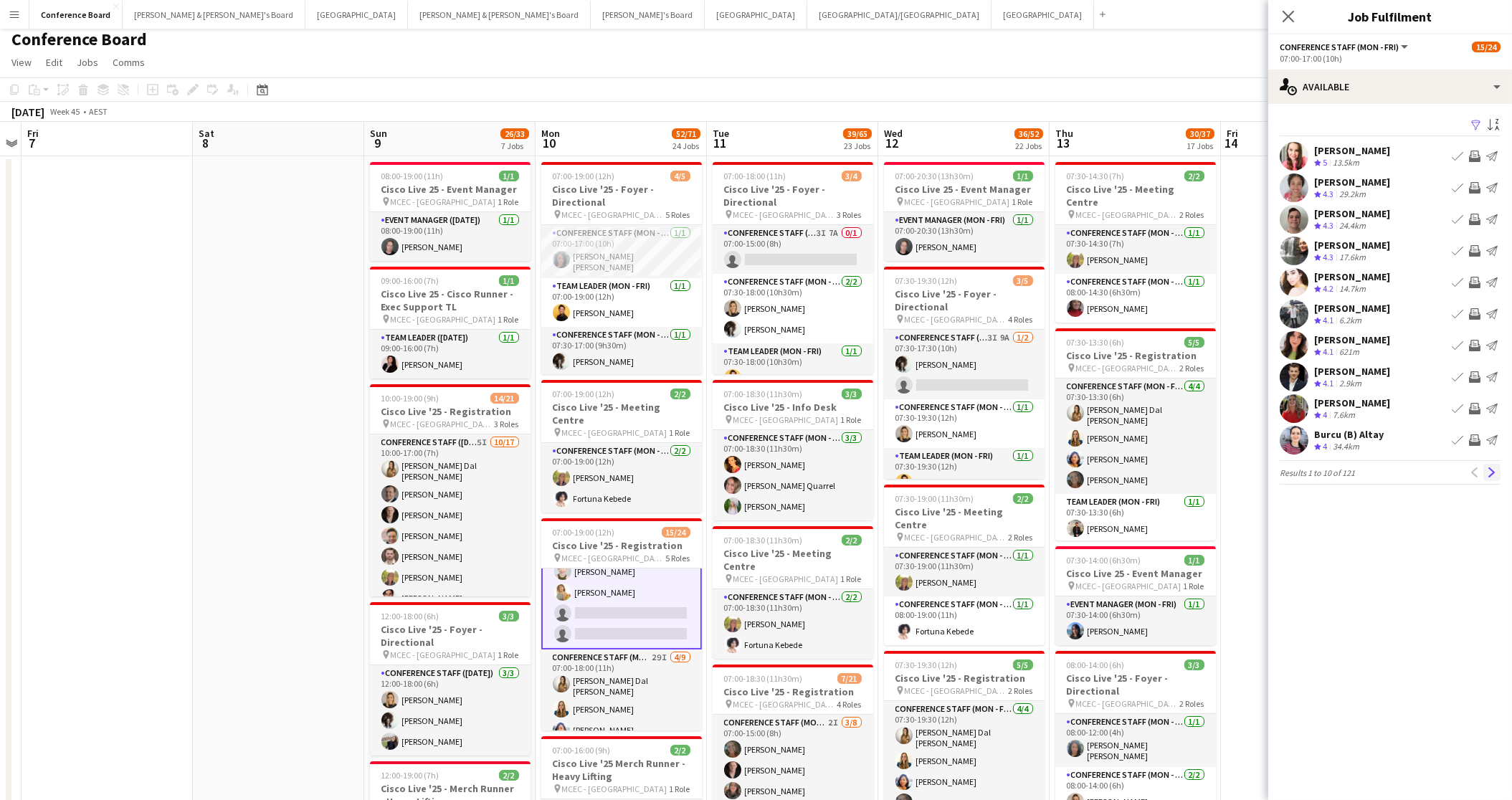
click at [1489, 468] on app-icon "Next" at bounding box center [1492, 472] width 10 height 10
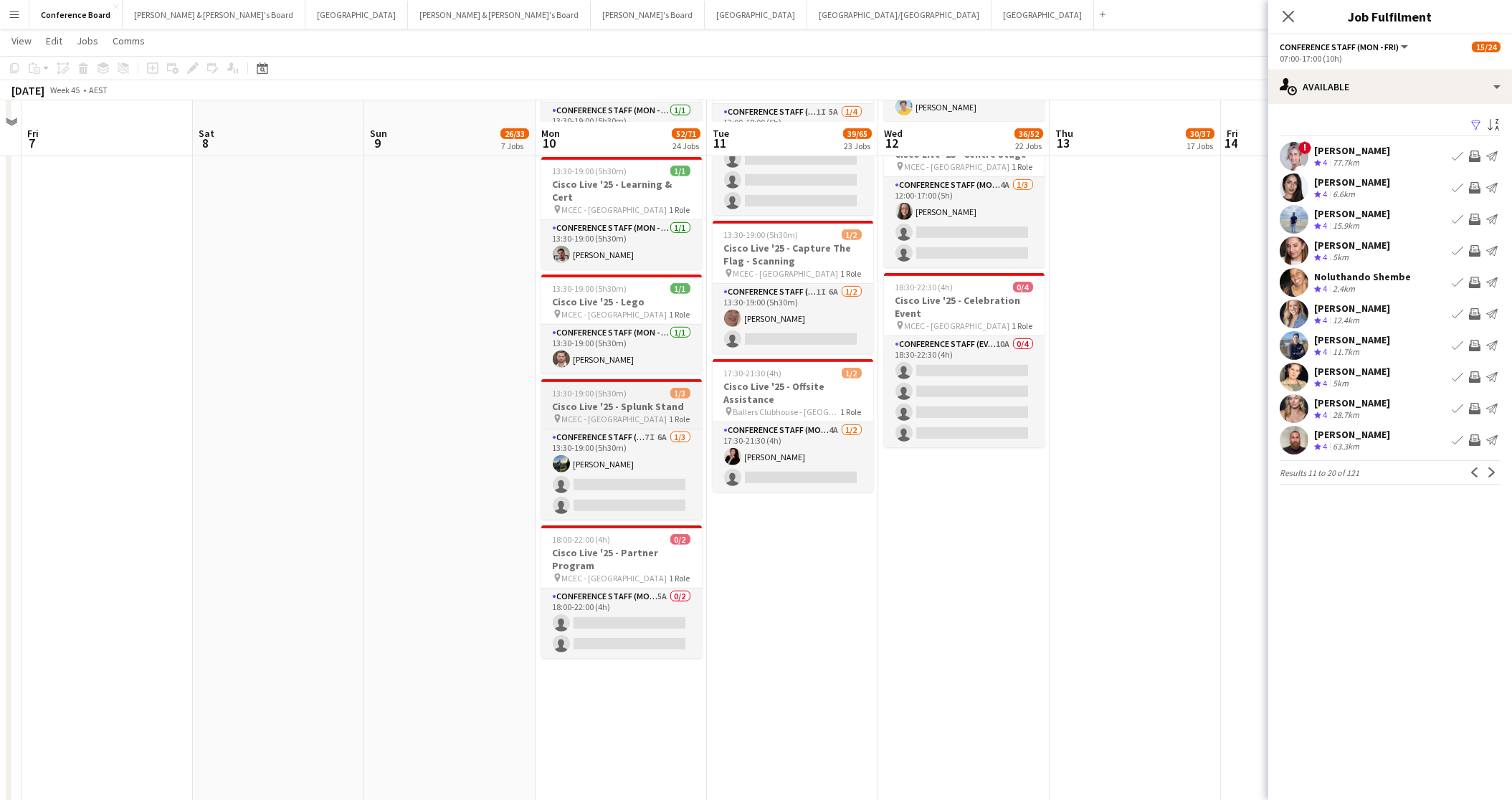
scroll to position [2903, 0]
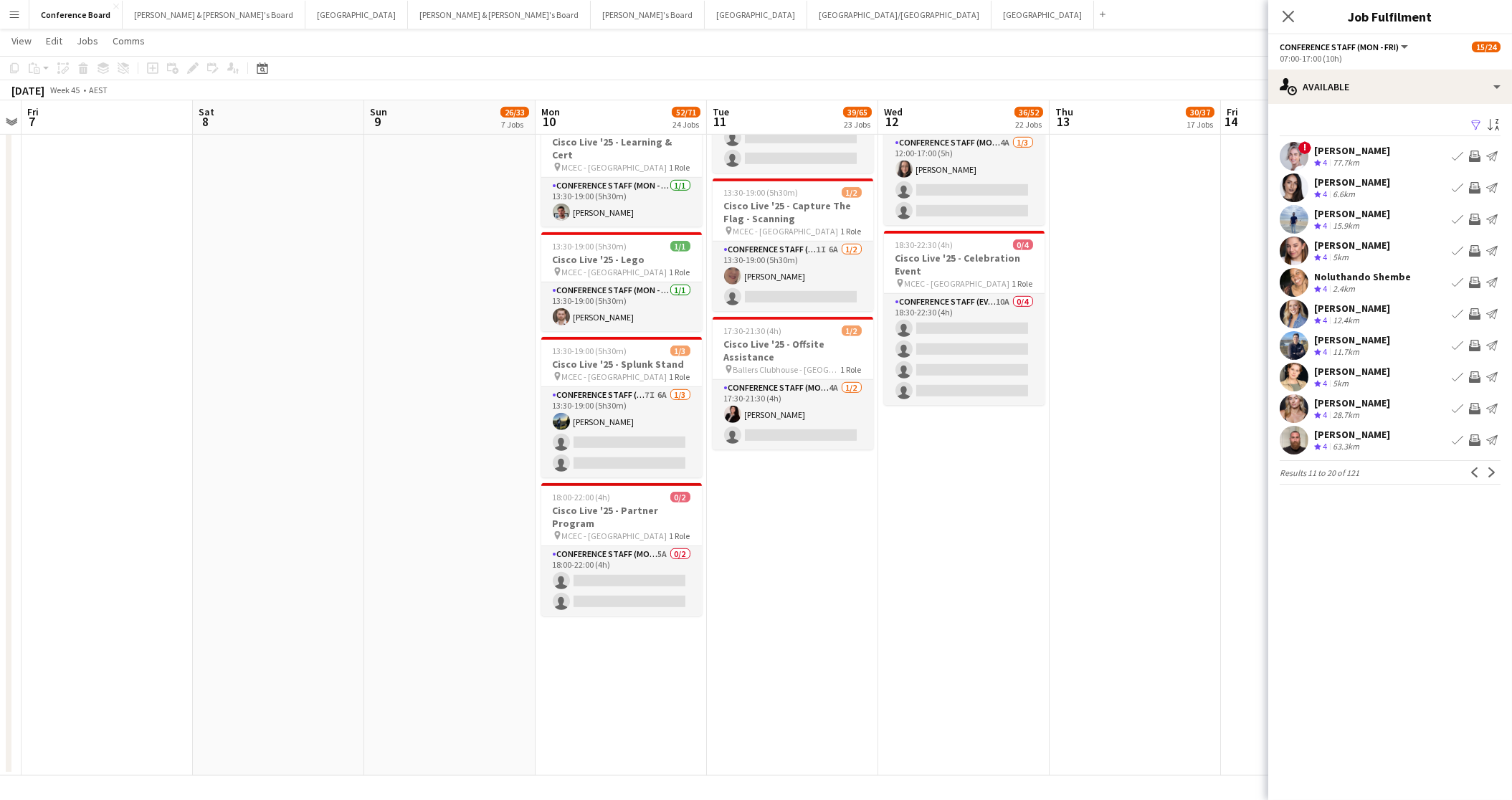
click at [1299, 155] on app-user-avatar at bounding box center [1293, 155] width 28 height 28
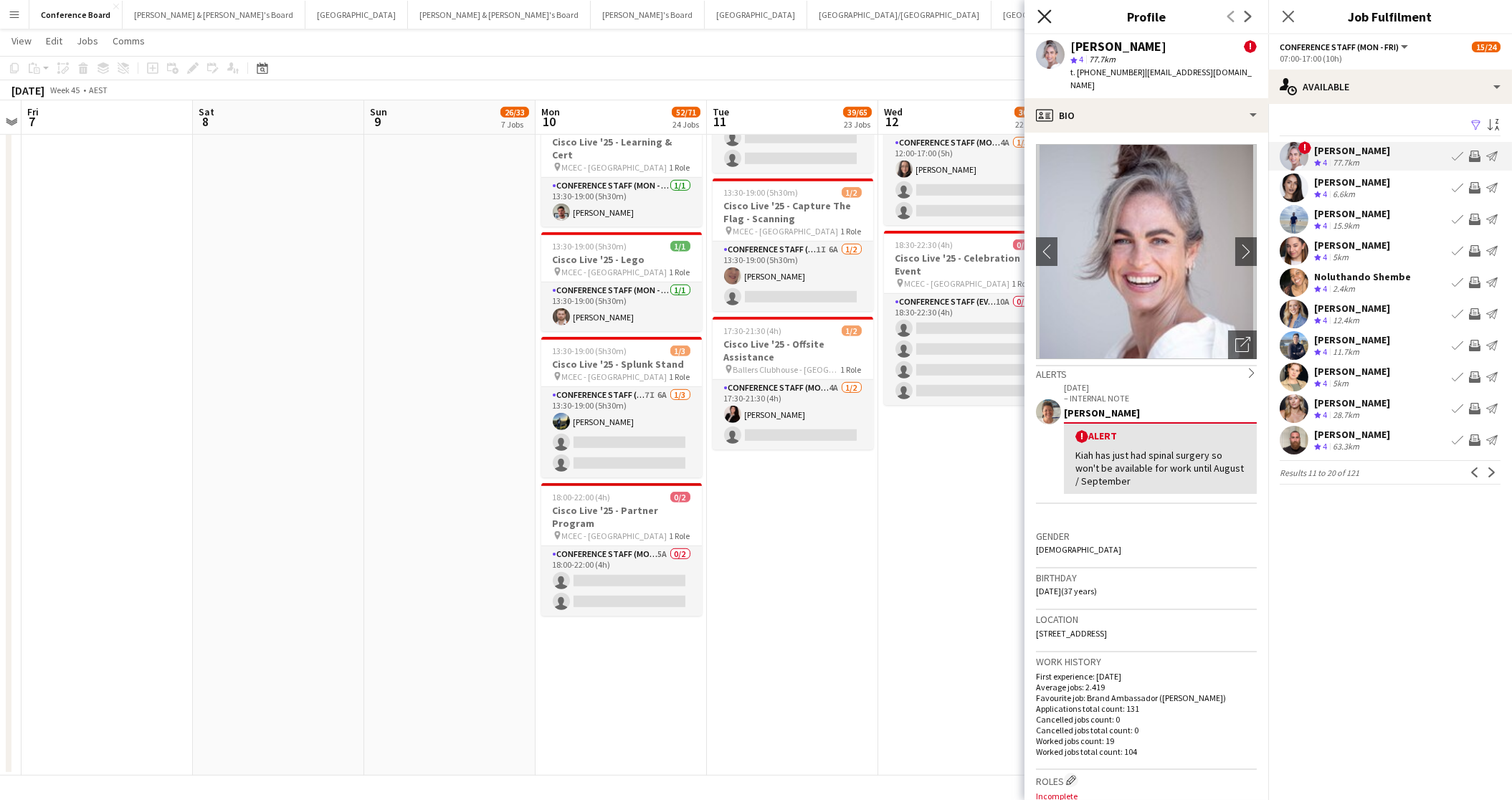
click at [1041, 14] on icon at bounding box center [1044, 16] width 14 height 14
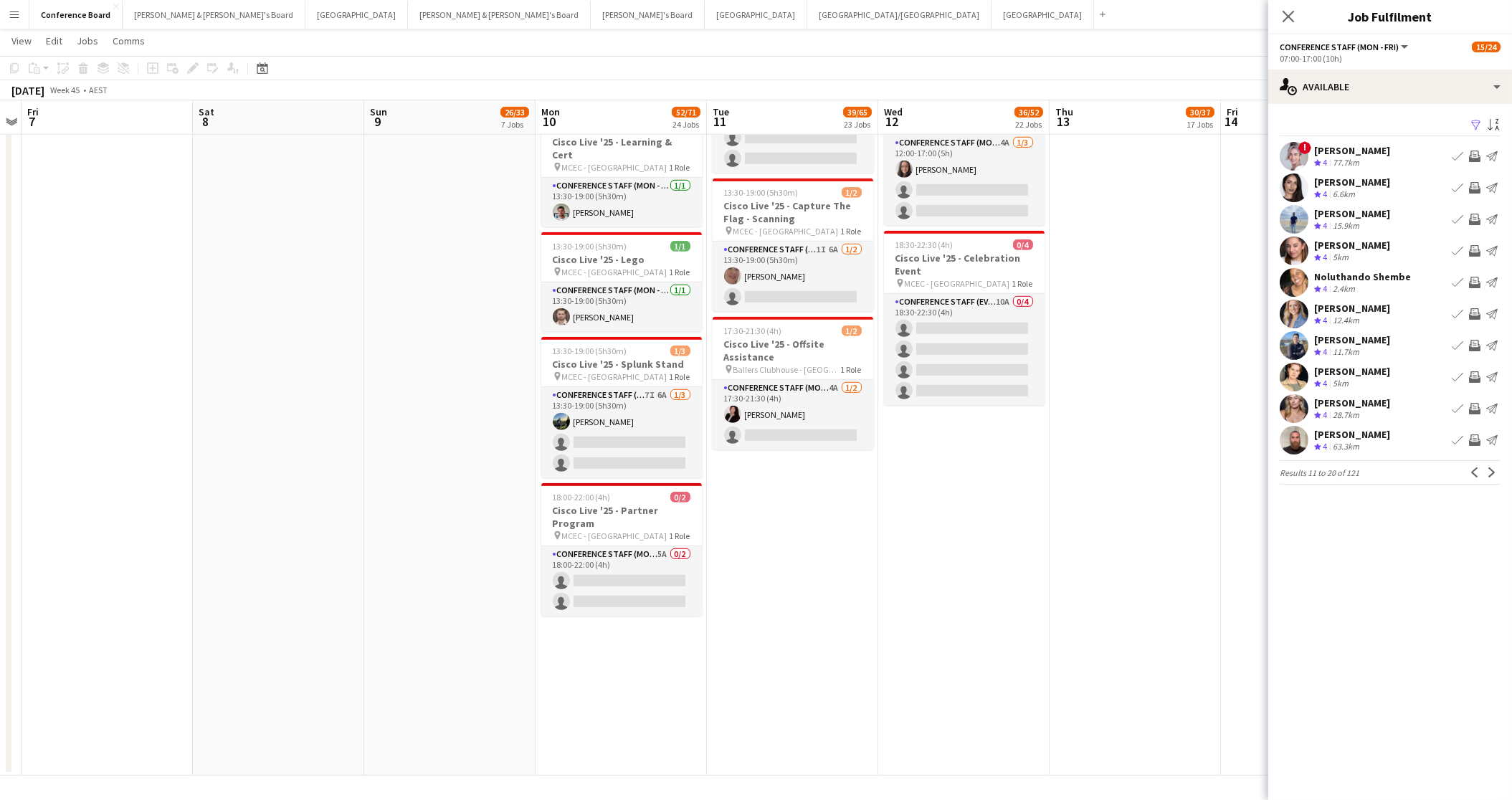
click at [1110, 93] on div "November 2025 Week 45 • AEST" at bounding box center [756, 91] width 1512 height 20
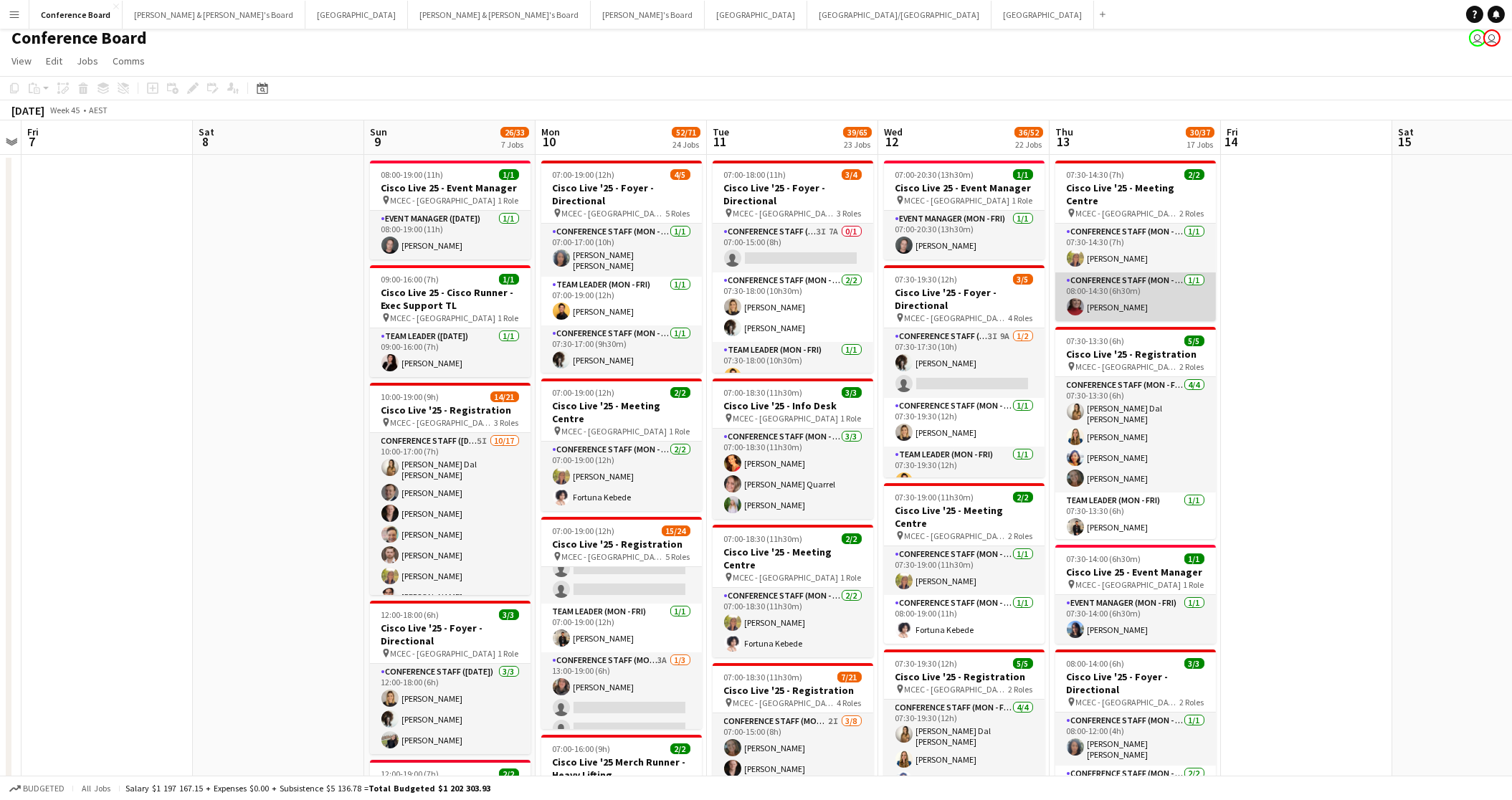
scroll to position [0, 0]
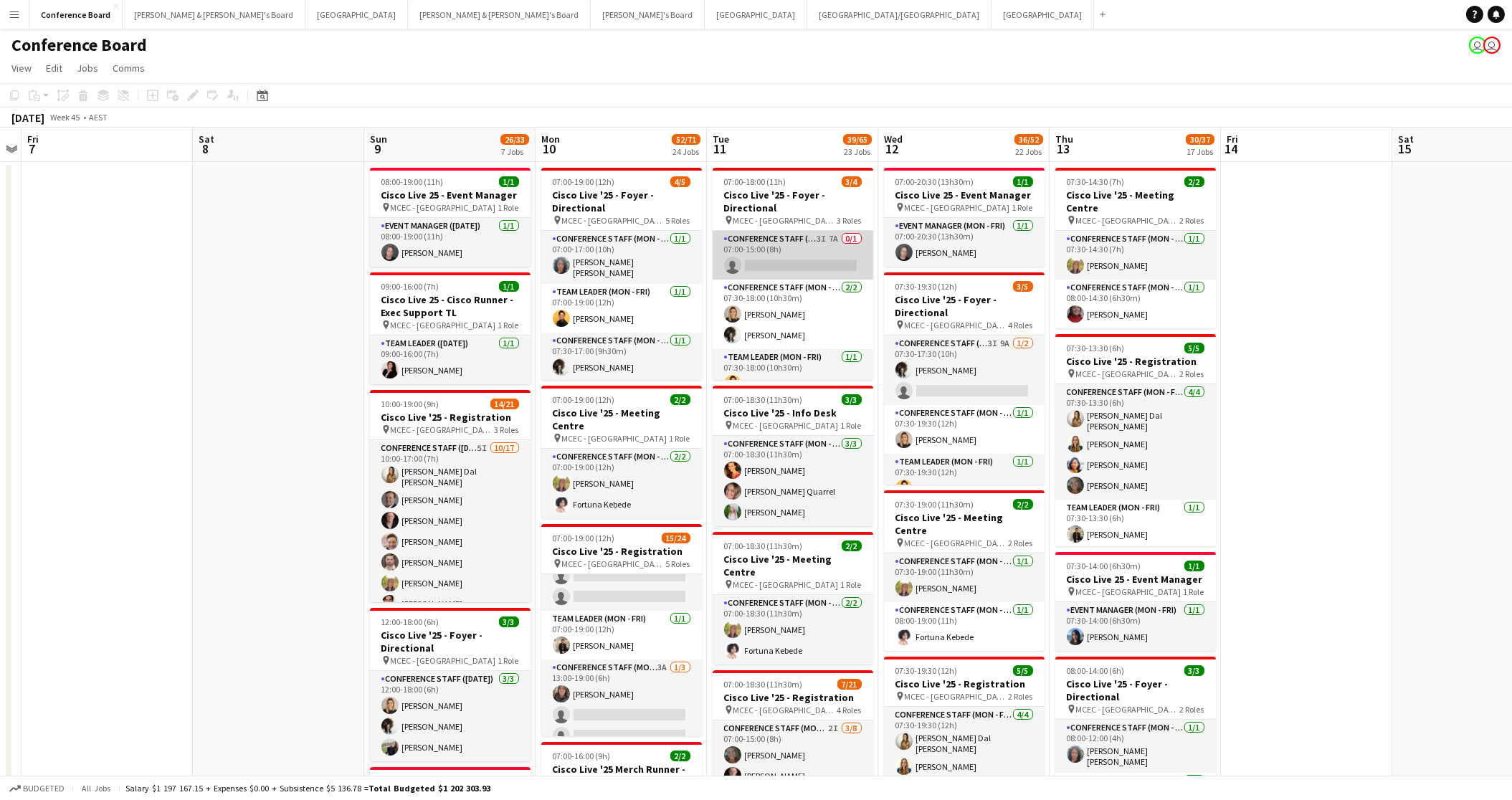
click at [797, 260] on app-card-role "Conference Staff (Mon - Fri) 3I 7A 0/1 07:00-15:00 (8h) single-neutral-actions" at bounding box center [793, 254] width 161 height 48
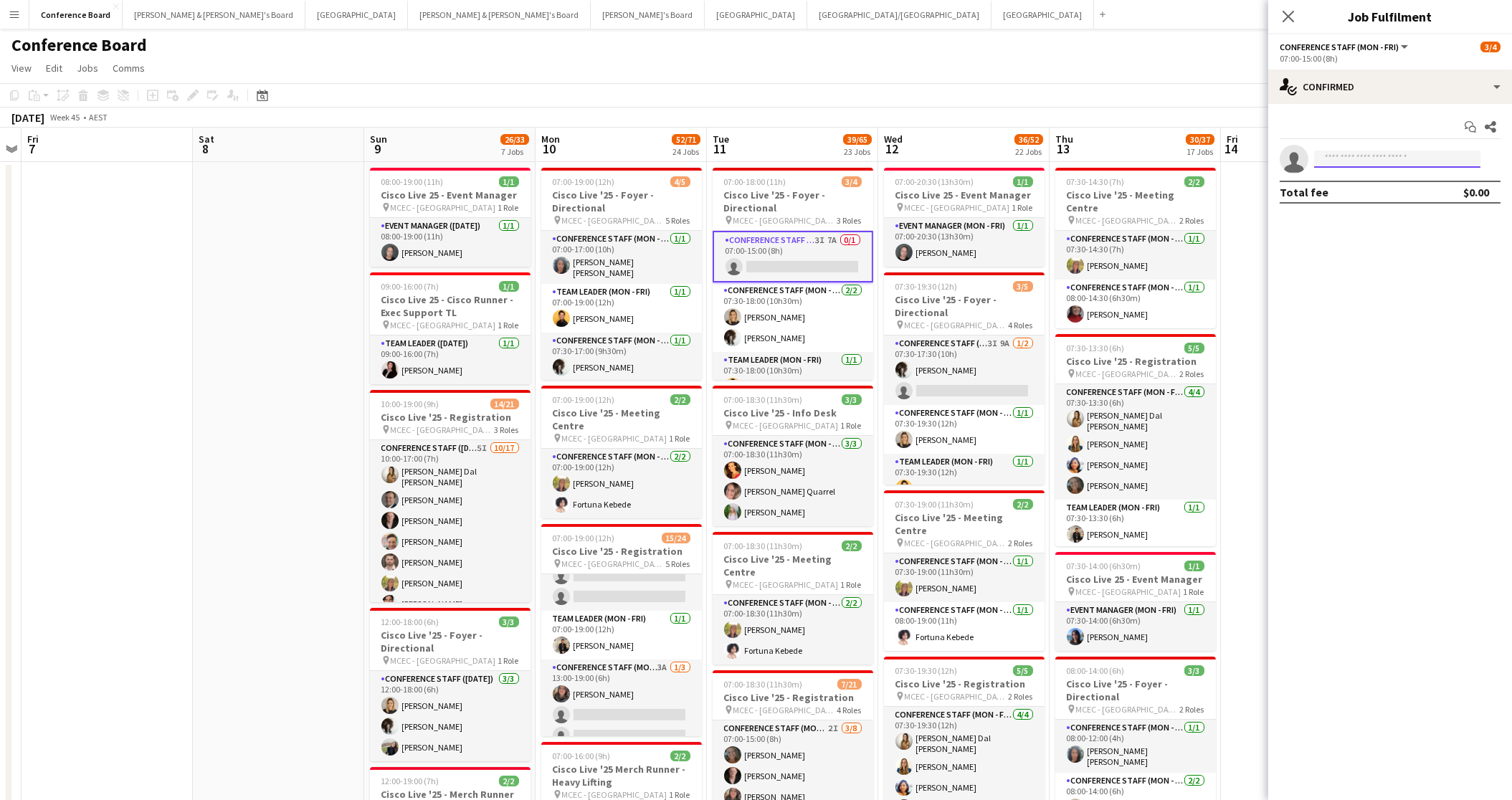
click at [1346, 163] on input at bounding box center [1398, 159] width 166 height 17
type input "********"
click at [1346, 194] on span "beatrice_mcbride@hotmail.com" at bounding box center [1397, 191] width 144 height 12
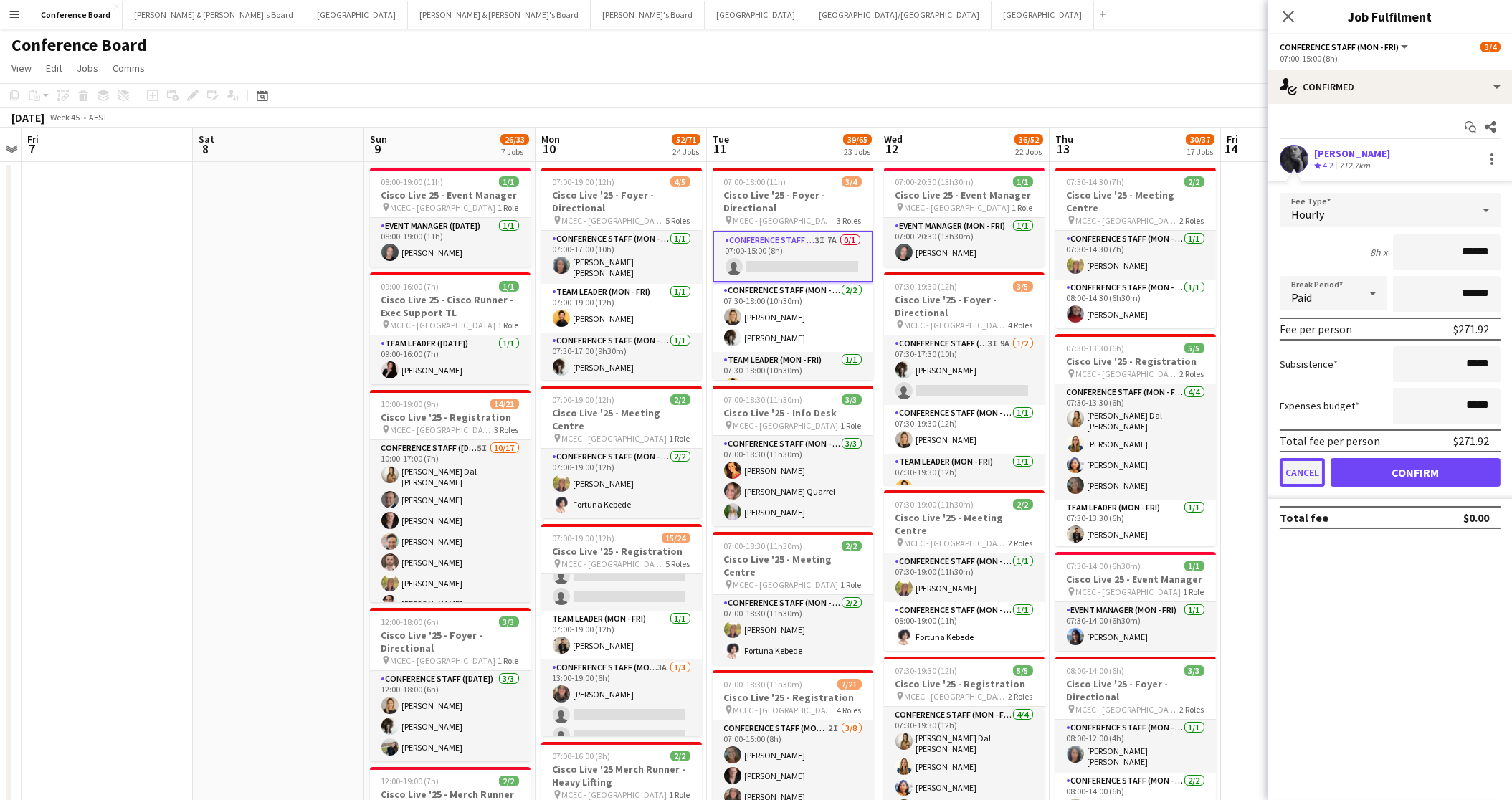
click at [1303, 473] on button "Cancel" at bounding box center [1302, 472] width 45 height 28
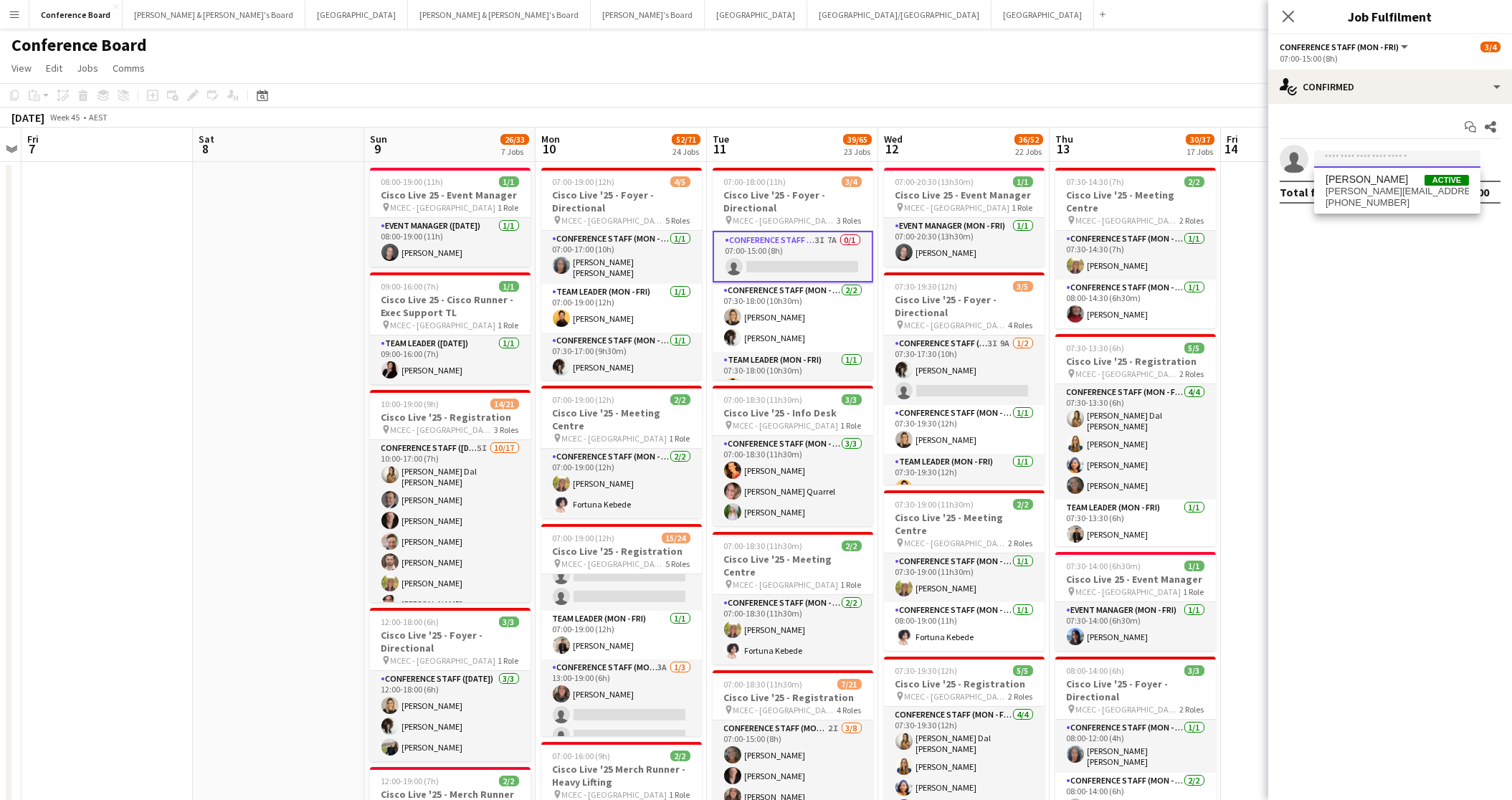
click at [1345, 155] on input at bounding box center [1398, 159] width 166 height 17
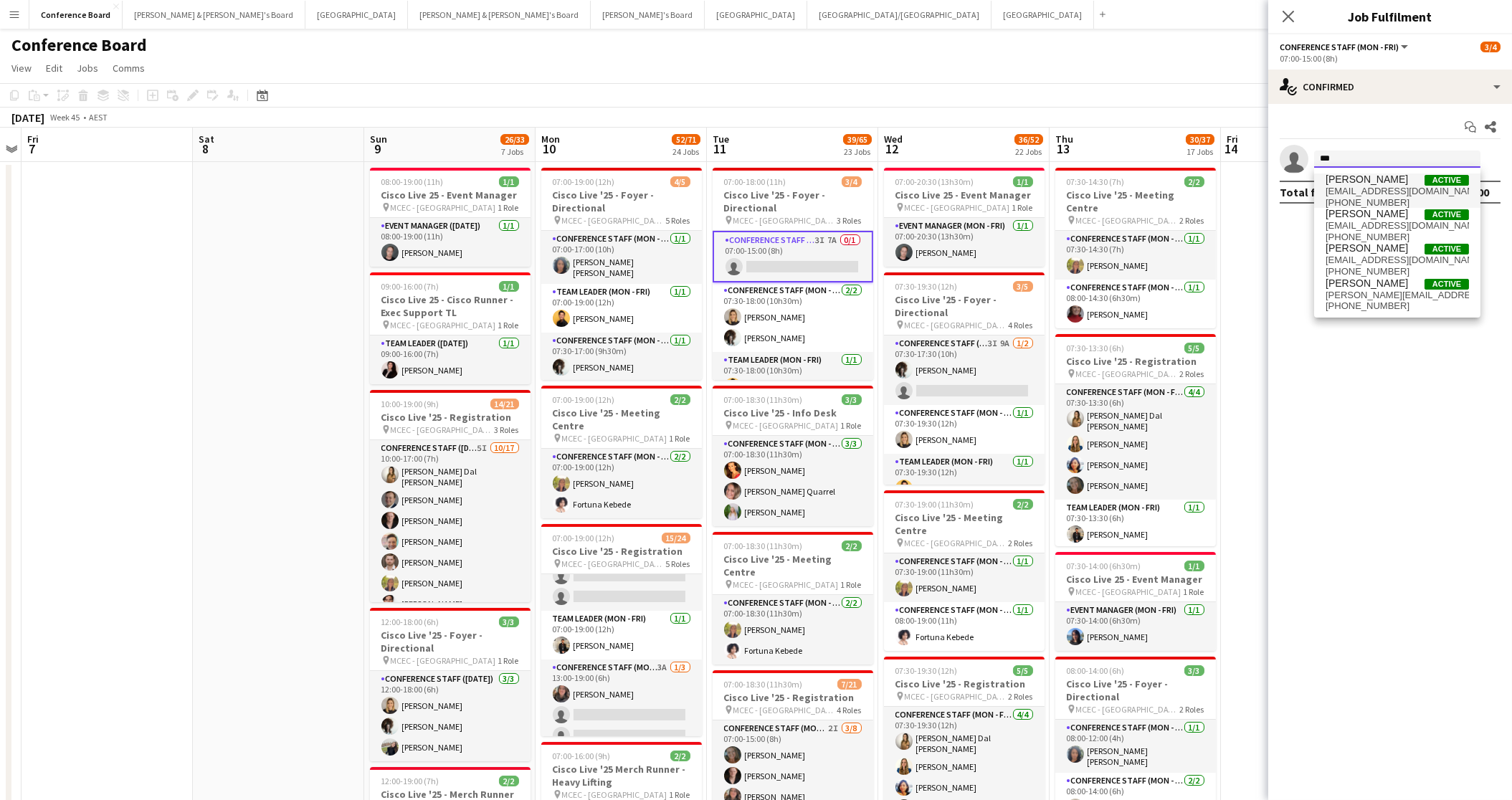
type input "***"
click at [1349, 186] on span "biahdbarreto@gmail.com" at bounding box center [1397, 191] width 144 height 12
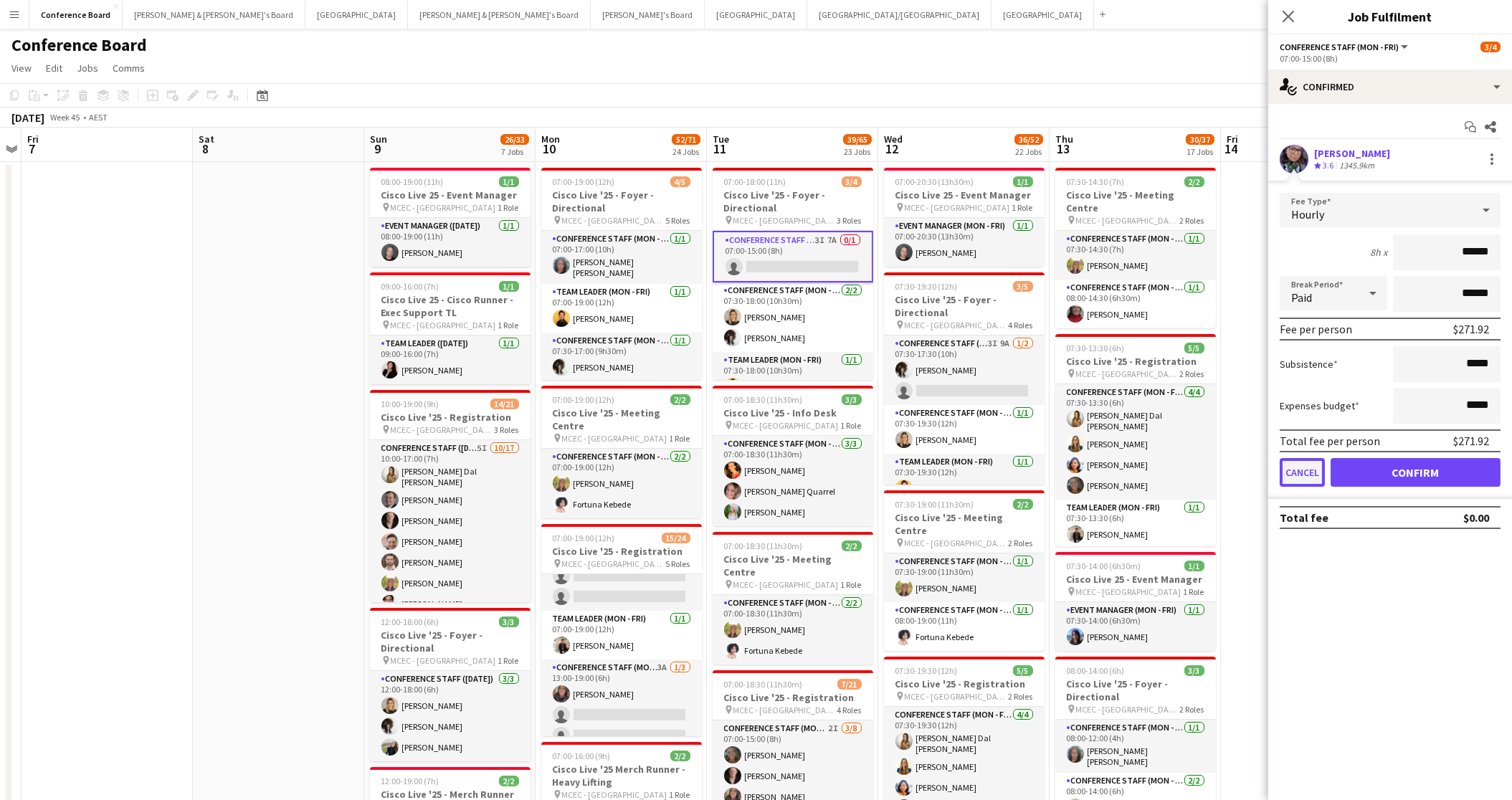
click at [1300, 470] on button "Cancel" at bounding box center [1302, 472] width 45 height 28
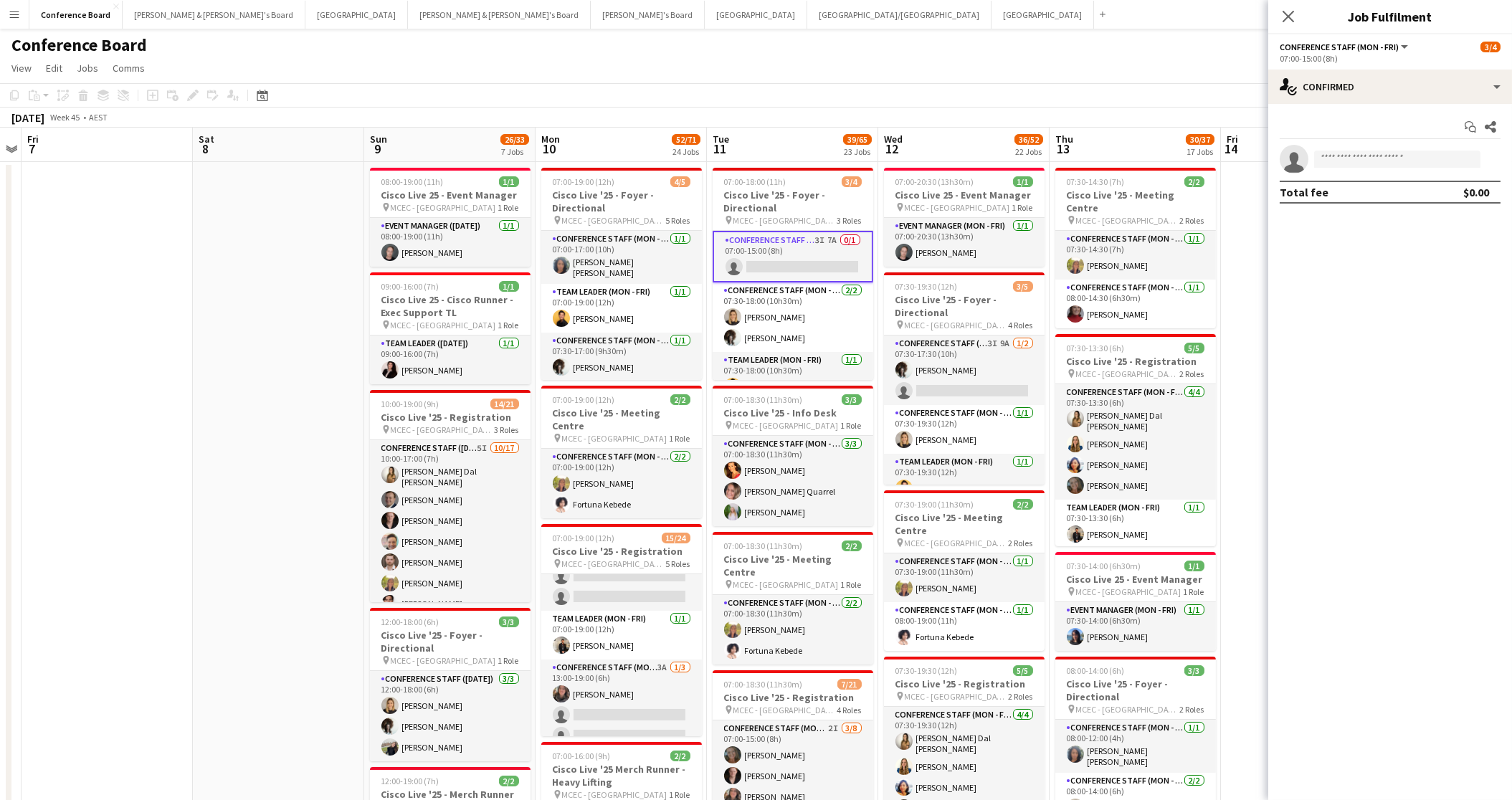
drag, startPoint x: 1292, startPoint y: 20, endPoint x: 1285, endPoint y: 21, distance: 7.1
click at [1292, 20] on icon at bounding box center [1288, 16] width 12 height 12
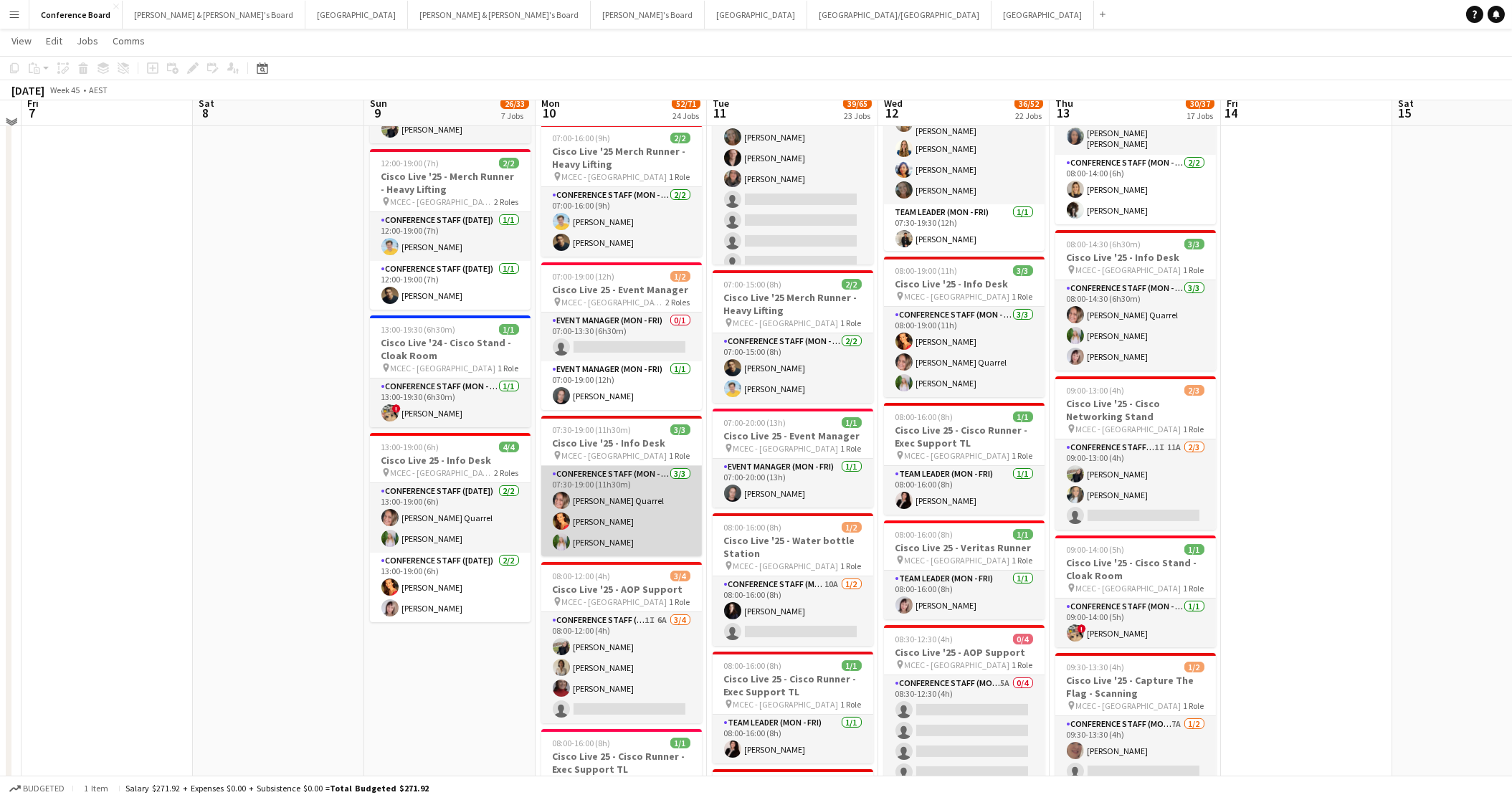
scroll to position [605, 0]
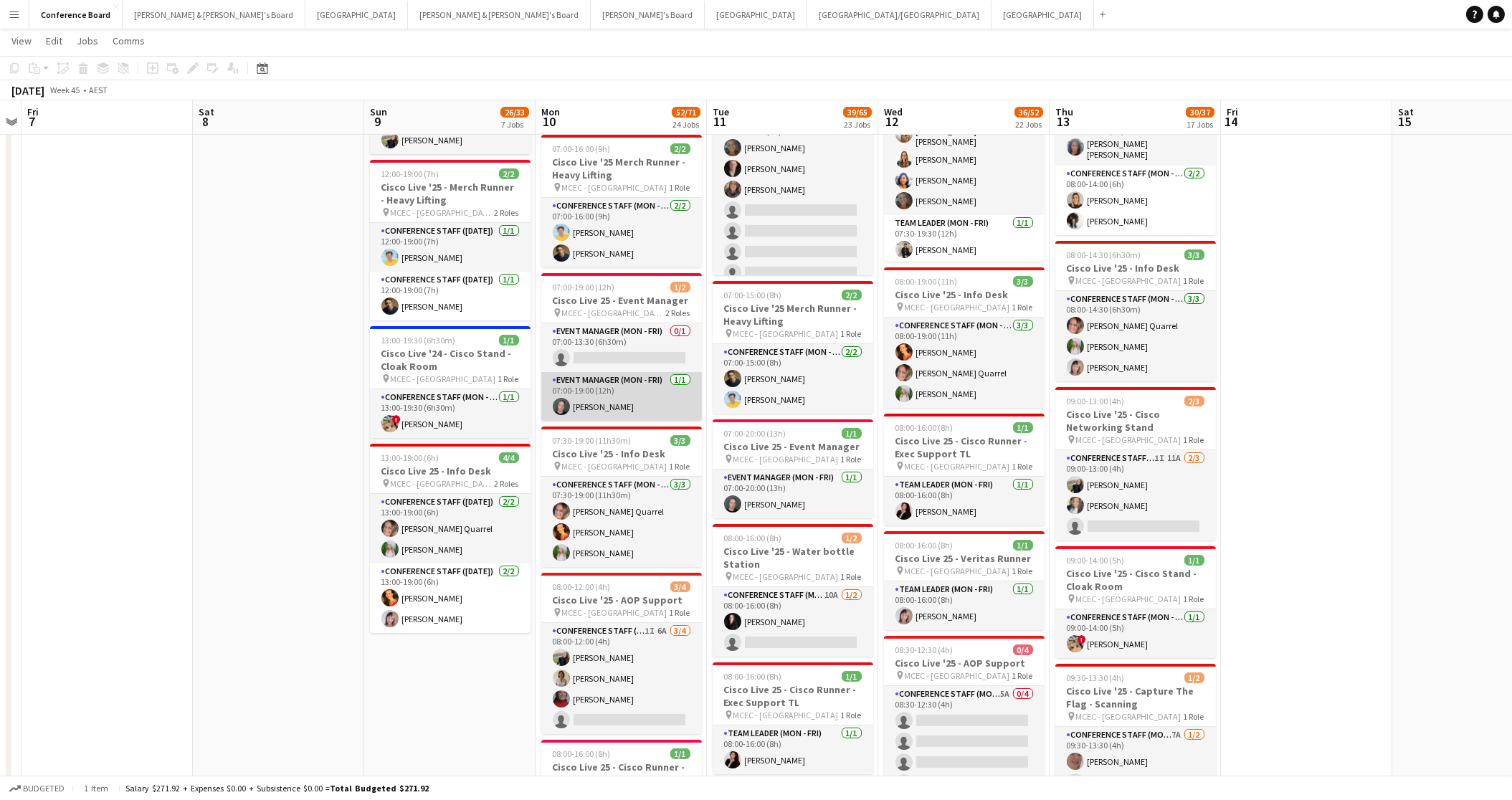
drag, startPoint x: 592, startPoint y: 380, endPoint x: 621, endPoint y: 385, distance: 29.4
click at [592, 380] on app-card-role "Event Manager (Mon - Fri) [DATE] 07:00-19:00 (12h) [PERSON_NAME]" at bounding box center [622, 396] width 161 height 48
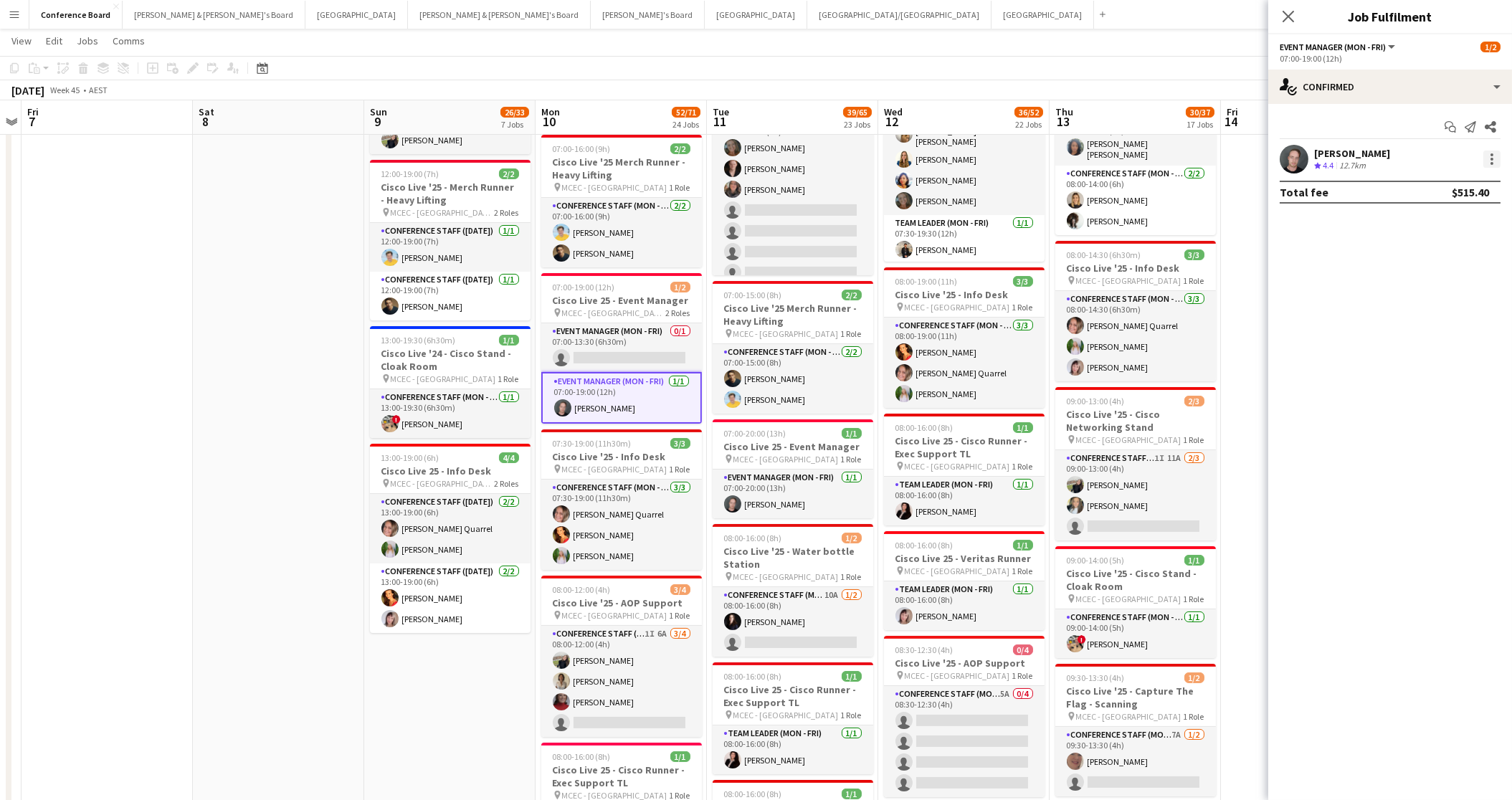
click at [1489, 155] on div at bounding box center [1492, 159] width 17 height 17
click at [1460, 221] on span "Switch crew" at bounding box center [1432, 219] width 61 height 12
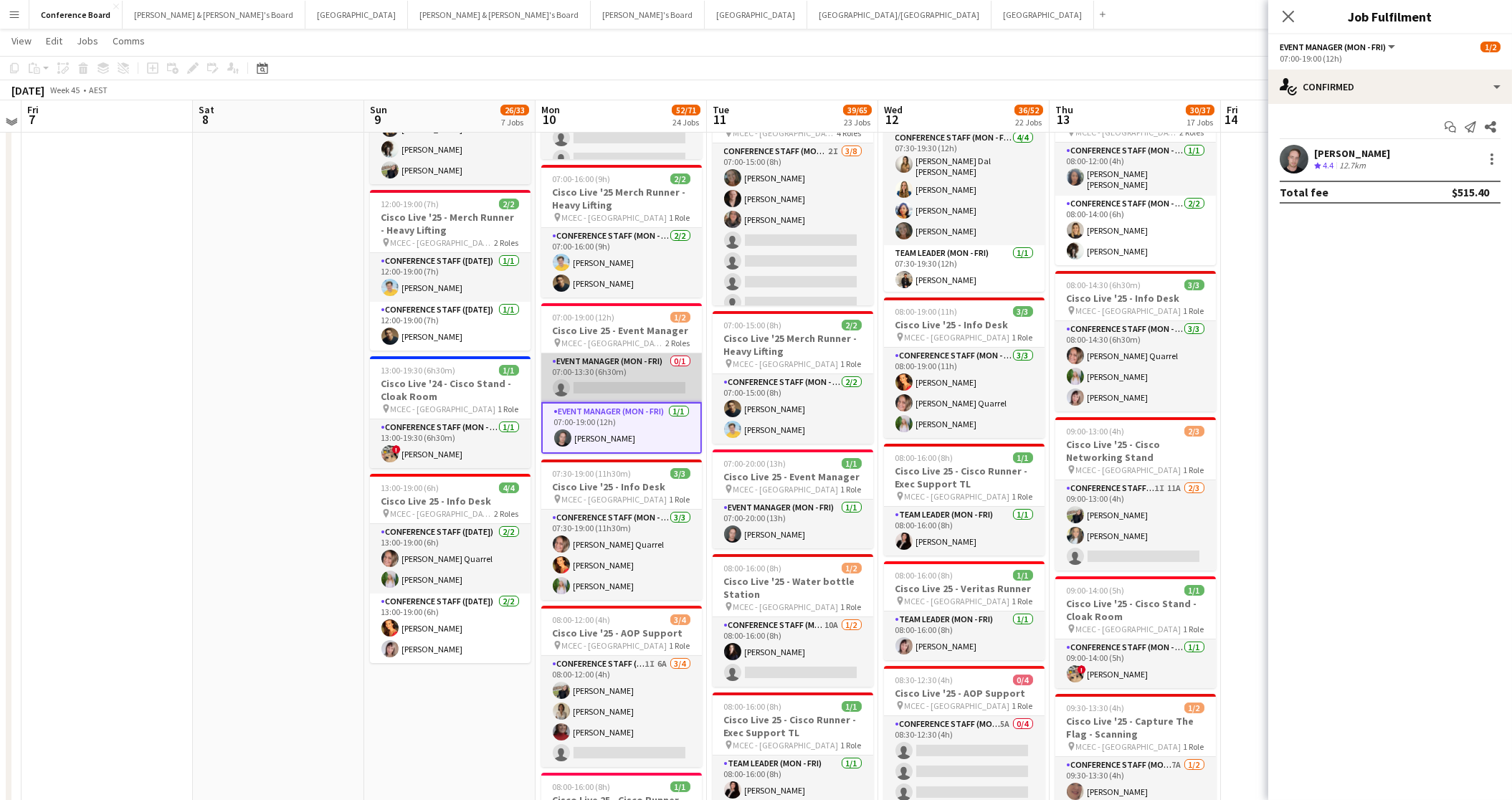
click at [621, 368] on app-card-role "Event Manager (Mon - Fri) 0/1 07:00-13:30 (6h30m) single-neutral-actions" at bounding box center [622, 377] width 161 height 48
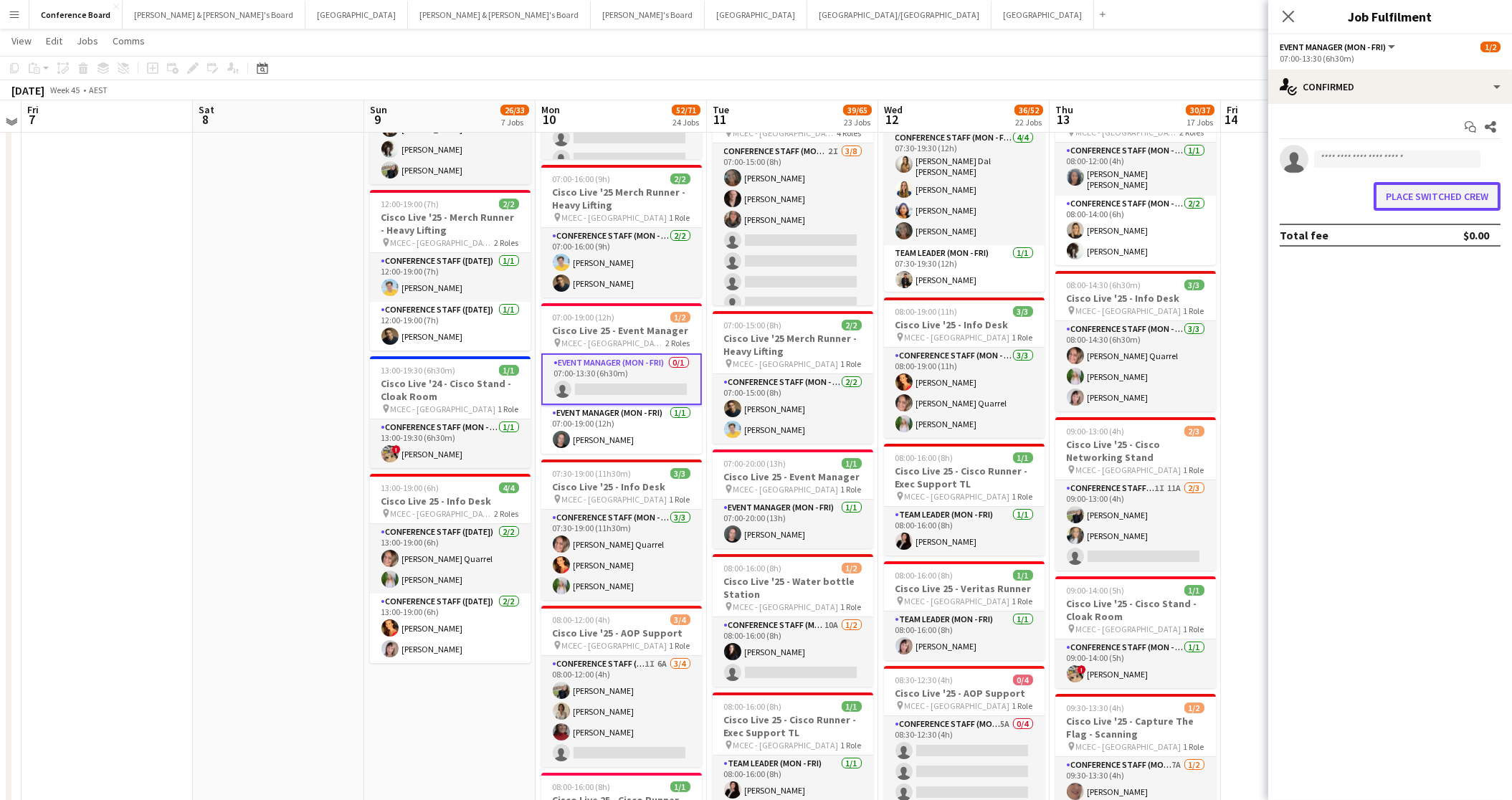
click at [1396, 208] on button "Place switched crew" at bounding box center [1437, 196] width 127 height 28
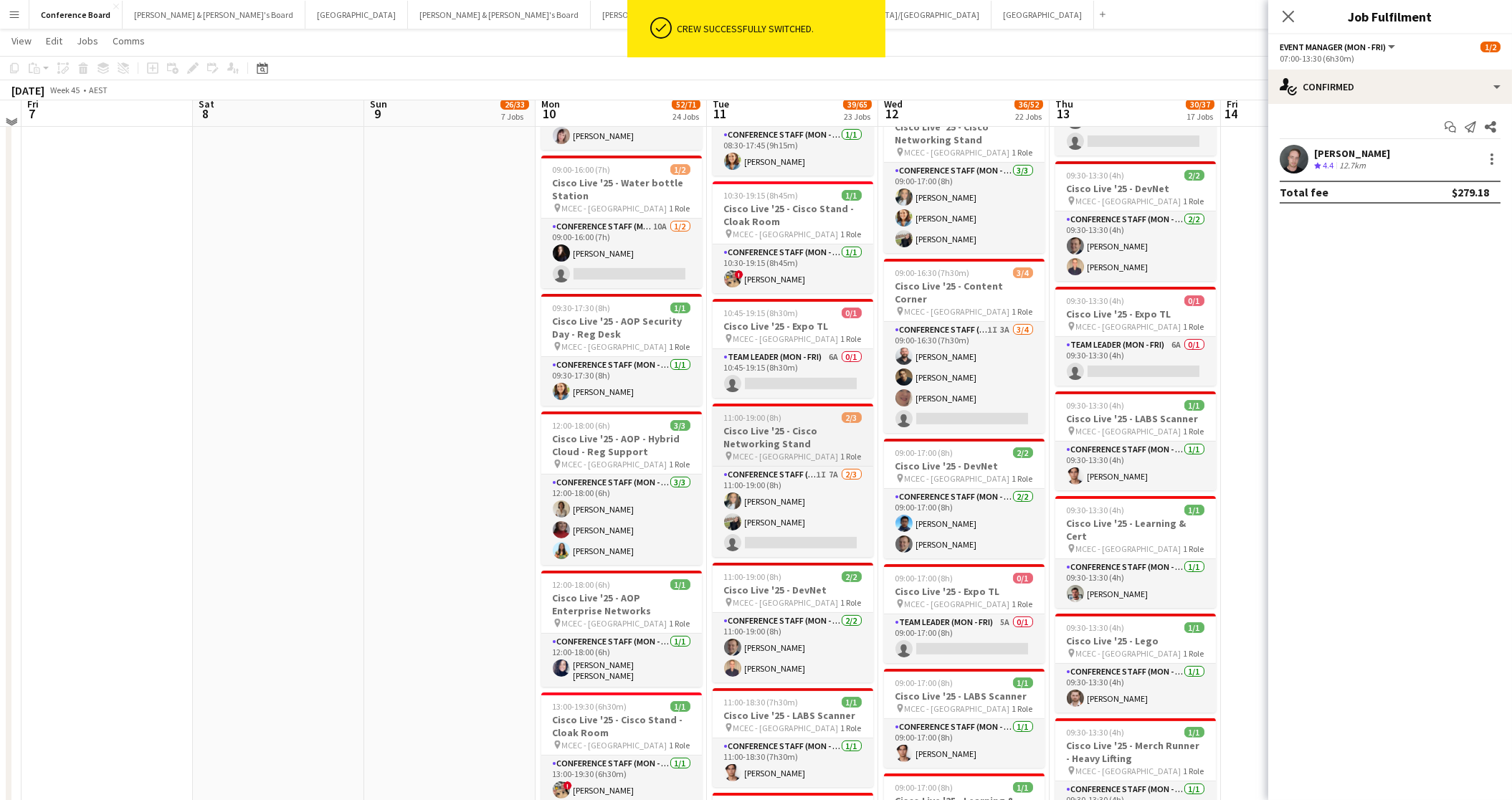
scroll to position [1431, 0]
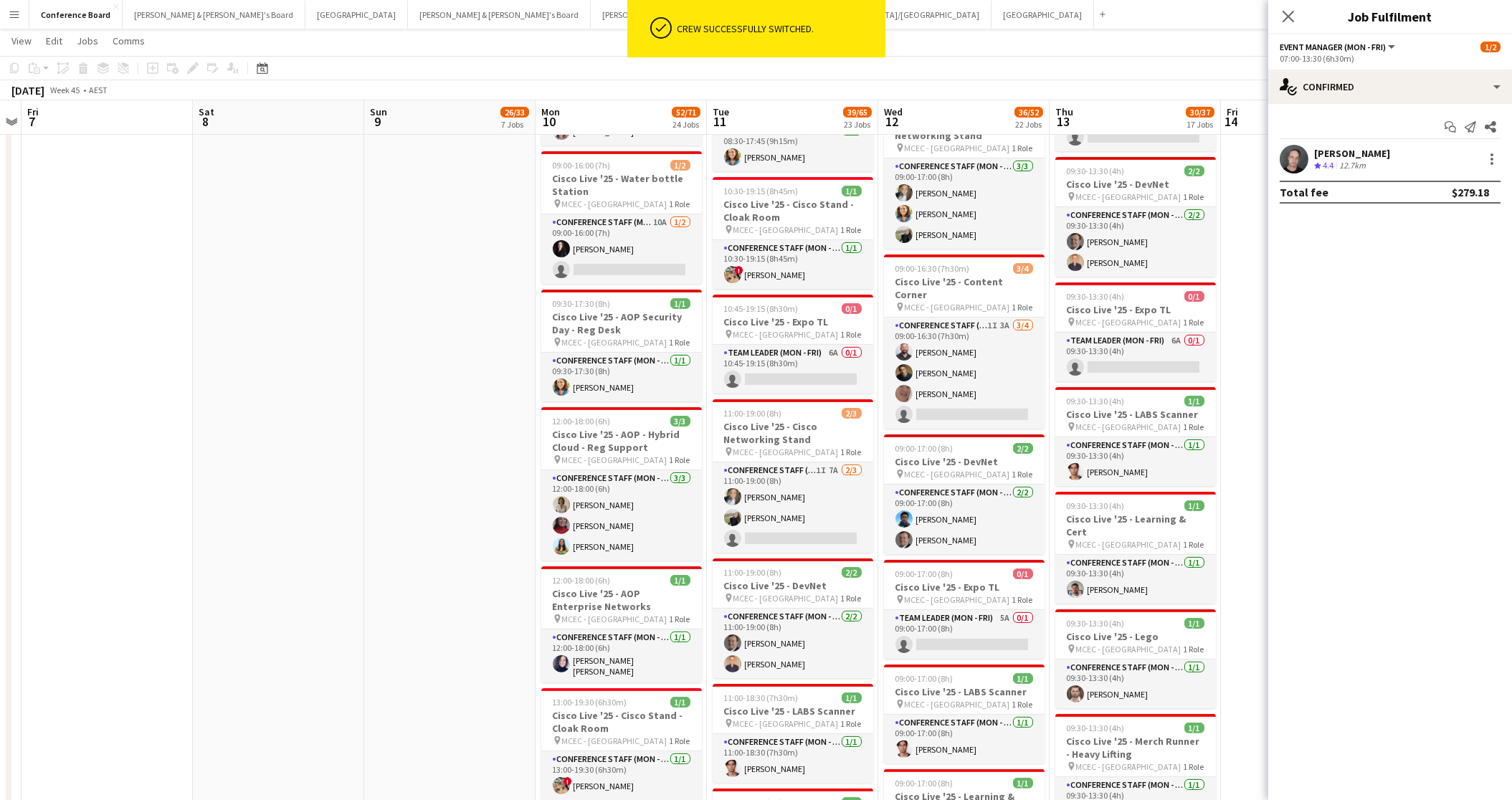
click at [1135, 78] on app-toolbar "Copy Paste Paste Command V Paste with crew Command Shift V Paste linked Job [GE…" at bounding box center [756, 68] width 1512 height 25
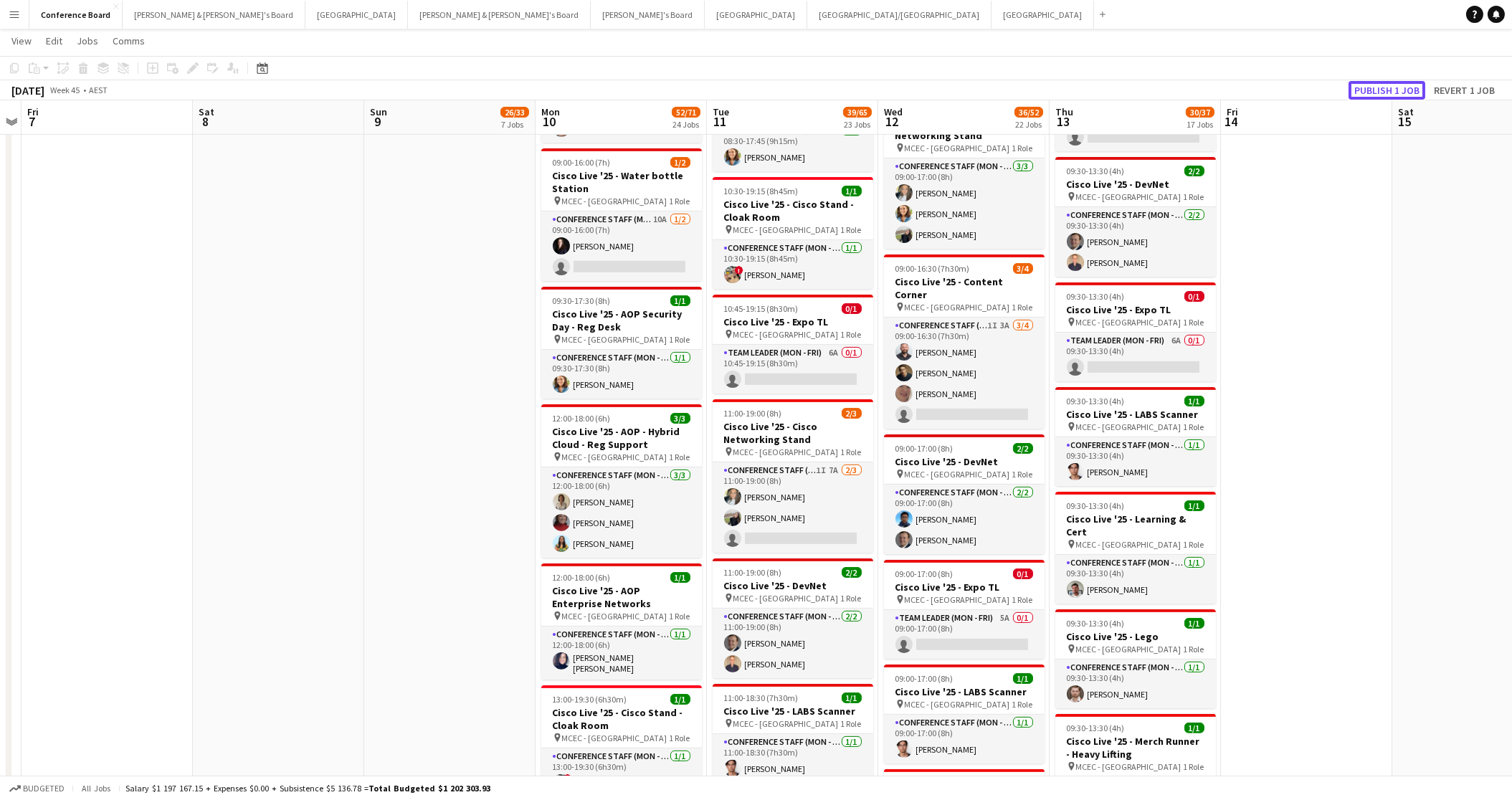
drag, startPoint x: 1373, startPoint y: 86, endPoint x: 1353, endPoint y: 88, distance: 20.1
click at [1373, 86] on button "Publish 1 job" at bounding box center [1387, 91] width 77 height 18
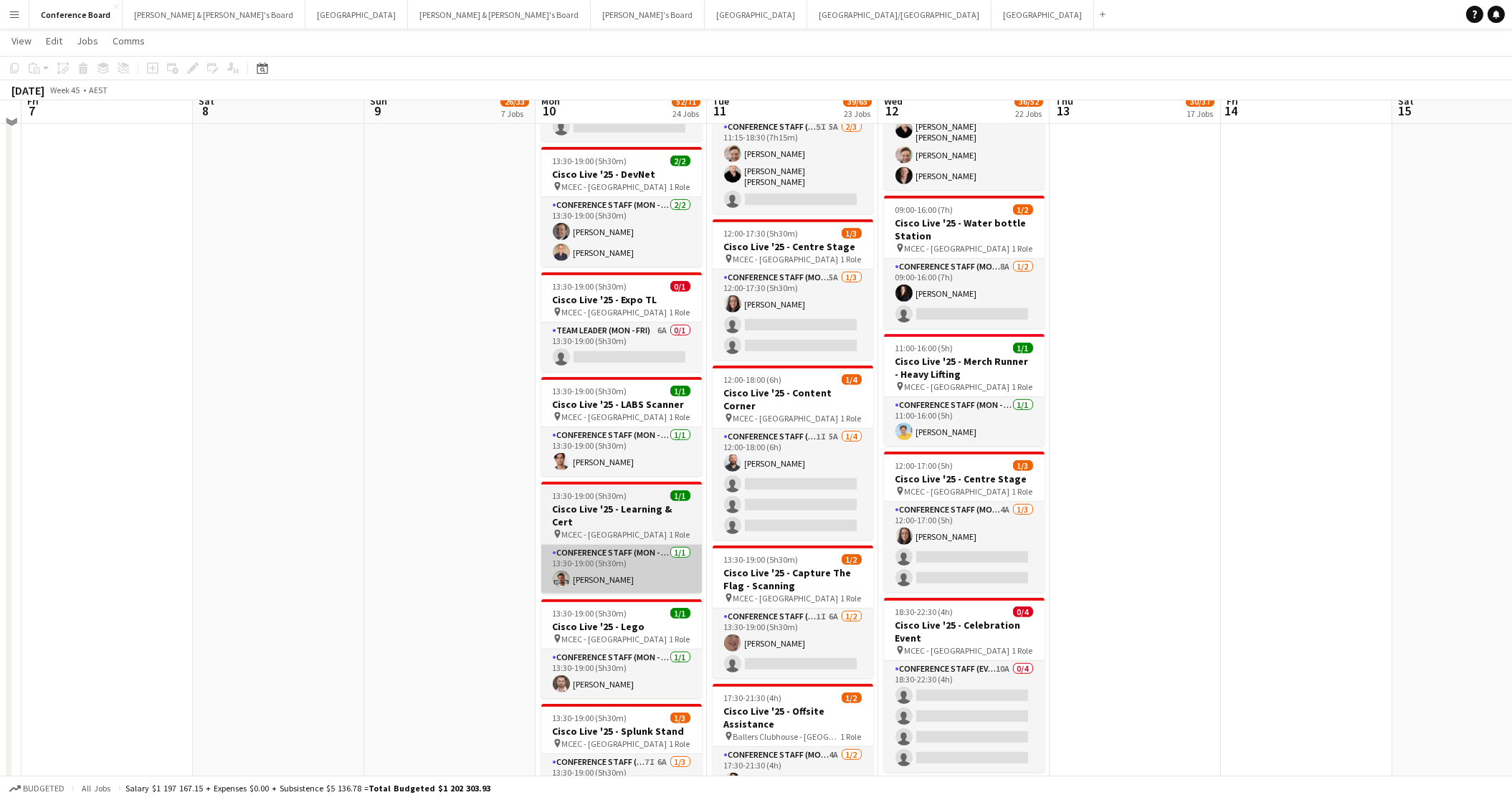
scroll to position [2509, 0]
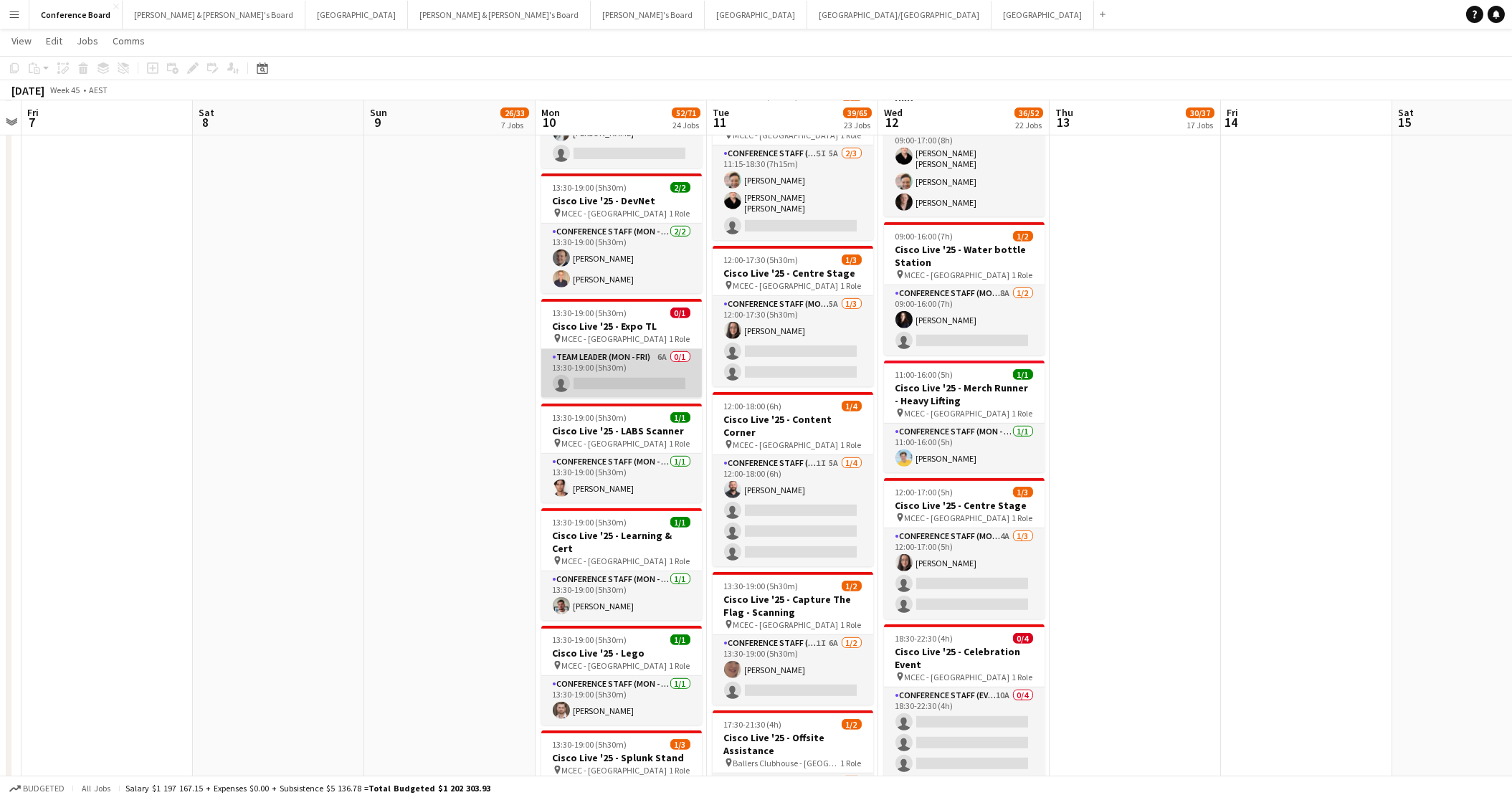
click at [608, 357] on app-card-role "Team Leader (Mon - Fri) 6A 0/1 13:30-19:00 (5h30m) single-neutral-actions" at bounding box center [622, 373] width 161 height 48
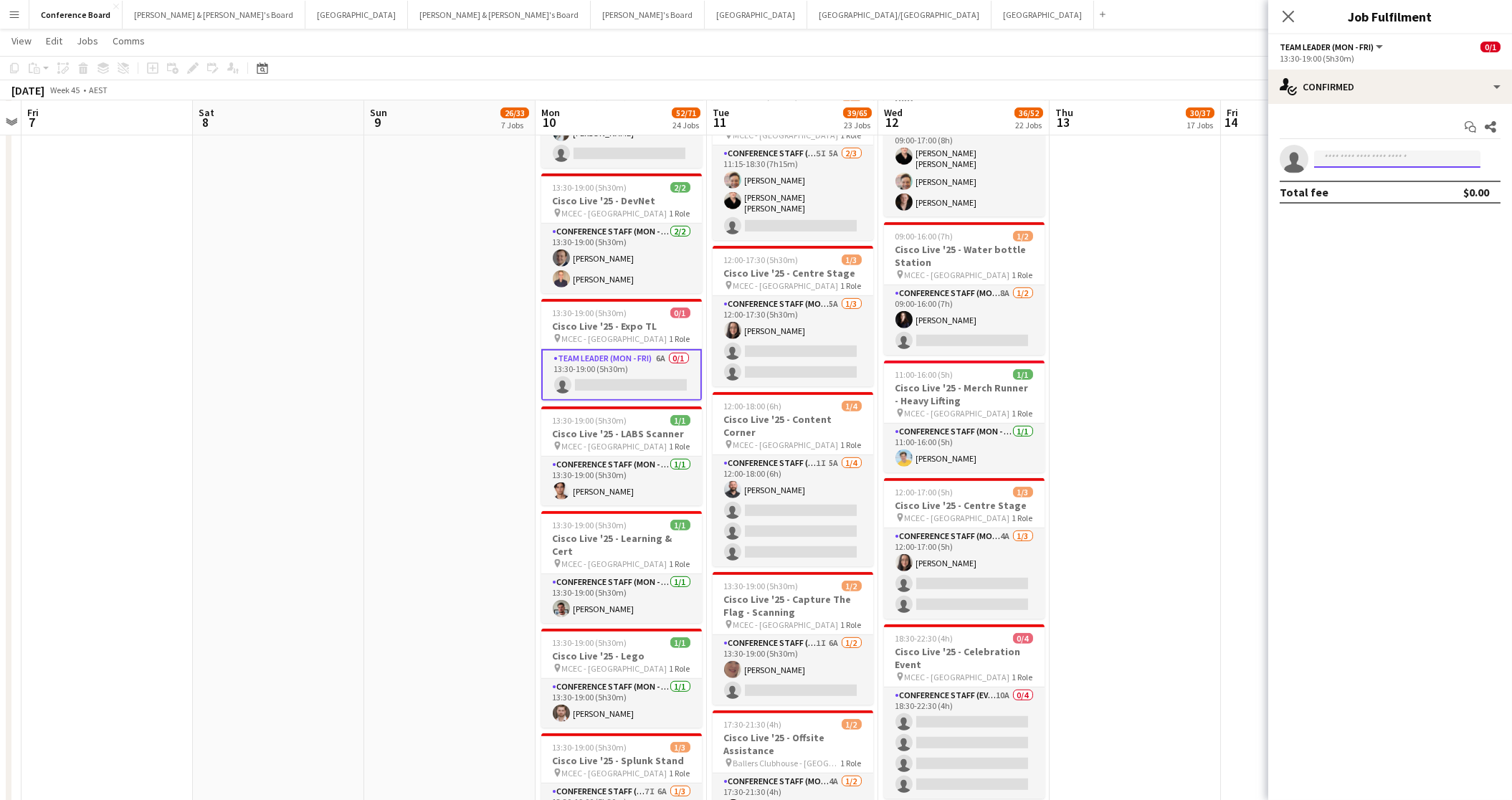
click at [1346, 153] on input at bounding box center [1398, 159] width 166 height 17
type input "********"
click at [1354, 197] on span "+61410066981" at bounding box center [1397, 203] width 144 height 12
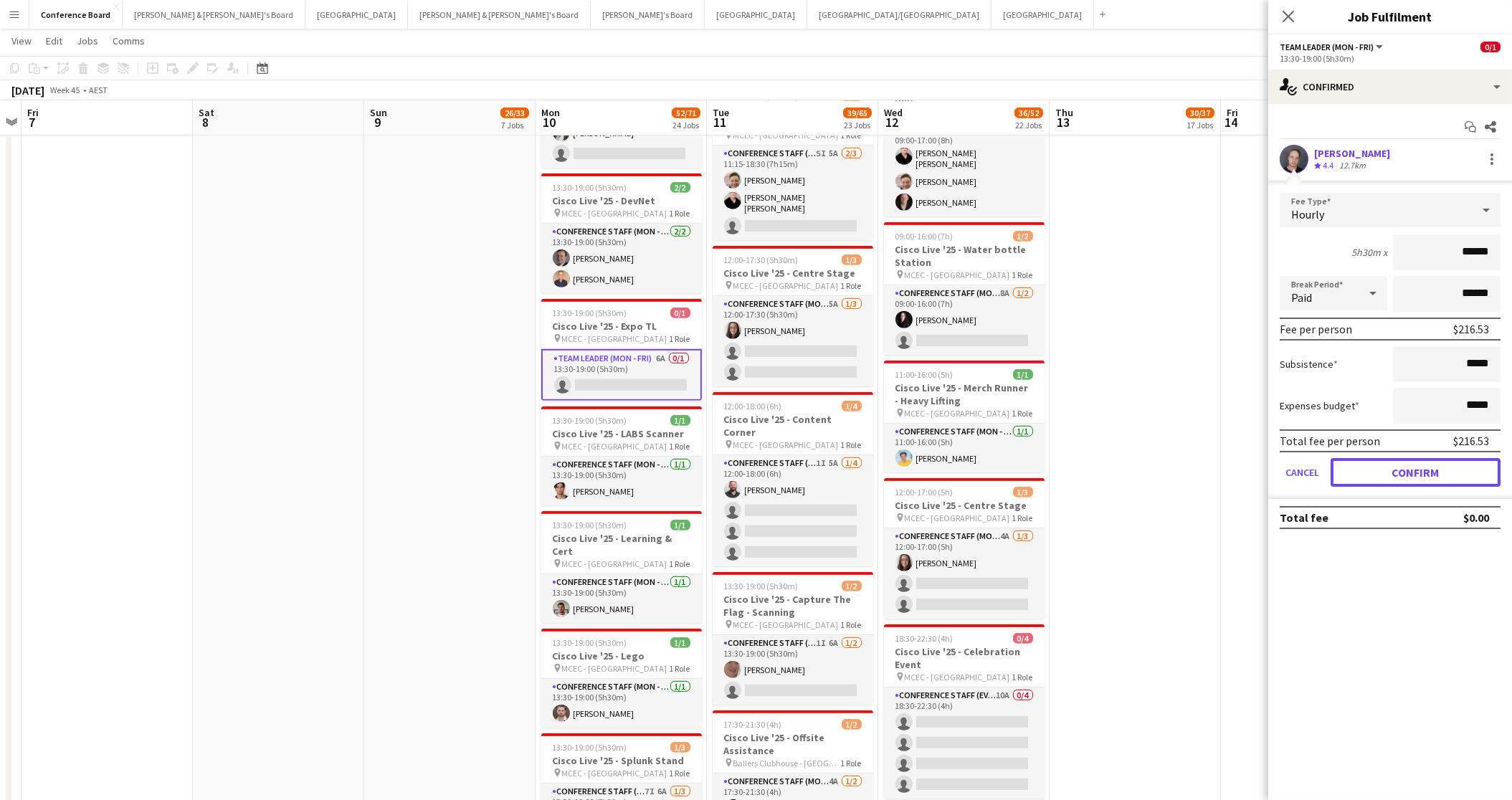
drag, startPoint x: 1393, startPoint y: 475, endPoint x: 1367, endPoint y: 449, distance: 36.8
click at [1392, 475] on button "Confirm" at bounding box center [1416, 472] width 170 height 28
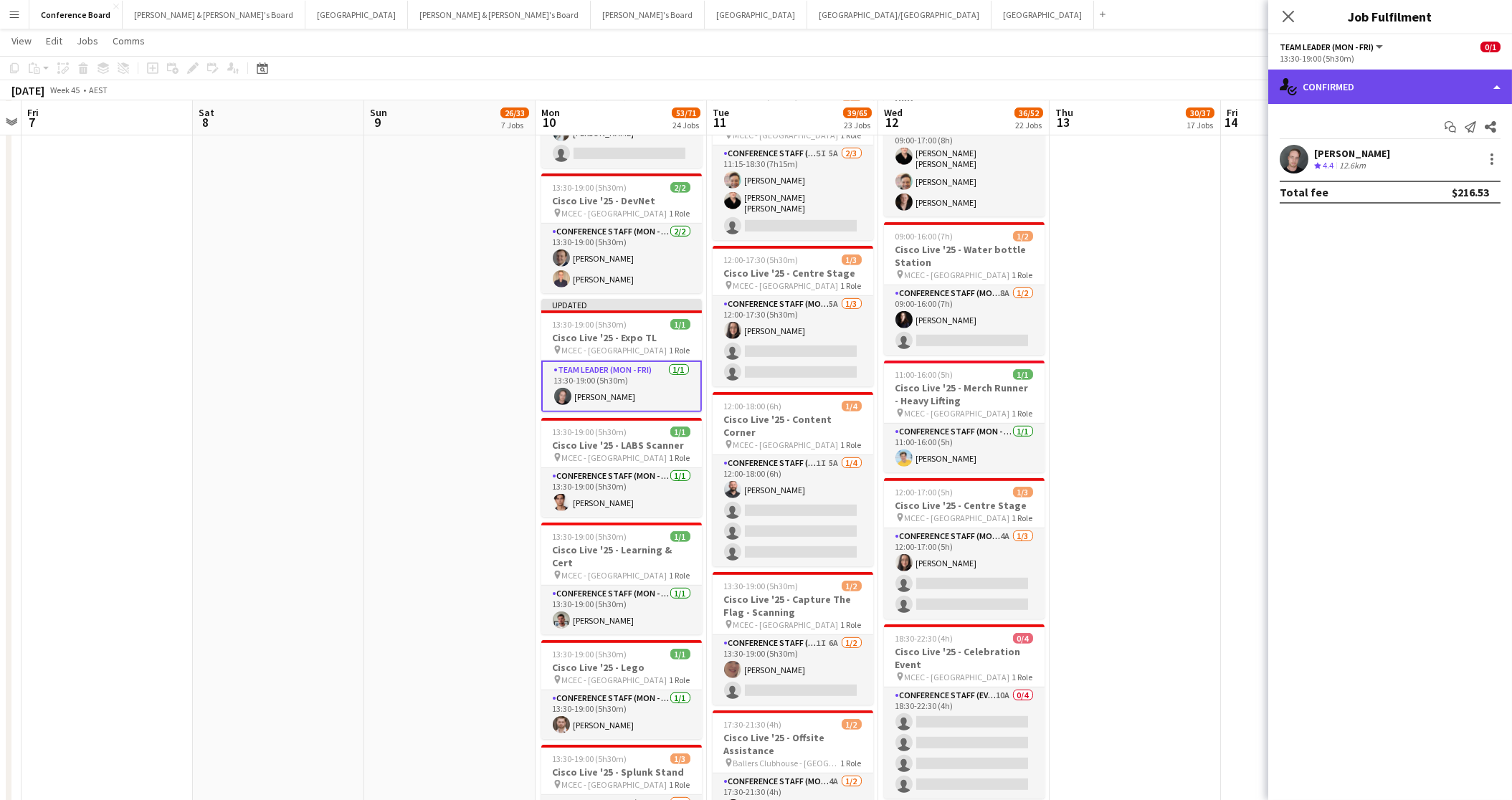
click at [1409, 84] on div "single-neutral-actions-check-2 Confirmed" at bounding box center [1390, 87] width 244 height 35
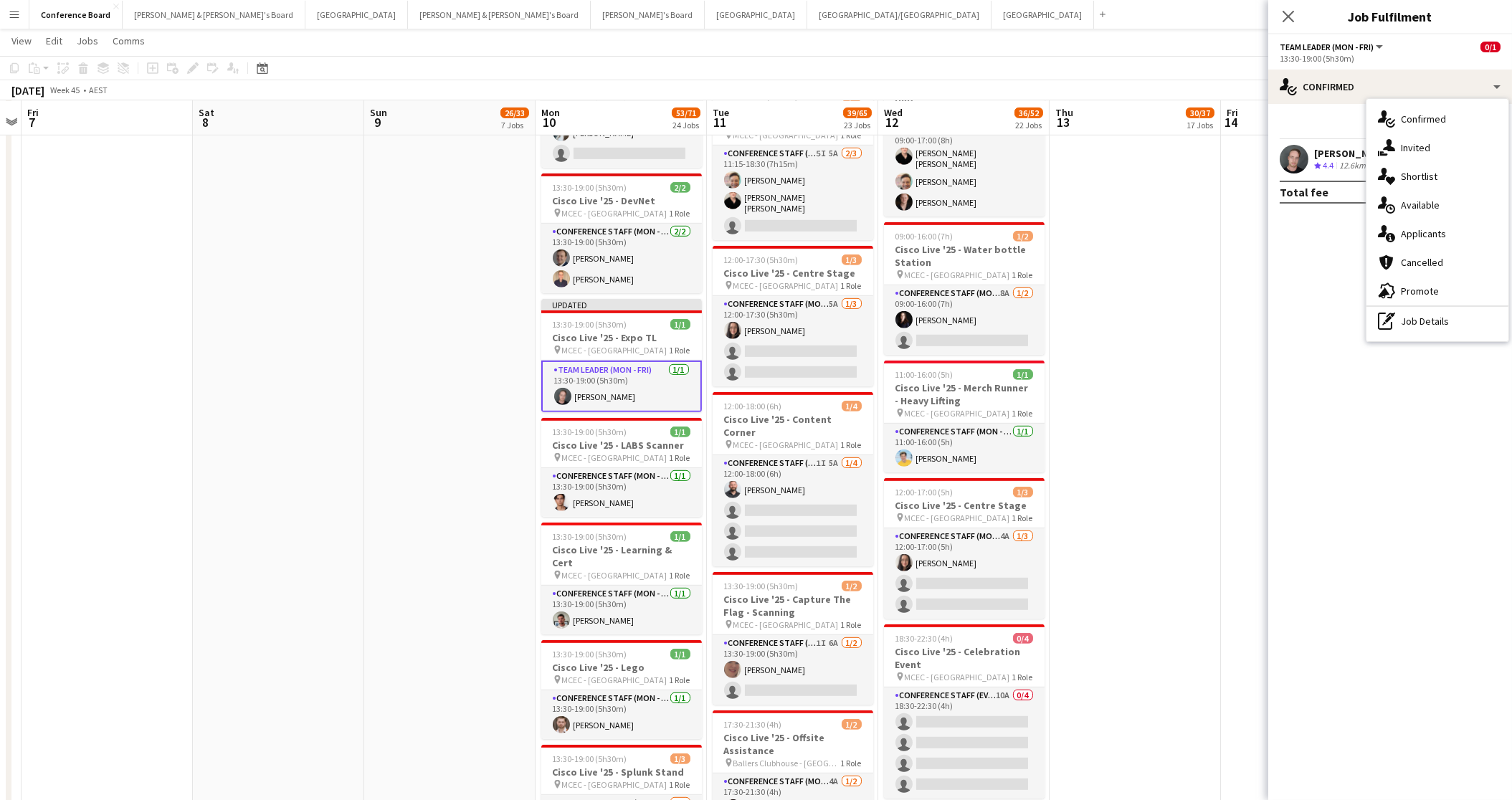
drag, startPoint x: 1430, startPoint y: 318, endPoint x: 1407, endPoint y: 274, distance: 49.6
click at [1429, 317] on div "pen-write Job Details" at bounding box center [1437, 320] width 142 height 28
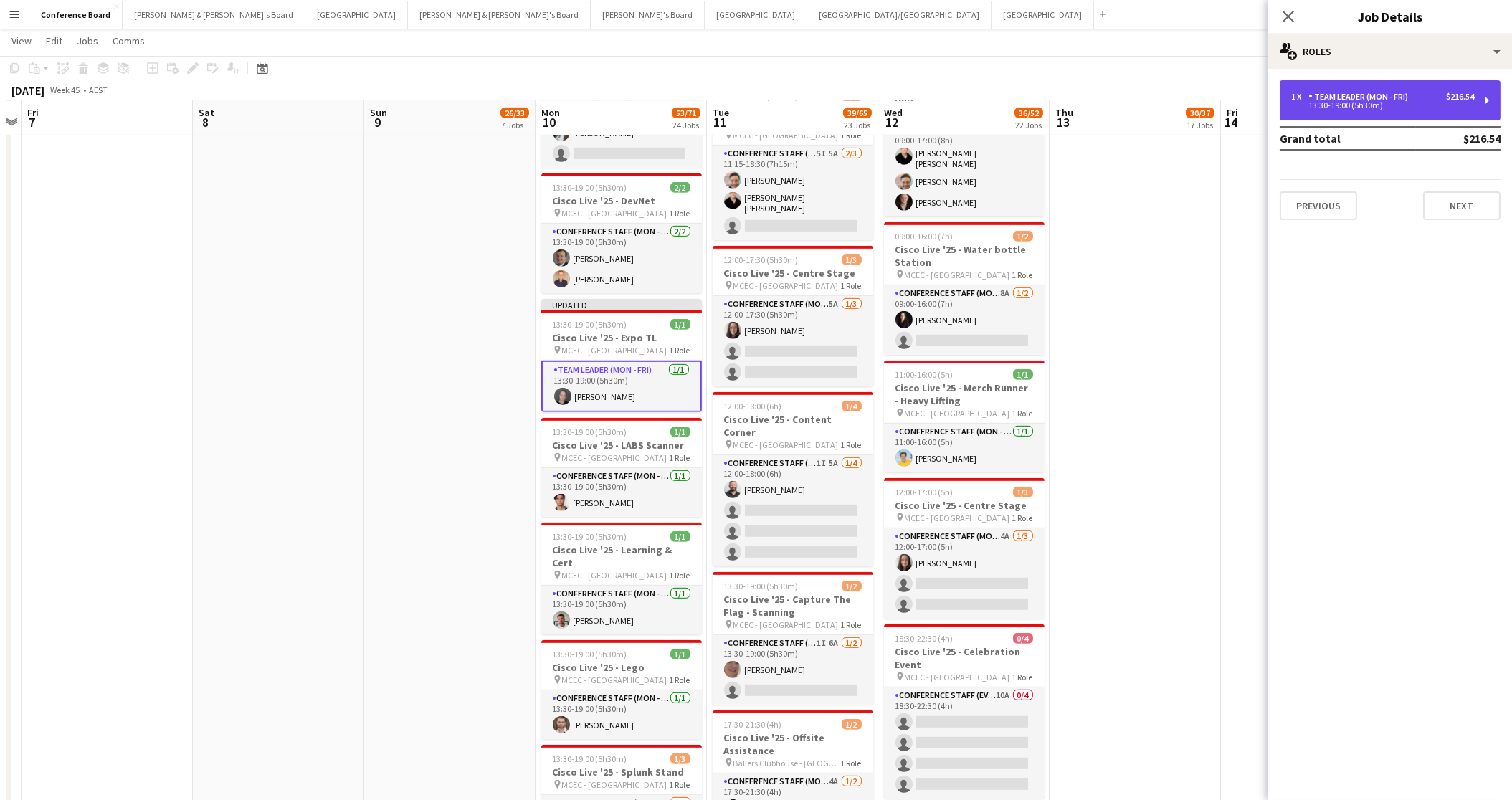
click at [1373, 88] on div "1 x Team Leader (Mon - Fri) $216.54 13:30-19:00 (5h30m)" at bounding box center [1389, 101] width 220 height 40
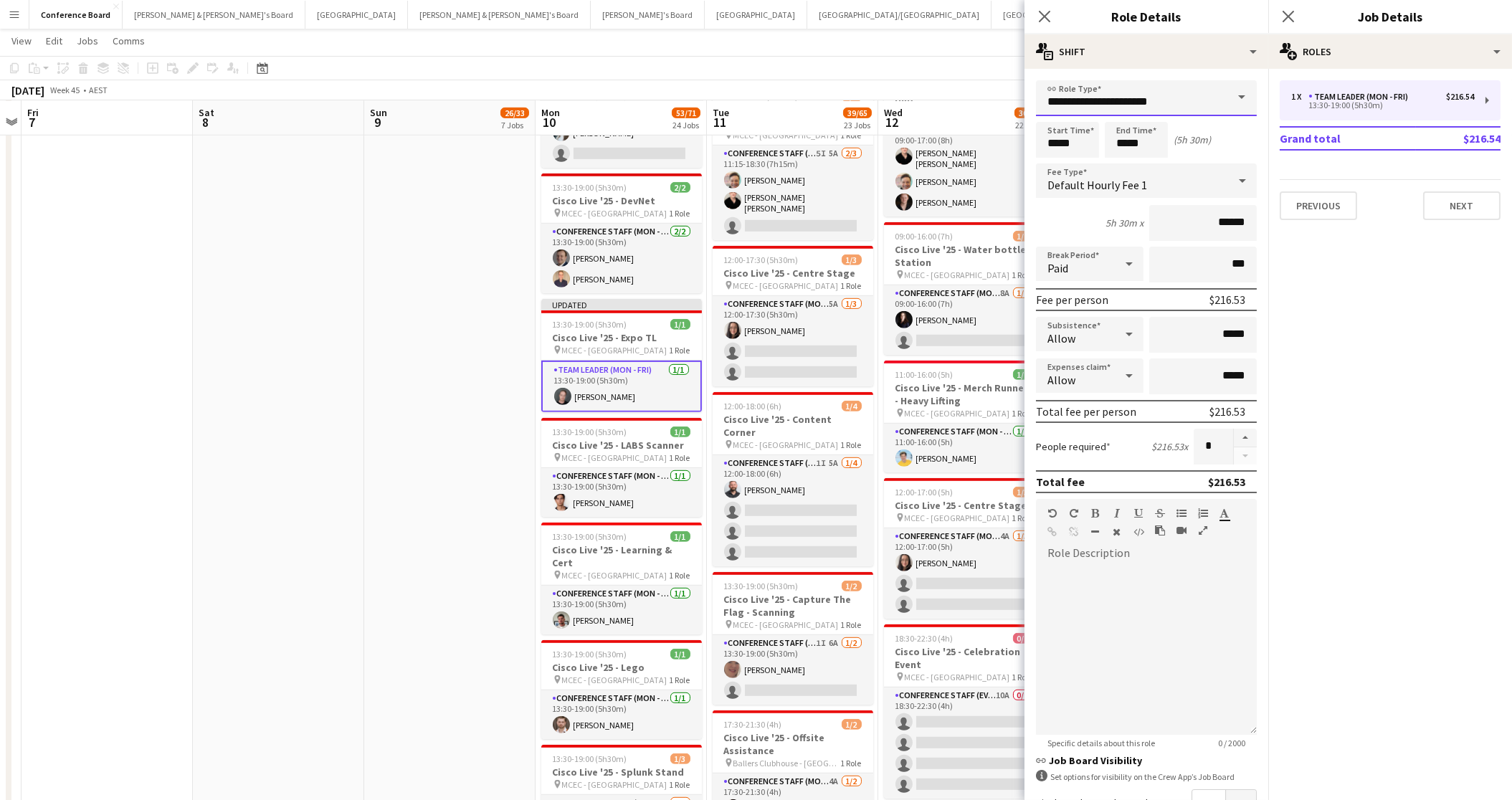
click at [1175, 91] on input "**********" at bounding box center [1146, 98] width 220 height 36
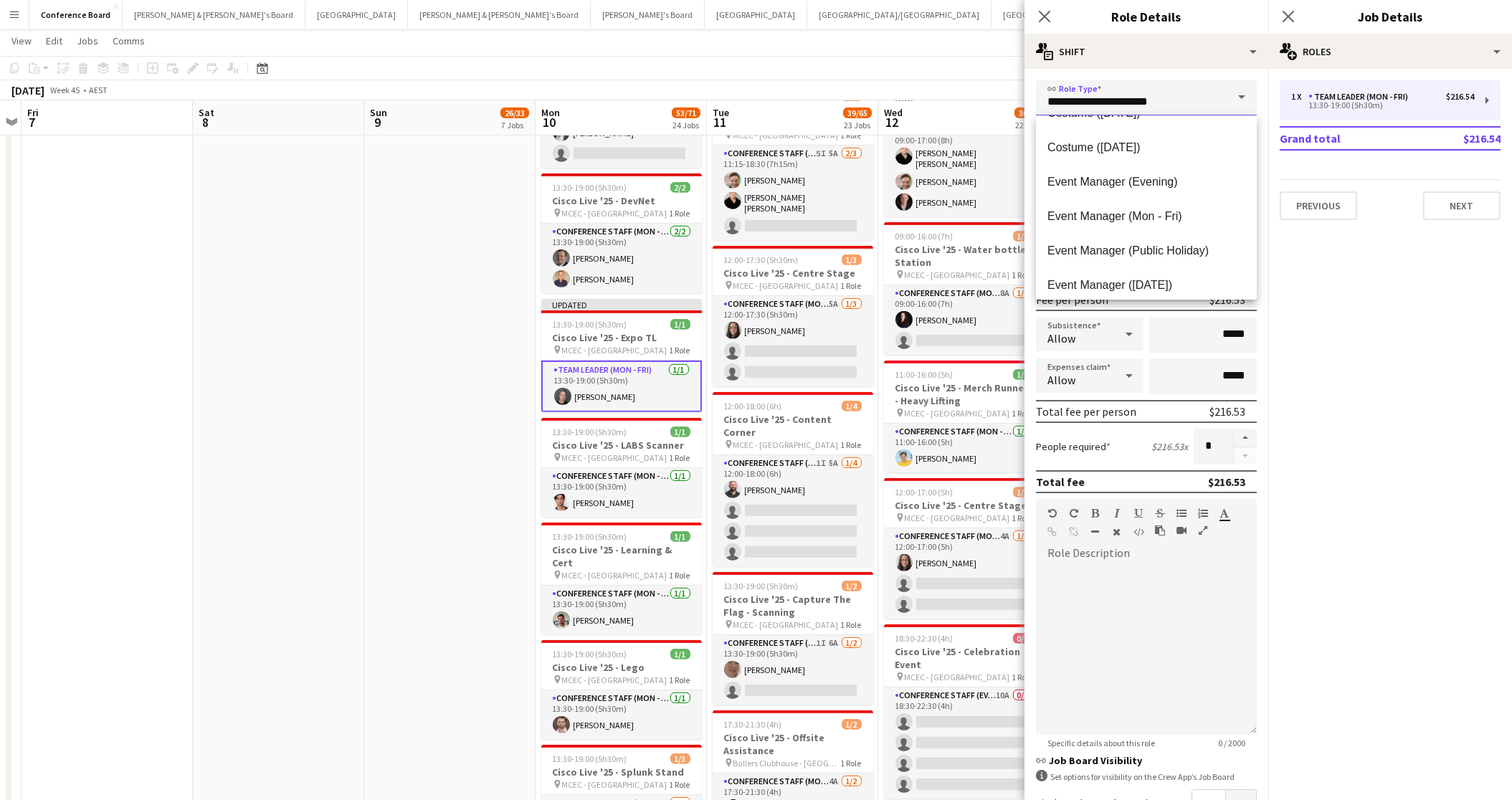
scroll to position [475, 0]
click at [1166, 208] on span "Event Manager (Mon - Fri)" at bounding box center [1146, 213] width 198 height 14
type input "**********"
type input "******"
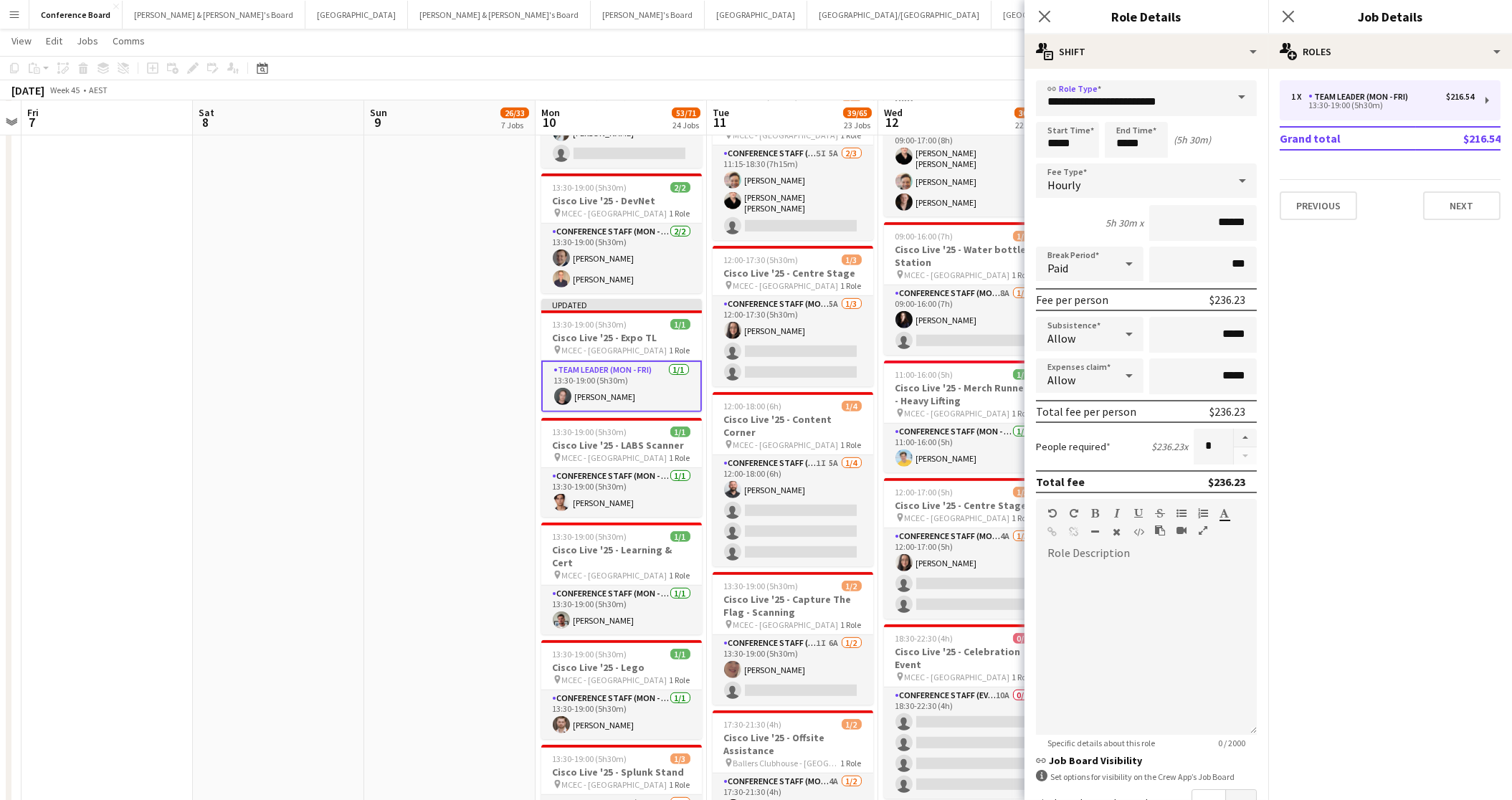
click at [971, 50] on app-page-menu "View Day view expanded Day view collapsed Month view Date picker Jump to today …" at bounding box center [756, 42] width 1512 height 27
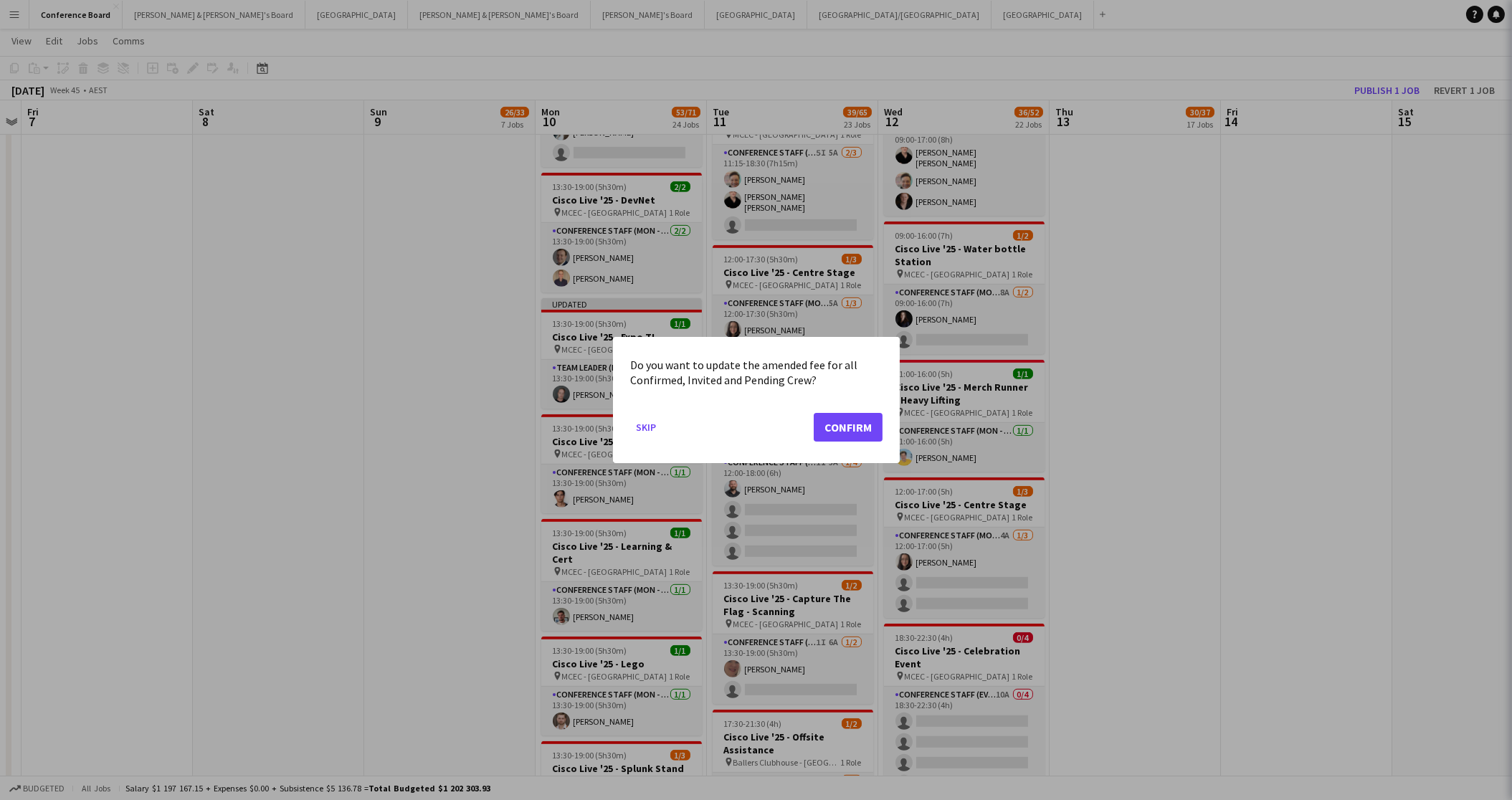
scroll to position [0, 0]
drag, startPoint x: 857, startPoint y: 432, endPoint x: 867, endPoint y: 415, distance: 19.7
click at [857, 431] on button "Confirm" at bounding box center [848, 426] width 69 height 28
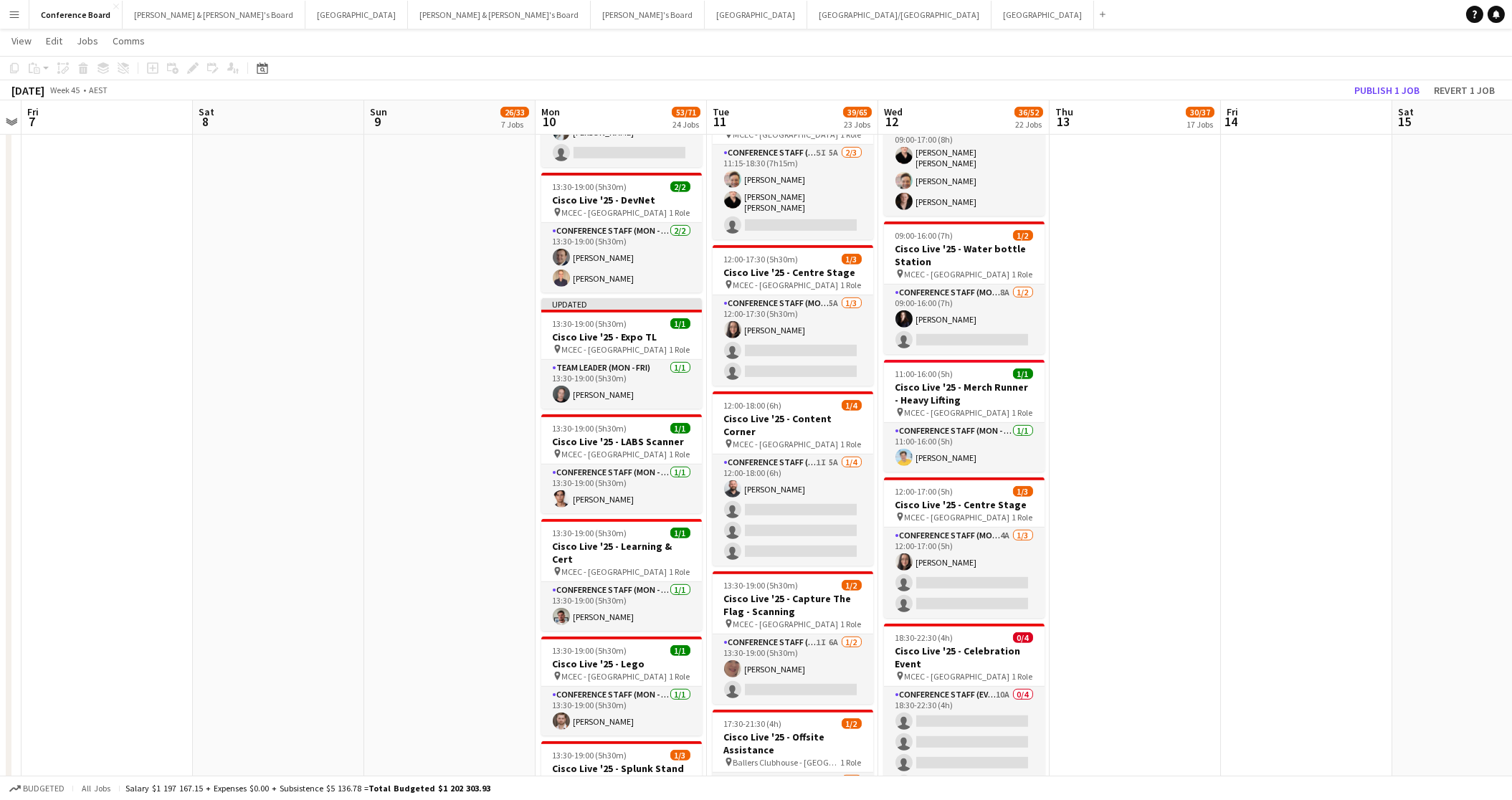
scroll to position [2509, 0]
click at [1385, 94] on button "Publish 1 job" at bounding box center [1387, 91] width 77 height 18
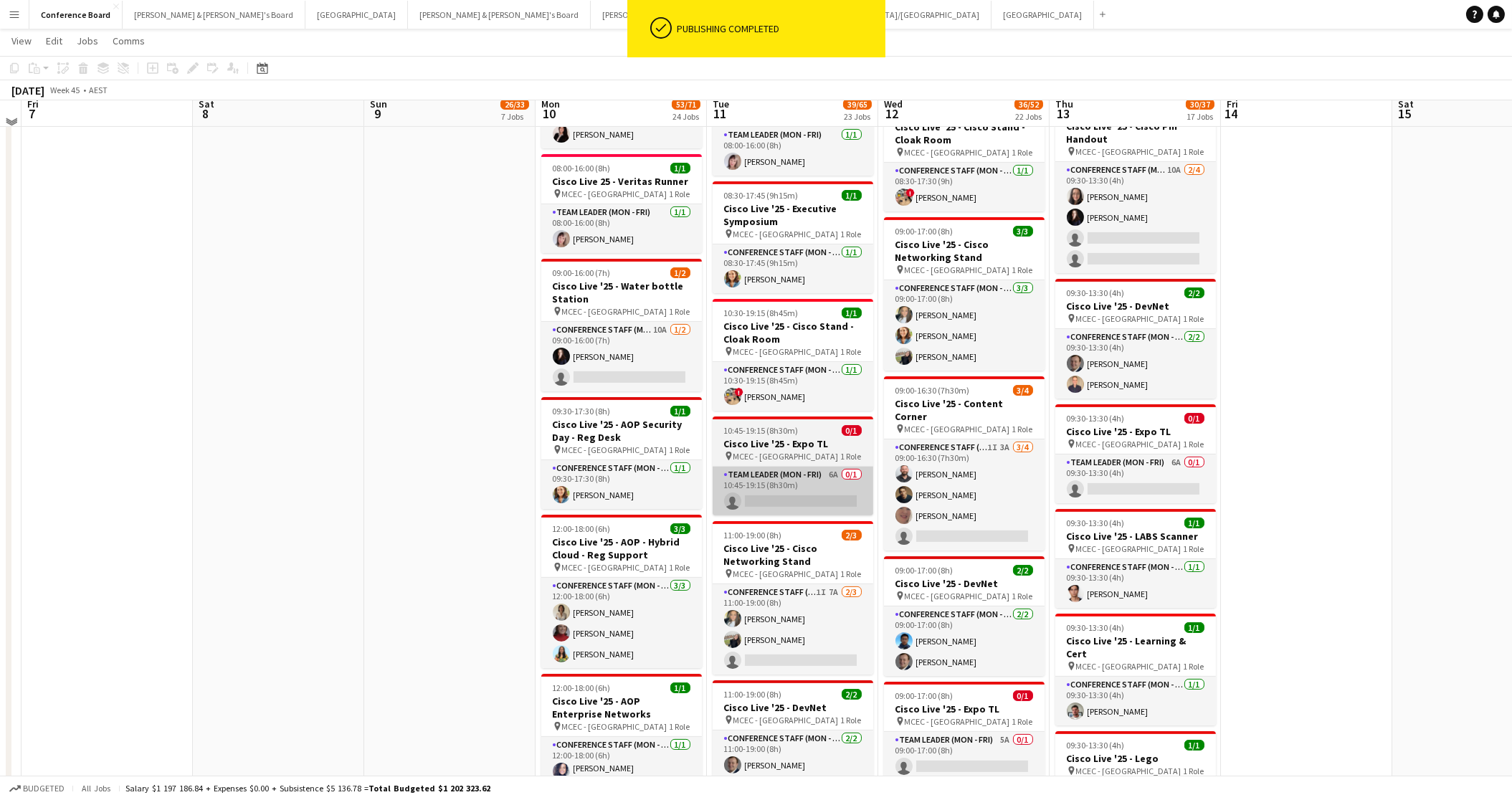
scroll to position [1326, 0]
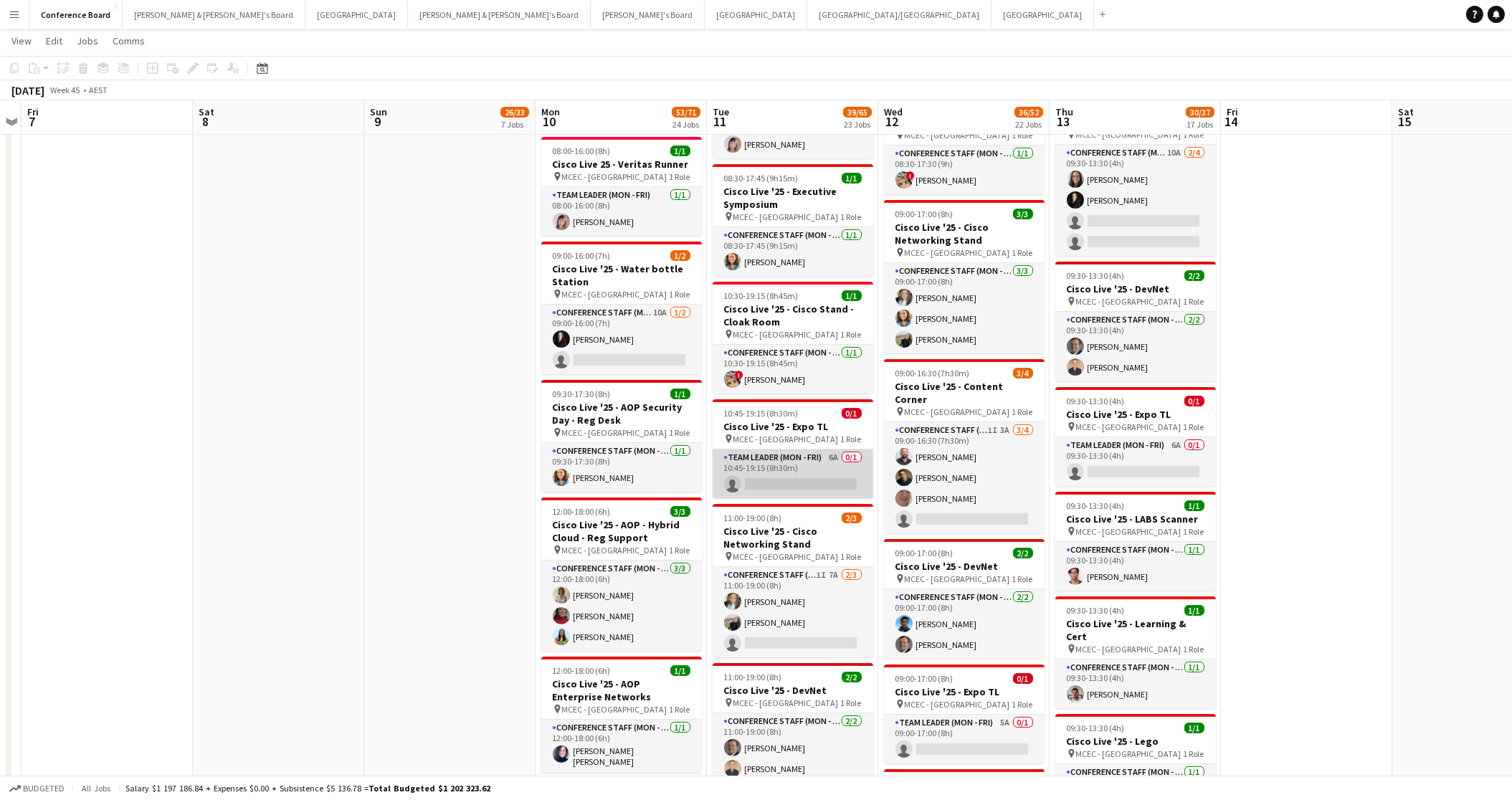
click at [791, 449] on app-card-role "Team Leader (Mon - Fri) 6A 0/1 10:45-19:15 (8h30m) single-neutral-actions" at bounding box center [793, 473] width 161 height 48
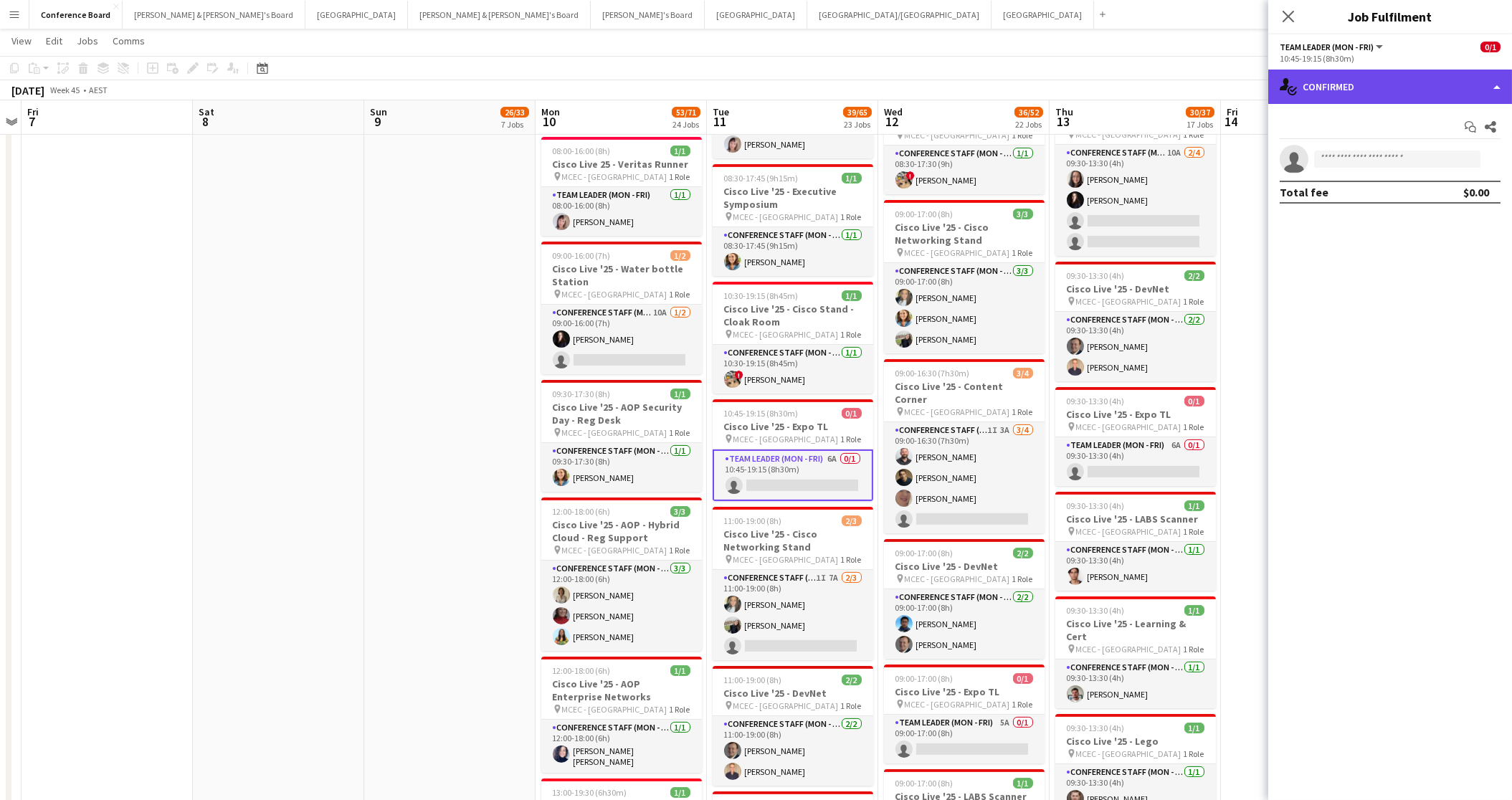
click at [1443, 87] on div "single-neutral-actions-check-2 Confirmed" at bounding box center [1390, 87] width 244 height 35
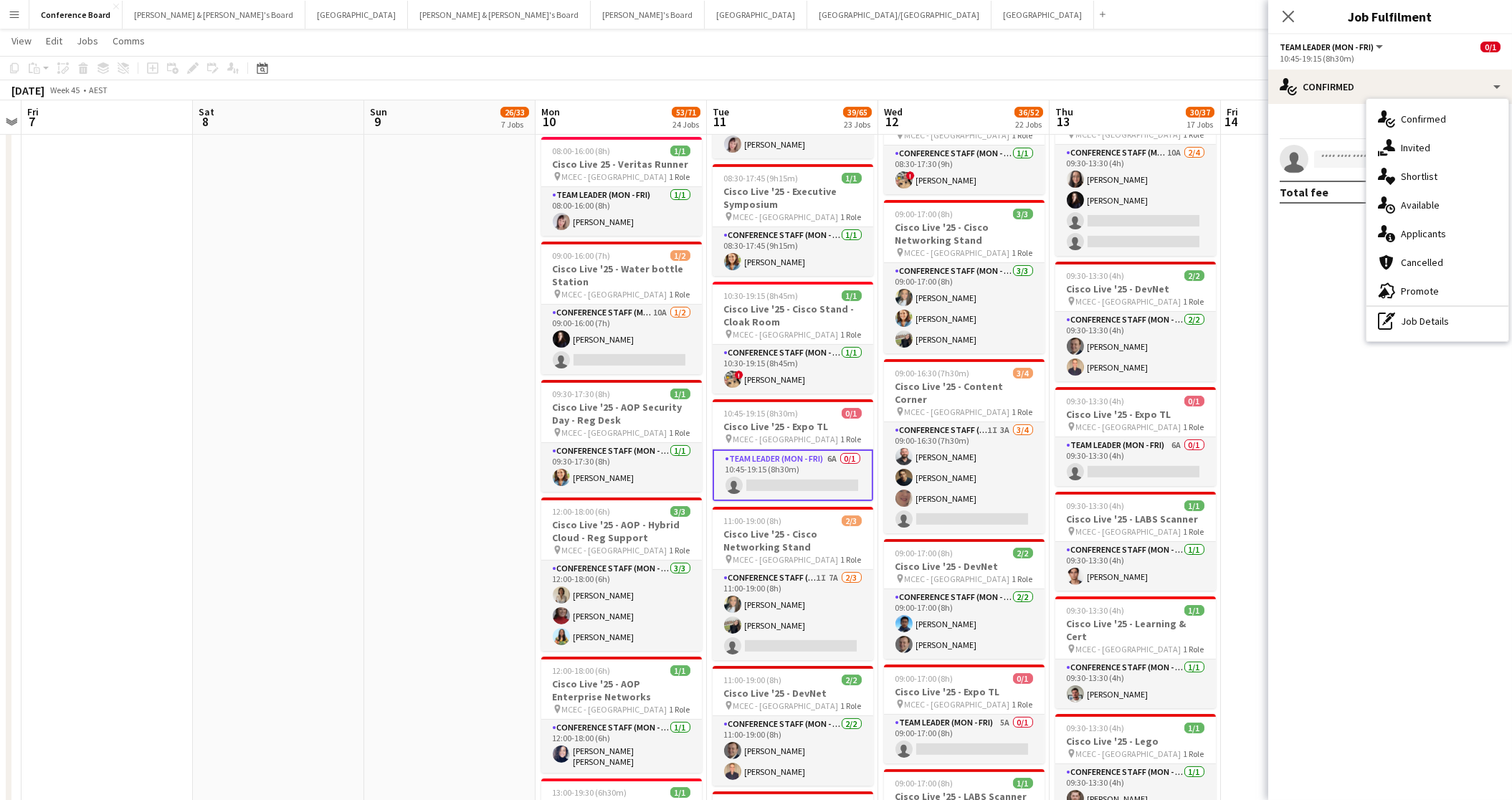
drag, startPoint x: 1438, startPoint y: 311, endPoint x: 1435, endPoint y: 257, distance: 54.1
click at [1438, 311] on div "pen-write Job Details" at bounding box center [1437, 320] width 142 height 28
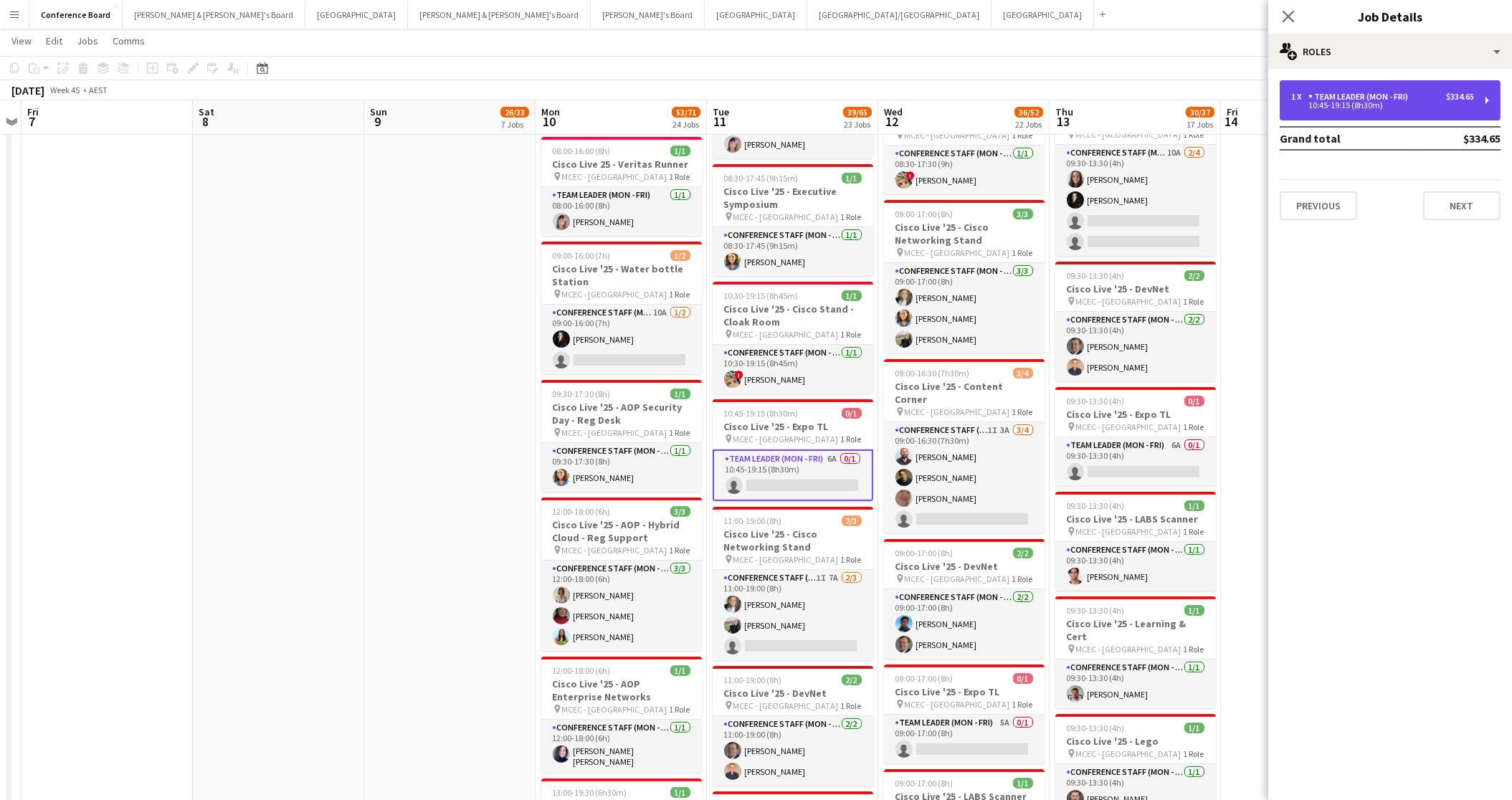
drag, startPoint x: 1403, startPoint y: 98, endPoint x: 1385, endPoint y: 114, distance: 24.1
click at [1402, 99] on div "Team Leader (Mon - Fri)" at bounding box center [1361, 96] width 105 height 10
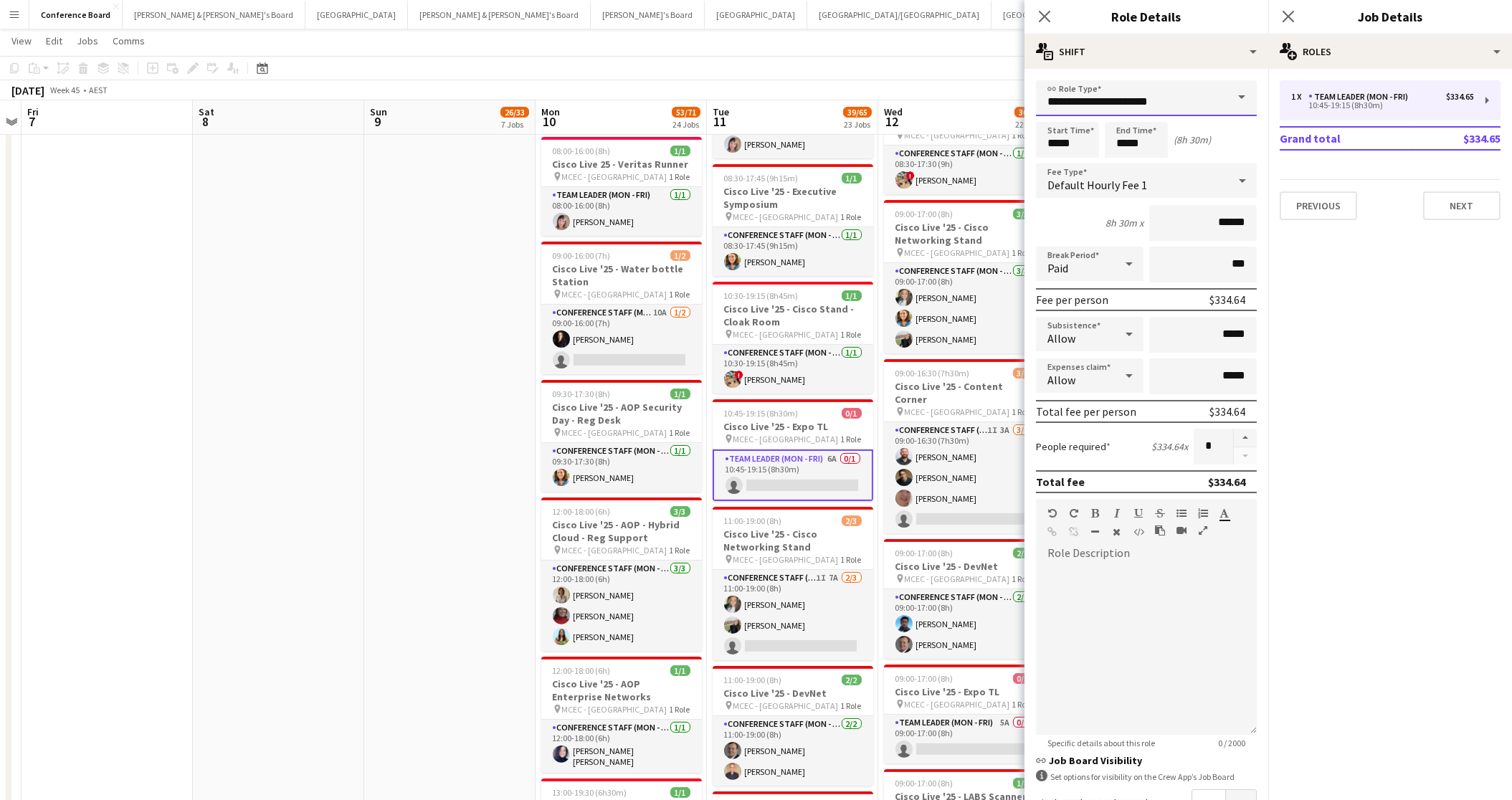
click at [1203, 108] on input "**********" at bounding box center [1146, 98] width 220 height 36
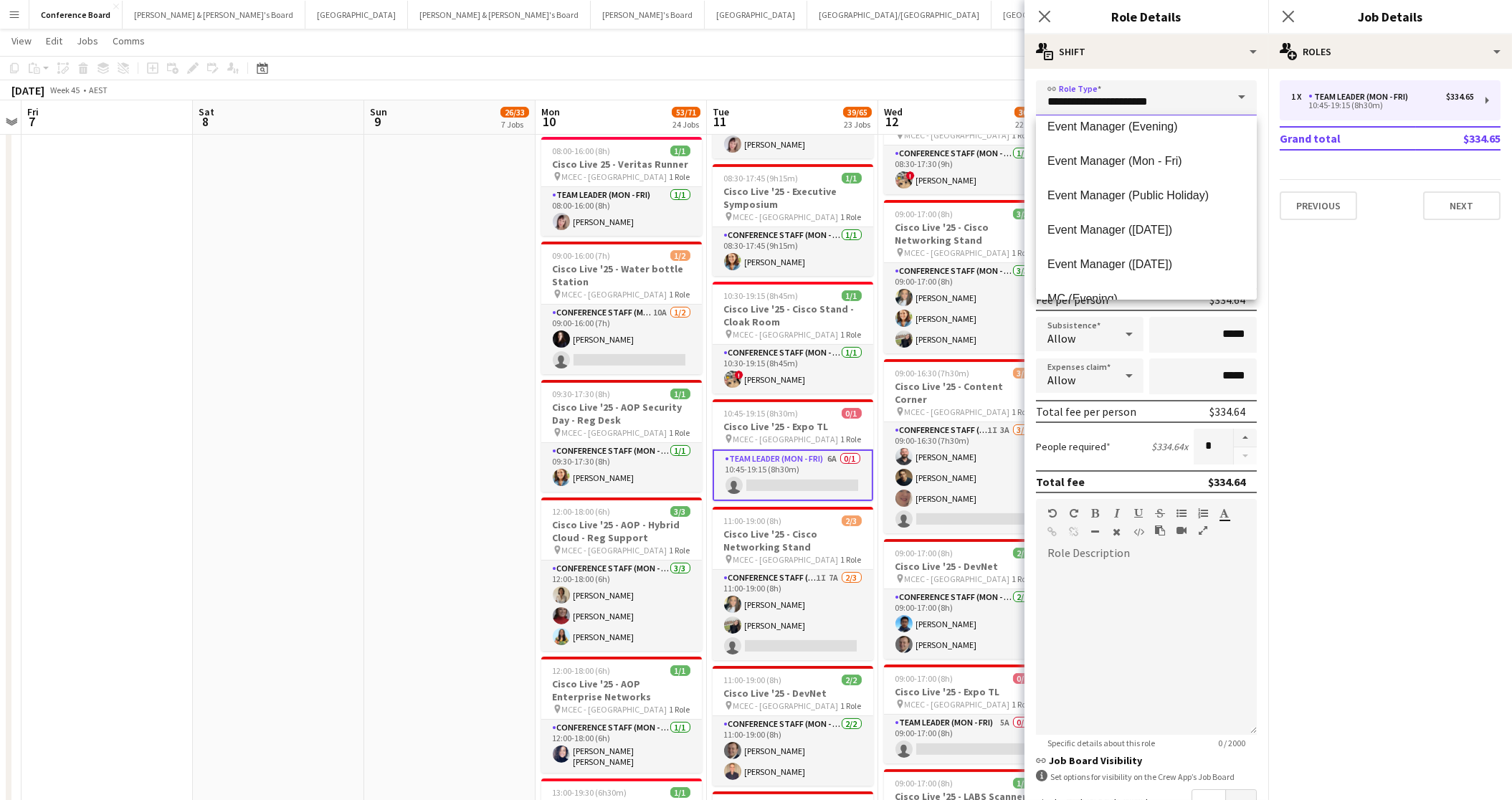
scroll to position [522, 0]
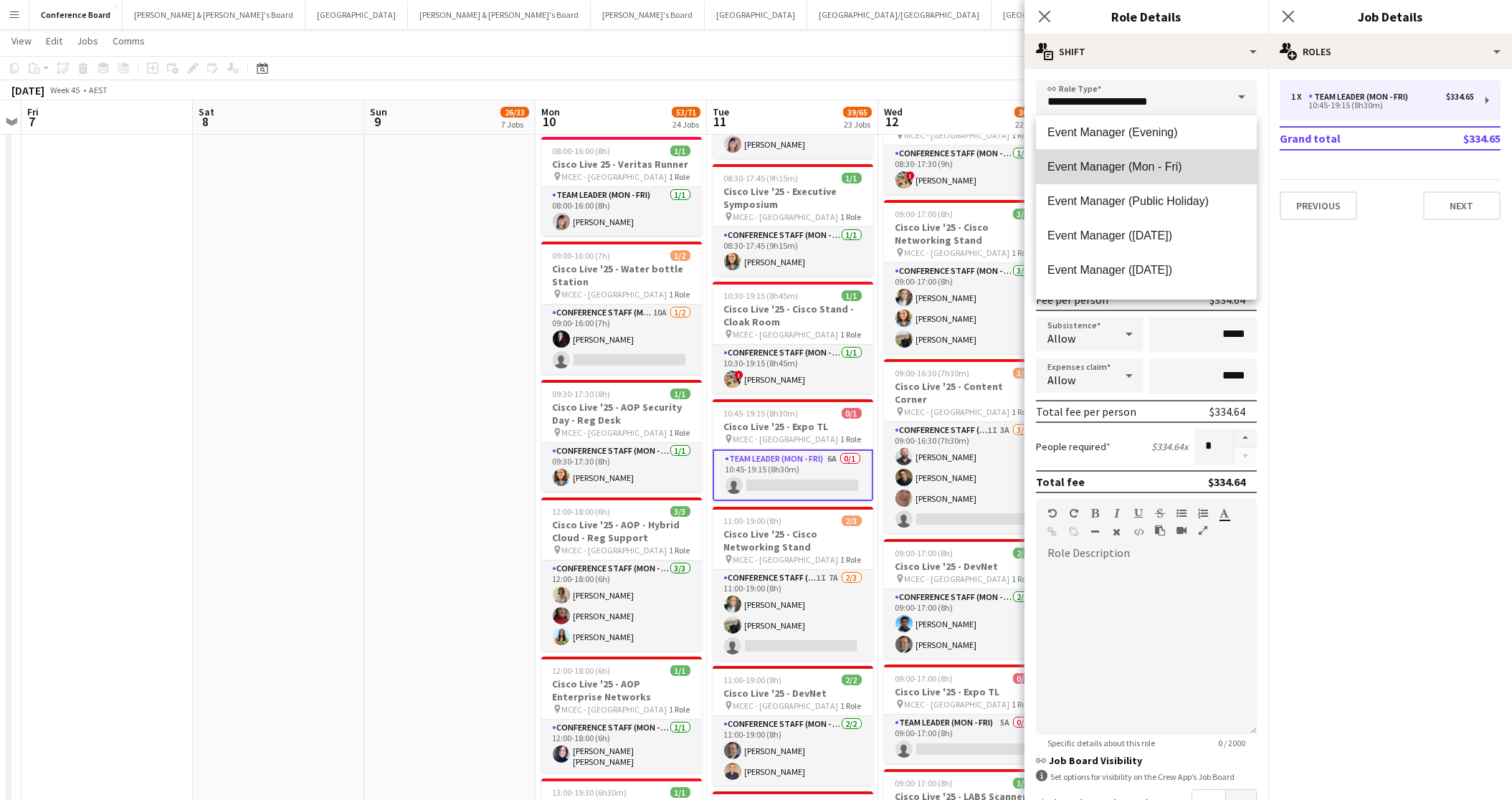
click at [1171, 165] on span "Event Manager (Mon - Fri)" at bounding box center [1146, 166] width 198 height 14
type input "**********"
type input "******"
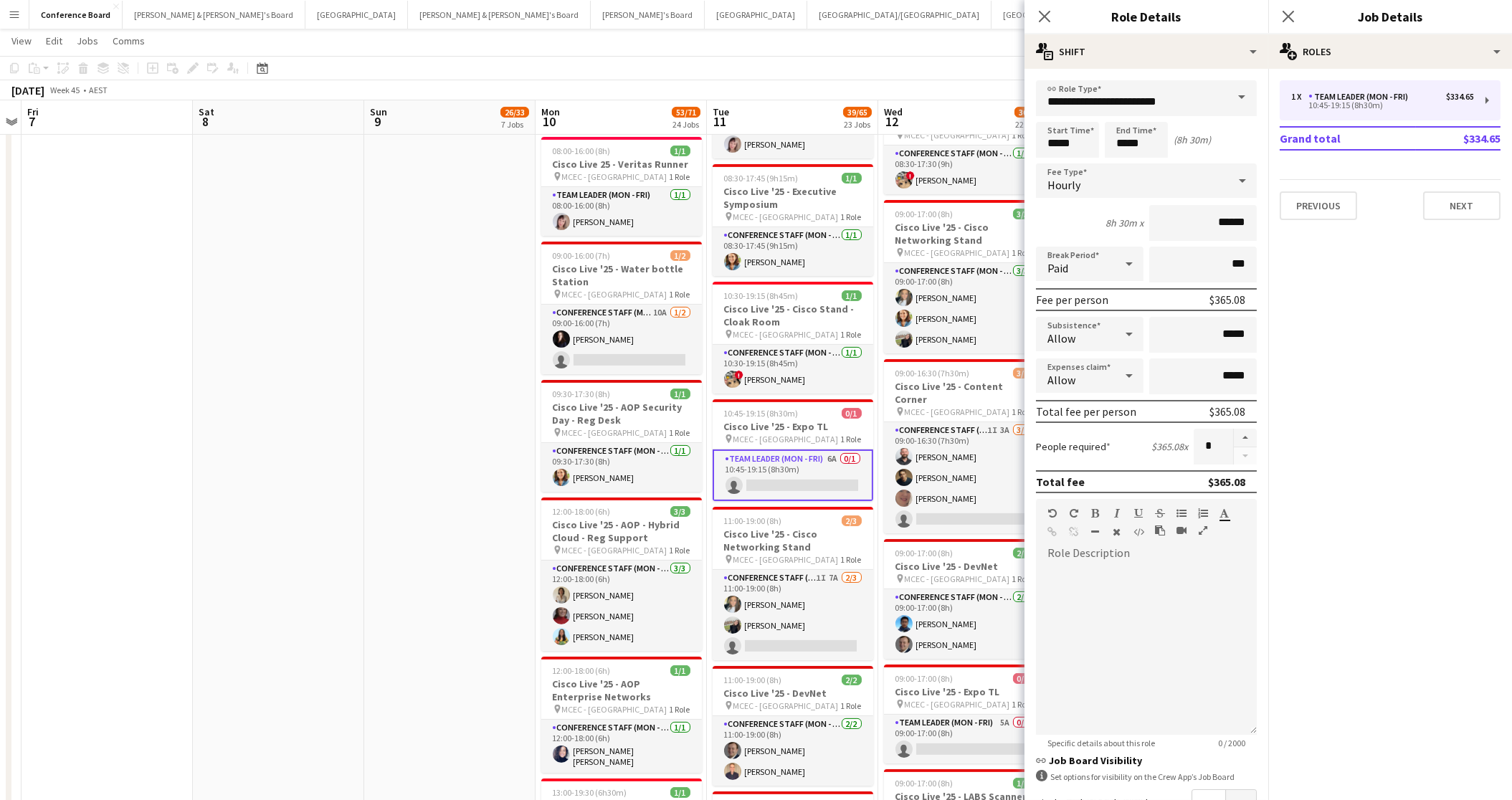
drag, startPoint x: 934, startPoint y: 63, endPoint x: 931, endPoint y: 72, distance: 9.5
click at [934, 63] on app-toolbar "Copy Paste Paste Command V Paste with crew Command Shift V Paste linked Job [GE…" at bounding box center [756, 68] width 1512 height 25
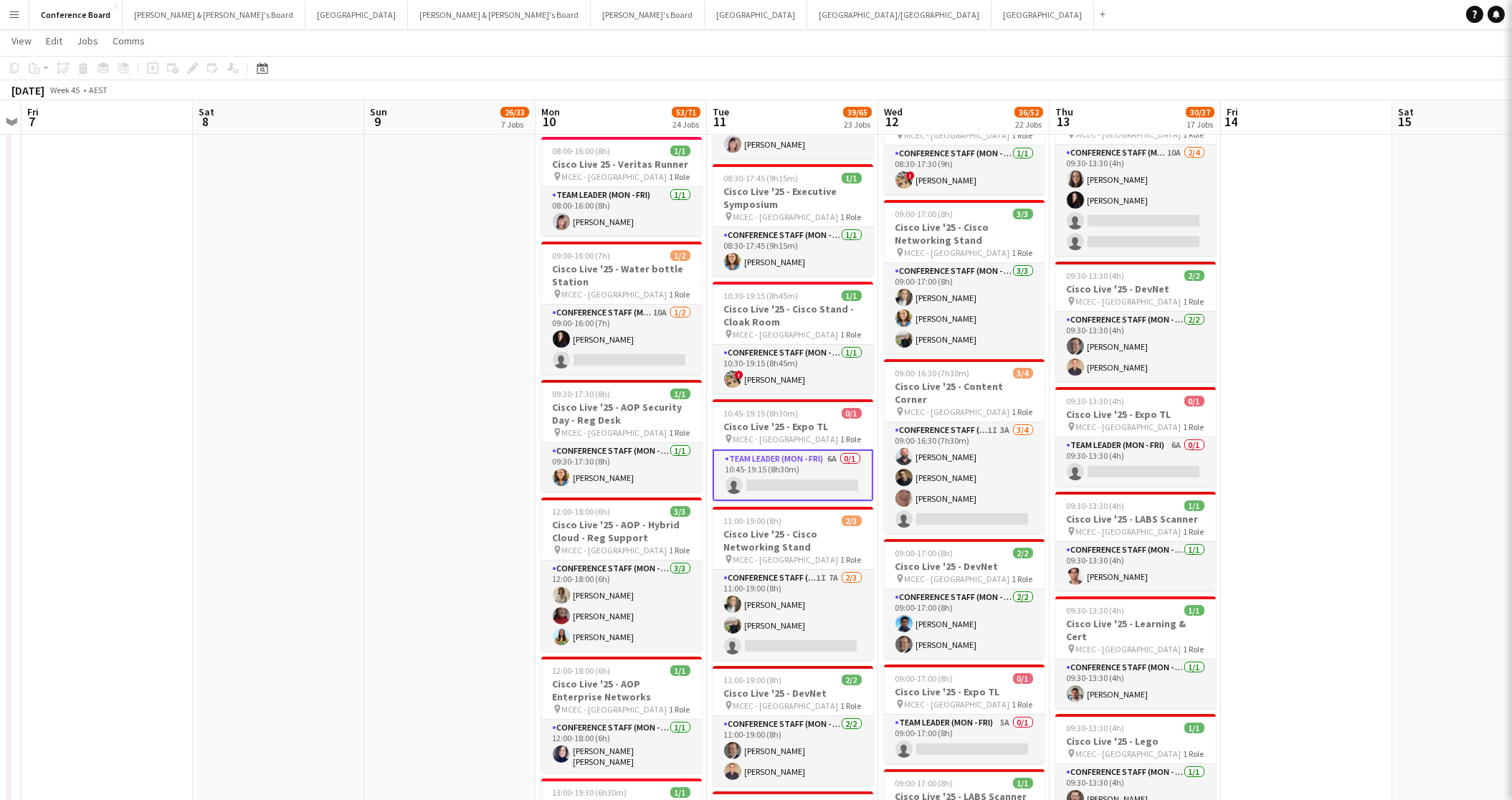
scroll to position [0, 0]
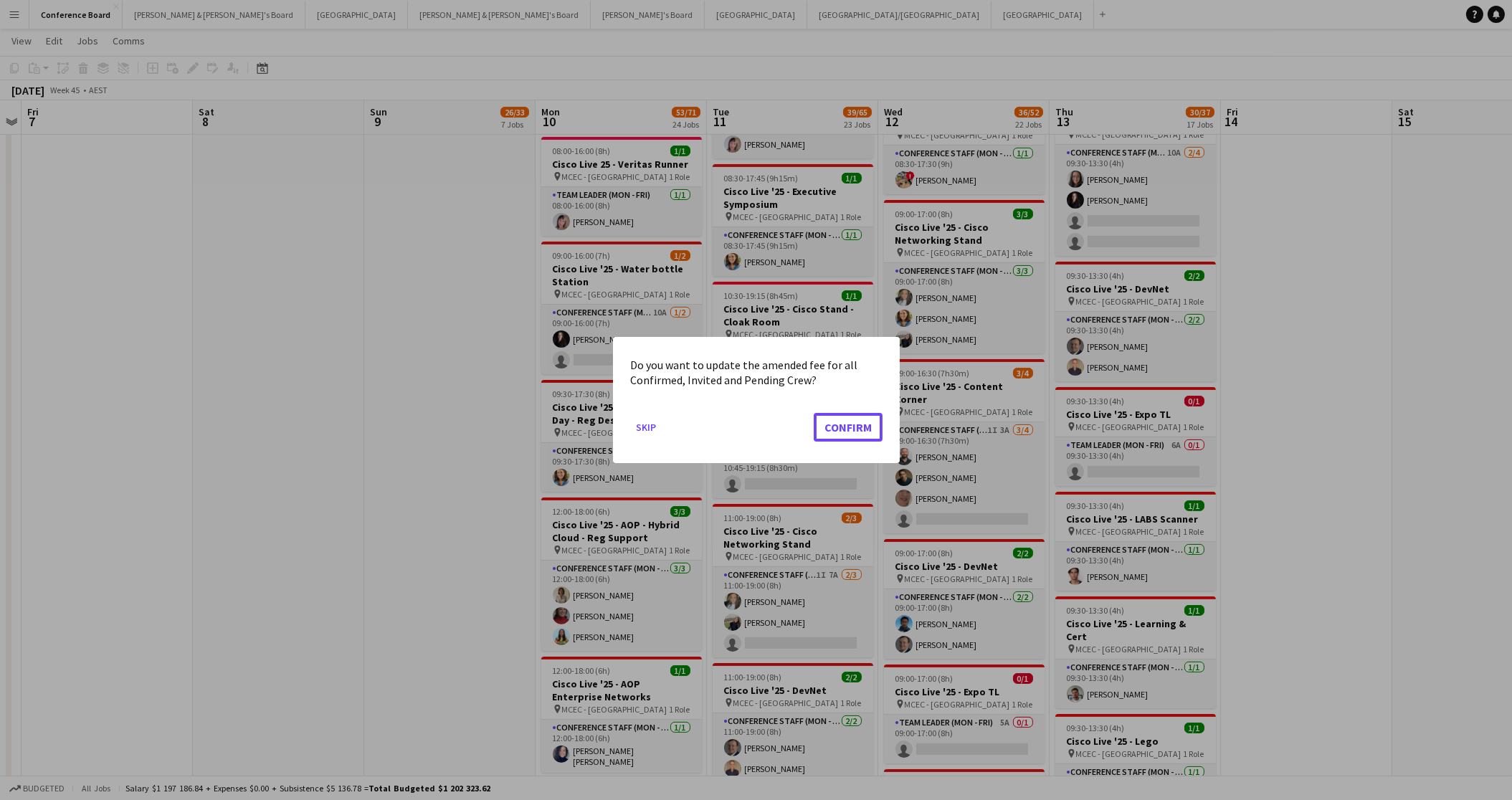
drag, startPoint x: 841, startPoint y: 432, endPoint x: 860, endPoint y: 389, distance: 47.0
click at [841, 431] on button "Confirm" at bounding box center [848, 426] width 69 height 28
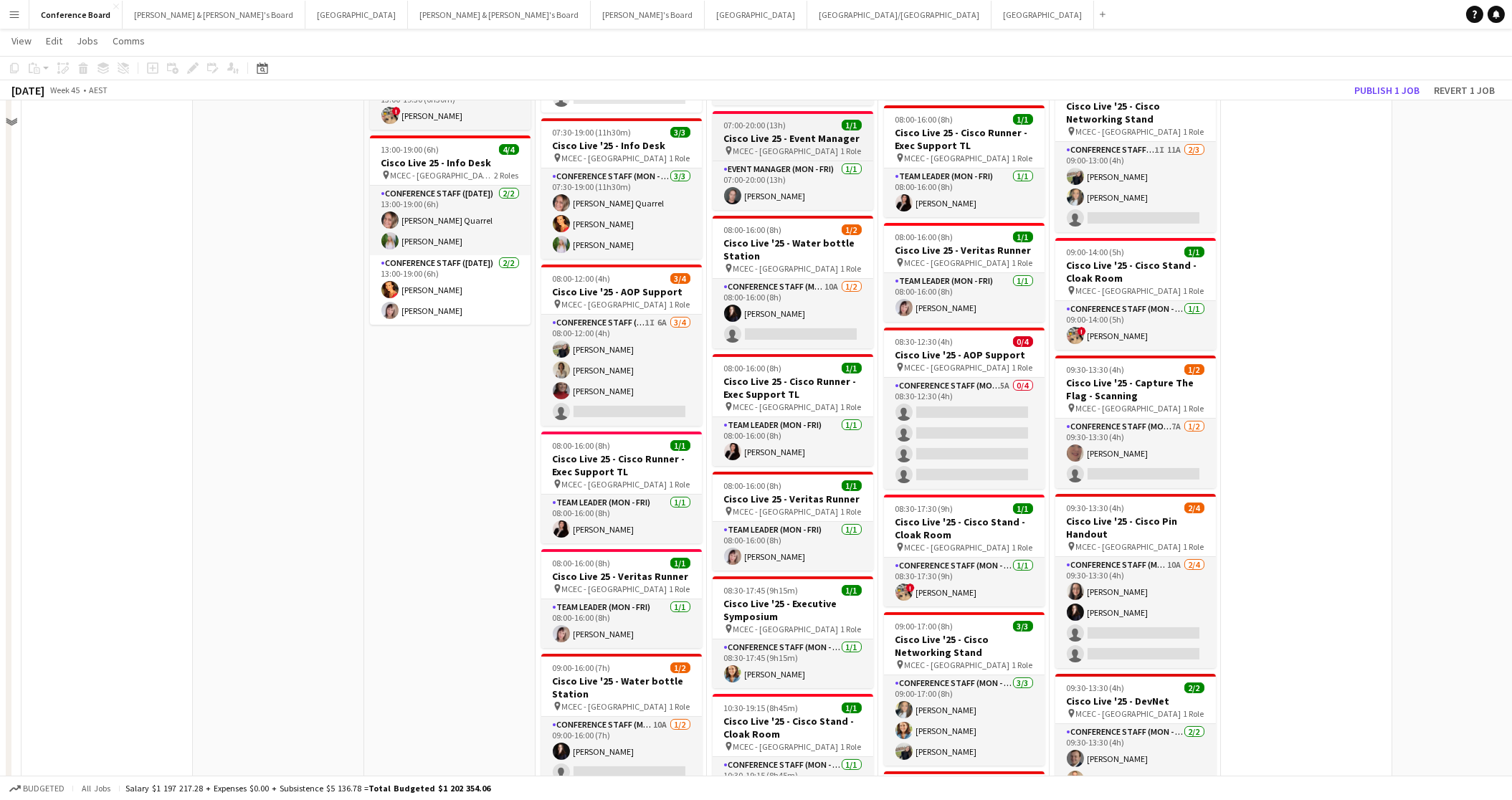
scroll to position [764, 0]
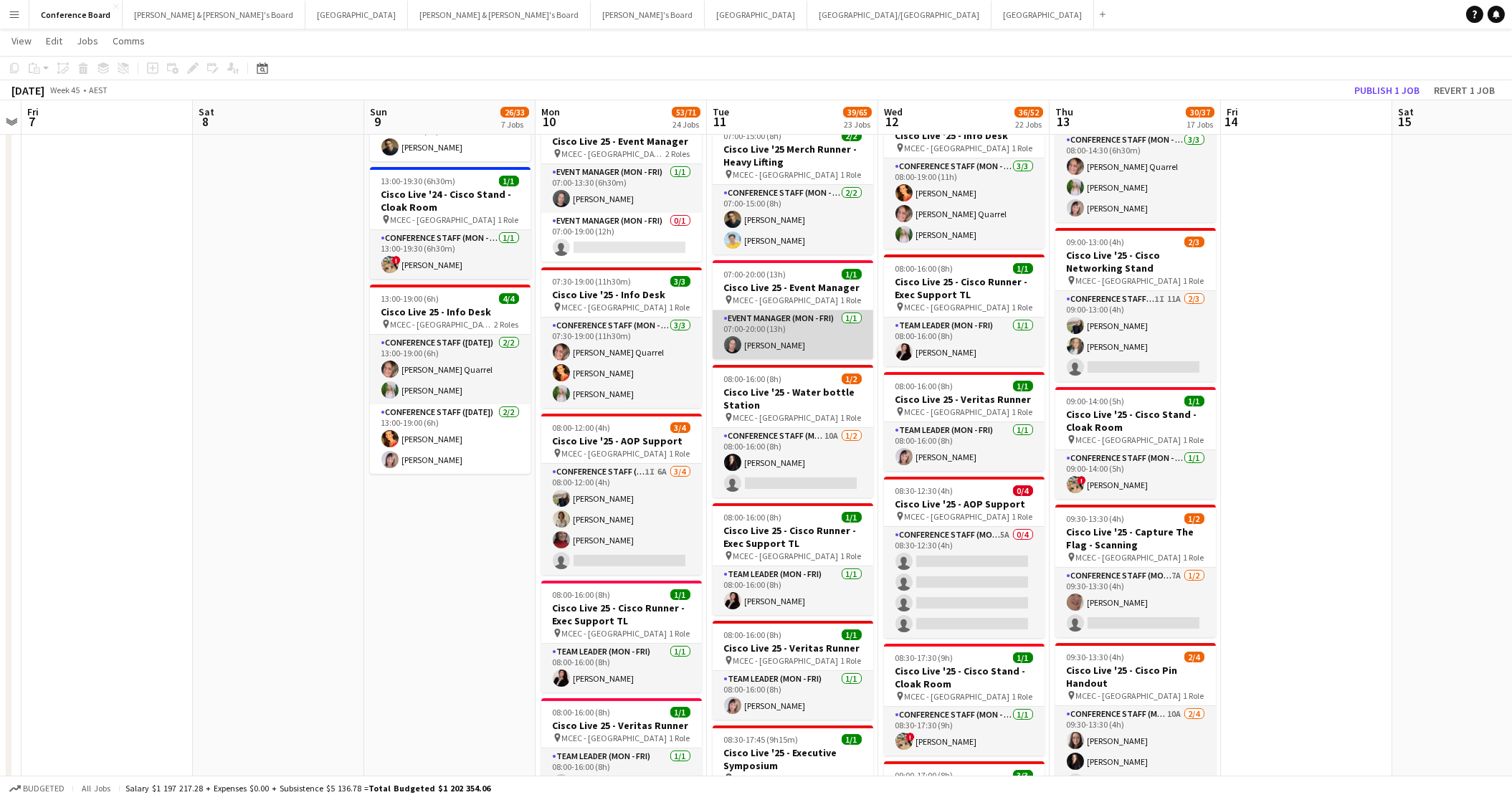
drag, startPoint x: 778, startPoint y: 343, endPoint x: 789, endPoint y: 337, distance: 12.5
click at [778, 343] on app-card-role "Event Manager (Mon - Fri) 1/1 07:00-20:00 (13h) Jy Samon" at bounding box center [793, 334] width 161 height 48
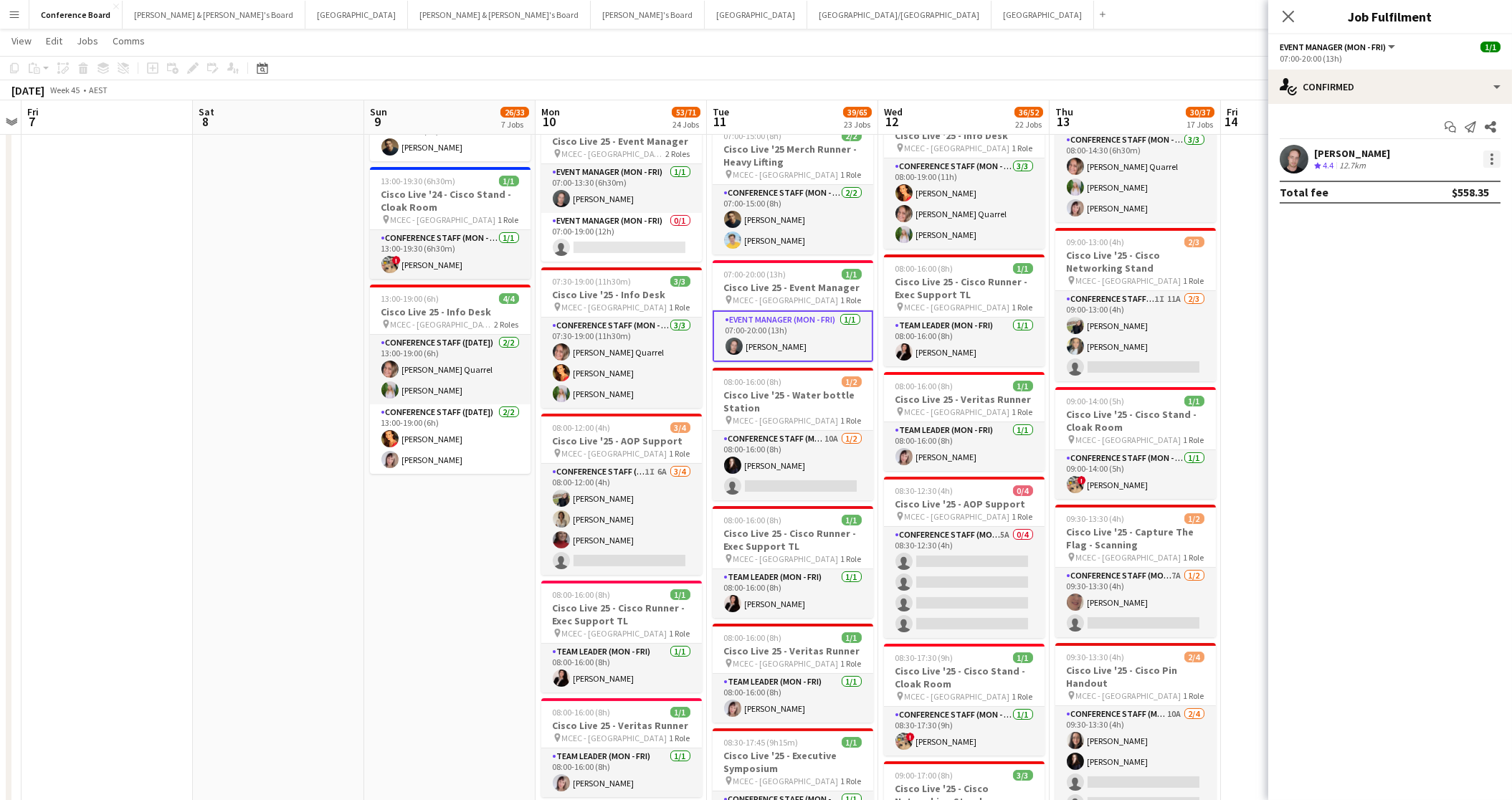
click at [1495, 157] on div at bounding box center [1492, 159] width 17 height 17
drag, startPoint x: 1465, startPoint y: 221, endPoint x: 1430, endPoint y: 230, distance: 36.1
click at [1465, 221] on span "Switch crew" at bounding box center [1445, 220] width 89 height 13
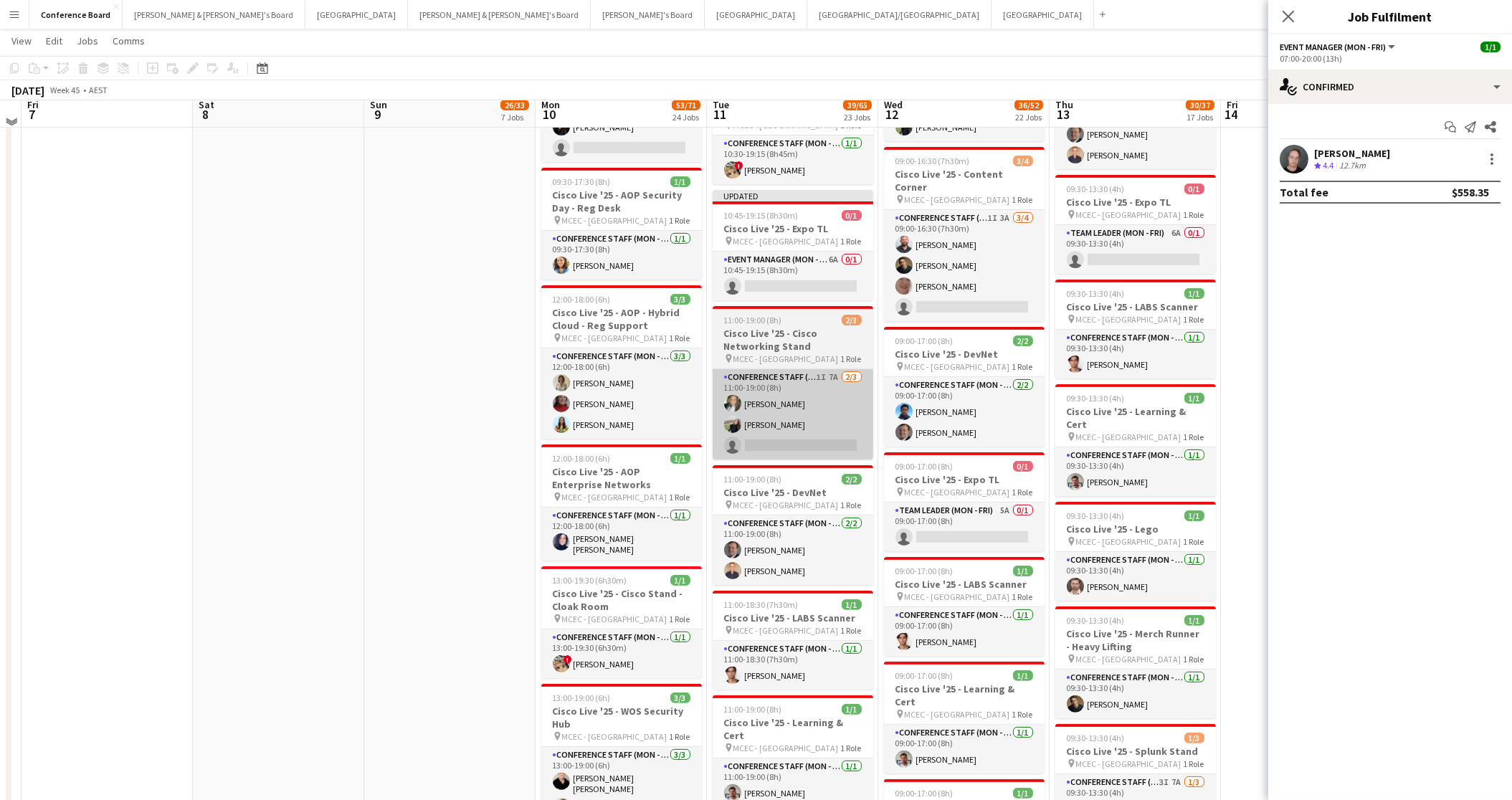
scroll to position [1563, 0]
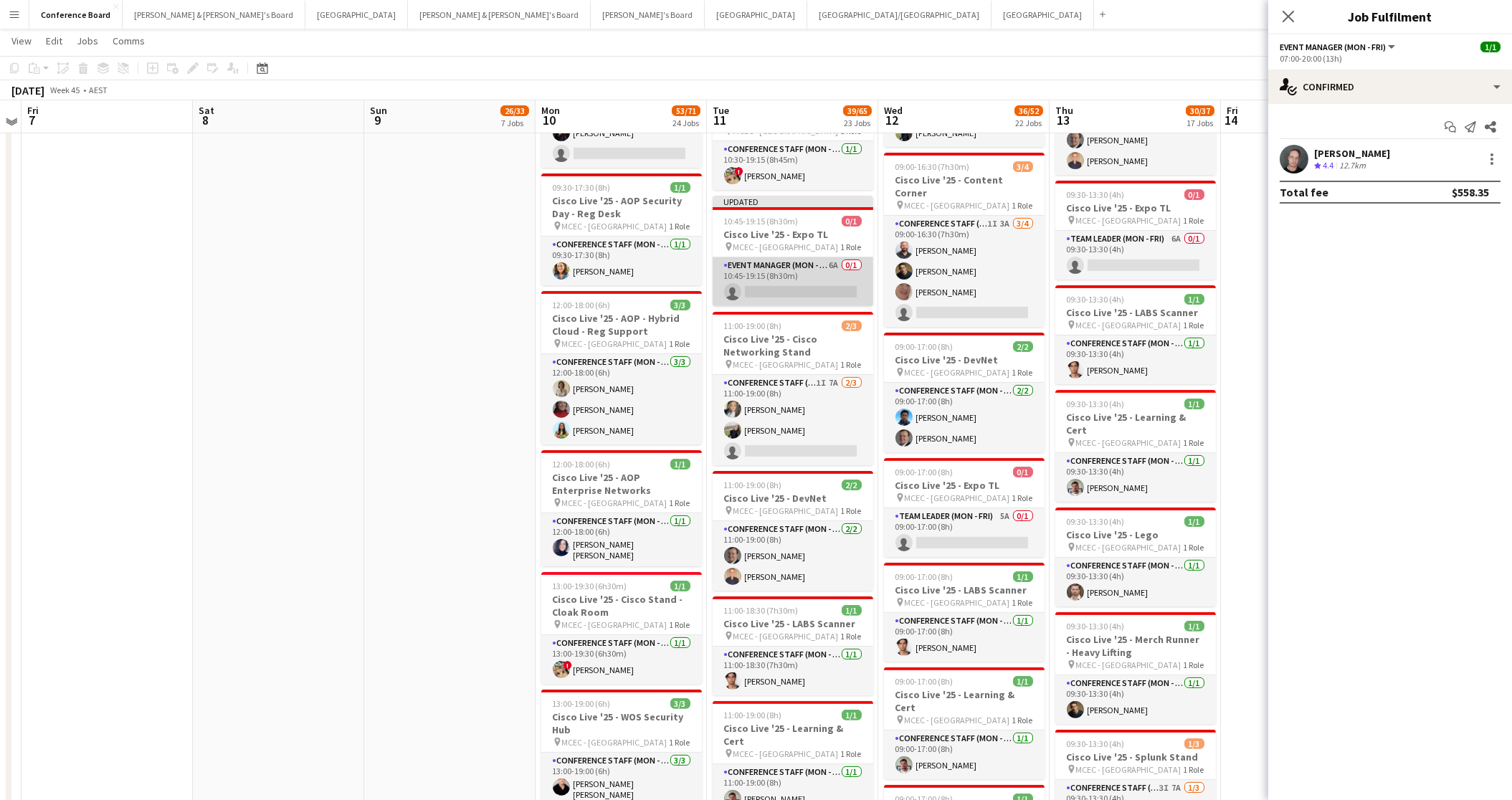
click at [826, 265] on app-card-role "Event Manager (Mon - Fri) 6A 0/1 10:45-19:15 (8h30m) single-neutral-actions" at bounding box center [793, 281] width 161 height 48
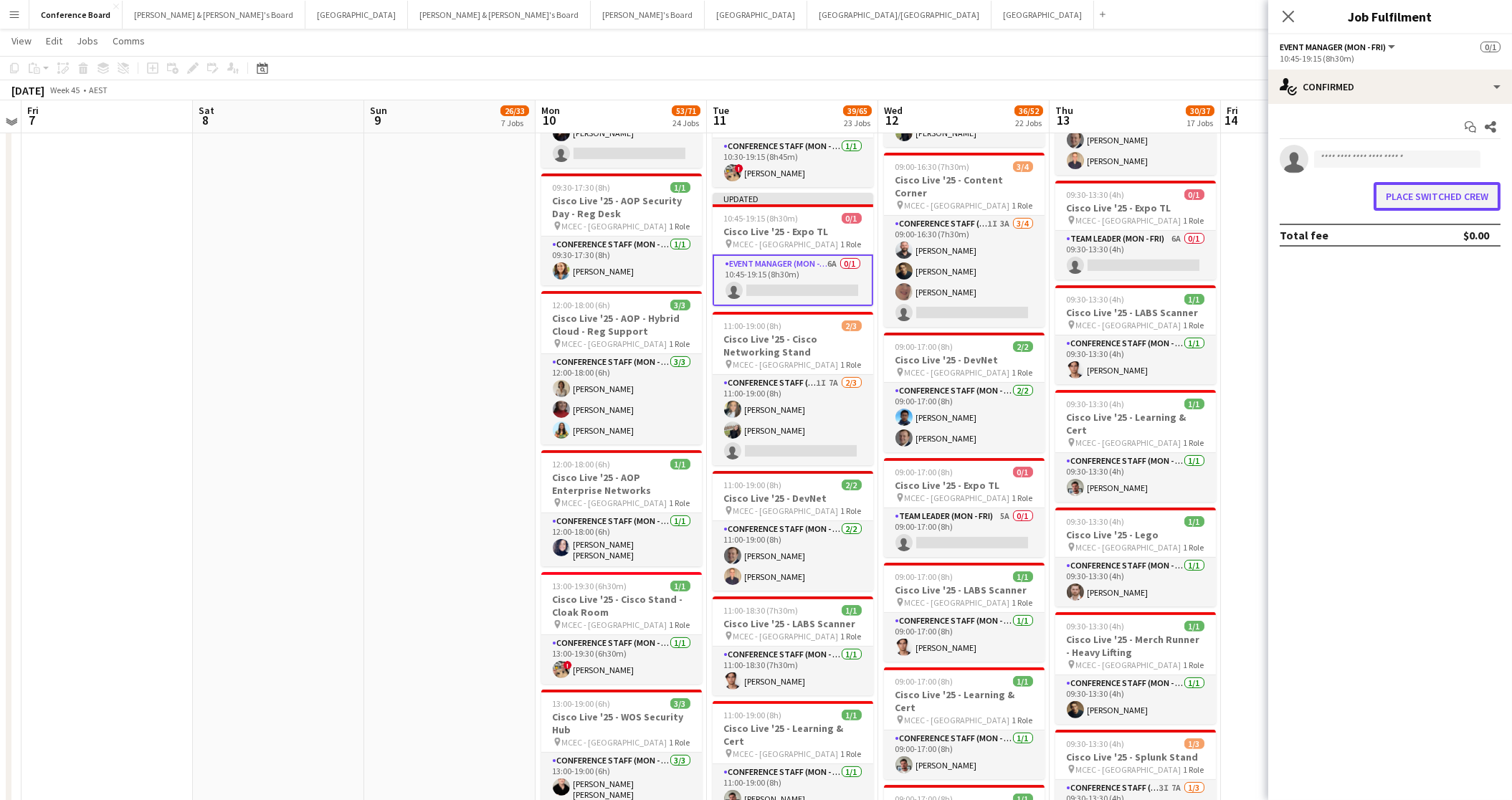
click at [1419, 191] on button "Place switched crew" at bounding box center [1437, 196] width 127 height 28
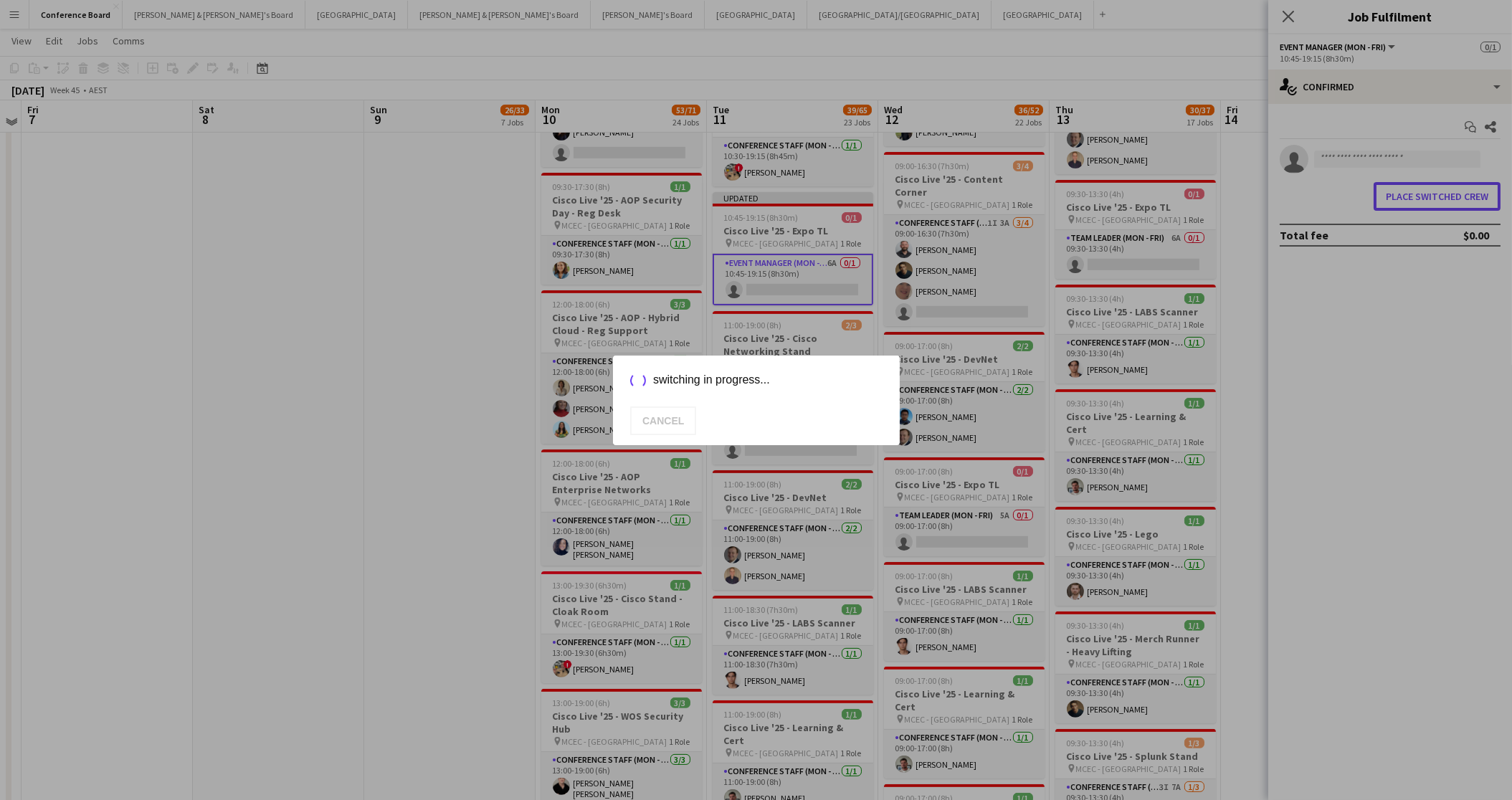
scroll to position [0, 0]
click at [1151, 51] on body "Menu Boards Boards Boards All jobs Status Workforce Workforce My Workforce Recr…" at bounding box center [756, 303] width 1512 height 3732
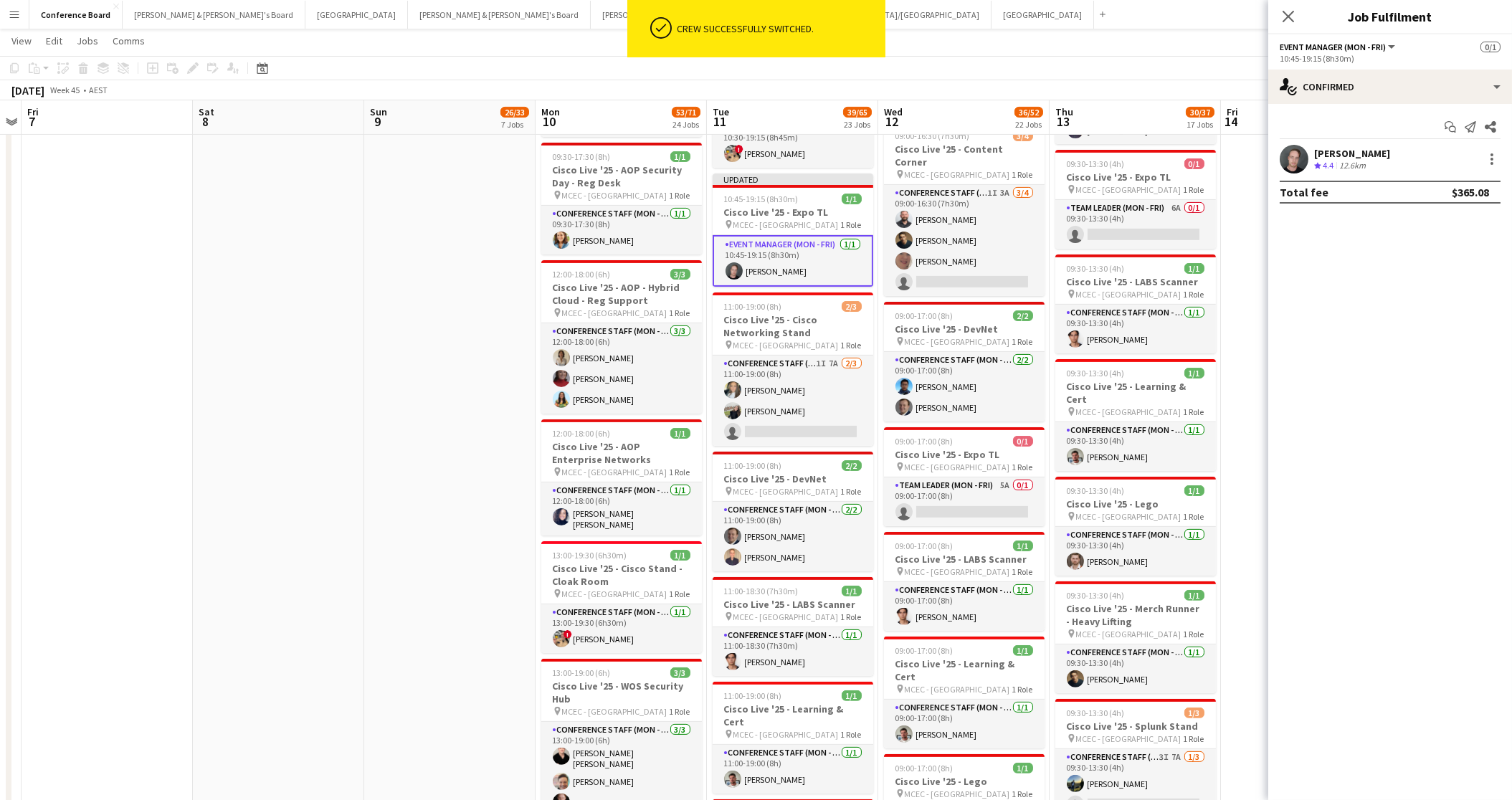
scroll to position [1563, 0]
click at [1201, 69] on app-toolbar "Copy Paste Paste Command V Paste with crew Command Shift V Paste linked Job [GE…" at bounding box center [756, 68] width 1512 height 25
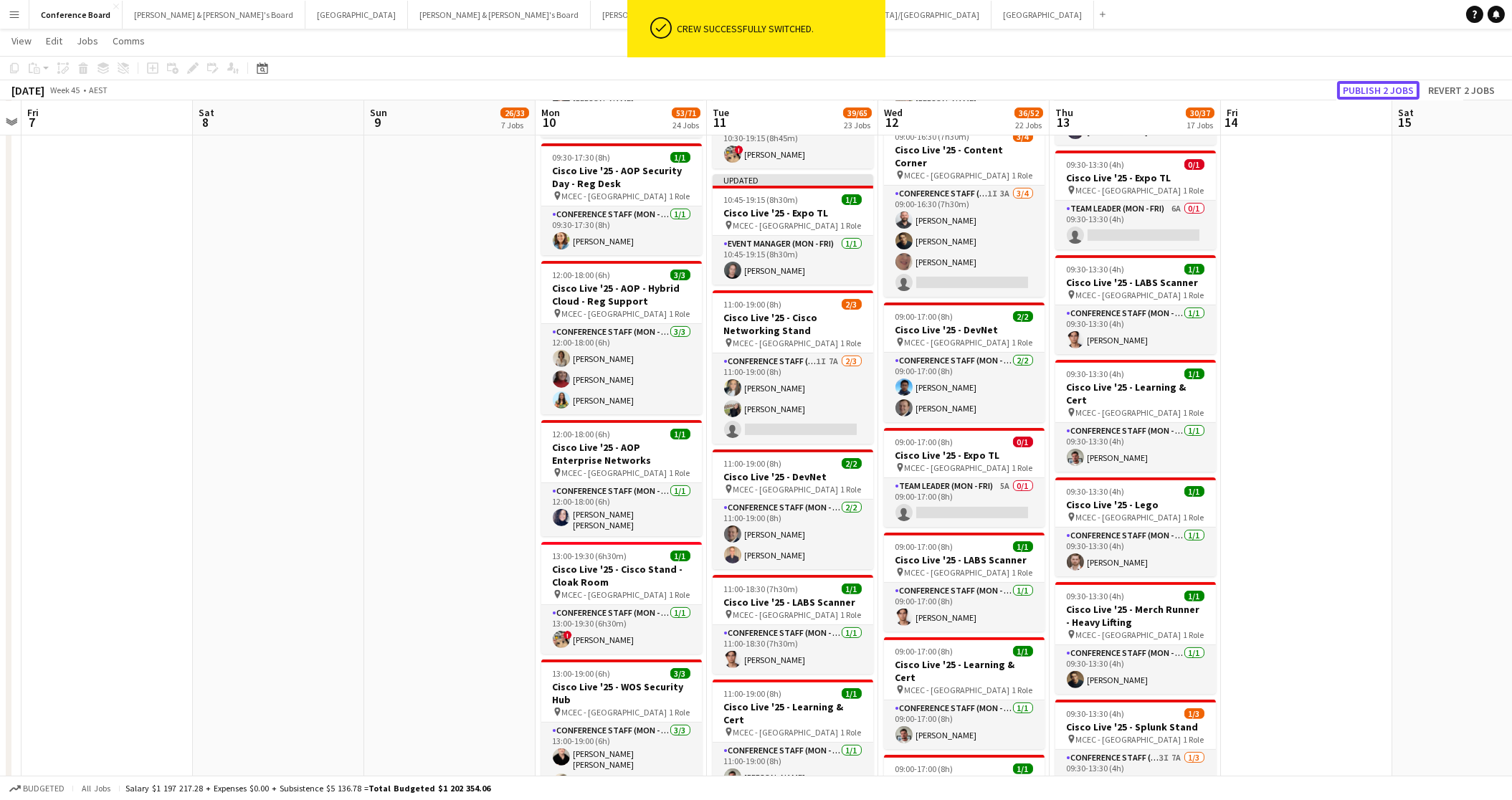
drag, startPoint x: 1365, startPoint y: 90, endPoint x: 1363, endPoint y: 101, distance: 11.2
click at [1365, 90] on button "Publish 2 jobs" at bounding box center [1378, 91] width 82 height 18
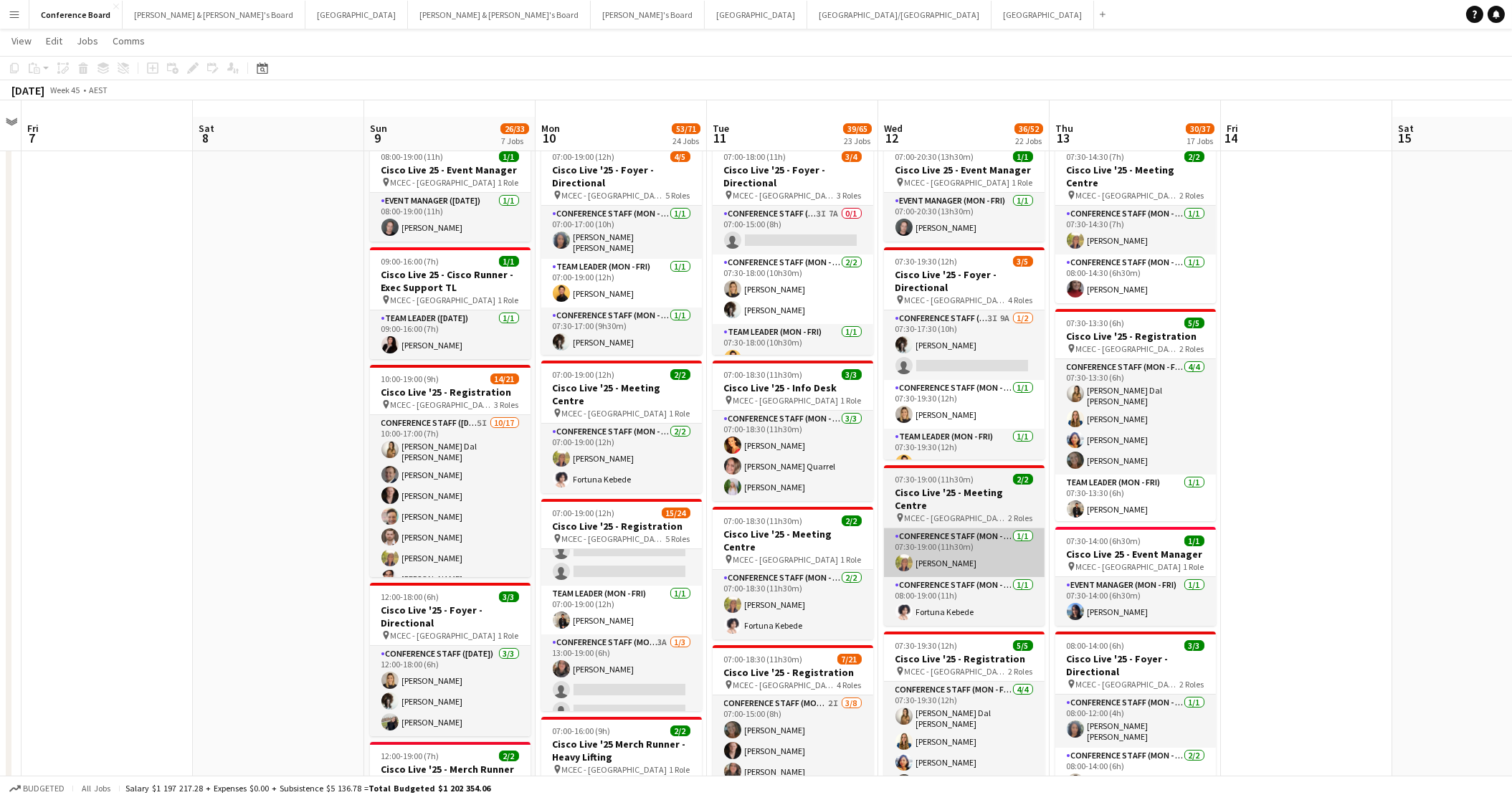
scroll to position [0, 0]
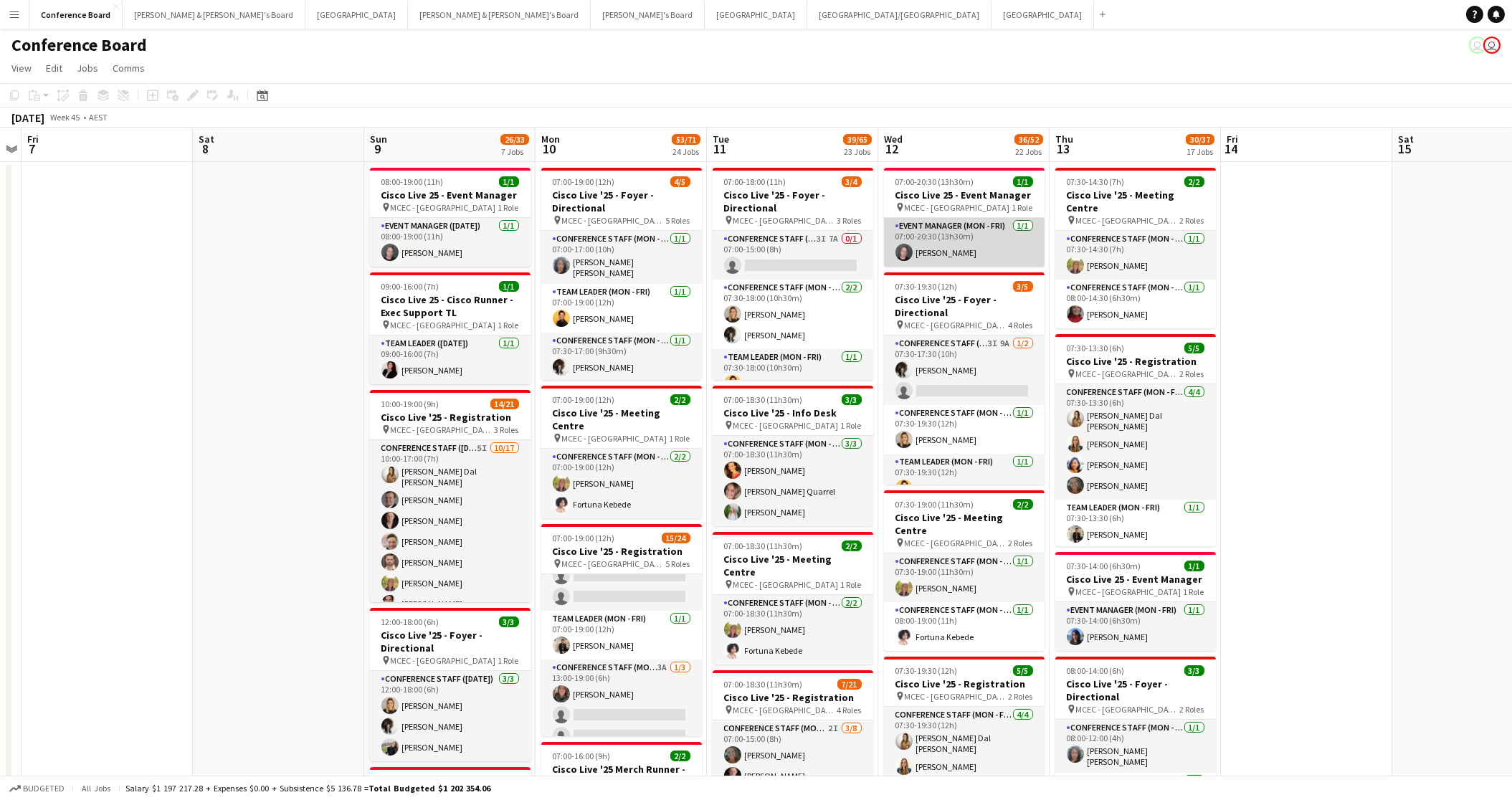
click at [958, 246] on app-card-role "Event Manager (Mon - Fri) 1/1 07:00-20:30 (13h30m) Jy Samon" at bounding box center [964, 241] width 161 height 48
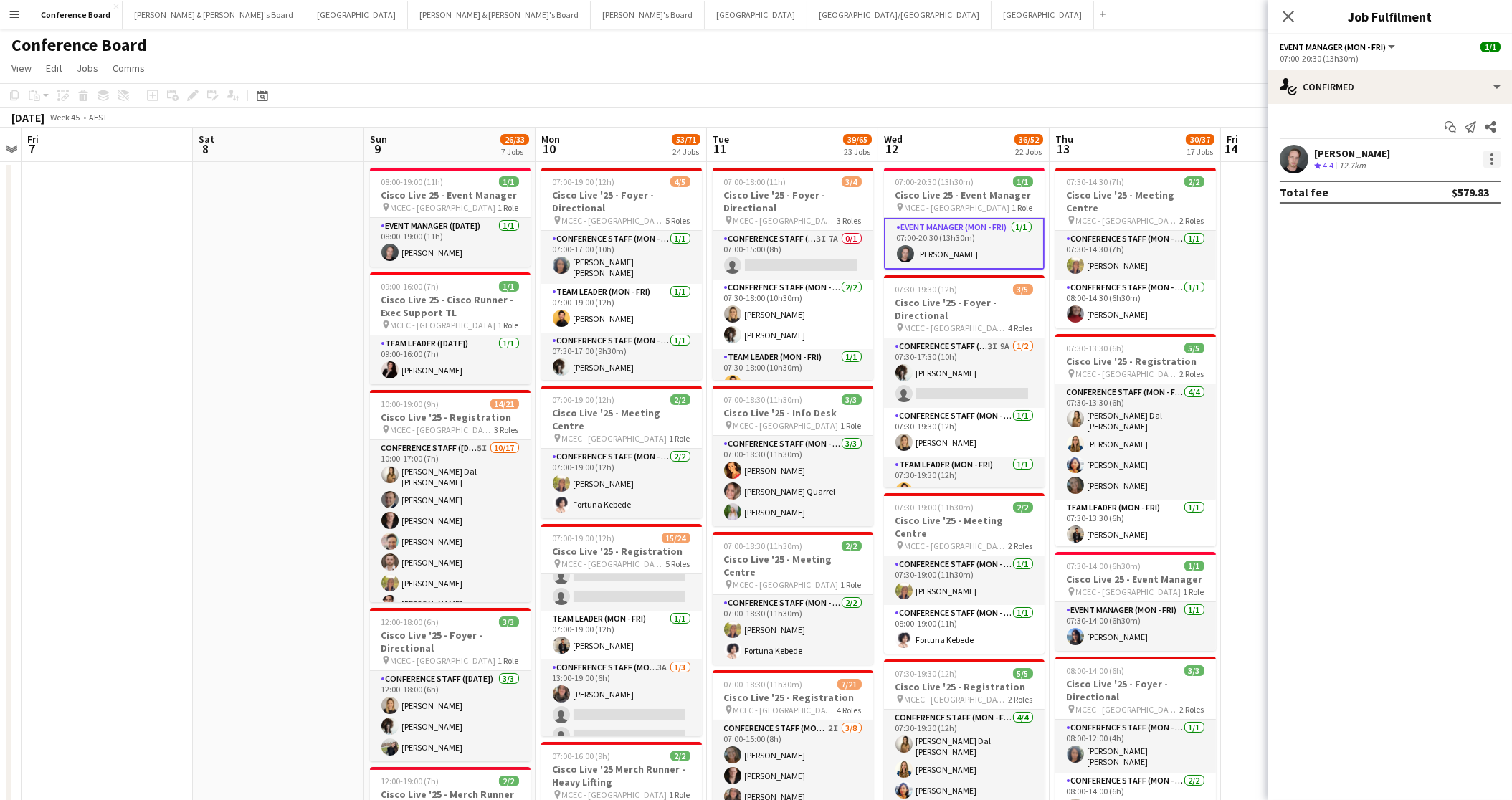
click at [1495, 156] on div at bounding box center [1492, 159] width 17 height 17
drag, startPoint x: 1467, startPoint y: 220, endPoint x: 1448, endPoint y: 227, distance: 20.2
click at [1466, 220] on span "Switch crew" at bounding box center [1445, 220] width 89 height 13
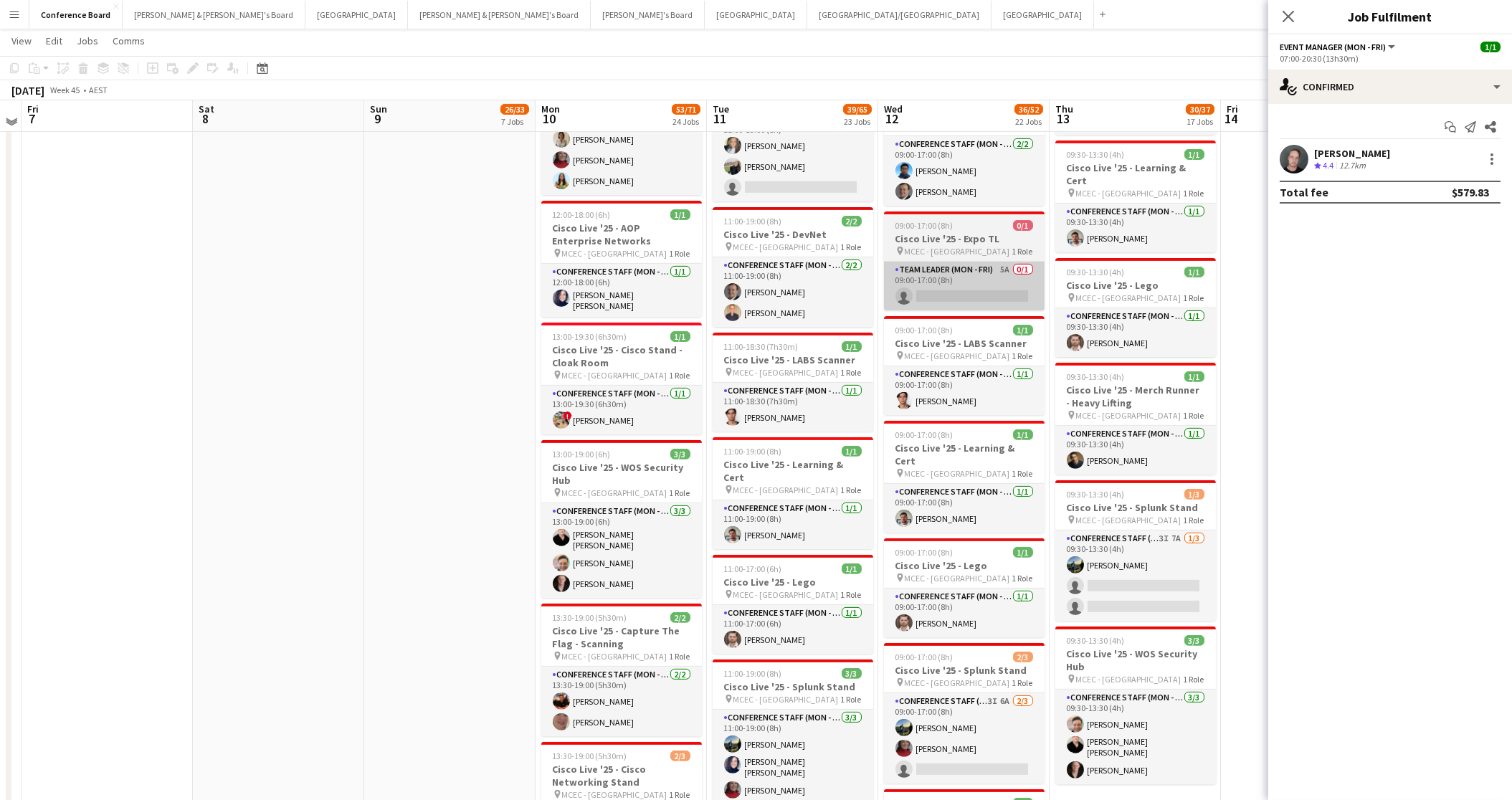
scroll to position [1814, 0]
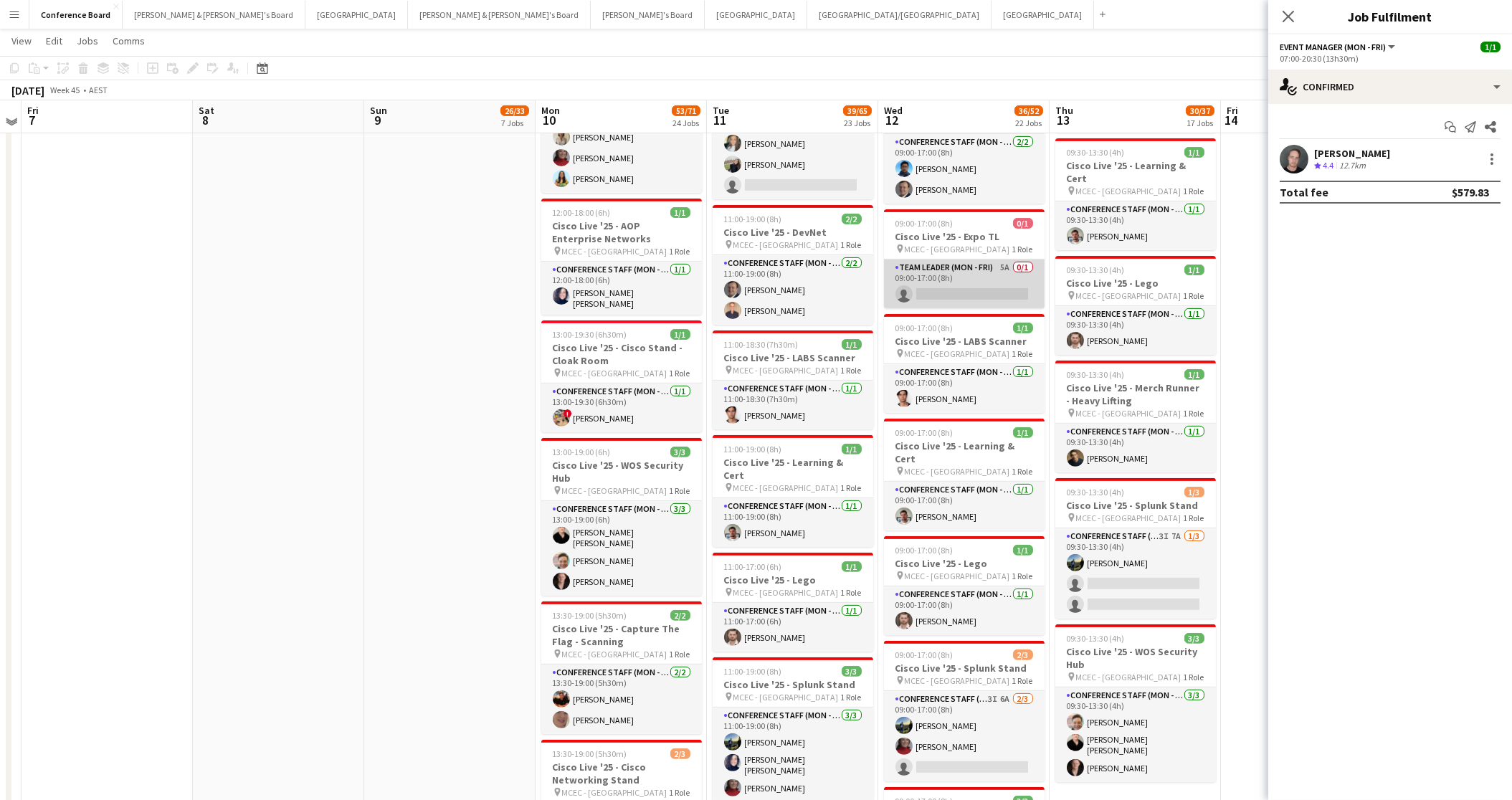
click at [987, 262] on app-card-role "Team Leader (Mon - Fri) 5A 0/1 09:00-17:00 (8h) single-neutral-actions" at bounding box center [964, 283] width 161 height 48
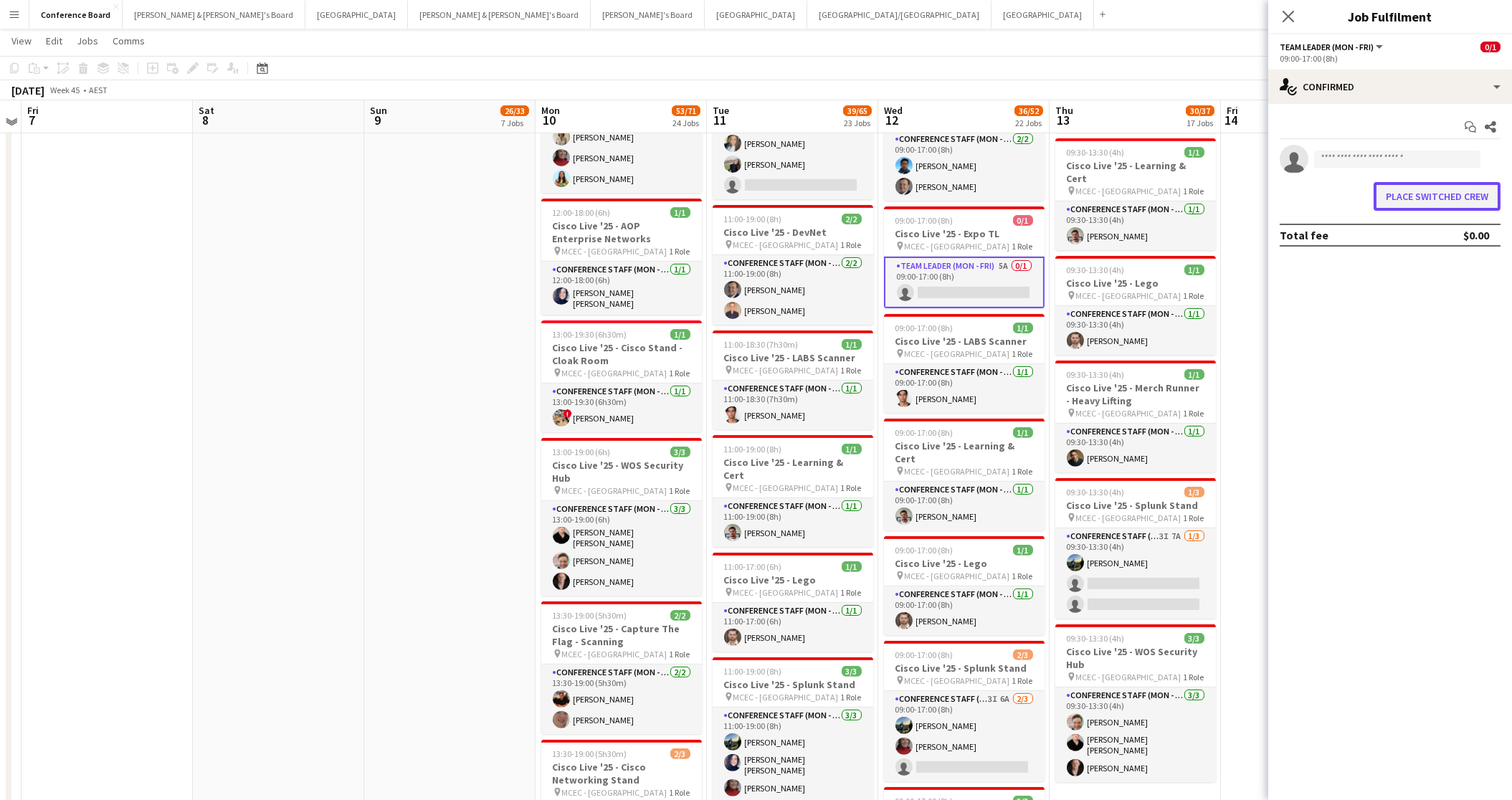
click at [1448, 195] on button "Place switched crew" at bounding box center [1437, 196] width 127 height 28
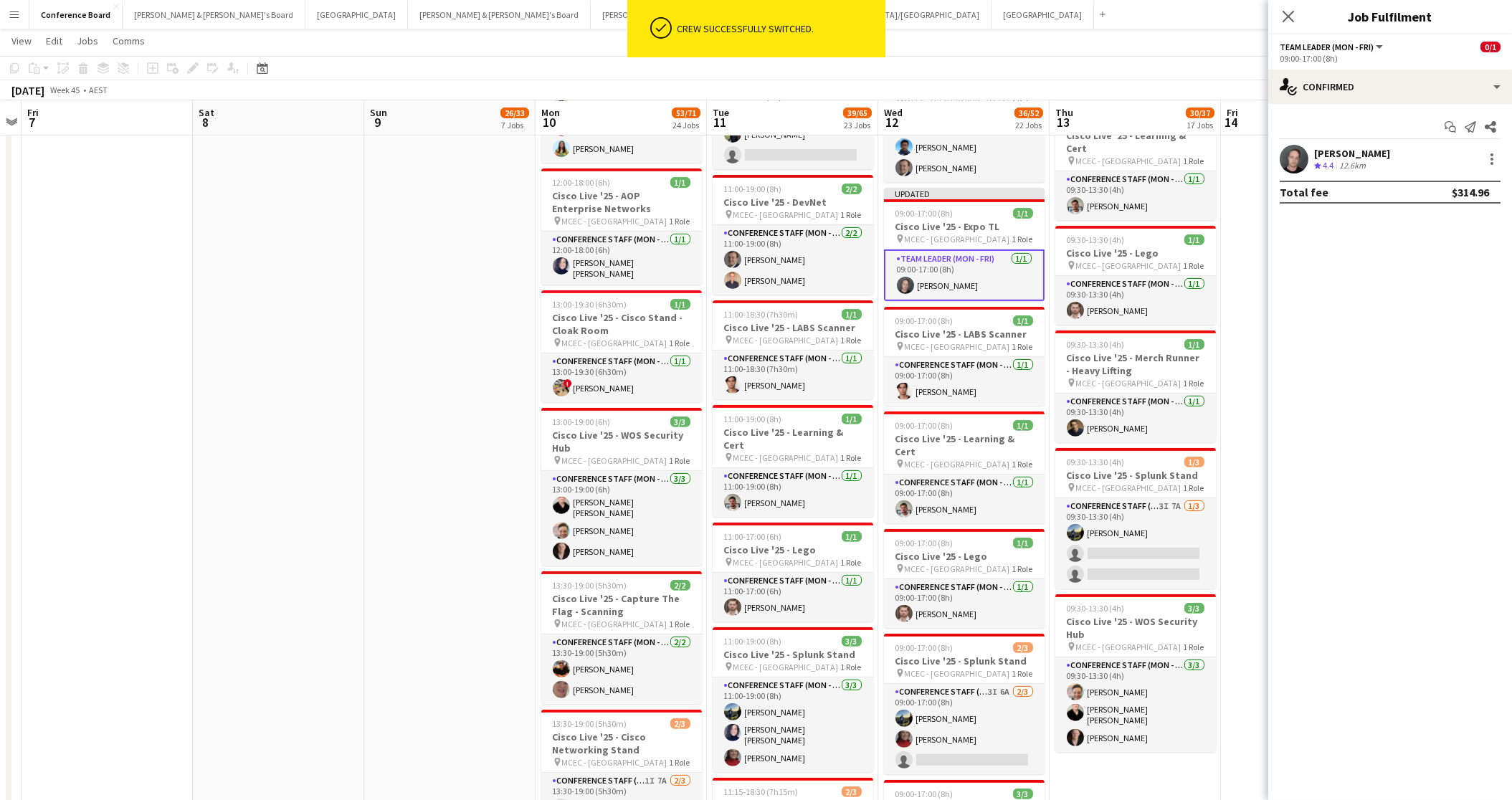
click at [1130, 81] on div "November 2025 Week 45 • AEST Publish 1 job Revert 1 job" at bounding box center [756, 91] width 1512 height 20
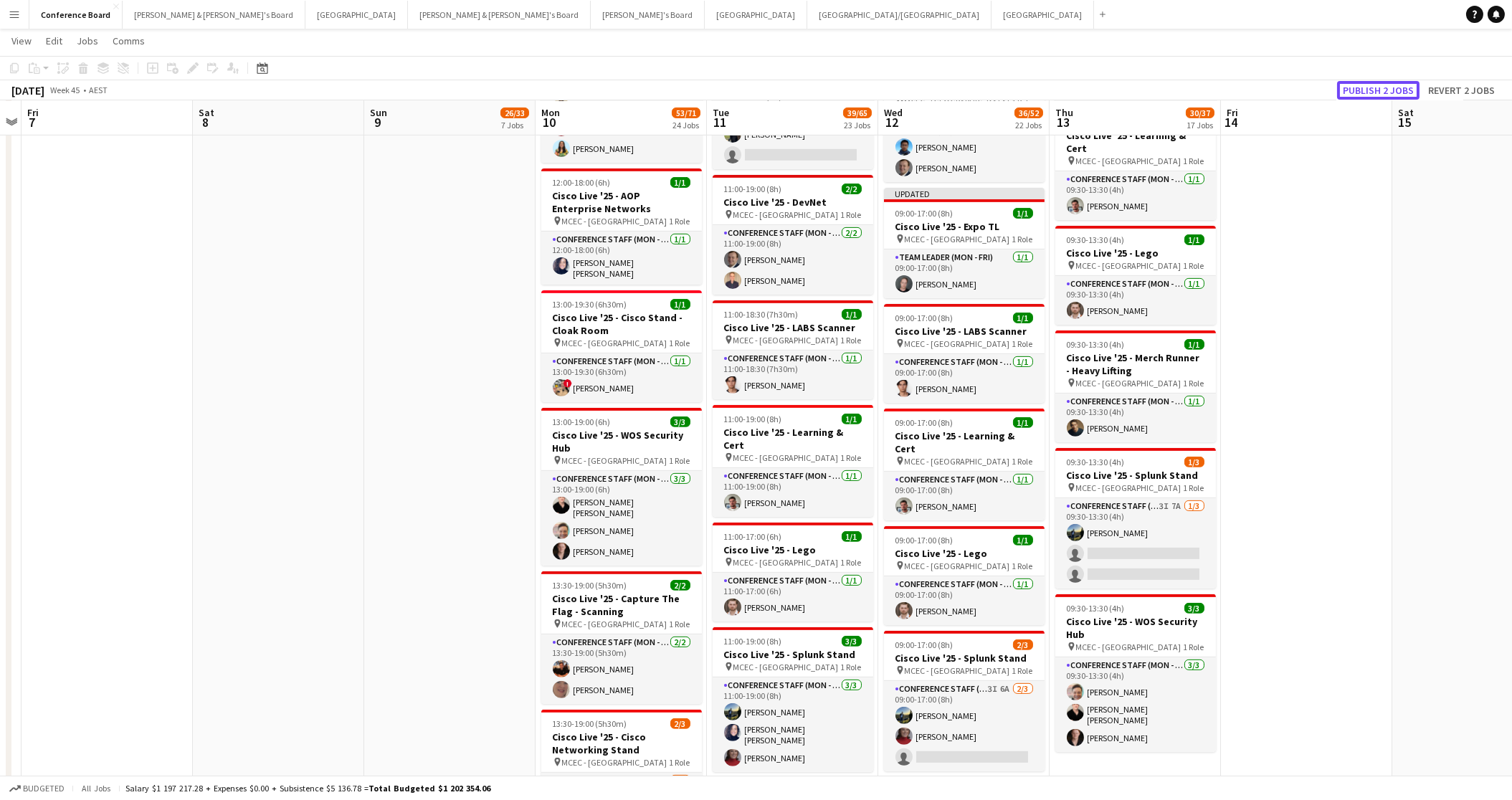
drag, startPoint x: 1363, startPoint y: 87, endPoint x: 1348, endPoint y: 91, distance: 15.5
click at [1363, 87] on button "Publish 2 jobs" at bounding box center [1378, 91] width 82 height 18
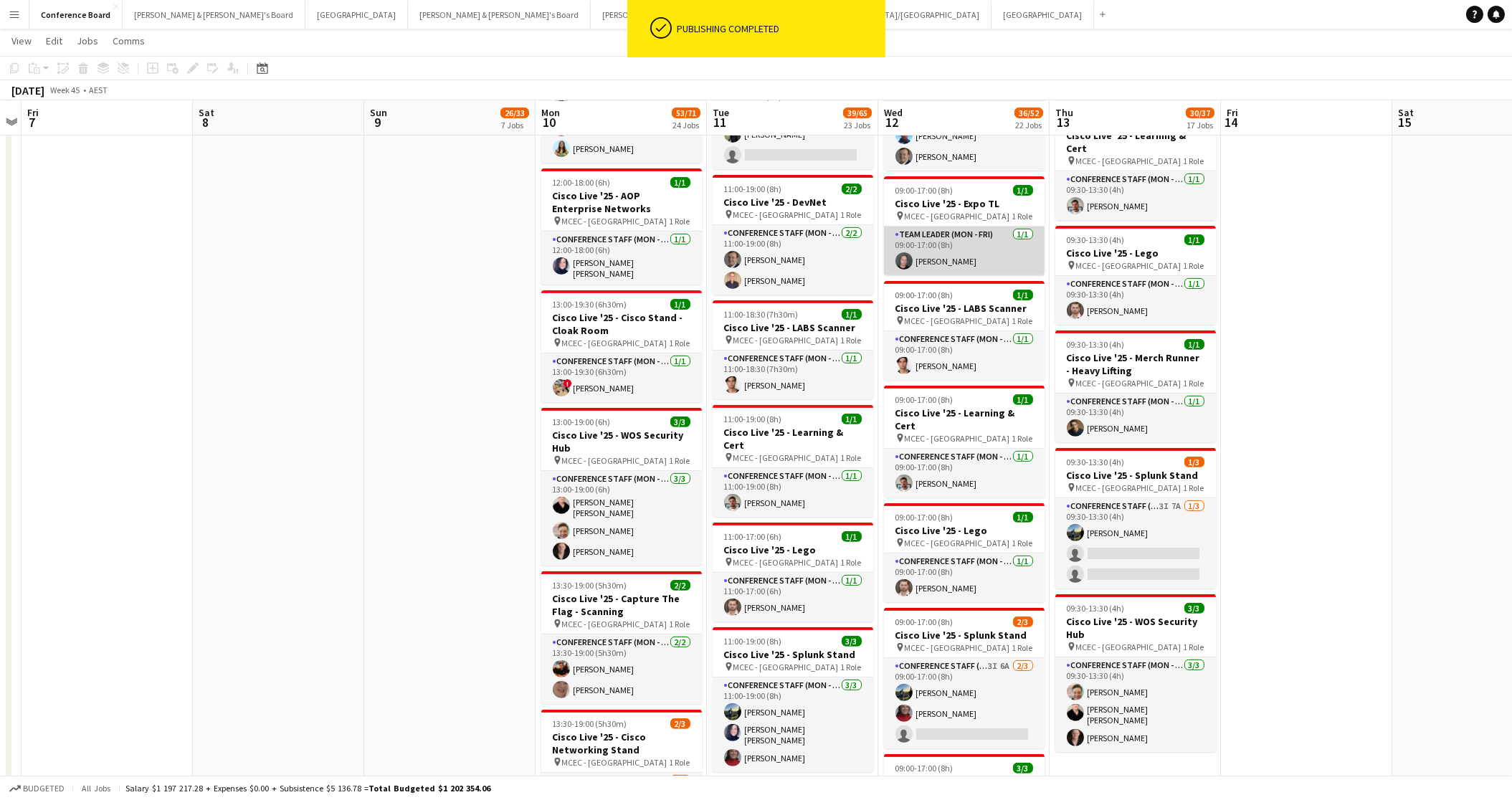
click at [948, 227] on app-card-role "Team Leader (Mon - Fri) 1/1 09:00-17:00 (8h) Jy Samon" at bounding box center [964, 251] width 161 height 48
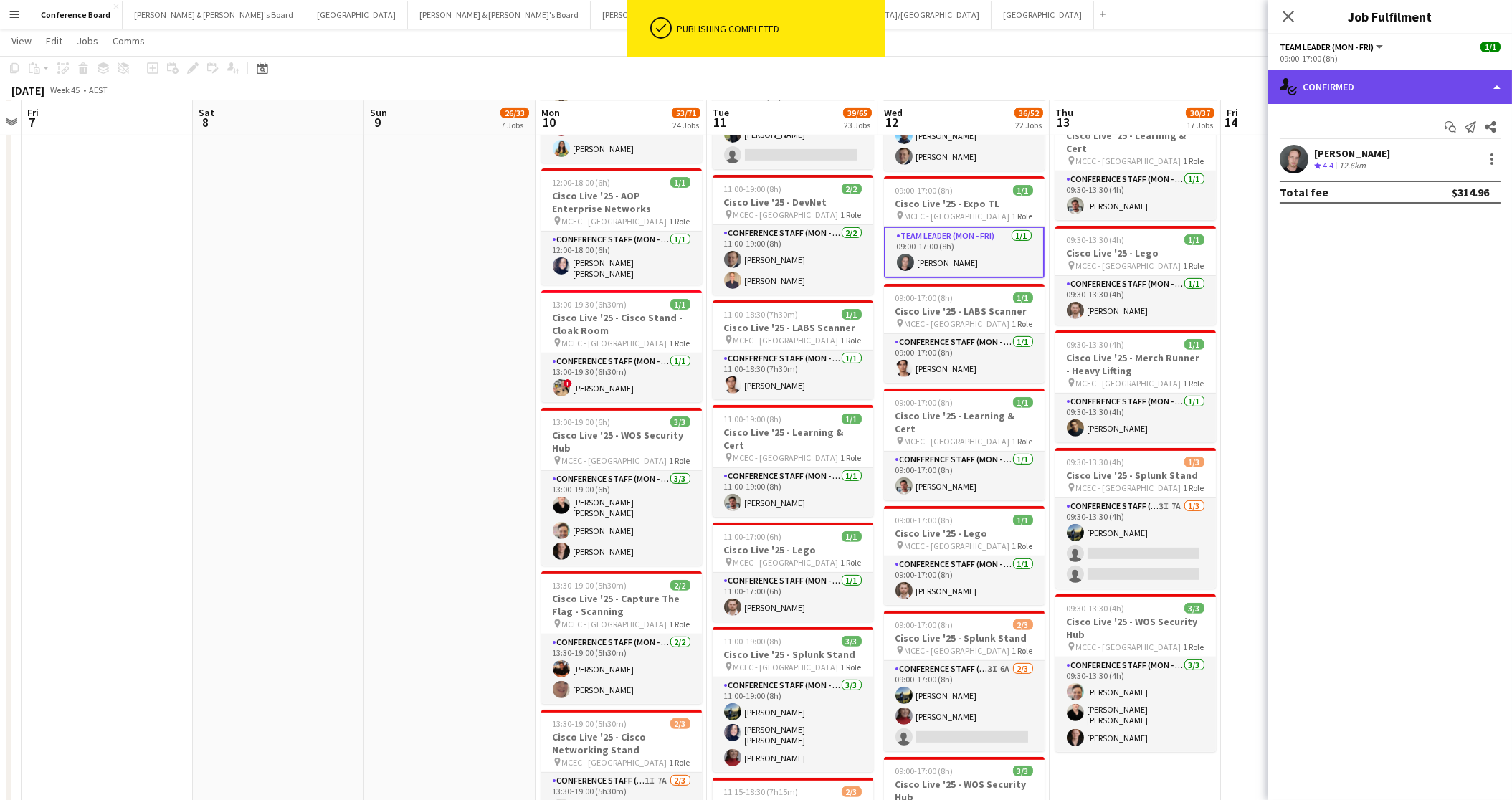
click at [1399, 95] on div "single-neutral-actions-check-2 Confirmed" at bounding box center [1390, 87] width 244 height 35
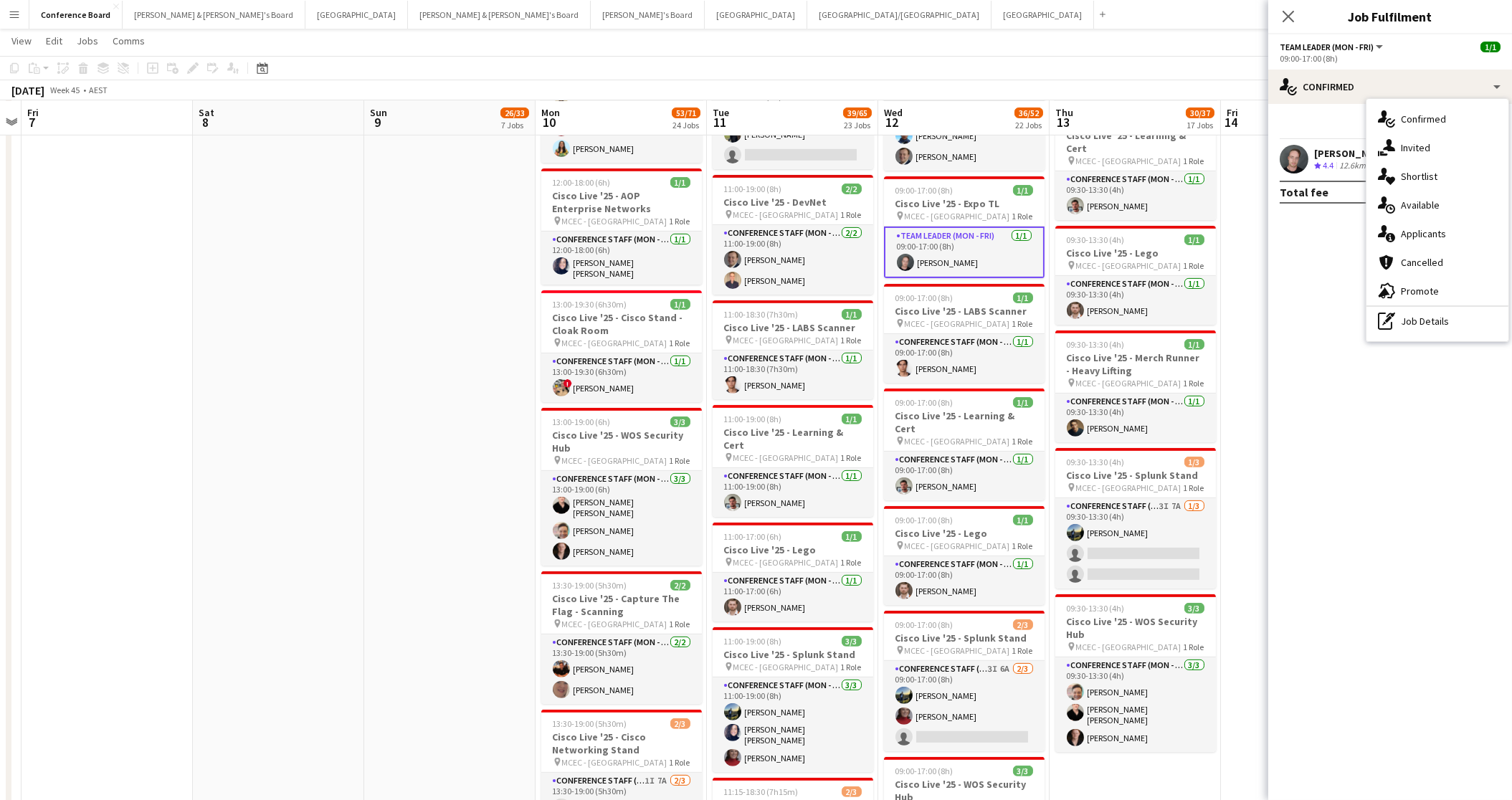
drag, startPoint x: 1430, startPoint y: 313, endPoint x: 1428, endPoint y: 287, distance: 26.1
click at [1430, 312] on div "pen-write Job Details" at bounding box center [1437, 320] width 142 height 28
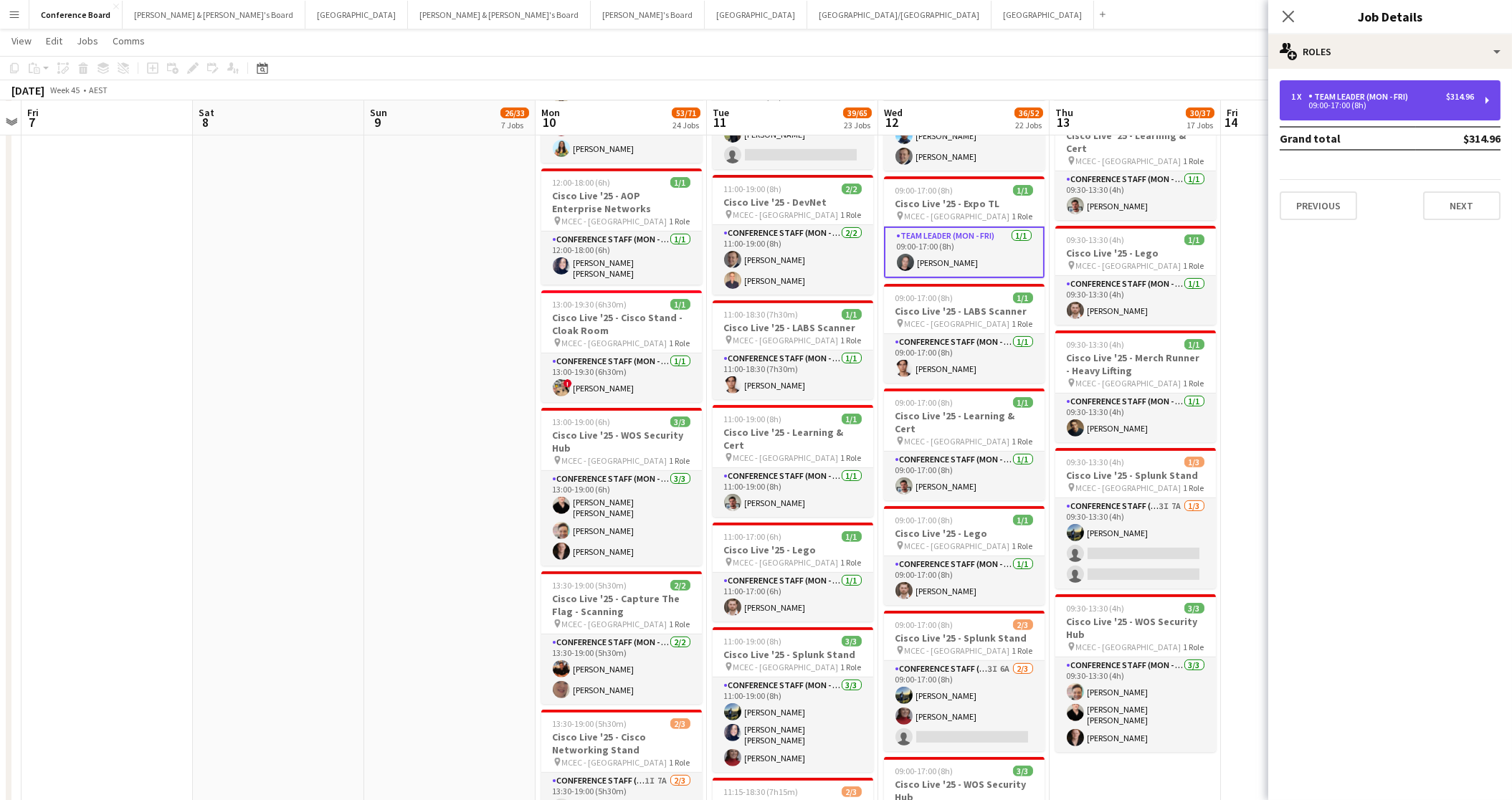
drag, startPoint x: 1414, startPoint y: 118, endPoint x: 1405, endPoint y: 118, distance: 9.0
click at [1414, 116] on div "1 x Team Leader (Mon - Fri) $314.96 09:00-17:00 (8h)" at bounding box center [1389, 101] width 220 height 40
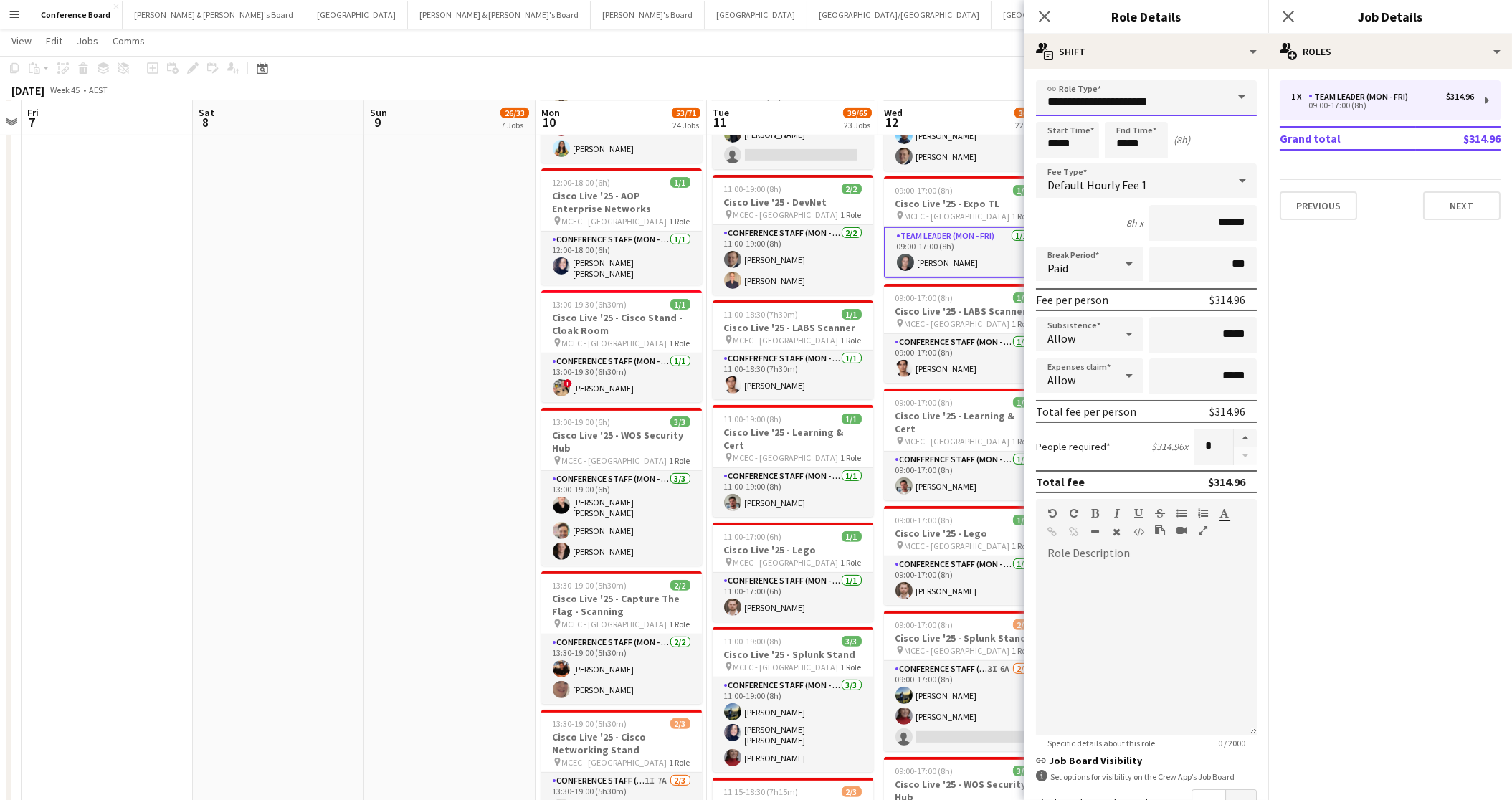
click at [1181, 114] on input "**********" at bounding box center [1146, 98] width 220 height 36
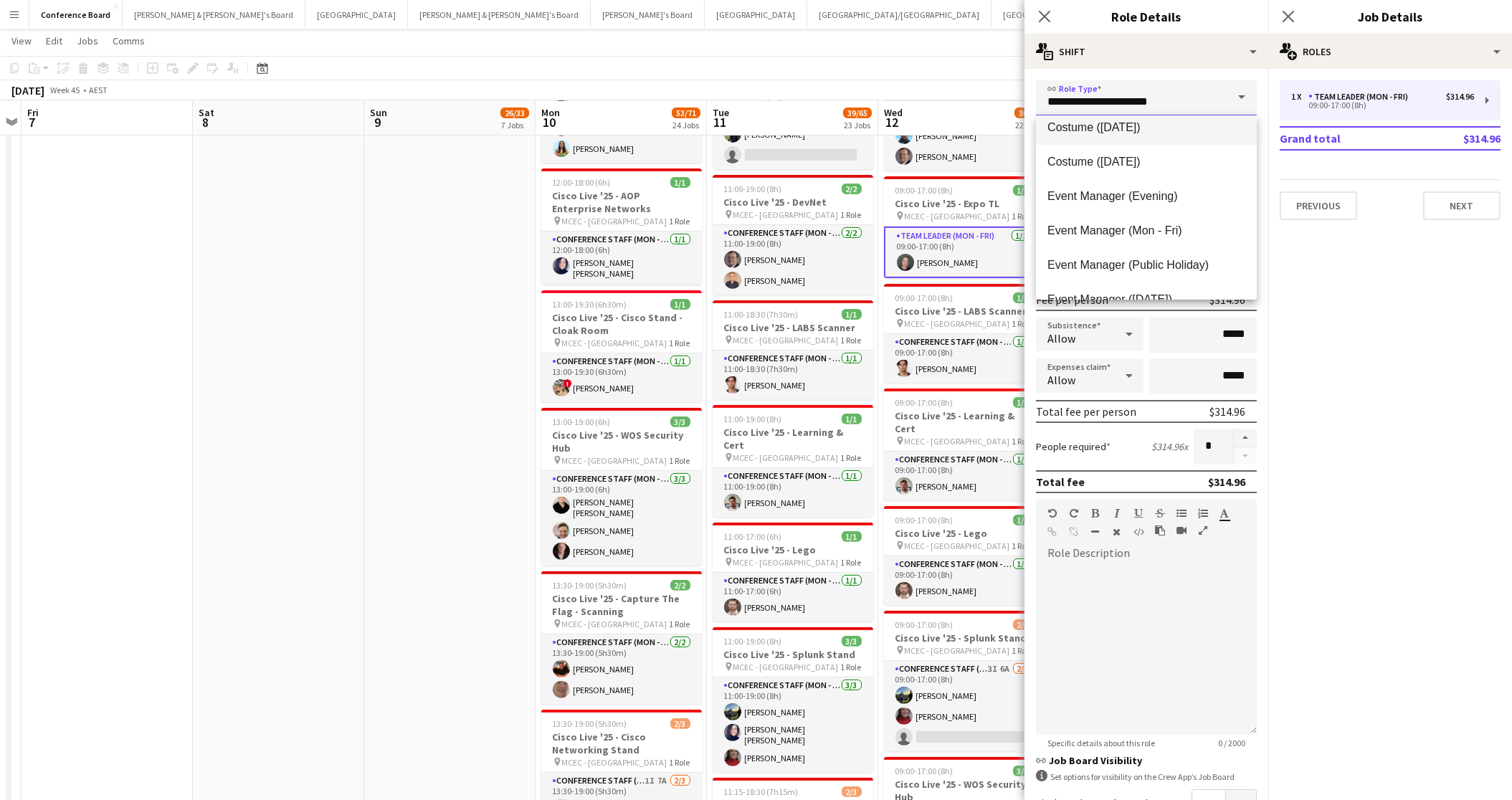
scroll to position [491, 0]
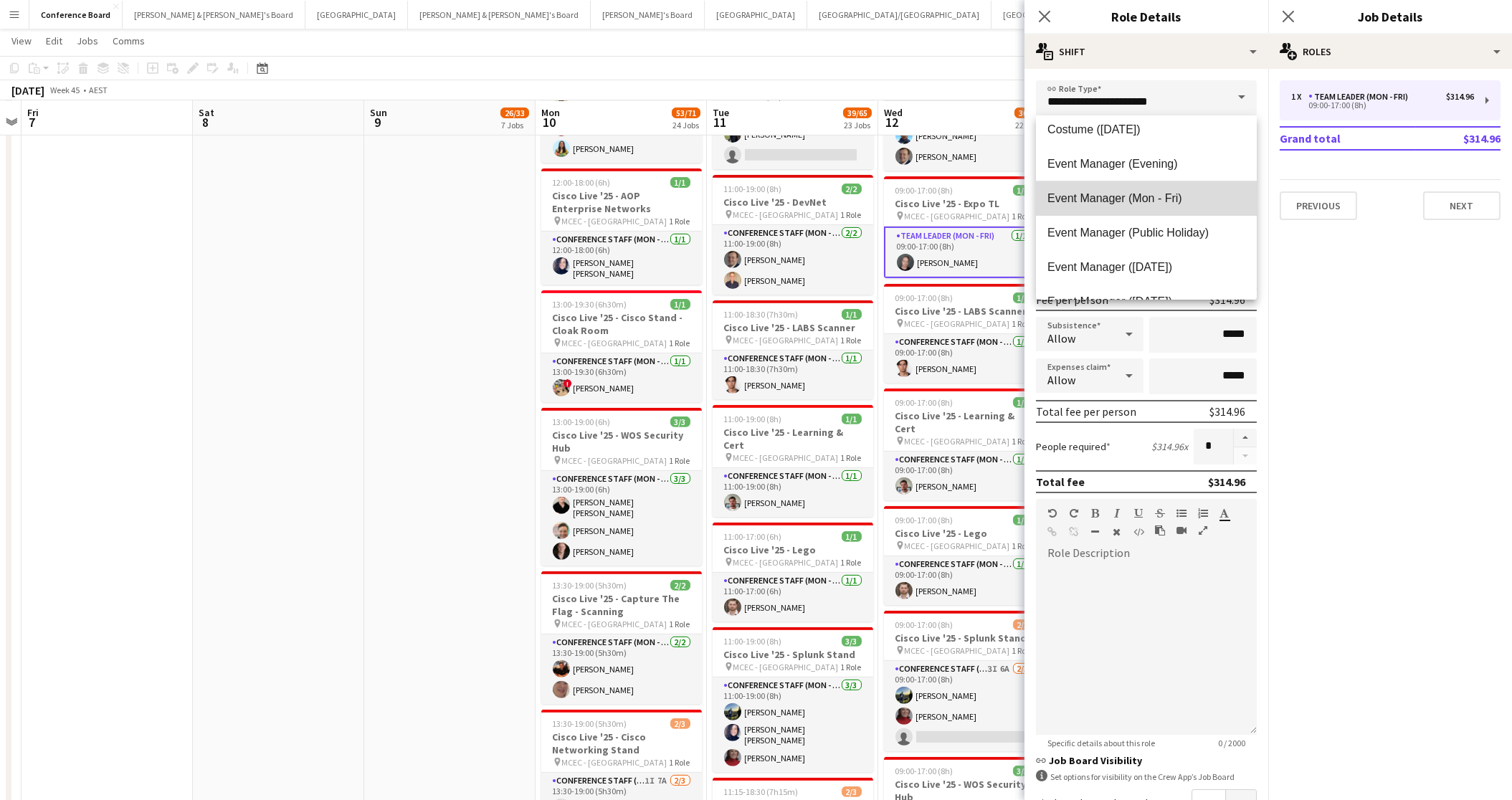
click at [1163, 208] on mat-option "Event Manager (Mon - Fri)" at bounding box center [1146, 198] width 220 height 35
type input "**********"
type input "******"
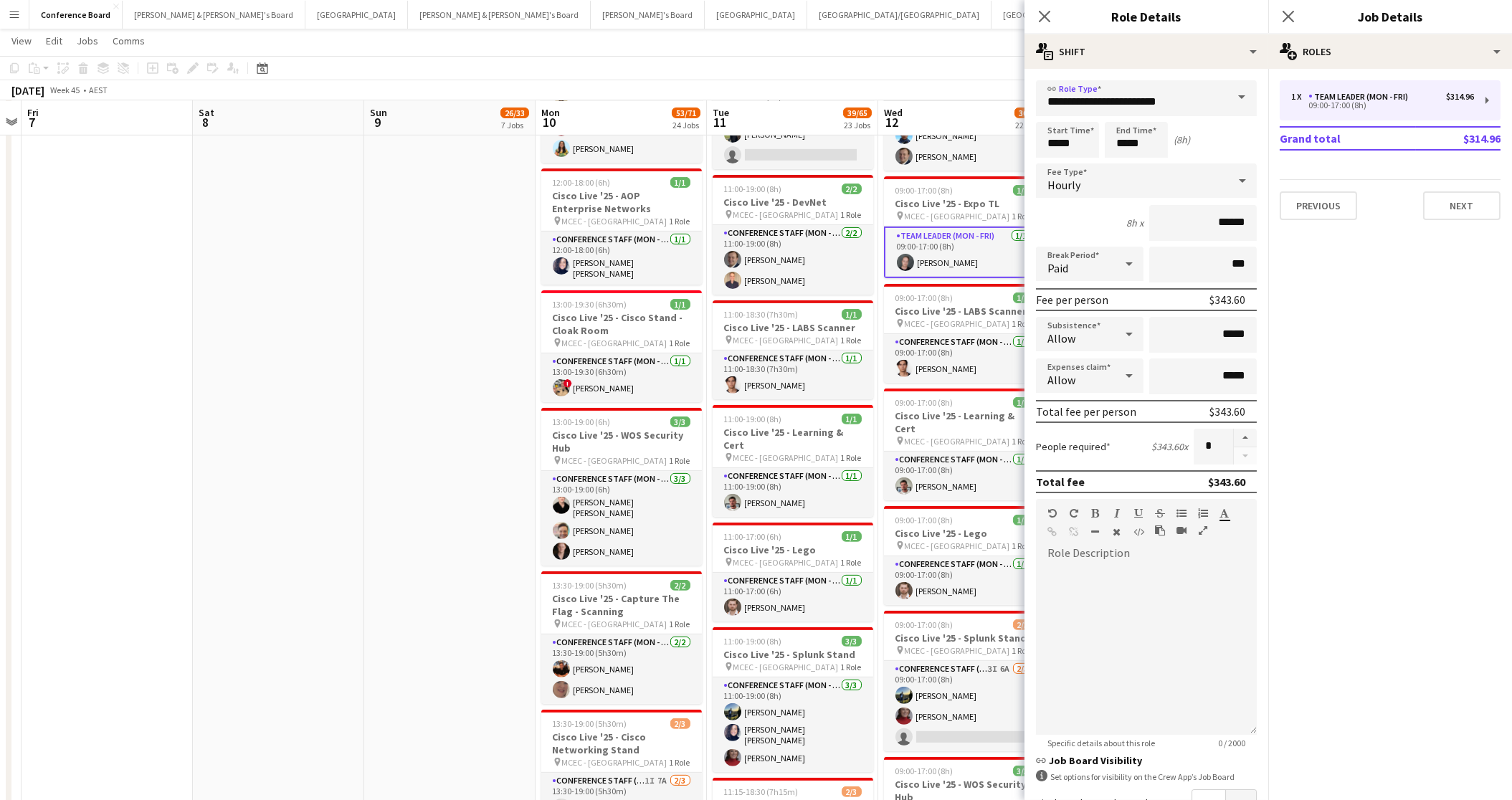
click at [972, 91] on div "November 2025 Week 45 • AEST" at bounding box center [756, 91] width 1512 height 20
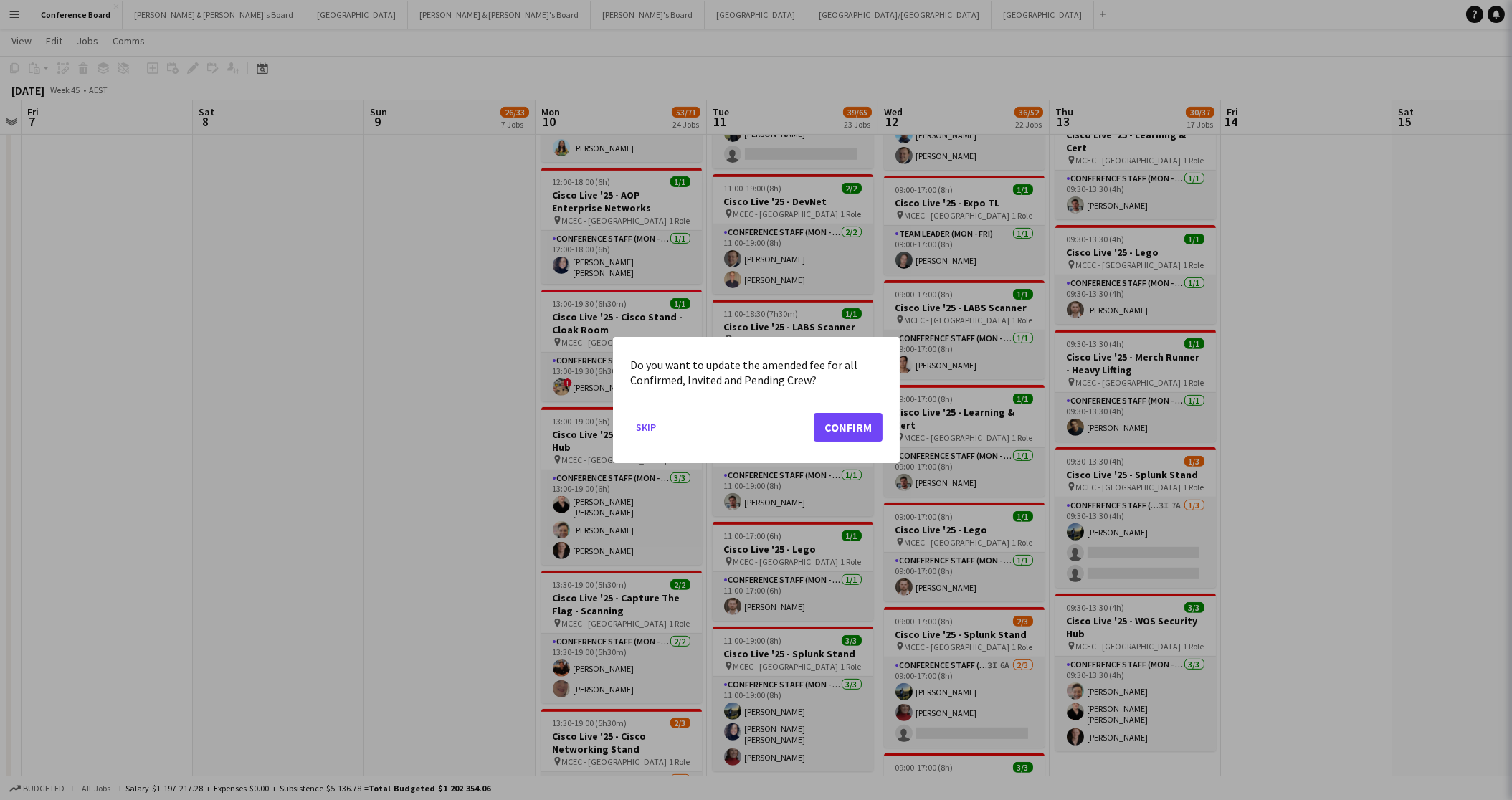
scroll to position [0, 0]
drag, startPoint x: 852, startPoint y: 429, endPoint x: 934, endPoint y: 389, distance: 91.2
click at [853, 428] on button "Confirm" at bounding box center [848, 426] width 69 height 28
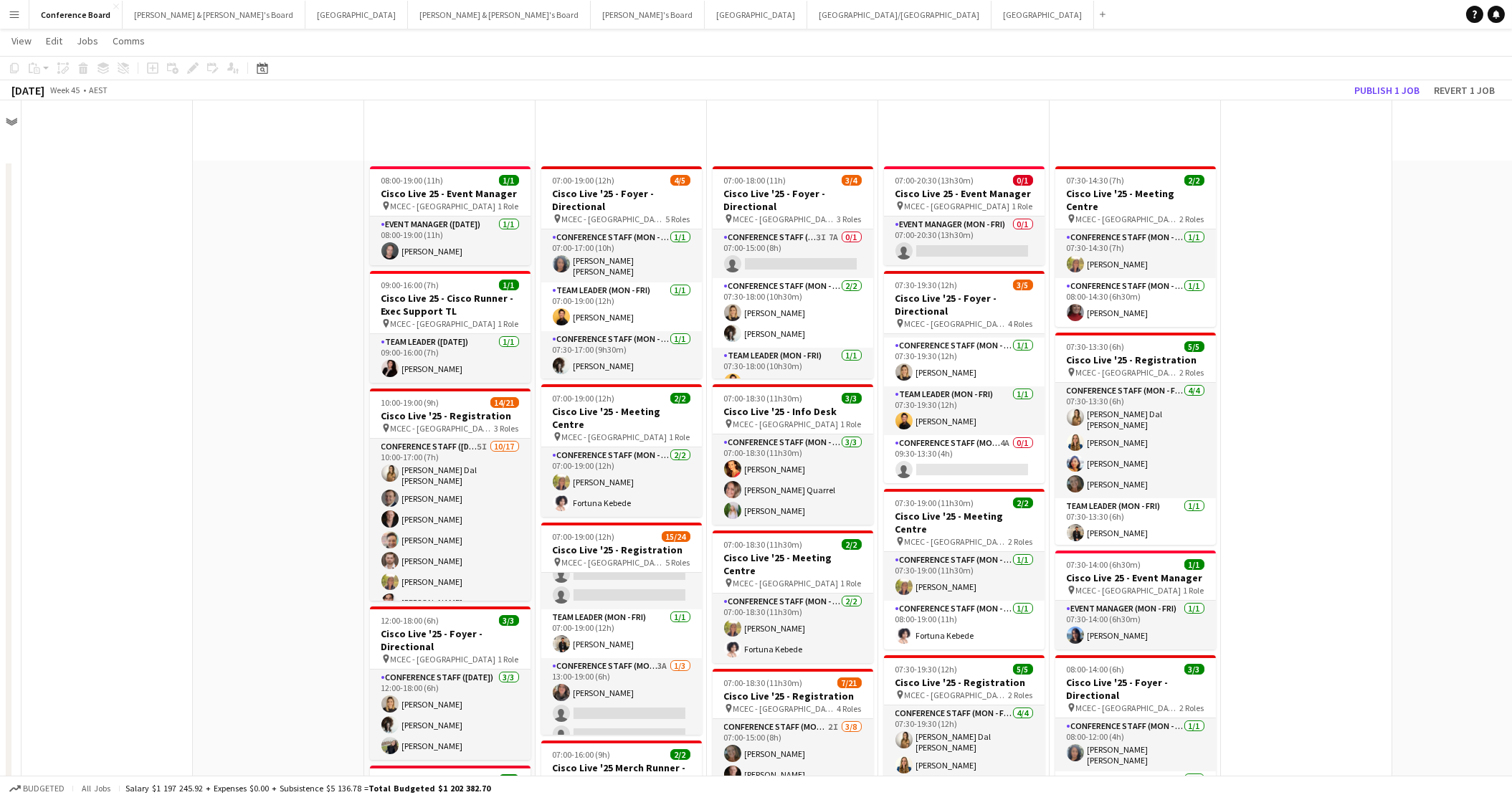
scroll to position [1814, 0]
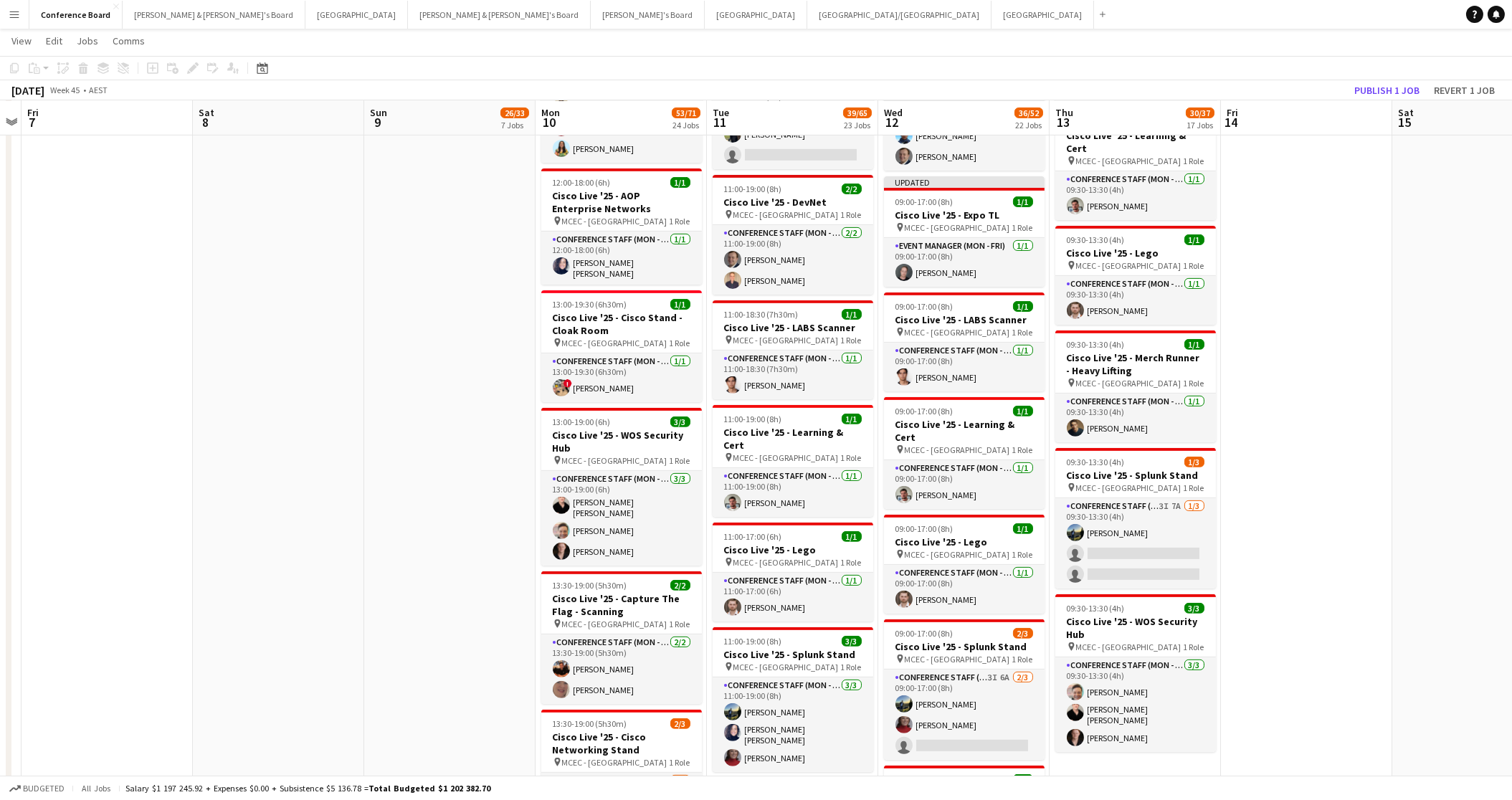
drag, startPoint x: 1336, startPoint y: 255, endPoint x: 1356, endPoint y: 191, distance: 67.1
click at [1336, 255] on app-date-cell at bounding box center [1306, 105] width 171 height 3517
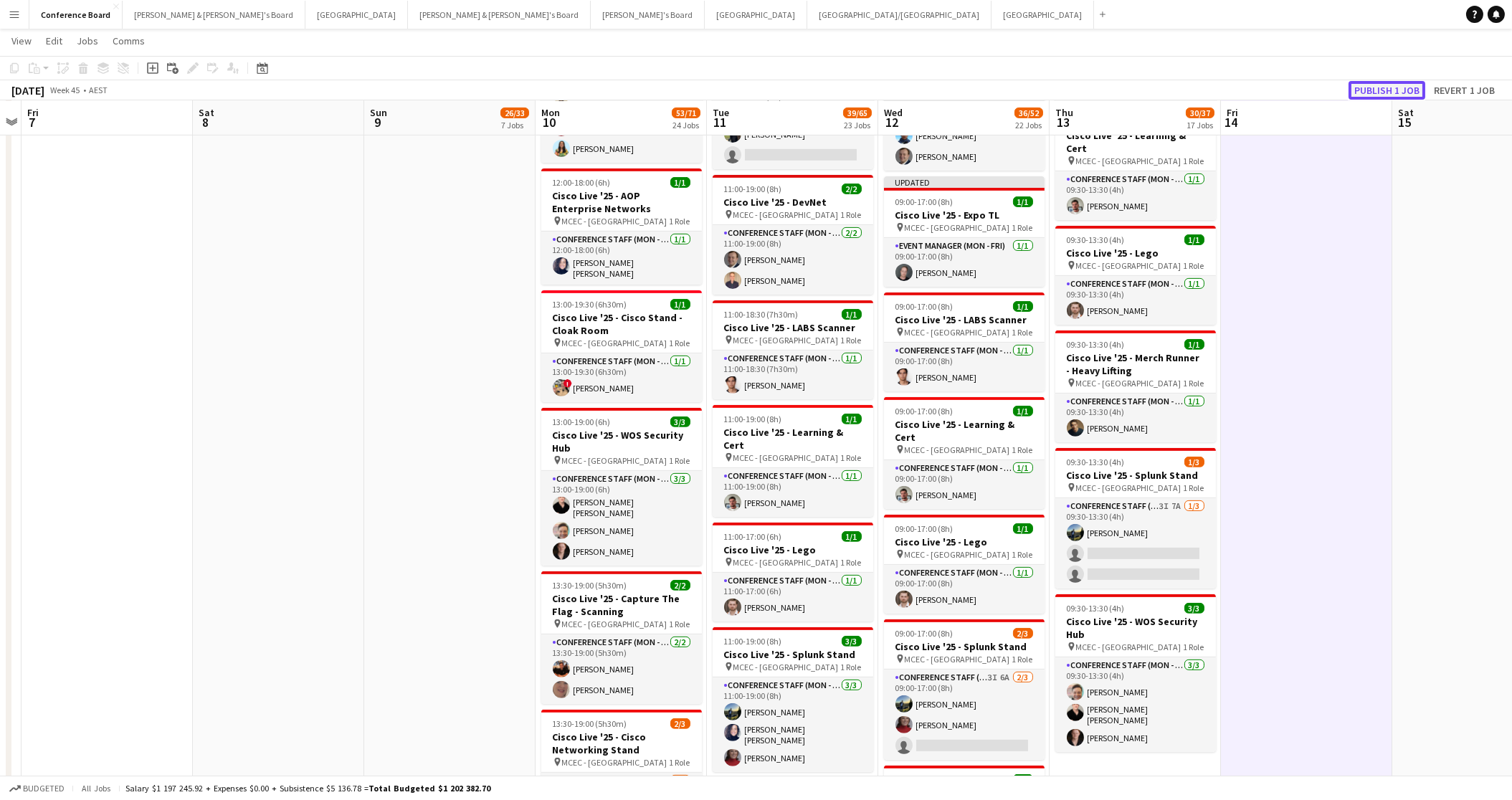
click at [1369, 88] on button "Publish 1 job" at bounding box center [1387, 91] width 77 height 18
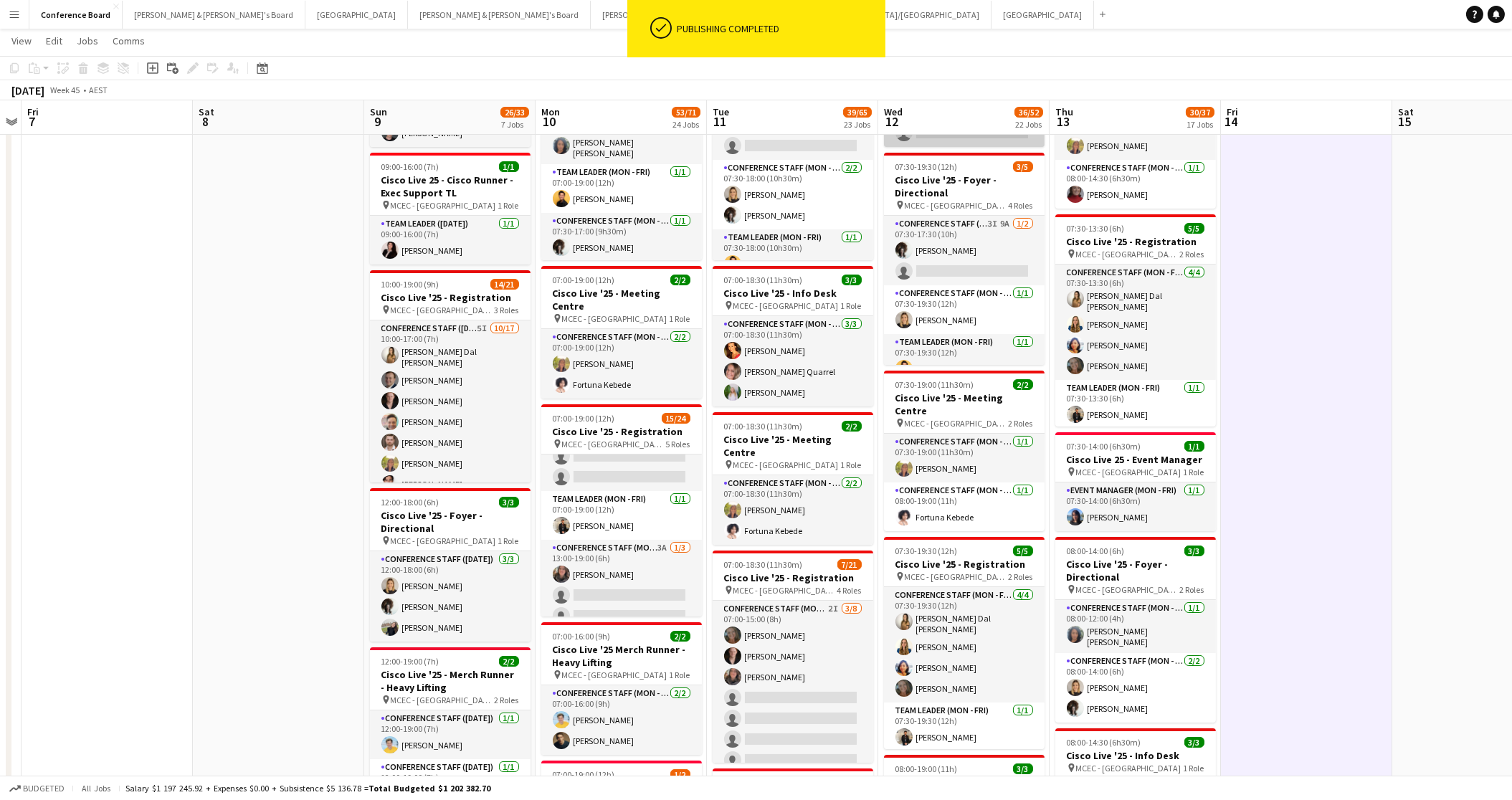
scroll to position [0, 0]
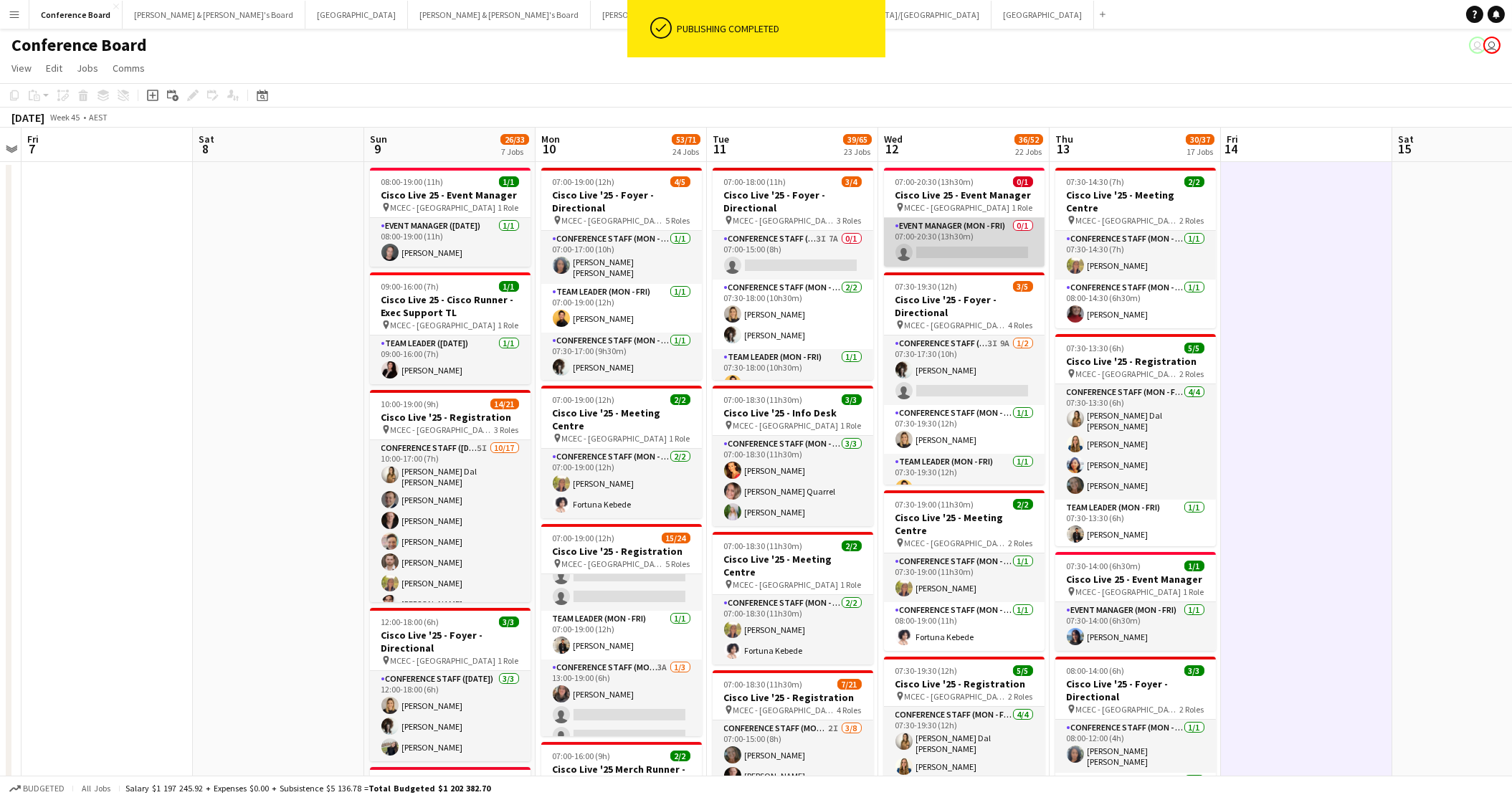
click at [961, 247] on app-card-role "Event Manager (Mon - Fri) 0/1 07:00-20:30 (13h30m) single-neutral-actions" at bounding box center [964, 241] width 161 height 48
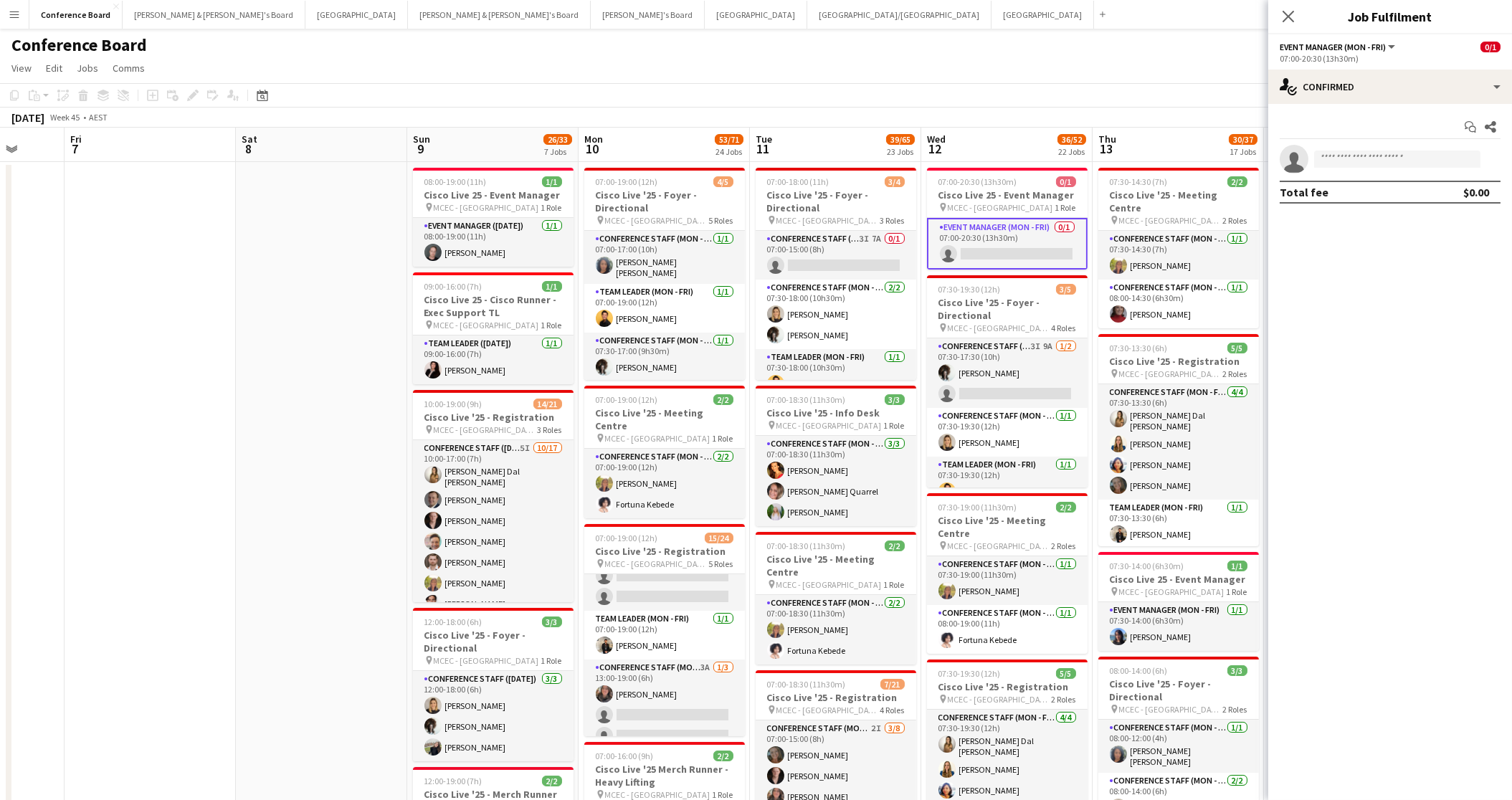
scroll to position [0, 442]
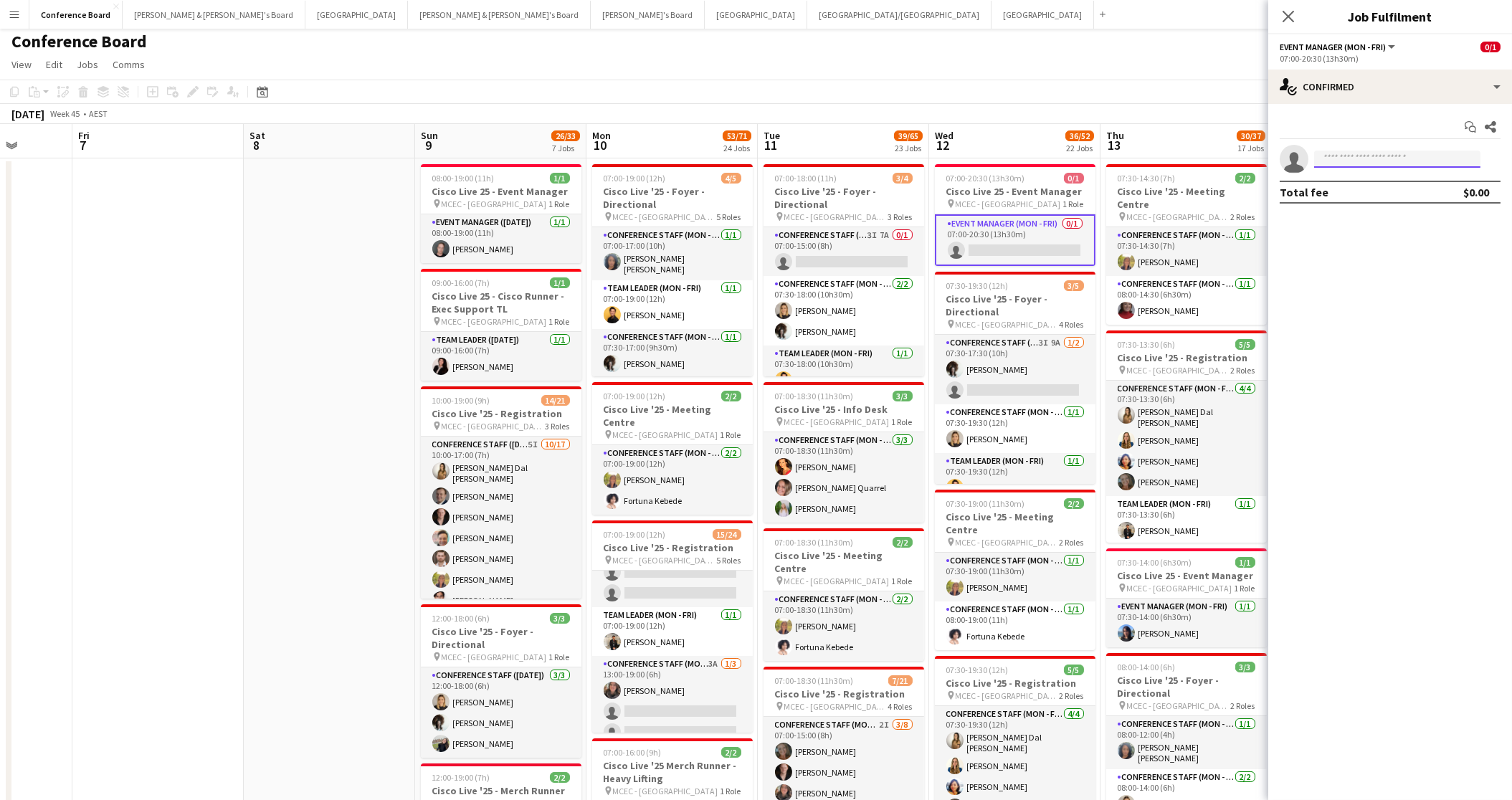
click at [1356, 157] on input at bounding box center [1398, 159] width 166 height 17
type input "*******"
click at [1368, 197] on span "+61478559384" at bounding box center [1397, 203] width 144 height 12
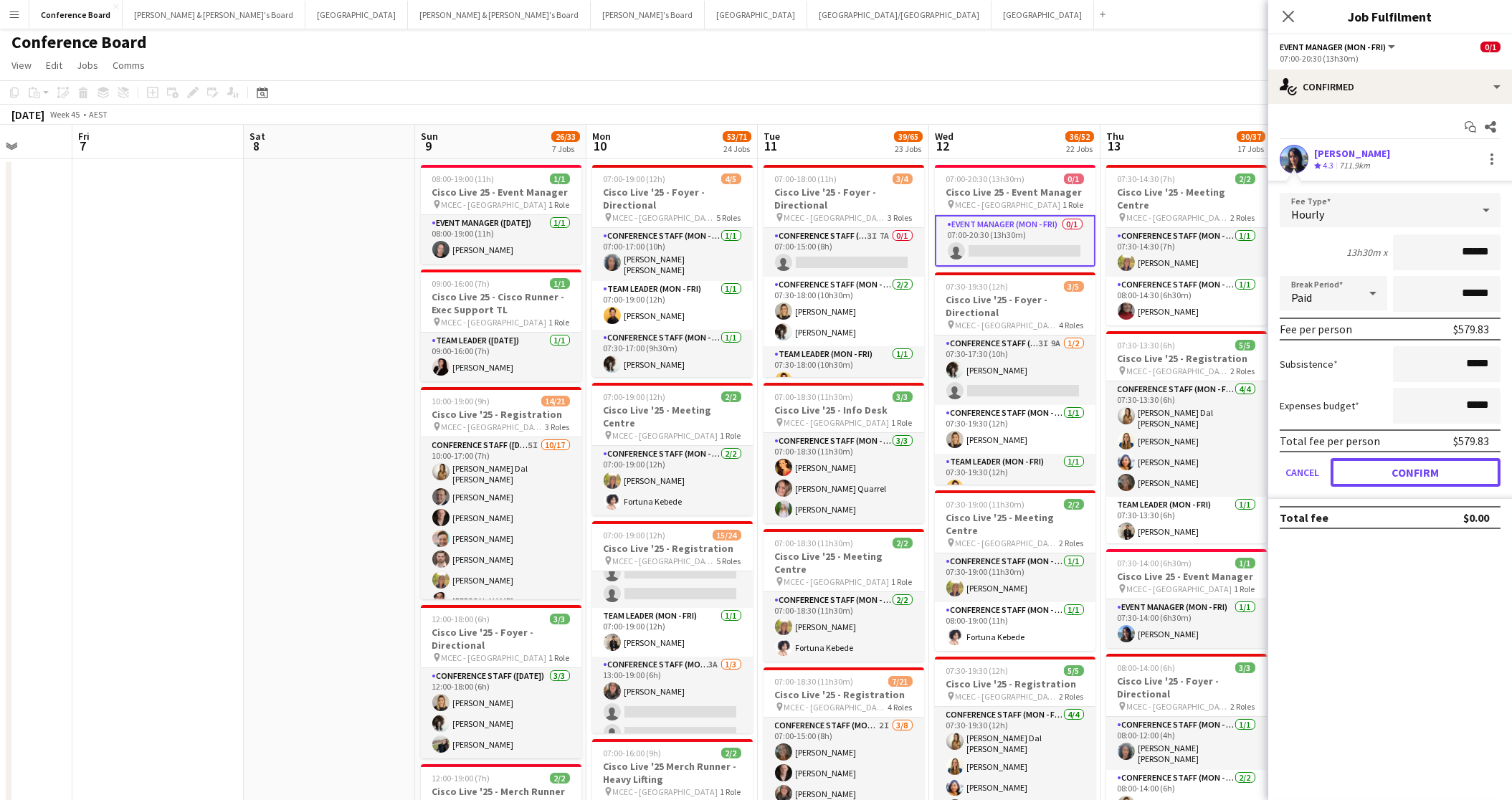
drag, startPoint x: 1379, startPoint y: 470, endPoint x: 1331, endPoint y: 388, distance: 95.0
click at [1378, 468] on button "Confirm" at bounding box center [1416, 472] width 170 height 28
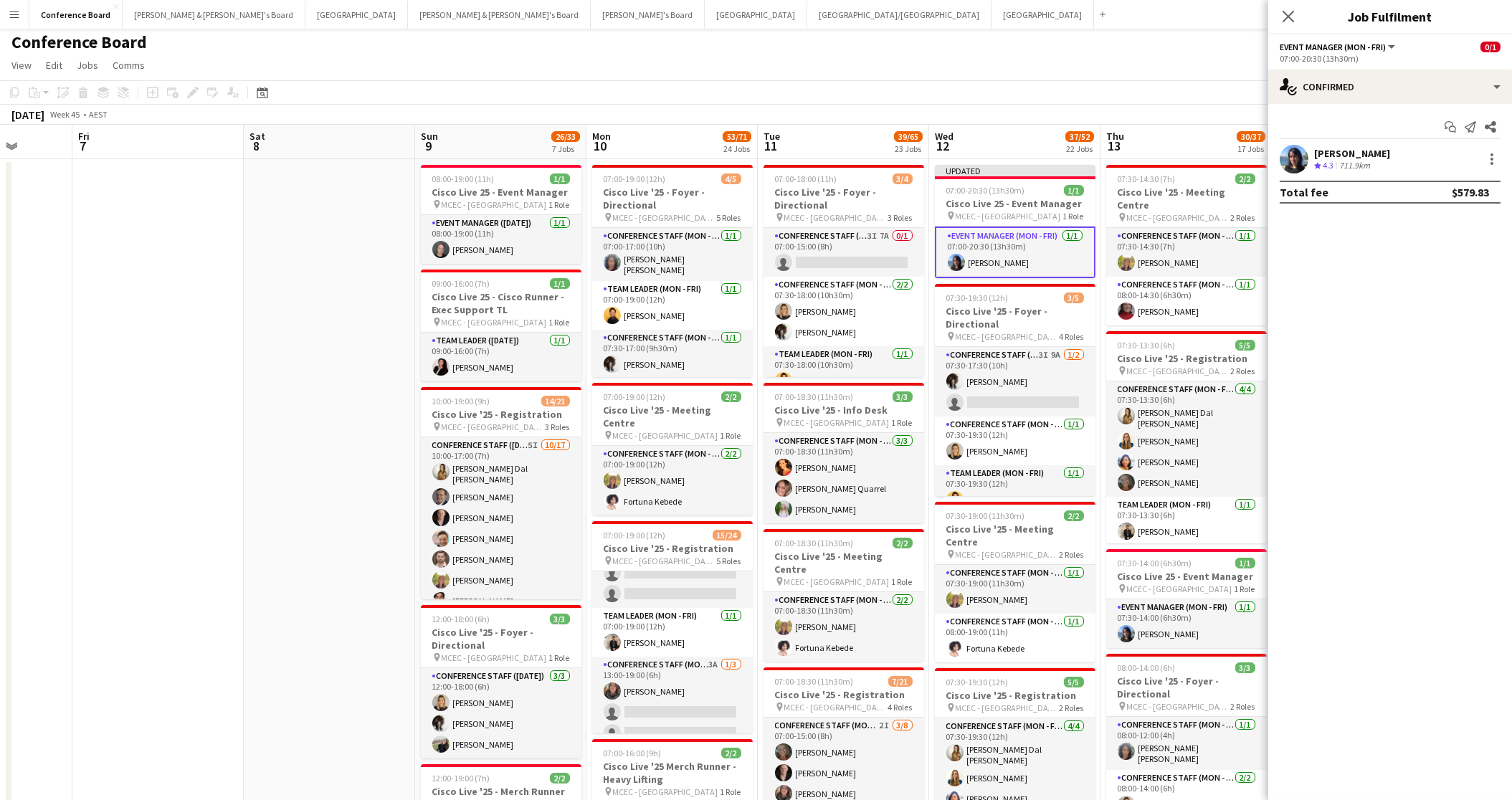
drag, startPoint x: 1115, startPoint y: 60, endPoint x: 1142, endPoint y: 61, distance: 27.0
click at [1115, 60] on app-page-menu "View Day view expanded Day view collapsed Month view Date picker Jump to today …" at bounding box center [756, 67] width 1512 height 27
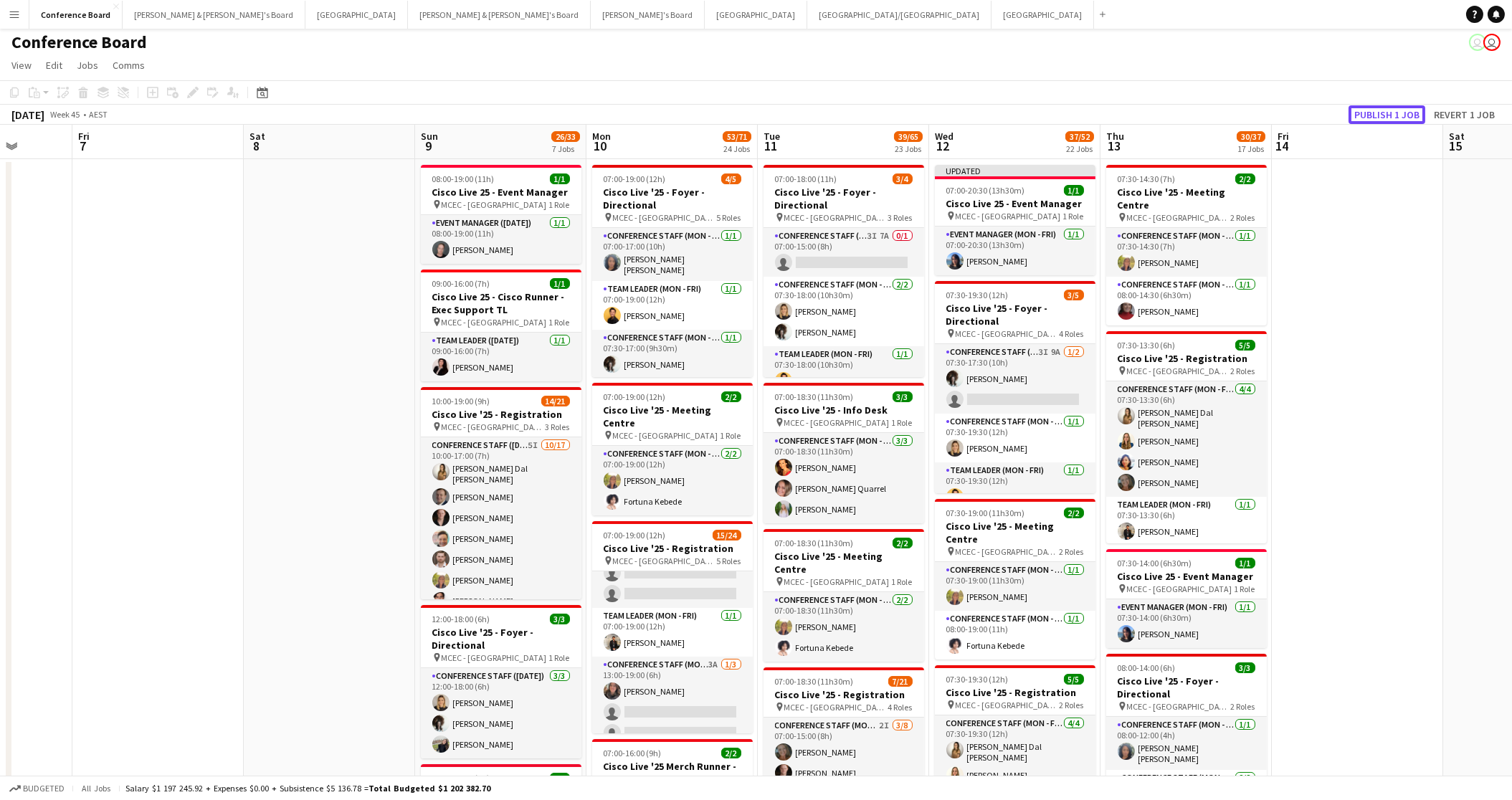
click at [1378, 115] on button "Publish 1 job" at bounding box center [1387, 114] width 77 height 18
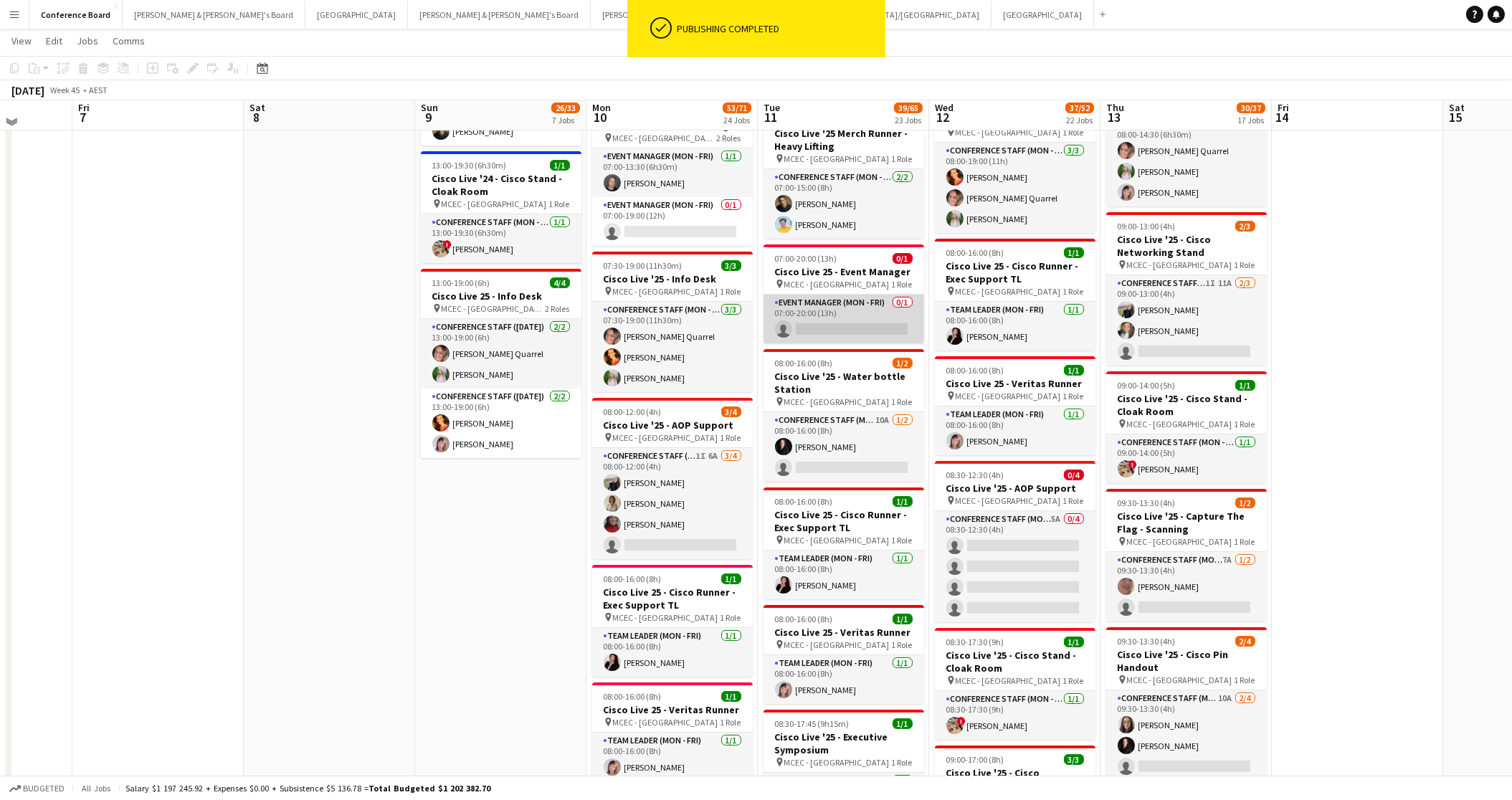
scroll to position [775, 0]
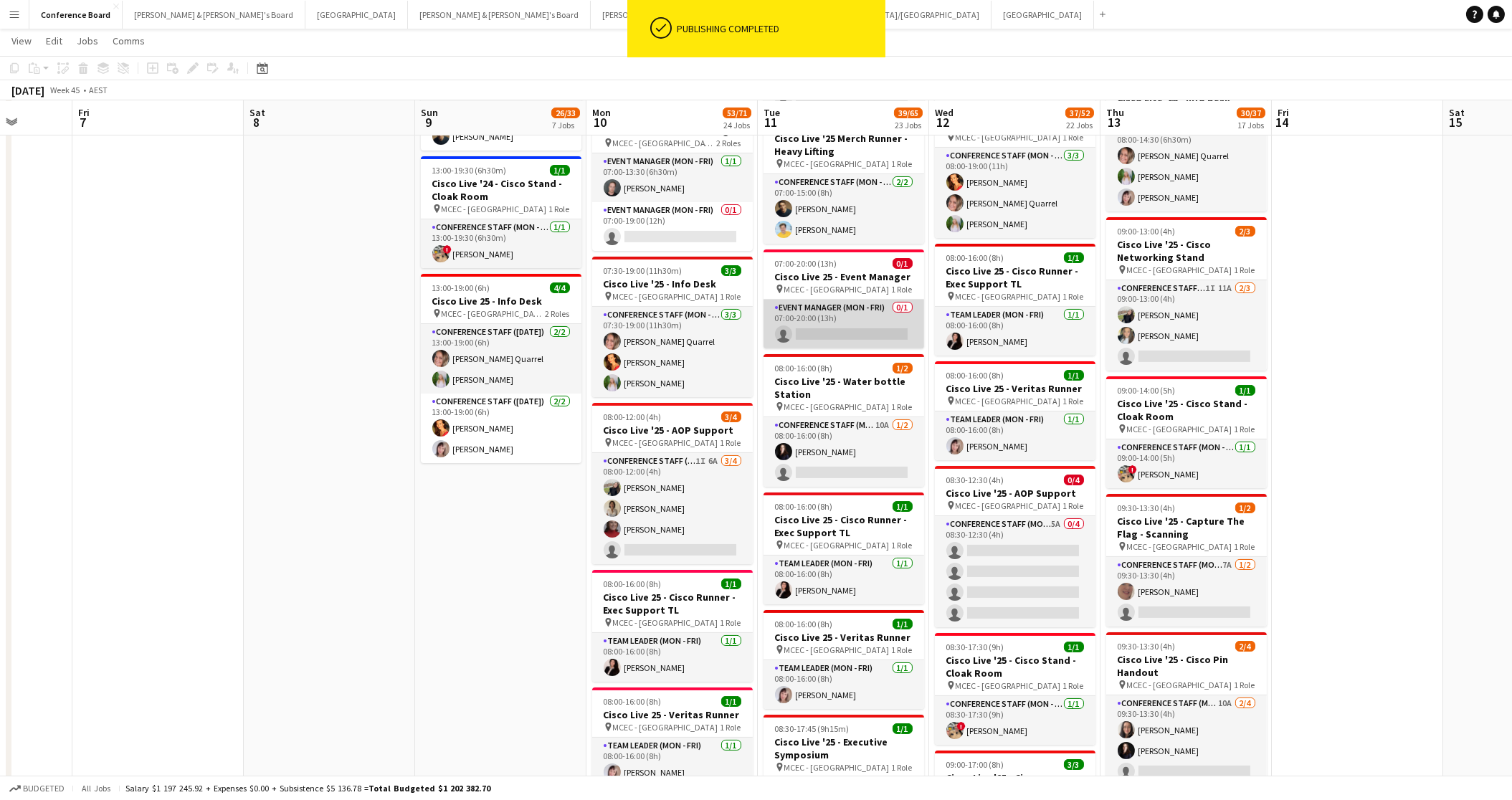
click at [870, 305] on app-card-role "Event Manager (Mon - Fri) 0/1 07:00-20:00 (13h) single-neutral-actions" at bounding box center [844, 324] width 161 height 48
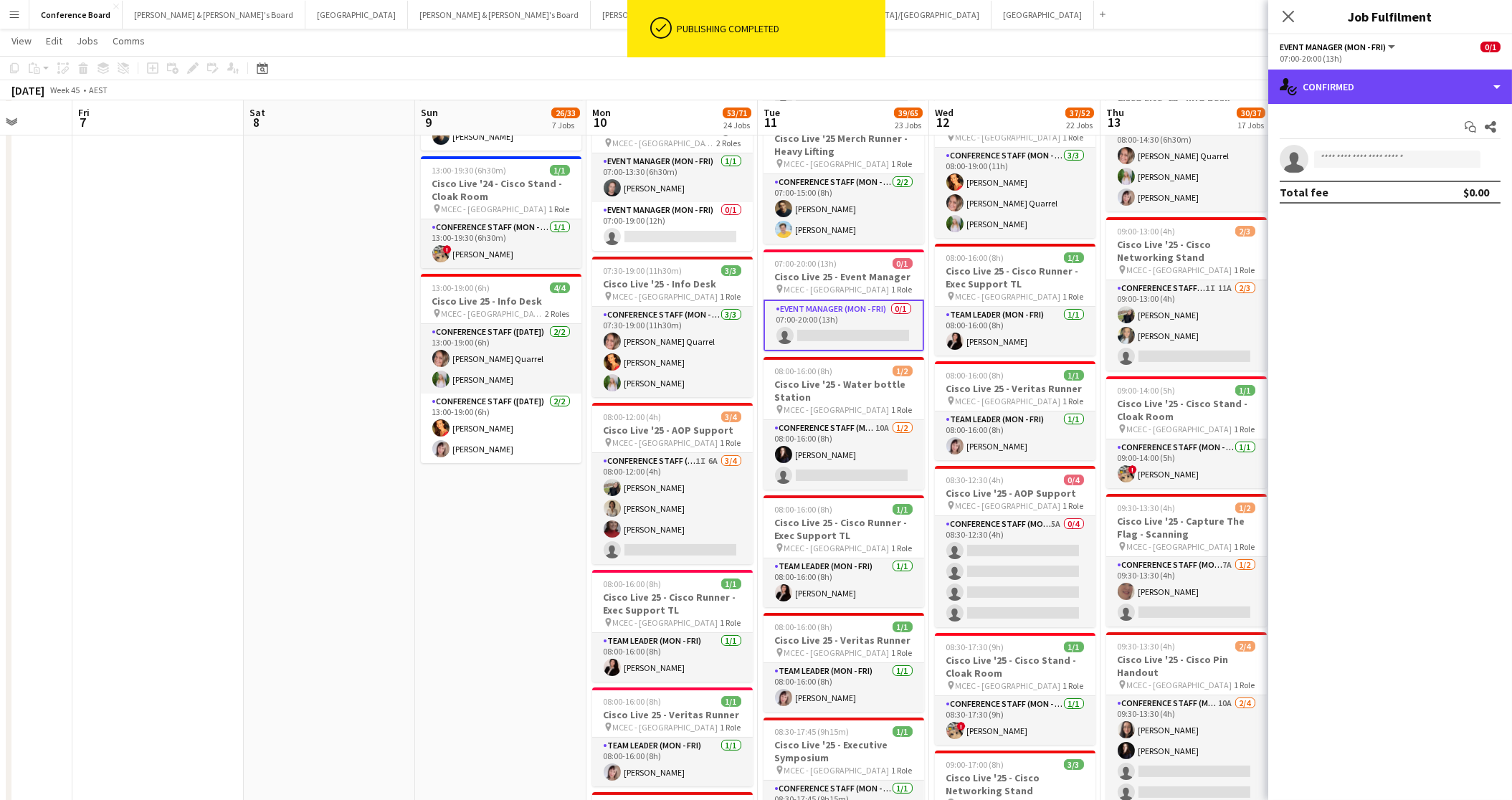
drag, startPoint x: 1378, startPoint y: 84, endPoint x: 1384, endPoint y: 133, distance: 49.4
click at [1378, 84] on div "single-neutral-actions-check-2 Confirmed" at bounding box center [1390, 87] width 244 height 35
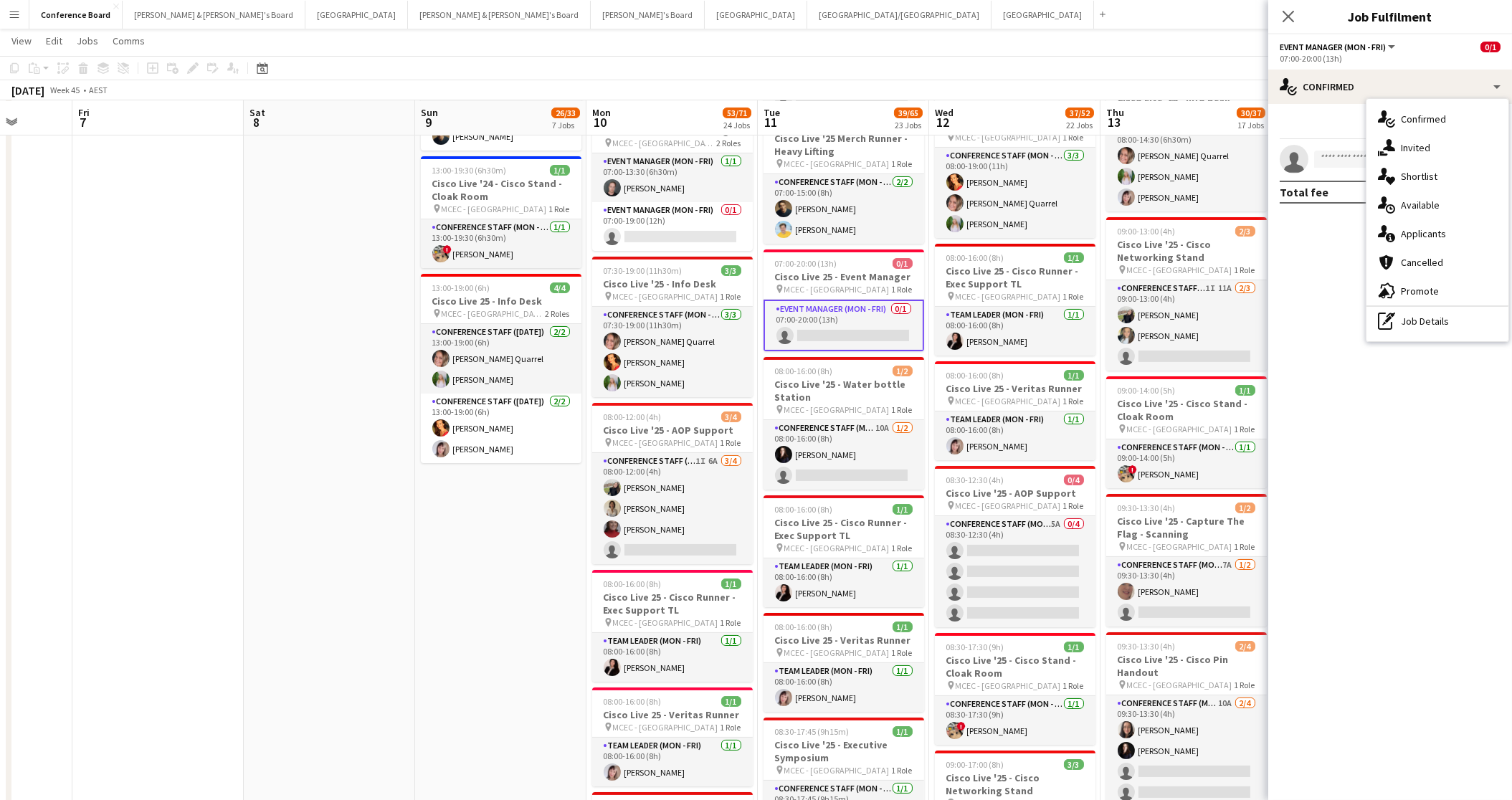
drag, startPoint x: 1404, startPoint y: 319, endPoint x: 1379, endPoint y: 242, distance: 81.0
click at [1404, 319] on div "pen-write Job Details" at bounding box center [1437, 320] width 142 height 28
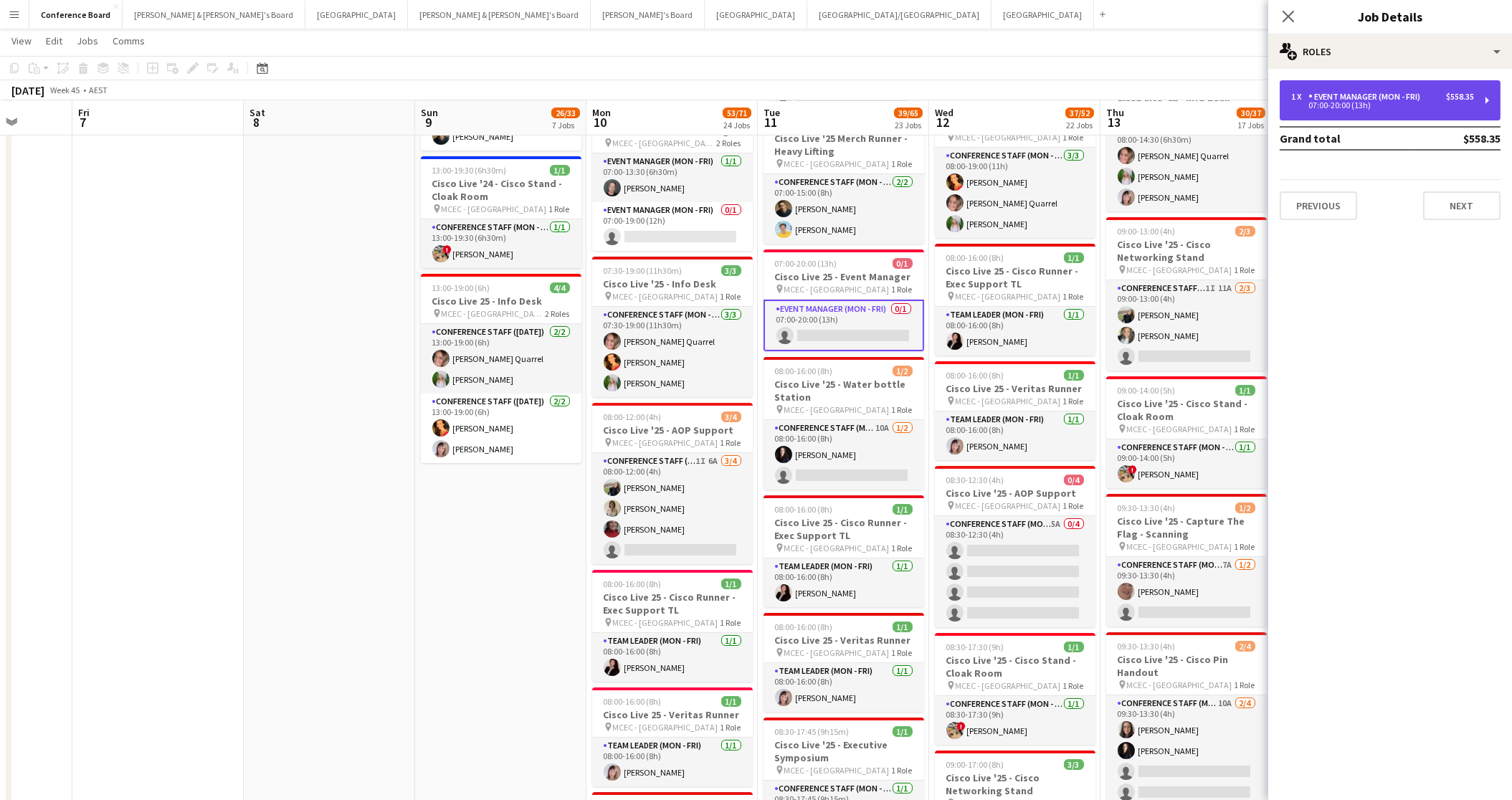
click at [1366, 108] on div "07:00-20:00 (13h)" at bounding box center [1383, 105] width 183 height 7
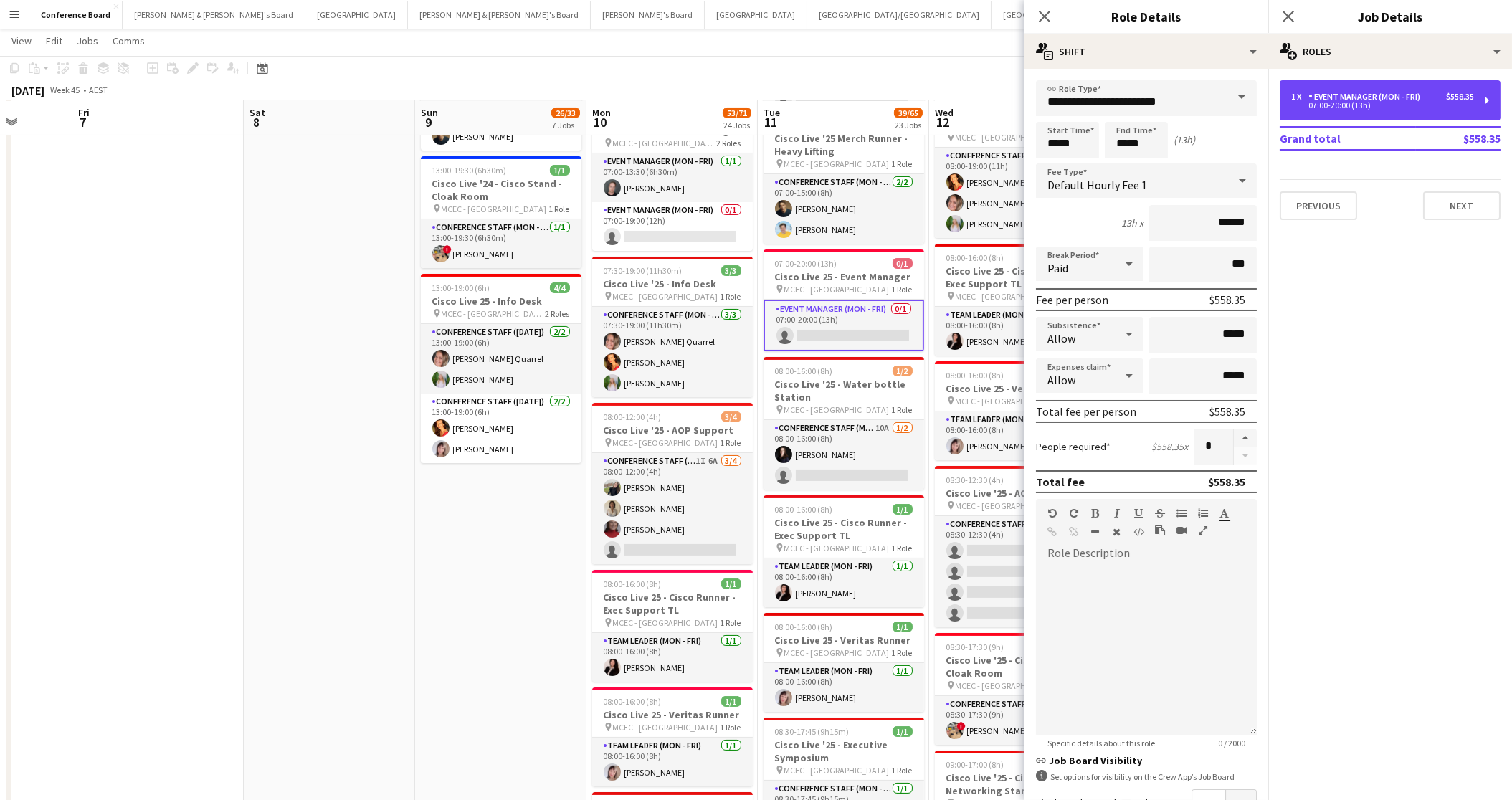
scroll to position [170, 0]
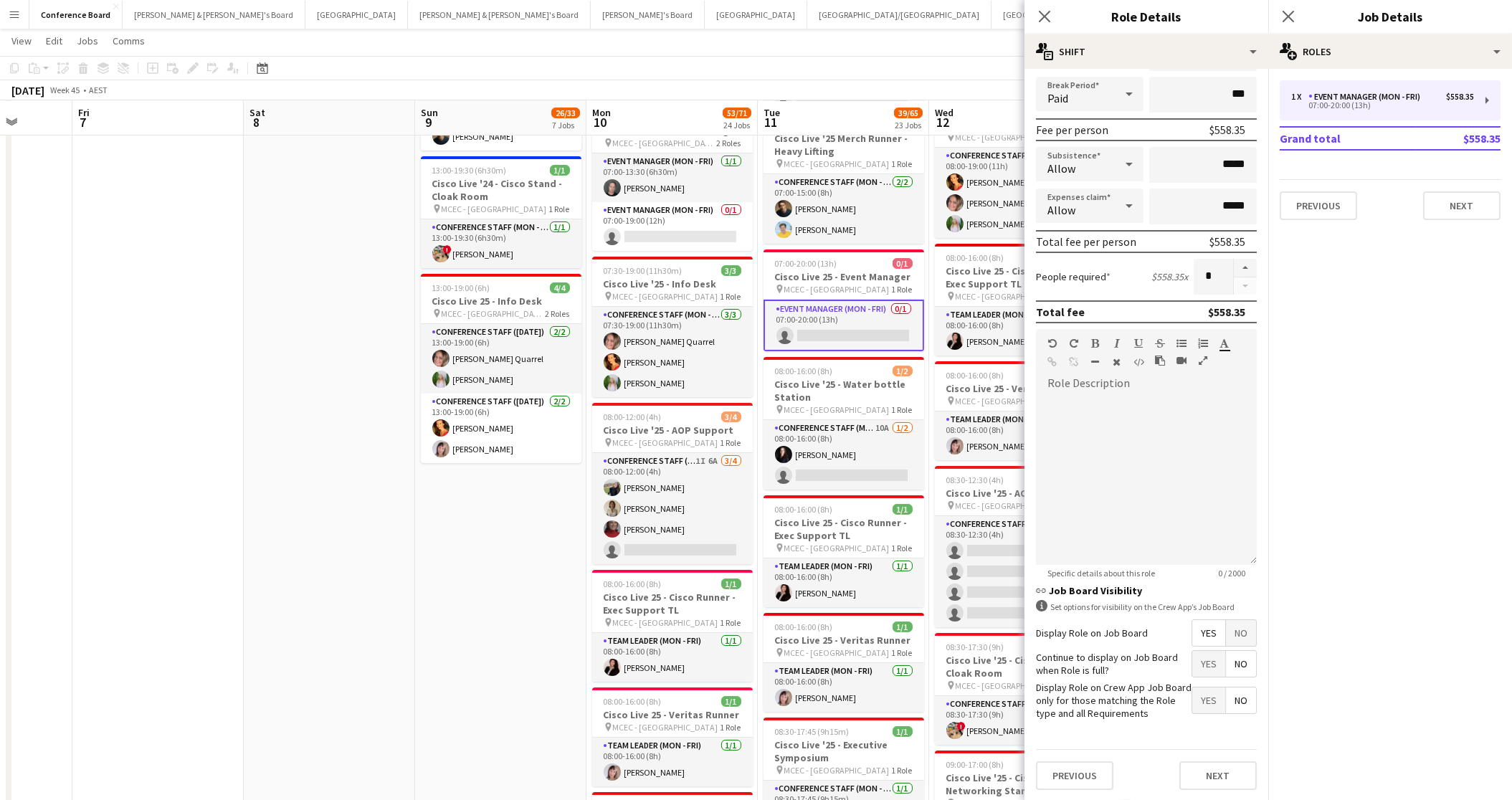
click at [1241, 634] on span "No" at bounding box center [1240, 633] width 30 height 26
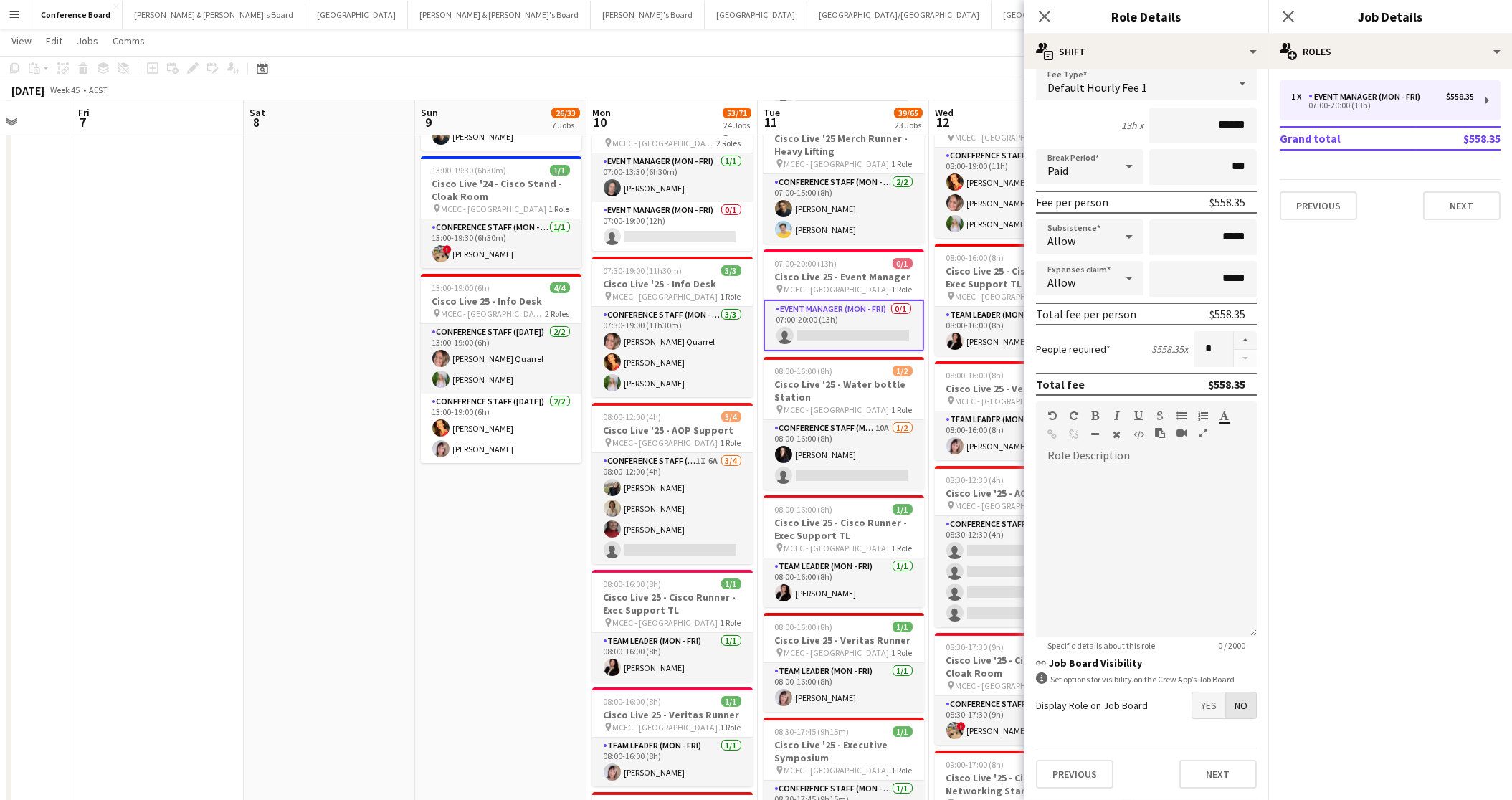
scroll to position [97, 0]
click at [687, 214] on app-card-role "Event Manager (Mon - Fri) 0/1 07:00-19:00 (12h) single-neutral-actions" at bounding box center [672, 226] width 161 height 48
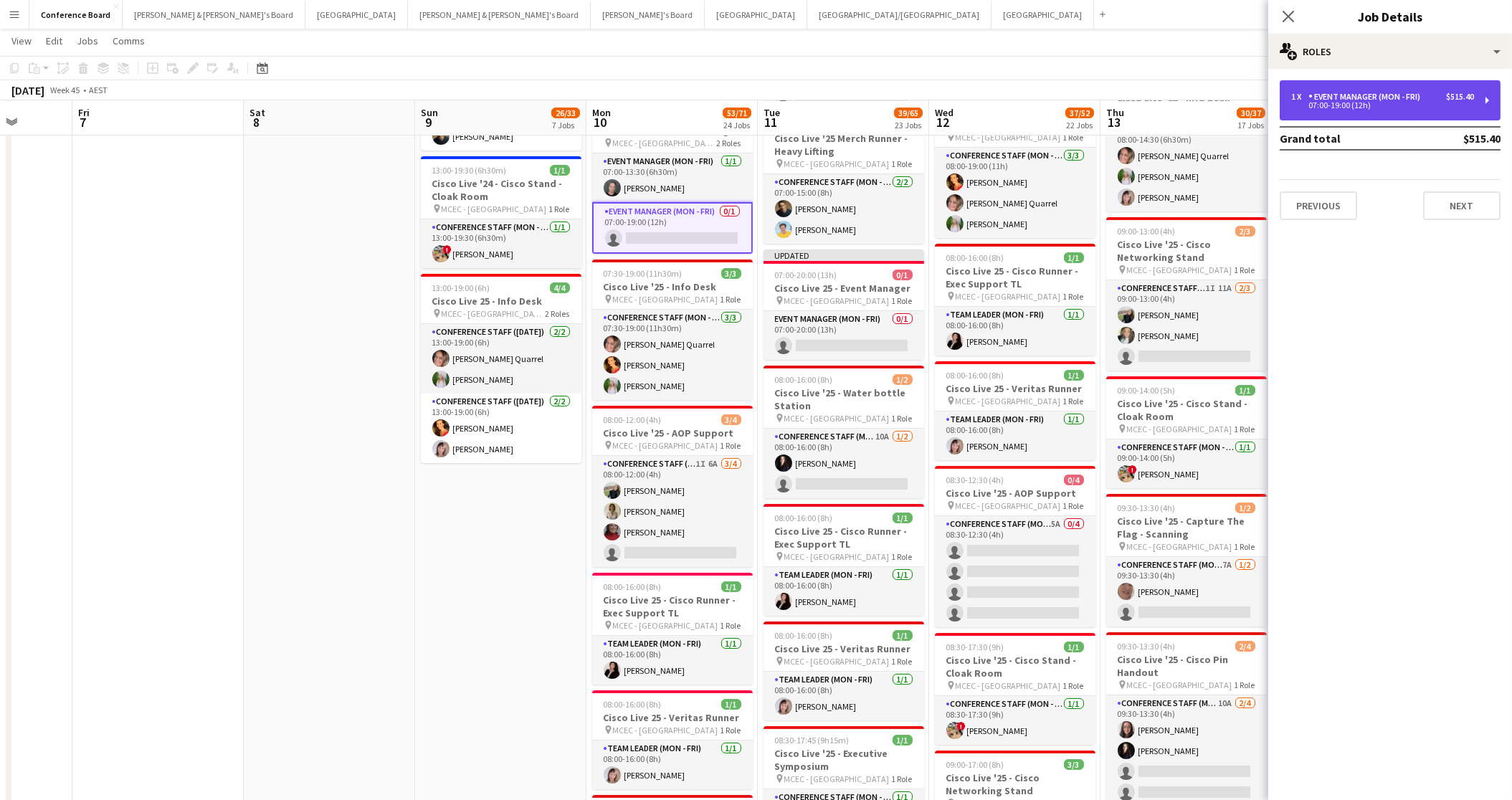
drag, startPoint x: 1351, startPoint y: 98, endPoint x: 1336, endPoint y: 108, distance: 18.0
click at [1350, 98] on div "Event Manager (Mon - Fri)" at bounding box center [1367, 96] width 118 height 10
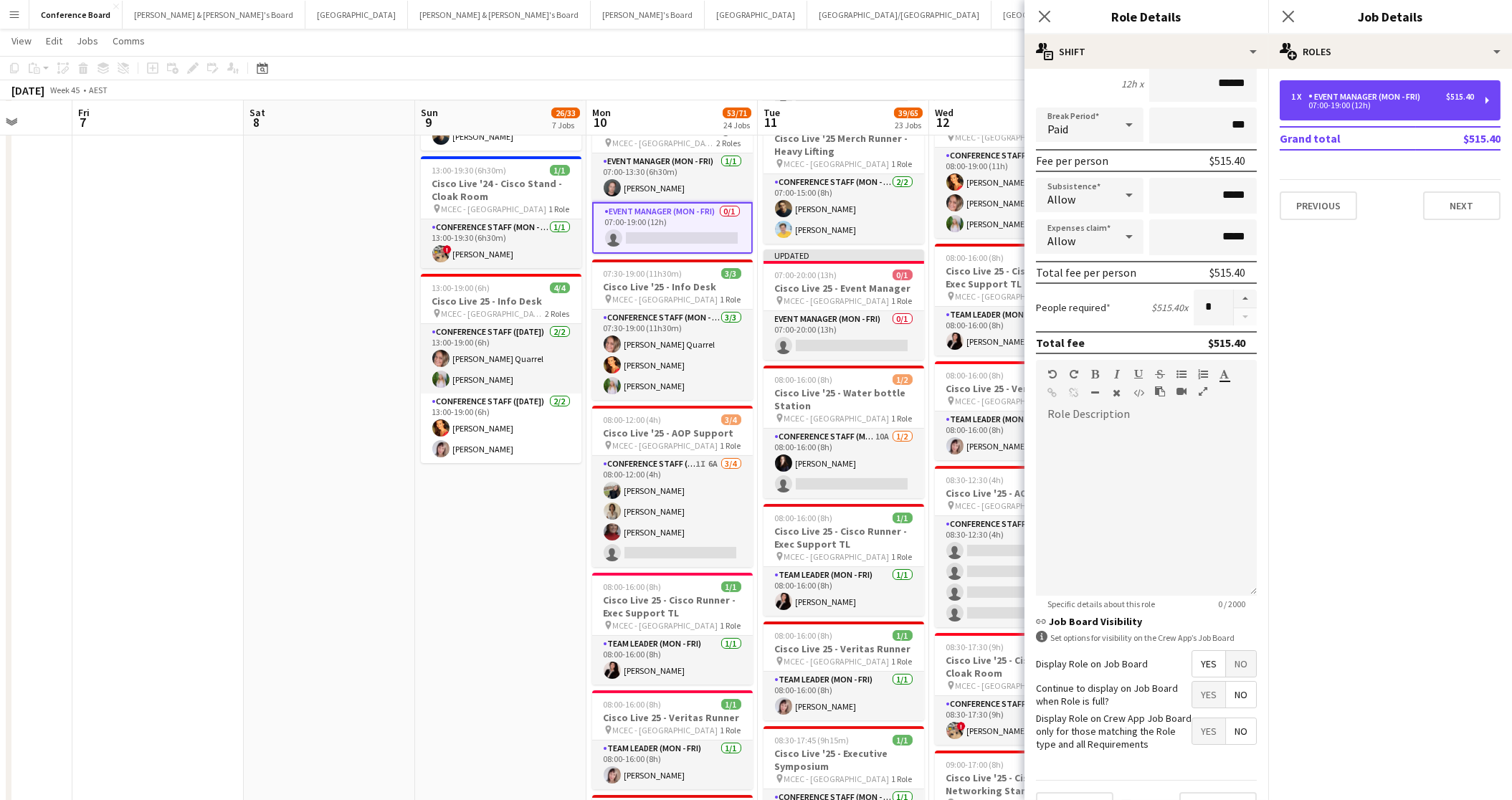
scroll to position [170, 0]
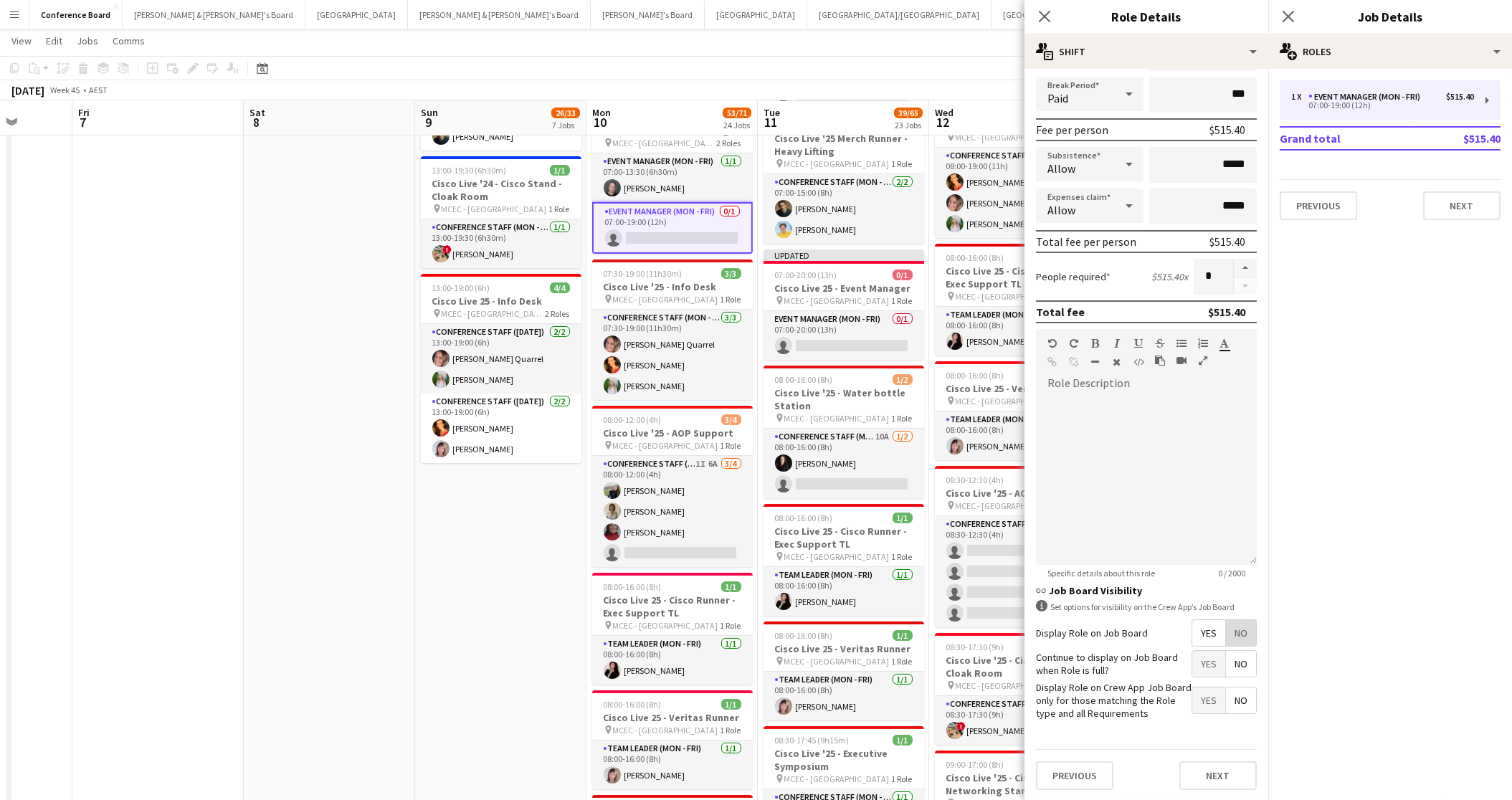
drag, startPoint x: 1240, startPoint y: 625, endPoint x: 1217, endPoint y: 591, distance: 41.0
click at [1239, 624] on span "No" at bounding box center [1240, 633] width 30 height 26
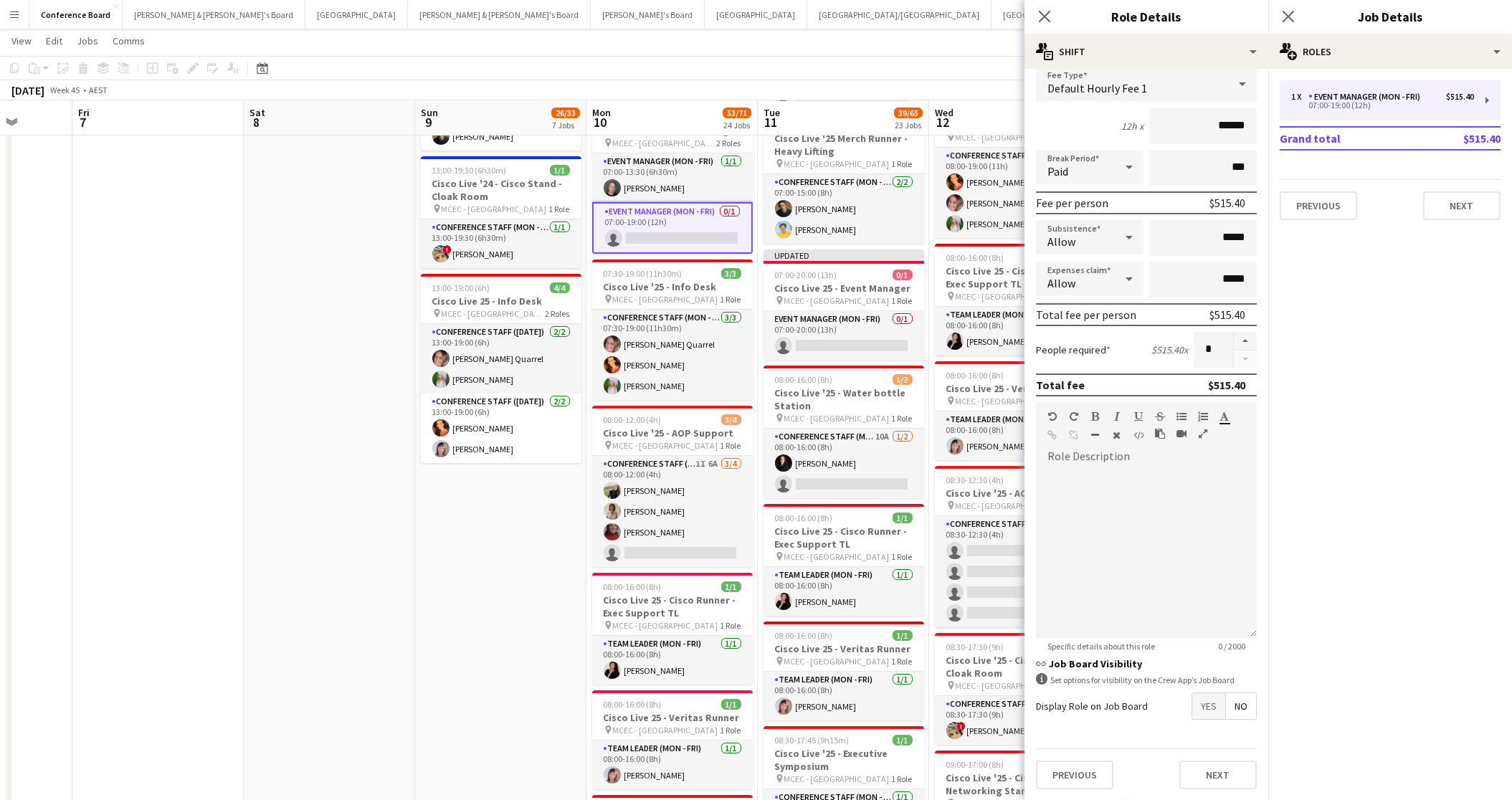
click at [853, 55] on app-page-menu "View Day view expanded Day view collapsed Month view Date picker Jump to today …" at bounding box center [756, 42] width 1512 height 27
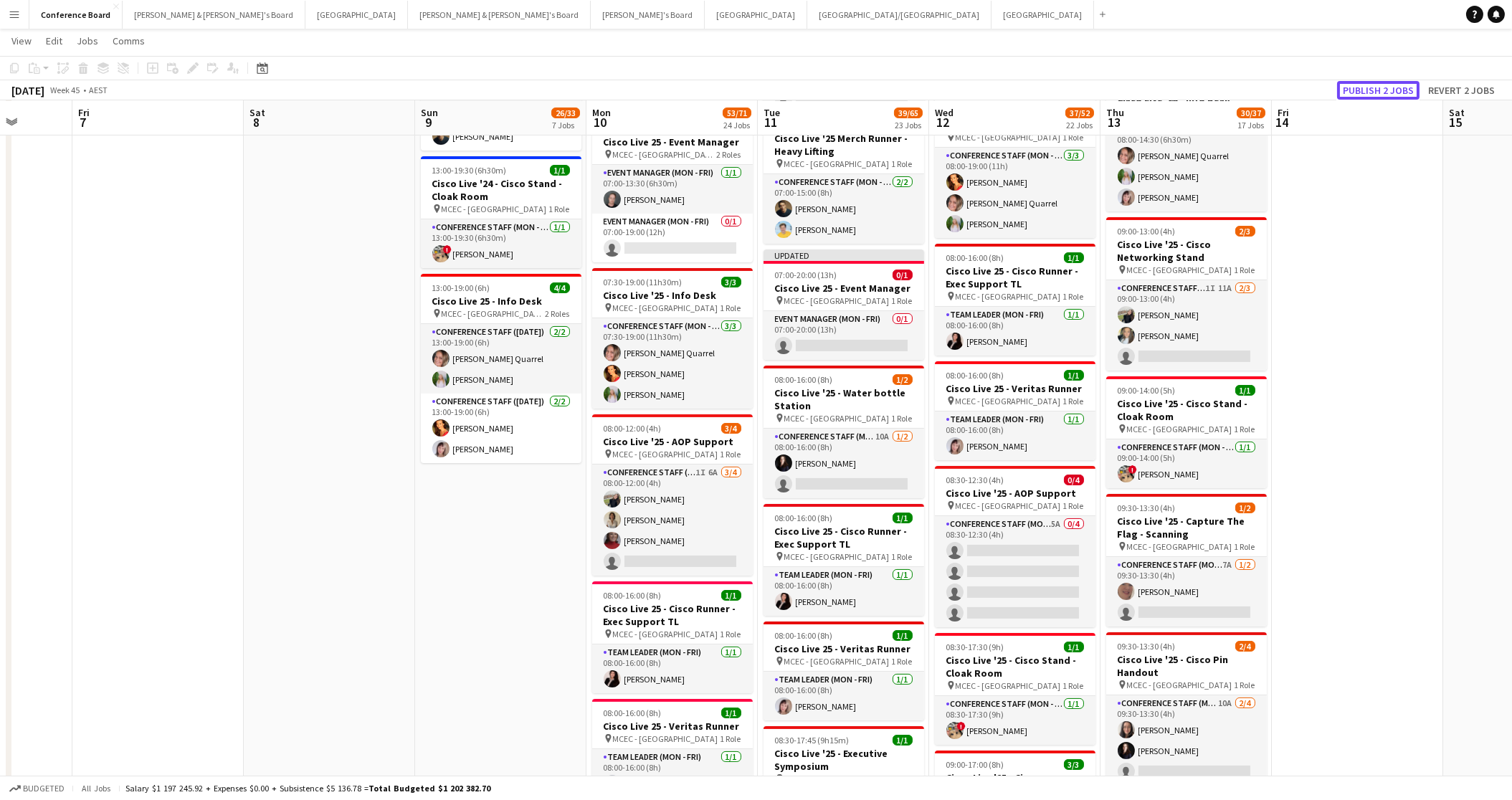
drag, startPoint x: 1405, startPoint y: 86, endPoint x: 1394, endPoint y: 88, distance: 11.2
click at [1405, 86] on button "Publish 2 jobs" at bounding box center [1378, 91] width 82 height 18
